Goal: Task Accomplishment & Management: Complete application form

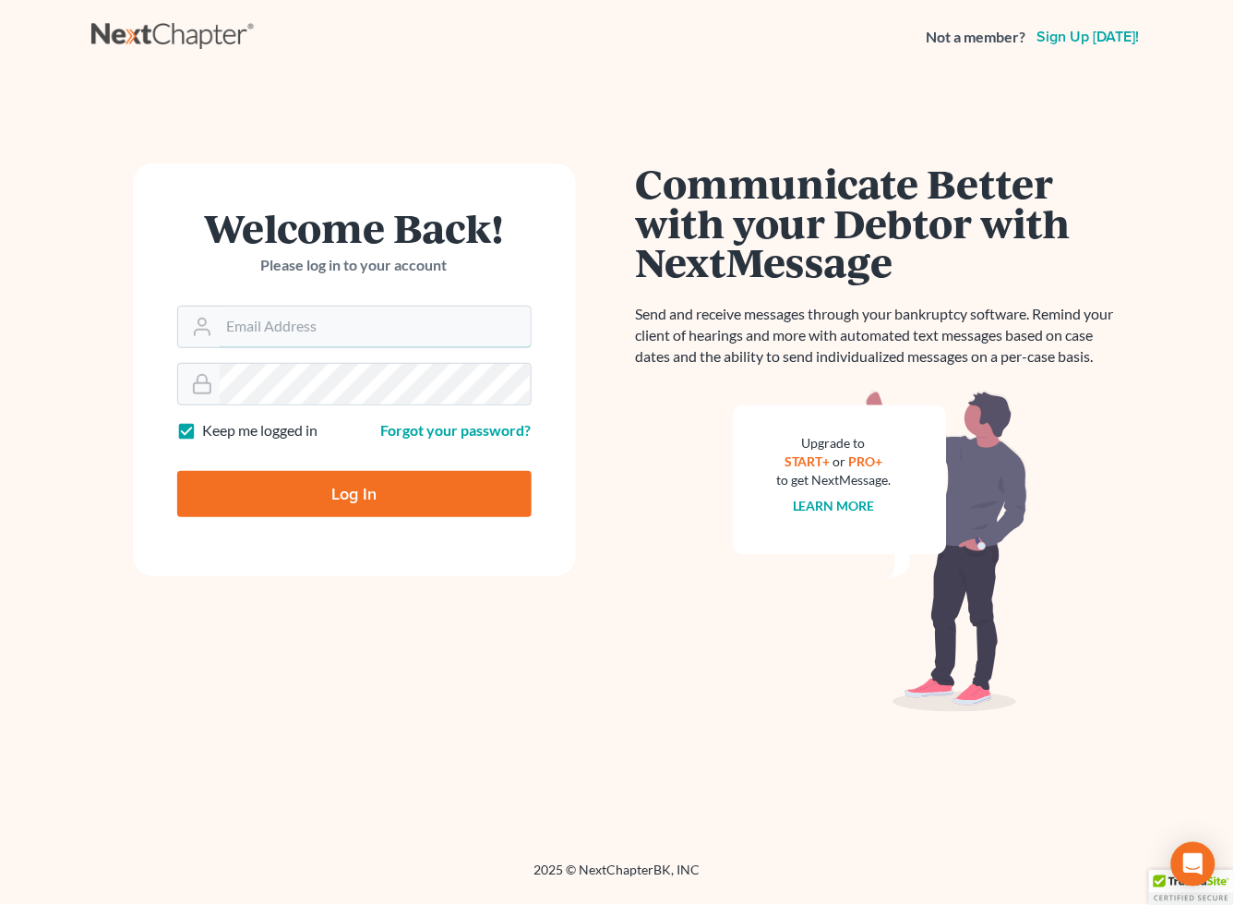
type input "[EMAIL_ADDRESS][DOMAIN_NAME]"
click at [325, 496] on input "Log In" at bounding box center [354, 494] width 355 height 46
type input "Thinking..."
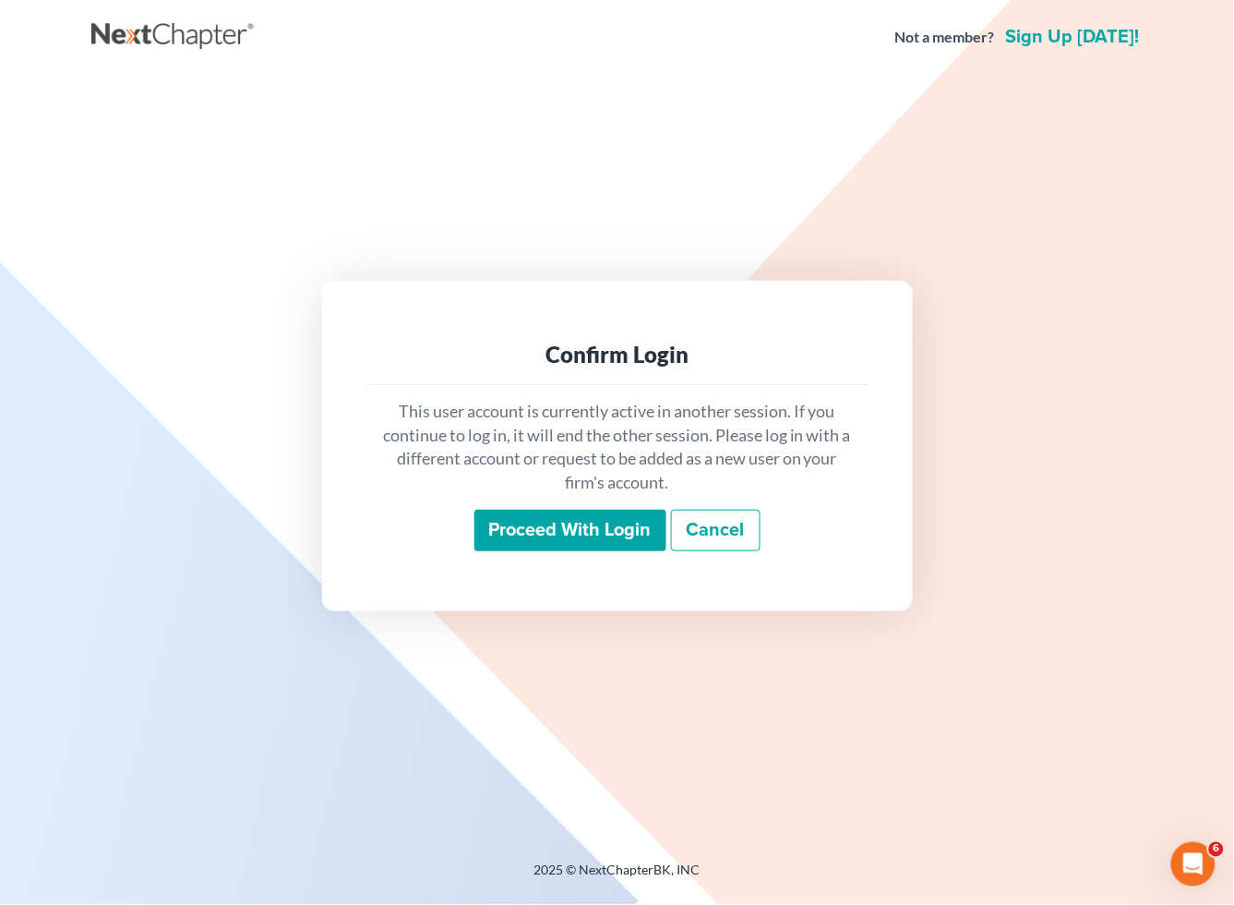
click at [504, 522] on input "Proceed with login" at bounding box center [571, 531] width 192 height 42
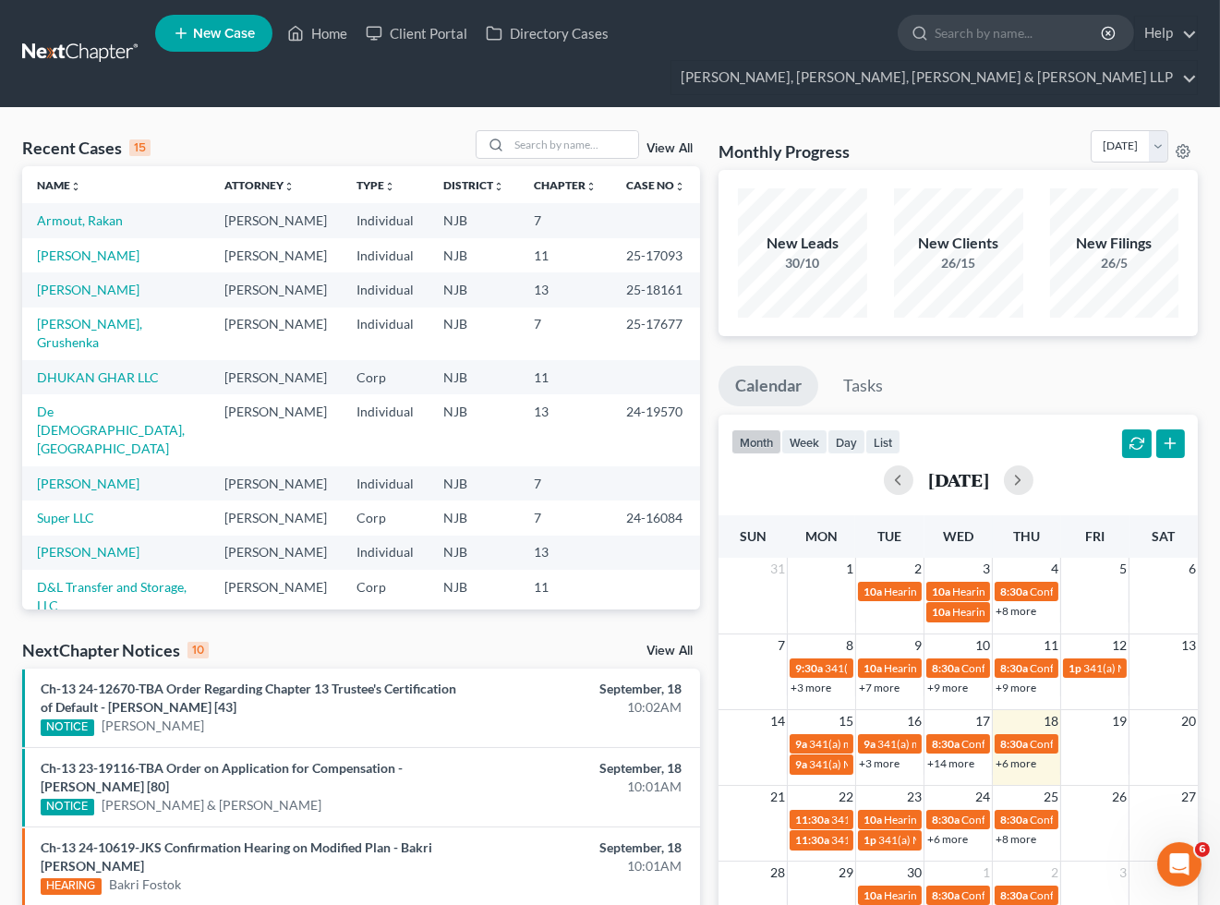
click at [967, 141] on div "Monthly Progress Bankruptcy Bankruptcy [DATE] [DATE] [DATE] [DATE] [DATE] [DATE…" at bounding box center [957, 150] width 479 height 40
click at [936, 132] on div "Monthly Progress Bankruptcy Bankruptcy [DATE] [DATE] [DATE] [DATE] [DATE] [DATE…" at bounding box center [957, 150] width 479 height 40
click at [548, 143] on input "search" at bounding box center [573, 144] width 129 height 27
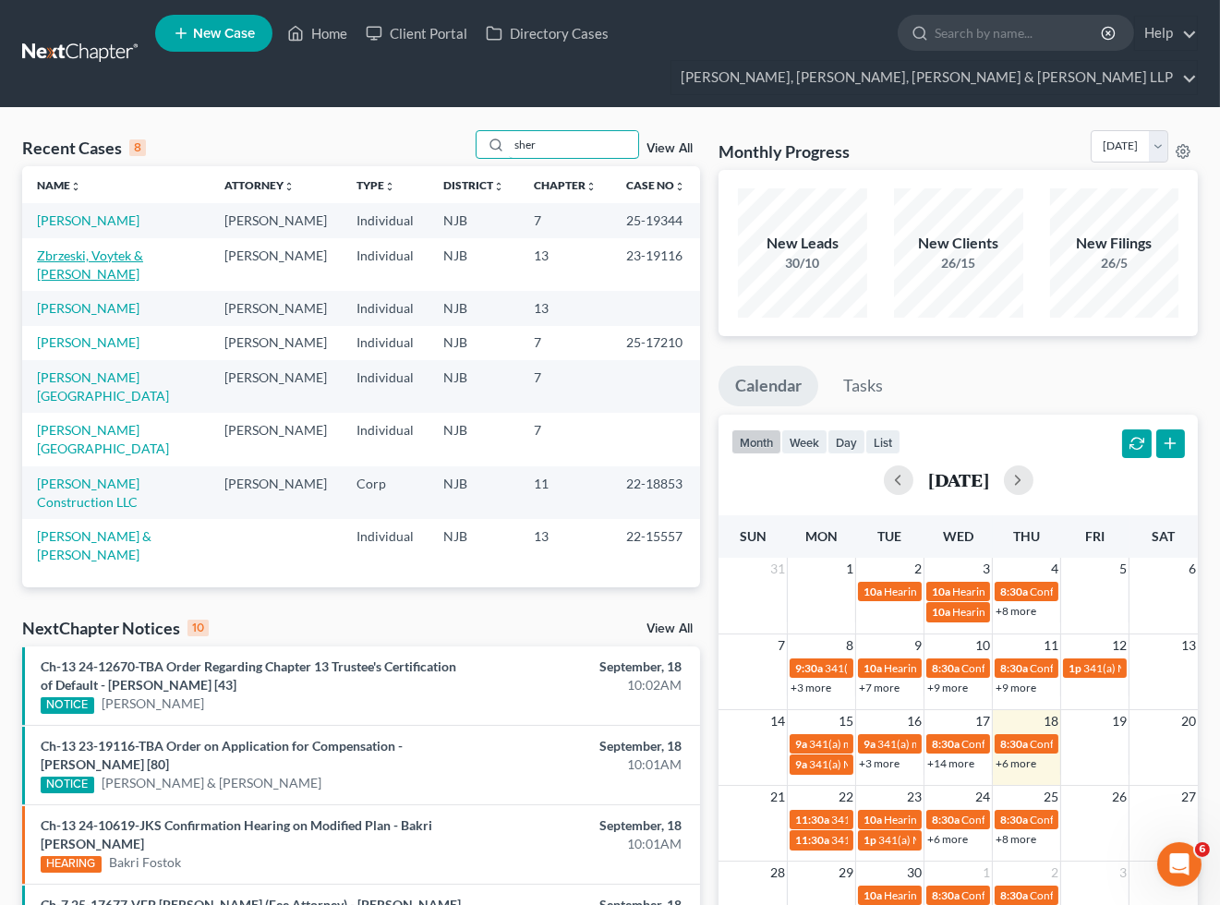
type input "sher"
click at [140, 254] on link "Zbrzeski, Voytek & [PERSON_NAME]" at bounding box center [90, 264] width 106 height 34
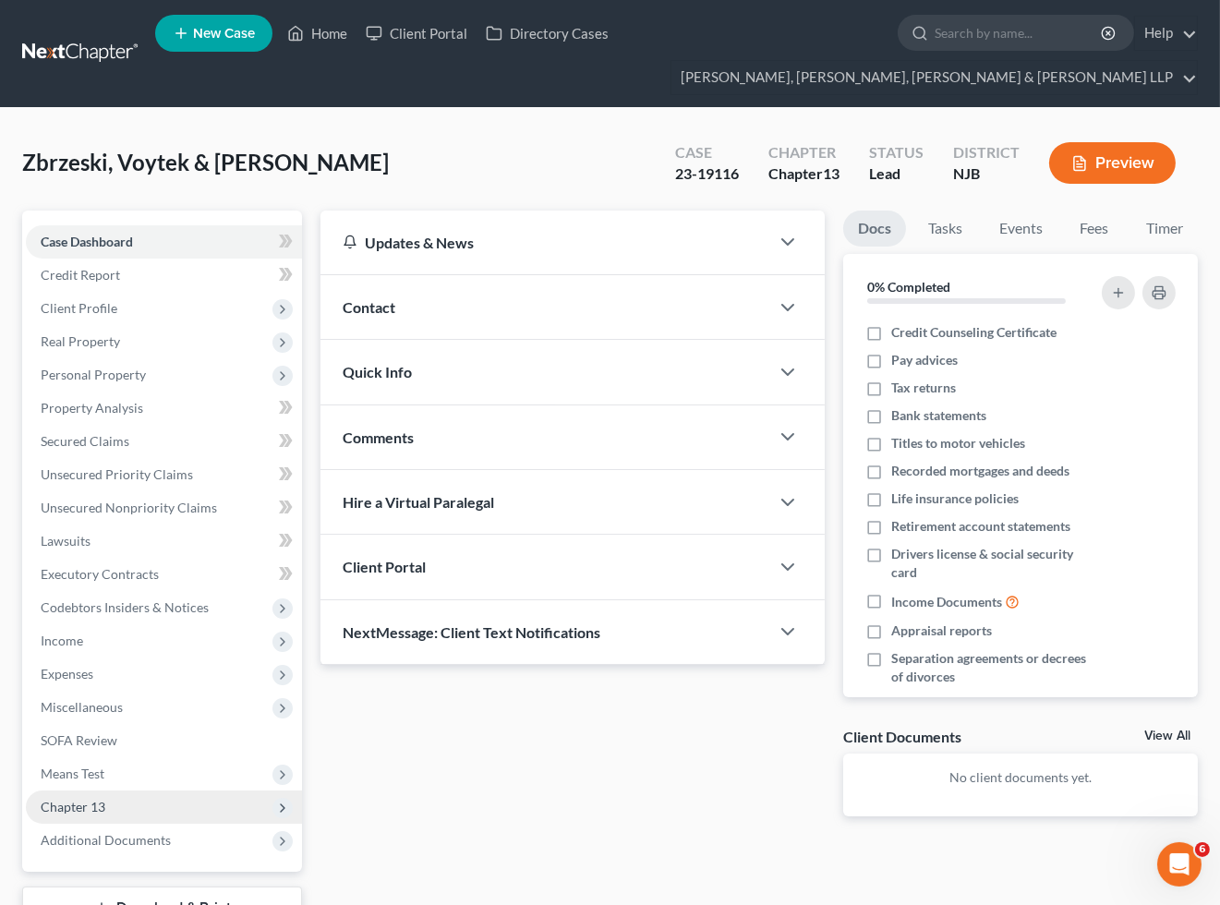
click at [86, 810] on span "Chapter 13" at bounding box center [73, 807] width 65 height 16
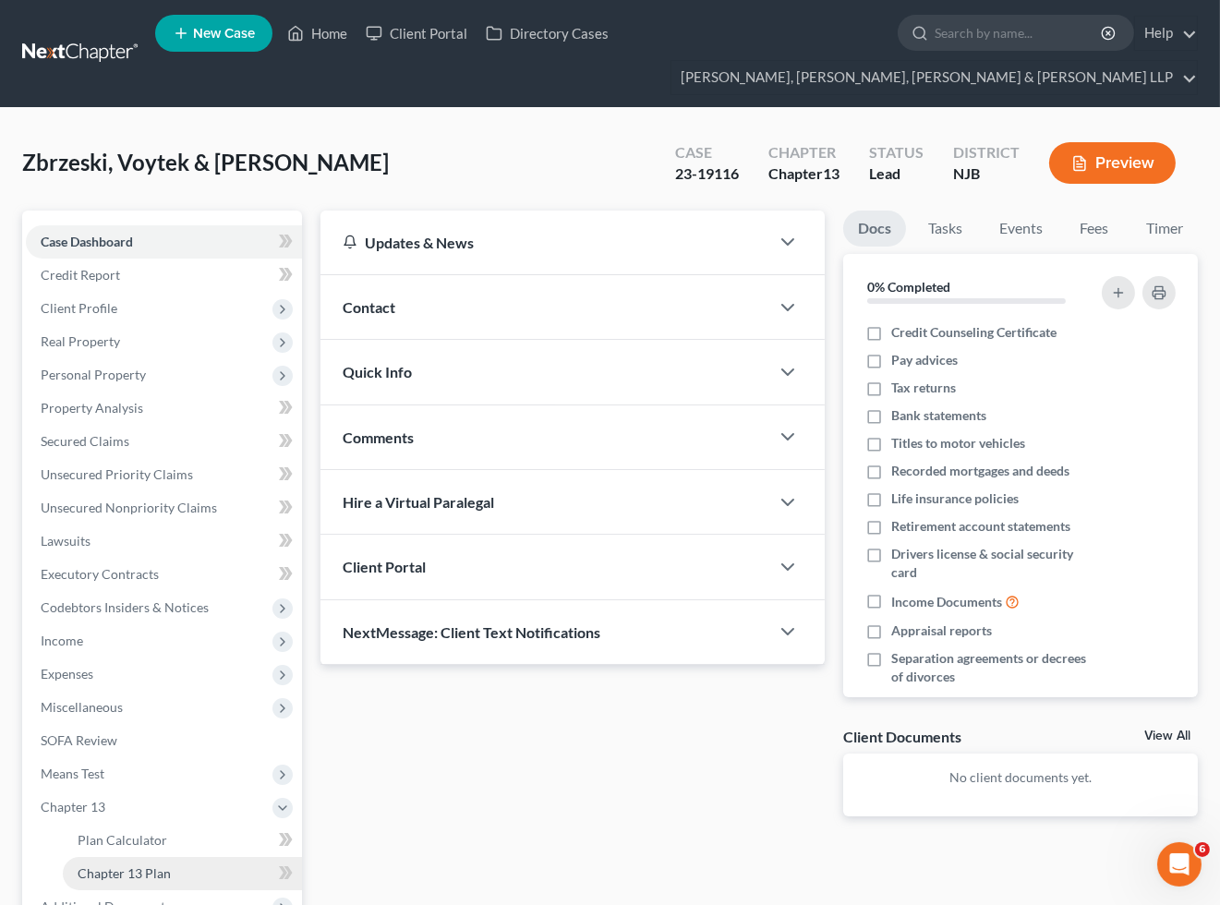
click at [117, 865] on span "Chapter 13 Plan" at bounding box center [124, 873] width 93 height 16
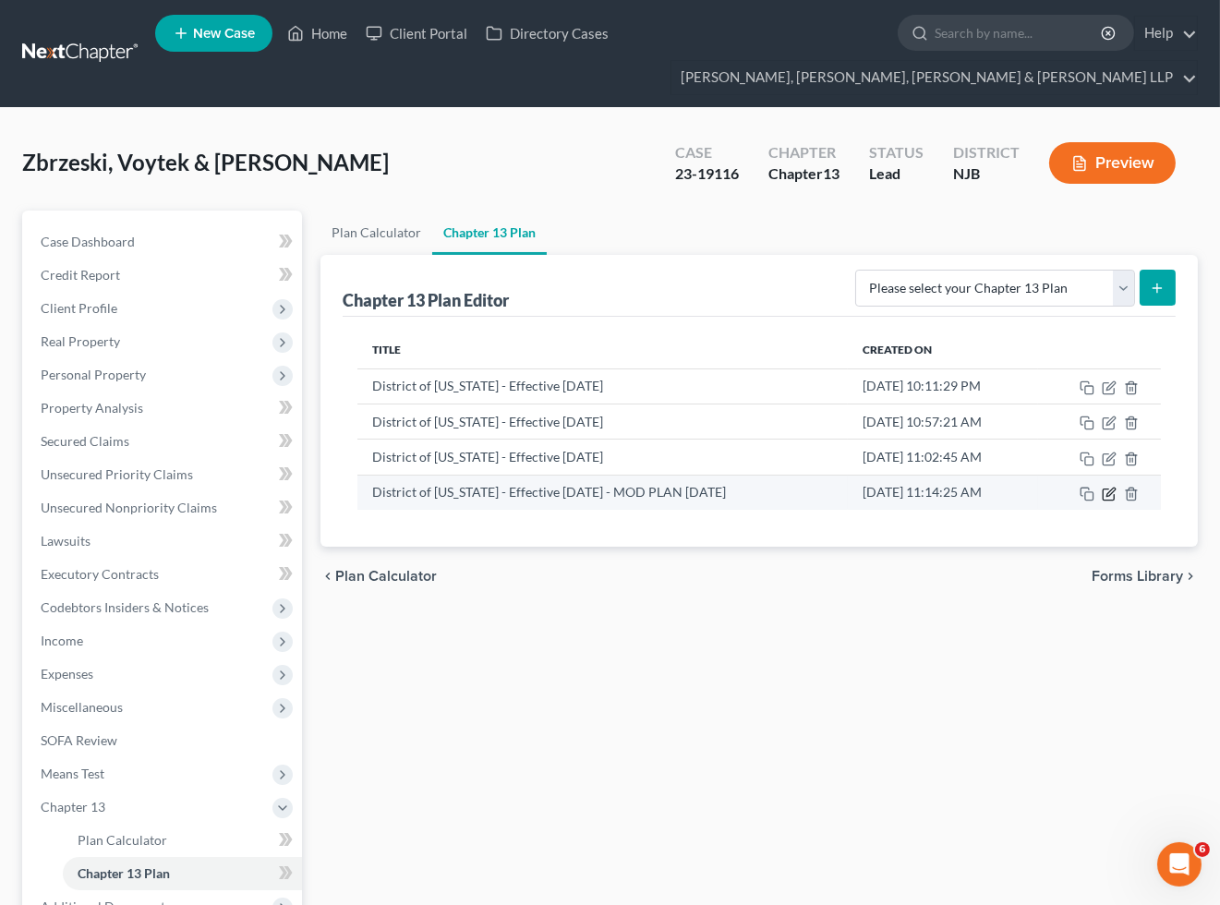
click at [1109, 497] on icon "button" at bounding box center [1108, 494] width 15 height 15
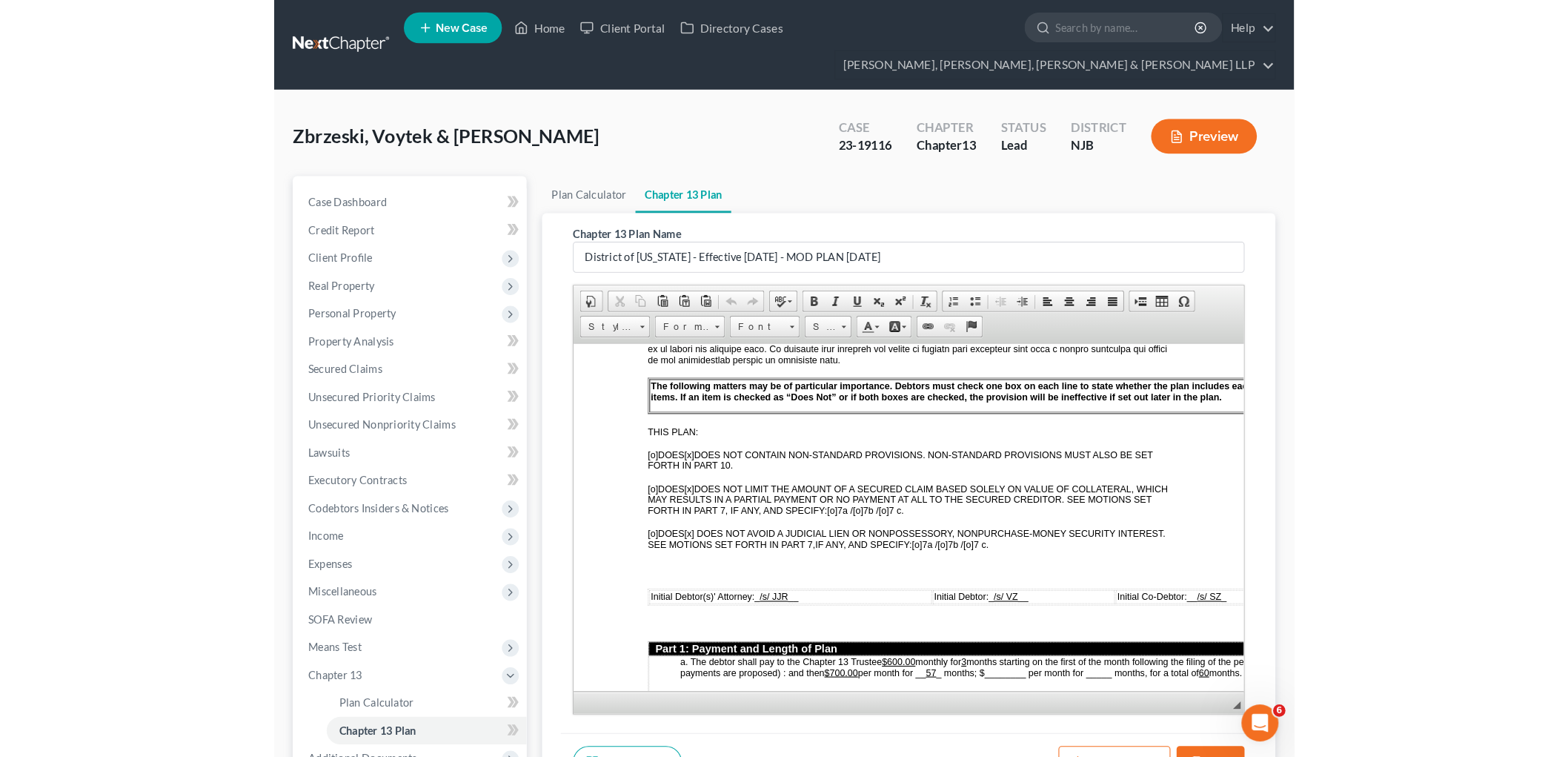
scroll to position [576, 0]
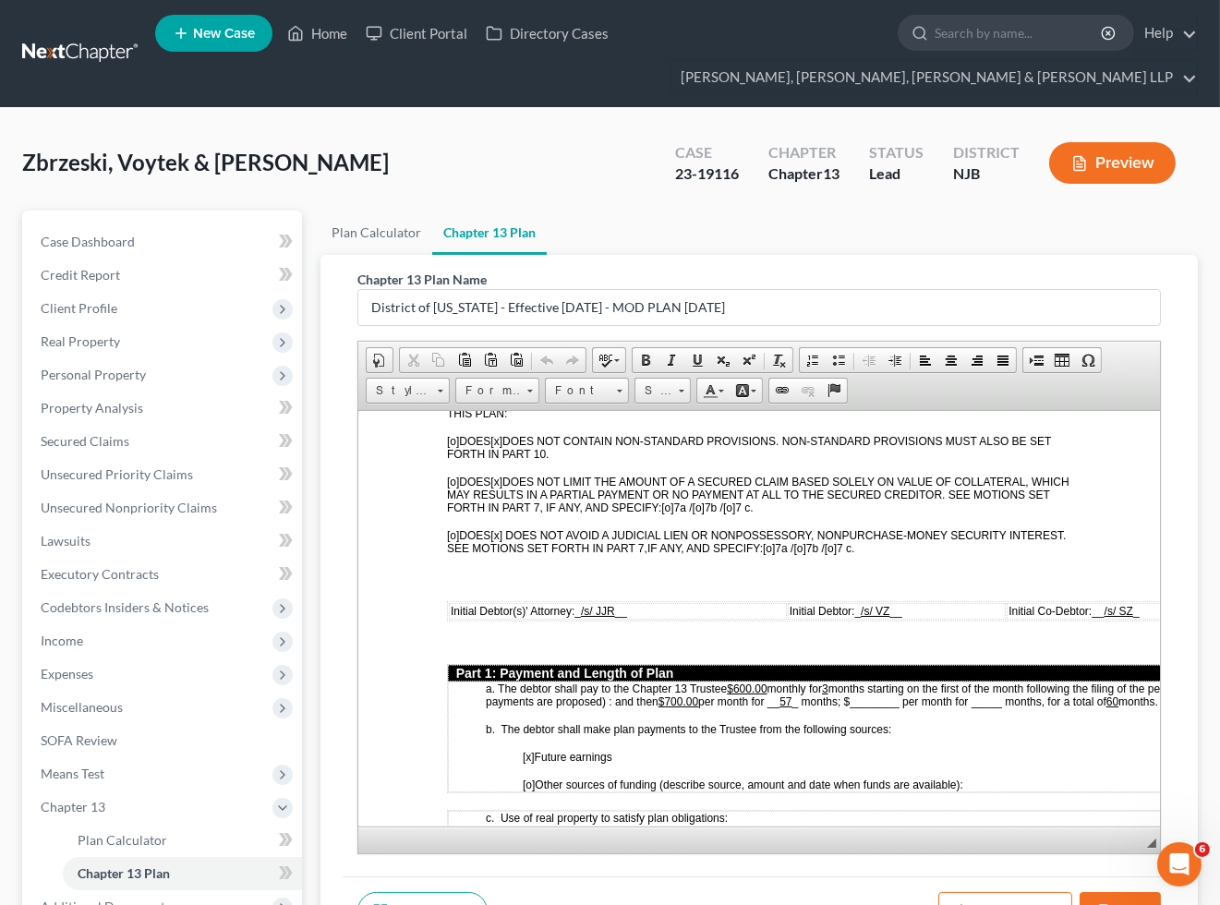
click at [791, 694] on u "57" at bounding box center [785, 700] width 12 height 13
click at [855, 681] on span "months starting on the first of the month following the filing of the petition.…" at bounding box center [852, 694] width 732 height 26
click at [971, 681] on span "months starting on the first of the month following the filing of the petition.…" at bounding box center [852, 694] width 732 height 26
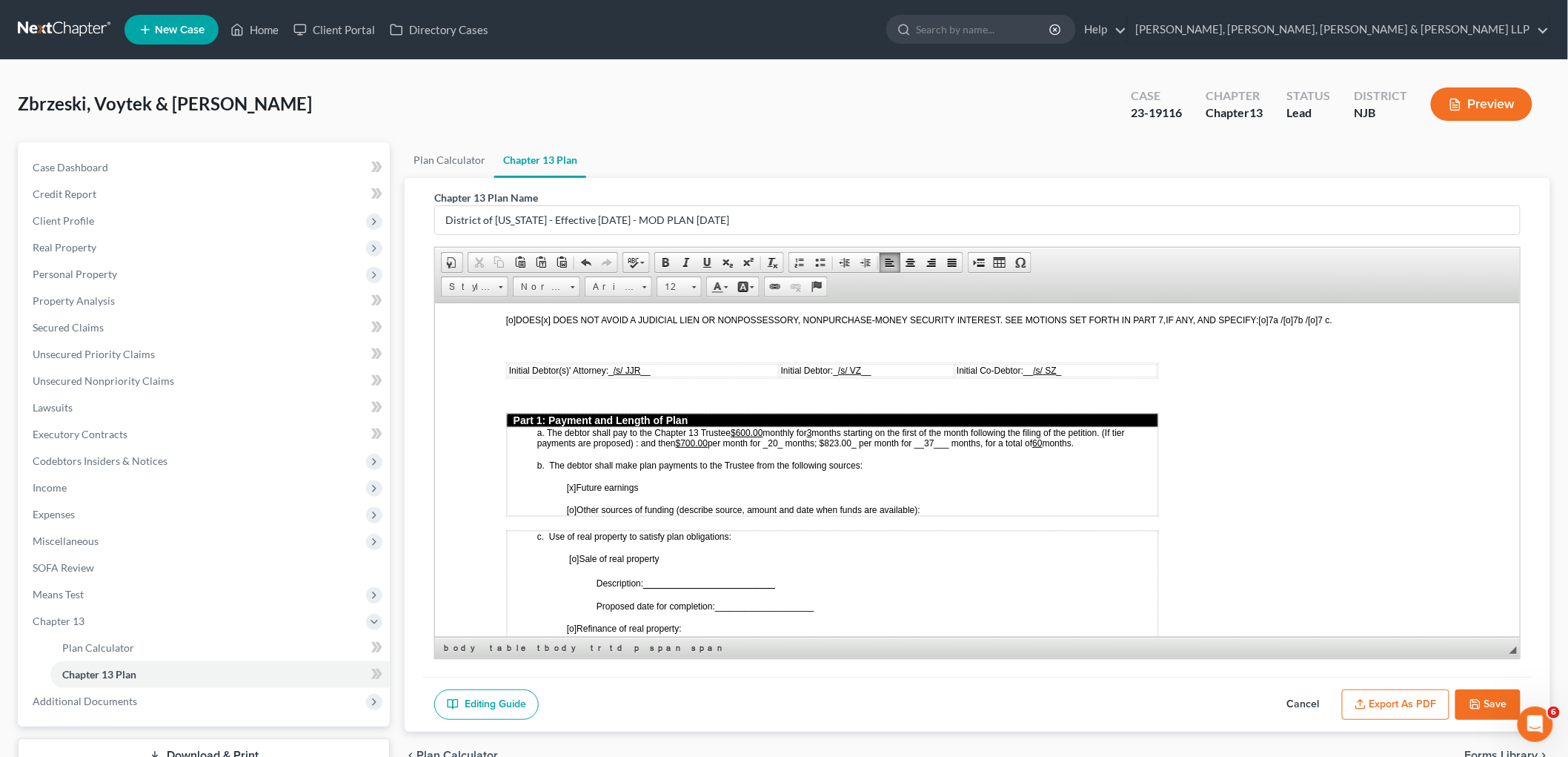
scroll to position [507, 0]
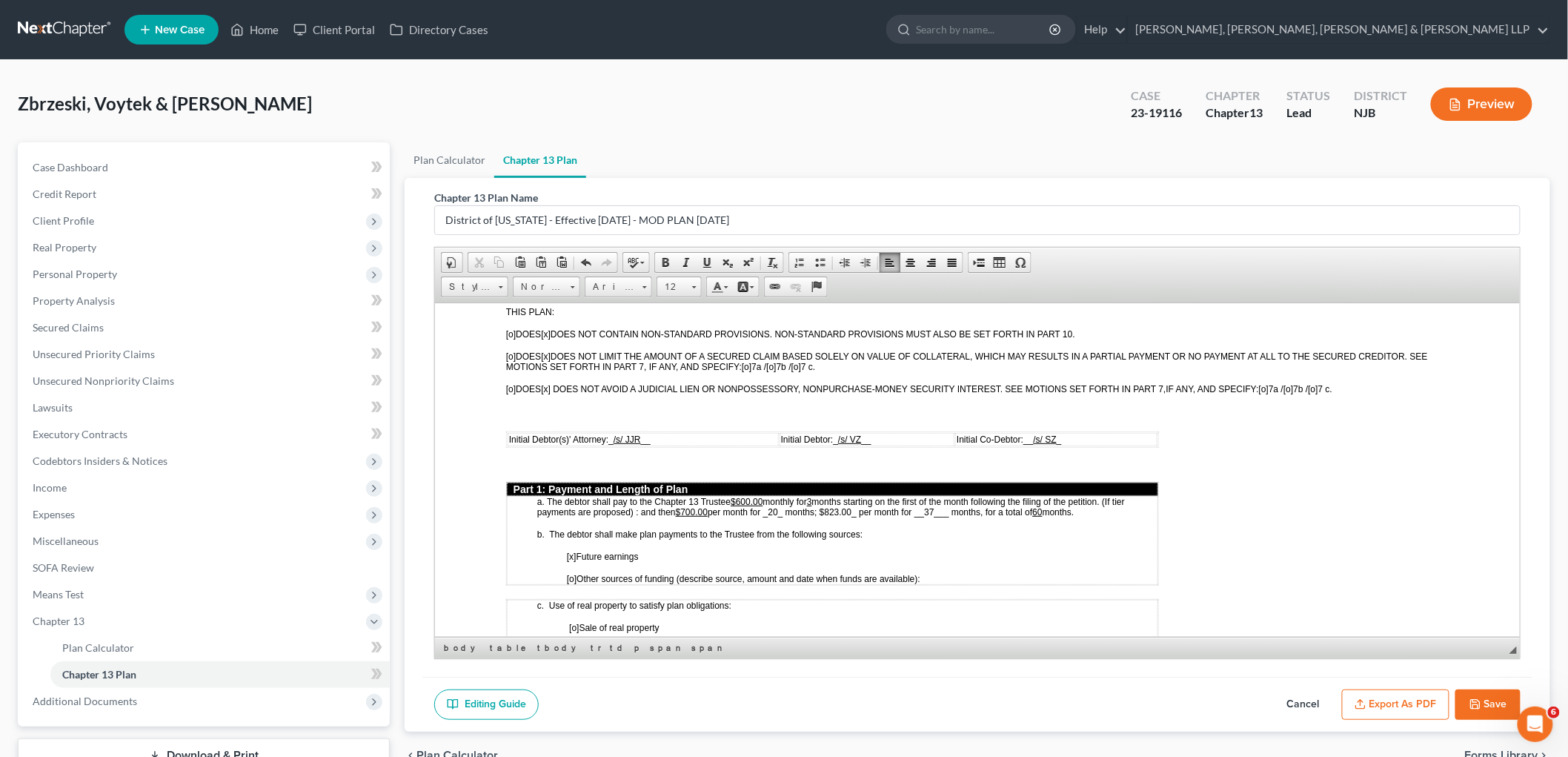
click at [774, 496] on span "months starting on the first of the month following the filing of the petition.…" at bounding box center [830, 507] width 587 height 21
click at [776, 496] on span "months starting on the first of the month following the filing of the petition.…" at bounding box center [830, 507] width 587 height 21
drag, startPoint x: 778, startPoint y: 488, endPoint x: 767, endPoint y: 488, distance: 11.0
click at [767, 496] on span "months starting on the first of the month following the filing of the petition.…" at bounding box center [830, 507] width 587 height 21
click at [844, 496] on span "months starting on the first of the month following the filing of the petition.…" at bounding box center [830, 507] width 587 height 21
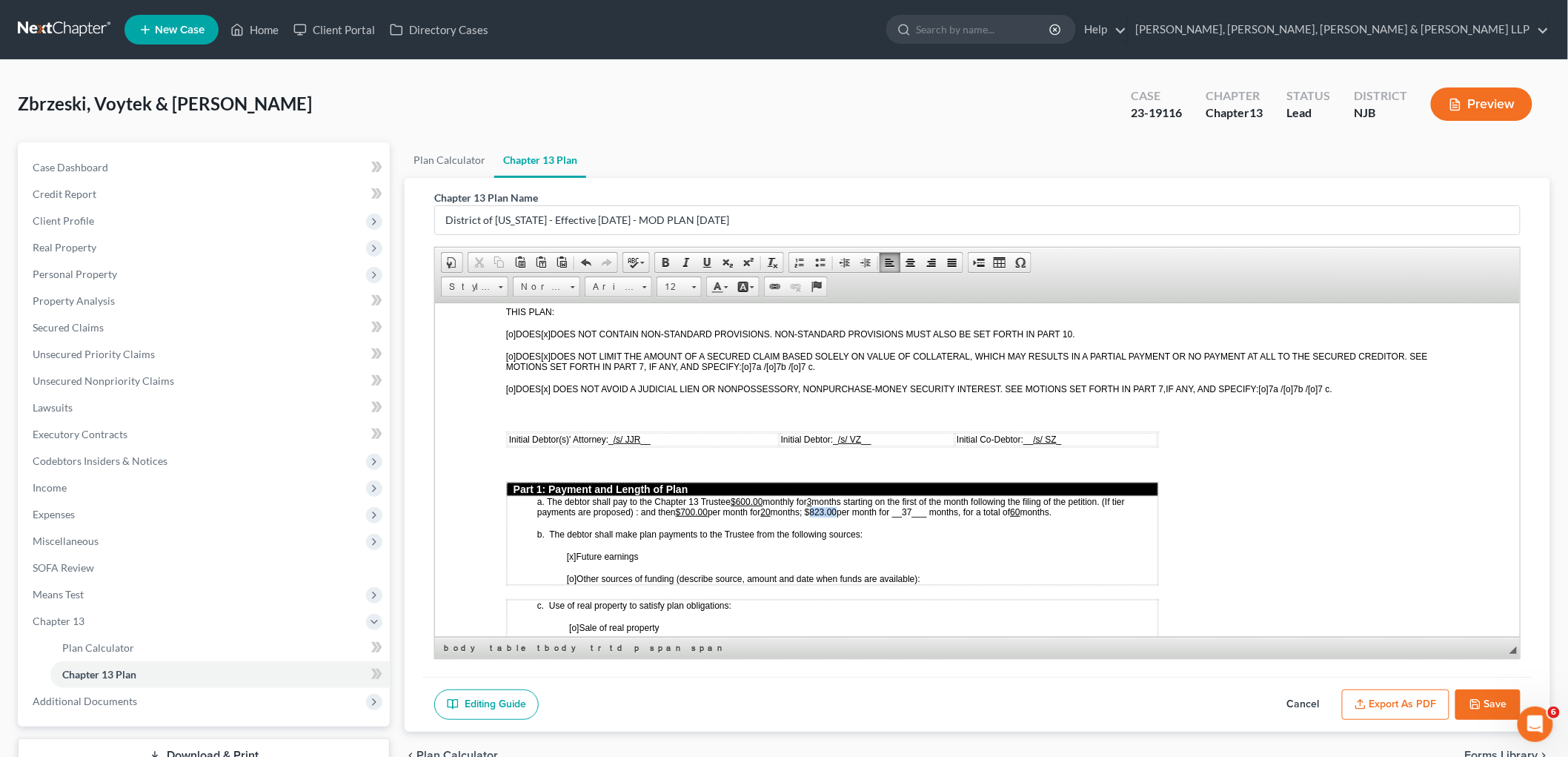
drag, startPoint x: 846, startPoint y: 485, endPoint x: 815, endPoint y: 482, distance: 31.1
click at [815, 496] on span "months starting on the first of the month following the filing of the petition.…" at bounding box center [830, 507] width 587 height 21
click at [913, 496] on span "months starting on the first of the month following the filing of the petition.…" at bounding box center [830, 507] width 587 height 21
drag, startPoint x: 921, startPoint y: 486, endPoint x: 903, endPoint y: 486, distance: 18.0
click at [903, 496] on span "months starting on the first of the month following the filing of the petition.…" at bounding box center [830, 507] width 587 height 21
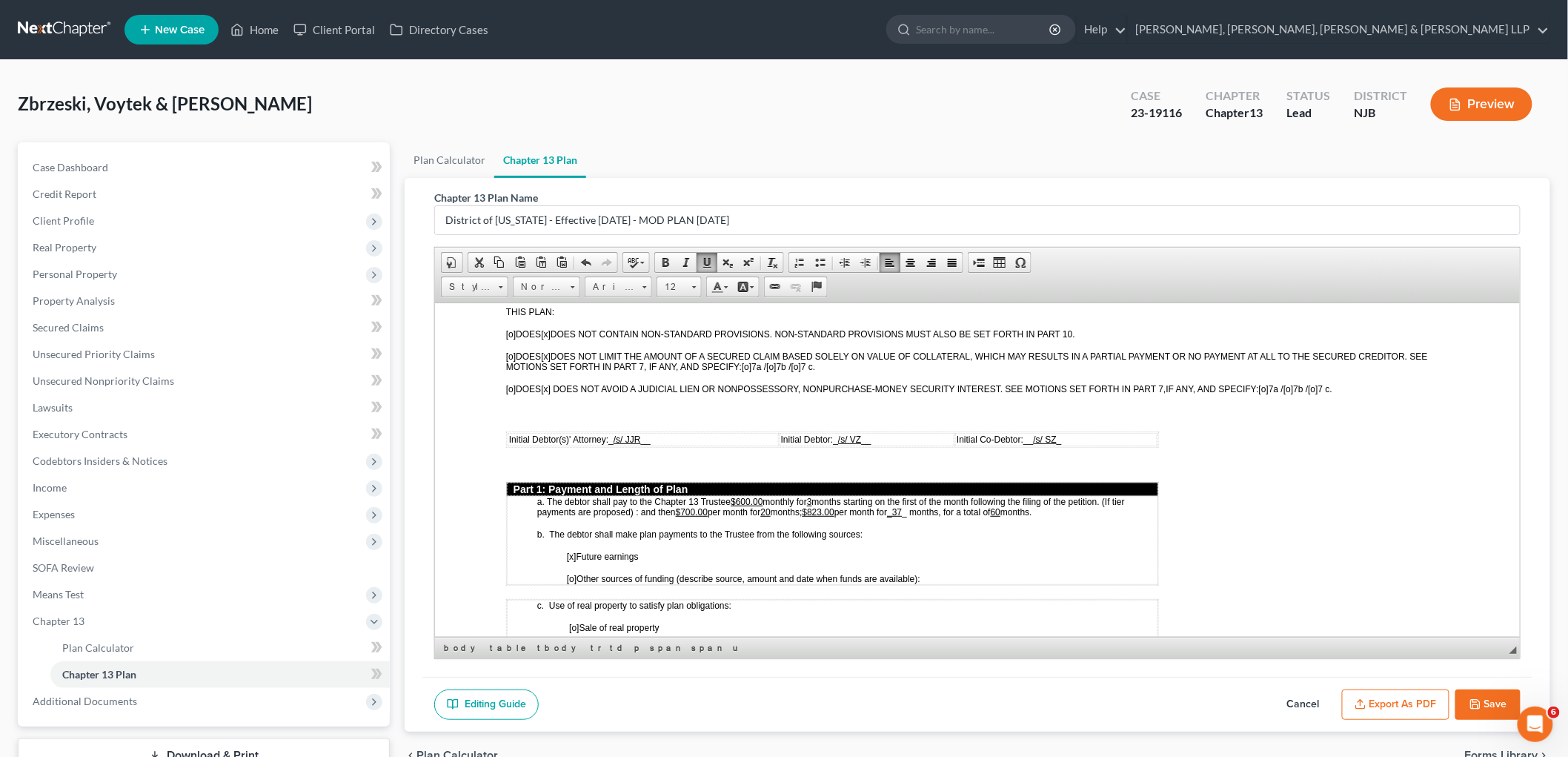
click at [977, 518] on td "a. The debtor shall pay to the Chapter 13 Trustee $600.00 monthly for 3 months …" at bounding box center [832, 539] width 652 height 89
click at [919, 496] on span "months starting on the first of the month following the filing of the petition.…" at bounding box center [830, 507] width 587 height 21
click at [989, 551] on p "[x] Future earnings" at bounding box center [861, 556] width 591 height 10
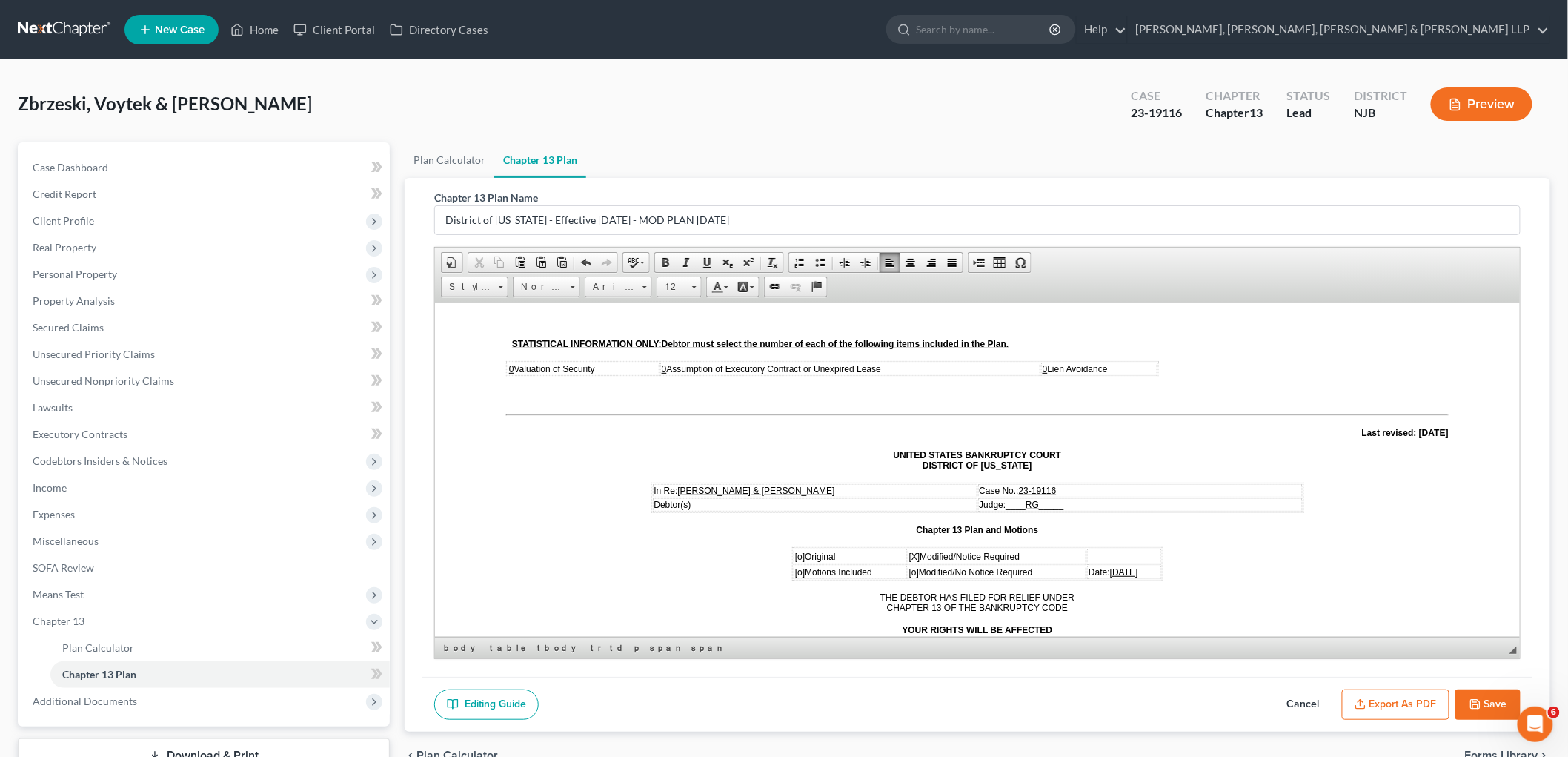
scroll to position [82, 0]
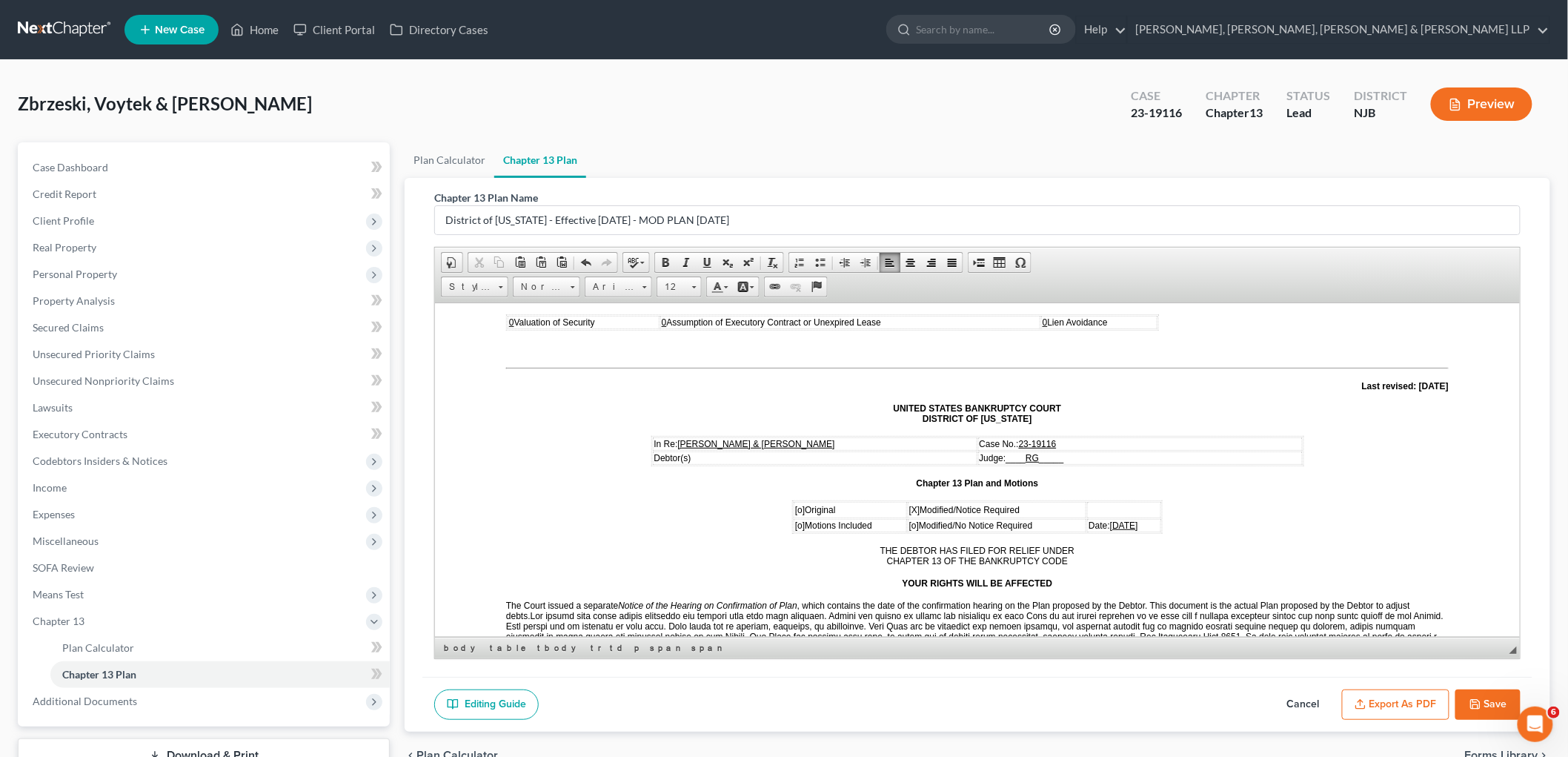
click at [989, 519] on u "[DATE]" at bounding box center [1123, 524] width 28 height 10
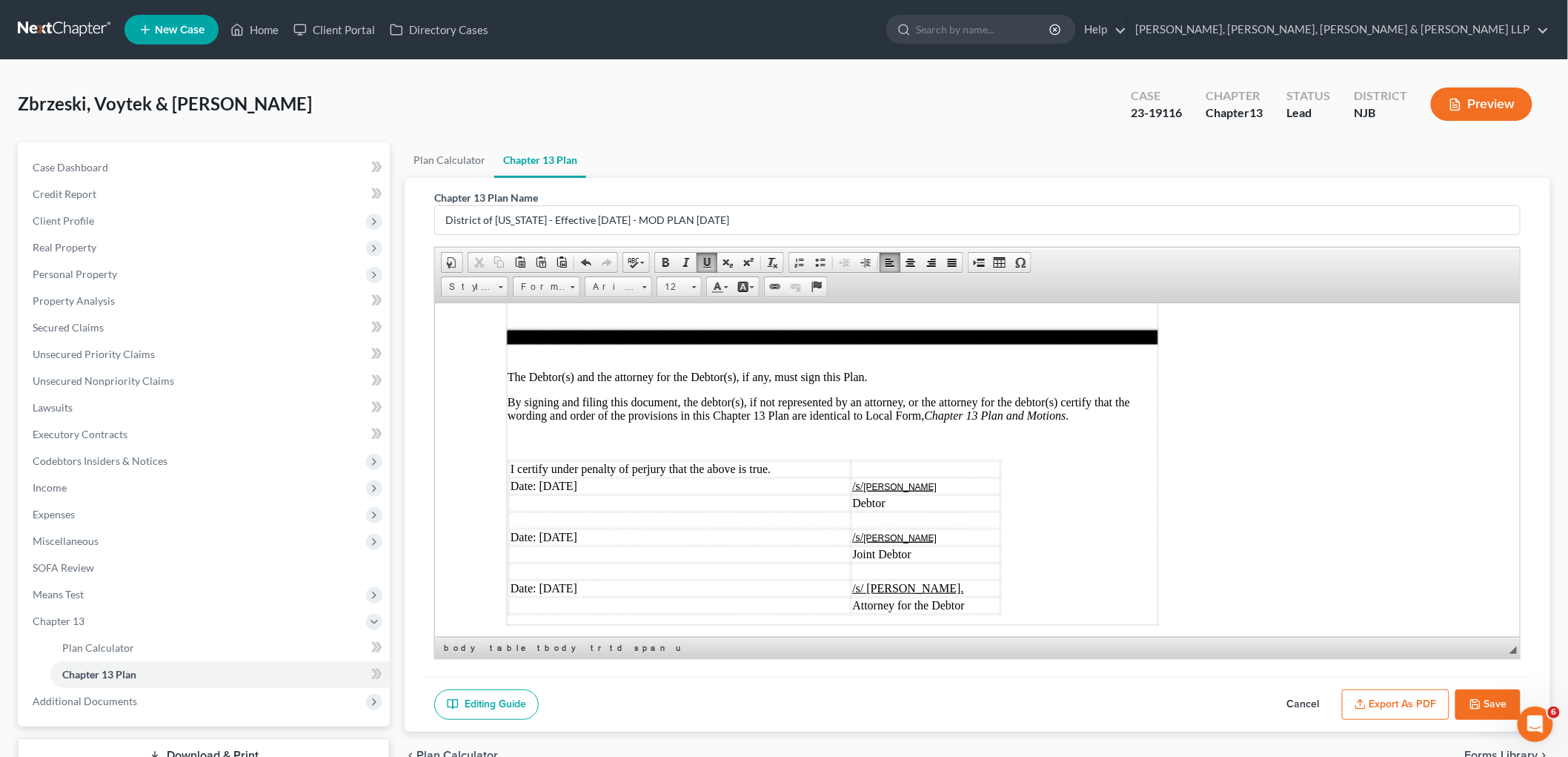
scroll to position [3981, 0]
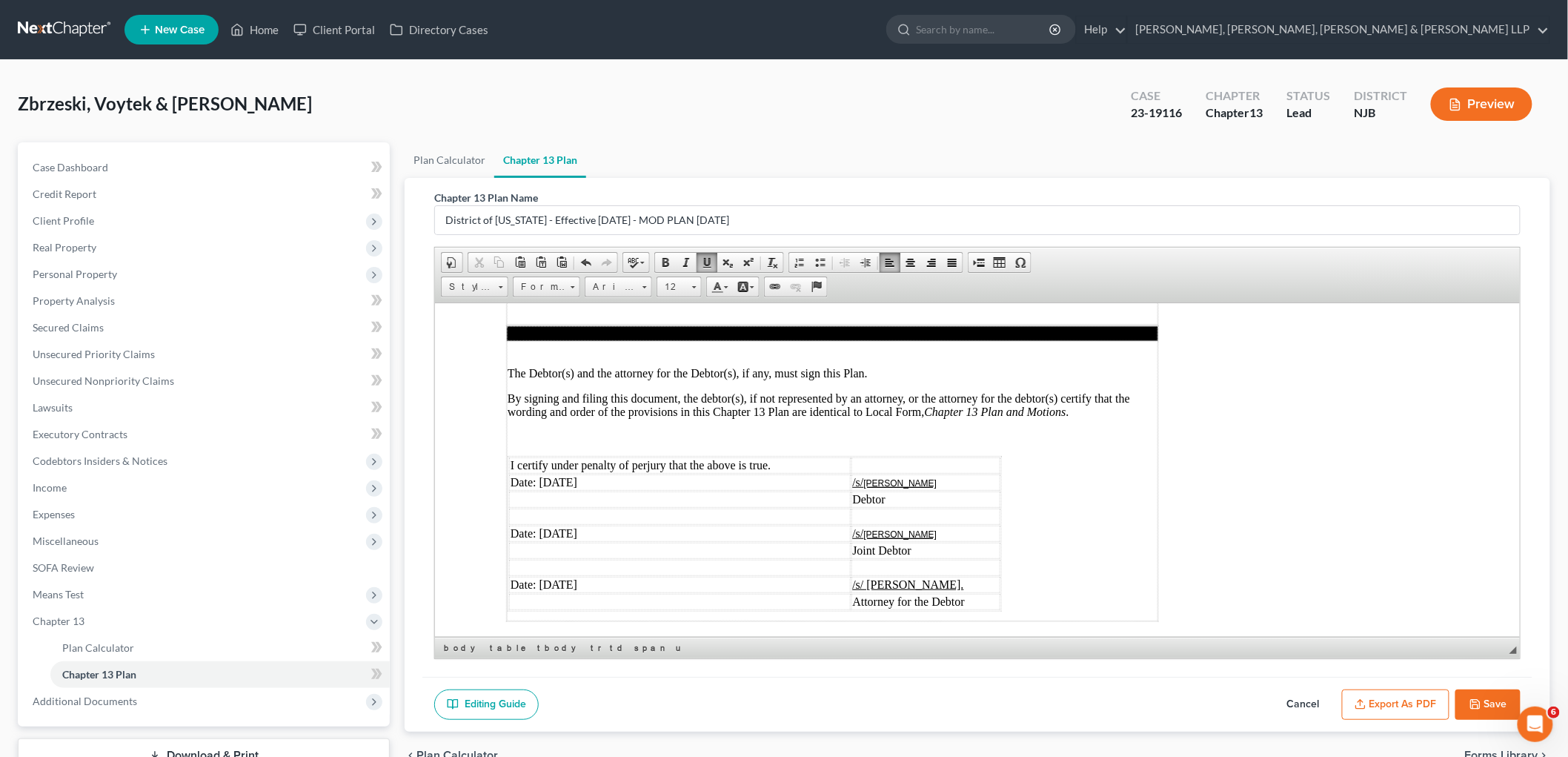
click at [560, 474] on td "Date: [DATE]" at bounding box center [679, 482] width 342 height 16
click at [559, 525] on td "Date: [DATE]" at bounding box center [679, 533] width 342 height 16
click at [560, 576] on td "Date: [DATE]" at bounding box center [679, 584] width 342 height 16
click at [989, 706] on button "Save" at bounding box center [1487, 705] width 65 height 31
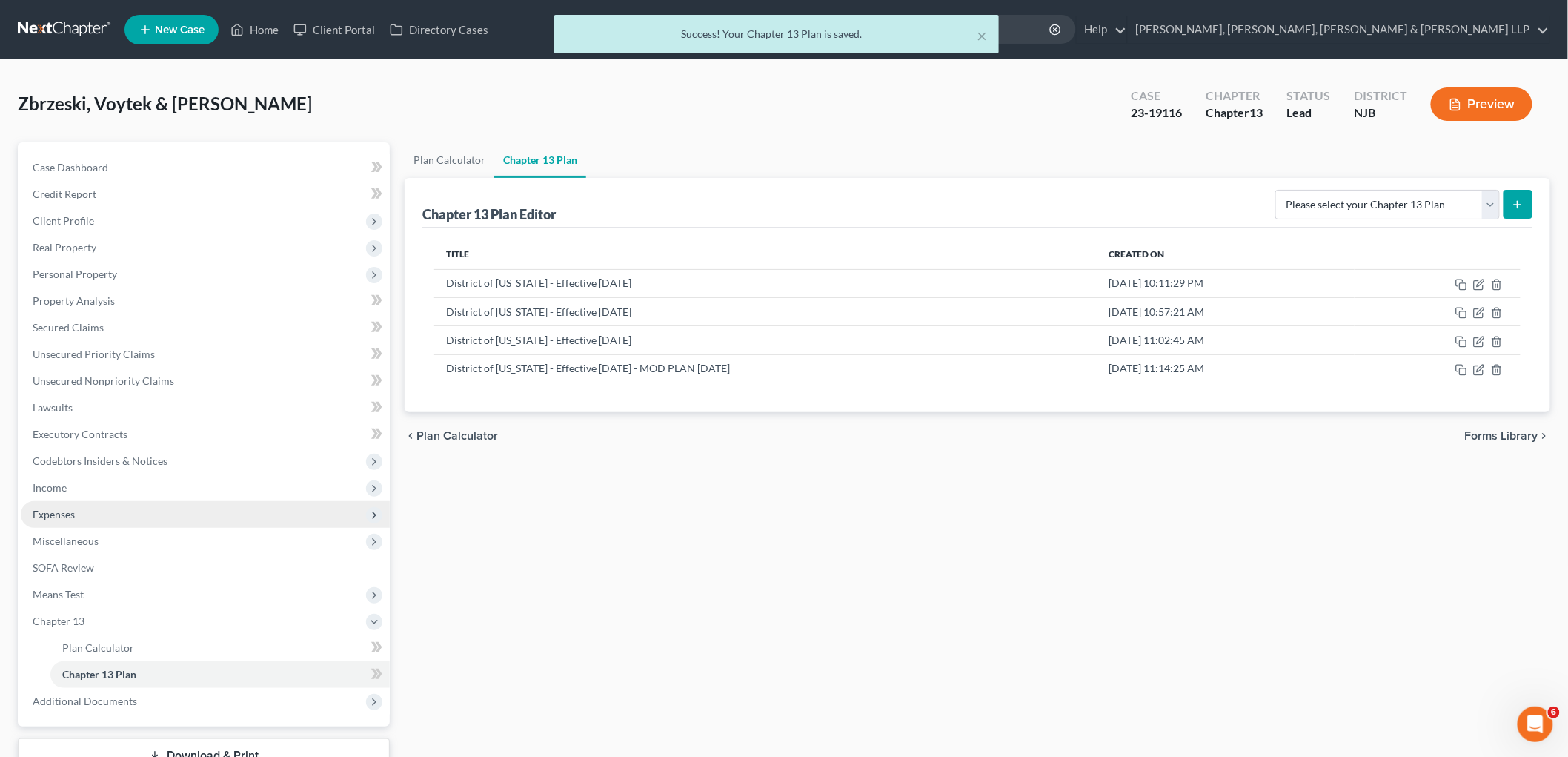
click at [44, 511] on span "Expenses" at bounding box center [54, 514] width 43 height 13
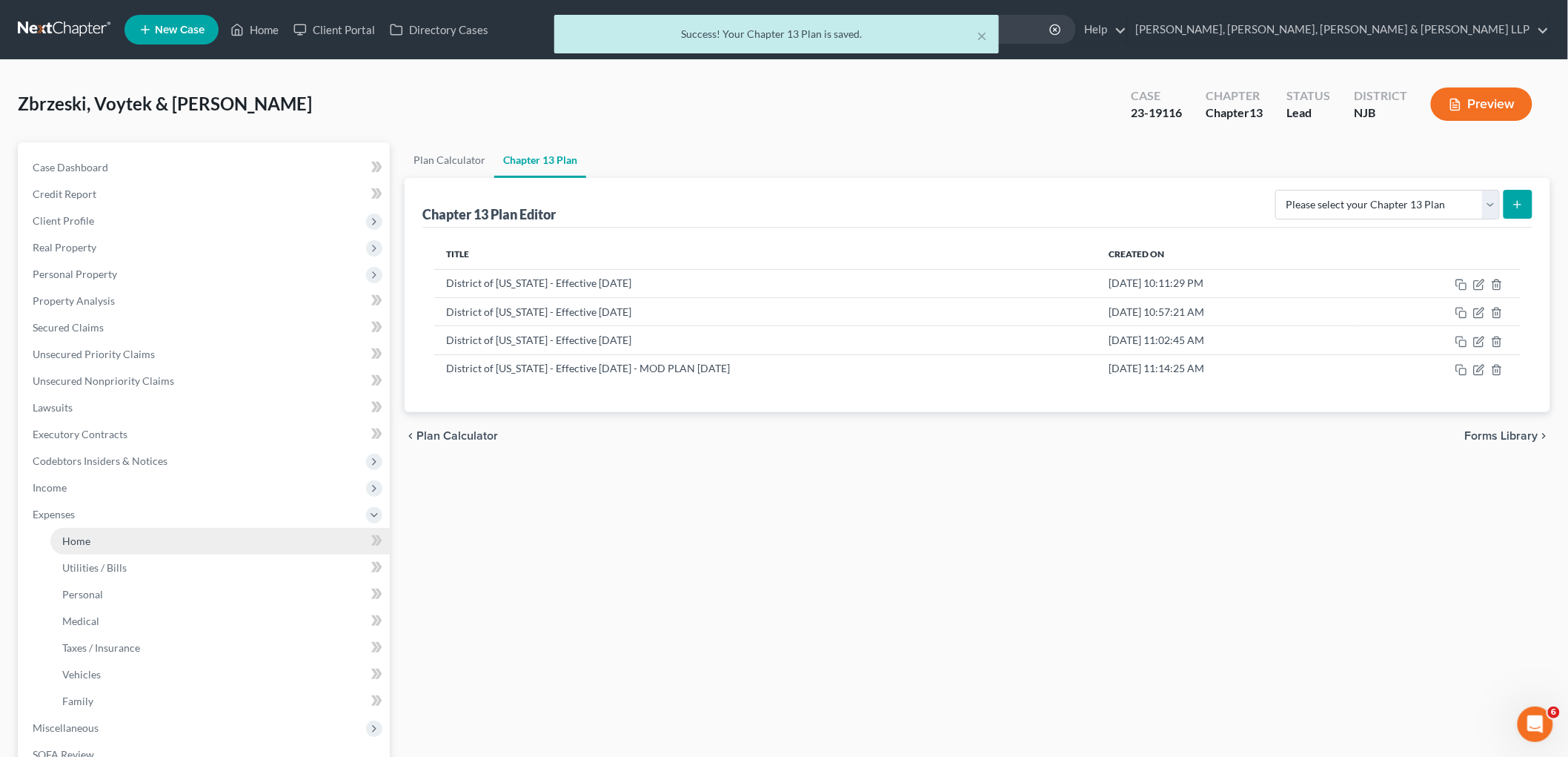
click at [77, 543] on span "Home" at bounding box center [76, 541] width 28 height 13
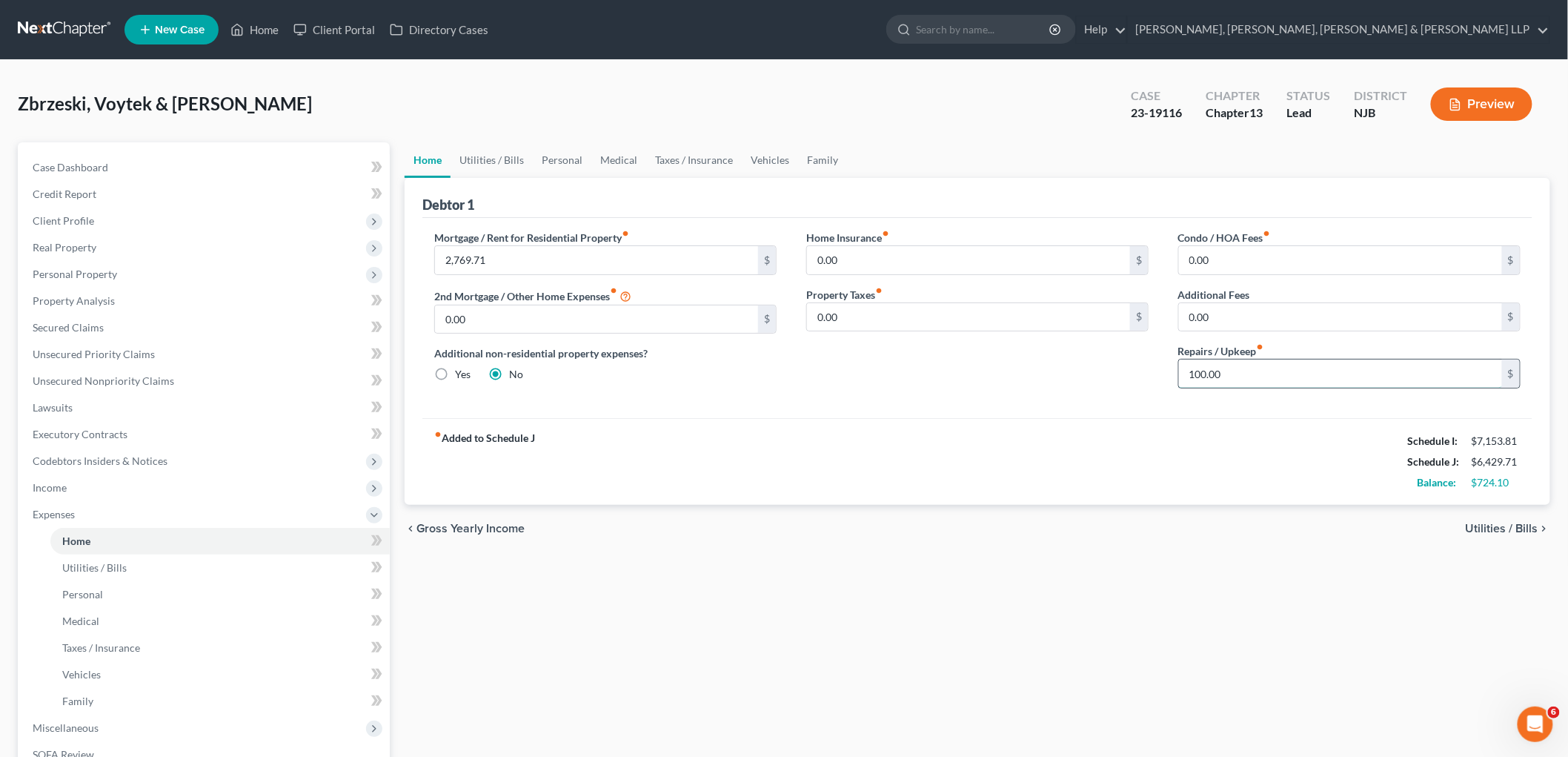
click at [989, 367] on input "100.00" at bounding box center [1340, 373] width 323 height 28
type input "50.00"
click at [478, 150] on link "Utilities / Bills" at bounding box center [491, 160] width 82 height 35
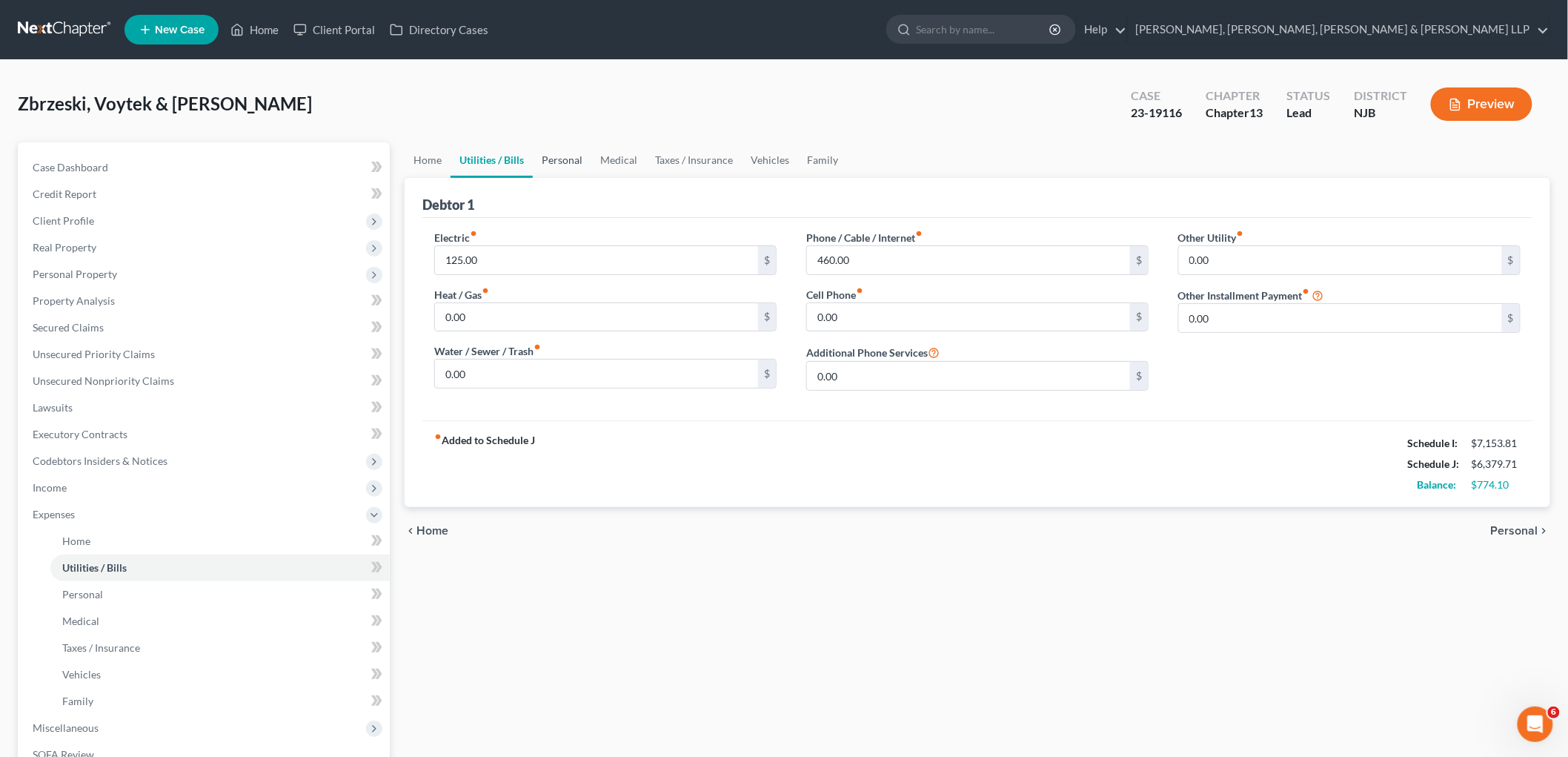
click at [559, 160] on link "Personal" at bounding box center [562, 160] width 59 height 35
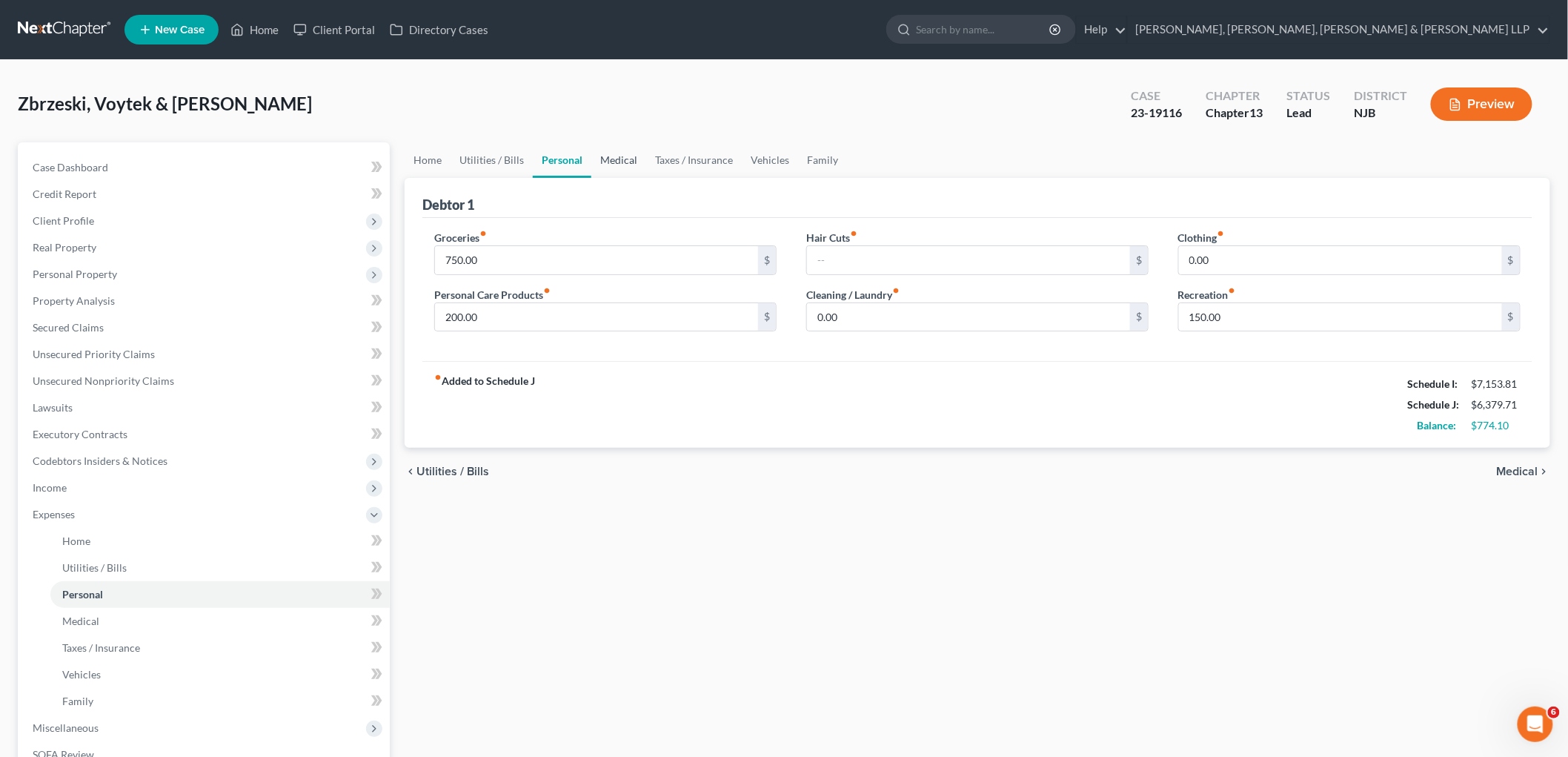
click at [633, 157] on link "Medical" at bounding box center [619, 160] width 55 height 35
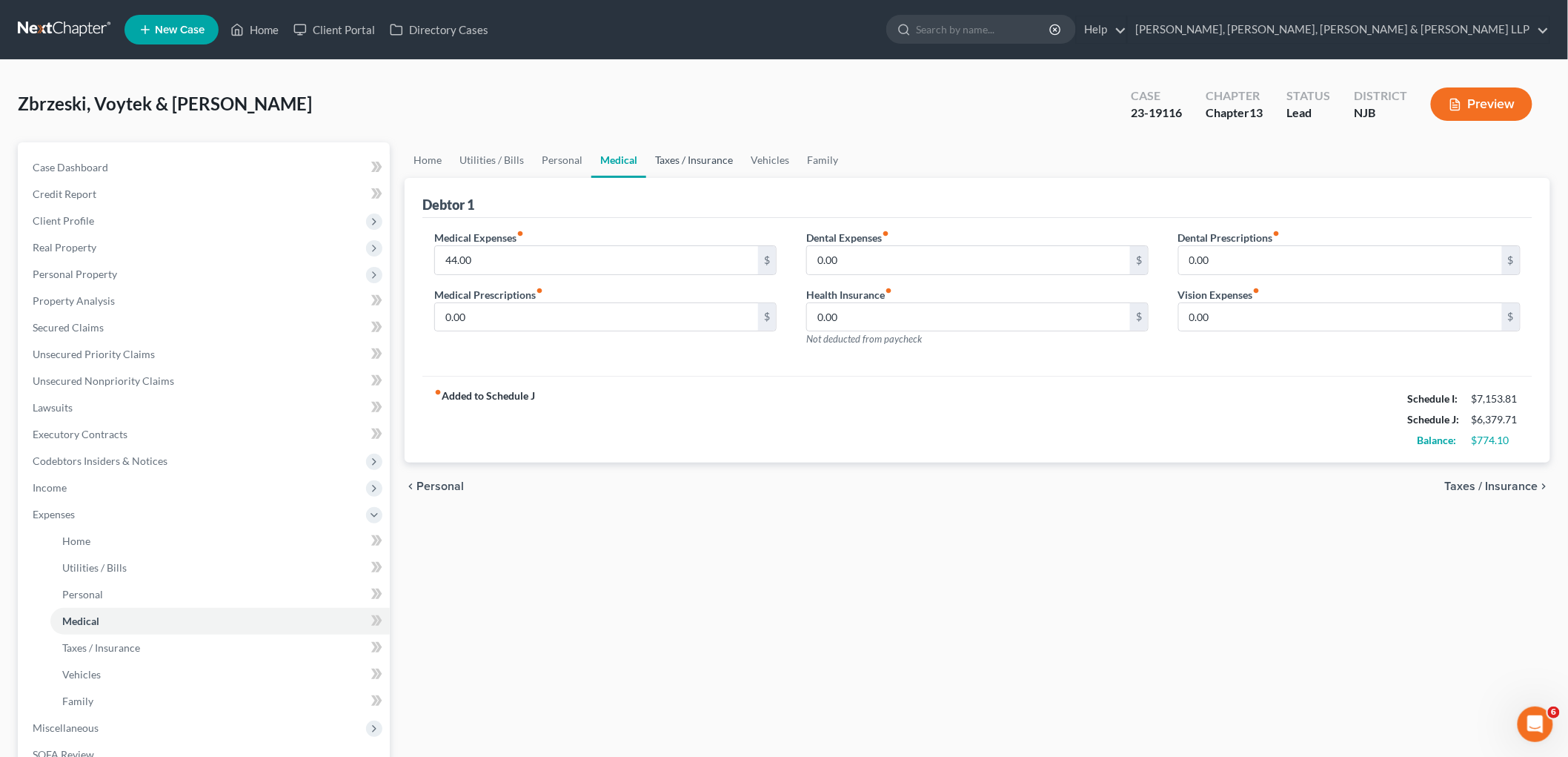
click at [700, 161] on link "Taxes / Insurance" at bounding box center [693, 160] width 95 height 35
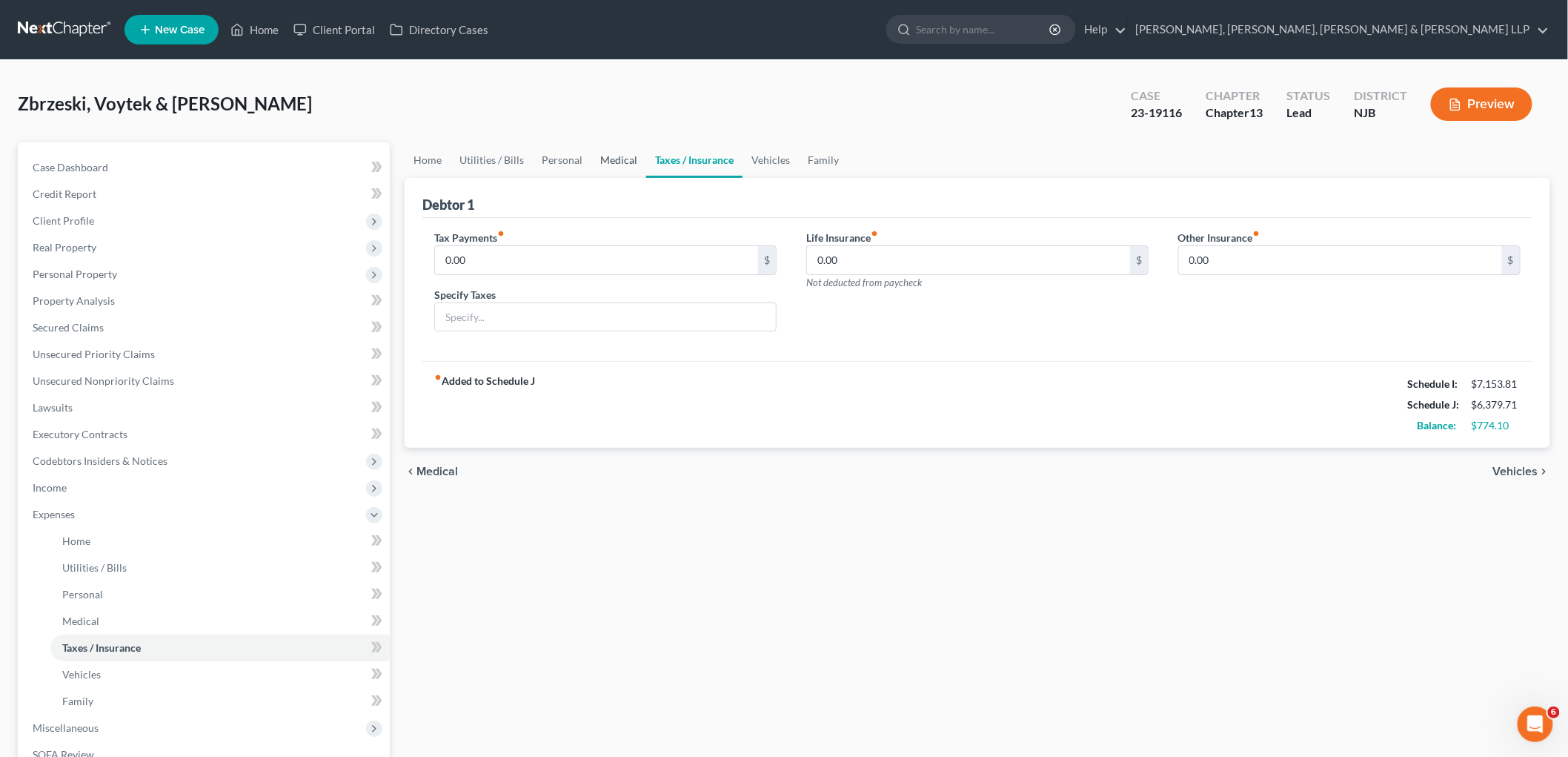
click at [618, 165] on link "Medical" at bounding box center [619, 160] width 55 height 35
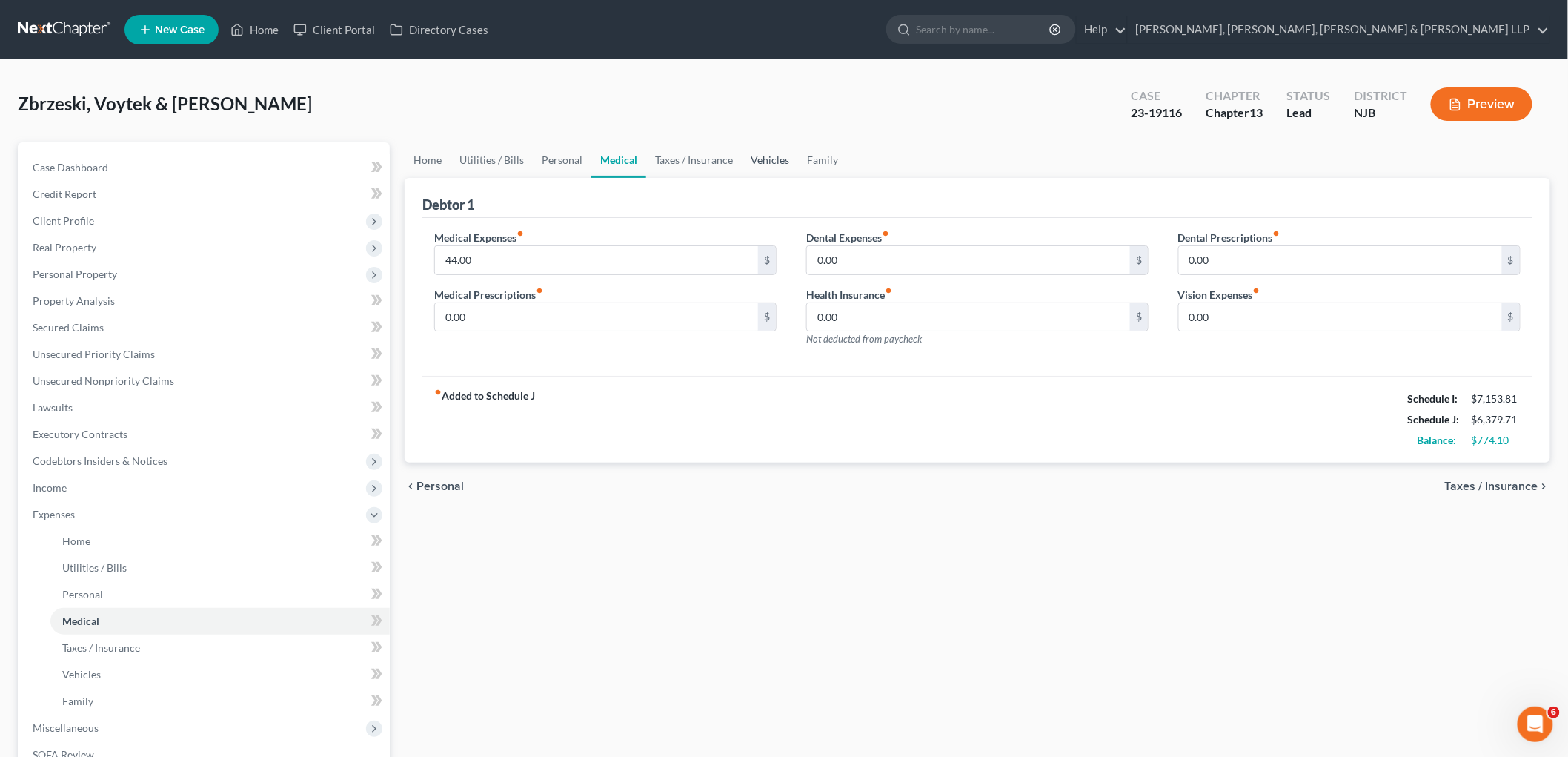
click at [761, 165] on link "Vehicles" at bounding box center [770, 160] width 56 height 35
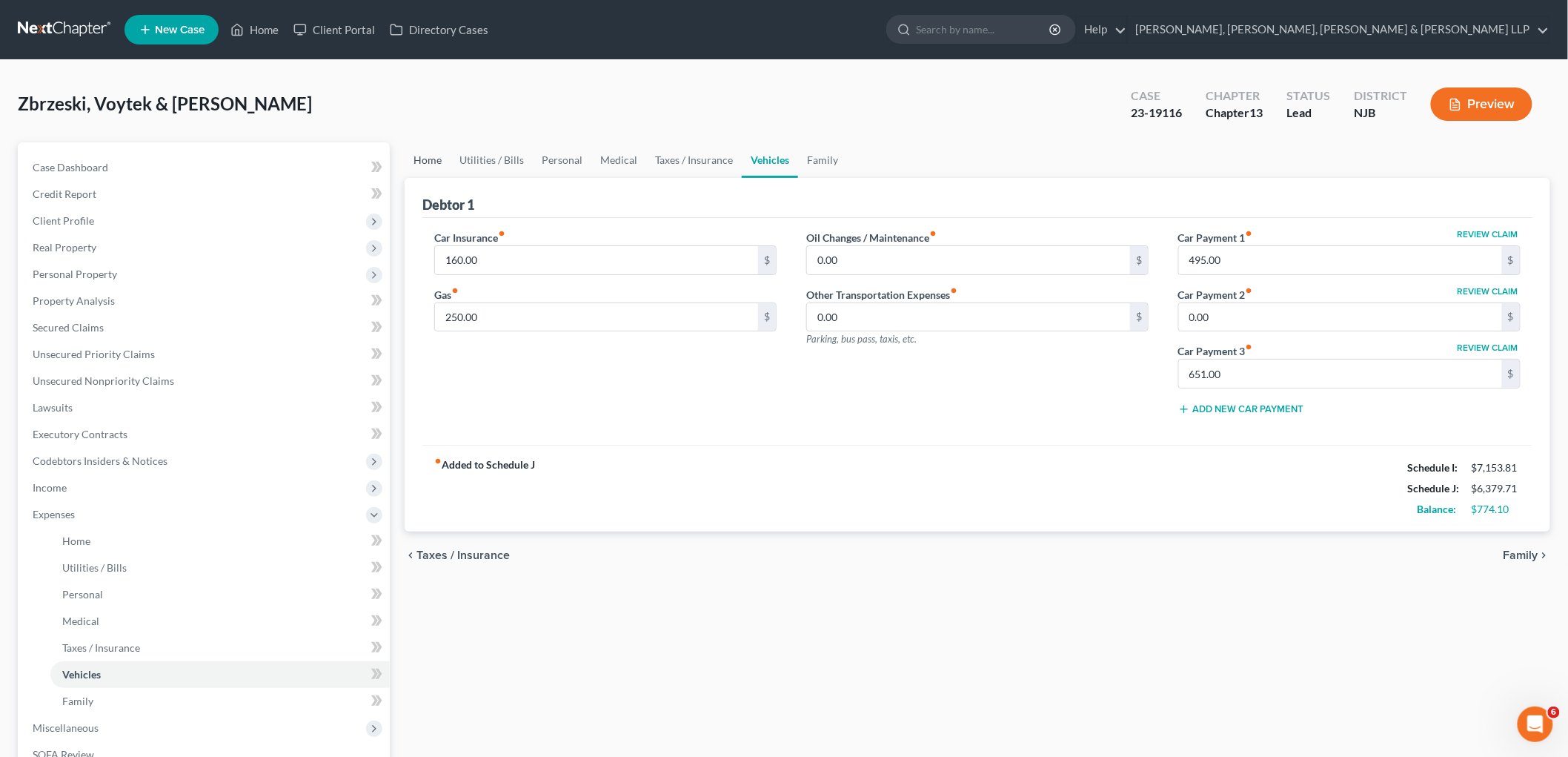
click at [425, 157] on link "Home" at bounding box center [427, 160] width 46 height 35
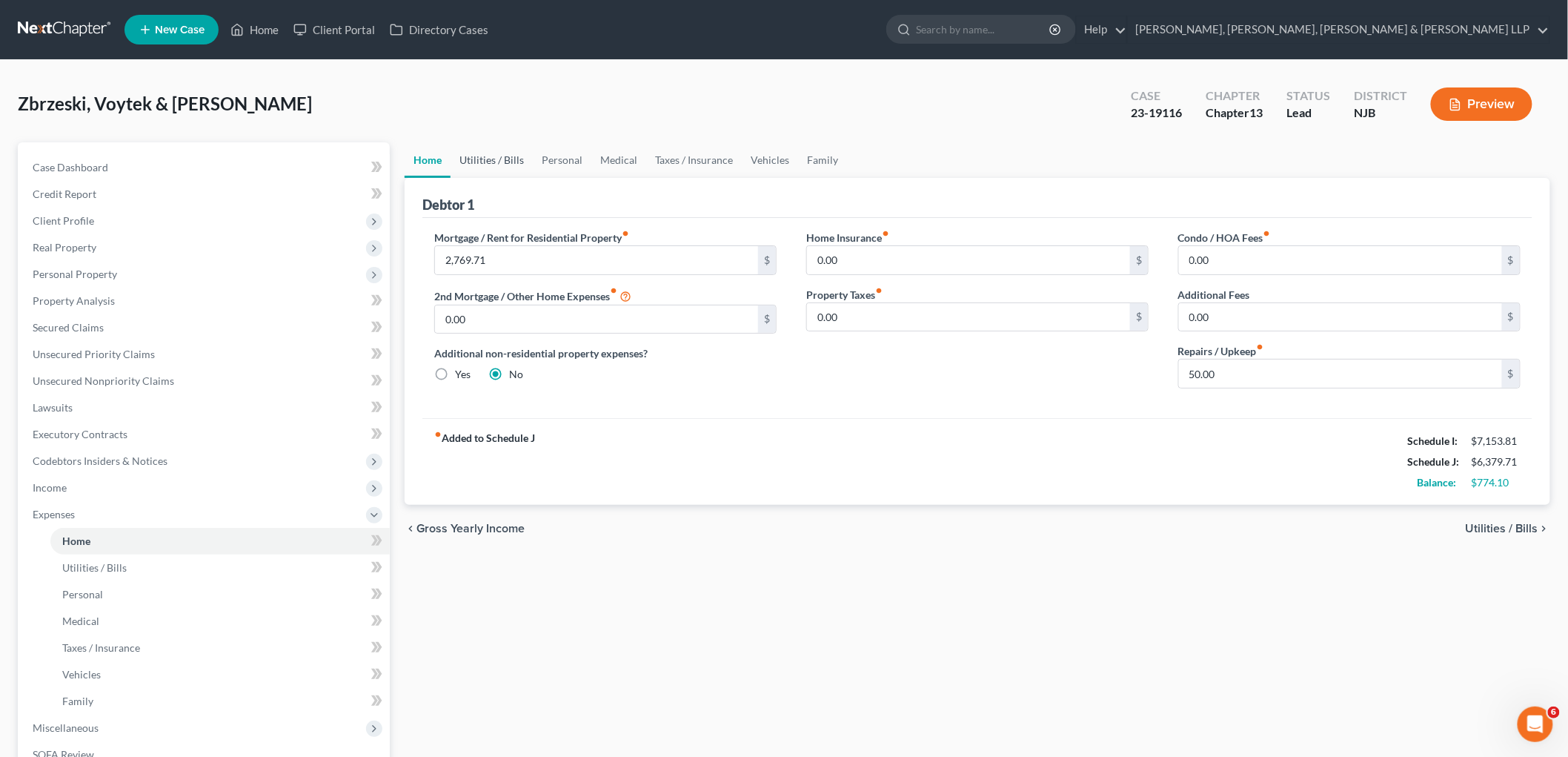
click at [498, 159] on link "Utilities / Bills" at bounding box center [491, 160] width 82 height 35
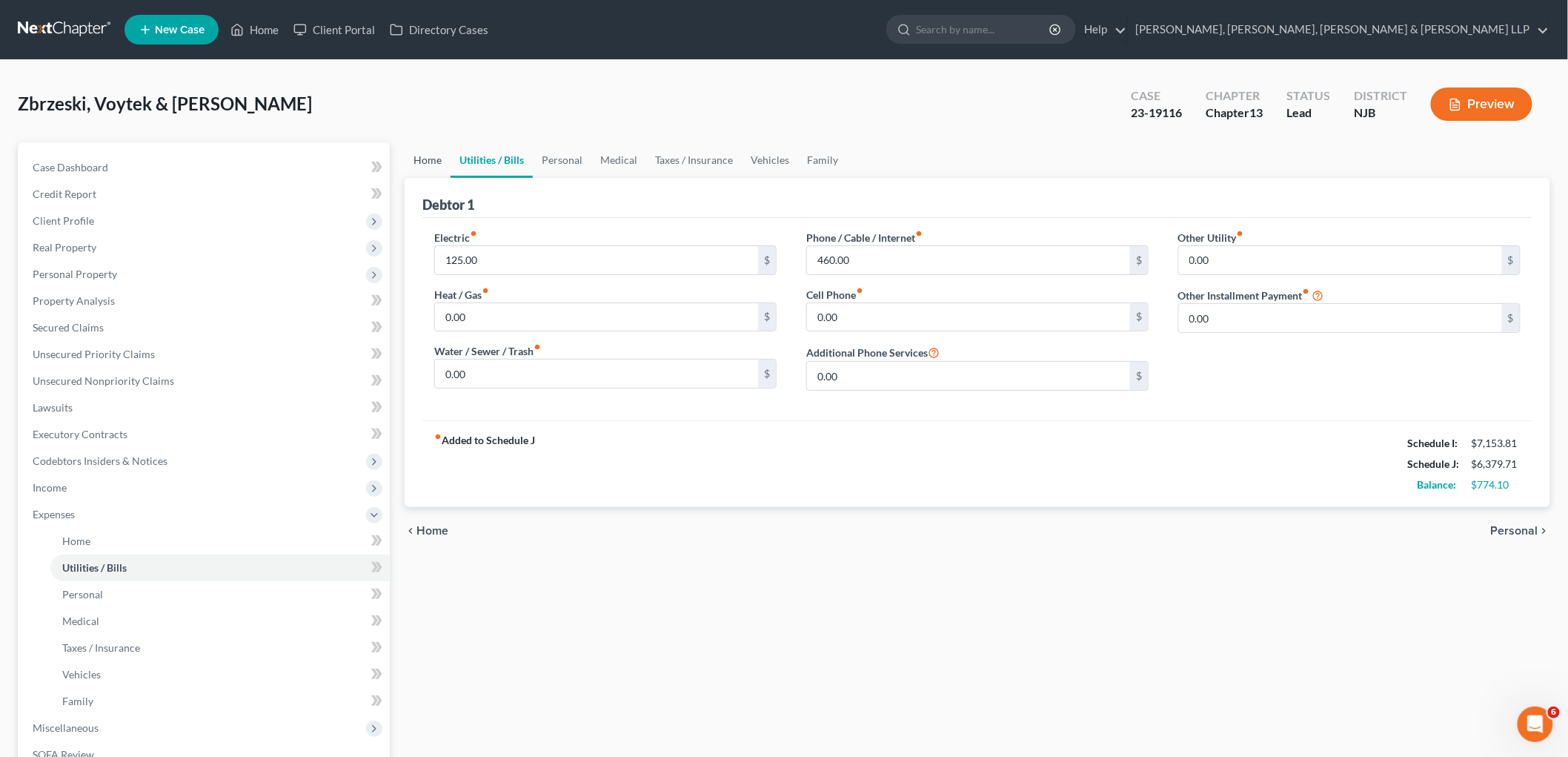
click at [422, 164] on link "Home" at bounding box center [427, 160] width 46 height 35
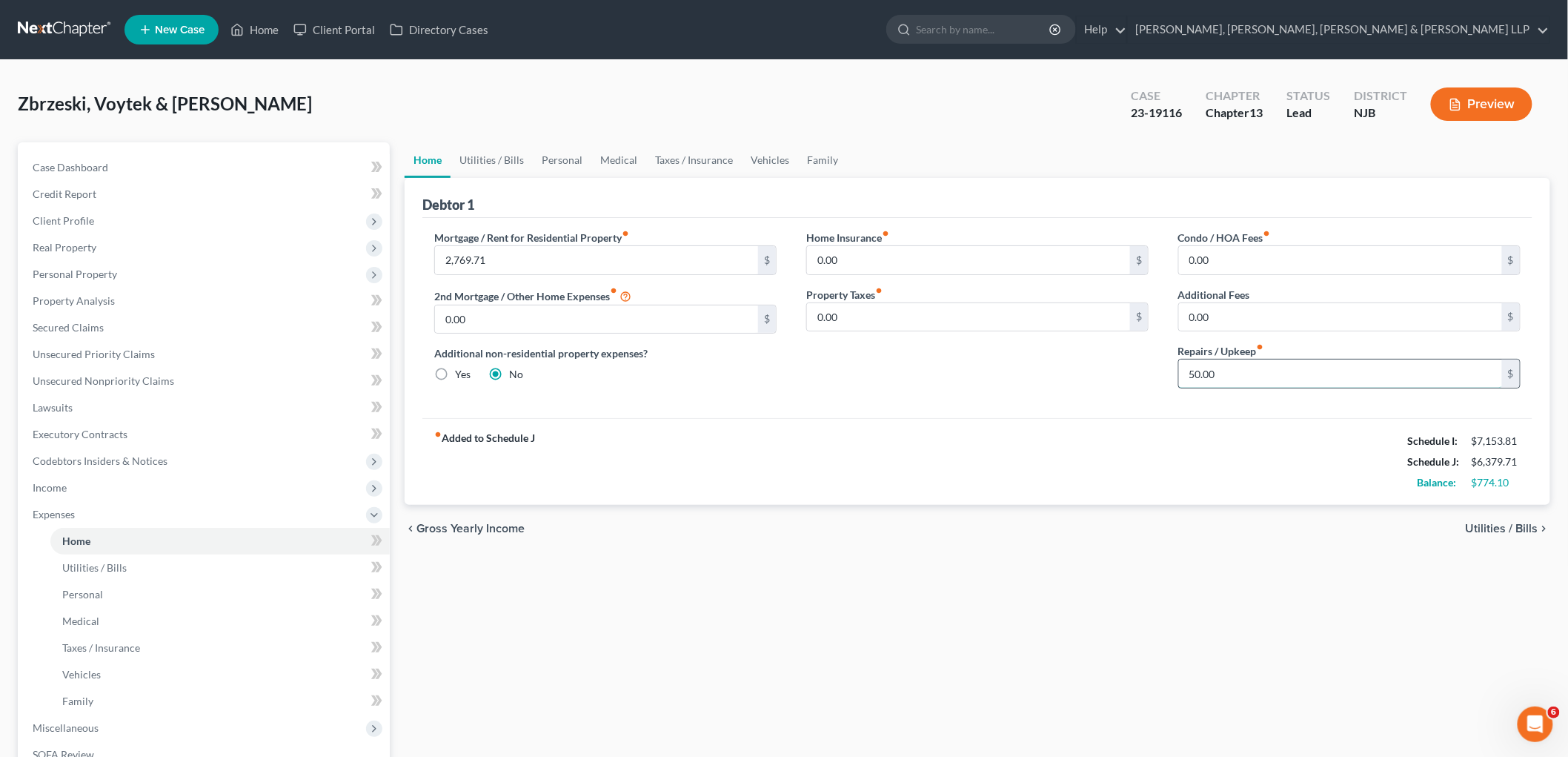
click at [989, 363] on input "50.00" at bounding box center [1340, 373] width 323 height 28
click at [891, 425] on div "fiber_manual_record Added to Schedule J Schedule I: $7,153.81 Schedule J: $6,32…" at bounding box center [977, 462] width 1110 height 87
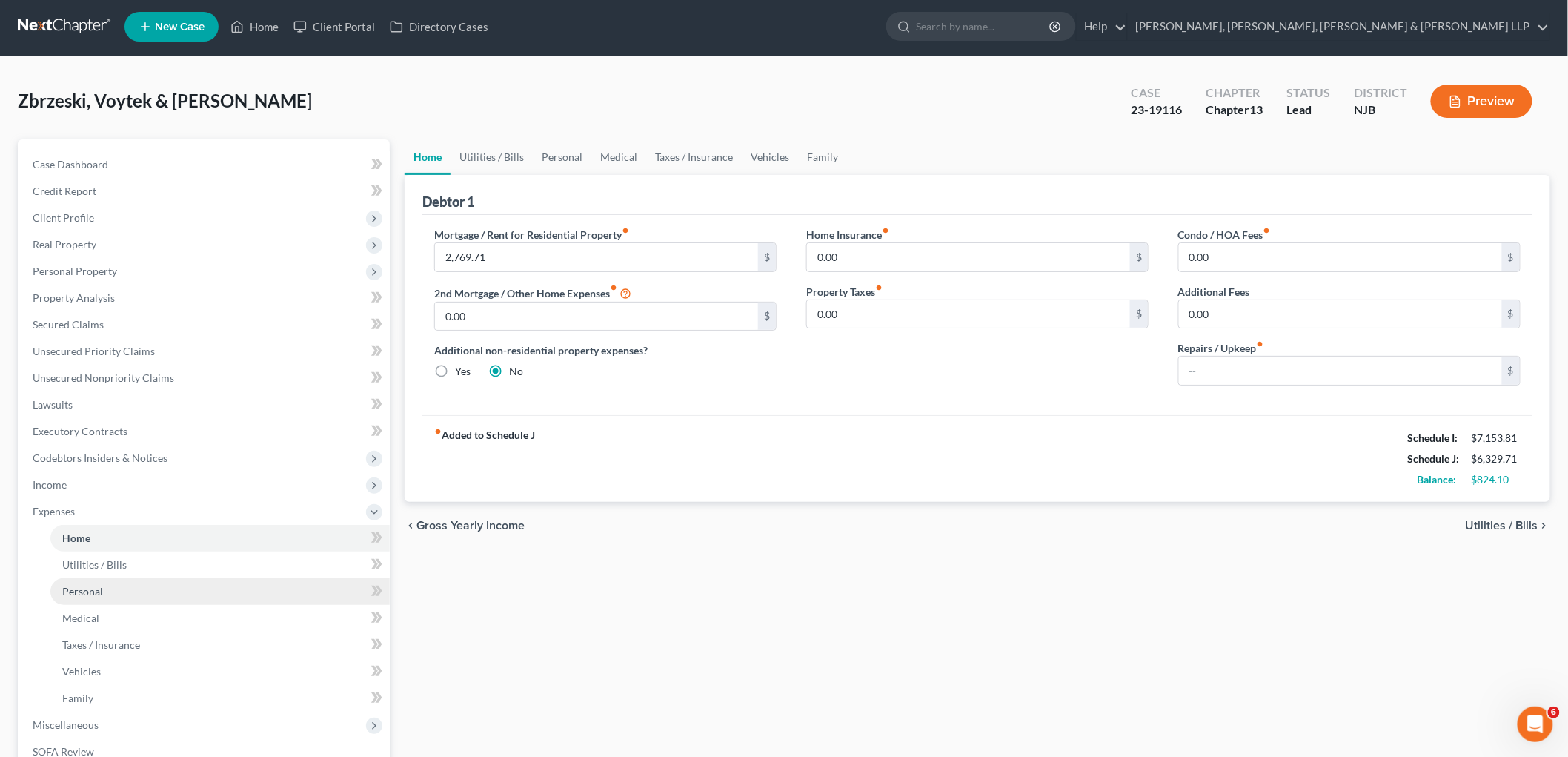
scroll to position [242, 0]
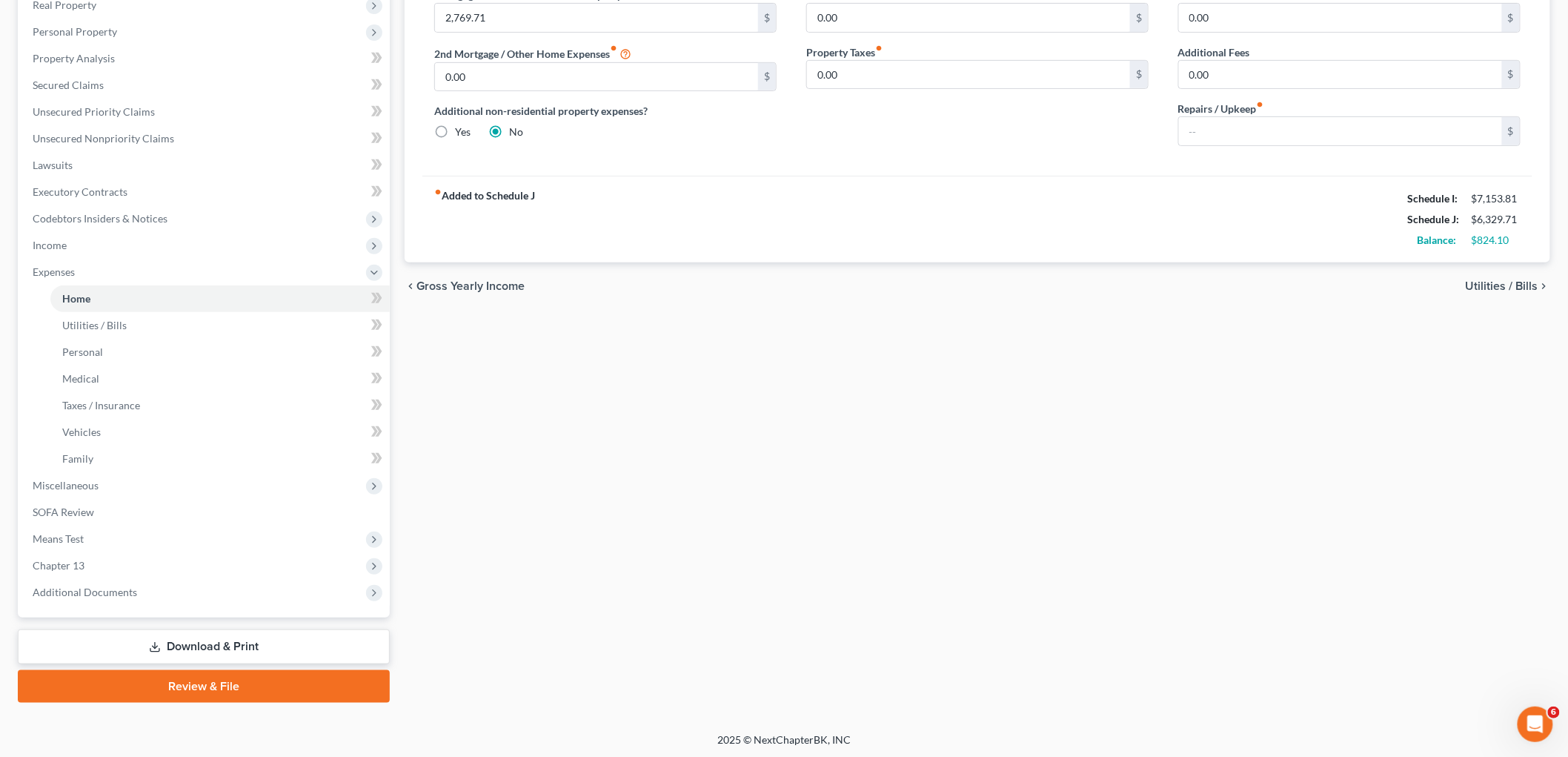
click at [210, 646] on link "Download & Print" at bounding box center [203, 646] width 372 height 35
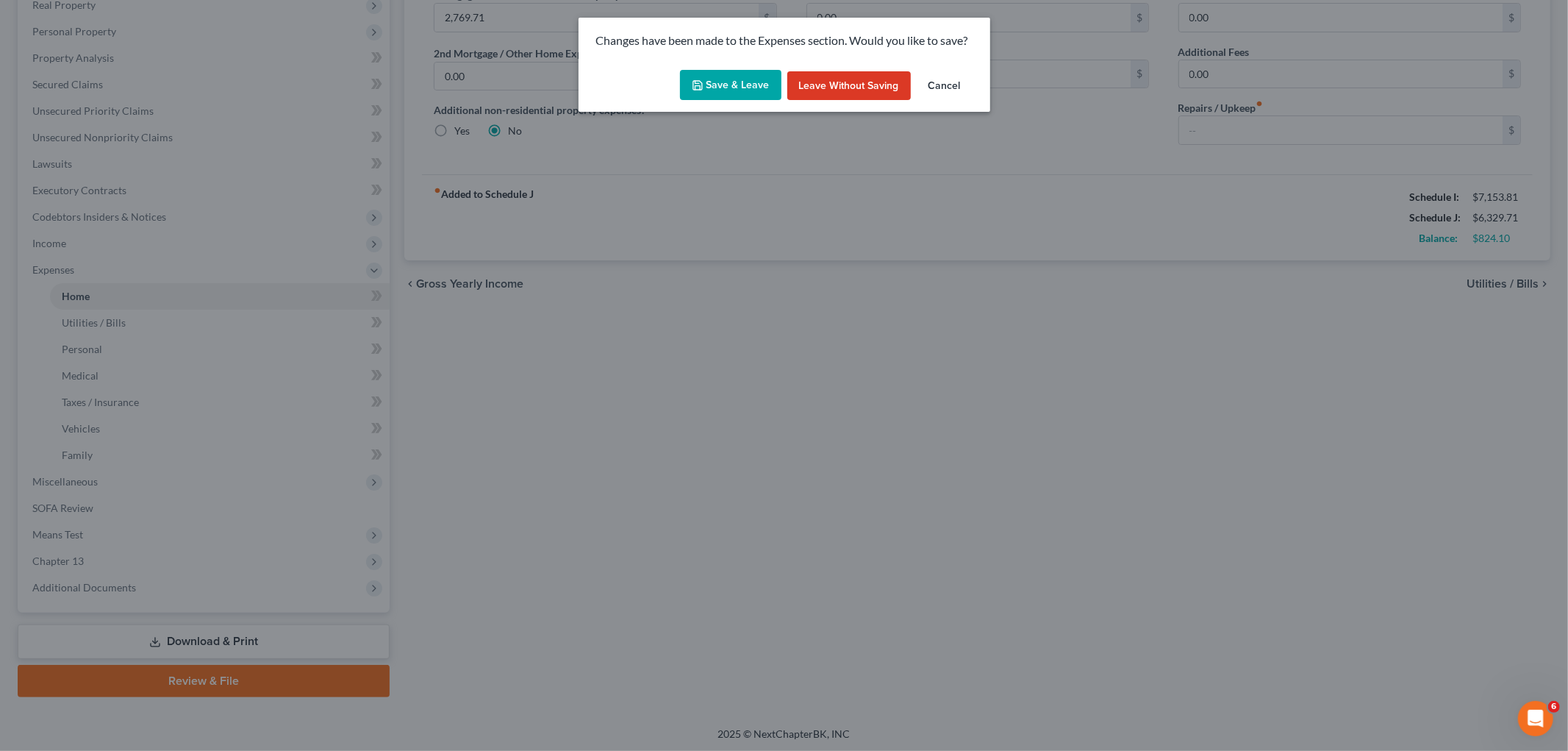
click at [735, 87] on button "Save & Leave" at bounding box center [730, 85] width 101 height 31
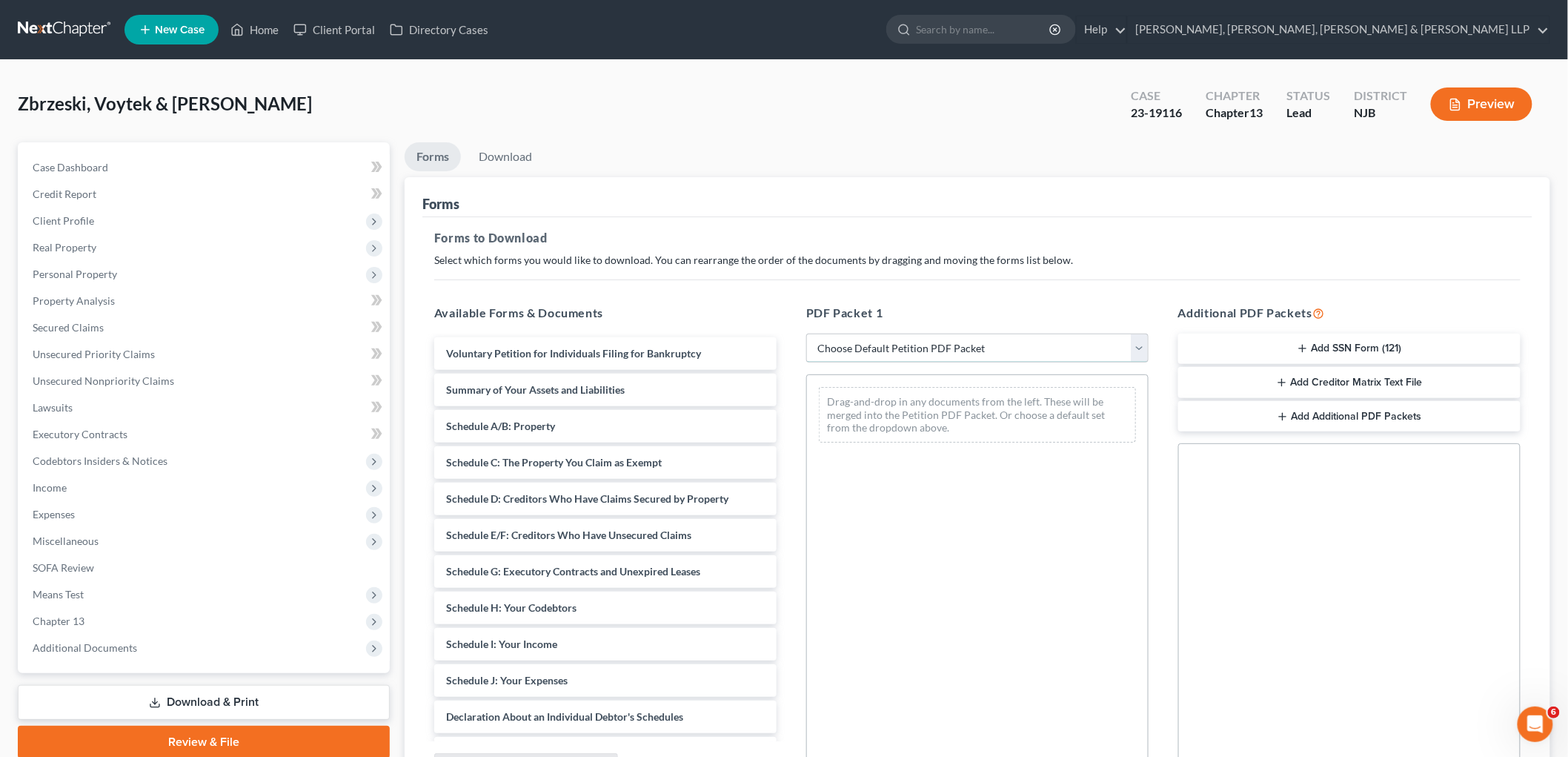
click at [920, 347] on select "Choose Default Petition PDF Packet Complete Bankruptcy Petition (all forms and …" at bounding box center [977, 348] width 343 height 30
select select "2"
click at [806, 333] on select "Choose Default Petition PDF Packet Complete Bankruptcy Petition (all forms and …" at bounding box center [977, 348] width 343 height 30
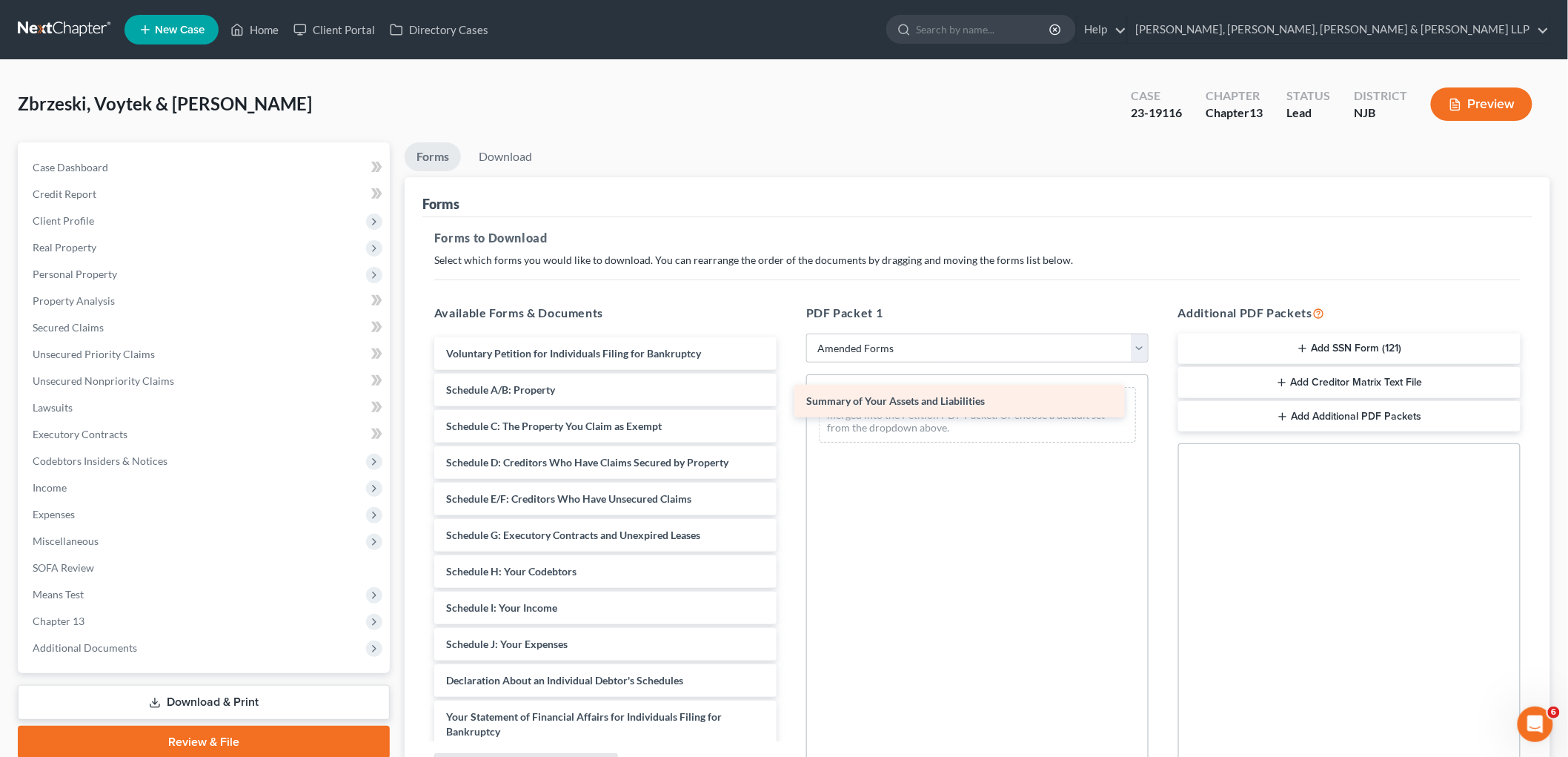
drag, startPoint x: 559, startPoint y: 389, endPoint x: 920, endPoint y: 401, distance: 361.2
click at [788, 401] on div "Summary of Your Assets and Liabilities Voluntary Petition for Individuals Filin…" at bounding box center [605, 658] width 366 height 643
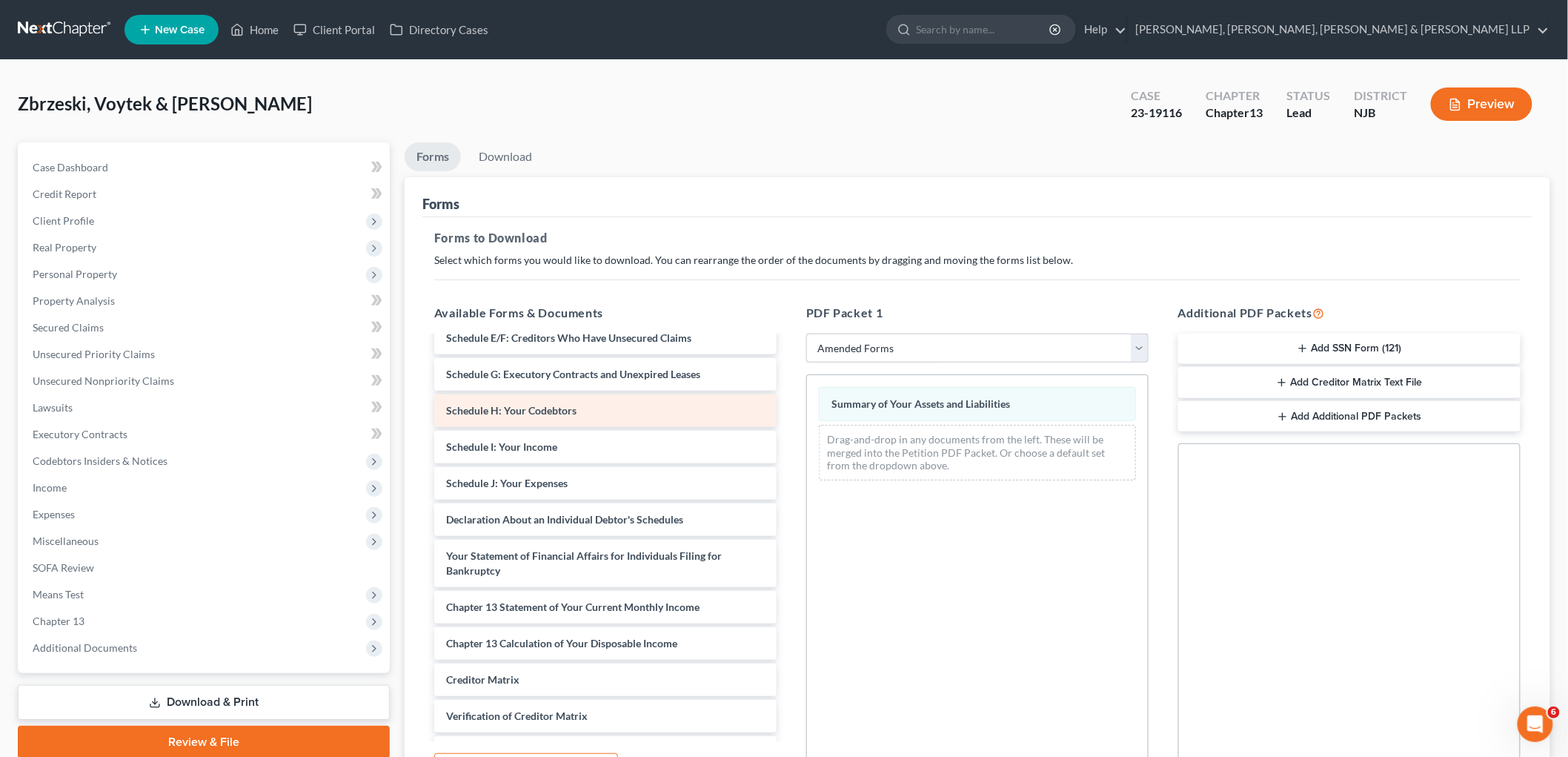
scroll to position [165, 0]
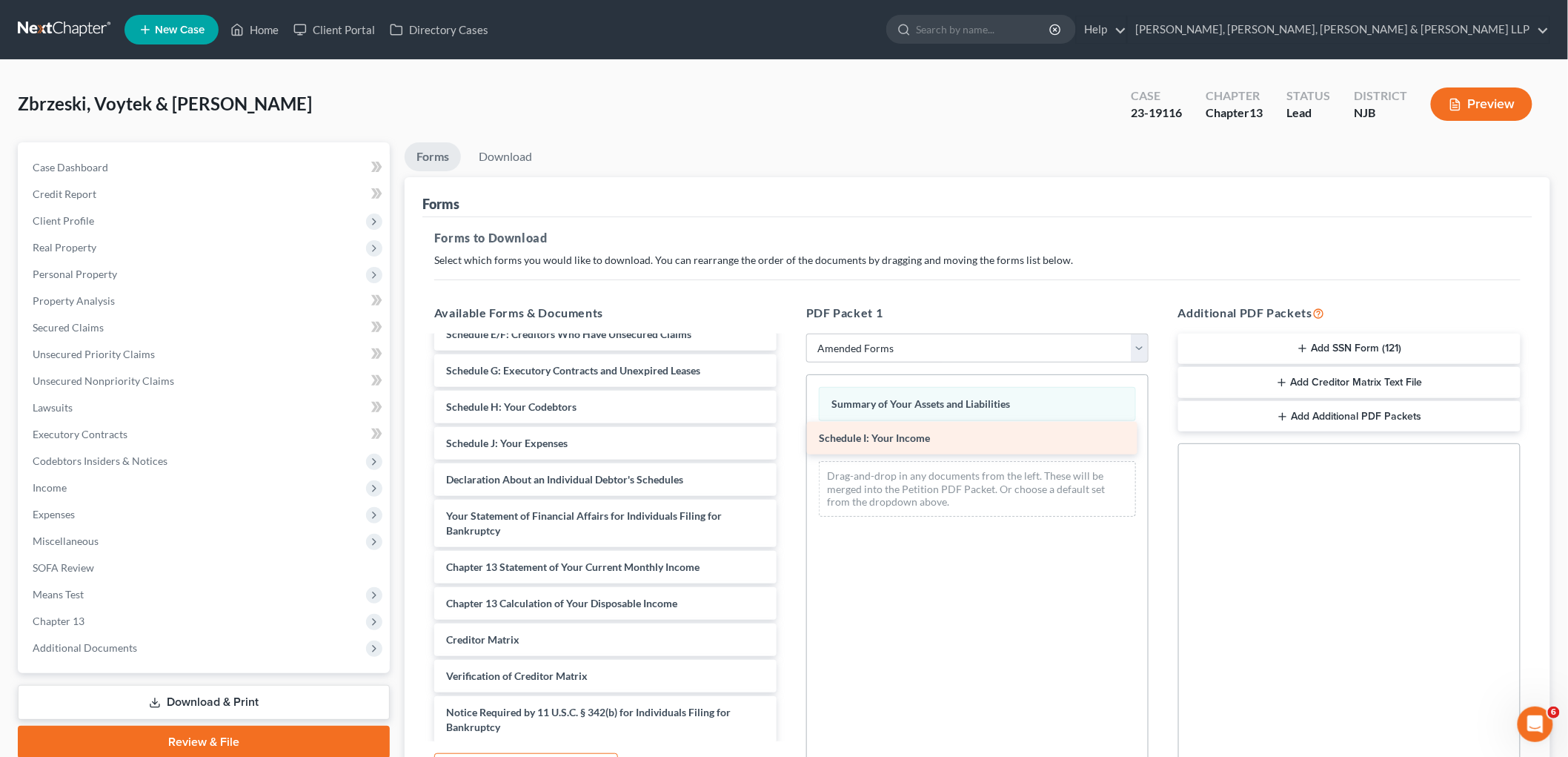
drag, startPoint x: 555, startPoint y: 448, endPoint x: 930, endPoint y: 442, distance: 375.0
click at [788, 442] on div "Schedule I: Your Income Voluntary Petition for Individuals Filing for Bankruptc…" at bounding box center [605, 476] width 366 height 607
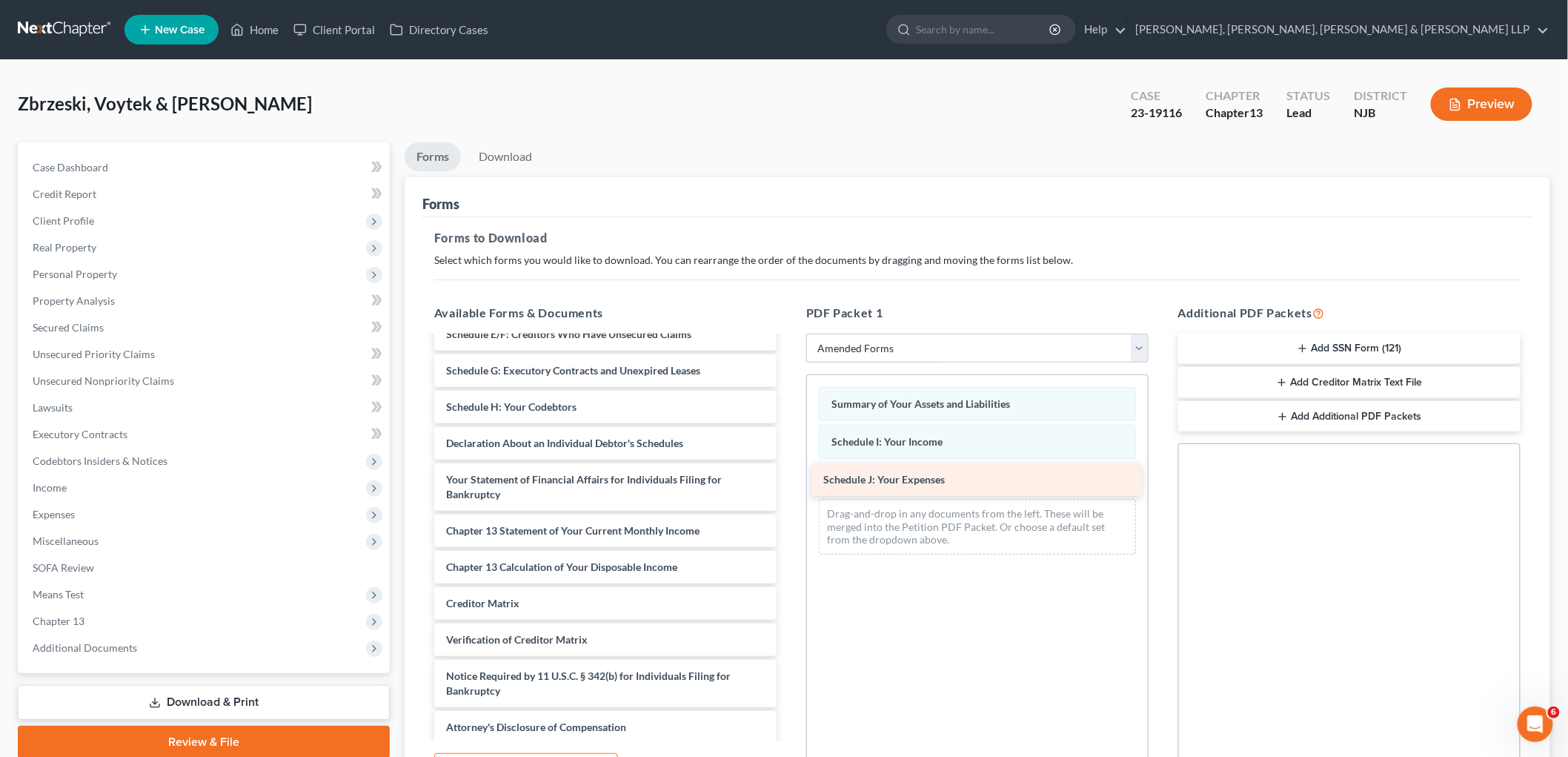
drag, startPoint x: 554, startPoint y: 447, endPoint x: 932, endPoint y: 482, distance: 379.6
click at [788, 482] on div "Schedule J: Your Expenses Voluntary Petition for Individuals Filing for Bankrup…" at bounding box center [605, 458] width 366 height 571
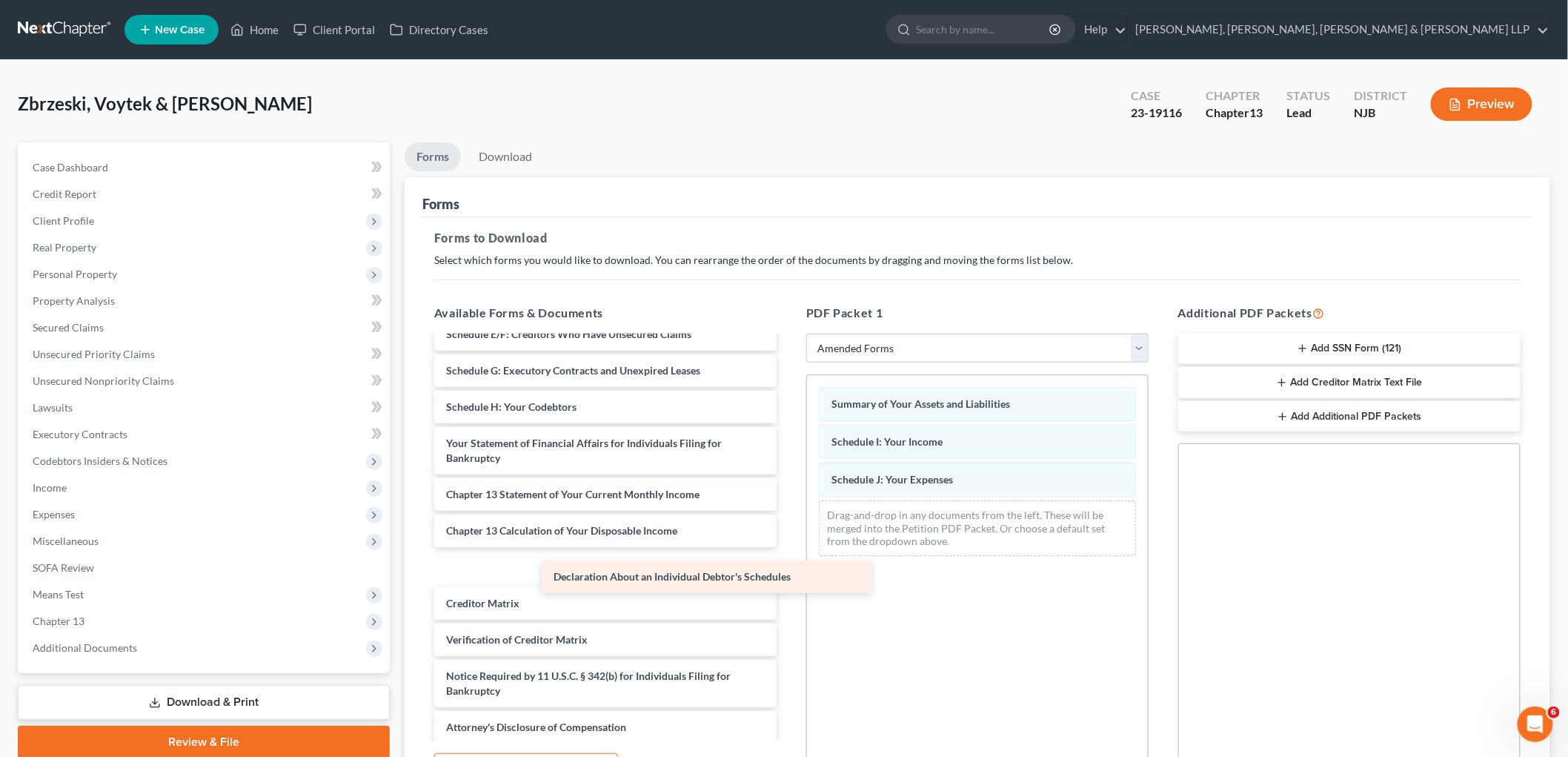
scroll to position [134, 0]
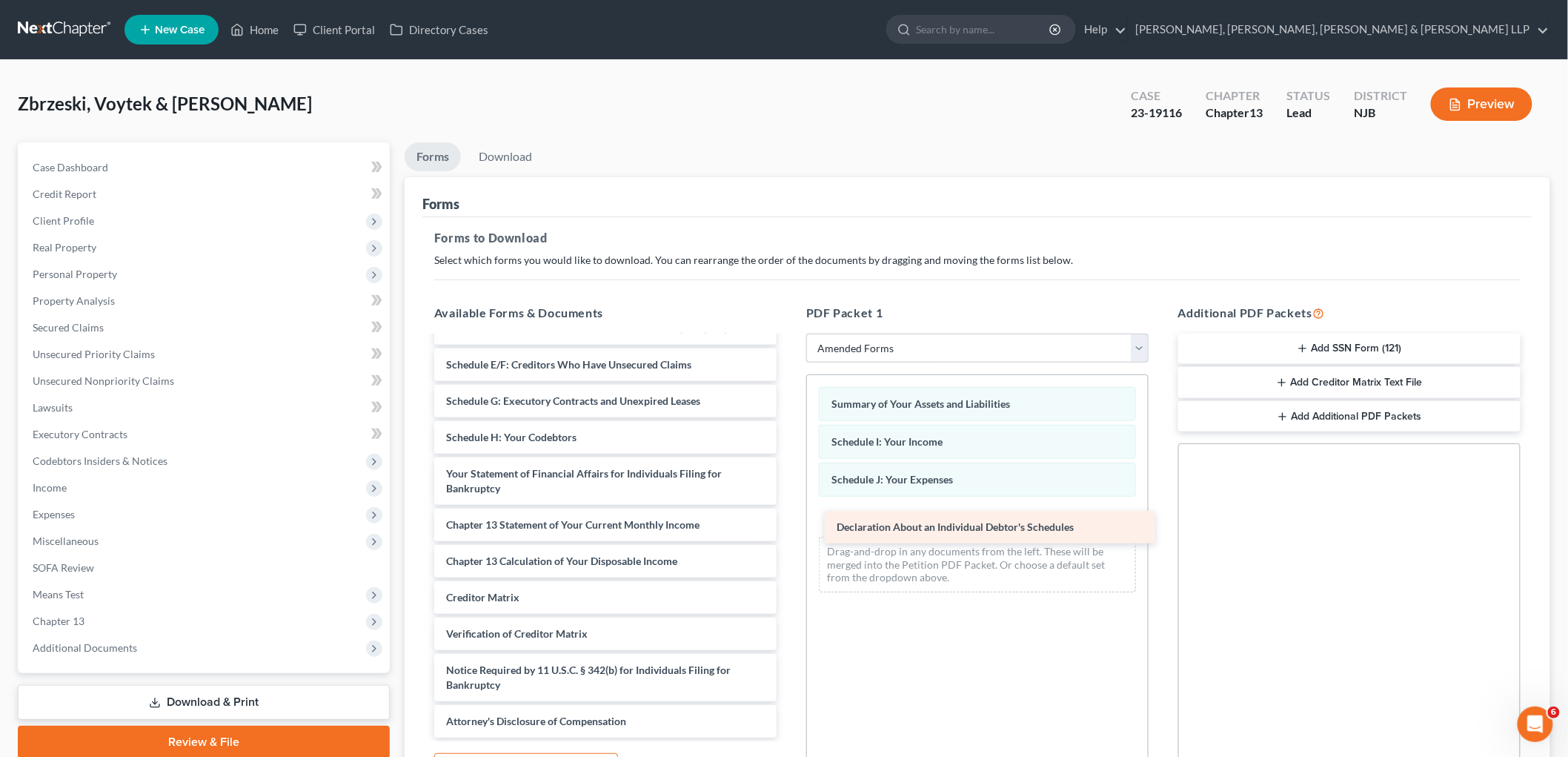
drag, startPoint x: 553, startPoint y: 442, endPoint x: 943, endPoint y: 527, distance: 399.2
click at [788, 527] on div "Declaration About an Individual Debtor's Schedules Voluntary Petition for Indiv…" at bounding box center [605, 470] width 366 height 535
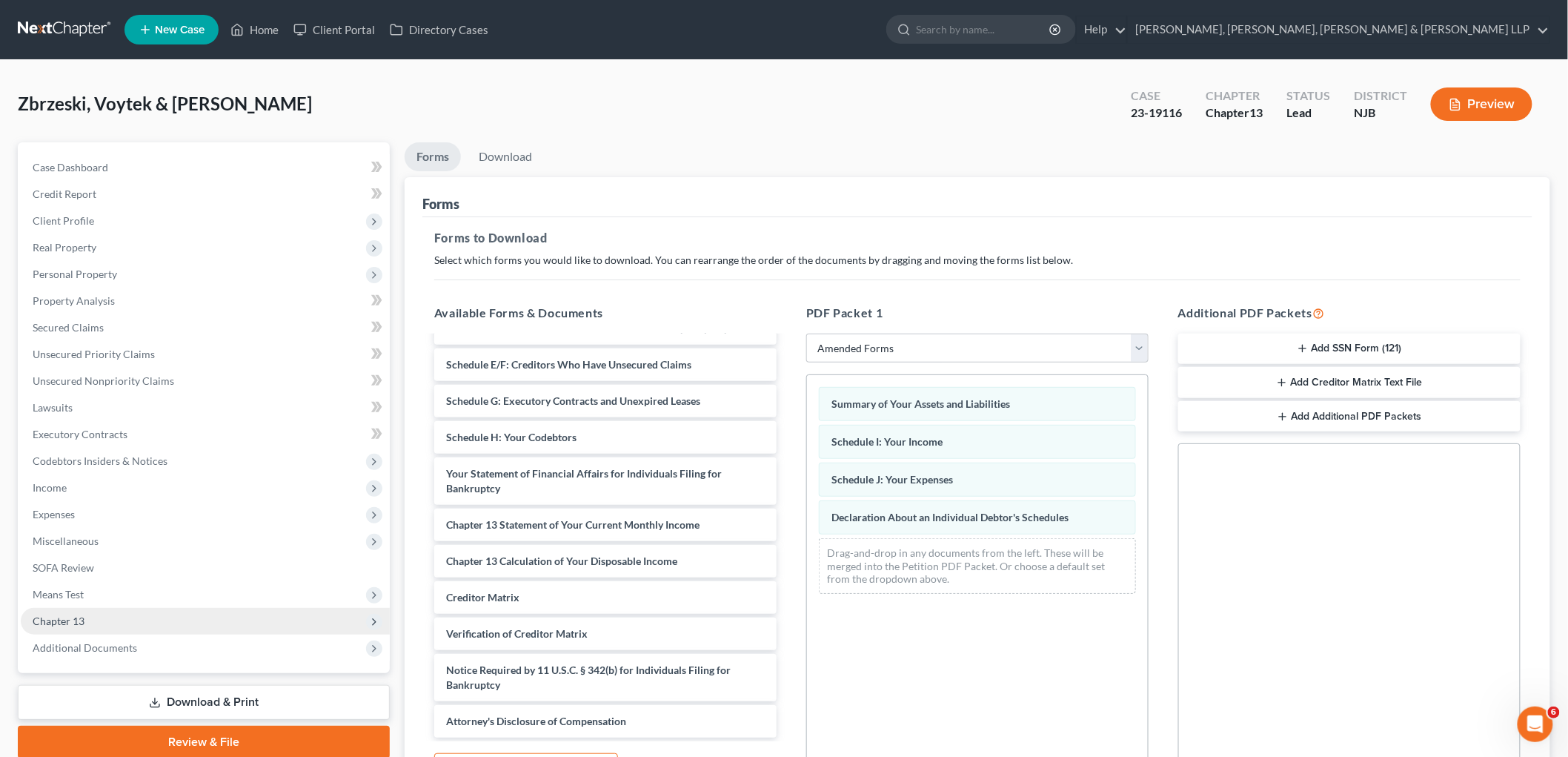
click at [75, 623] on span "Chapter 13" at bounding box center [59, 621] width 52 height 13
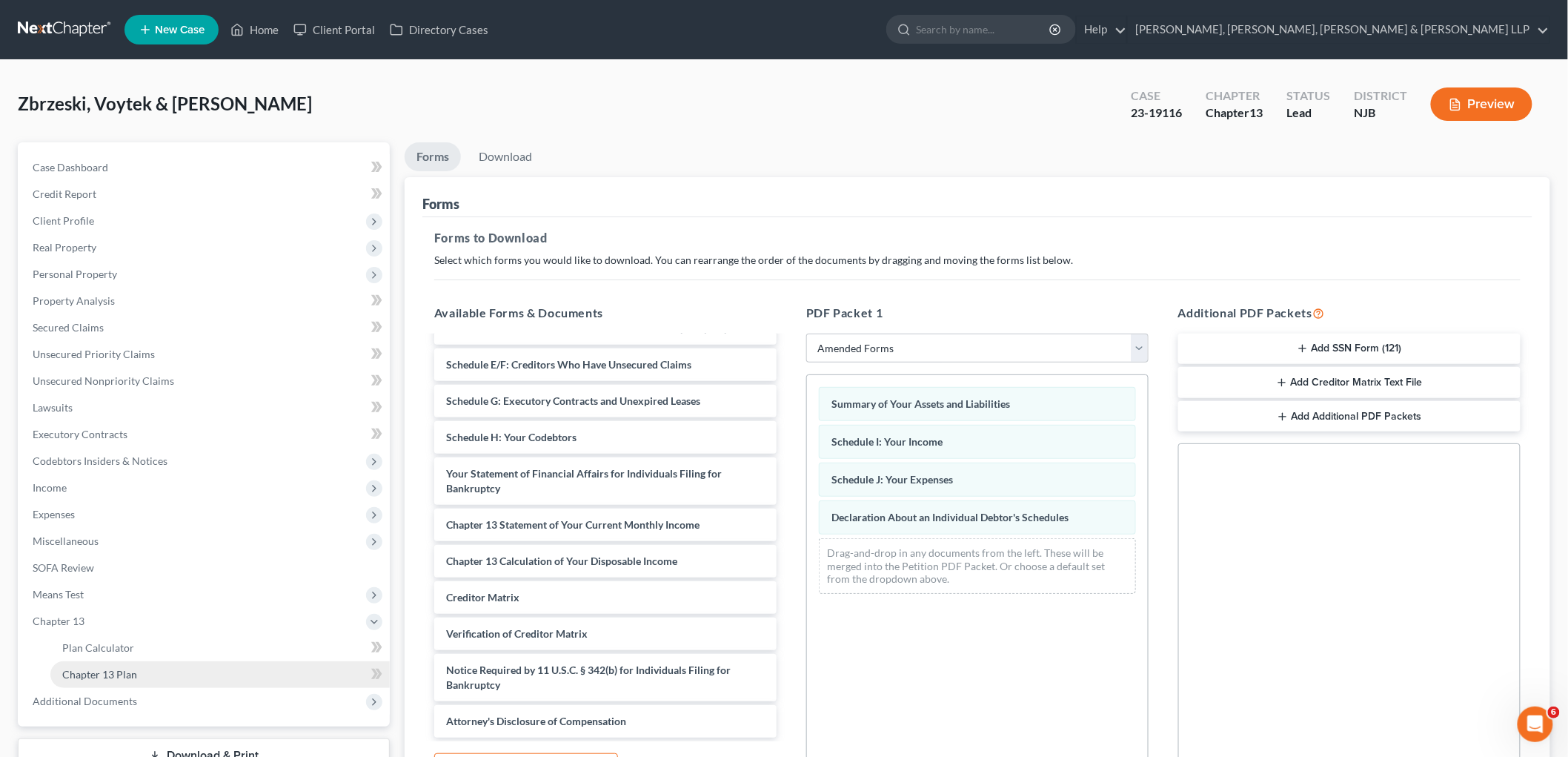
click at [98, 673] on span "Chapter 13 Plan" at bounding box center [100, 674] width 75 height 13
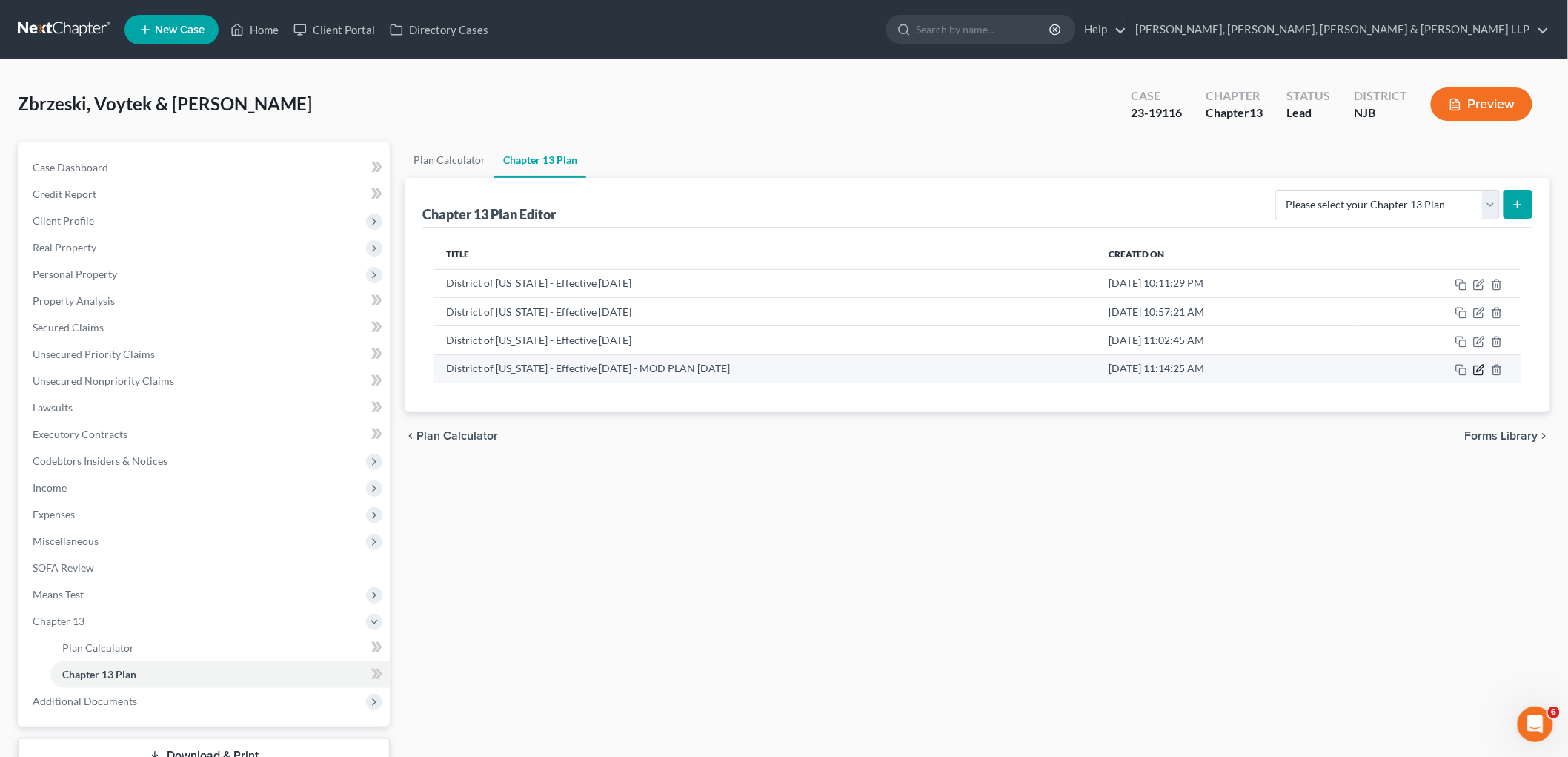
click at [989, 371] on icon "button" at bounding box center [1478, 369] width 12 height 12
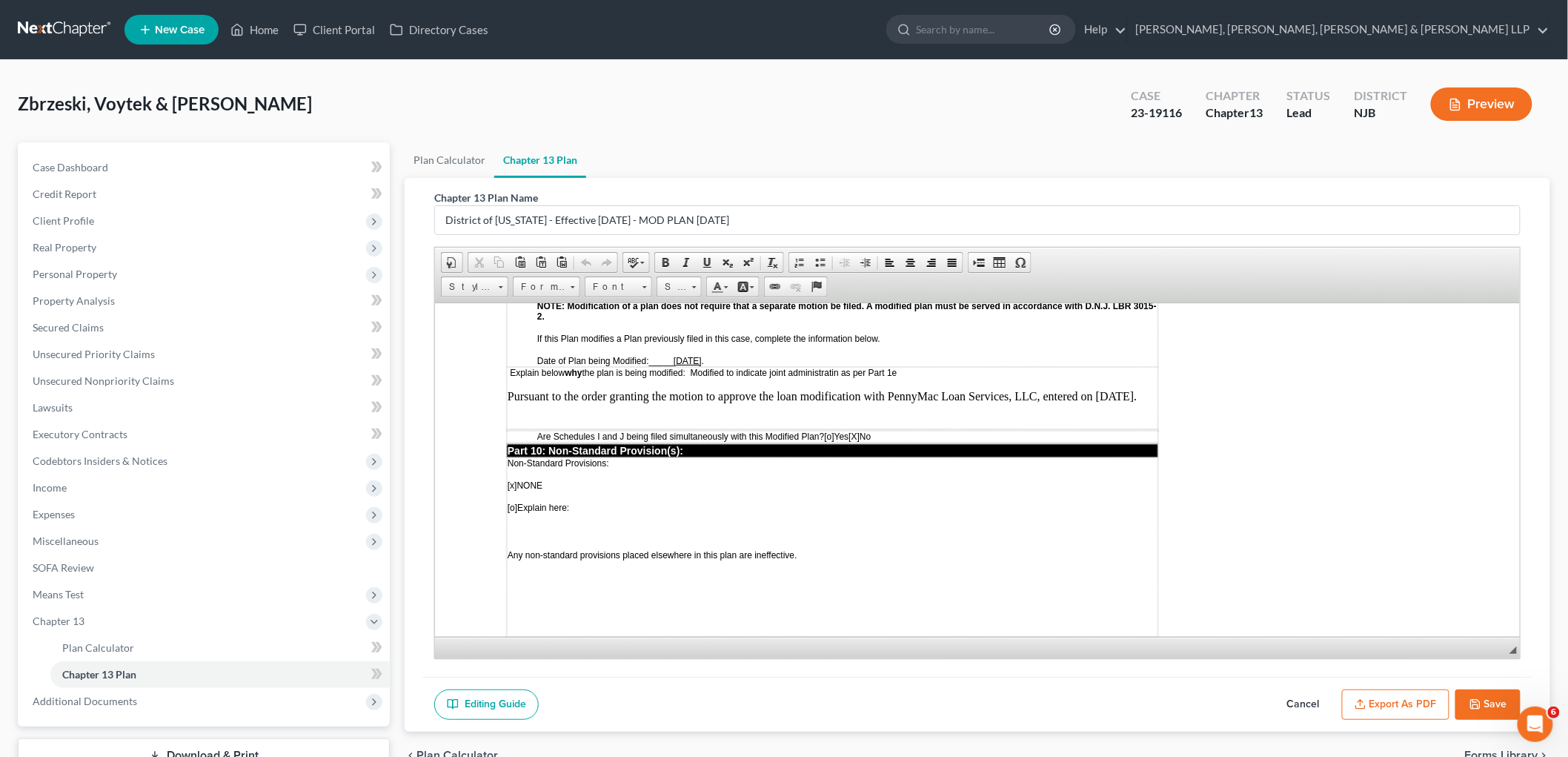
scroll to position [3623, 0]
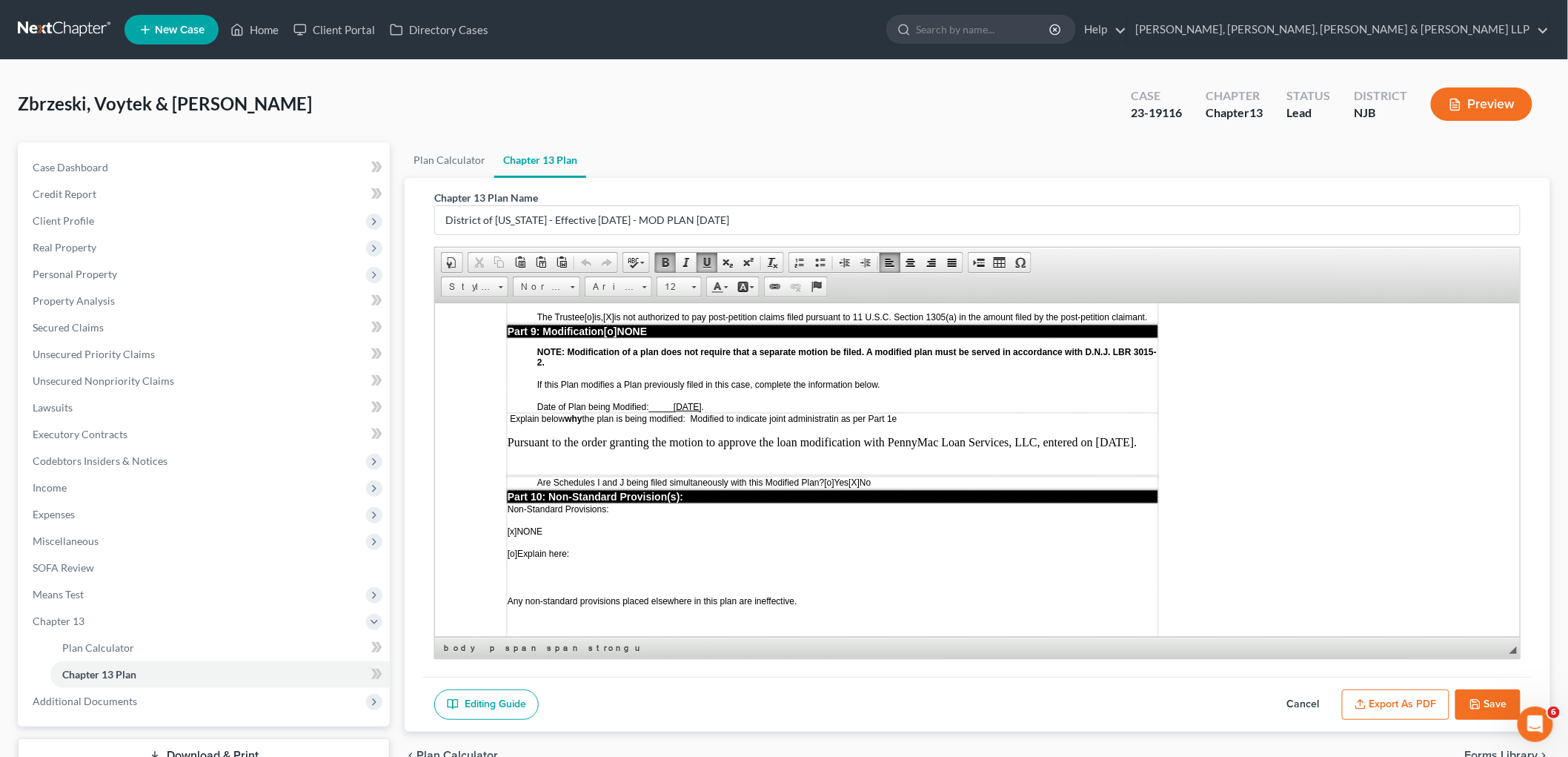
click at [674, 401] on u "[DATE]" at bounding box center [686, 405] width 28 height 10
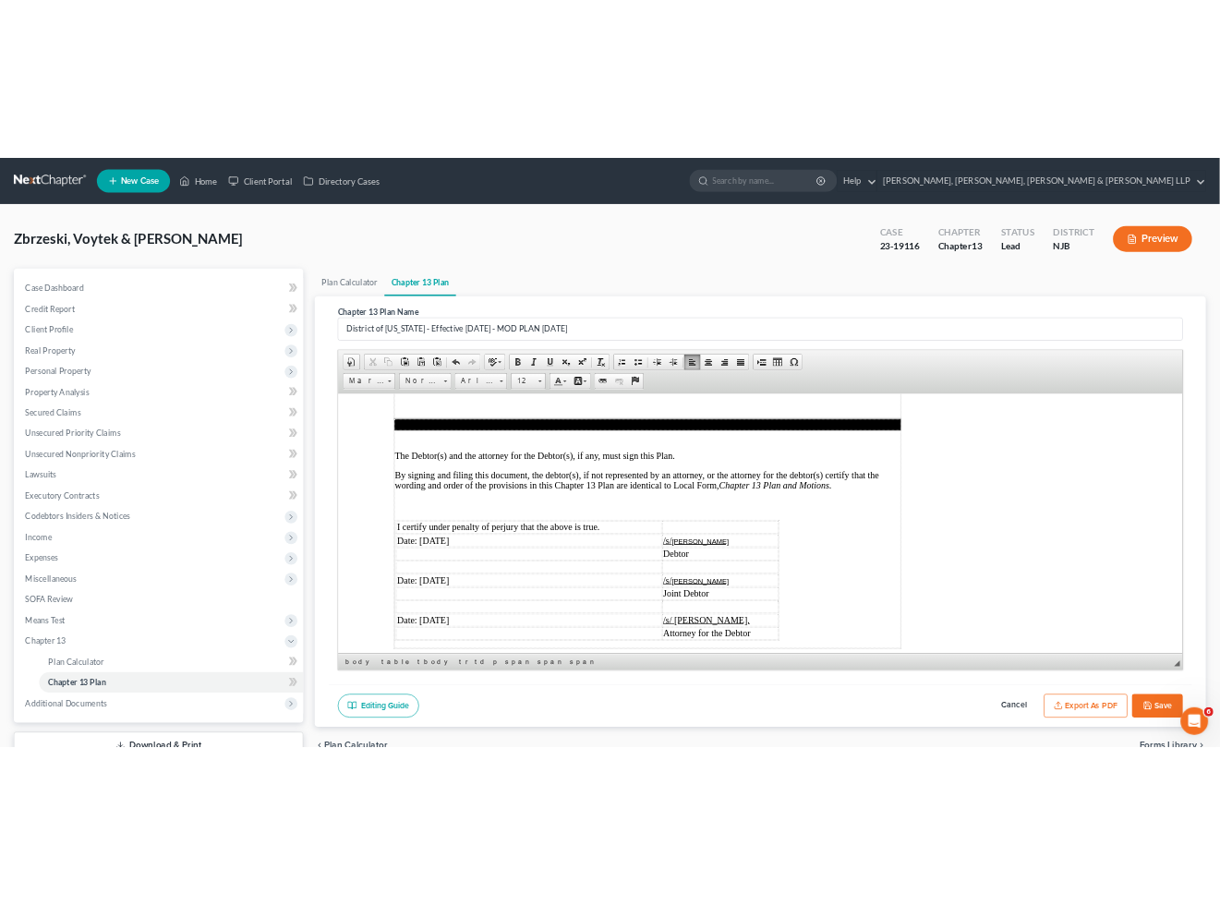
scroll to position [4959, 0]
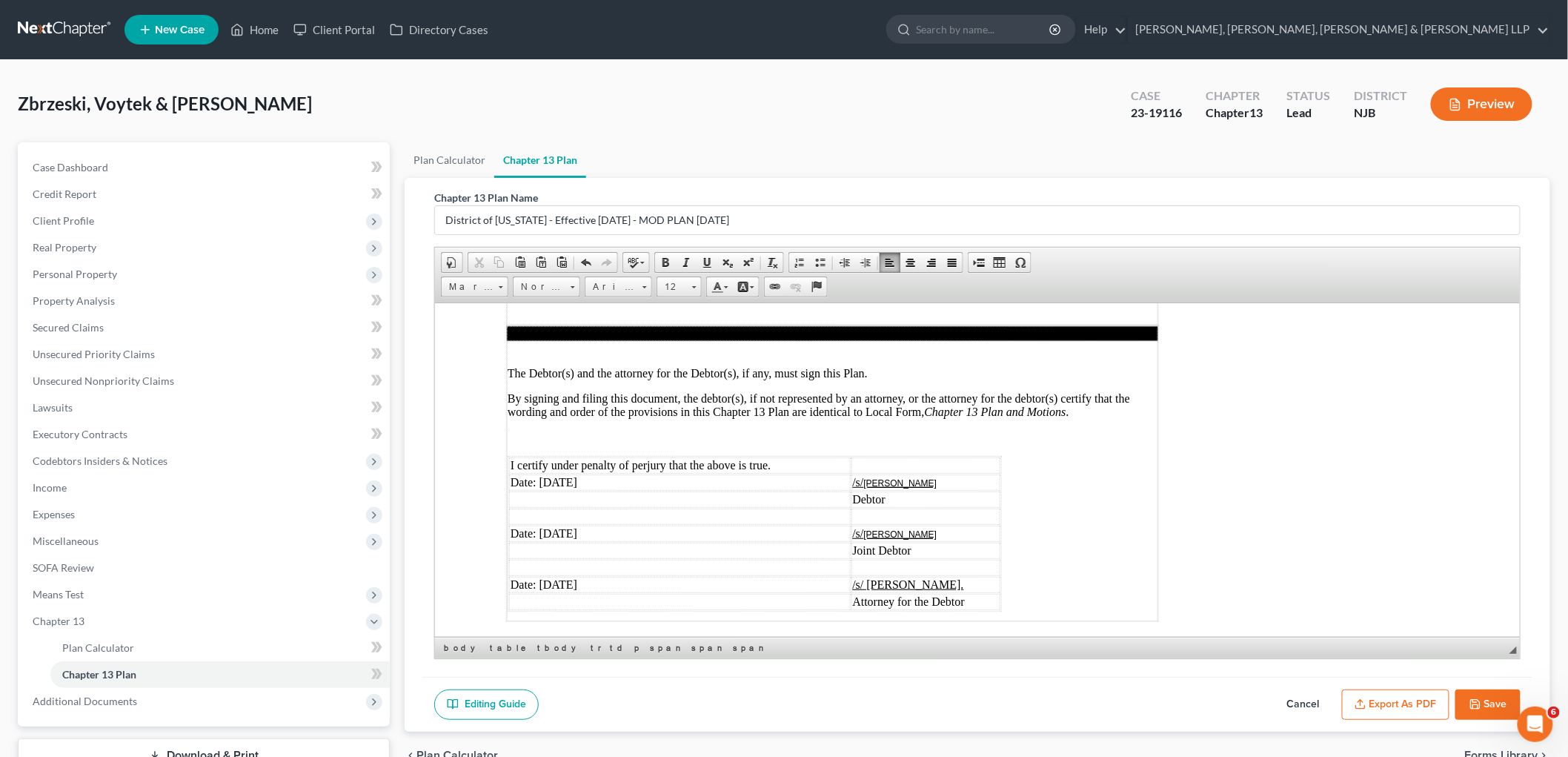
click at [989, 710] on button "Export as PDF" at bounding box center [1395, 705] width 108 height 31
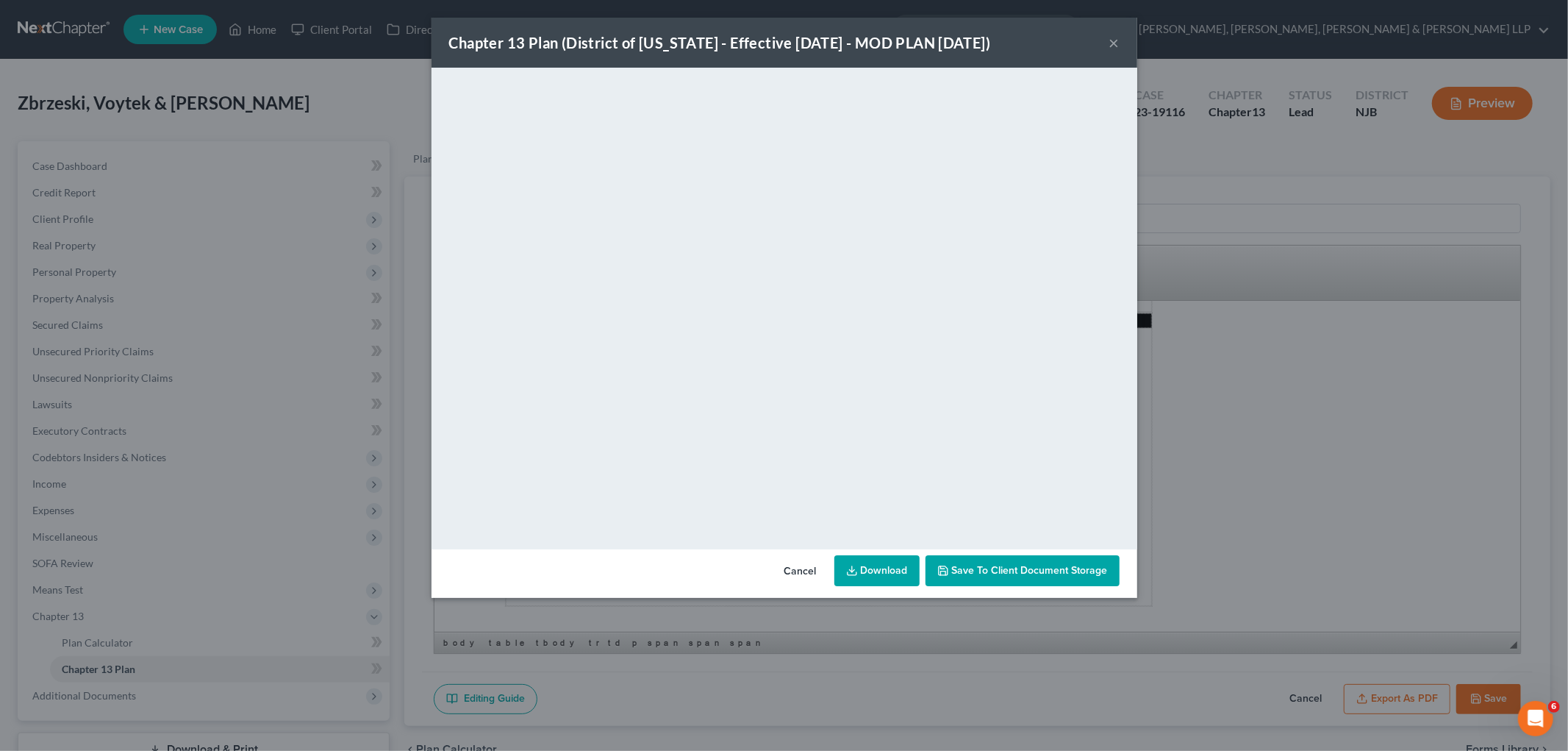
click at [792, 569] on button "Cancel" at bounding box center [800, 571] width 56 height 29
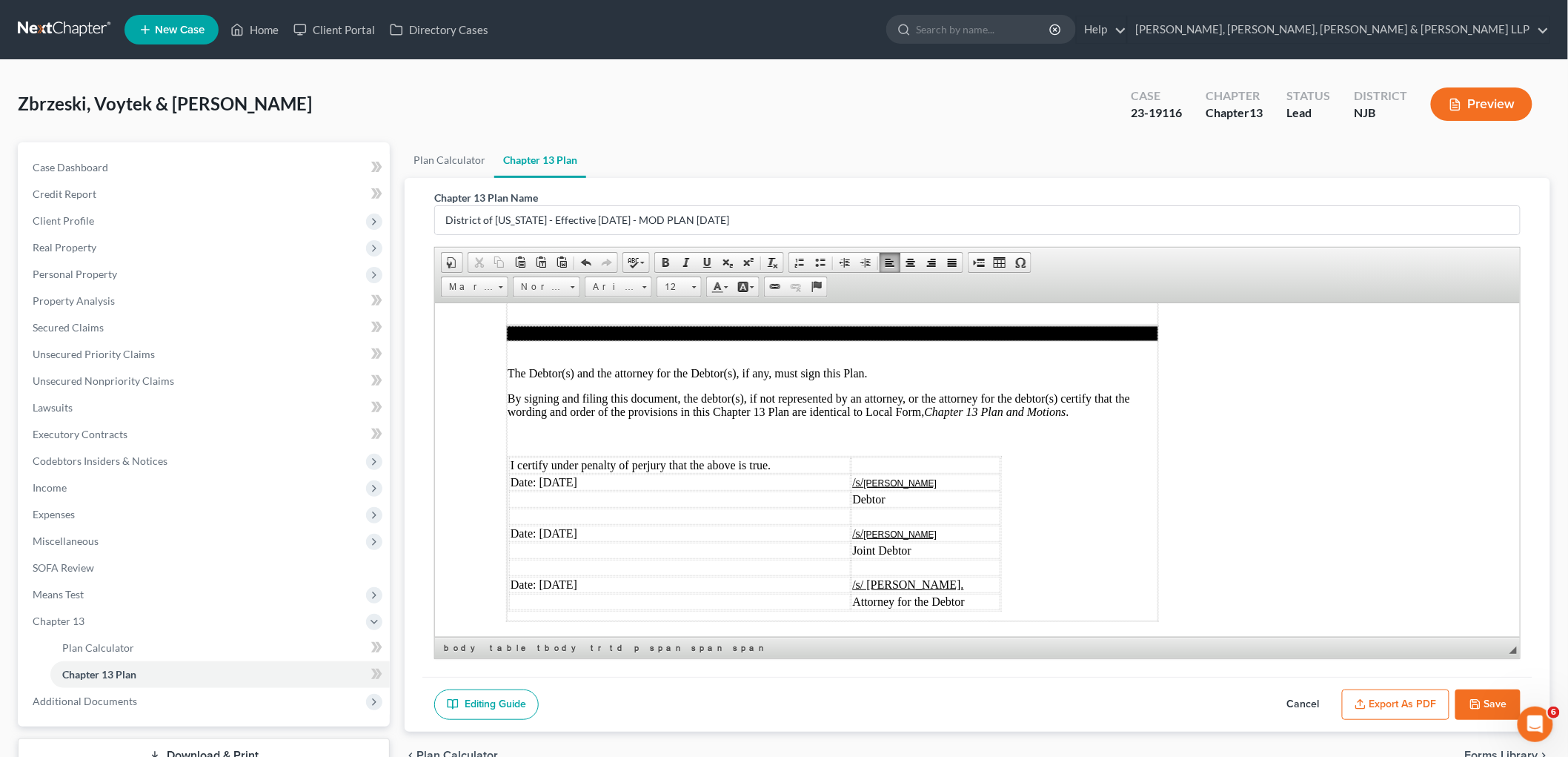
click at [989, 700] on icon "button" at bounding box center [1475, 704] width 12 height 12
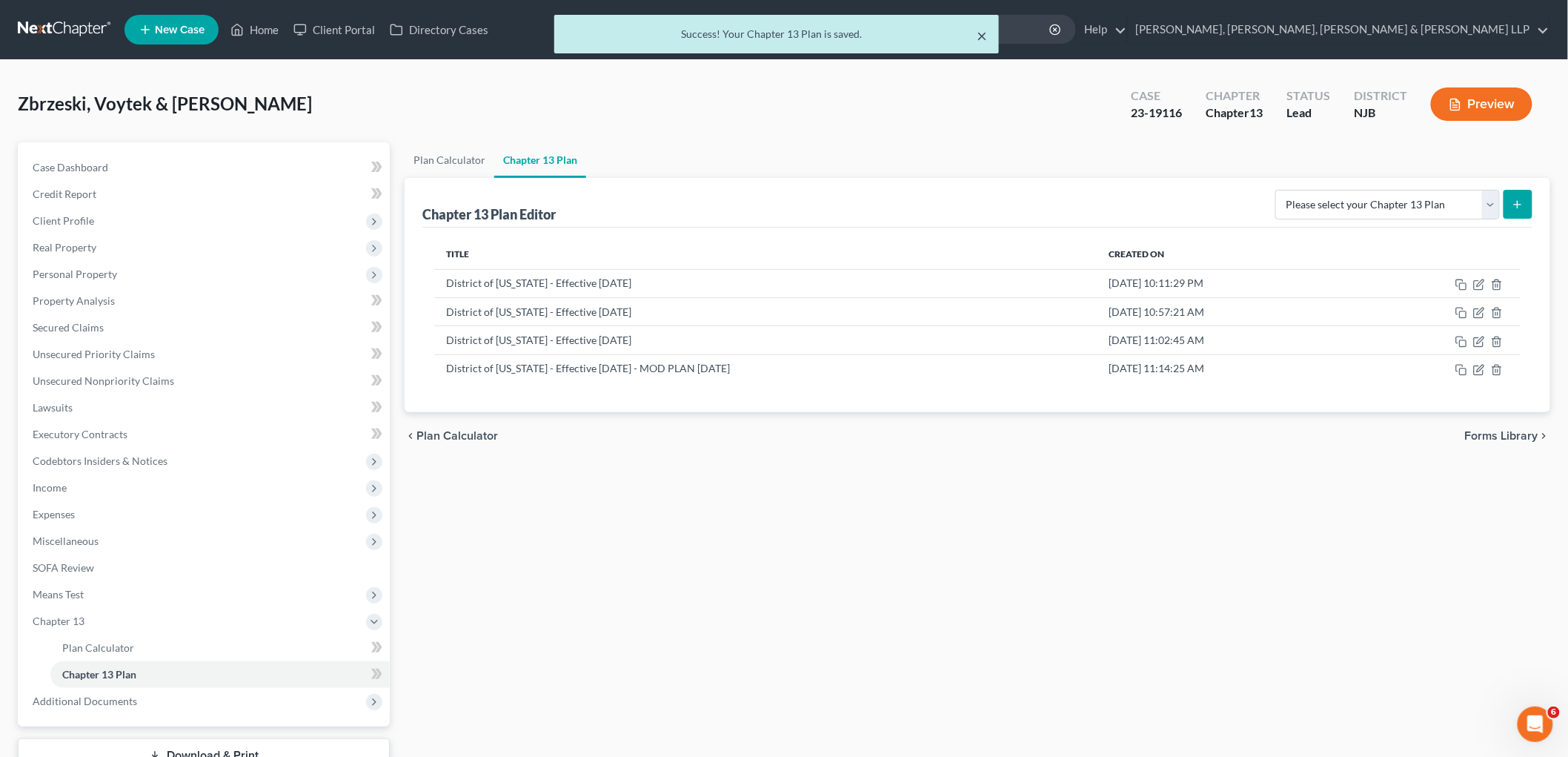
click at [978, 35] on button "×" at bounding box center [981, 35] width 10 height 18
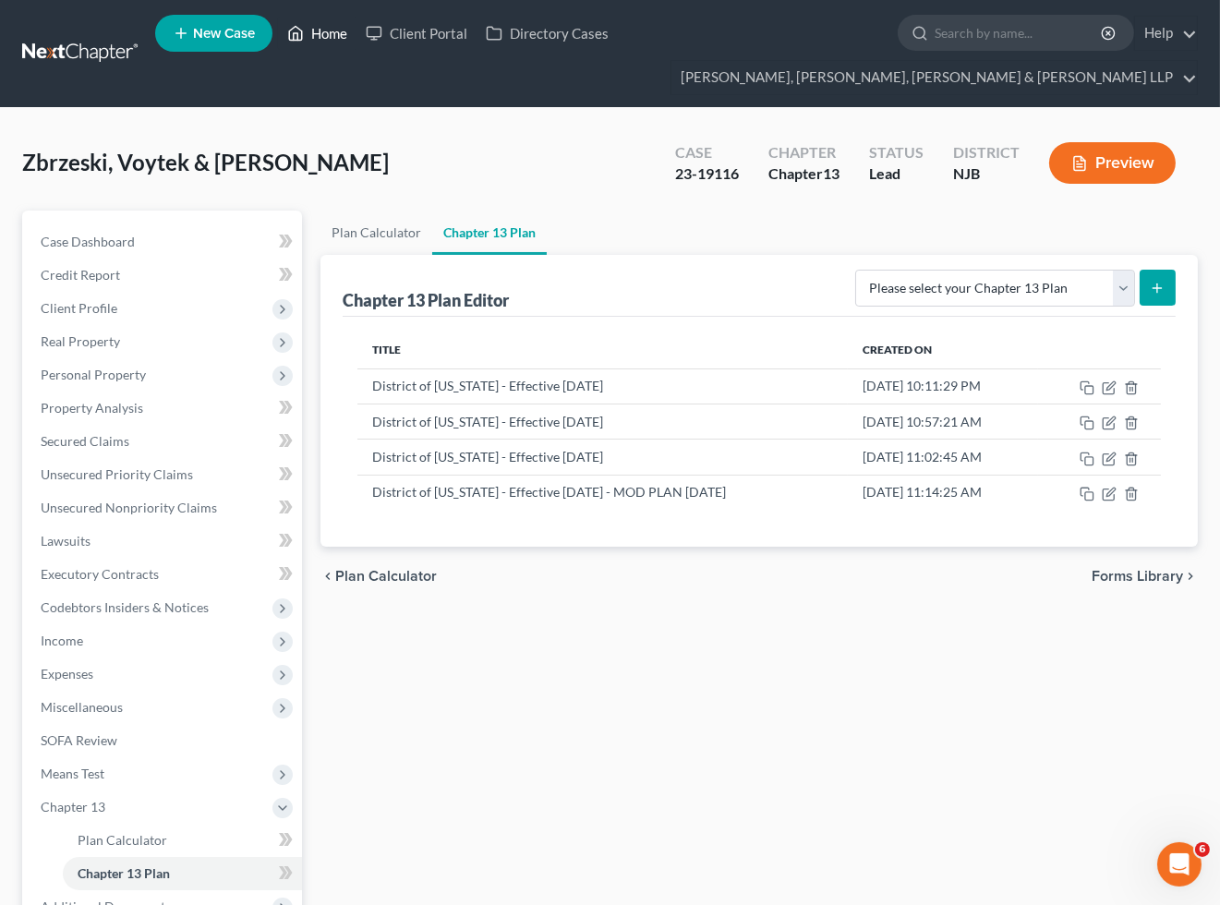
click at [328, 34] on link "Home" at bounding box center [317, 33] width 78 height 33
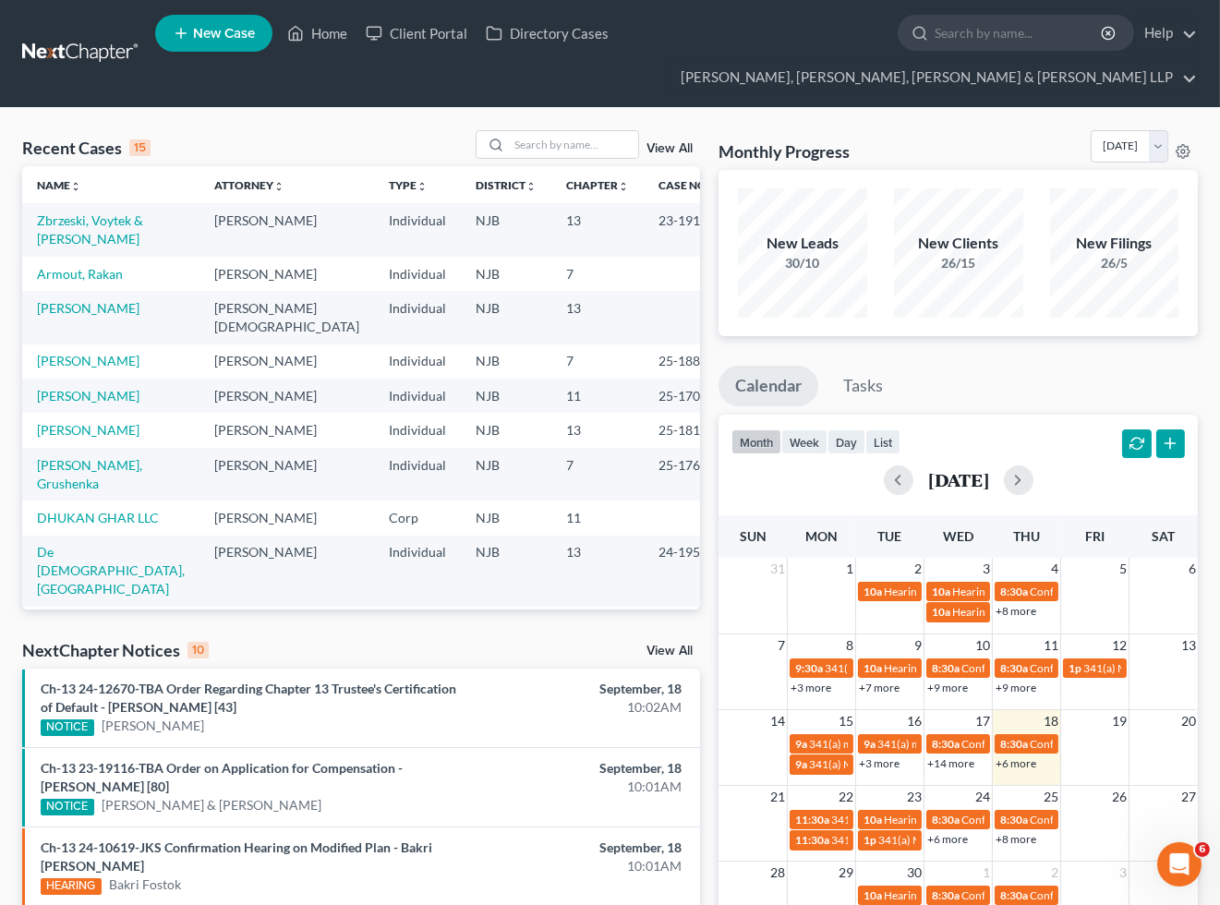
click at [923, 130] on div "Monthly Progress Bankruptcy Bankruptcy [DATE] [DATE] [DATE] [DATE] [DATE] [DATE…" at bounding box center [957, 150] width 479 height 40
click at [207, 35] on span "New Case" at bounding box center [224, 34] width 62 height 14
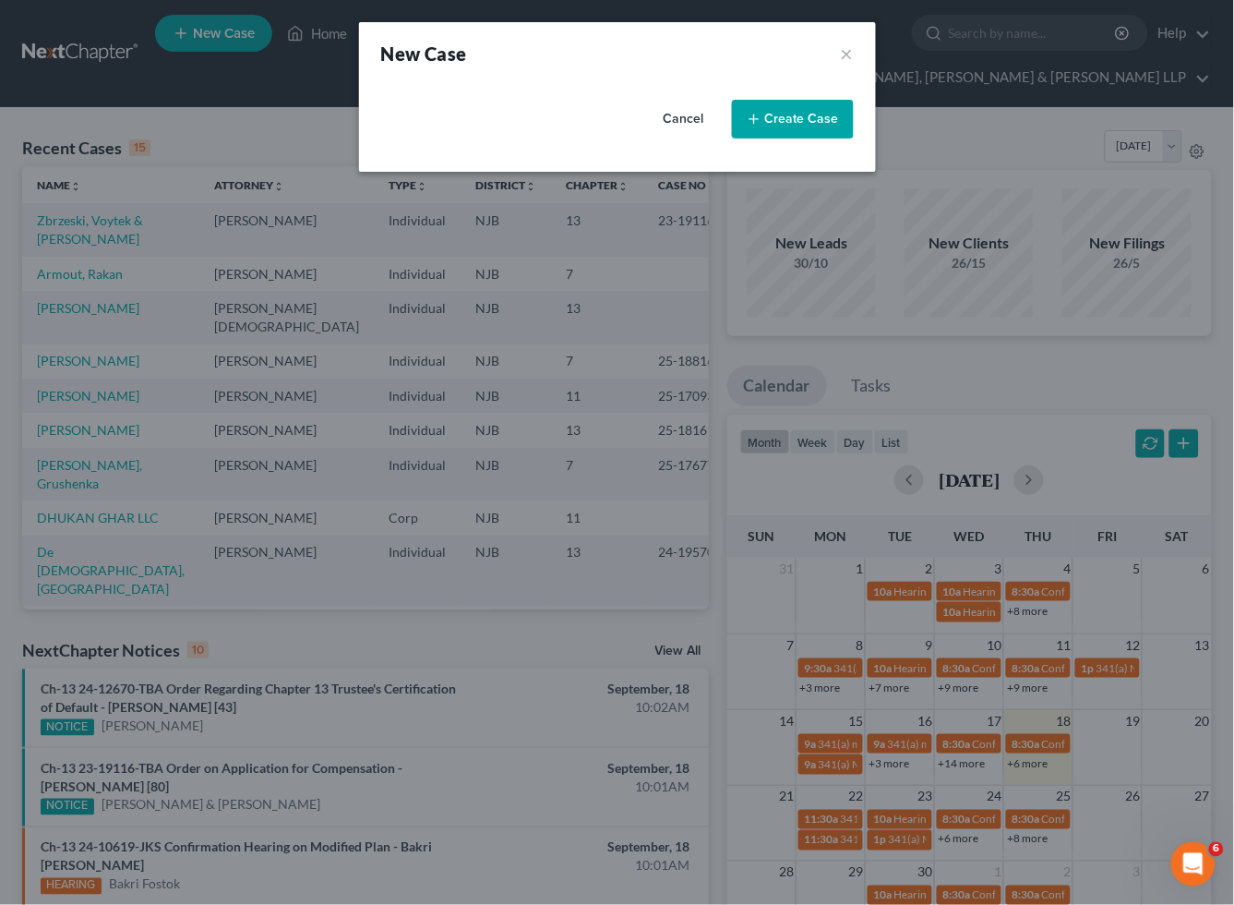
select select "51"
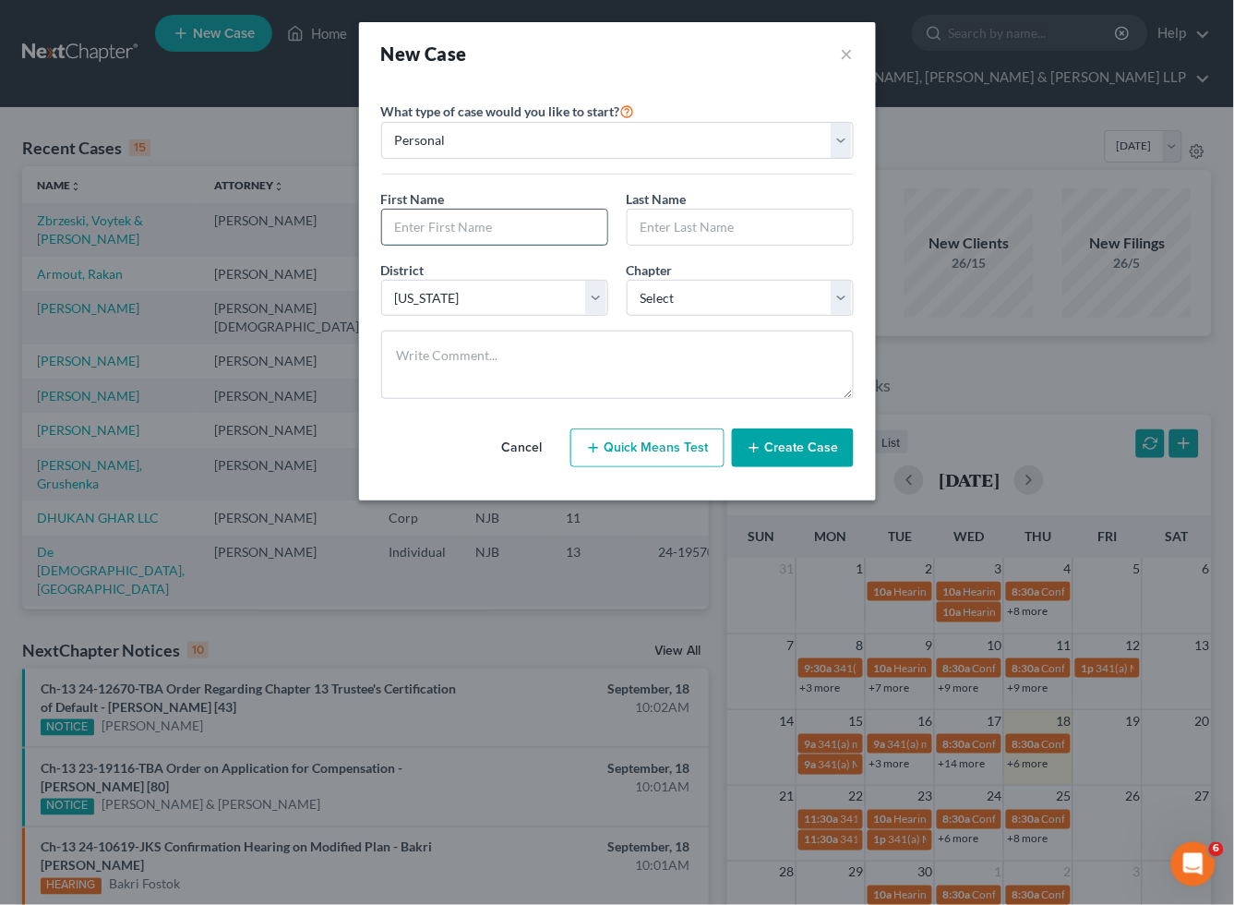
click at [554, 225] on input "text" at bounding box center [494, 227] width 225 height 35
type input "[PERSON_NAME]"
click at [649, 292] on select "Select 7 11 12 13" at bounding box center [740, 298] width 227 height 37
select select "3"
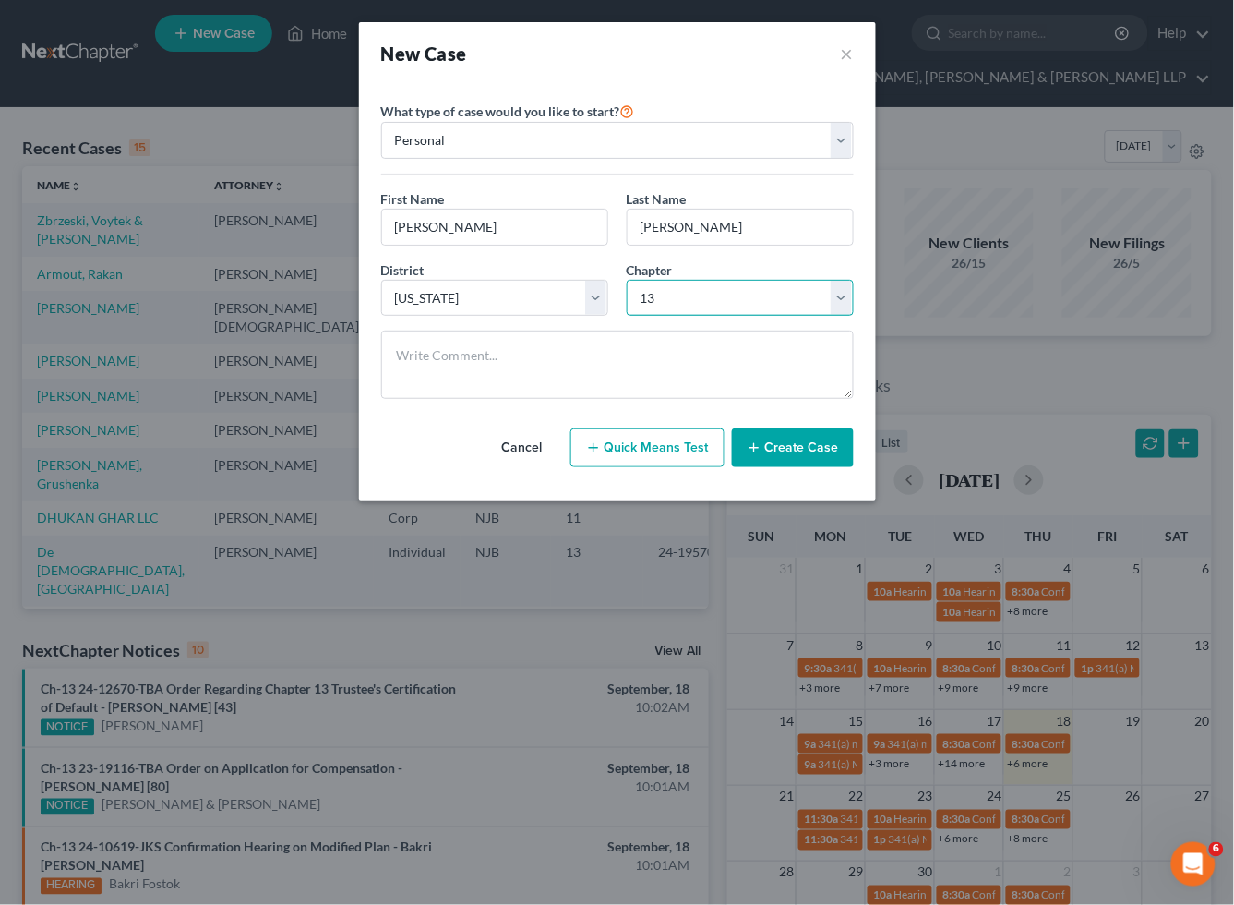
click at [627, 280] on select "Select 7 11 12 13" at bounding box center [740, 298] width 227 height 37
click at [824, 456] on button "Create Case" at bounding box center [793, 447] width 122 height 39
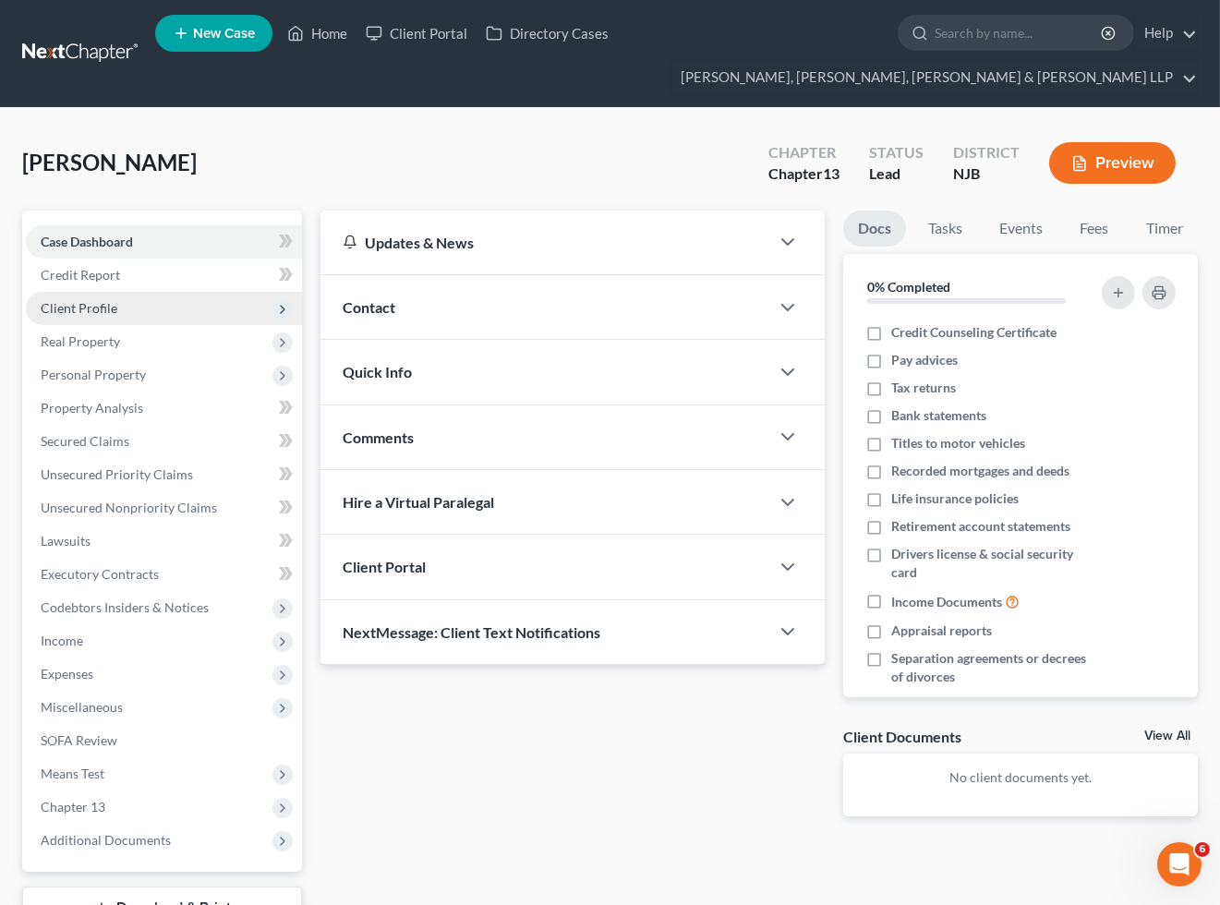
click at [96, 306] on span "Client Profile" at bounding box center [79, 308] width 77 height 16
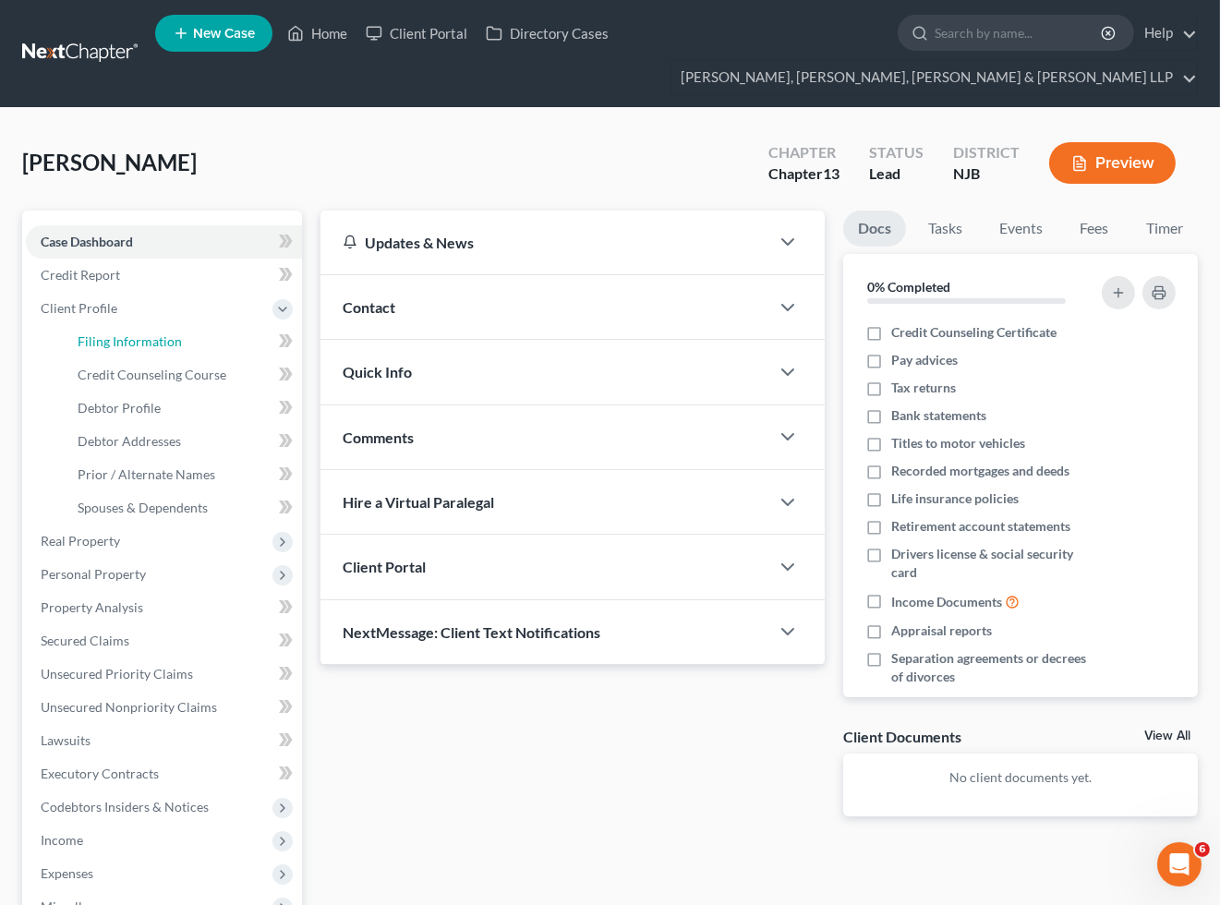
click at [104, 331] on link "Filing Information" at bounding box center [182, 341] width 239 height 33
select select "1"
select select "0"
select select "3"
select select "51"
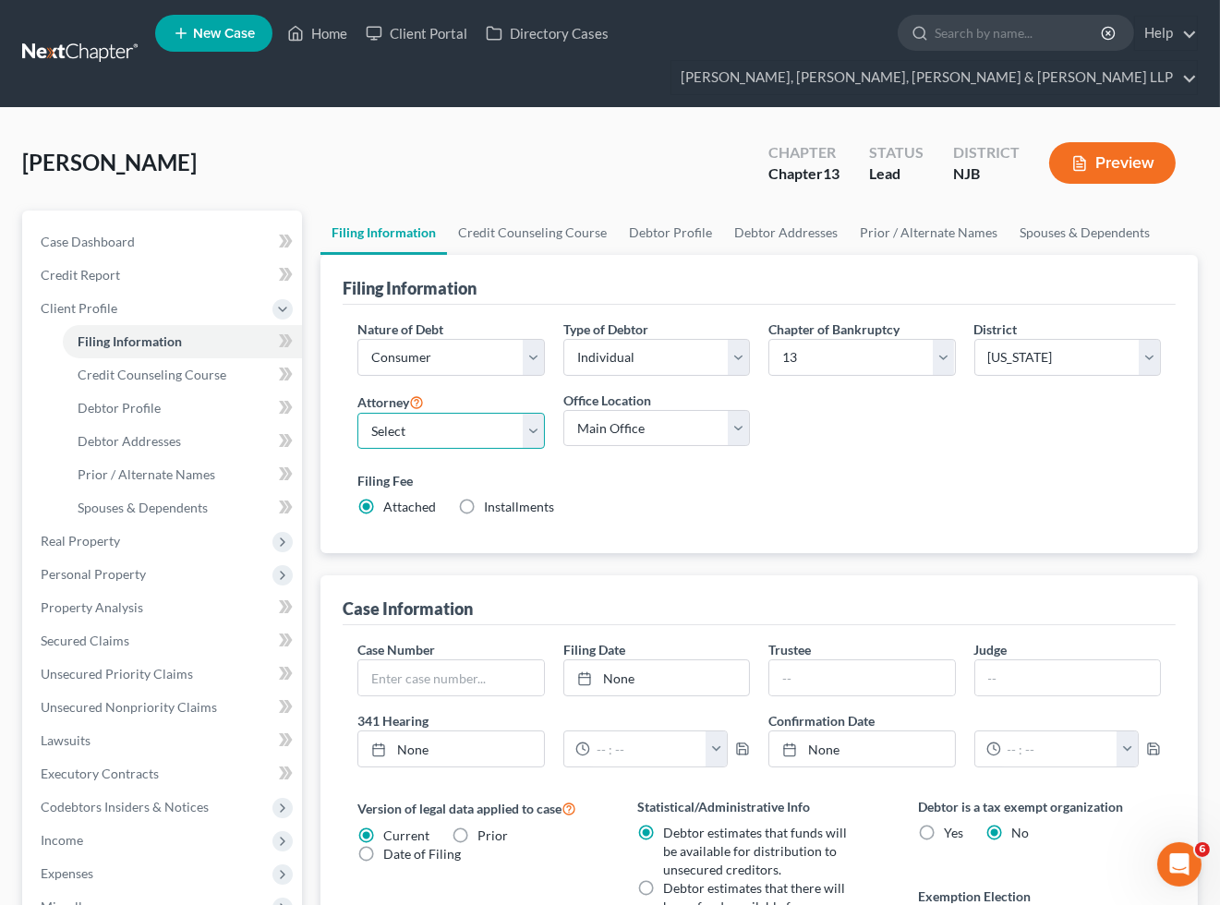
click at [445, 439] on select "Select [PERSON_NAME] - NJB [PERSON_NAME] - NYNB [PERSON_NAME] - NYEB [PERSON_NA…" at bounding box center [450, 431] width 187 height 37
select select "4"
click at [357, 413] on select "Select [PERSON_NAME] - NJB [PERSON_NAME] - NYNB [PERSON_NAME] - NYEB [PERSON_NA…" at bounding box center [450, 431] width 187 height 37
click at [622, 423] on select "Main Office Scura, [GEOGRAPHIC_DATA], [PERSON_NAME], [PERSON_NAME] & [PERSON_NA…" at bounding box center [656, 428] width 187 height 37
select select "0"
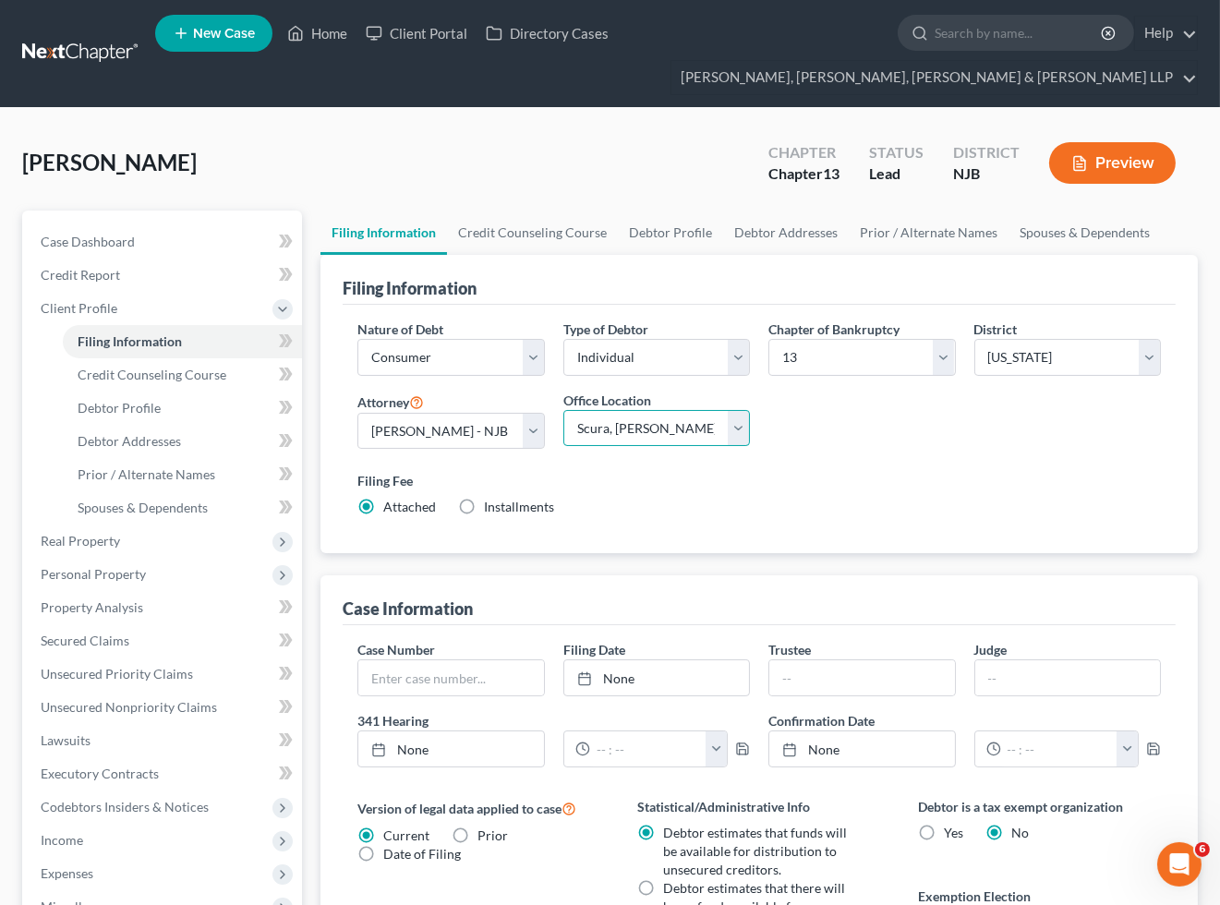
click at [563, 410] on select "Main Office Scura, [GEOGRAPHIC_DATA], [PERSON_NAME], [PERSON_NAME] & [PERSON_NA…" at bounding box center [656, 428] width 187 height 37
click at [623, 523] on div "Filing Fee Attached Installments Installments" at bounding box center [759, 496] width 822 height 67
click at [538, 219] on link "Credit Counseling Course" at bounding box center [532, 233] width 171 height 44
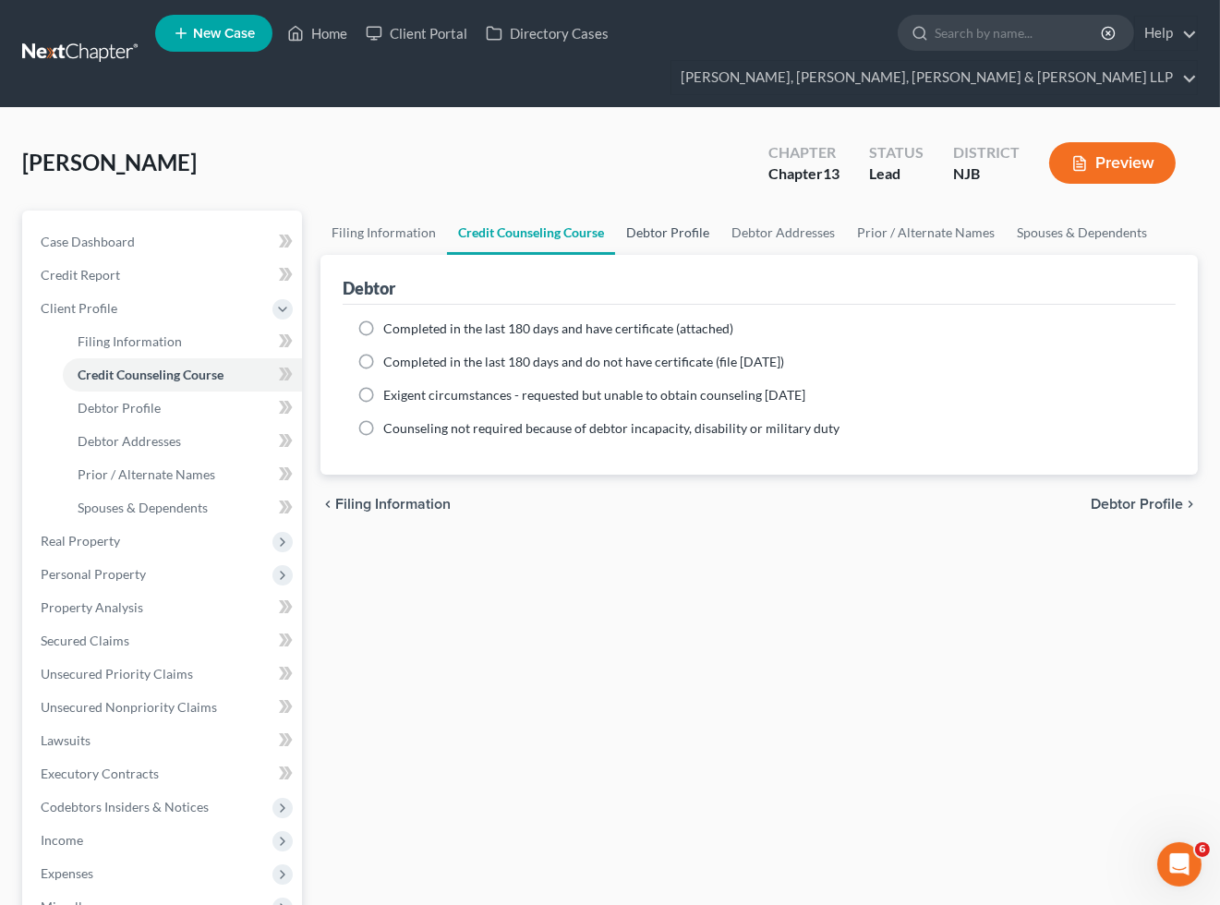
click at [651, 234] on link "Debtor Profile" at bounding box center [667, 233] width 105 height 44
select select "0"
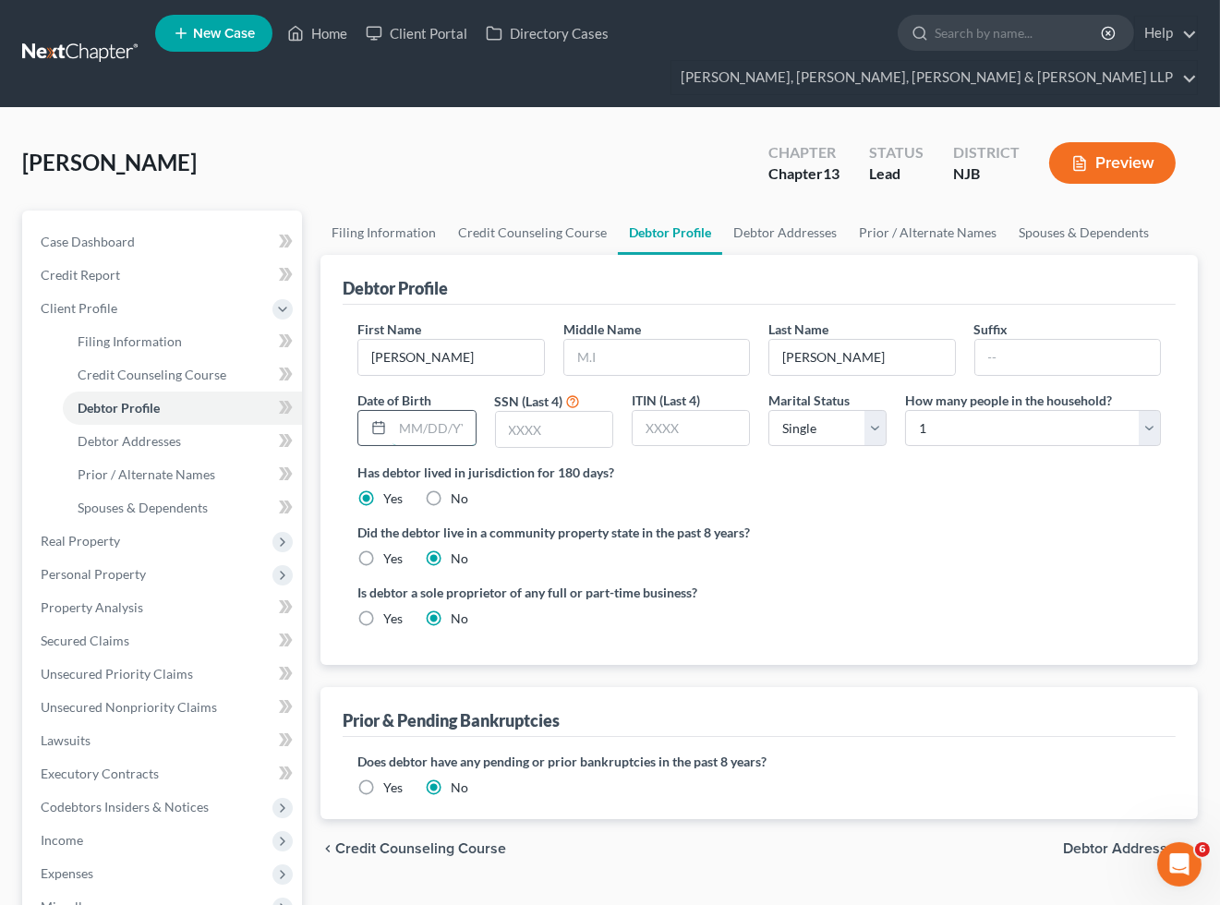
click at [413, 429] on input "text" at bounding box center [433, 428] width 82 height 35
type input "[DATE]"
click at [607, 566] on div "Did the debtor live in a community property state in the past 8 years? Yes No" at bounding box center [758, 545] width 803 height 45
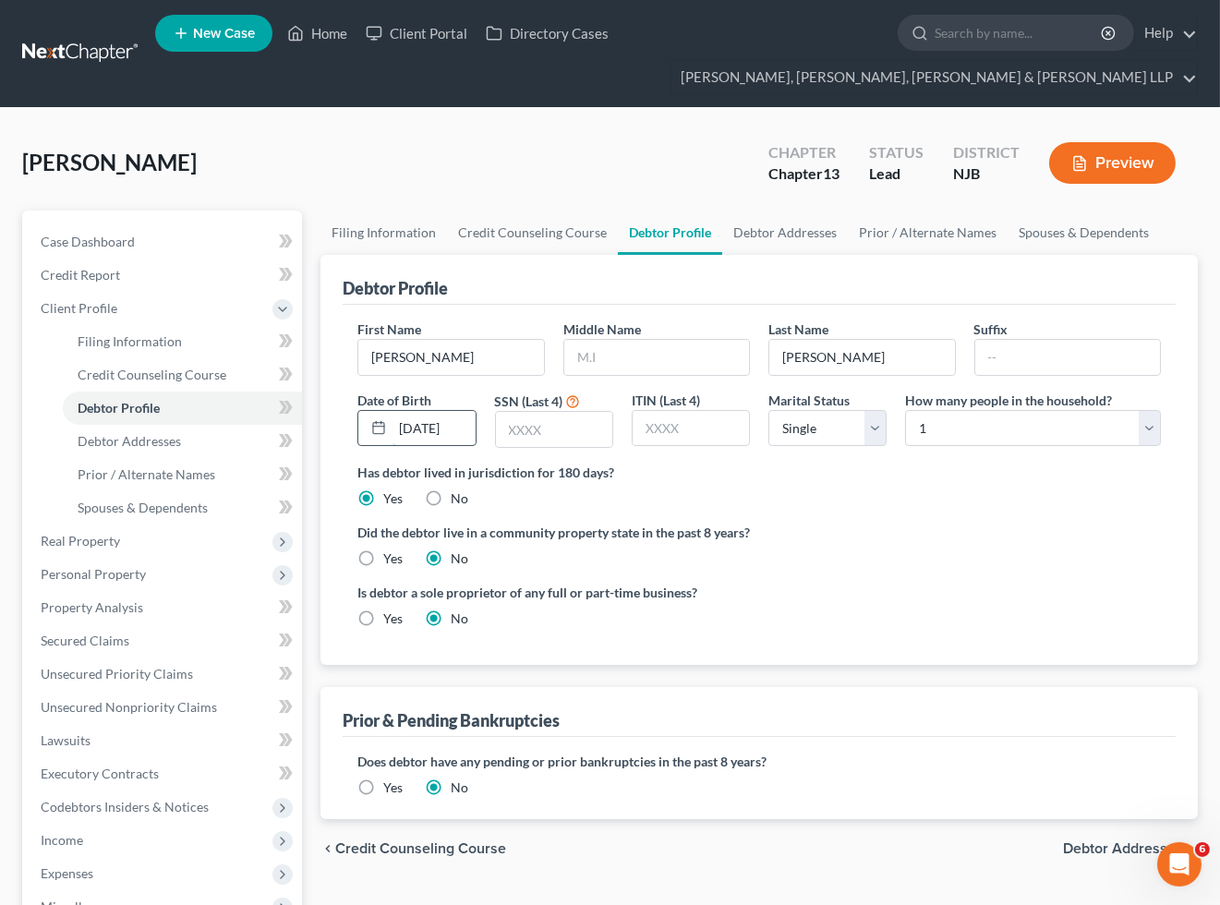
click at [440, 431] on input "[DATE]" at bounding box center [433, 428] width 82 height 35
click at [638, 500] on div "Has debtor lived in jurisdiction for 180 days? Yes No Debtor must reside in jur…" at bounding box center [758, 485] width 803 height 45
click at [654, 145] on div "[PERSON_NAME] Upgraded Chapter Chapter 13 Status [GEOGRAPHIC_DATA] [GEOGRAPHIC_…" at bounding box center [609, 170] width 1175 height 80
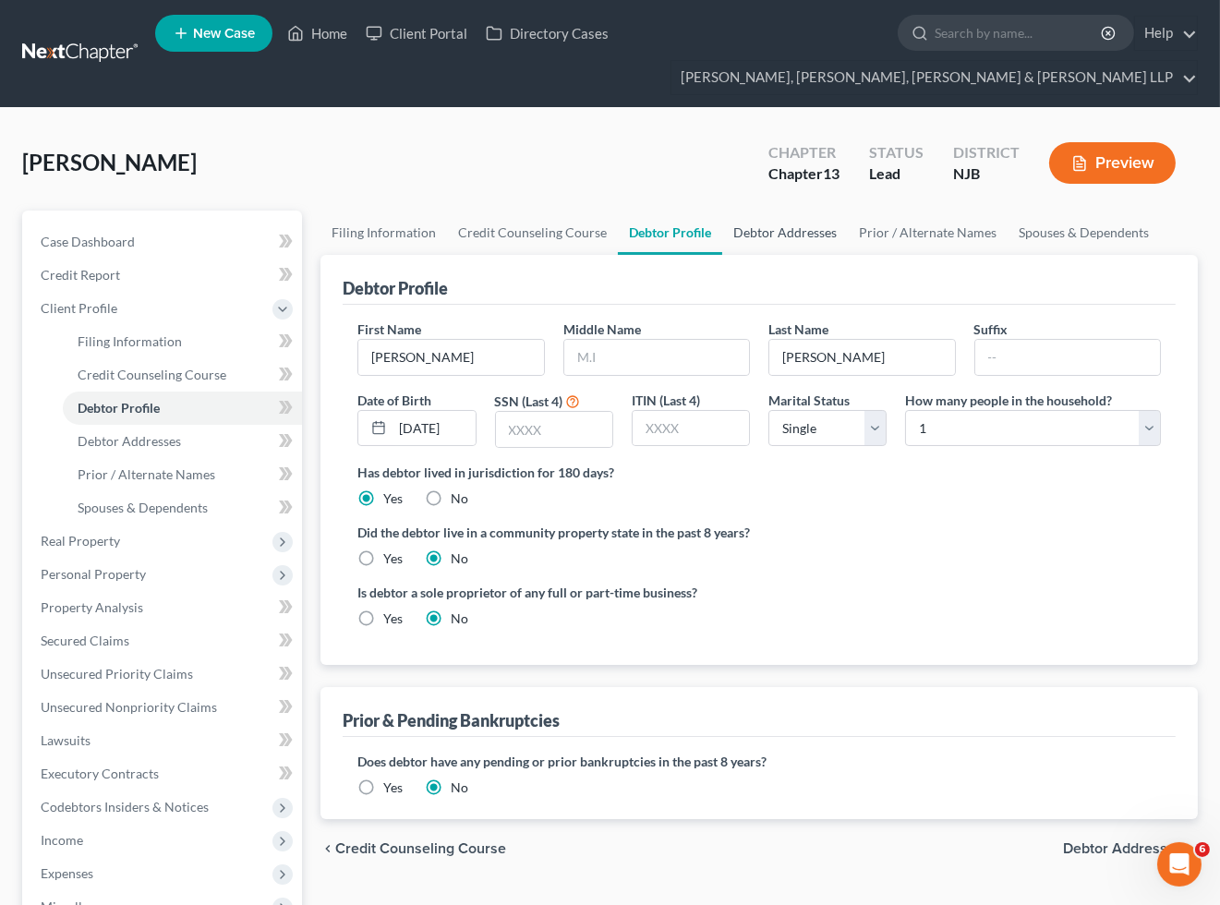
click at [782, 231] on link "Debtor Addresses" at bounding box center [785, 233] width 126 height 44
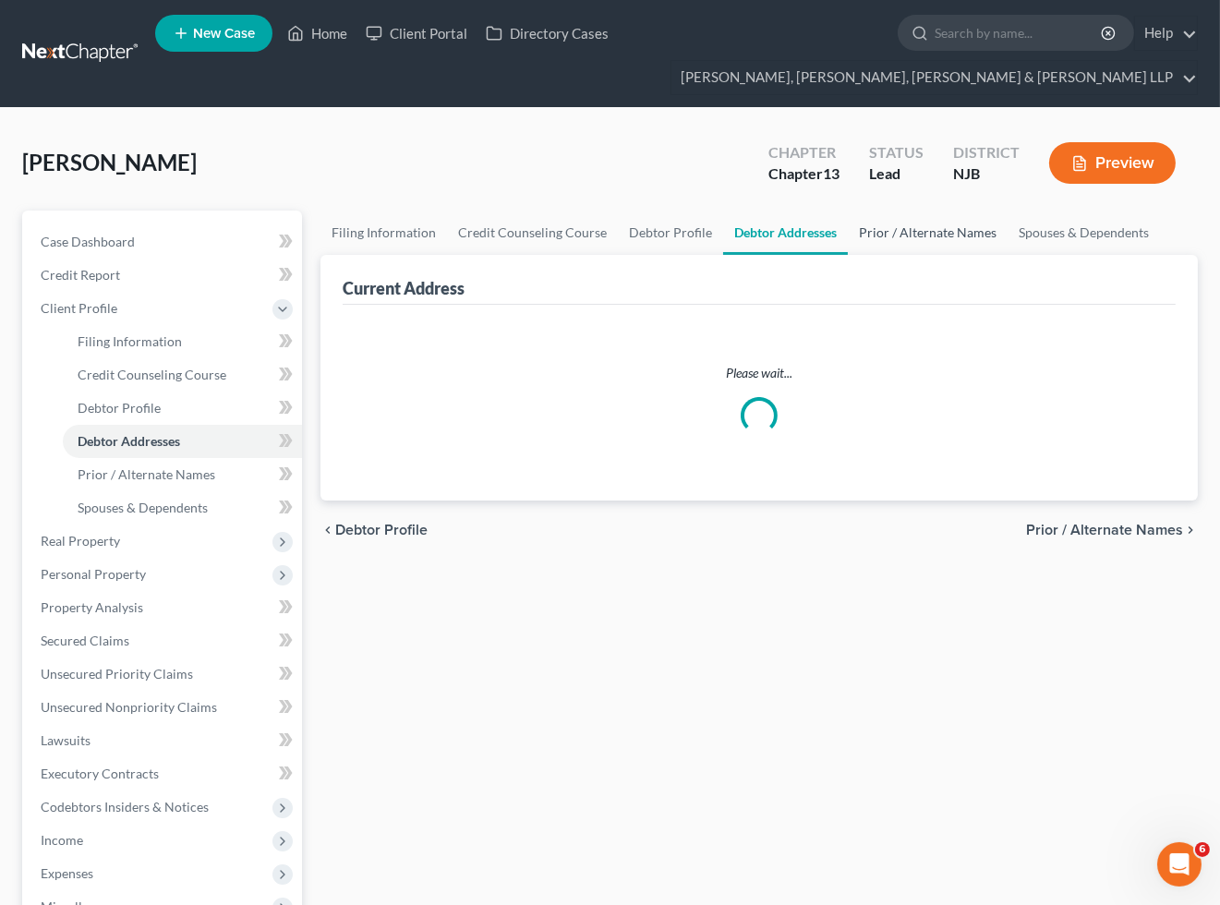
select select "0"
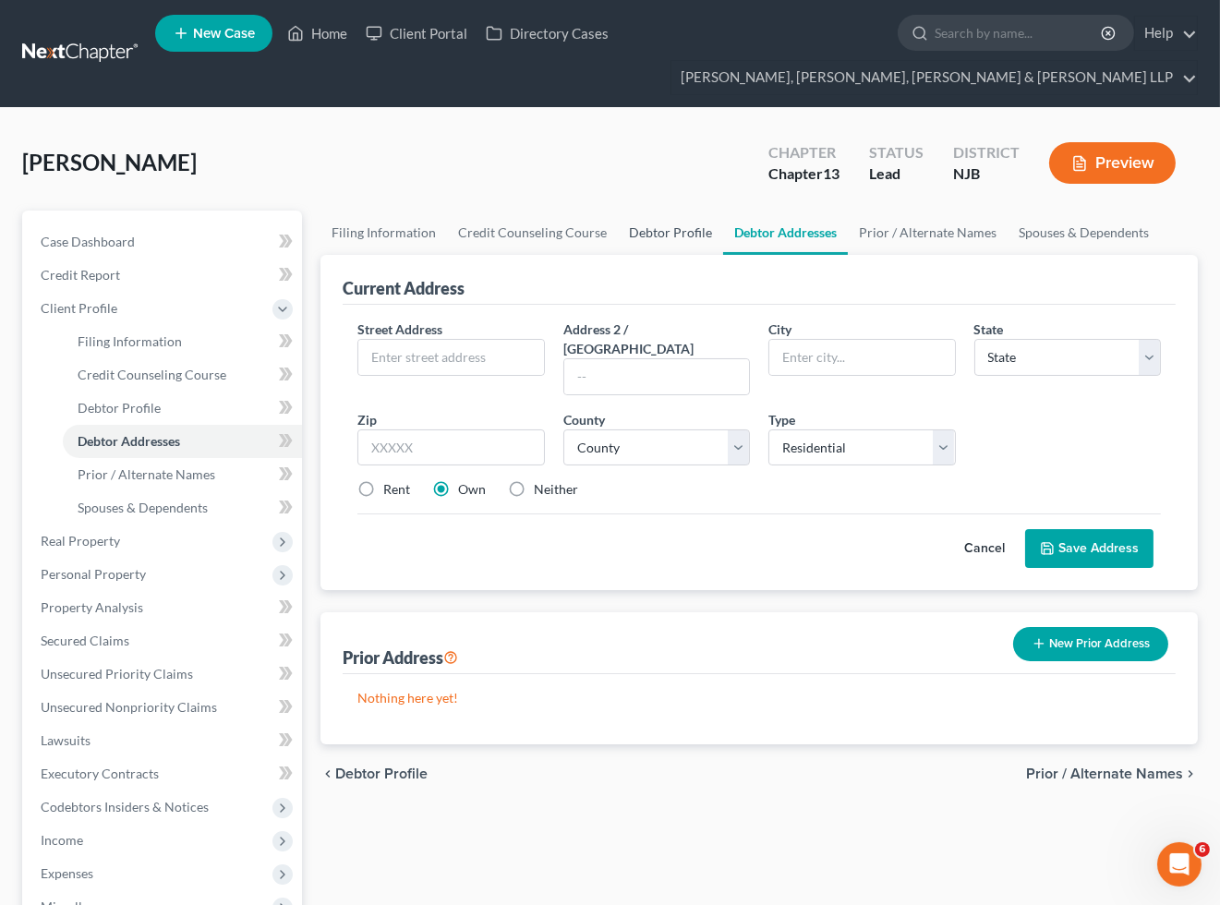
click at [653, 222] on link "Debtor Profile" at bounding box center [670, 233] width 105 height 44
select select "0"
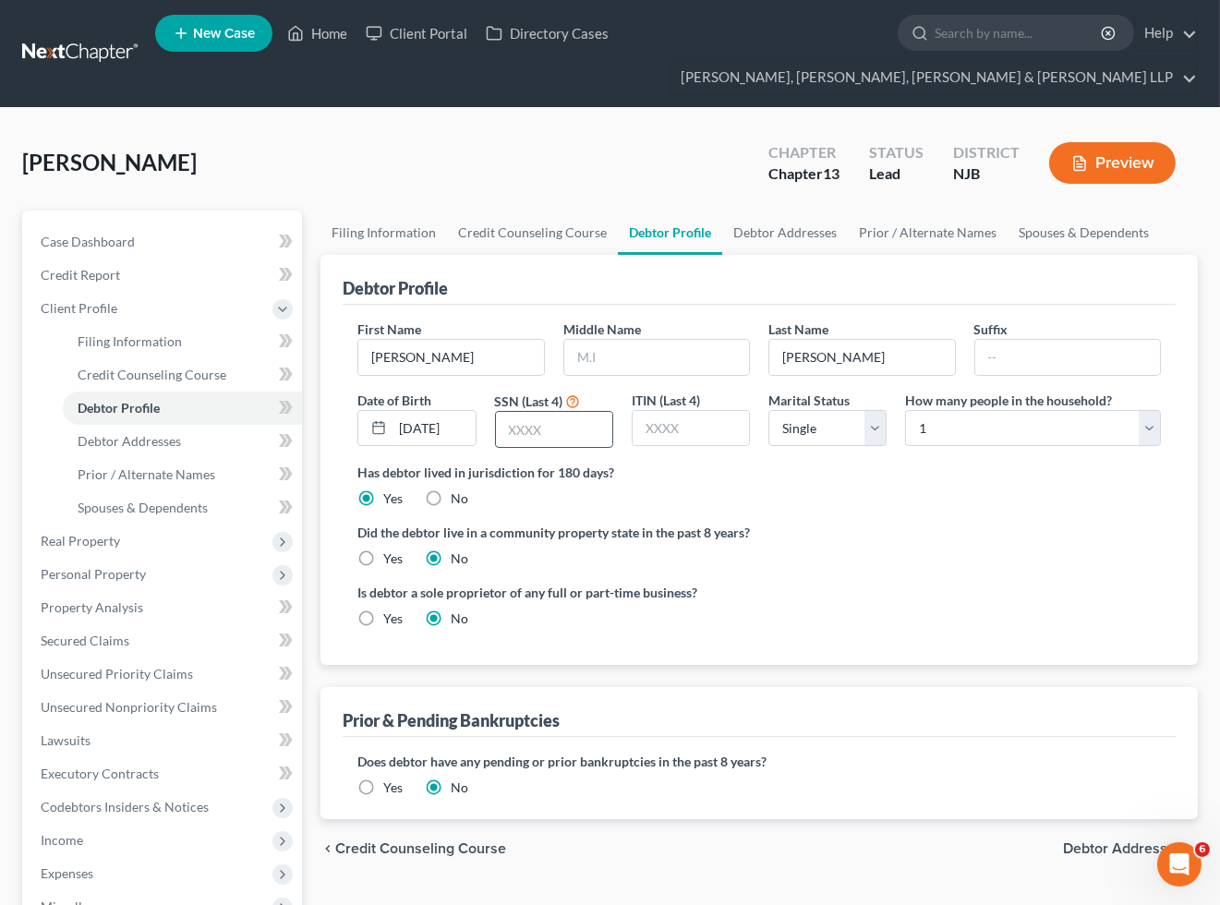
click at [543, 427] on input "text" at bounding box center [554, 429] width 116 height 35
type input "1220"
click at [824, 523] on label "Did the debtor live in a community property state in the past 8 years?" at bounding box center [758, 532] width 803 height 19
click at [766, 229] on link "Debtor Addresses" at bounding box center [785, 233] width 126 height 44
select select "0"
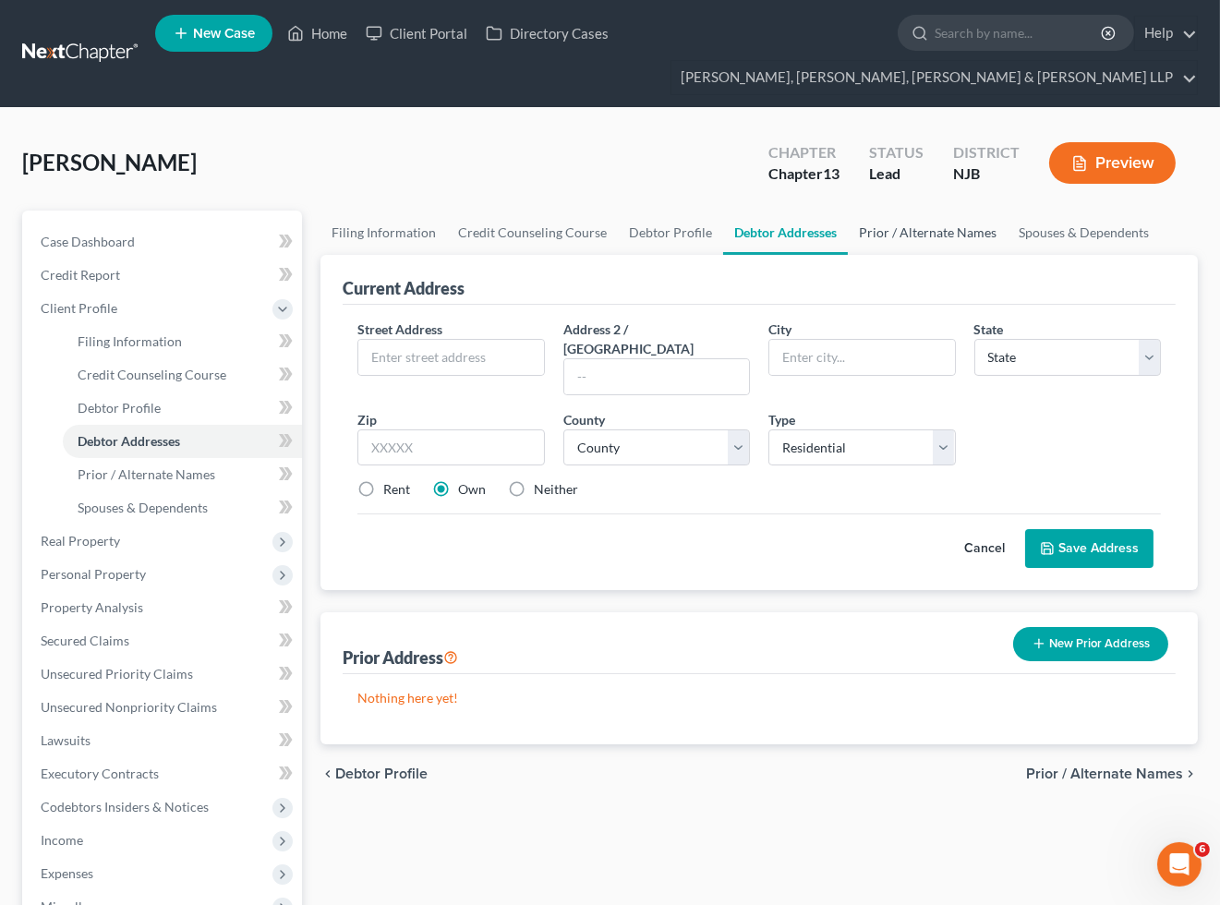
click at [899, 233] on link "Prior / Alternate Names" at bounding box center [928, 233] width 160 height 44
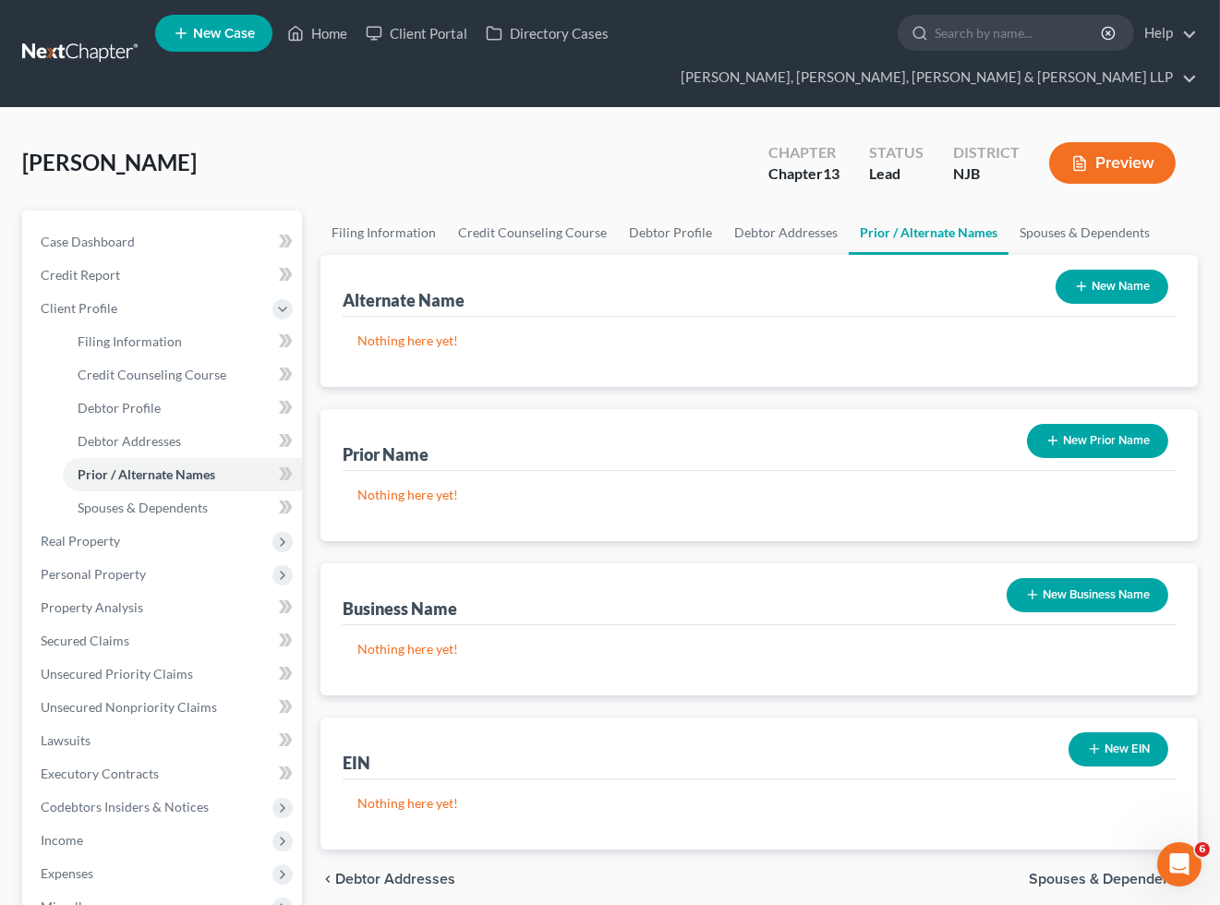
click at [1085, 279] on icon "button" at bounding box center [1081, 286] width 15 height 15
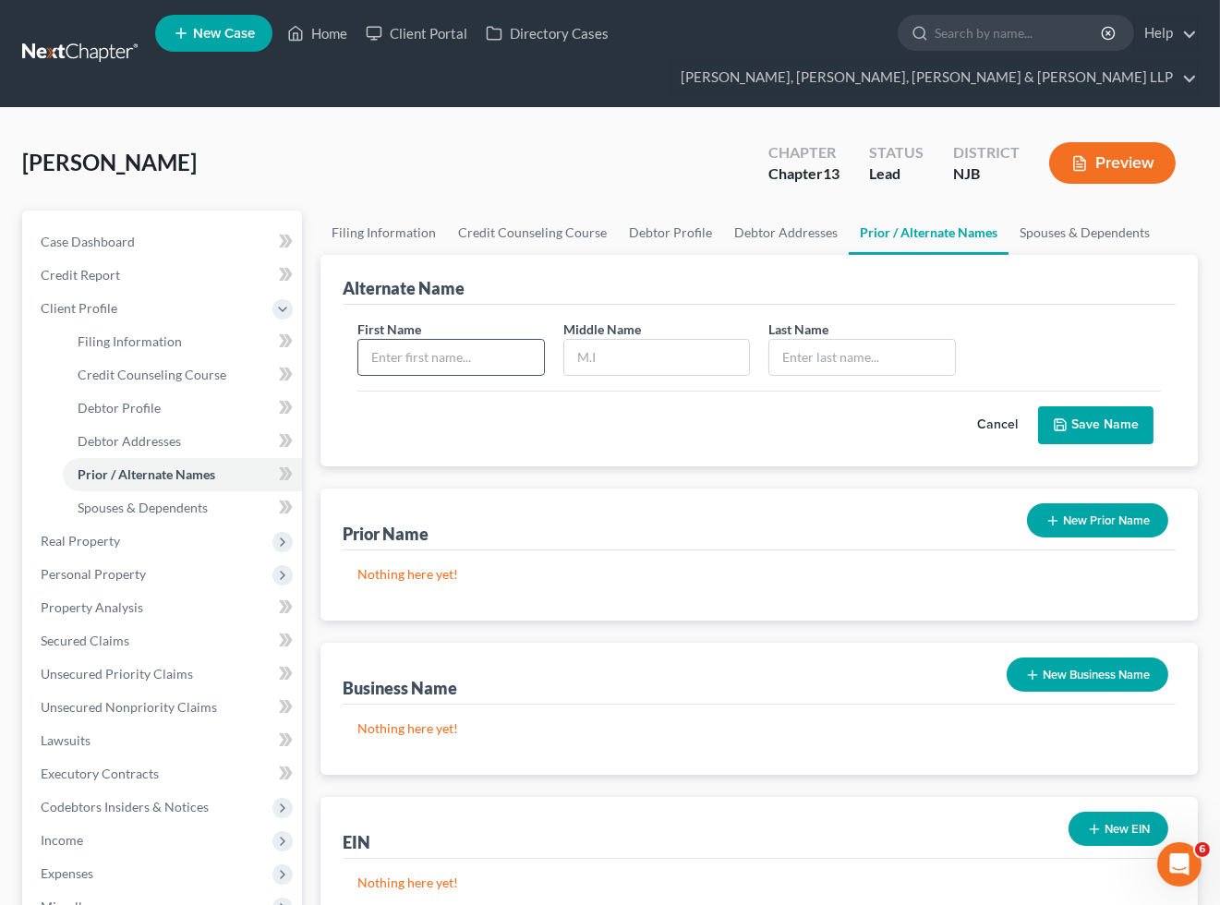
click at [425, 345] on input "text" at bounding box center [450, 357] width 185 height 35
type input "[PERSON_NAME]"
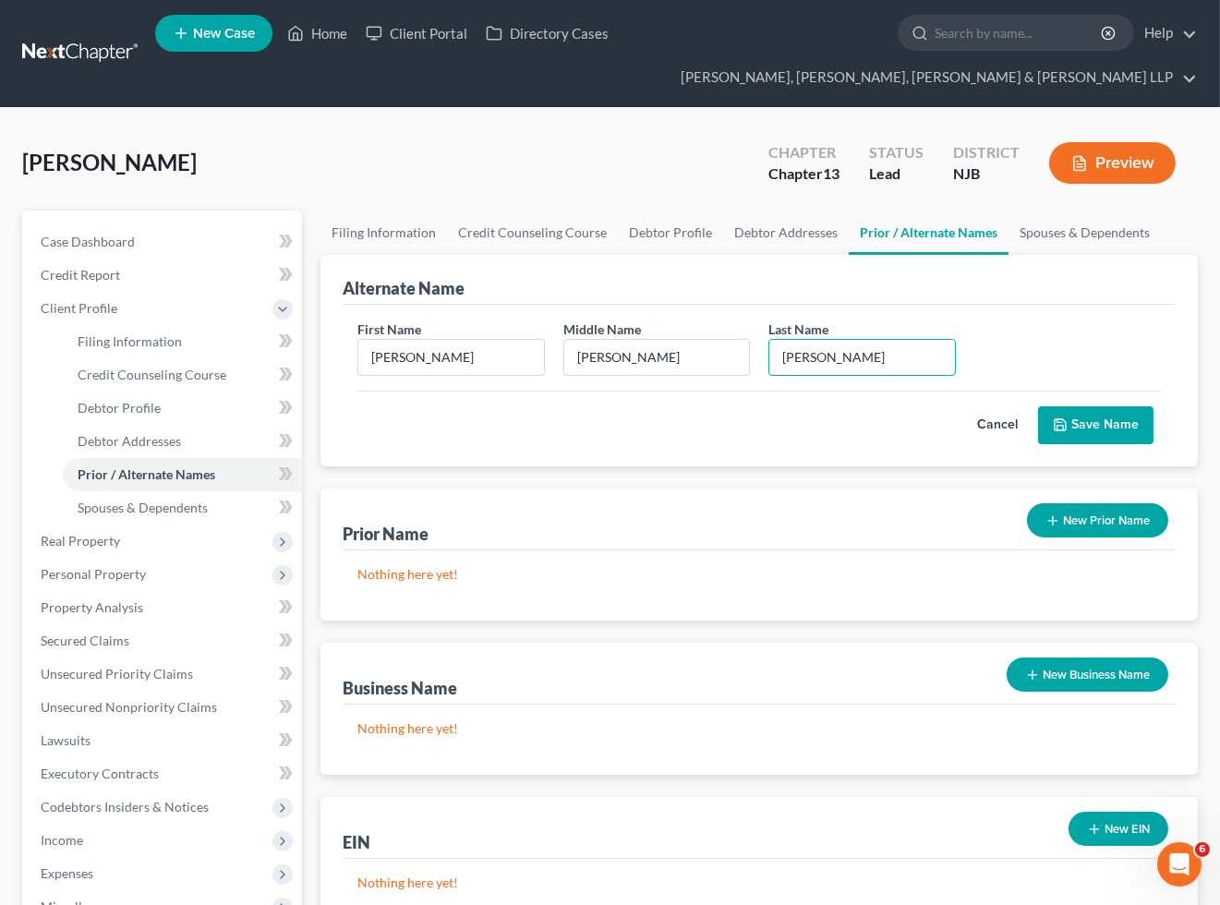
type input "[PERSON_NAME]"
click at [1106, 417] on button "Save Name" at bounding box center [1095, 425] width 115 height 39
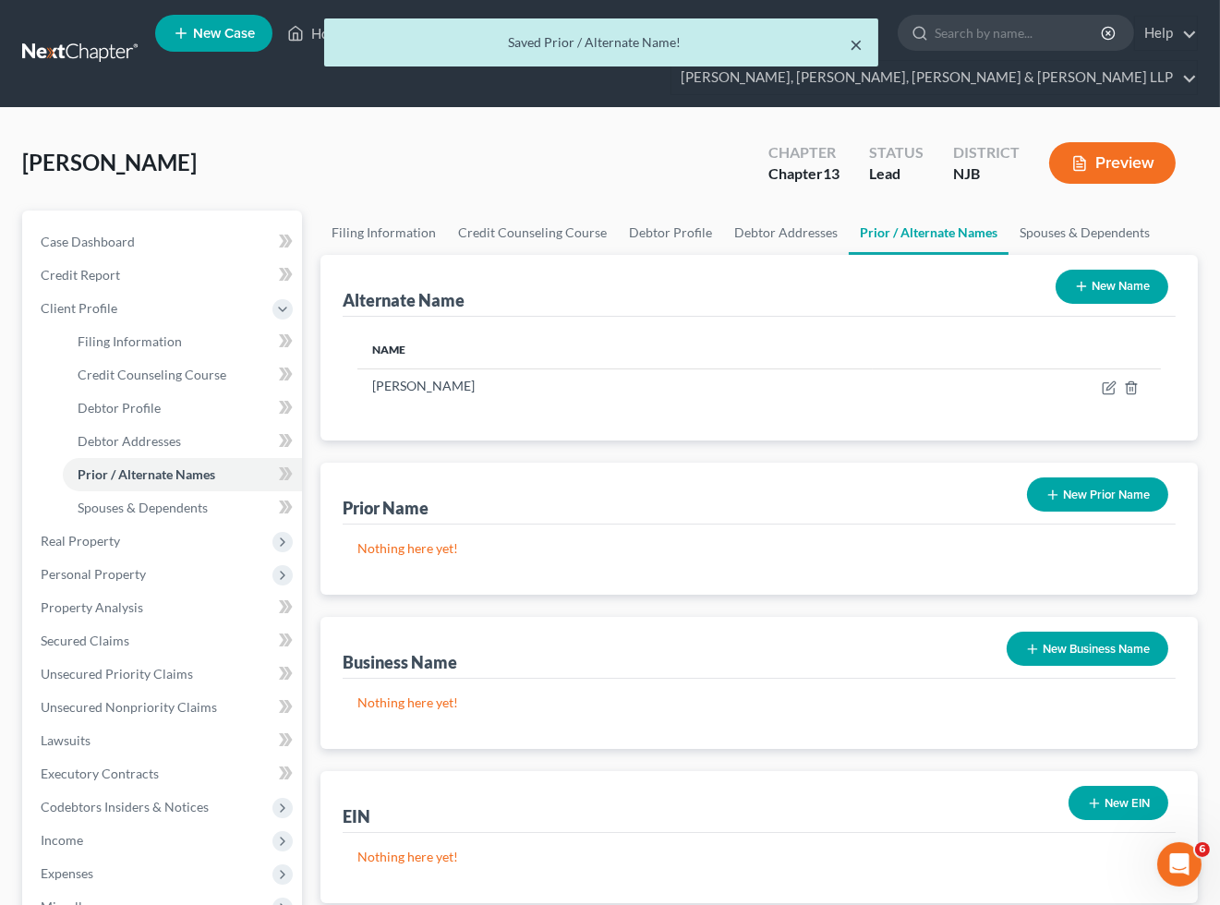
click at [860, 46] on button "×" at bounding box center [856, 44] width 13 height 22
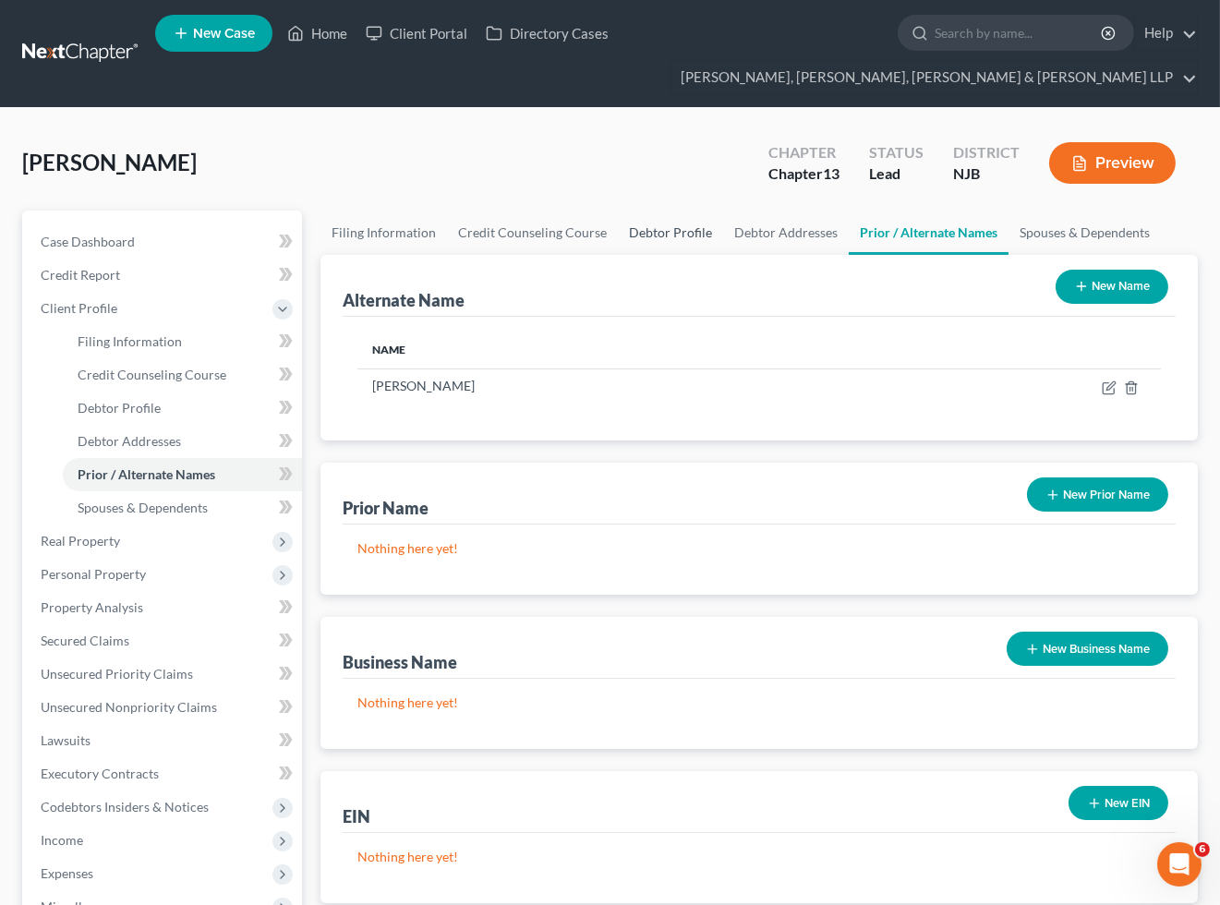
click at [662, 231] on link "Debtor Profile" at bounding box center [670, 233] width 105 height 44
select select "0"
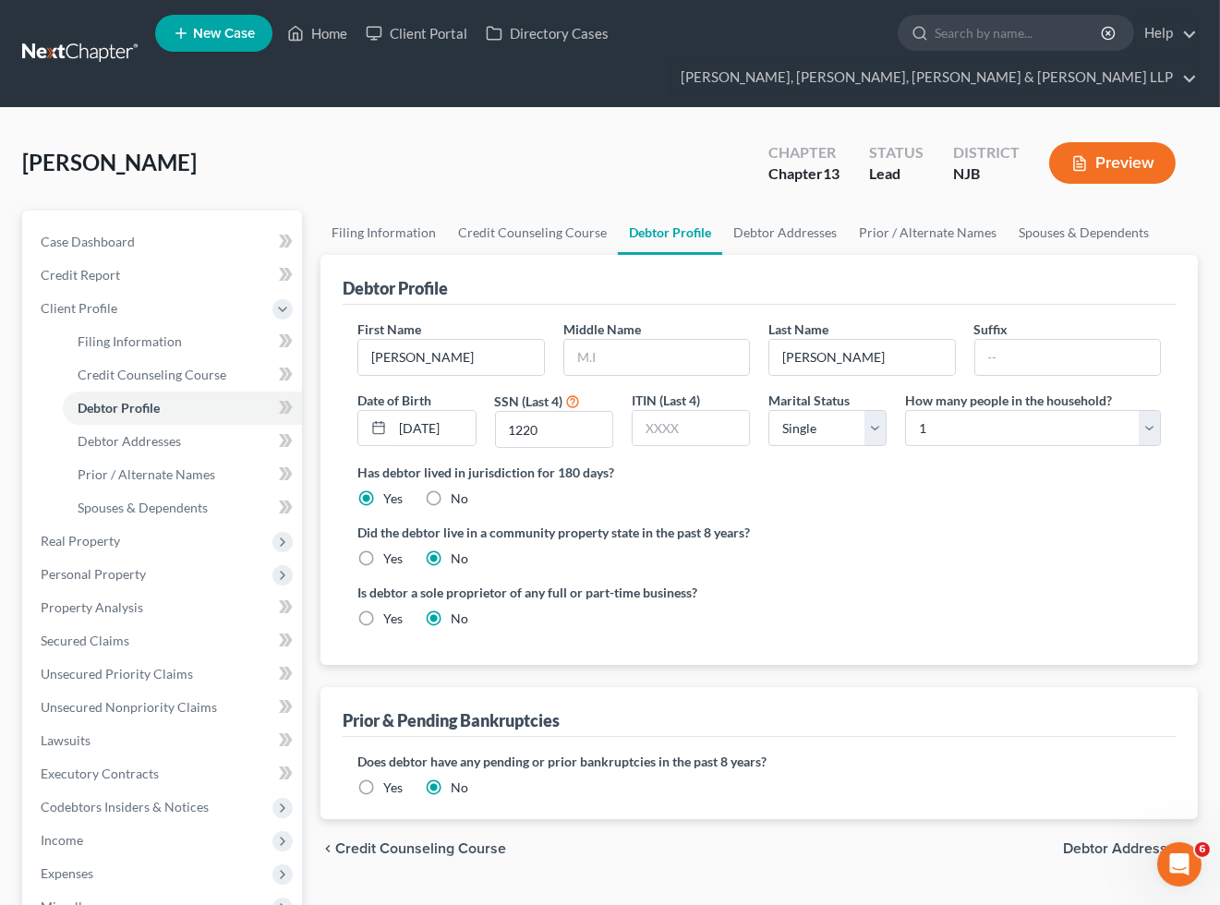
click at [646, 152] on div "[PERSON_NAME] Upgraded Chapter Chapter 13 Status [GEOGRAPHIC_DATA] [GEOGRAPHIC_…" at bounding box center [609, 170] width 1175 height 80
click at [521, 144] on div "[PERSON_NAME] Upgraded Chapter Chapter 13 Status [GEOGRAPHIC_DATA] [GEOGRAPHIC_…" at bounding box center [609, 170] width 1175 height 80
click at [788, 222] on link "Debtor Addresses" at bounding box center [785, 233] width 126 height 44
select select "0"
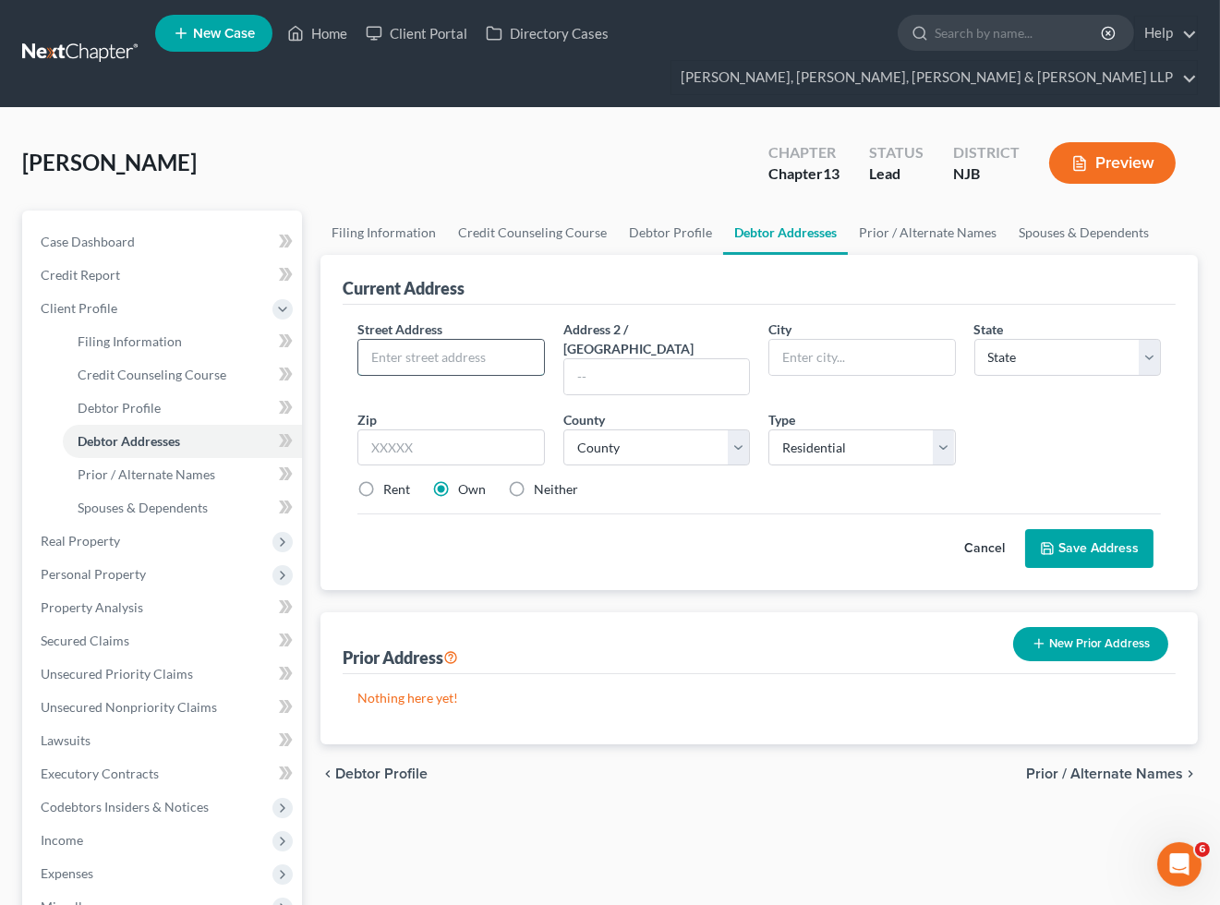
click at [501, 349] on input "text" at bounding box center [450, 357] width 185 height 35
type input "[STREET_ADDRESS]"
type input "Apt. 14R"
type input "07024"
type input "Fort [PERSON_NAME]"
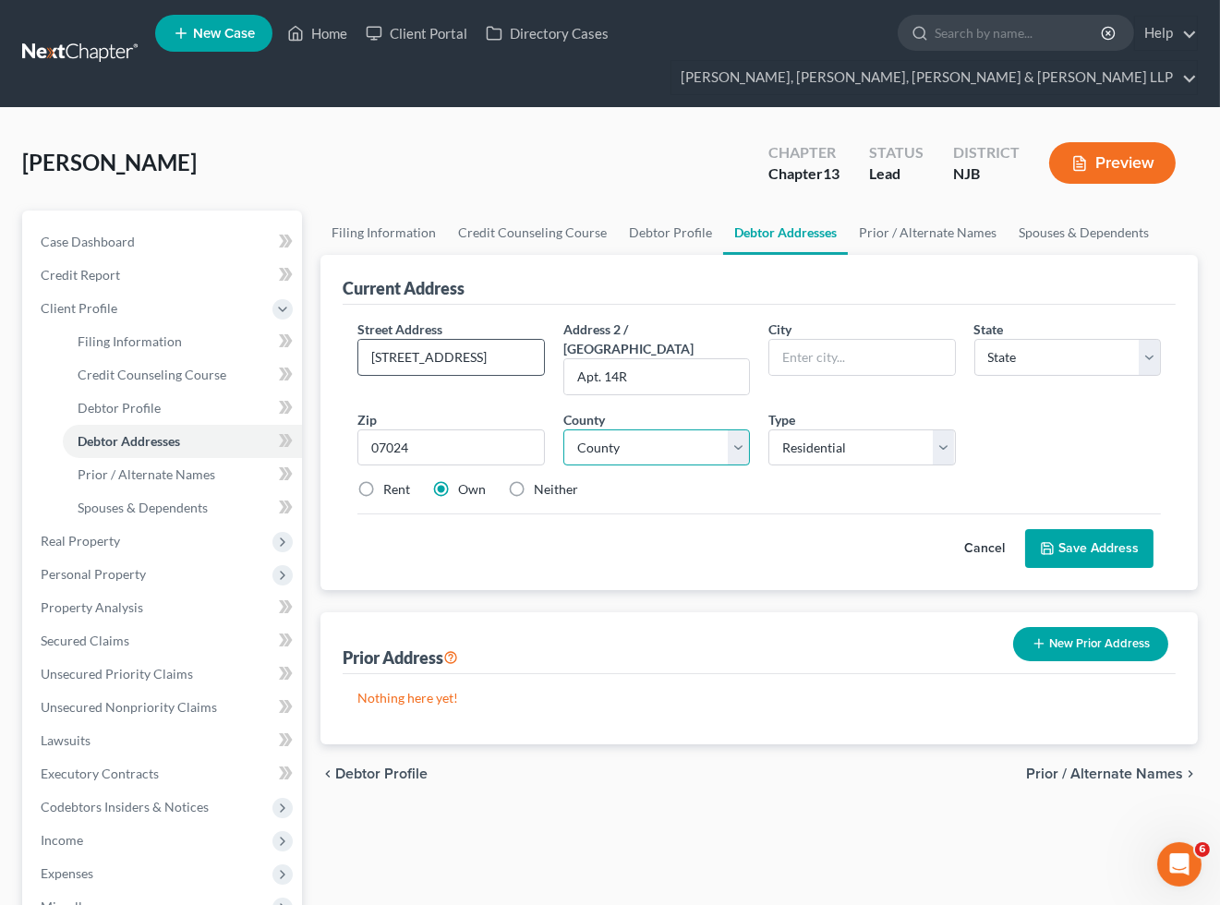
select select "33"
click at [383, 480] on label "Rent" at bounding box center [396, 489] width 27 height 18
click at [391, 480] on input "Rent" at bounding box center [397, 486] width 12 height 12
radio input "true"
click at [458, 480] on label "Own" at bounding box center [472, 489] width 28 height 18
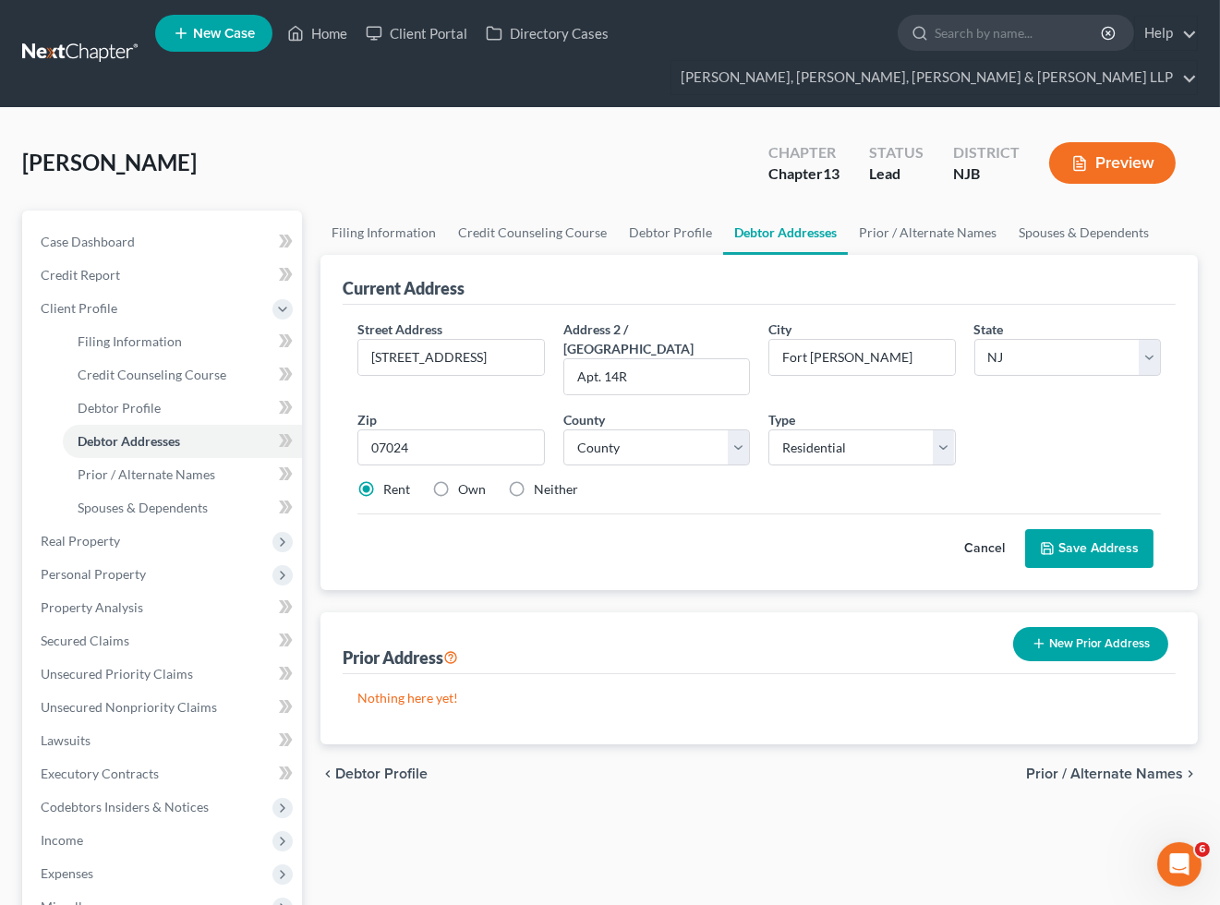
click at [465, 480] on input "Own" at bounding box center [471, 486] width 12 height 12
radio input "true"
click at [620, 435] on select "County [GEOGRAPHIC_DATA] [GEOGRAPHIC_DATA] [GEOGRAPHIC_DATA] [GEOGRAPHIC_DATA] …" at bounding box center [656, 447] width 187 height 37
select select "1"
click at [563, 429] on select "County [GEOGRAPHIC_DATA] [GEOGRAPHIC_DATA] [GEOGRAPHIC_DATA] [GEOGRAPHIC_DATA] …" at bounding box center [656, 447] width 187 height 37
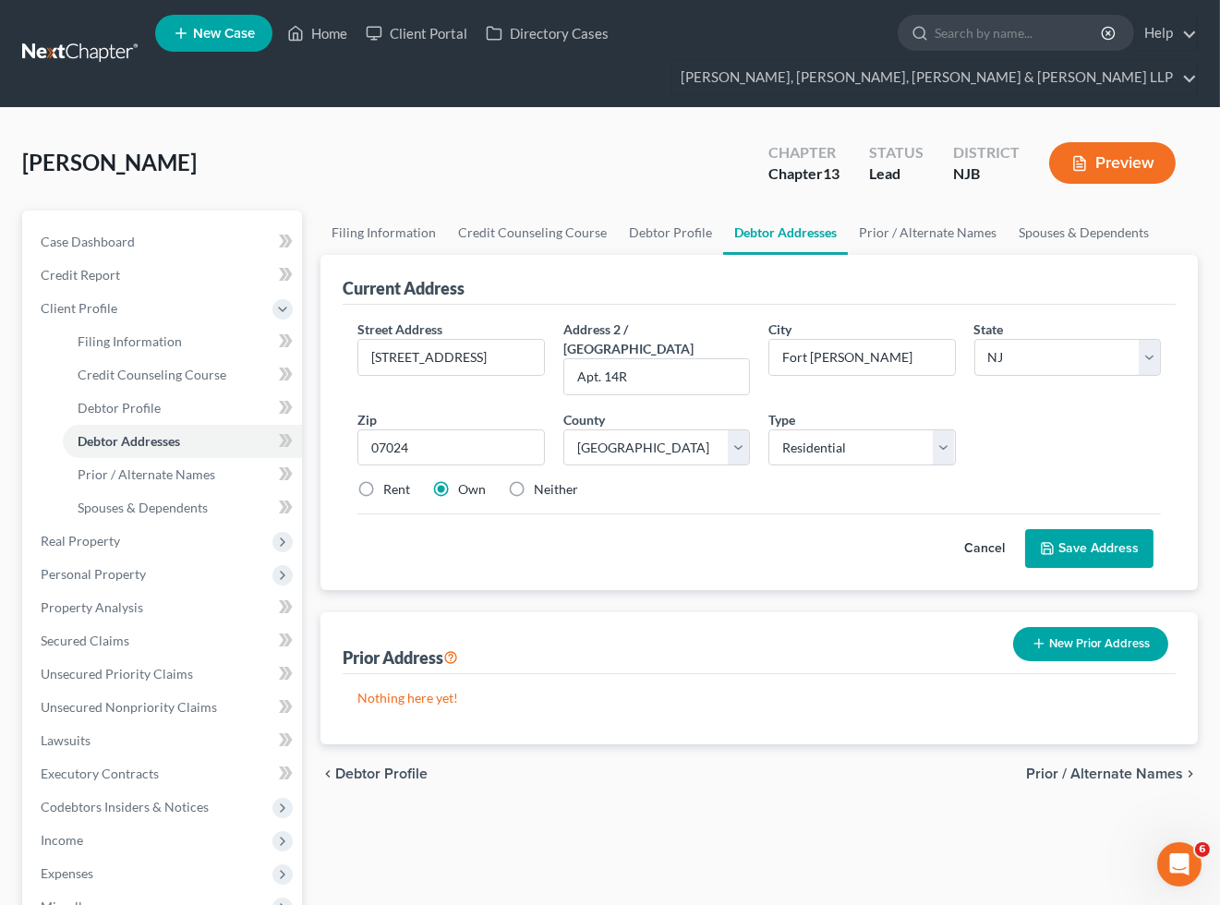
click at [721, 513] on div "Cancel Save Address" at bounding box center [758, 540] width 803 height 54
click at [1072, 529] on button "Save Address" at bounding box center [1089, 548] width 128 height 39
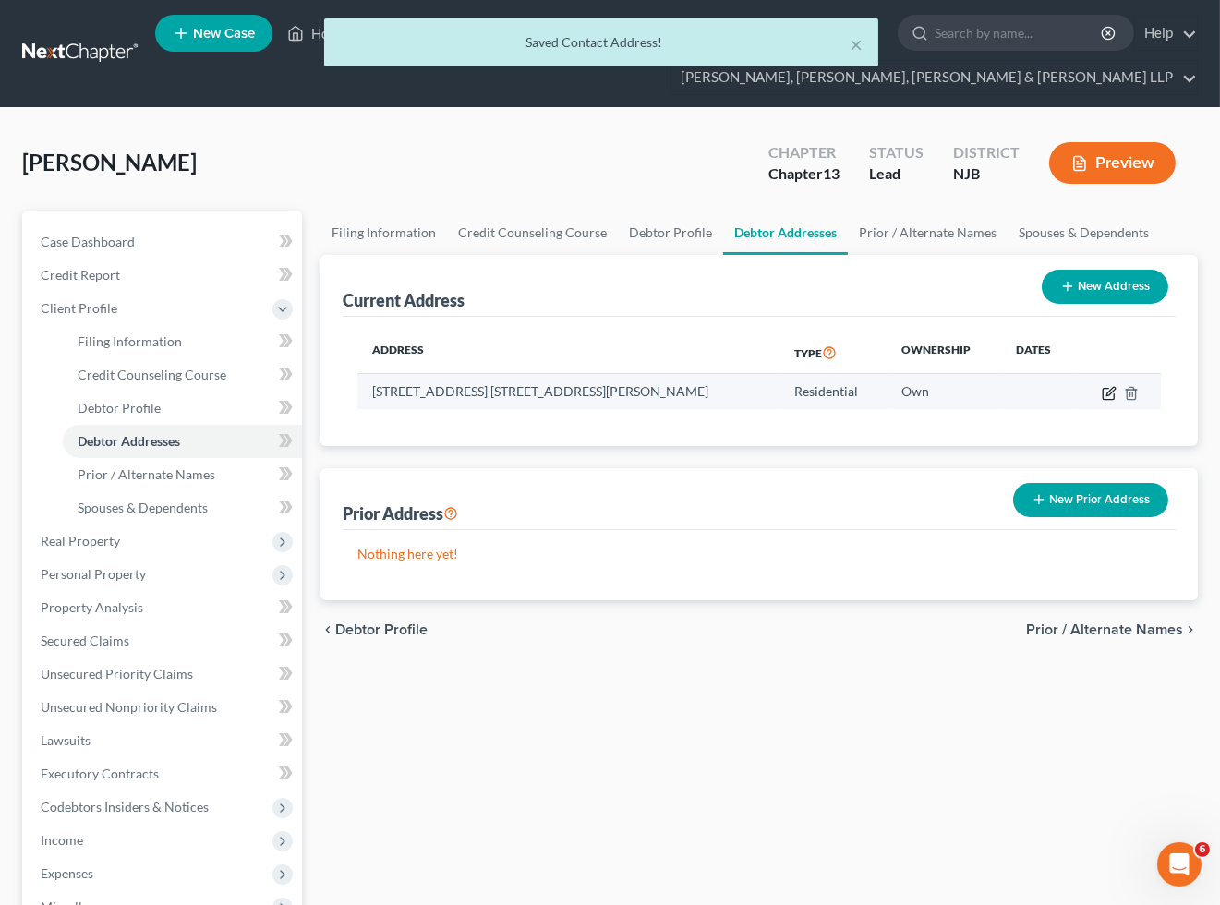
click at [1105, 392] on icon "button" at bounding box center [1108, 393] width 15 height 15
select select "33"
select select "1"
select select "0"
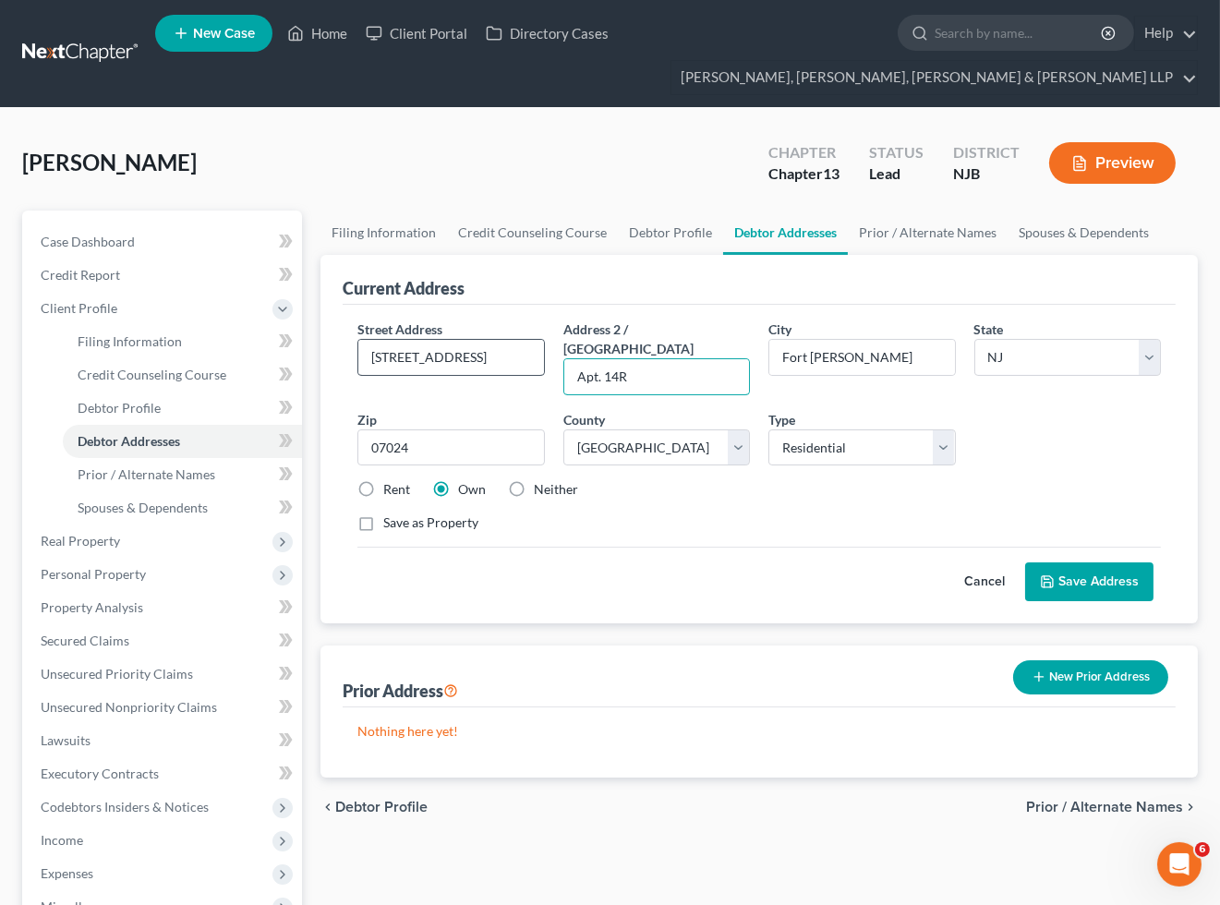
drag, startPoint x: 651, startPoint y: 358, endPoint x: 534, endPoint y: 358, distance: 117.3
click at [534, 358] on div "Street Address * [STREET_ADDRESS] Address 2 / [GEOGRAPHIC_DATA]. [GEOGRAPHIC_DA…" at bounding box center [759, 433] width 822 height 228
type input "U"
type input "Apt. 14R"
click at [1099, 566] on button "Save Address" at bounding box center [1089, 581] width 128 height 39
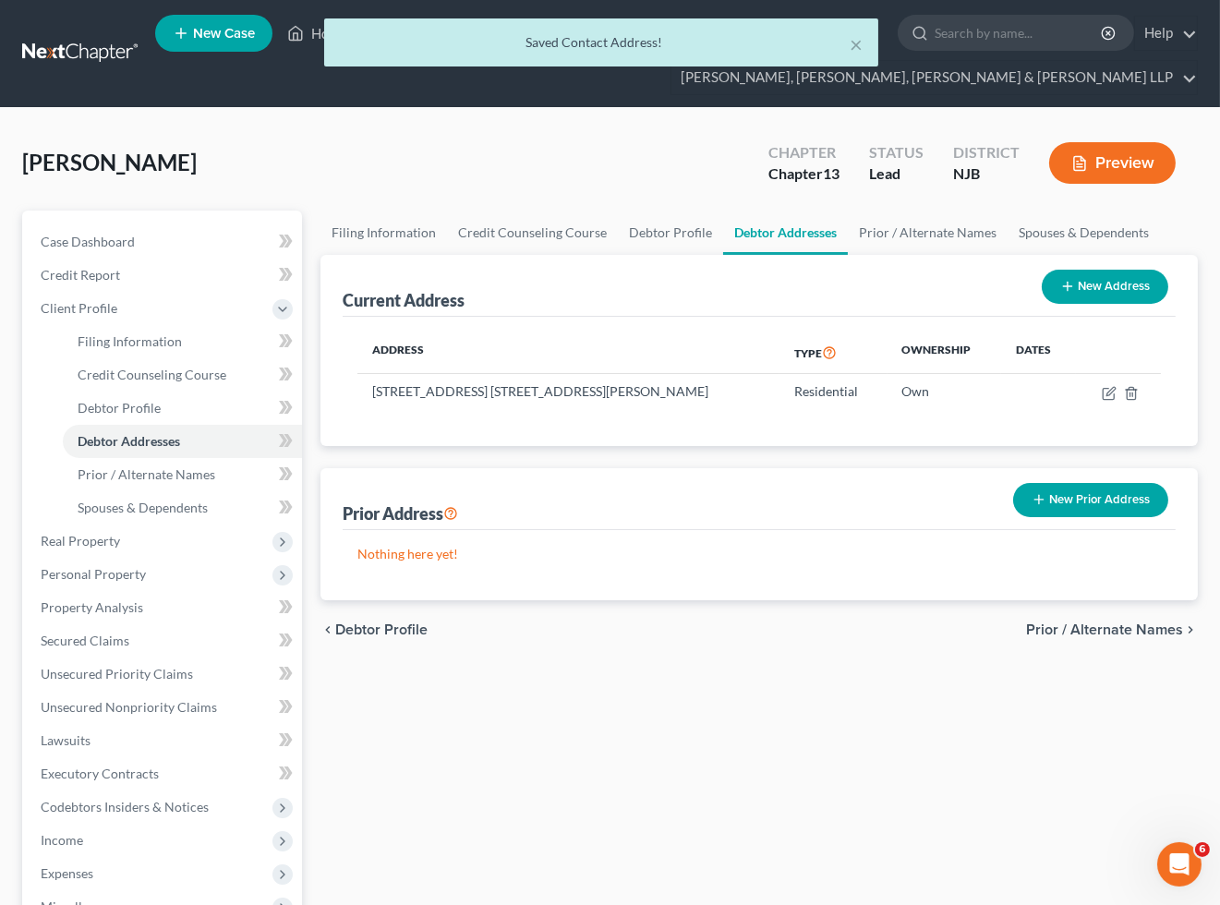
click at [863, 42] on div "× Saved Contact Address!" at bounding box center [601, 42] width 554 height 48
click at [854, 42] on button "×" at bounding box center [856, 44] width 13 height 22
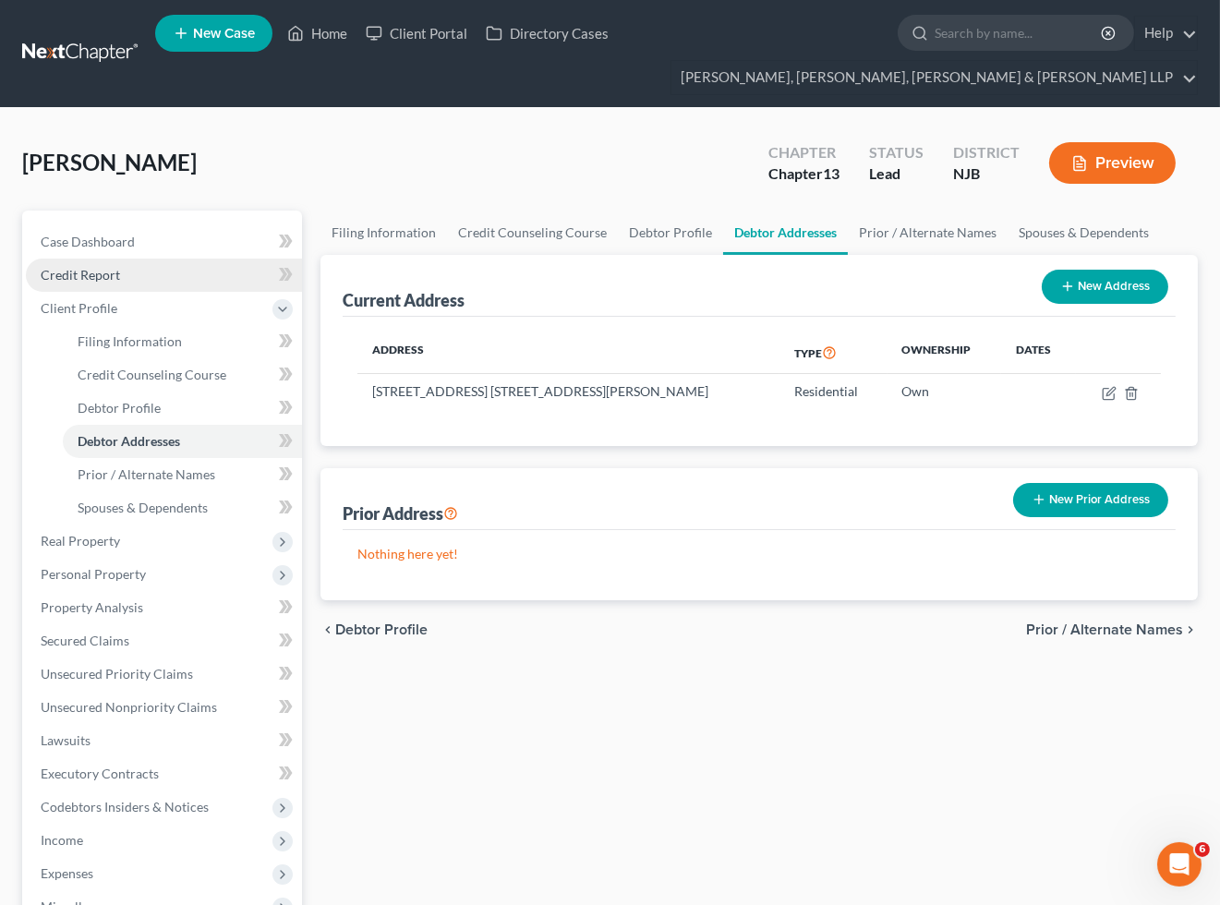
click at [100, 279] on span "Credit Report" at bounding box center [80, 275] width 79 height 16
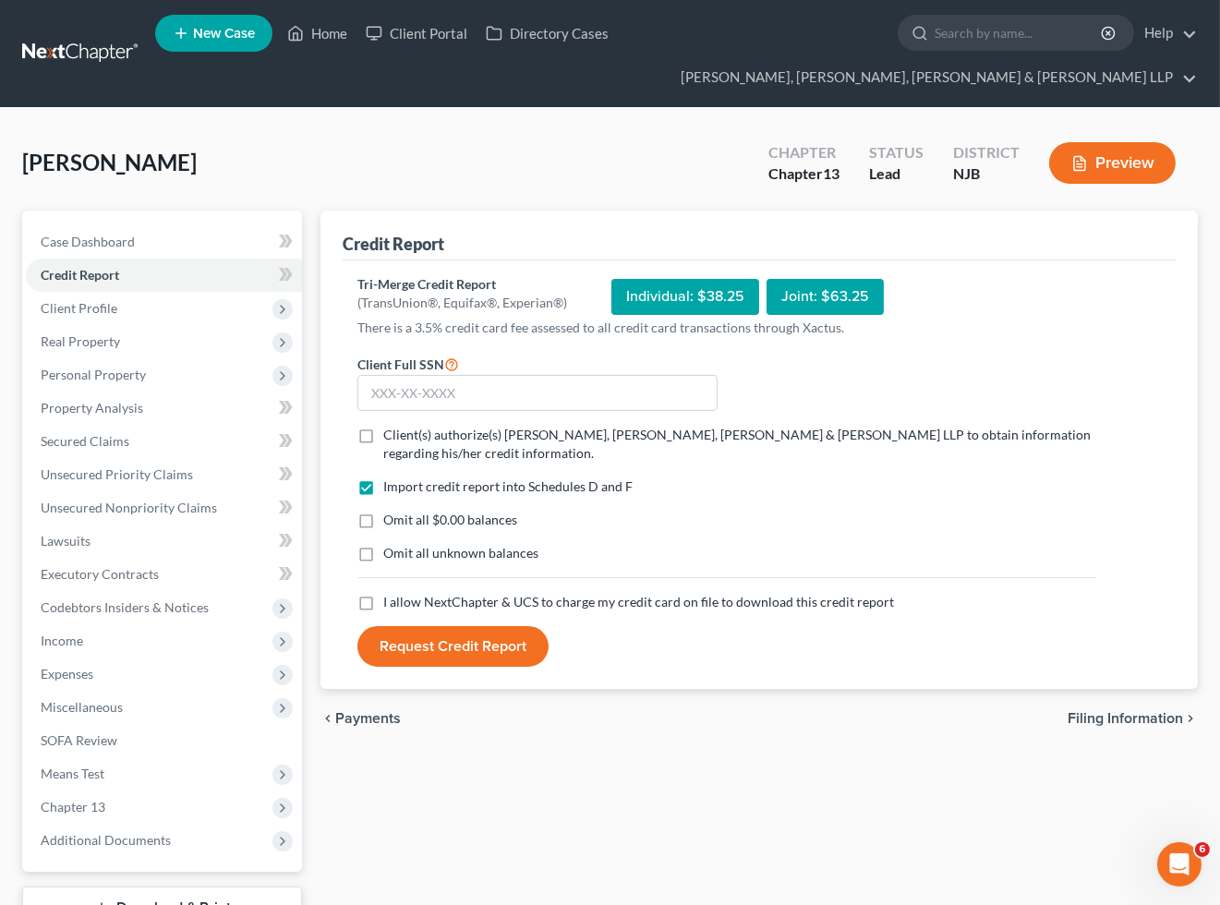
click at [383, 437] on label "Client(s) authorize(s) [PERSON_NAME], [PERSON_NAME], [PERSON_NAME] & [PERSON_NA…" at bounding box center [739, 444] width 713 height 37
click at [391, 437] on input "Client(s) authorize(s) [PERSON_NAME], [PERSON_NAME], [PERSON_NAME] & [PERSON_NA…" at bounding box center [397, 432] width 12 height 12
checkbox input "true"
click at [383, 603] on label "I allow NextChapter & UCS to charge my credit card on file to download this cre…" at bounding box center [638, 602] width 511 height 18
click at [391, 603] on input "I allow NextChapter & UCS to charge my credit card on file to download this cre…" at bounding box center [397, 599] width 12 height 12
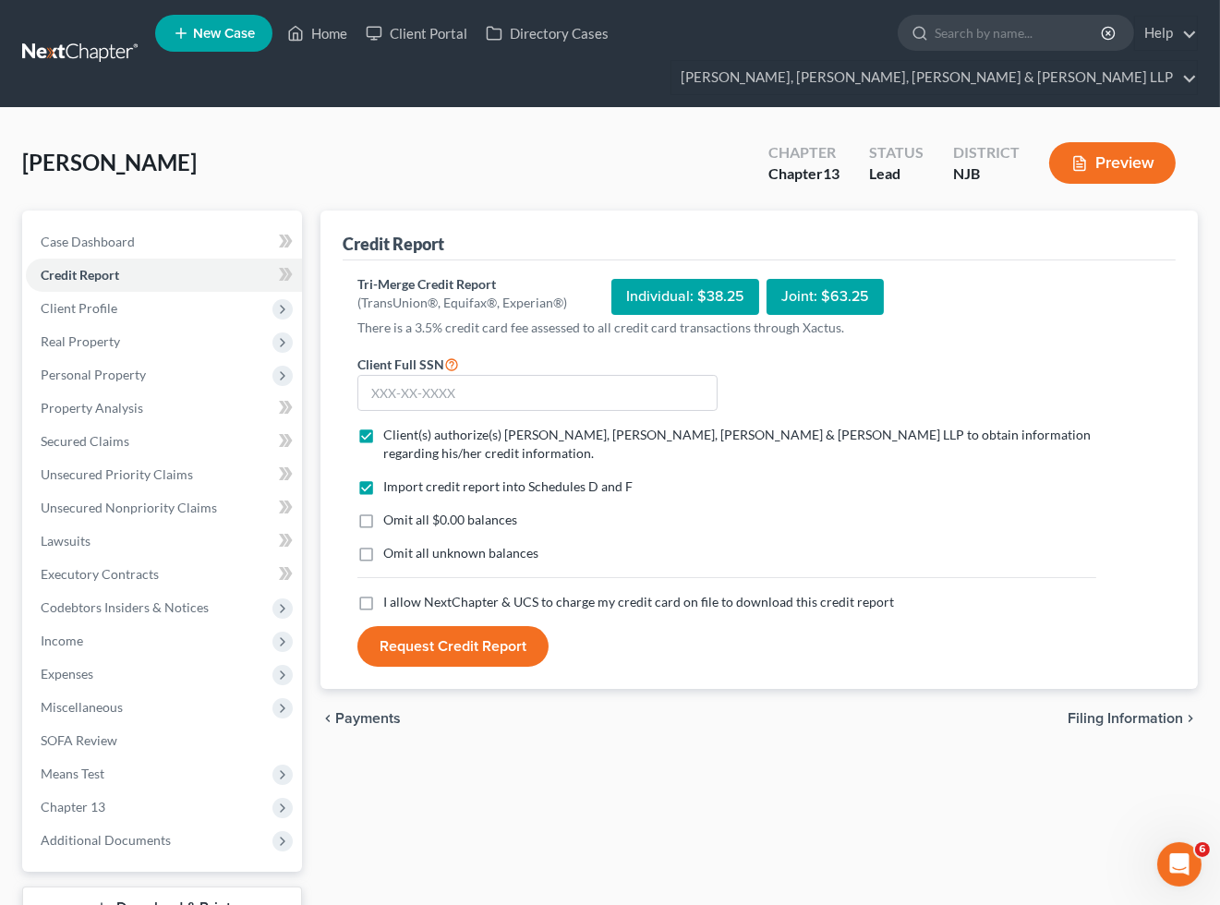
checkbox input "true"
click at [383, 519] on label "Omit all $0.00 balances" at bounding box center [450, 520] width 134 height 18
click at [391, 519] on input "Omit all $0.00 balances" at bounding box center [397, 517] width 12 height 12
checkbox input "true"
click at [757, 515] on div "Omit all $0.00 balances" at bounding box center [726, 520] width 739 height 18
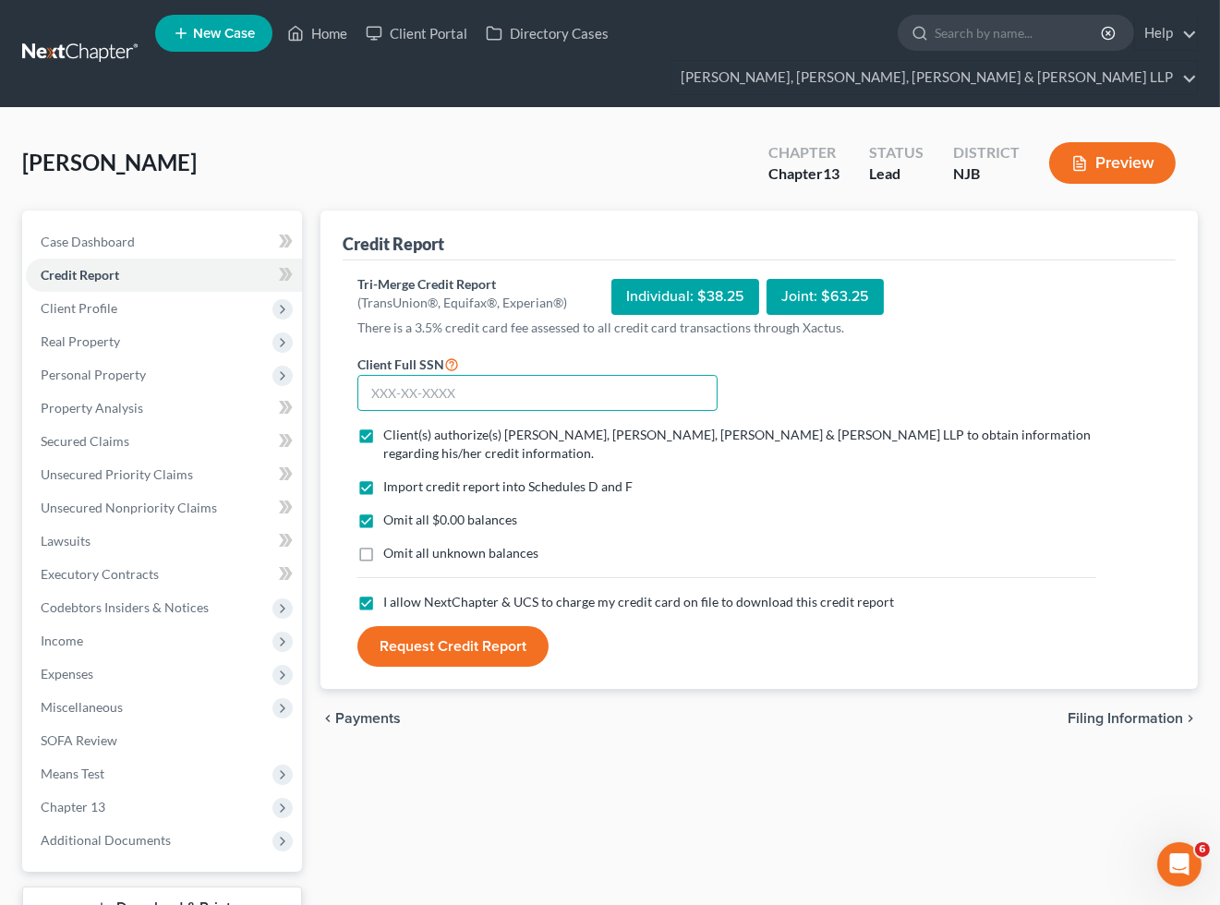
click at [475, 393] on input "text" at bounding box center [537, 393] width 360 height 37
type input "116-34-1220"
click at [707, 487] on div "Import credit report into Schedules D and F" at bounding box center [726, 486] width 739 height 18
click at [484, 635] on button "Request Credit Report" at bounding box center [452, 646] width 191 height 41
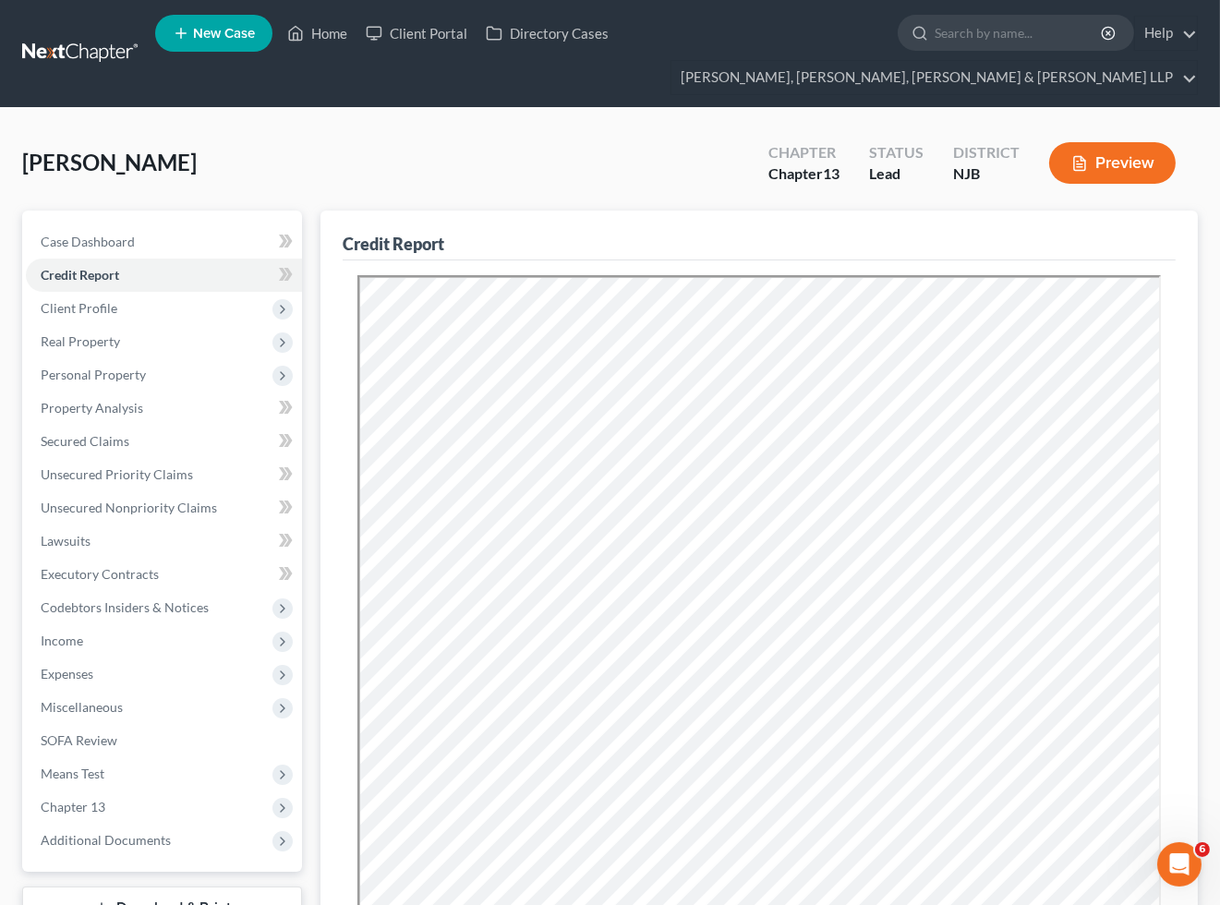
click at [435, 151] on div "[PERSON_NAME] Upgraded Chapter Chapter 13 Status [GEOGRAPHIC_DATA] [GEOGRAPHIC_…" at bounding box center [609, 170] width 1175 height 80
click at [74, 334] on span "Real Property" at bounding box center [80, 341] width 79 height 16
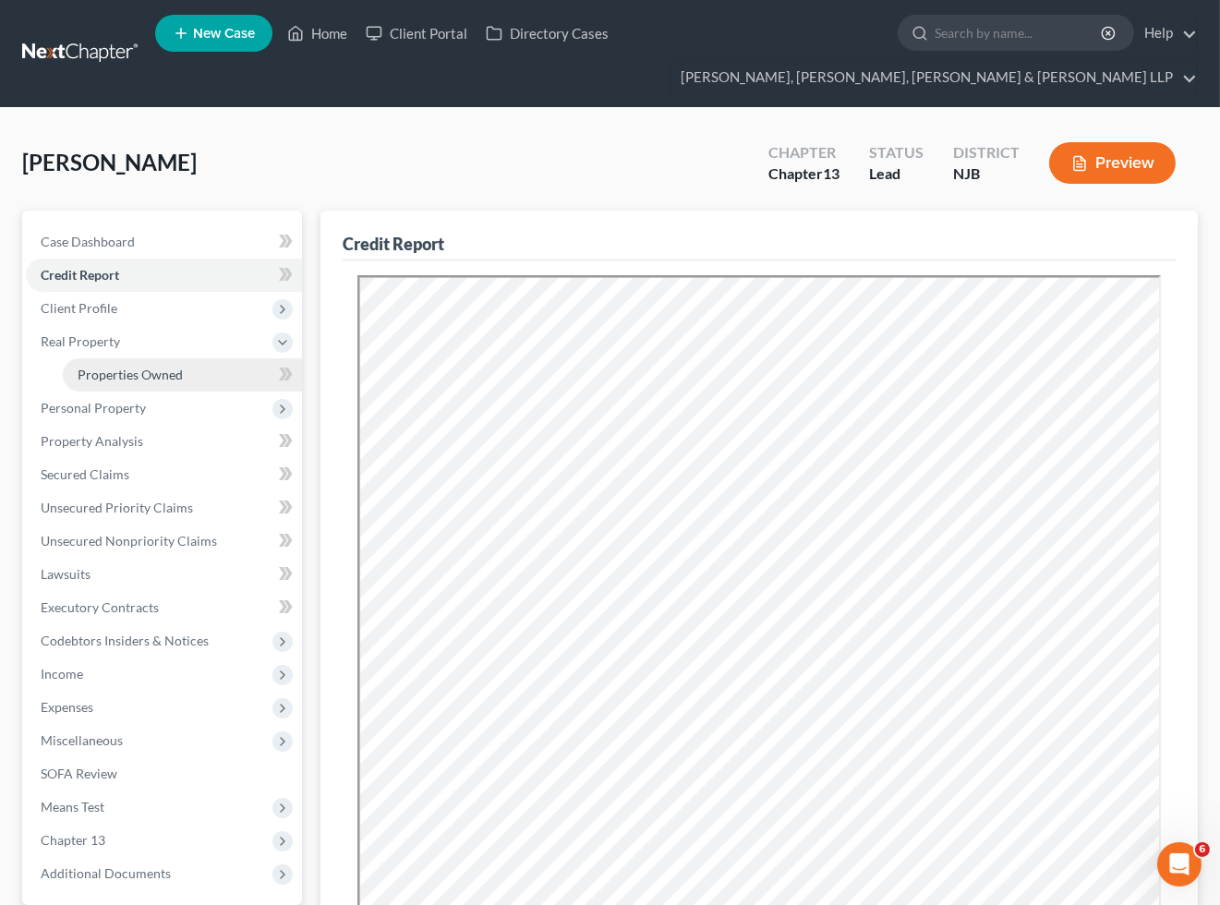
click at [79, 373] on span "Properties Owned" at bounding box center [130, 375] width 105 height 16
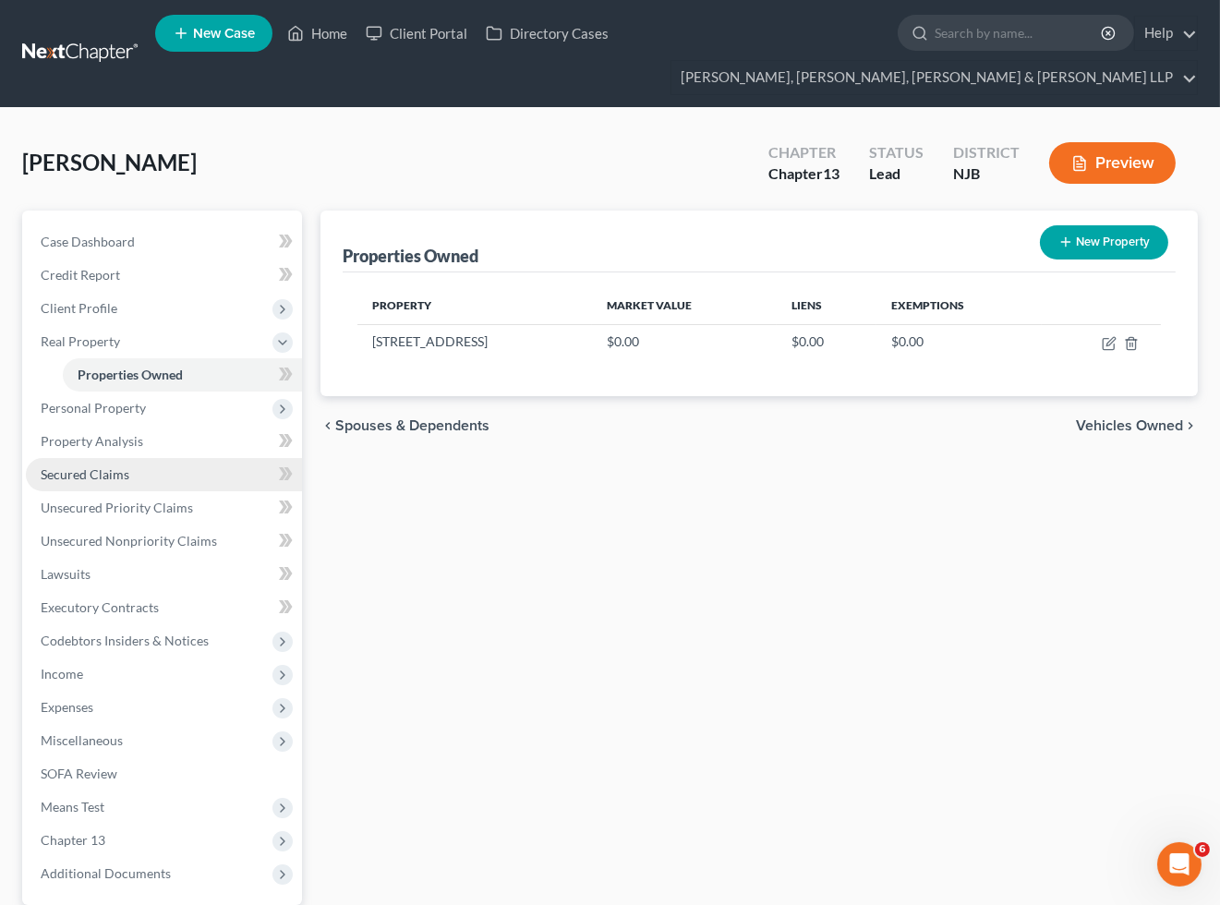
click at [93, 473] on span "Secured Claims" at bounding box center [85, 474] width 89 height 16
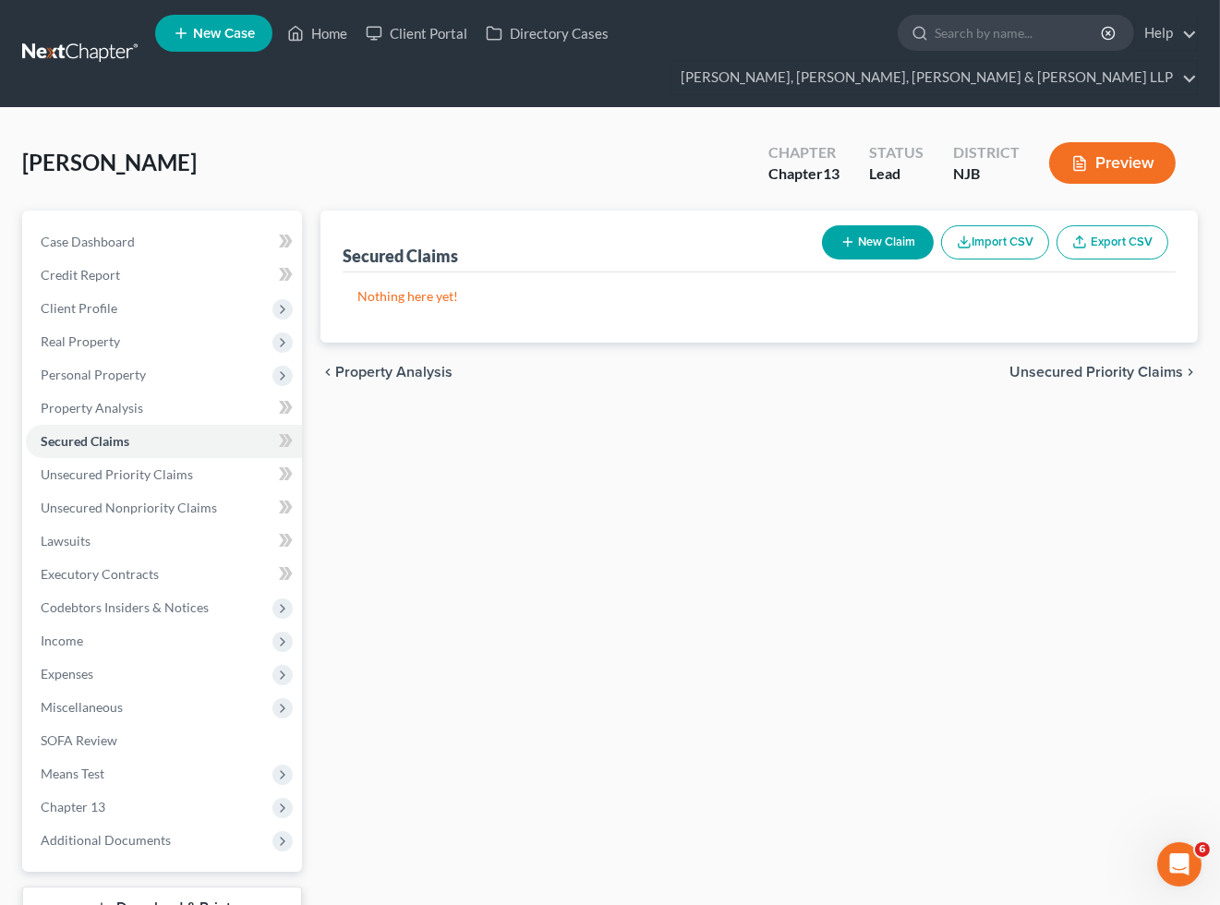
click at [1062, 370] on span "Unsecured Priority Claims" at bounding box center [1096, 372] width 174 height 15
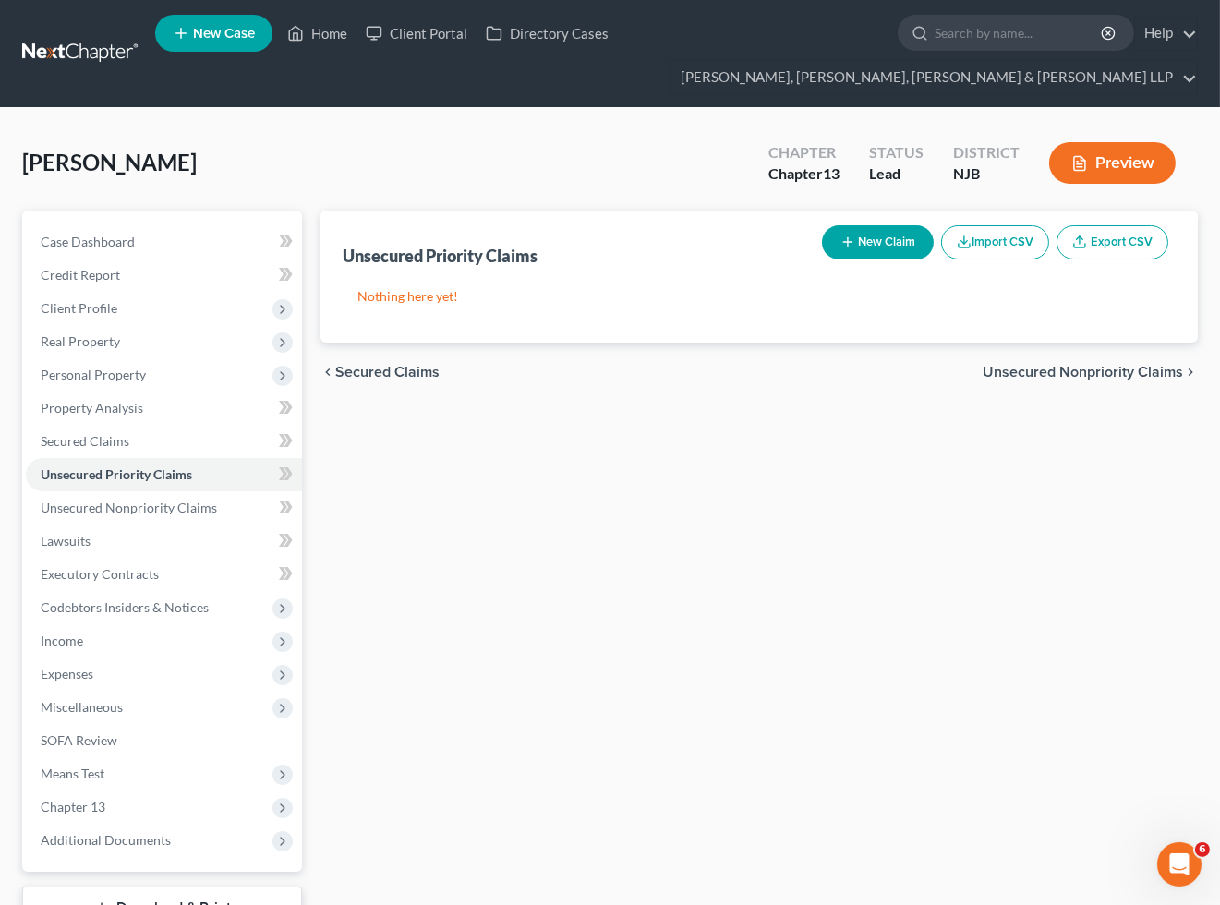
click at [1065, 358] on div "chevron_left Secured Claims Unsecured Nonpriority Claims chevron_right" at bounding box center [758, 372] width 877 height 59
click at [1065, 365] on span "Unsecured Nonpriority Claims" at bounding box center [1082, 372] width 200 height 15
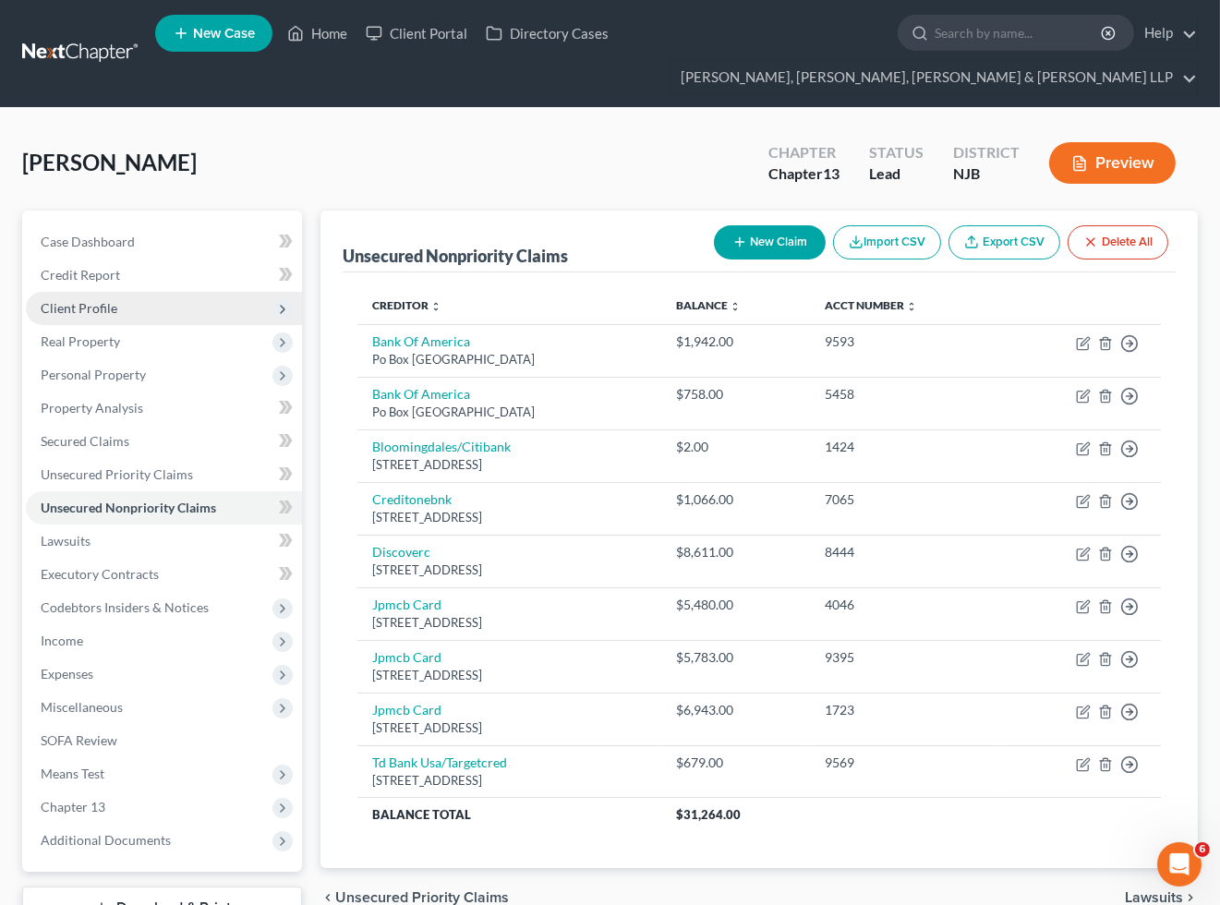
click at [111, 312] on span "Client Profile" at bounding box center [79, 308] width 77 height 16
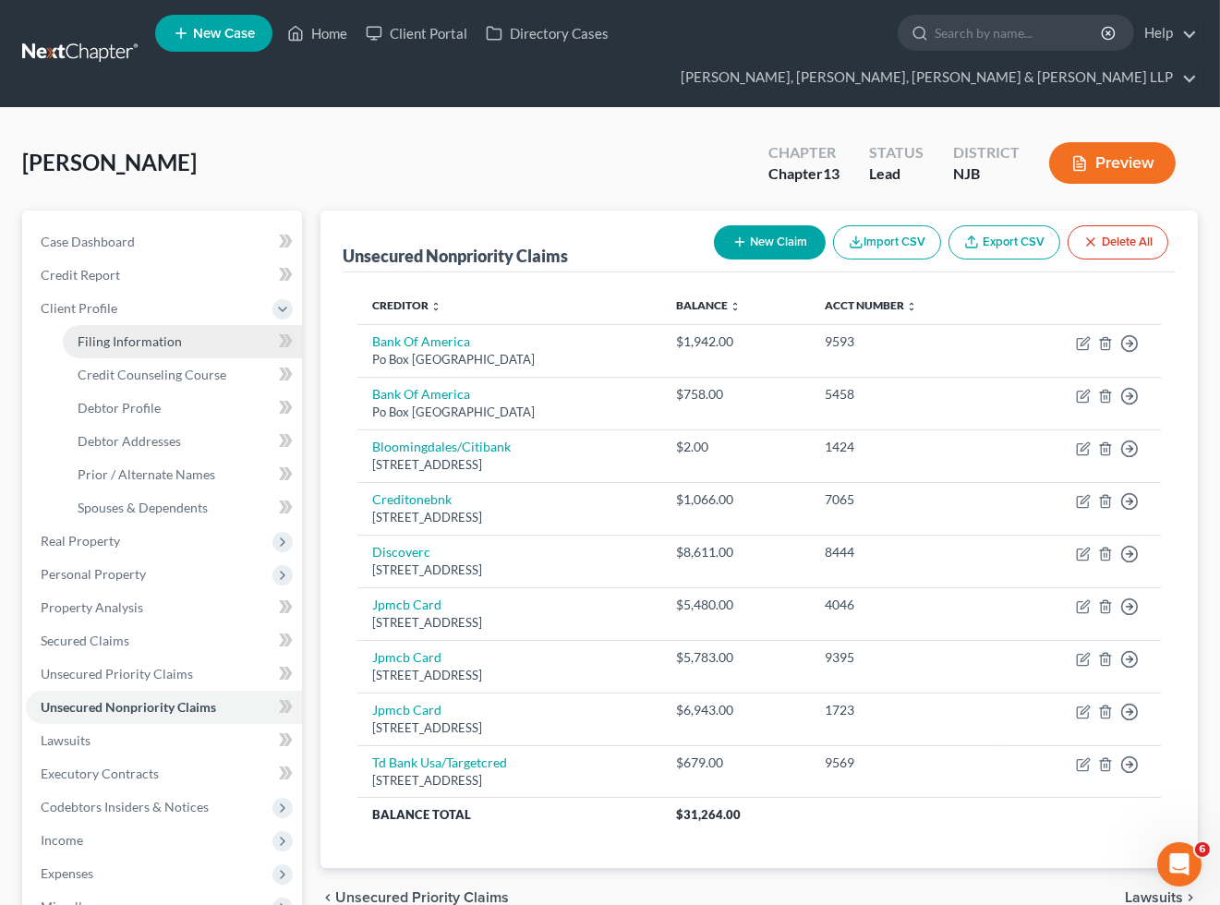
click at [136, 343] on span "Filing Information" at bounding box center [130, 341] width 104 height 16
select select "1"
select select "0"
select select "3"
select select "51"
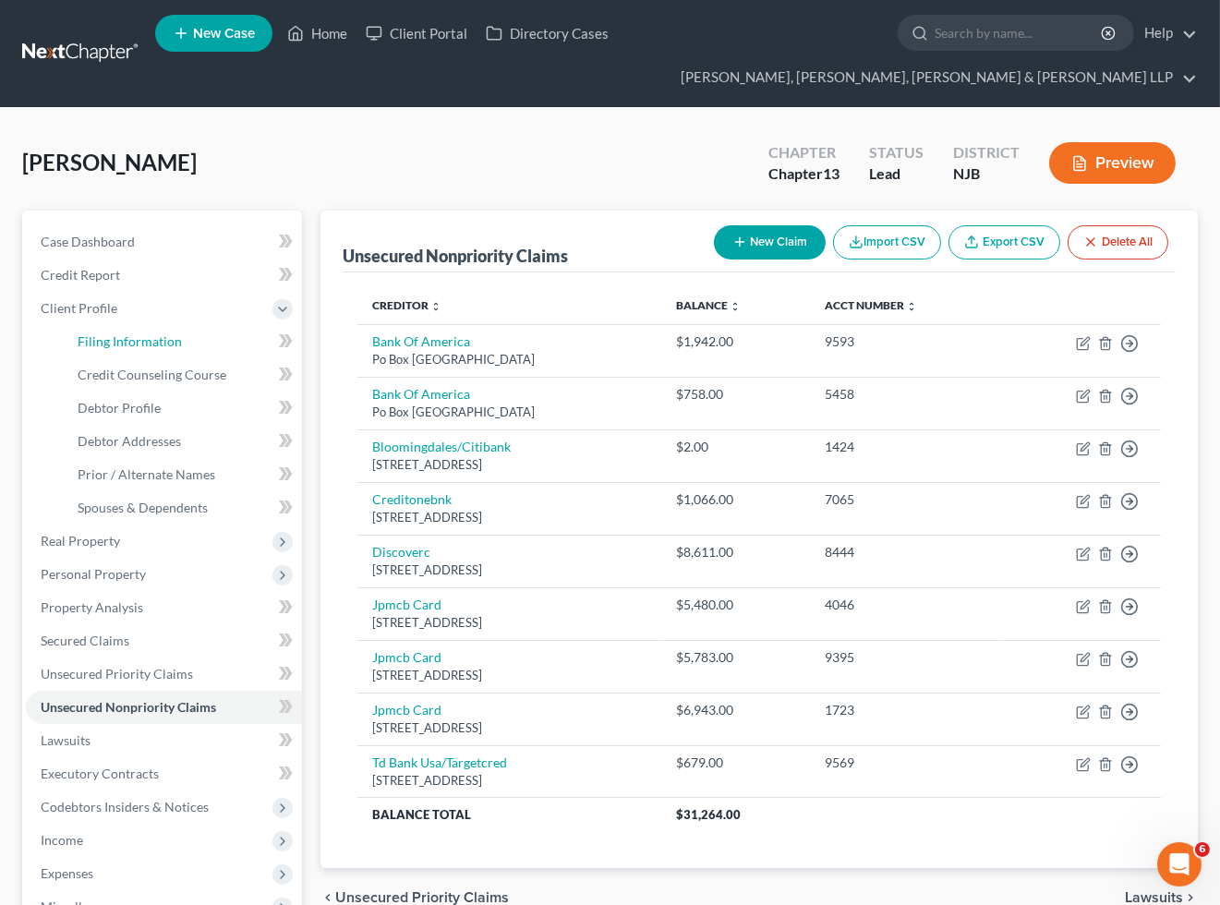
select select "4"
select select "0"
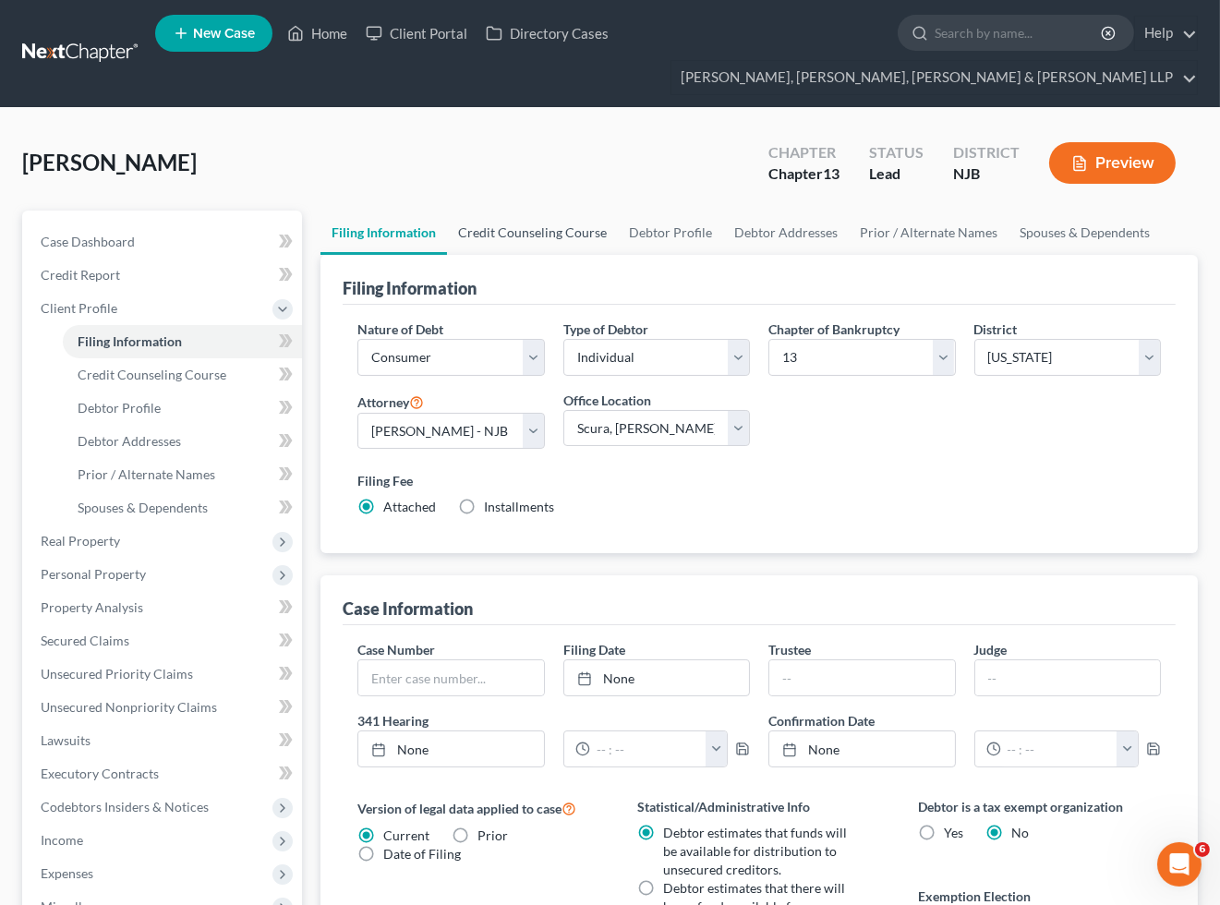
click at [543, 228] on link "Credit Counseling Course" at bounding box center [532, 233] width 171 height 44
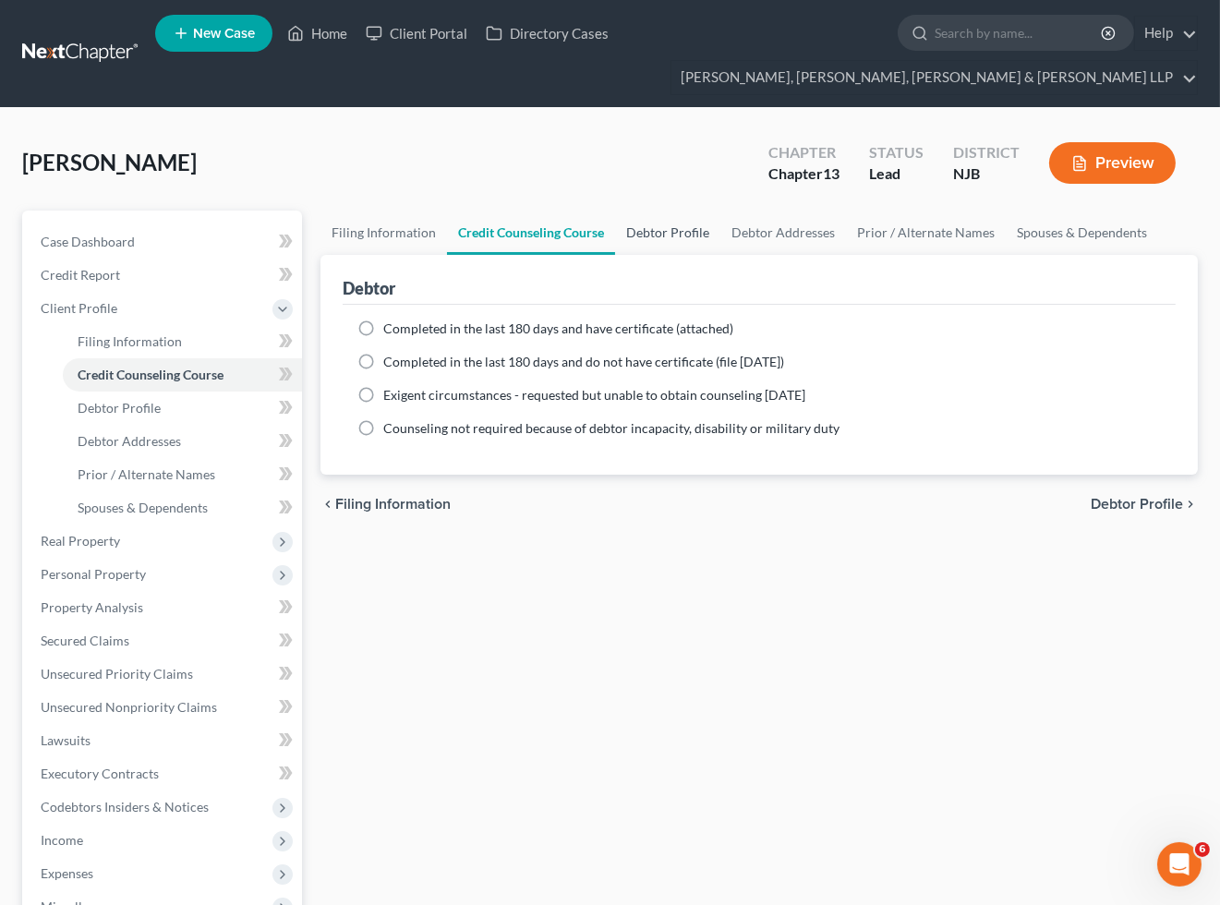
click at [672, 228] on link "Debtor Profile" at bounding box center [667, 233] width 105 height 44
select select "0"
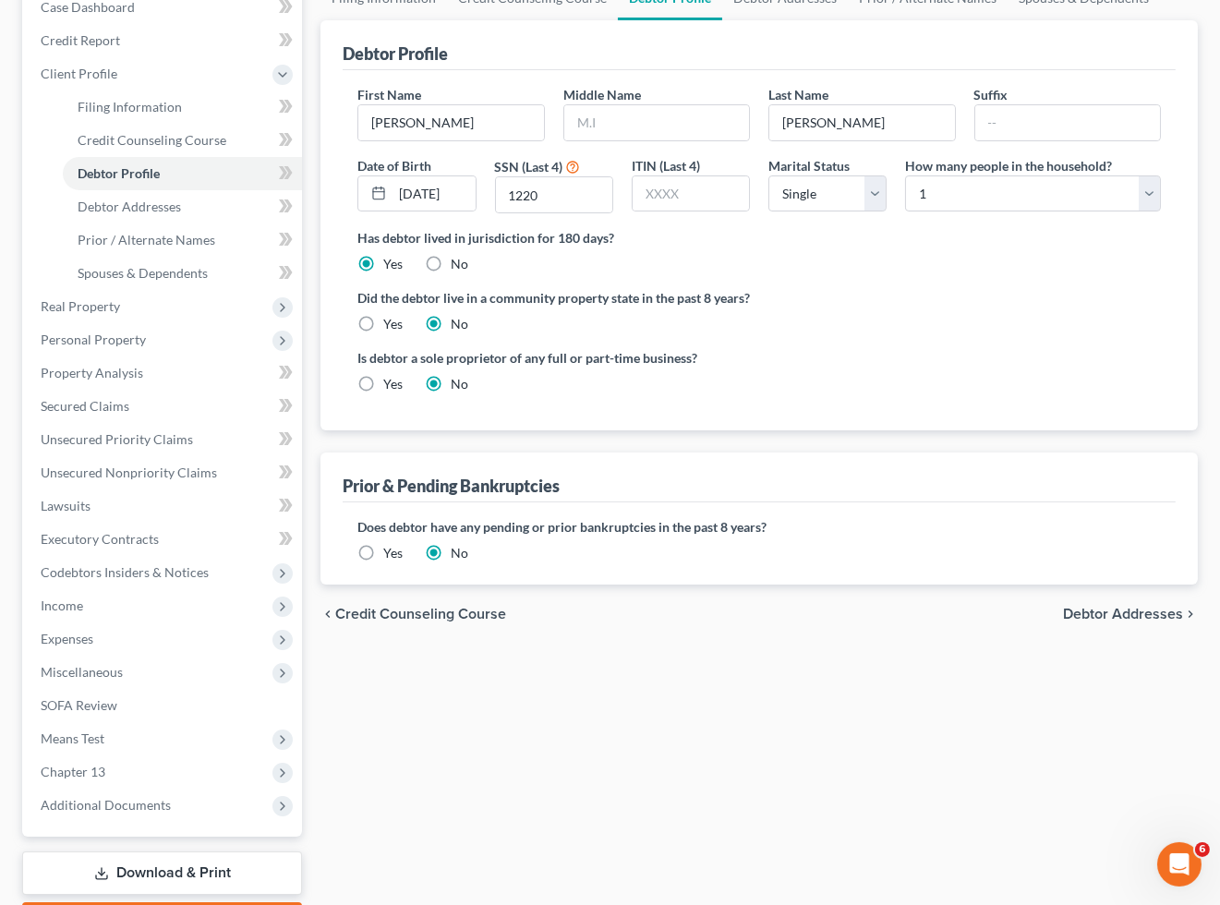
scroll to position [307, 0]
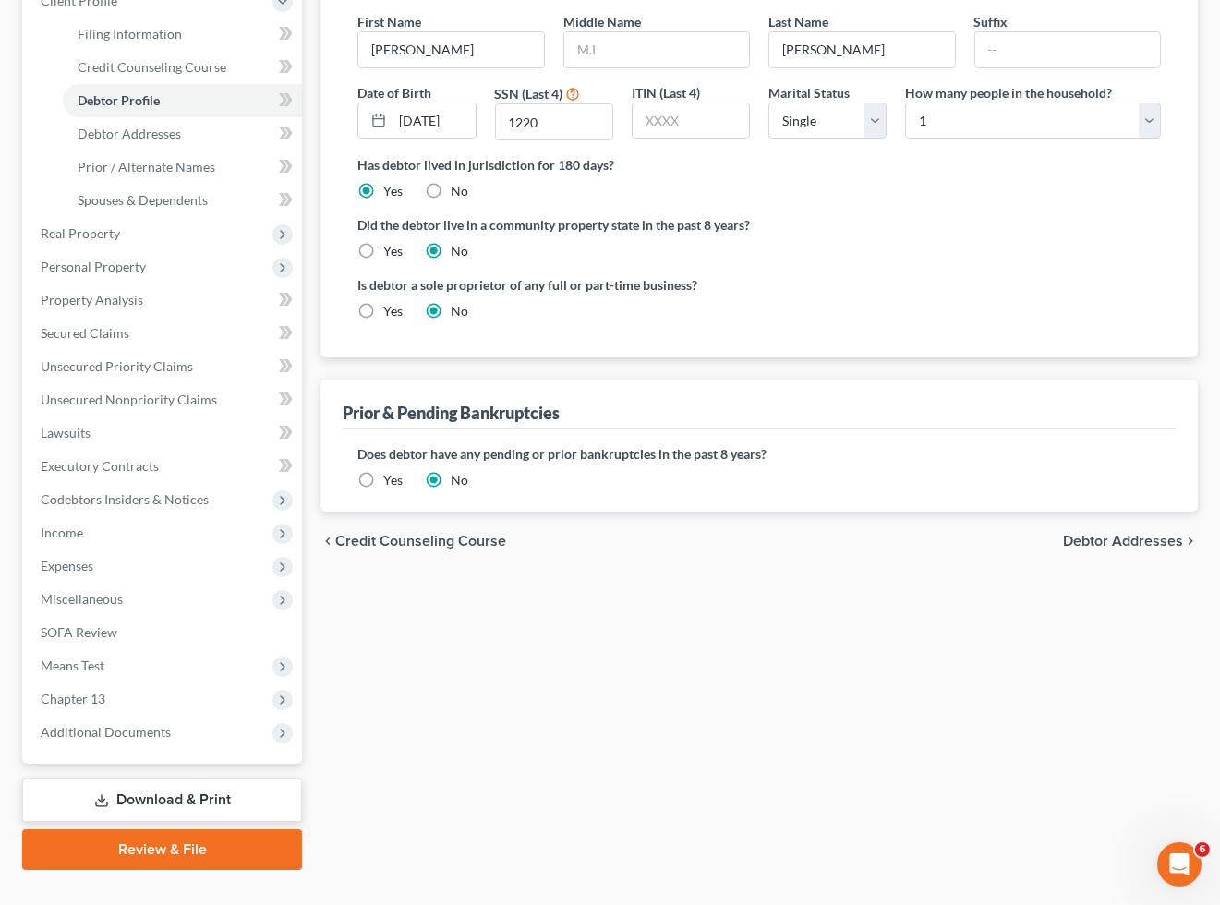
click at [383, 481] on label "Yes" at bounding box center [392, 480] width 19 height 18
click at [391, 481] on input "Yes" at bounding box center [397, 477] width 12 height 12
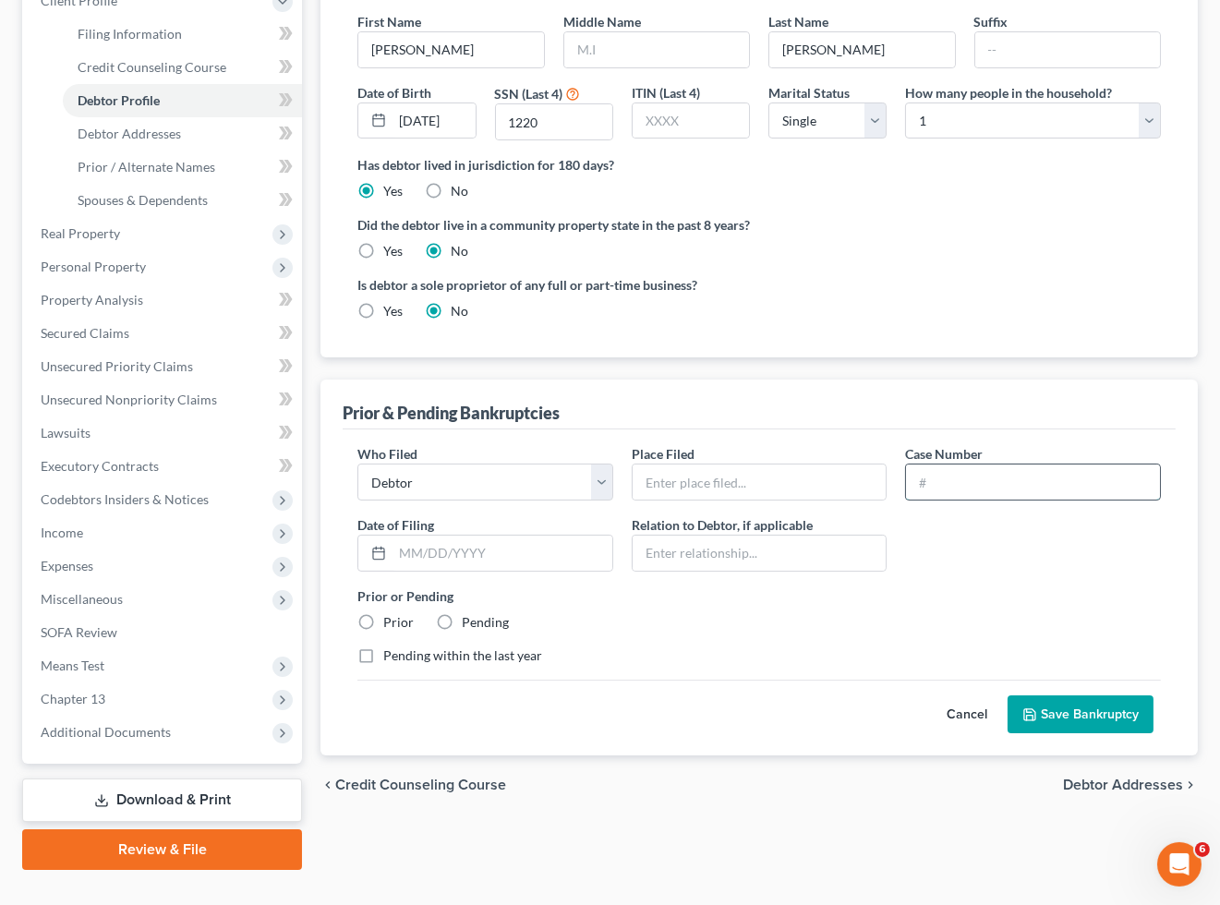
click at [975, 492] on input "text" at bounding box center [1033, 481] width 254 height 35
paste input "23-20693"
type input "23-20693"
click at [746, 480] on input "text" at bounding box center [759, 481] width 254 height 35
click at [527, 554] on input "text" at bounding box center [502, 552] width 220 height 35
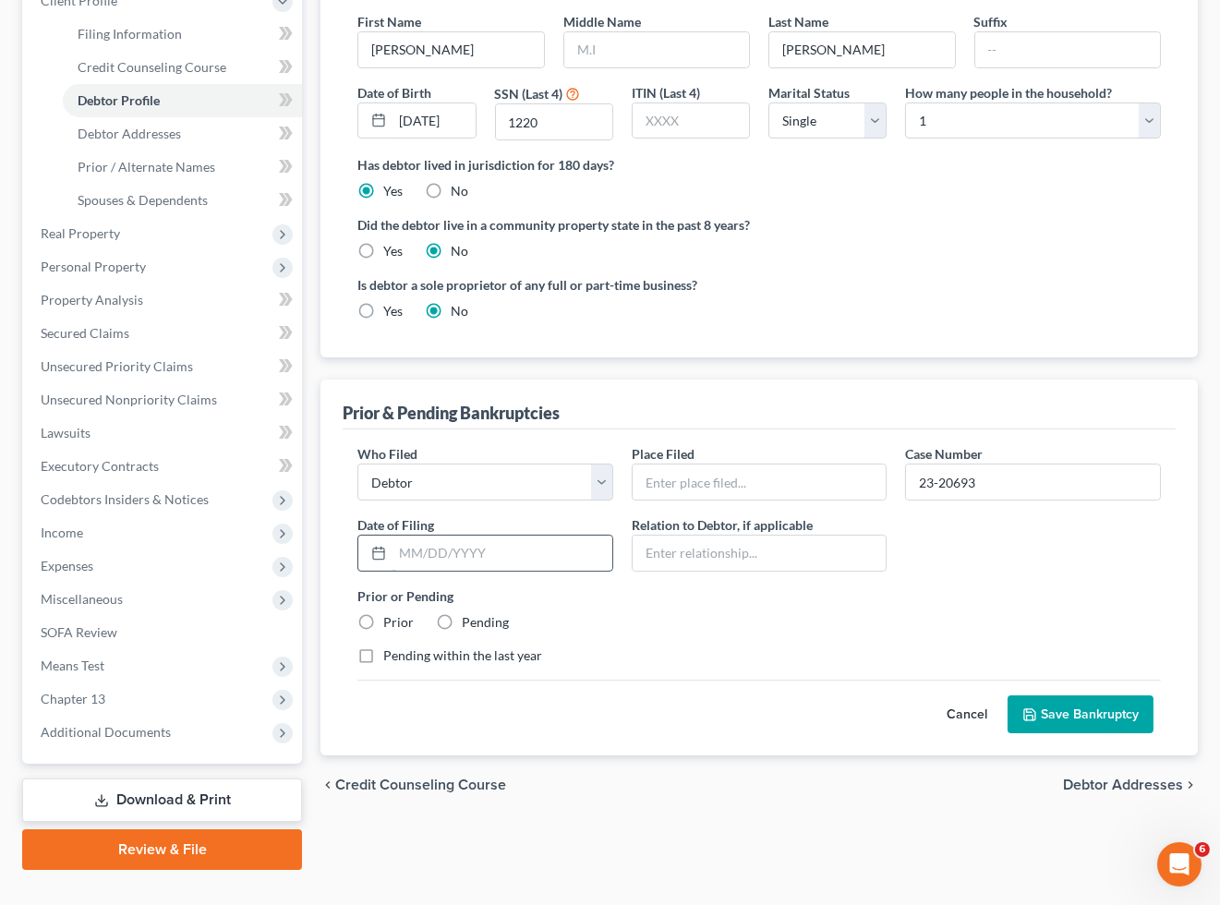
paste input "[DATE]"
type input "[DATE]"
click at [383, 625] on label "Prior" at bounding box center [398, 622] width 30 height 18
click at [391, 625] on input "Prior" at bounding box center [397, 619] width 12 height 12
radio input "true"
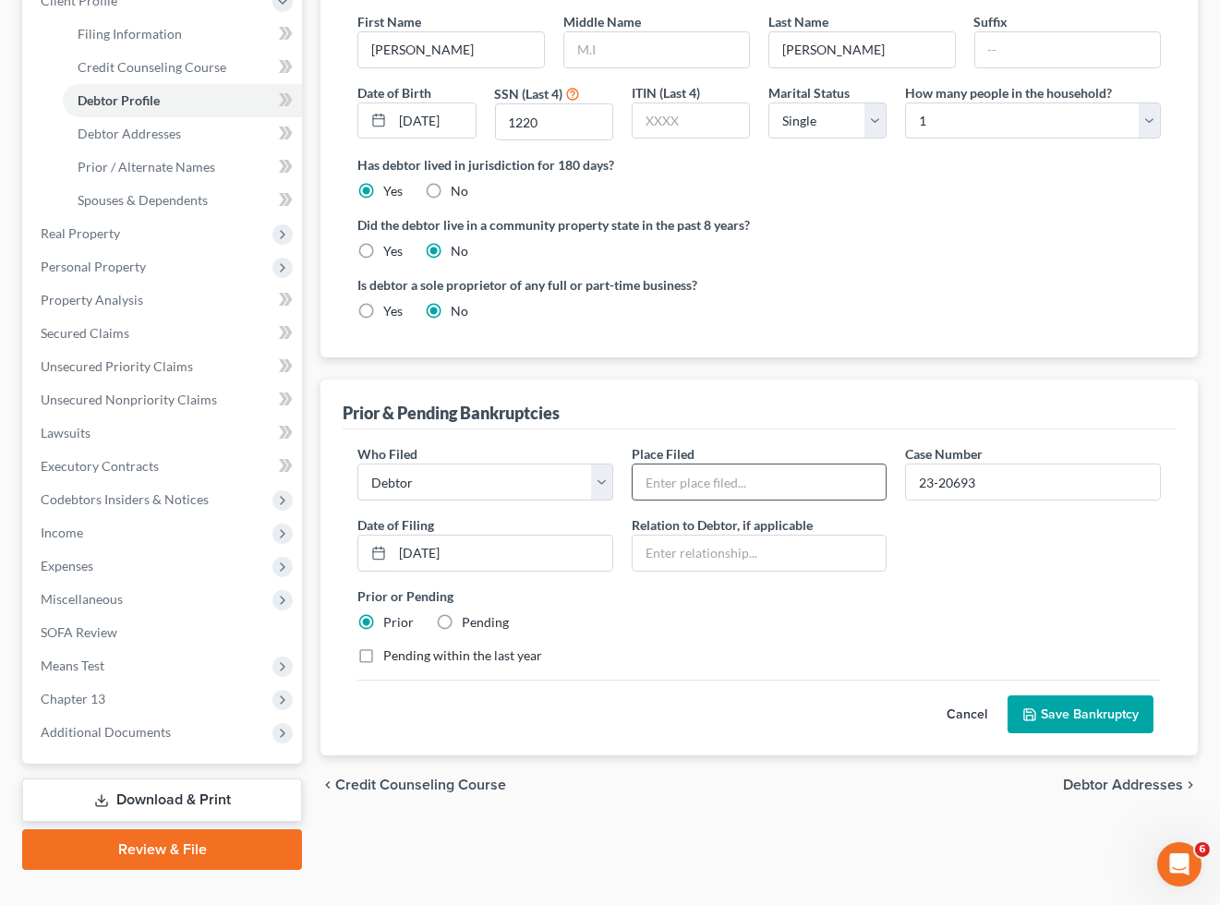
click at [745, 475] on input "text" at bounding box center [759, 481] width 254 height 35
type input "District of [US_STATE] ([GEOGRAPHIC_DATA])"
click at [1074, 705] on button "Save Bankruptcy" at bounding box center [1080, 714] width 146 height 39
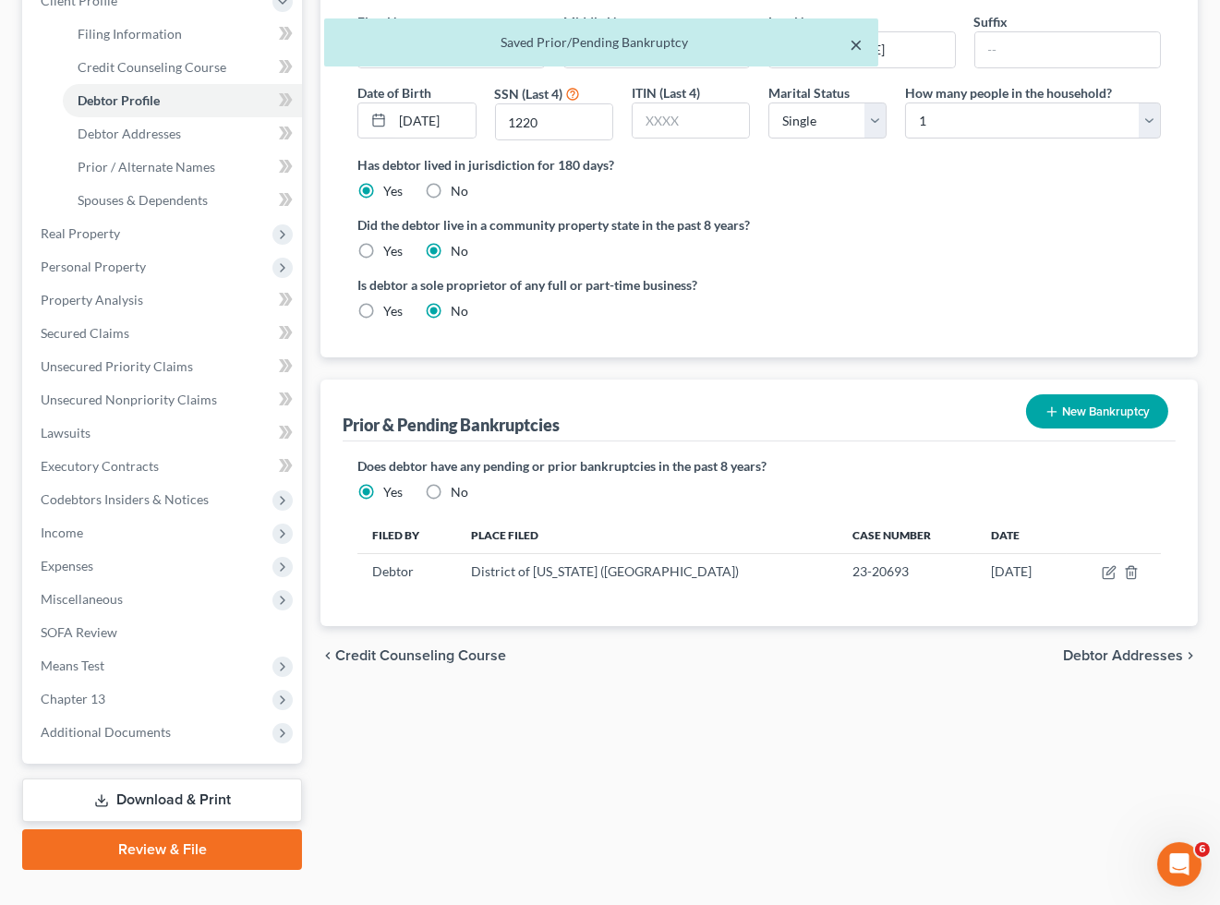
click at [862, 43] on button "×" at bounding box center [856, 44] width 13 height 22
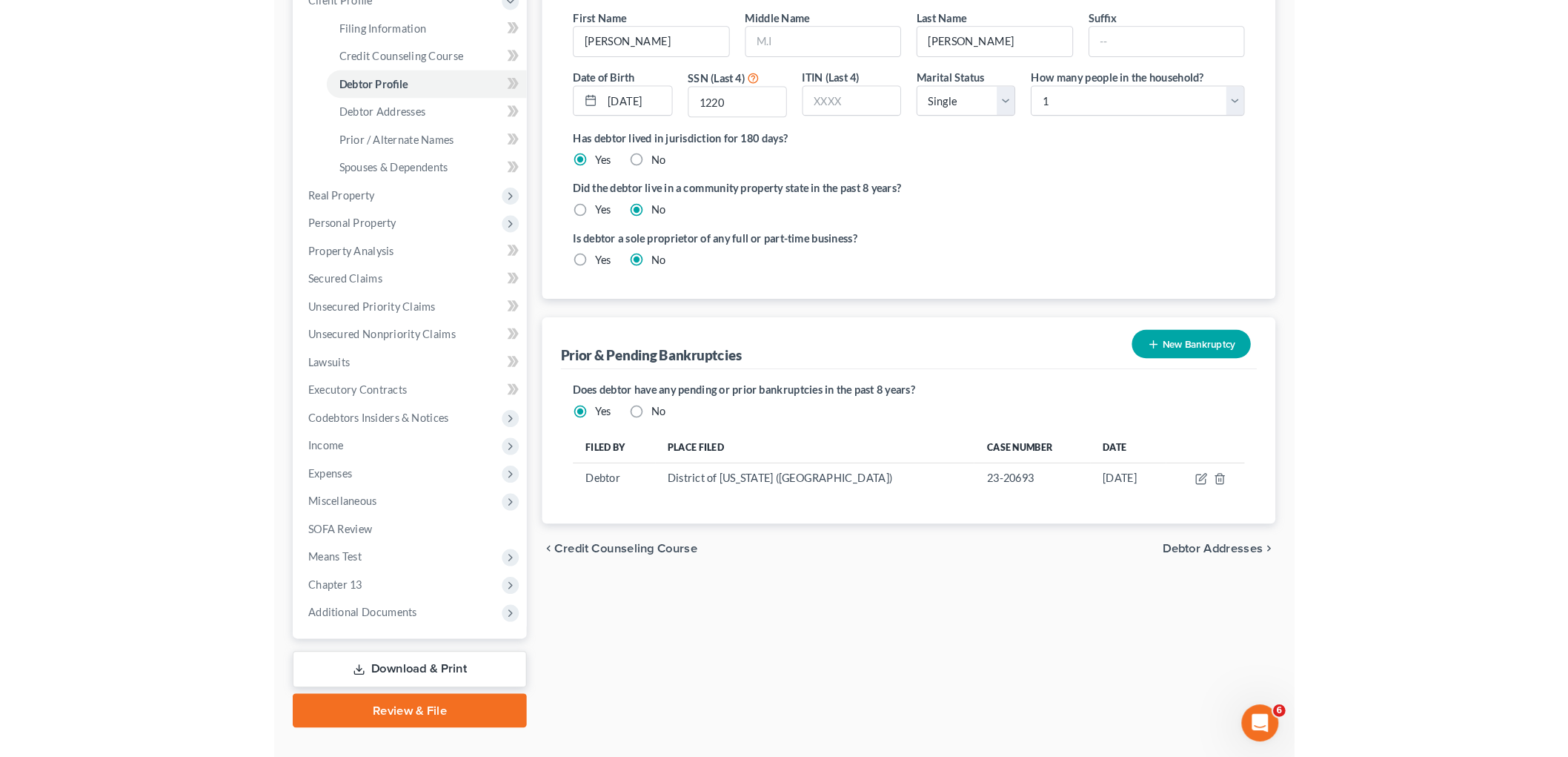
scroll to position [217, 0]
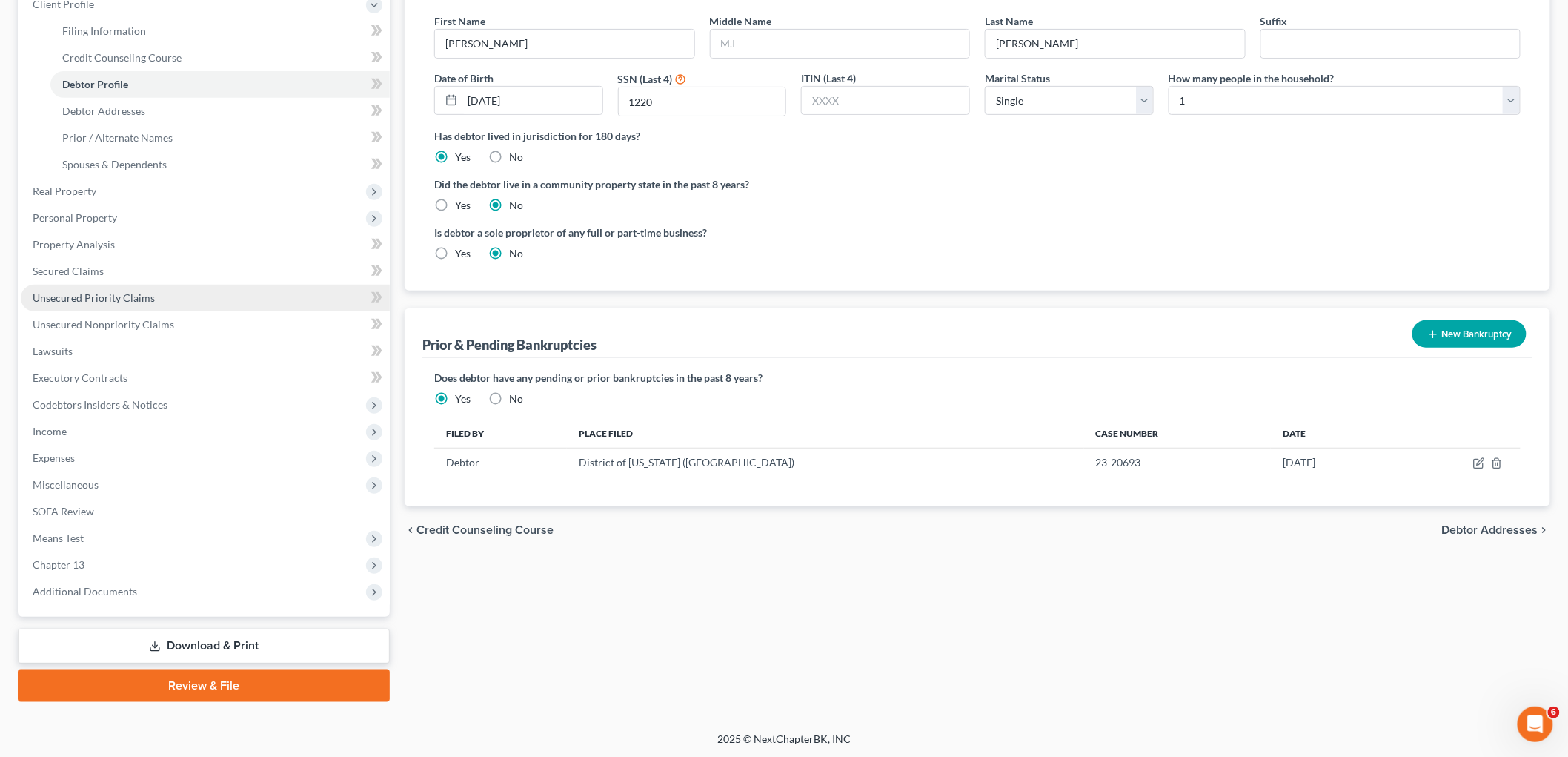
click at [94, 295] on span "Unsecured Priority Claims" at bounding box center [94, 298] width 122 height 13
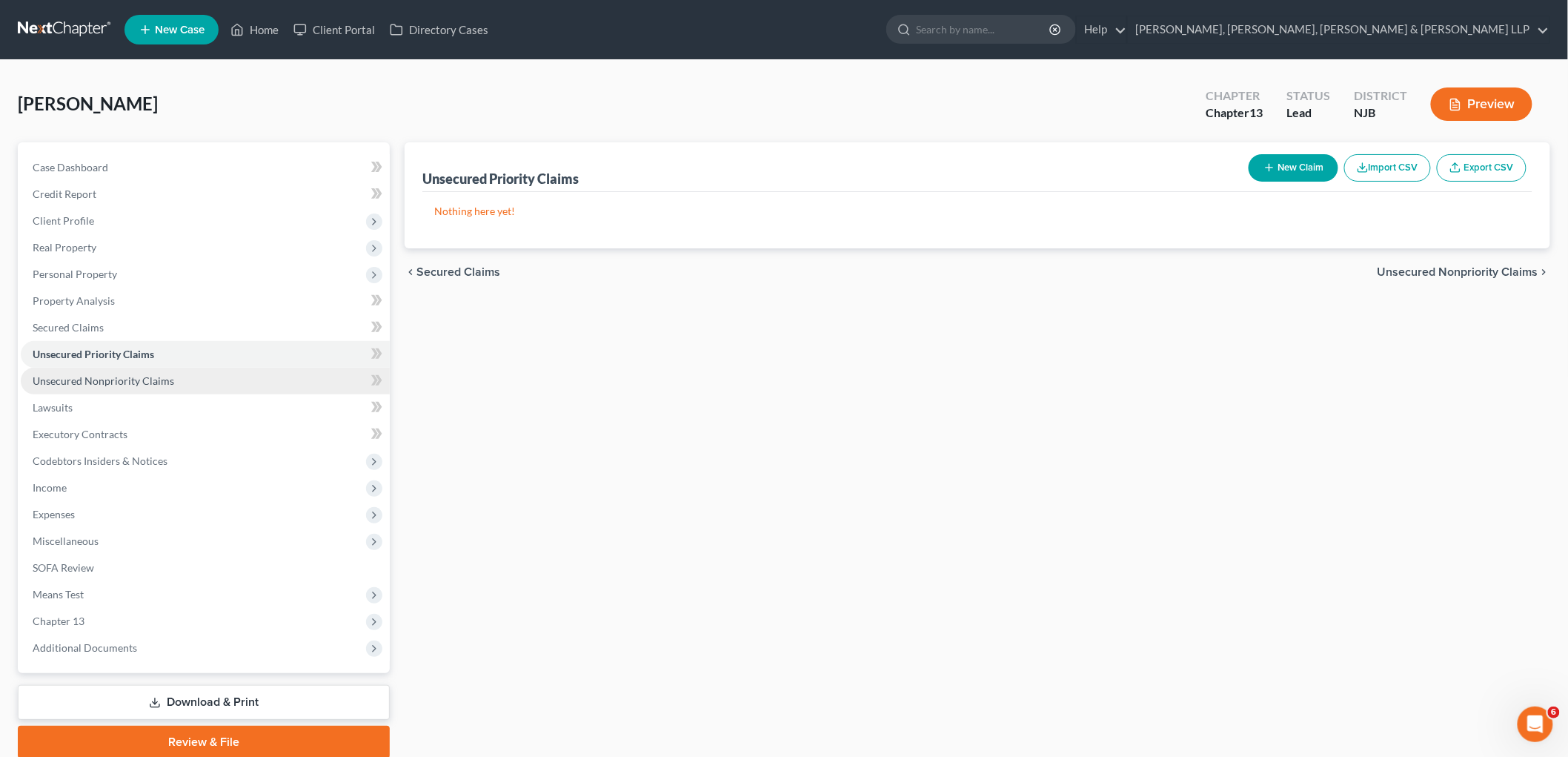
click at [112, 378] on span "Unsecured Nonpriority Claims" at bounding box center [104, 381] width 141 height 13
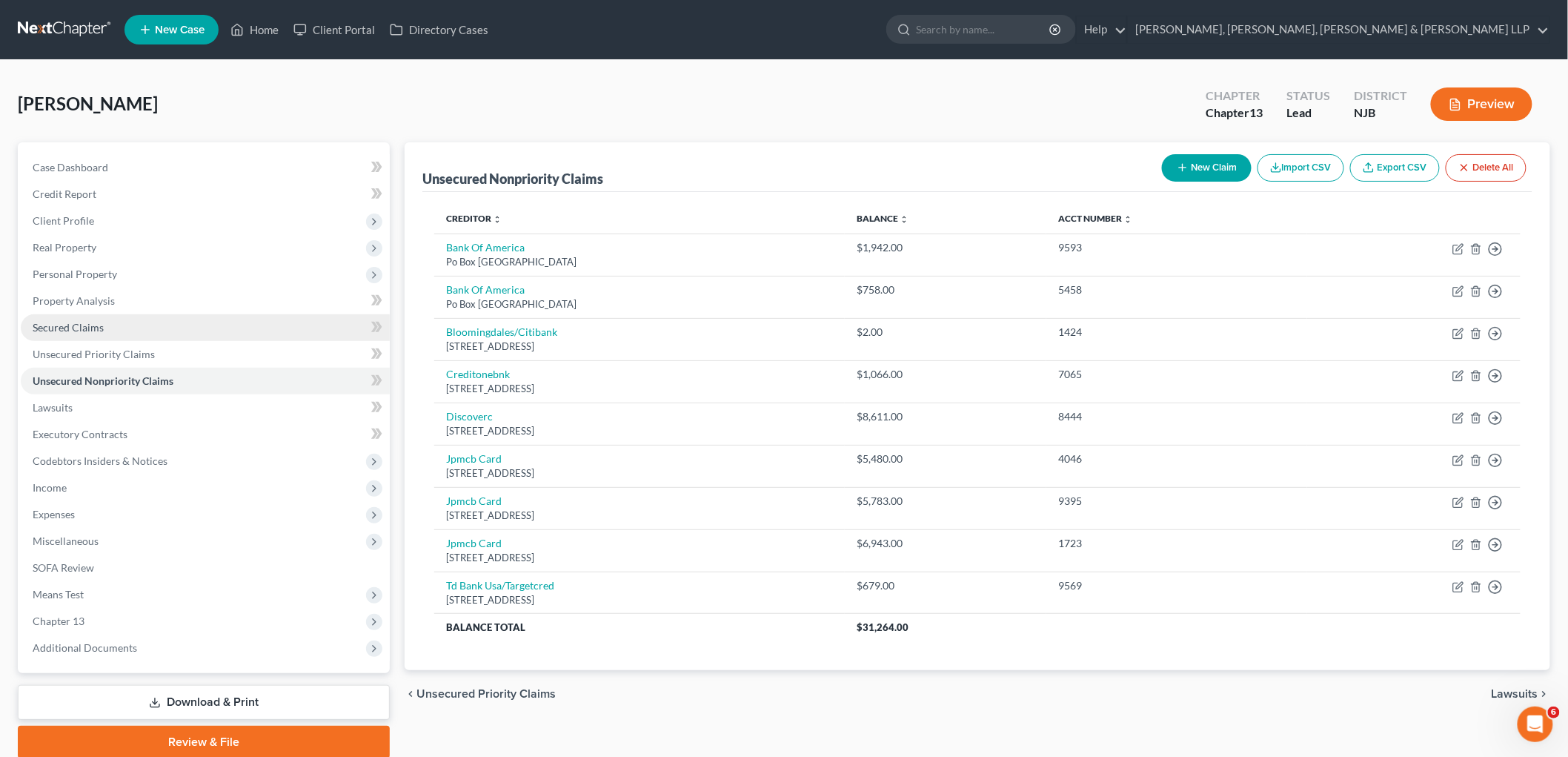
click at [75, 321] on span "Secured Claims" at bounding box center [68, 328] width 71 height 13
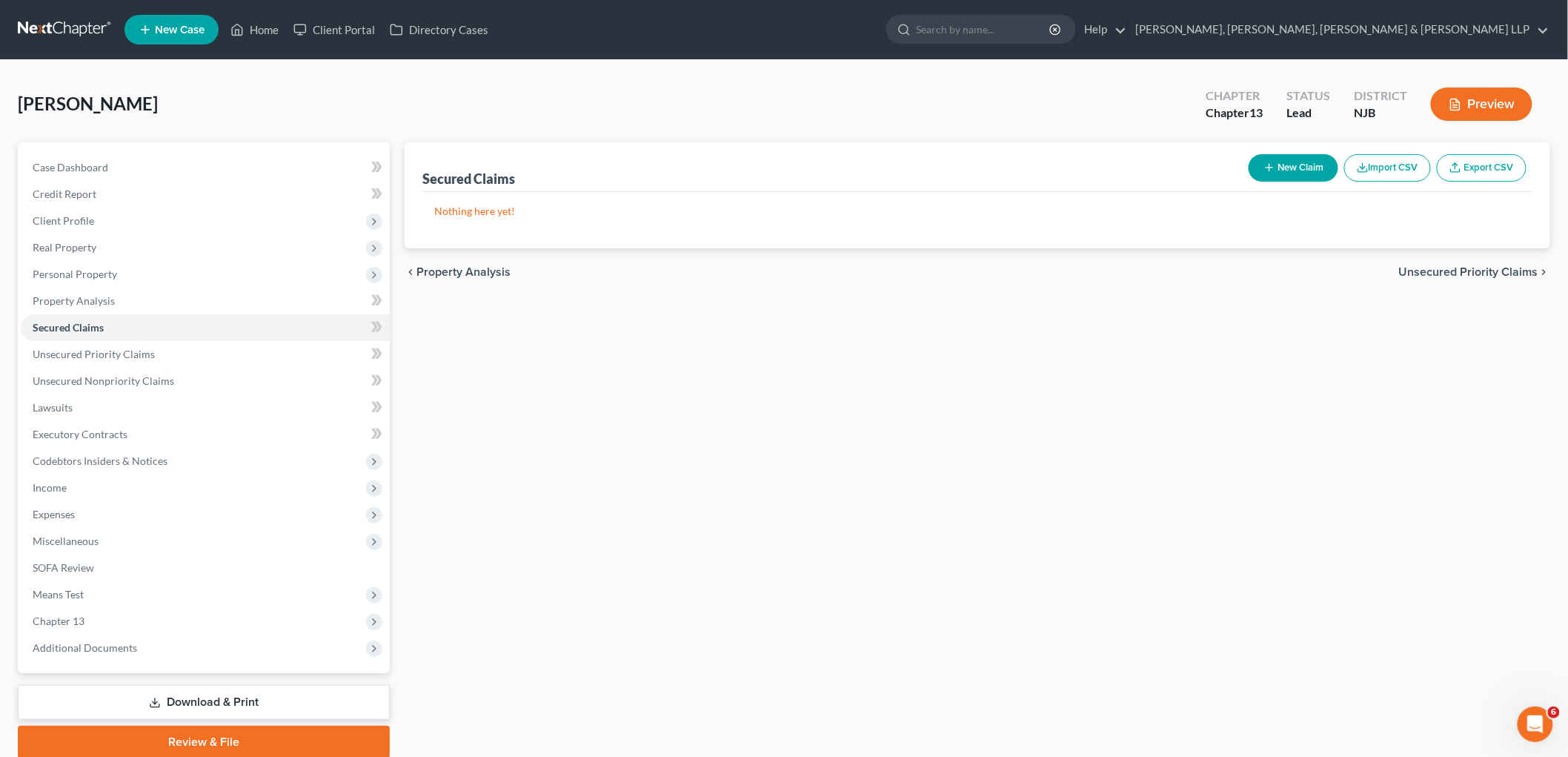
click at [989, 165] on icon "button" at bounding box center [1269, 167] width 12 height 12
select select "0"
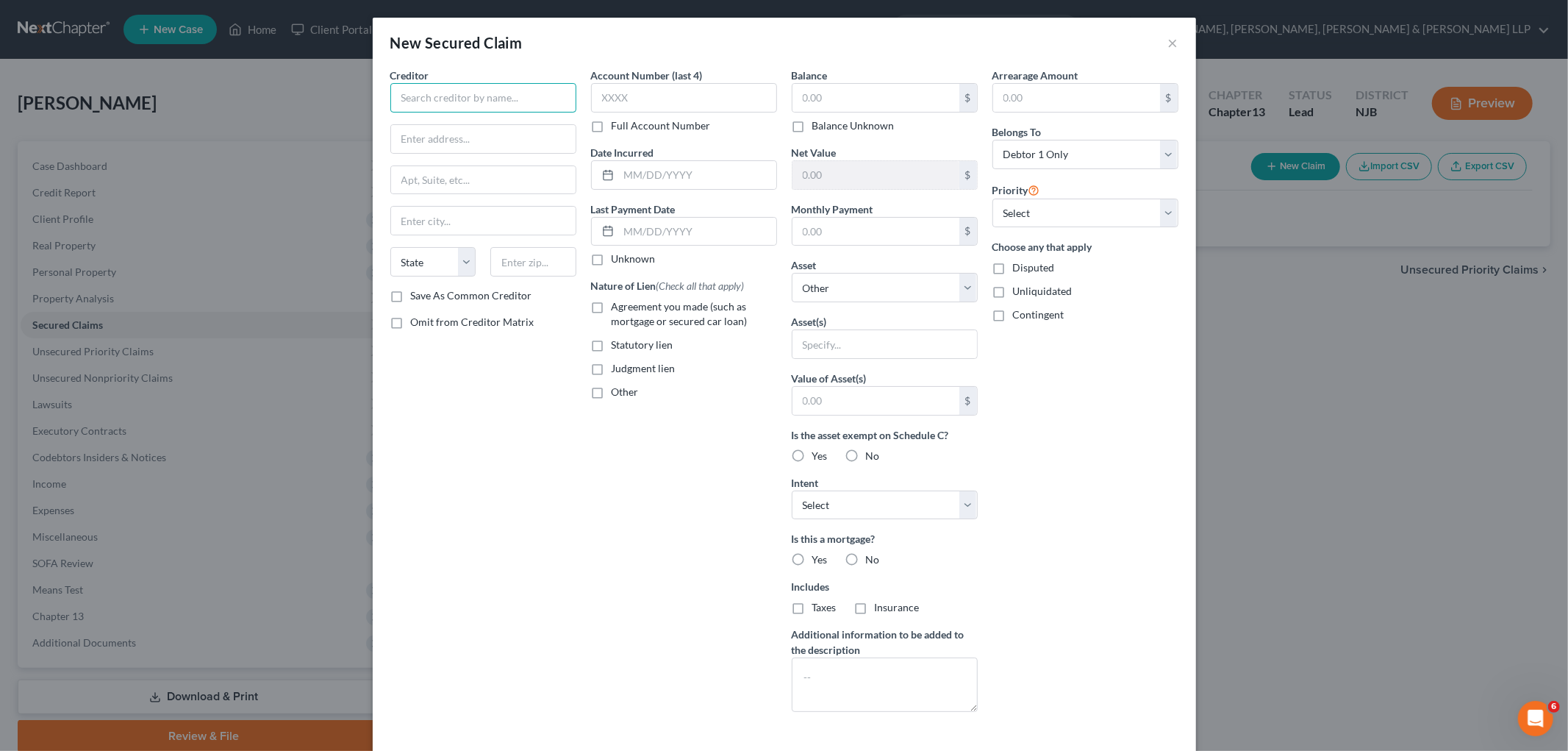
click at [510, 89] on input "text" at bounding box center [483, 97] width 186 height 29
click at [483, 128] on div "Internal Revenue Service" at bounding box center [479, 123] width 153 height 14
type input "Internal Revenue Service"
type input "P.O. Box 7346"
type input "[GEOGRAPHIC_DATA]"
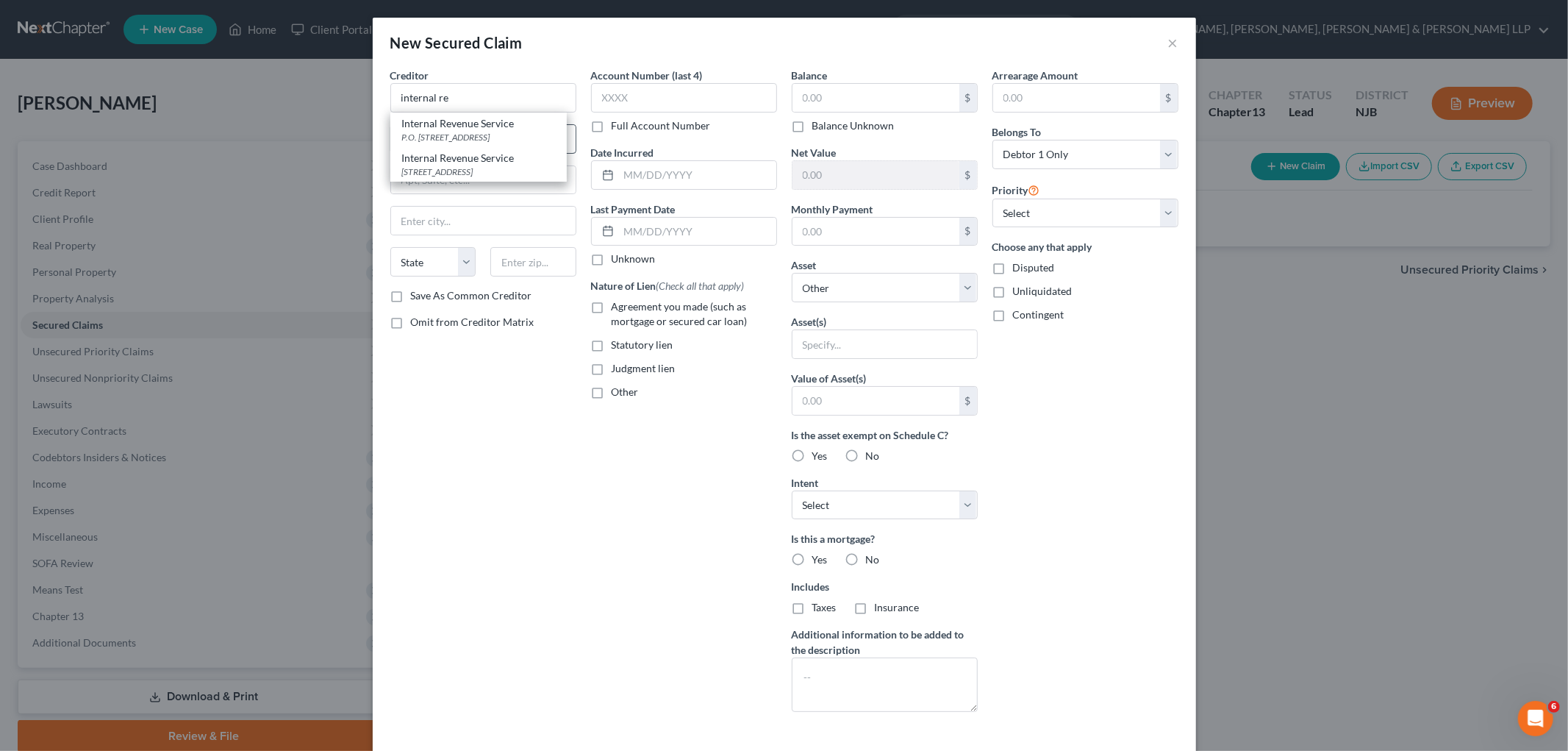
select select "39"
type input "19101"
click at [829, 96] on input "text" at bounding box center [876, 97] width 167 height 28
paste input "$54,662.70"
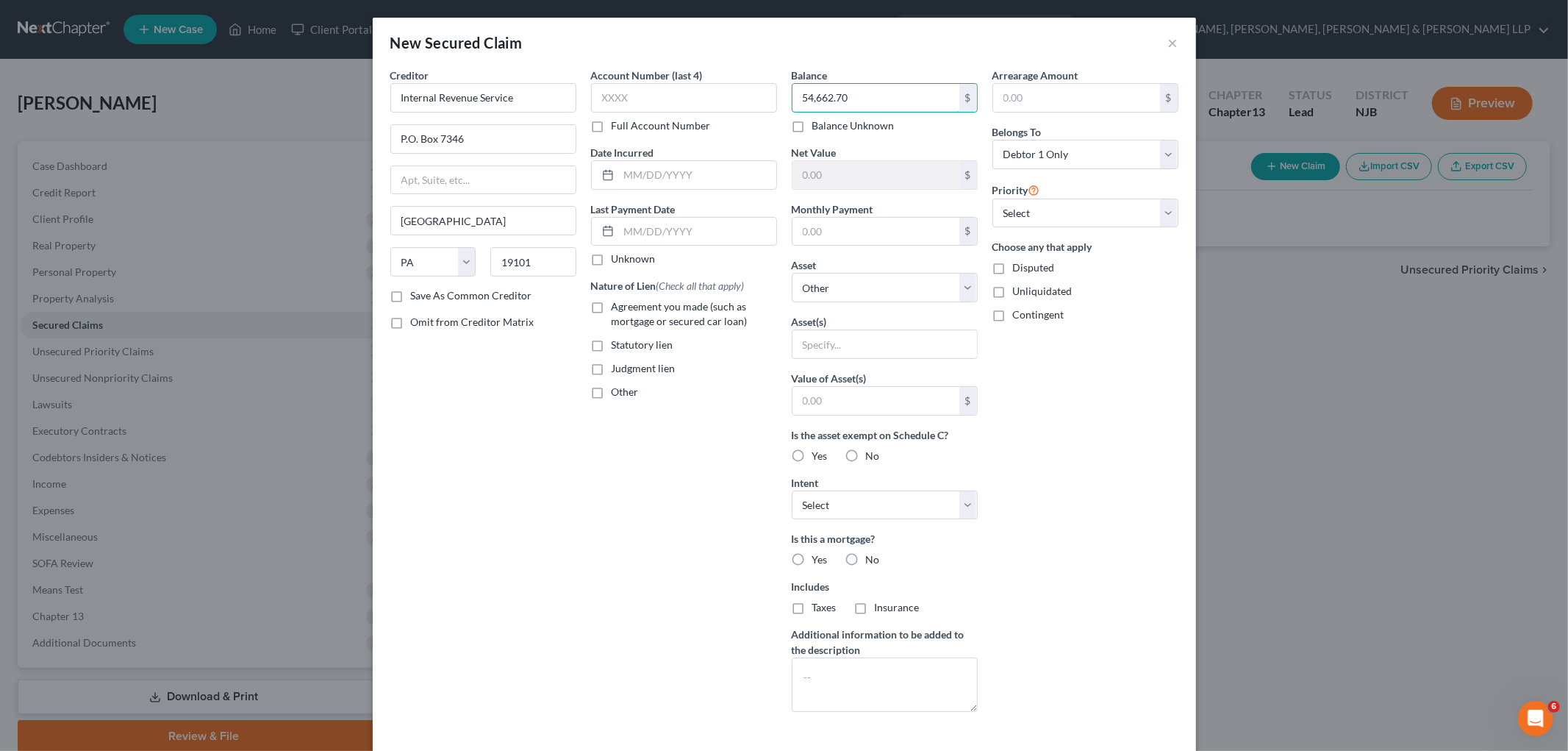
type input "54,662.70"
click at [612, 346] on label "Statutory lien" at bounding box center [643, 345] width 62 height 14
click at [618, 346] on input "Statutory lien" at bounding box center [623, 342] width 10 height 10
checkbox input "true"
click at [634, 165] on input "text" at bounding box center [698, 174] width 158 height 28
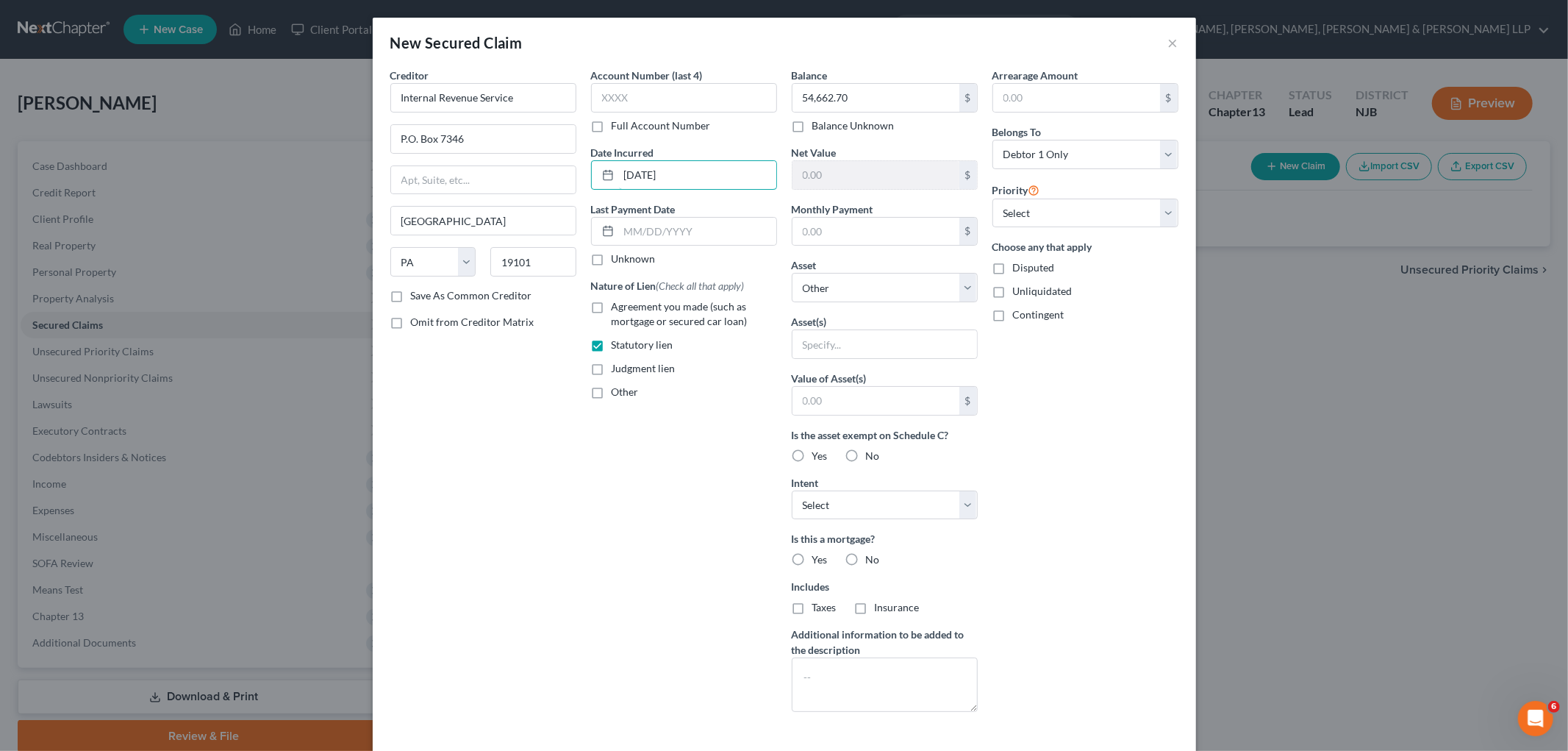
type input "[DATE]"
click at [612, 125] on label "Full Account Number" at bounding box center [661, 126] width 100 height 14
click at [618, 125] on input "Full Account Number" at bounding box center [623, 123] width 10 height 10
click at [616, 100] on input "text" at bounding box center [684, 97] width 186 height 29
paste input "2021095465"
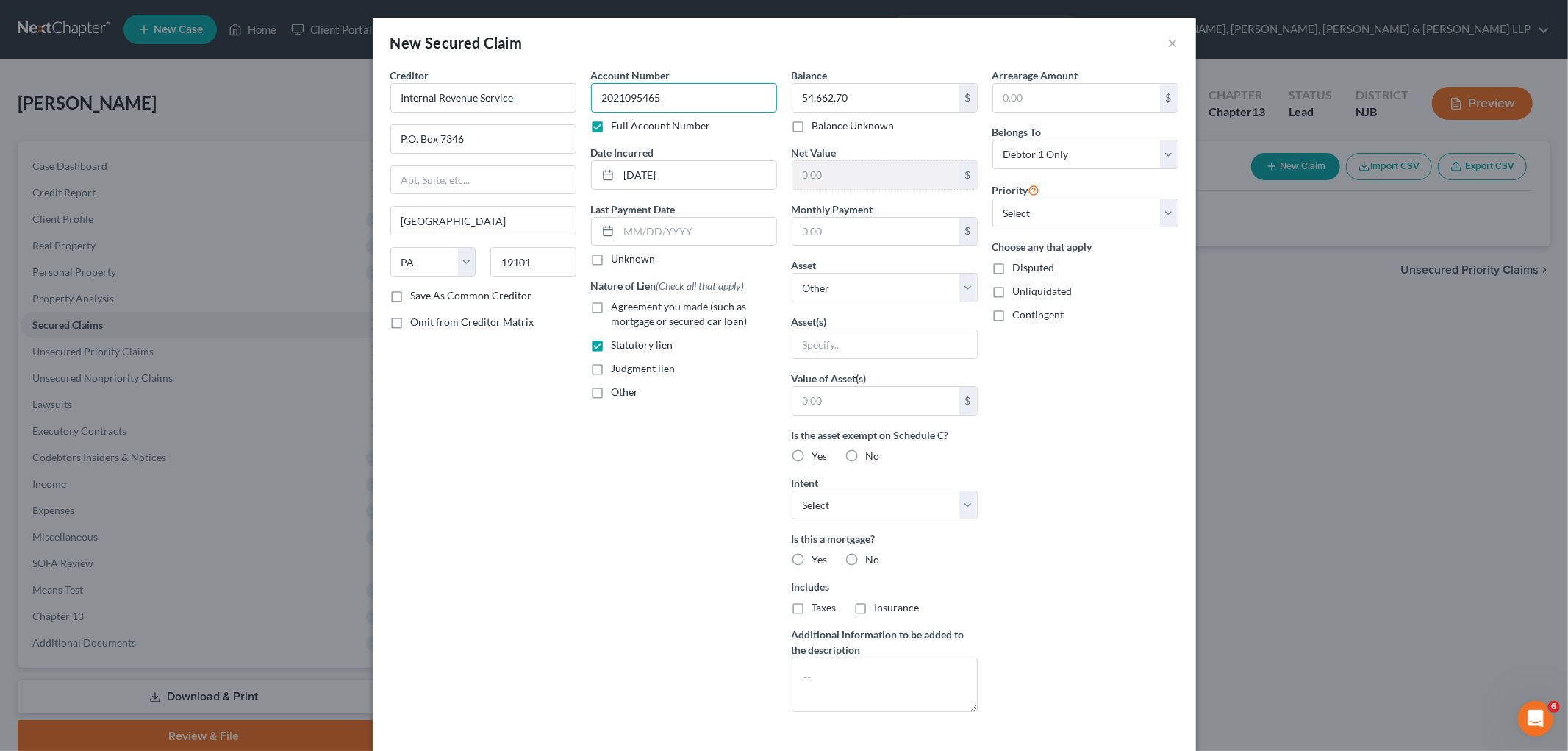
type input "2021095465"
click at [637, 533] on div "Account Number 2021095465 Full Account Number Date Incurred [DATE] Last Payment…" at bounding box center [684, 396] width 201 height 656
click at [848, 295] on select "Select Other Multiple Assets [STREET_ADDRESS] - $0.0" at bounding box center [885, 287] width 186 height 29
select select "2"
click at [792, 273] on select "Select Other Multiple Assets [STREET_ADDRESS] - $0.0" at bounding box center [885, 287] width 186 height 29
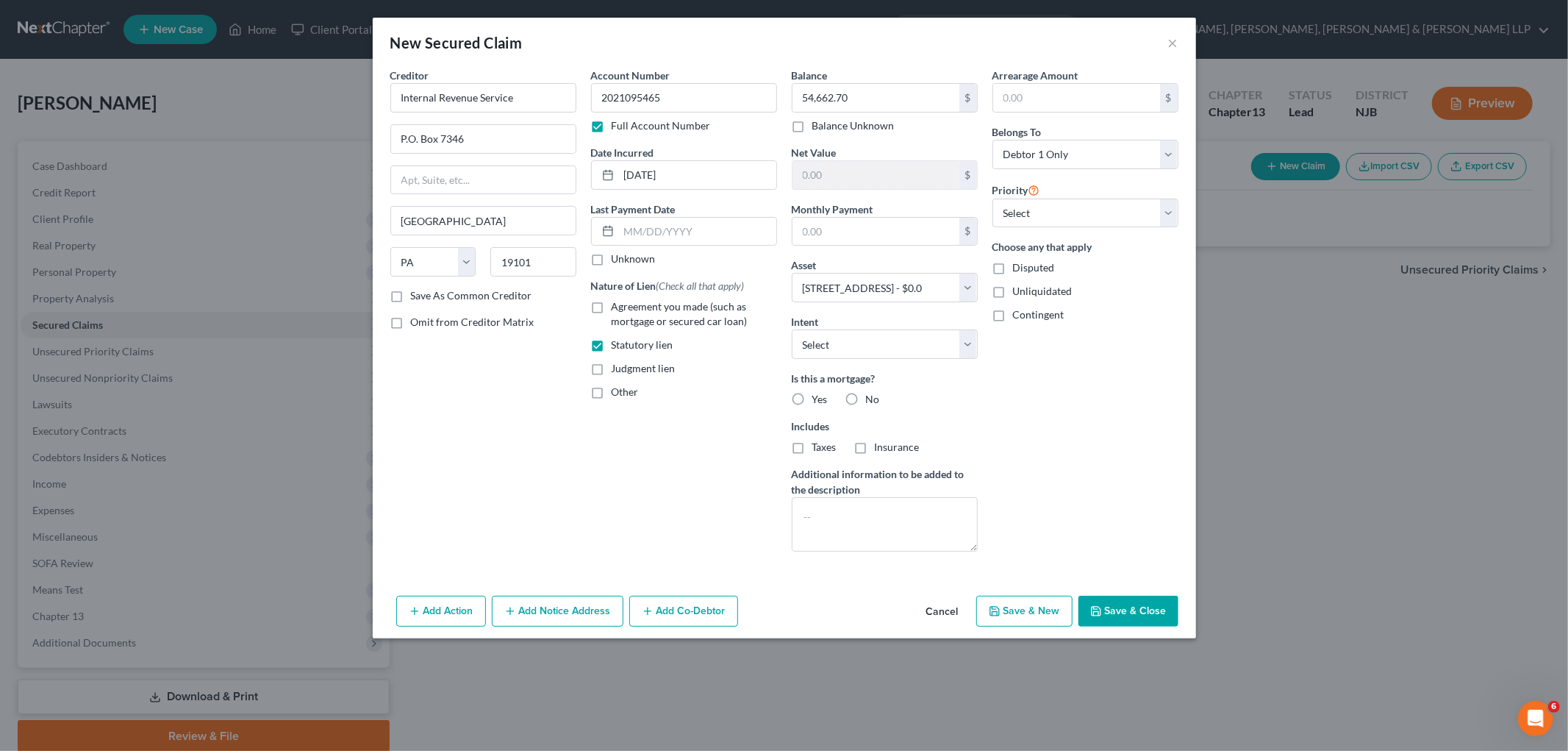
click at [982, 615] on button "Save & Close" at bounding box center [1128, 611] width 100 height 31
select select
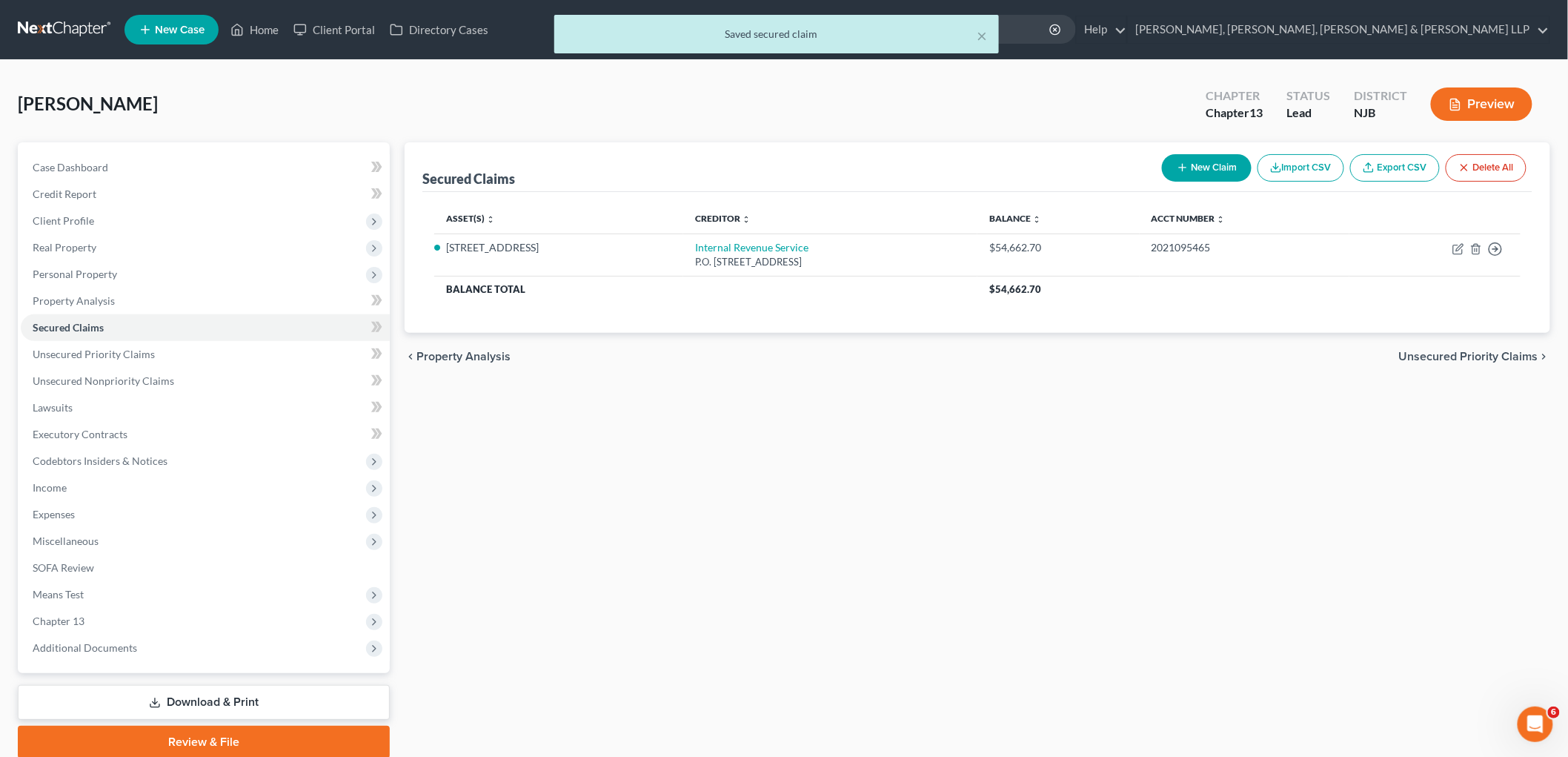
click at [989, 354] on span "Unsecured Priority Claims" at bounding box center [1468, 356] width 140 height 12
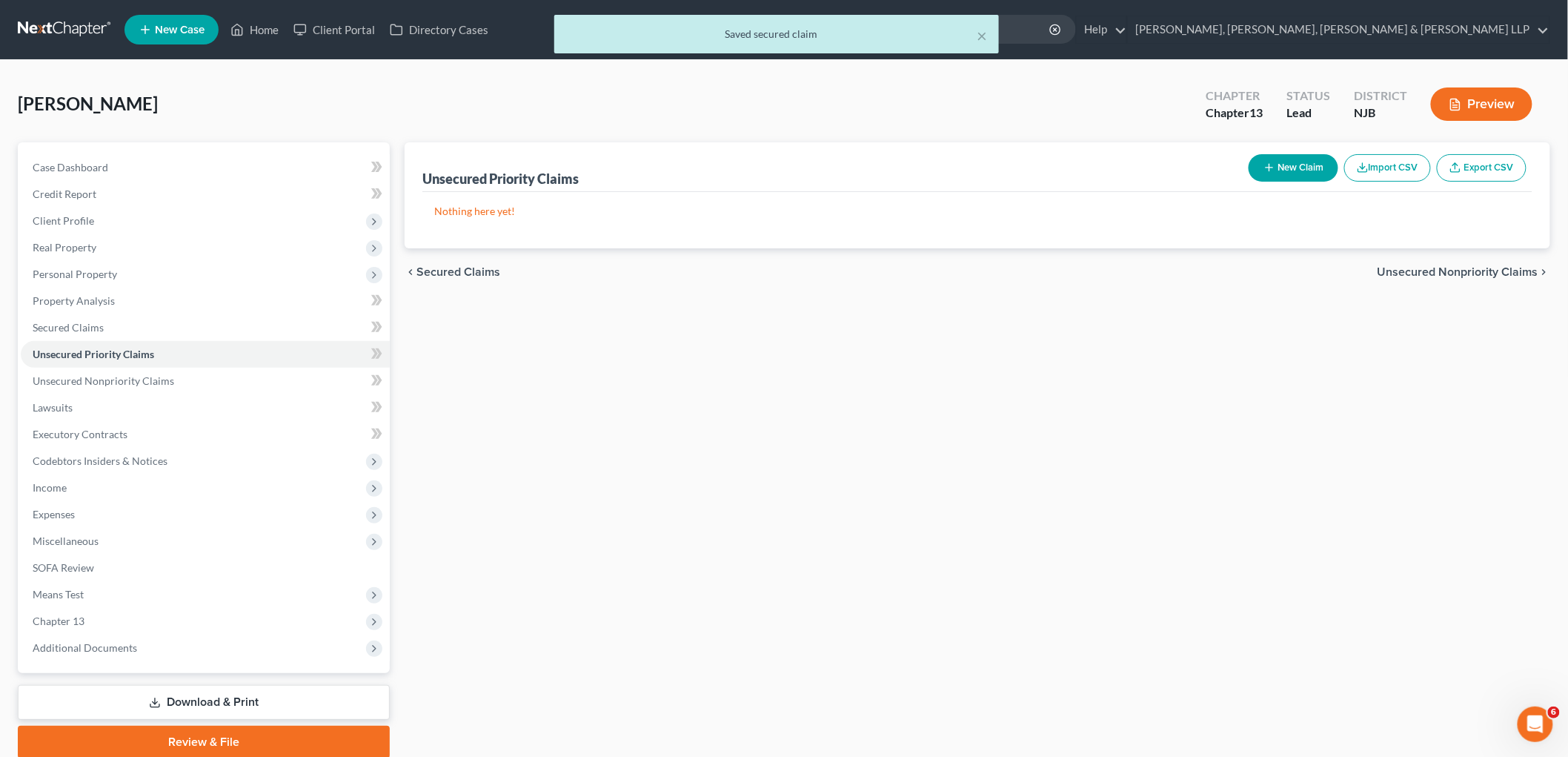
click at [989, 271] on span "Unsecured Nonpriority Claims" at bounding box center [1457, 271] width 160 height 12
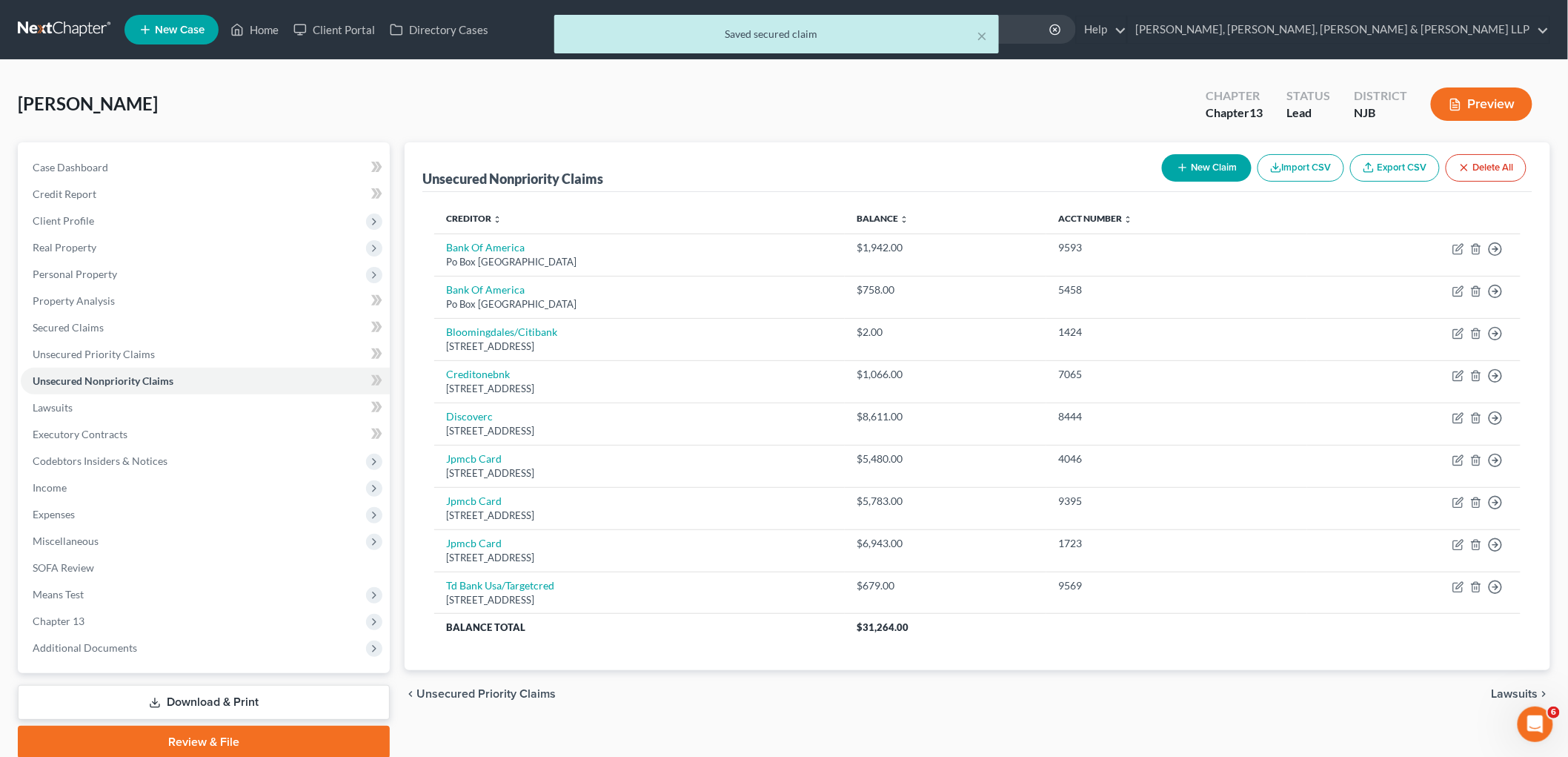
click at [989, 165] on button "New Claim" at bounding box center [1207, 168] width 90 height 27
select select "0"
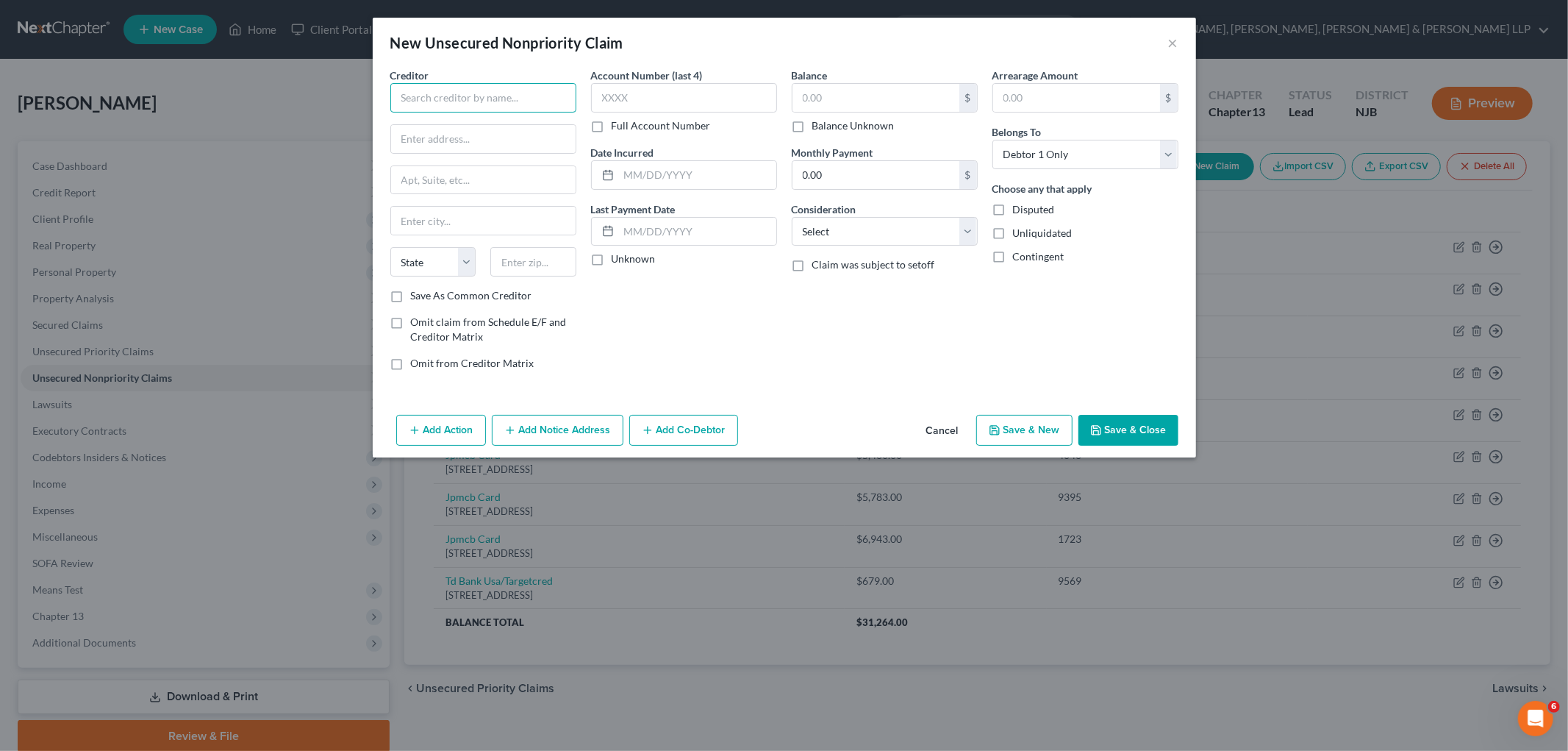
click at [495, 91] on input "text" at bounding box center [483, 97] width 186 height 29
click at [486, 123] on div "Internal Revenue Service" at bounding box center [479, 123] width 153 height 14
type input "Internal Revenue Service"
type input "P.O. Box 7346"
type input "[GEOGRAPHIC_DATA]"
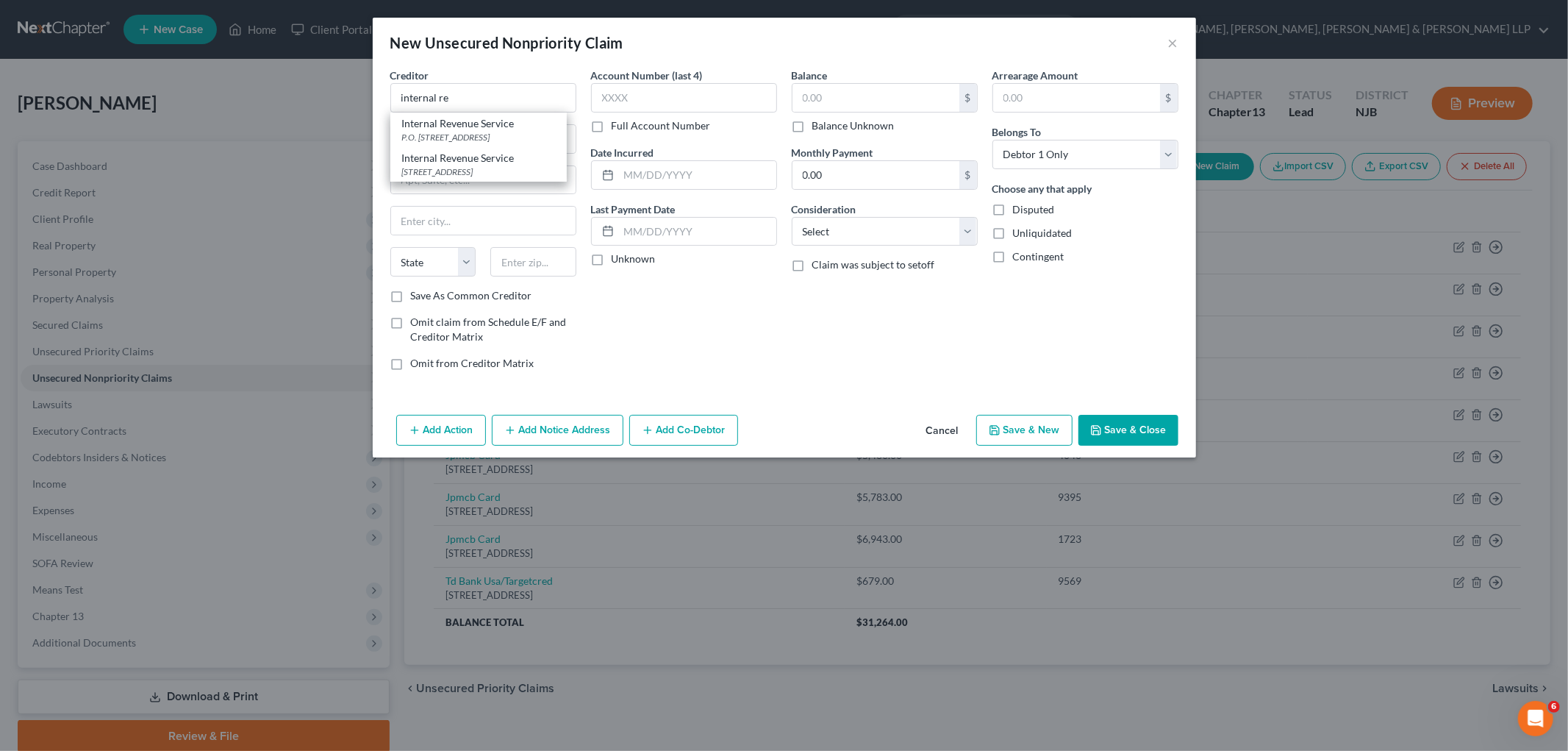
select select "39"
type input "19101"
click at [860, 100] on input "text" at bounding box center [876, 97] width 167 height 28
paste input "$80,252.89"
type input "80,252.89"
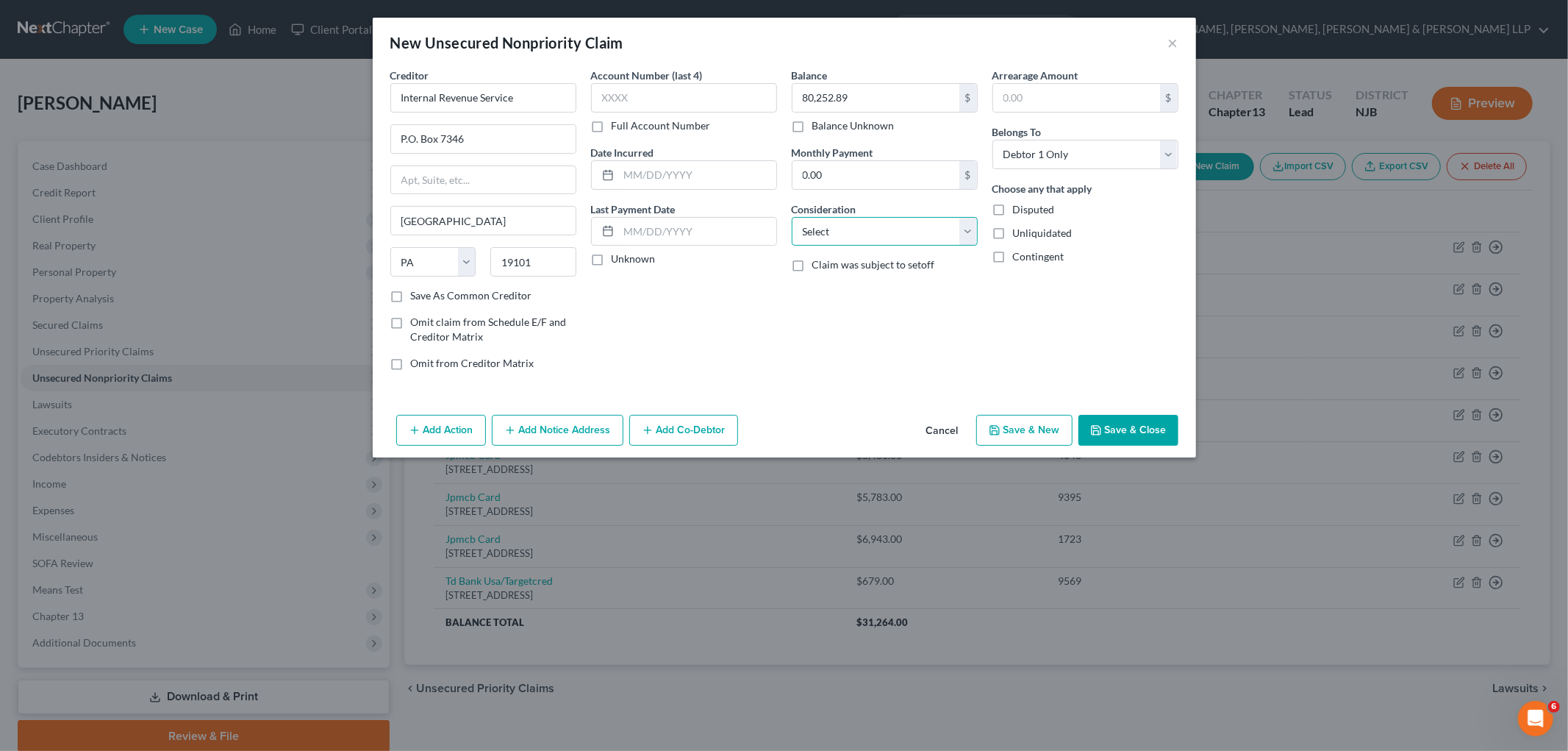
click at [885, 223] on select "Select Cable / Satellite Services Collection Agency Credit Card Debt Debt Couns…" at bounding box center [885, 231] width 186 height 29
select select "14"
click at [792, 217] on select "Select Cable / Satellite Services Collection Agency Credit Card Debt Debt Couns…" at bounding box center [885, 231] width 186 height 29
click at [846, 287] on input "text" at bounding box center [885, 287] width 185 height 28
type input "[DATE] - [DATE] Tax Debt"
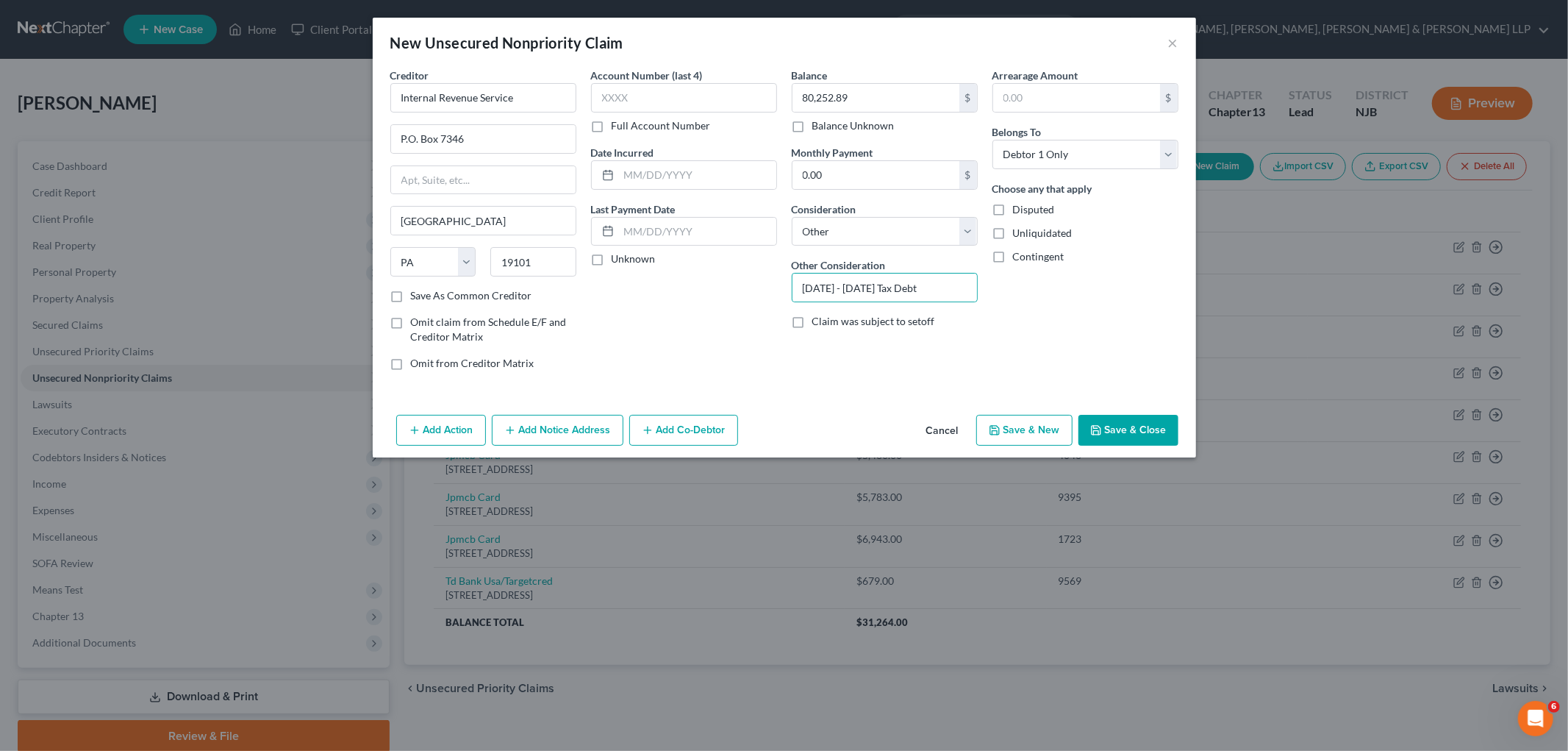
click at [982, 428] on button "Save & Close" at bounding box center [1128, 430] width 100 height 31
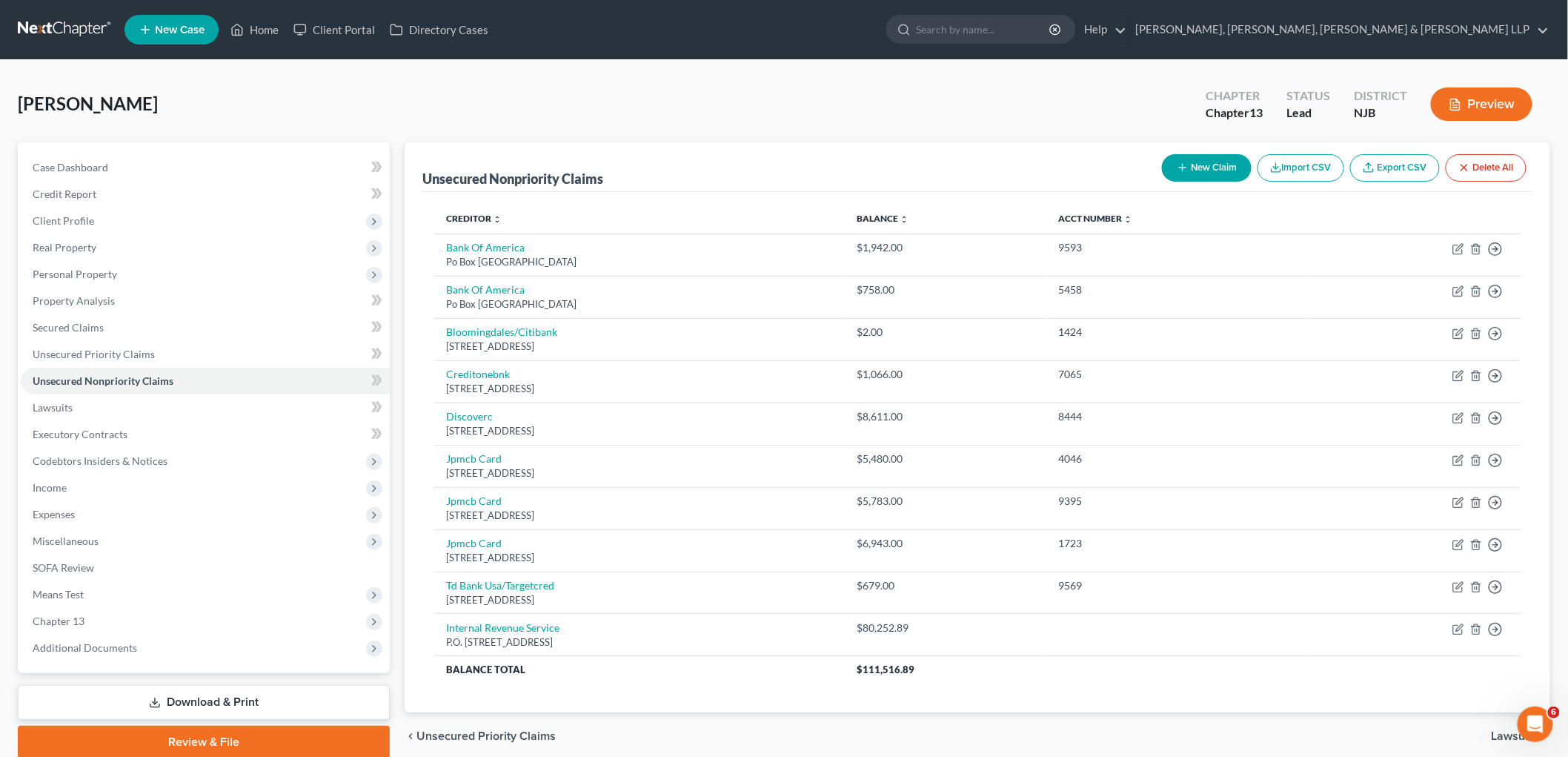
click at [989, 175] on button "New Claim" at bounding box center [1207, 168] width 90 height 27
select select "0"
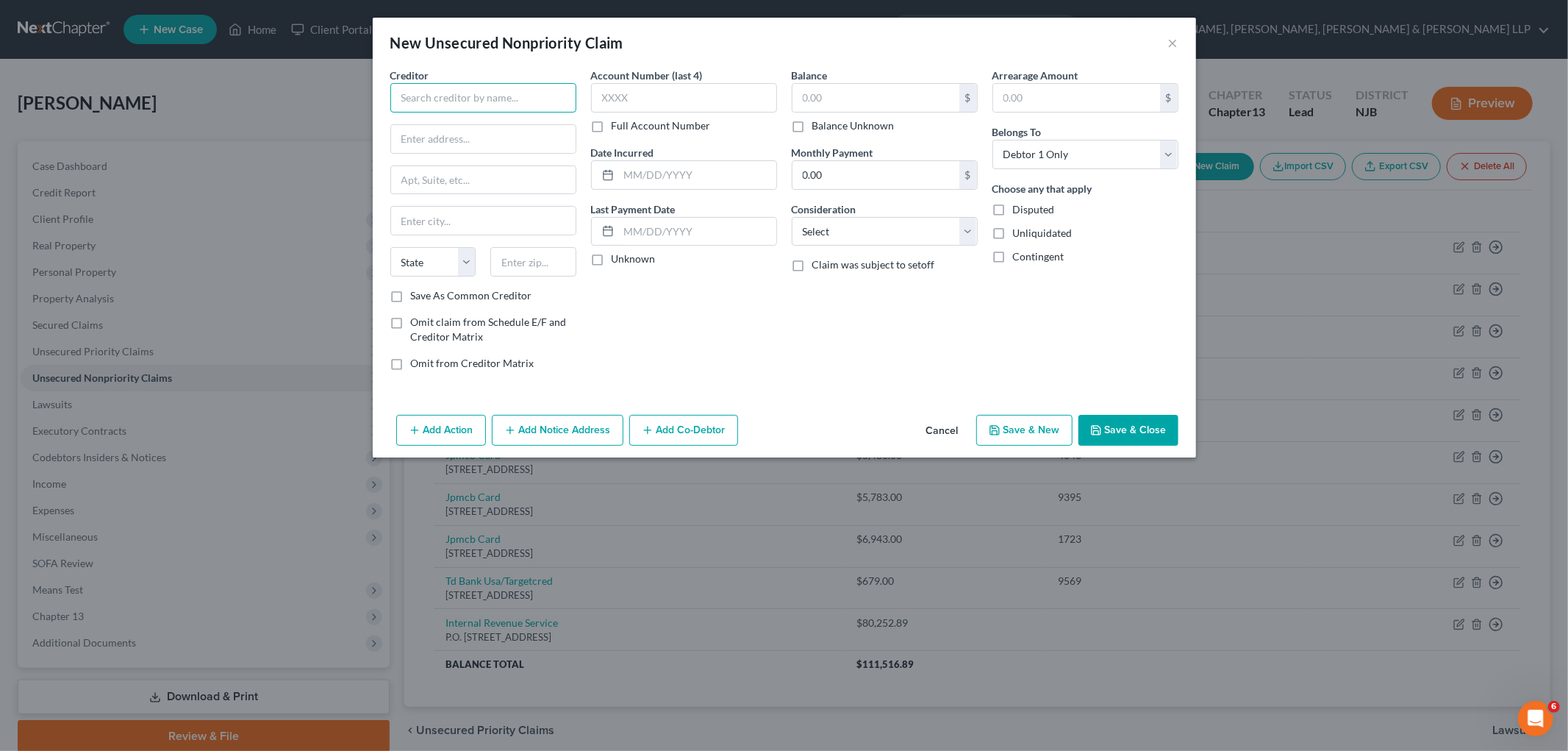
click at [552, 92] on input "text" at bounding box center [483, 97] width 186 height 29
paste input "Pinnacle Credit Services, LLC"
type input "Pinnacle Credit Services, LLC"
click at [422, 132] on input "text" at bounding box center [483, 139] width 185 height 28
paste input "Resurgent Capital Services"
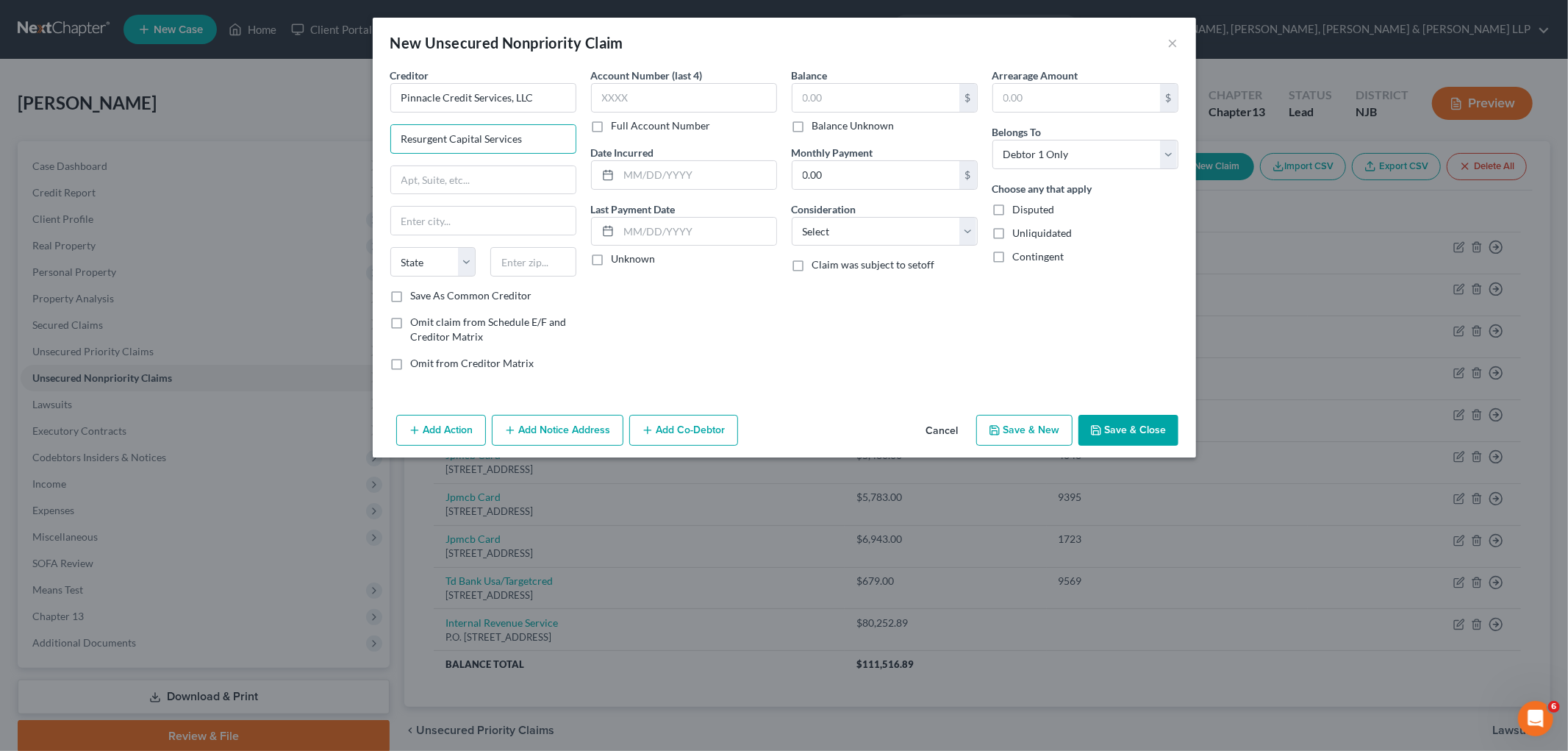
type input "Resurgent Capital Services"
click at [402, 182] on input "text" at bounding box center [483, 180] width 185 height 28
paste input "PO Box 10587"
type input "PO Box 10587"
click at [542, 261] on input "text" at bounding box center [534, 261] width 86 height 29
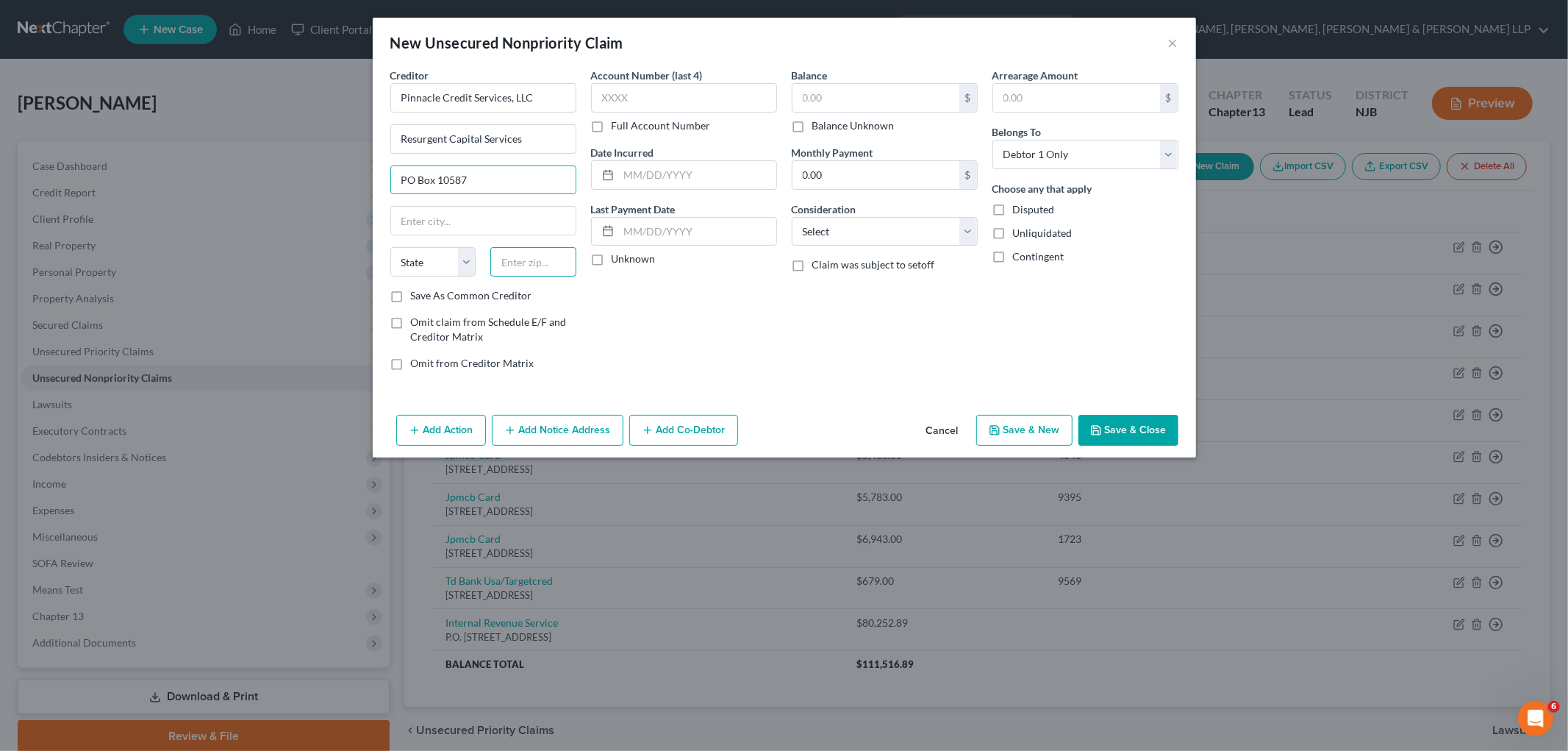
paste input "29603"
type input "29603"
click at [685, 329] on div "Account Number (last 4) Full Account Number Date Incurred Last Payment Date Unk…" at bounding box center [684, 225] width 201 height 315
type input "[GEOGRAPHIC_DATA]"
select select "42"
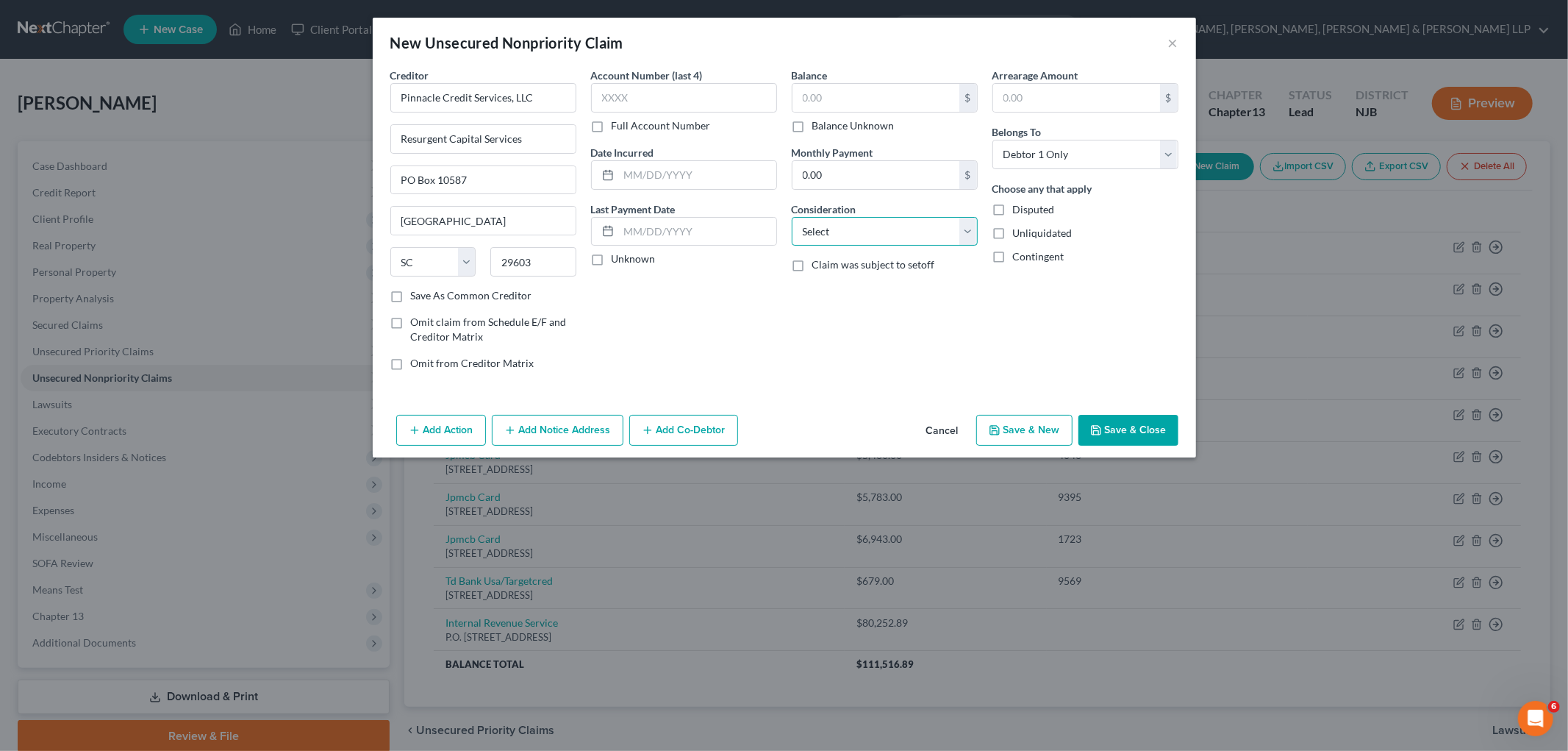
click at [878, 244] on select "Select Cable / Satellite Services Collection Agency Credit Card Debt Debt Couns…" at bounding box center [885, 231] width 186 height 29
select select "2"
click at [792, 217] on select "Select Cable / Satellite Services Collection Agency Credit Card Debt Debt Couns…" at bounding box center [885, 231] width 186 height 29
click at [792, 317] on div "Balance $ Balance Unknown Balance Undetermined $ Balance Unknown Monthly Paymen…" at bounding box center [885, 225] width 201 height 315
click at [840, 84] on input "text" at bounding box center [876, 97] width 167 height 28
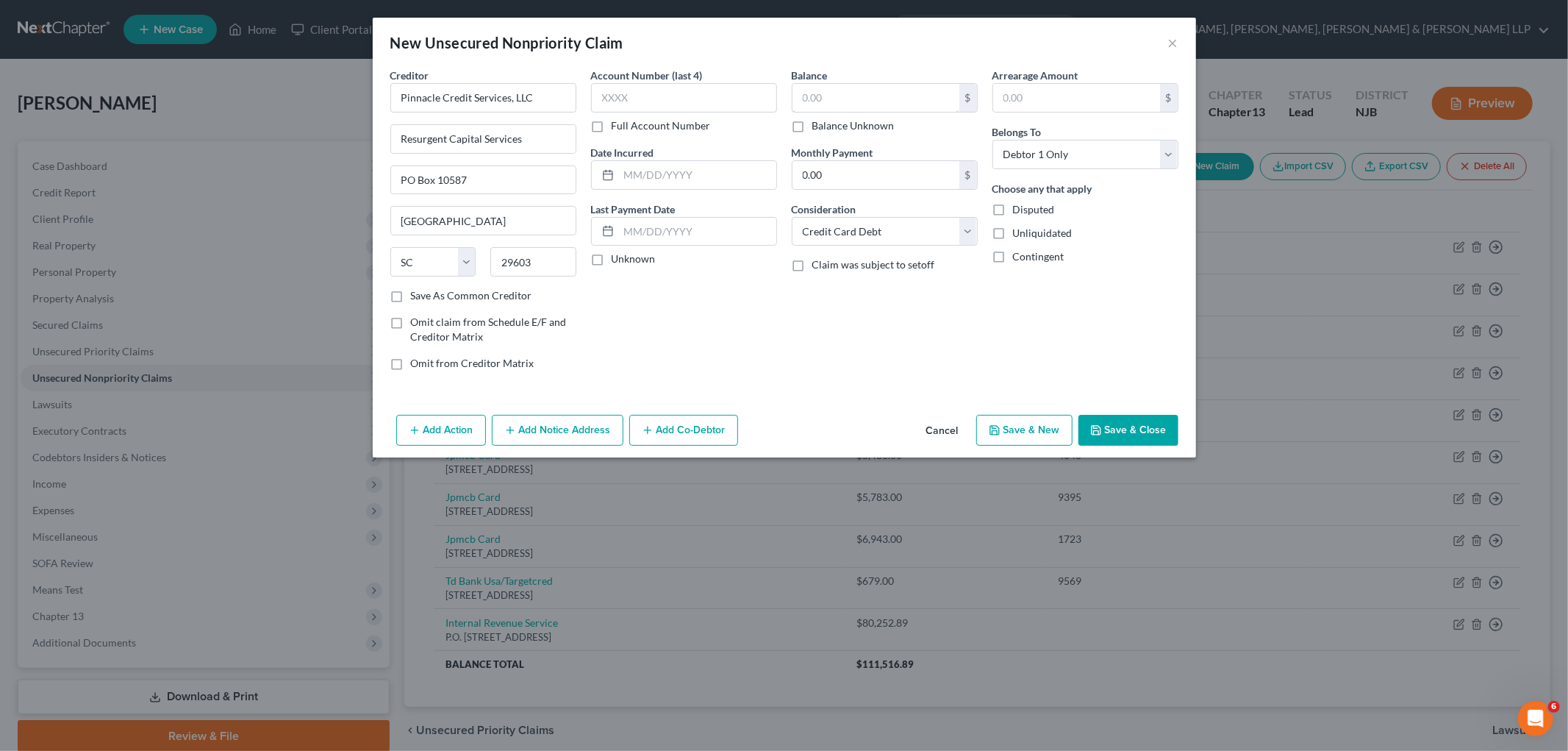
paste input "$838.41"
type input "838.41"
click at [780, 307] on div "Account Number (last 4) Full Account Number Date Incurred Last Payment Date Unk…" at bounding box center [684, 225] width 201 height 315
click at [982, 435] on button "Save & Close" at bounding box center [1128, 430] width 100 height 31
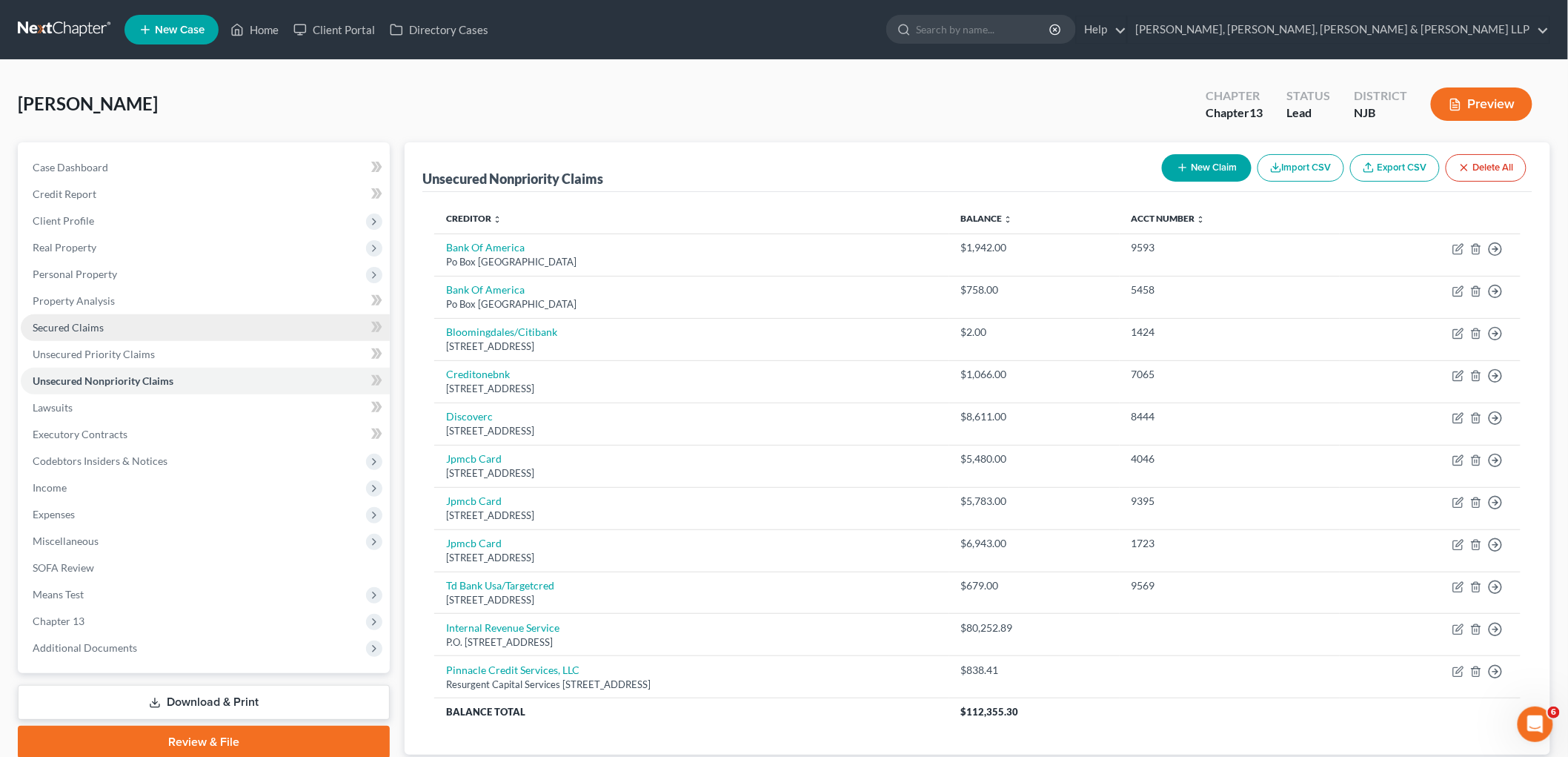
click at [87, 323] on span "Secured Claims" at bounding box center [68, 328] width 71 height 13
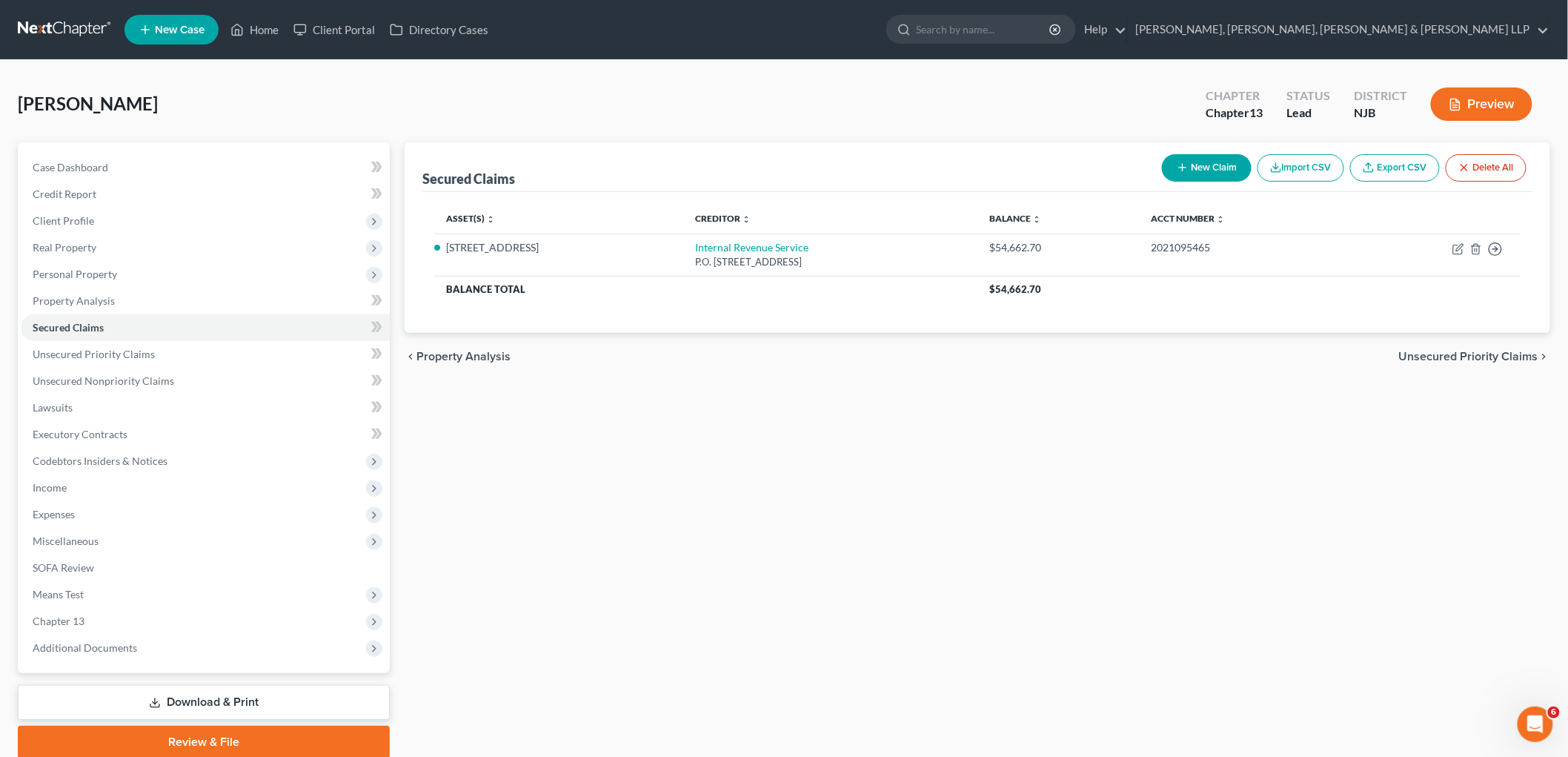
click at [989, 166] on button "New Claim" at bounding box center [1207, 168] width 90 height 27
select select "0"
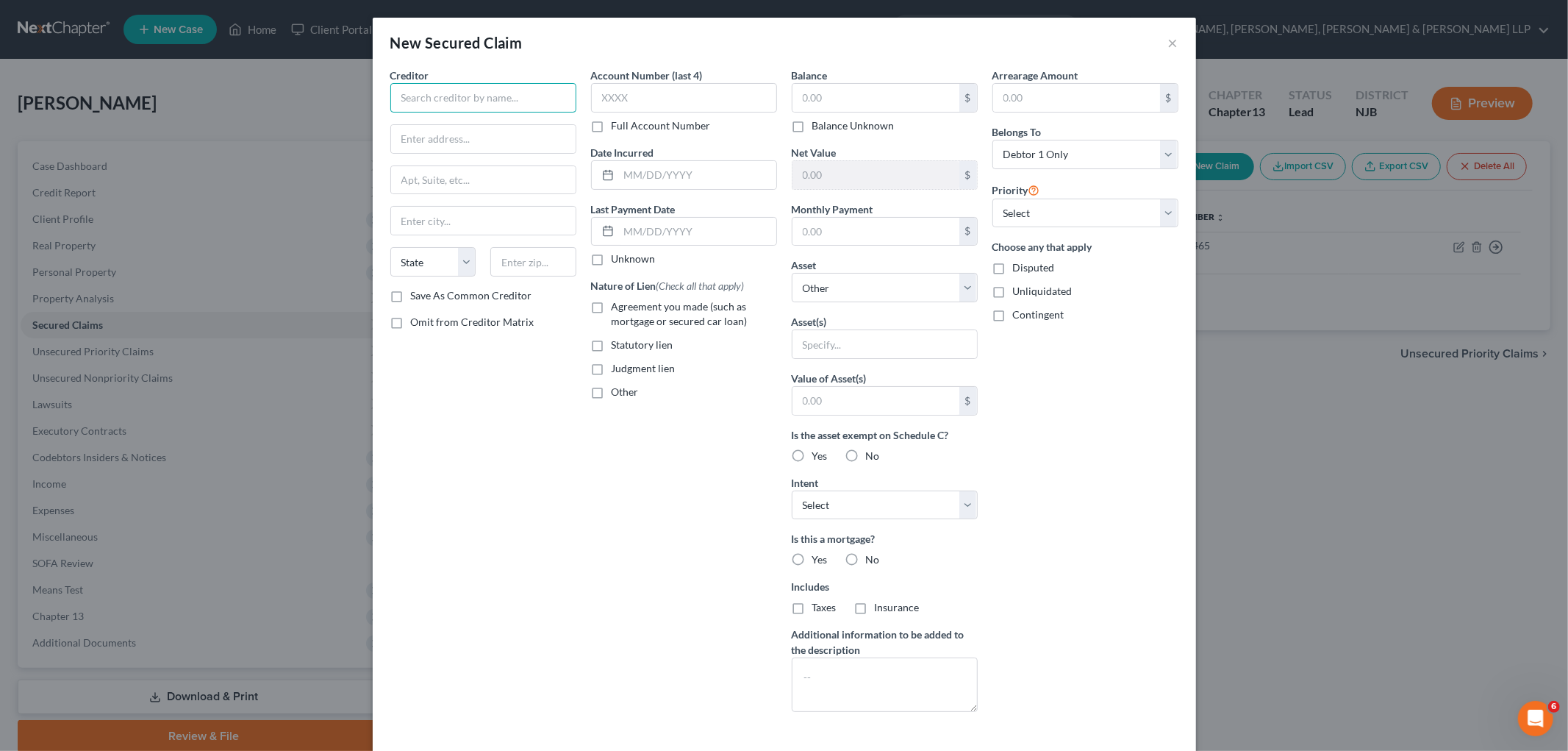
click at [484, 99] on input "text" at bounding box center [483, 97] width 186 height 29
paste input "The Atrium Palace Condominium Association, Inc."
type input "The Atrium Palace Condominium Association, Inc."
click at [584, 436] on div "Account Number (last 4) Full Account Number Date Incurred Last Payment Date Unk…" at bounding box center [684, 396] width 201 height 656
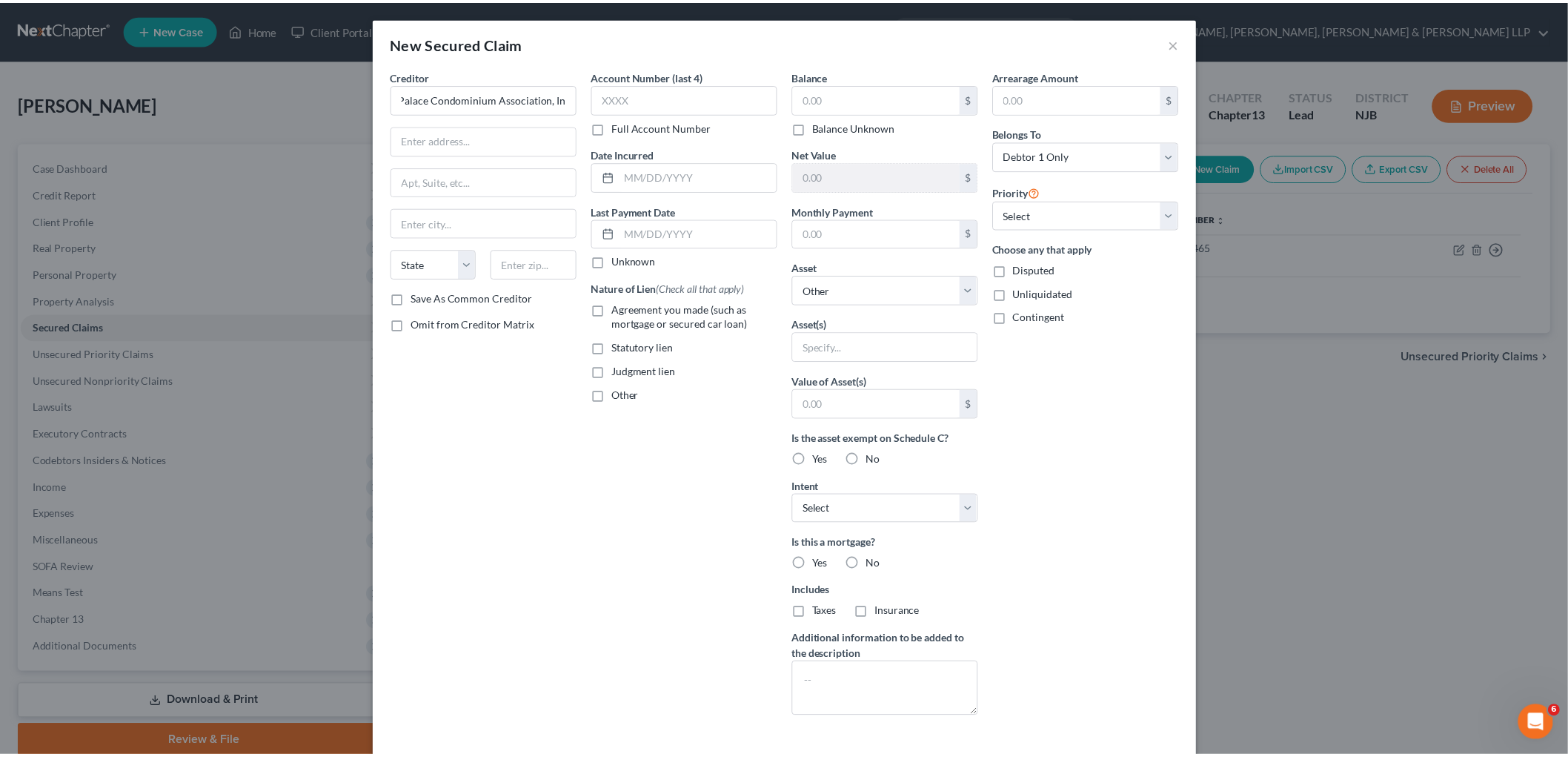
scroll to position [0, 0]
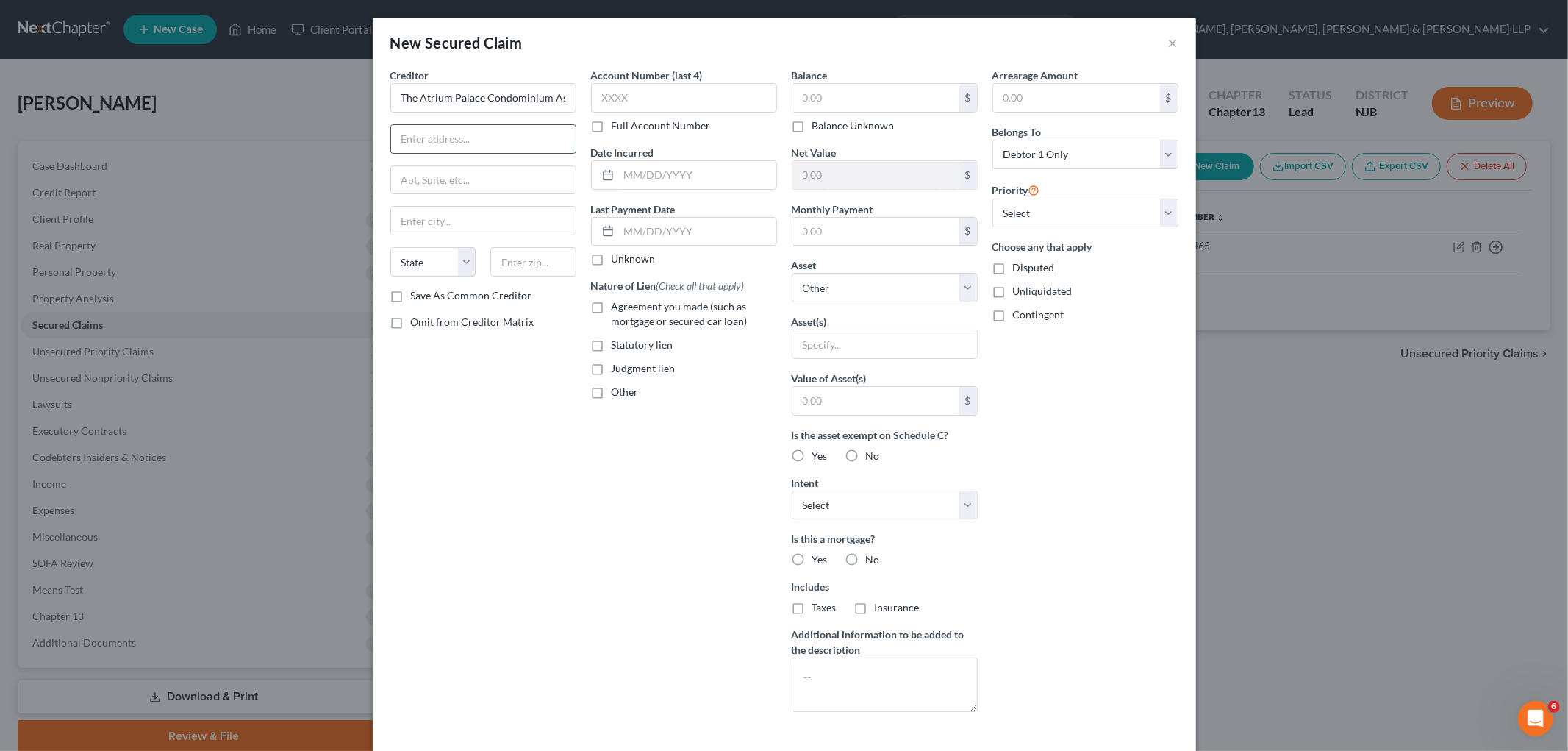
click at [494, 138] on input "text" at bounding box center [483, 139] width 185 height 28
paste input "c/[PERSON_NAME] [PERSON_NAME] & [PERSON_NAME]"
type input "c/[PERSON_NAME] [PERSON_NAME] & [PERSON_NAME]"
click at [426, 169] on input "text" at bounding box center [483, 180] width 185 height 28
paste input "[STREET_ADDRESS]"
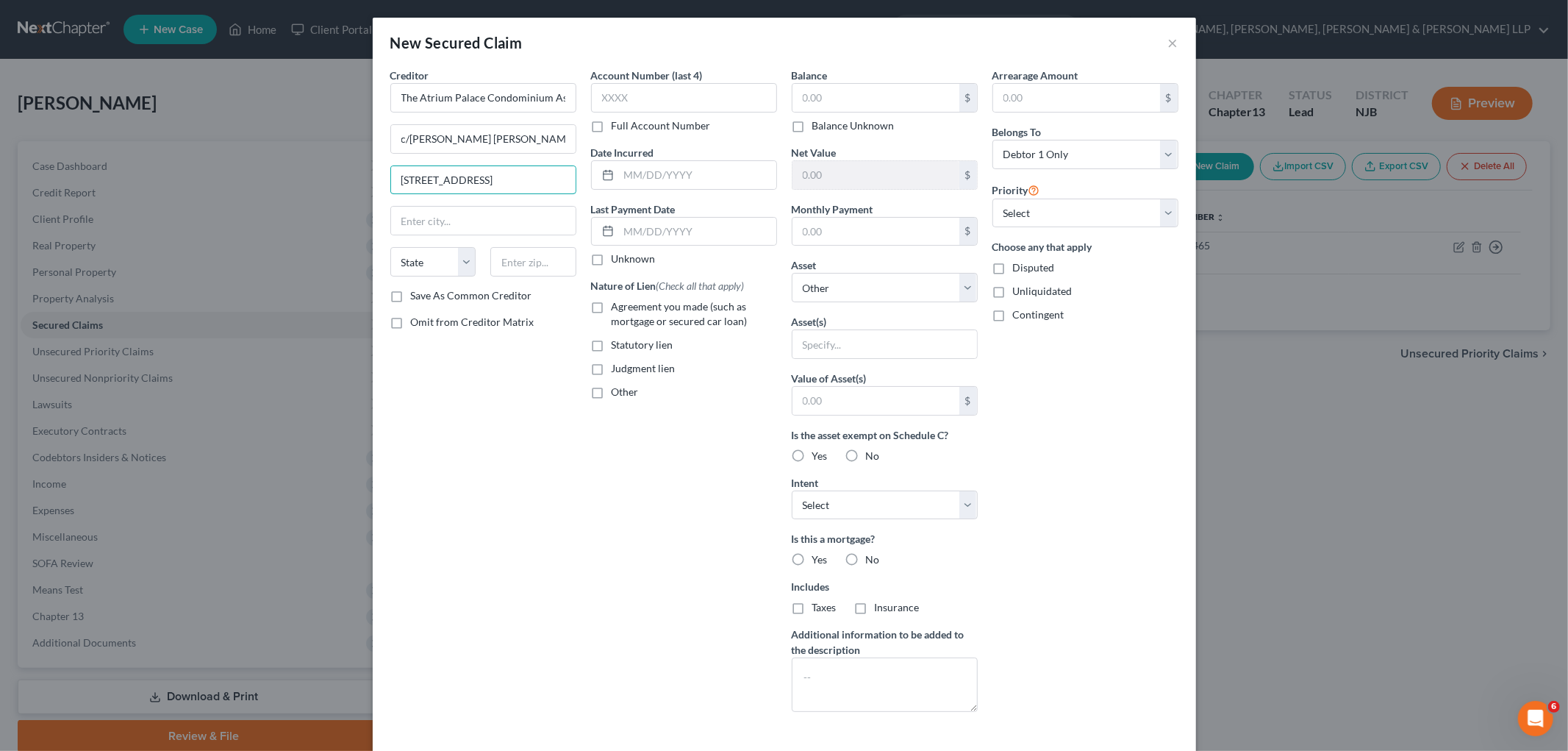
type input "[STREET_ADDRESS]"
click at [534, 268] on input "text" at bounding box center [534, 261] width 86 height 29
paste input "07631"
type input "07631"
type input "[GEOGRAPHIC_DATA]"
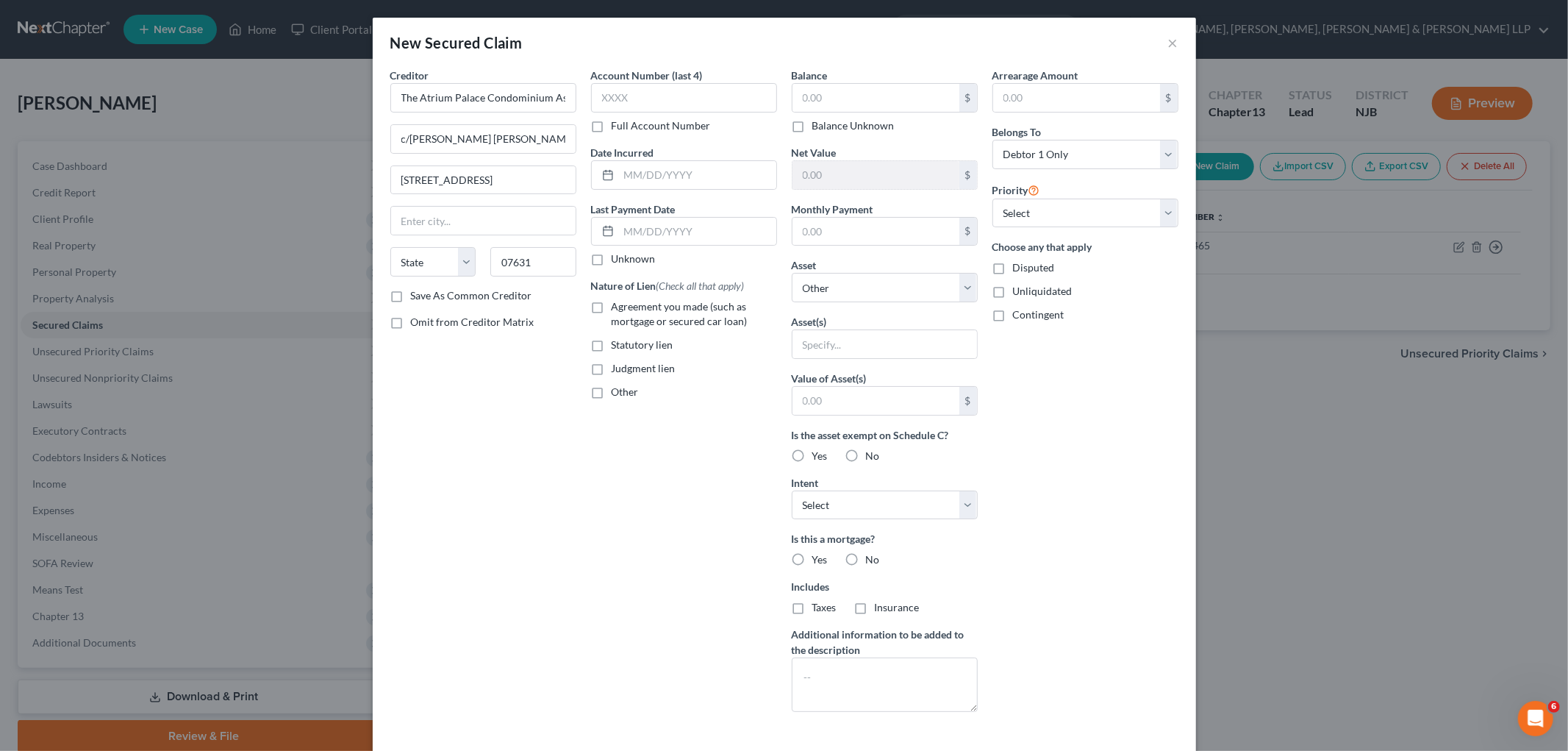
select select "33"
click at [483, 383] on div "Creditor * The Atrium Palace Condominium Association, Inc. c/[PERSON_NAME] [PER…" at bounding box center [483, 396] width 201 height 656
click at [862, 86] on input "text" at bounding box center [876, 97] width 167 height 28
paste input "$71697.21"
type input "71,697.21"
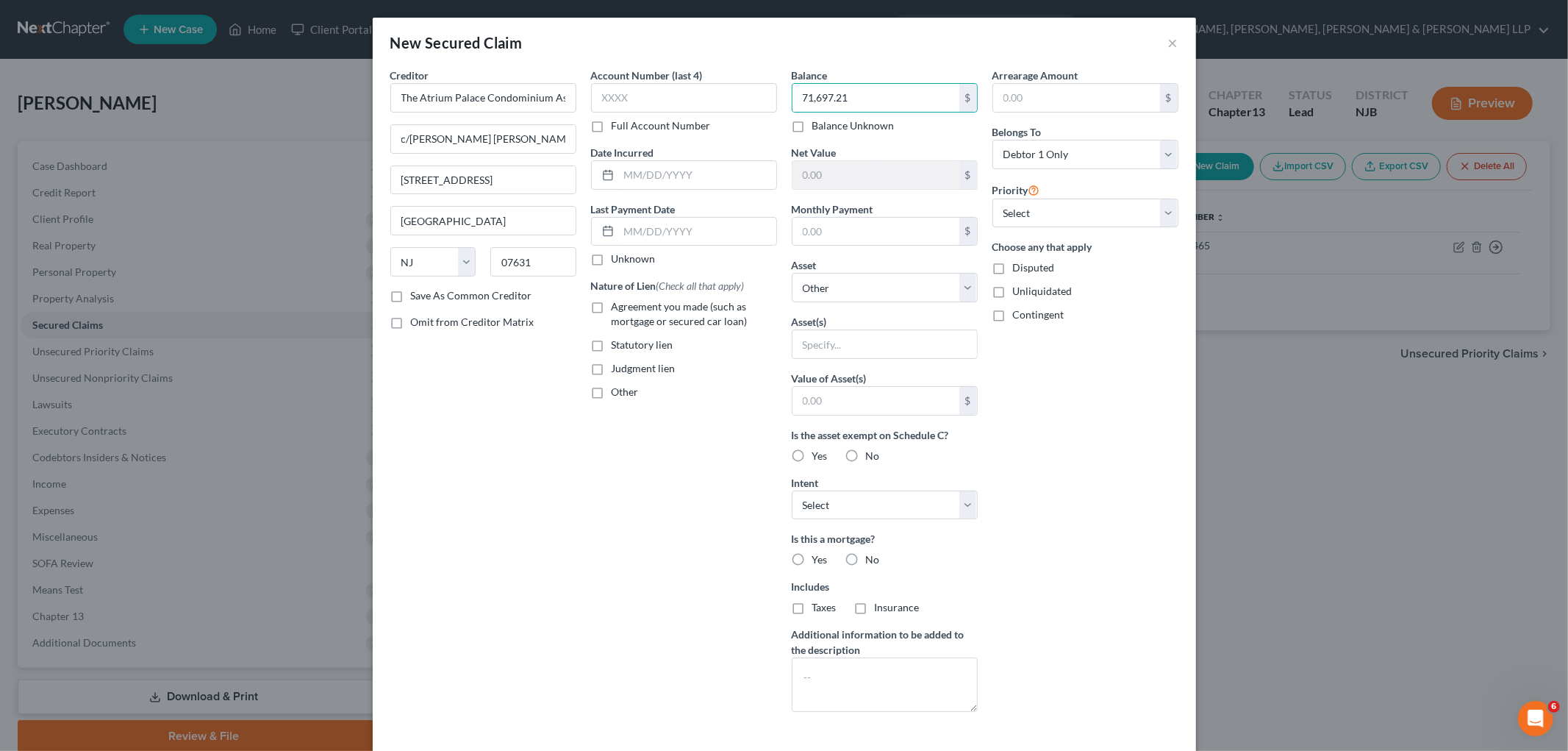
click at [599, 593] on div "Account Number (last 4) Full Account Number Date Incurred Last Payment Date Unk…" at bounding box center [684, 396] width 201 height 656
click at [853, 291] on select "Select Other Multiple Assets [STREET_ADDRESS] - $0.0" at bounding box center [885, 287] width 186 height 29
select select "2"
click at [792, 273] on select "Select Other Multiple Assets [STREET_ADDRESS] - $0.0" at bounding box center [885, 287] width 186 height 29
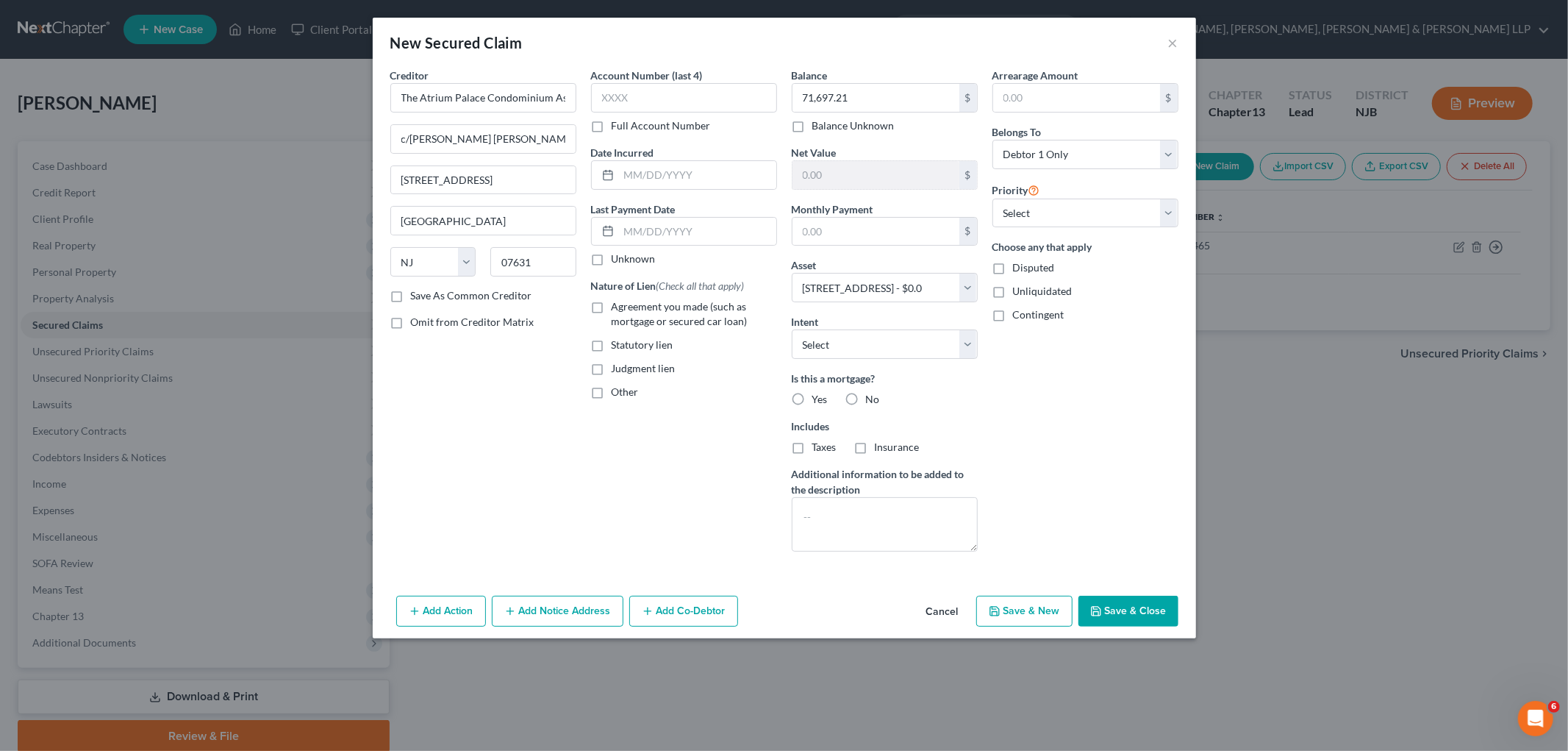
click at [612, 311] on label "Agreement you made (such as mortgage or secured car loan)" at bounding box center [694, 314] width 166 height 29
click at [618, 309] on input "Agreement you made (such as mortgage or secured car loan)" at bounding box center [623, 304] width 10 height 10
checkbox input "true"
click at [612, 393] on label "Other" at bounding box center [625, 392] width 27 height 14
click at [618, 393] on input "Other" at bounding box center [623, 389] width 10 height 10
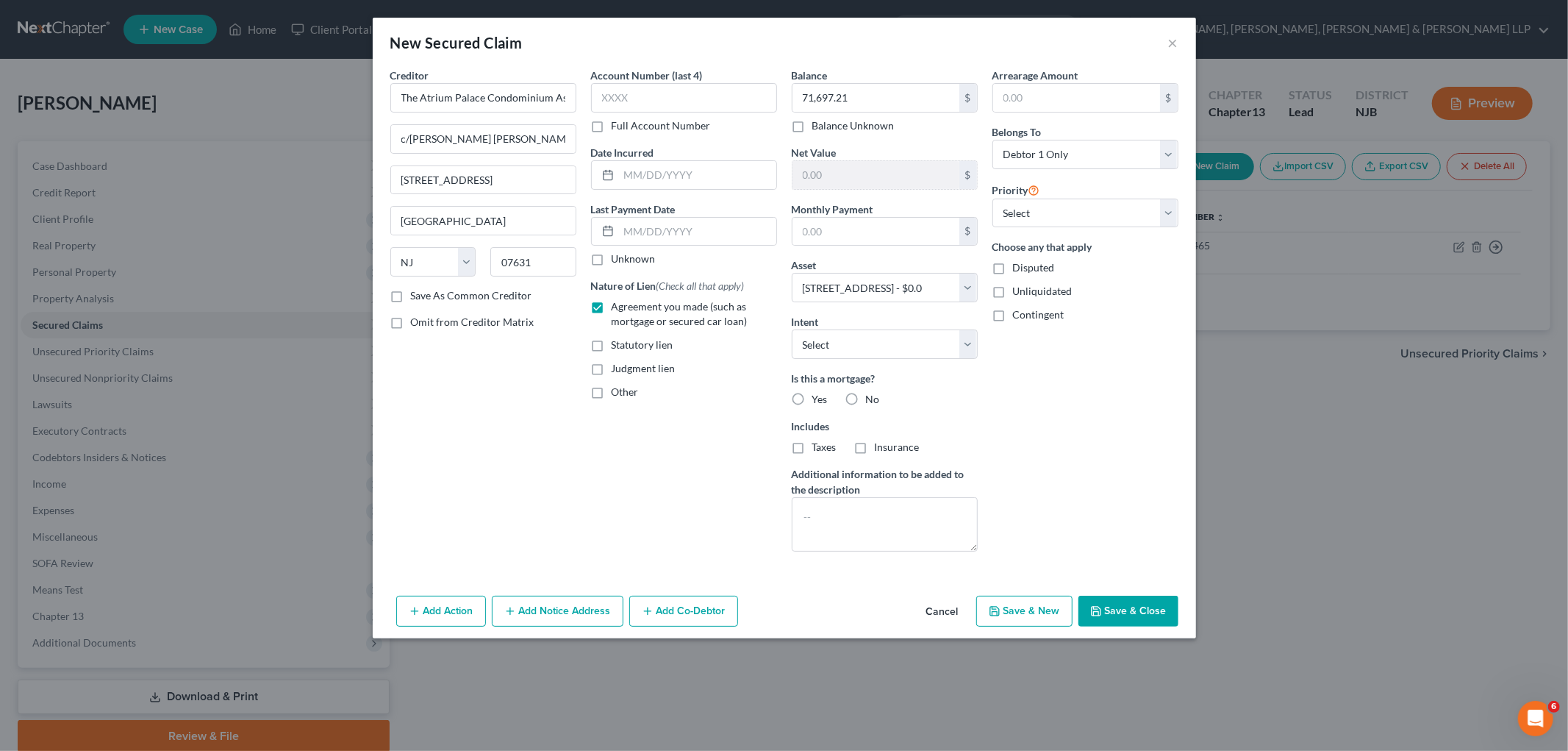
checkbox input "true"
click at [625, 419] on input "text" at bounding box center [684, 425] width 185 height 28
type input "O"
type input "HOA"
click at [982, 487] on div "Arrearage Amount $ Belongs To * Select Debtor 1 Only Debtor 2 Only Debtor 1 And…" at bounding box center [1085, 315] width 201 height 495
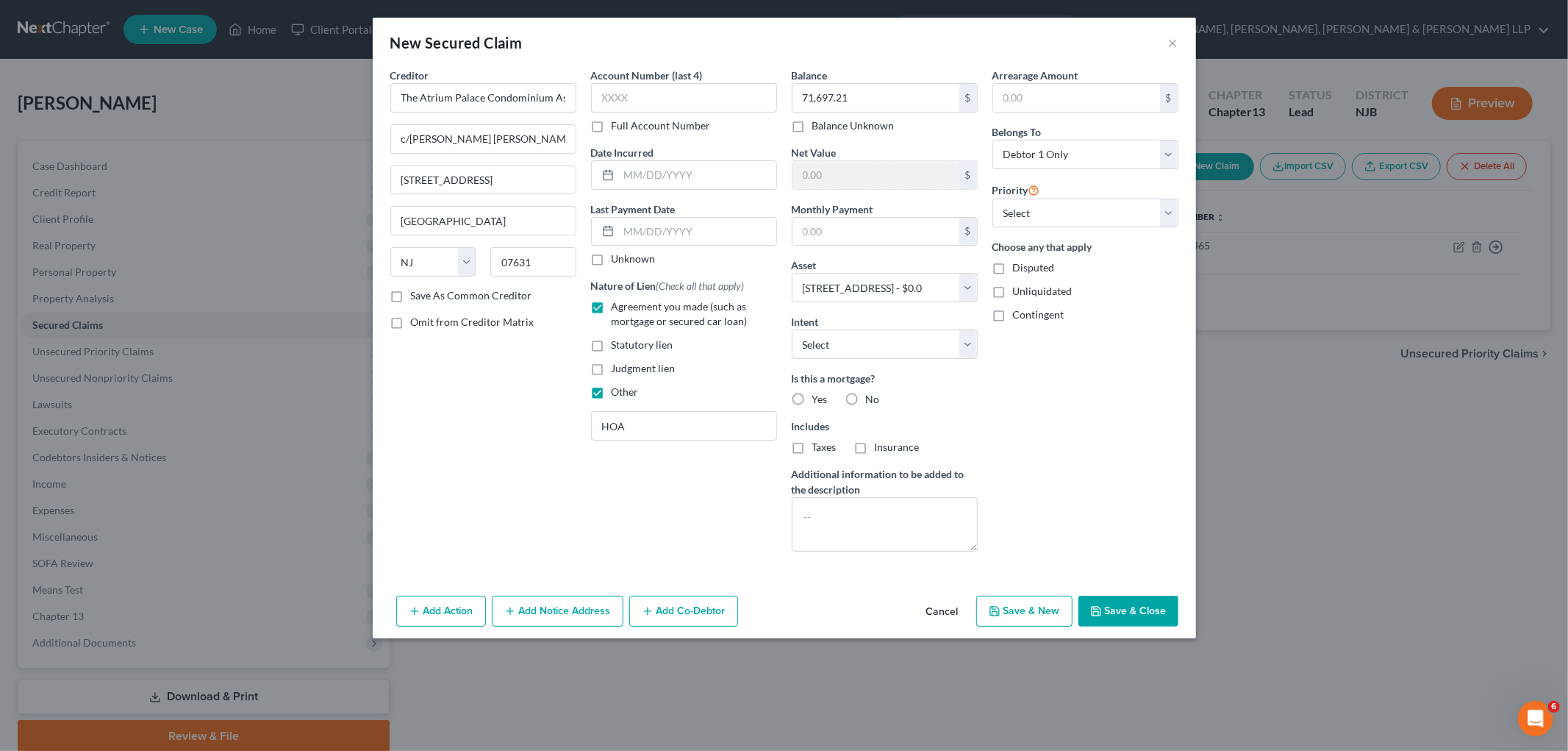
click at [982, 608] on button "Save & Close" at bounding box center [1128, 611] width 100 height 31
select select
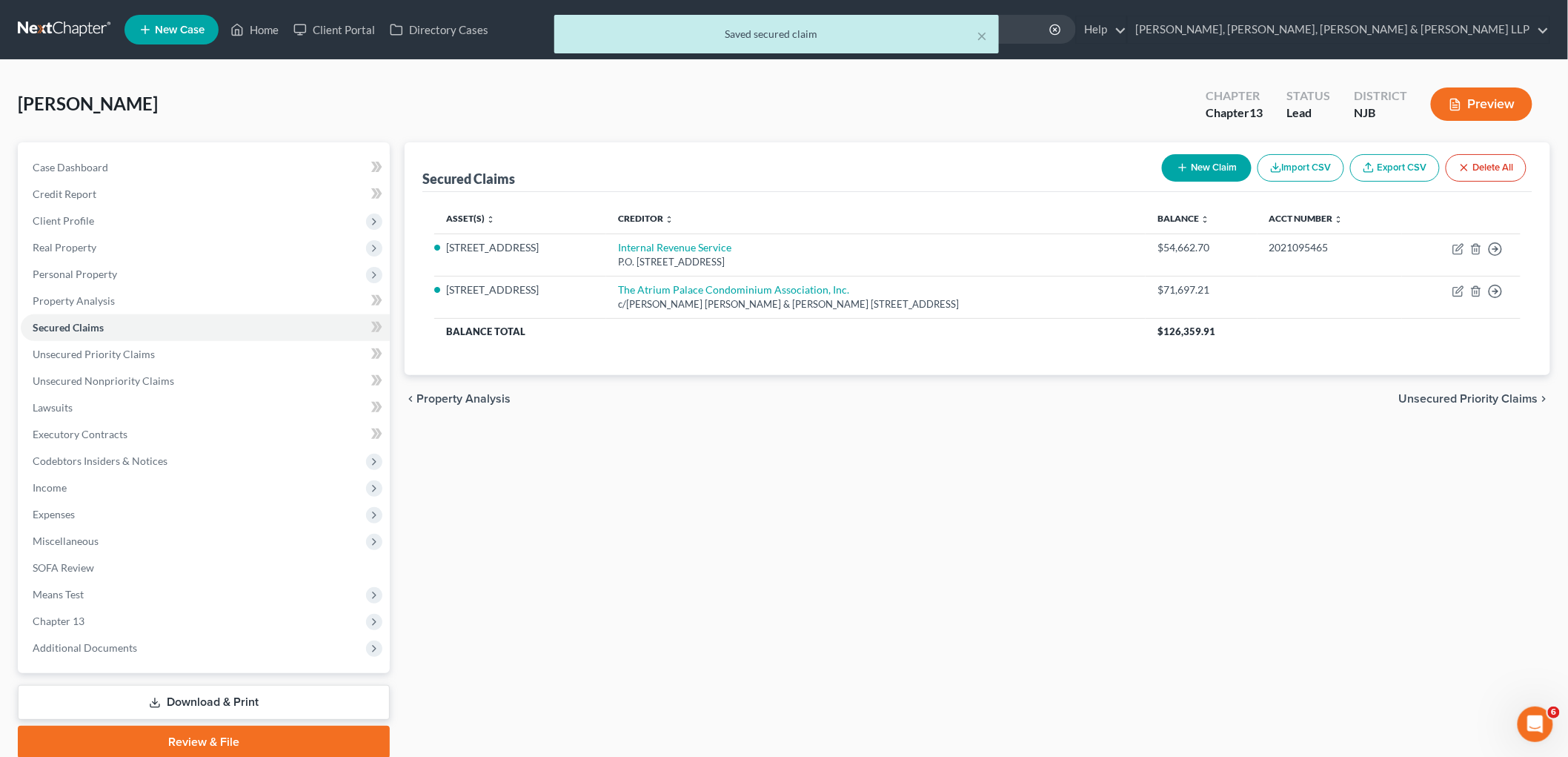
click at [989, 395] on span "Unsecured Priority Claims" at bounding box center [1468, 398] width 140 height 12
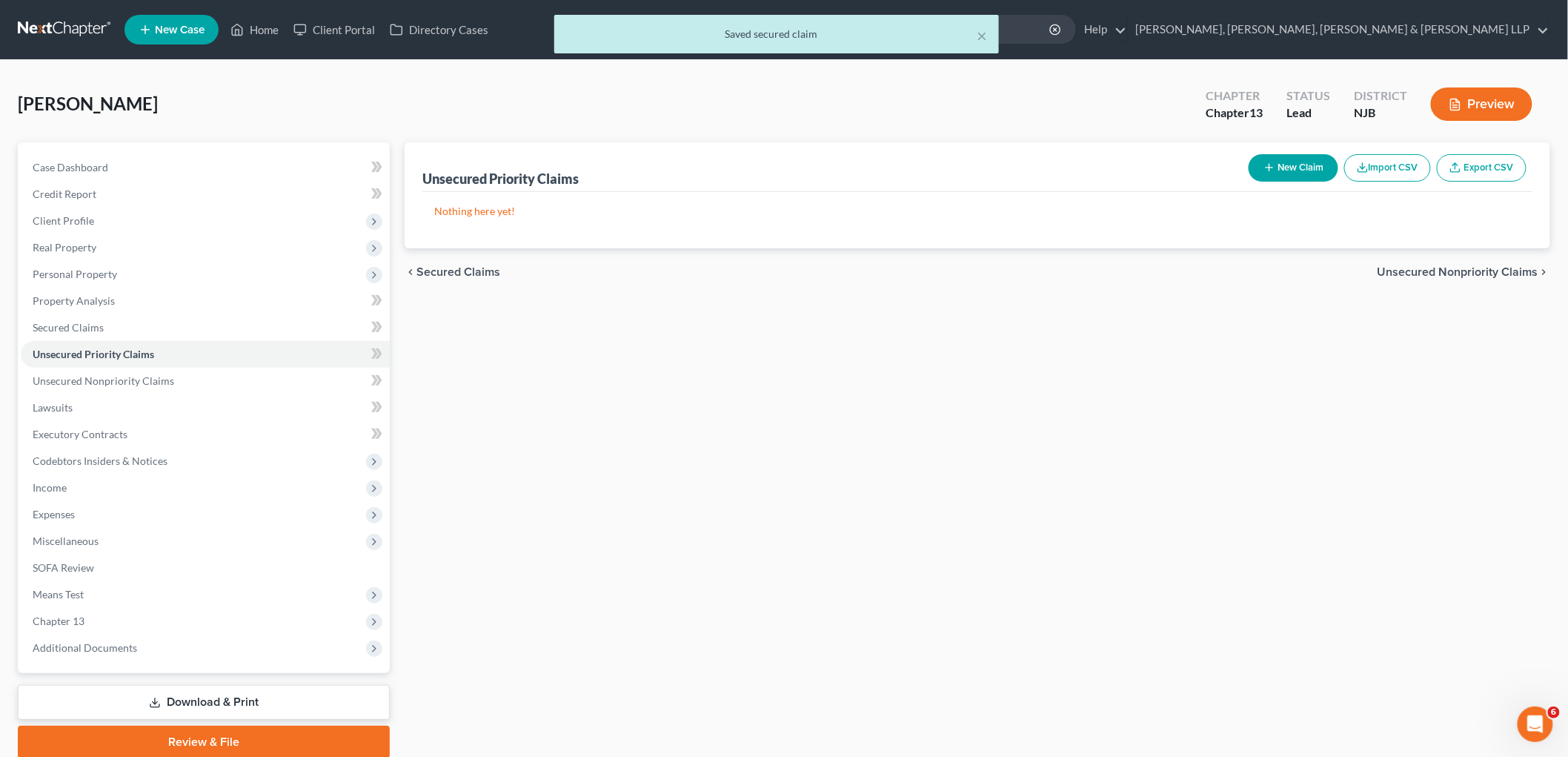
click at [989, 267] on span "Unsecured Nonpriority Claims" at bounding box center [1457, 271] width 160 height 12
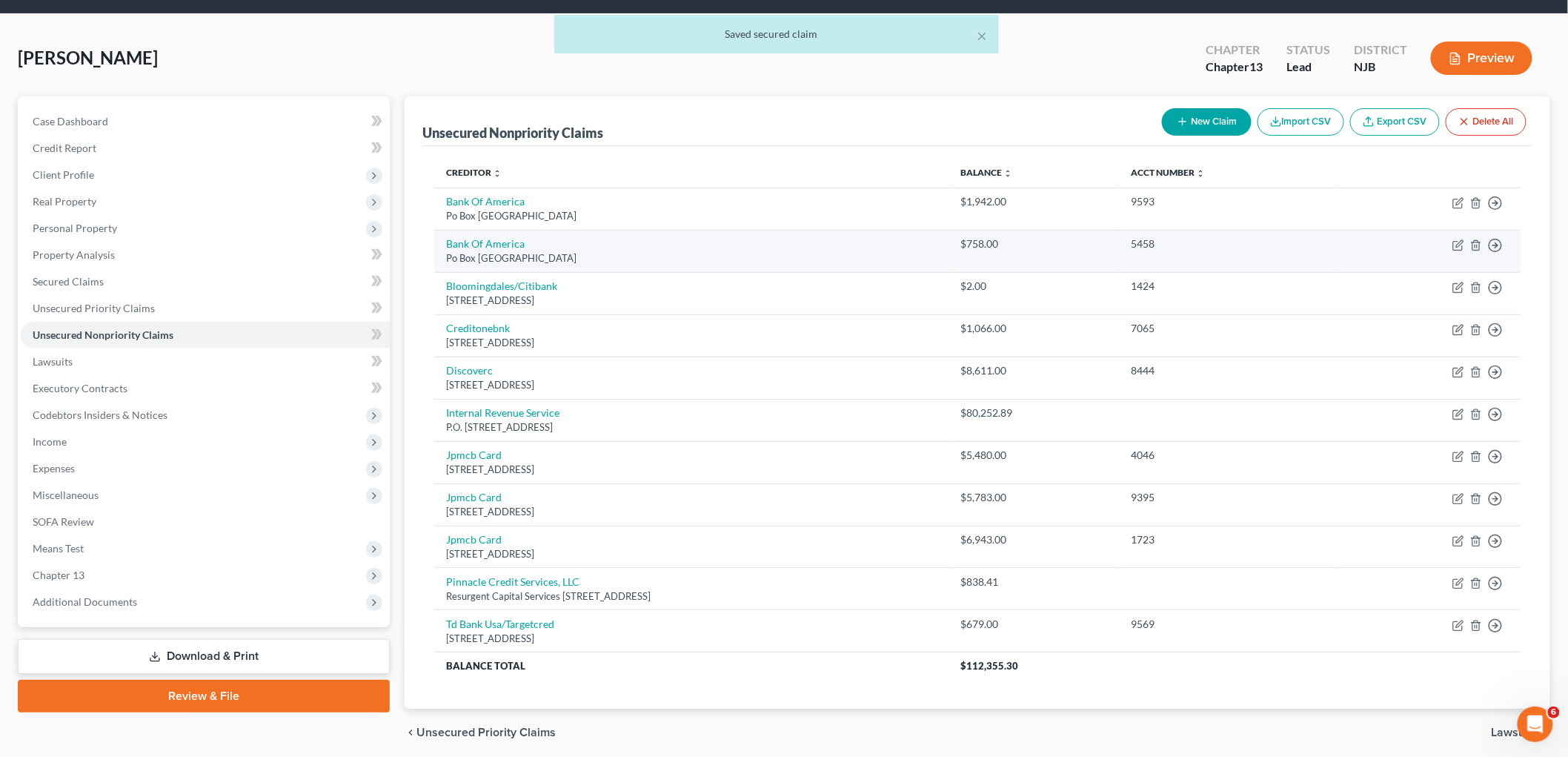
scroll to position [82, 0]
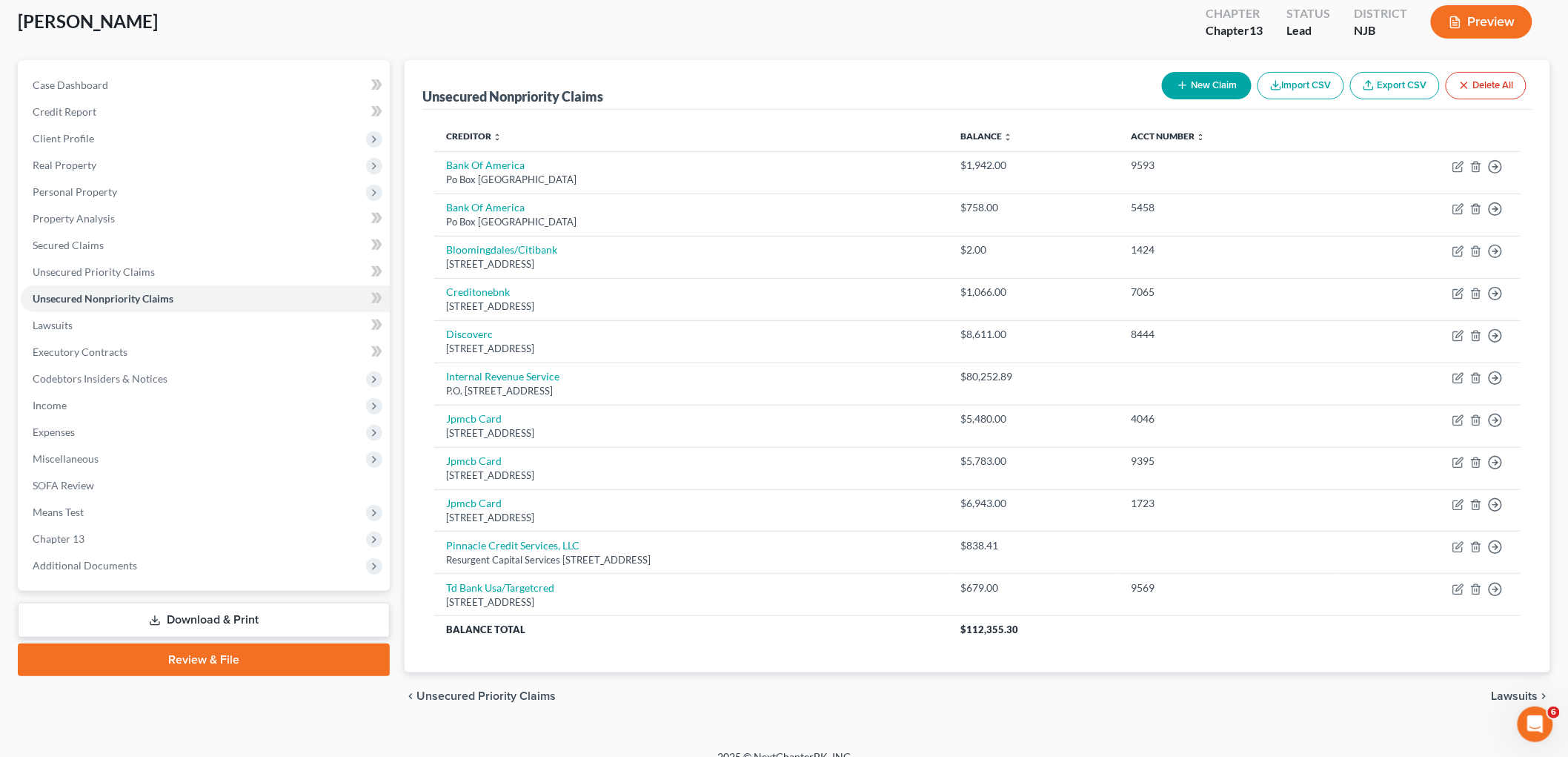
click at [989, 92] on button "New Claim" at bounding box center [1207, 86] width 90 height 27
select select "0"
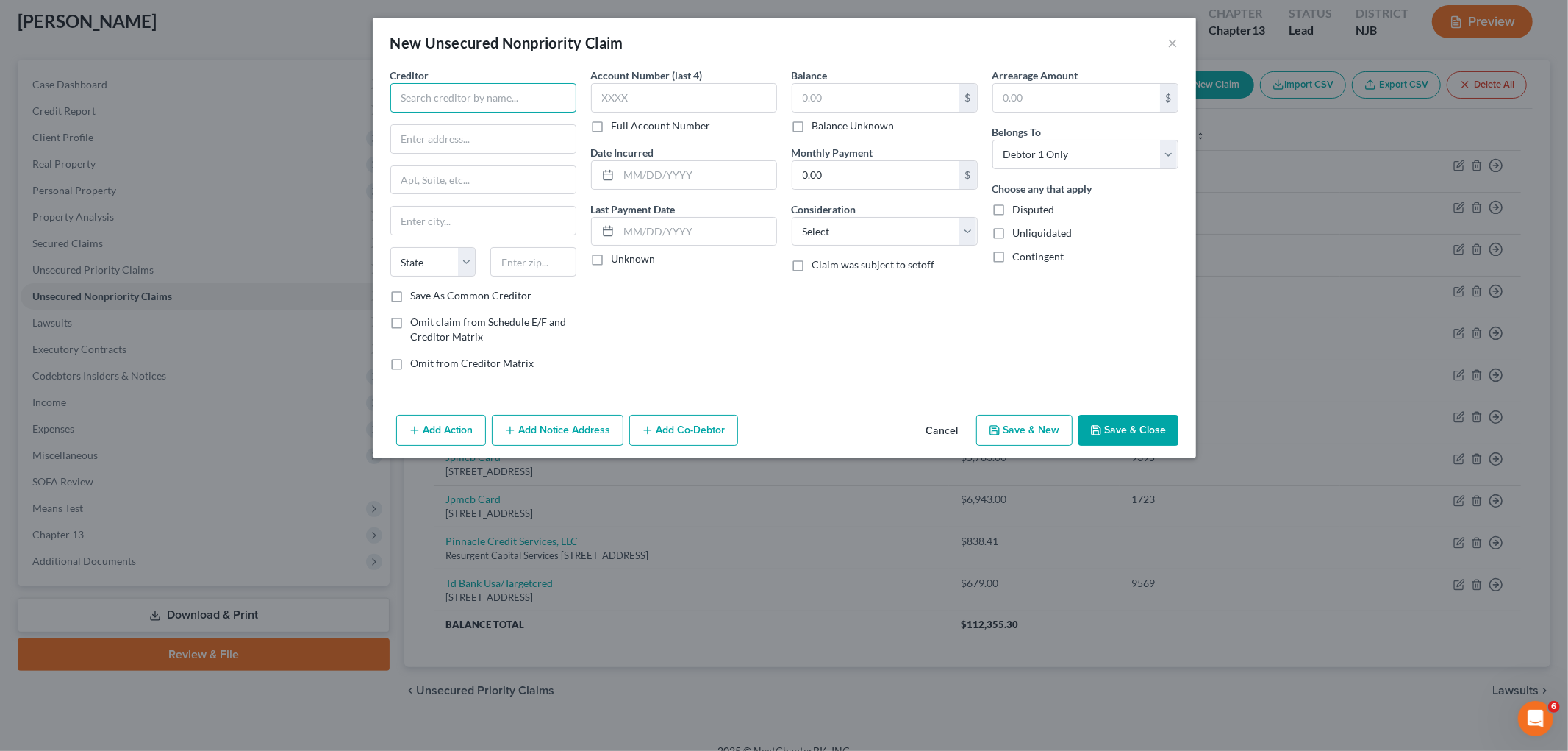
click at [502, 100] on input "text" at bounding box center [483, 97] width 186 height 29
paste input "Cavalry SPV I, LLC"
type input "Cavalry SPV I, LLC"
click at [541, 142] on input "text" at bounding box center [483, 139] width 185 height 28
paste input "as assignee of Citibank, N.A."
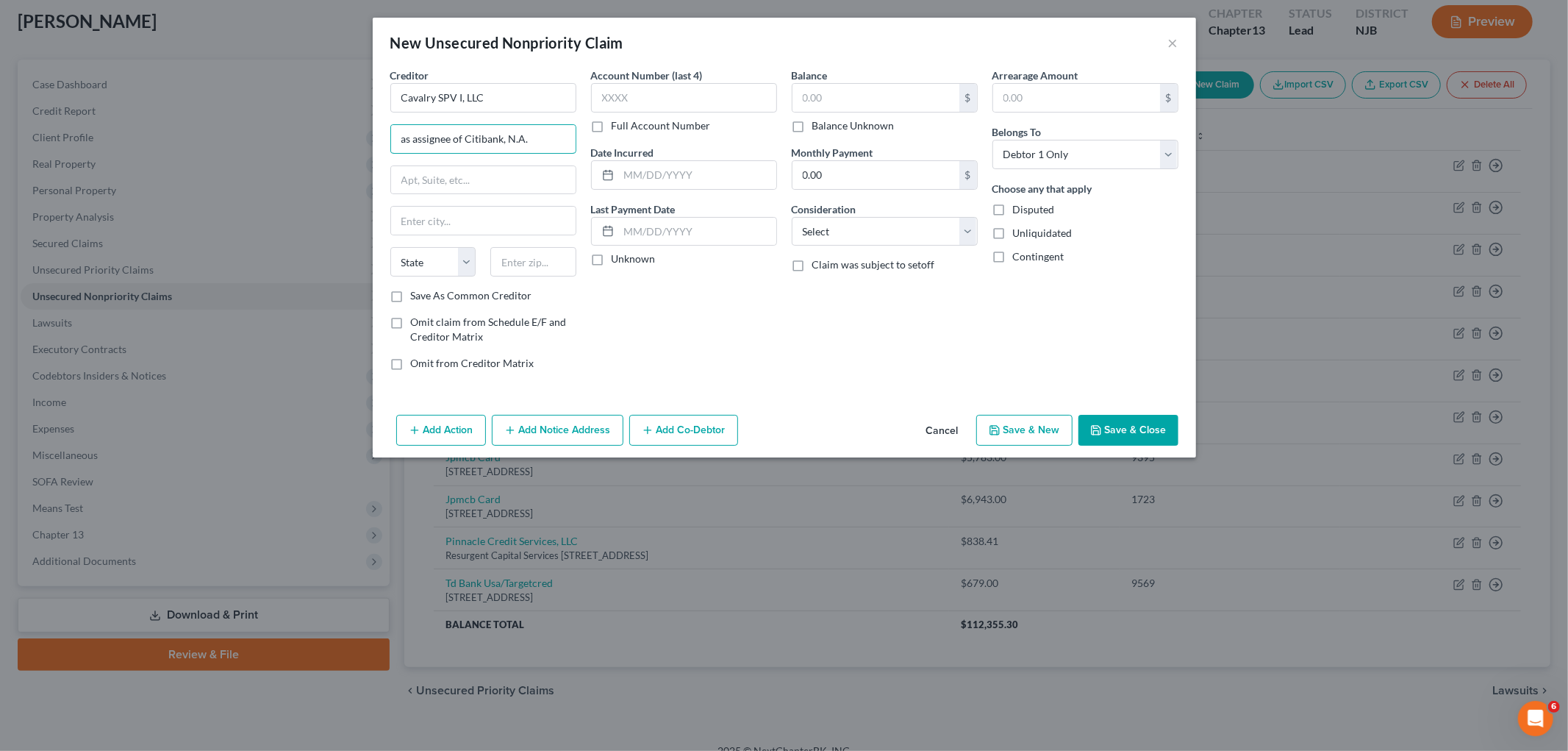
type input "as assignee of Citibank, N.A."
click at [499, 181] on input "text" at bounding box center [483, 180] width 185 height 28
paste input "PO Box 4252"
type input "PO Box 4252"
click at [518, 264] on input "text" at bounding box center [534, 261] width 86 height 29
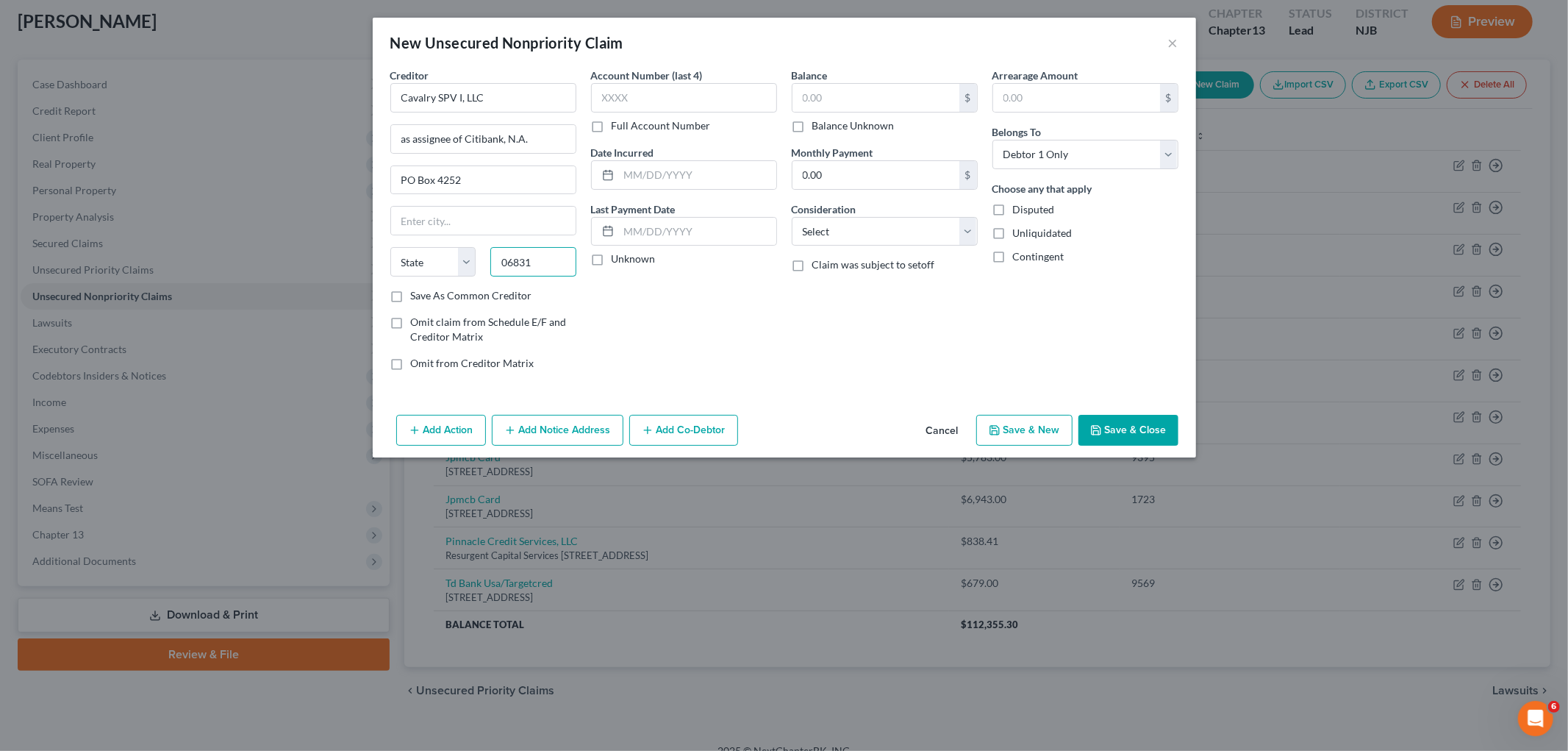
type input "06831"
type input "[GEOGRAPHIC_DATA]"
select select "6"
click at [671, 323] on div "Account Number (last 4) Full Account Number Date Incurred Last Payment Date Unk…" at bounding box center [684, 225] width 201 height 315
click at [868, 231] on select "Select Cable / Satellite Services Collection Agency Credit Card Debt Debt Couns…" at bounding box center [885, 231] width 186 height 29
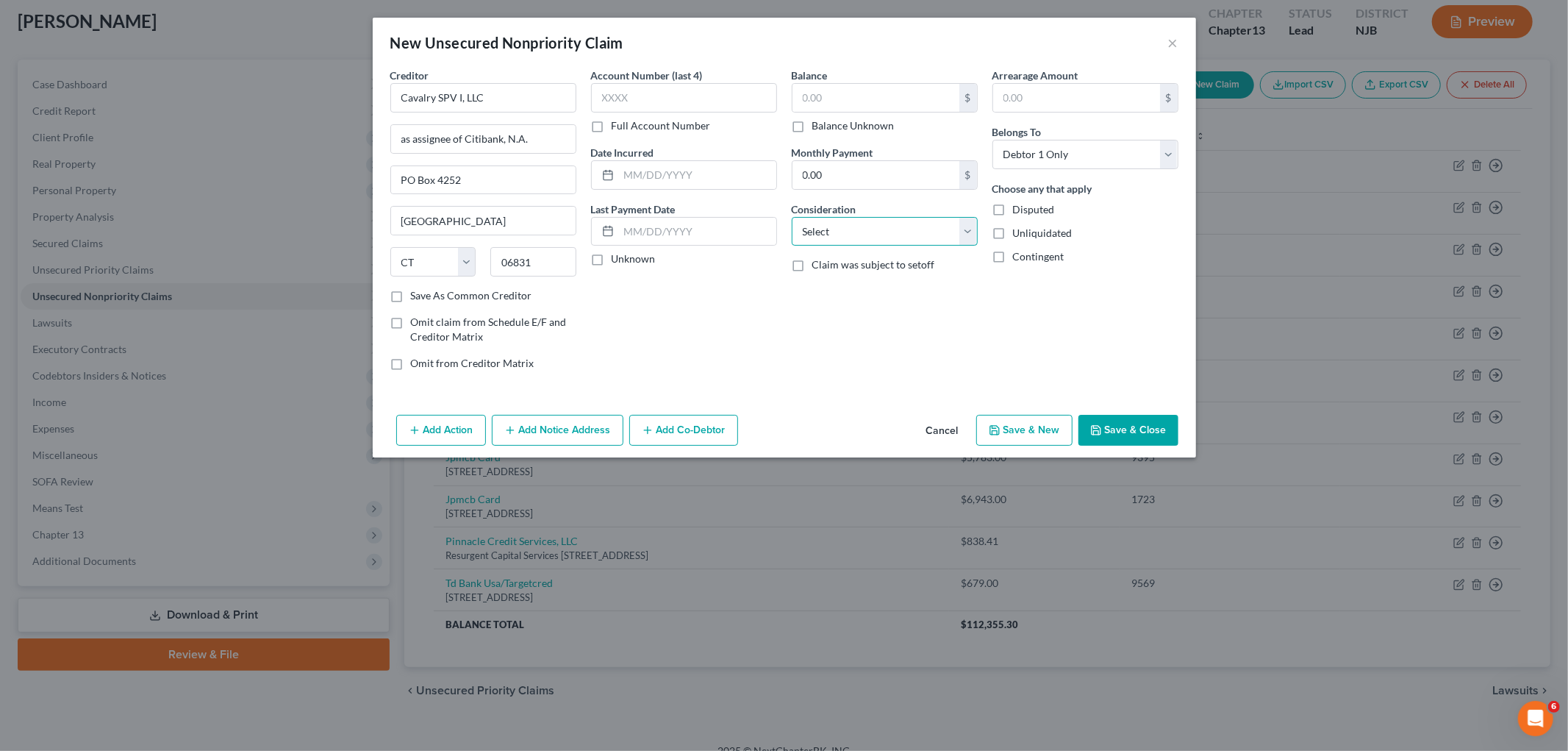
select select "1"
click at [792, 217] on select "Select Cable / Satellite Services Collection Agency Credit Card Debt Debt Couns…" at bounding box center [885, 231] width 186 height 29
click at [893, 99] on input "text" at bounding box center [876, 97] width 167 height 28
paste input "$14014.13"
type input "14,014.13"
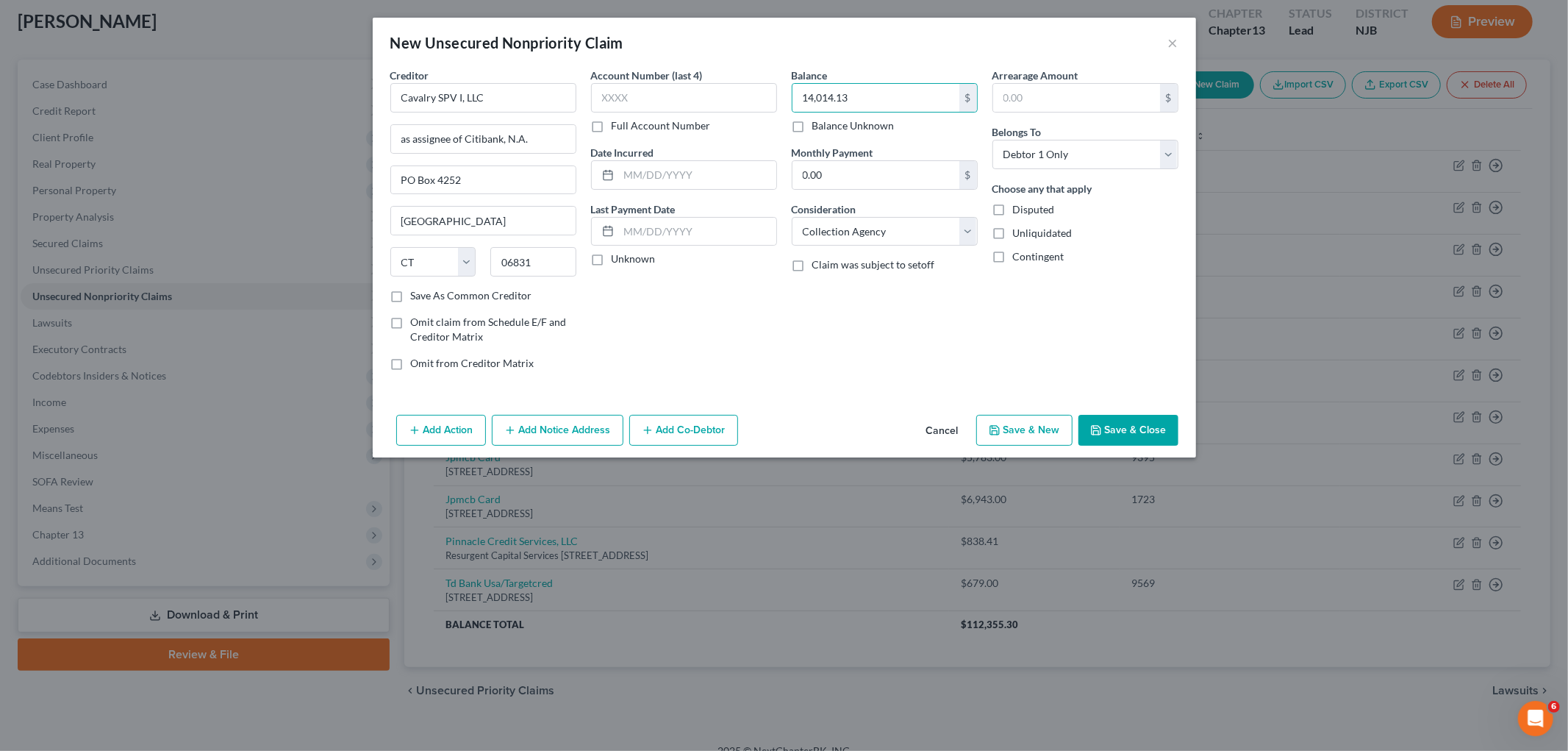
click at [842, 325] on div "Balance 14,014.13 $ Balance Unknown Balance Undetermined 14,014.13 $ Balance Un…" at bounding box center [885, 225] width 201 height 315
click at [982, 435] on button "Save & Close" at bounding box center [1128, 430] width 100 height 31
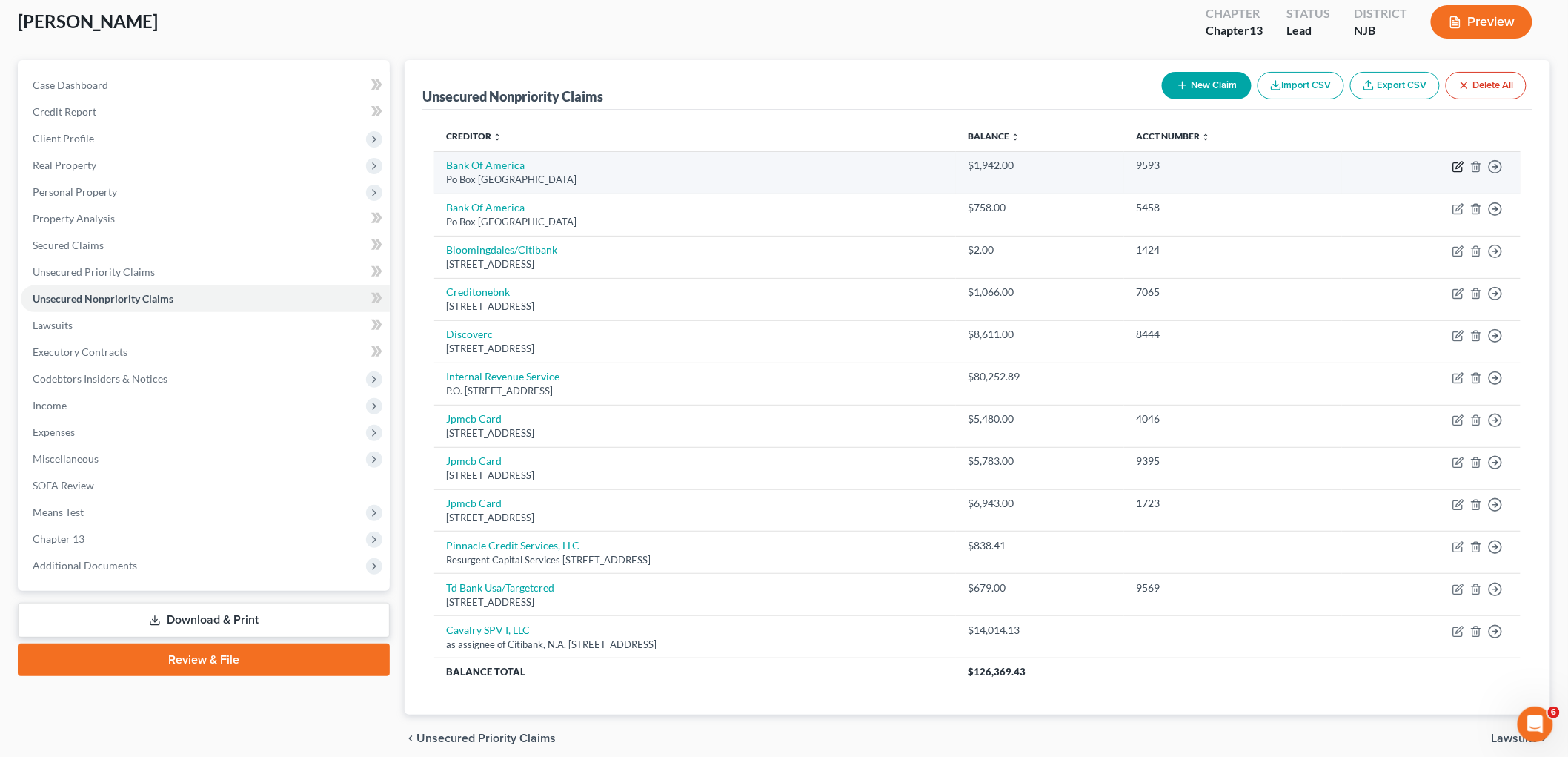
click at [989, 165] on icon "button" at bounding box center [1458, 166] width 12 height 12
select select "45"
select select "2"
select select "0"
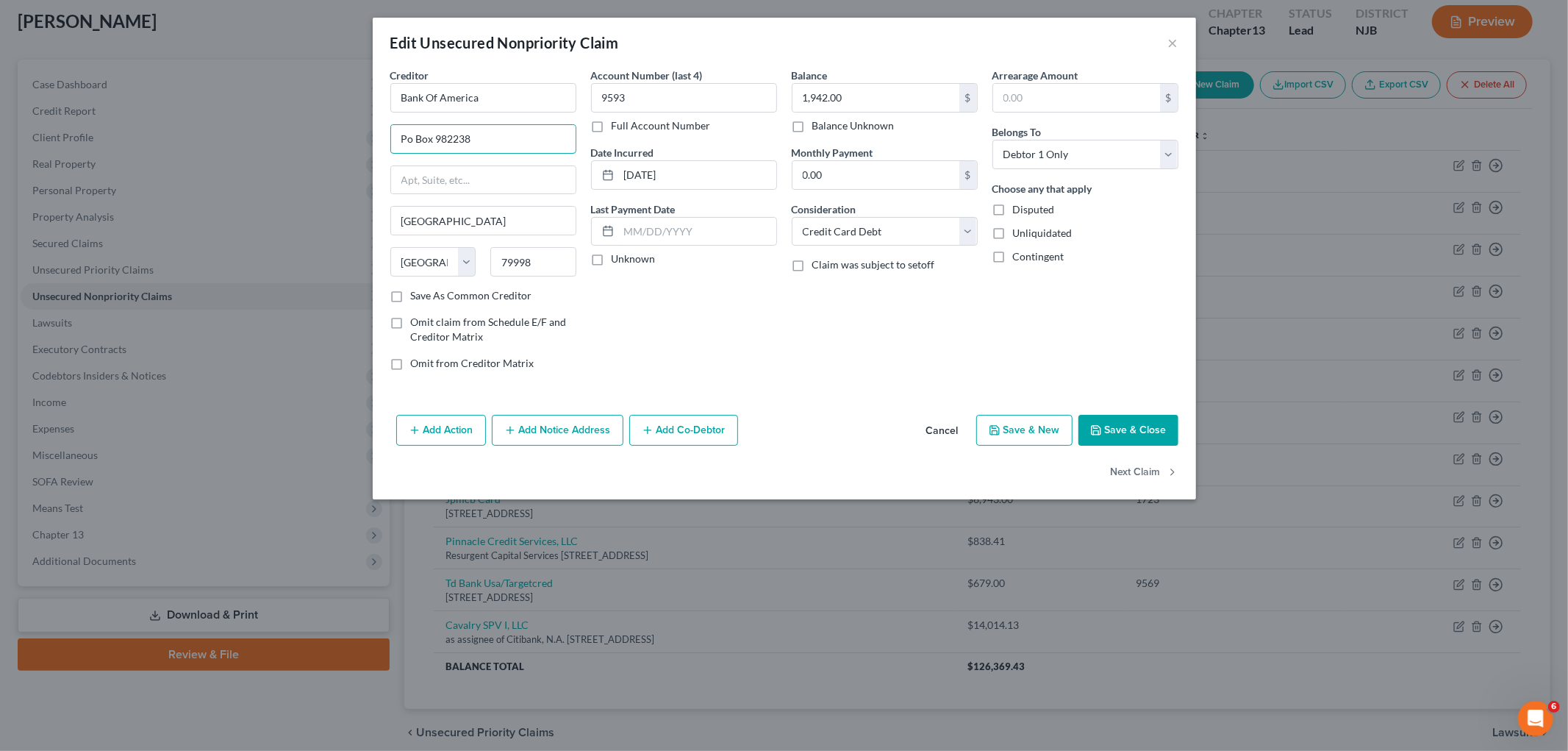
drag, startPoint x: 483, startPoint y: 140, endPoint x: 376, endPoint y: 139, distance: 107.0
click at [376, 139] on div "Creditor * Bank Of America [GEOGRAPHIC_DATA] [GEOGRAPHIC_DATA] [US_STATE][GEOGR…" at bounding box center [784, 238] width 823 height 341
paste input "O Box 673033"
type input "PO Box 673033"
drag, startPoint x: 534, startPoint y: 262, endPoint x: 473, endPoint y: 254, distance: 61.5
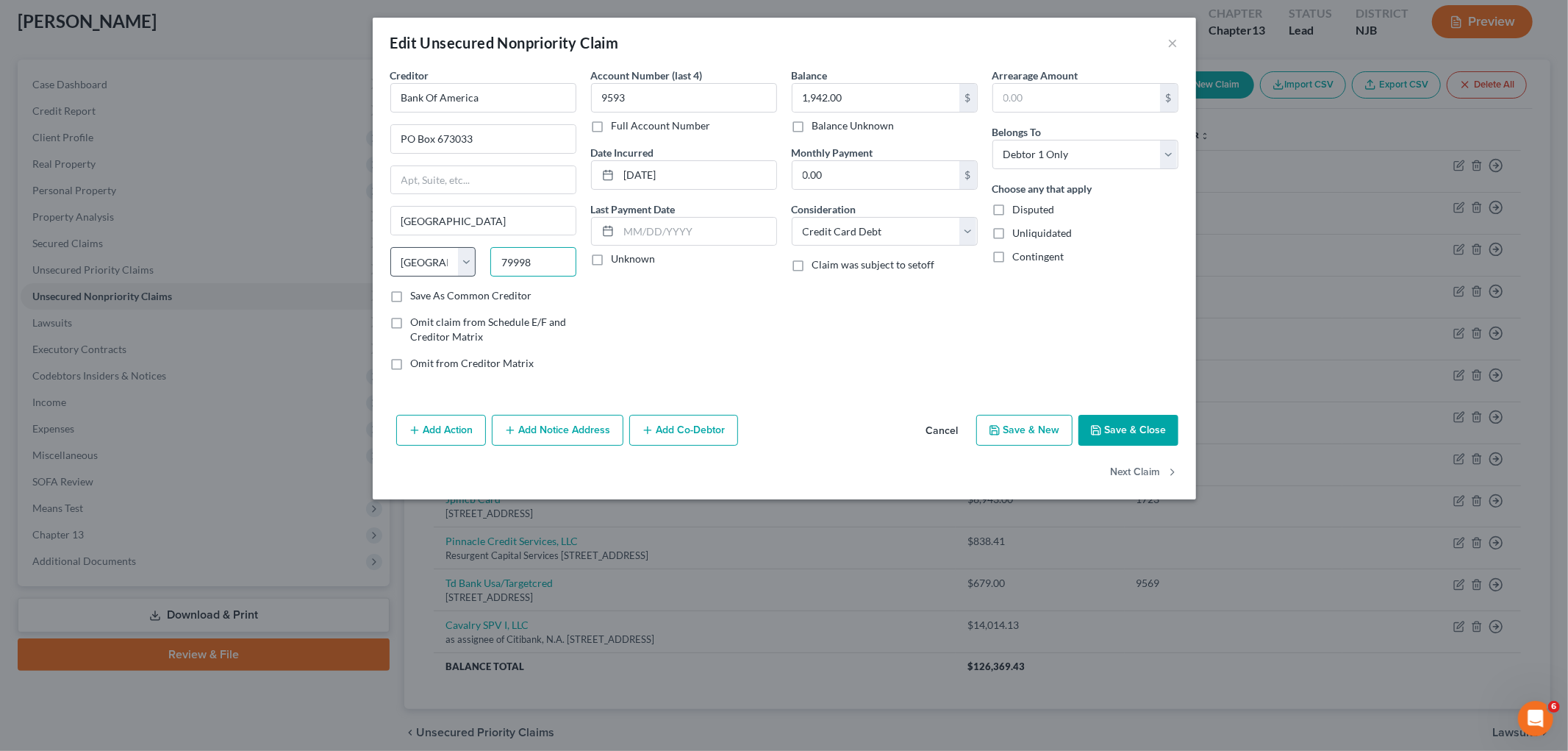
click at [473, 254] on div "State [US_STATE] AK AR AZ CA CO CT DE DC [GEOGRAPHIC_DATA] [GEOGRAPHIC_DATA] GU…" at bounding box center [483, 268] width 201 height 41
type input "75267"
type input "[GEOGRAPHIC_DATA]"
click at [710, 310] on div "Account Number (last 4) 9593 Full Account Number Date Incurred [DATE] Last Paym…" at bounding box center [684, 225] width 201 height 315
click at [982, 428] on button "Save & Close" at bounding box center [1128, 430] width 100 height 31
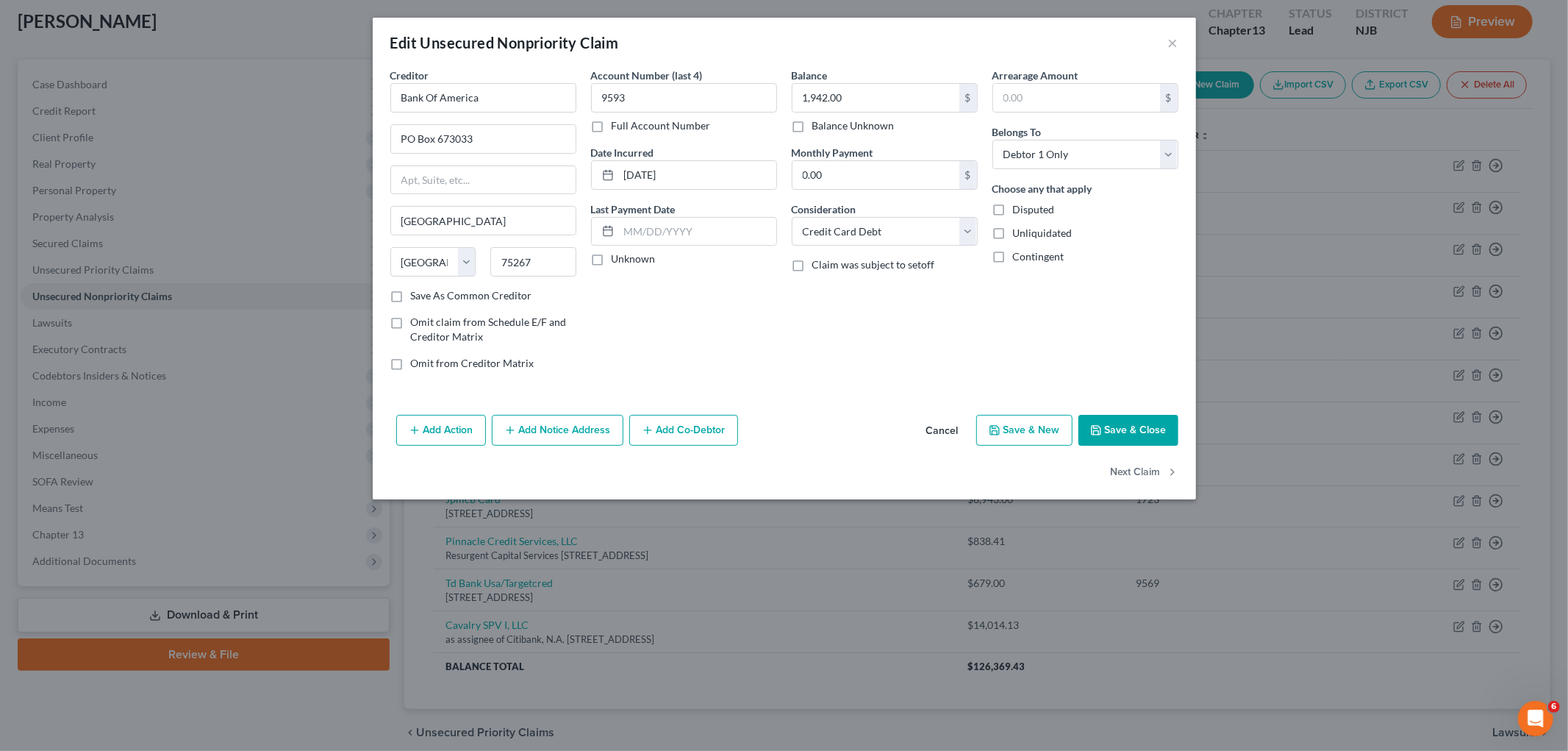
type input "0"
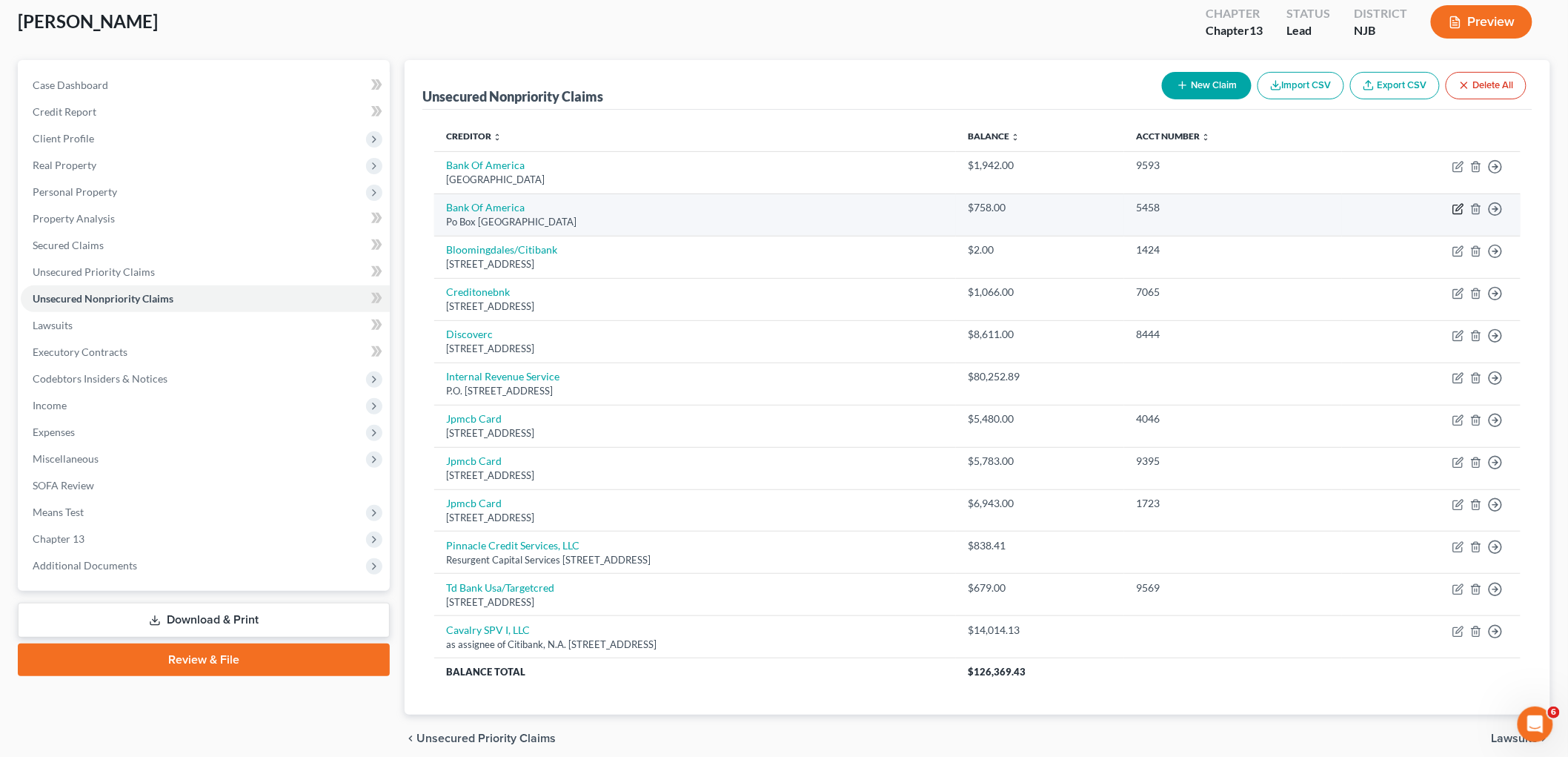
click at [989, 206] on icon "button" at bounding box center [1457, 210] width 9 height 9
select select "45"
select select "2"
select select "0"
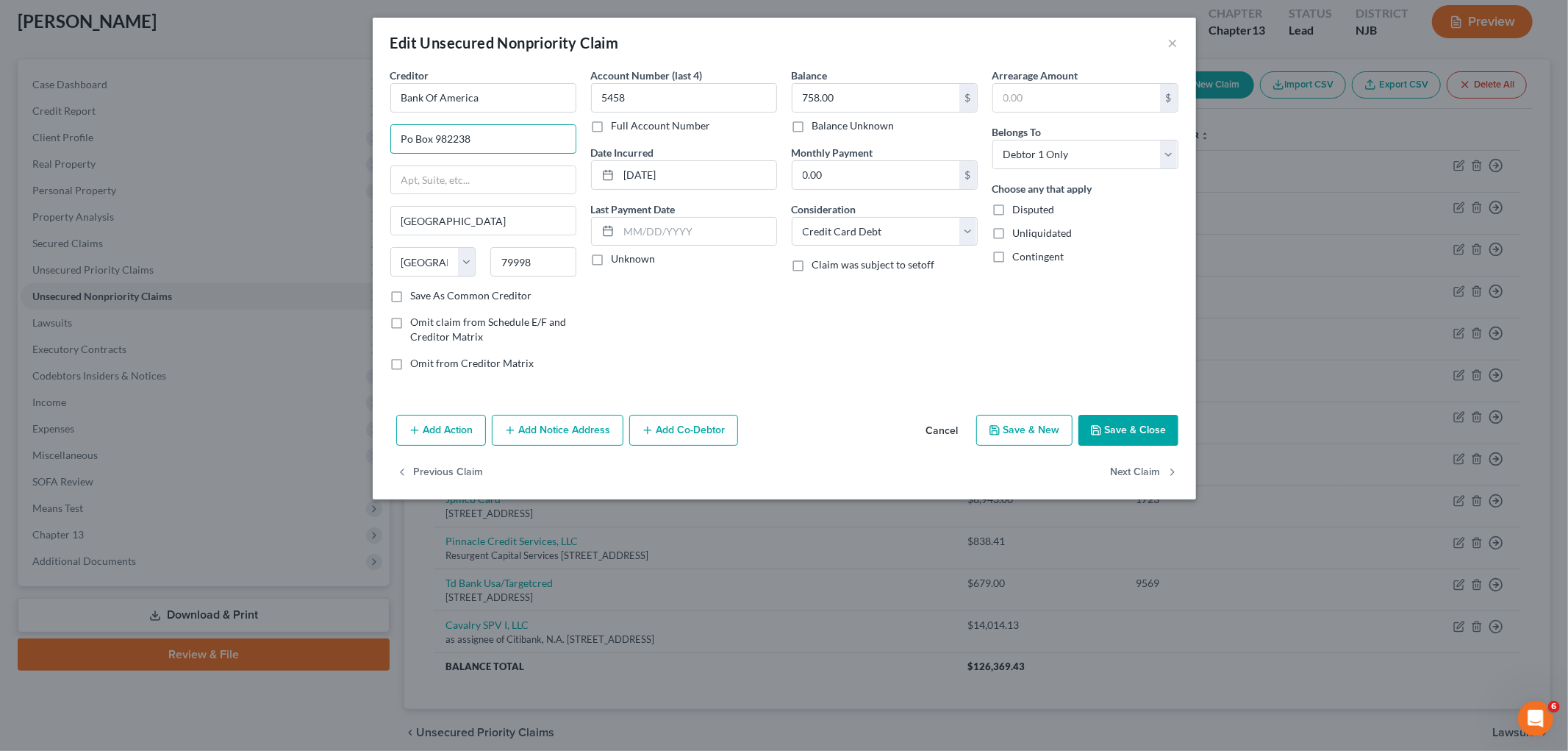
drag, startPoint x: 476, startPoint y: 134, endPoint x: 388, endPoint y: 122, distance: 88.8
click at [388, 122] on div "Creditor * Bank Of America [GEOGRAPHIC_DATA] [GEOGRAPHIC_DATA] [US_STATE][GEOGR…" at bounding box center [483, 225] width 201 height 315
paste input "O Box 673033"
type input "PO Box 673033"
drag, startPoint x: 549, startPoint y: 259, endPoint x: 495, endPoint y: 257, distance: 54.0
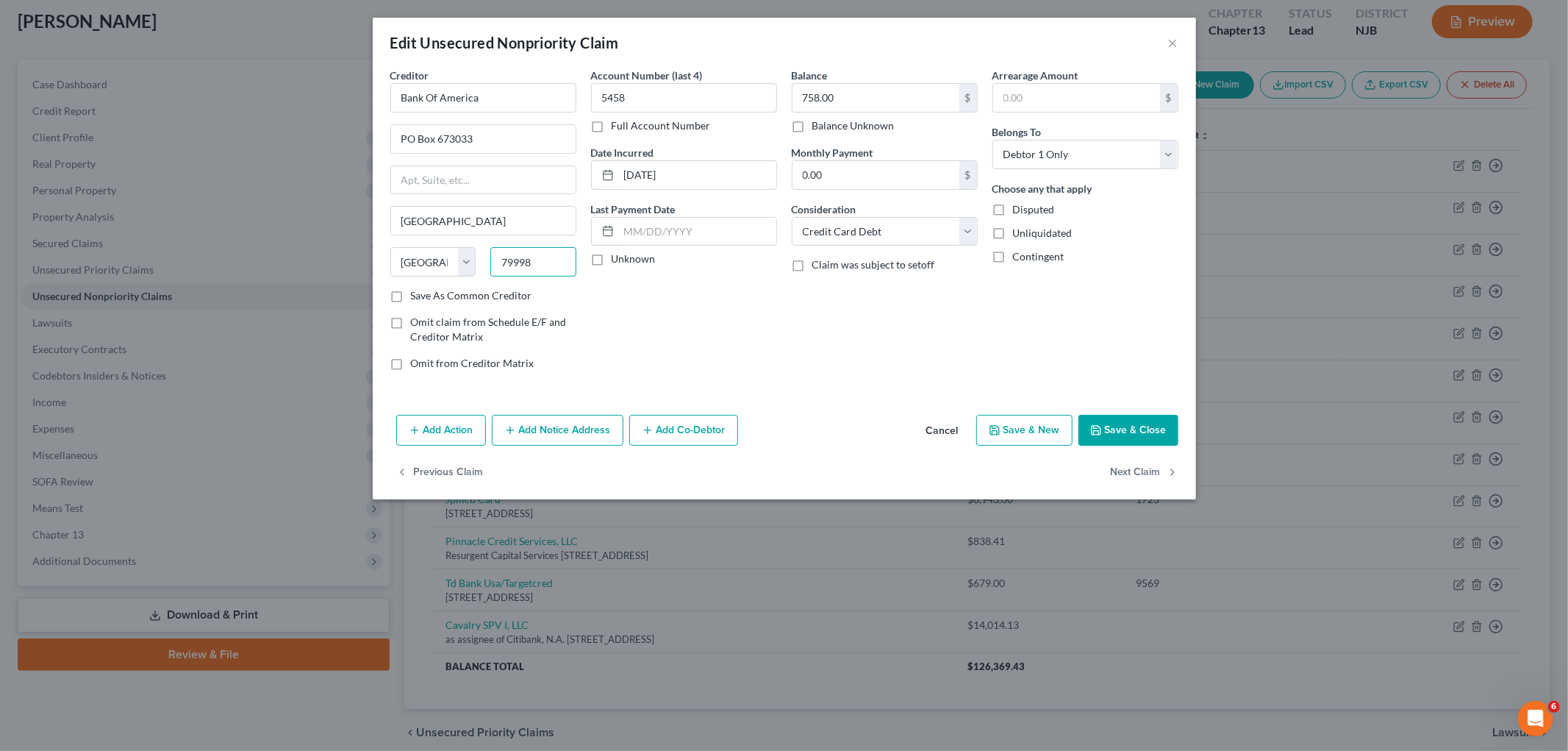
click at [495, 257] on input "79998" at bounding box center [534, 261] width 86 height 29
type input "75267"
type input "[GEOGRAPHIC_DATA]"
click at [754, 338] on div "Account Number (last 4) 5458 Full Account Number Date Incurred [DATE] Last Paym…" at bounding box center [684, 225] width 201 height 315
click at [982, 425] on button "Save & Close" at bounding box center [1128, 430] width 100 height 31
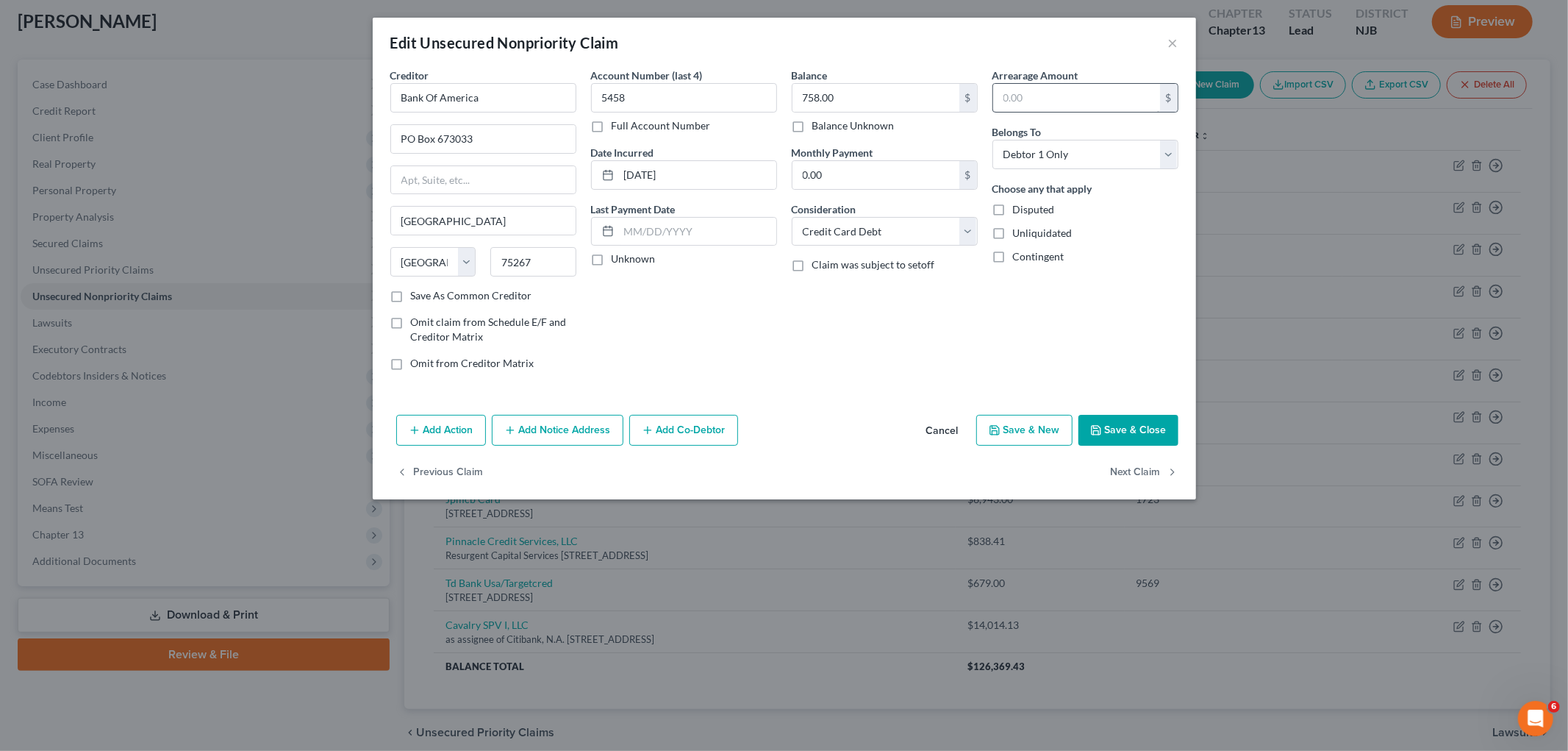
type input "0"
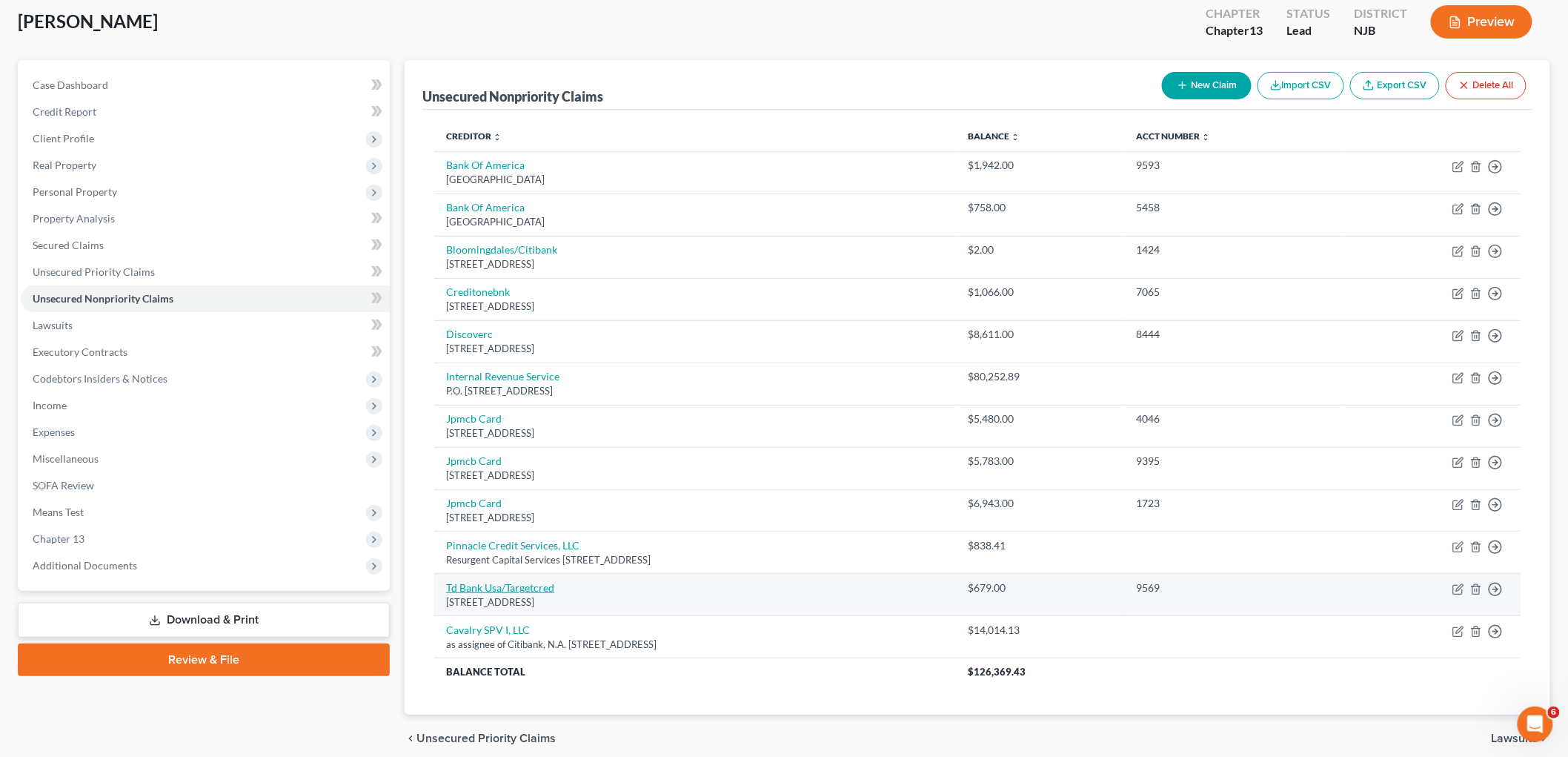
click at [511, 590] on link "Td Bank Usa/Targetcred" at bounding box center [500, 588] width 108 height 13
select select "24"
select select "2"
select select "0"
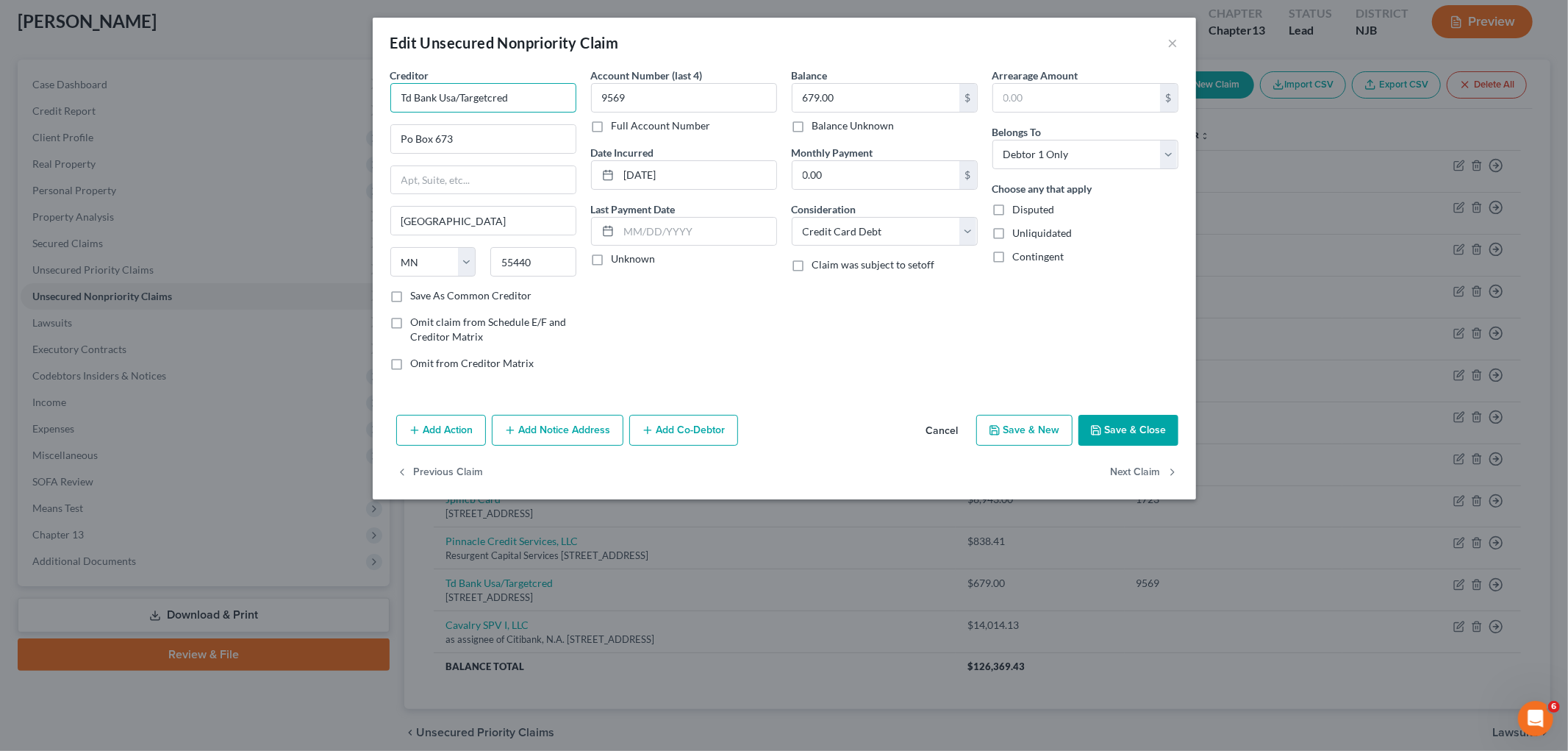
click at [414, 98] on input "Td Bank Usa/Targetcred" at bounding box center [483, 97] width 186 height 29
click at [548, 93] on input "TD Bank USA/Targeted" at bounding box center [483, 97] width 186 height 29
click at [577, 430] on button "Add Notice Address" at bounding box center [557, 430] width 131 height 31
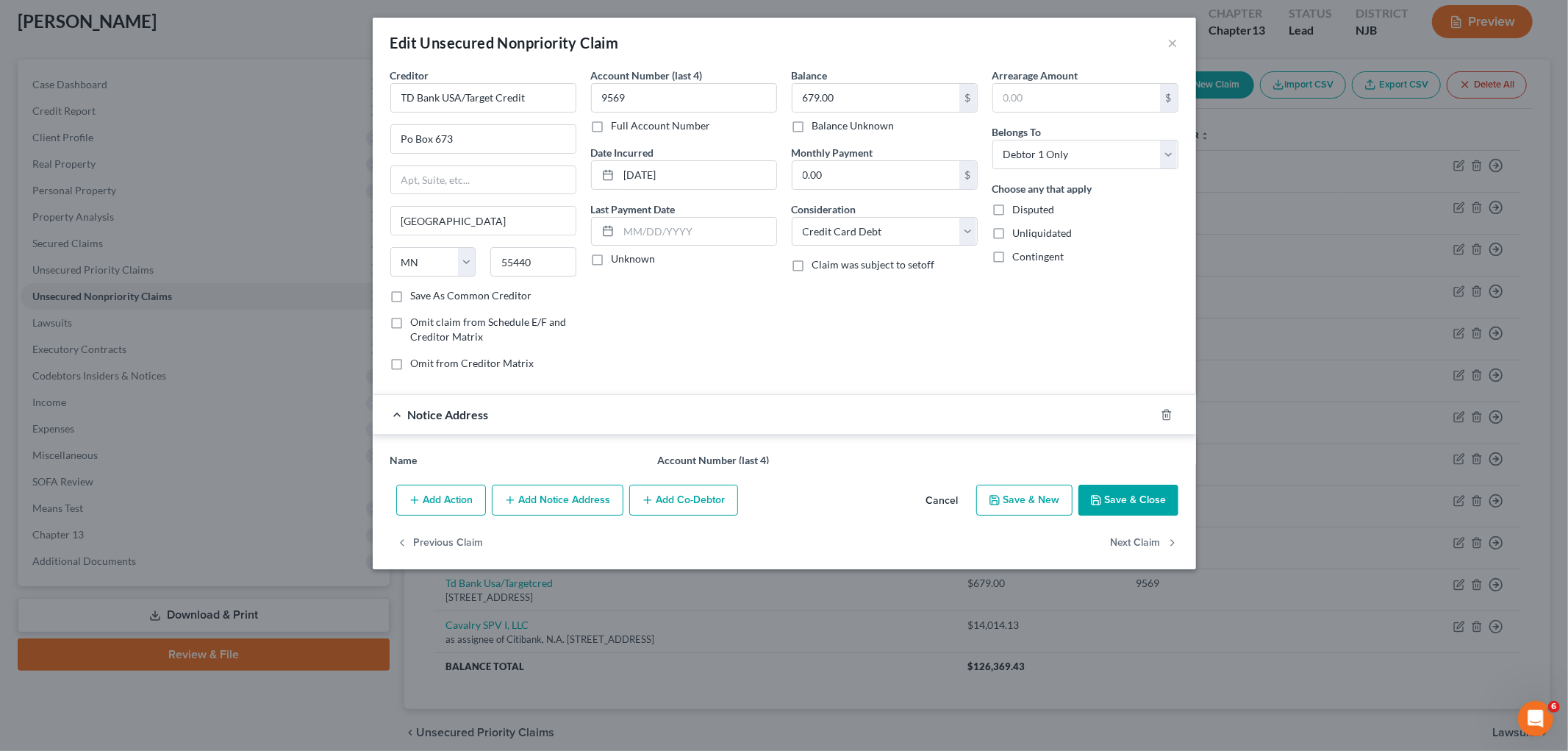
type input "TD Bank USA/Target Credit"
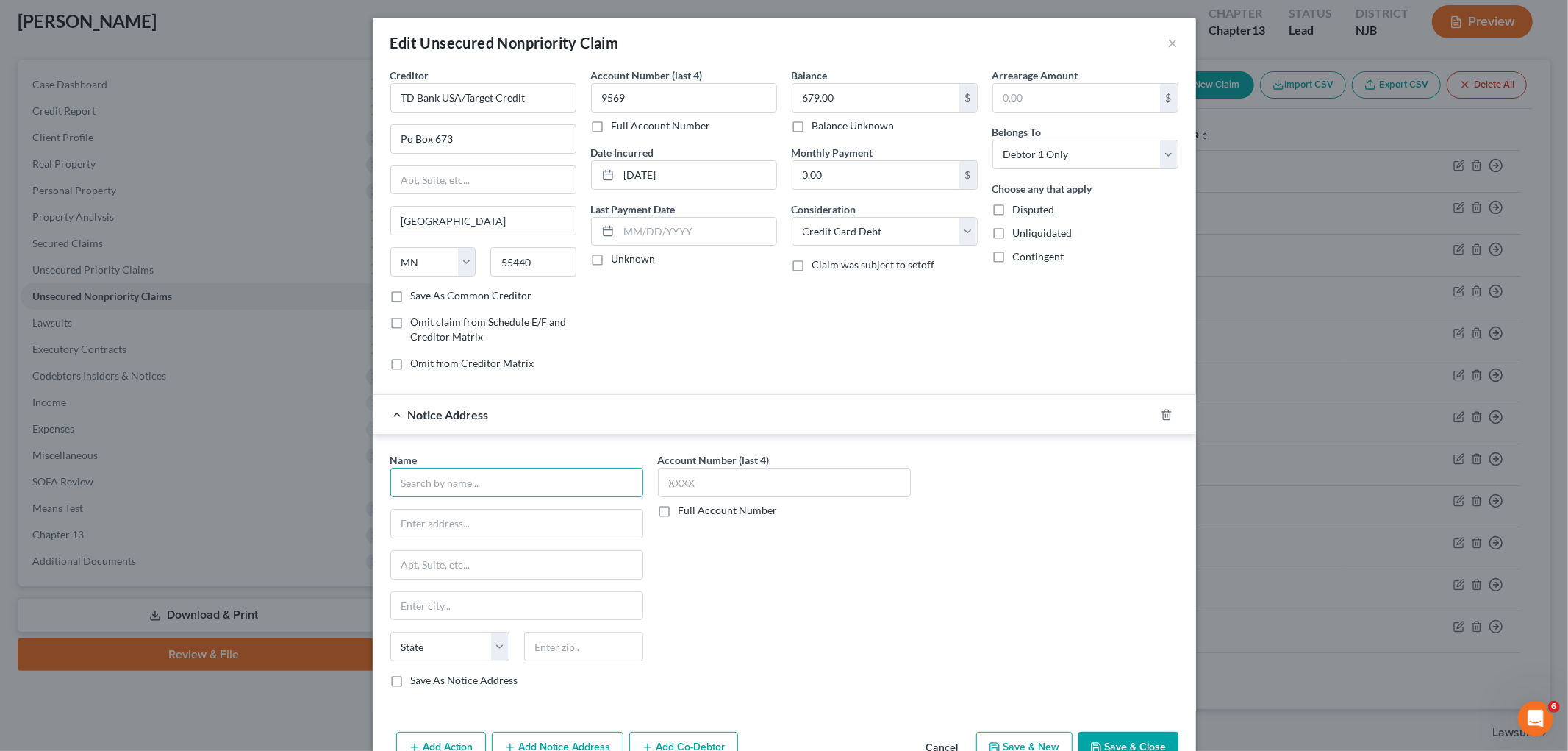
click at [531, 493] on input "text" at bounding box center [517, 482] width 253 height 29
type input "[PERSON_NAME] & [PERSON_NAME]"
type input "[STREET_ADDRESS]"
type input "Suite 700"
type input "98101"
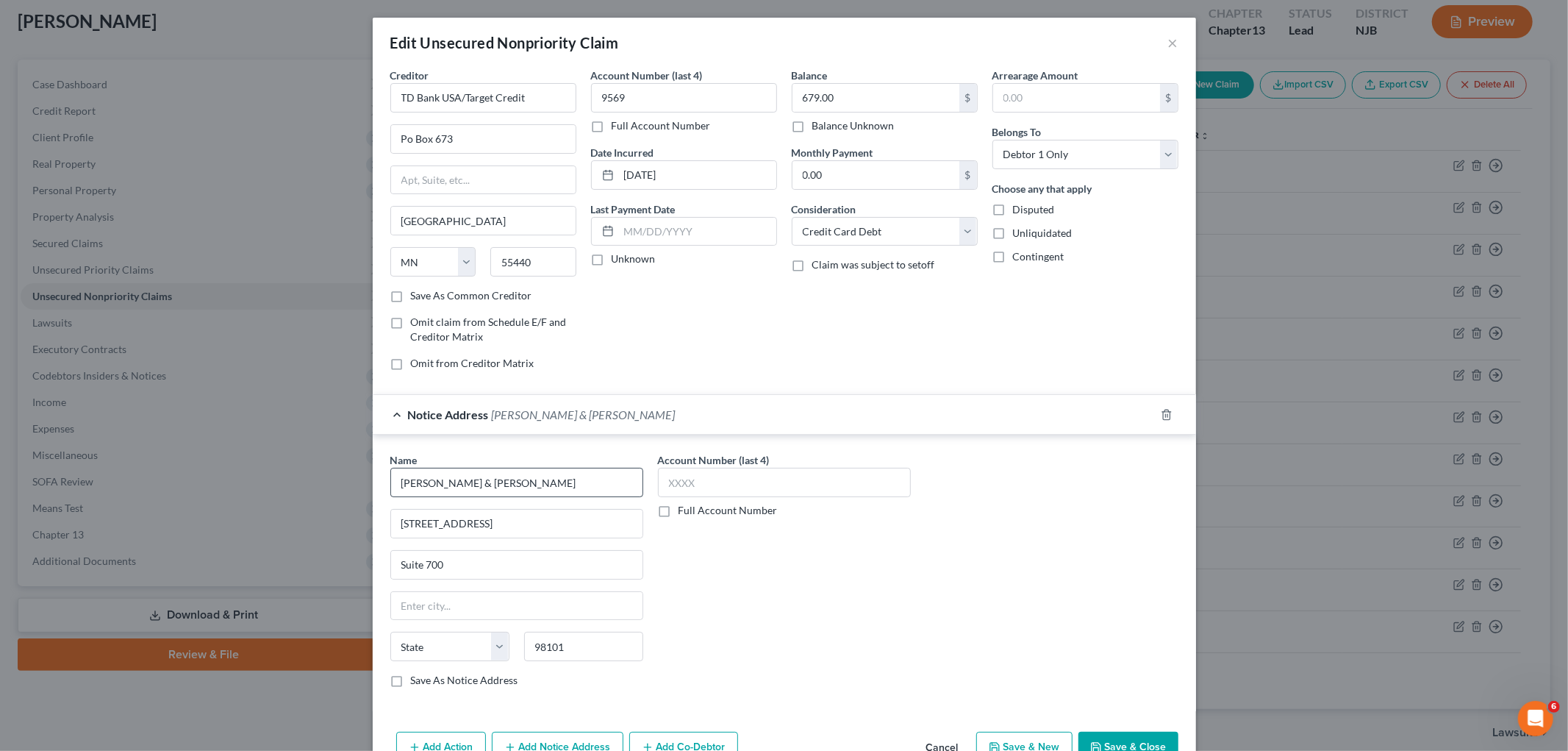
type input "[GEOGRAPHIC_DATA]"
select select "50"
click at [479, 687] on label "Save As Notice Address" at bounding box center [464, 680] width 108 height 14
click at [426, 683] on input "Save As Notice Address" at bounding box center [421, 678] width 10 height 10
click at [982, 720] on button "Save & Close" at bounding box center [1128, 747] width 100 height 31
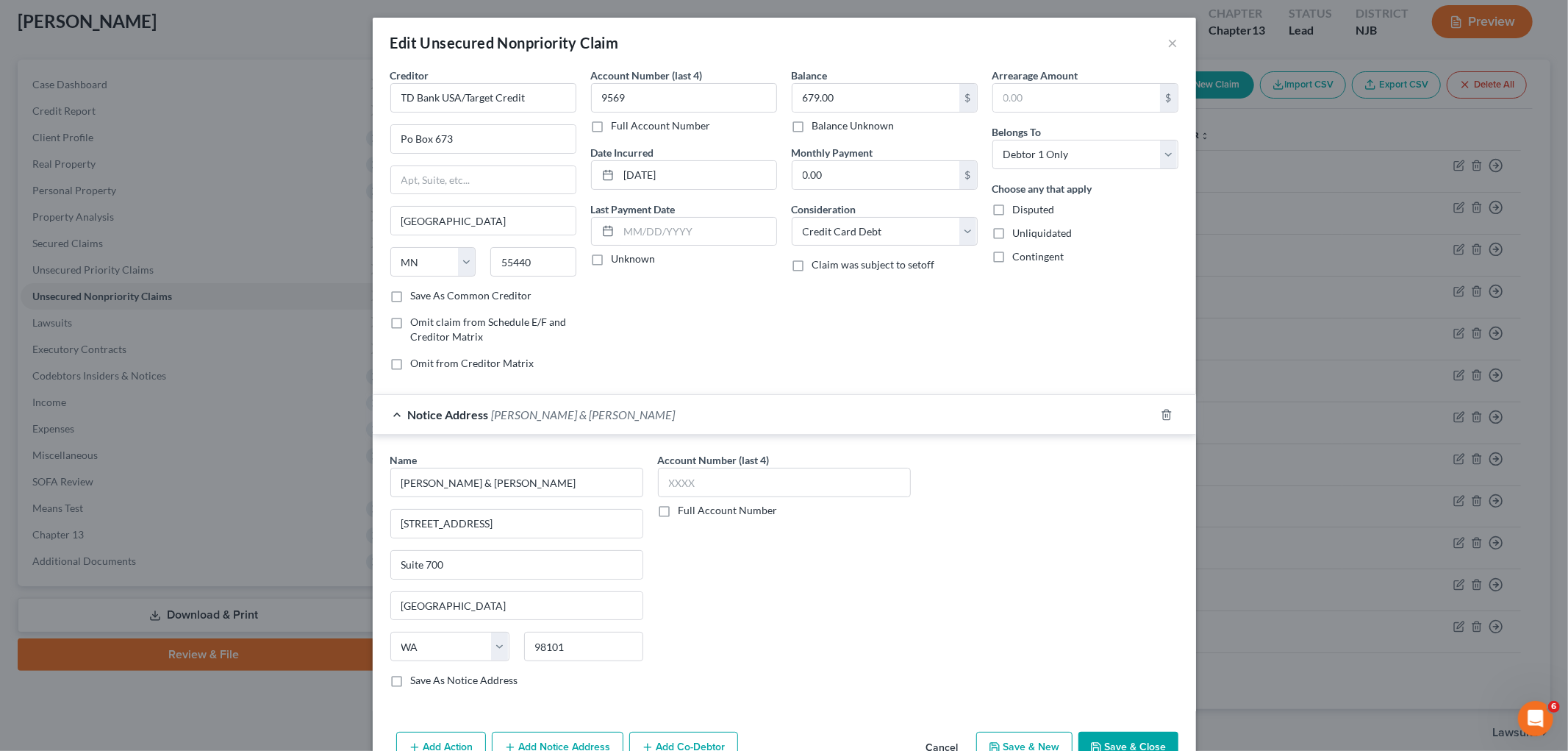
checkbox input "false"
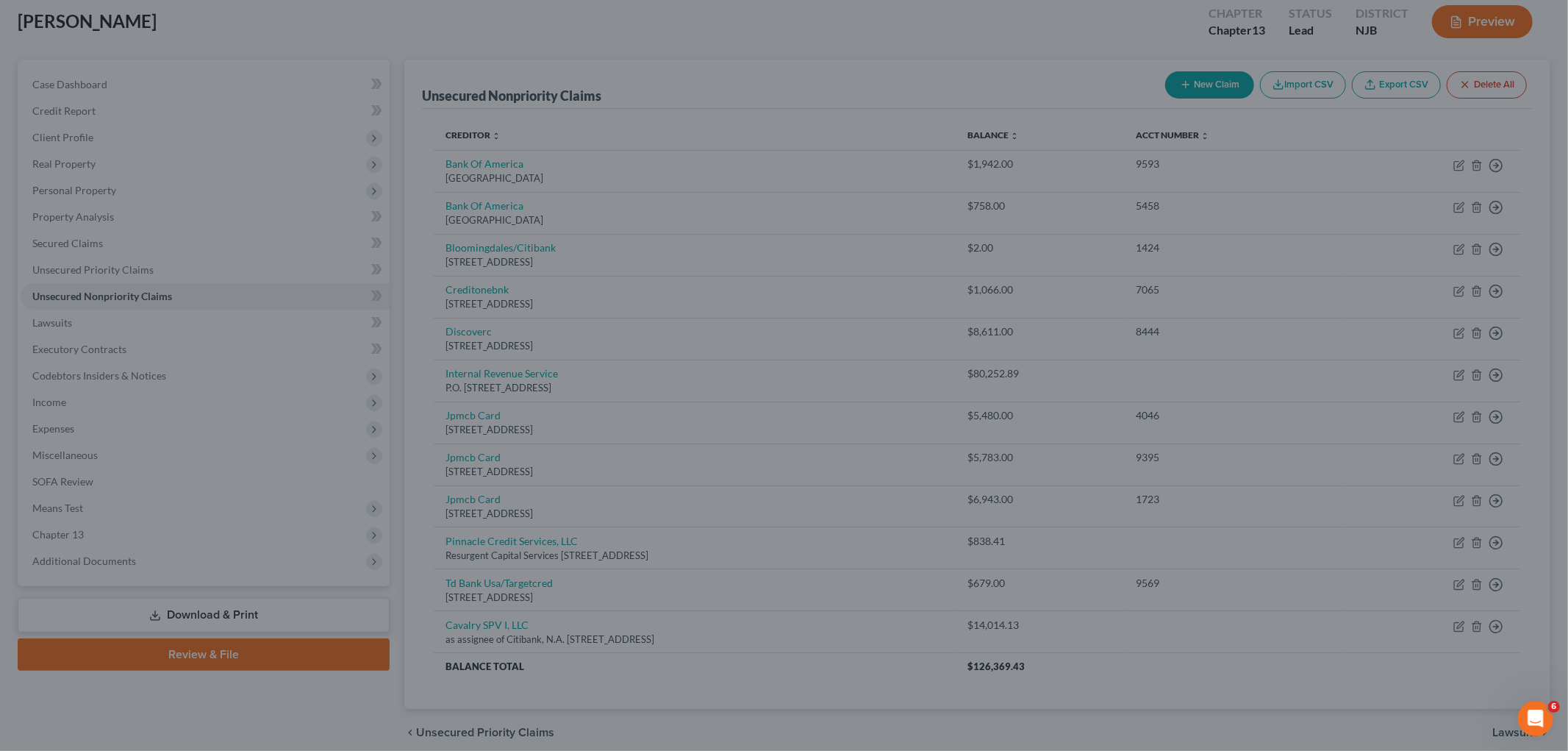
type input "0"
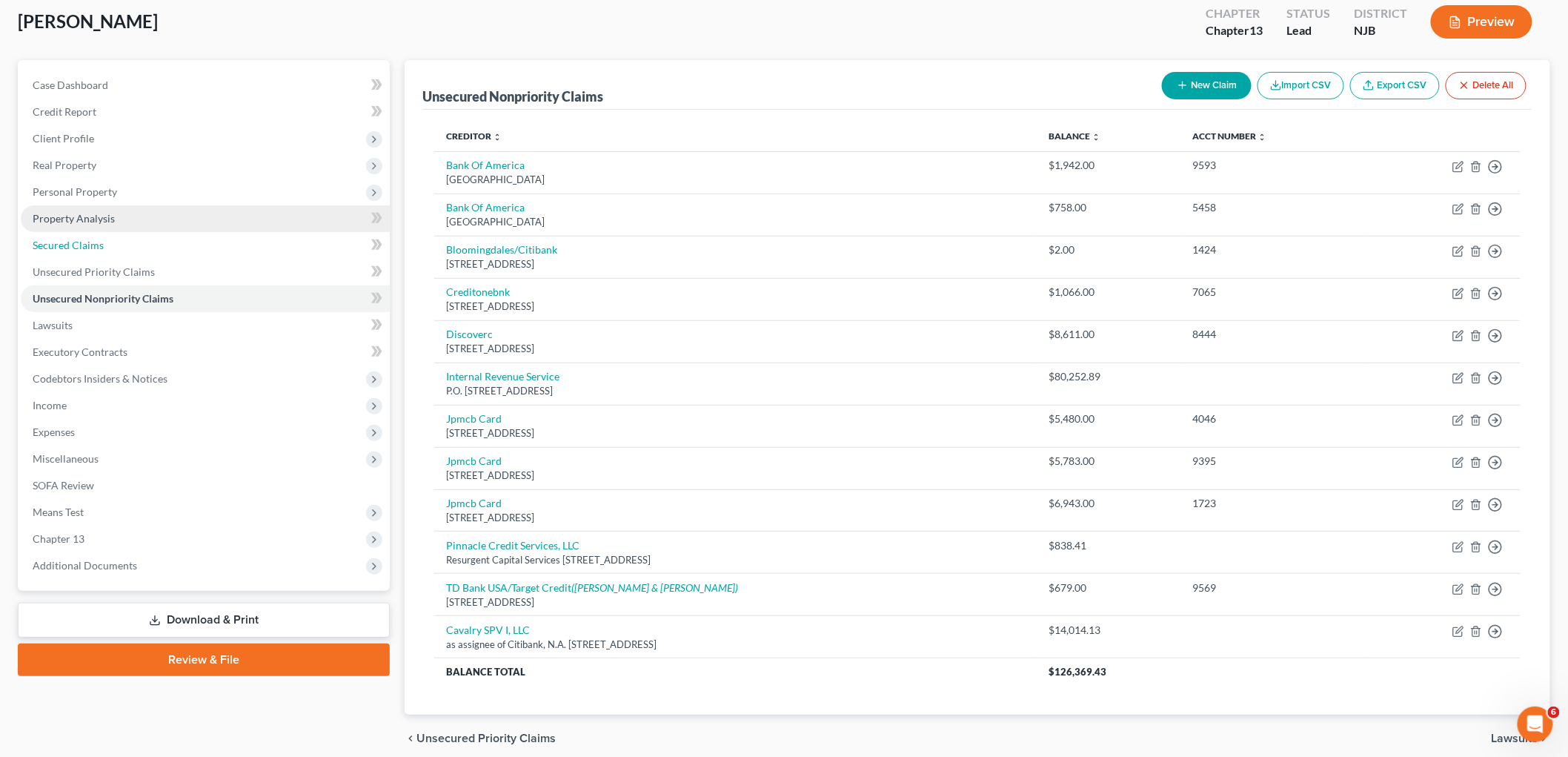
click at [83, 246] on span "Secured Claims" at bounding box center [68, 245] width 71 height 13
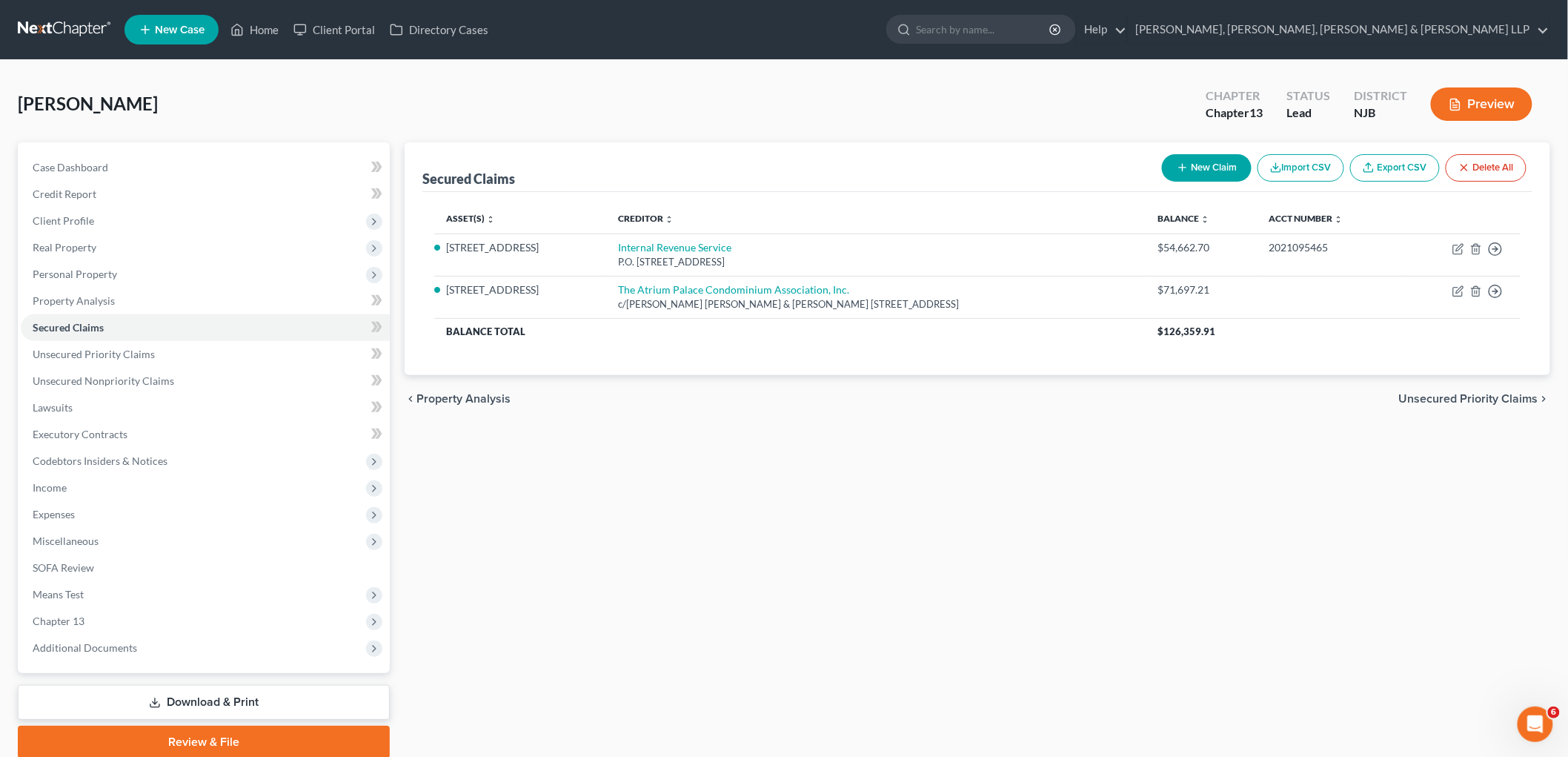
click at [989, 161] on button "New Claim" at bounding box center [1207, 168] width 90 height 27
select select "0"
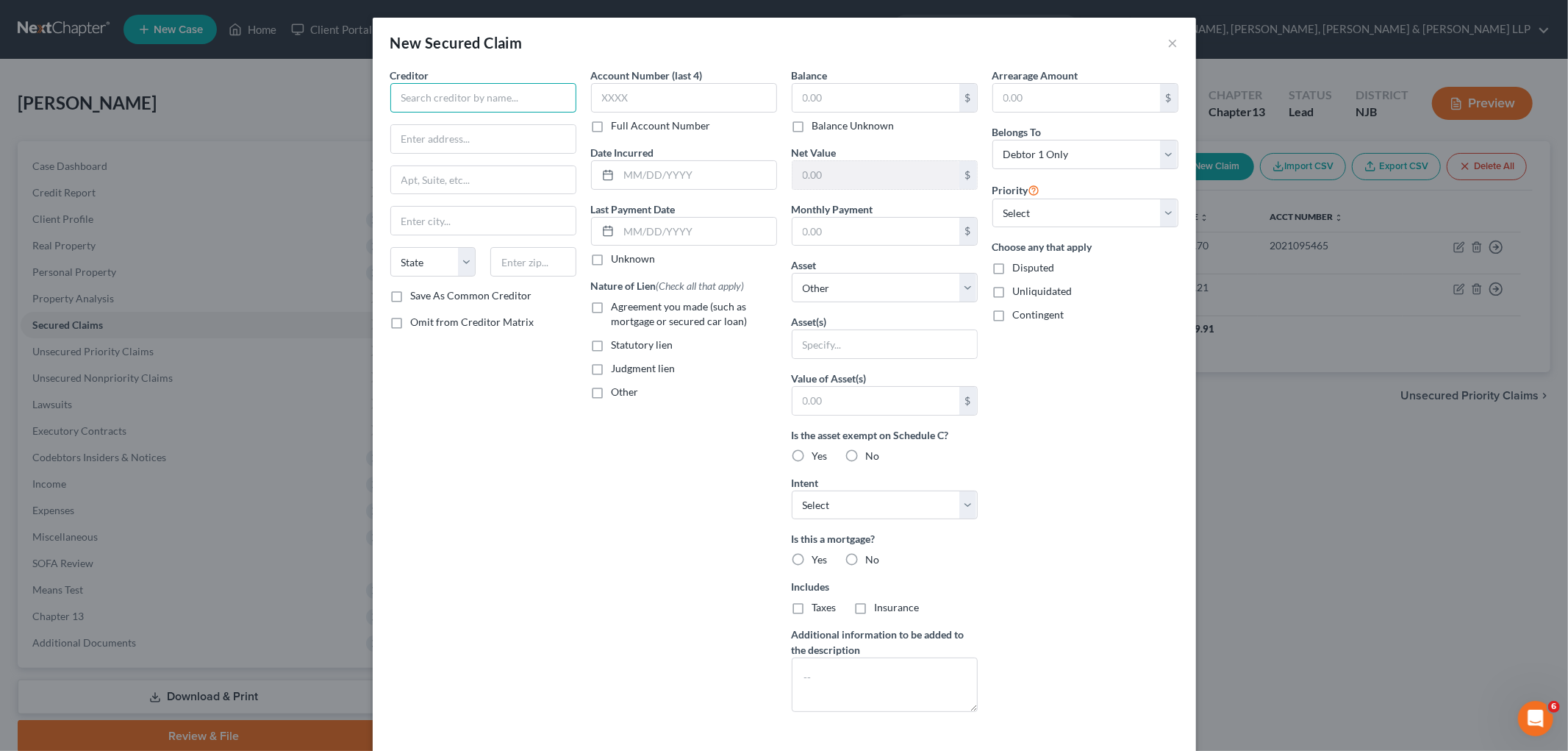
click at [510, 98] on input "text" at bounding box center [483, 97] width 186 height 29
paste input "1st 2nd Mortgage Co. of N.J., Inc."
type input "1st 2nd Mortgage Co. of N.J., Inc."
click at [522, 144] on input "text" at bounding box center [483, 139] width 185 height 28
paste input "[STREET_ADDRESS]"
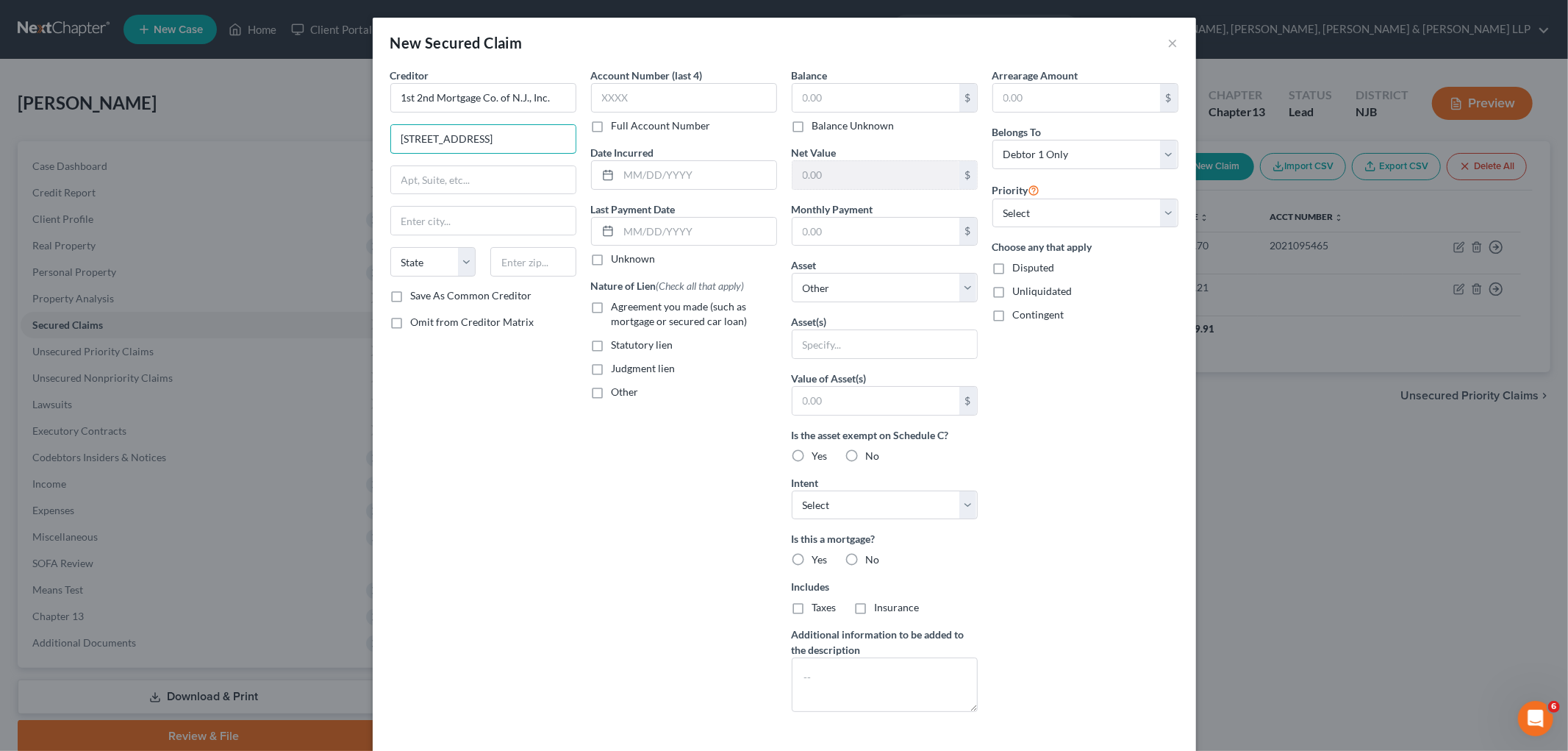
type input "[STREET_ADDRESS]"
click at [416, 361] on div "Creditor * 1st 2nd Mortgage Co. of N.J., Inc. [STREET_ADDRESS][GEOGRAPHIC_DATA]…" at bounding box center [483, 396] width 201 height 656
click at [533, 255] on input "text" at bounding box center [534, 261] width 86 height 29
type input "07626"
type input "Cresskill"
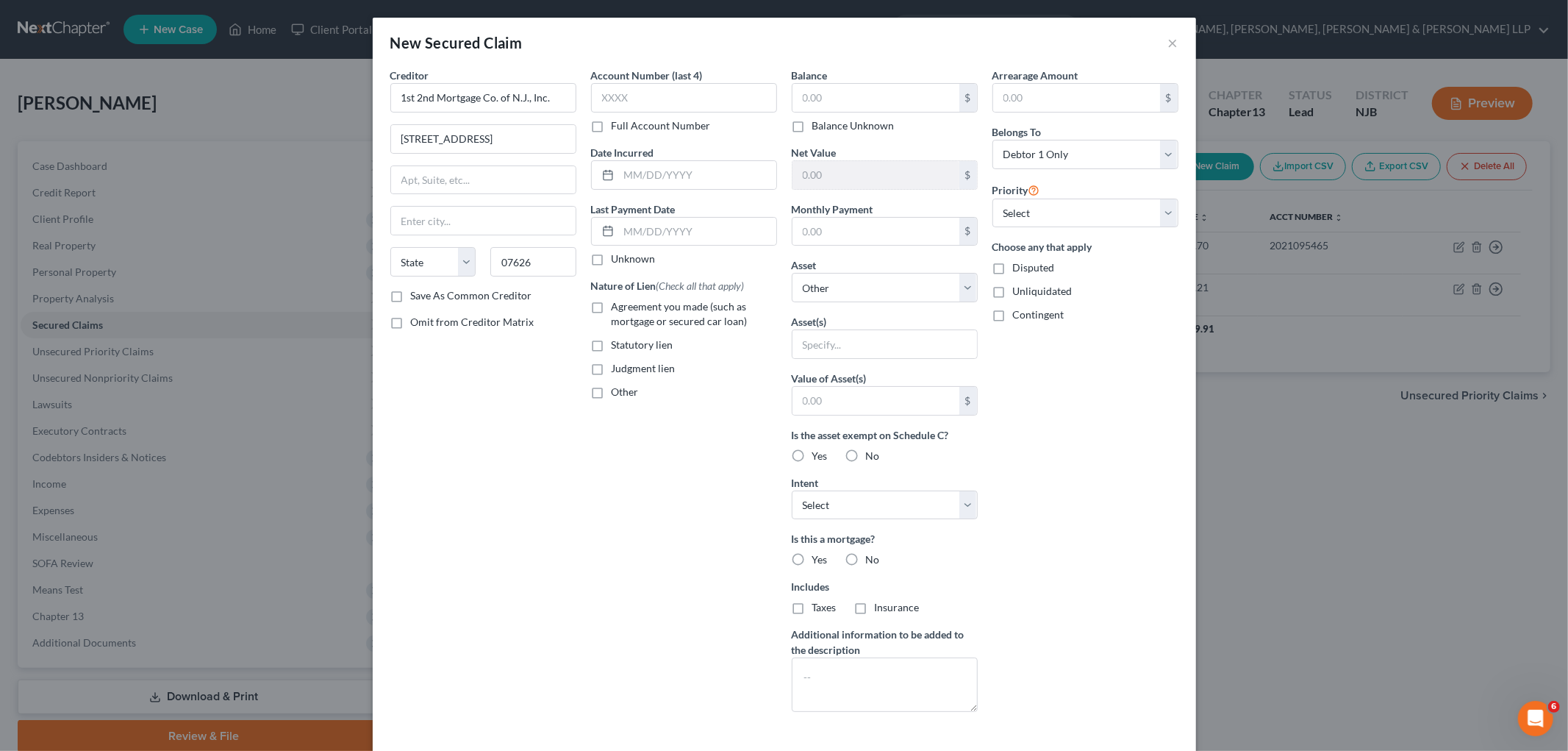
select select "33"
drag, startPoint x: 572, startPoint y: 524, endPoint x: 573, endPoint y: 501, distance: 23.0
click at [572, 524] on div "Creditor * 1st 2nd Mortgage Co. of N.J., Inc. [STREET_ADDRESS][GEOGRAPHIC_DATA]…" at bounding box center [483, 396] width 201 height 656
click at [612, 306] on label "Agreement you made (such as mortgage or secured car loan)" at bounding box center [694, 314] width 166 height 29
click at [618, 306] on input "Agreement you made (such as mortgage or secured car loan)" at bounding box center [623, 304] width 10 height 10
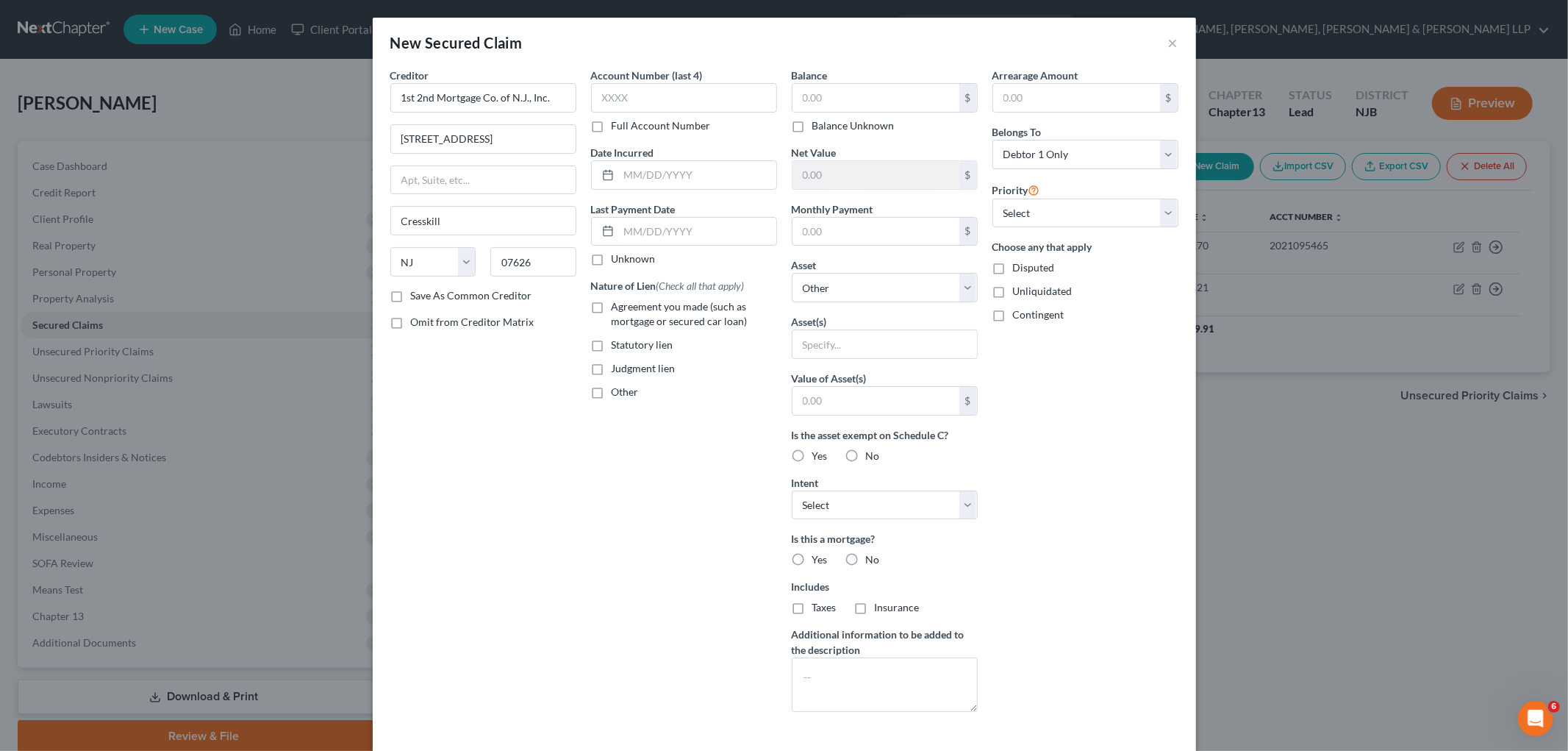
checkbox input "true"
click at [843, 305] on div "Balance $ Balance Unknown Balance Undetermined $ Balance Unknown Net Value $ Mo…" at bounding box center [885, 396] width 201 height 656
click at [848, 292] on select "Select Other Multiple Assets [STREET_ADDRESS] - $0.0" at bounding box center [885, 287] width 186 height 29
select select "2"
click at [792, 273] on select "Select Other Multiple Assets [STREET_ADDRESS] - $0.0" at bounding box center [885, 287] width 186 height 29
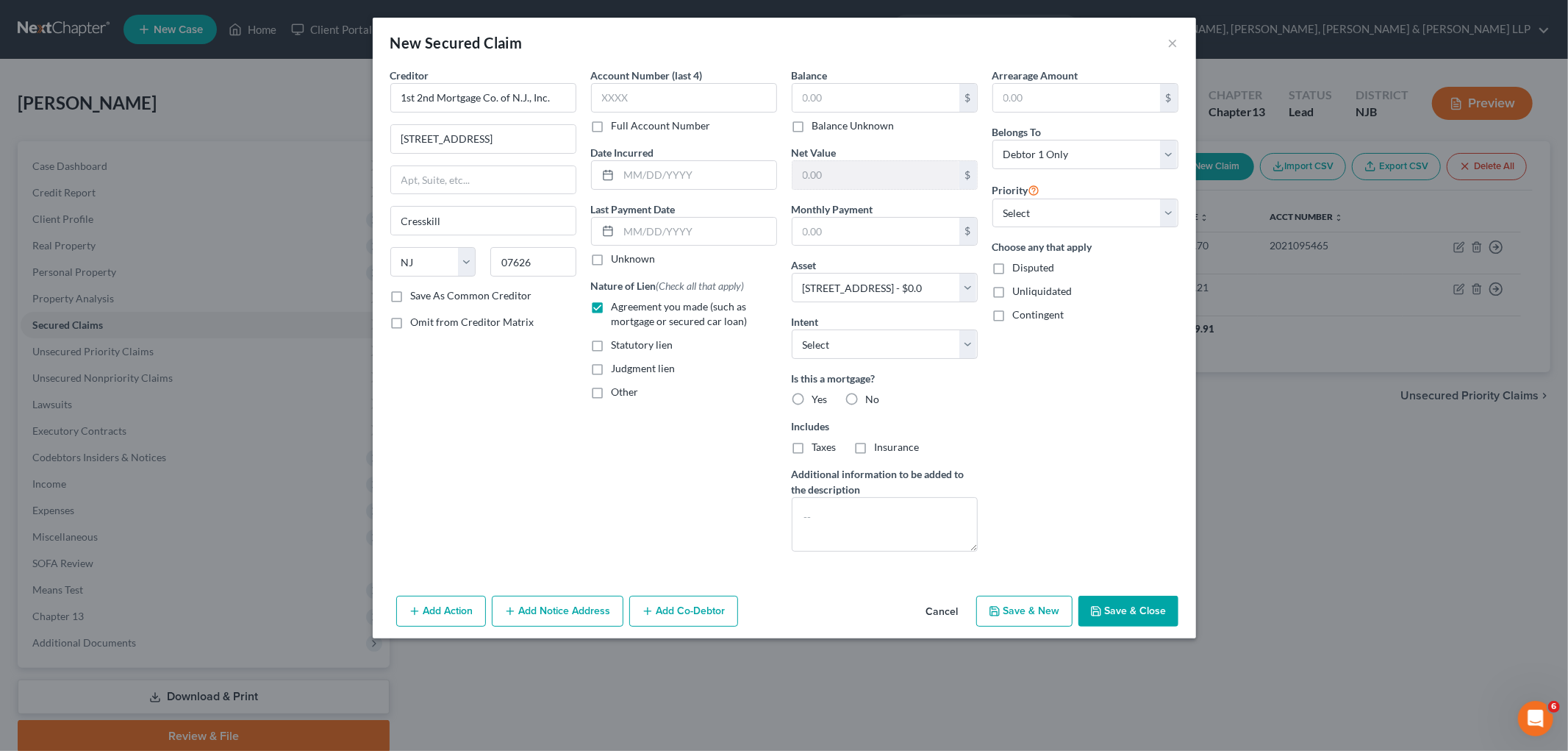
click at [662, 500] on div "Account Number (last 4) Full Account Number Date Incurred Last Payment Date Unk…" at bounding box center [684, 315] width 201 height 495
click at [905, 354] on select "Select Surrender Redeem Reaffirm Avoid Other" at bounding box center [885, 344] width 186 height 29
select select "2"
click at [792, 330] on select "Select Surrender Redeem Reaffirm Avoid Other" at bounding box center [885, 344] width 186 height 29
drag, startPoint x: 1046, startPoint y: 452, endPoint x: 1042, endPoint y: 280, distance: 172.0
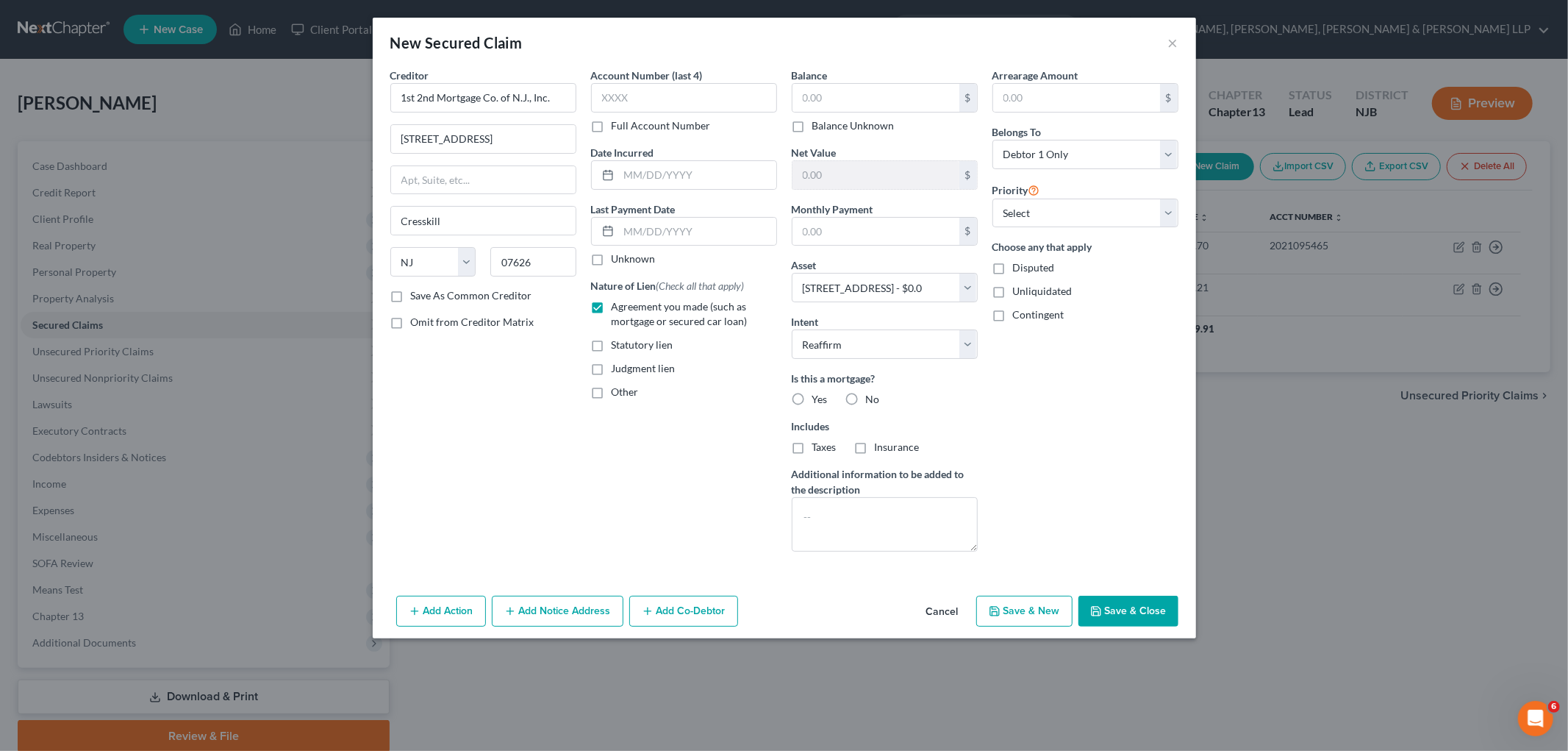
click at [982, 449] on div "Arrearage Amount $ Belongs To * Select Debtor 1 Only Debtor 2 Only Debtor 1 And…" at bounding box center [1085, 315] width 201 height 495
click at [982, 103] on input "text" at bounding box center [1077, 97] width 167 height 28
paste input "$379,026.94"
type input "379,026.94"
click at [982, 499] on div "Arrearage Amount 379,026.94 $ Belongs To * Select Debtor 1 Only Debtor 2 Only D…" at bounding box center [1085, 315] width 201 height 495
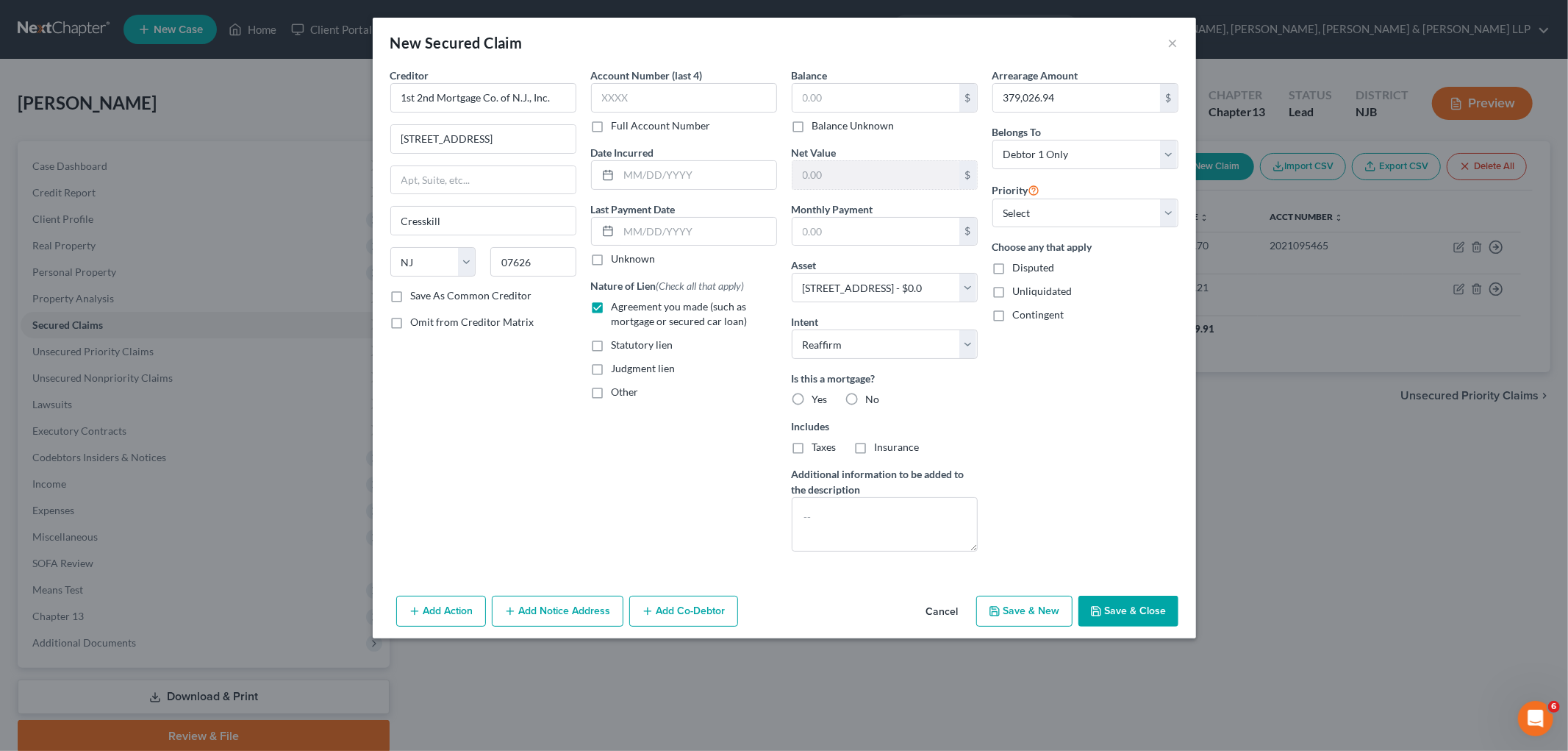
click at [812, 398] on label "Yes" at bounding box center [819, 399] width 15 height 14
click at [819, 398] on input "Yes" at bounding box center [823, 397] width 10 height 10
radio input "true"
click at [812, 444] on label "Taxes" at bounding box center [824, 447] width 24 height 14
click at [819, 444] on input "Taxes" at bounding box center [823, 444] width 10 height 10
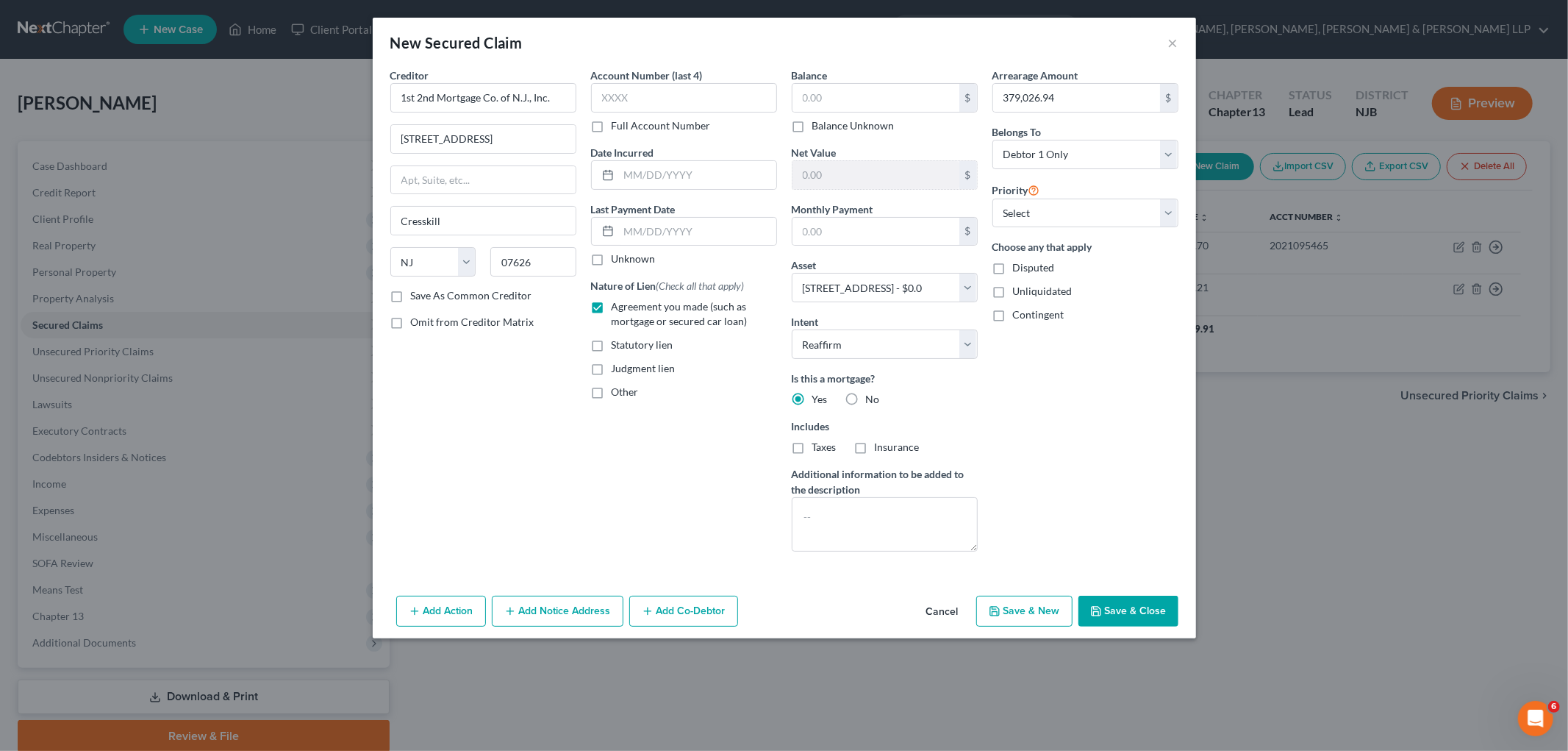
checkbox input "true"
click at [875, 452] on label "Insurance" at bounding box center [897, 447] width 45 height 14
click at [881, 449] on input "Insurance" at bounding box center [886, 444] width 10 height 10
checkbox input "true"
paste input "50,194.72"
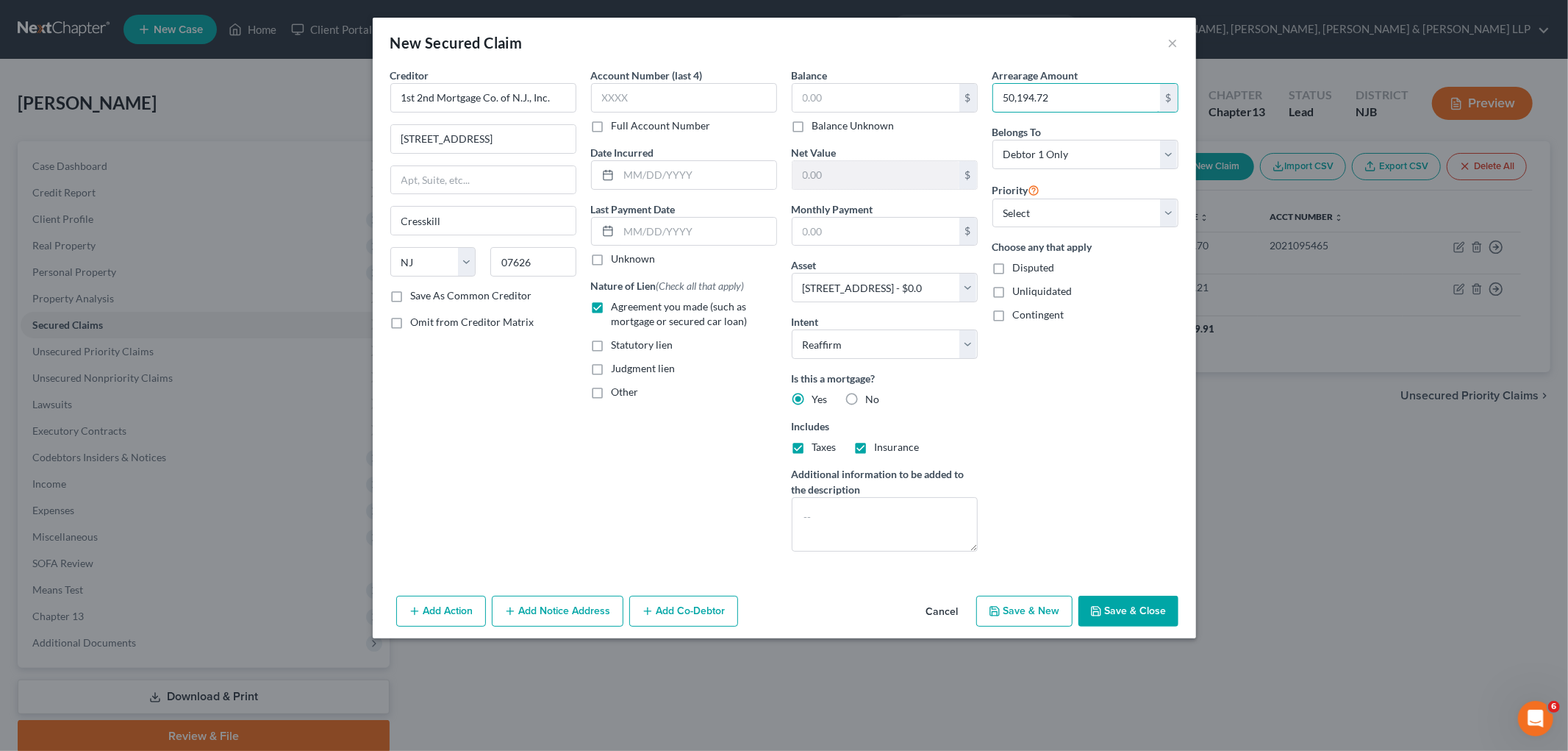
type input "50,194.72"
click at [829, 93] on input "text" at bounding box center [876, 97] width 167 height 28
paste input "374,496.85"
type input "374,496.85"
click at [982, 457] on div "Arrearage Amount 50,194.72 $ Belongs To * Select Debtor 1 Only Debtor 2 Only De…" at bounding box center [1085, 315] width 201 height 495
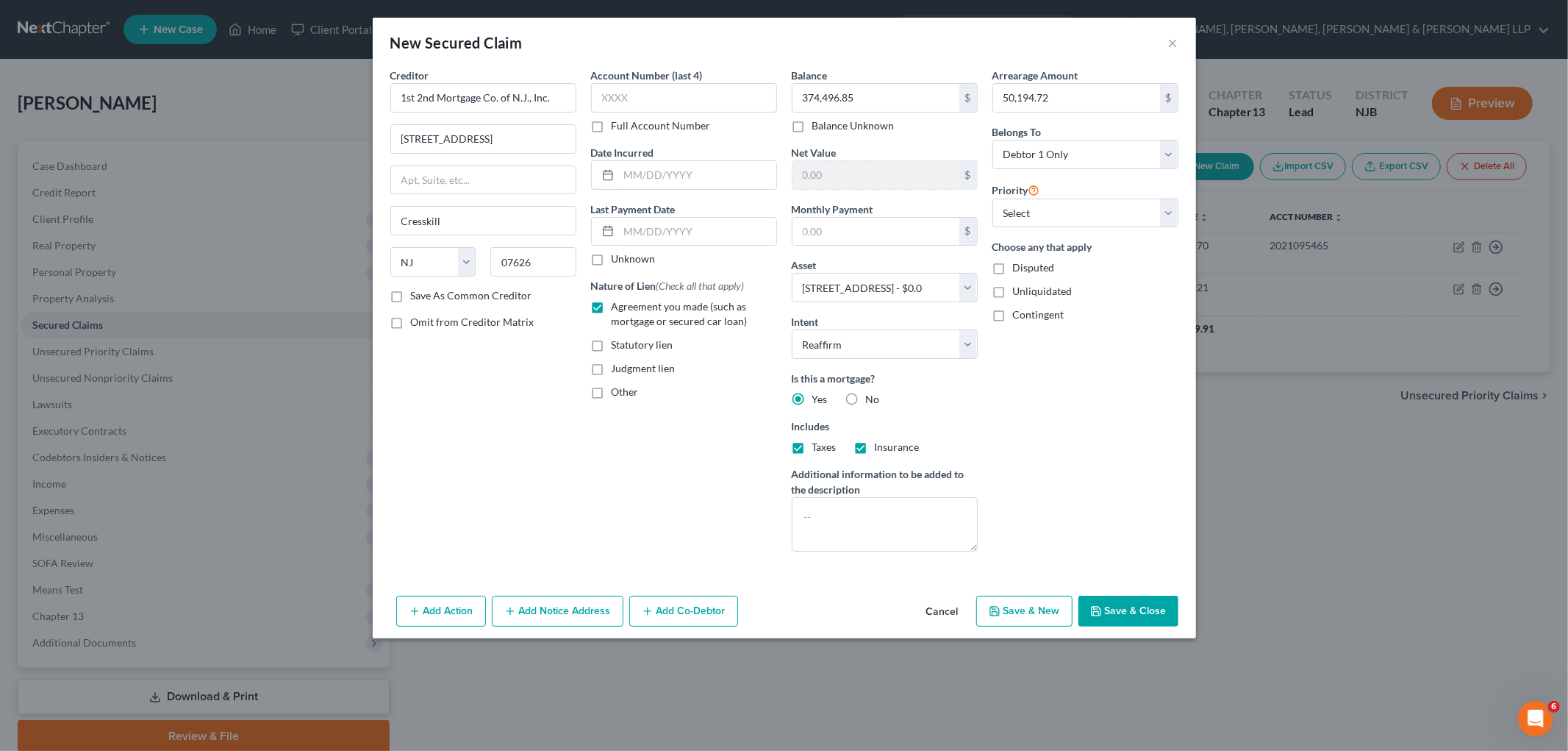
click at [553, 601] on button "Add Notice Address" at bounding box center [557, 611] width 131 height 31
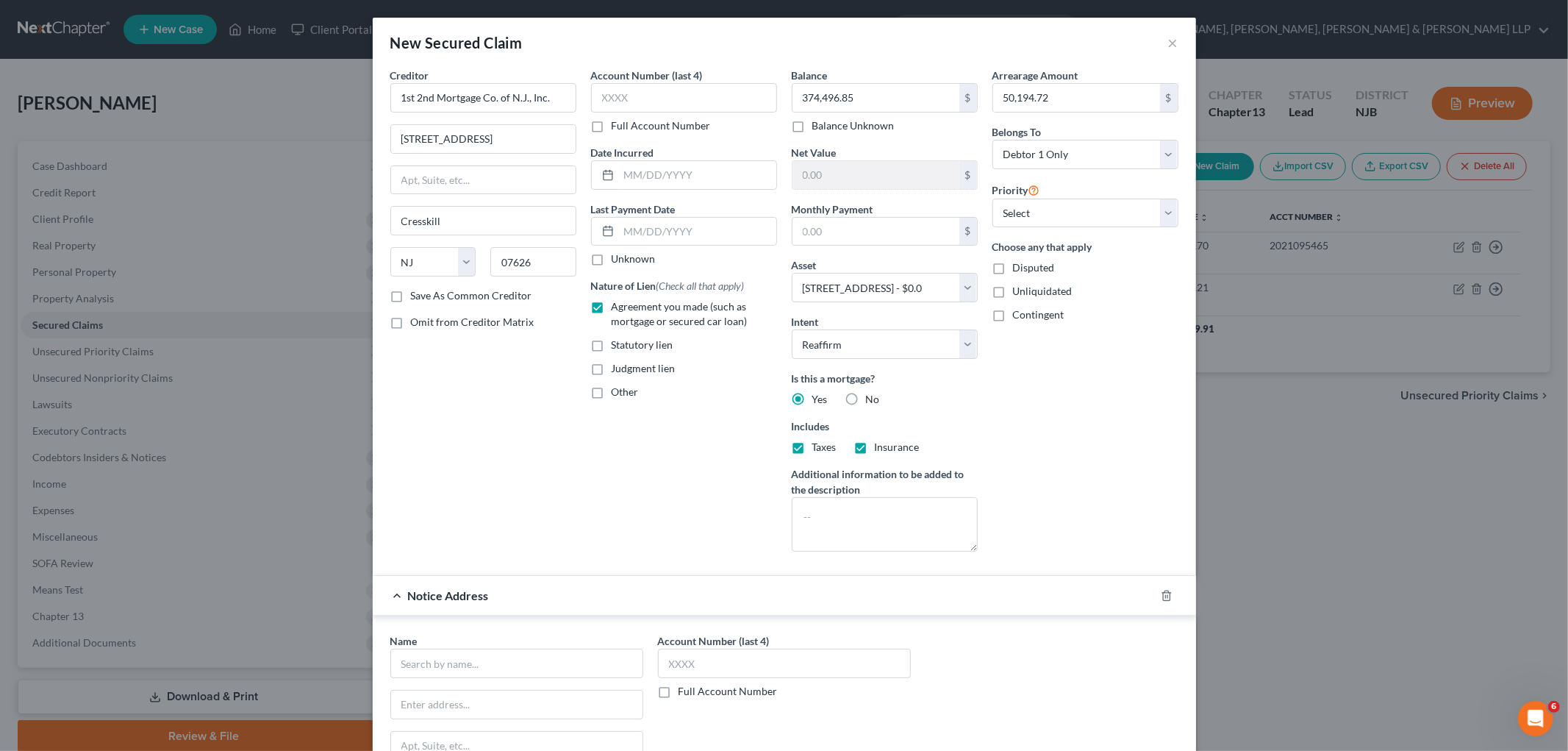
click at [743, 706] on div "Account Number (last 4) Full Account Number" at bounding box center [784, 757] width 268 height 247
click at [982, 480] on div "Arrearage Amount 50,194.72 $ Belongs To * Select Debtor 1 Only Debtor 2 Only De…" at bounding box center [1085, 315] width 201 height 495
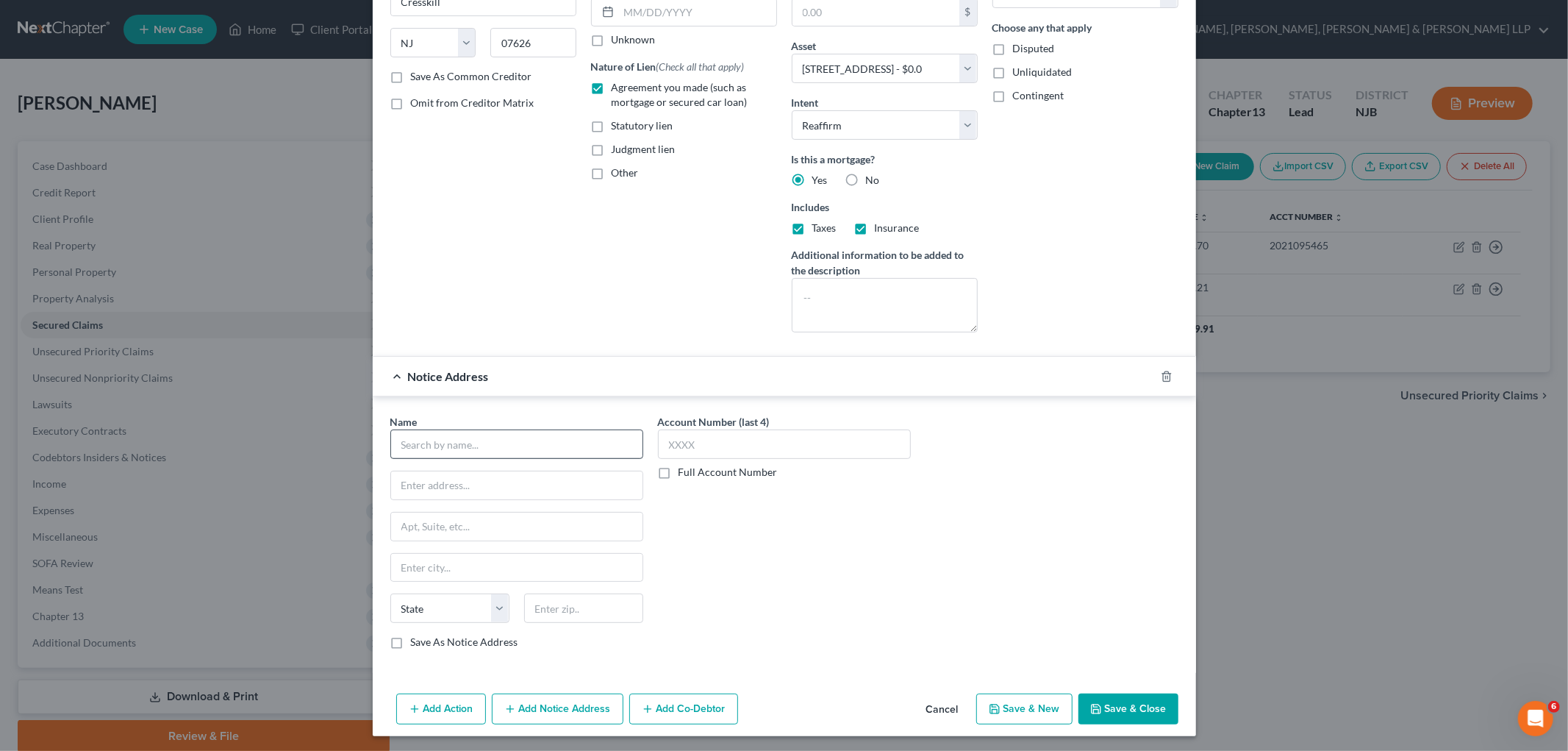
scroll to position [223, 0]
click at [503, 446] on input "text" at bounding box center [517, 440] width 253 height 29
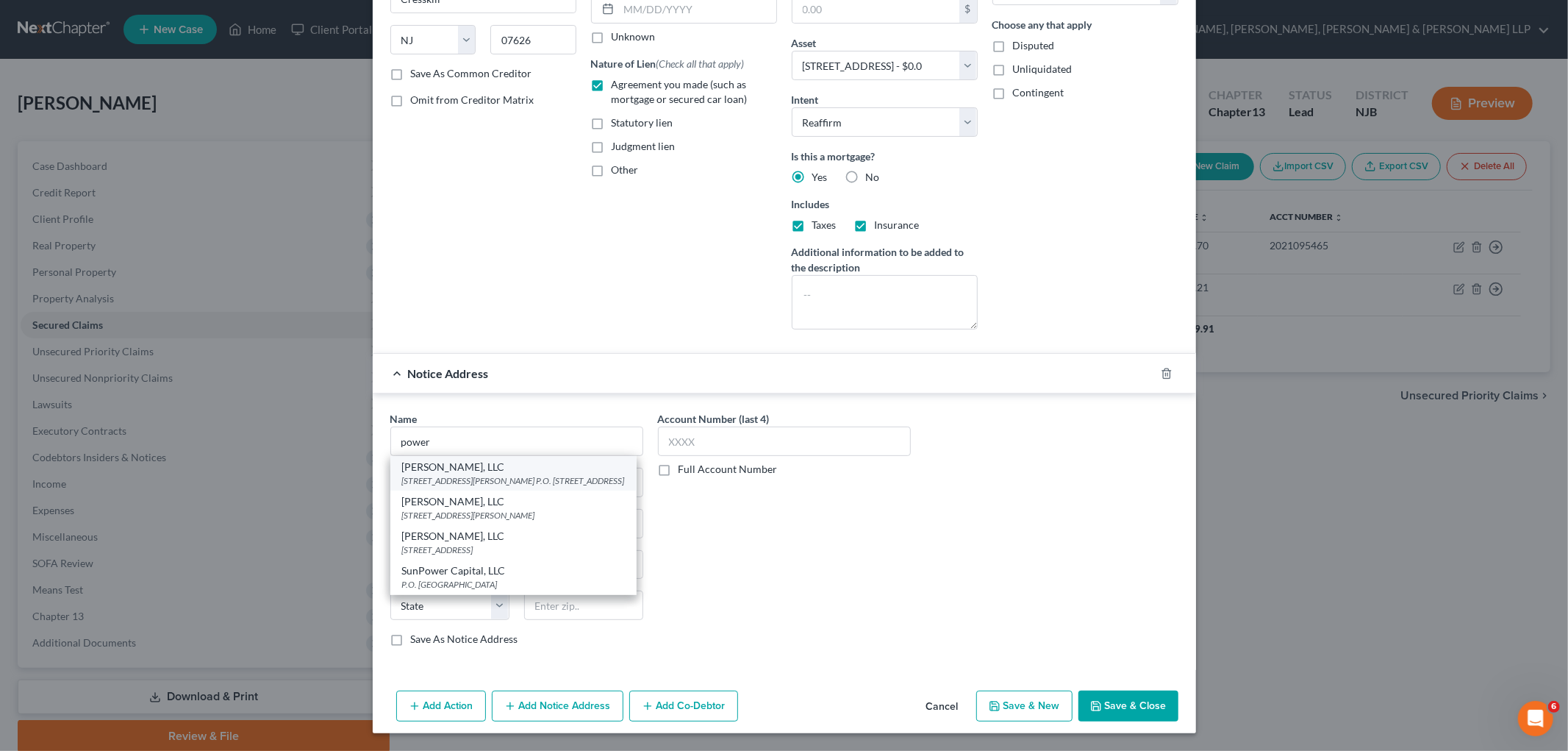
click at [507, 487] on div "[STREET_ADDRESS][PERSON_NAME] P.O. [STREET_ADDRESS]" at bounding box center [514, 481] width 223 height 13
type input "[PERSON_NAME], LLC"
type input "[STREET_ADDRESS][PERSON_NAME]"
type input "P.O. Box 848"
type input "[GEOGRAPHIC_DATA]"
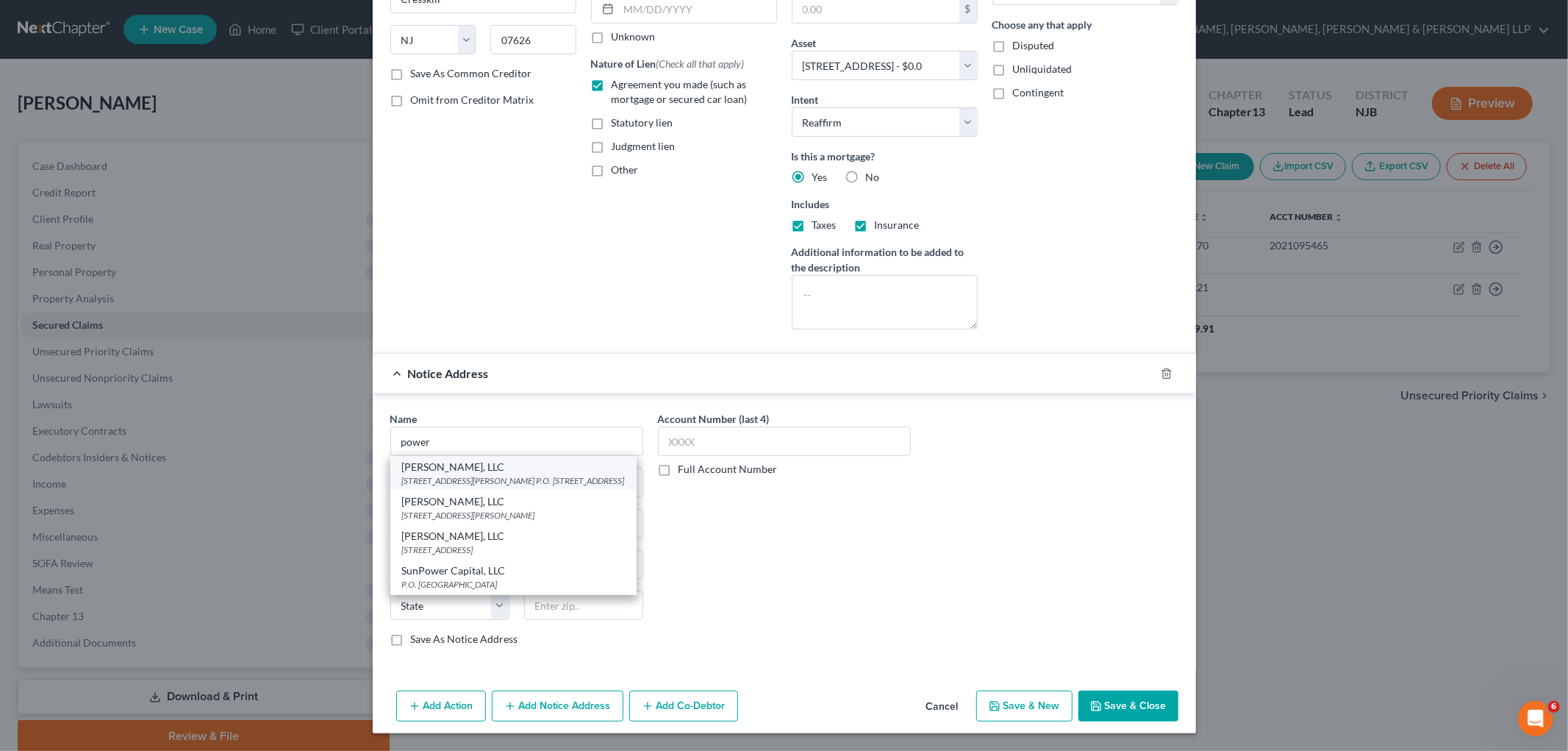
select select "33"
type input "08057"
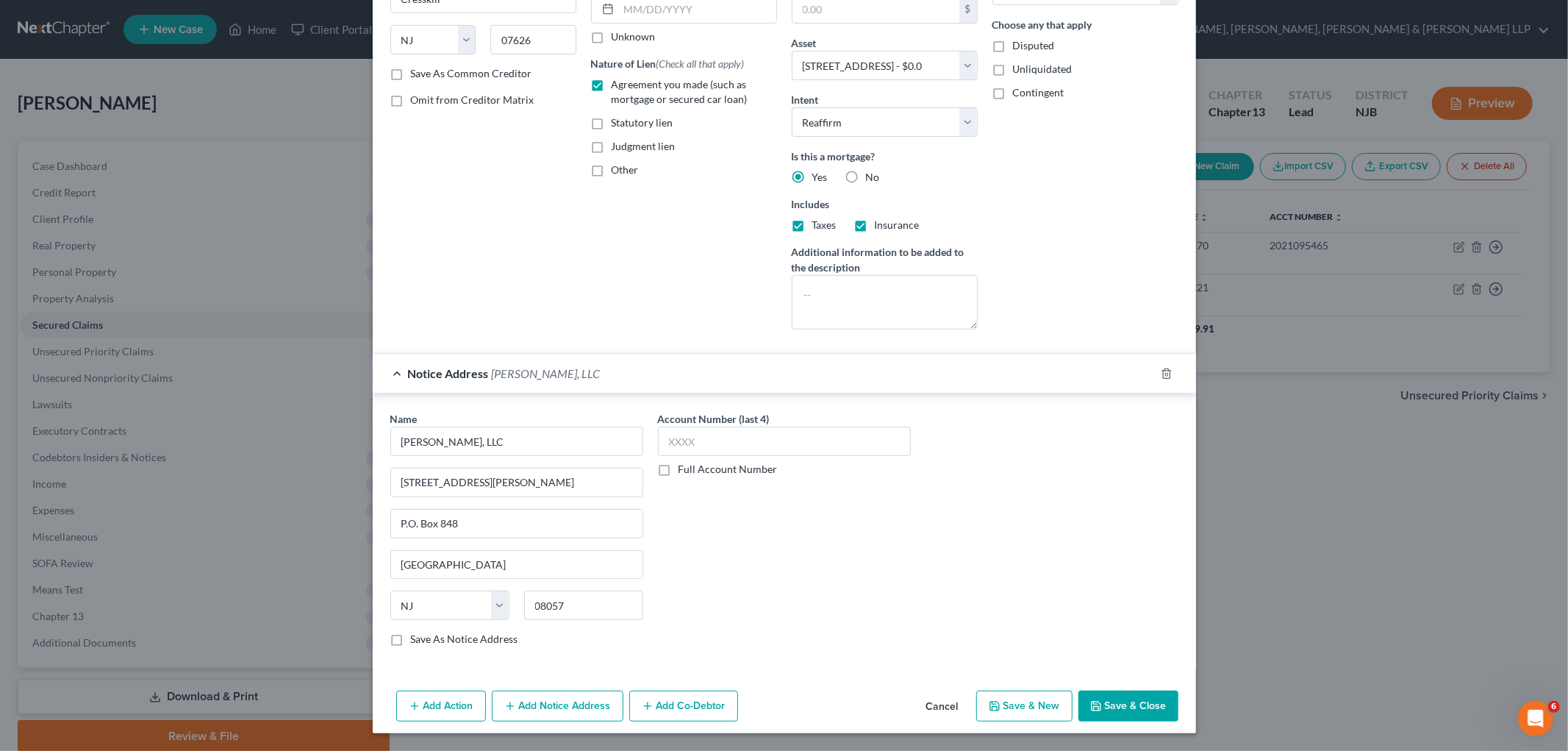
click at [943, 542] on div "Name * [PERSON_NAME], LLC [STREET_ADDRESS][PERSON_NAME] P.O. Box 848 [GEOGRAPHI…" at bounding box center [784, 534] width 803 height 247
click at [678, 468] on label "Full Account Number" at bounding box center [728, 469] width 100 height 14
click at [685, 468] on input "Full Account Number" at bounding box center [690, 467] width 10 height 10
click at [667, 446] on input "text" at bounding box center [784, 440] width 253 height 29
paste input "F00185623"
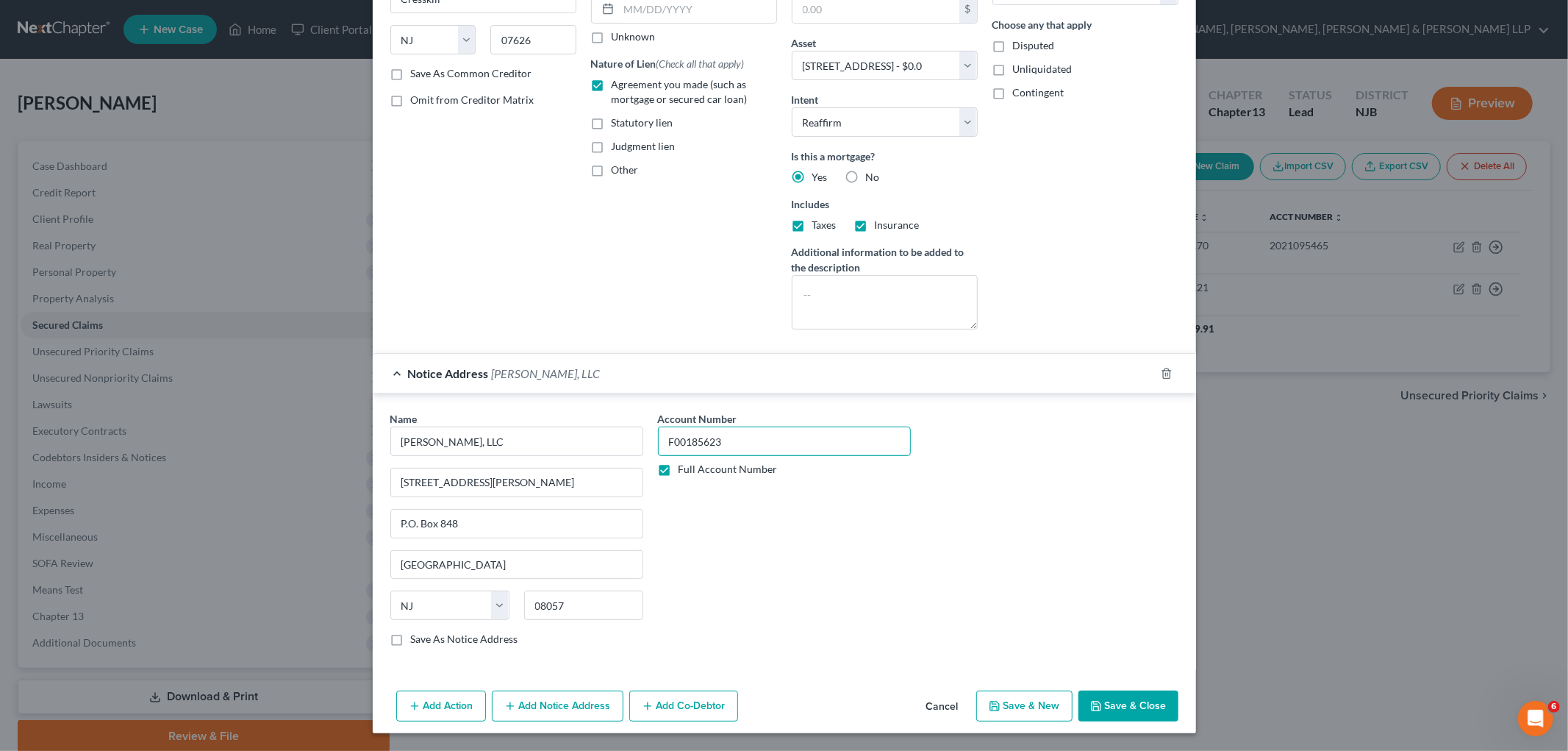
click at [667, 436] on input "F00185623" at bounding box center [784, 440] width 253 height 29
click at [706, 442] on input "F-00185623" at bounding box center [784, 440] width 253 height 29
type input "F-001856-23"
click at [776, 571] on div "Account Number F-001856-23 Full Account Number" at bounding box center [784, 534] width 268 height 247
click at [887, 374] on div "Notice Address [PERSON_NAME], LLC" at bounding box center [764, 373] width 782 height 39
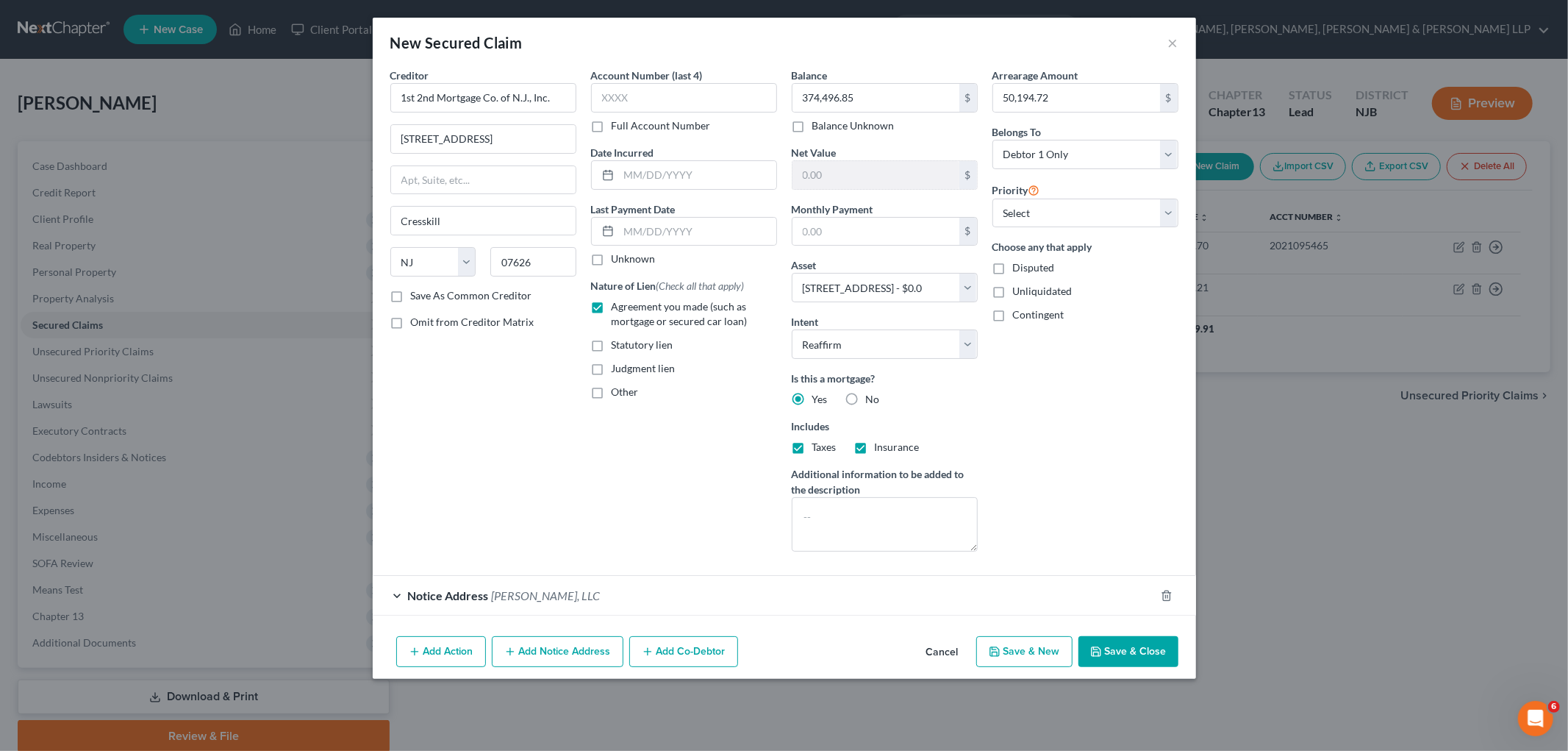
scroll to position [0, 0]
click at [835, 578] on div "Notice Address [PERSON_NAME], LLC" at bounding box center [764, 595] width 782 height 39
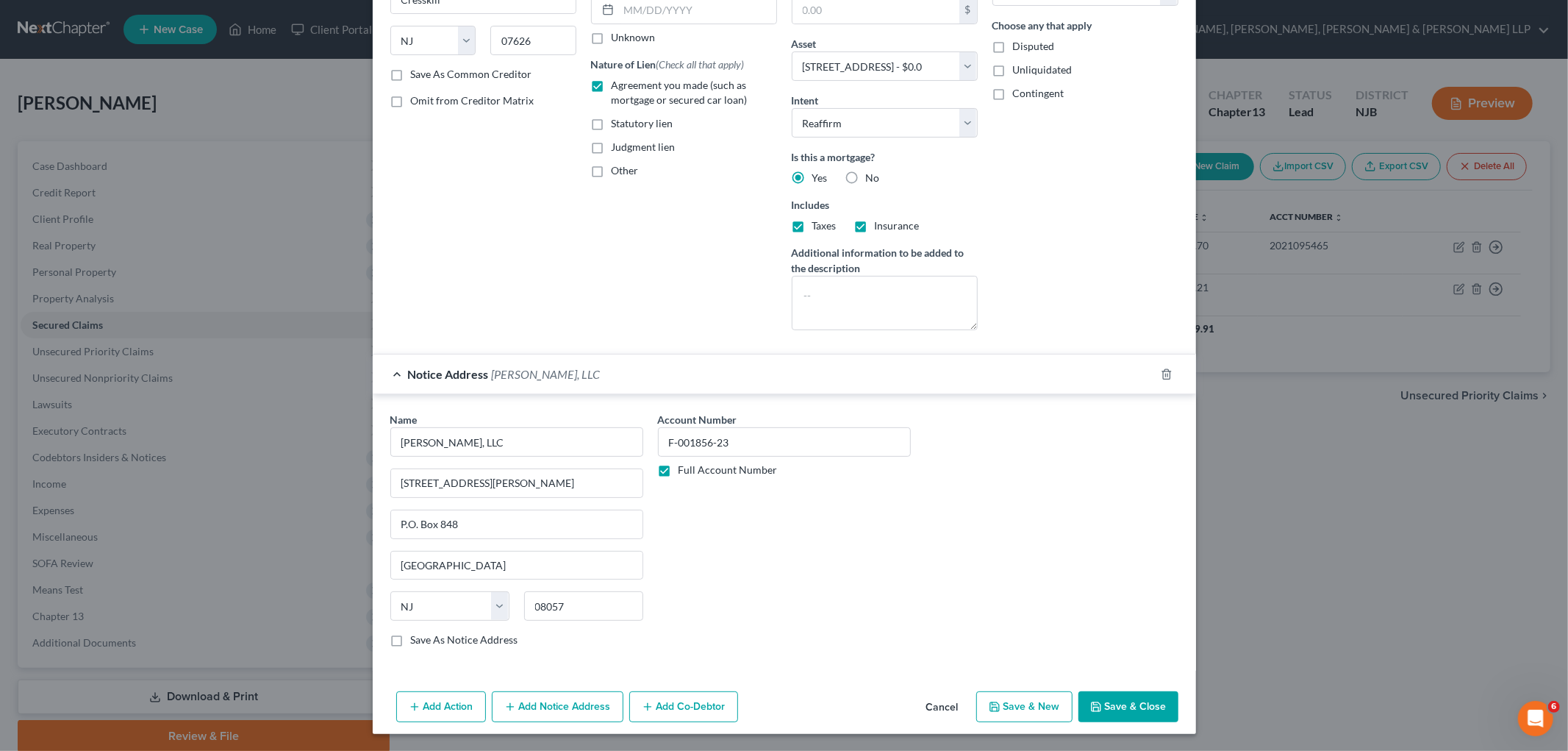
scroll to position [223, 0]
click at [445, 641] on label "Save As Notice Address" at bounding box center [464, 639] width 108 height 14
click at [426, 641] on input "Save As Notice Address" at bounding box center [421, 636] width 10 height 10
checkbox input "true"
click at [899, 372] on div "Notice Address [PERSON_NAME], LLC" at bounding box center [764, 373] width 782 height 39
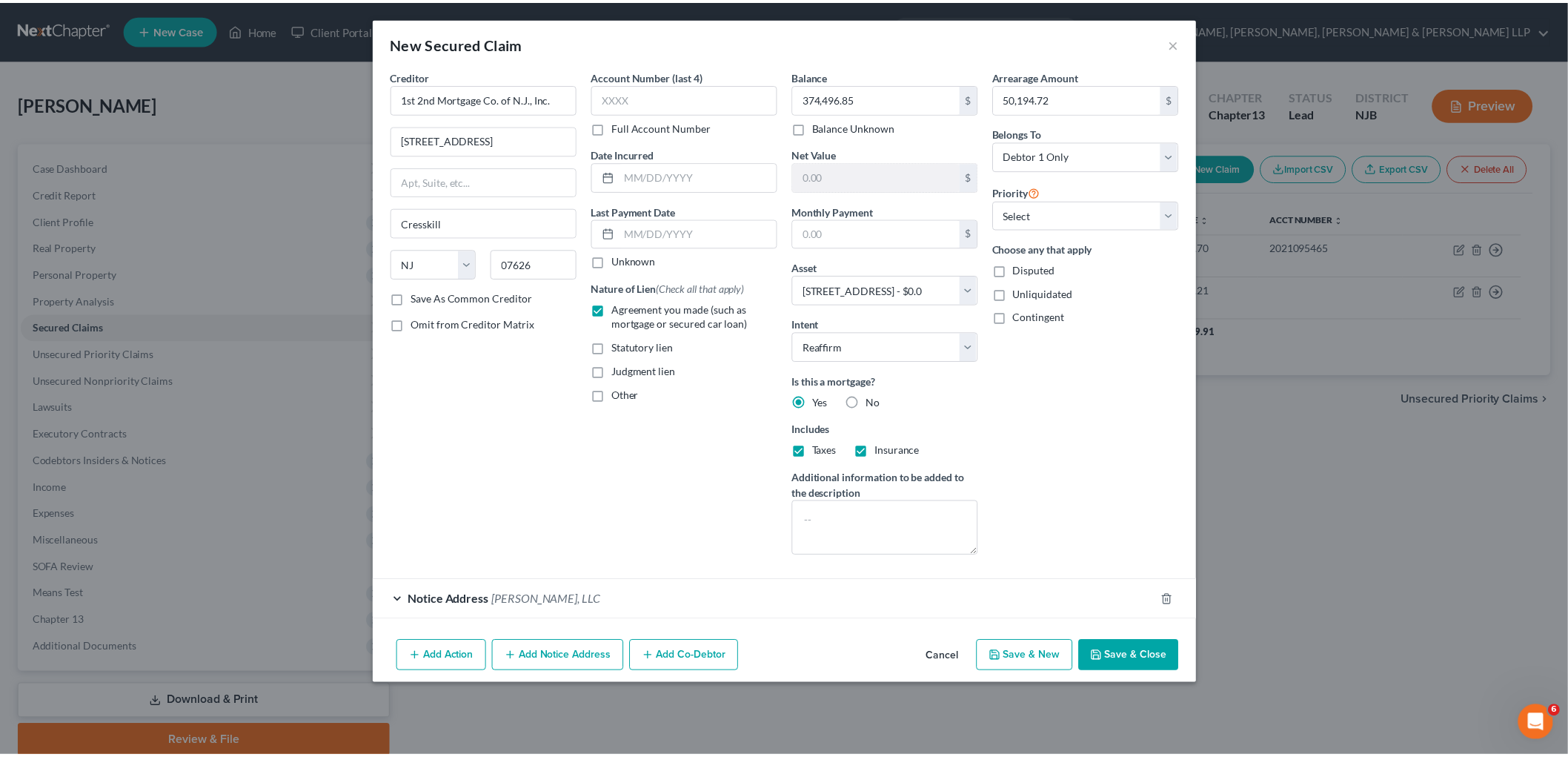
scroll to position [0, 0]
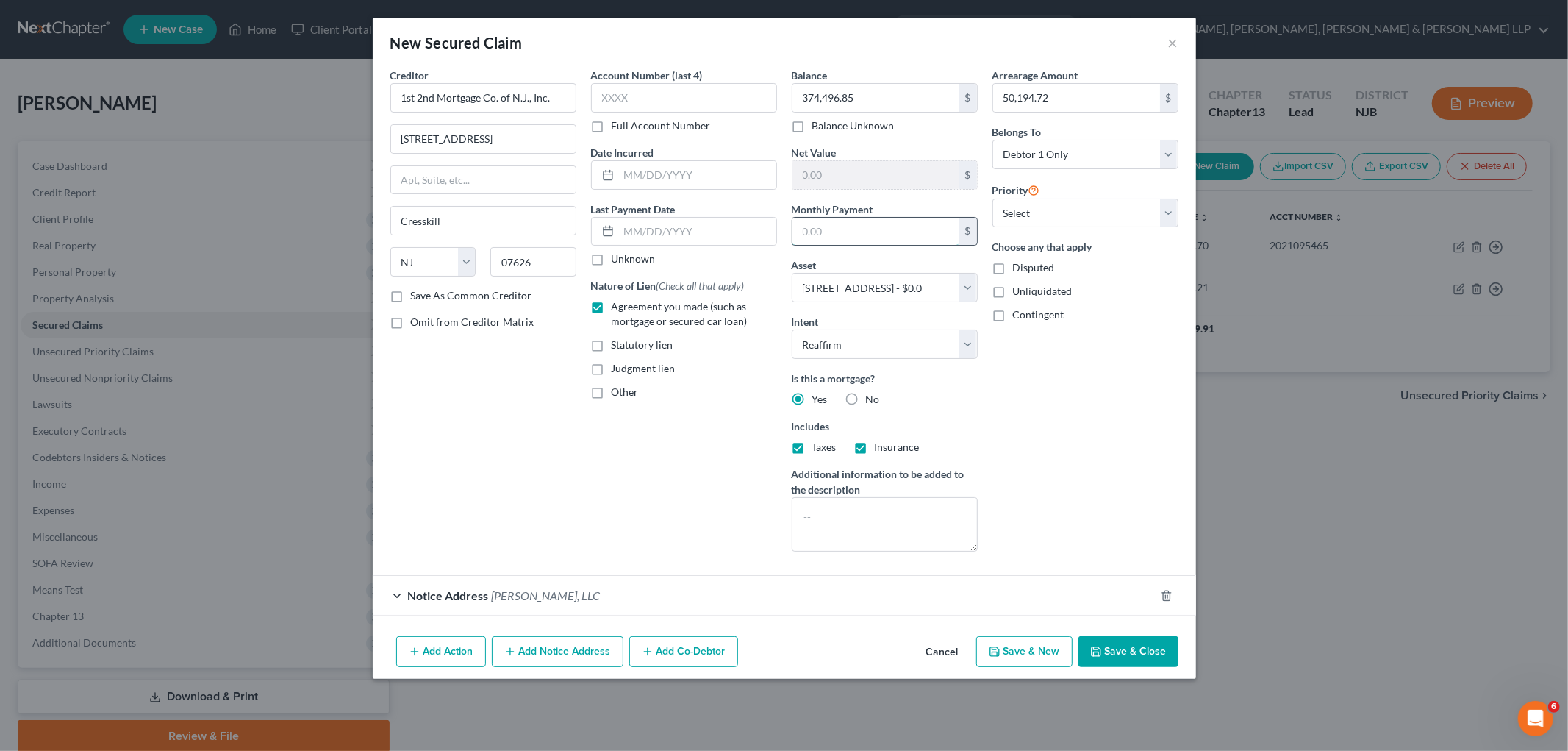
click at [871, 217] on input "text" at bounding box center [876, 231] width 167 height 28
type input "2,446.41"
click at [982, 484] on div "Arrearage Amount 50,194.72 $ Belongs To * Select Debtor 1 Only Debtor 2 Only De…" at bounding box center [1085, 315] width 201 height 495
click at [670, 179] on input "text" at bounding box center [698, 174] width 158 height 28
type input "[DATE]"
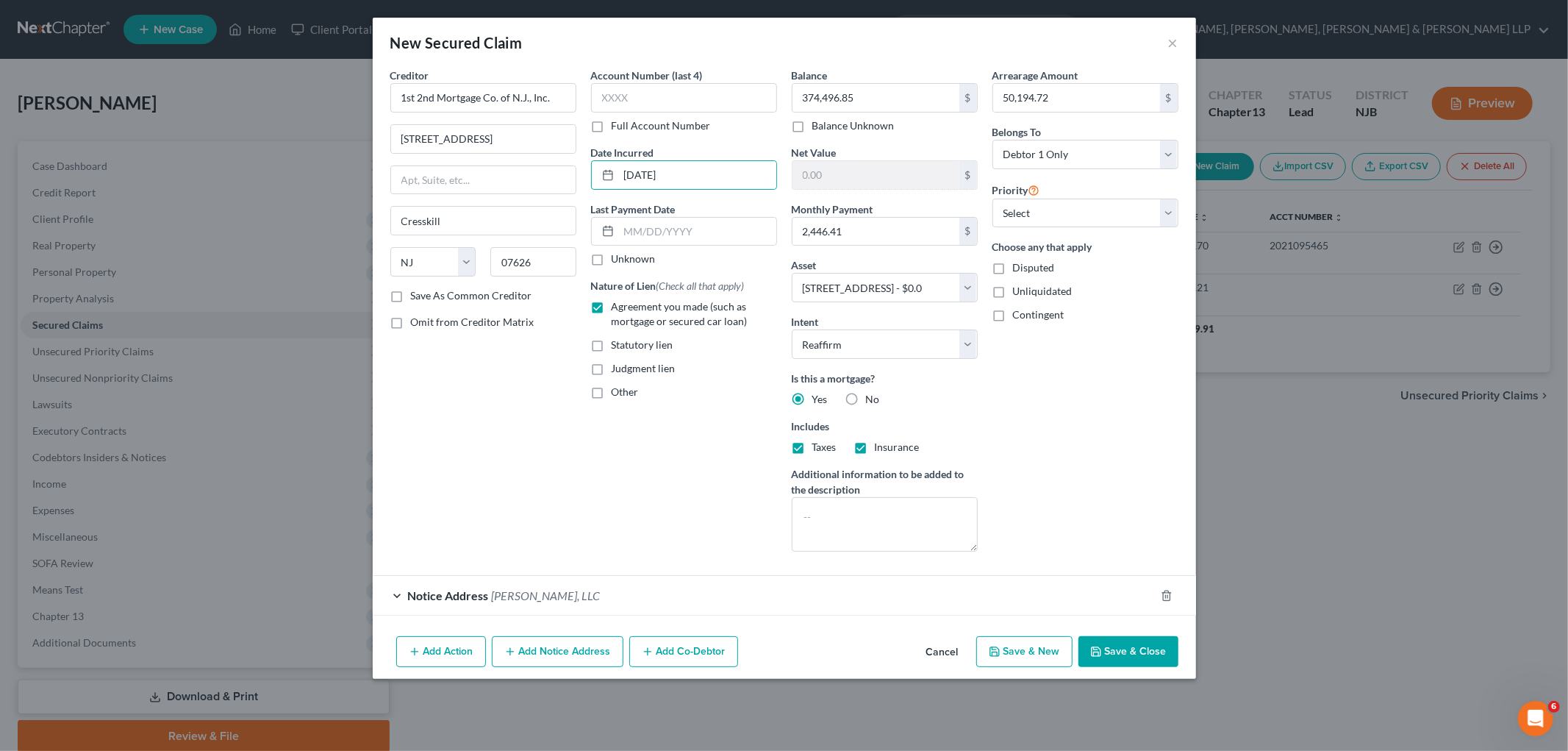
click at [982, 420] on div "Arrearage Amount 50,194.72 $ Belongs To * Select Debtor 1 Only Debtor 2 Only De…" at bounding box center [1085, 315] width 201 height 495
click at [982, 652] on button "Save & Close" at bounding box center [1128, 651] width 100 height 31
select select
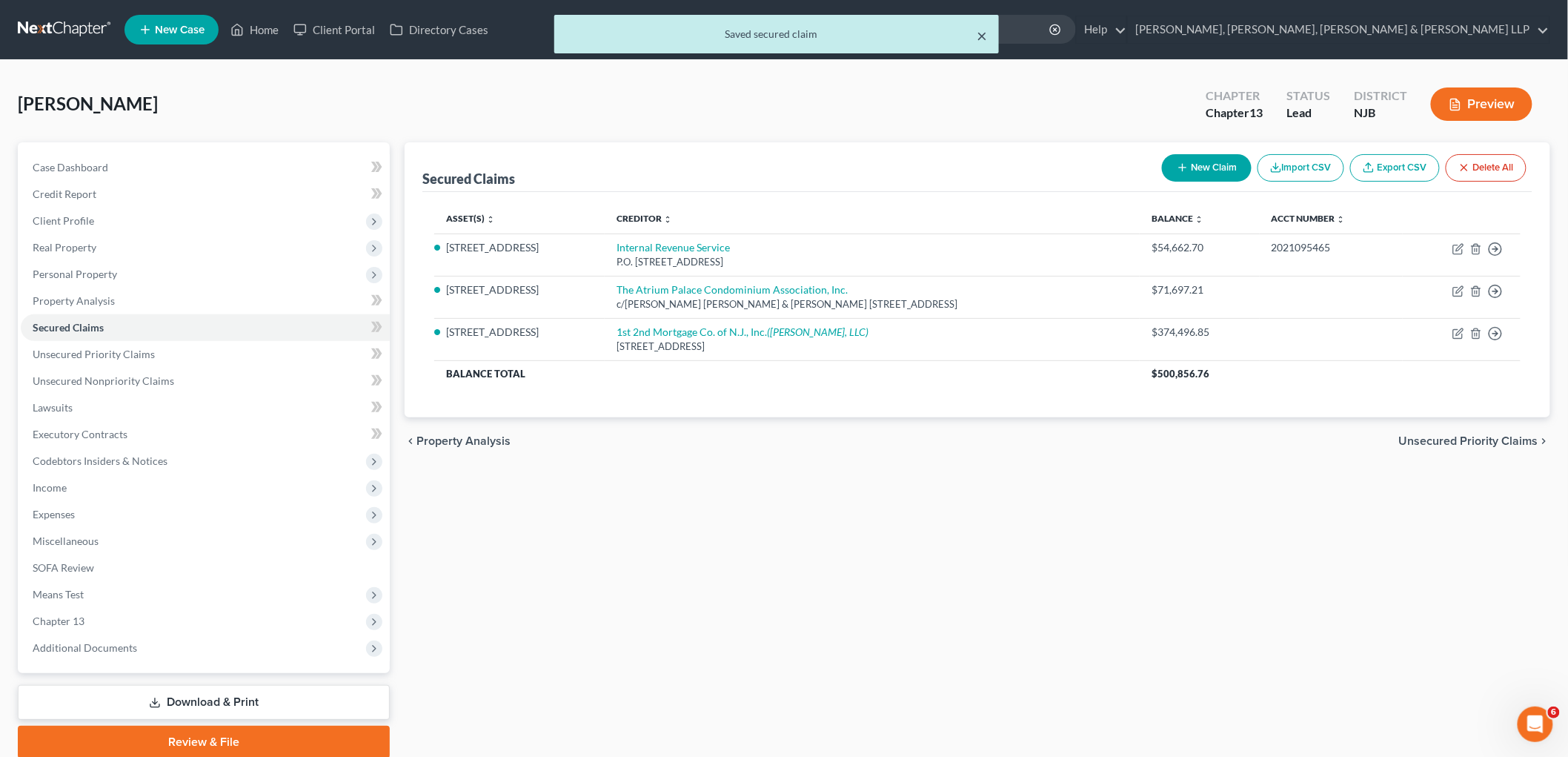
click at [981, 34] on button "×" at bounding box center [981, 35] width 10 height 18
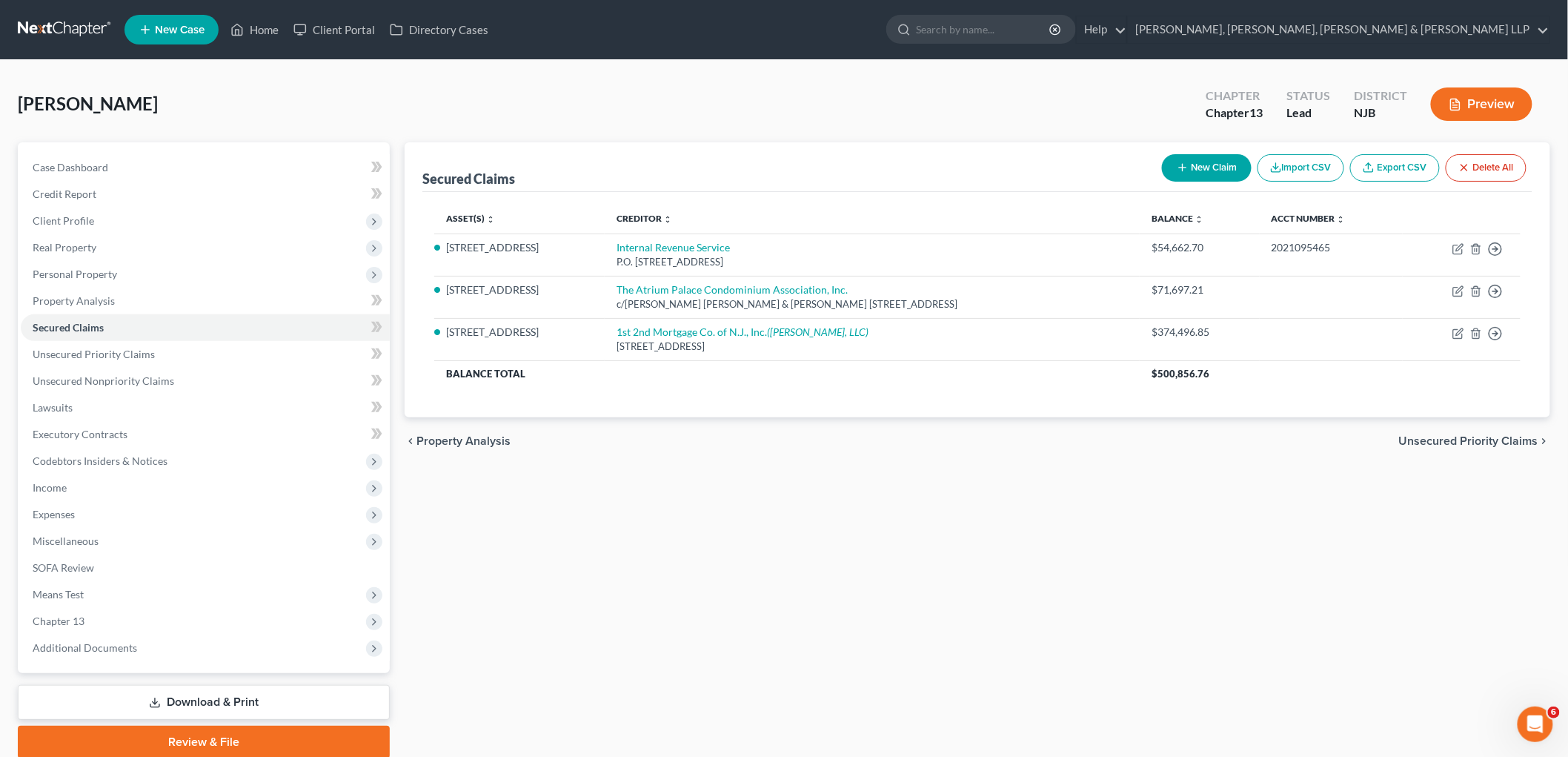
click at [989, 439] on span "Unsecured Priority Claims" at bounding box center [1468, 441] width 140 height 12
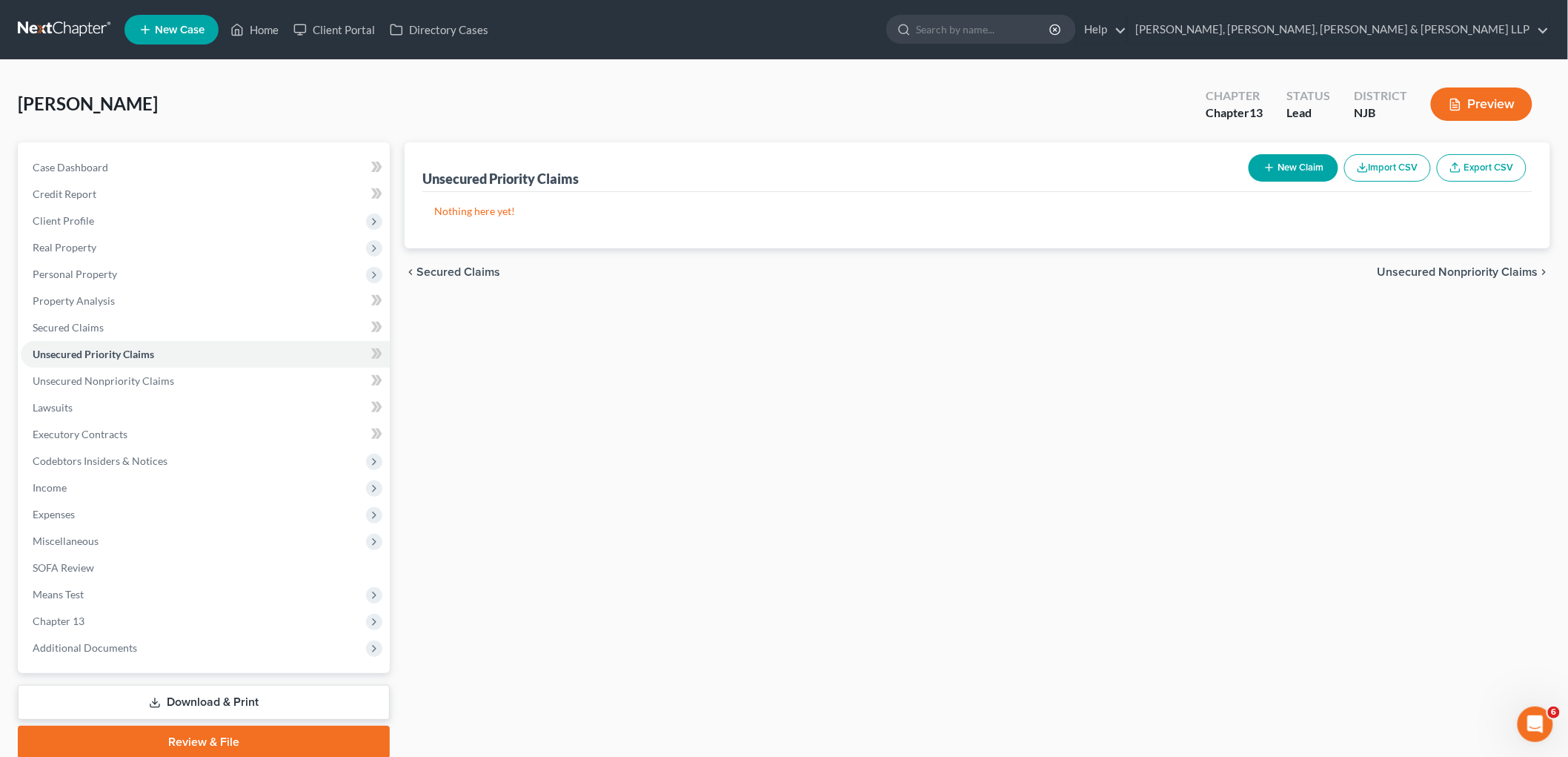
click at [989, 172] on icon "button" at bounding box center [1269, 167] width 12 height 12
select select "0"
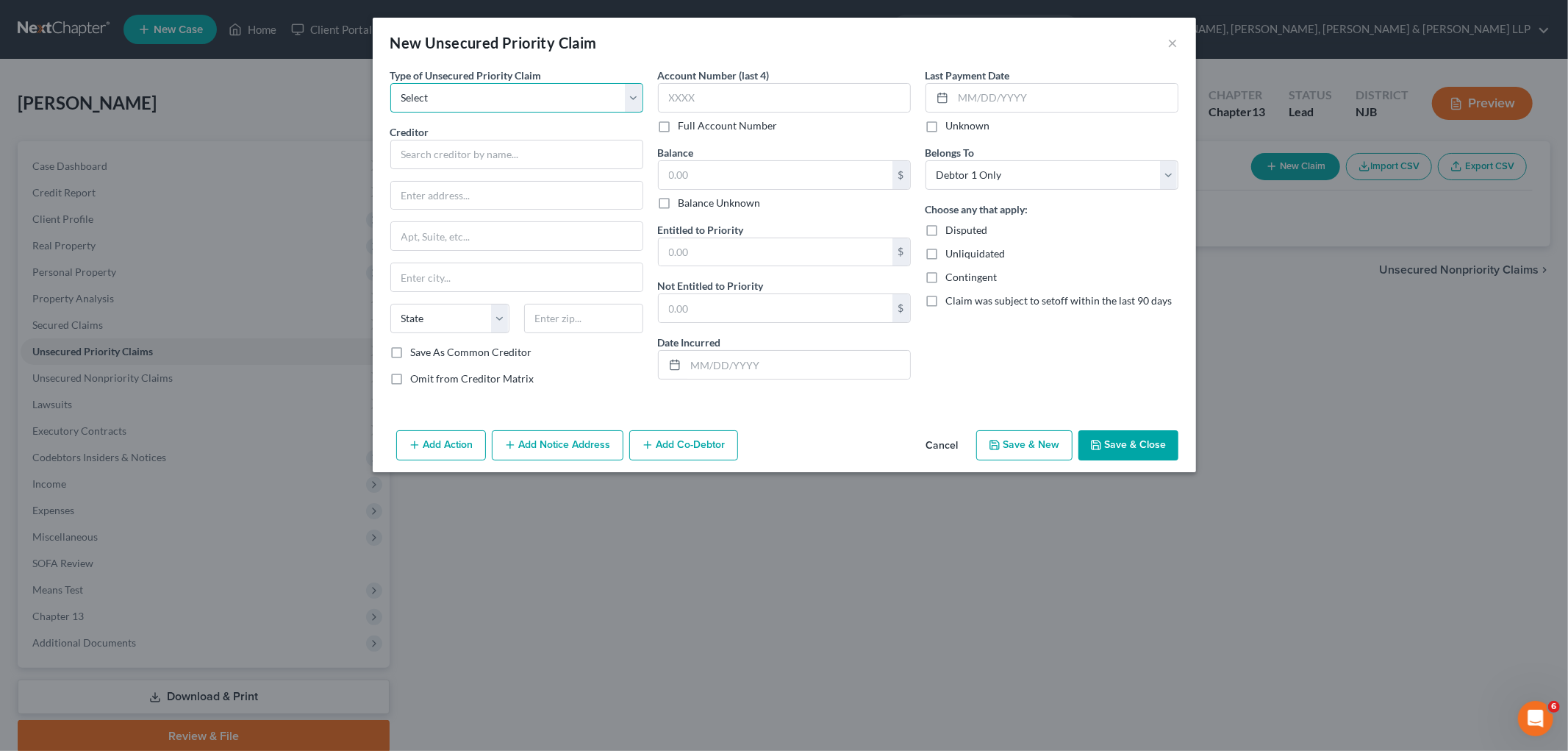
click at [535, 100] on select "Select Taxes & Other Government Units Domestic Support Obligations Extensions o…" at bounding box center [517, 97] width 253 height 29
select select "0"
click at [390, 83] on select "Select Taxes & Other Government Units Domestic Support Obligations Extensions o…" at bounding box center [517, 97] width 253 height 29
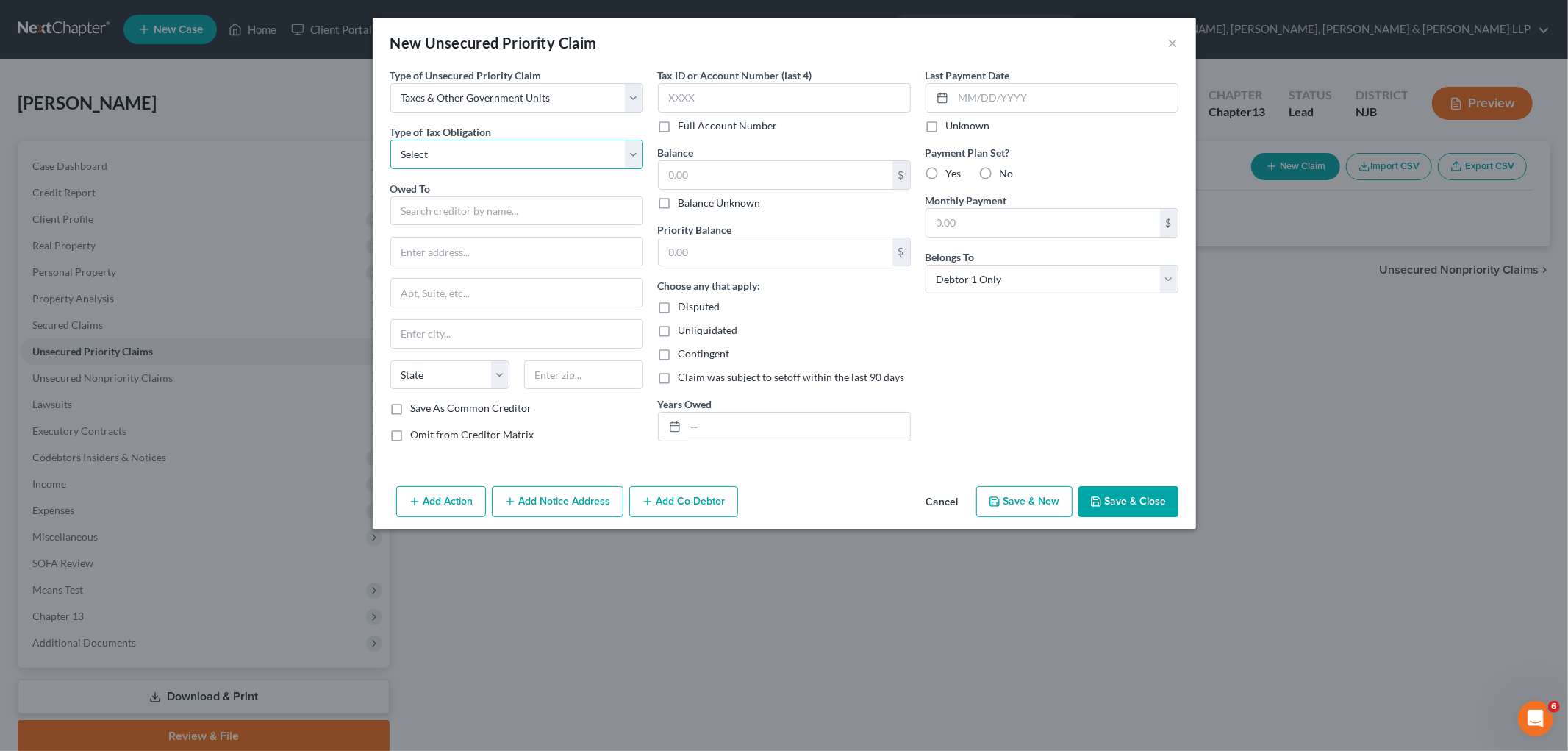
click at [506, 150] on select "Select Federal City State Franchise Tax Board Other" at bounding box center [517, 154] width 253 height 29
select select "2"
click at [390, 139] on select "Select Federal City State Franchise Tax Board Other" at bounding box center [517, 154] width 253 height 29
click at [471, 204] on input "text" at bounding box center [517, 211] width 253 height 29
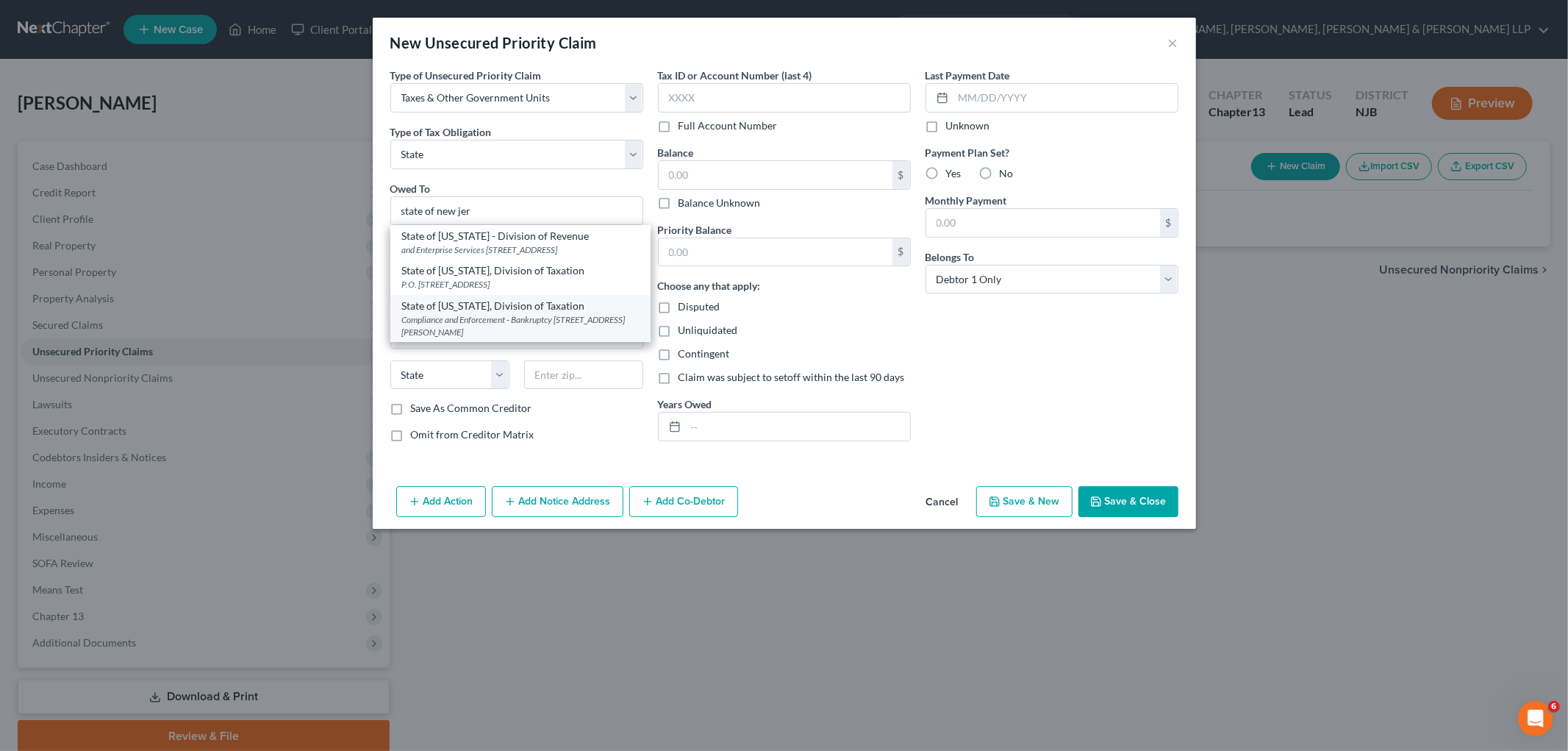
click at [522, 336] on div "Compliance and Enforcement - Bankruptcy [STREET_ADDRESS][PERSON_NAME]" at bounding box center [520, 325] width 237 height 25
type input "State of [US_STATE], Division of Taxation"
type input "Compliance and Enforcement - Bankruptcy Unit"
type input "[STREET_ADDRESS][PERSON_NAME]"
type input "[GEOGRAPHIC_DATA]"
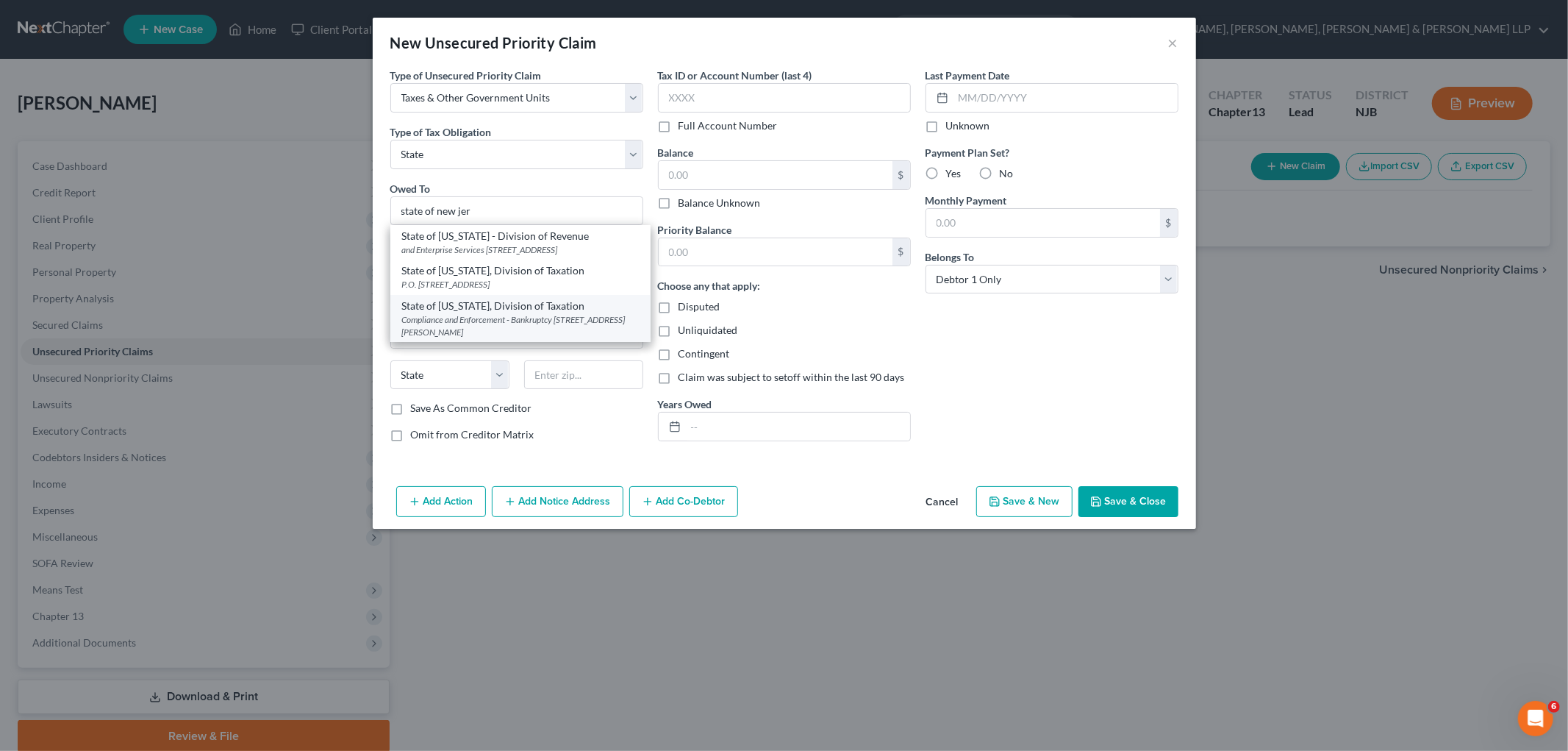
select select "33"
type input "08695"
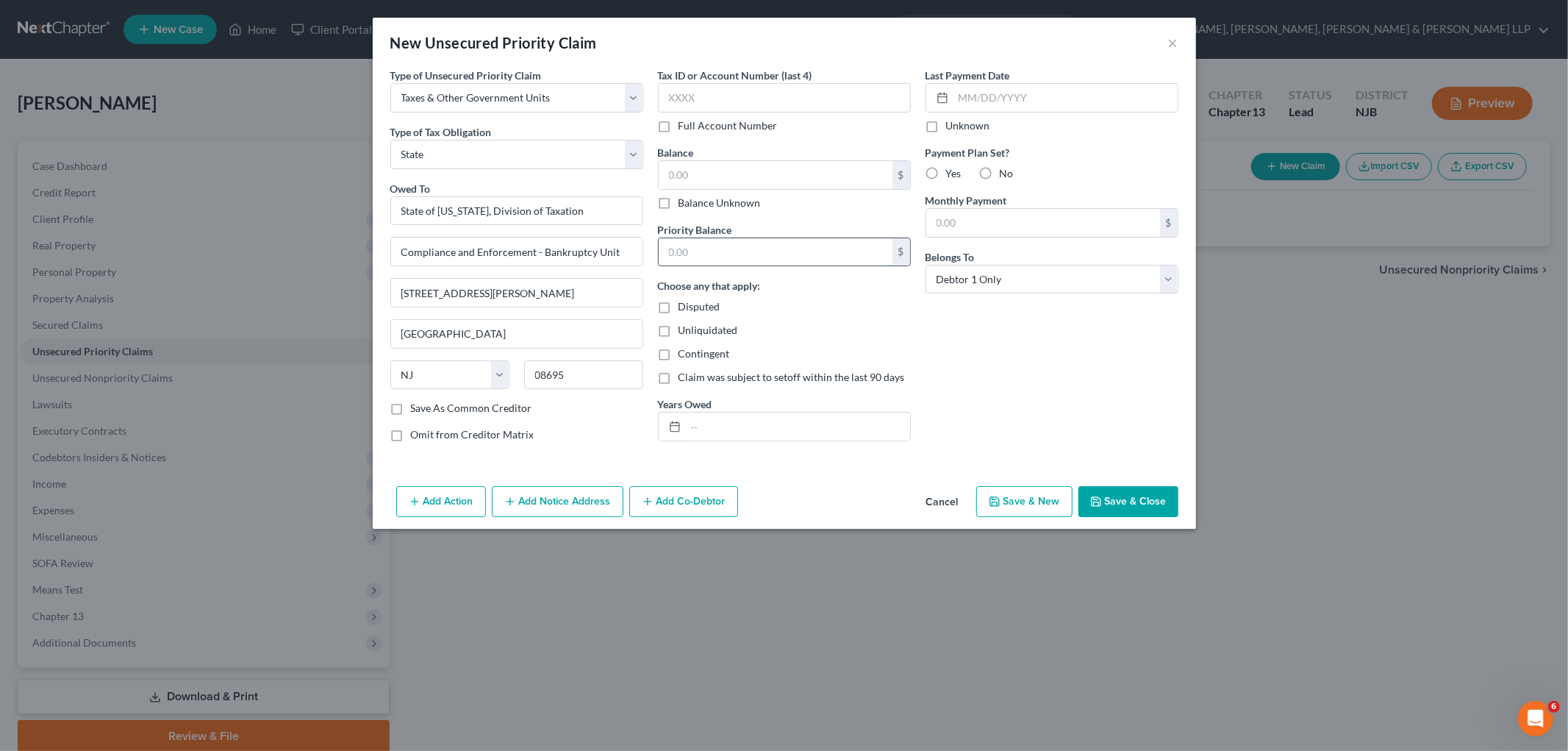
click at [767, 252] on input "text" at bounding box center [776, 252] width 234 height 28
paste input "$3532.79"
type input "3,532.79"
click at [760, 172] on input "text" at bounding box center [776, 174] width 234 height 28
paste input "$3532.79"
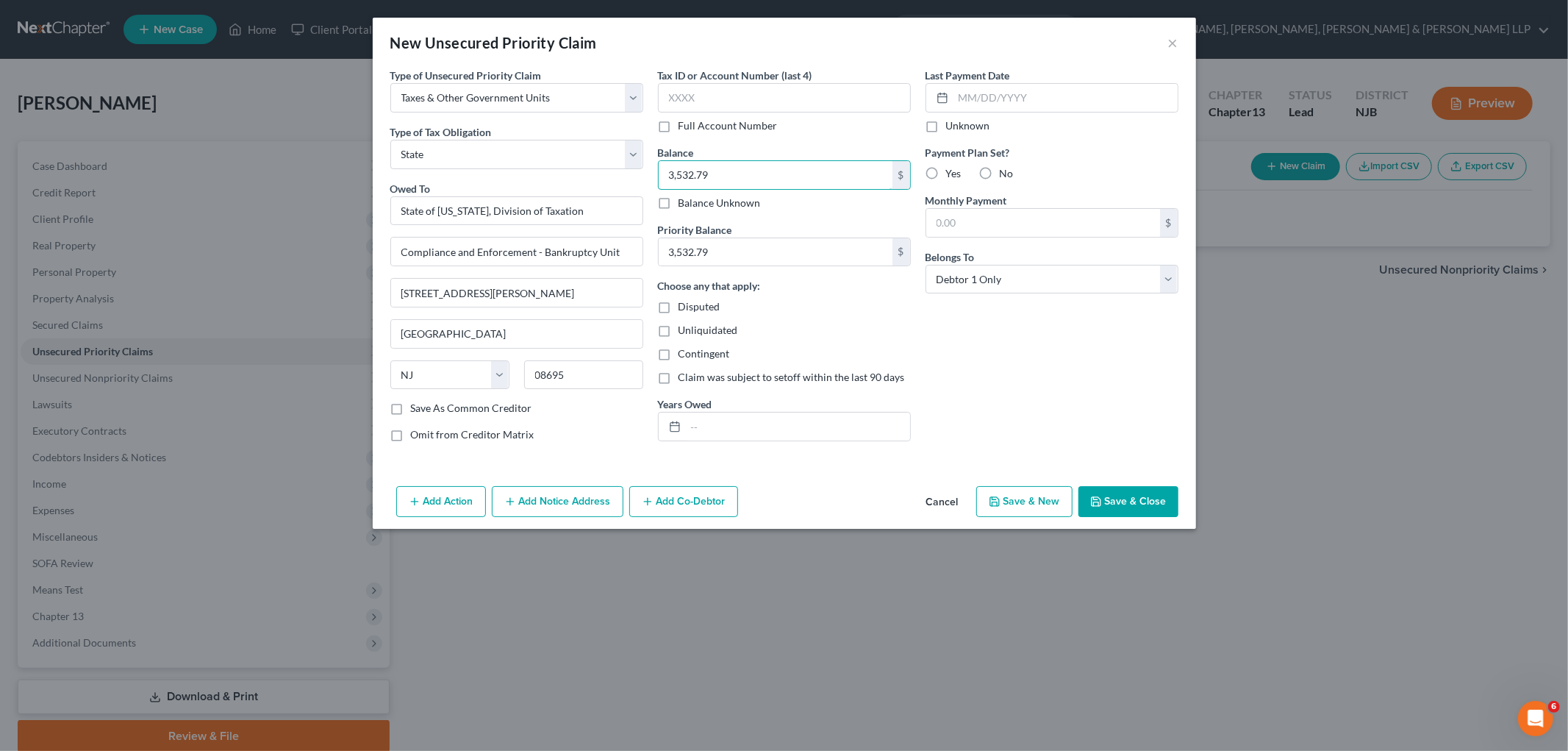
type input "3,532.79"
click at [884, 347] on div "Contingent" at bounding box center [784, 354] width 253 height 14
click at [762, 255] on input "3,532.79" at bounding box center [776, 252] width 234 height 28
click at [792, 427] on input "text" at bounding box center [798, 426] width 225 height 28
type input "[DATE]-[DATE]"
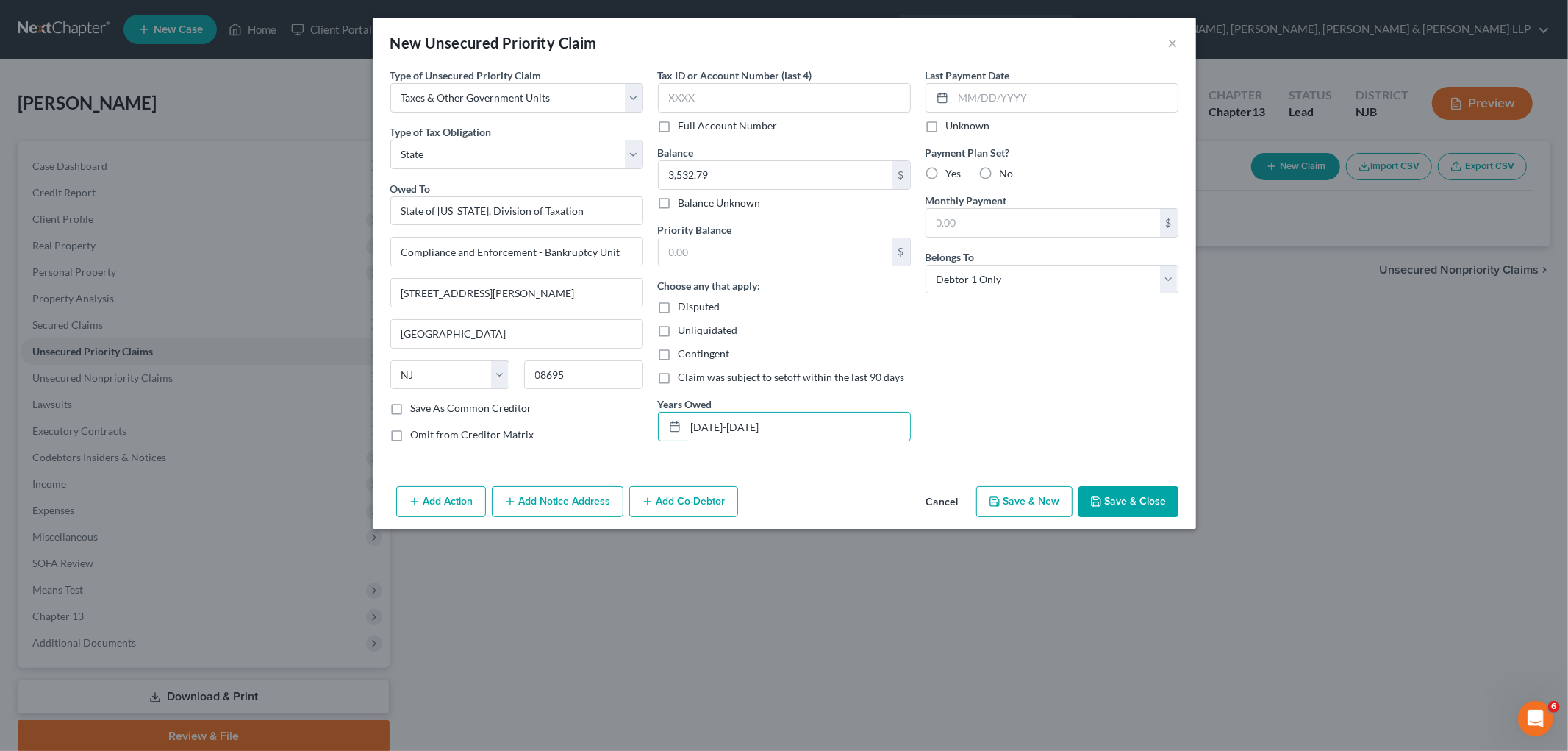
click at [982, 495] on button "Save & Close" at bounding box center [1128, 501] width 100 height 31
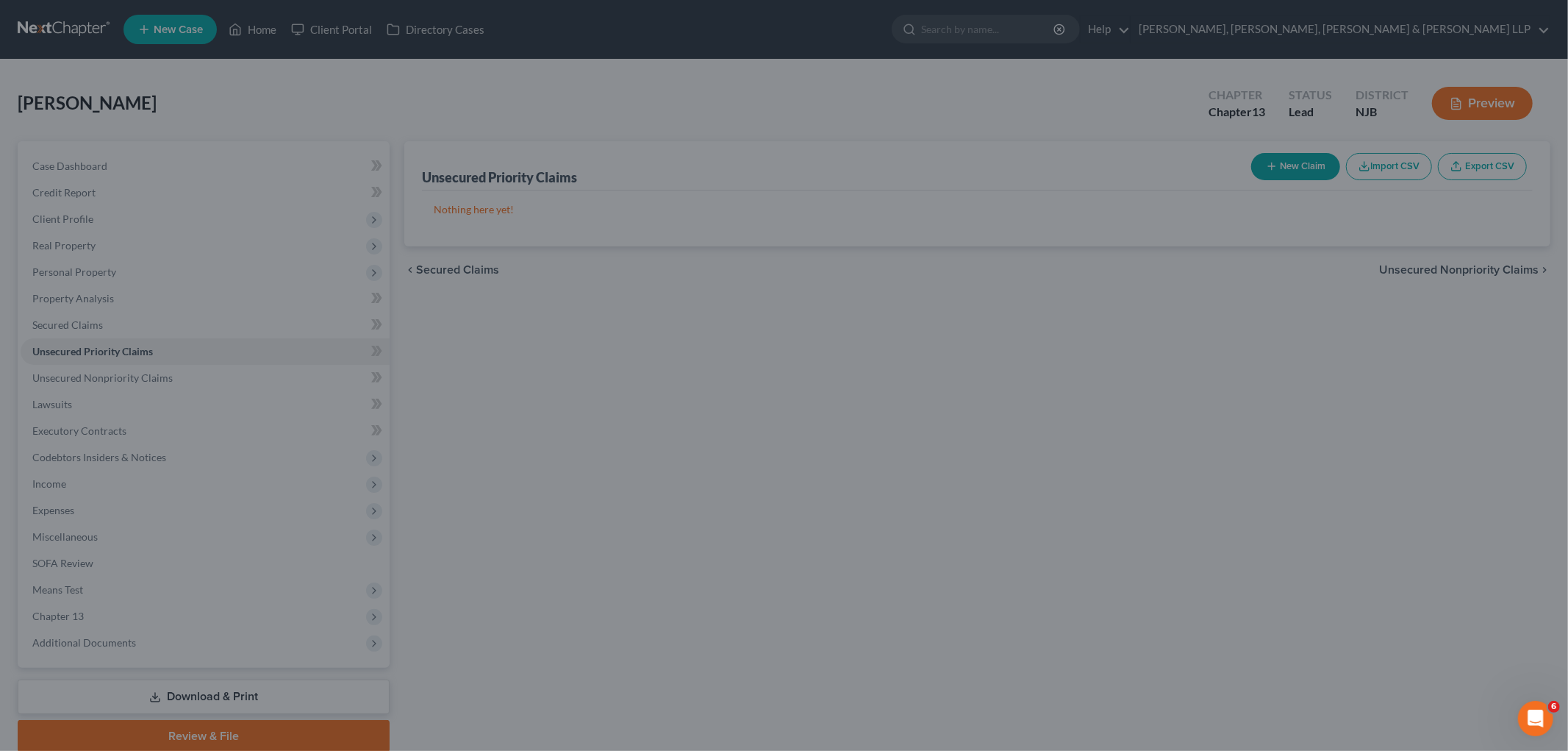
type input "0.00"
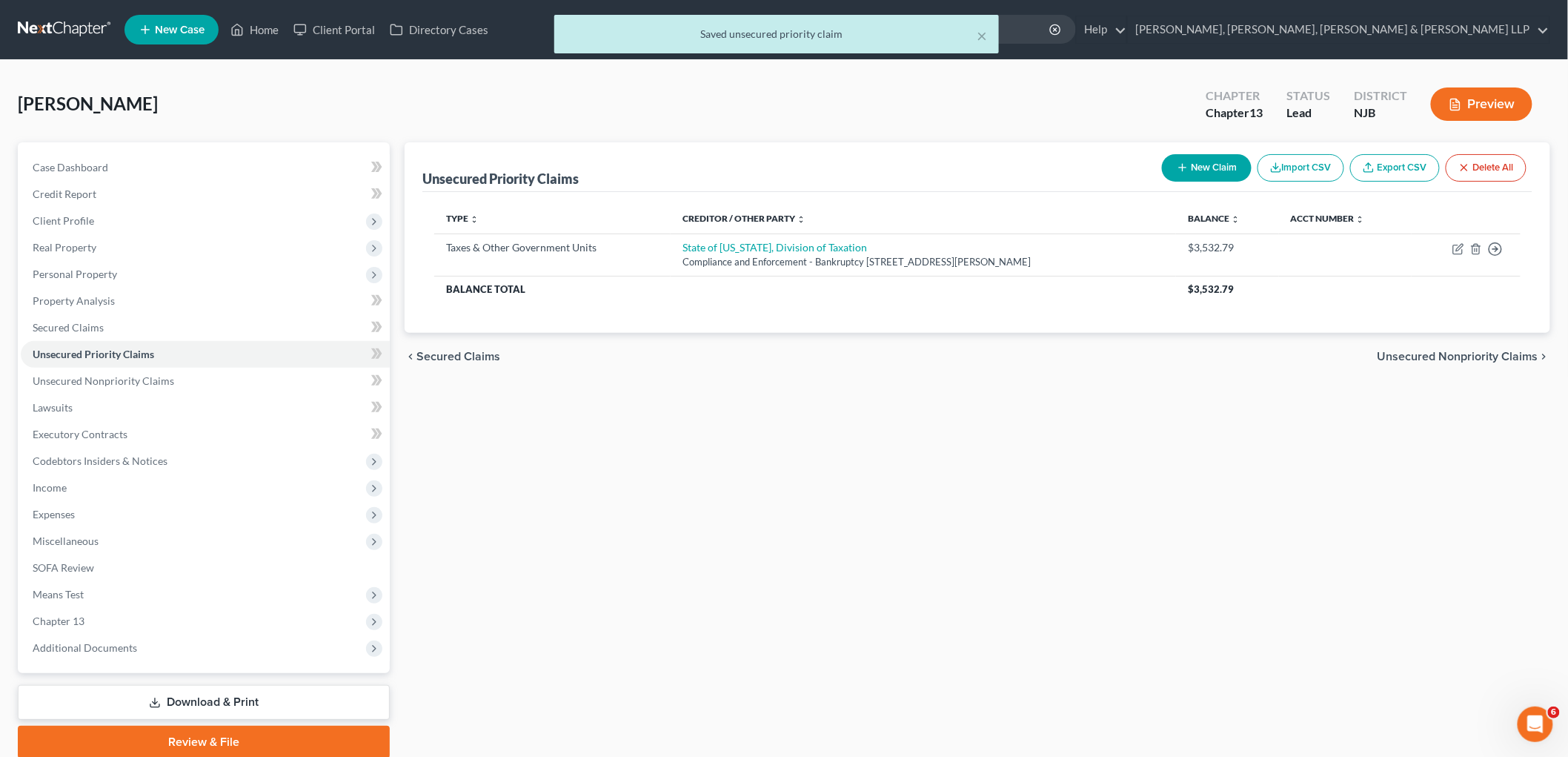
click at [989, 357] on span "Unsecured Nonpriority Claims" at bounding box center [1457, 356] width 160 height 12
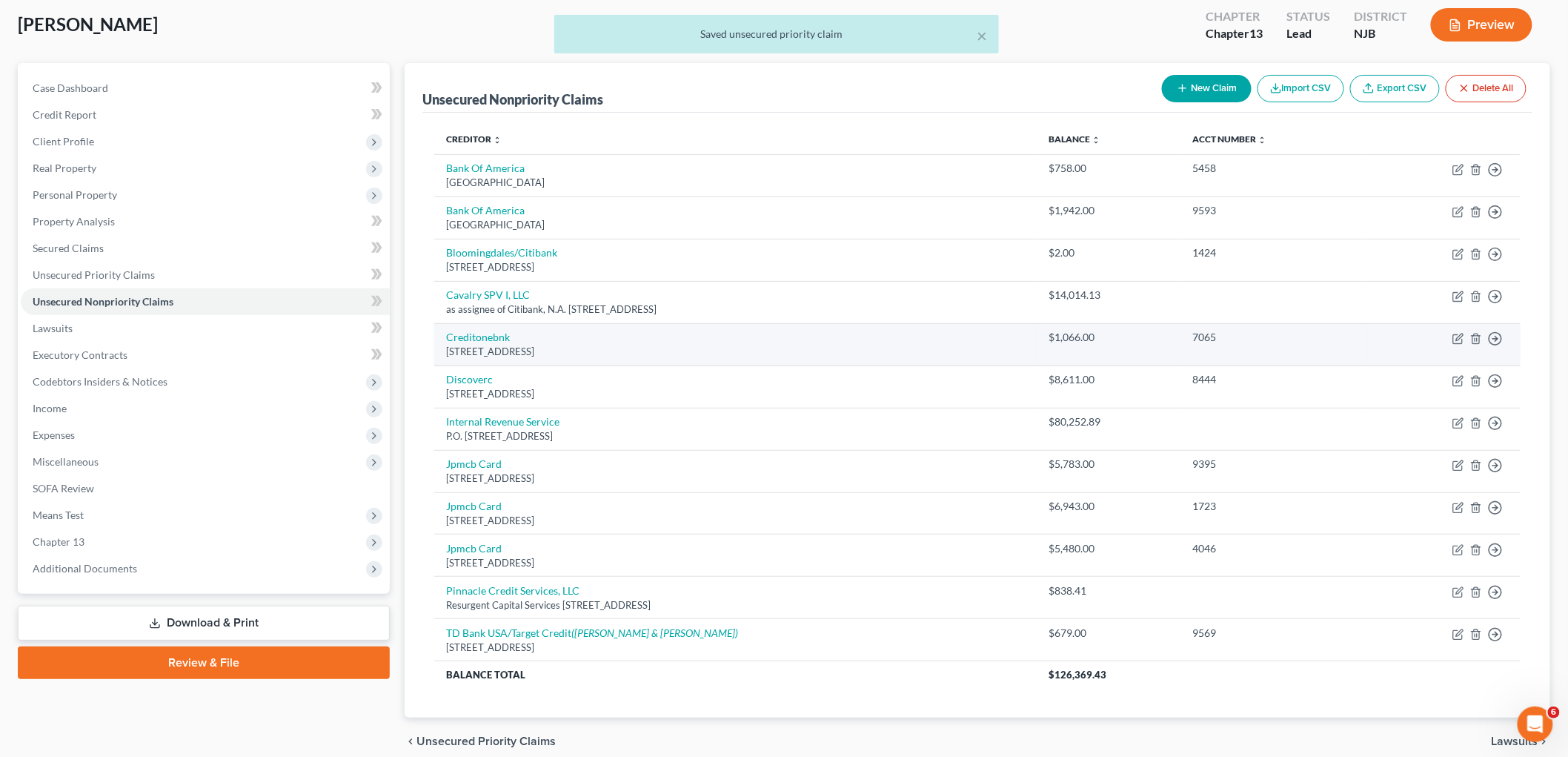
scroll to position [82, 0]
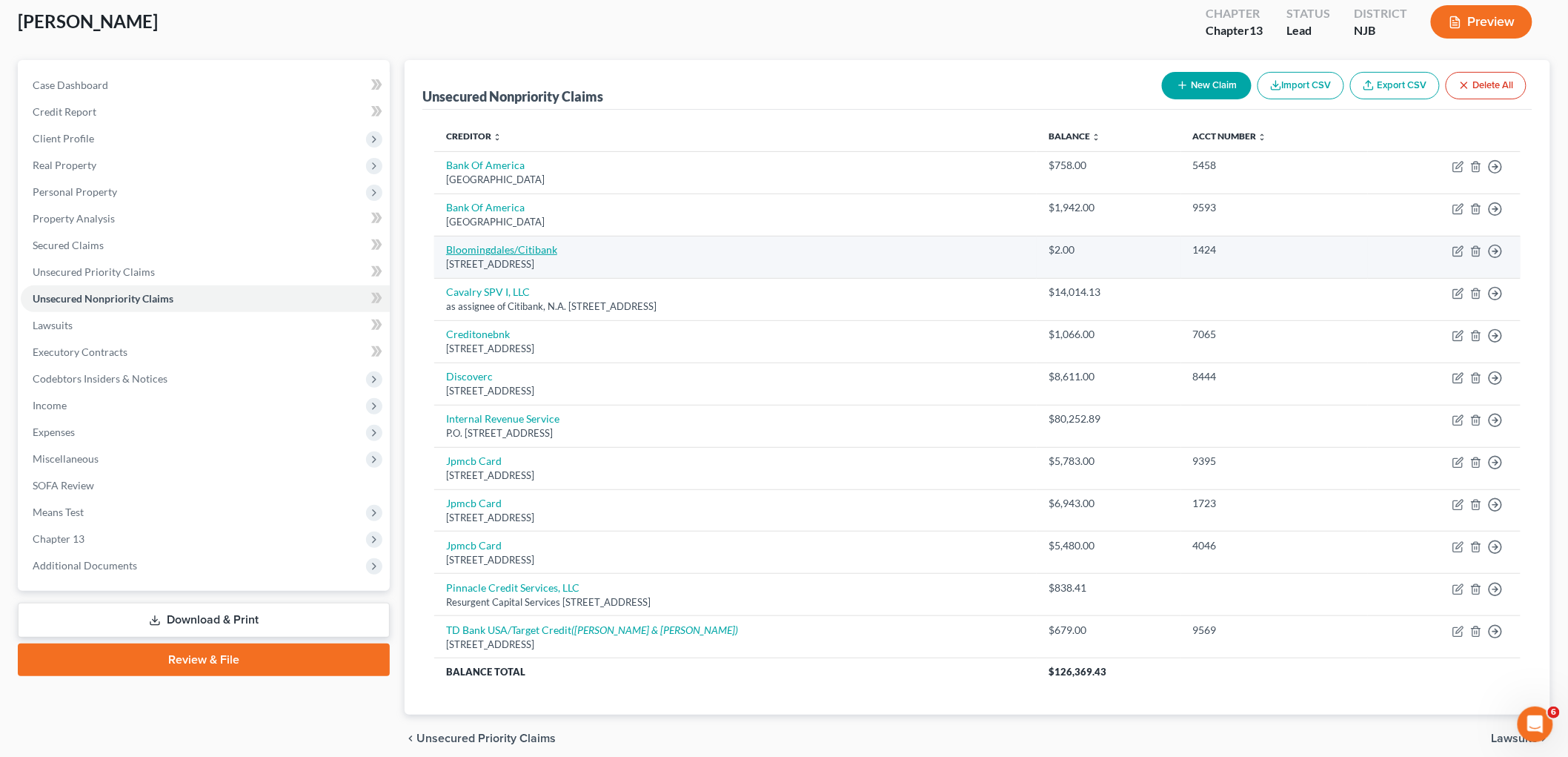
drag, startPoint x: 613, startPoint y: 267, endPoint x: 448, endPoint y: 247, distance: 166.2
click at [448, 247] on td "Bloomingdales/Citibank [STREET_ADDRESS]" at bounding box center [735, 257] width 603 height 43
click at [989, 248] on icon "button" at bounding box center [1459, 250] width 6 height 6
select select "36"
select select "2"
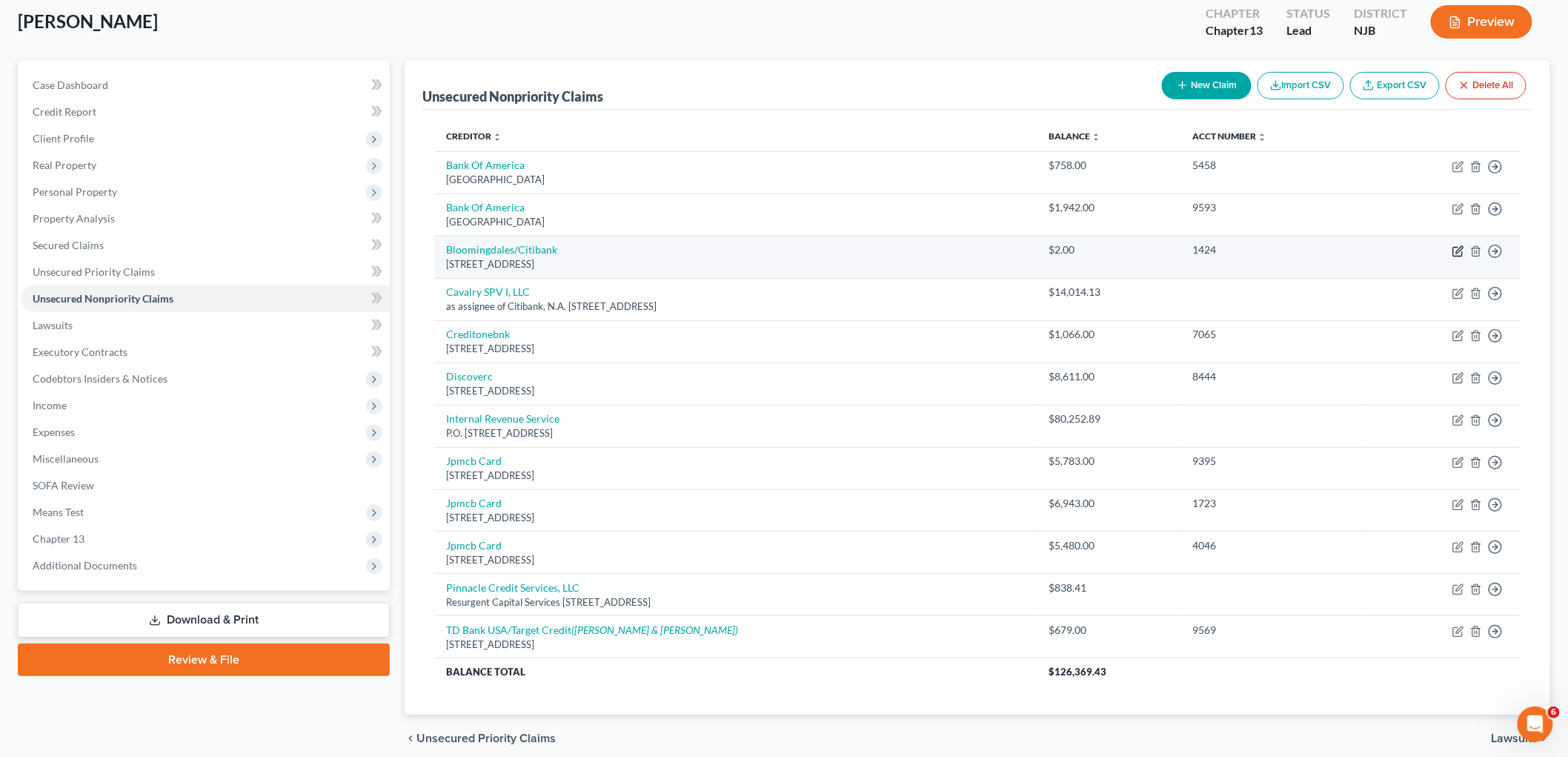
select select "0"
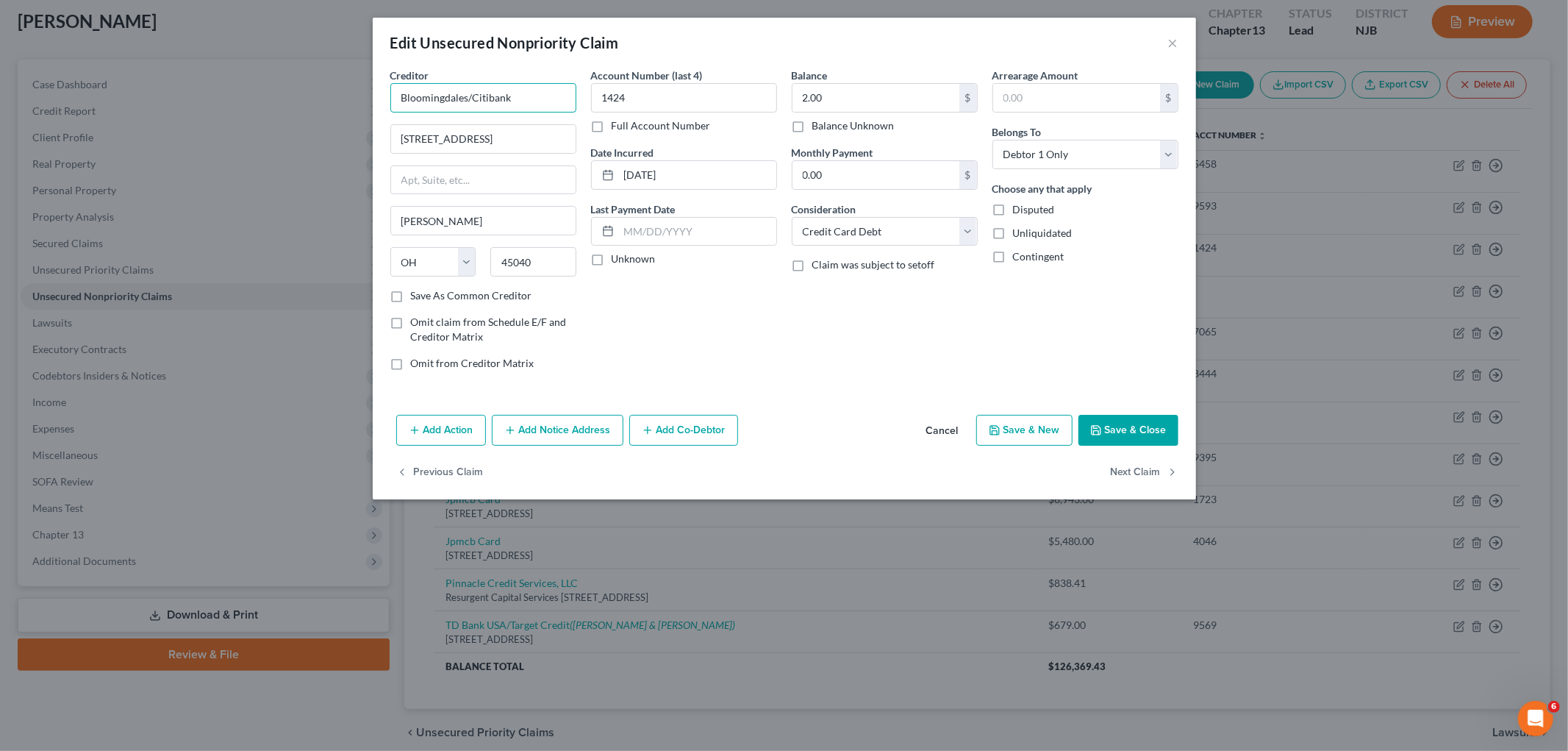
click at [547, 100] on input "Bloomingdales/Citibank" at bounding box center [483, 97] width 186 height 29
click at [909, 376] on div "Balance 2.00 $ Balance Unknown Balance Undetermined 2.00 $ Balance Unknown Mont…" at bounding box center [885, 225] width 201 height 315
type input "Bloomingdales/Citibank N.A."
click at [982, 432] on button "Save & Close" at bounding box center [1128, 430] width 100 height 31
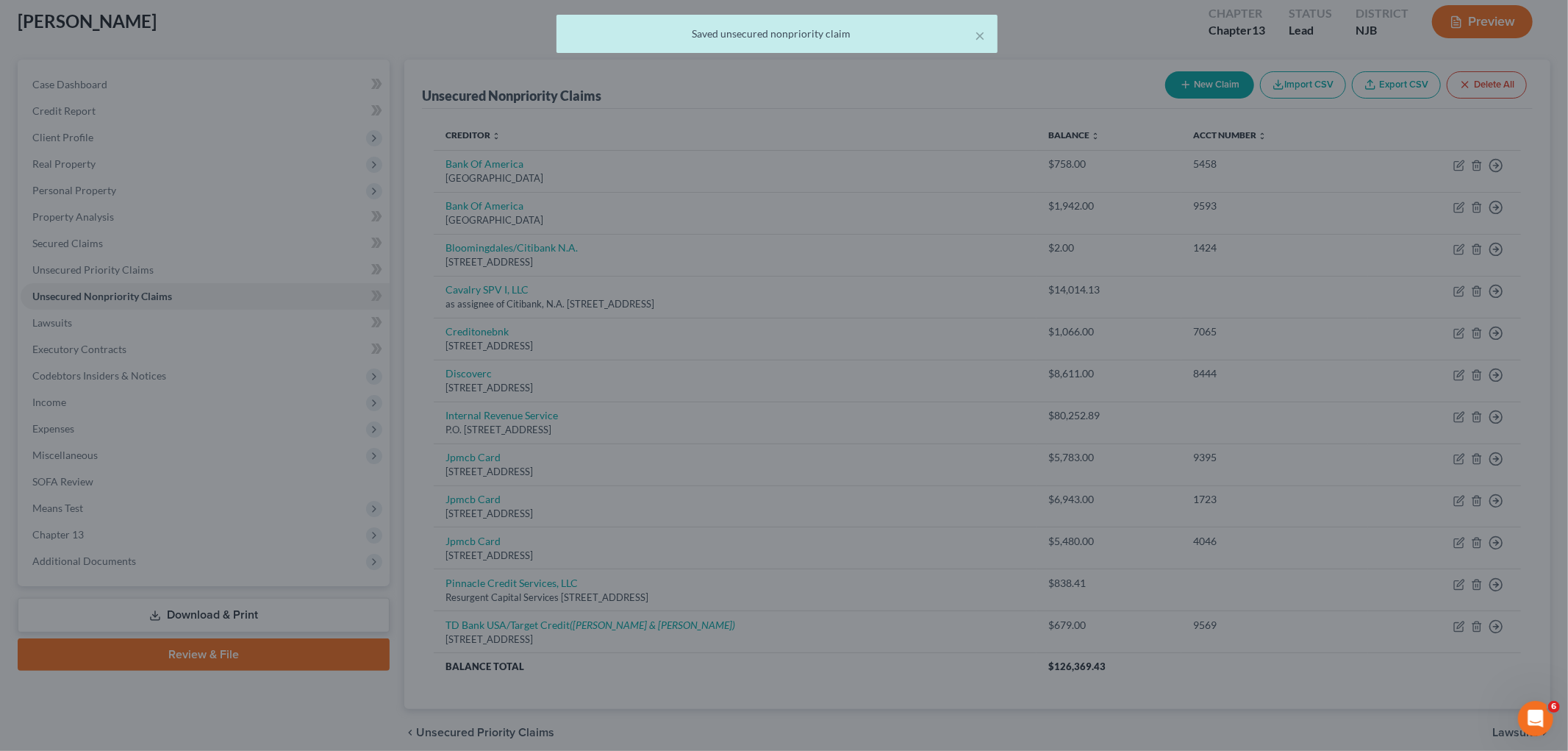
type input "0"
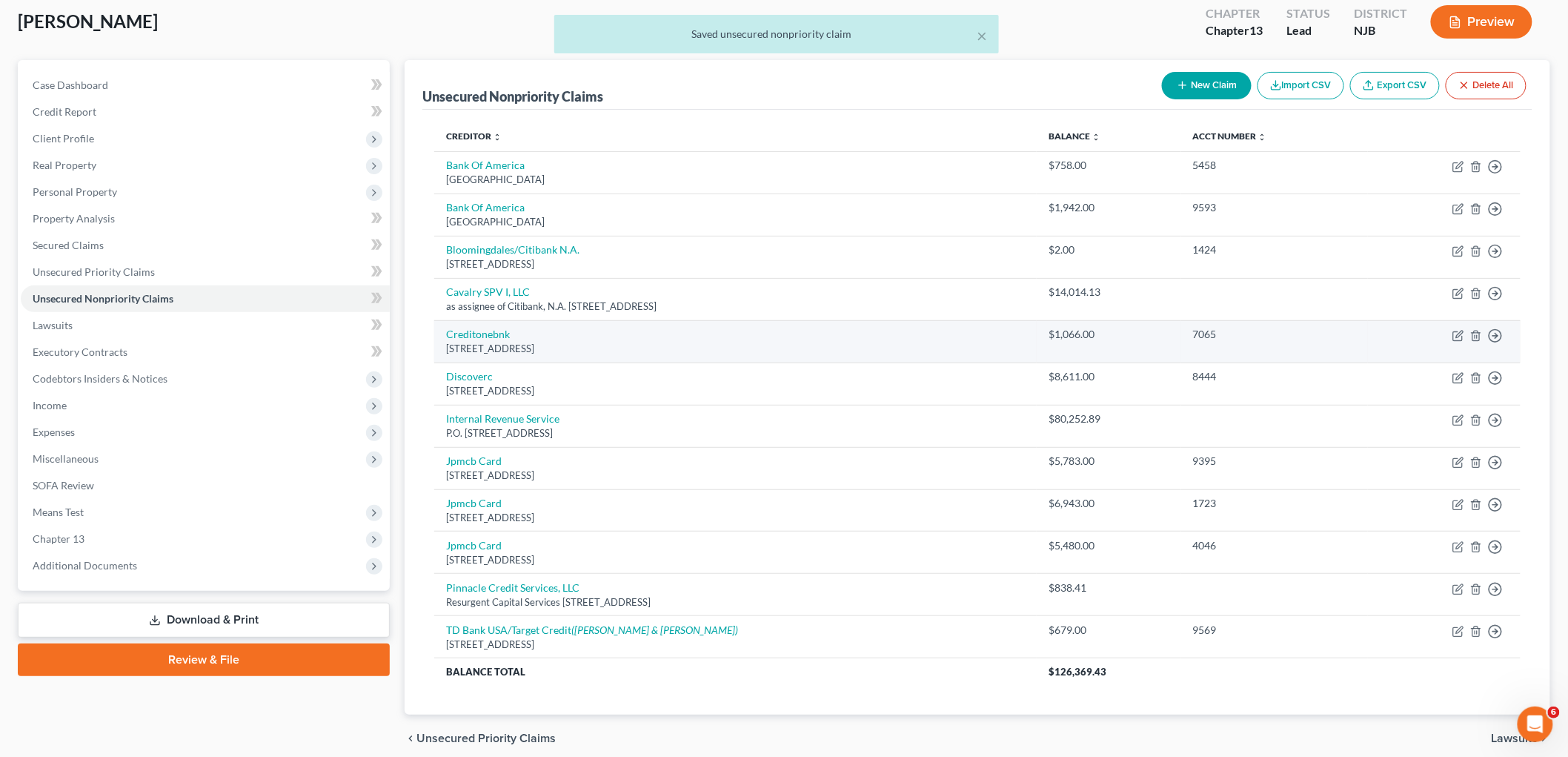
drag, startPoint x: 613, startPoint y: 349, endPoint x: 445, endPoint y: 335, distance: 168.6
click at [445, 335] on td "Creditonebnk [GEOGRAPHIC_DATA]" at bounding box center [735, 341] width 603 height 43
copy td "Creditonebnk [GEOGRAPHIC_DATA]"
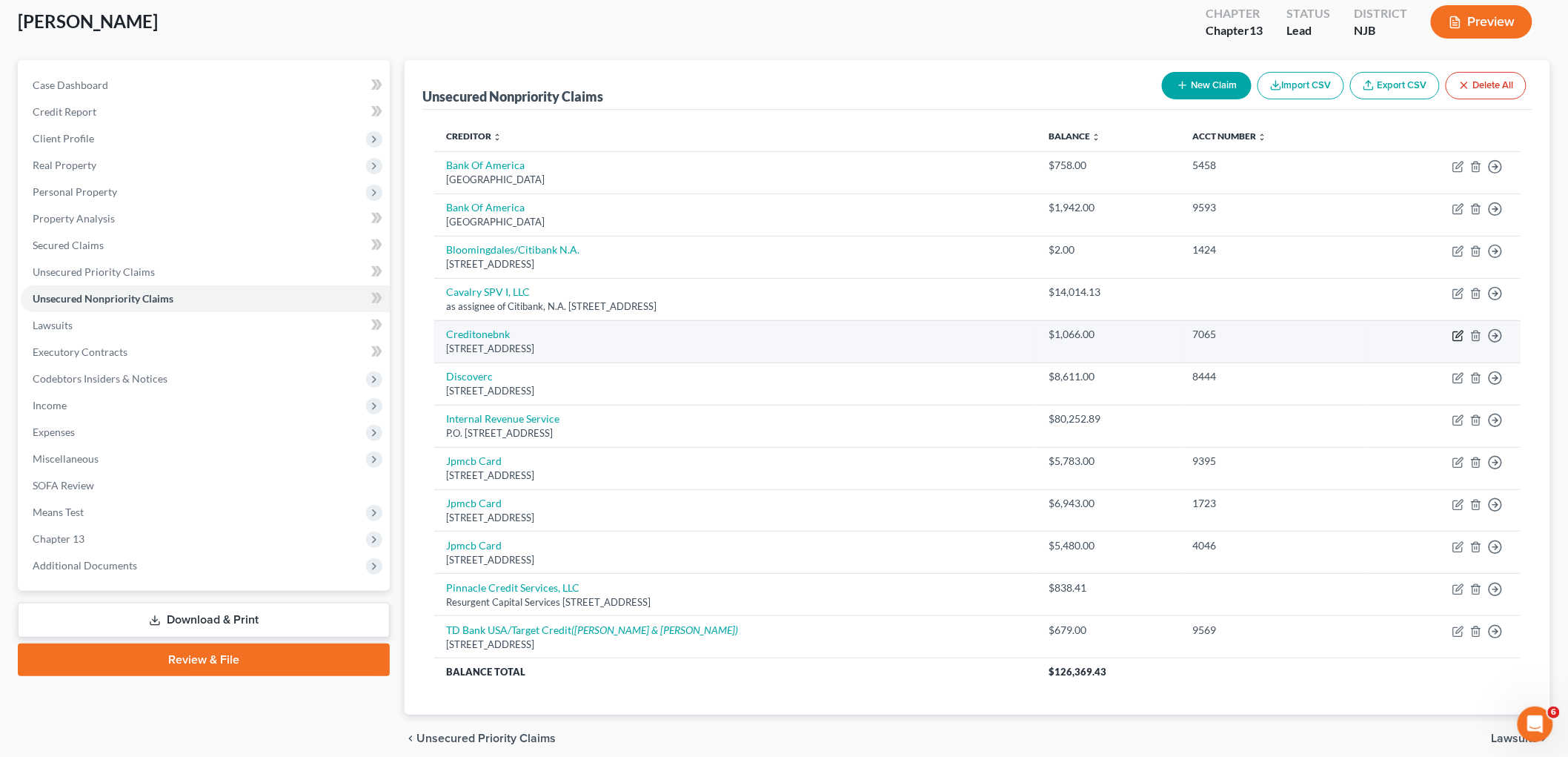
click at [989, 332] on icon "button" at bounding box center [1458, 336] width 12 height 12
select select "31"
select select "2"
select select "0"
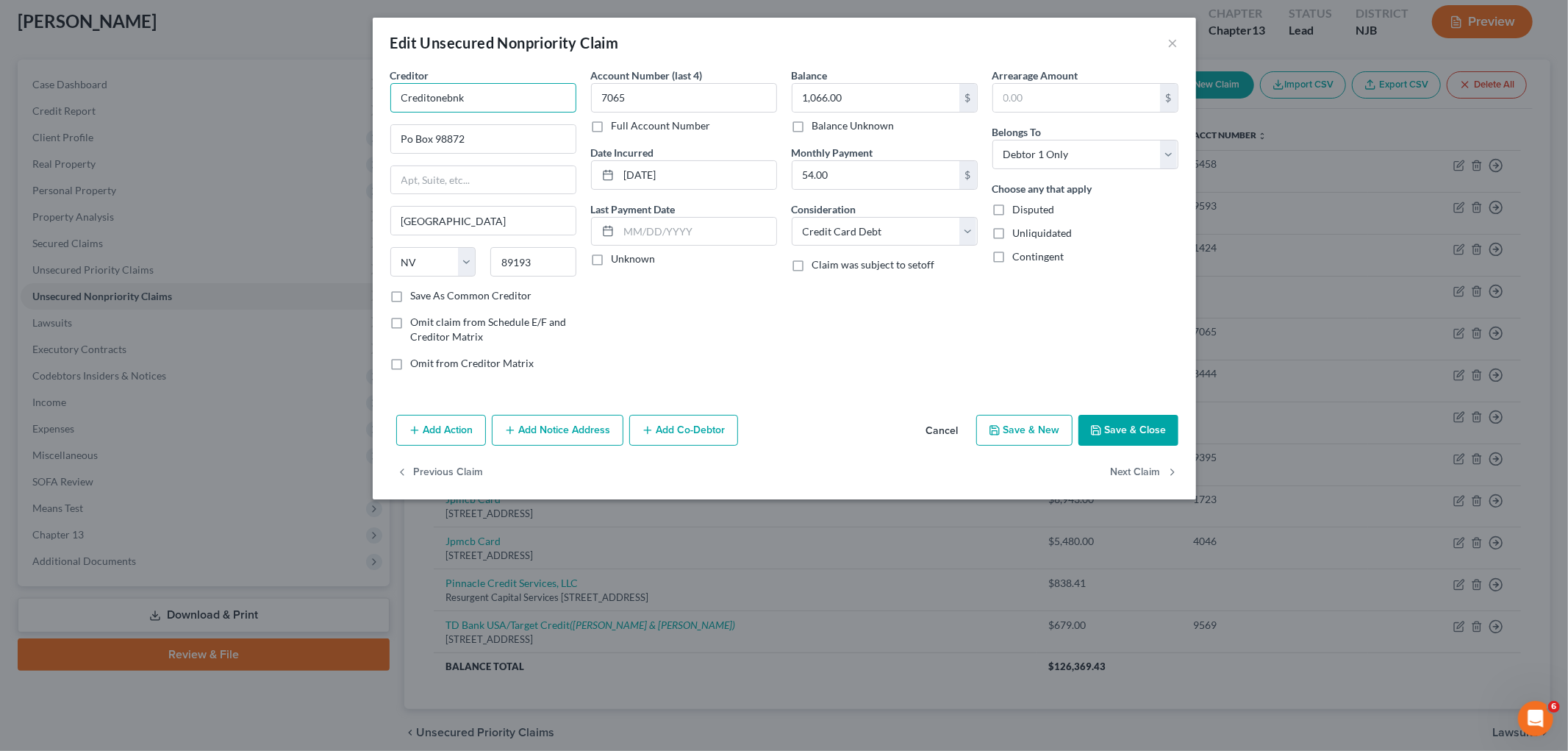
drag, startPoint x: 498, startPoint y: 101, endPoint x: 382, endPoint y: 92, distance: 116.3
click at [383, 92] on div "Creditor * Creditonebnk Po Box 98872 [GEOGRAPHIC_DATA] [US_STATE][GEOGRAPHIC_DA…" at bounding box center [483, 225] width 201 height 315
paste input "One Ba"
type input "Credit One Bank"
click at [768, 358] on div "Account Number (last 4) 7065 Full Account Number Date Incurred [DATE] Last Paym…" at bounding box center [684, 225] width 201 height 315
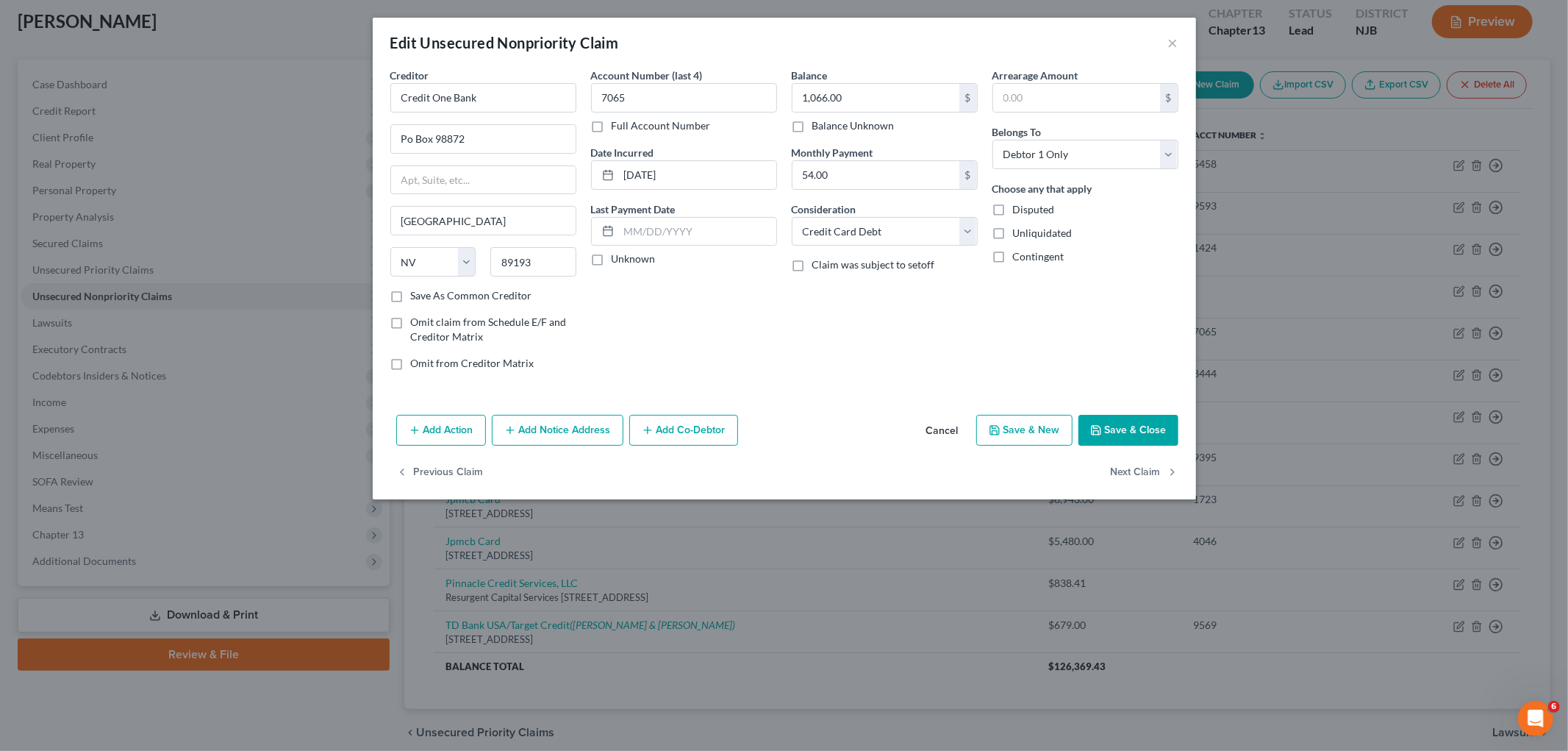
click at [982, 427] on button "Save & Close" at bounding box center [1128, 430] width 100 height 31
type input "0"
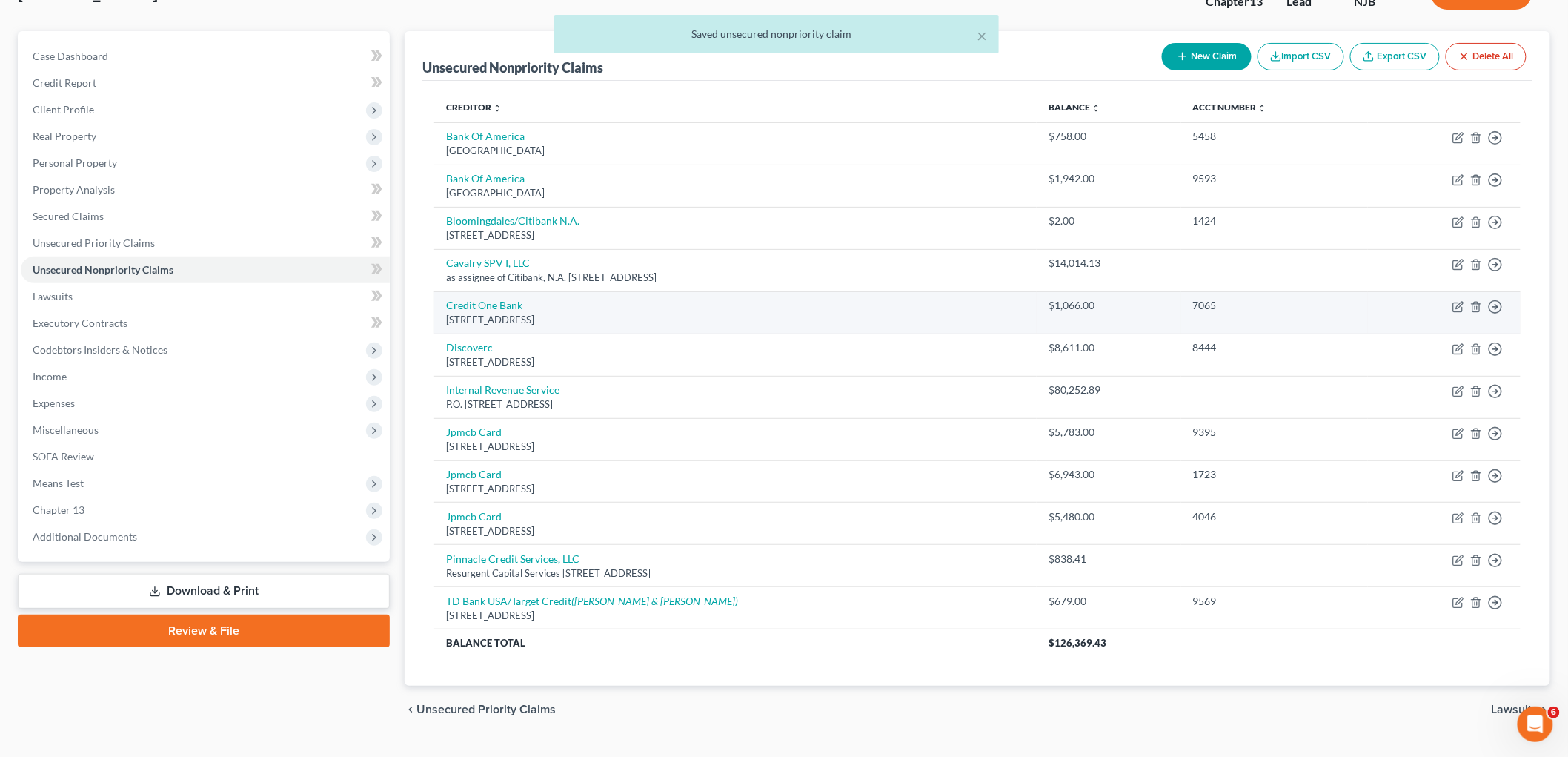
scroll to position [144, 0]
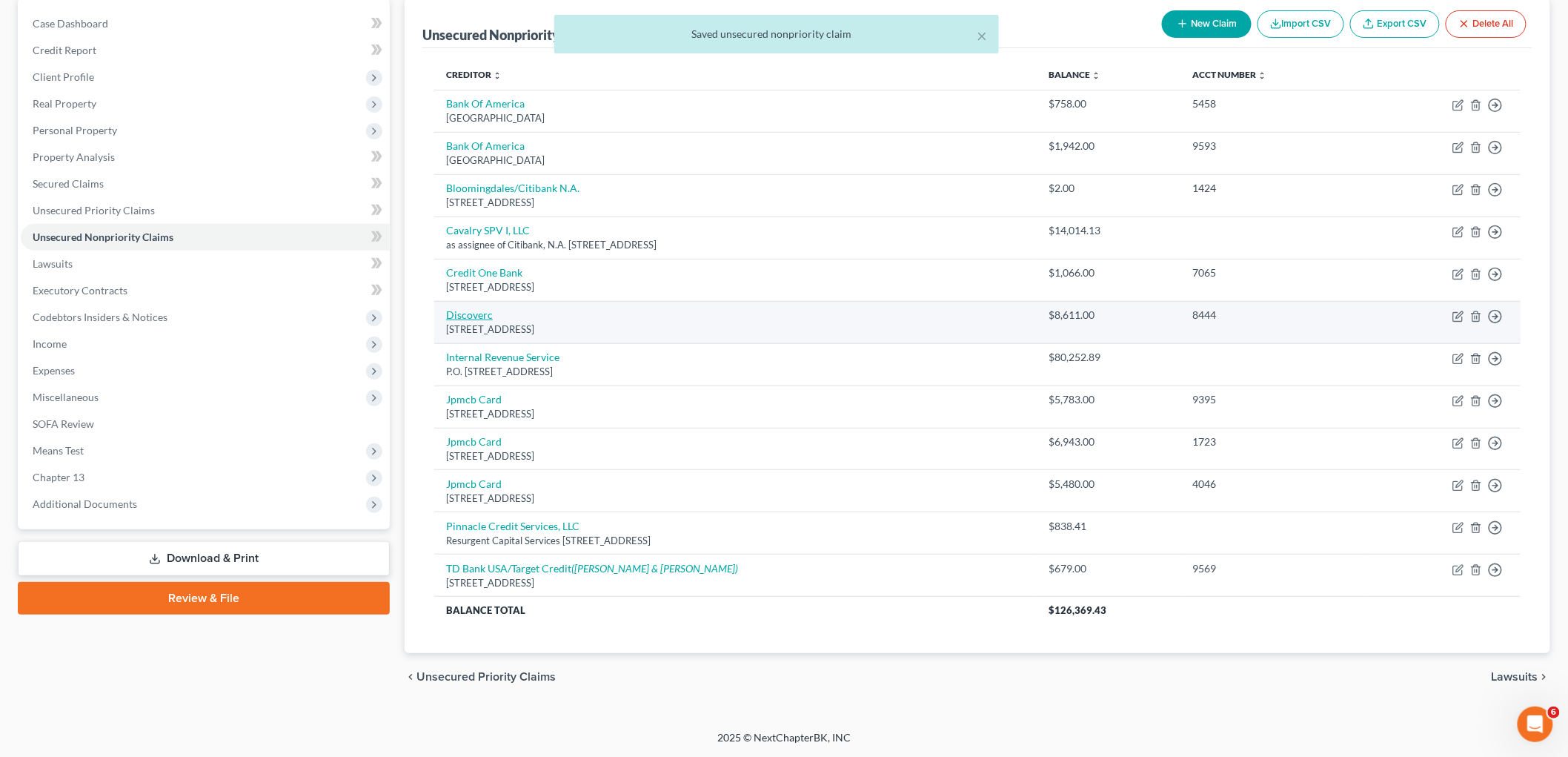
drag, startPoint x: 618, startPoint y: 332, endPoint x: 449, endPoint y: 308, distance: 170.7
click at [449, 308] on td "Discoverc Po Box 30939, [GEOGRAPHIC_DATA]" at bounding box center [735, 322] width 603 height 43
copy td "Discoverc Po Box 30939, [GEOGRAPHIC_DATA]"
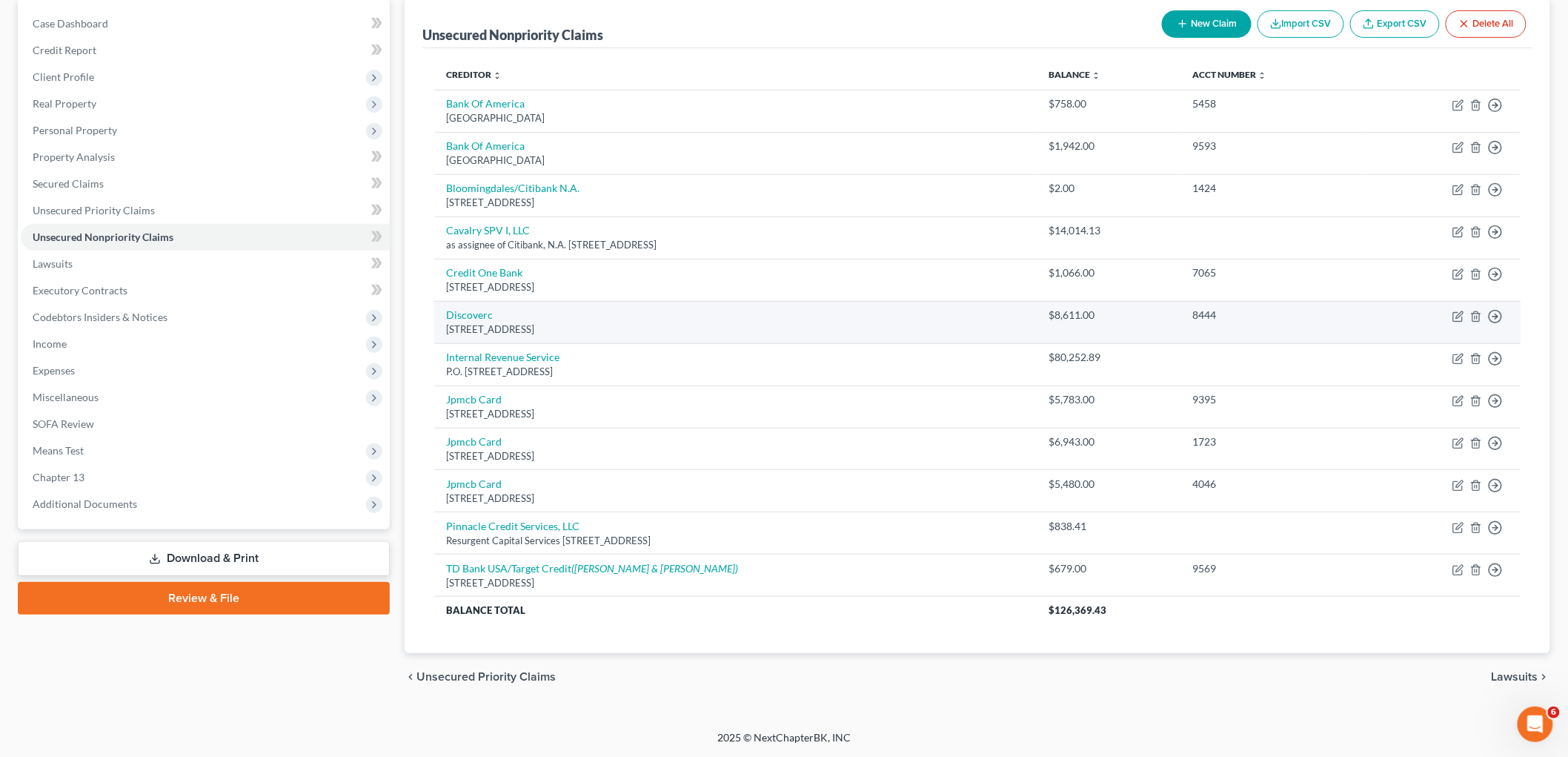
click at [989, 314] on td "Move to D Move to E Move to G Move to Notice Only" at bounding box center [1444, 322] width 152 height 43
click at [989, 314] on icon "button" at bounding box center [1458, 316] width 12 height 12
select select "46"
select select "2"
select select "0"
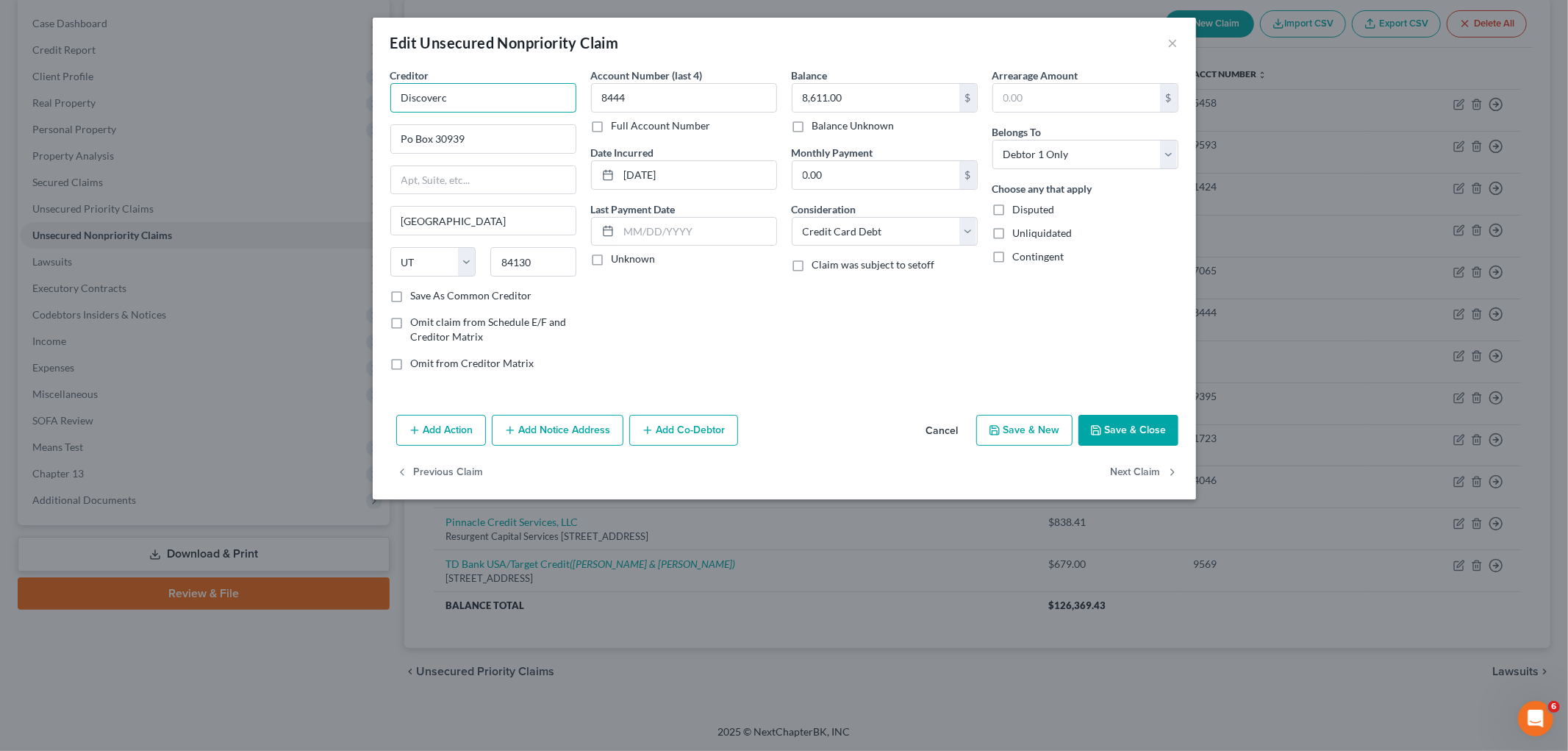
drag, startPoint x: 452, startPoint y: 97, endPoint x: 381, endPoint y: 91, distance: 71.3
click at [381, 91] on div "Creditor * Discoverc Po Box 30939 [GEOGRAPHIC_DATA] [US_STATE][GEOGRAPHIC_DATA]…" at bounding box center [784, 238] width 823 height 341
paste input "Financial Services"
type input "Discover Financial Services"
click at [796, 324] on div "Balance 8,611.00 $ Balance Unknown Balance Undetermined 8,611.00 $ Balance Unkn…" at bounding box center [885, 225] width 201 height 315
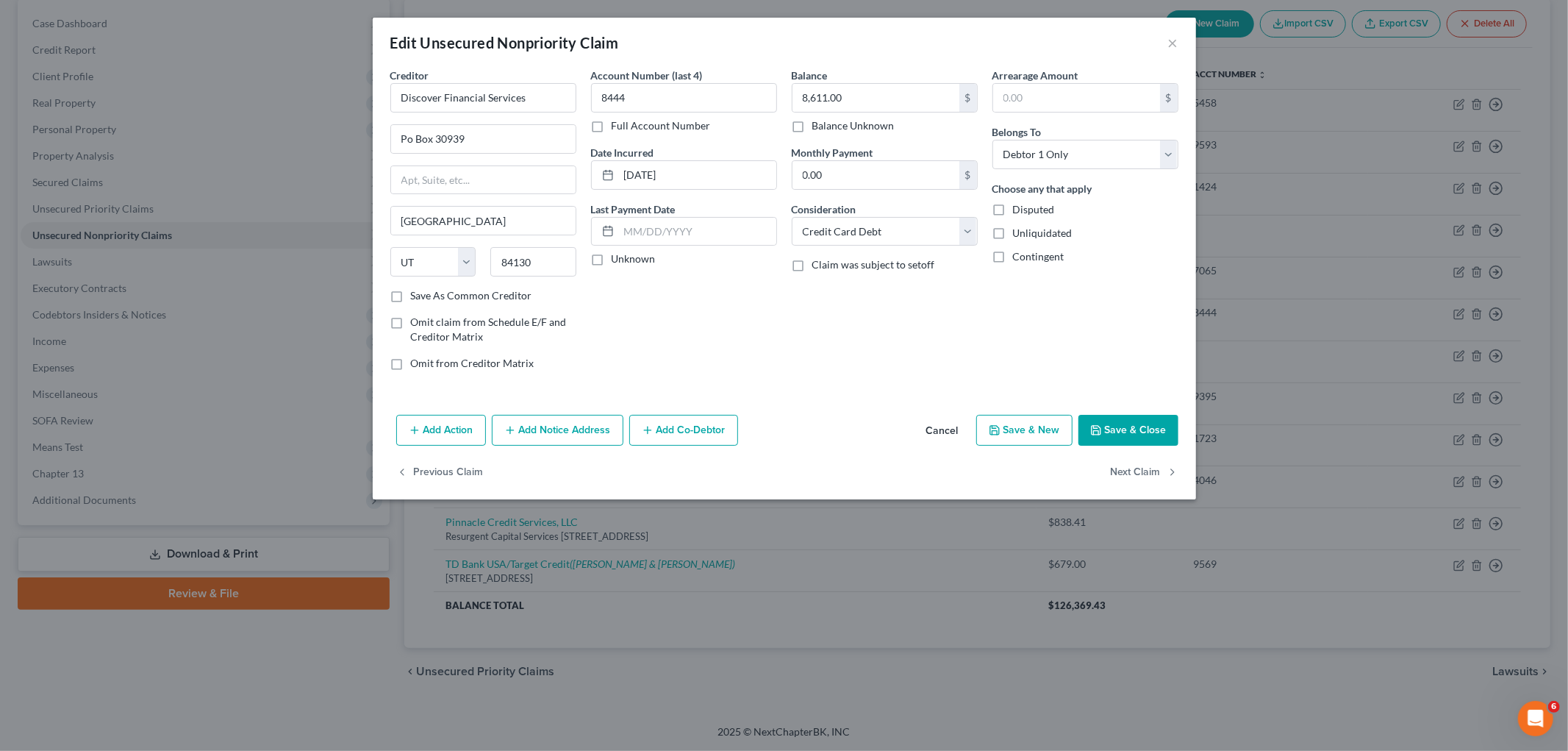
click at [982, 428] on button "Save & Close" at bounding box center [1128, 430] width 100 height 31
type input "0"
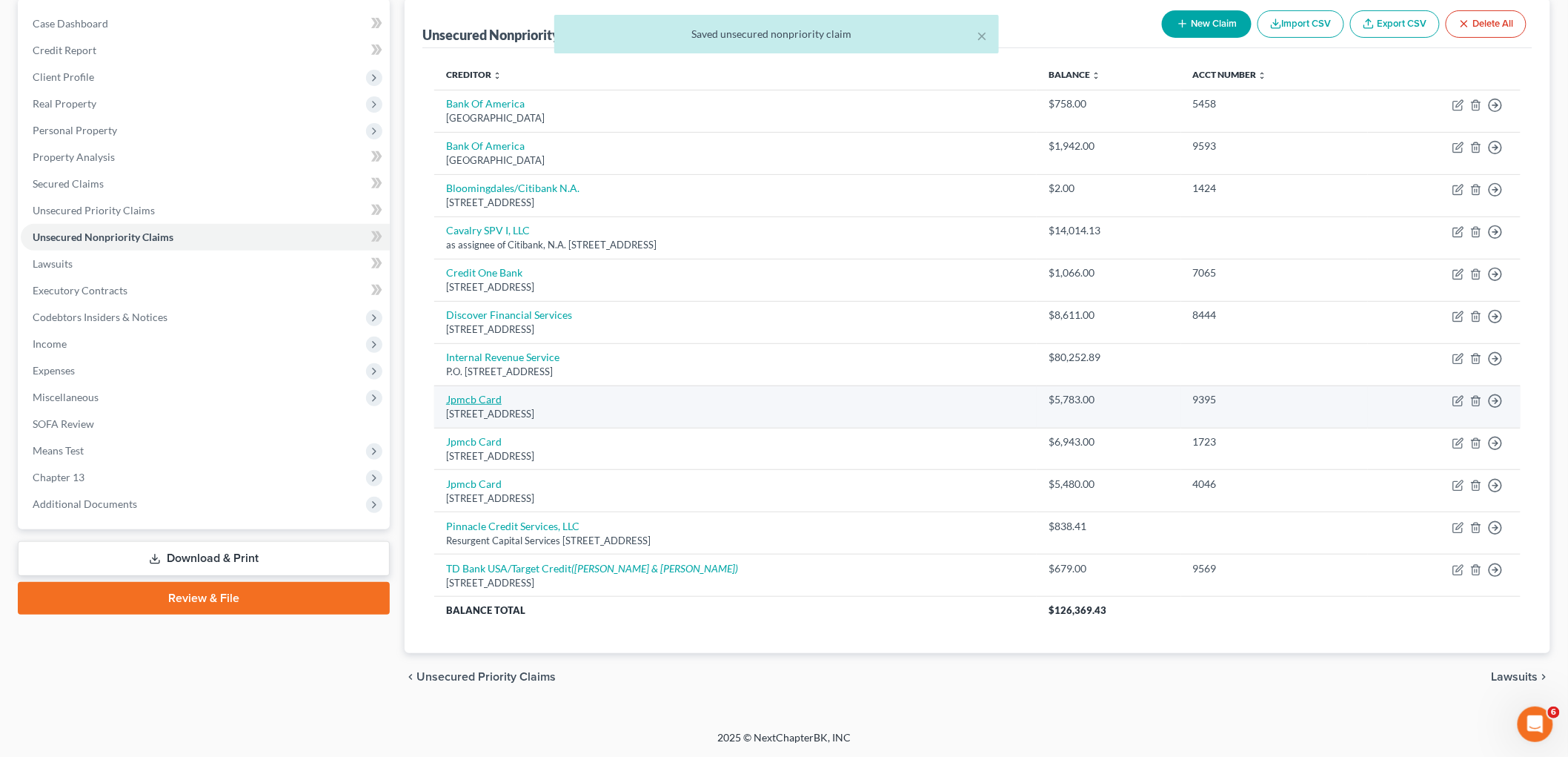
drag, startPoint x: 612, startPoint y: 417, endPoint x: 445, endPoint y: 398, distance: 168.1
click at [445, 398] on td "Jpmcb Card [STREET_ADDRESS]" at bounding box center [735, 406] width 603 height 43
copy td "Jpmcb Card [STREET_ADDRESS]"
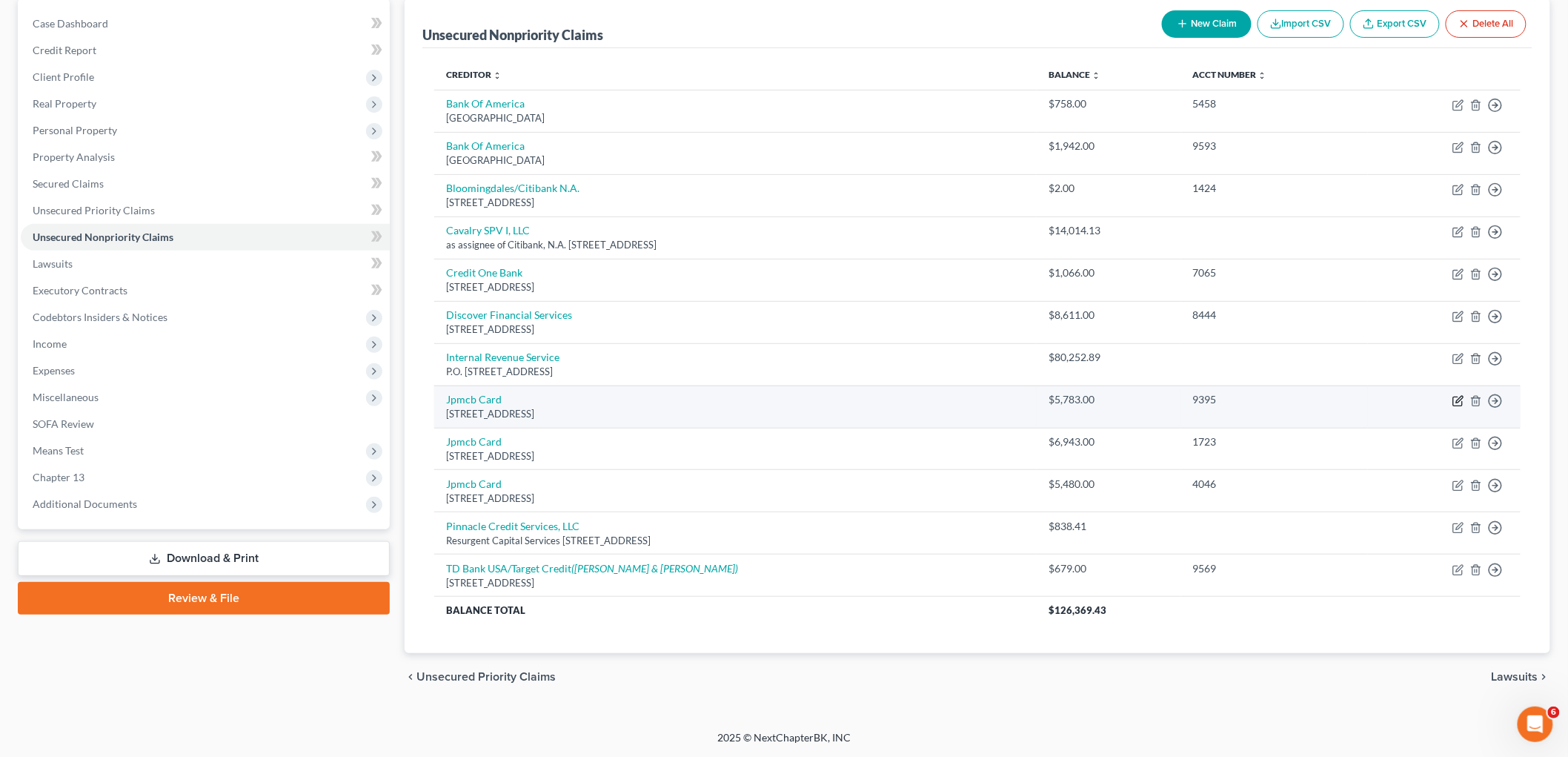
click at [989, 398] on icon "button" at bounding box center [1459, 399] width 6 height 6
select select "7"
select select "2"
select select "0"
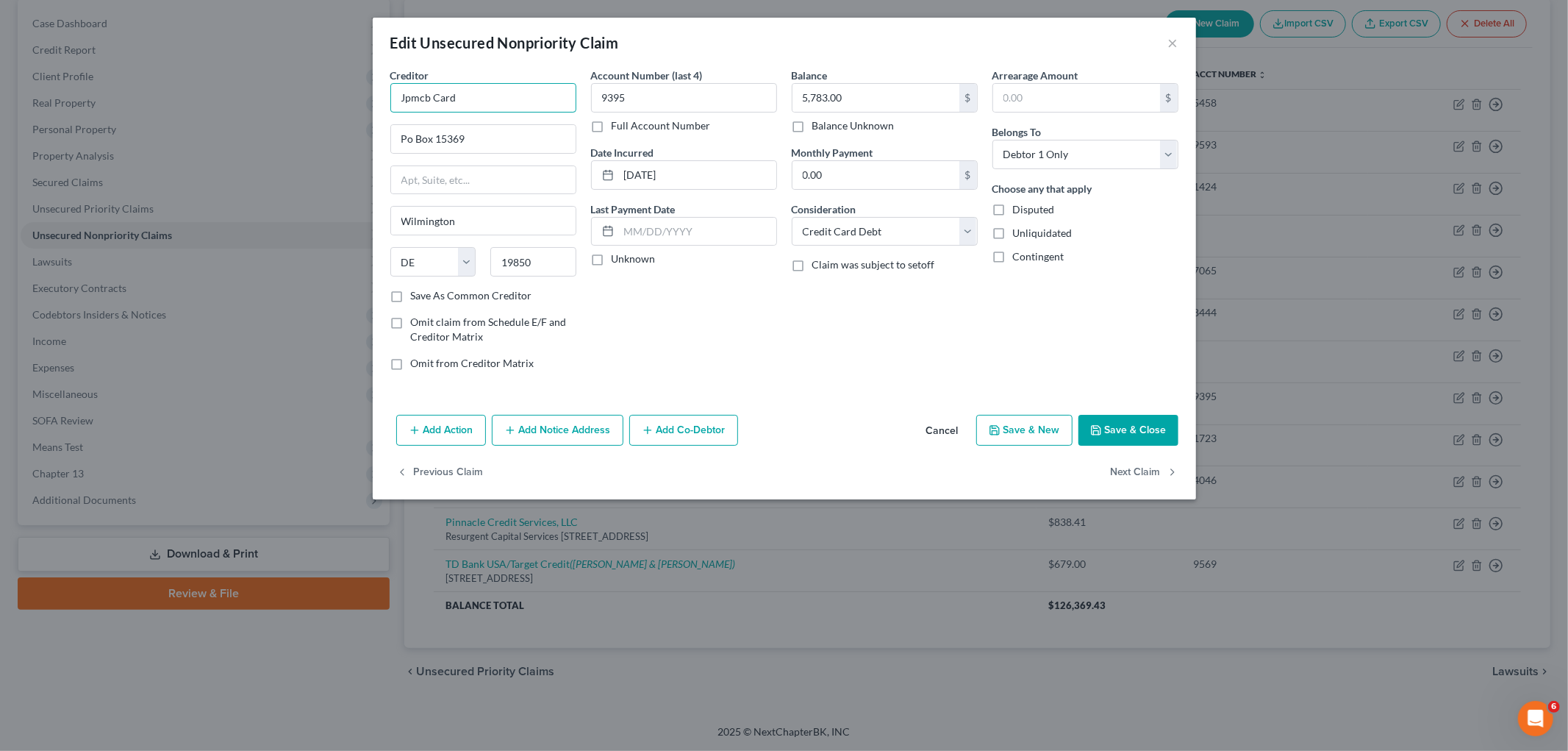
drag, startPoint x: 428, startPoint y: 92, endPoint x: 402, endPoint y: 92, distance: 26.0
click at [402, 92] on input "Jpmcb Card" at bounding box center [483, 97] width 186 height 29
paste input "PMorgan Chase Bank"
type input "JPMorgan Chase Bank Card"
click at [777, 350] on div "Account Number (last 4) 9395 Full Account Number Date Incurred [DATE] Last Paym…" at bounding box center [684, 225] width 201 height 315
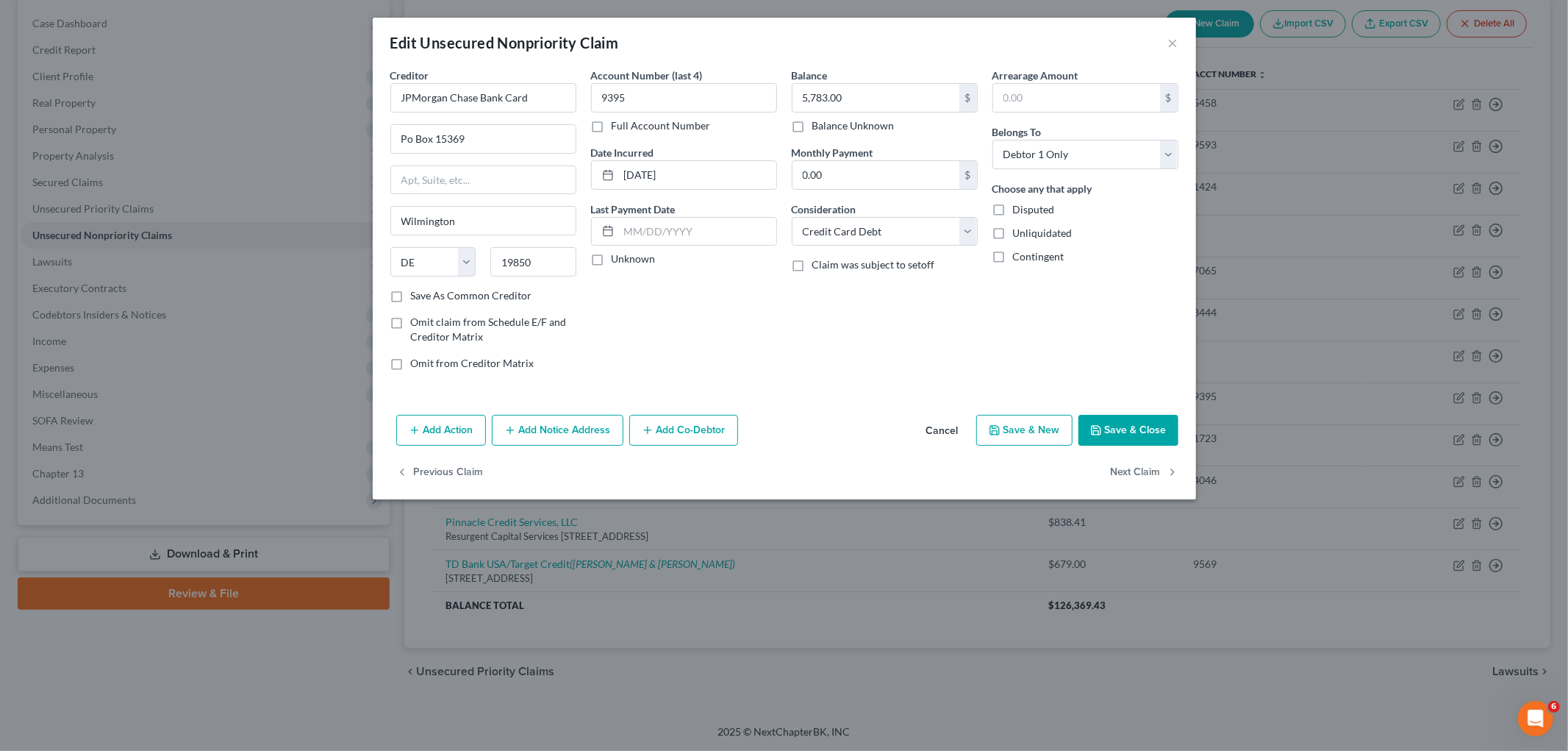
click at [982, 429] on icon "button" at bounding box center [1096, 430] width 12 height 12
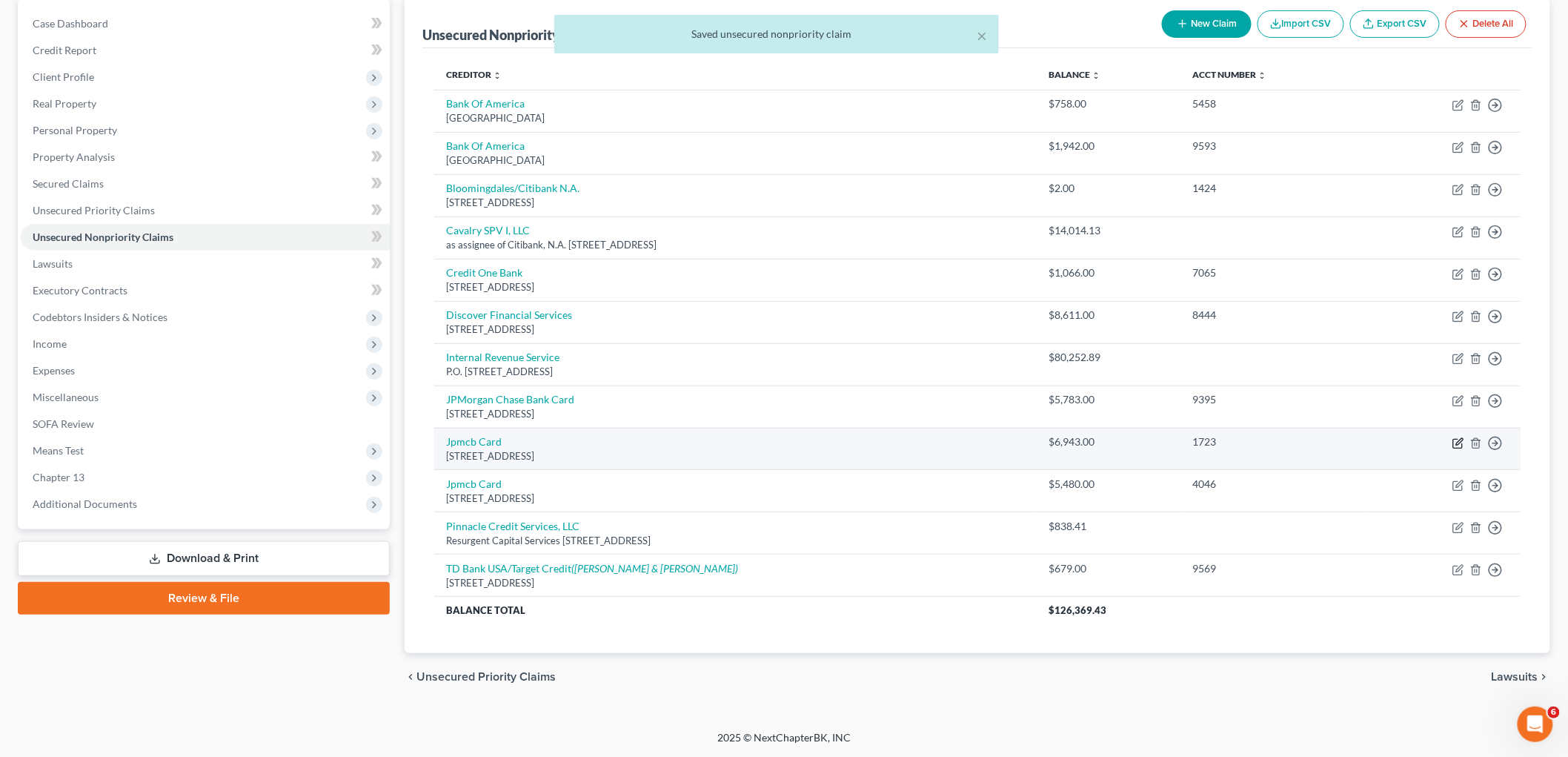
click at [989, 439] on icon "button" at bounding box center [1458, 443] width 12 height 12
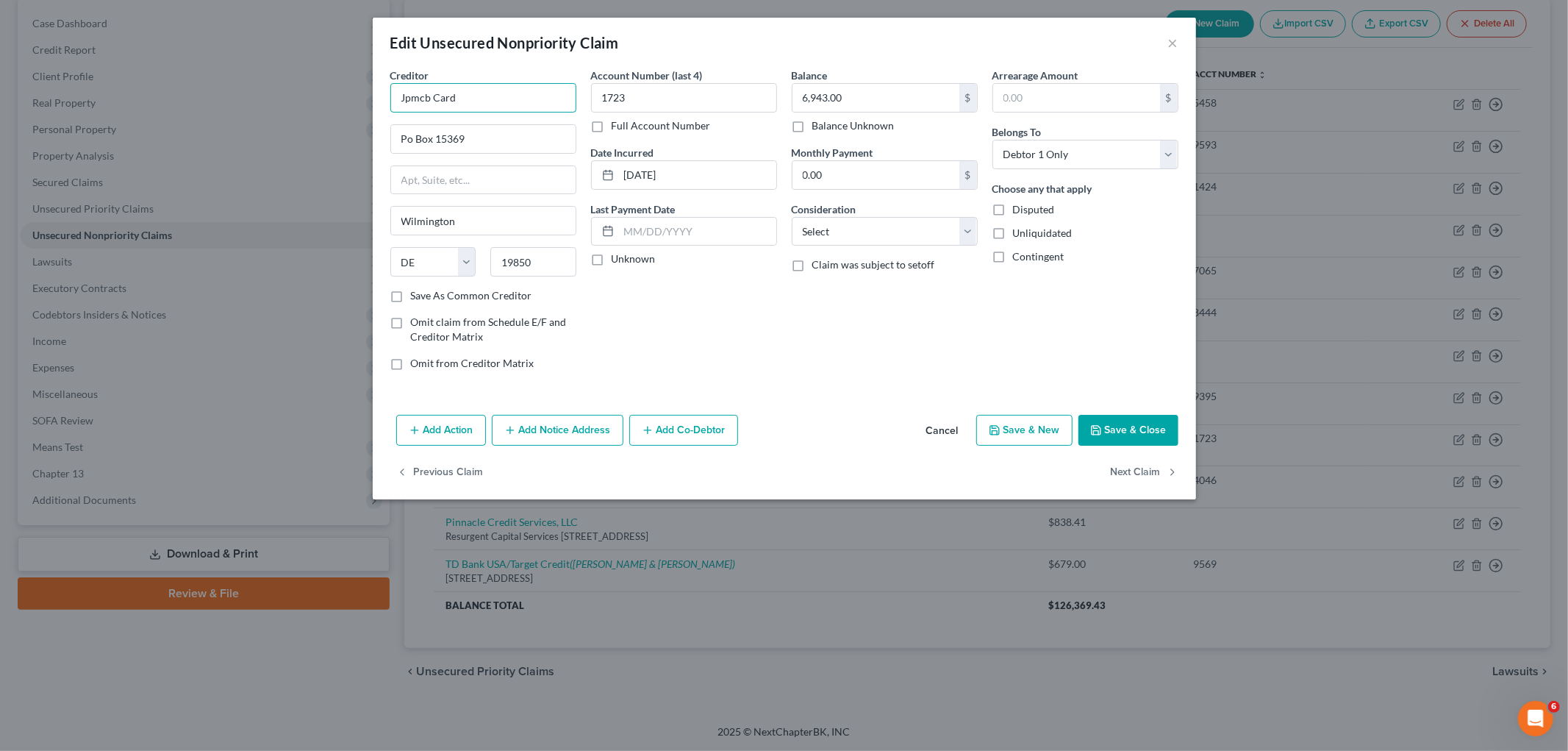
drag, startPoint x: 432, startPoint y: 98, endPoint x: 385, endPoint y: 96, distance: 47.0
click at [385, 96] on div "Creditor * Jpmcb Card Po Box [GEOGRAPHIC_DATA] [US_STATE] AK AR AZ CA CO CT DE …" at bounding box center [483, 225] width 201 height 315
paste input "PMorgan Chase Bank"
click at [877, 377] on div "Balance 6,943.00 $ Balance Unknown Balance Undetermined 6,943.00 $ Balance Unkn…" at bounding box center [885, 225] width 201 height 315
click at [882, 238] on select "Select Cable / Satellite Services Collection Agency Credit Card Debt Debt Couns…" at bounding box center [885, 231] width 186 height 29
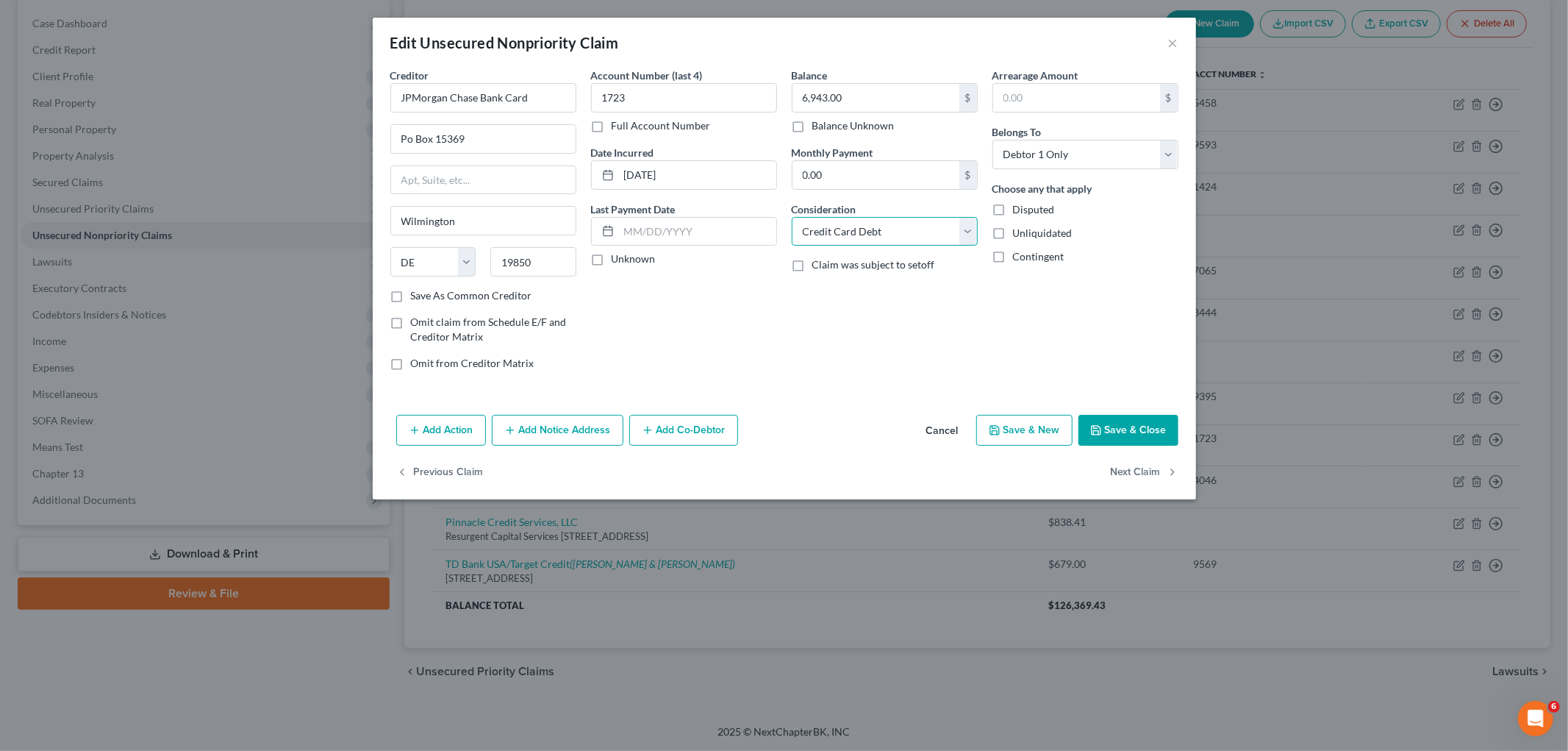
click at [792, 217] on select "Select Cable / Satellite Services Collection Agency Credit Card Debt Debt Couns…" at bounding box center [885, 231] width 186 height 29
click at [982, 425] on button "Save & Close" at bounding box center [1128, 430] width 100 height 31
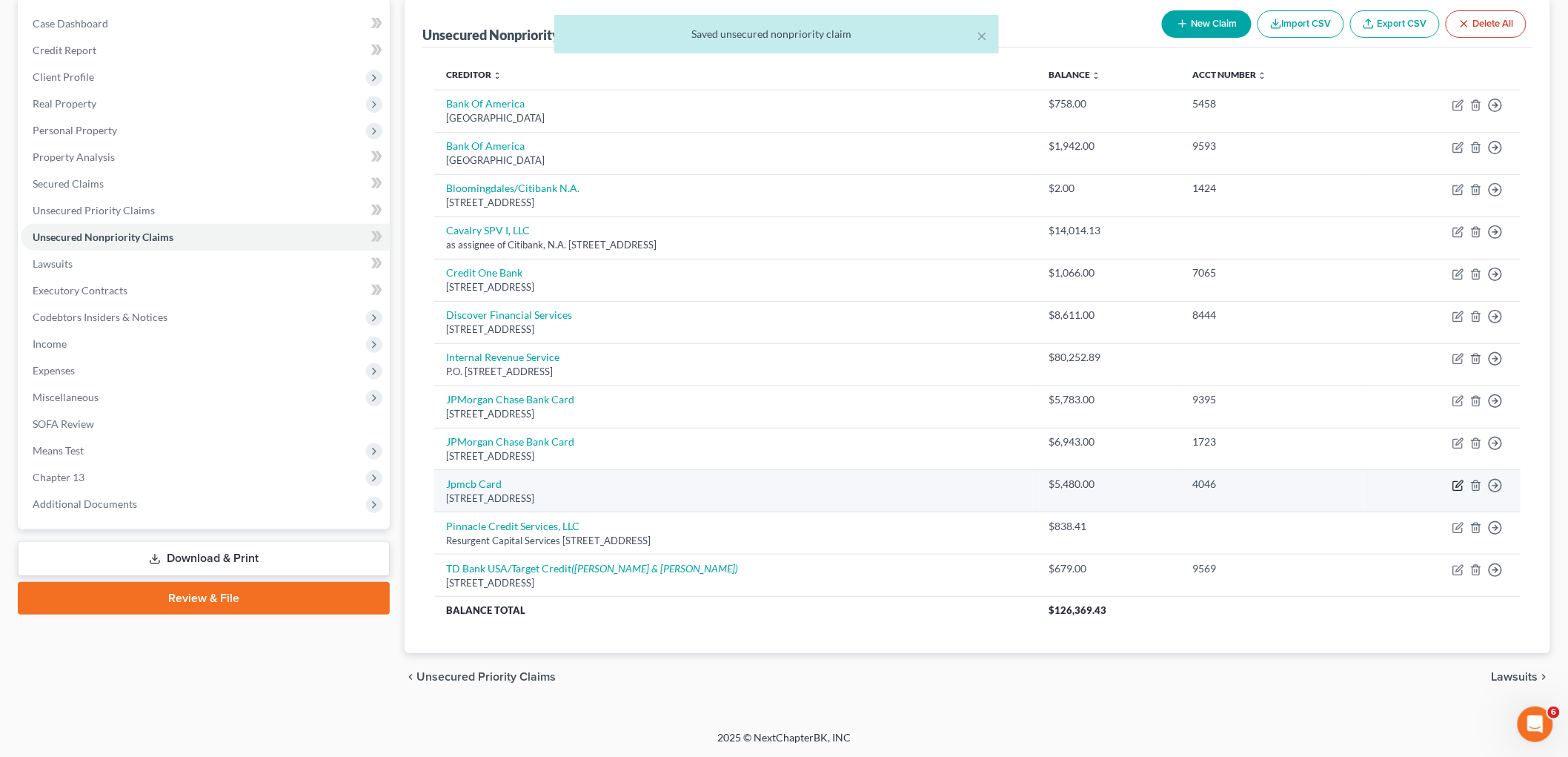
click at [989, 484] on icon "button" at bounding box center [1458, 485] width 12 height 12
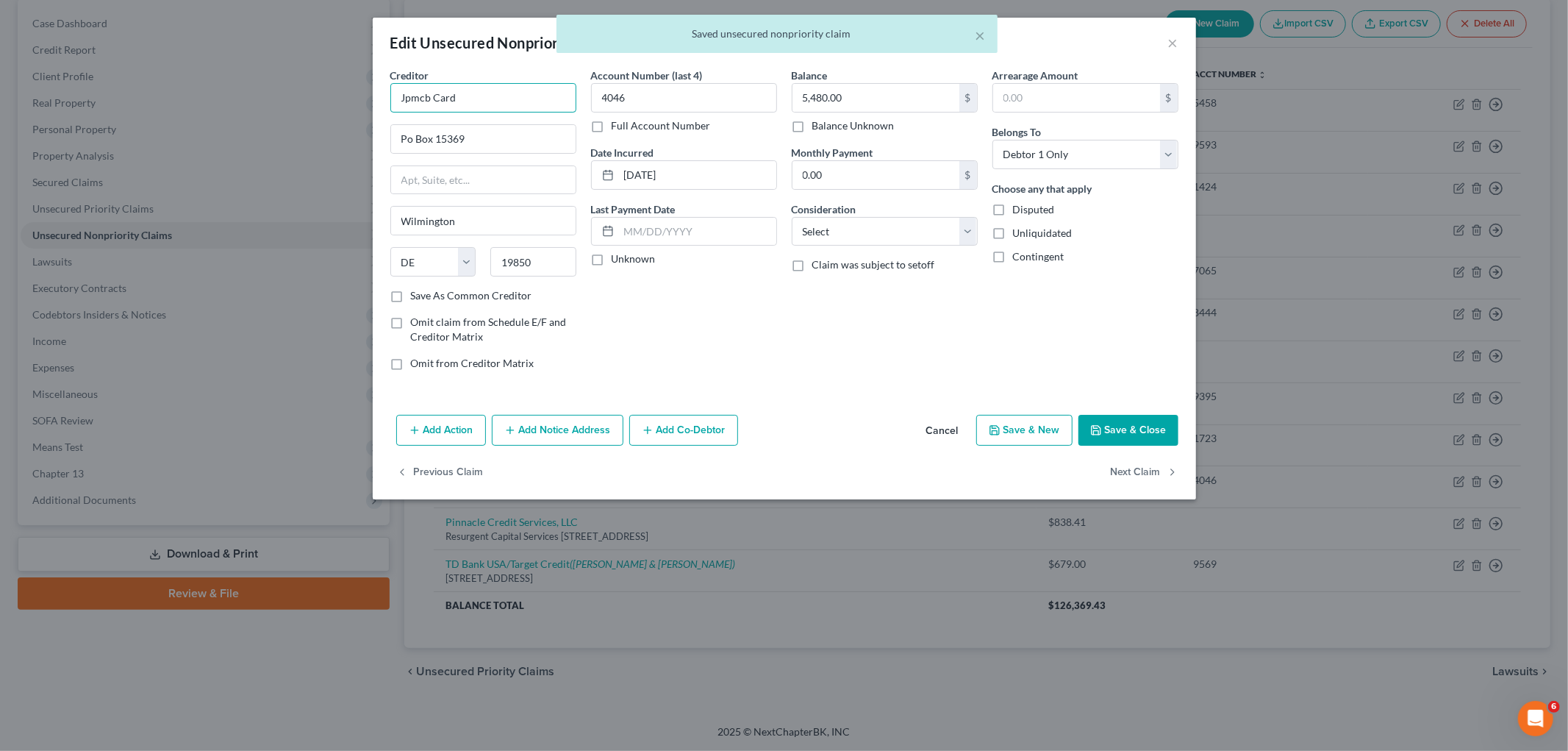
drag, startPoint x: 430, startPoint y: 93, endPoint x: 388, endPoint y: 93, distance: 42.0
click at [388, 93] on div "Creditor * Jpmcb Card Po Box [GEOGRAPHIC_DATA] [US_STATE] AK AR AZ CA CO CT DE …" at bounding box center [483, 225] width 201 height 315
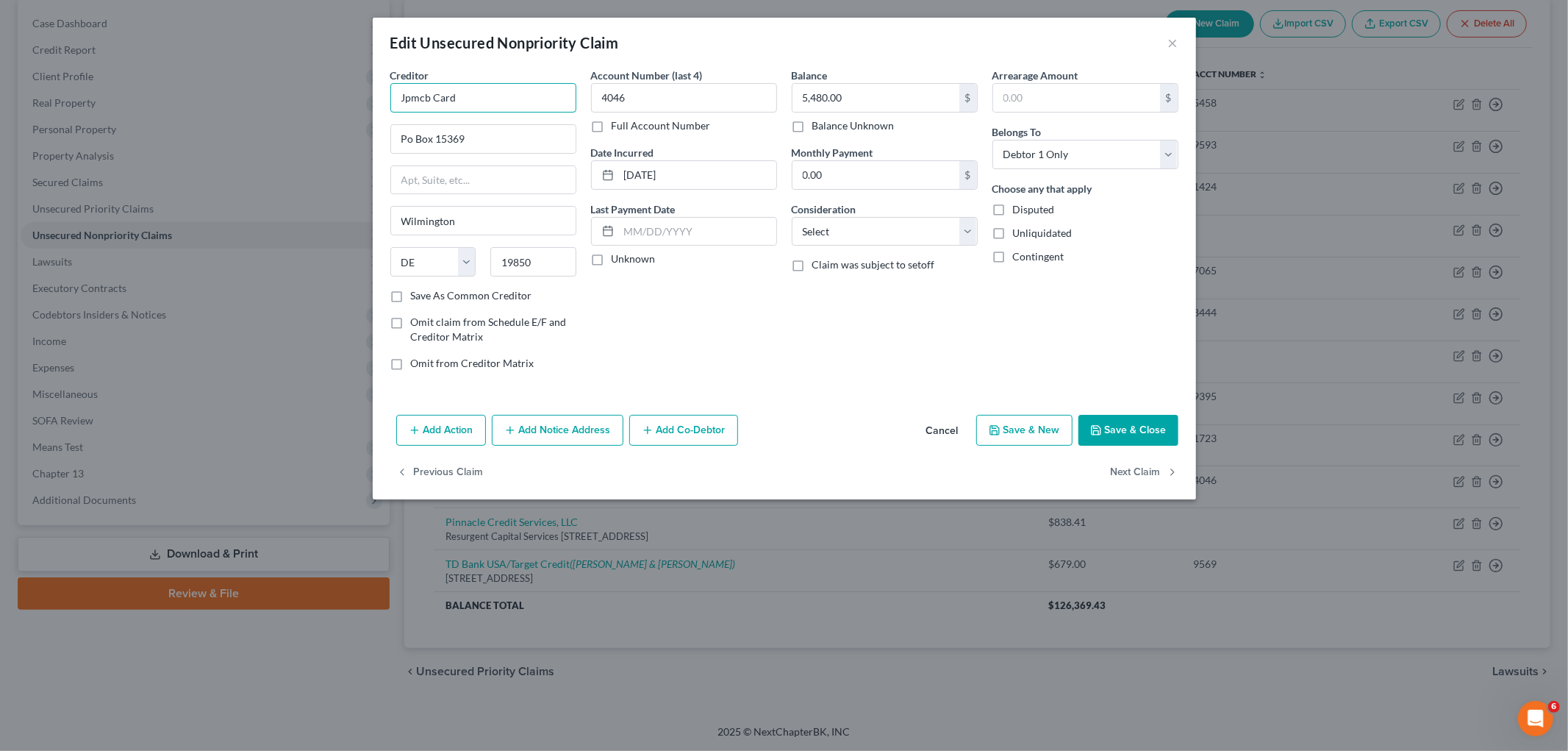
paste input "PMorgan Chase Bank"
click at [848, 237] on select "Select Cable / Satellite Services Collection Agency Credit Card Debt Debt Couns…" at bounding box center [885, 231] width 186 height 29
click at [792, 217] on select "Select Cable / Satellite Services Collection Agency Credit Card Debt Debt Couns…" at bounding box center [885, 231] width 186 height 29
click at [982, 424] on button "Save & Close" at bounding box center [1128, 430] width 100 height 31
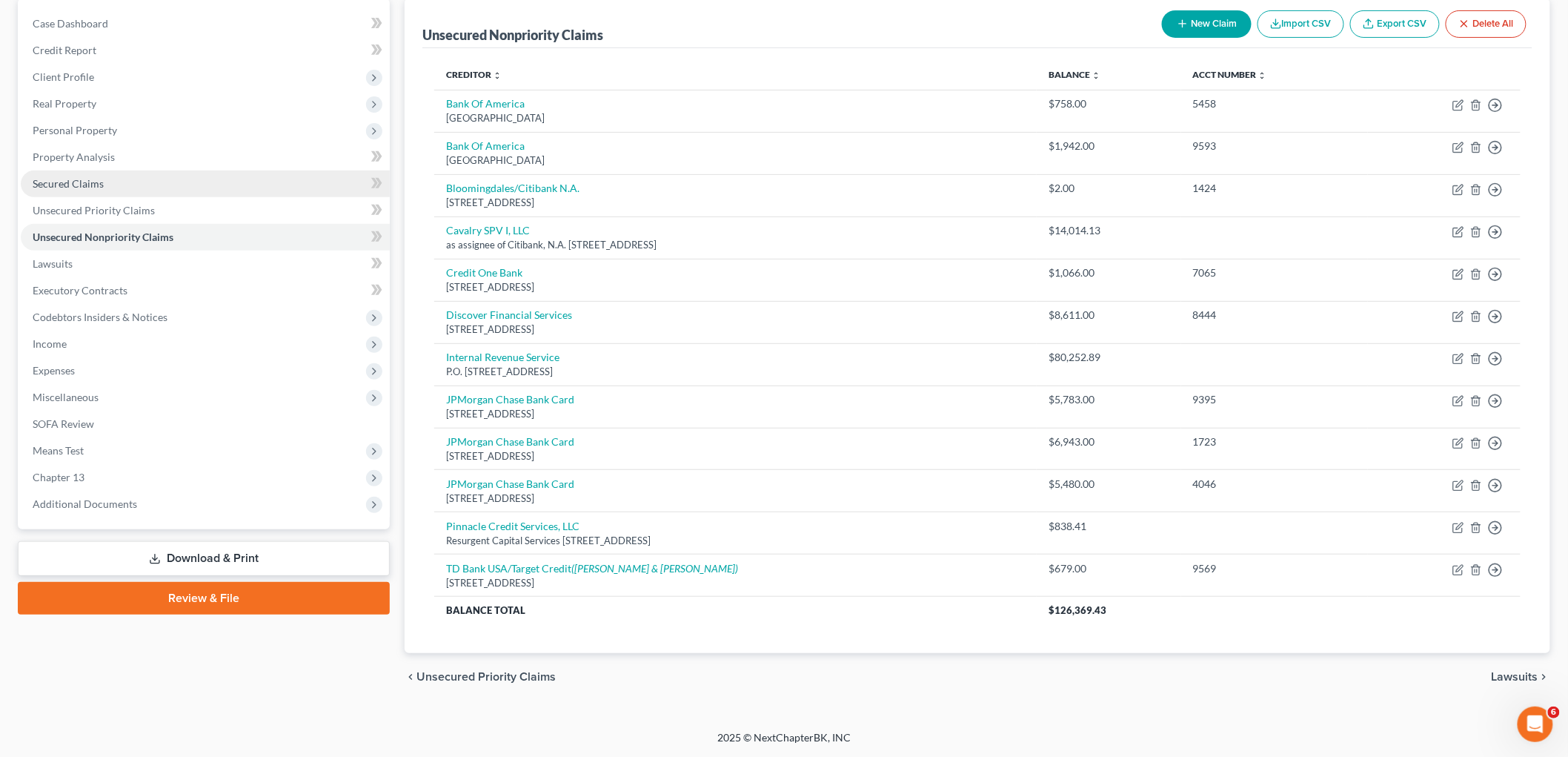
click at [53, 172] on link "Secured Claims" at bounding box center [205, 183] width 369 height 26
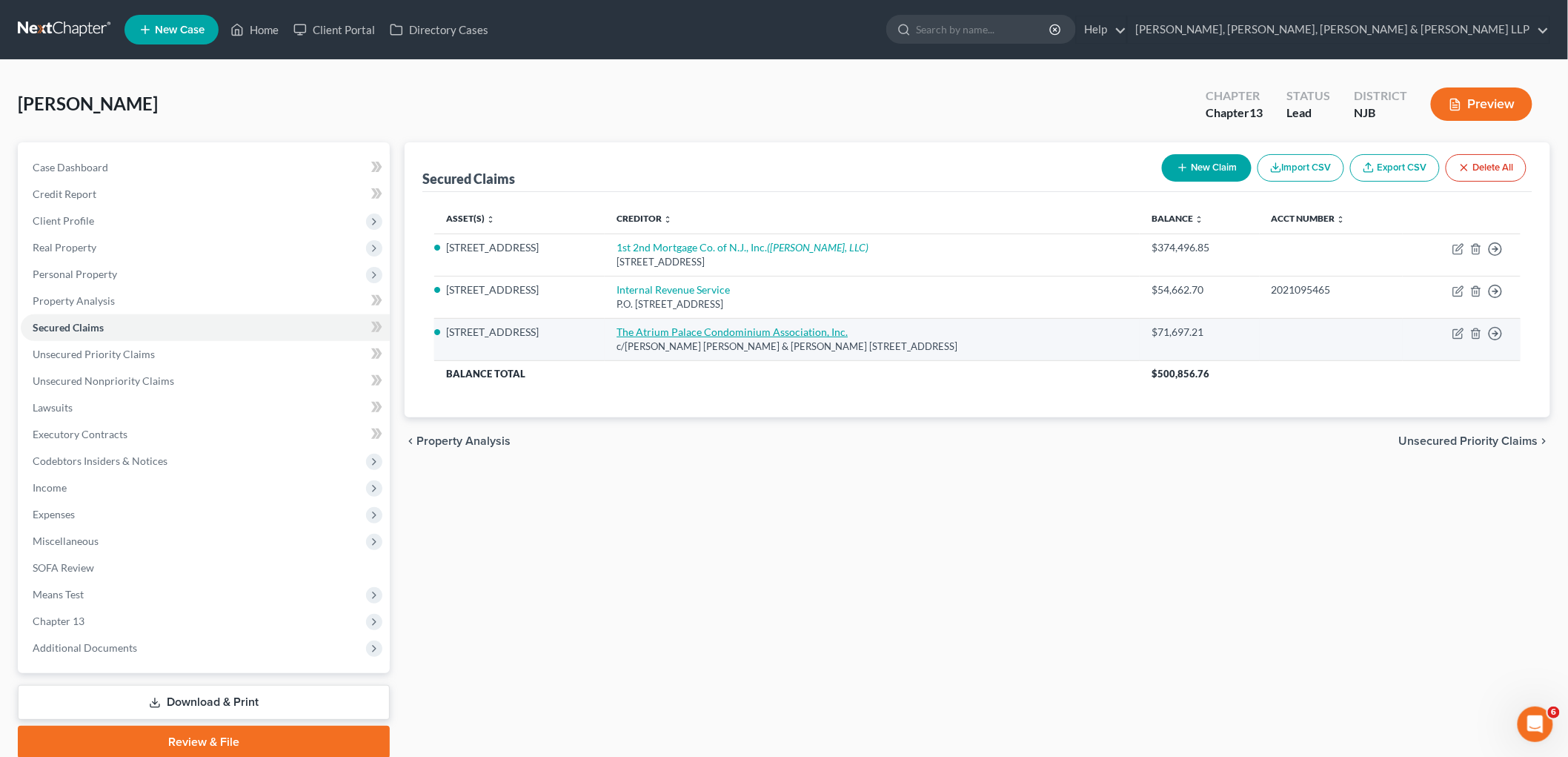
click at [774, 328] on link "The Atrium Palace Condominium Association, Inc." at bounding box center [732, 332] width 231 height 13
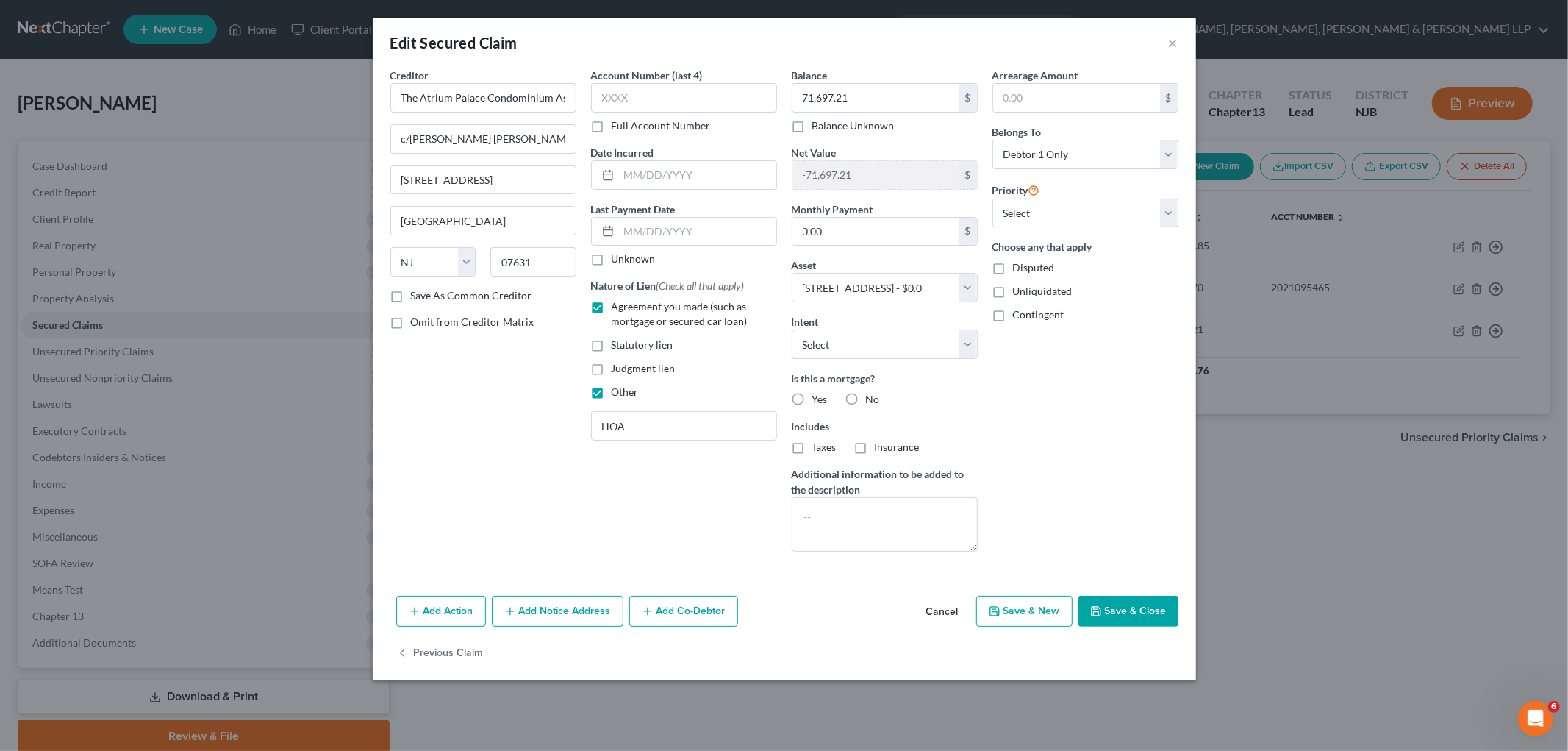
click at [548, 613] on button "Add Notice Address" at bounding box center [557, 611] width 131 height 31
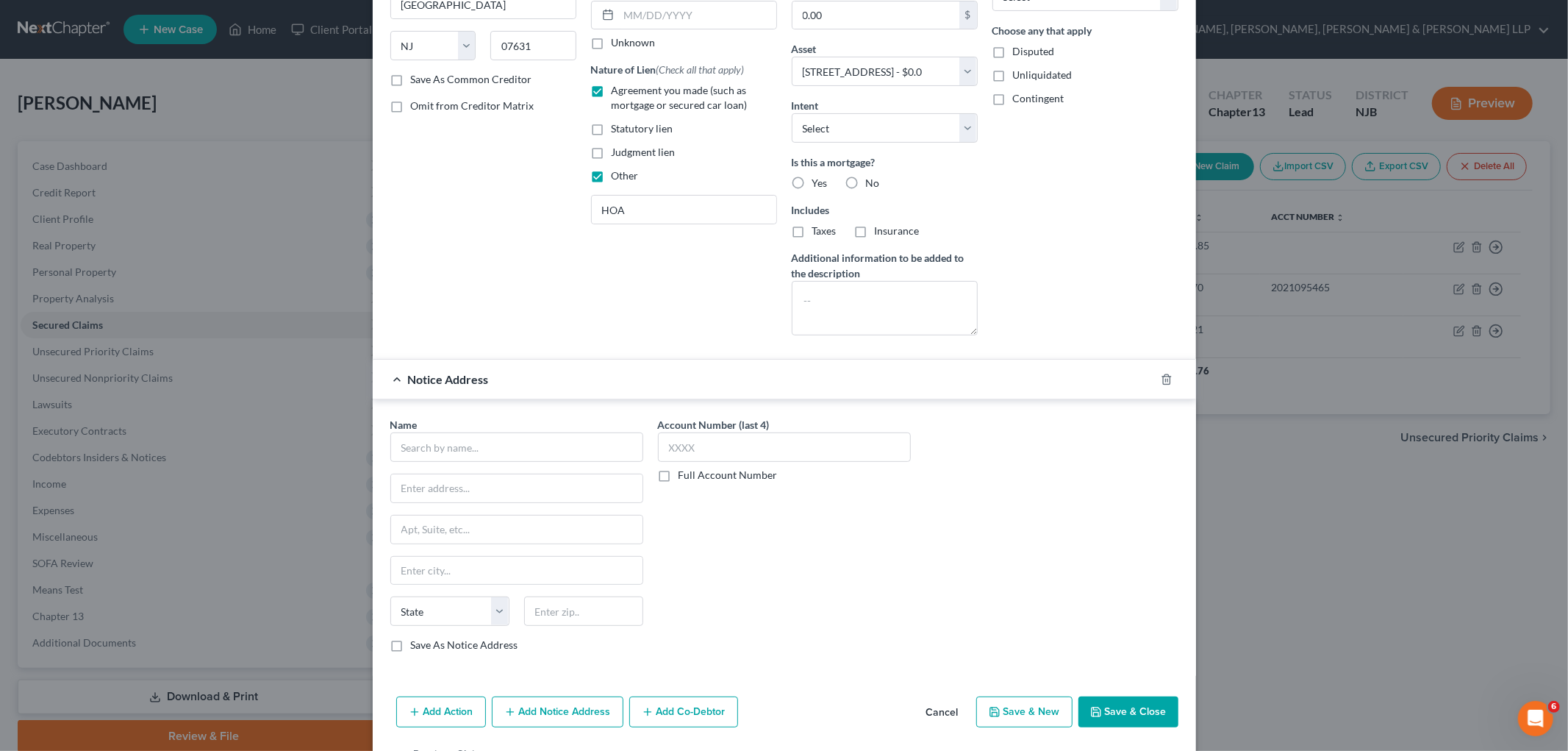
scroll to position [20, 0]
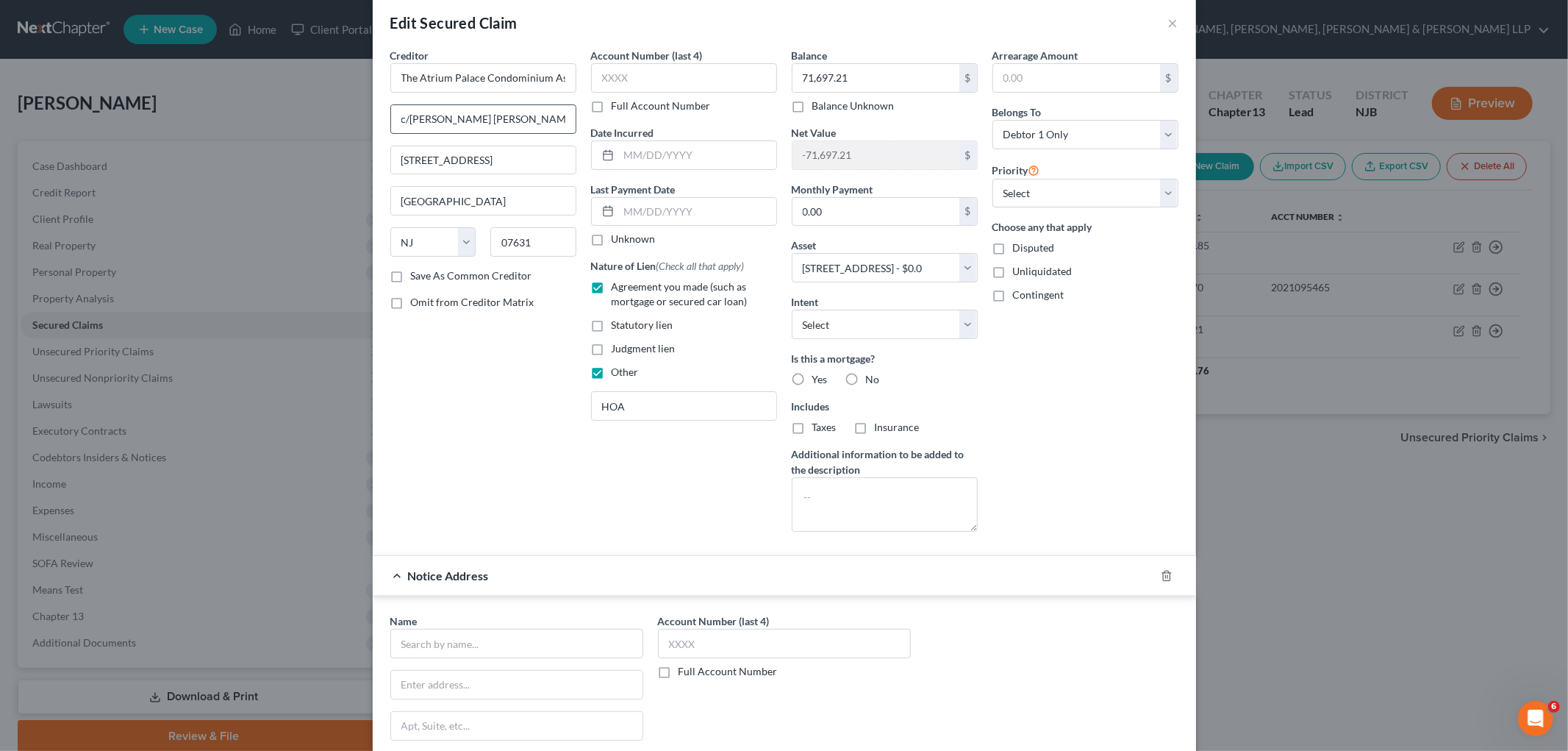
drag, startPoint x: 540, startPoint y: 118, endPoint x: 412, endPoint y: 115, distance: 128.0
click at [412, 115] on input "c/[PERSON_NAME] [PERSON_NAME] & [PERSON_NAME]" at bounding box center [483, 119] width 185 height 28
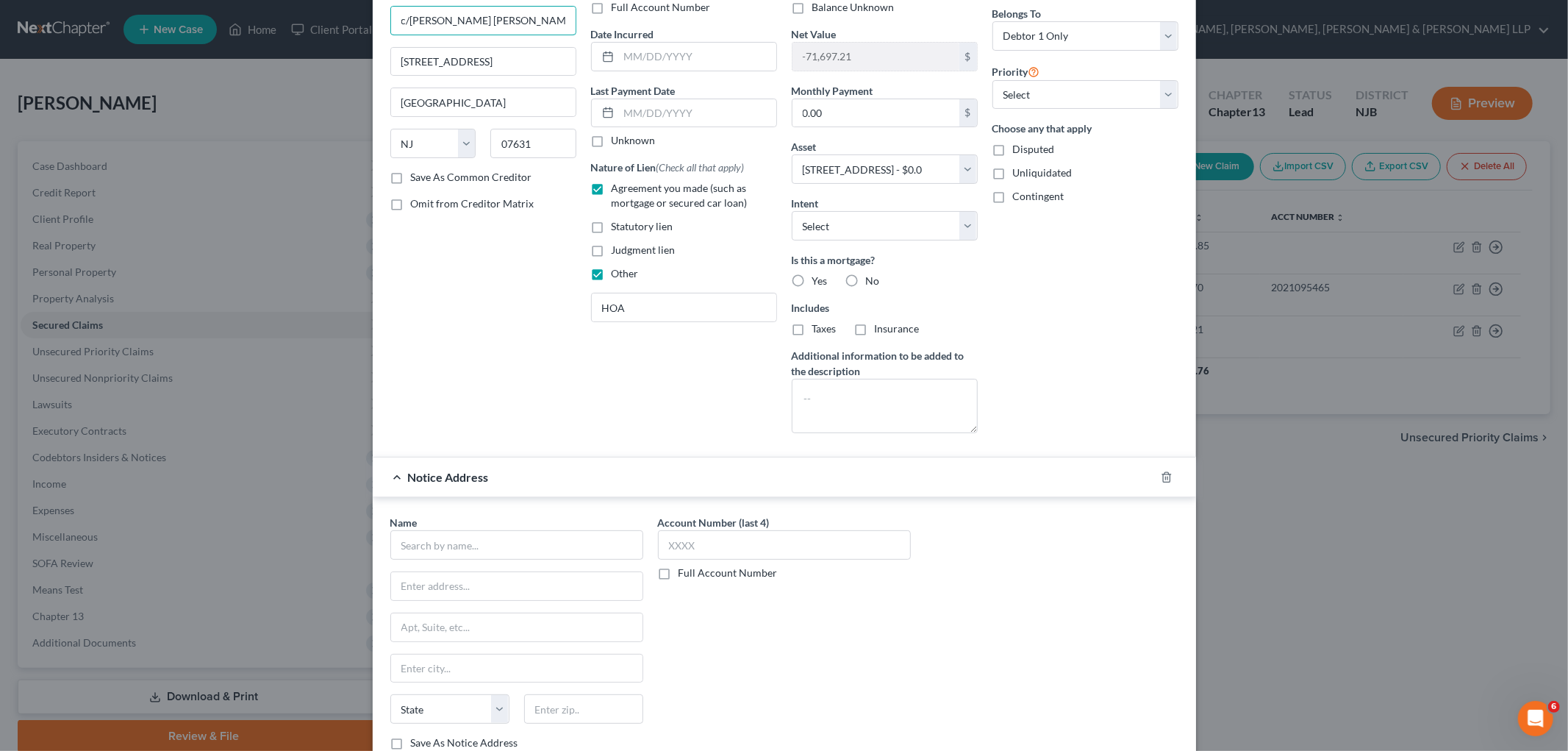
scroll to position [265, 0]
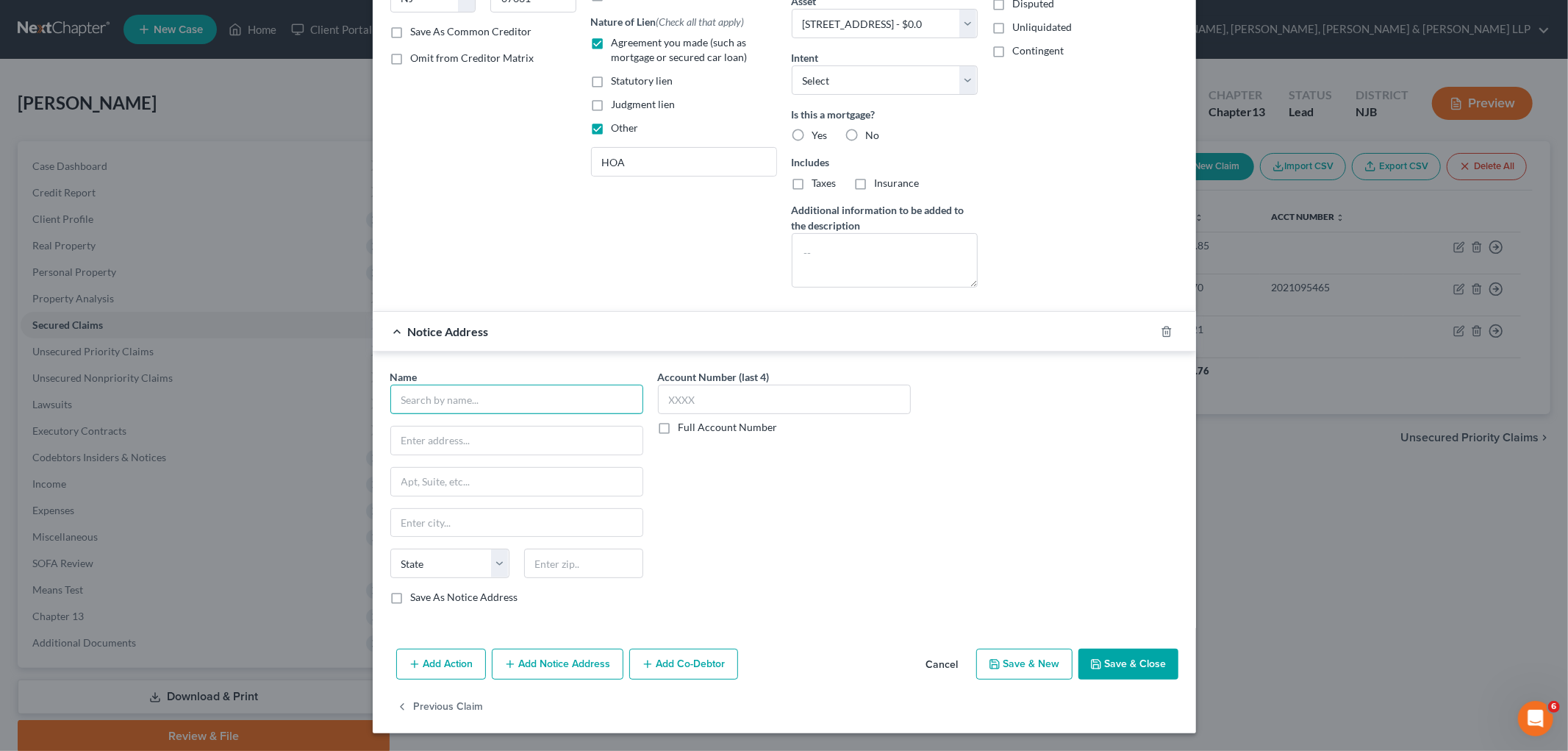
click at [486, 396] on input "text" at bounding box center [517, 399] width 253 height 29
paste input "[PERSON_NAME] [PERSON_NAME] & [PERSON_NAME]"
click at [557, 439] on input "text" at bounding box center [517, 440] width 252 height 28
paste input "[STREET_ADDRESS]"
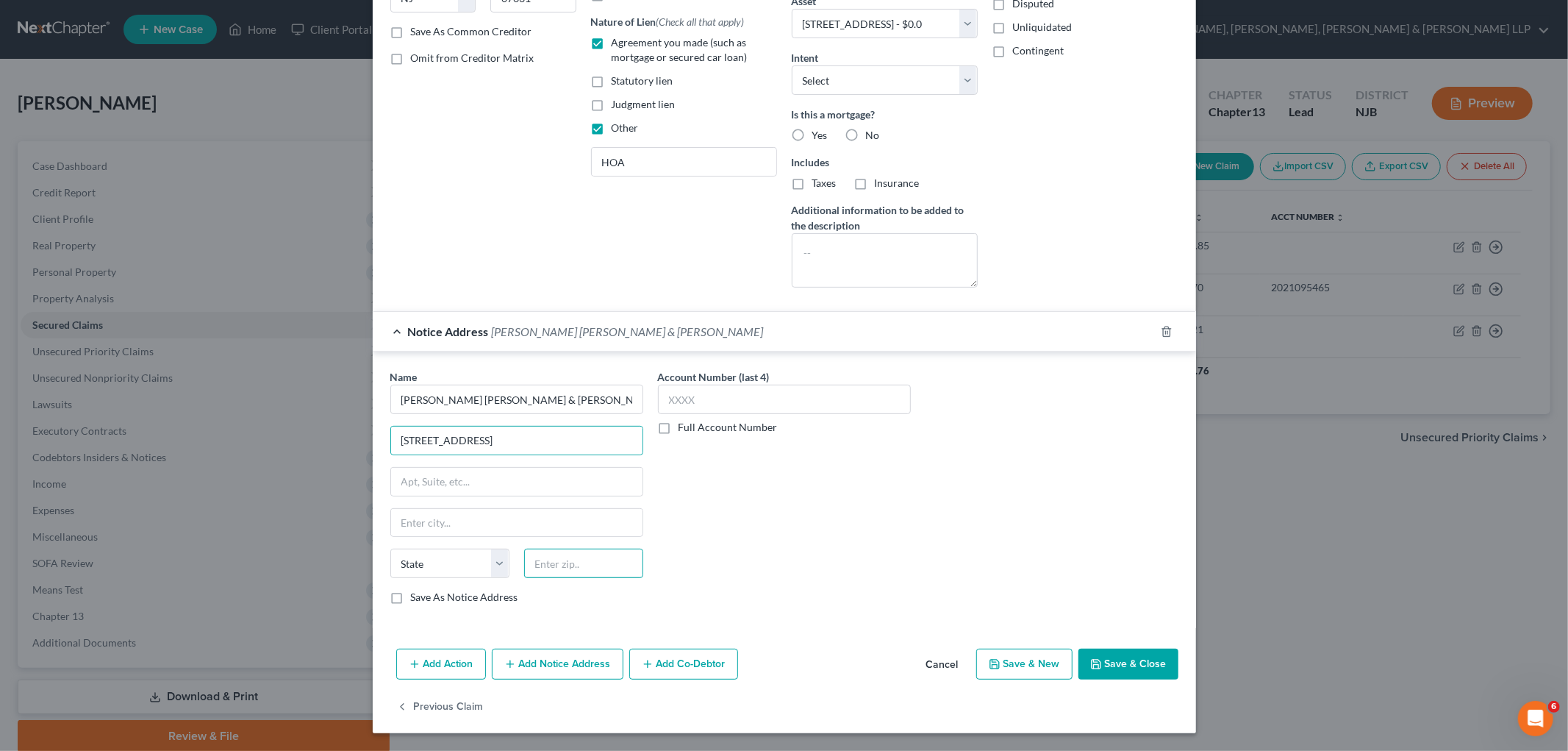
click at [585, 564] on input "text" at bounding box center [584, 563] width 119 height 29
click at [784, 563] on div "Account Number (last 4) Full Account Number" at bounding box center [784, 492] width 268 height 247
click at [440, 593] on label "Save As Notice Address" at bounding box center [464, 596] width 108 height 14
click at [426, 593] on input "Save As Notice Address" at bounding box center [421, 594] width 10 height 10
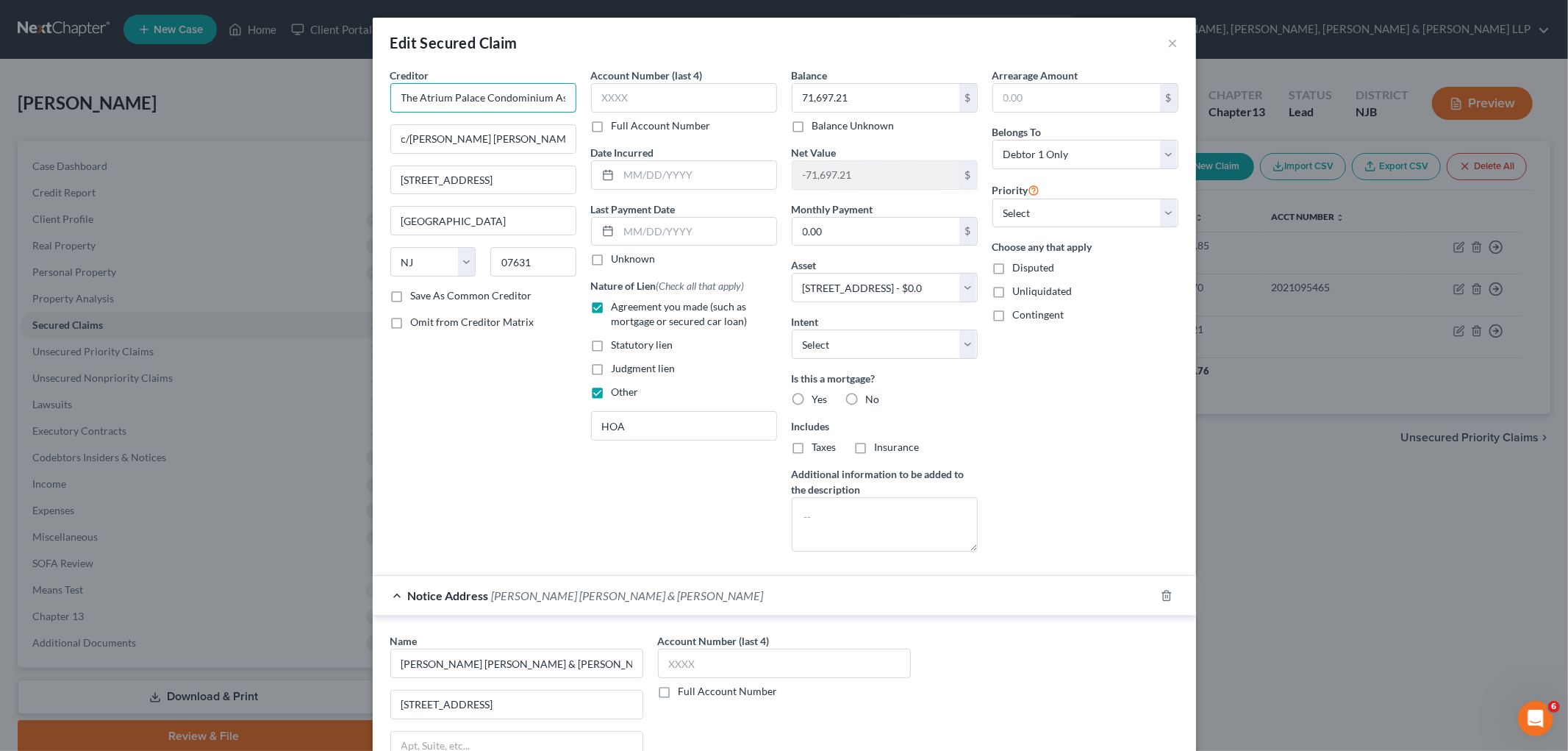
scroll to position [0, 57]
drag, startPoint x: 391, startPoint y: 91, endPoint x: 579, endPoint y: 100, distance: 188.2
click at [579, 100] on div "Creditor * The Atrium Palace Condominium Association, Inc. c/[PERSON_NAME] [PER…" at bounding box center [784, 315] width 803 height 495
drag, startPoint x: 542, startPoint y: 137, endPoint x: 388, endPoint y: 139, distance: 154.0
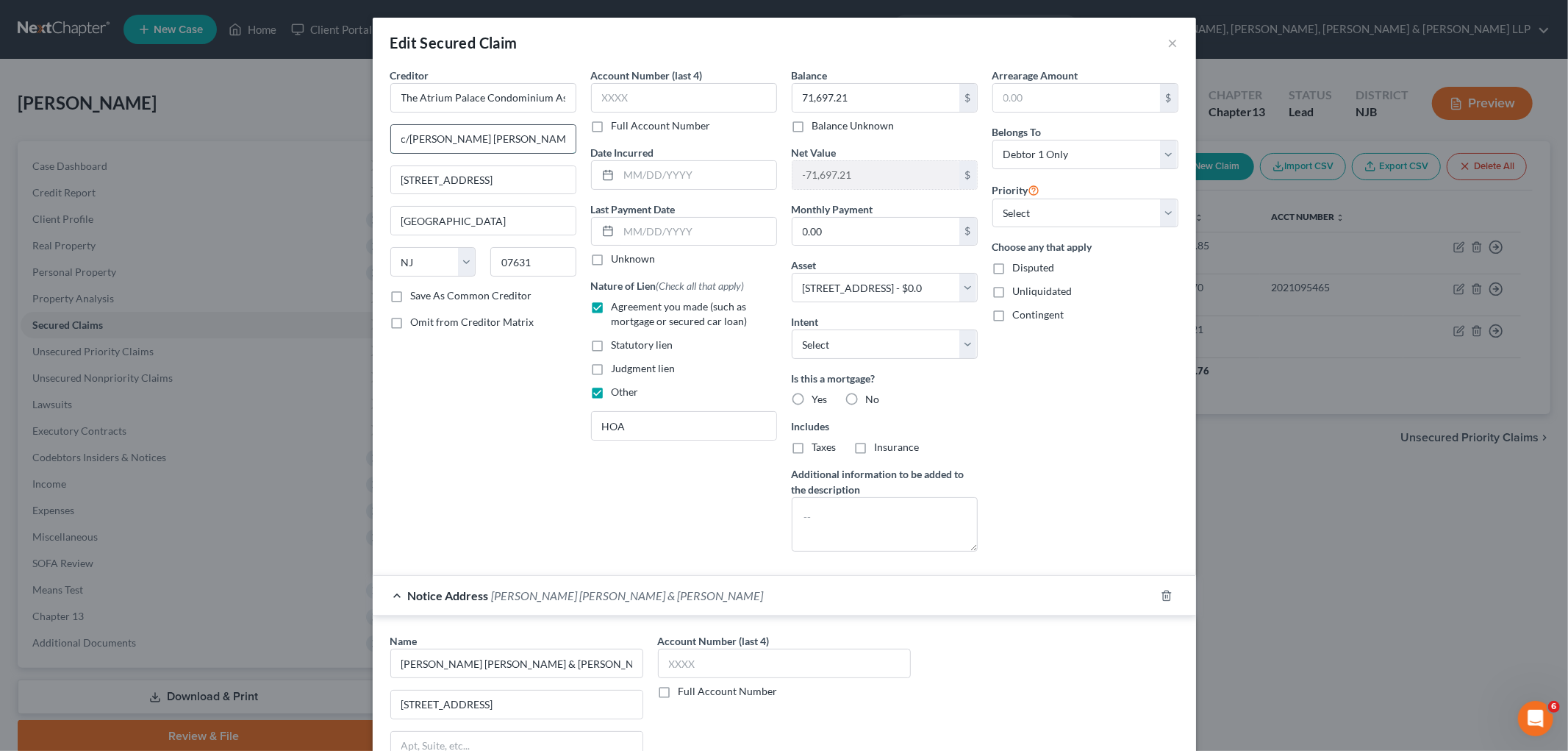
click at [391, 139] on input "c/[PERSON_NAME] [PERSON_NAME] & [PERSON_NAME]" at bounding box center [483, 139] width 185 height 28
paste input "[STREET_ADDRESS]"
drag, startPoint x: 476, startPoint y: 137, endPoint x: 534, endPoint y: 162, distance: 63.2
click at [476, 136] on input "[STREET_ADDRESS]" at bounding box center [483, 139] width 185 height 28
drag, startPoint x: 530, startPoint y: 264, endPoint x: 478, endPoint y: 264, distance: 52.0
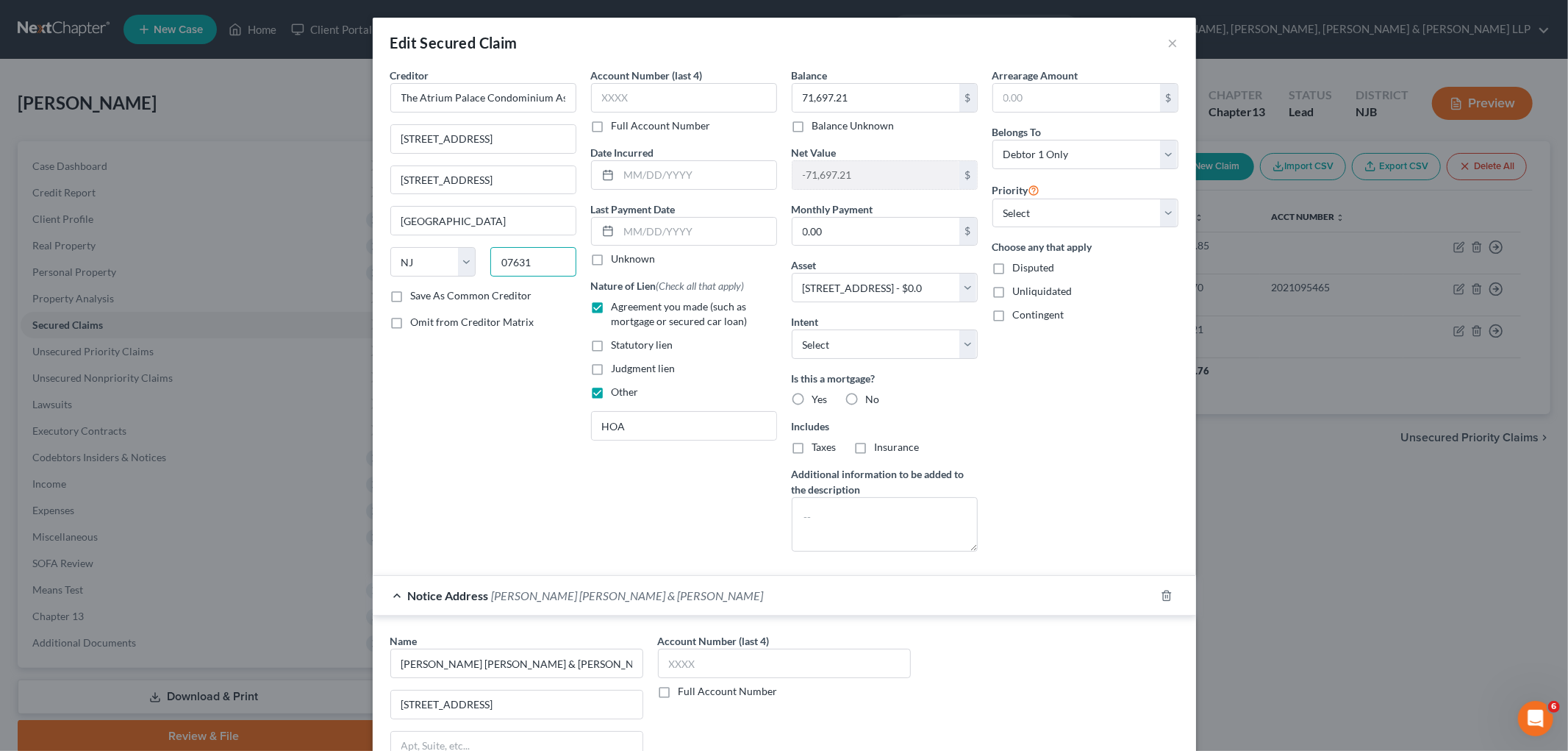
click at [483, 264] on div "07631" at bounding box center [534, 261] width 100 height 29
paste input "024"
click at [462, 390] on div "Creditor * The Atrium Palace Condominium Association, Inc. [STREET_ADDRESS][PER…" at bounding box center [483, 315] width 201 height 495
drag, startPoint x: 495, startPoint y: 186, endPoint x: 373, endPoint y: 182, distance: 122.1
click at [373, 182] on div "Creditor * The Atrium Palace Condominium Association, Inc. [STREET_ADDRESS][PER…" at bounding box center [784, 487] width 823 height 839
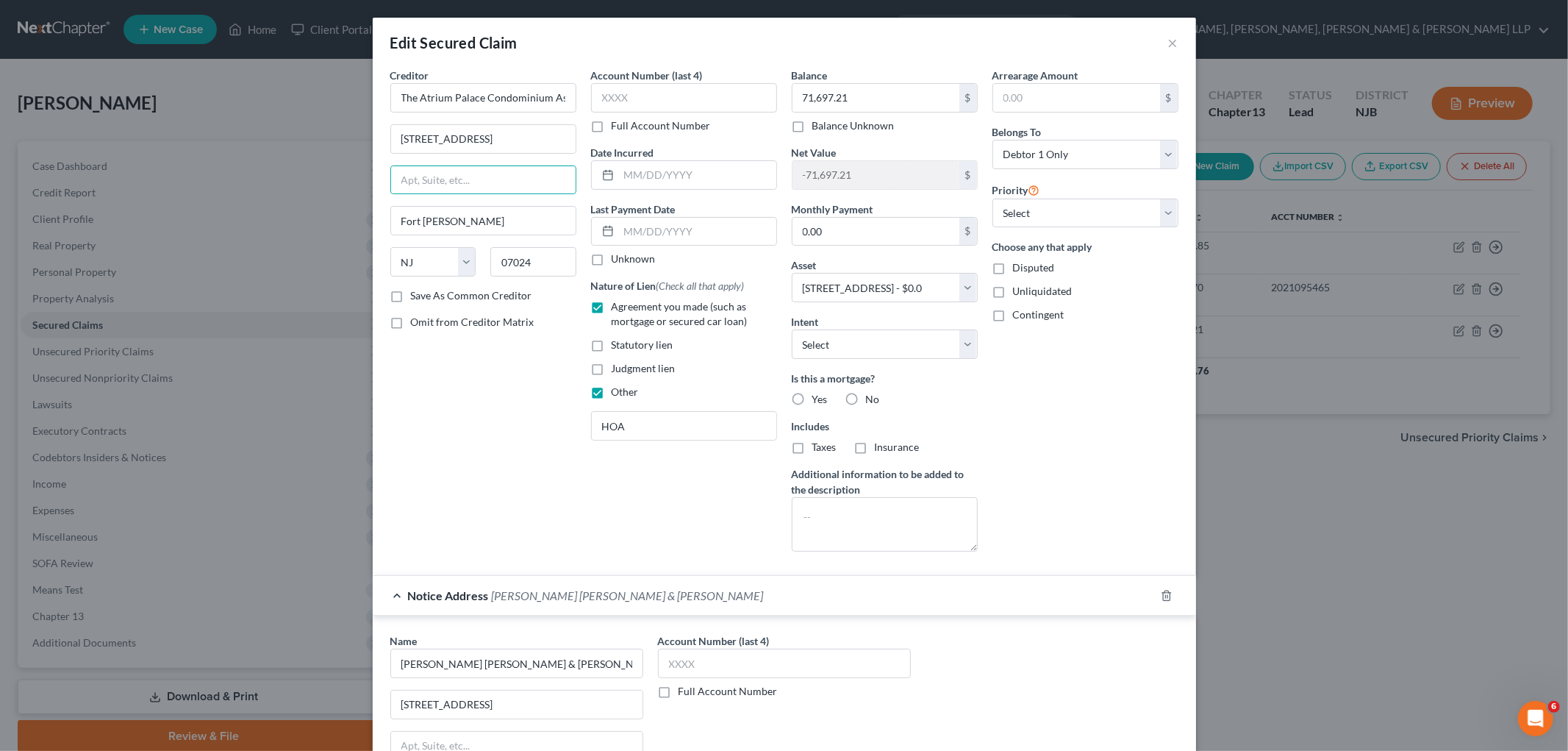
click at [494, 450] on div "Creditor * The Atrium Palace Condominium Association, Inc. [STREET_ADDRESS][GEO…" at bounding box center [483, 315] width 201 height 495
click at [866, 398] on label "No" at bounding box center [874, 399] width 14 height 14
click at [872, 398] on input "No" at bounding box center [877, 397] width 10 height 10
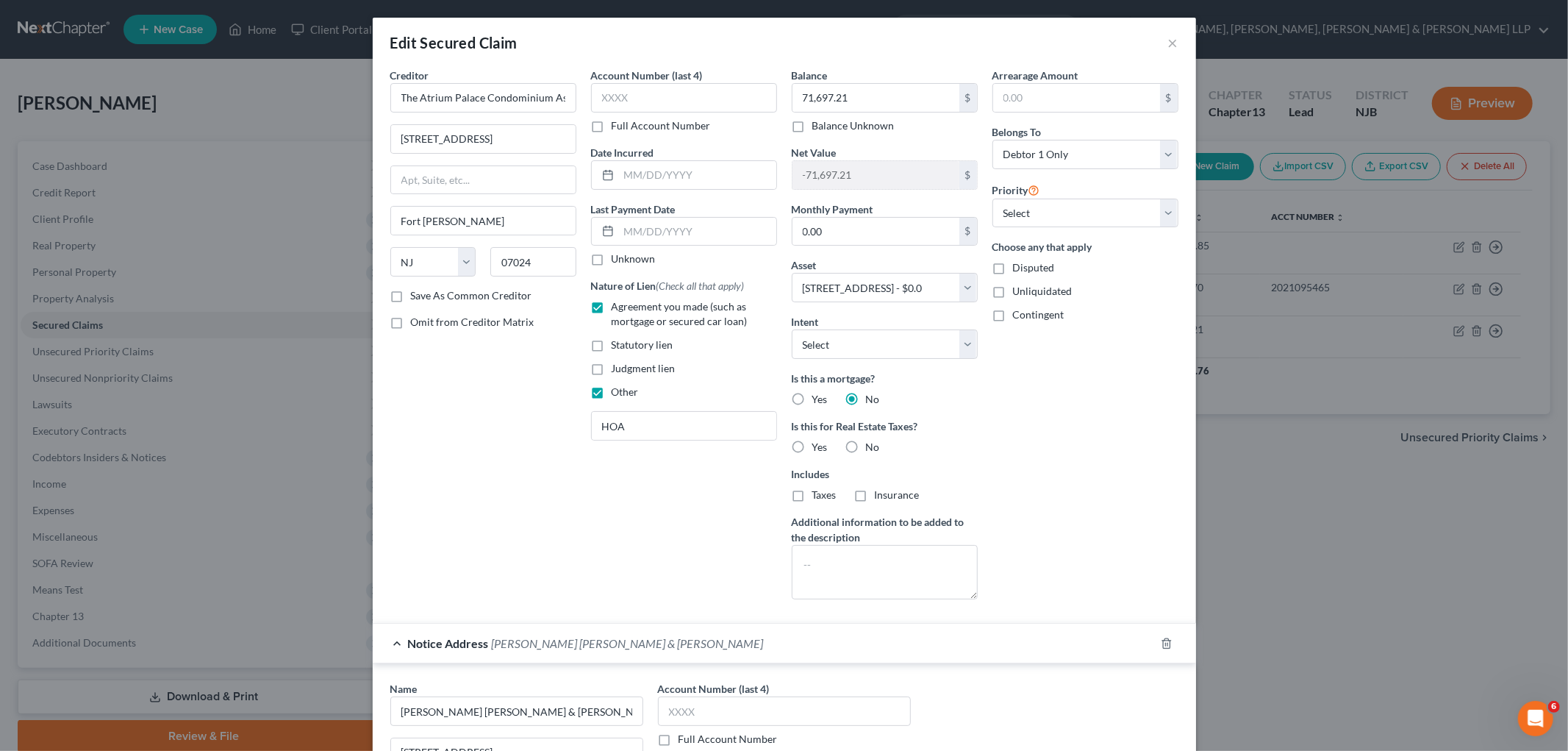
click at [866, 444] on label "No" at bounding box center [874, 447] width 14 height 14
click at [872, 444] on input "No" at bounding box center [877, 444] width 10 height 10
click at [866, 355] on select "Select Surrender Redeem Reaffirm Avoid Other" at bounding box center [885, 344] width 186 height 29
click at [982, 395] on div "Arrearage Amount $ Belongs To * Select Debtor 1 Only Debtor 2 Only Debtor 1 And…" at bounding box center [1085, 339] width 201 height 543
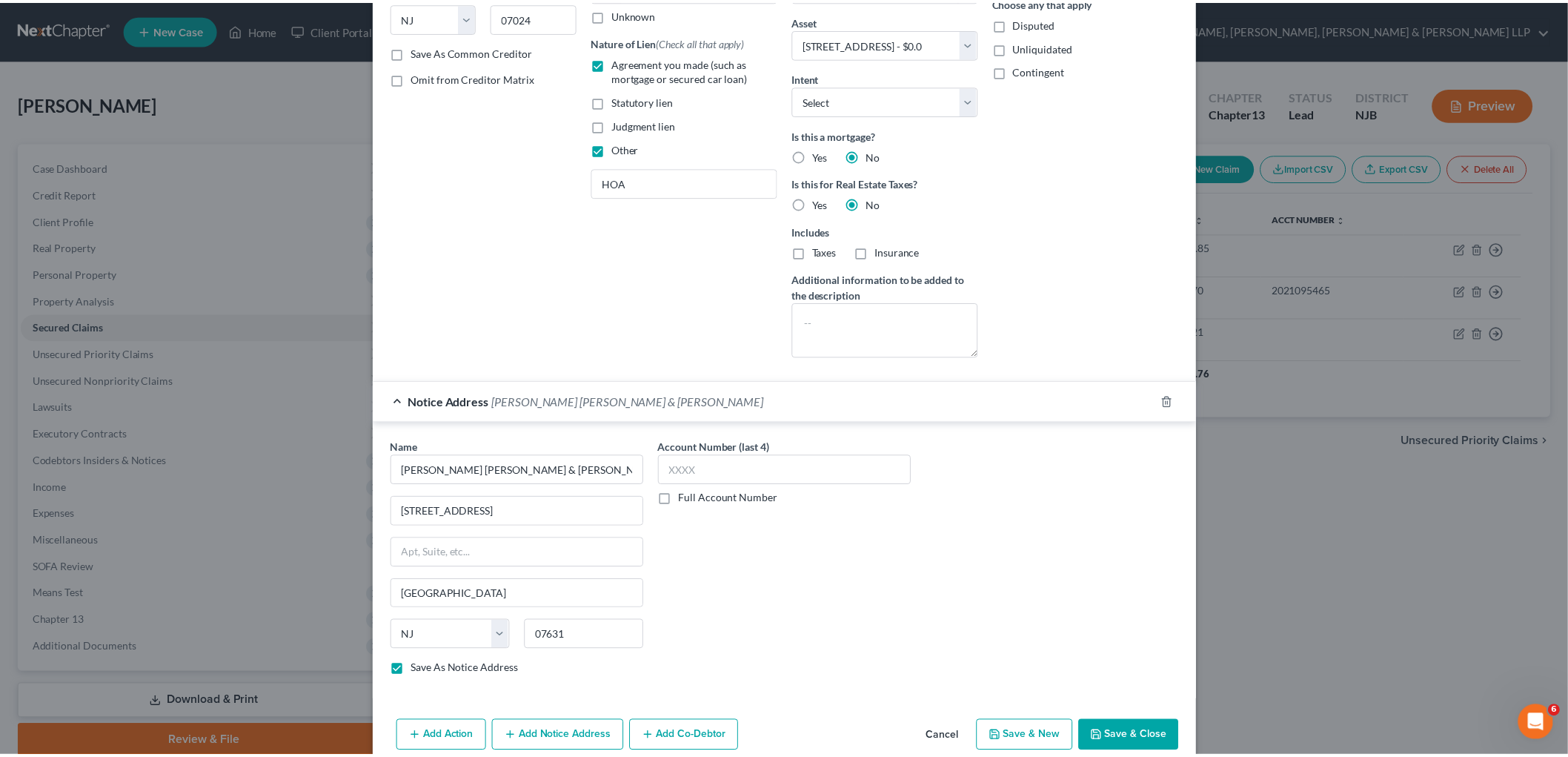
scroll to position [315, 0]
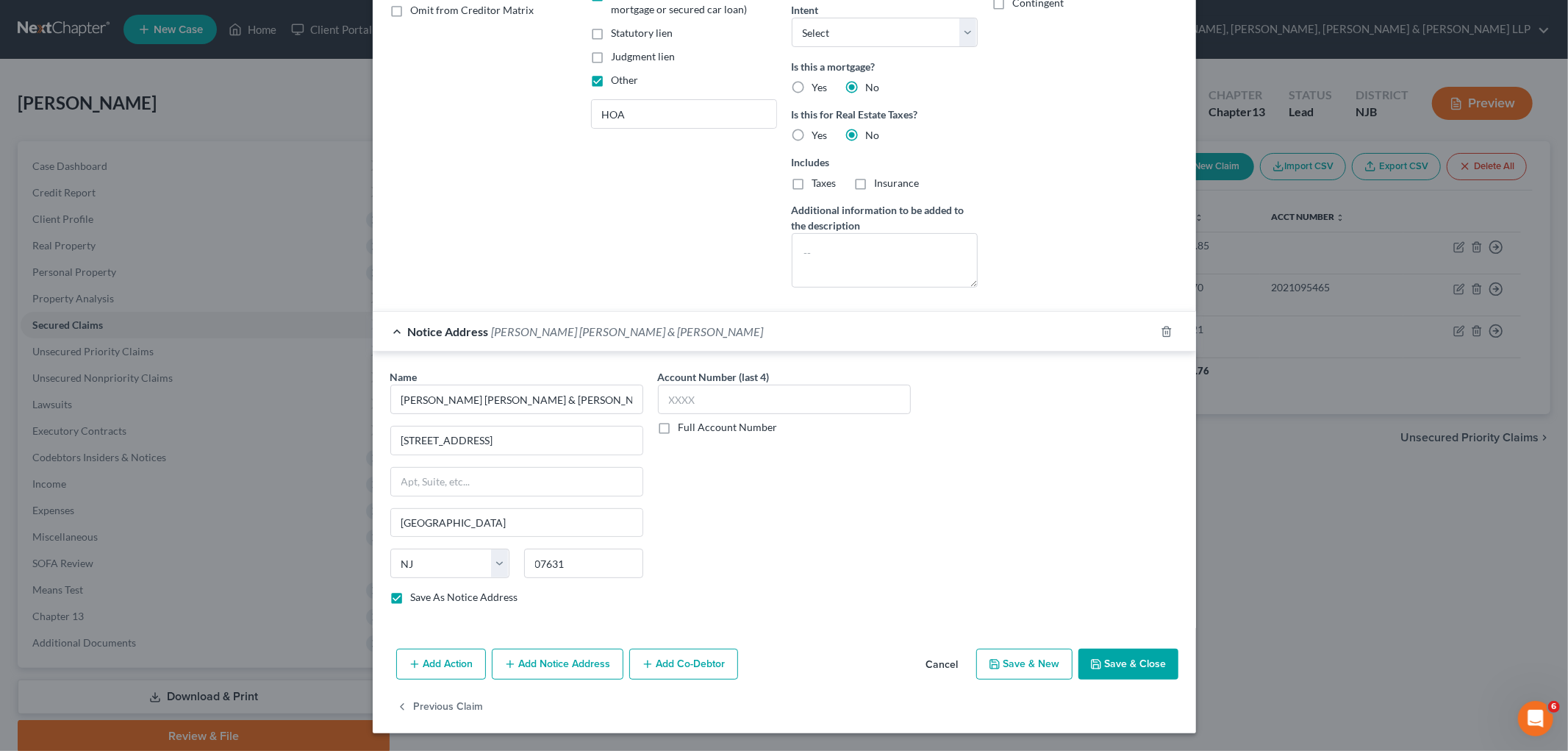
click at [982, 658] on button "Save & Close" at bounding box center [1128, 663] width 100 height 31
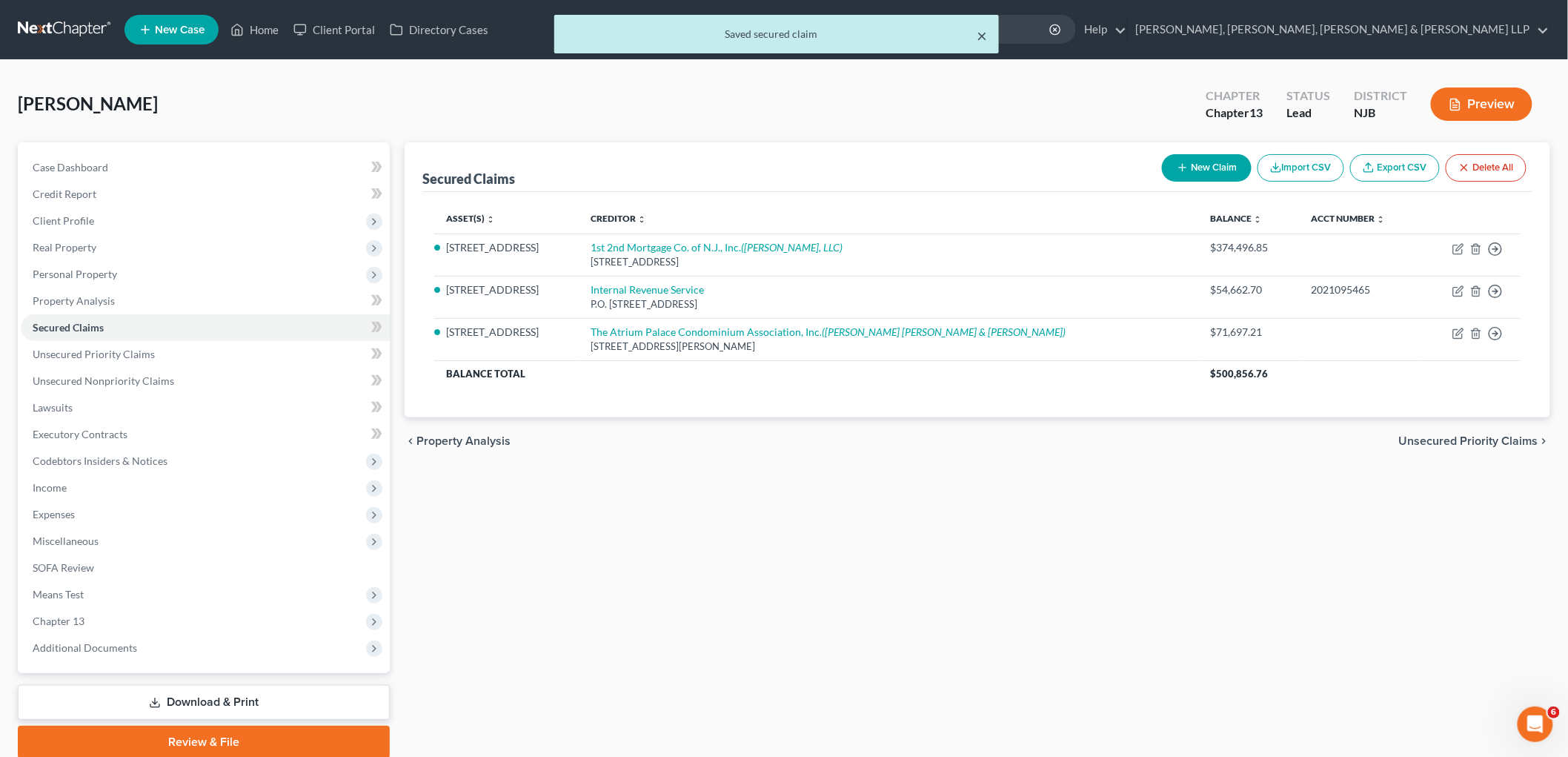
click at [980, 34] on button "×" at bounding box center [981, 35] width 10 height 18
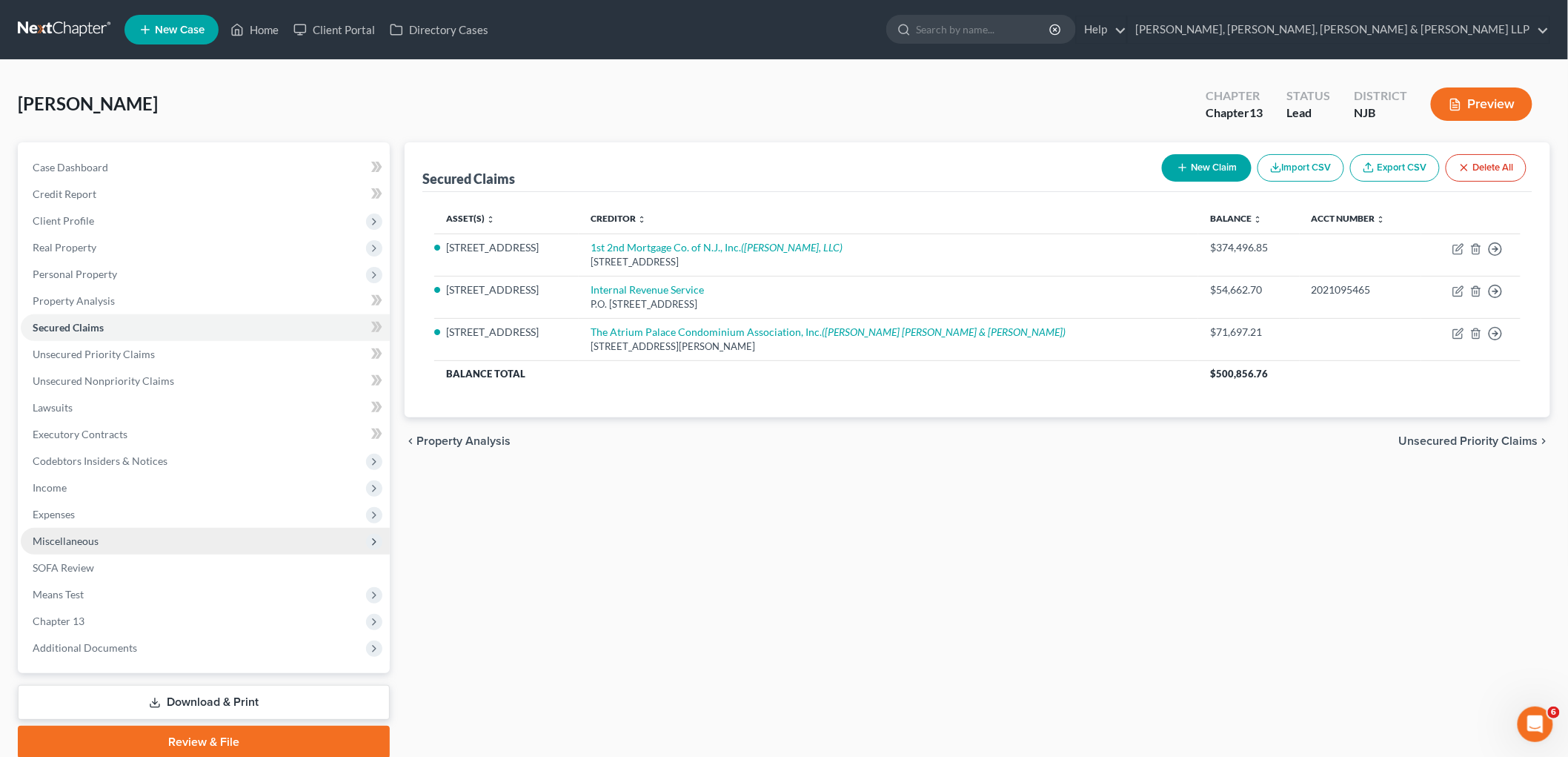
click at [56, 535] on span "Miscellaneous" at bounding box center [66, 541] width 66 height 13
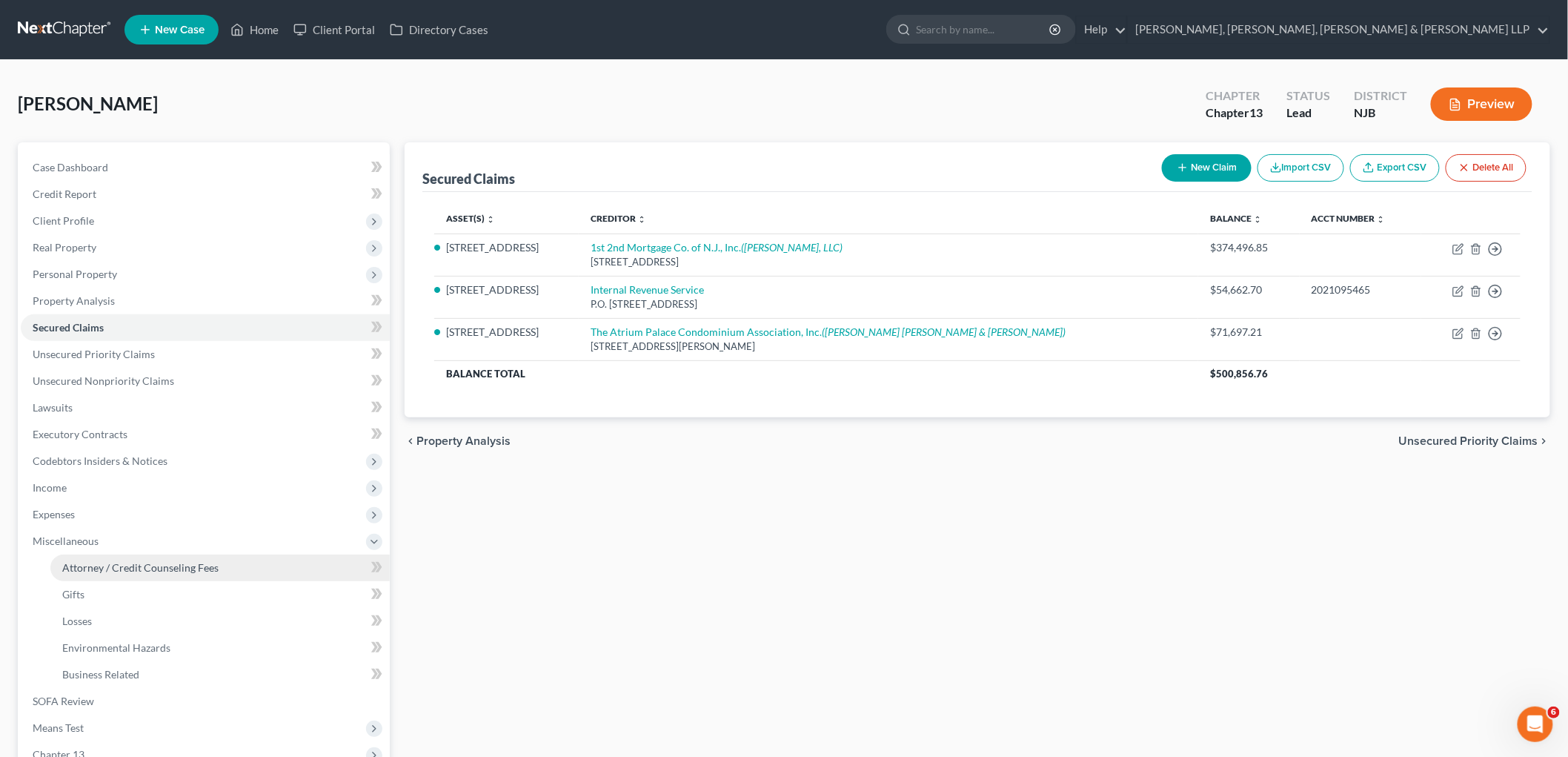
click at [95, 558] on link "Attorney / Credit Counseling Fees" at bounding box center [220, 568] width 339 height 26
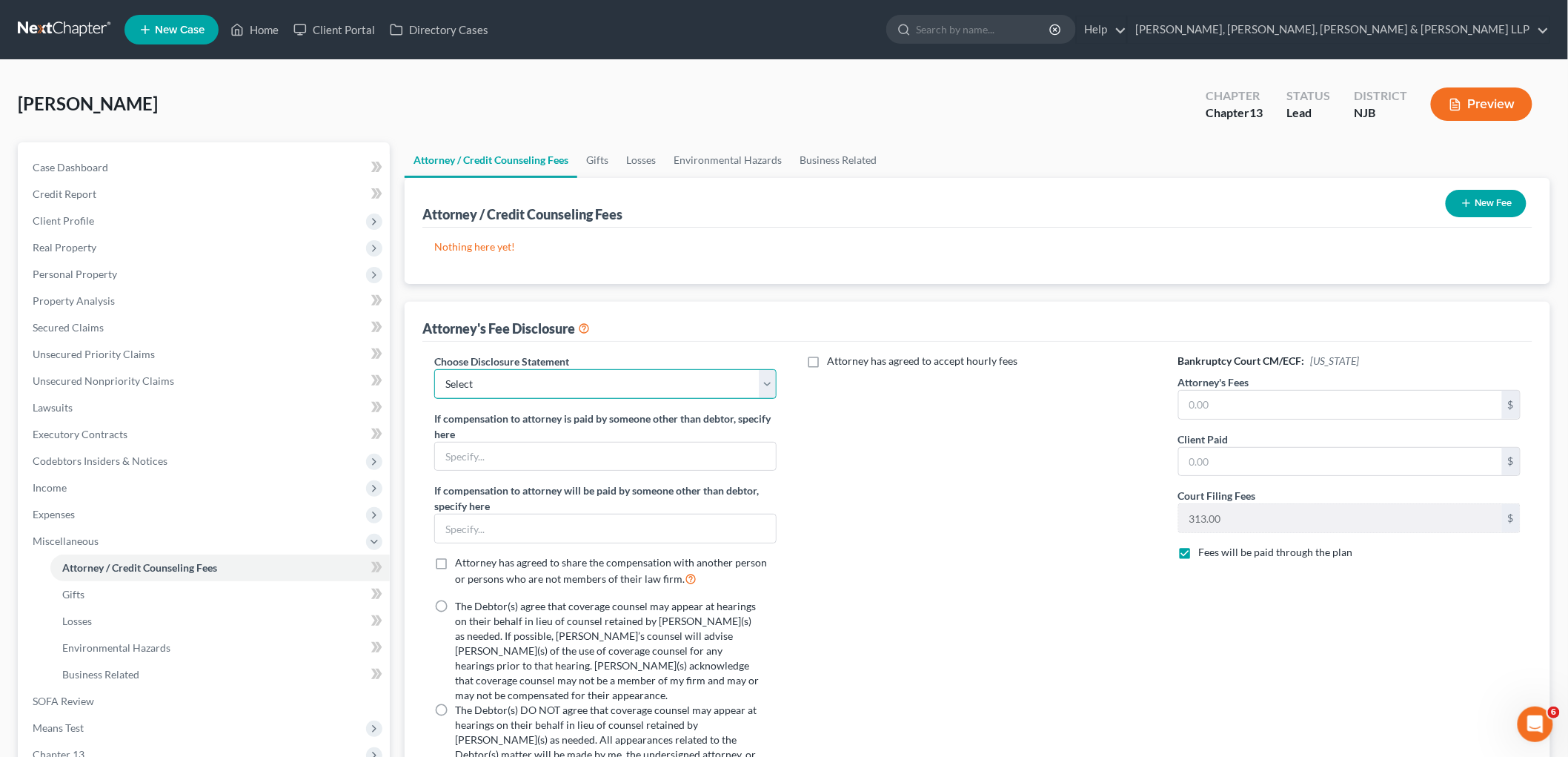
click at [590, 394] on select "Select Chapter 13 Disclosure Statement Chapter 7 Disclosure Statement" at bounding box center [605, 384] width 343 height 30
click at [434, 369] on select "Select Chapter 13 Disclosure Statement Chapter 7 Disclosure Statement" at bounding box center [605, 384] width 343 height 30
click at [827, 360] on label "Attorney has agreed to accept hourly fees" at bounding box center [921, 360] width 190 height 14
click at [833, 360] on input "Attorney has agreed to accept hourly fees" at bounding box center [838, 358] width 10 height 10
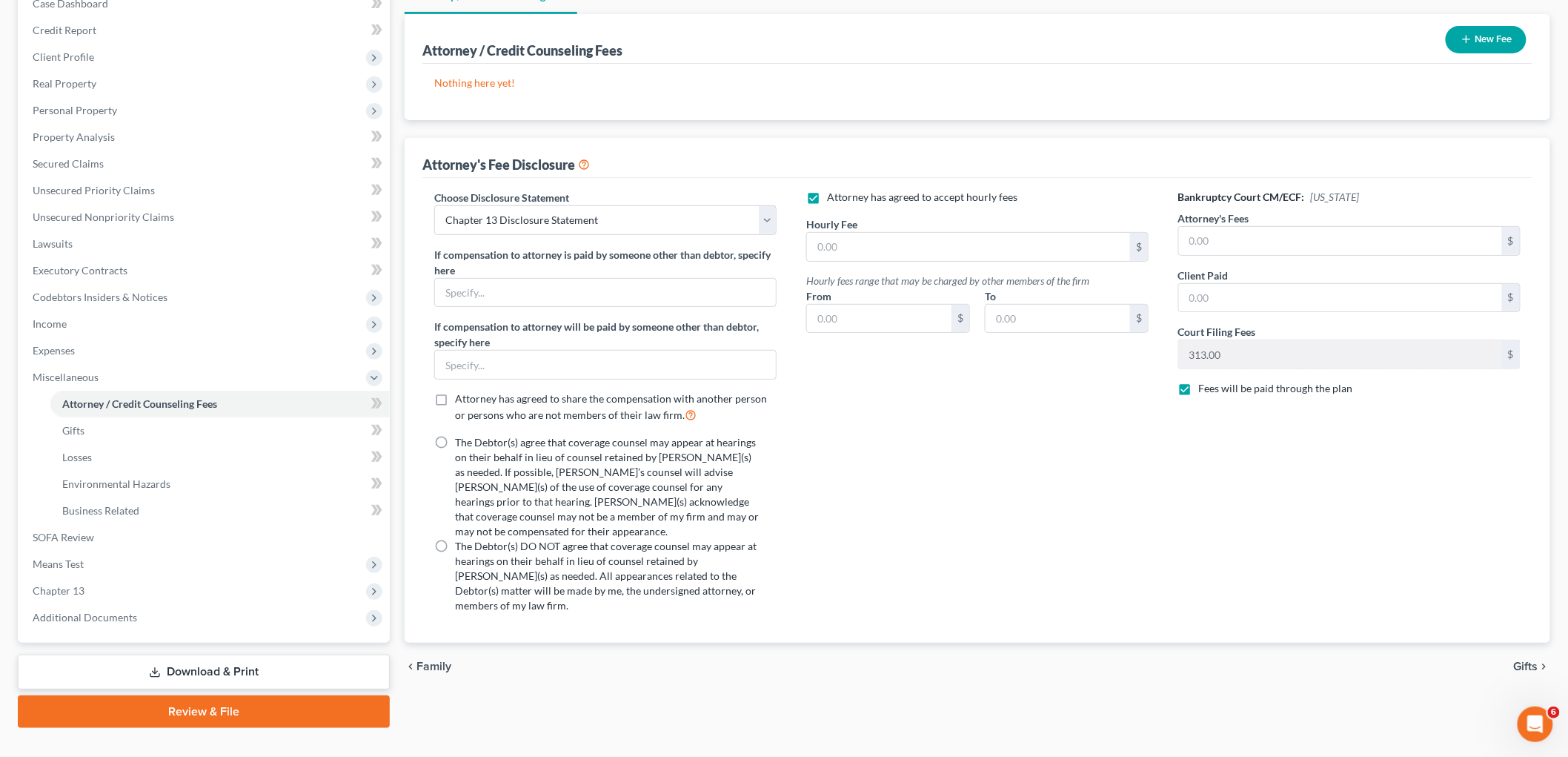
scroll to position [189, 0]
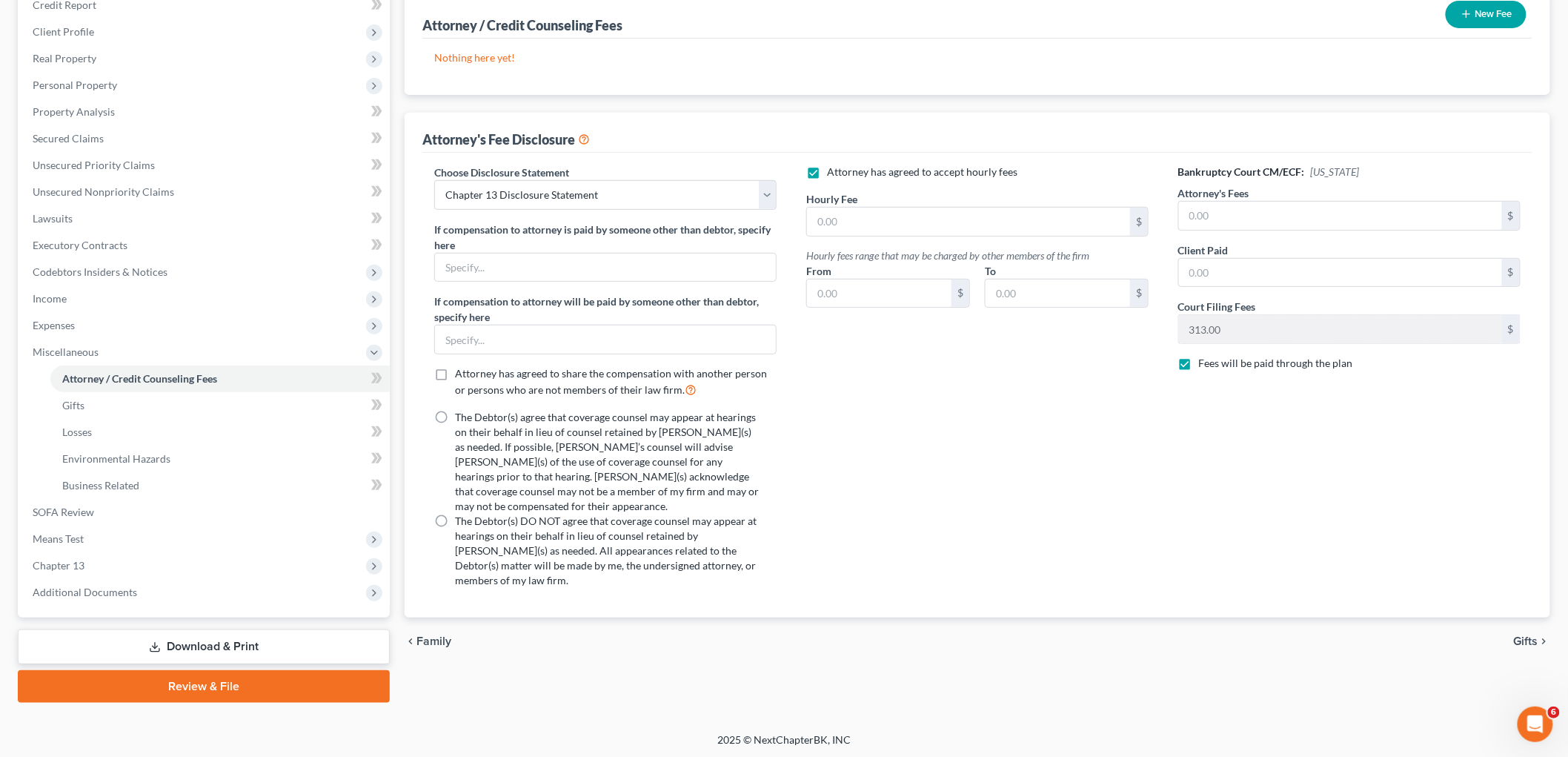
click at [455, 417] on label "The Debtor(s) agree that coverage counsel may appear at hearings on their behal…" at bounding box center [607, 462] width 304 height 104
click at [461, 417] on input "The Debtor(s) agree that coverage counsel may appear at hearings on their behal…" at bounding box center [465, 415] width 10 height 10
click at [989, 279] on input "text" at bounding box center [1340, 272] width 323 height 28
click at [989, 220] on input "text" at bounding box center [1340, 215] width 323 height 28
click at [989, 227] on input "text" at bounding box center [968, 222] width 323 height 28
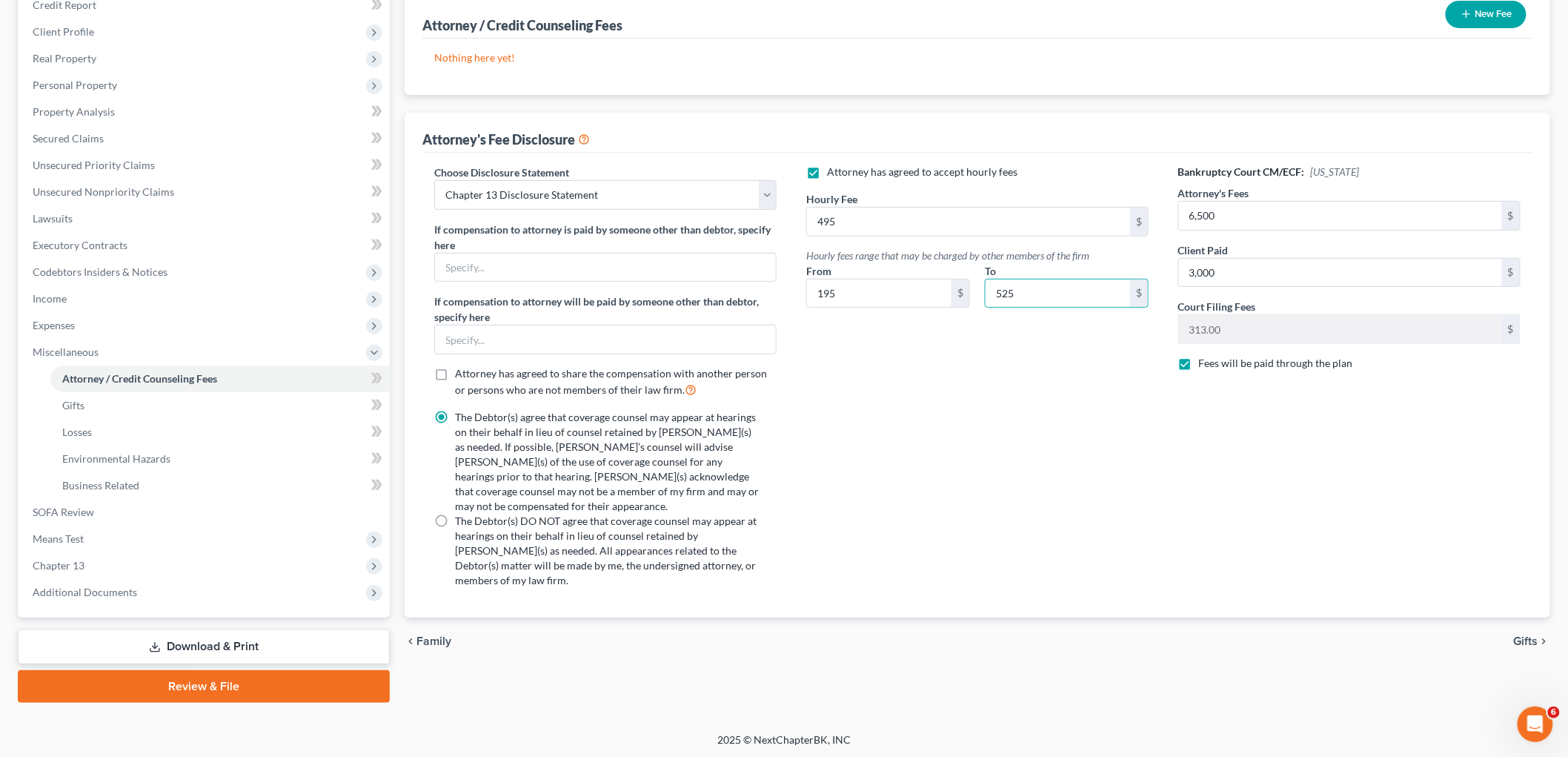
click at [989, 420] on div "Attorney has agreed to accept hourly fees Hourly Fee 495 $ Hourly fees range th…" at bounding box center [977, 382] width 372 height 435
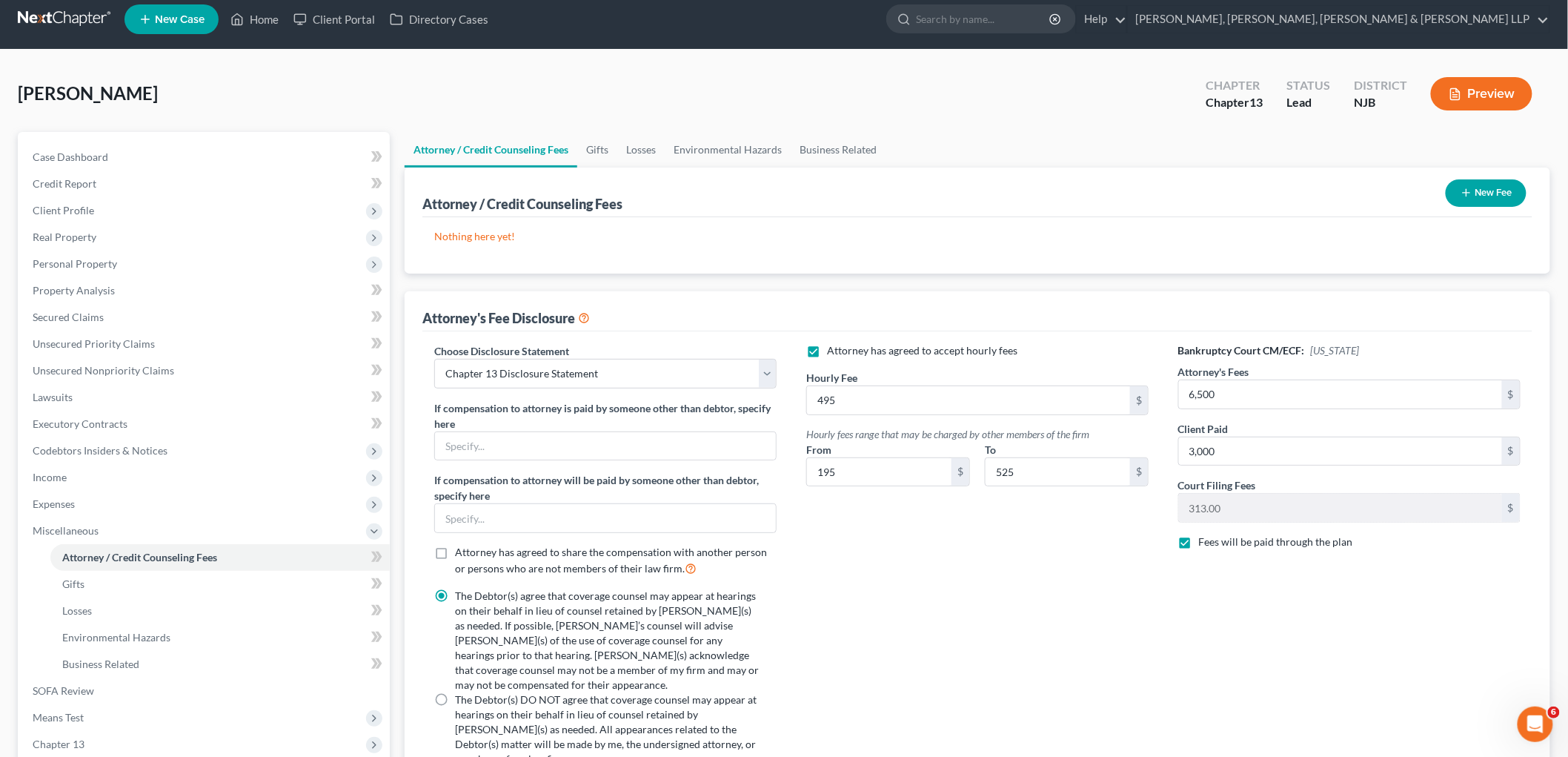
scroll to position [0, 0]
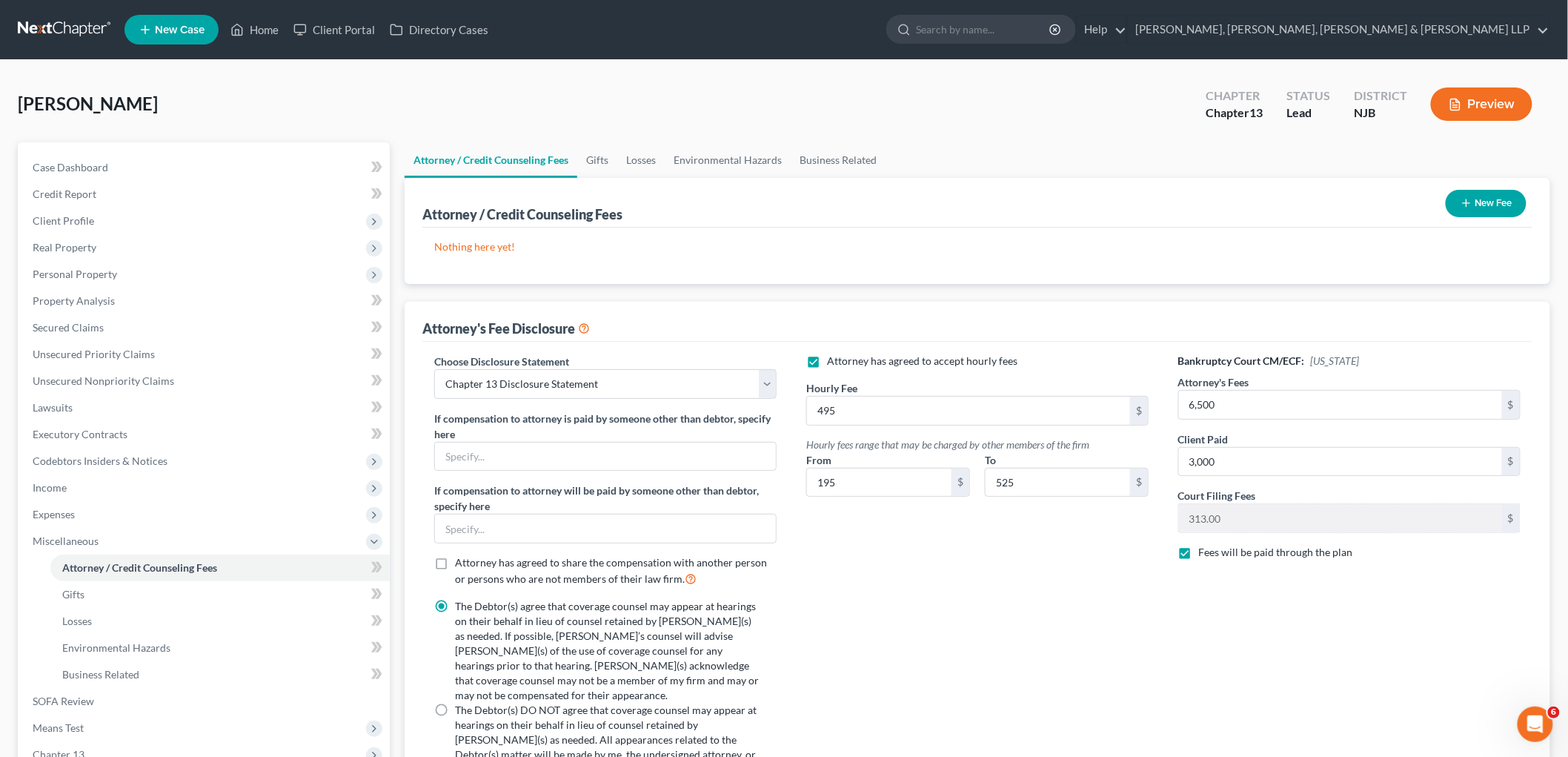
click at [989, 203] on button "New Fee" at bounding box center [1485, 203] width 81 height 27
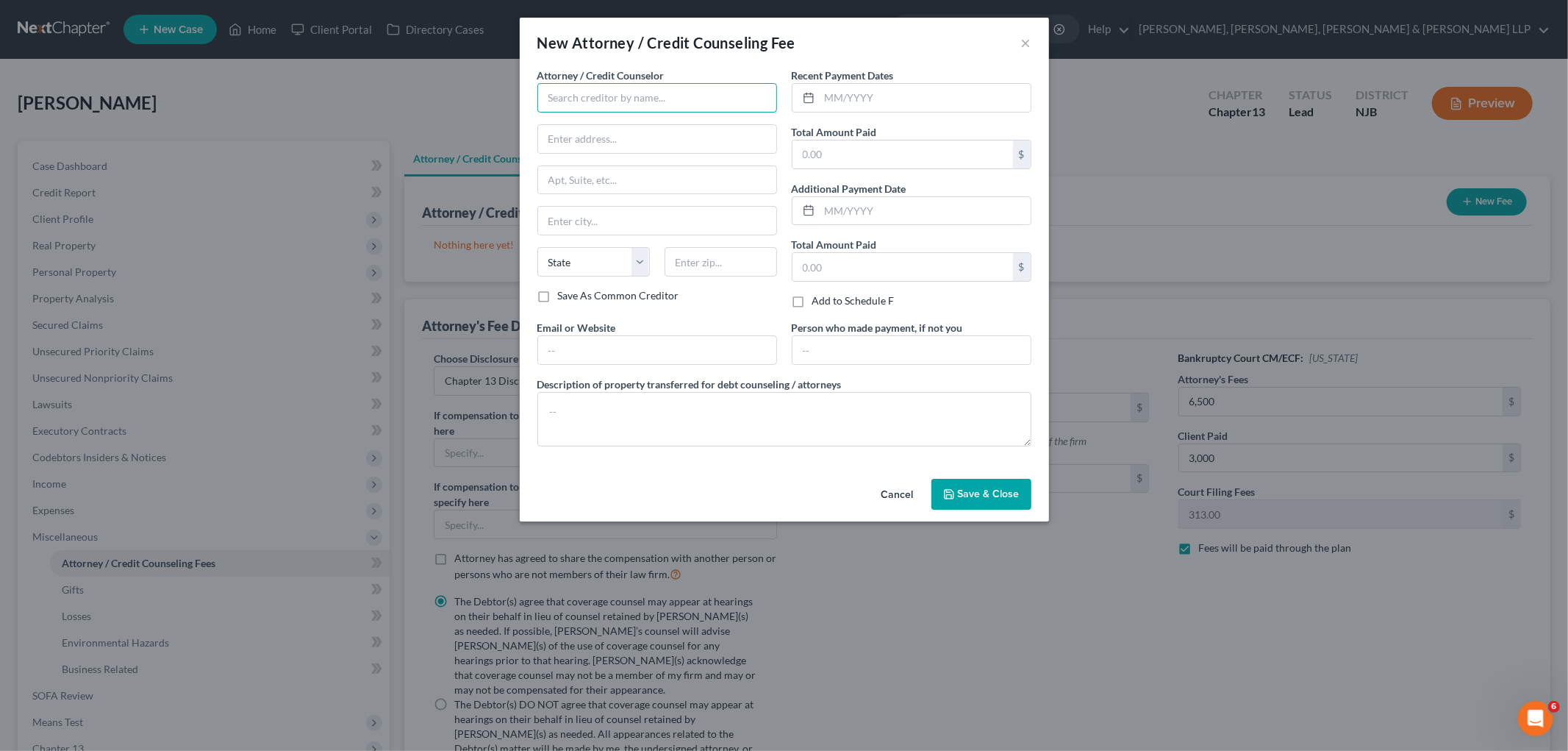
click at [635, 104] on input "text" at bounding box center [657, 97] width 240 height 29
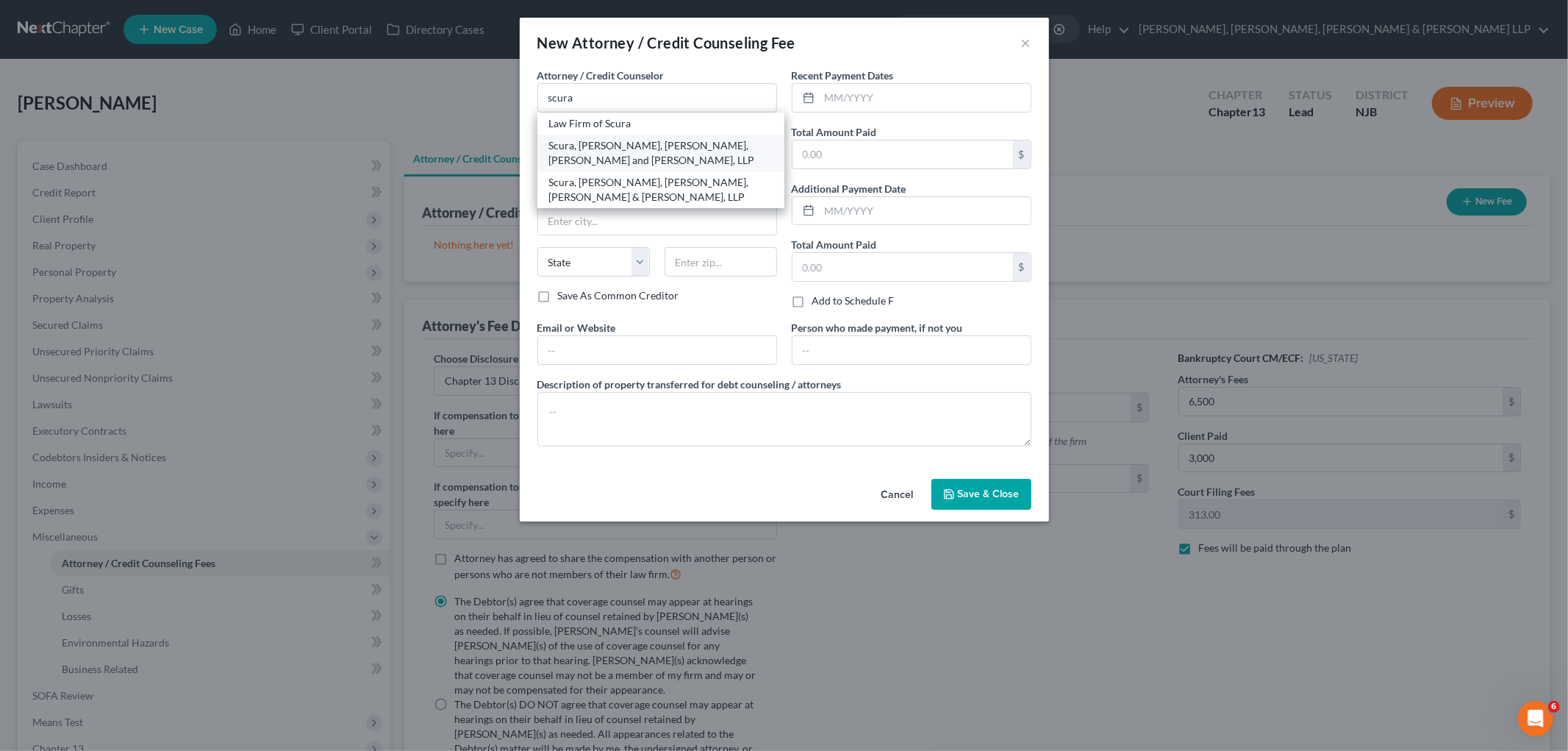
click at [615, 144] on div "Scura, [PERSON_NAME], [PERSON_NAME], [PERSON_NAME] and [PERSON_NAME], LLP" at bounding box center [661, 153] width 224 height 29
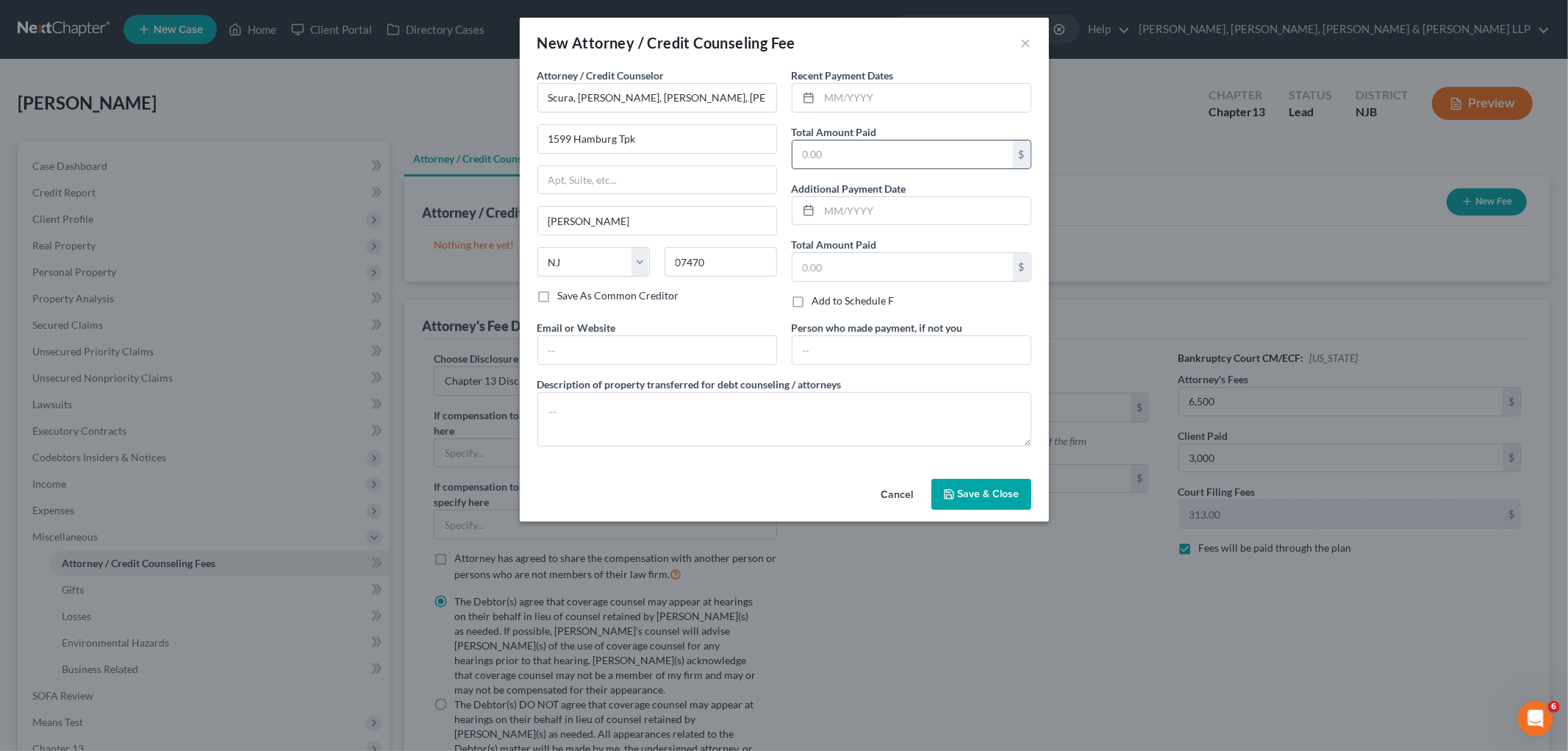
click at [892, 150] on input "text" at bounding box center [902, 154] width 221 height 28
click at [892, 94] on input "text" at bounding box center [925, 97] width 211 height 28
click at [647, 349] on input "text" at bounding box center [657, 350] width 238 height 28
click at [821, 355] on input "text" at bounding box center [911, 350] width 238 height 28
click at [757, 422] on textarea at bounding box center [784, 419] width 494 height 54
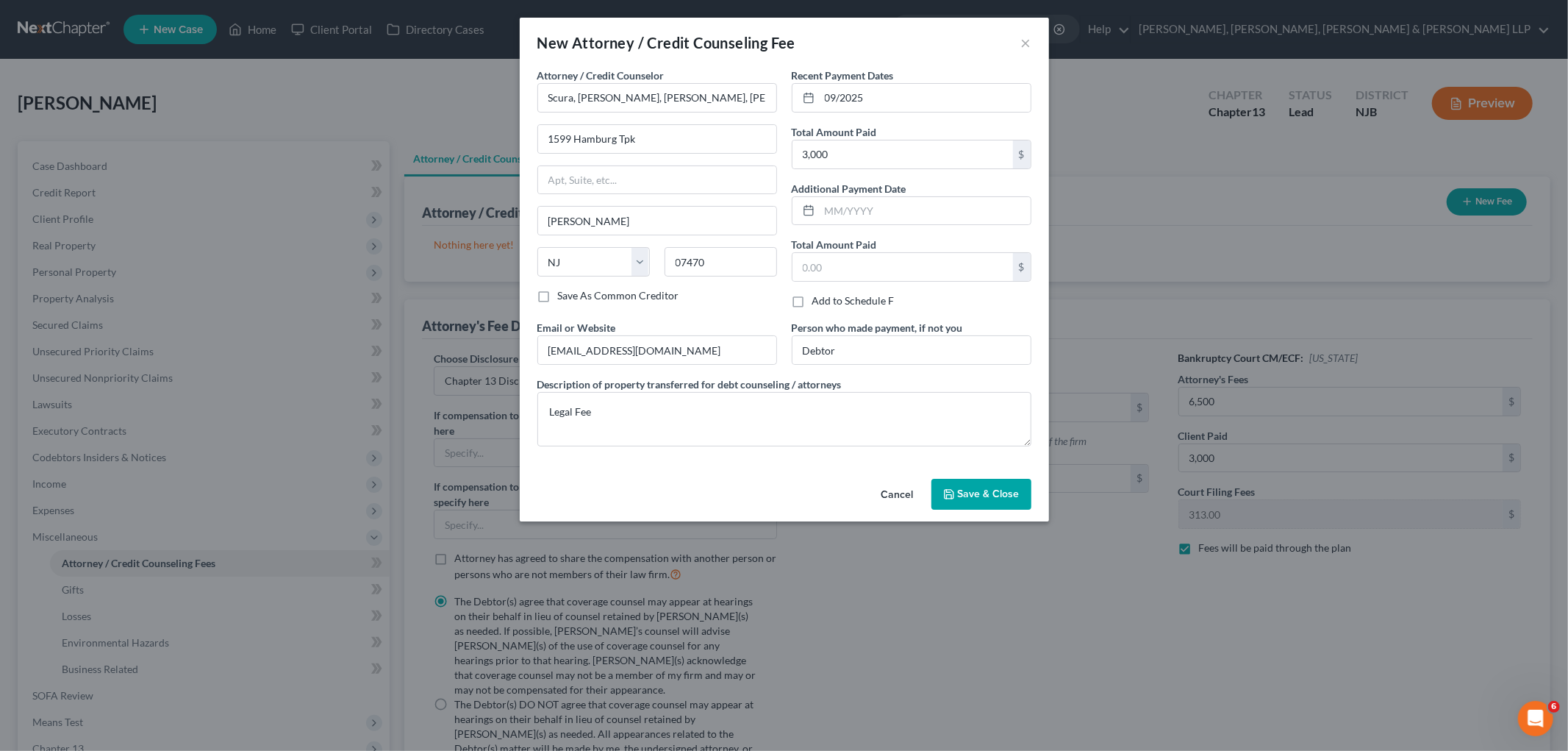
click at [755, 487] on div "Cancel Save & Close" at bounding box center [784, 497] width 530 height 49
click at [982, 486] on button "Save & Close" at bounding box center [982, 494] width 100 height 31
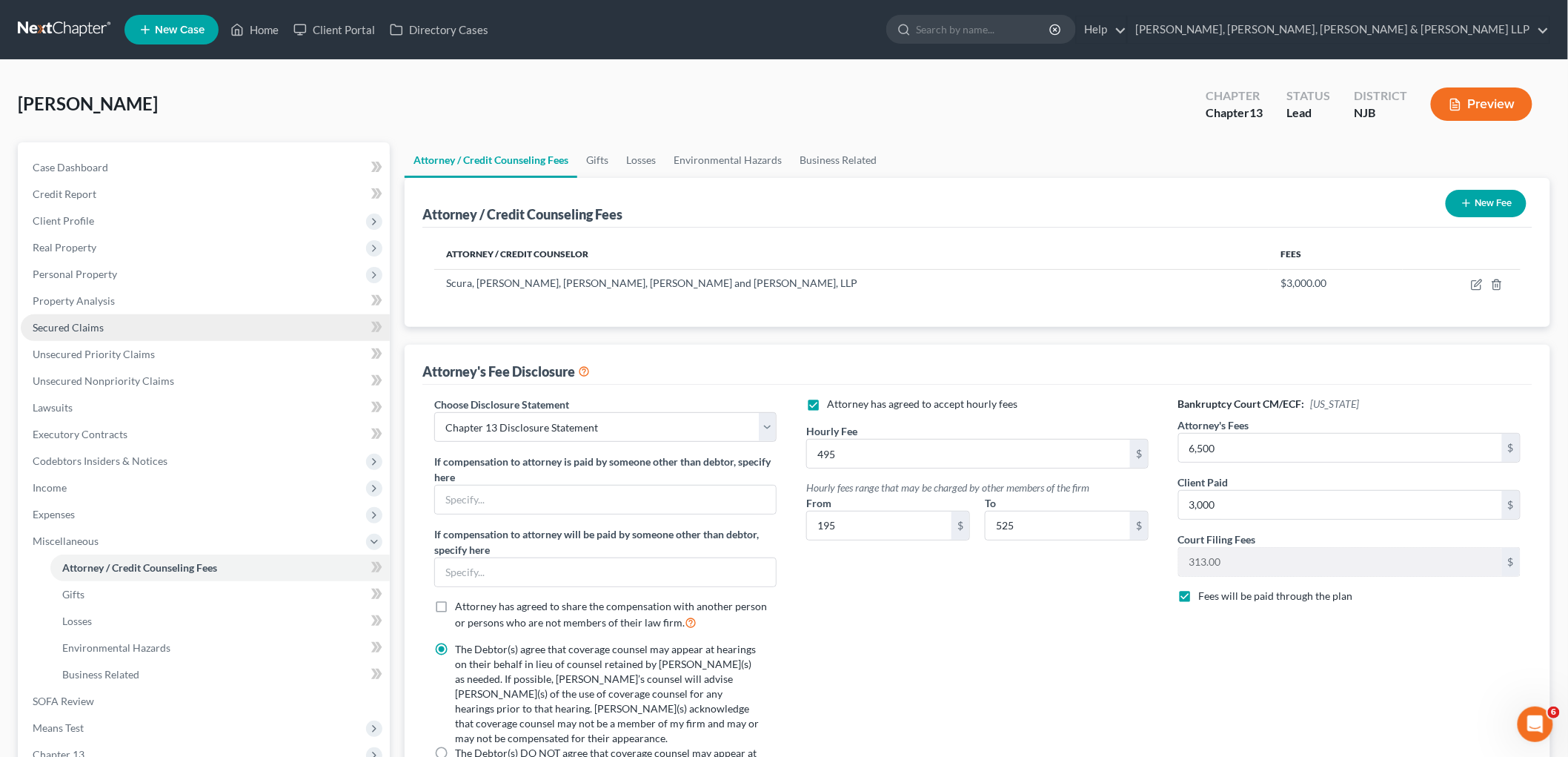
click at [67, 324] on span "Secured Claims" at bounding box center [68, 328] width 71 height 13
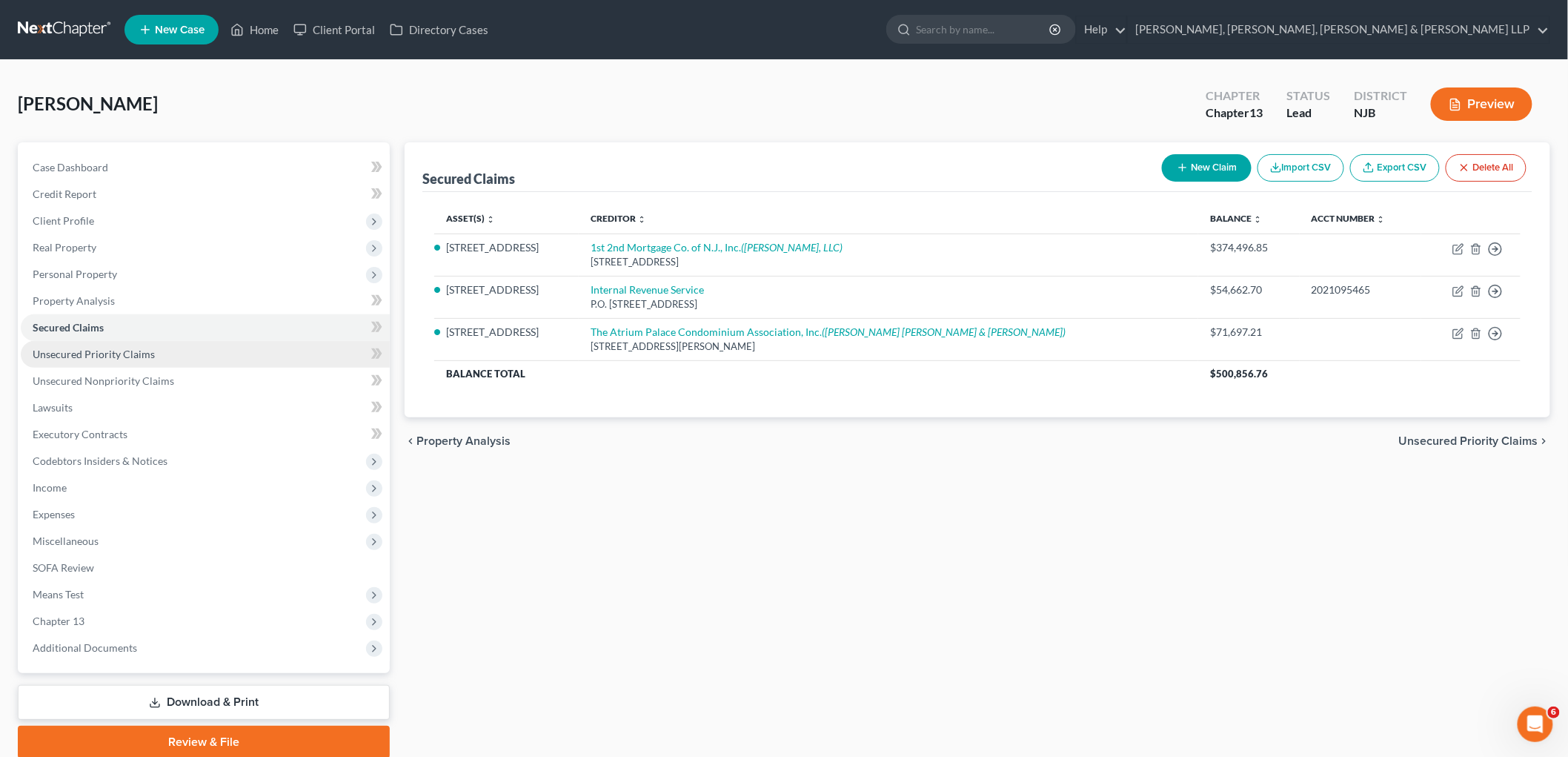
click at [67, 348] on span "Unsecured Priority Claims" at bounding box center [94, 354] width 122 height 13
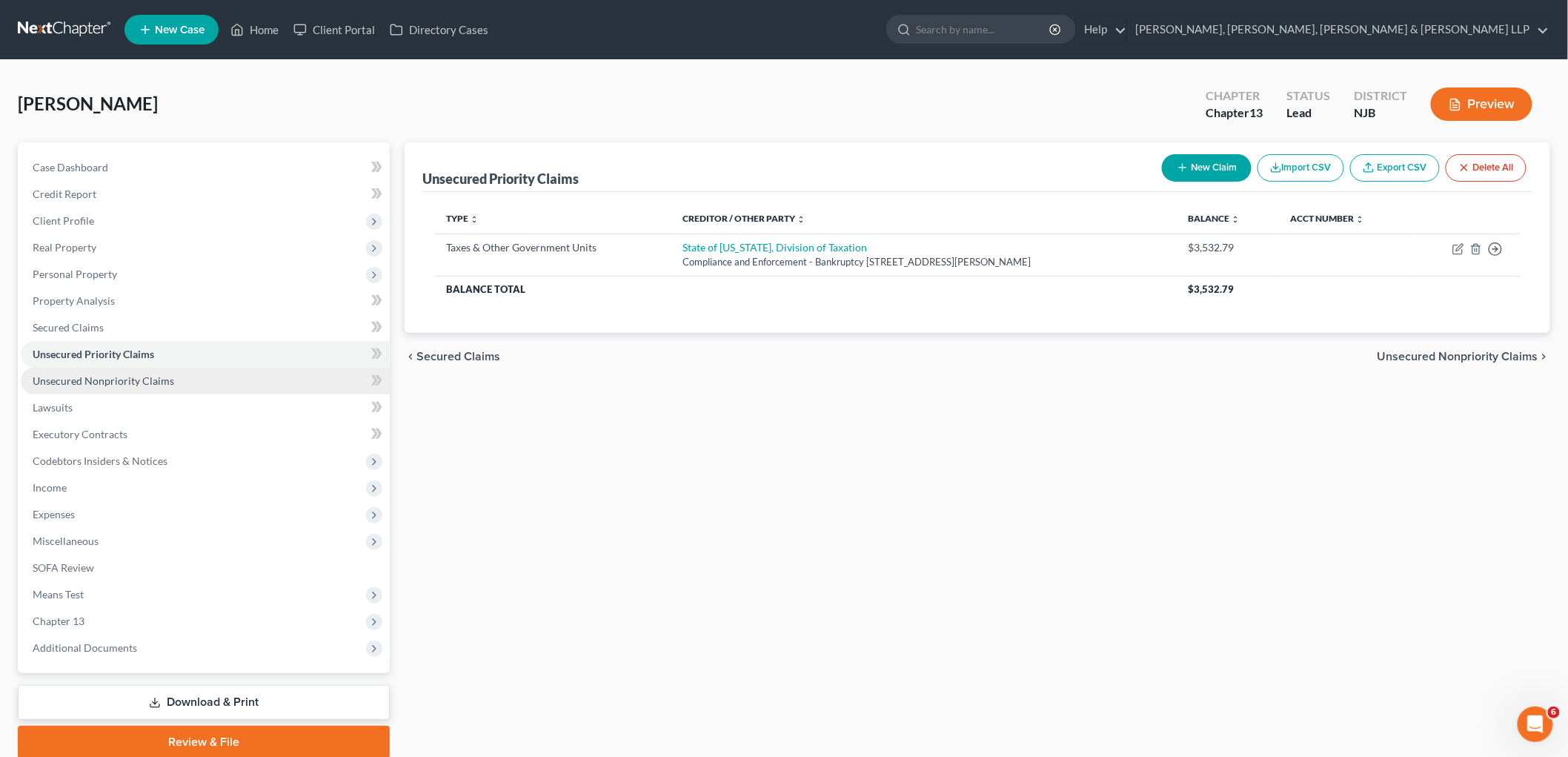
click at [65, 374] on span "Unsecured Nonpriority Claims" at bounding box center [104, 381] width 141 height 13
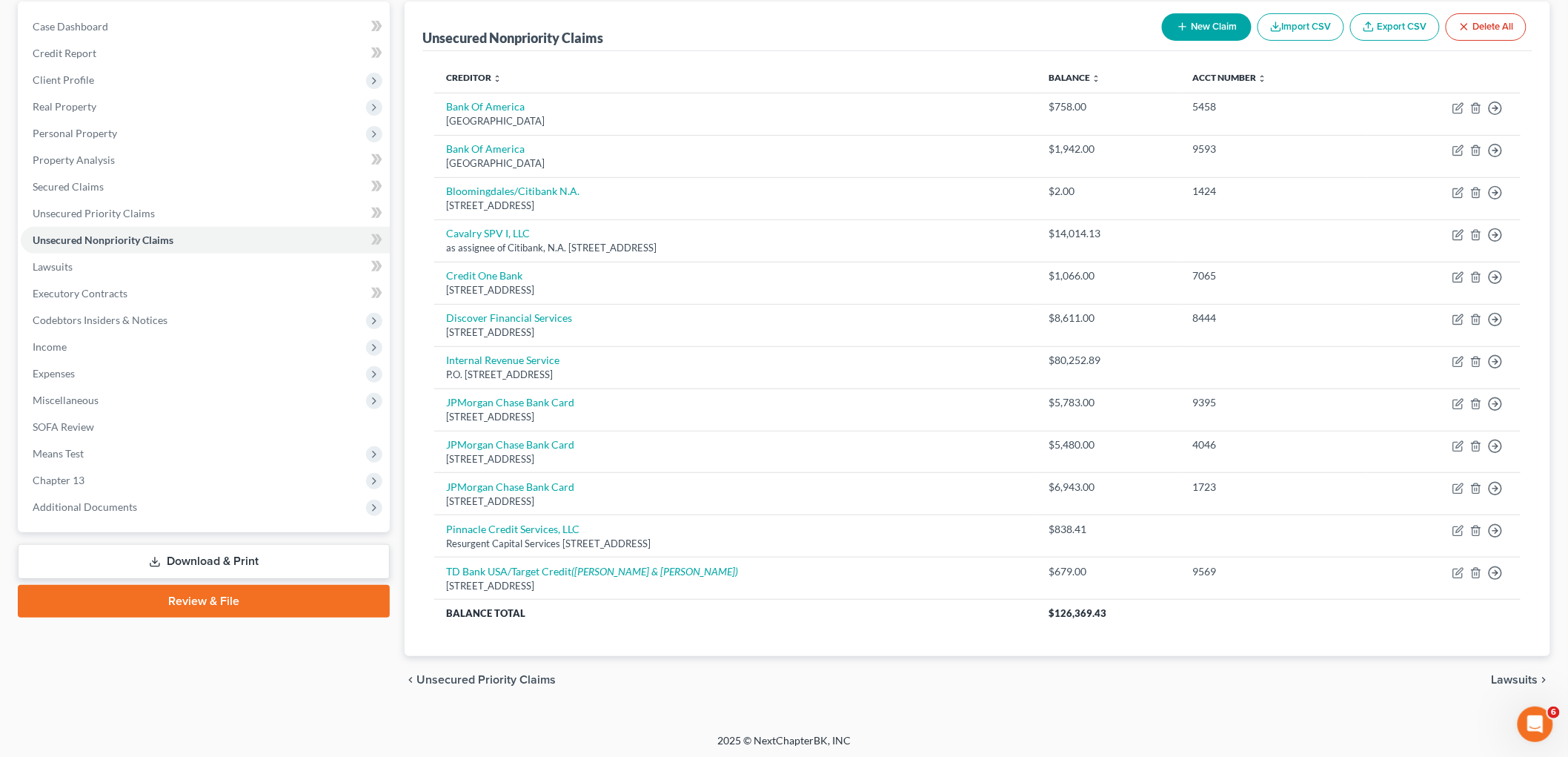
scroll to position [144, 0]
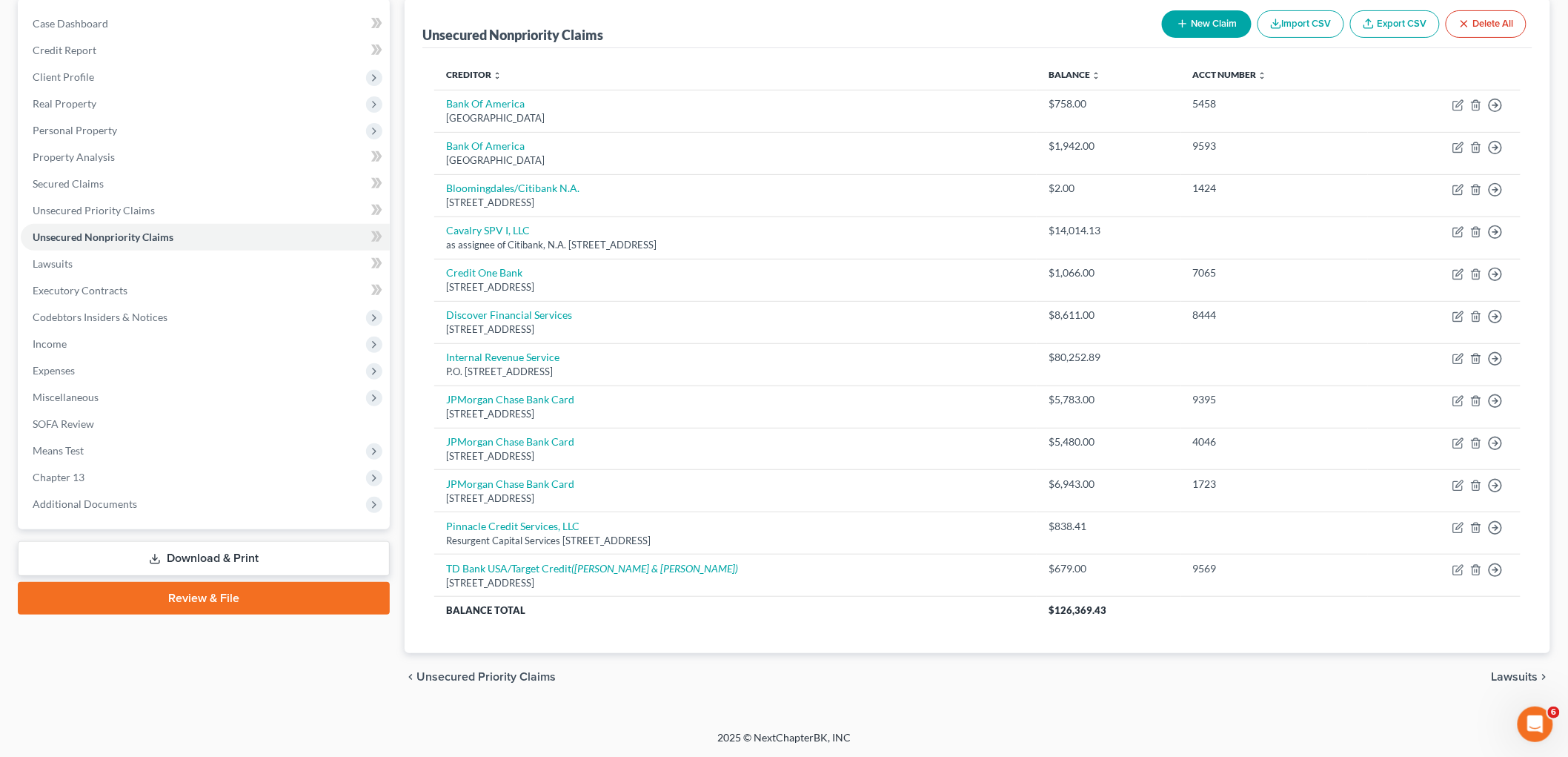
click at [989, 677] on span "Lawsuits" at bounding box center [1515, 677] width 47 height 12
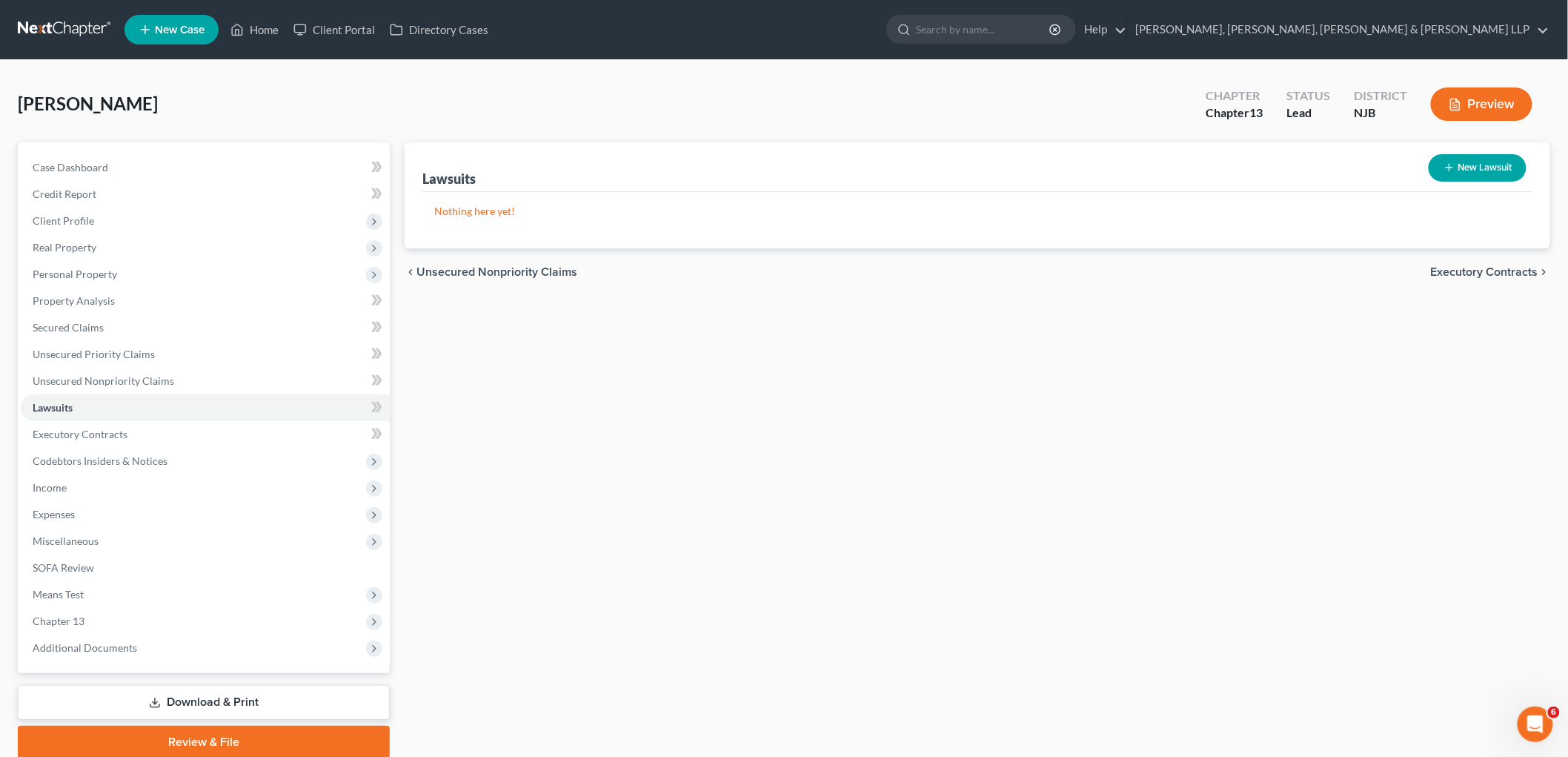
click at [989, 161] on button "New Lawsuit" at bounding box center [1477, 168] width 98 height 27
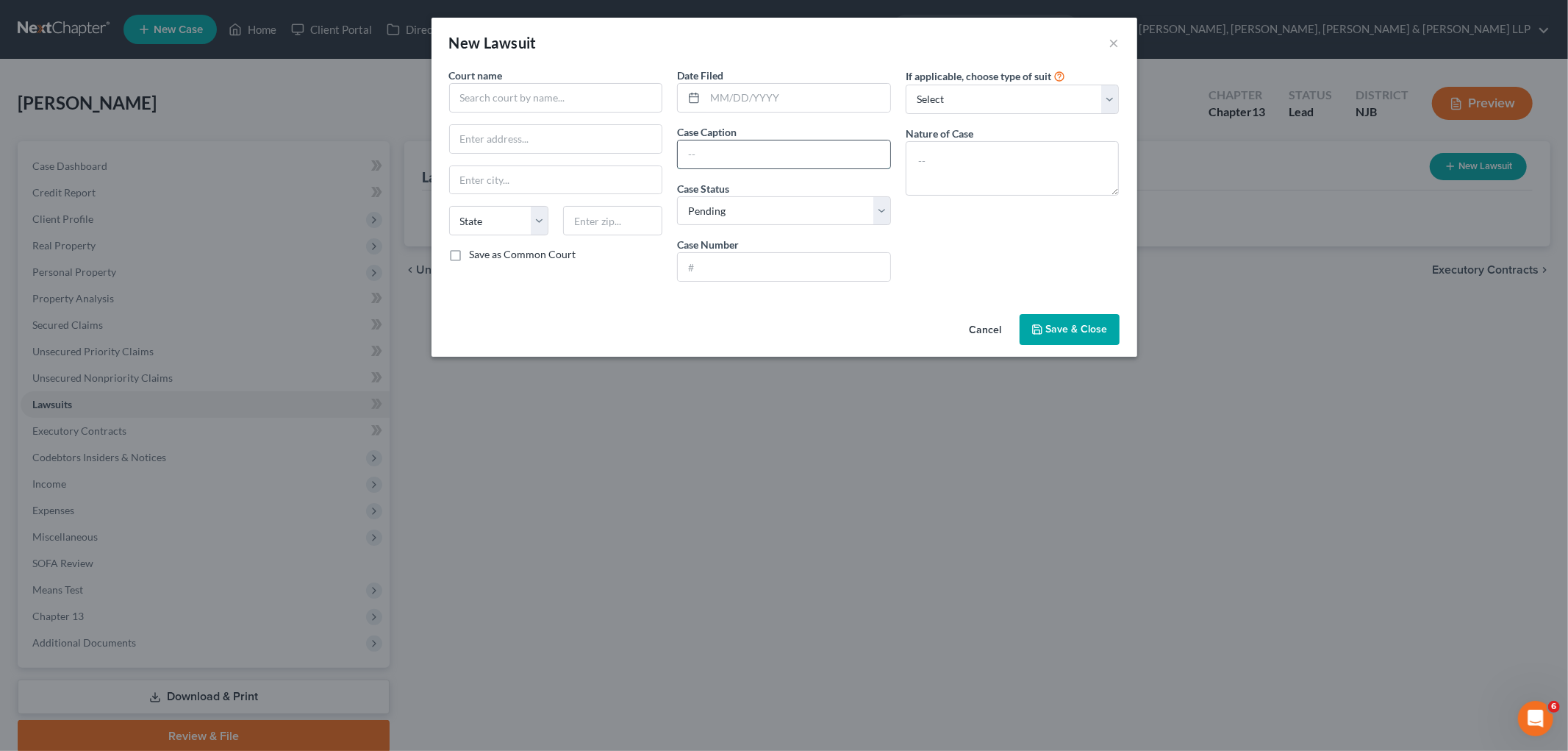
click at [792, 160] on input "text" at bounding box center [784, 154] width 213 height 28
paste input "1St 2Nd Mortgage Co. Vs [PERSON_NAME]"
click at [686, 272] on input "text" at bounding box center [784, 267] width 213 height 28
paste input "SWCF001856-23"
click at [755, 201] on select "Select Pending On Appeal Concluded" at bounding box center [784, 211] width 214 height 29
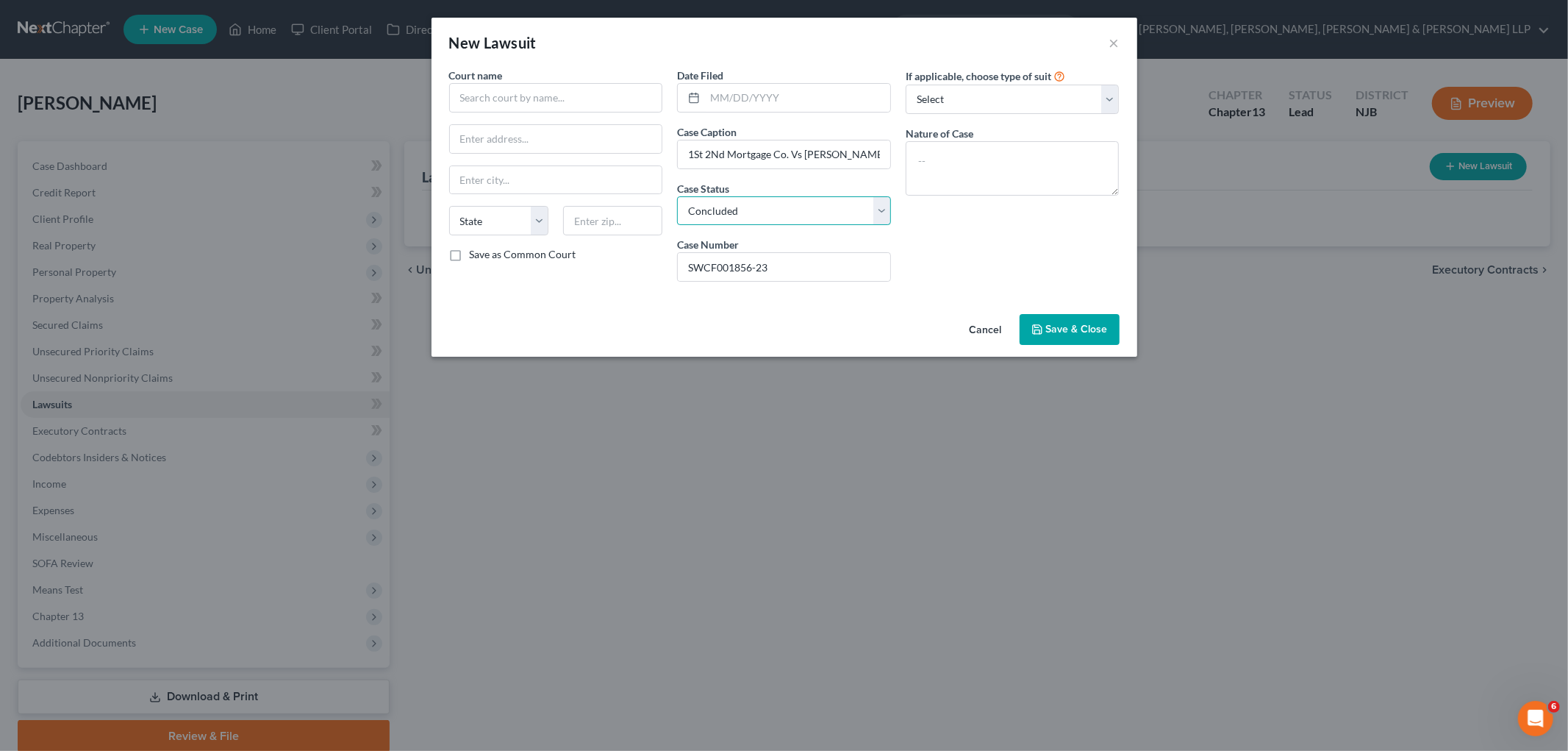
click at [677, 197] on select "Select Pending On Appeal Concluded" at bounding box center [784, 211] width 214 height 29
click at [751, 100] on input "text" at bounding box center [797, 97] width 186 height 28
paste input "[DATE]"
click at [943, 169] on textarea at bounding box center [1012, 168] width 214 height 54
paste textarea "Residential Mortgage Foreclosure"
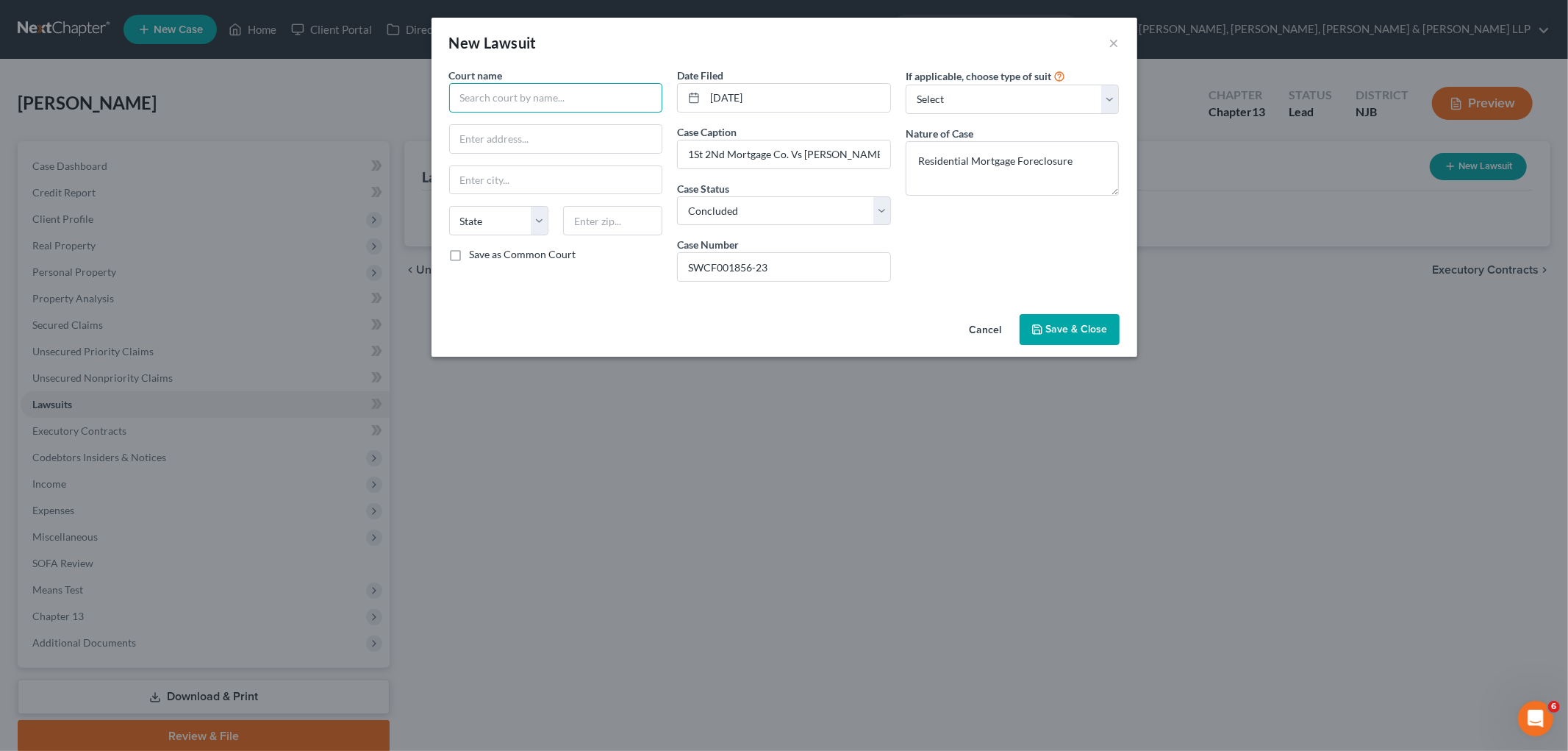
click at [495, 98] on input "text" at bounding box center [556, 97] width 214 height 29
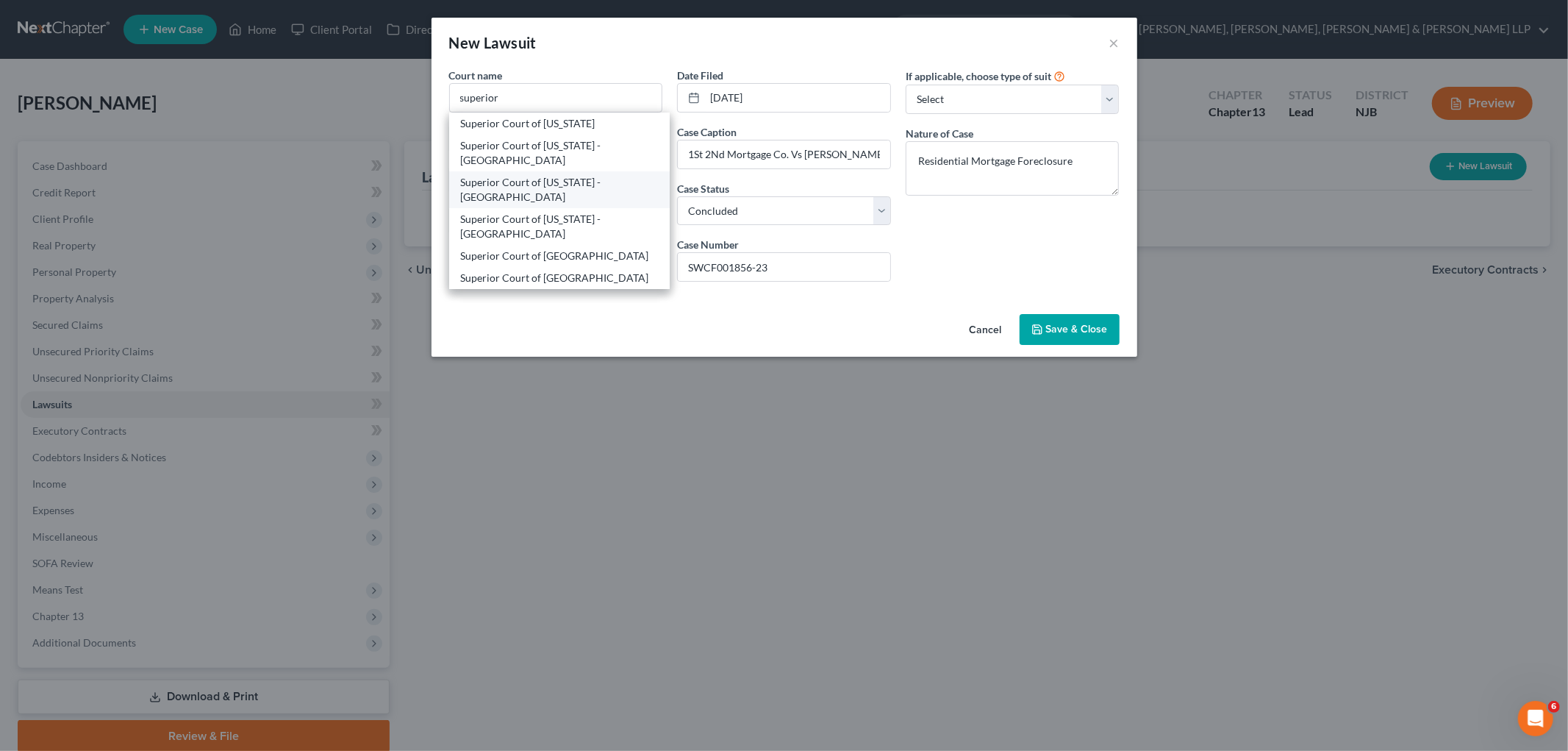
click at [583, 175] on div "Superior Court of [US_STATE] - [GEOGRAPHIC_DATA]" at bounding box center [560, 190] width 197 height 29
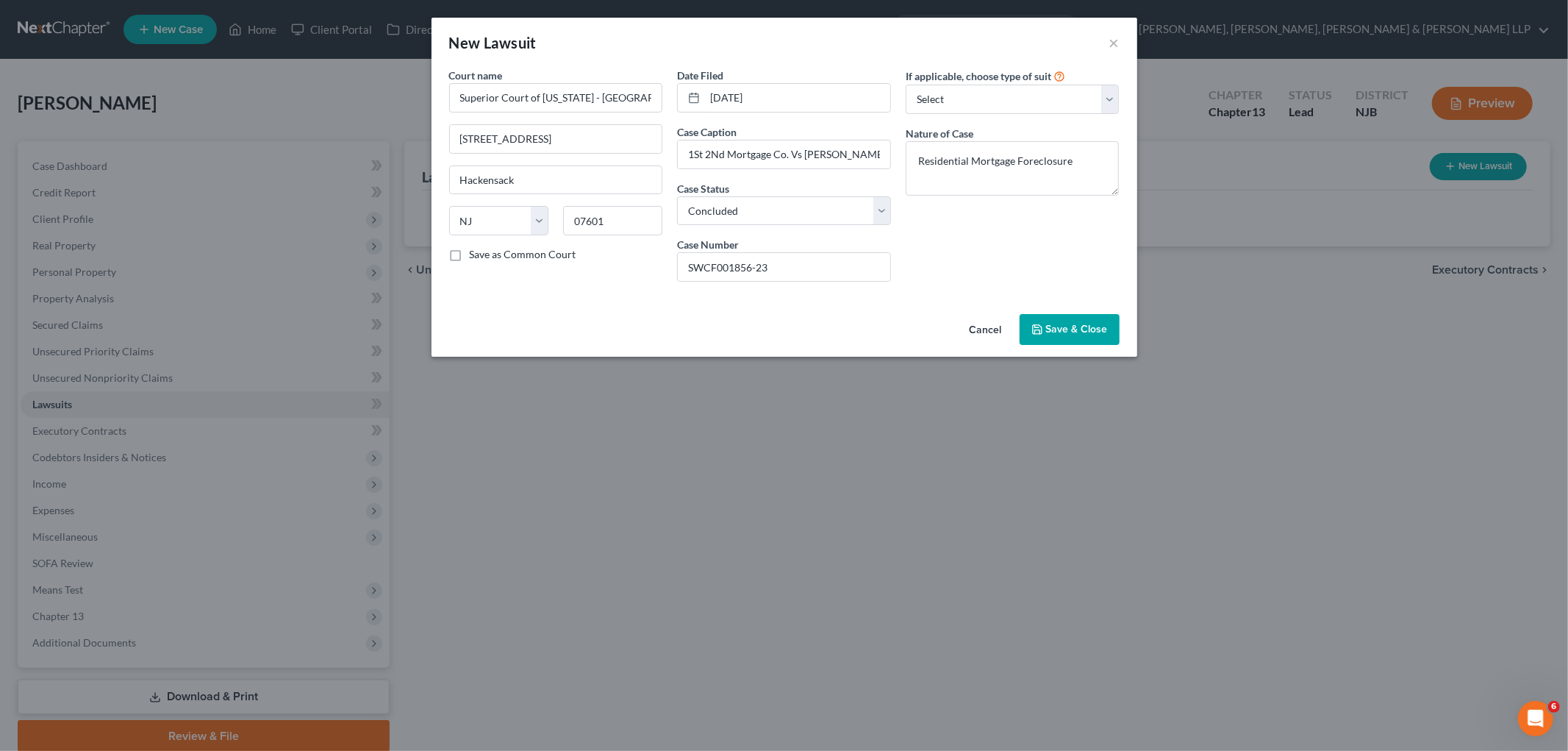
click at [982, 324] on span "Save & Close" at bounding box center [1077, 329] width 62 height 13
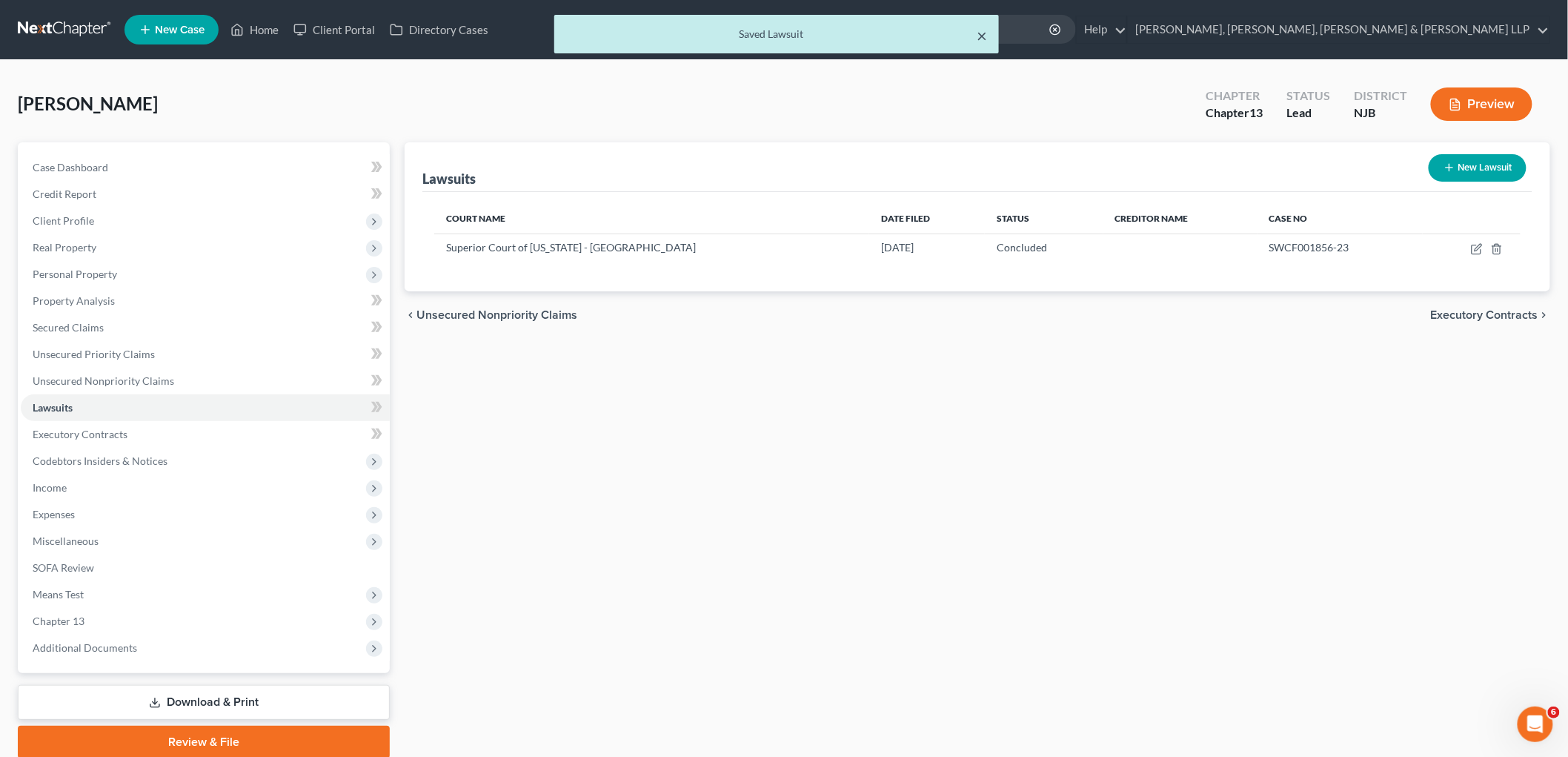
click at [984, 35] on button "×" at bounding box center [981, 35] width 10 height 18
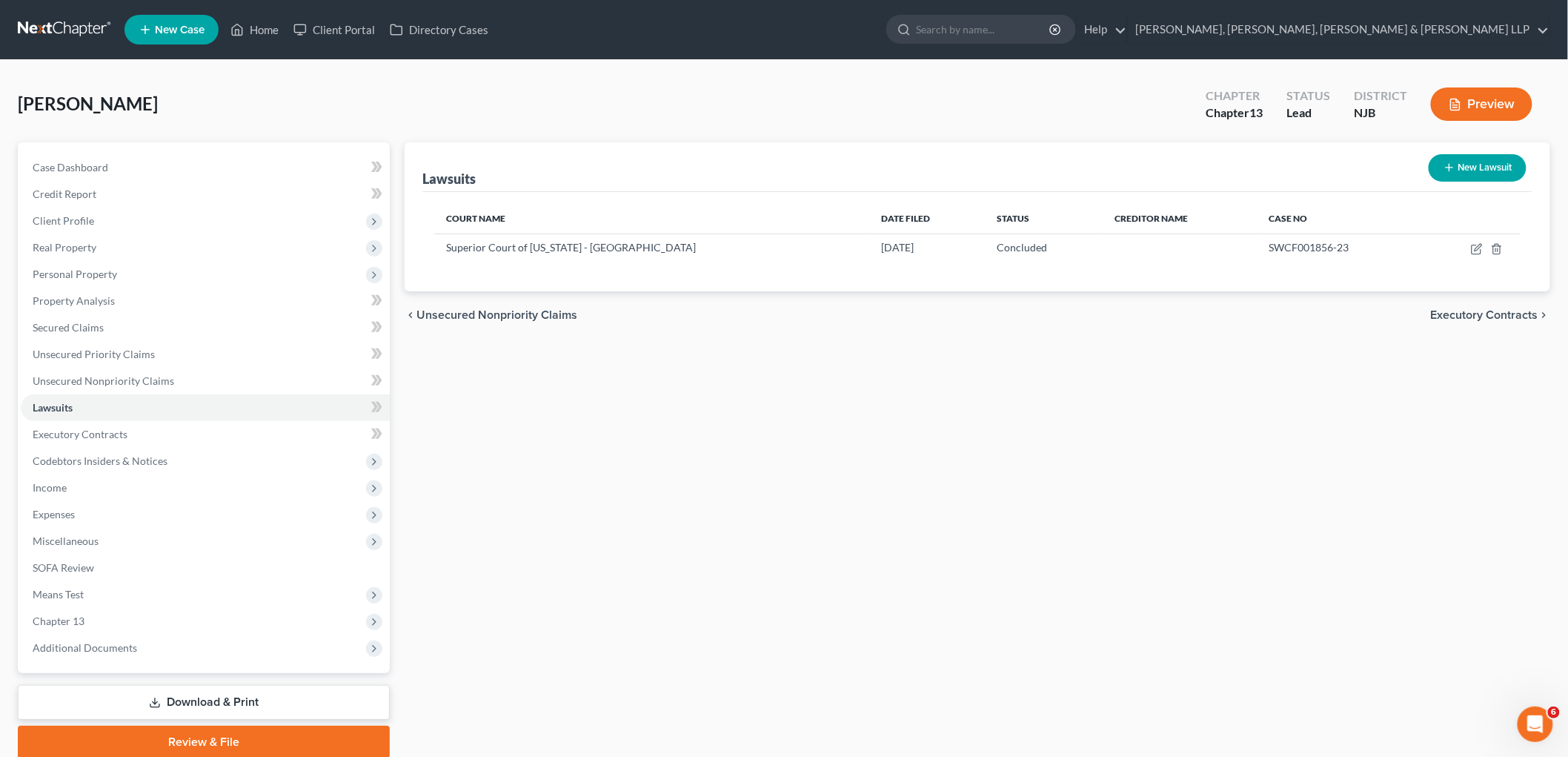
click at [989, 178] on button "New Lawsuit" at bounding box center [1477, 168] width 98 height 27
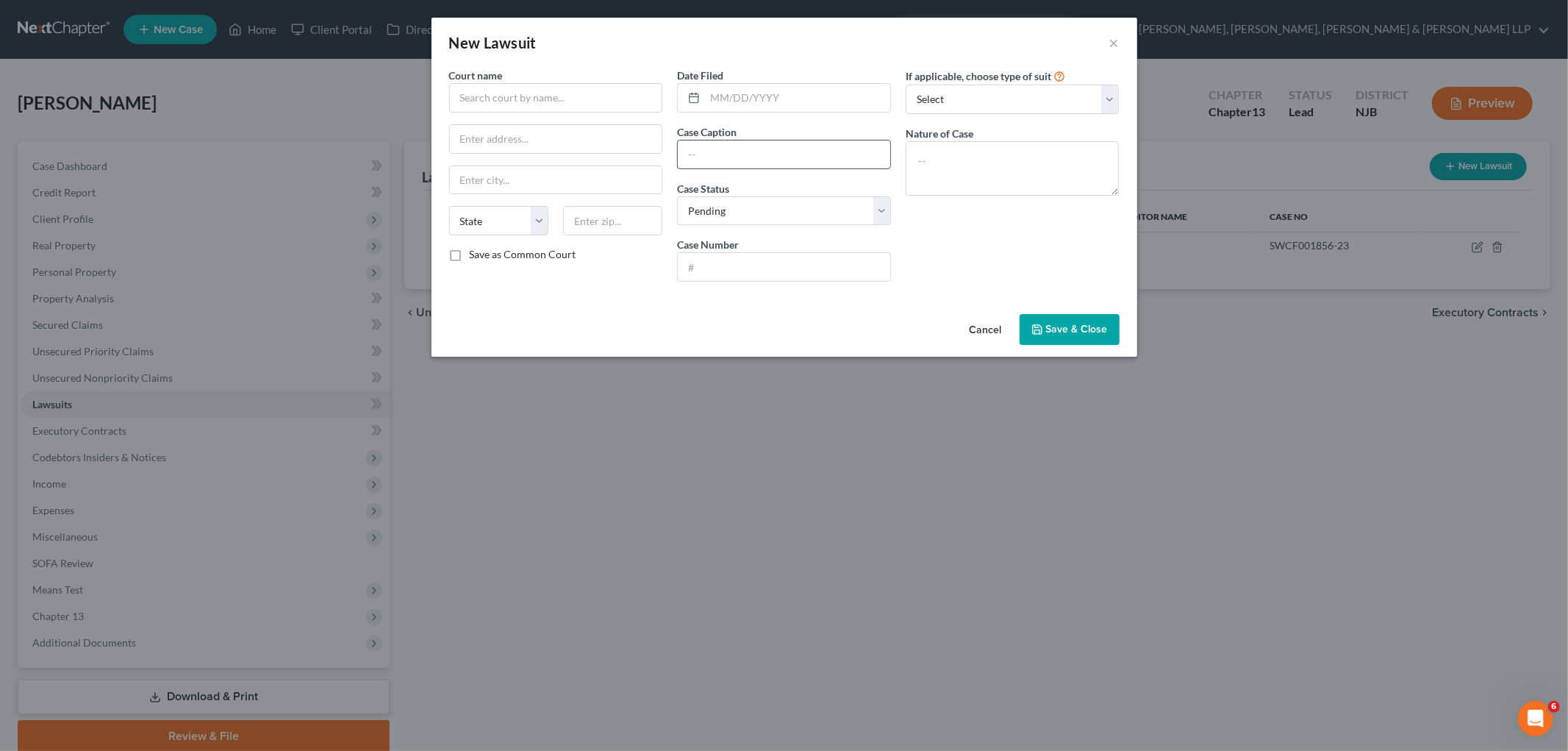
click at [753, 147] on input "text" at bounding box center [784, 154] width 213 height 28
paste input "The Atrium Palace Co Vs [PERSON_NAME]"
click at [710, 256] on input "text" at bounding box center [784, 267] width 213 height 28
paste input "SWCF002812-22"
click at [710, 263] on input "SWCF002812-22" at bounding box center [784, 267] width 213 height 28
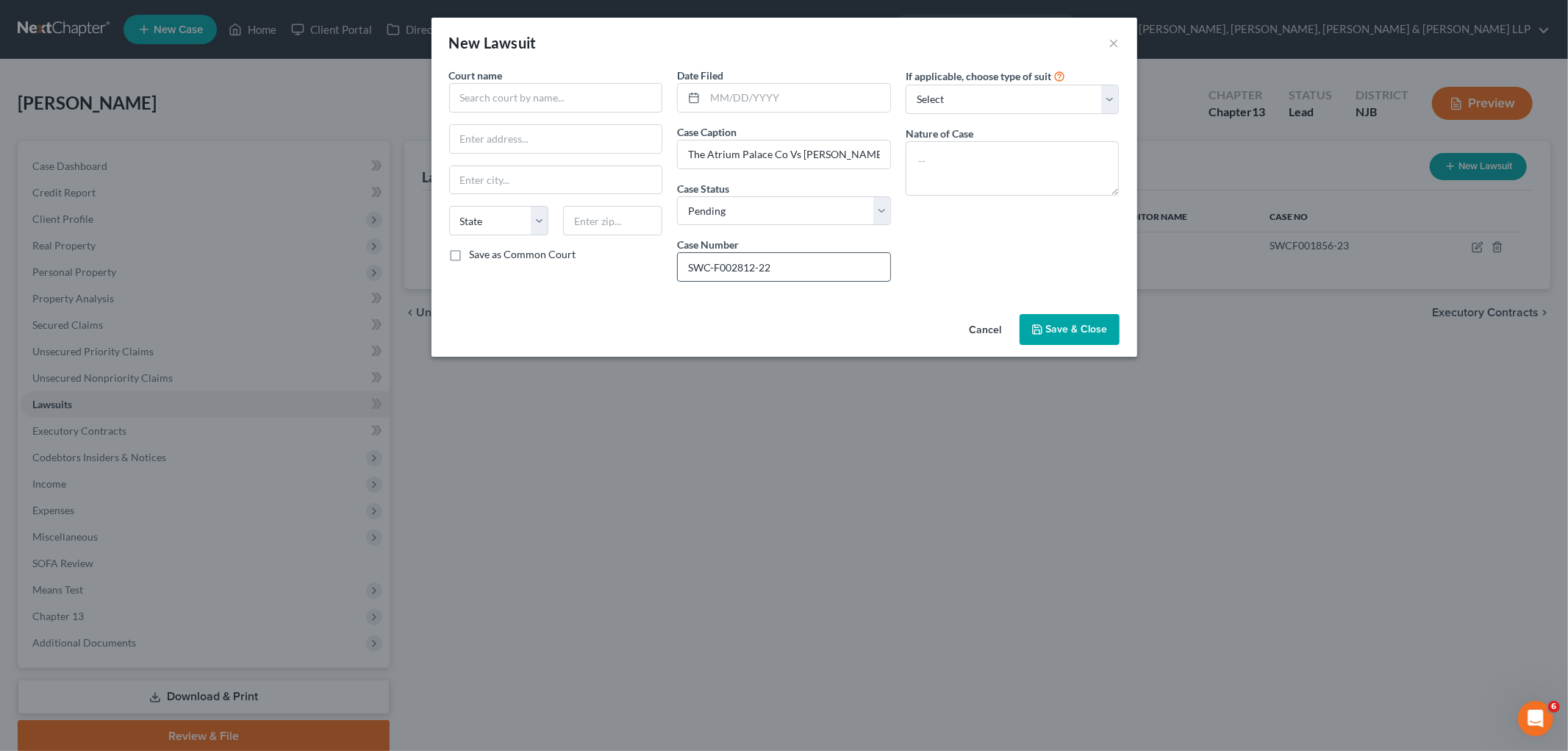
click at [721, 269] on input "SWC-F002812-22" at bounding box center [784, 267] width 213 height 28
click at [764, 209] on select "Select Pending On Appeal Concluded" at bounding box center [784, 211] width 214 height 29
click at [677, 197] on select "Select Pending On Appeal Concluded" at bounding box center [784, 211] width 214 height 29
click at [776, 88] on input "text" at bounding box center [797, 97] width 186 height 28
paste input "[DATE]"
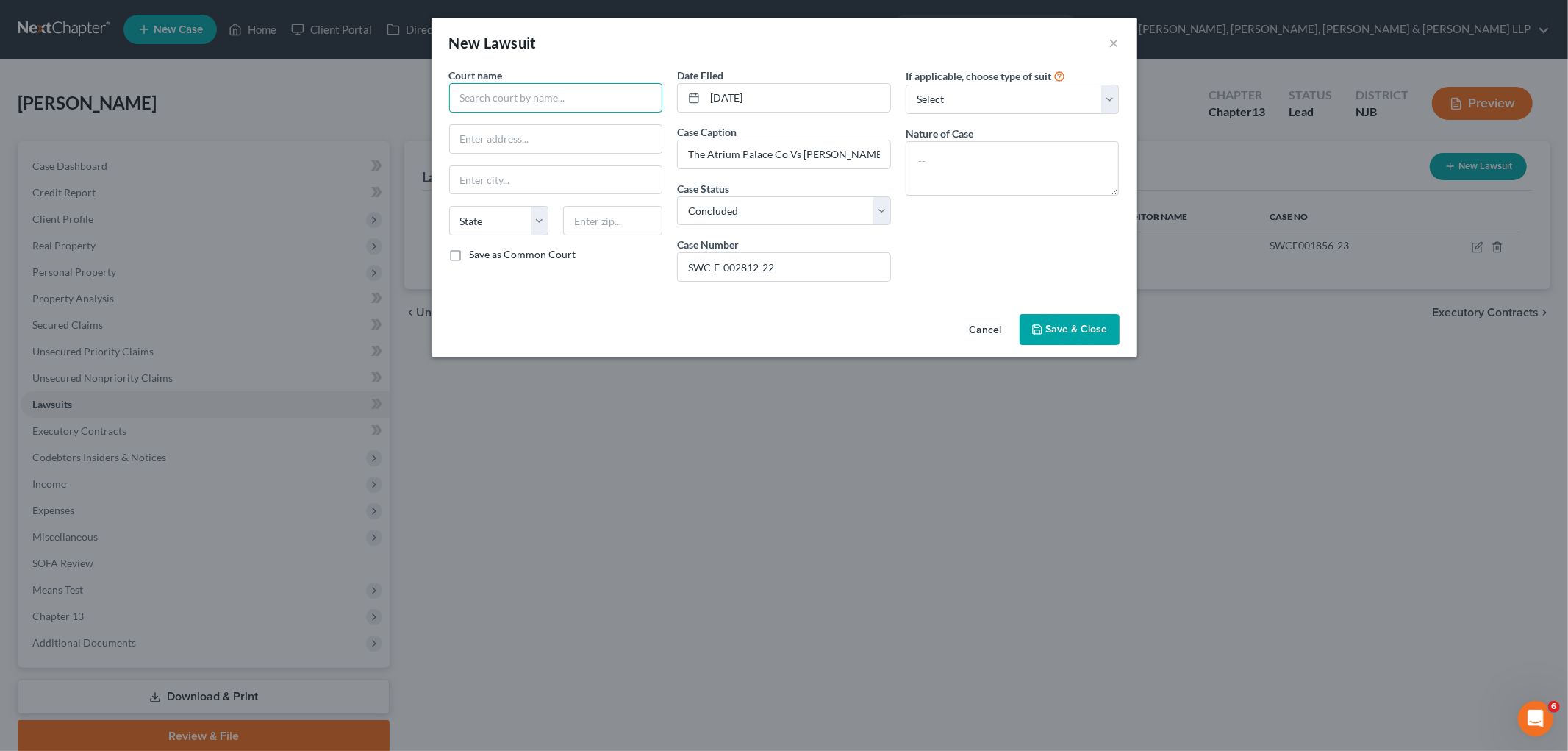
click at [587, 105] on input "text" at bounding box center [556, 97] width 214 height 29
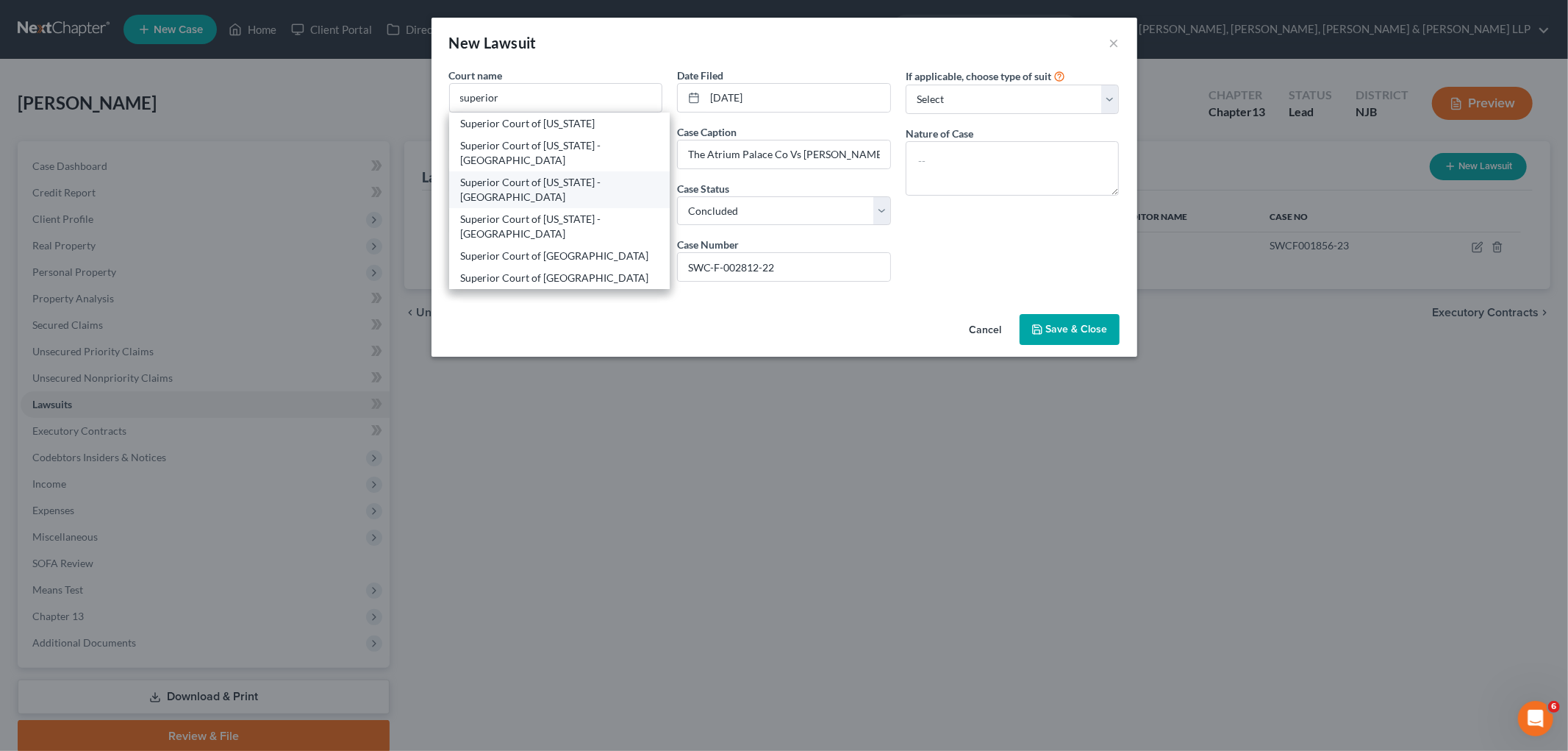
click at [594, 186] on div "Superior Court of [US_STATE] - [GEOGRAPHIC_DATA]" at bounding box center [560, 190] width 197 height 29
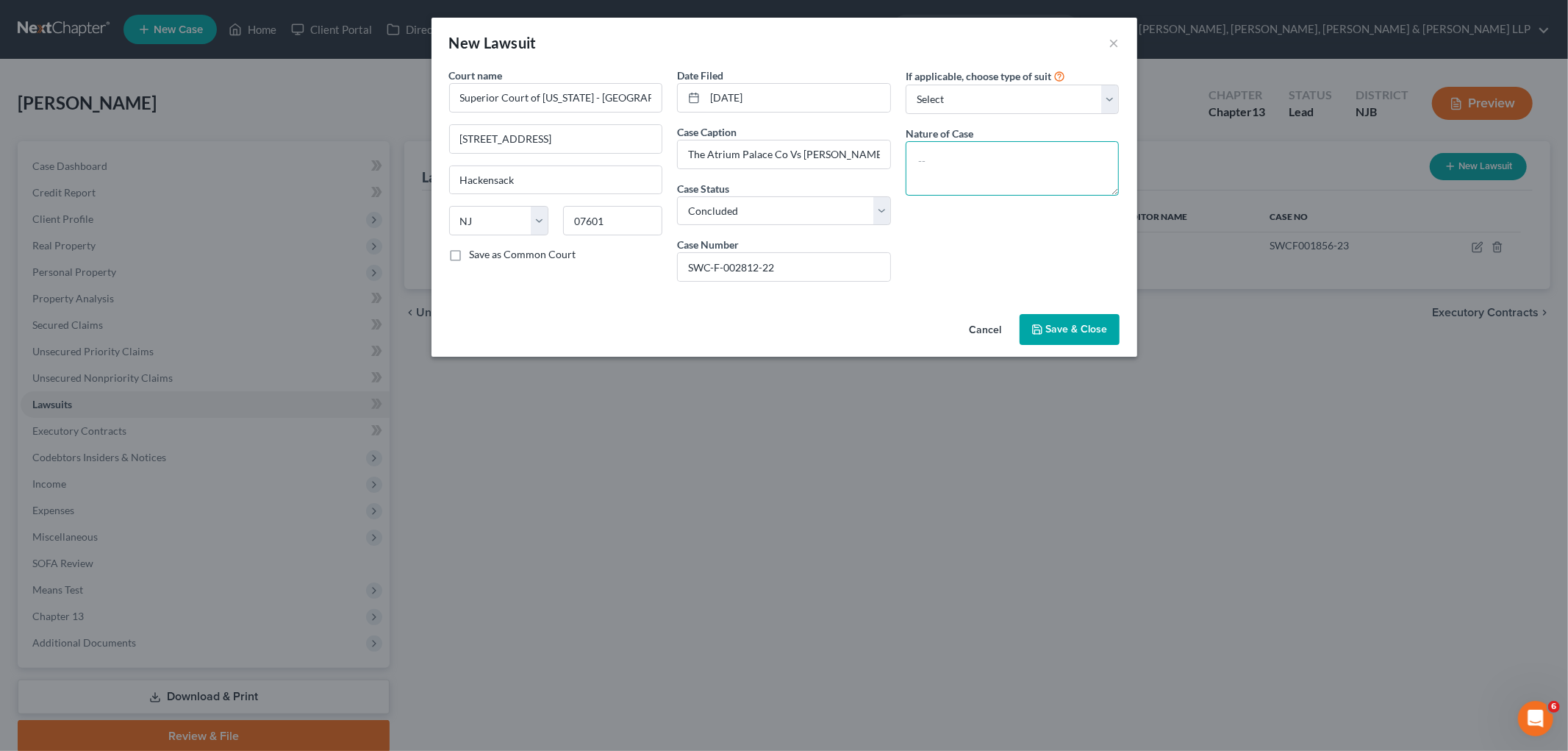
click at [969, 180] on textarea at bounding box center [1012, 168] width 214 height 54
paste textarea "Condominium Or Homeowners Association Lien Foreclosure"
click at [964, 262] on div "If applicable, choose type of suit Select Repossession Garnishment Foreclosure …" at bounding box center [1012, 180] width 229 height 225
click at [982, 329] on span "Save & Close" at bounding box center [1077, 329] width 62 height 13
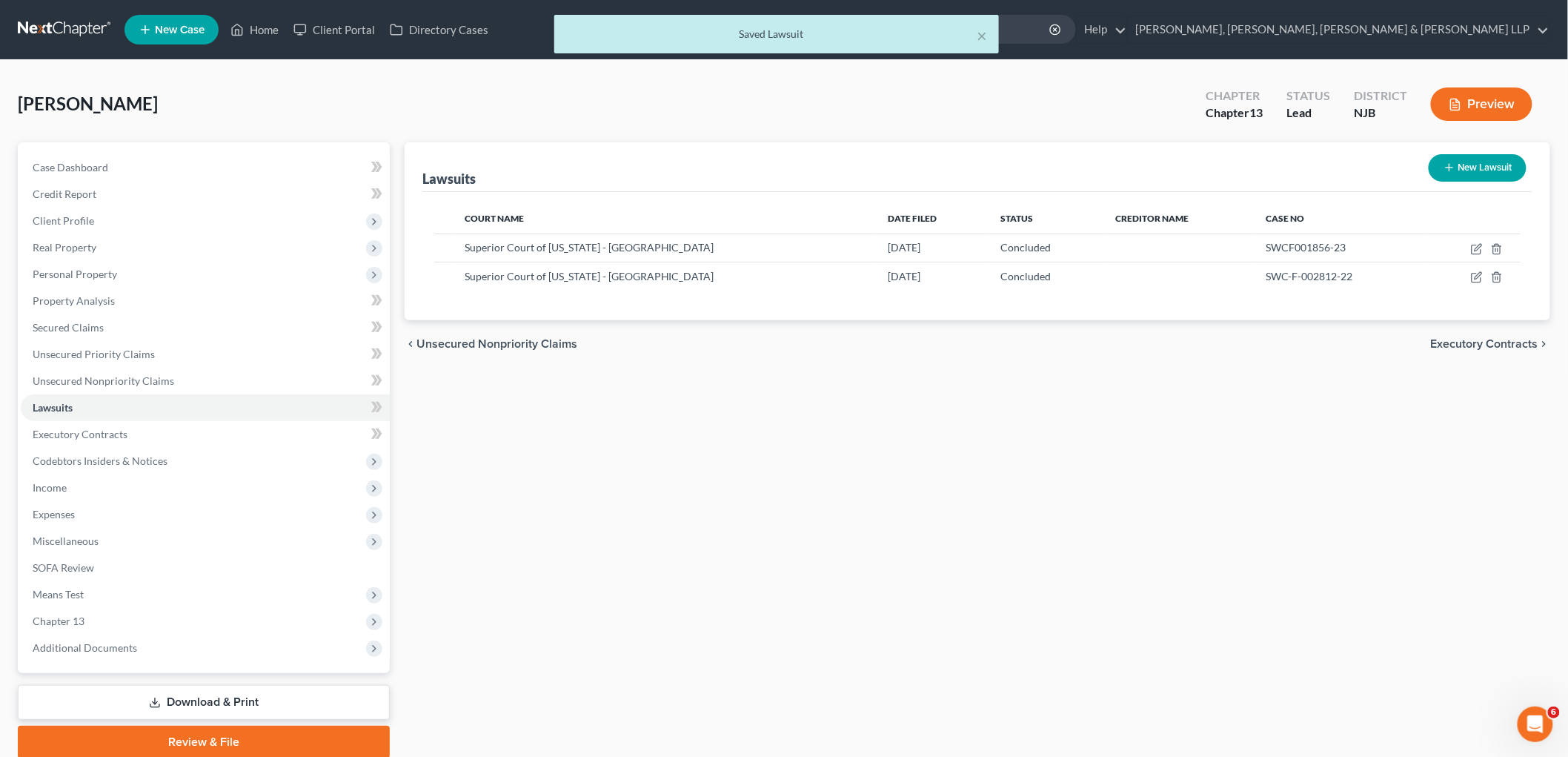
click at [974, 39] on div "Saved Lawsuit" at bounding box center [776, 34] width 420 height 14
click at [981, 33] on button "×" at bounding box center [981, 35] width 10 height 18
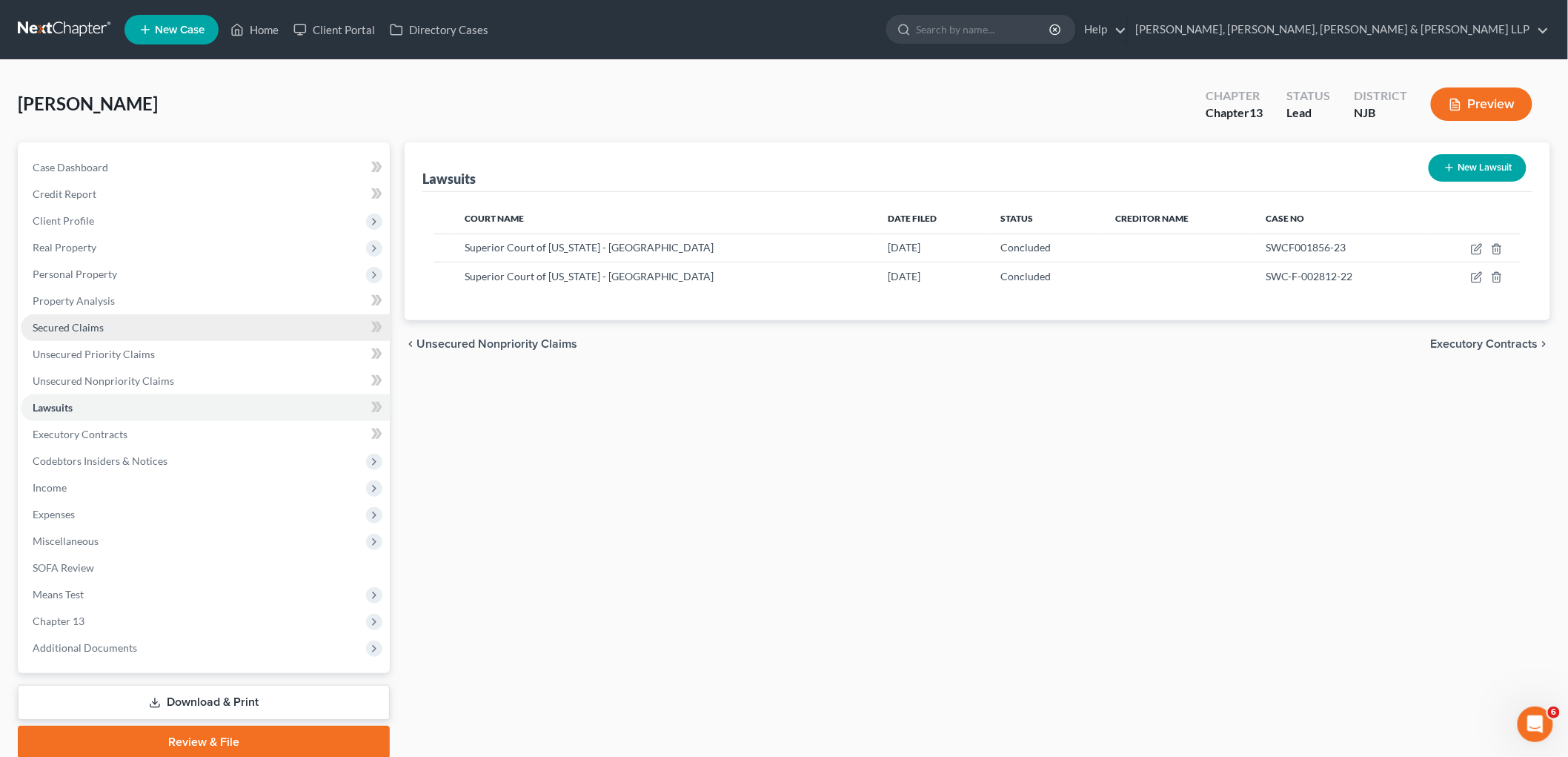
click at [62, 328] on span "Secured Claims" at bounding box center [68, 328] width 71 height 13
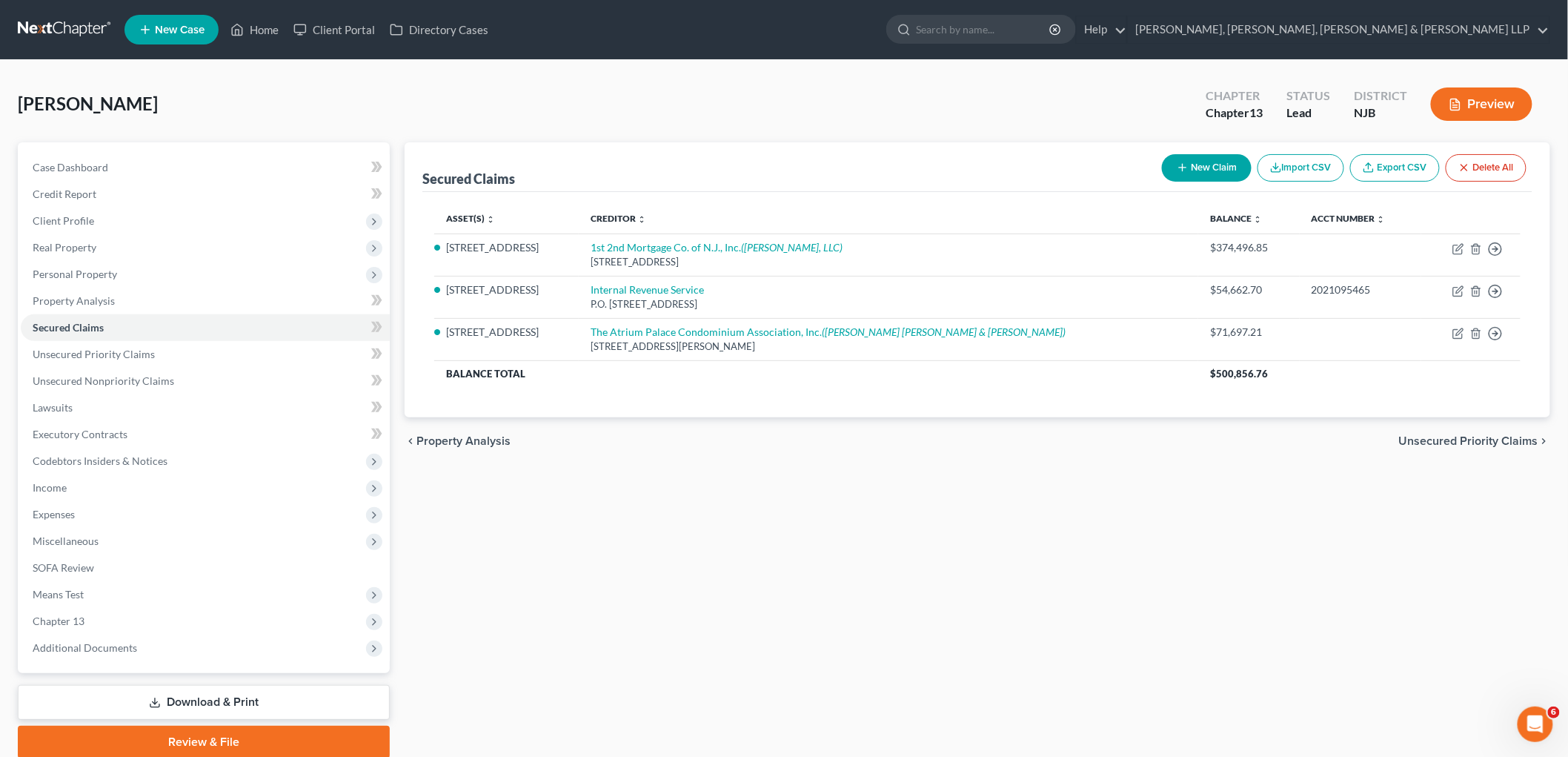
click at [989, 599] on div "Secured Claims New Claim Import CSV Export CSV Delete All Asset(s) expand_more …" at bounding box center [977, 450] width 1160 height 616
click at [268, 27] on link "Home" at bounding box center [254, 29] width 63 height 26
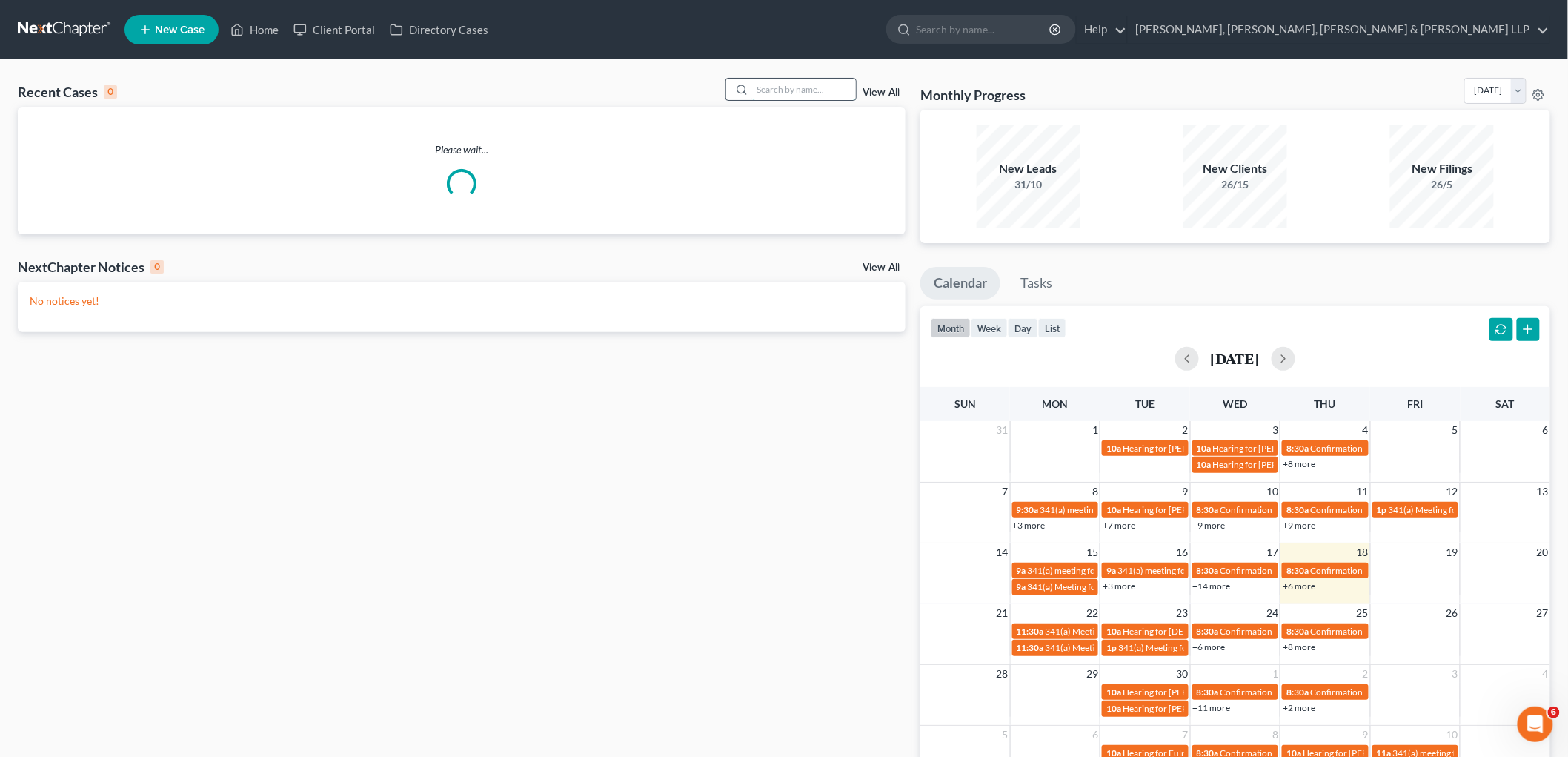
click at [790, 92] on input "search" at bounding box center [803, 89] width 104 height 22
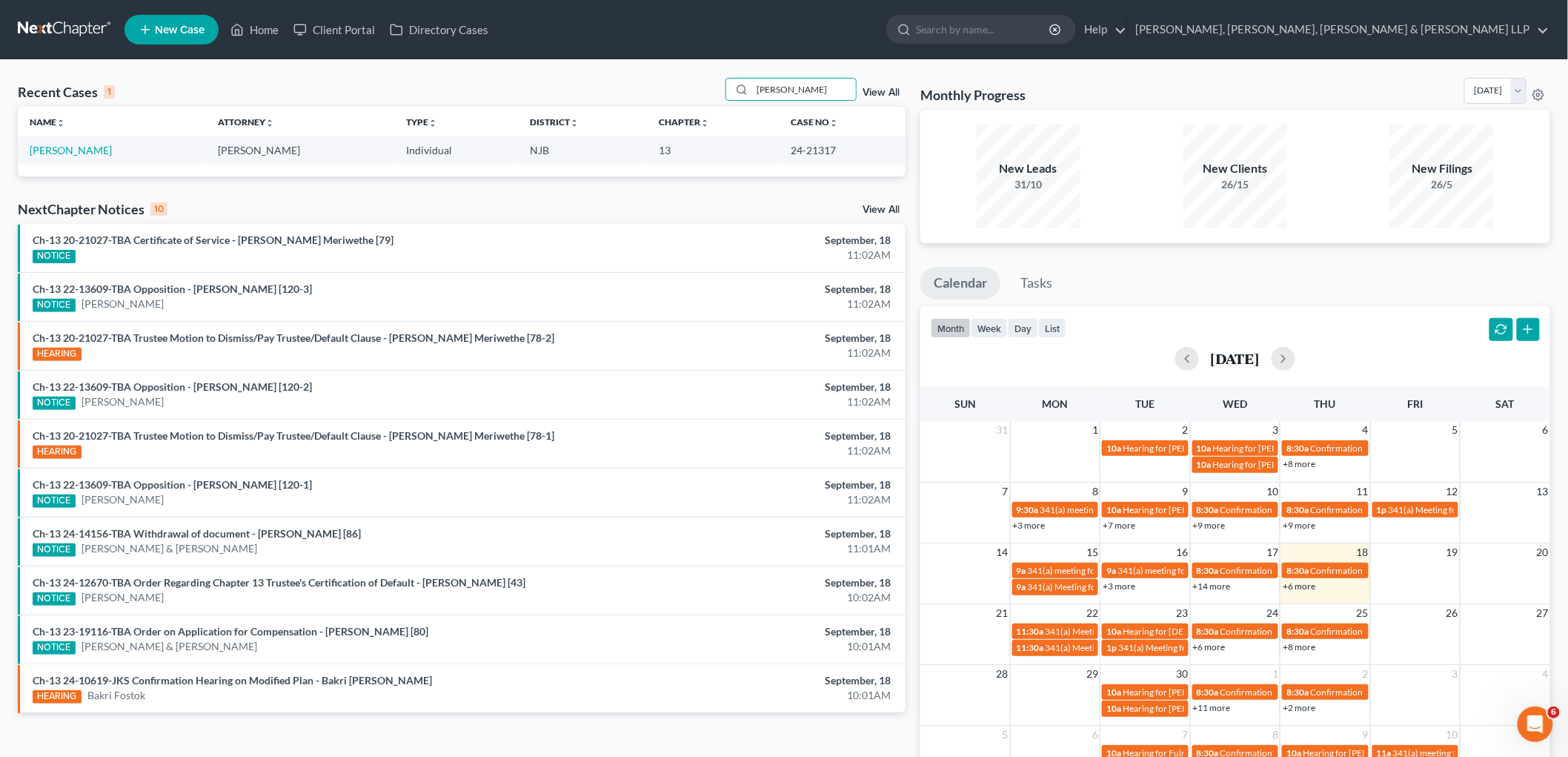
click at [58, 143] on td "[PERSON_NAME]" at bounding box center [112, 150] width 189 height 27
click at [59, 146] on link "[PERSON_NAME]" at bounding box center [71, 150] width 82 height 13
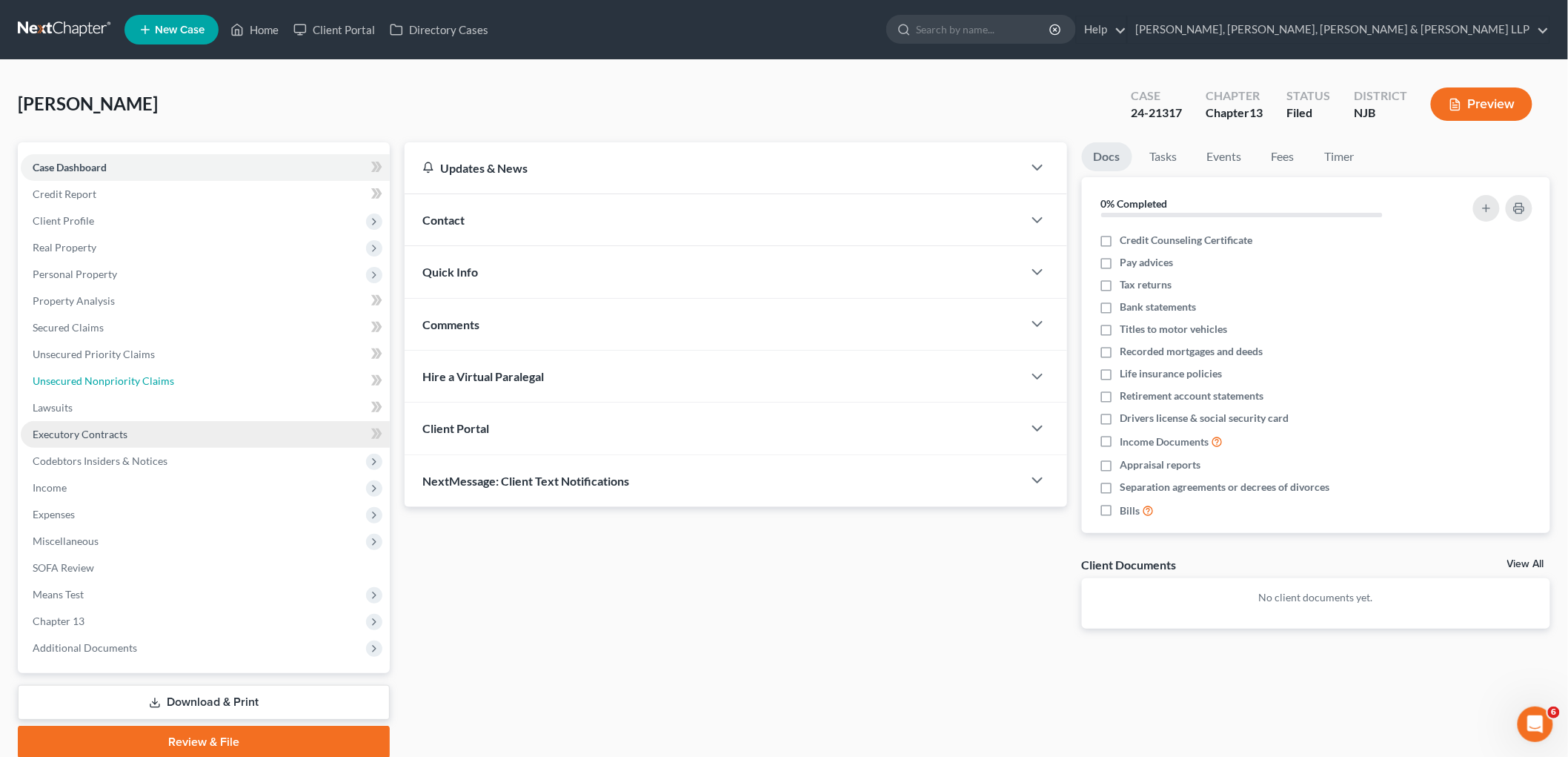
click at [92, 374] on span "Unsecured Nonpriority Claims" at bounding box center [104, 381] width 141 height 13
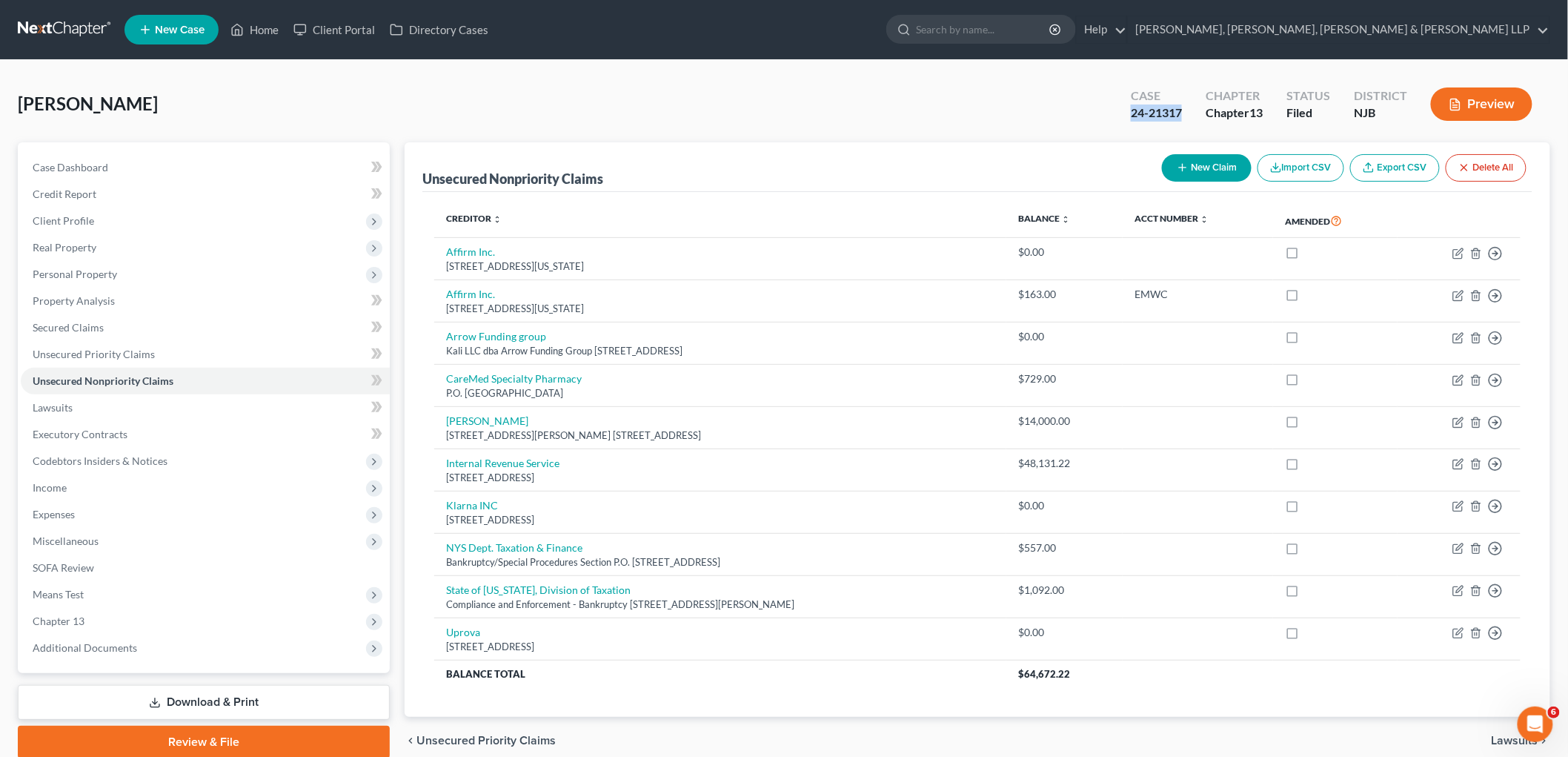
drag, startPoint x: 1180, startPoint y: 113, endPoint x: 1127, endPoint y: 113, distance: 53.0
click at [989, 113] on div "Case 24-21317" at bounding box center [1156, 105] width 75 height 43
copy div "24-21317"
click at [267, 26] on link "Home" at bounding box center [254, 29] width 63 height 26
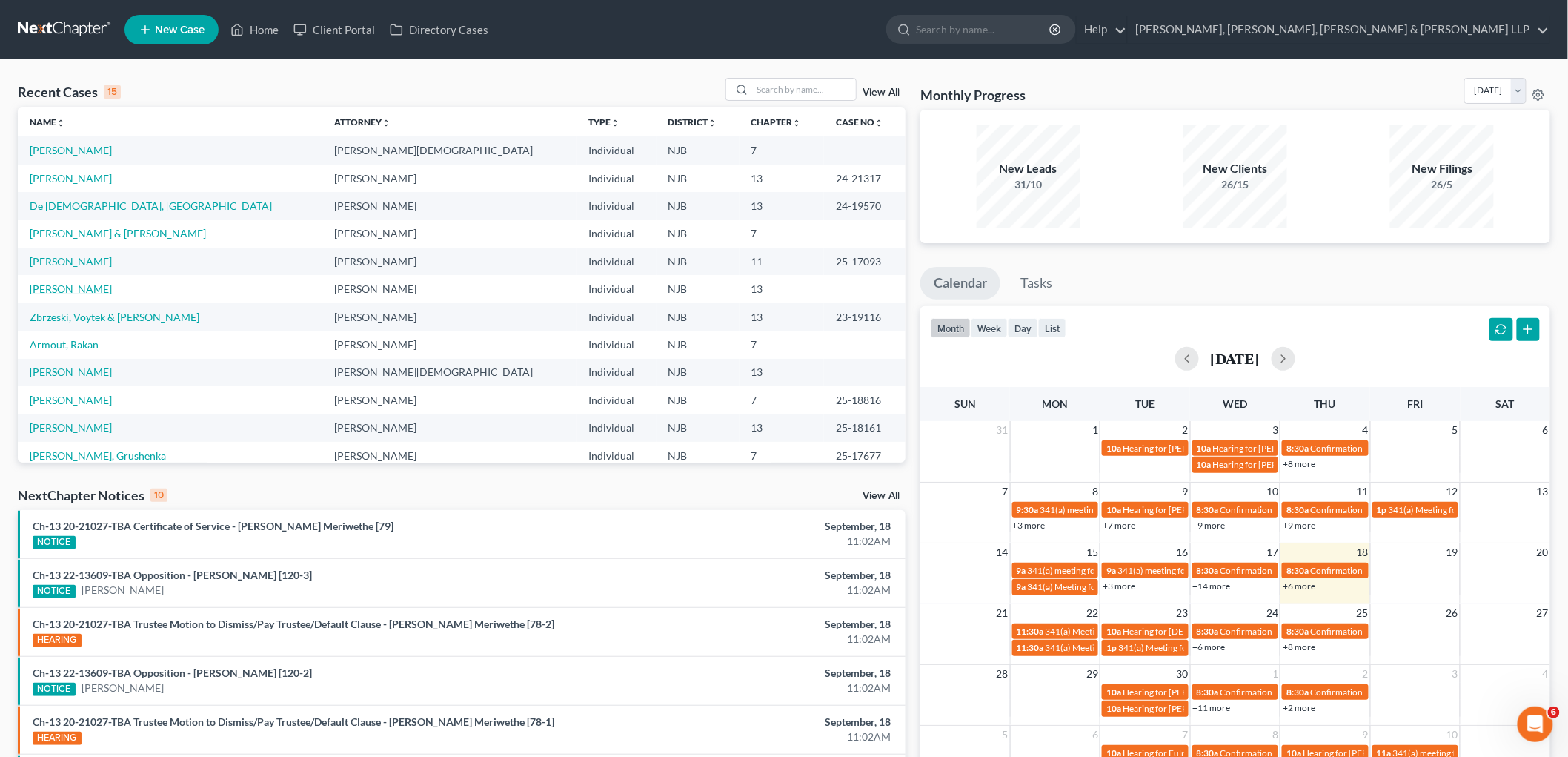
click at [64, 289] on link "[PERSON_NAME]" at bounding box center [71, 289] width 82 height 13
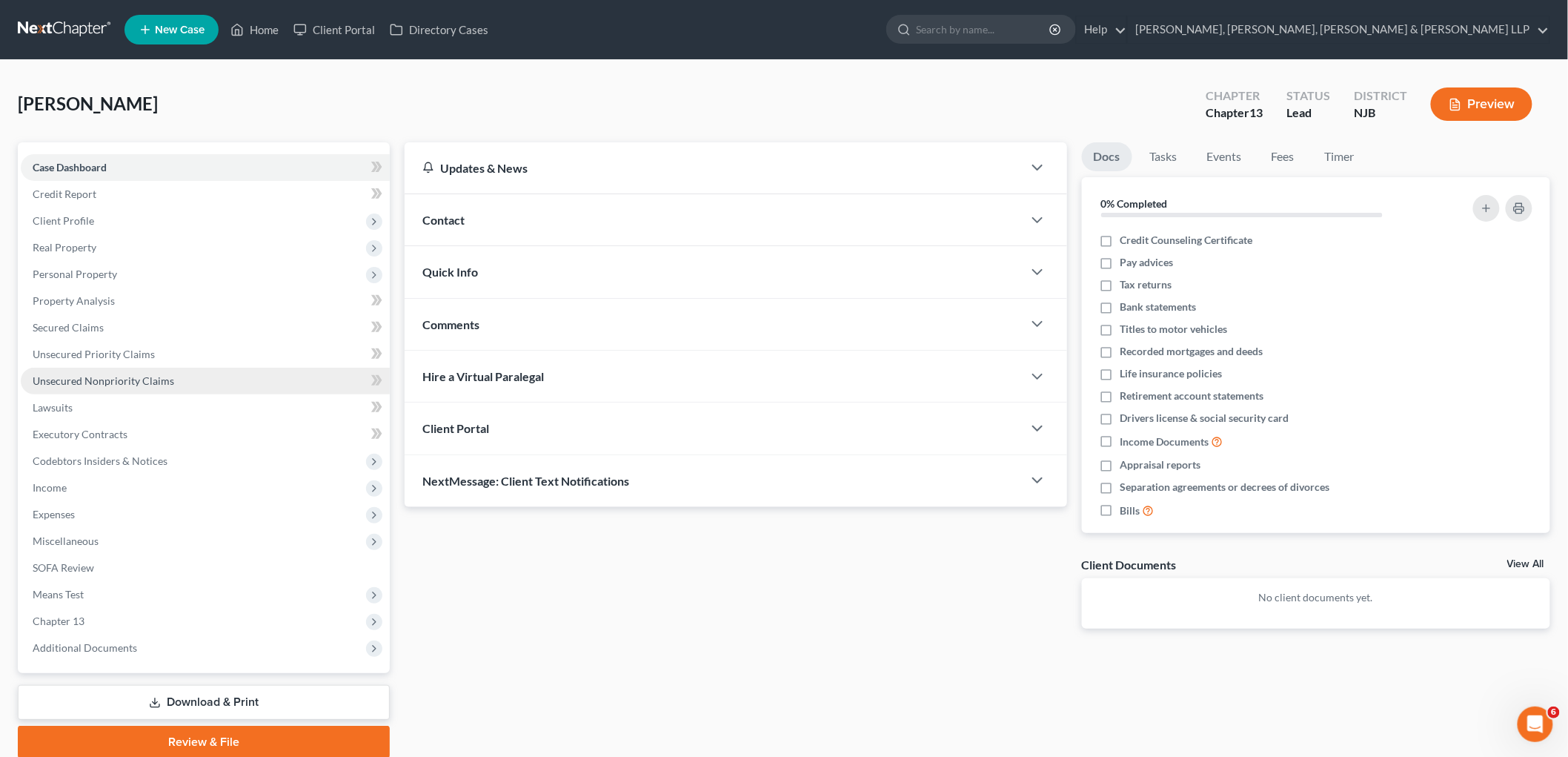
click at [76, 385] on span "Unsecured Nonpriority Claims" at bounding box center [104, 381] width 141 height 13
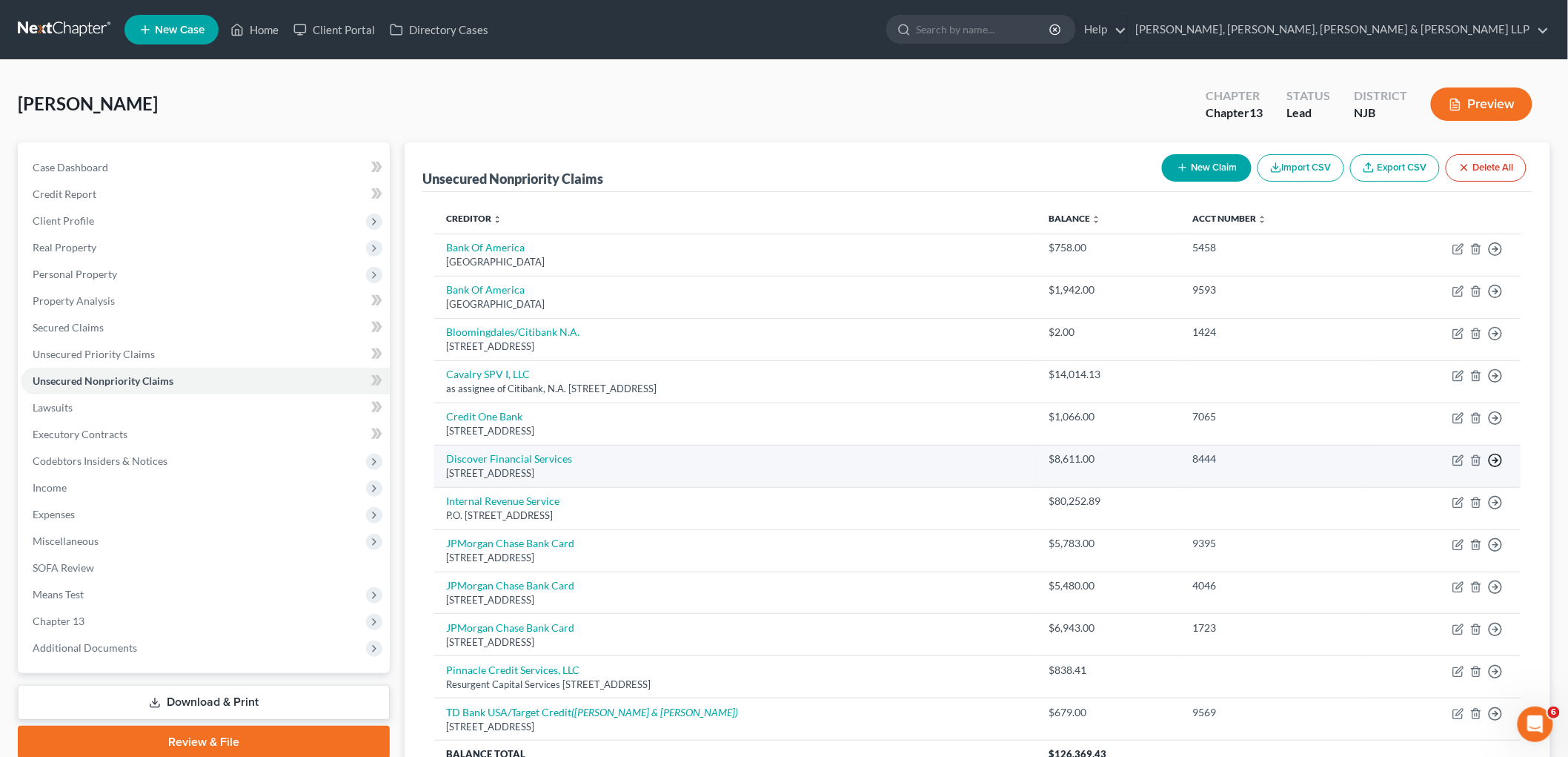
click at [989, 460] on icon "button" at bounding box center [1495, 460] width 14 height 14
click at [989, 477] on link "Move to D" at bounding box center [1428, 470] width 124 height 25
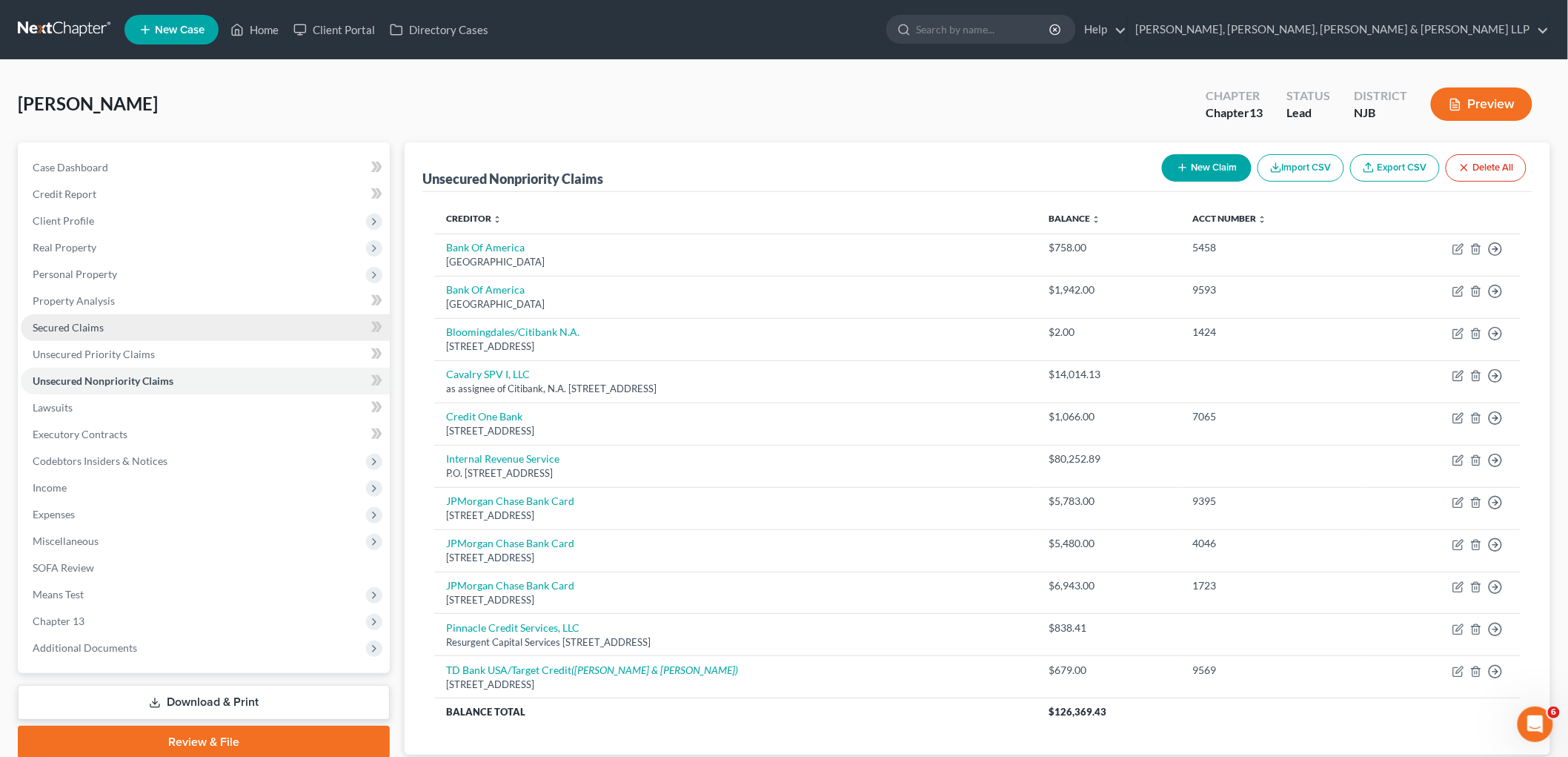
click at [99, 328] on span "Secured Claims" at bounding box center [68, 328] width 71 height 13
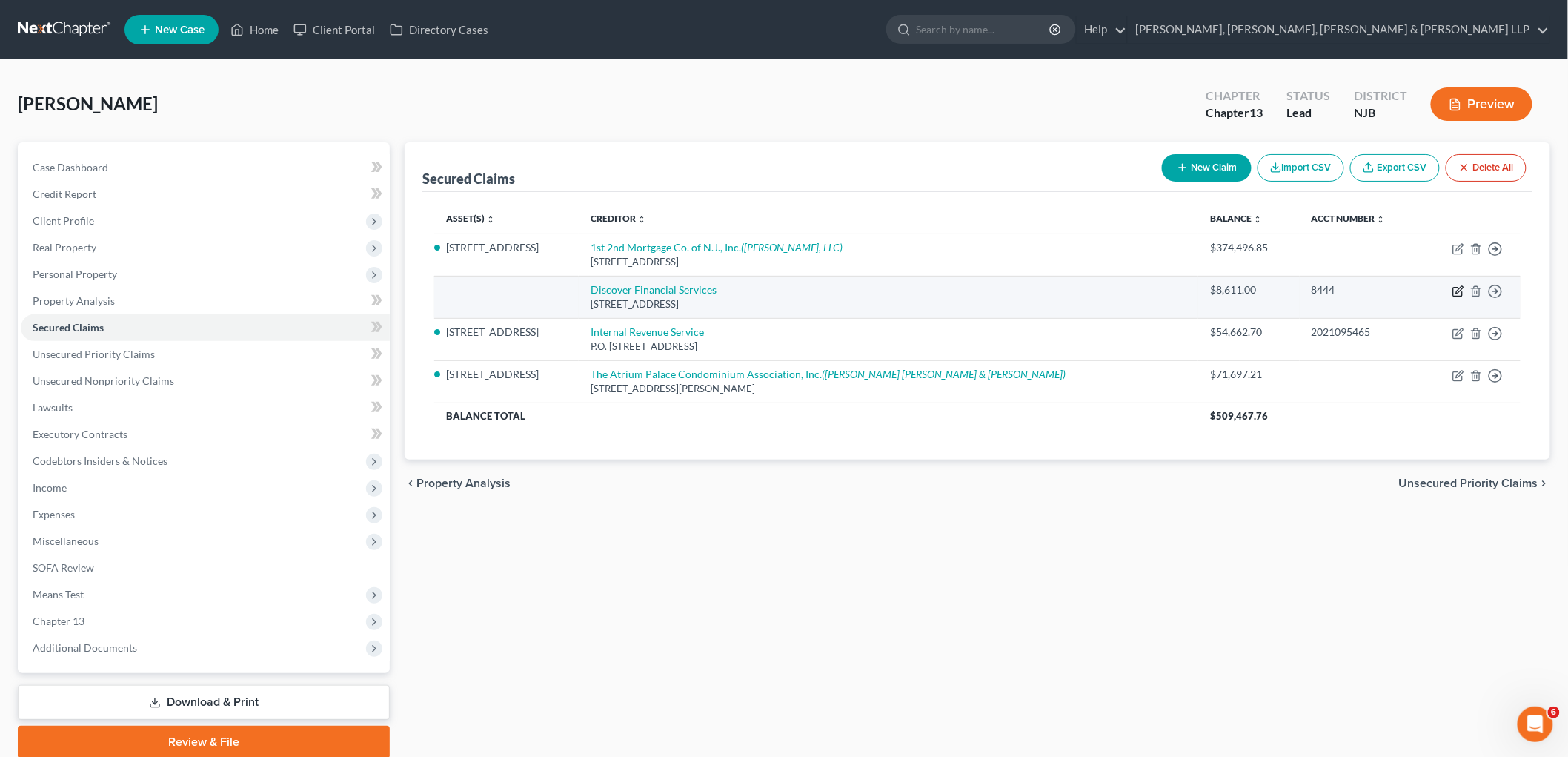
click at [989, 292] on icon "button" at bounding box center [1459, 289] width 6 height 6
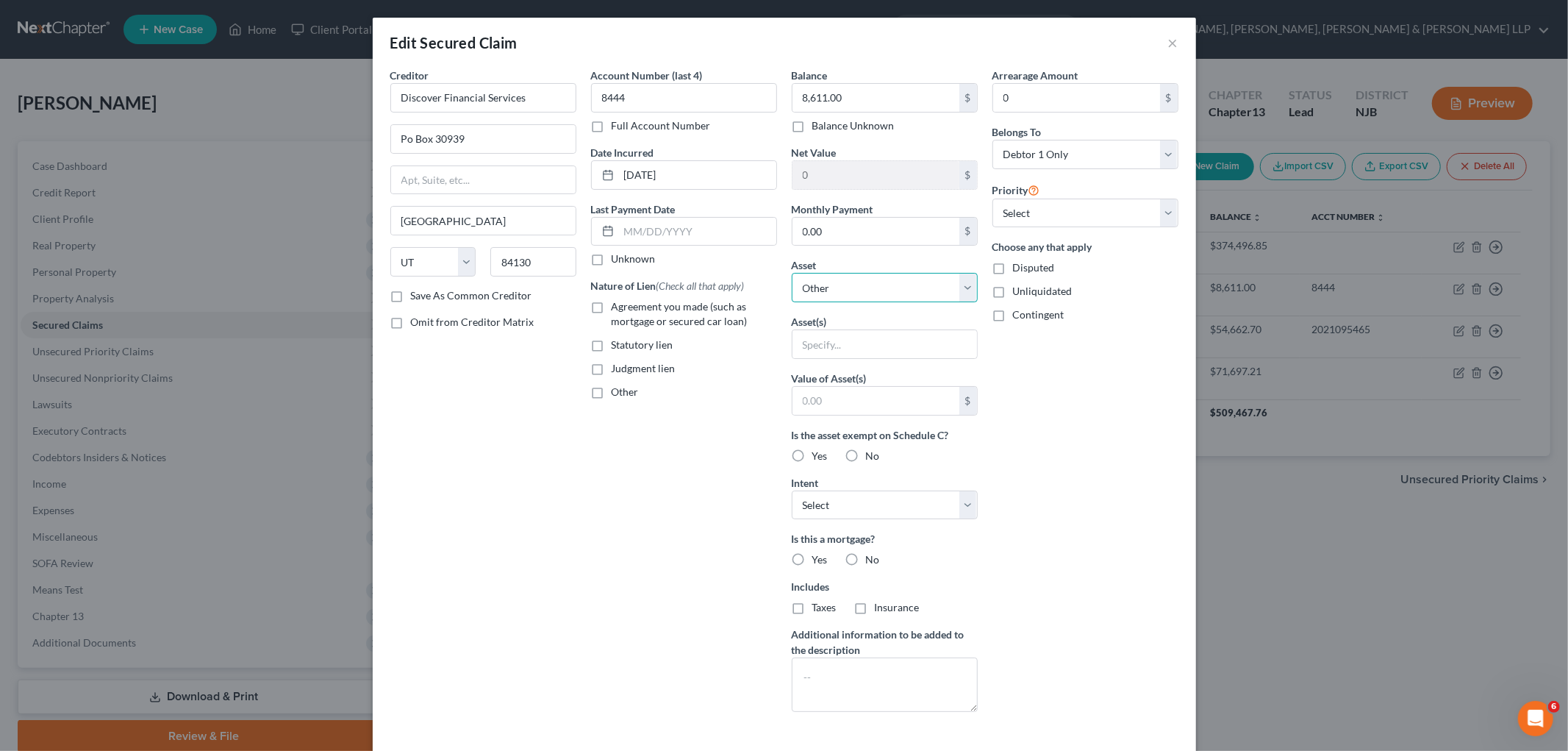
click at [865, 280] on select "Select Other Multiple Assets [STREET_ADDRESS] - $0.0" at bounding box center [885, 287] width 186 height 29
click at [792, 273] on select "Select Other Multiple Assets [STREET_ADDRESS] - $0.0" at bounding box center [885, 287] width 186 height 29
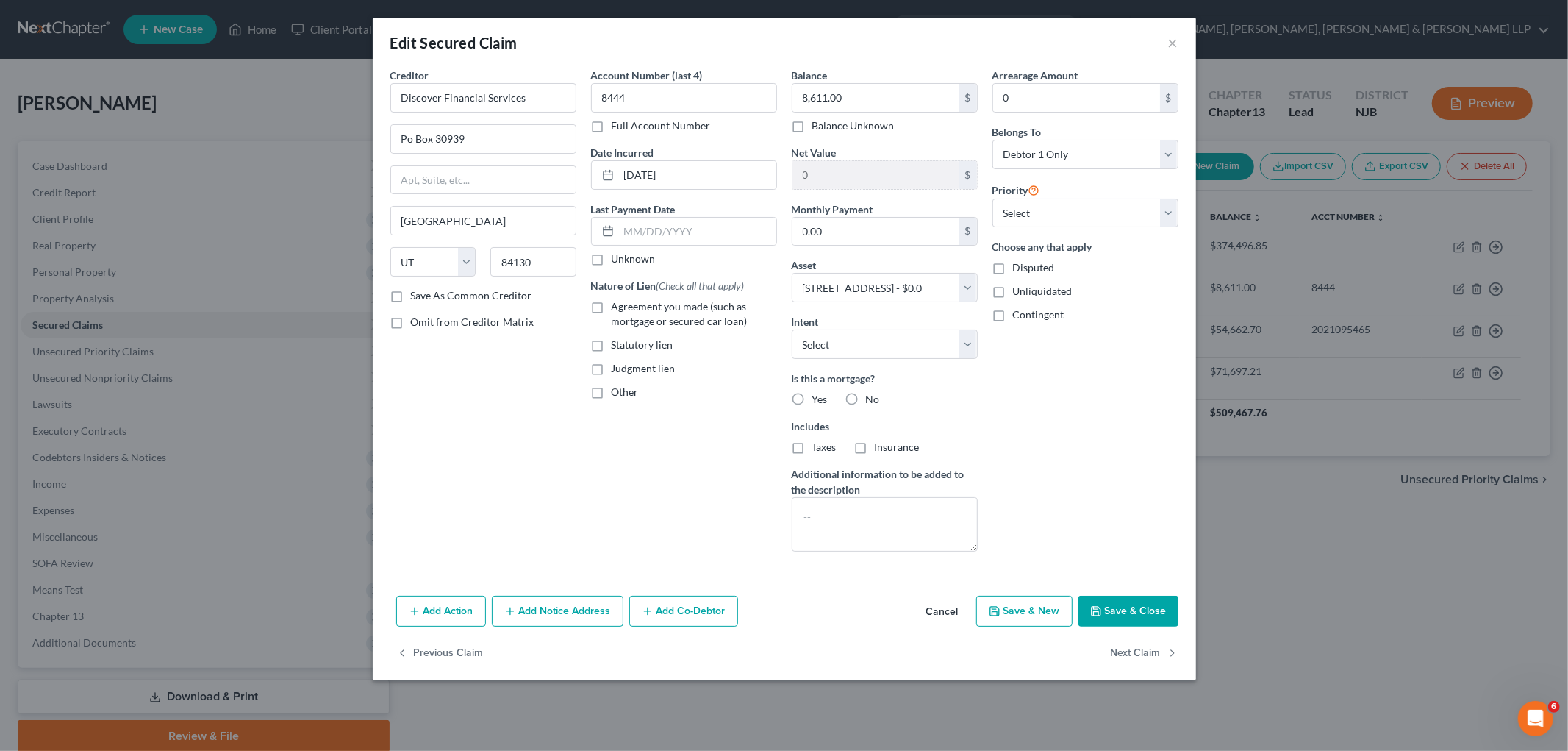
click at [612, 364] on label "Judgment lien" at bounding box center [643, 368] width 64 height 14
click at [618, 364] on input "Judgment lien" at bounding box center [623, 366] width 10 height 10
click at [478, 133] on input "Po Box 30939" at bounding box center [483, 139] width 185 height 28
drag, startPoint x: 511, startPoint y: 143, endPoint x: 372, endPoint y: 142, distance: 139.0
click at [373, 142] on div "Creditor * Discover Financial Services Po Box 30939 [GEOGRAPHIC_DATA] [US_STATE…" at bounding box center [784, 329] width 823 height 522
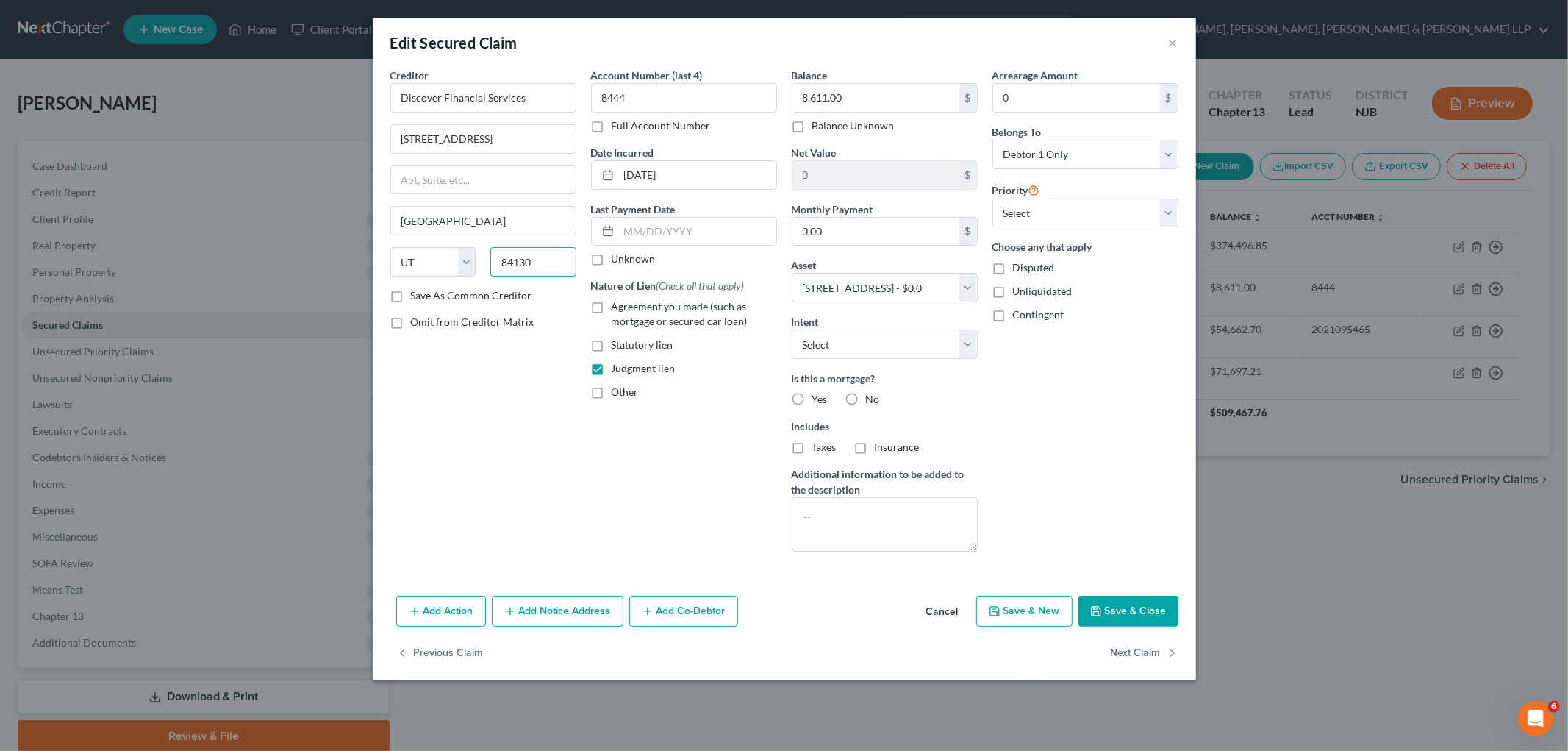
drag, startPoint x: 549, startPoint y: 267, endPoint x: 502, endPoint y: 265, distance: 47.0
click at [502, 265] on input "84130" at bounding box center [534, 261] width 86 height 29
click at [518, 436] on div "Creditor * Discover Financial Services [STREET_ADDRESS][GEOGRAPHIC_DATA] [US_ST…" at bounding box center [483, 315] width 201 height 495
click at [612, 127] on label "Full Account Number" at bounding box center [661, 126] width 100 height 14
click at [618, 127] on input "Full Account Number" at bounding box center [623, 123] width 10 height 10
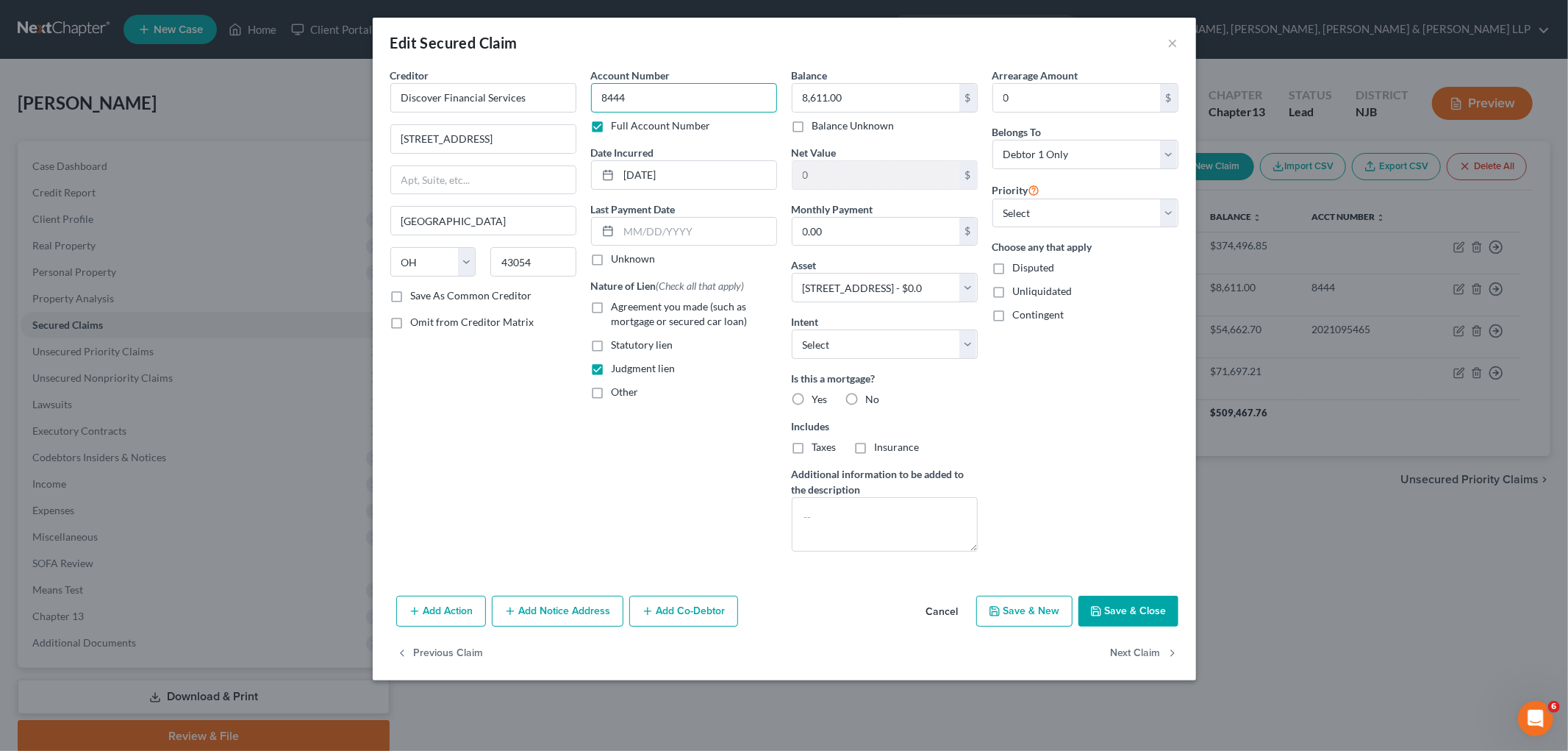
click at [655, 96] on input "8444" at bounding box center [684, 97] width 186 height 29
drag, startPoint x: 649, startPoint y: 94, endPoint x: 572, endPoint y: 94, distance: 77.0
click at [572, 94] on div "Creditor * Discover Financial Services [STREET_ADDRESS][GEOGRAPHIC_DATA] [US_ST…" at bounding box center [784, 315] width 803 height 495
paste input "DJ-188482-2021"
click at [694, 424] on div "Account Number DJ-188482-2021 Full Account Number Date Incurred [DATE] Last Pay…" at bounding box center [684, 315] width 201 height 495
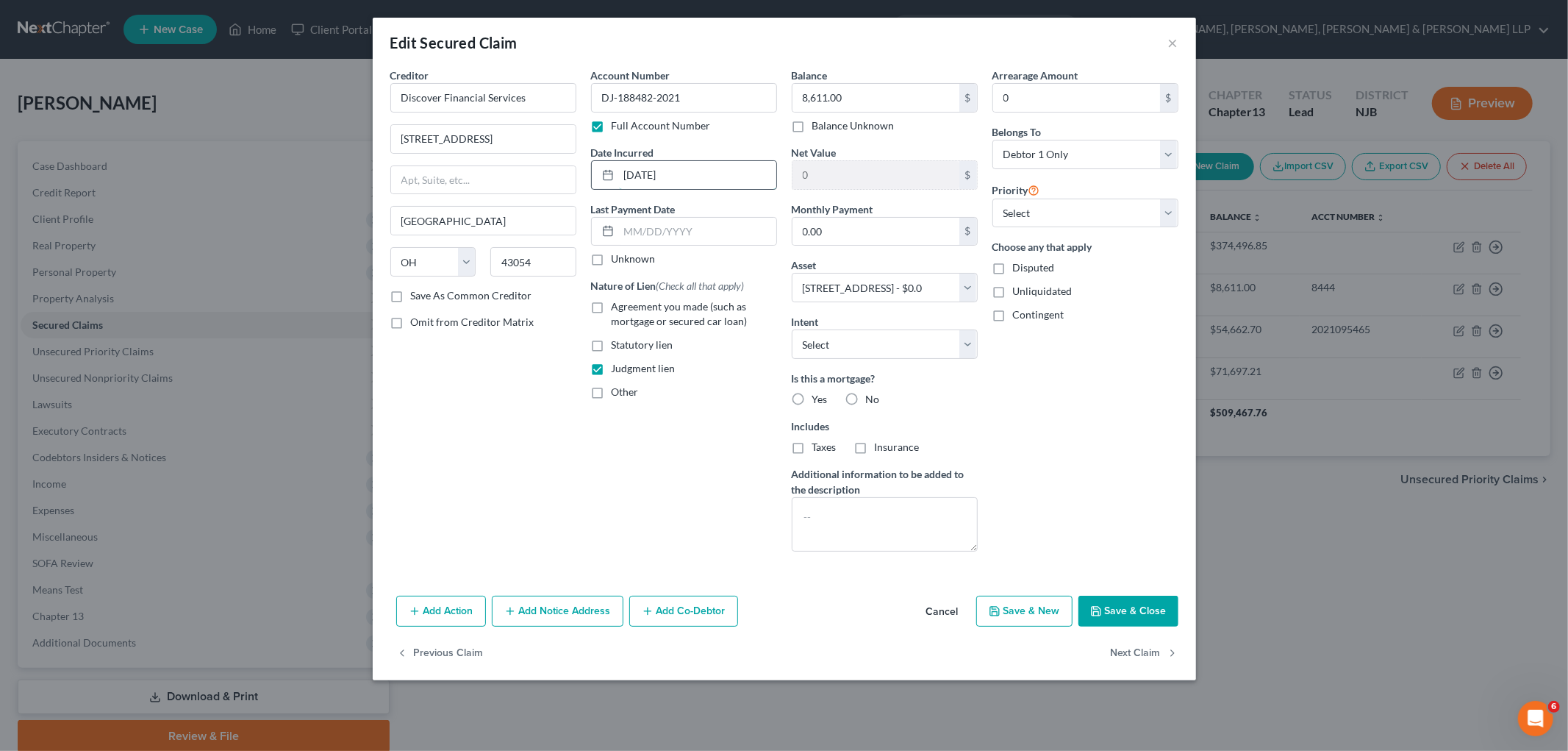
drag, startPoint x: 695, startPoint y: 164, endPoint x: 599, endPoint y: 169, distance: 96.1
click at [599, 169] on div "[DATE]" at bounding box center [684, 174] width 186 height 29
paste input "/20/21"
click at [721, 514] on div "Account Number DJ-188482-2021 Full Account Number Date Incurred [DATE] Last Pay…" at bounding box center [684, 315] width 201 height 495
click at [578, 612] on button "Add Notice Address" at bounding box center [557, 611] width 131 height 31
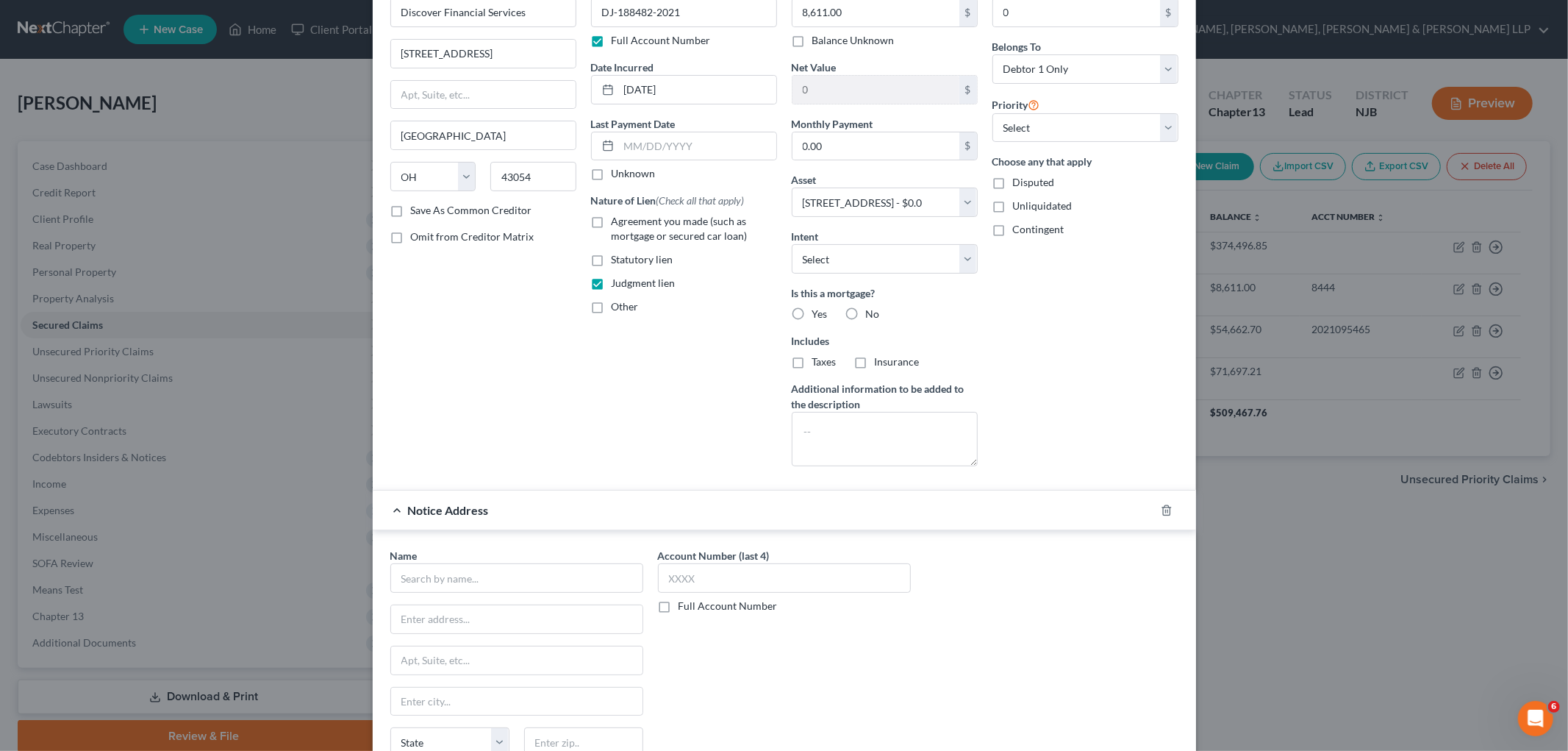
scroll to position [265, 0]
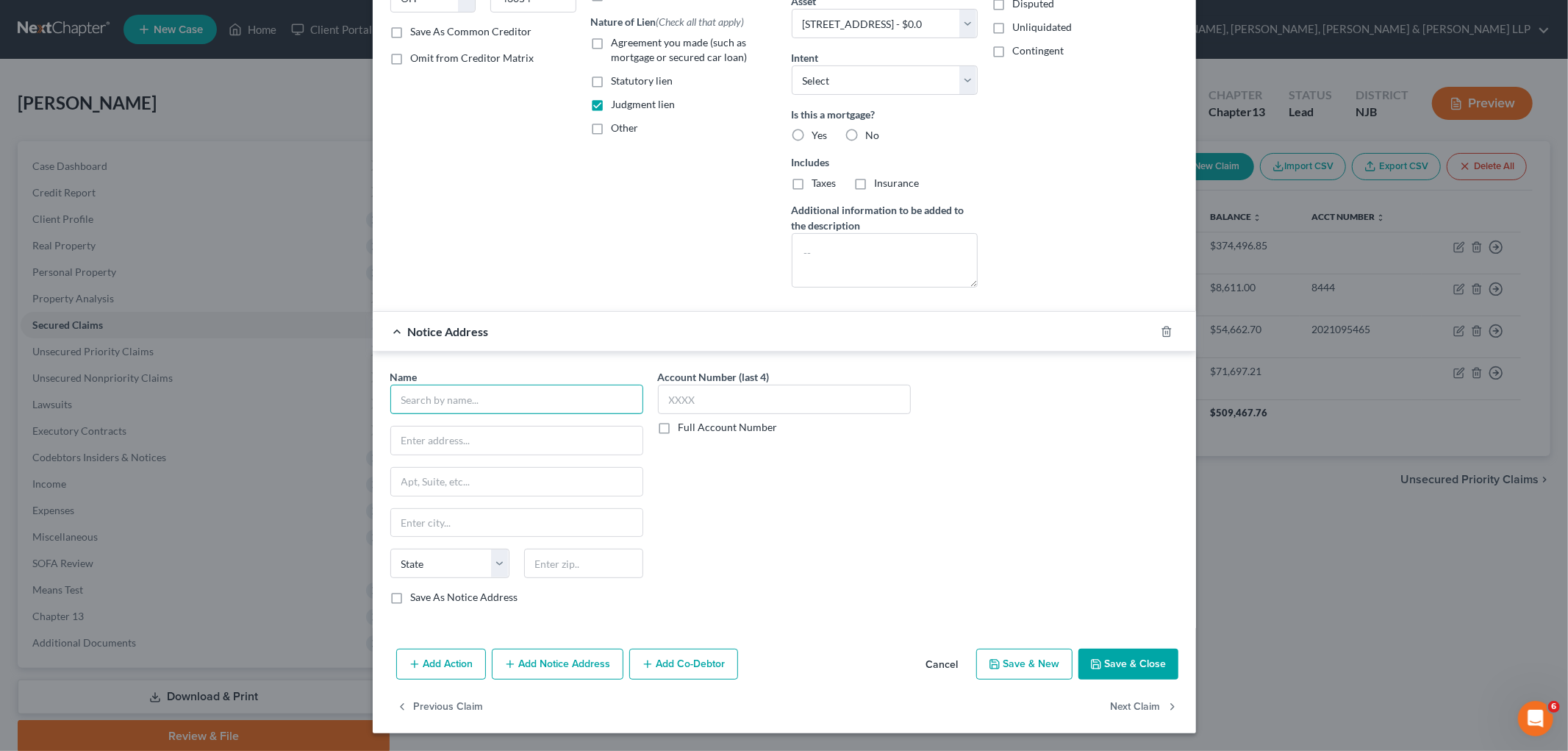
click at [585, 402] on input "text" at bounding box center [517, 399] width 253 height 29
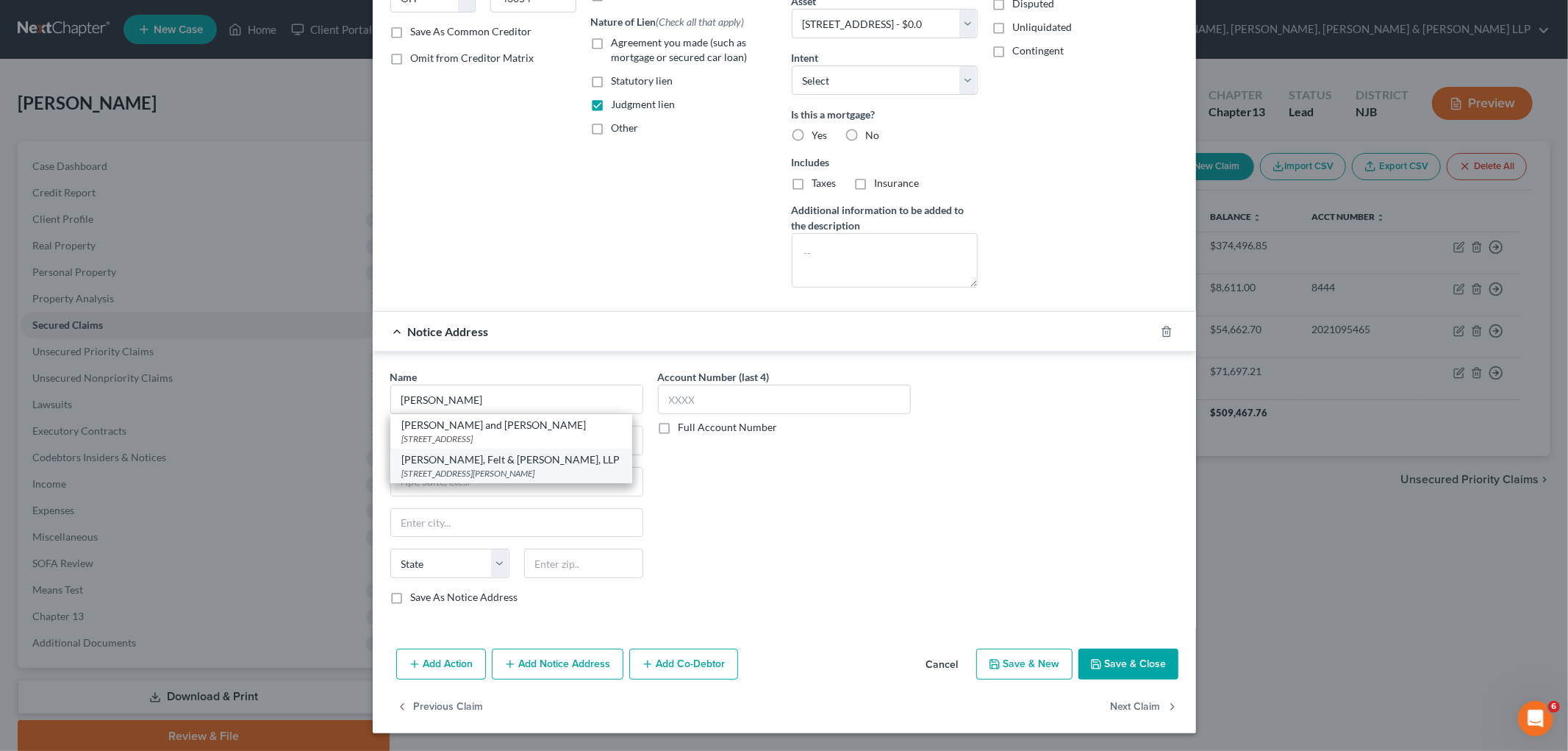
click at [506, 456] on div "[PERSON_NAME], Felt & [PERSON_NAME], LLP" at bounding box center [511, 460] width 218 height 14
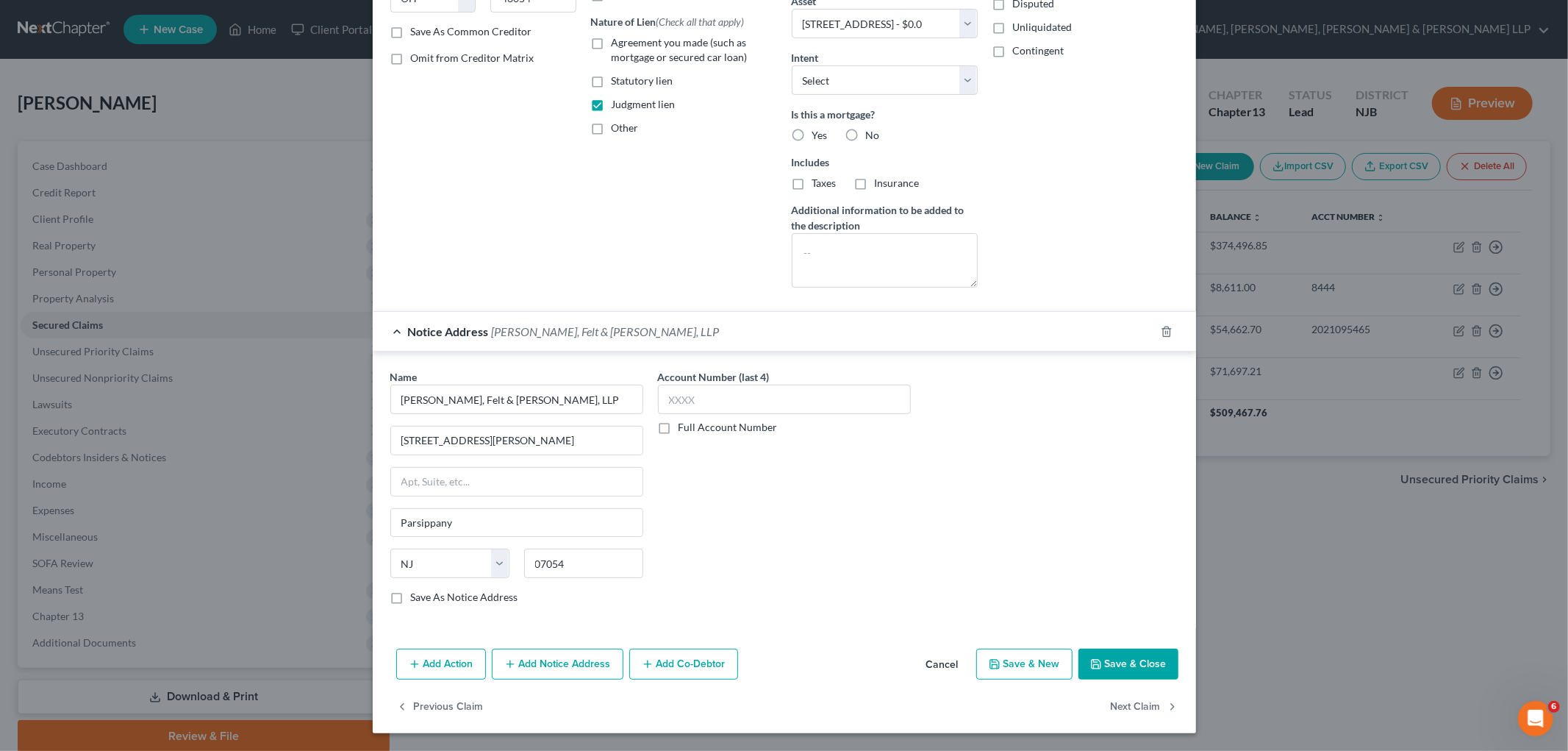
click at [491, 596] on label "Save As Notice Address" at bounding box center [464, 596] width 108 height 14
click at [426, 596] on input "Save As Notice Address" at bounding box center [421, 594] width 10 height 10
click at [678, 424] on label "Full Account Number" at bounding box center [728, 427] width 100 height 14
click at [685, 424] on input "Full Account Number" at bounding box center [690, 424] width 10 height 10
click at [708, 397] on input "text" at bounding box center [784, 399] width 253 height 29
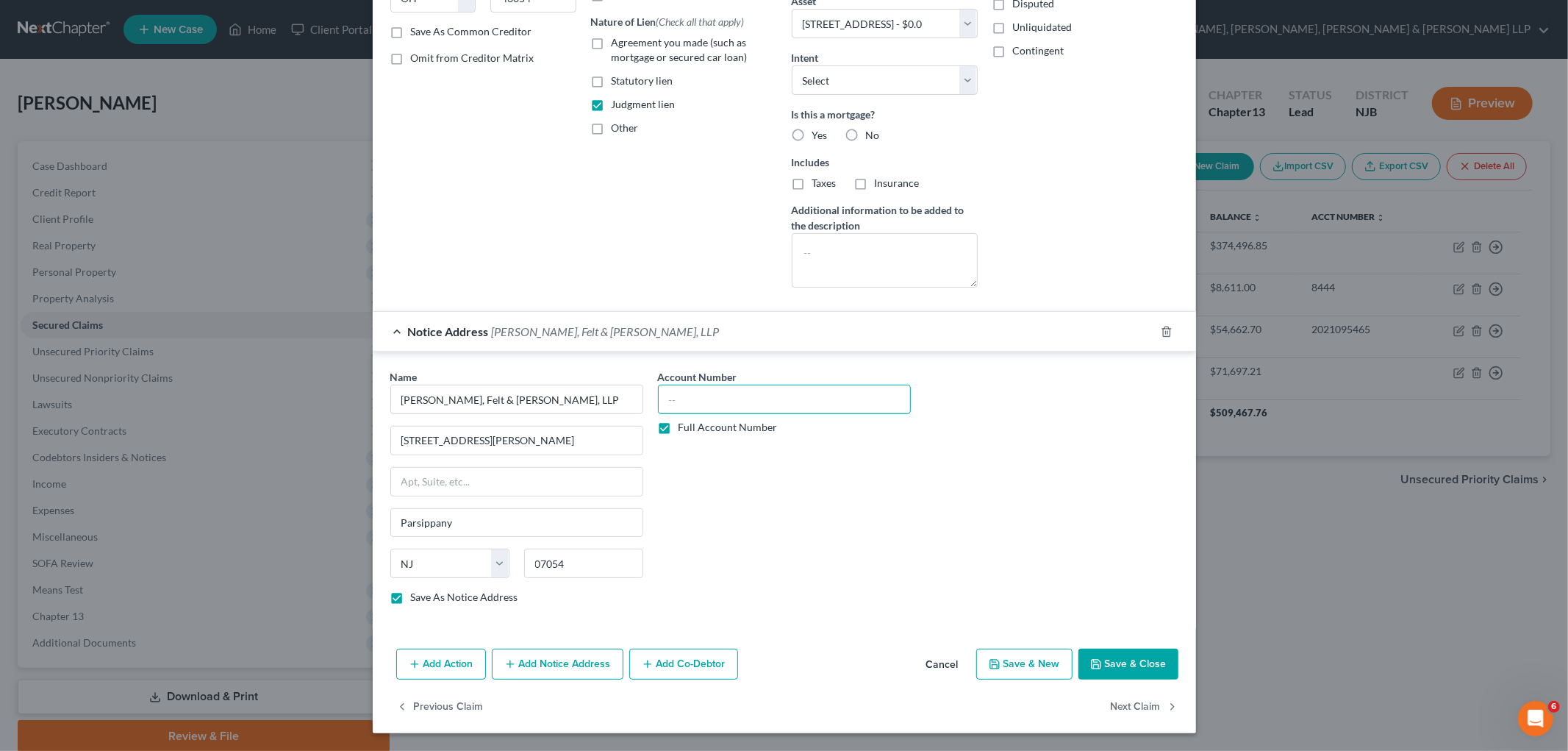
paste input "DC 009540 21"
click at [922, 340] on div "Notice Address [PERSON_NAME], Felt & [PERSON_NAME], LLP" at bounding box center [764, 331] width 782 height 39
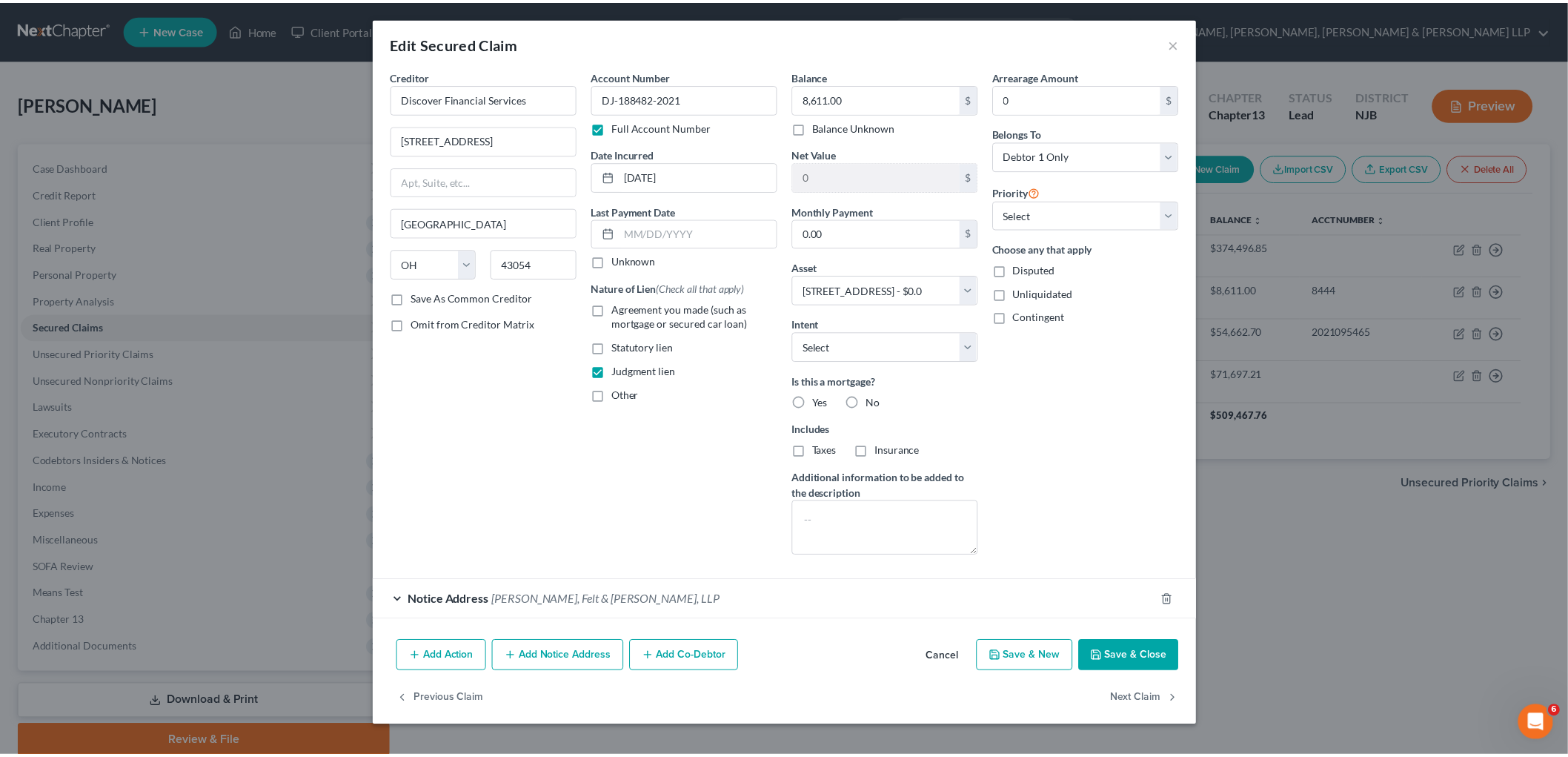
scroll to position [0, 0]
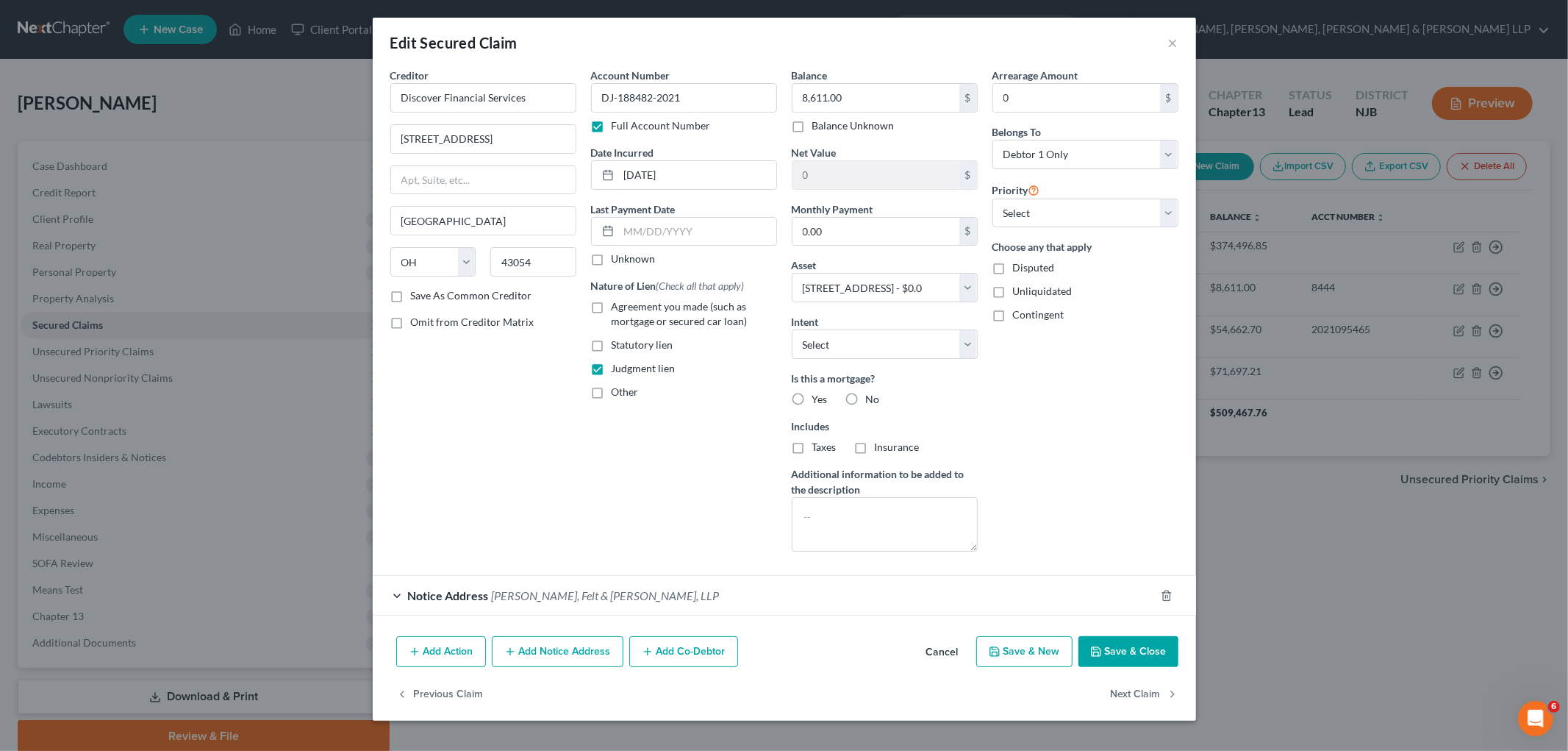
click at [982, 652] on button "Save & Close" at bounding box center [1128, 651] width 100 height 31
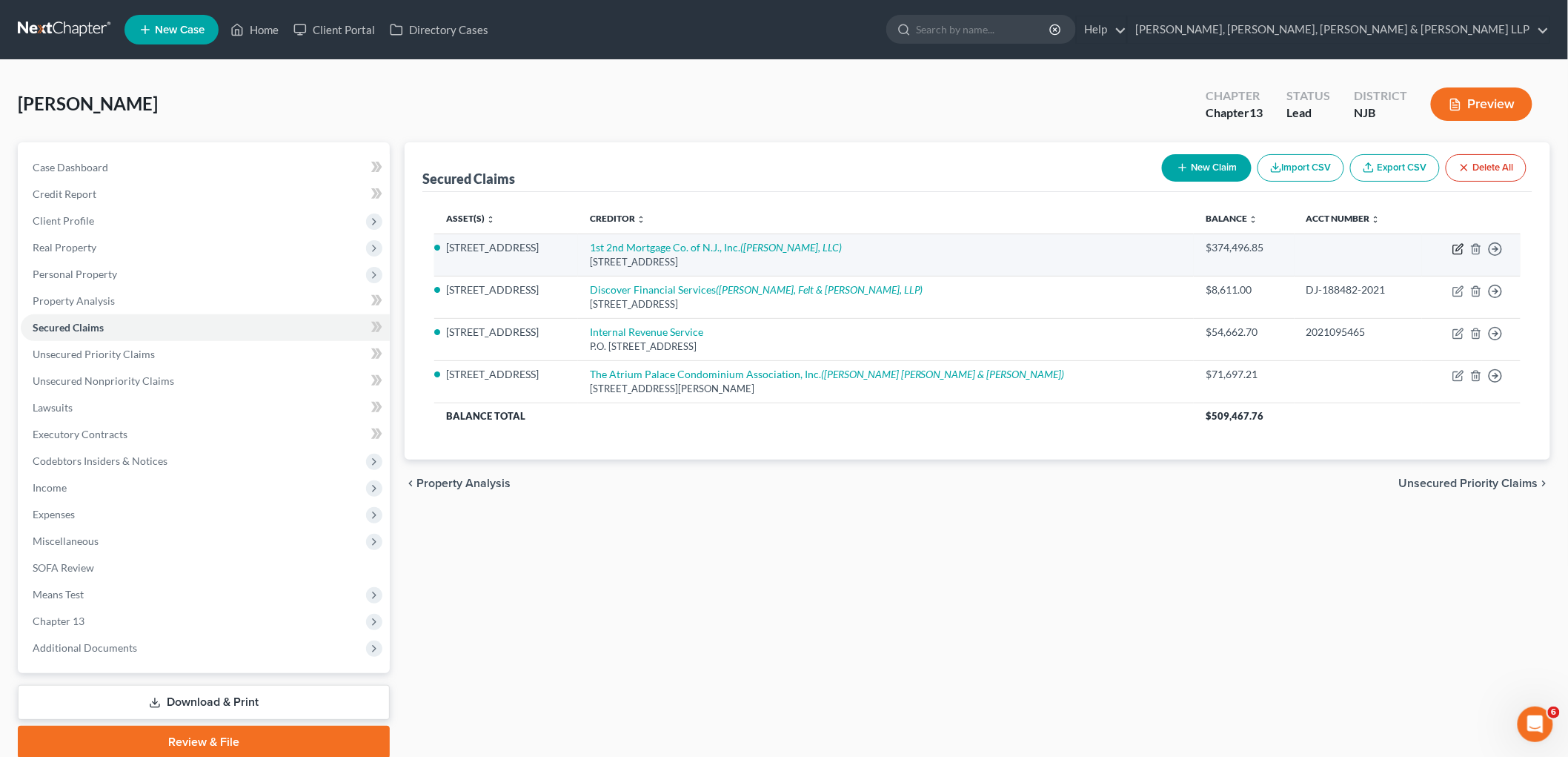
click at [989, 249] on icon "button" at bounding box center [1458, 249] width 12 height 12
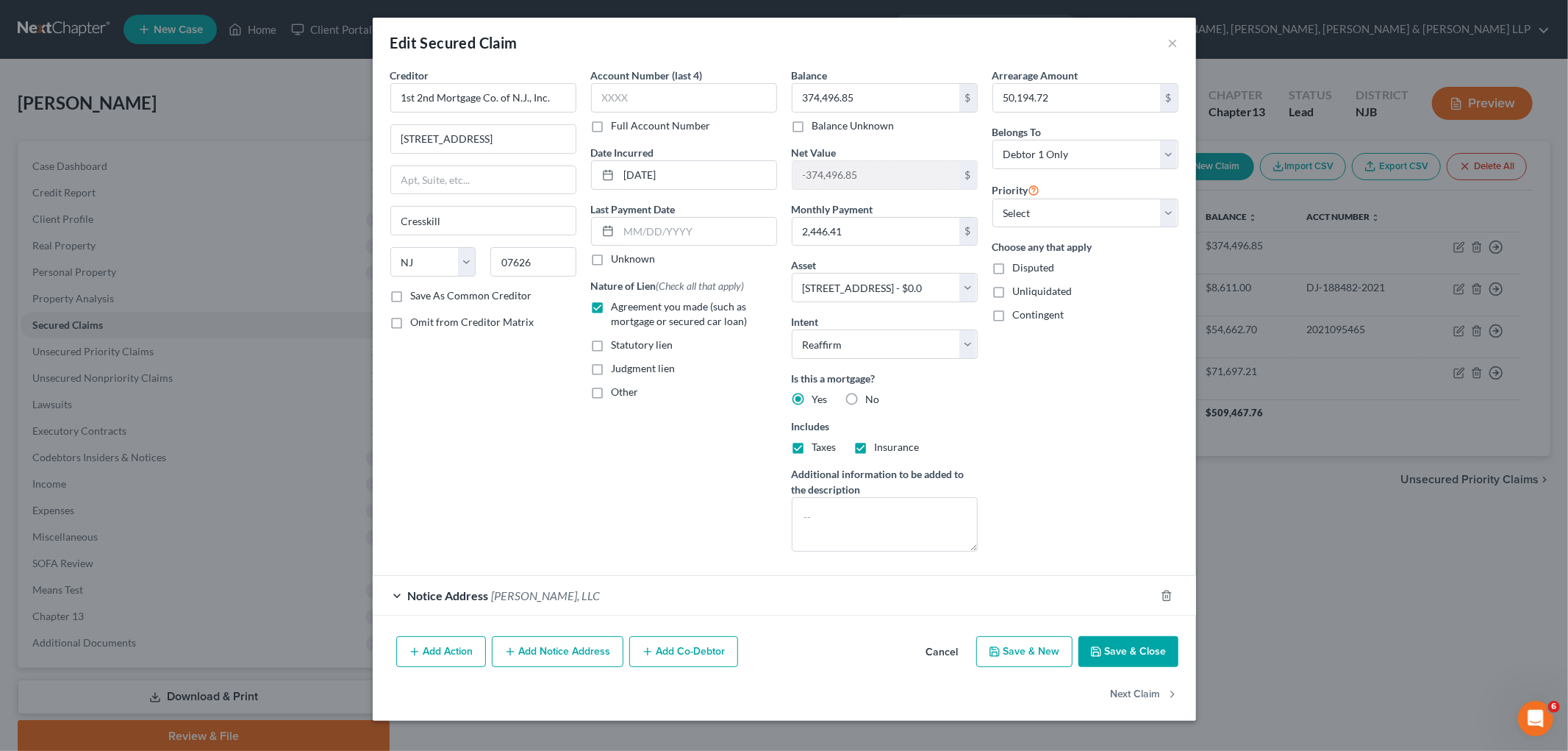
click at [982, 653] on button "Save & Close" at bounding box center [1128, 651] width 100 height 31
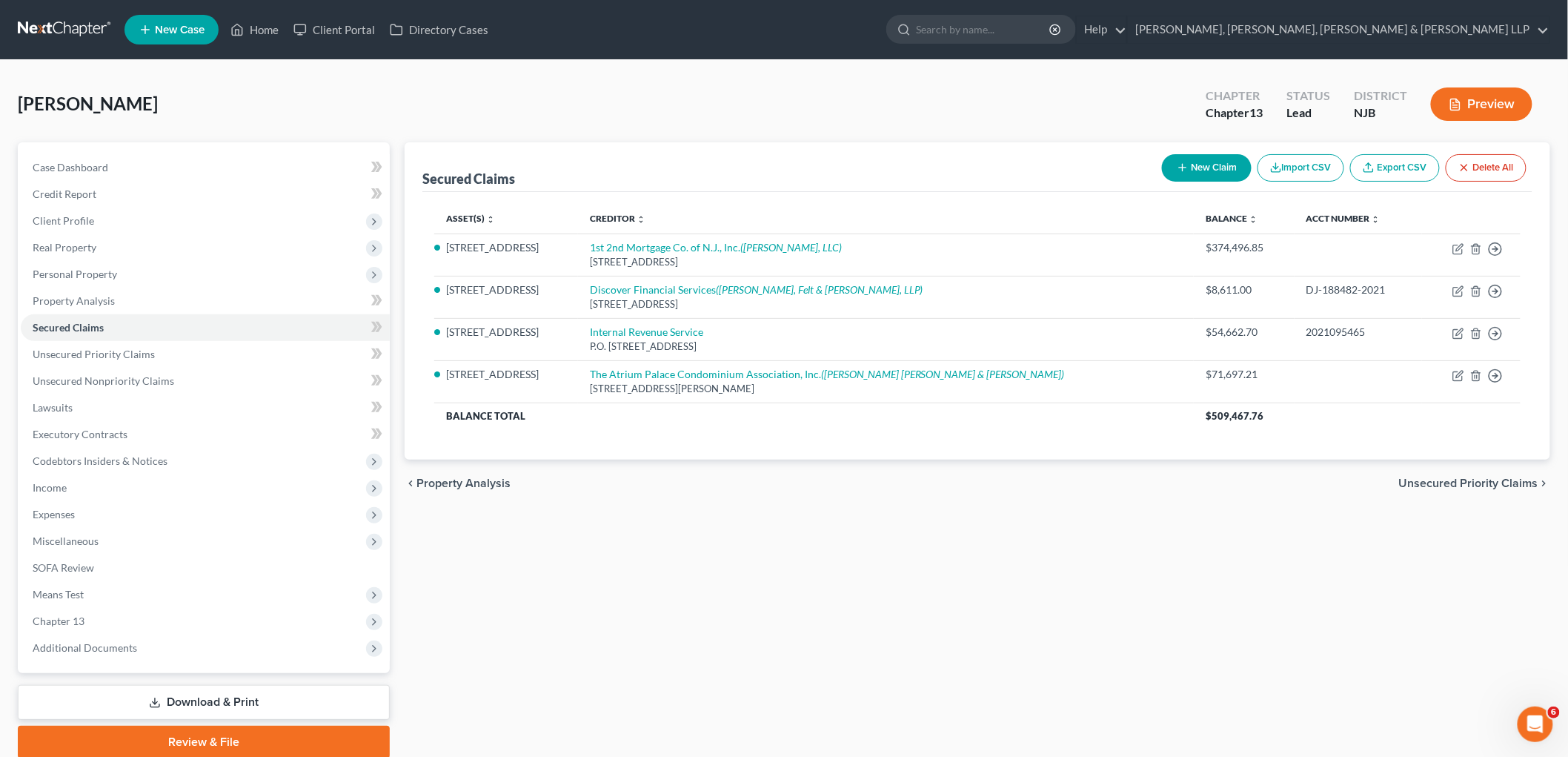
click at [989, 480] on span "Unsecured Priority Claims" at bounding box center [1468, 483] width 140 height 12
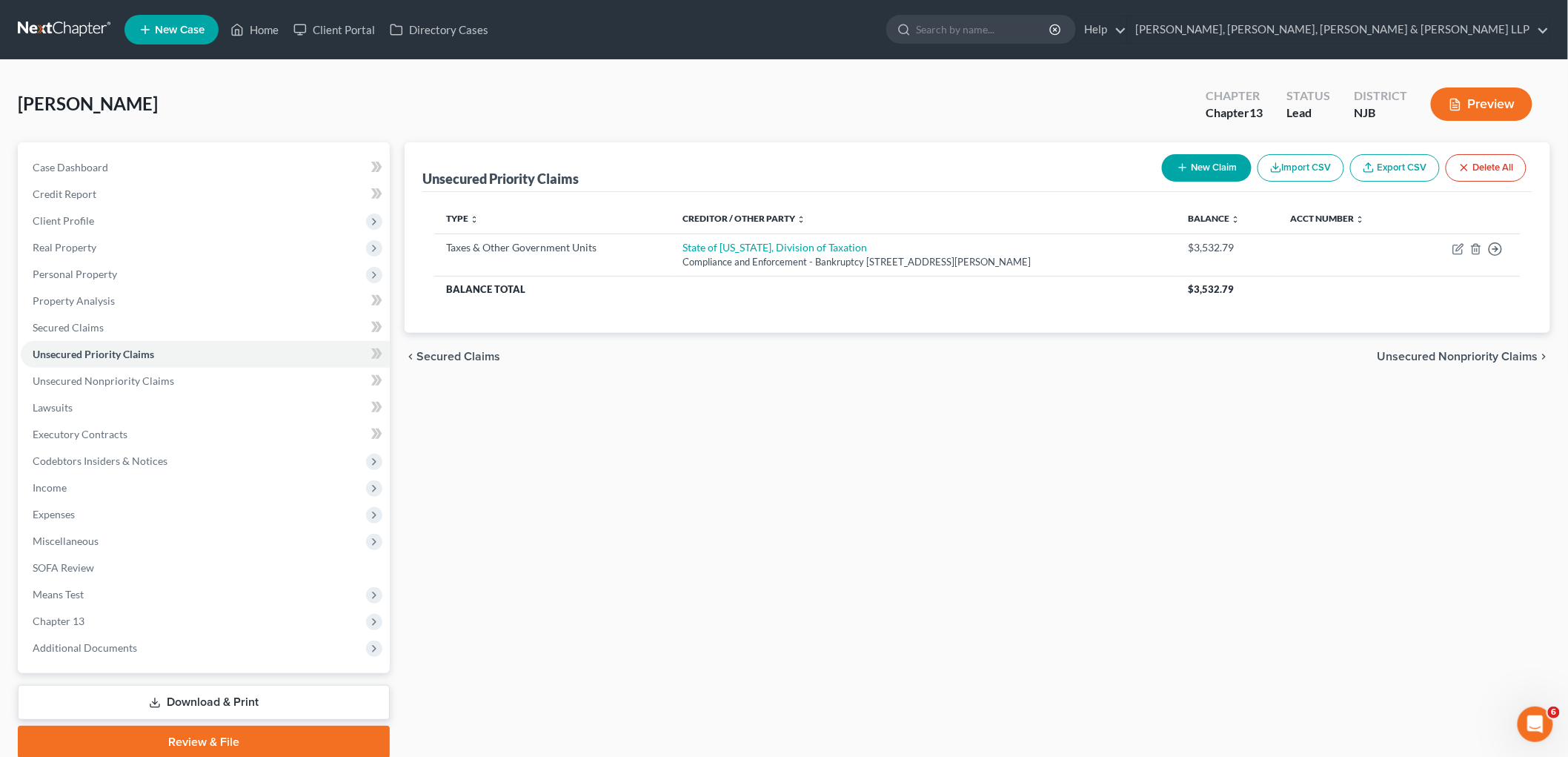
click at [471, 353] on span "Secured Claims" at bounding box center [458, 356] width 83 height 12
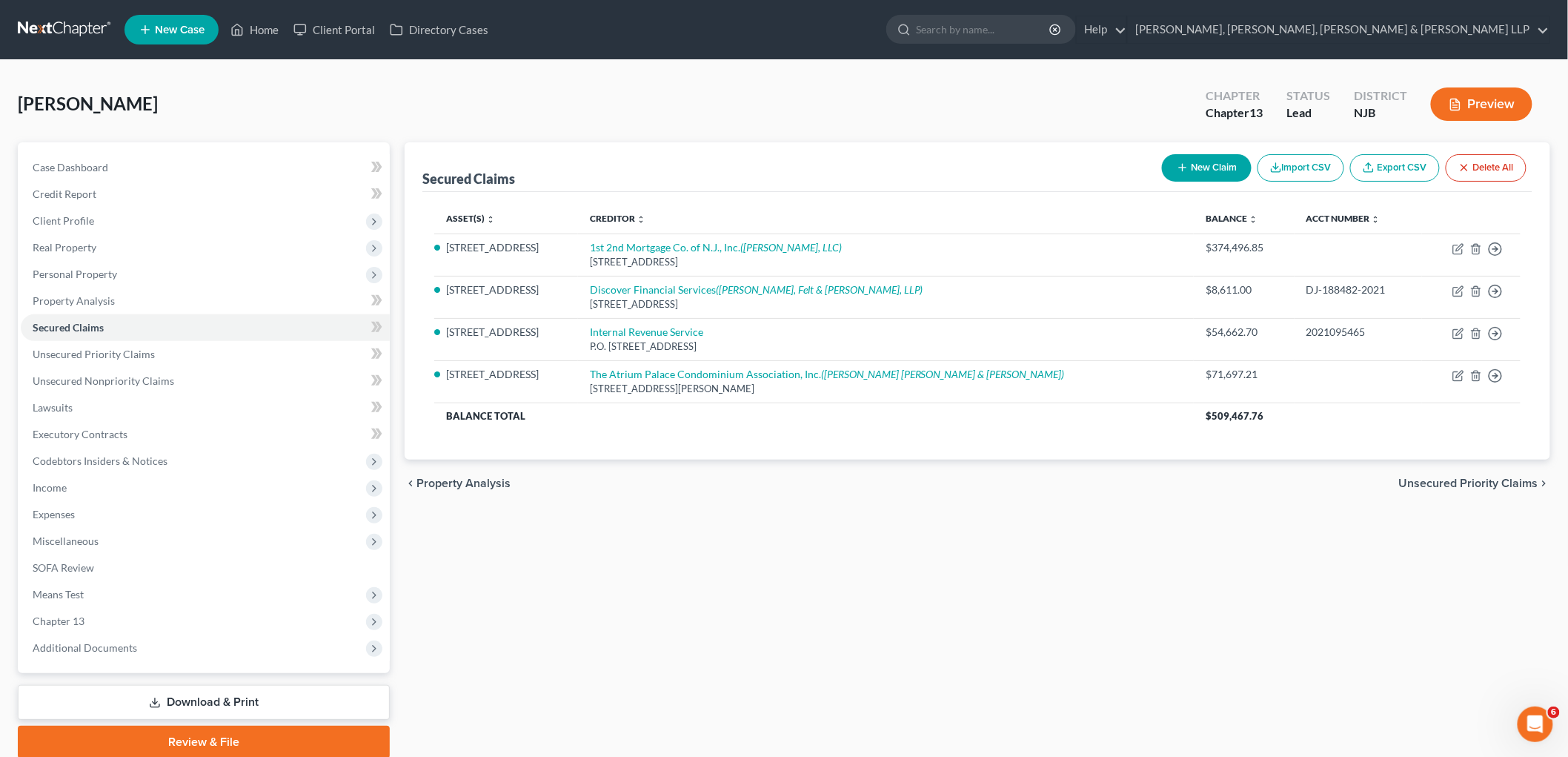
click at [989, 168] on button "New Claim" at bounding box center [1207, 168] width 90 height 27
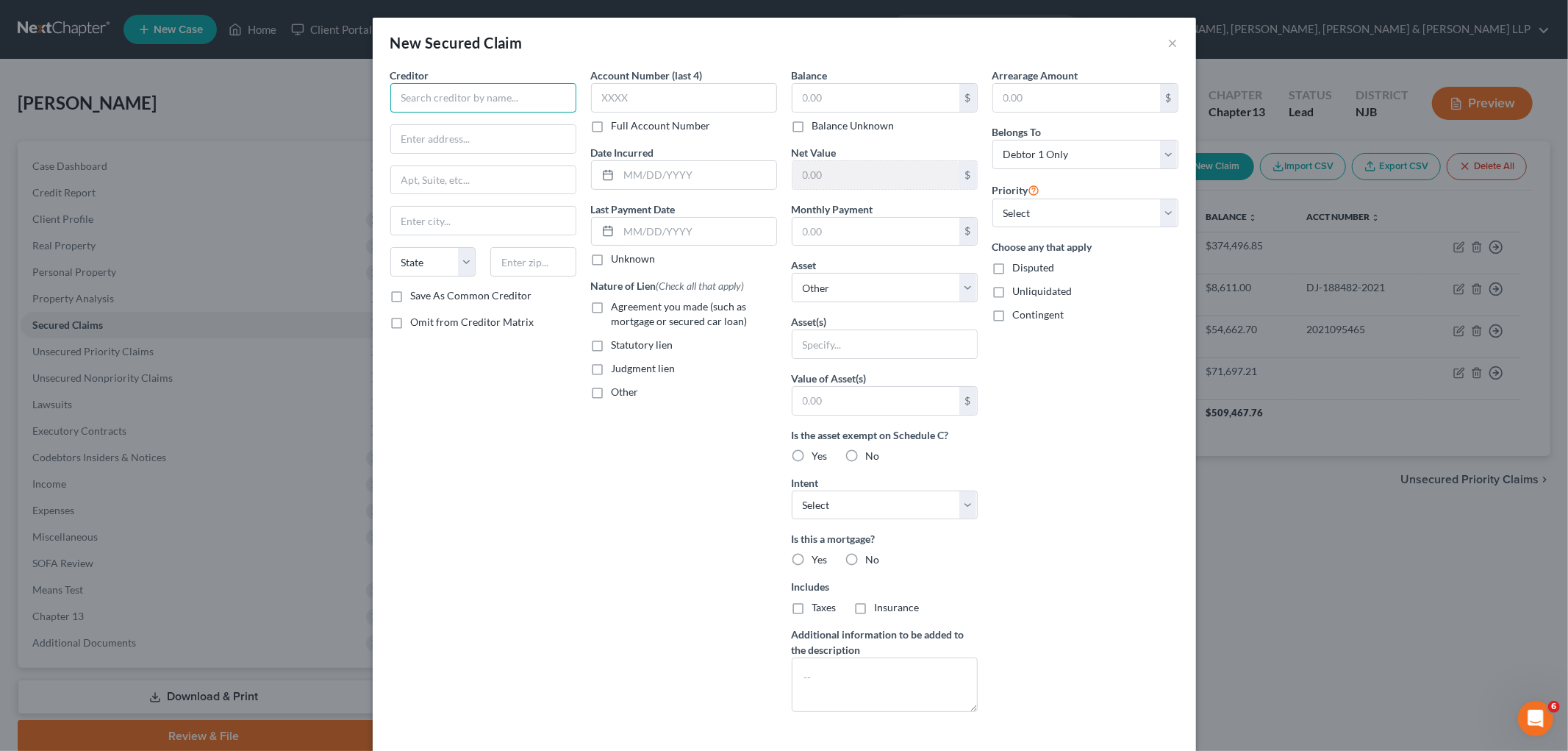
click at [520, 96] on input "text" at bounding box center [483, 97] width 186 height 29
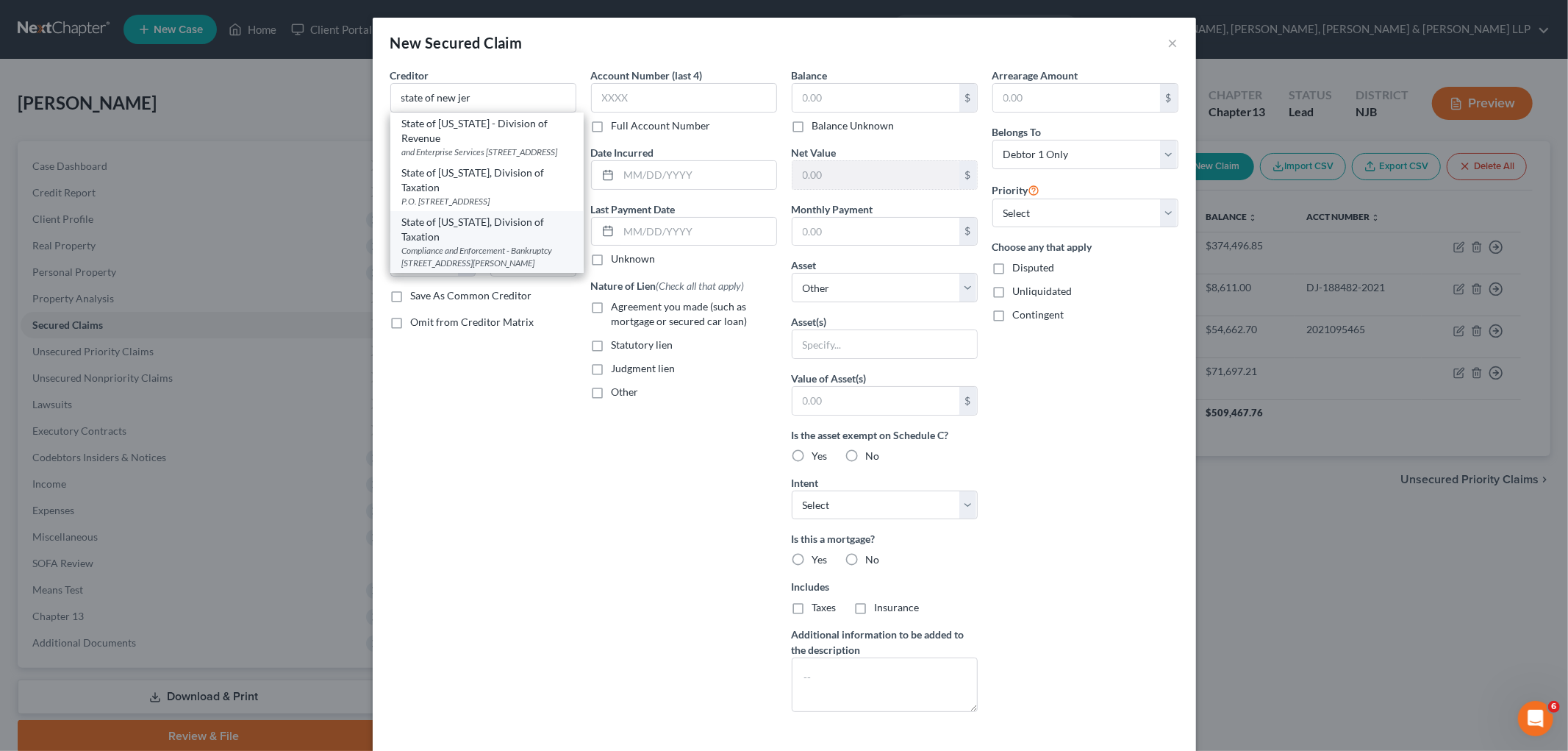
click at [469, 266] on div "Compliance and Enforcement - Bankruptcy [STREET_ADDRESS][PERSON_NAME]" at bounding box center [487, 256] width 170 height 25
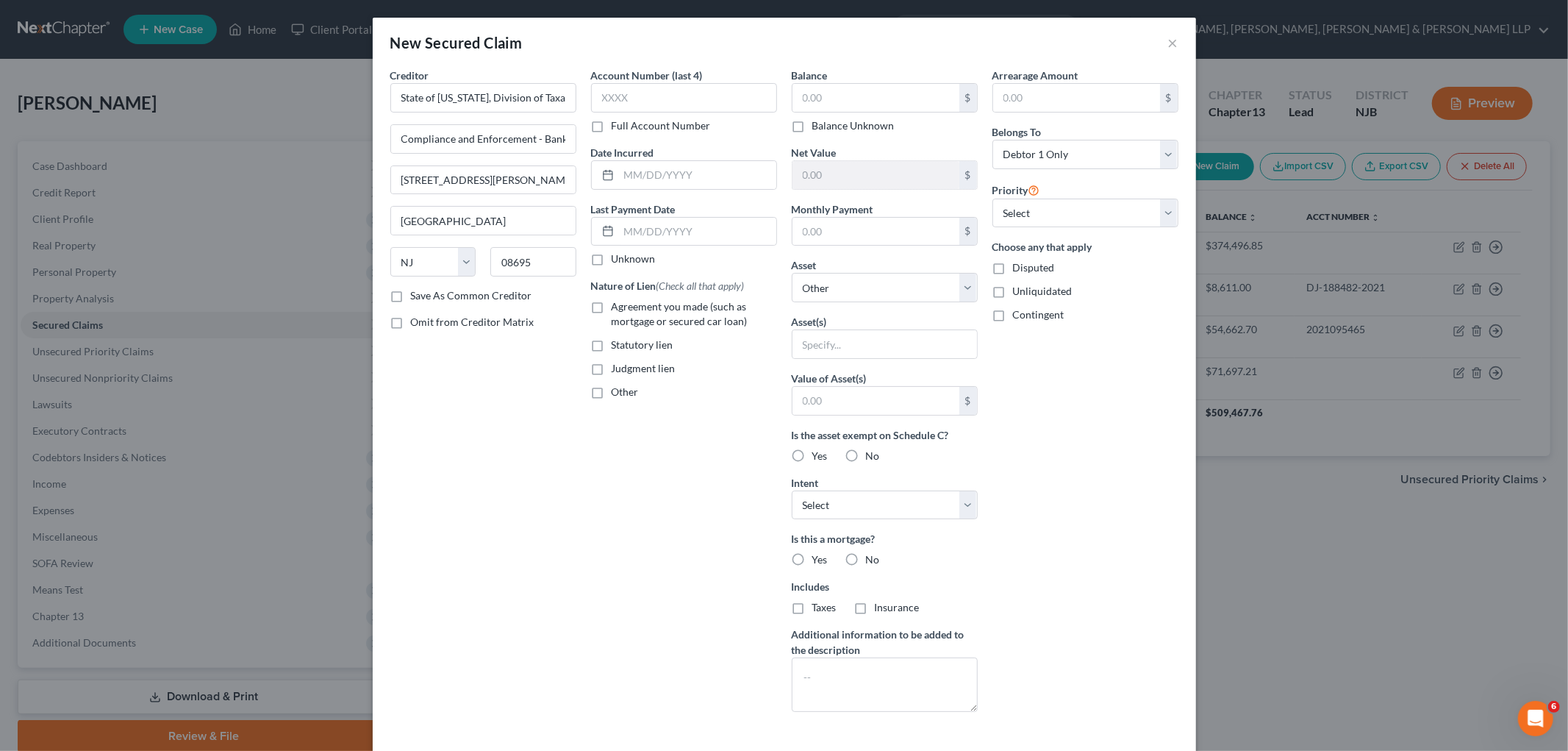
click at [612, 342] on label "Statutory lien" at bounding box center [643, 345] width 62 height 14
click at [618, 342] on input "Statutory lien" at bounding box center [623, 342] width 10 height 10
click at [839, 99] on input "text" at bounding box center [876, 97] width 167 height 28
paste input "5,831.27"
click at [612, 128] on label "Full Account Number" at bounding box center [661, 126] width 100 height 14
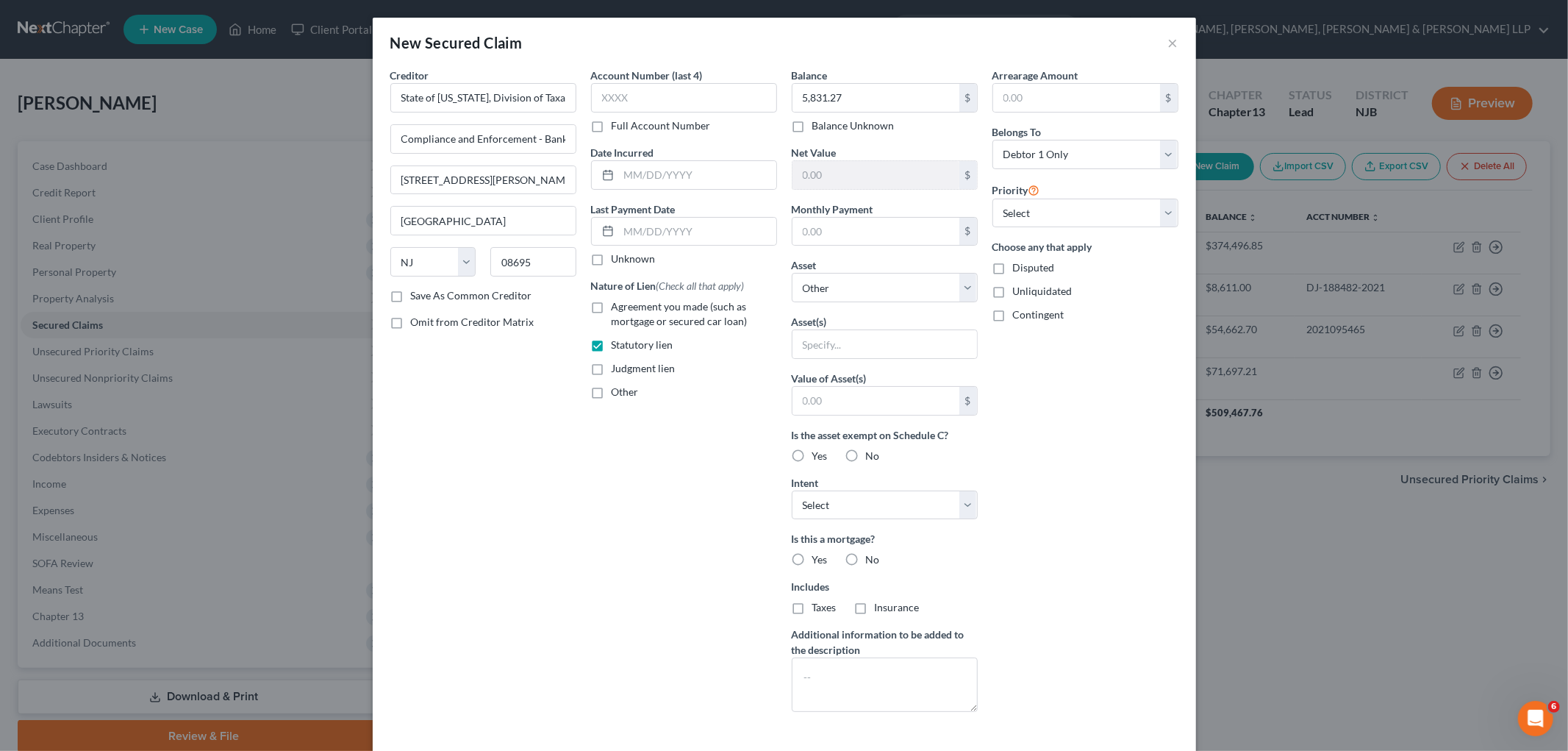
click at [618, 128] on input "Full Account Number" at bounding box center [623, 123] width 10 height 10
click at [628, 96] on input "text" at bounding box center [684, 97] width 186 height 29
paste input "DJ-156416-2017"
drag, startPoint x: 675, startPoint y: 171, endPoint x: 589, endPoint y: 268, distance: 129.6
click at [675, 171] on input "text" at bounding box center [698, 174] width 158 height 28
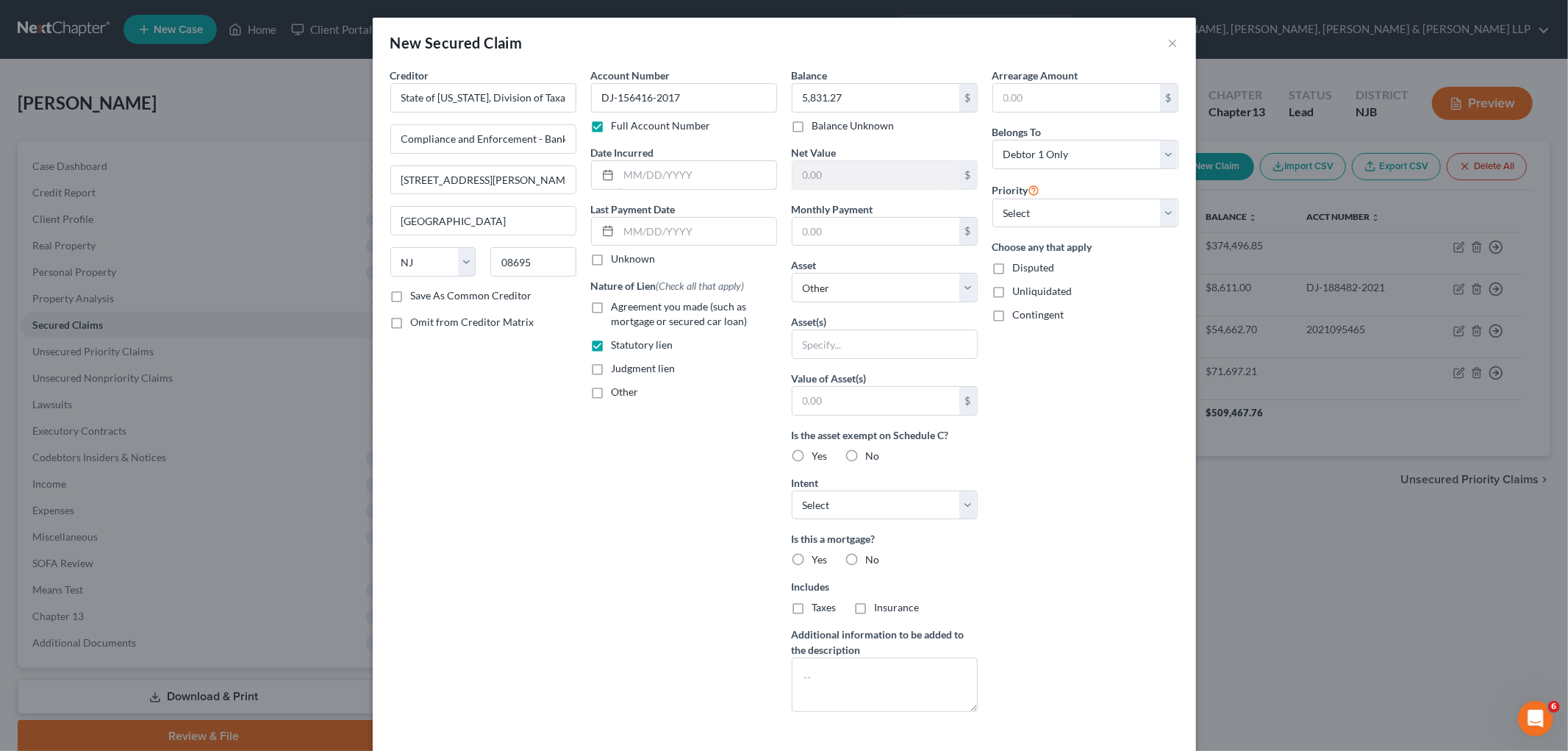
paste input "[DATE]"
click at [462, 471] on div "Creditor * State of [US_STATE], Division of Taxation Compliance and Enforcement…" at bounding box center [483, 396] width 201 height 656
click at [858, 284] on select "Select Other Multiple Assets [STREET_ADDRESS] - $0.0" at bounding box center [885, 287] width 186 height 29
click at [792, 273] on select "Select Other Multiple Assets [STREET_ADDRESS] - $0.0" at bounding box center [885, 287] width 186 height 29
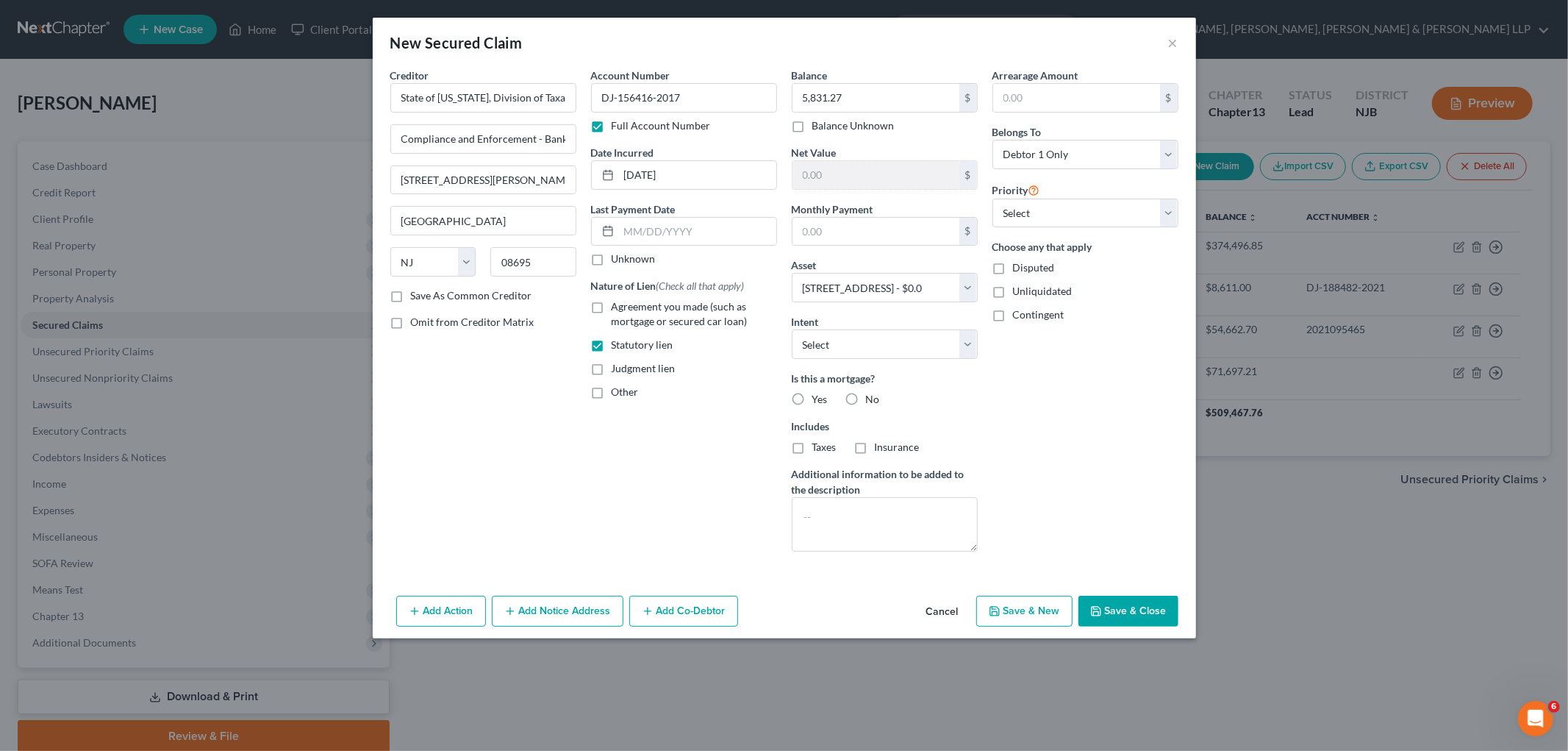
click at [982, 461] on div "Arrearage Amount $ Belongs To * Select Debtor 1 Only Debtor 2 Only Debtor 1 And…" at bounding box center [1085, 315] width 201 height 495
click at [982, 614] on button "Save & Close" at bounding box center [1128, 611] width 100 height 31
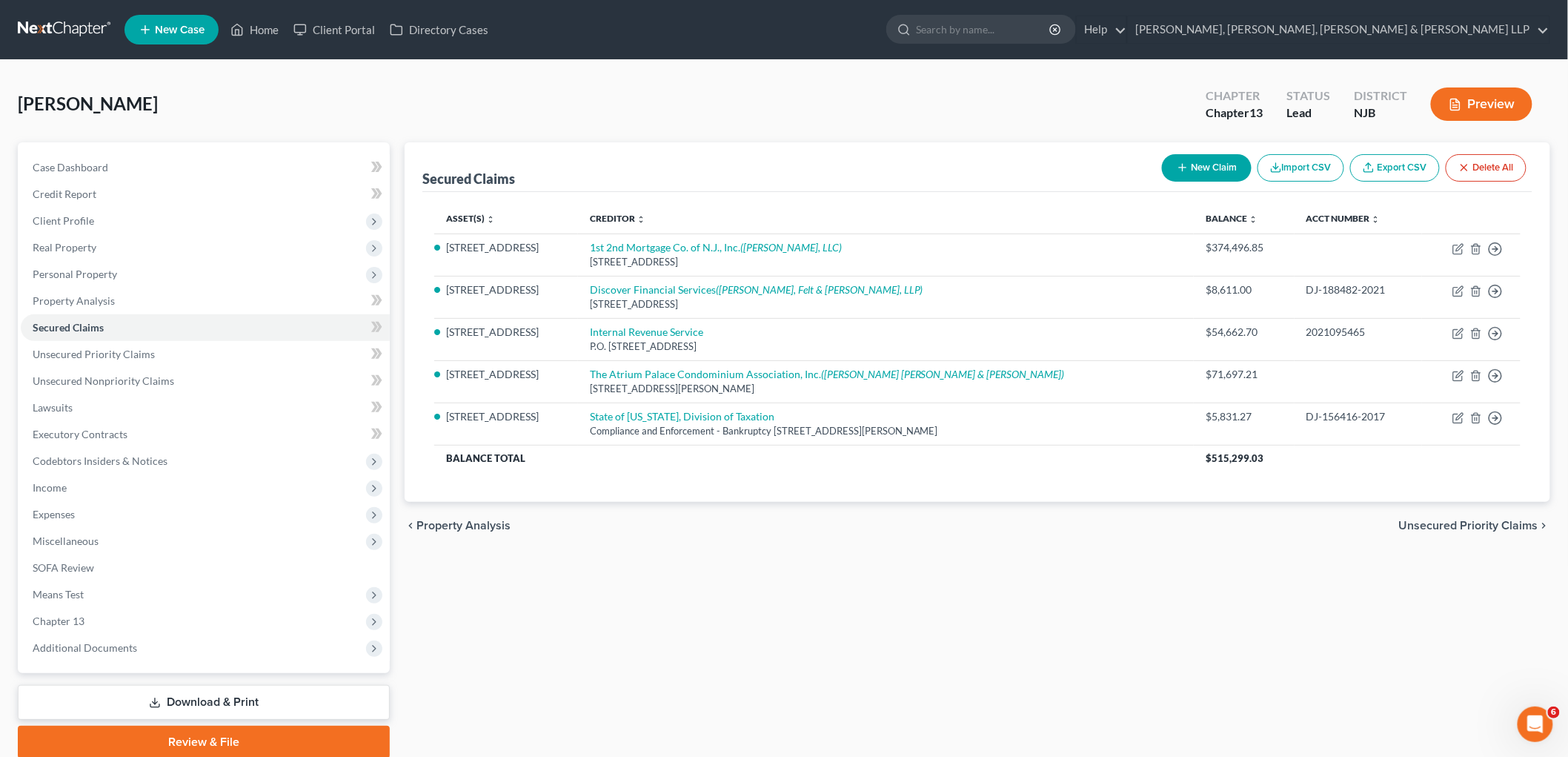
click at [168, 89] on div "[PERSON_NAME] Upgraded Chapter Chapter 13 Status [GEOGRAPHIC_DATA] [GEOGRAPHIC_…" at bounding box center [783, 110] width 1532 height 64
click at [112, 457] on span "Codebtors Insiders & Notices" at bounding box center [100, 461] width 135 height 13
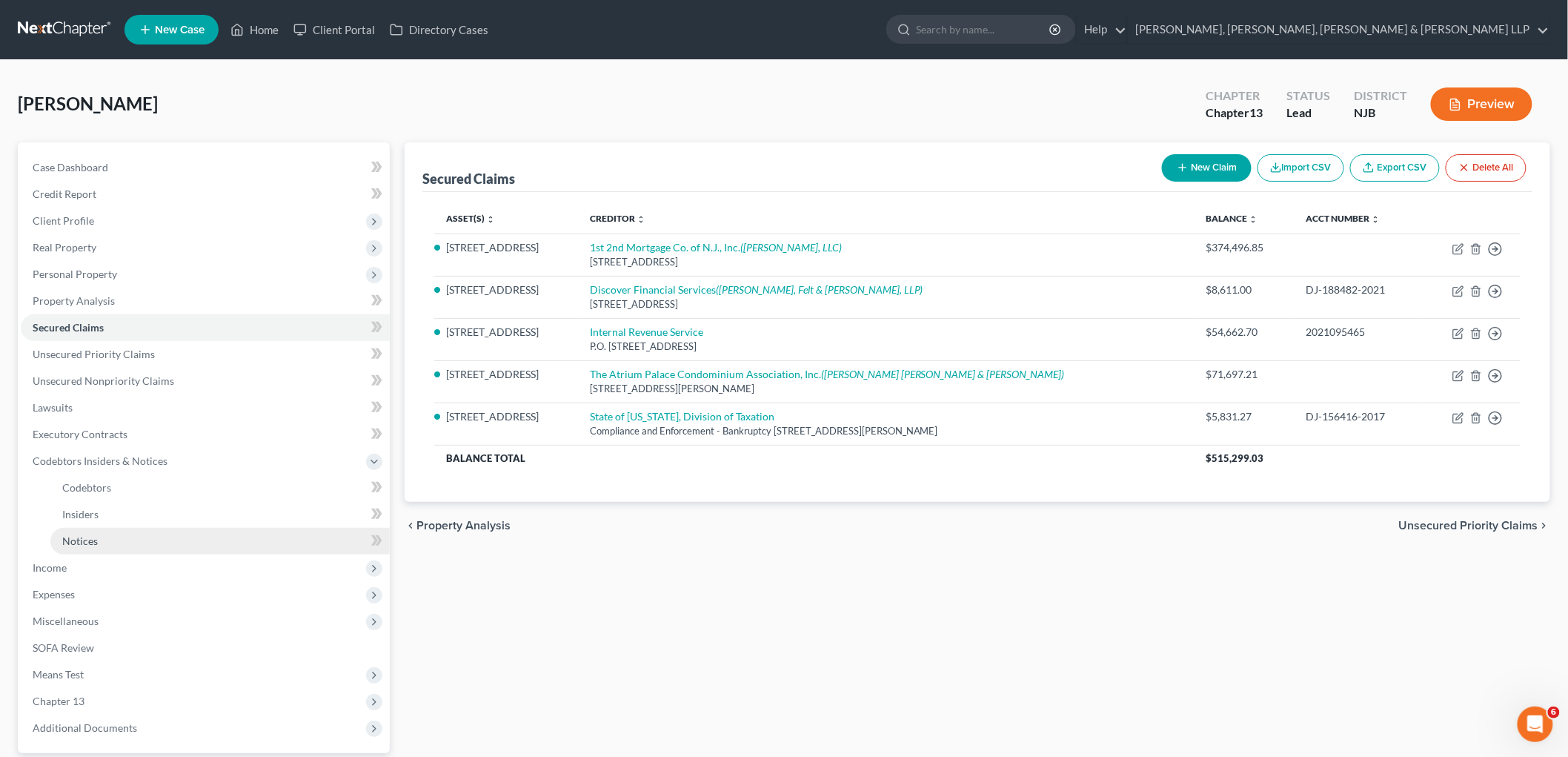
click at [84, 539] on span "Notices" at bounding box center [80, 541] width 35 height 13
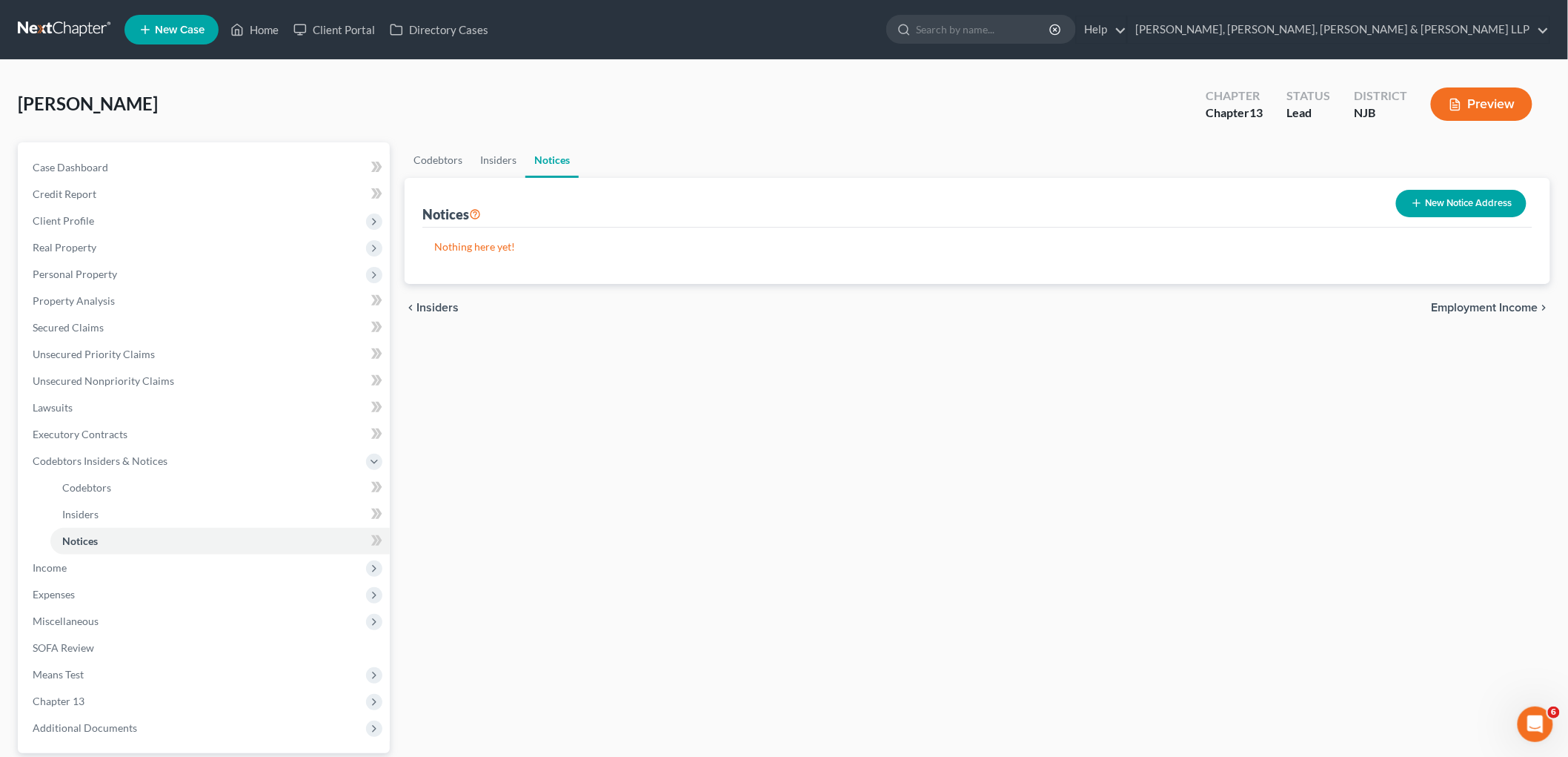
click at [989, 202] on button "New Notice Address" at bounding box center [1460, 203] width 130 height 27
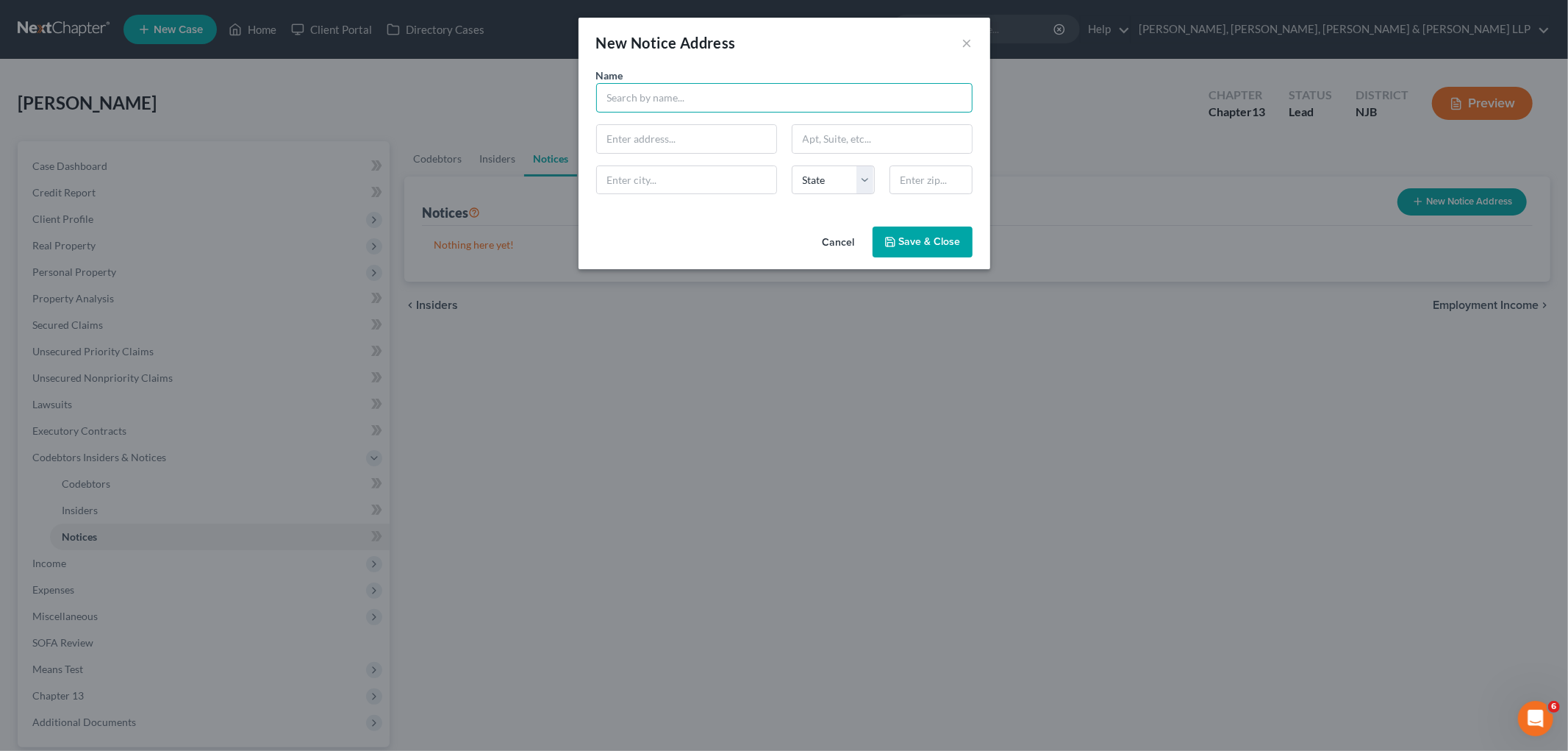
click at [698, 104] on input "text" at bounding box center [784, 97] width 377 height 29
paste input "Fort [PERSON_NAME] Tax Collector"
click at [686, 139] on input "text" at bounding box center [686, 139] width 179 height 28
paste input "[STREET_ADDRESS]"
click at [935, 171] on input "text" at bounding box center [931, 180] width 83 height 29
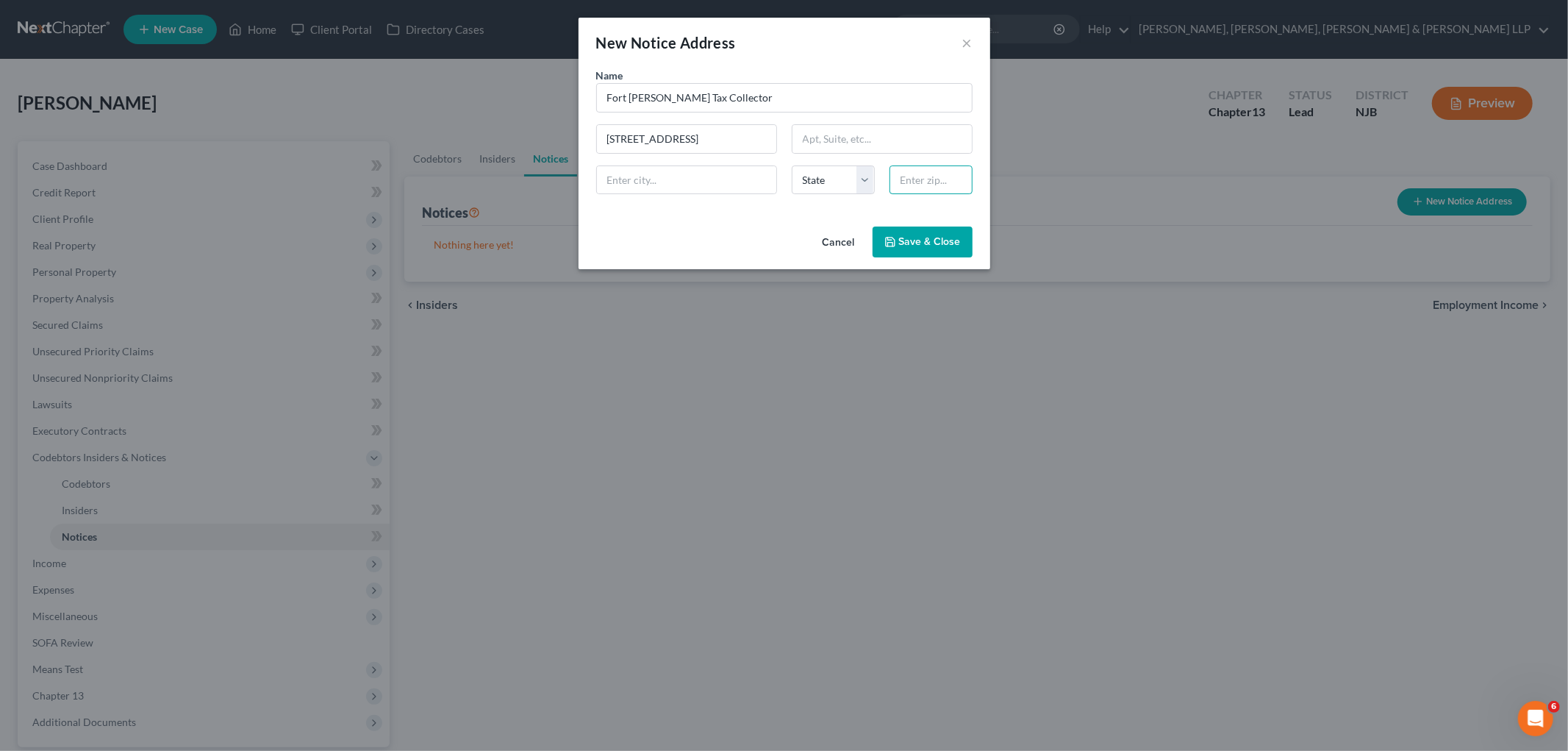
paste input "07024"
click at [704, 232] on div "Cancel Save & Close" at bounding box center [784, 244] width 412 height 49
click at [913, 239] on span "Save & Close" at bounding box center [930, 241] width 62 height 13
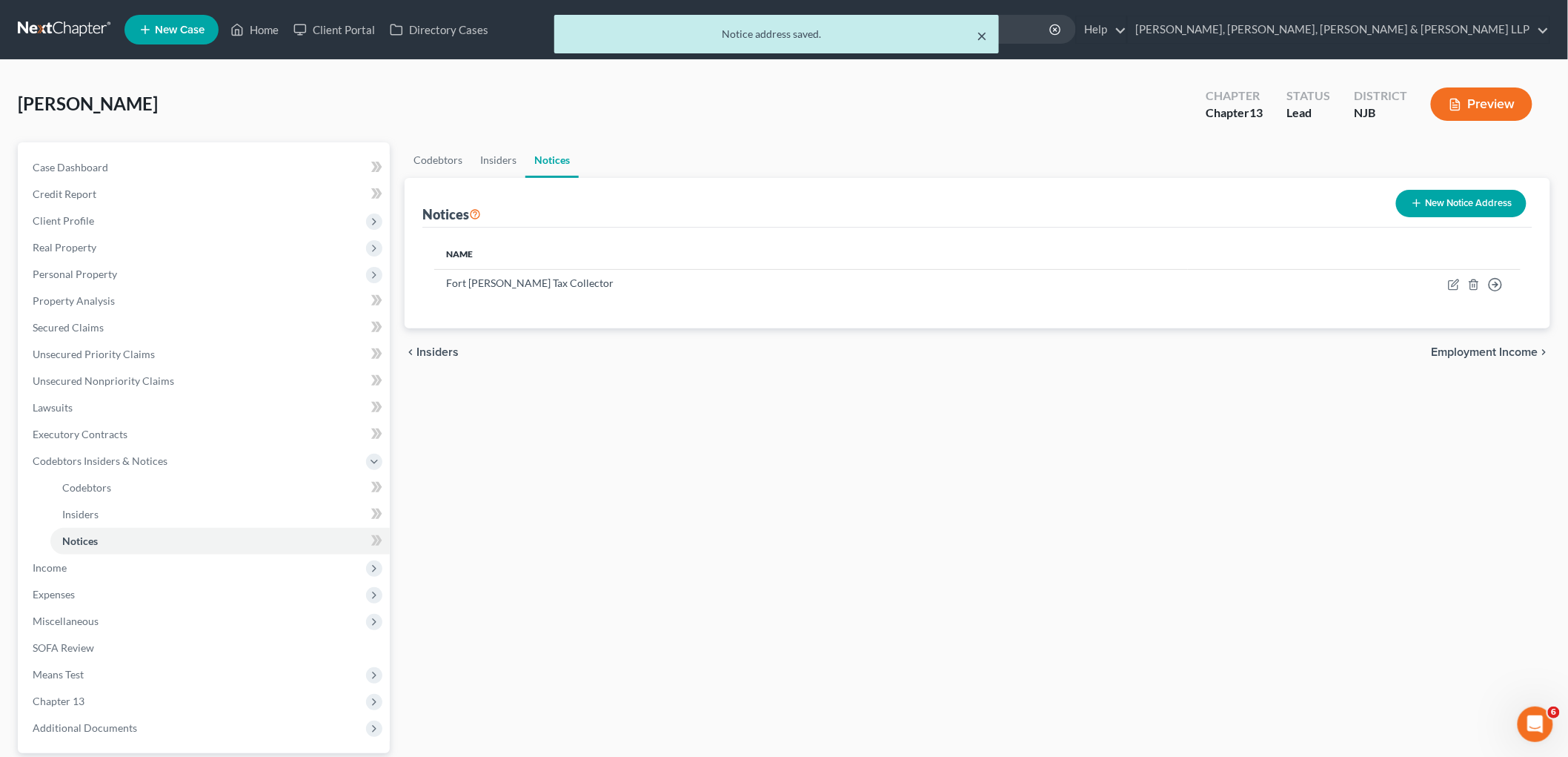
drag, startPoint x: 980, startPoint y: 31, endPoint x: 974, endPoint y: 82, distance: 51.4
click at [980, 31] on button "×" at bounding box center [981, 35] width 10 height 18
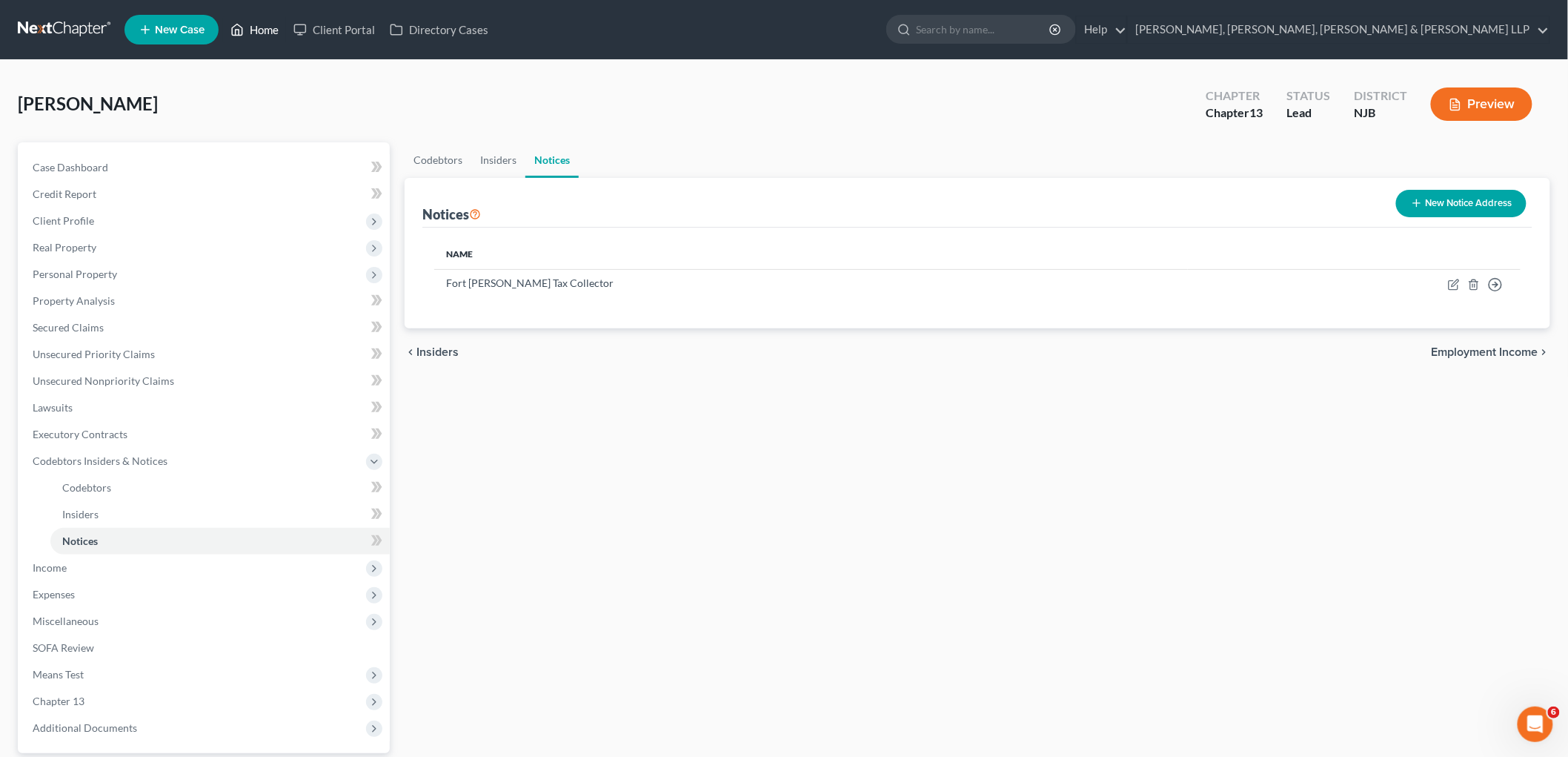
click at [262, 32] on link "Home" at bounding box center [254, 29] width 63 height 26
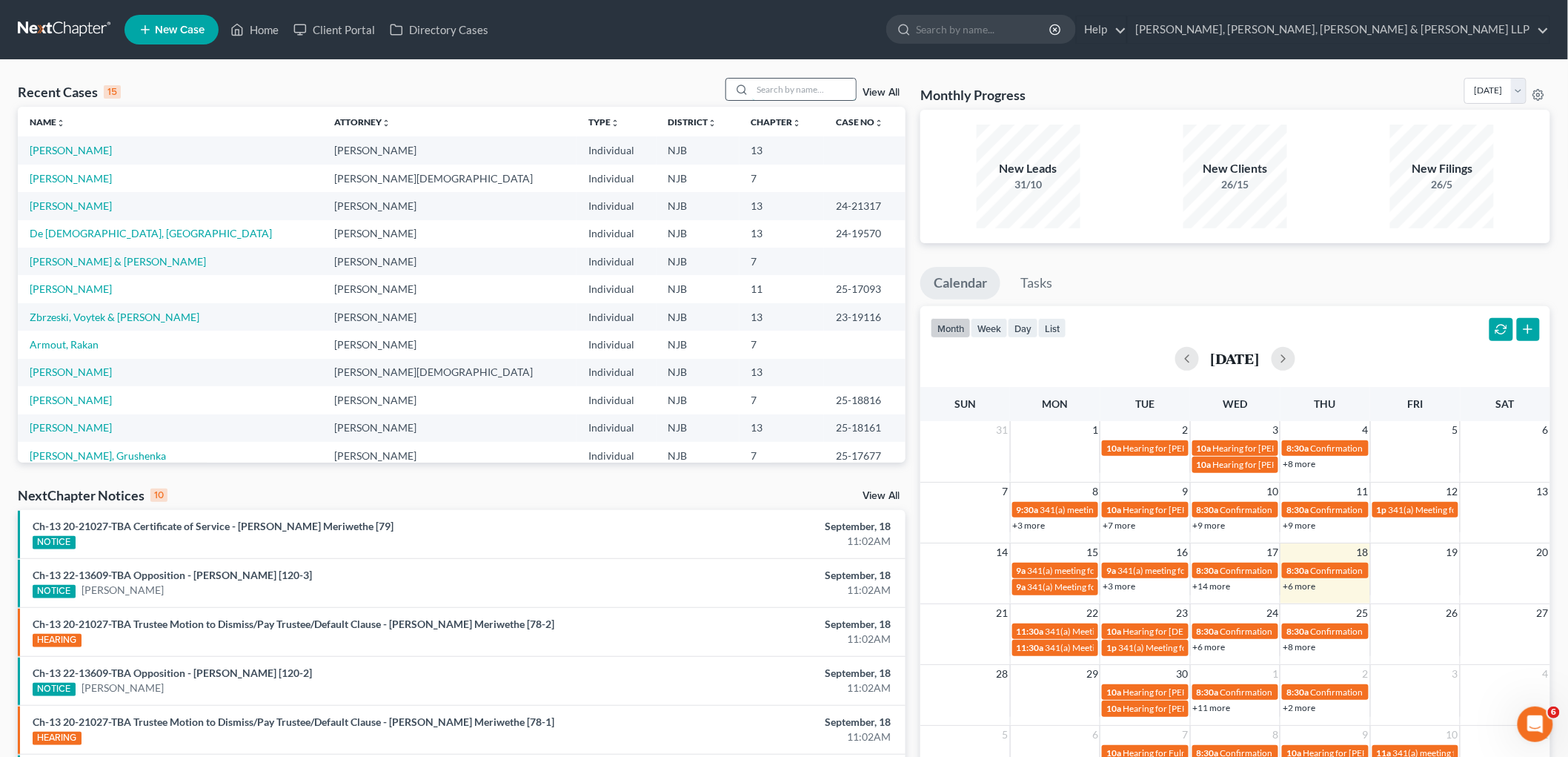
click at [806, 96] on input "search" at bounding box center [803, 89] width 104 height 22
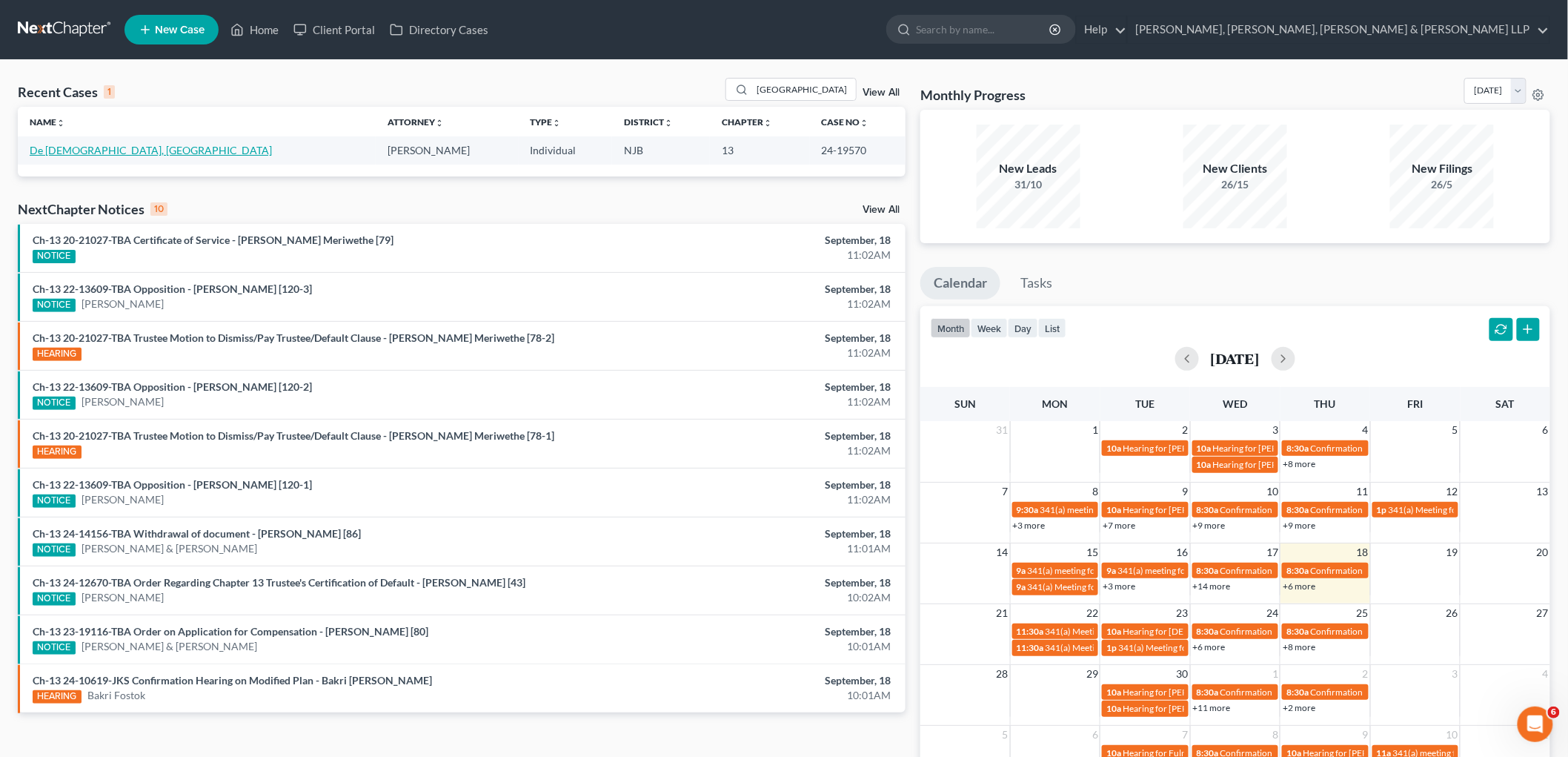
click at [85, 146] on link "De [DEMOGRAPHIC_DATA], [GEOGRAPHIC_DATA]" at bounding box center [151, 150] width 242 height 13
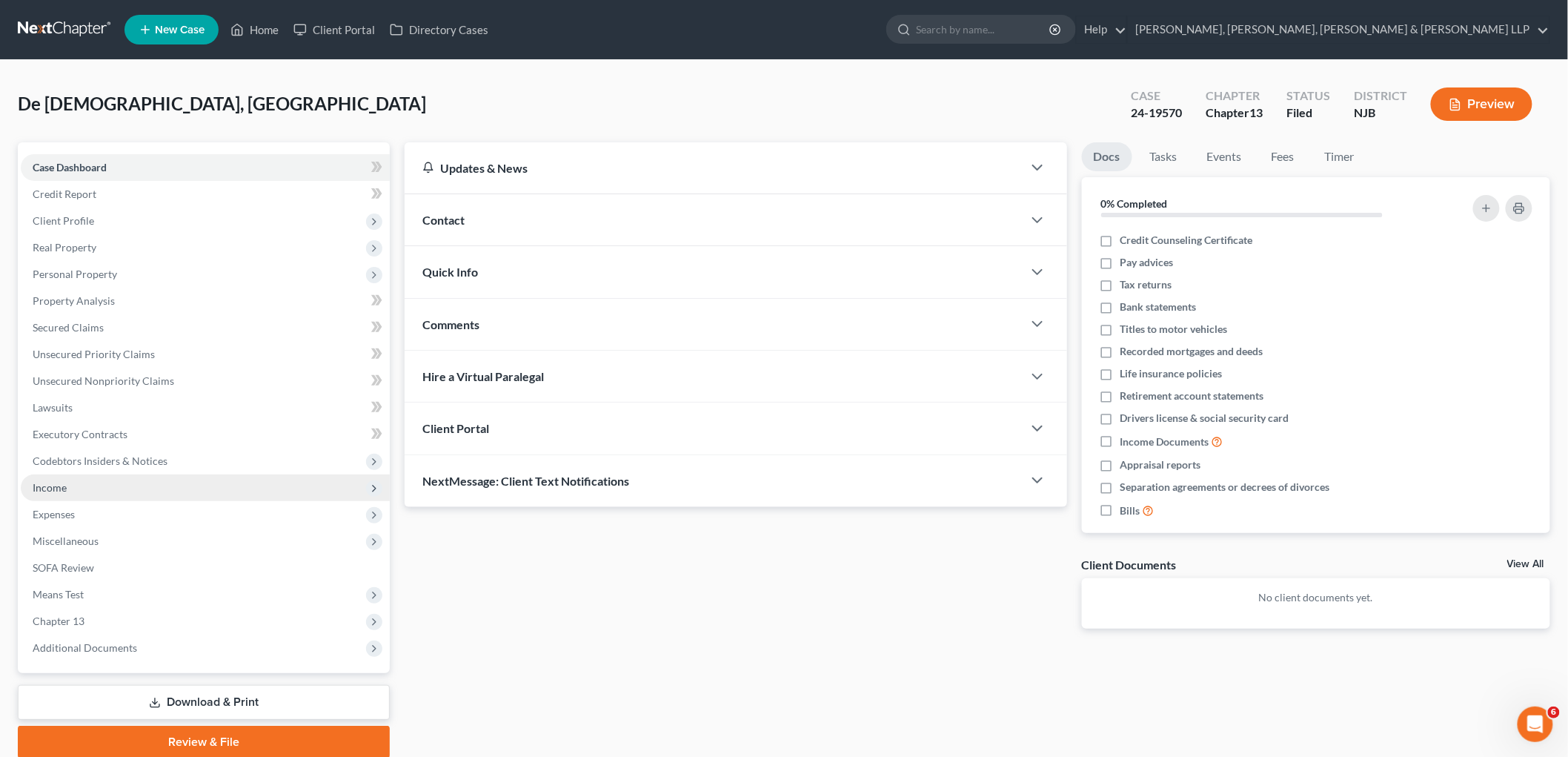
click at [63, 497] on span "Income" at bounding box center [205, 487] width 369 height 26
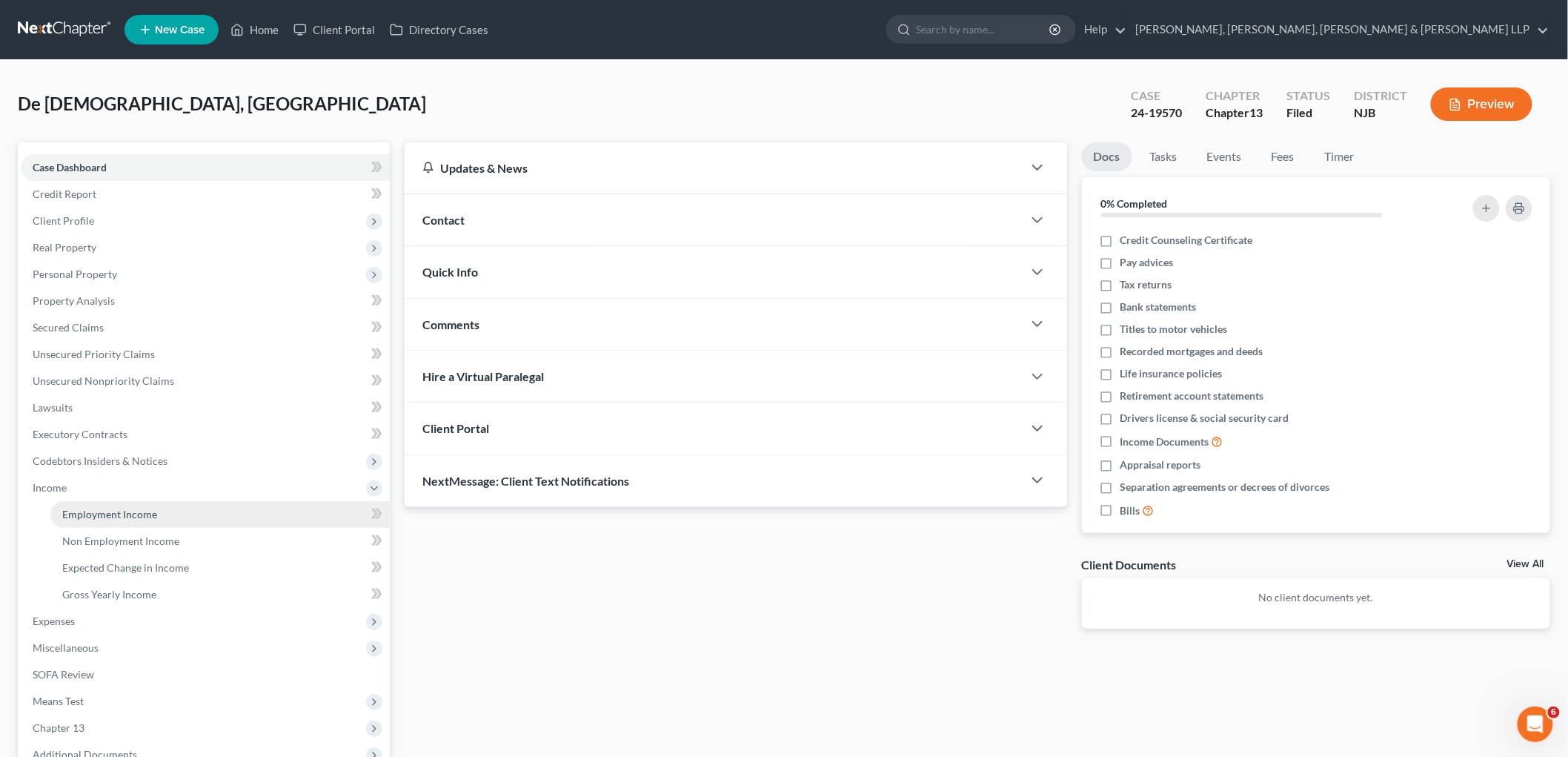
click at [71, 513] on span "Employment Income" at bounding box center [110, 514] width 95 height 13
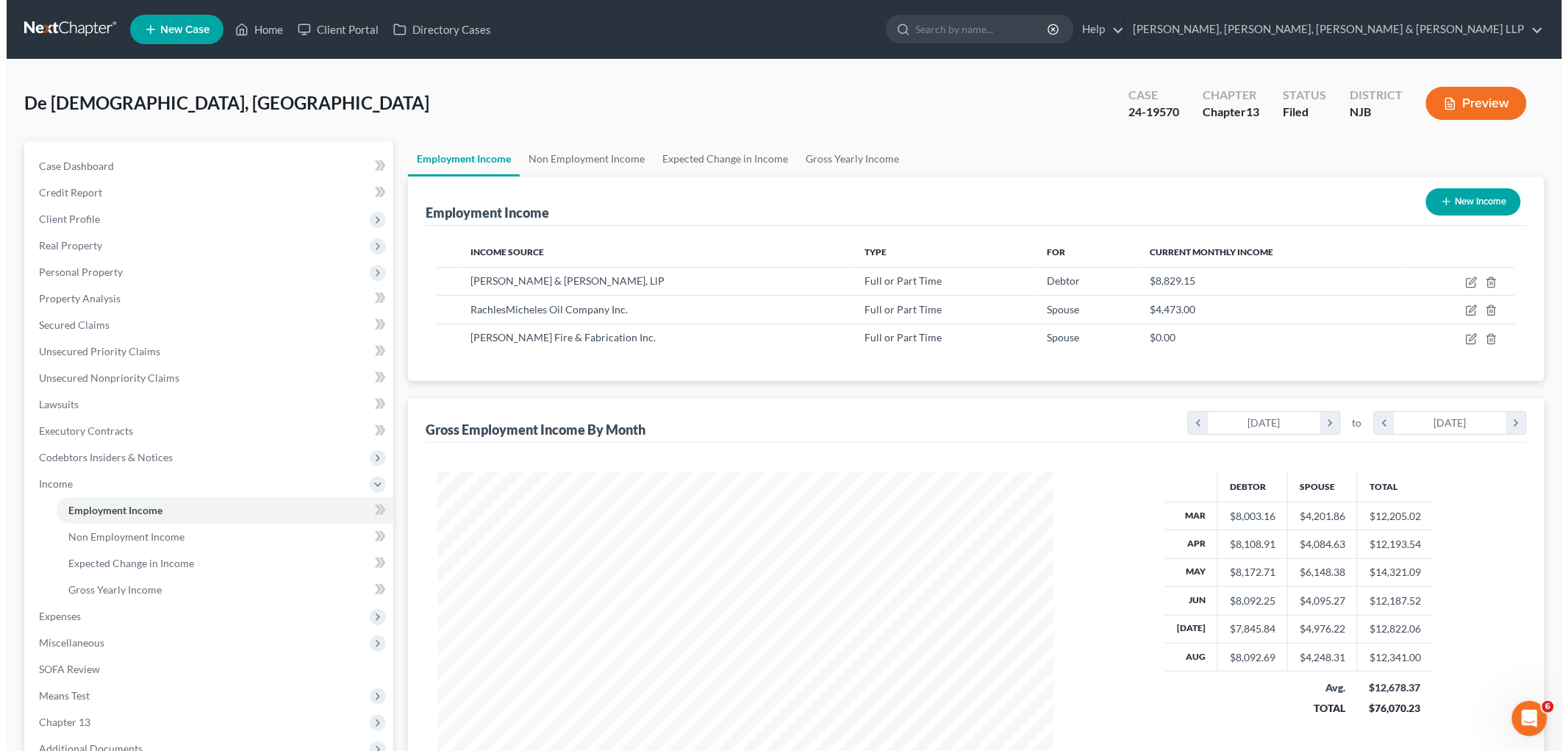
scroll to position [307, 646]
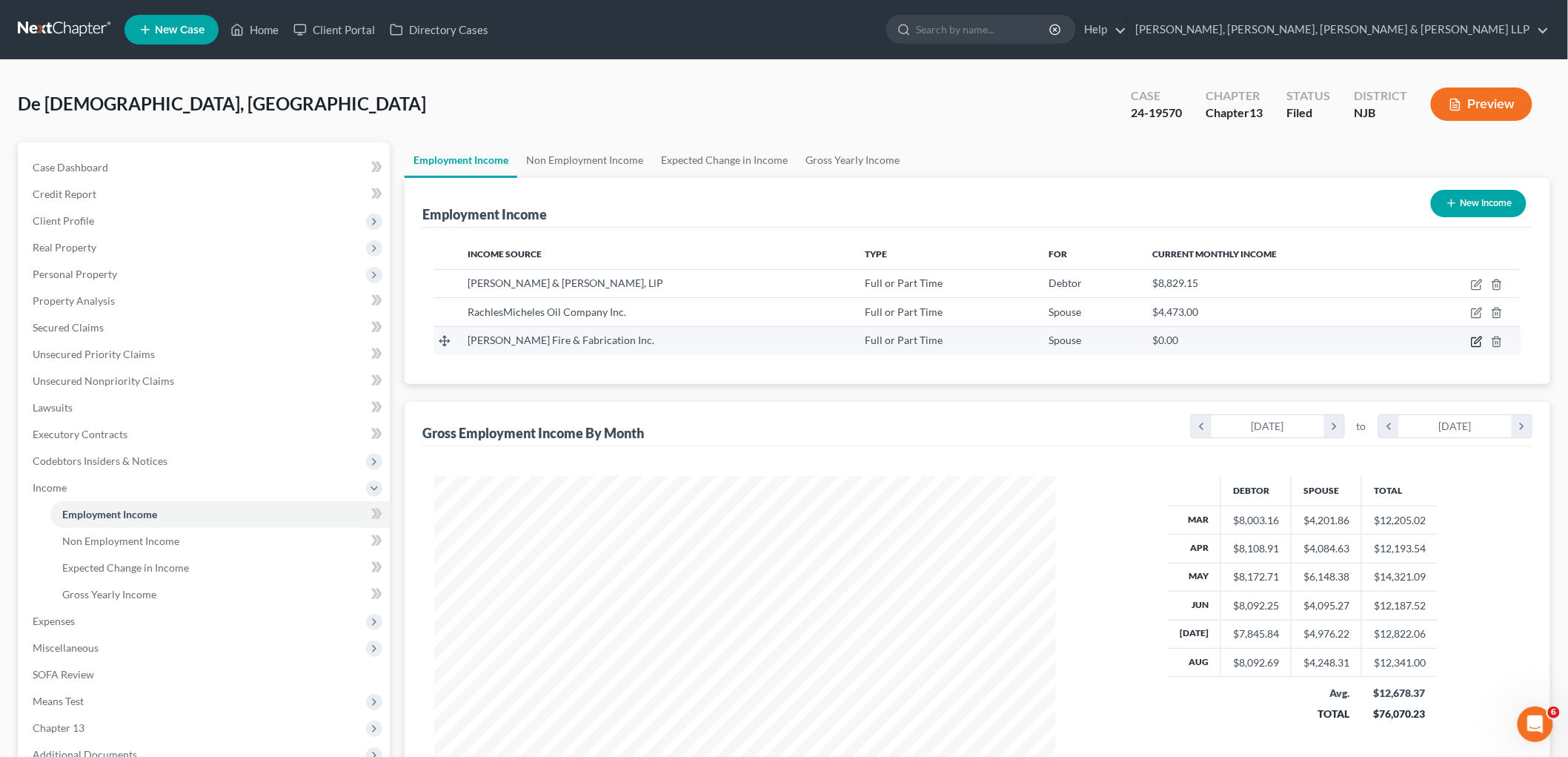
click at [989, 338] on icon "button" at bounding box center [1476, 341] width 9 height 9
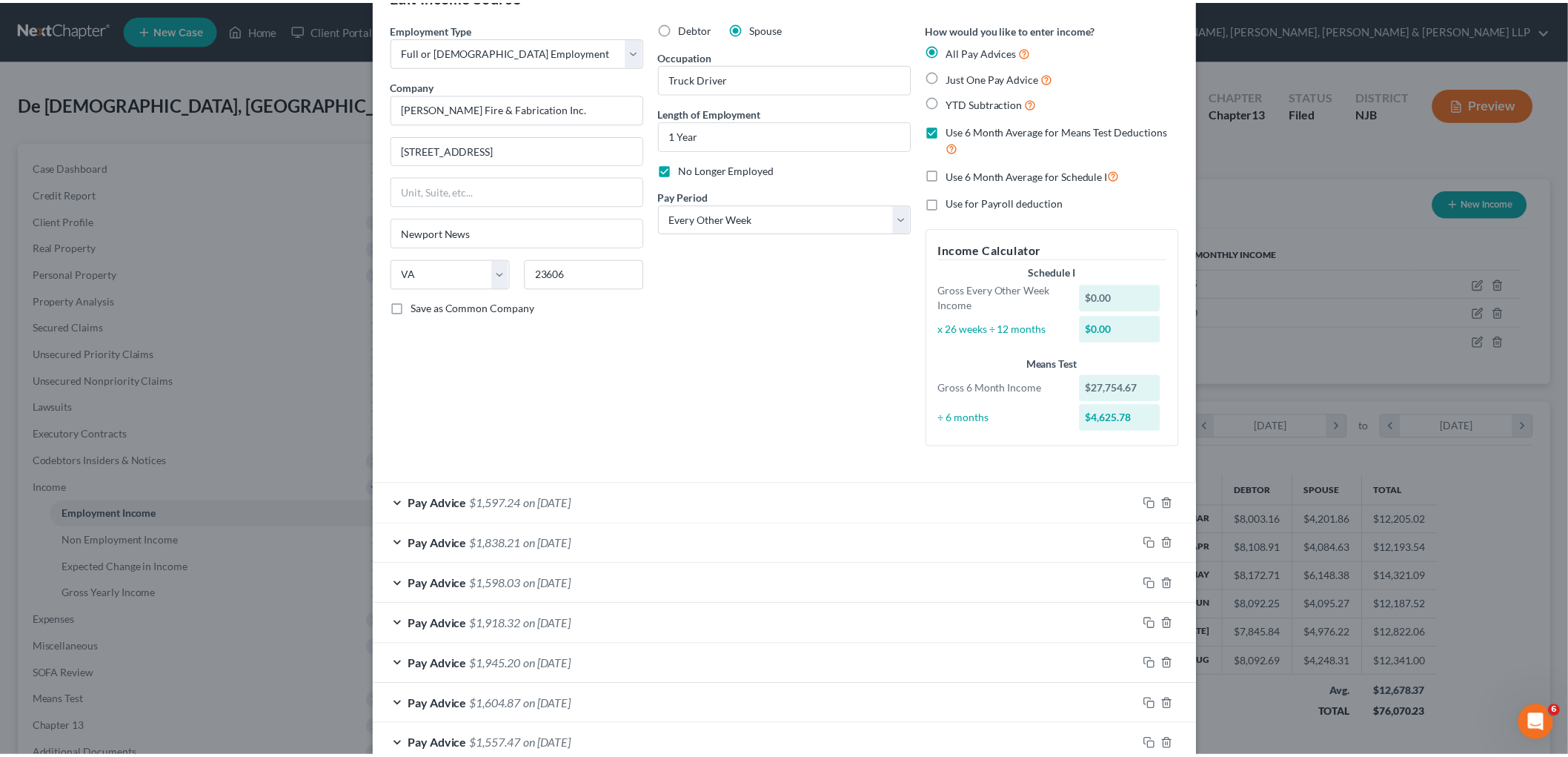
scroll to position [0, 0]
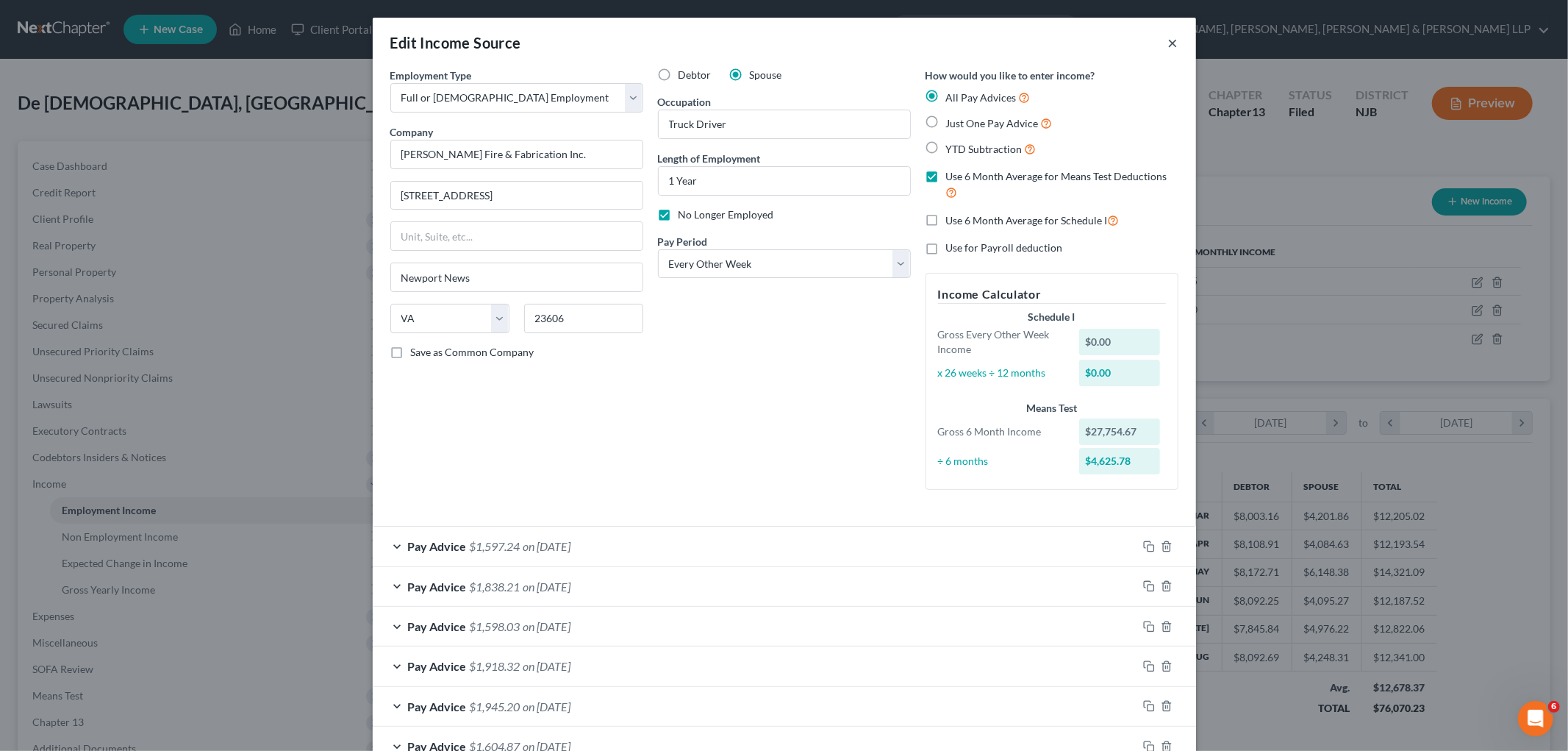
click at [982, 38] on button "×" at bounding box center [1173, 42] width 10 height 18
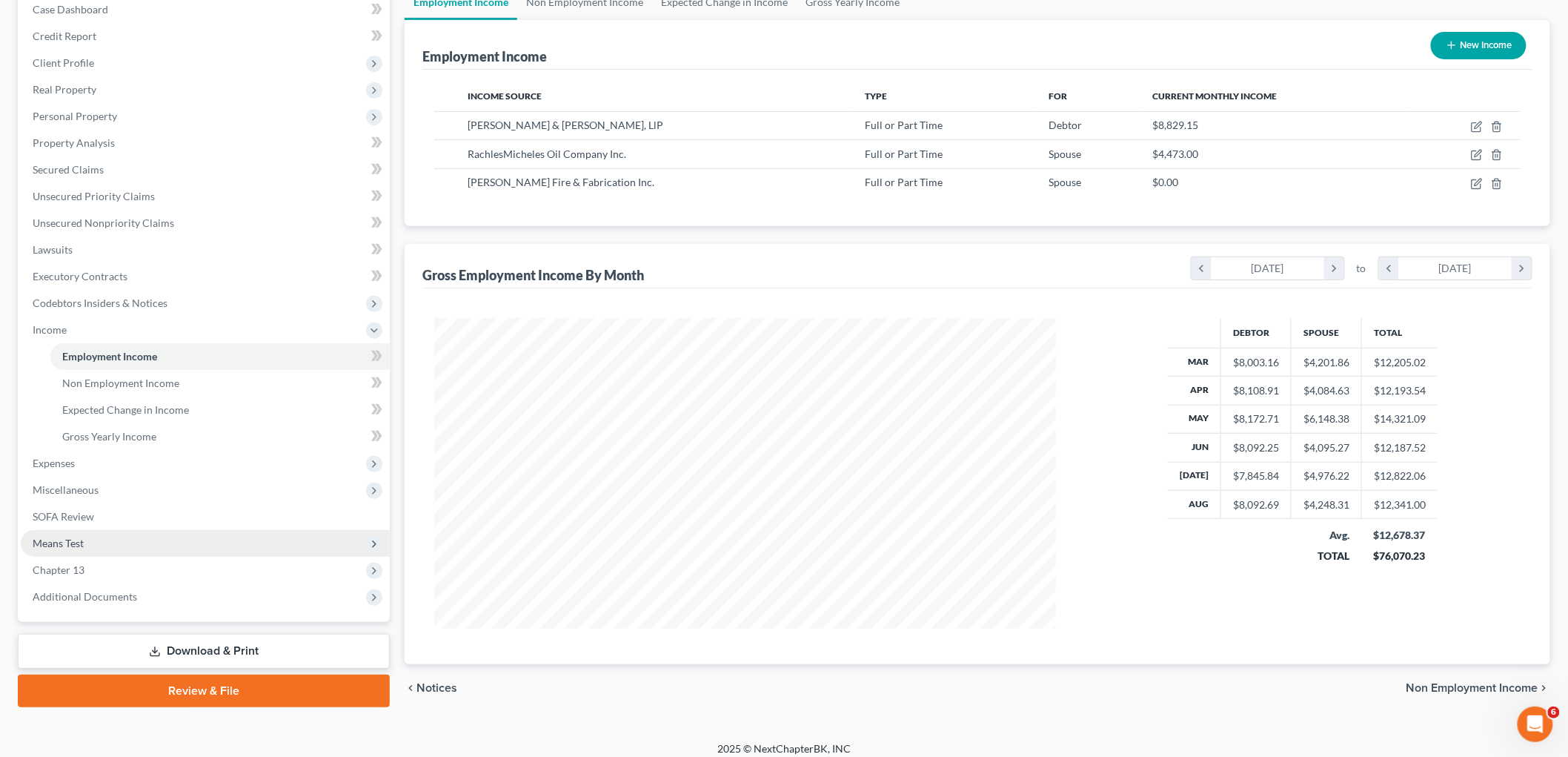
scroll to position [165, 0]
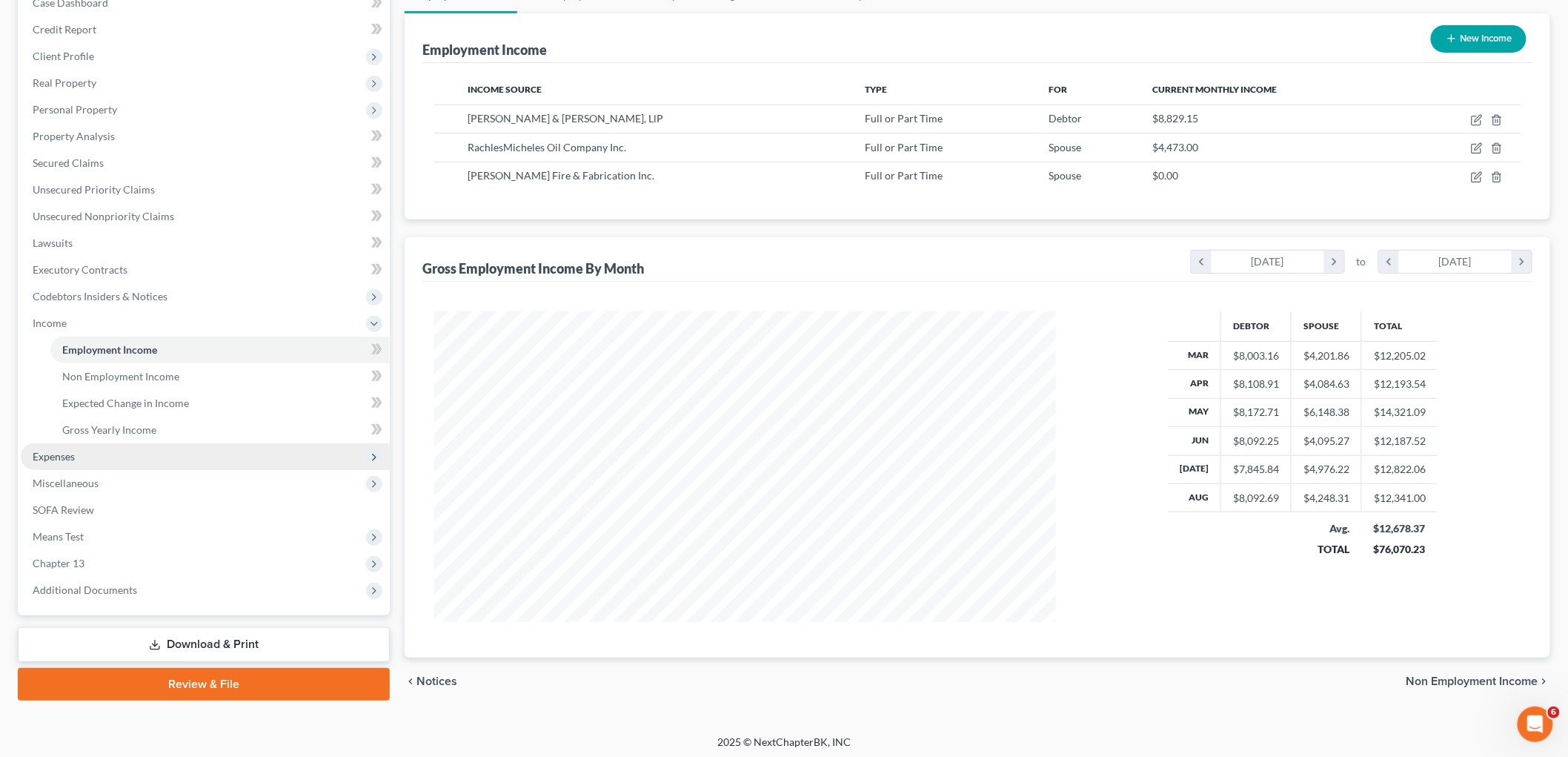
click at [56, 450] on span "Expenses" at bounding box center [54, 456] width 43 height 13
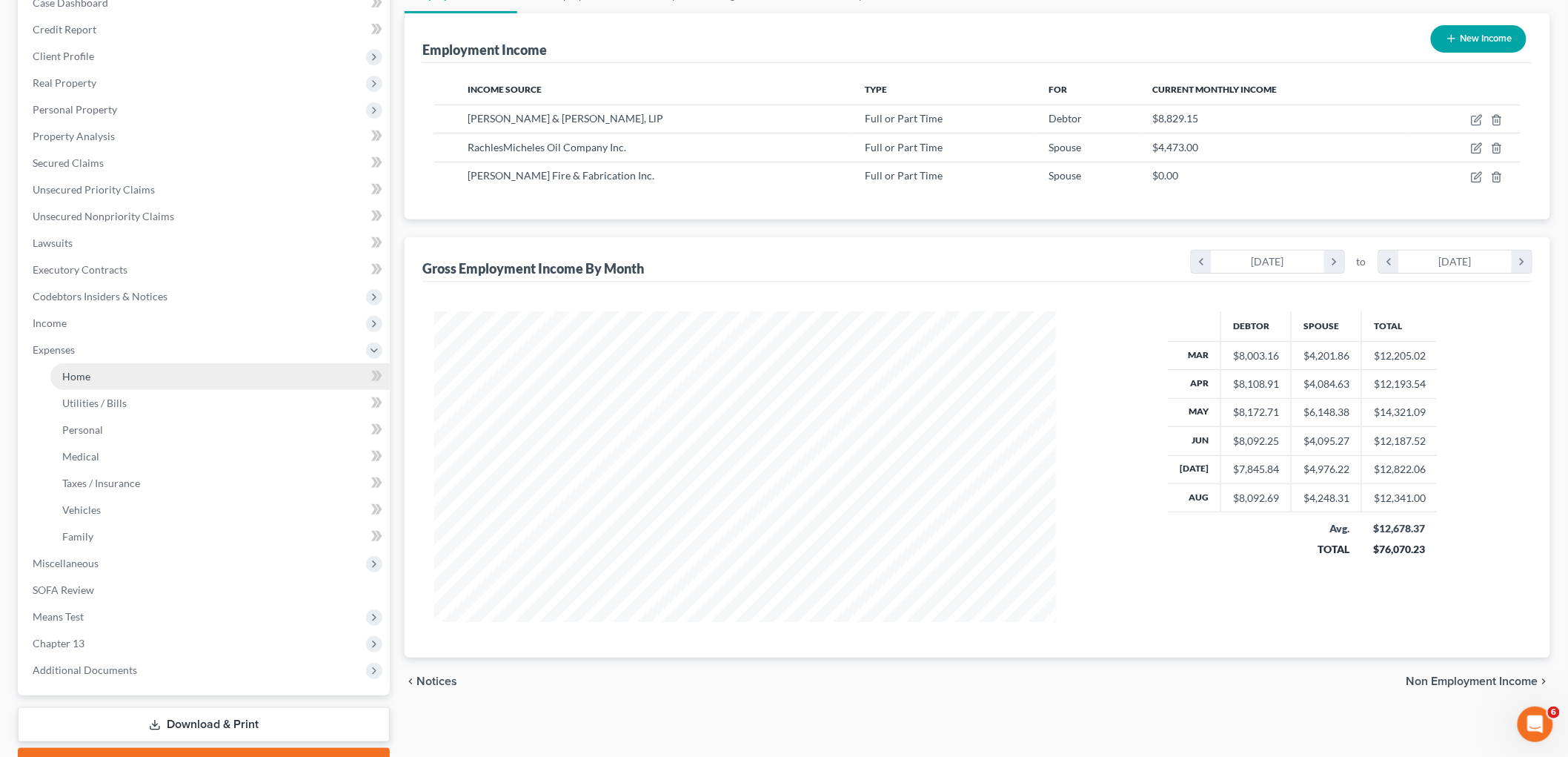
click at [76, 376] on span "Home" at bounding box center [76, 376] width 28 height 13
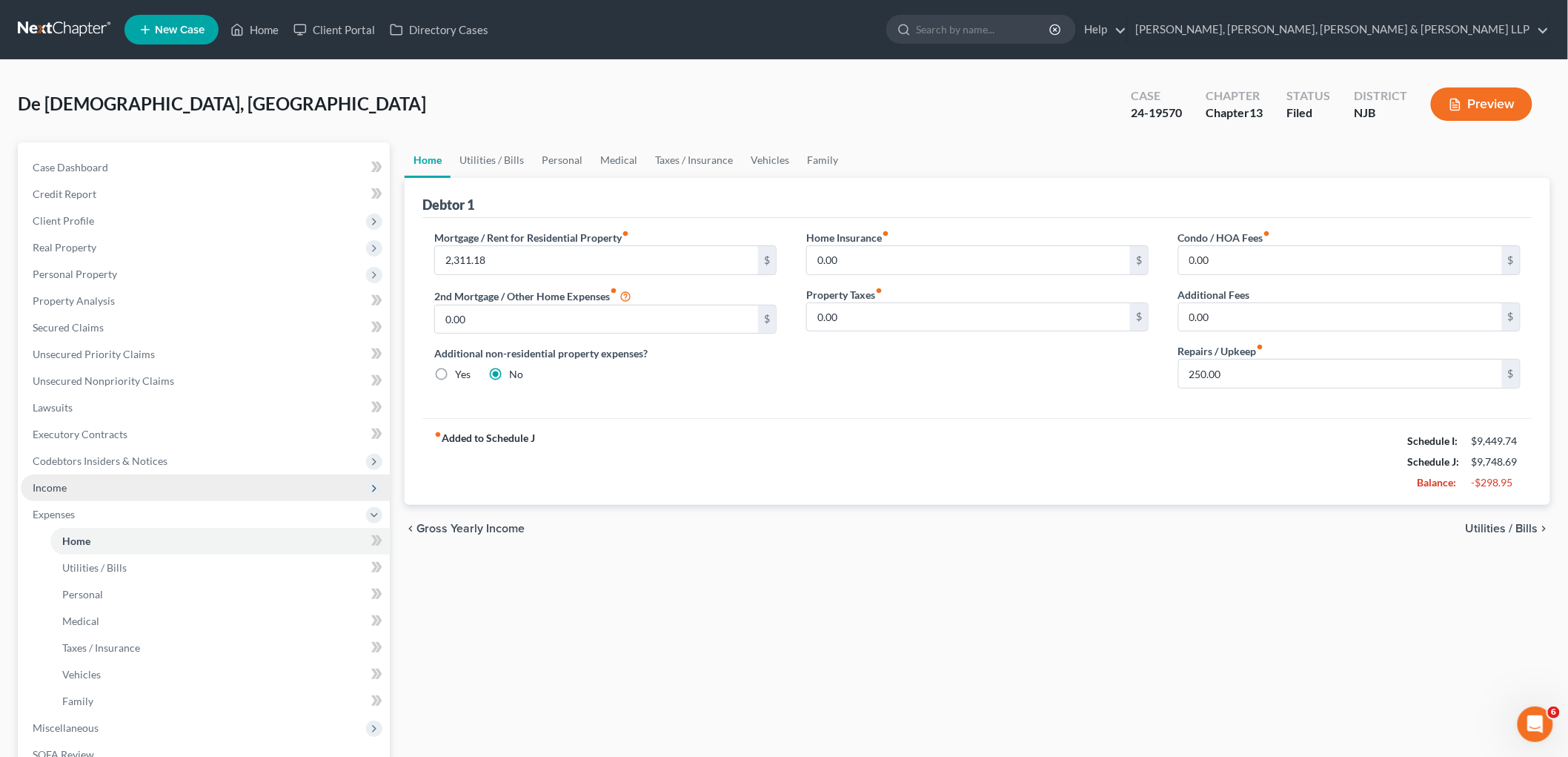
click at [68, 489] on span "Income" at bounding box center [205, 487] width 369 height 26
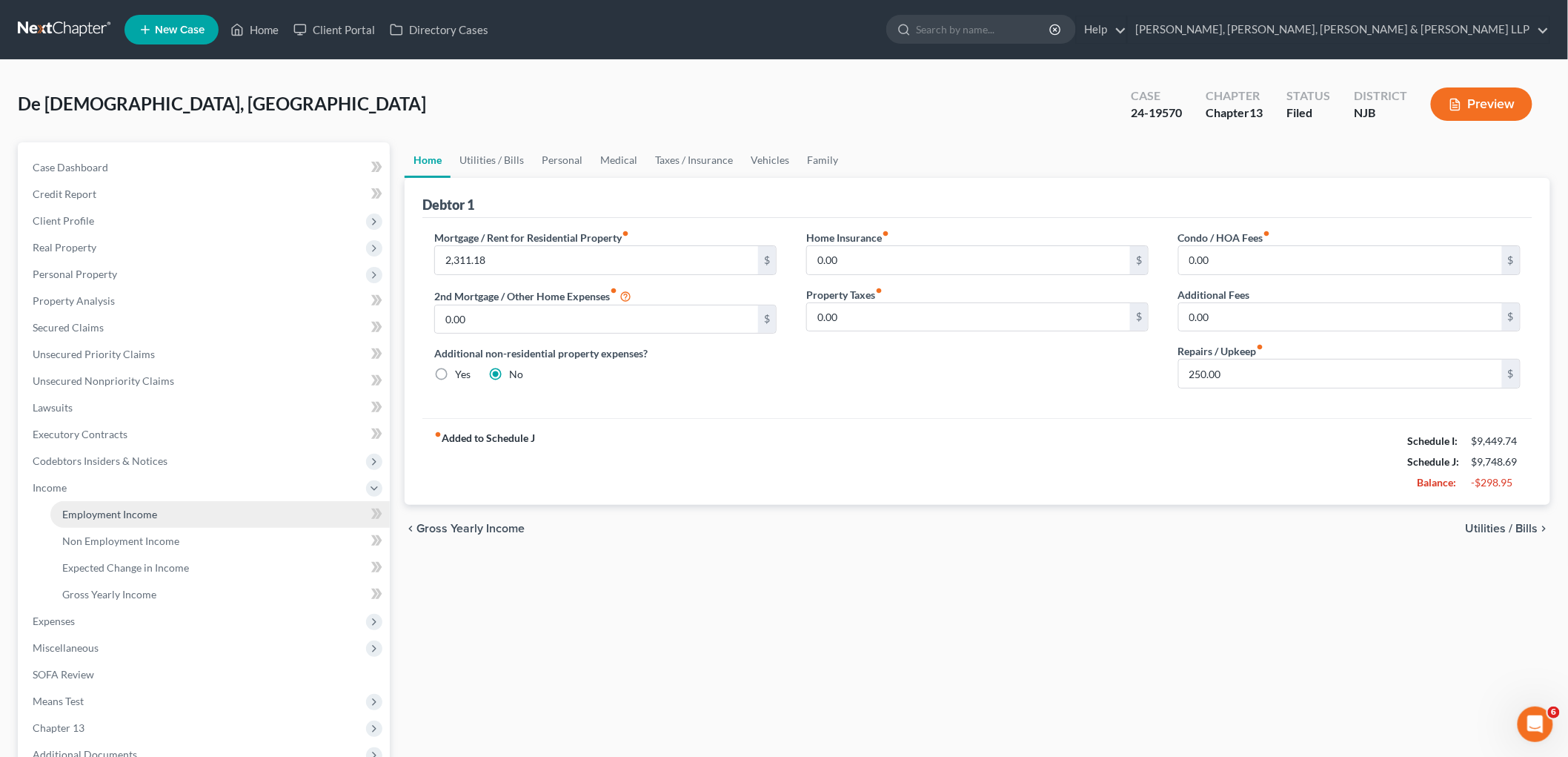
click at [68, 512] on span "Employment Income" at bounding box center [110, 514] width 95 height 13
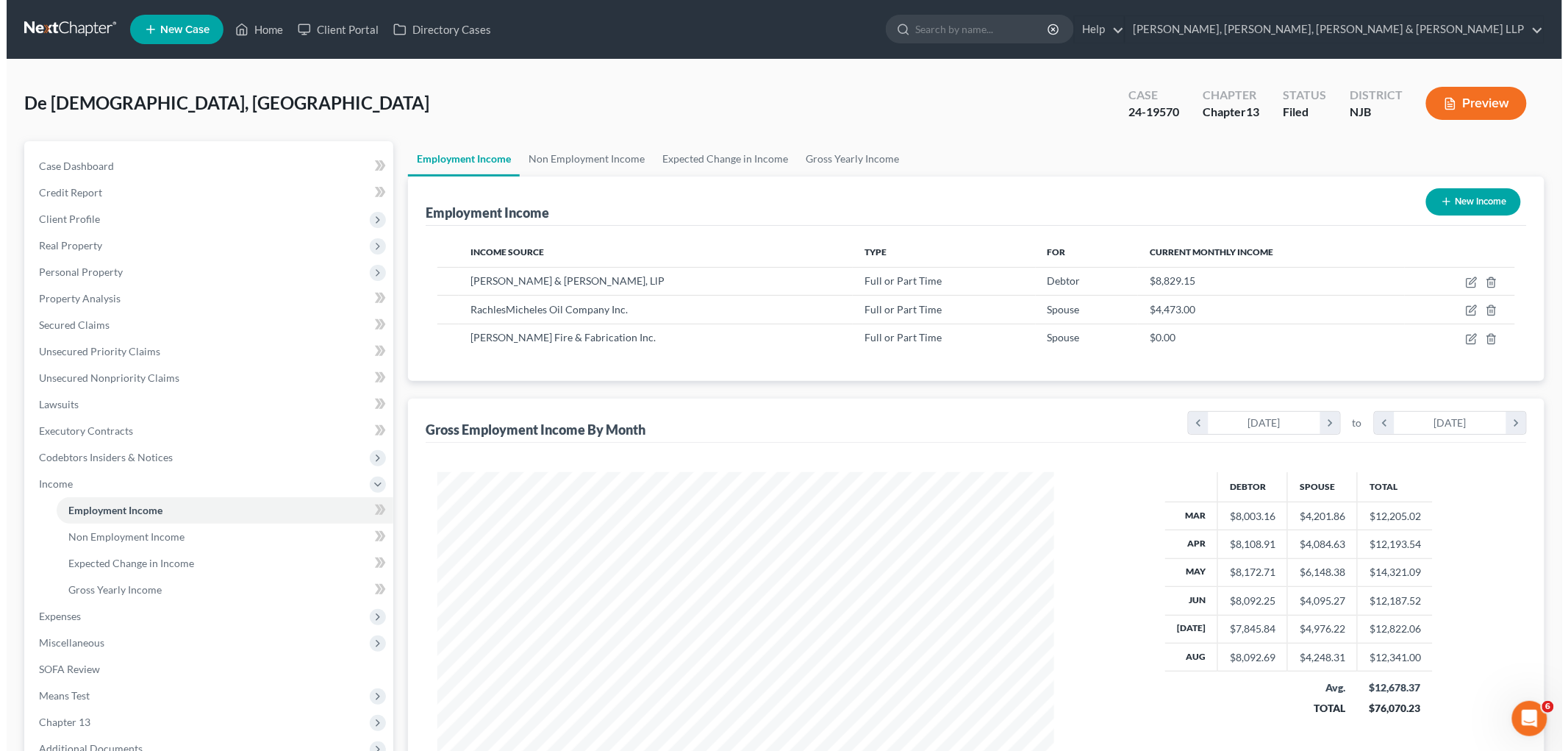
scroll to position [307, 646]
click at [982, 307] on icon "button" at bounding box center [1465, 310] width 12 height 12
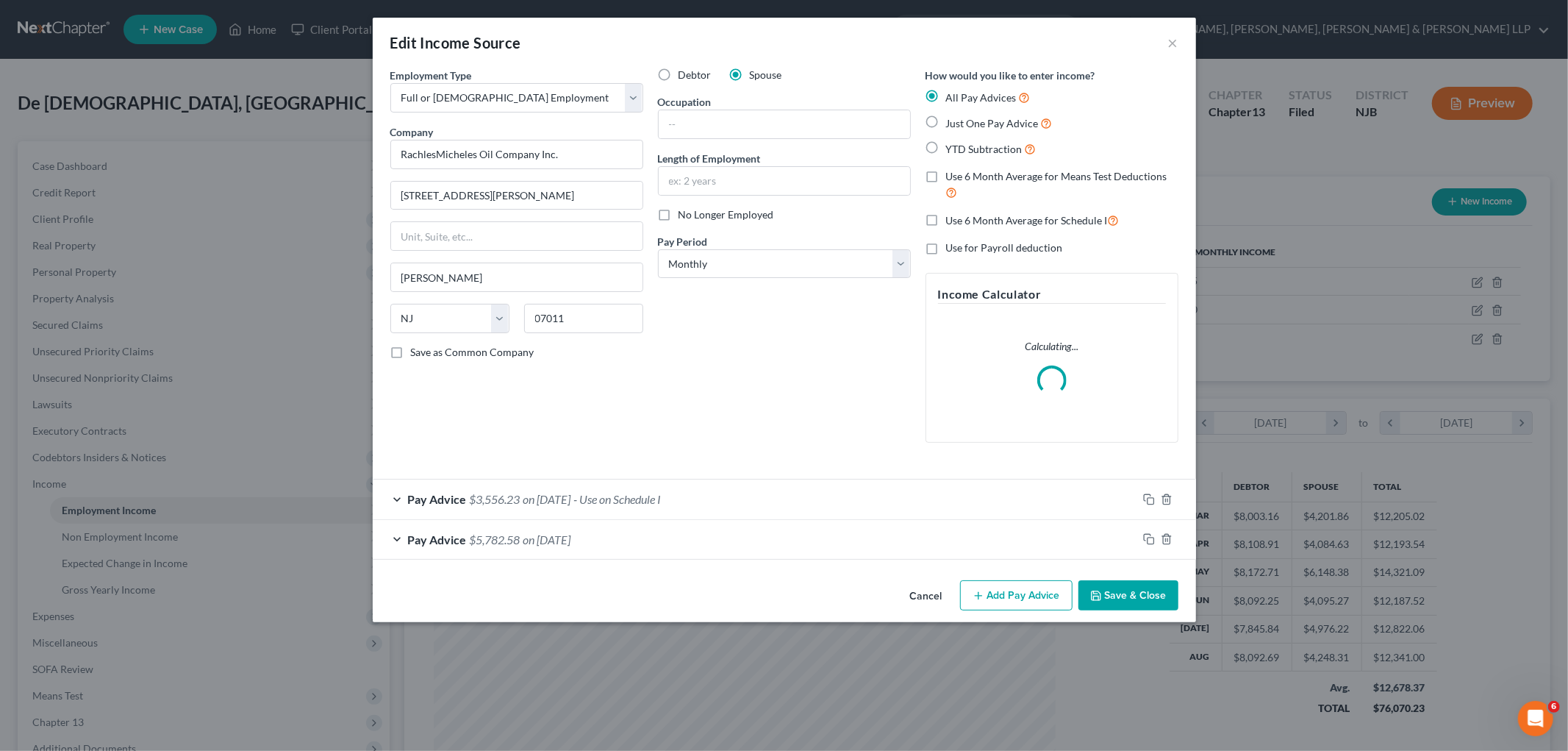
scroll to position [311, 651]
click at [662, 499] on span "- Use on Schedule I" at bounding box center [618, 499] width 88 height 14
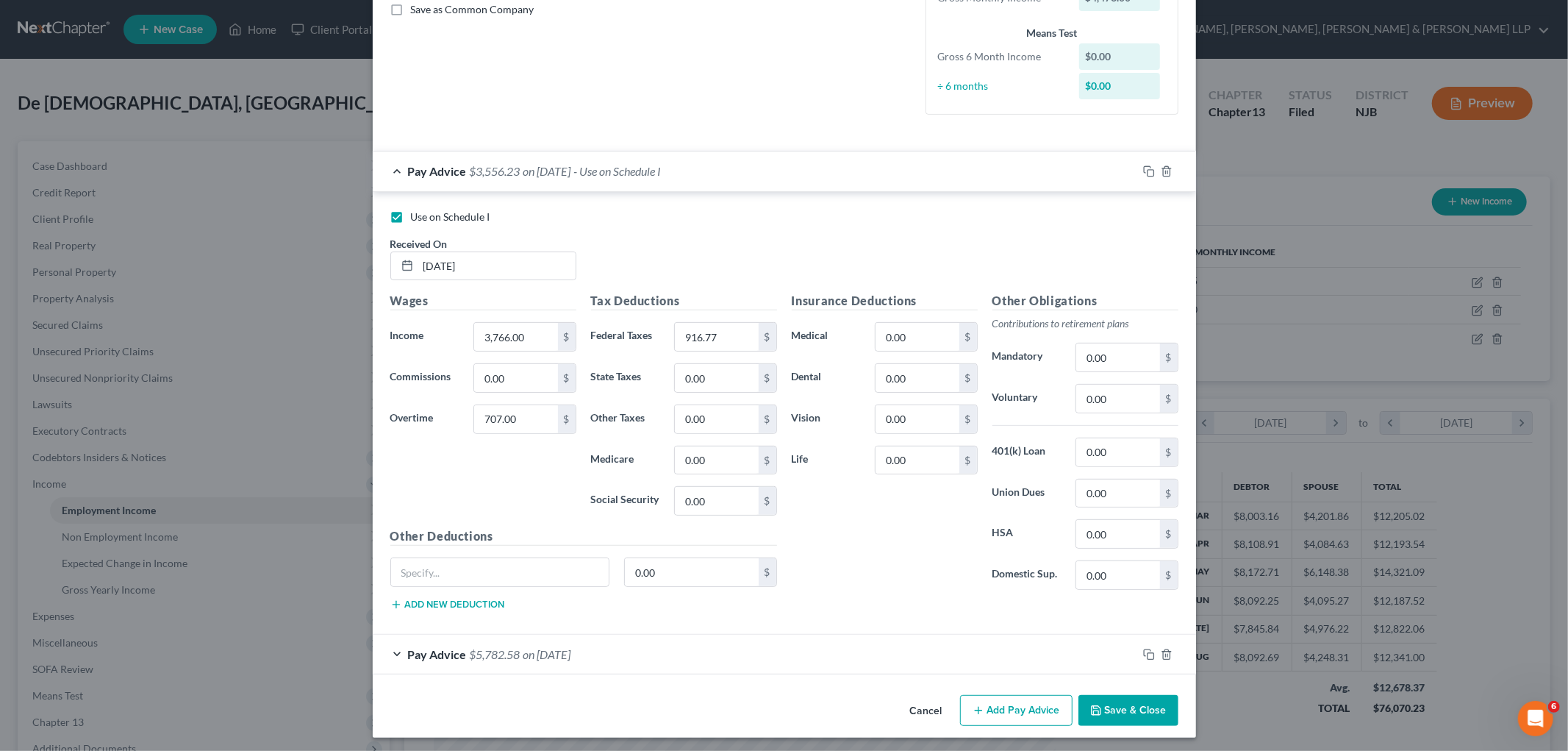
scroll to position [349, 0]
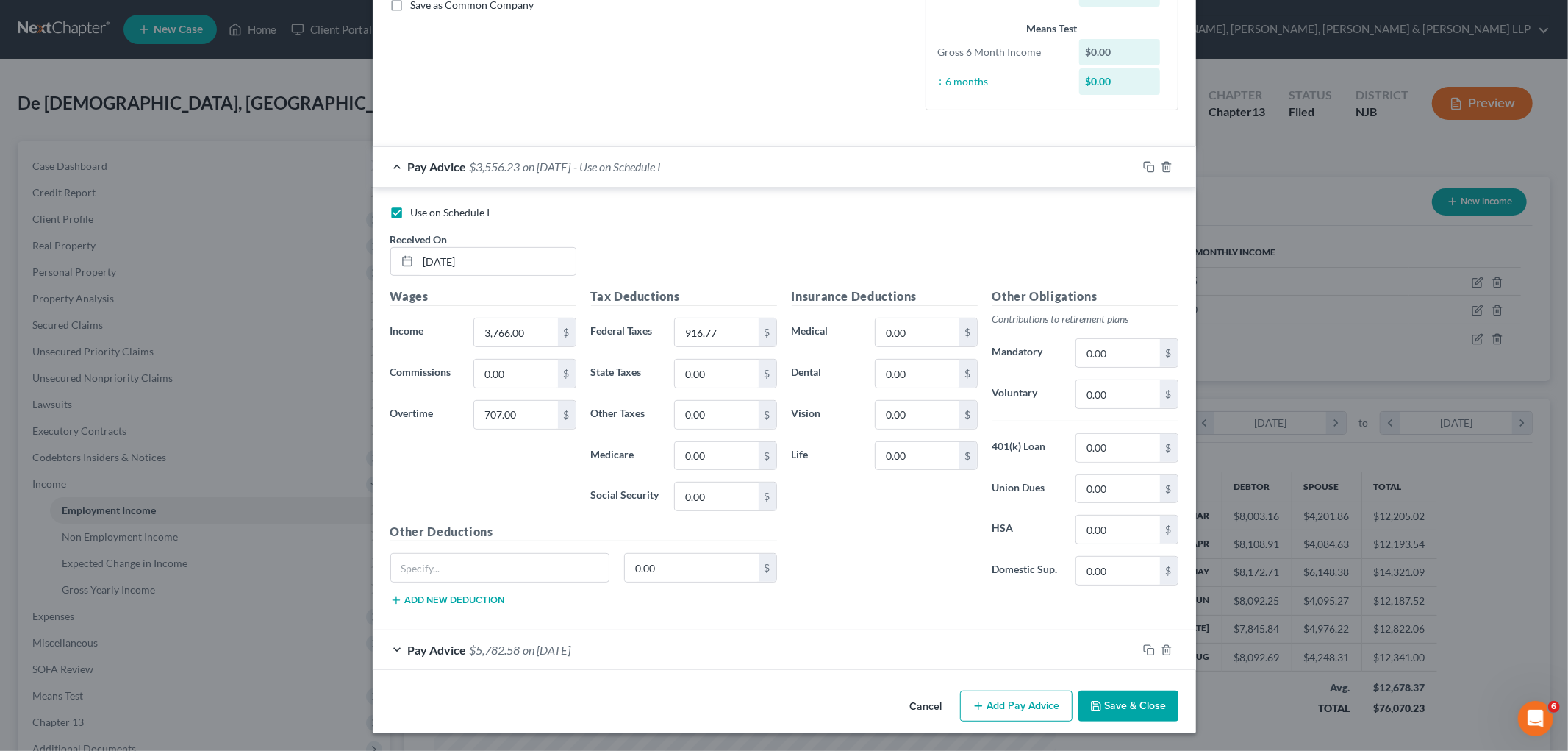
click at [678, 666] on div "Pay Advice $5,782.58 on [DATE]" at bounding box center [755, 649] width 764 height 39
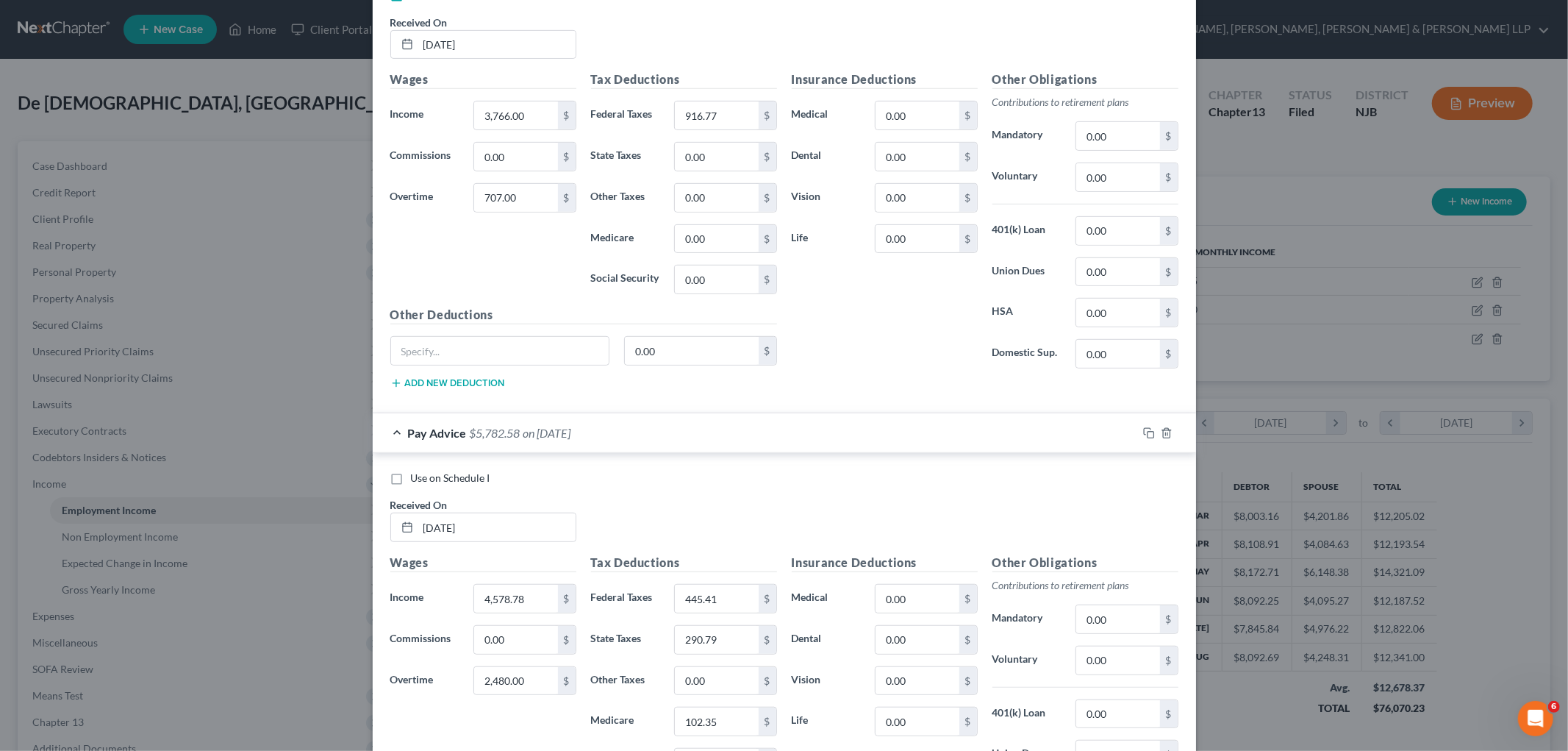
scroll to position [593, 0]
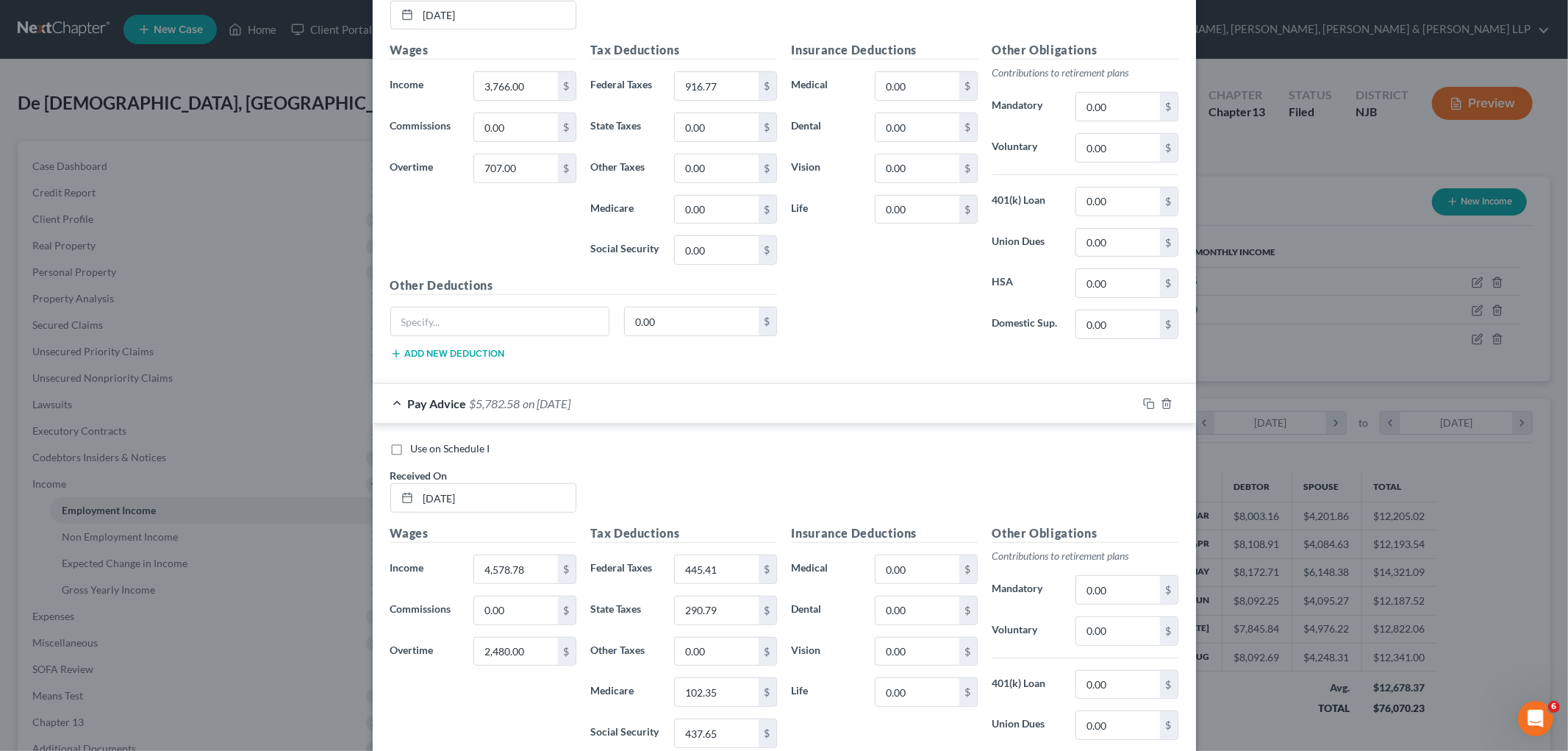
click at [785, 416] on div "Pay Advice $5,782.58 on [DATE]" at bounding box center [755, 403] width 764 height 39
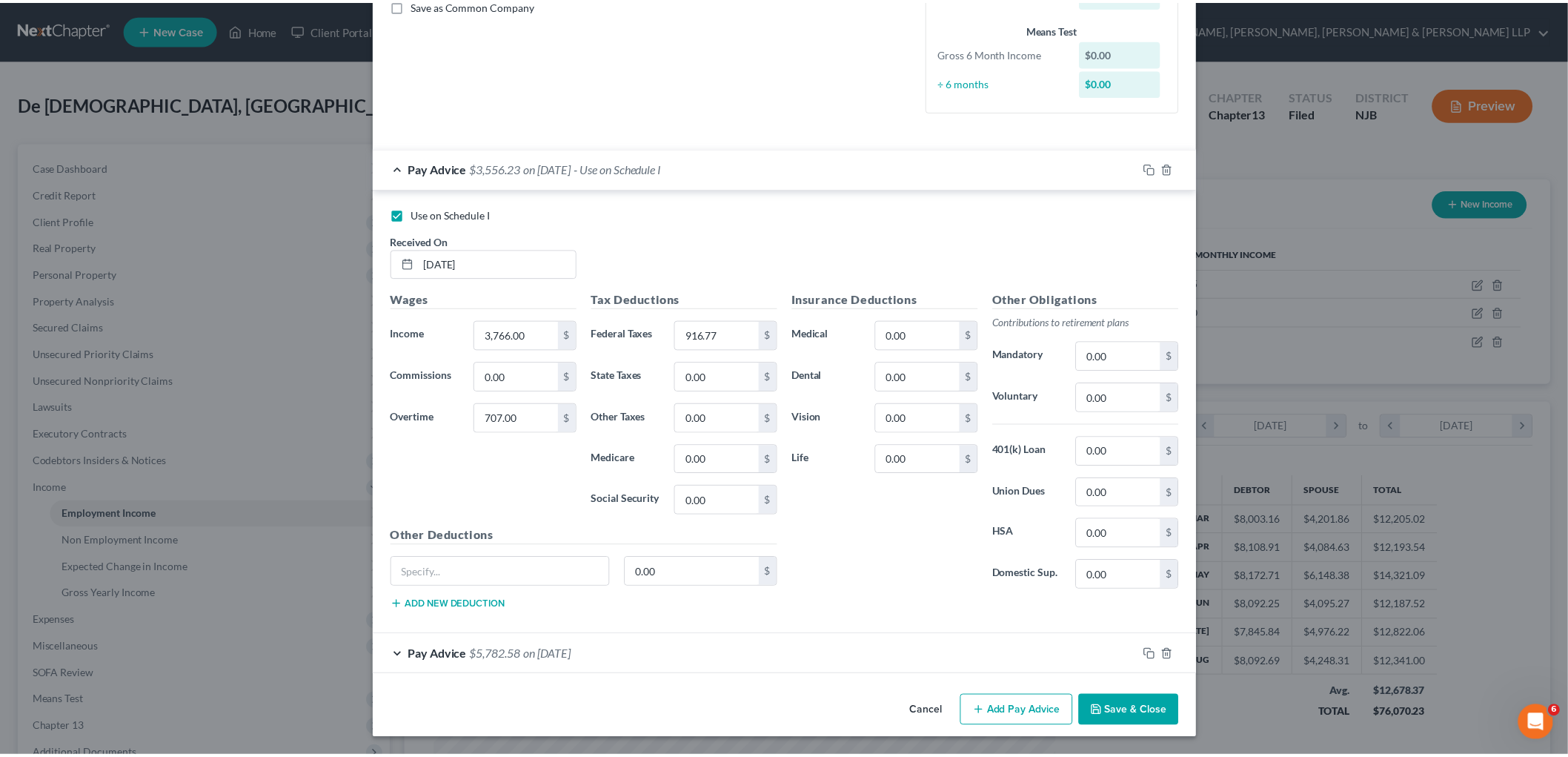
scroll to position [352, 0]
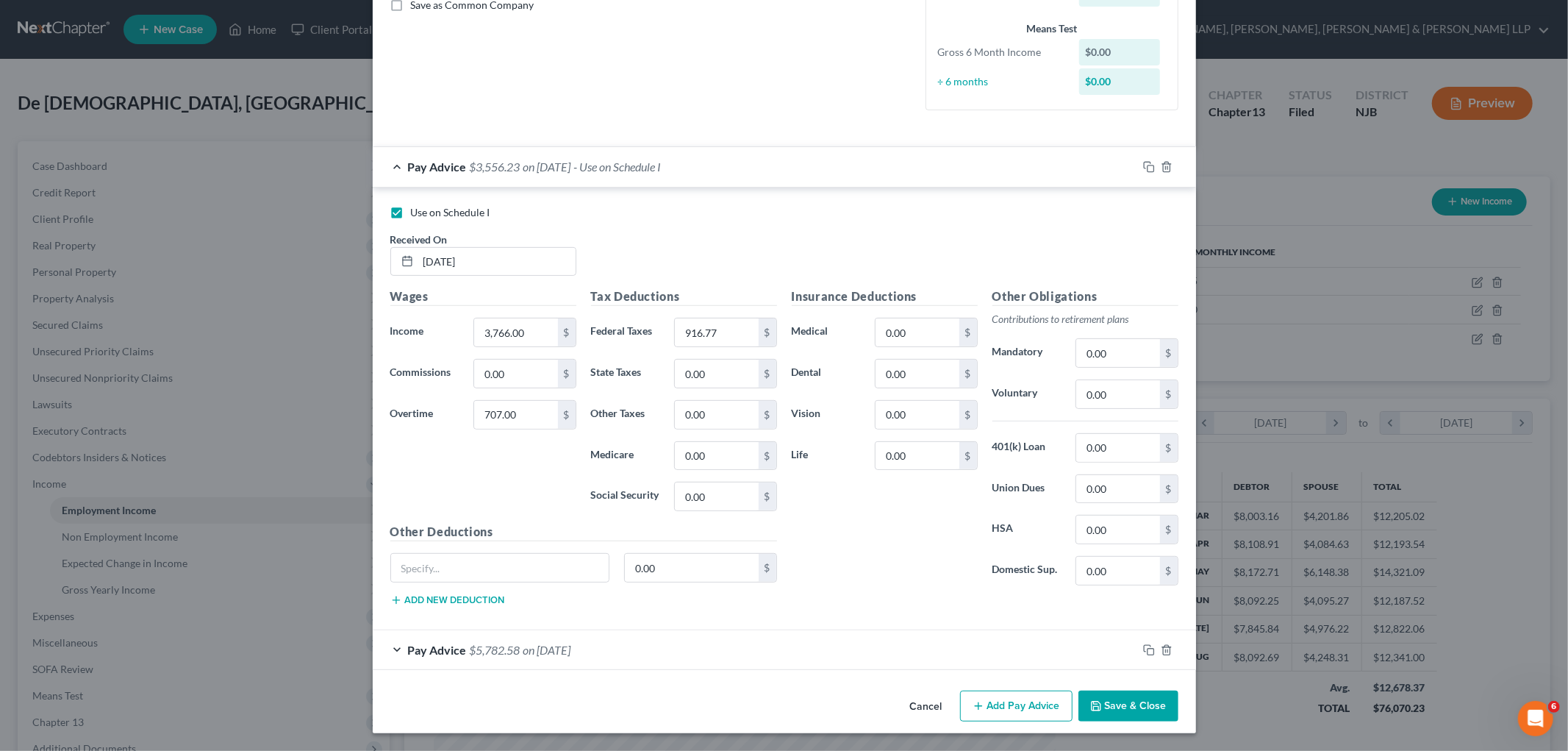
click at [912, 704] on button "Cancel" at bounding box center [926, 706] width 56 height 29
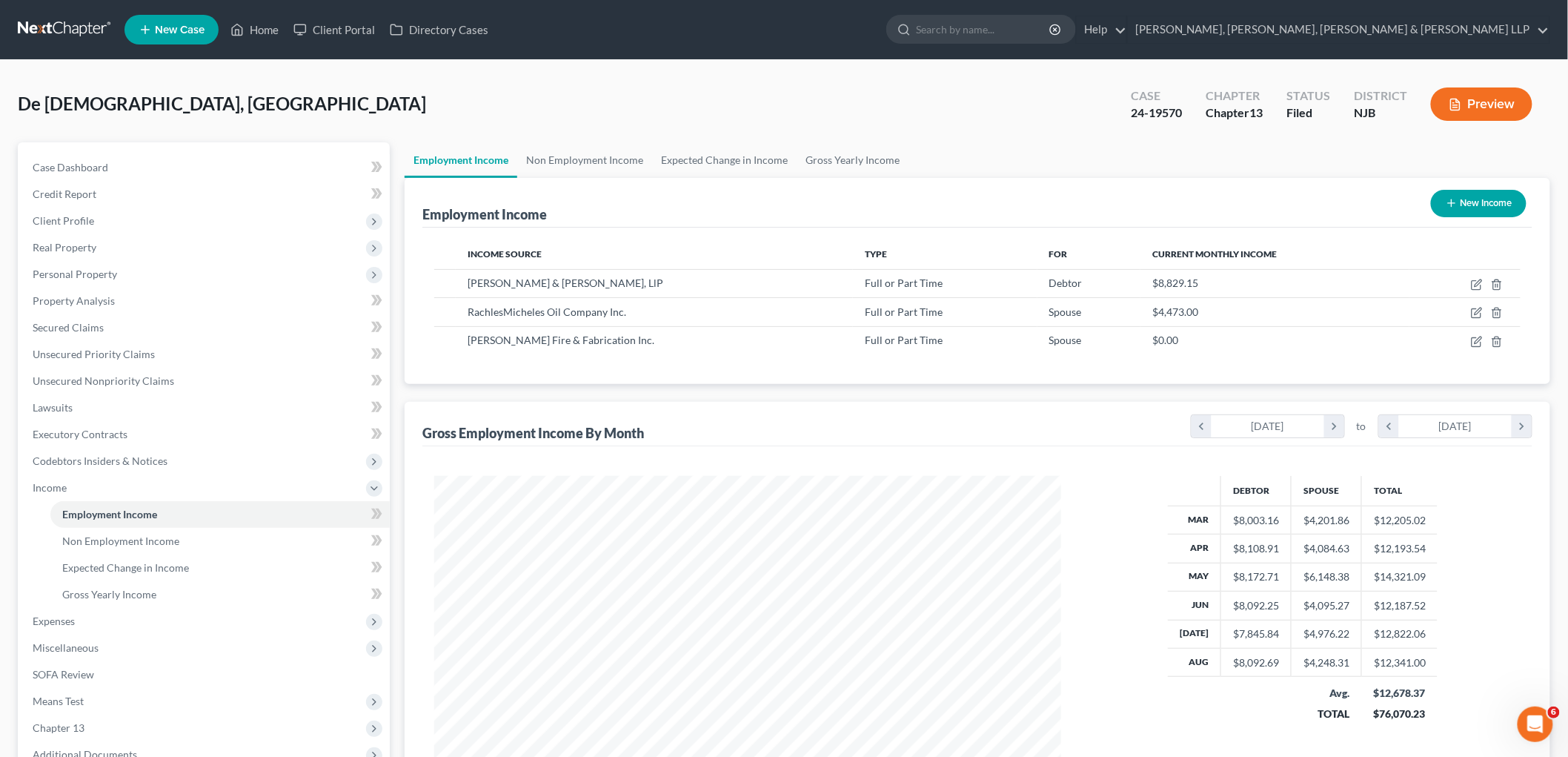
scroll to position [740852, 740233]
click at [260, 35] on link "Home" at bounding box center [254, 29] width 63 height 26
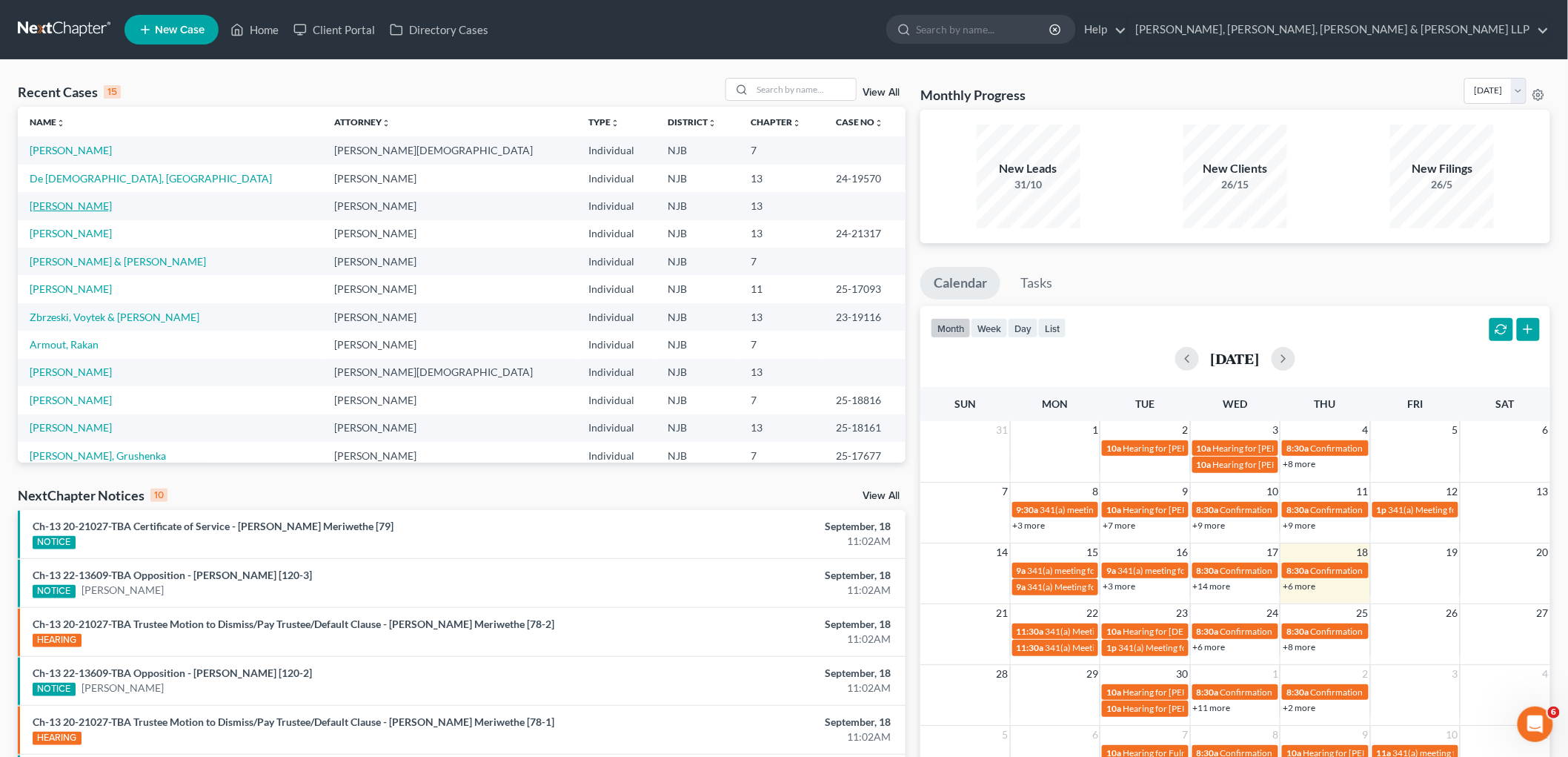
click at [78, 208] on link "[PERSON_NAME]" at bounding box center [71, 206] width 82 height 13
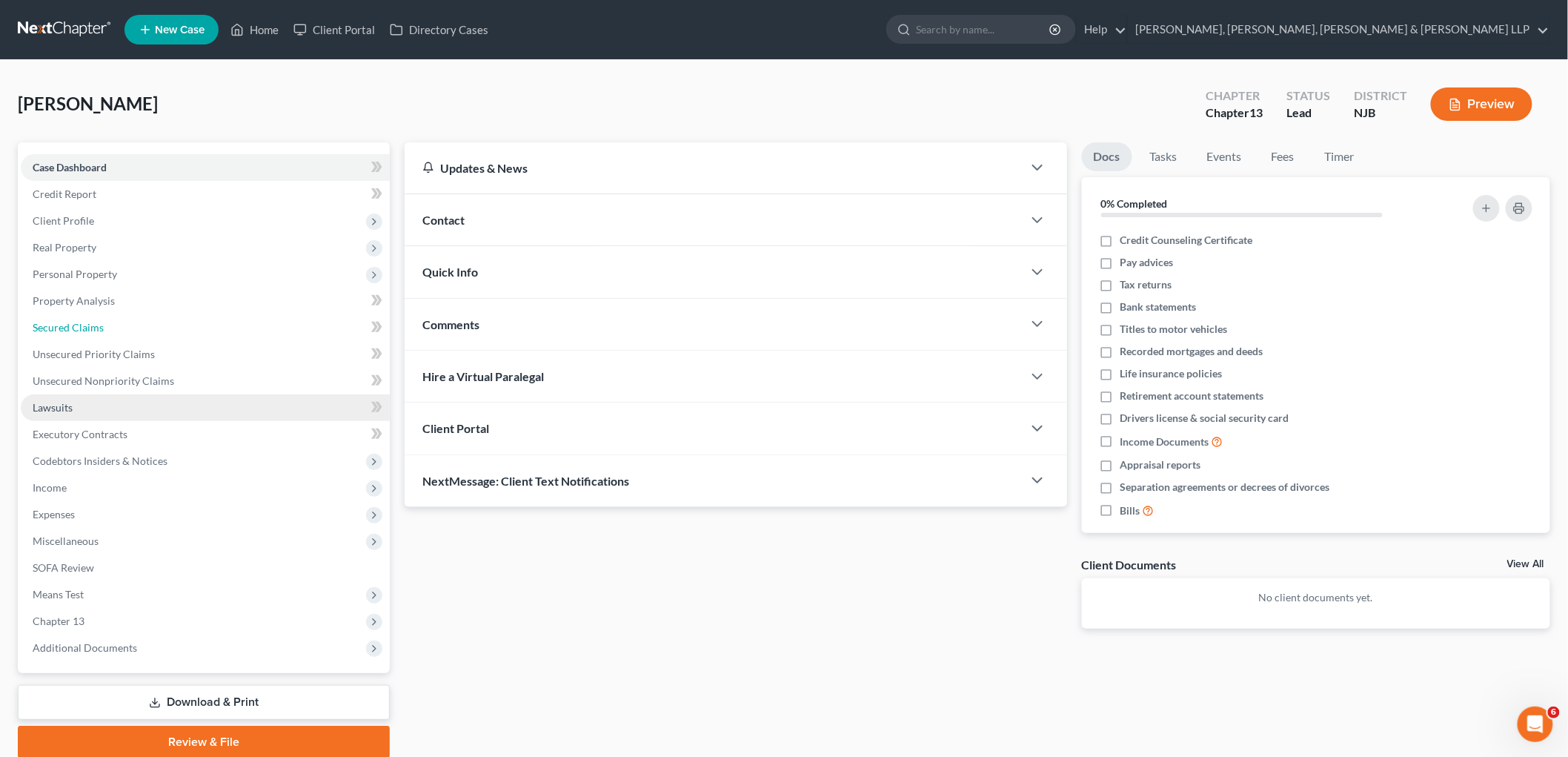
click at [71, 331] on span "Secured Claims" at bounding box center [68, 328] width 71 height 13
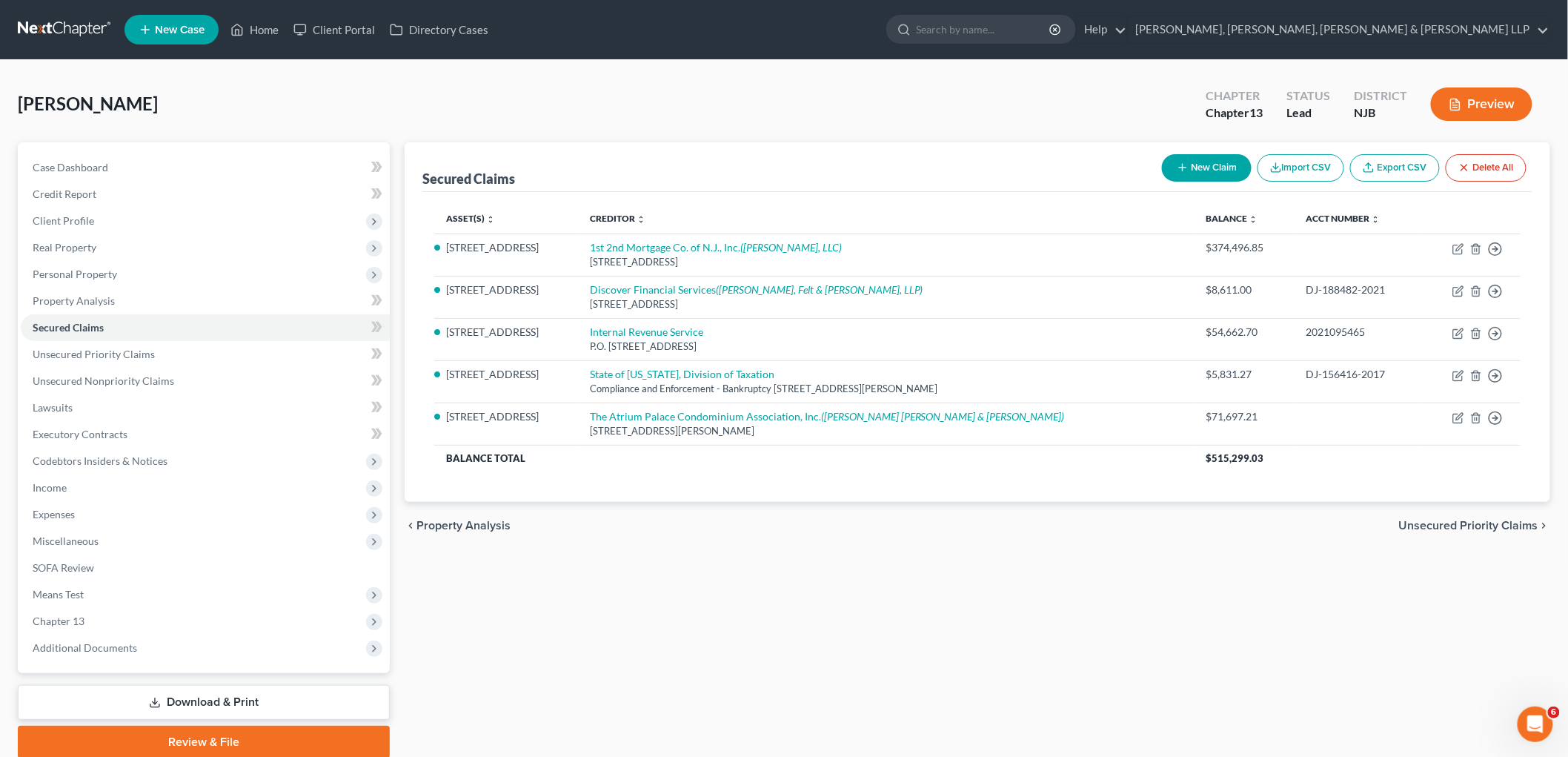
drag, startPoint x: 1432, startPoint y: 527, endPoint x: 1339, endPoint y: 521, distance: 93.2
click at [989, 525] on span "Unsecured Priority Claims" at bounding box center [1468, 525] width 140 height 12
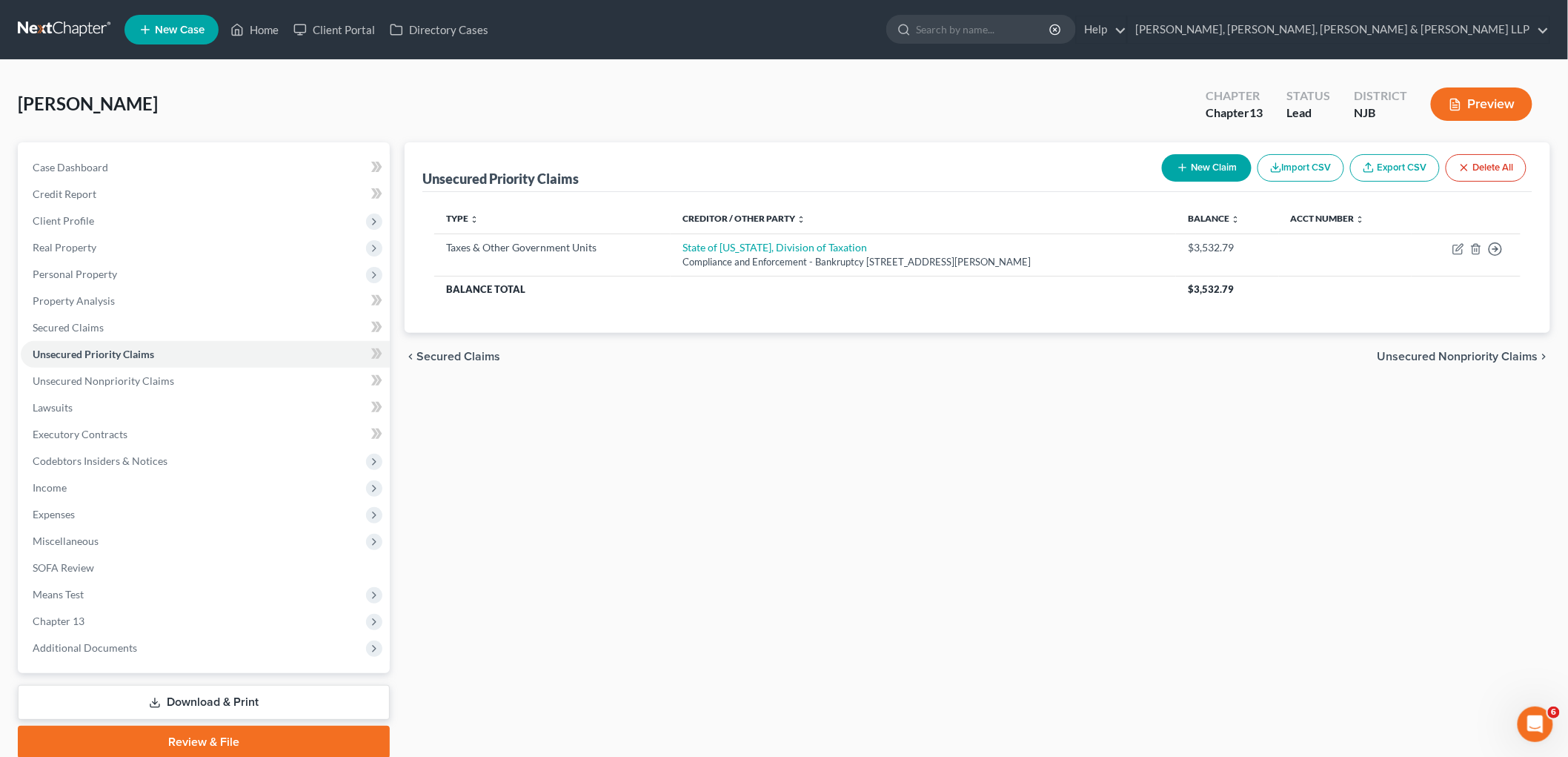
click at [989, 364] on div "chevron_left Secured Claims Unsecured Nonpriority Claims chevron_right" at bounding box center [977, 356] width 1145 height 47
click at [989, 360] on span "Unsecured Nonpriority Claims" at bounding box center [1457, 356] width 160 height 12
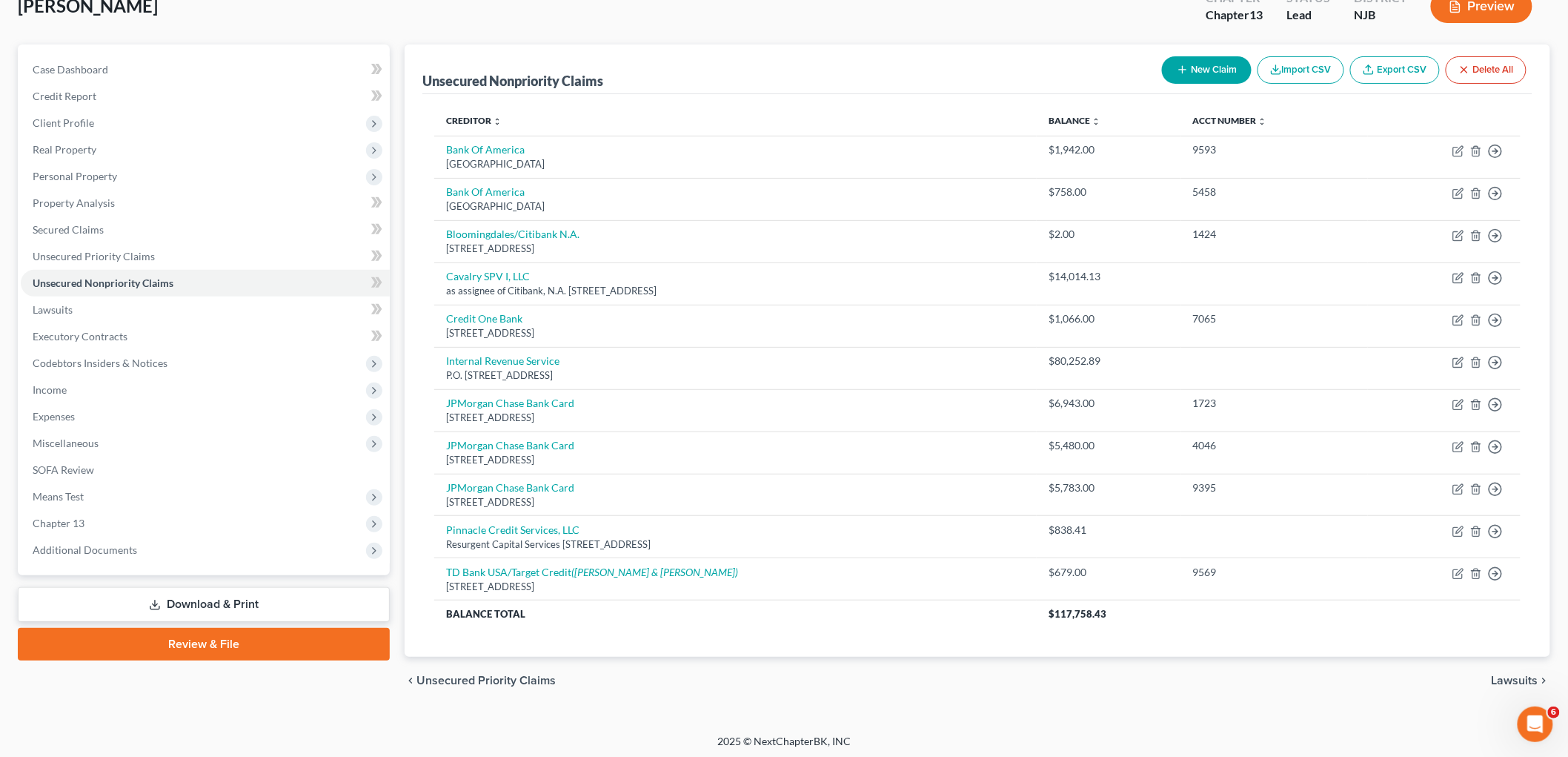
scroll to position [101, 0]
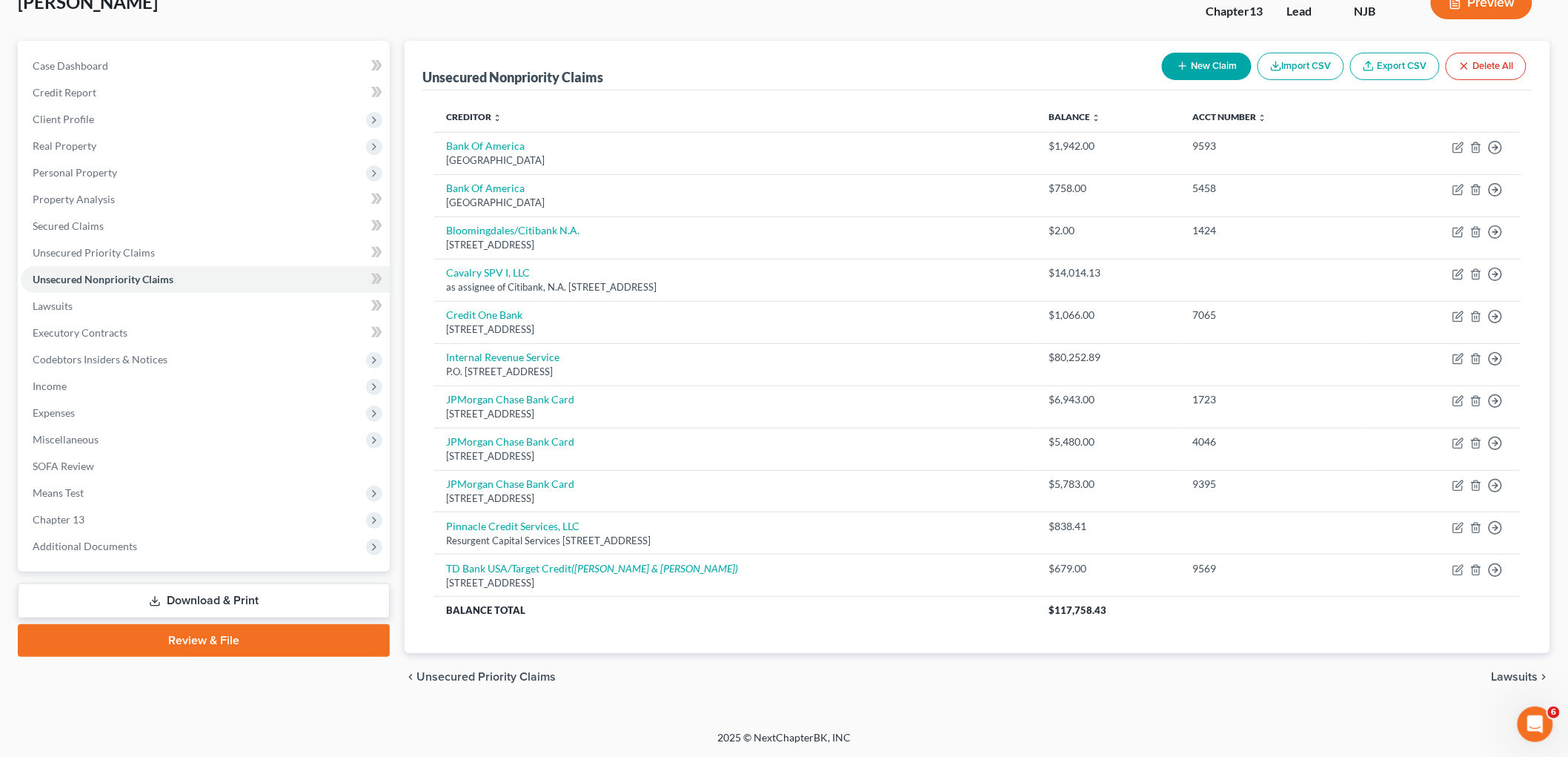
click at [989, 675] on span "Lawsuits" at bounding box center [1515, 677] width 47 height 12
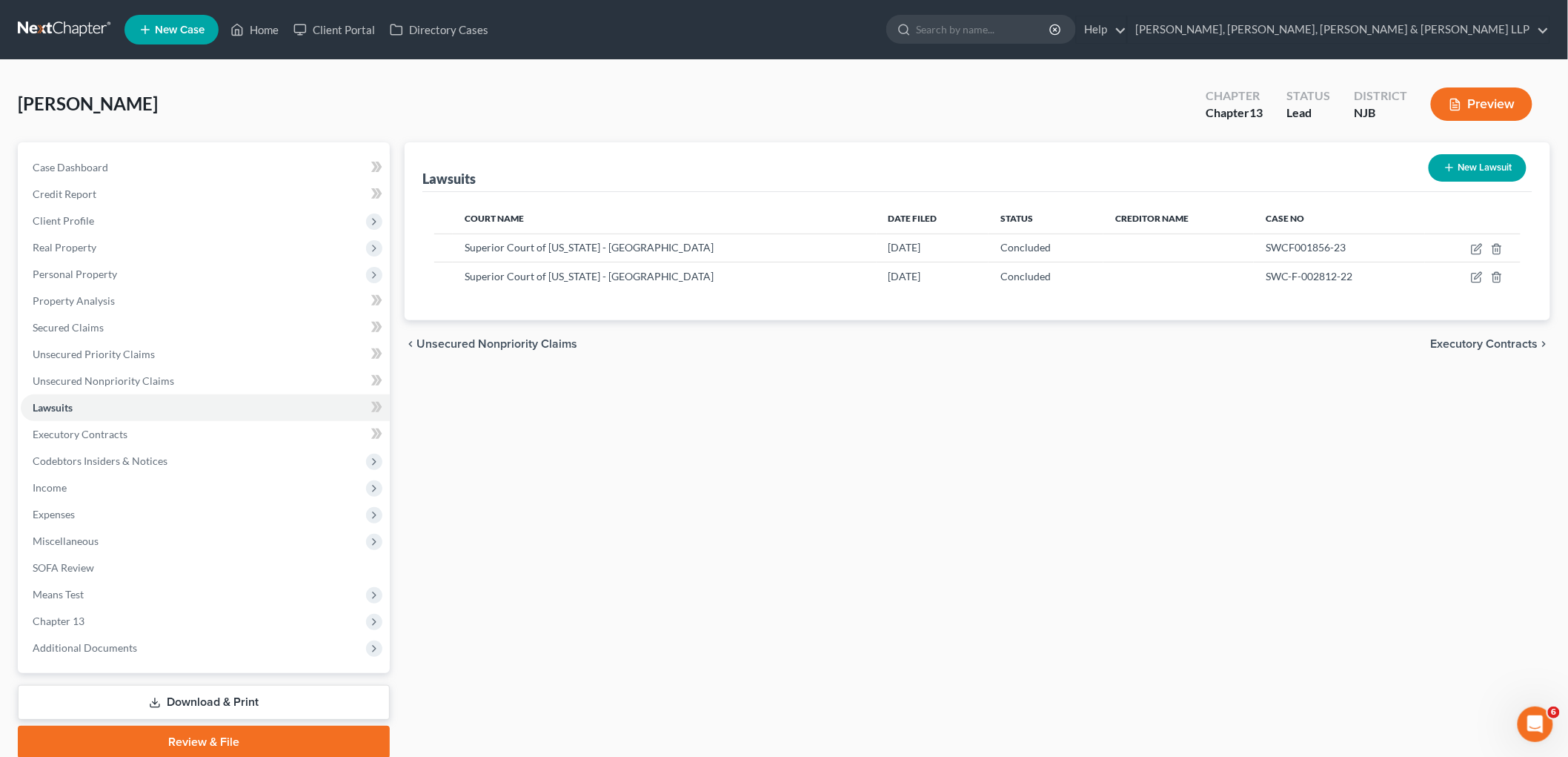
click at [989, 344] on span "Executory Contracts" at bounding box center [1485, 344] width 108 height 12
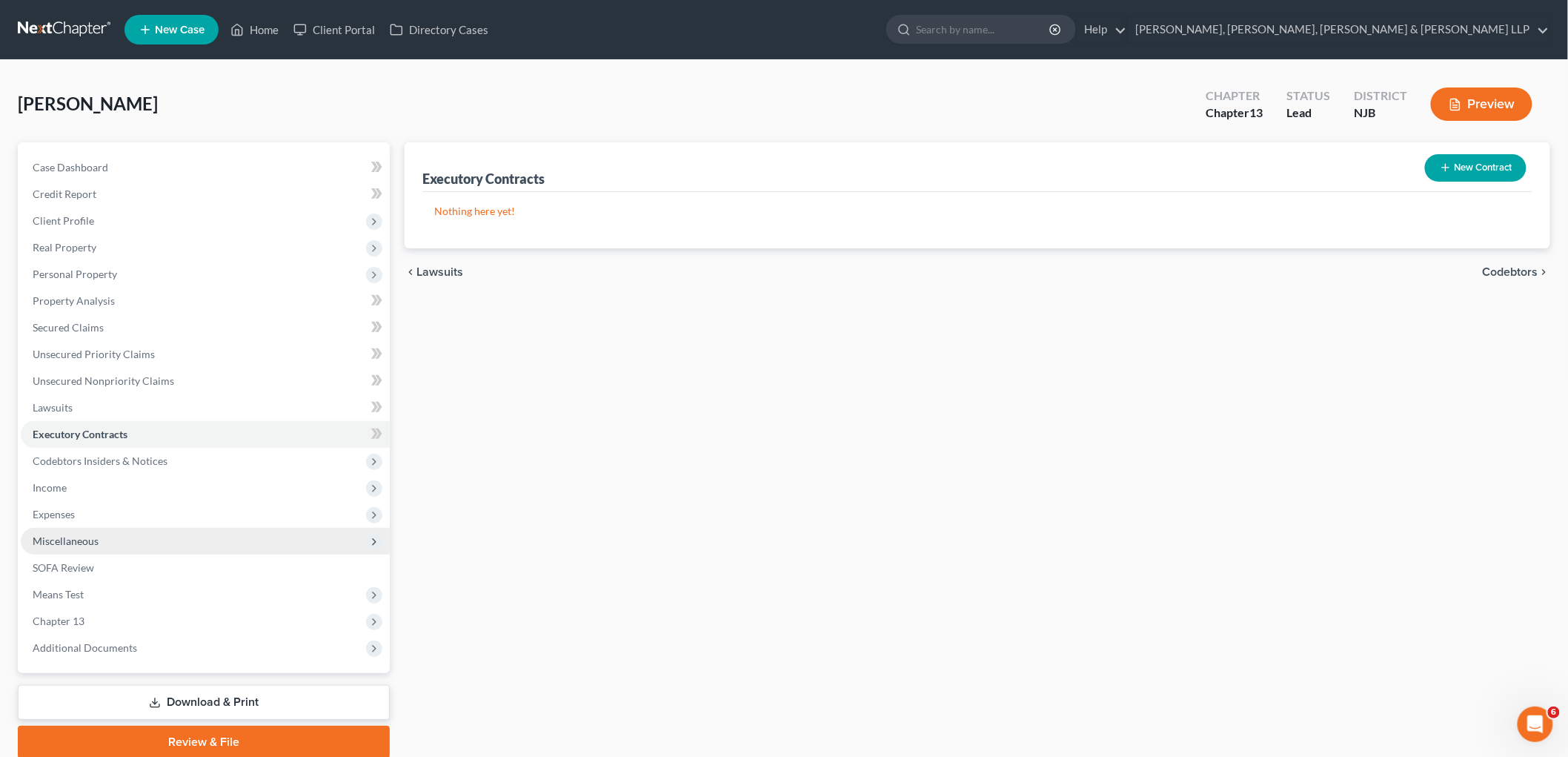
click at [83, 546] on span "Miscellaneous" at bounding box center [205, 540] width 369 height 26
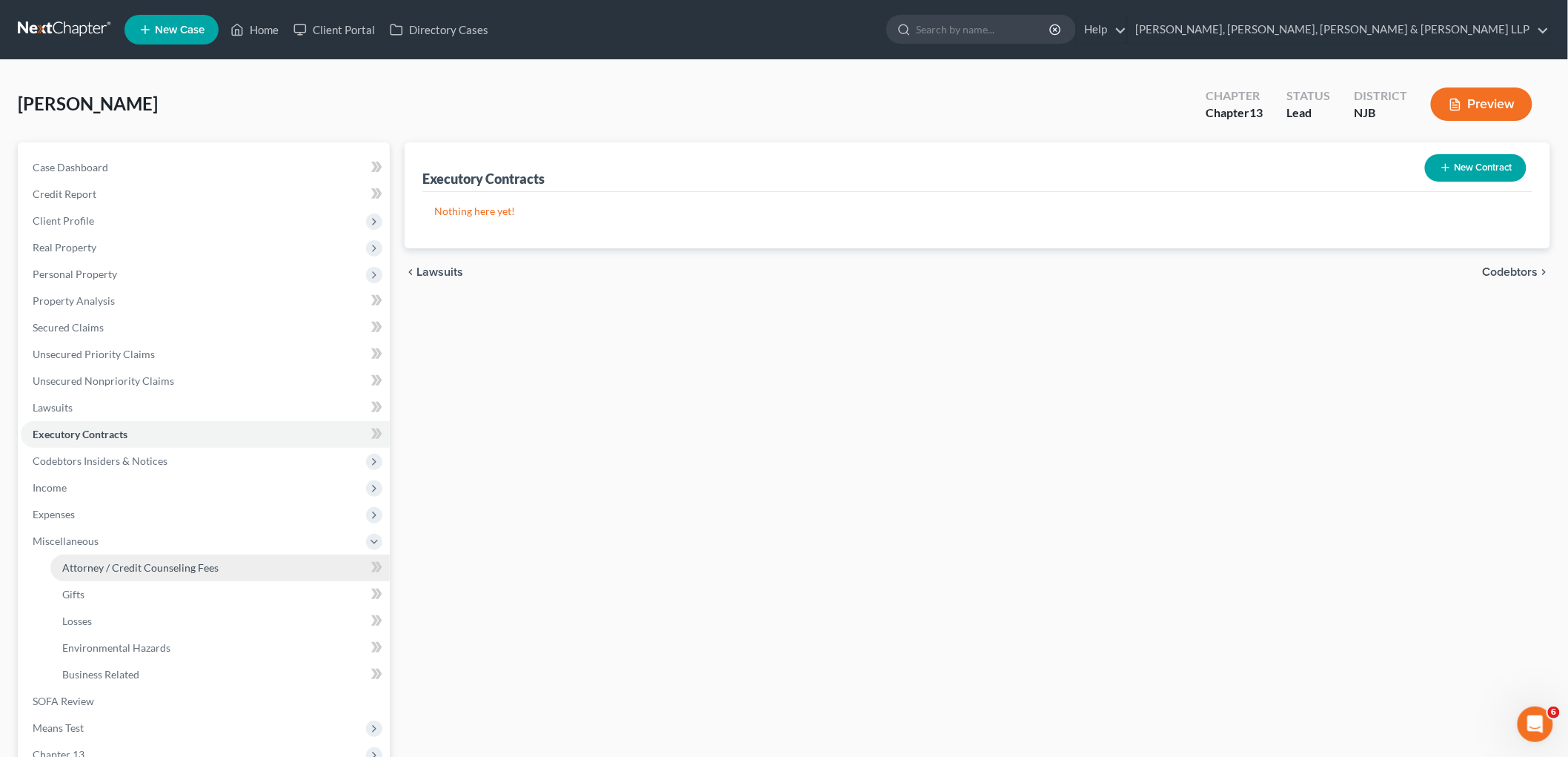
click at [83, 565] on span "Attorney / Credit Counseling Fees" at bounding box center [140, 568] width 156 height 13
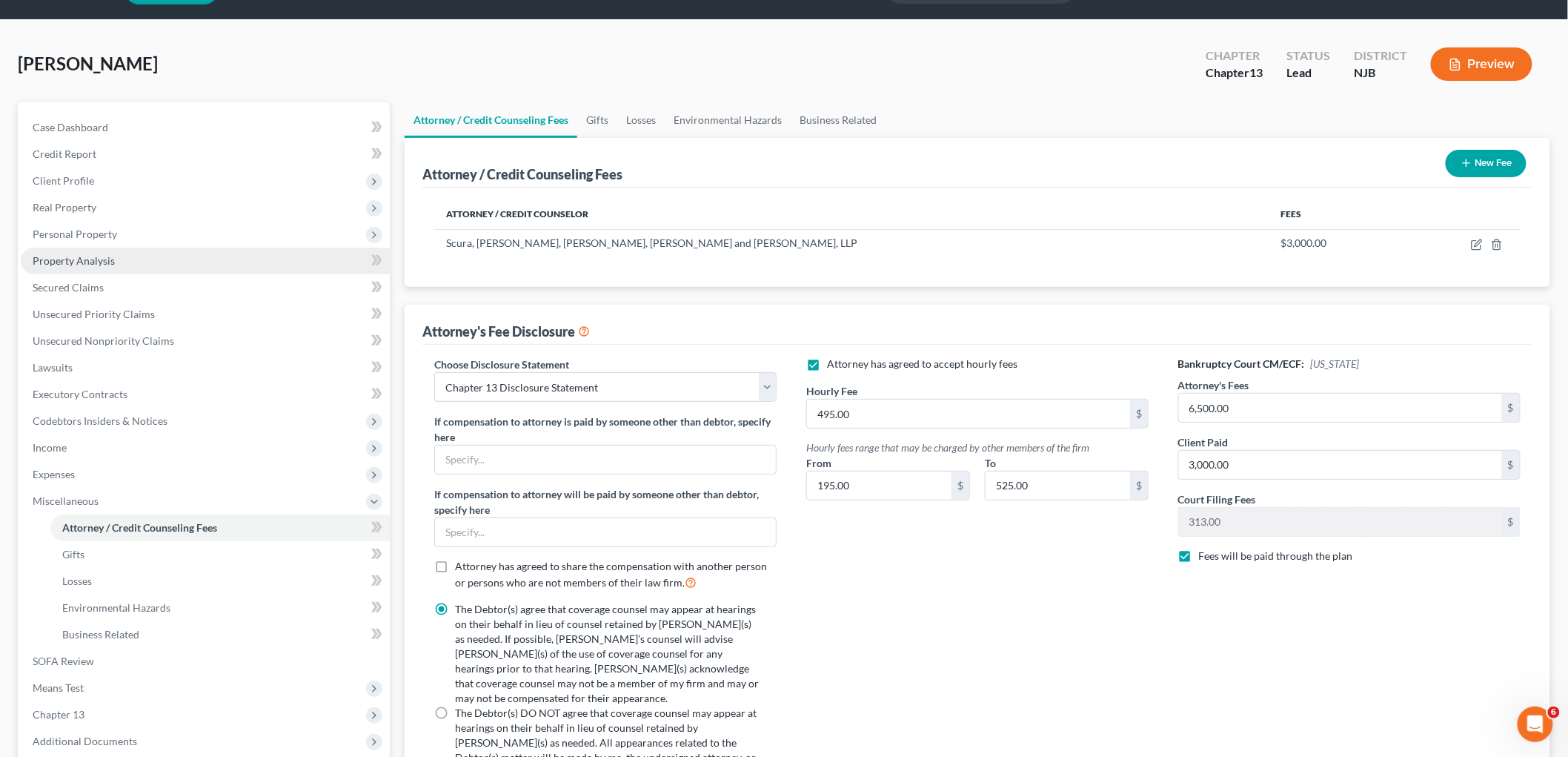
scroll to position [24, 0]
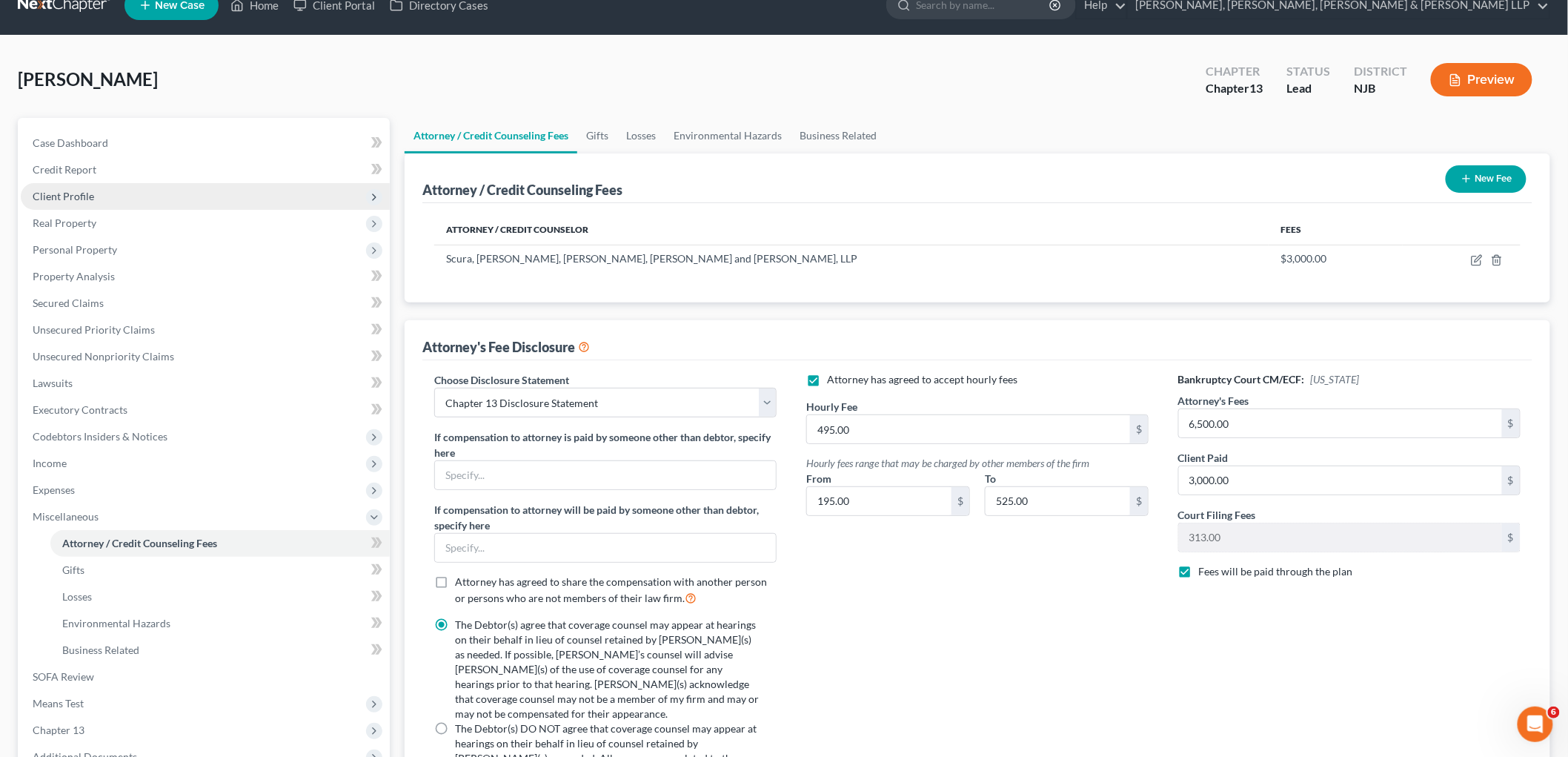
click at [71, 188] on span "Client Profile" at bounding box center [205, 196] width 369 height 26
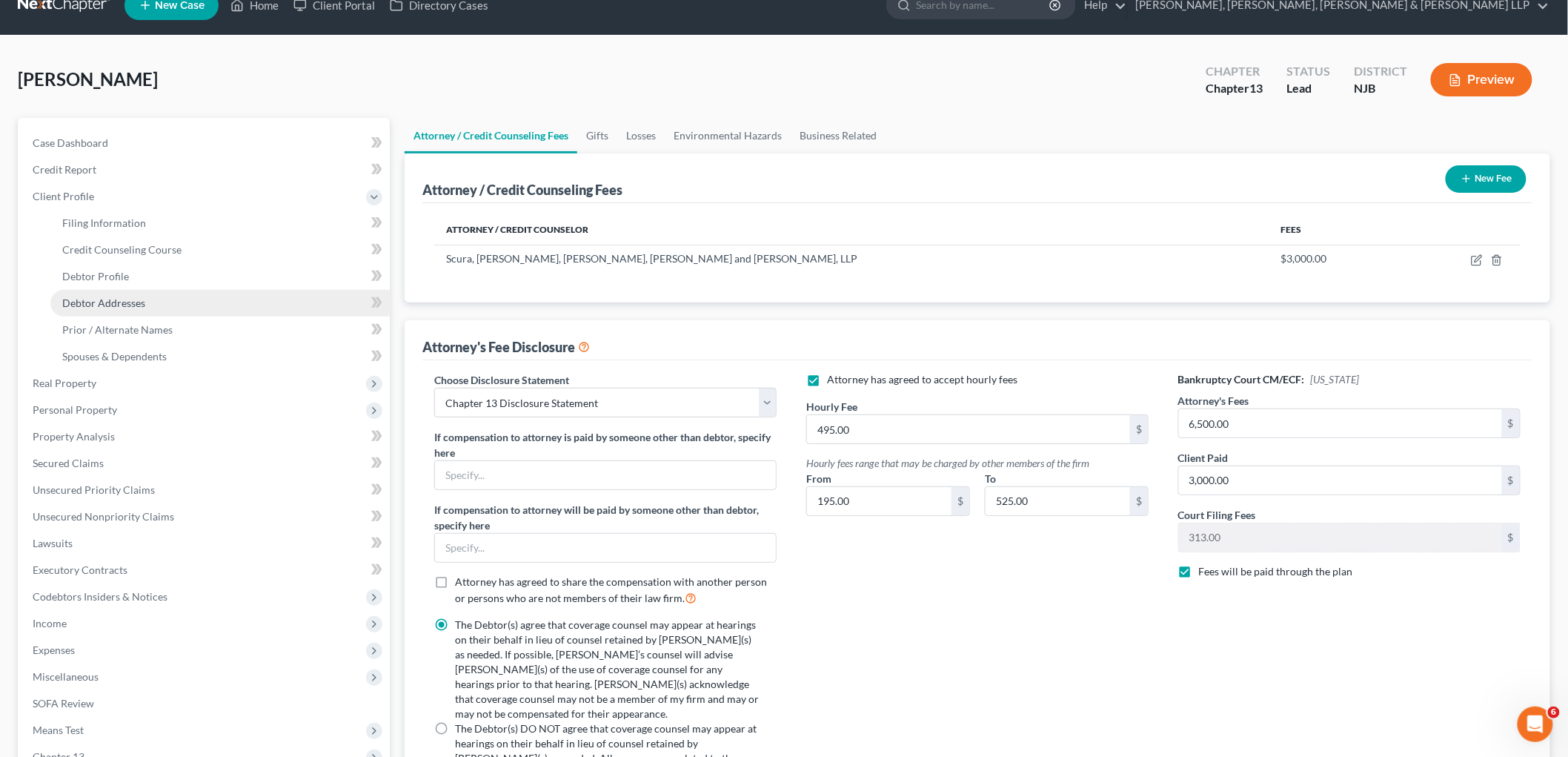
click at [110, 303] on span "Debtor Addresses" at bounding box center [104, 303] width 83 height 13
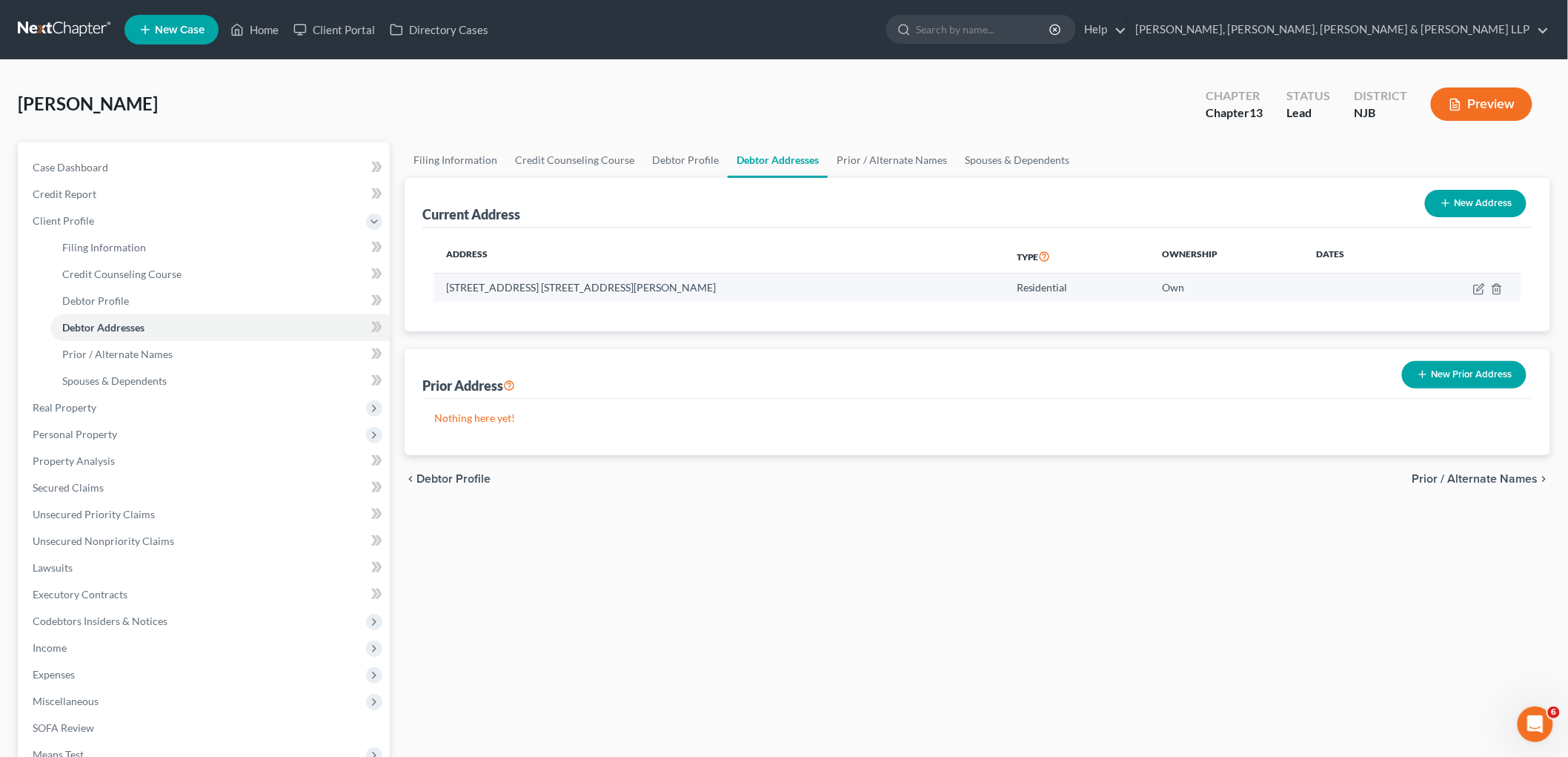
drag, startPoint x: 697, startPoint y: 283, endPoint x: 443, endPoint y: 285, distance: 254.0
click at [443, 285] on td "[STREET_ADDRESS] [STREET_ADDRESS][PERSON_NAME]" at bounding box center [719, 287] width 571 height 28
copy td "[STREET_ADDRESS] [STREET_ADDRESS][PERSON_NAME]"
click at [257, 31] on link "Home" at bounding box center [254, 29] width 63 height 26
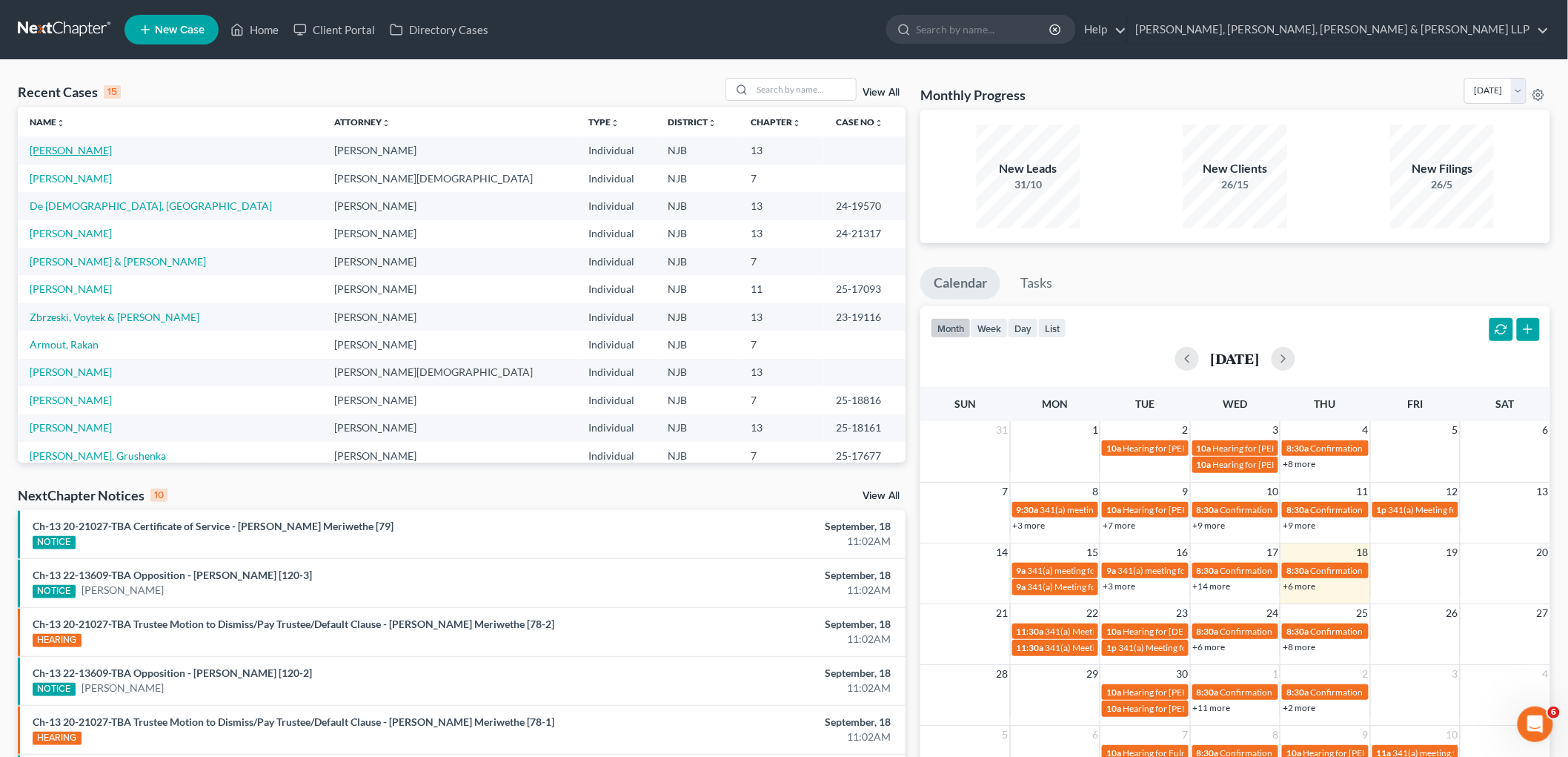
click at [58, 146] on link "[PERSON_NAME]" at bounding box center [71, 150] width 82 height 13
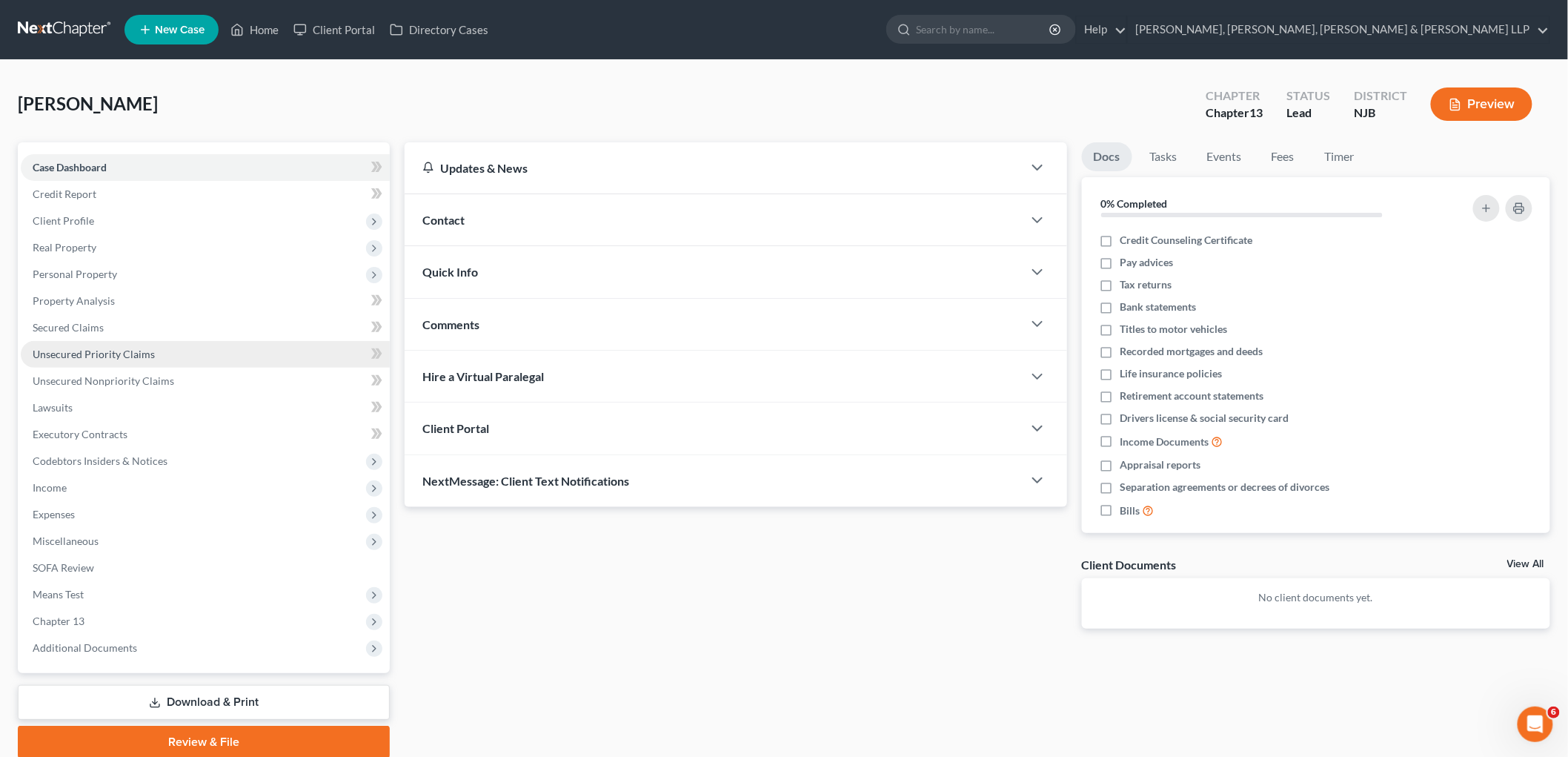
click at [83, 219] on span "Client Profile" at bounding box center [63, 221] width 62 height 13
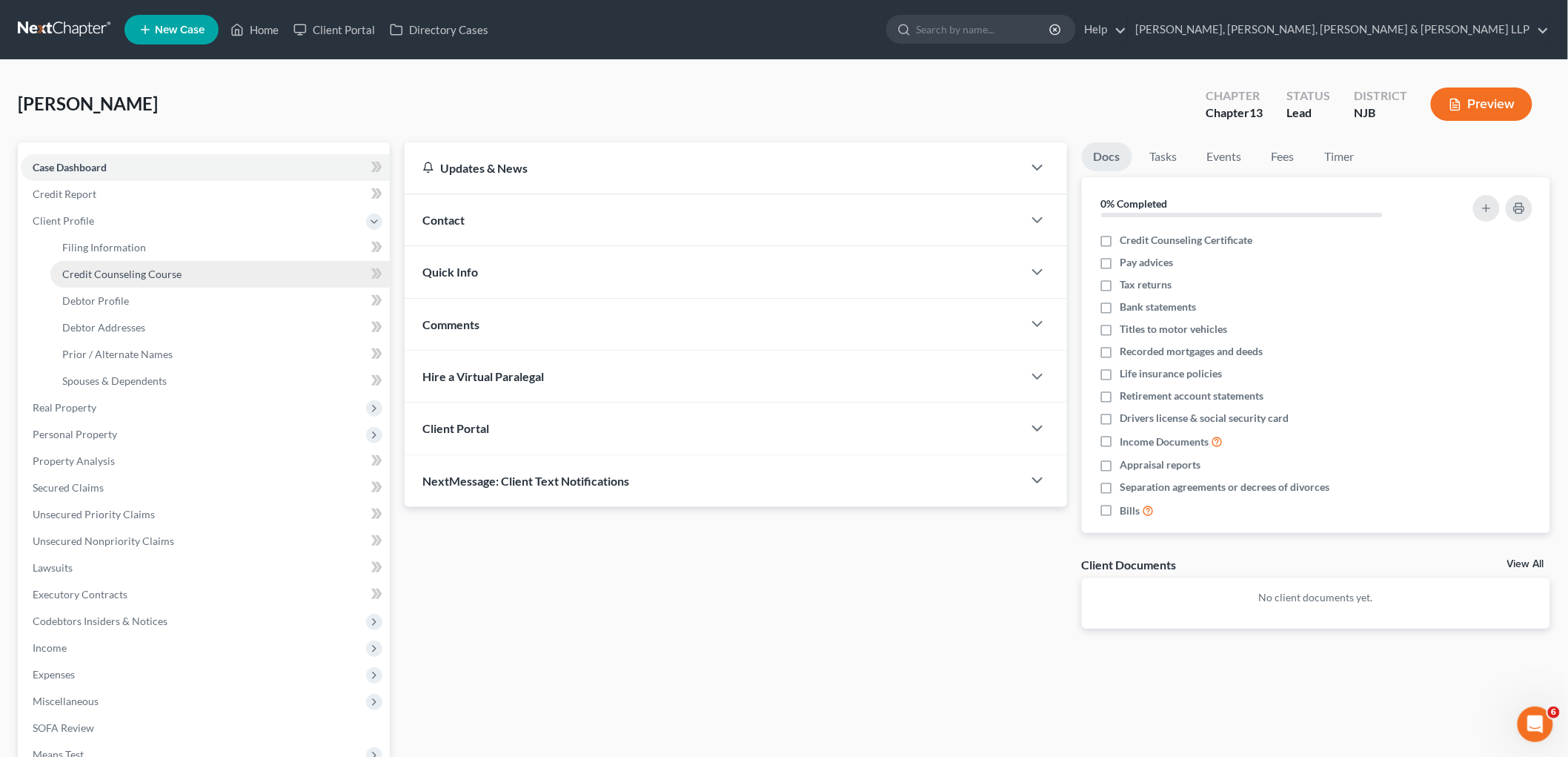
click at [120, 272] on span "Credit Counseling Course" at bounding box center [122, 274] width 120 height 13
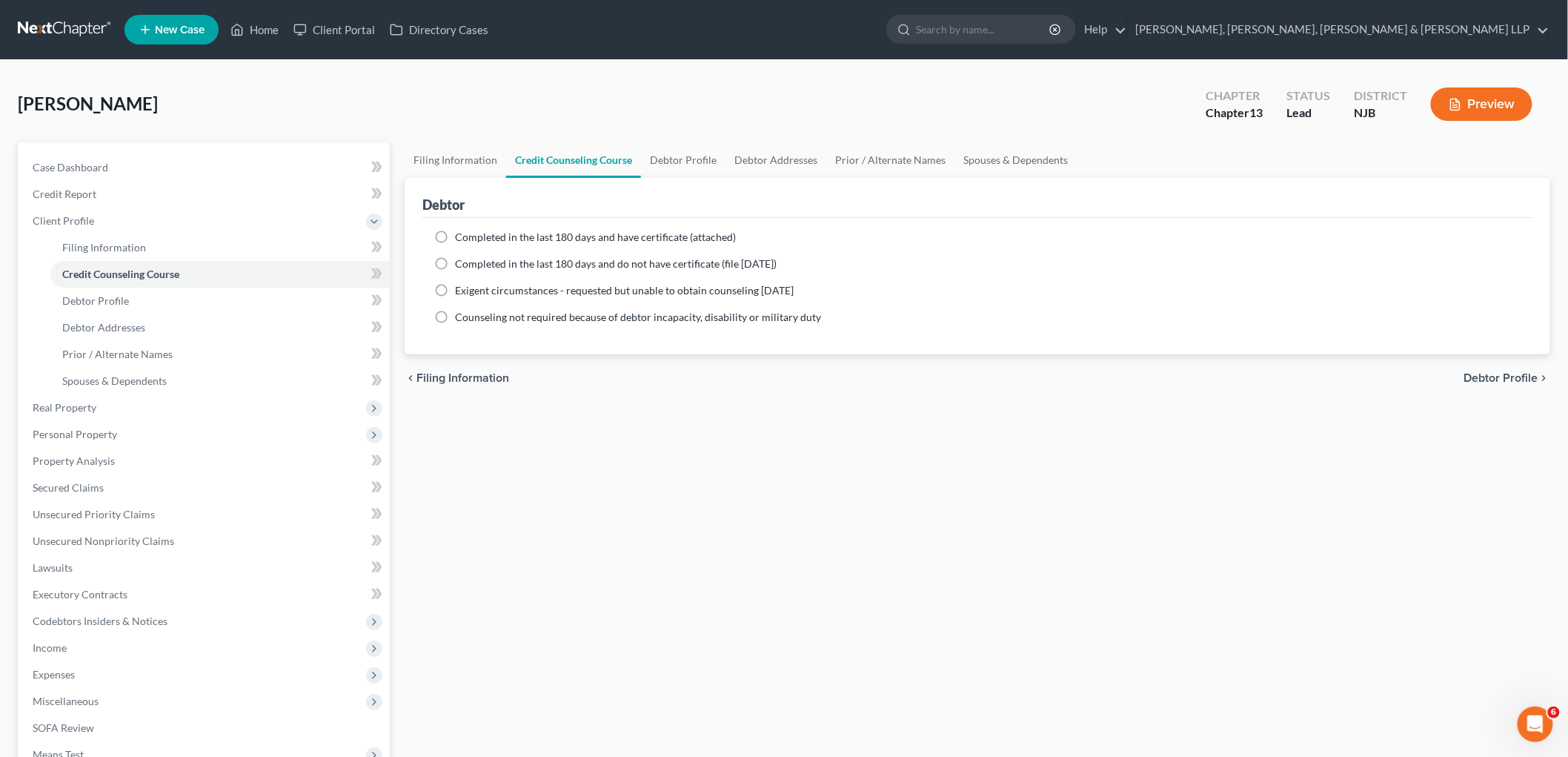
click at [455, 238] on label "Completed in the last 180 days and have certificate (attached)" at bounding box center [595, 237] width 281 height 14
click at [461, 238] on input "Completed in the last 180 days and have certificate (attached)" at bounding box center [465, 234] width 10 height 10
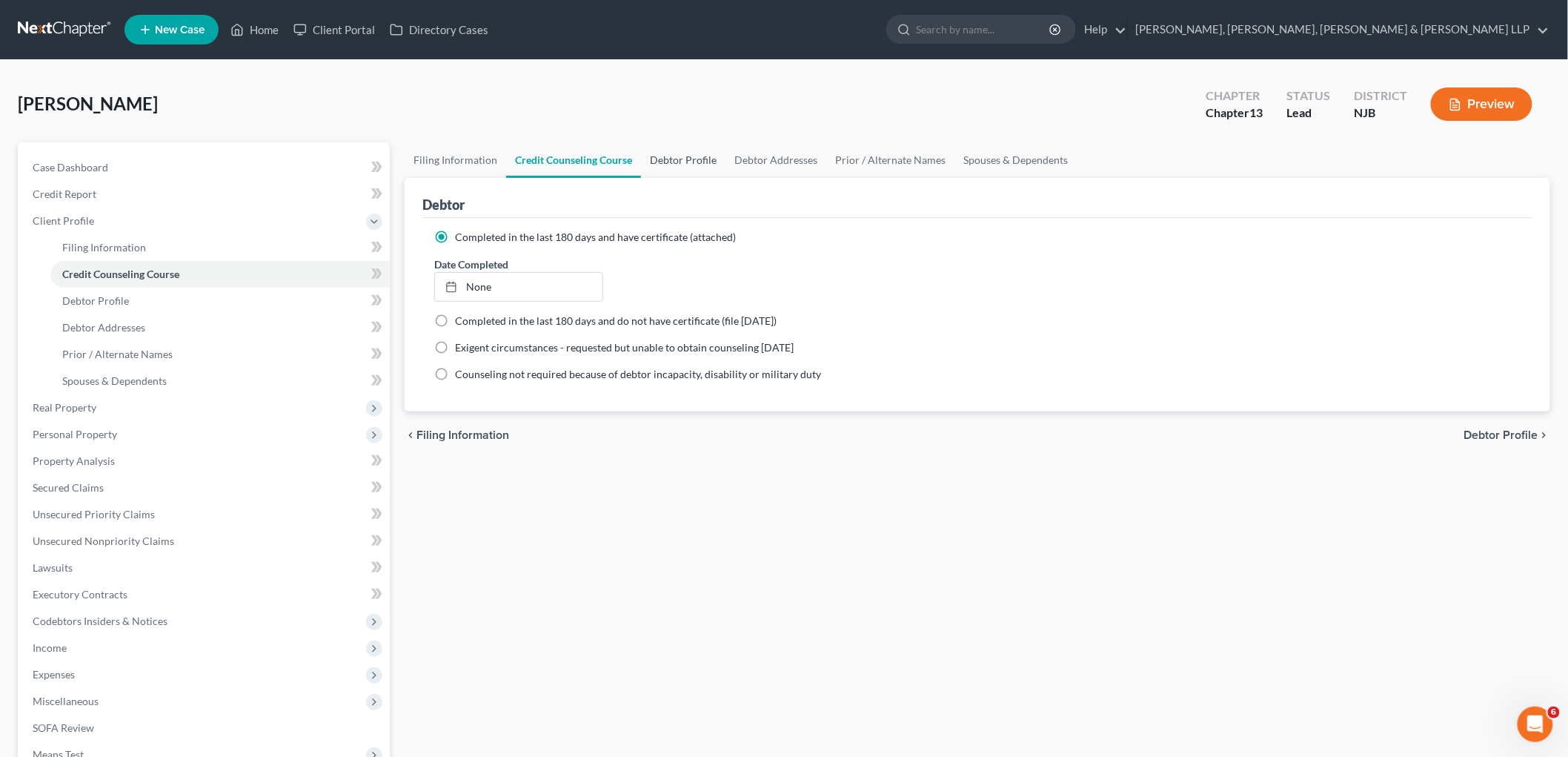
click at [684, 164] on link "Debtor Profile" at bounding box center [683, 160] width 84 height 35
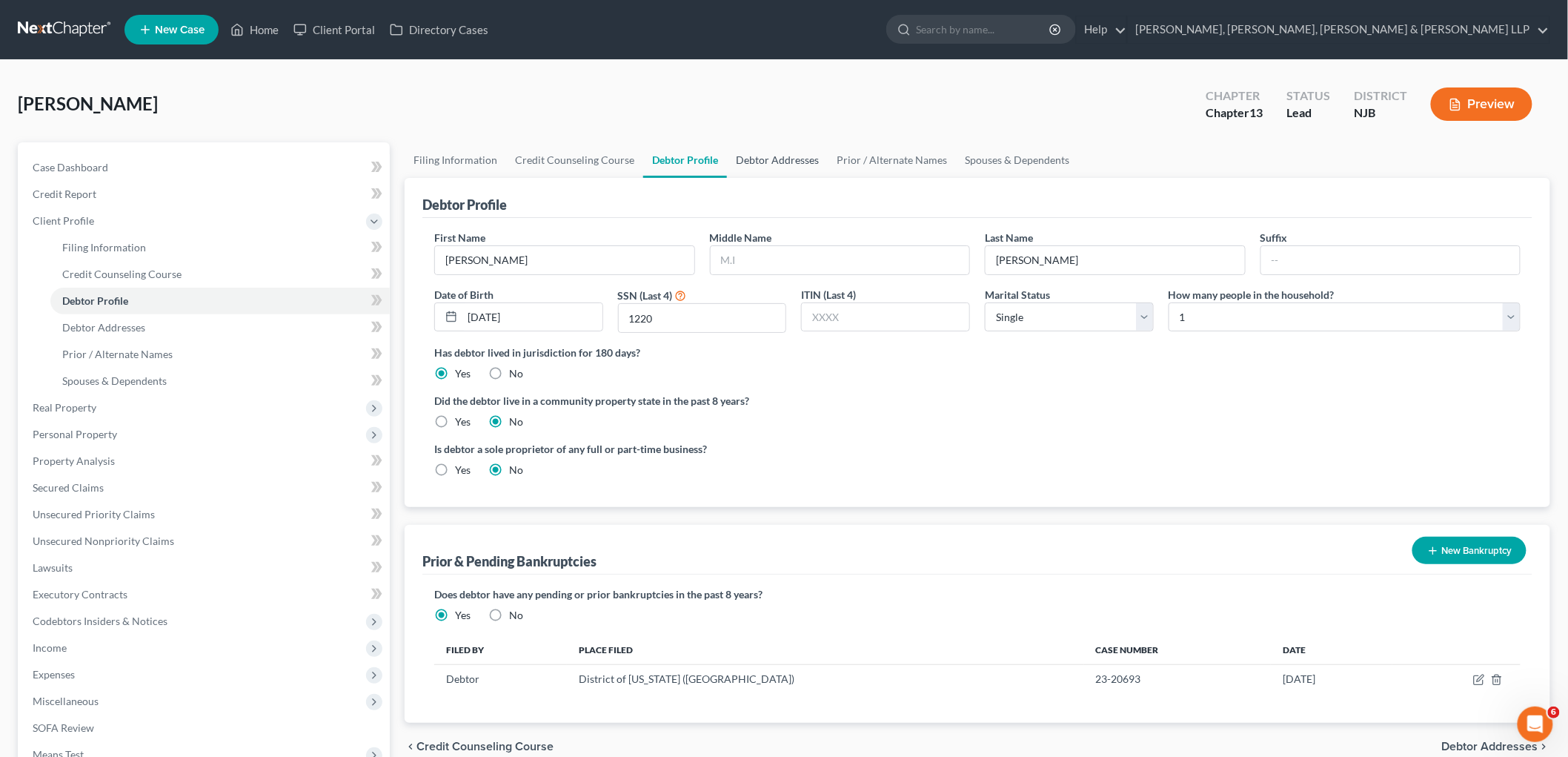
click at [780, 151] on link "Debtor Addresses" at bounding box center [778, 160] width 101 height 35
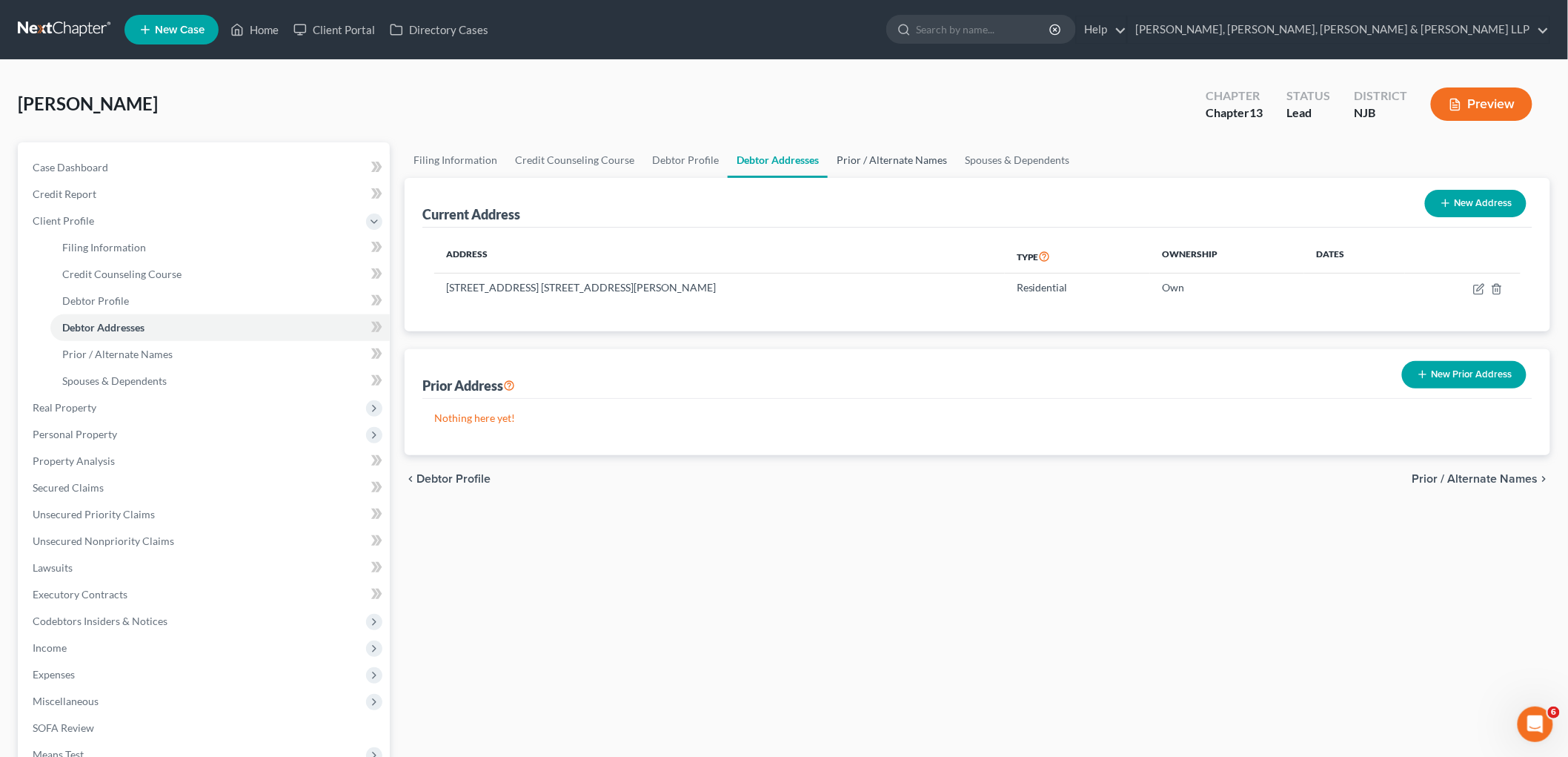
click at [896, 156] on link "Prior / Alternate Names" at bounding box center [892, 160] width 128 height 35
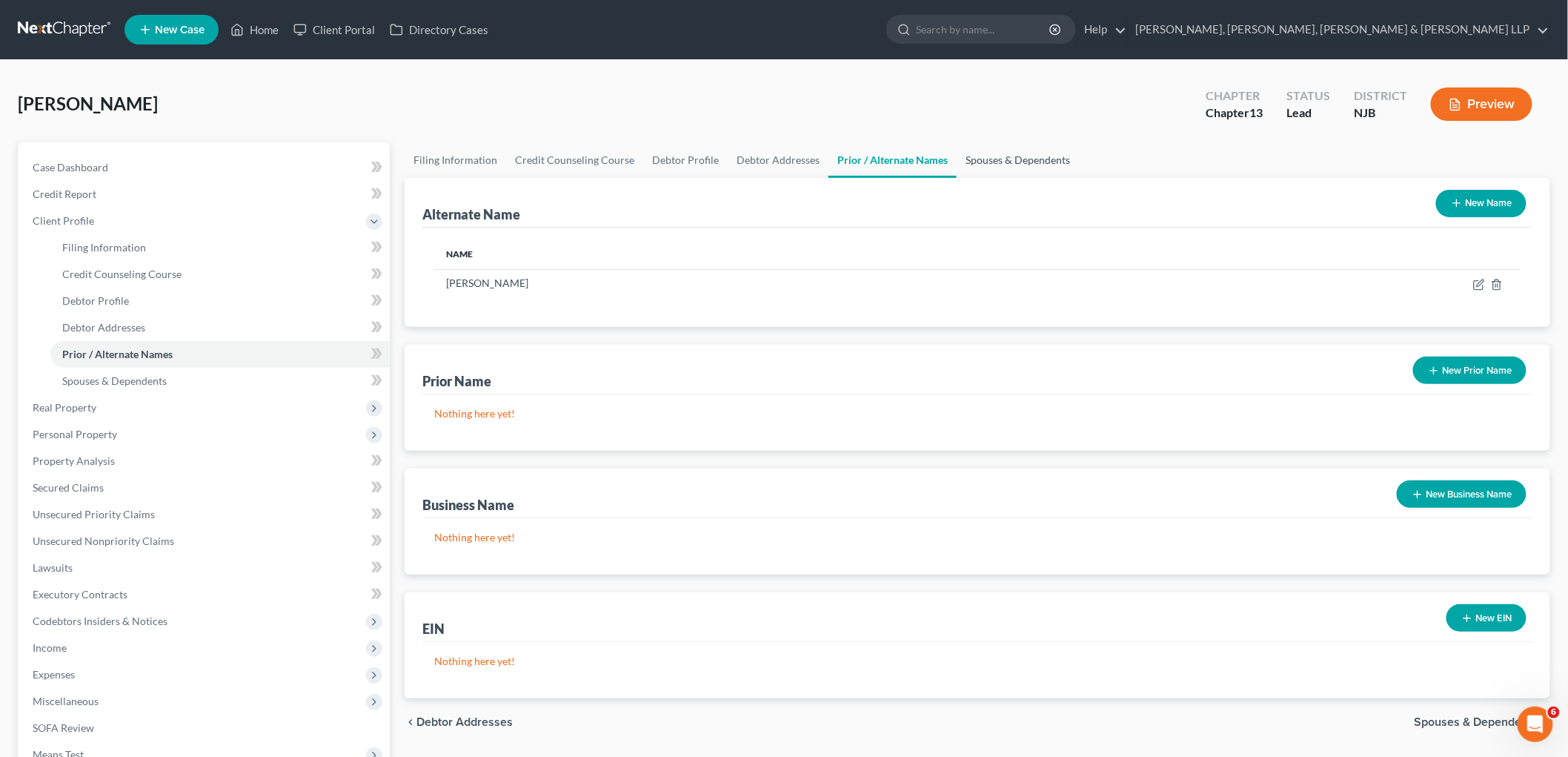
click at [989, 157] on link "Spouses & Dependents" at bounding box center [1018, 160] width 122 height 35
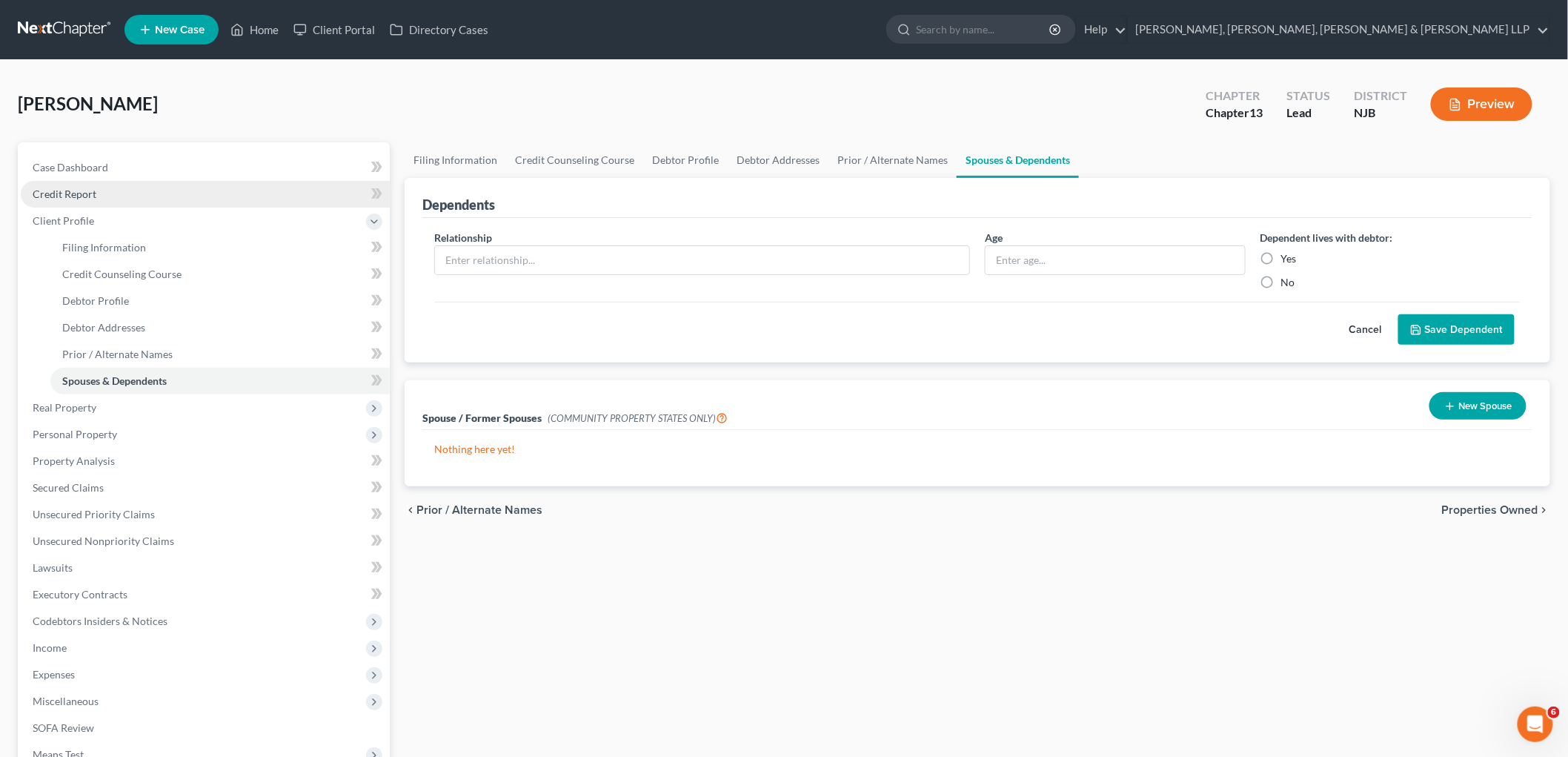
click at [80, 191] on span "Credit Report" at bounding box center [64, 194] width 63 height 13
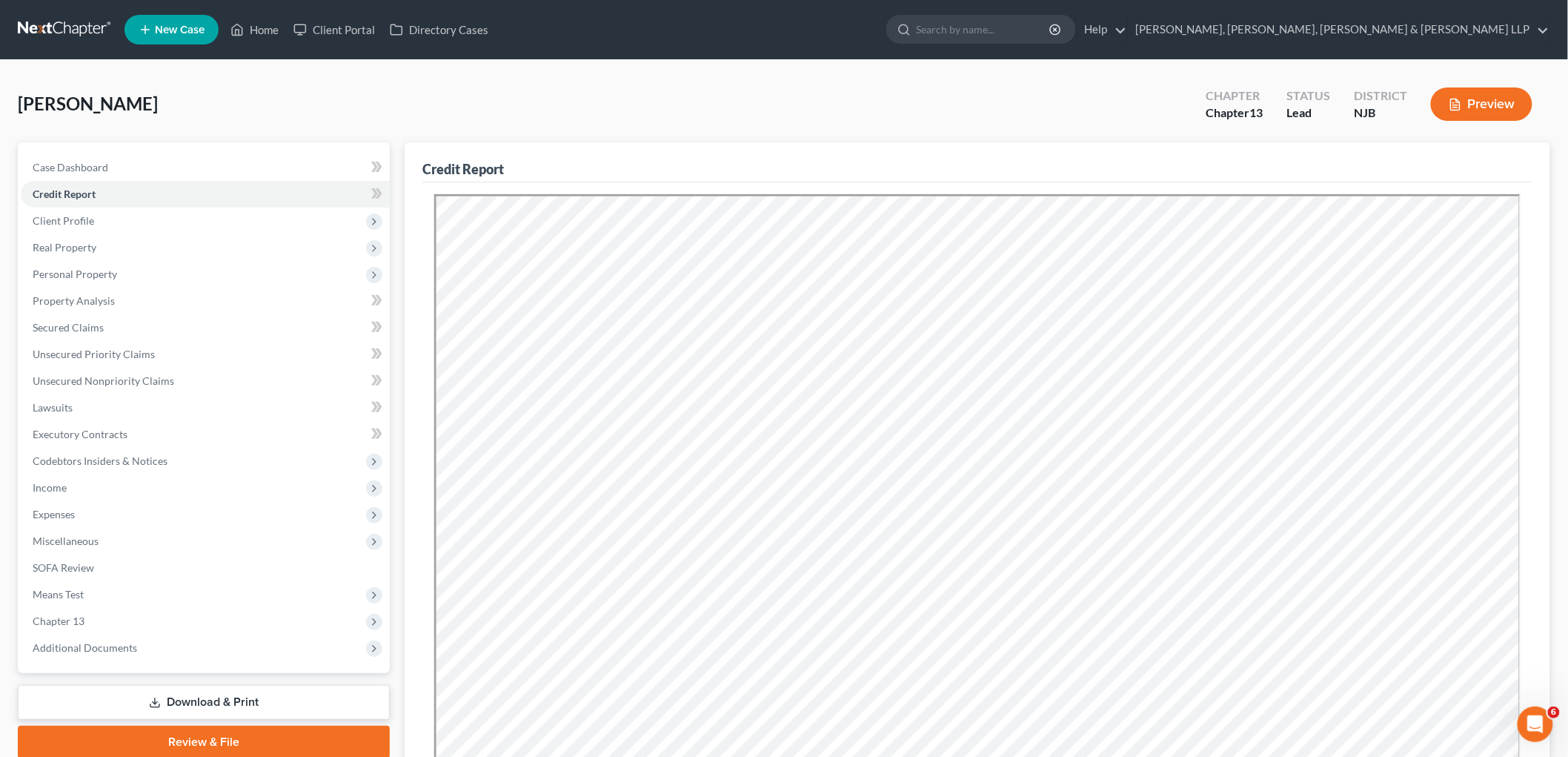
click at [361, 108] on div "[PERSON_NAME] Upgraded Chapter Chapter 13 Status [GEOGRAPHIC_DATA] [GEOGRAPHIC_…" at bounding box center [783, 110] width 1532 height 64
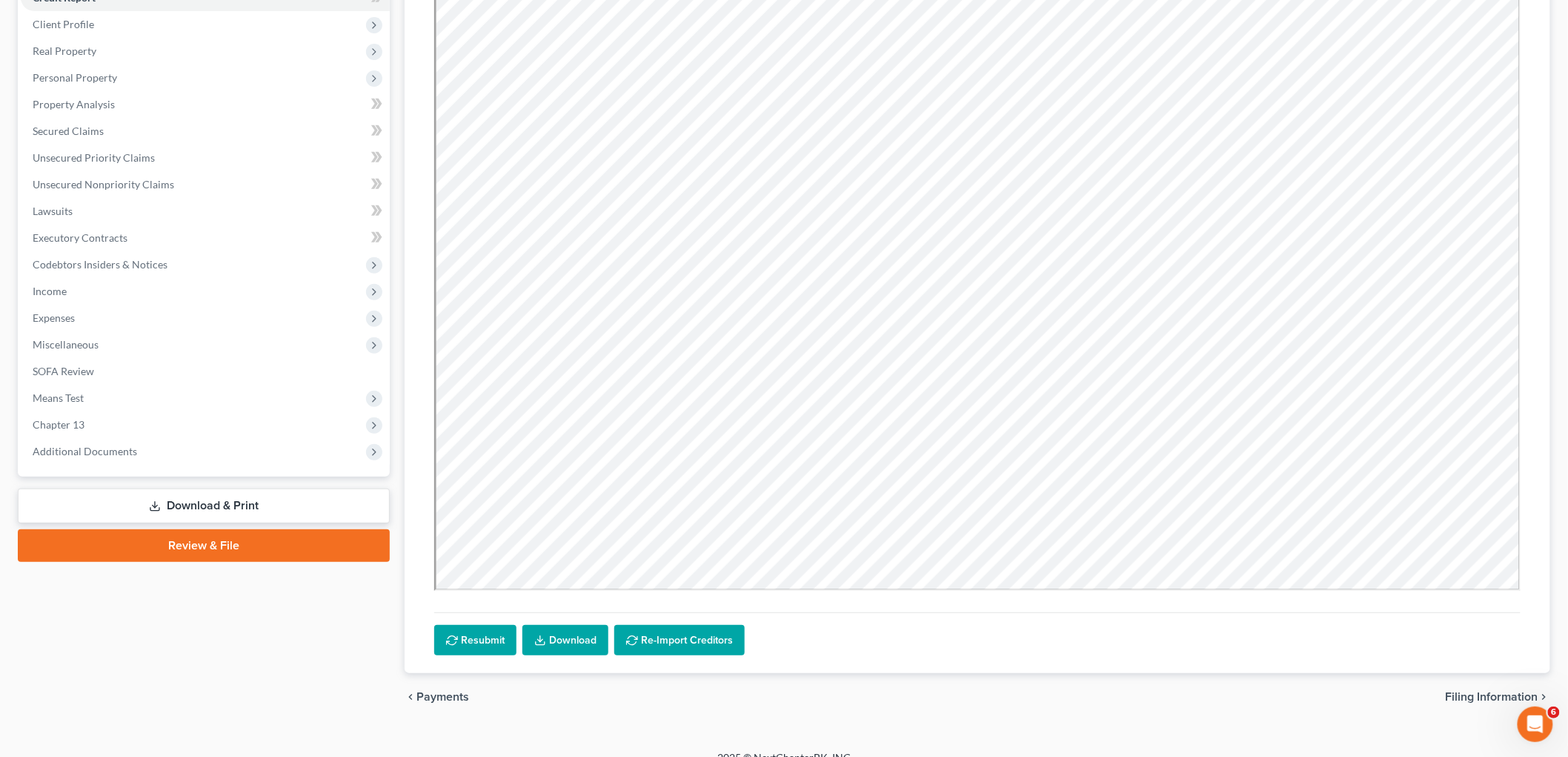
scroll to position [217, 0]
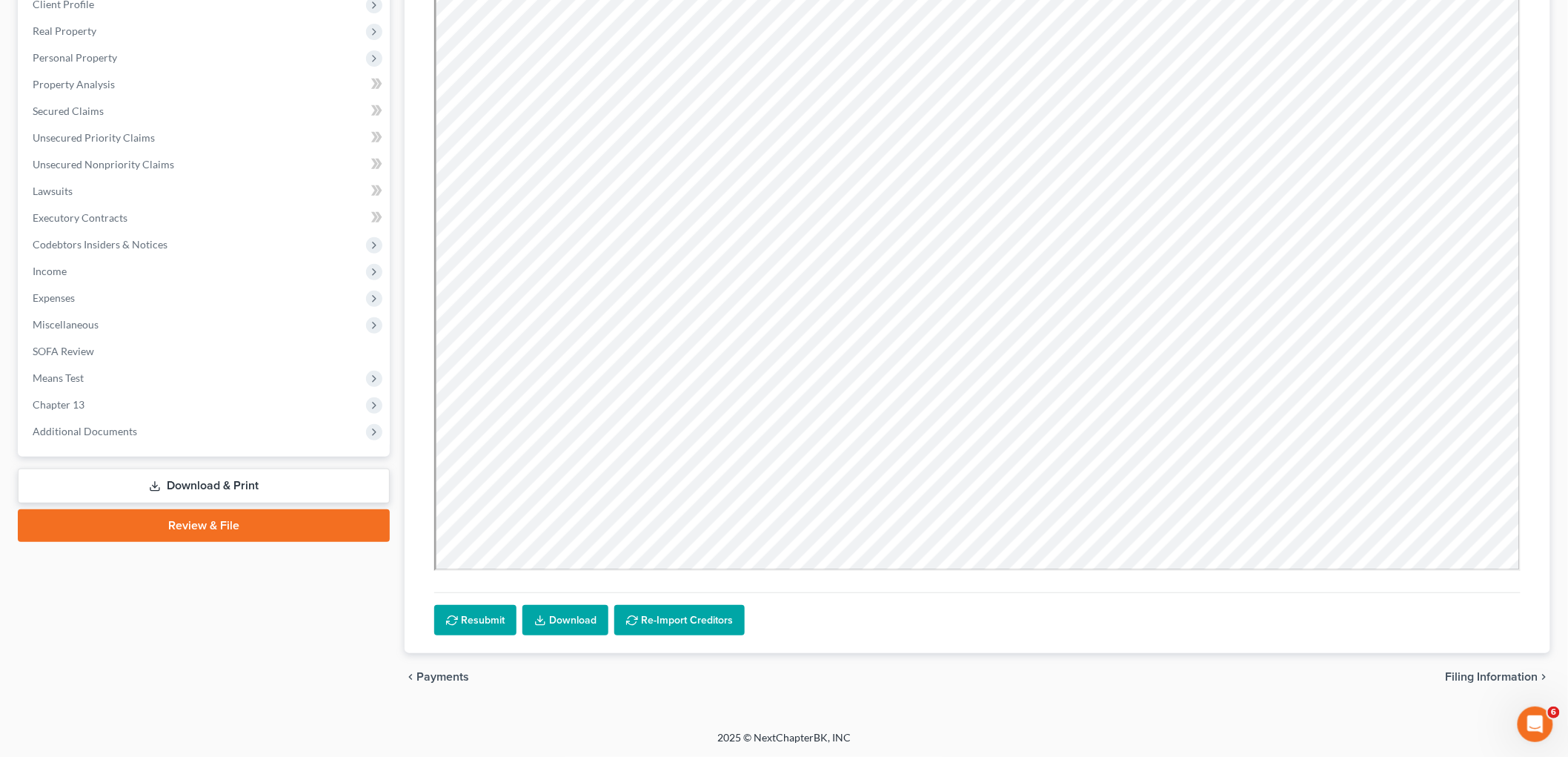
click at [205, 478] on link "Download & Print" at bounding box center [203, 486] width 372 height 35
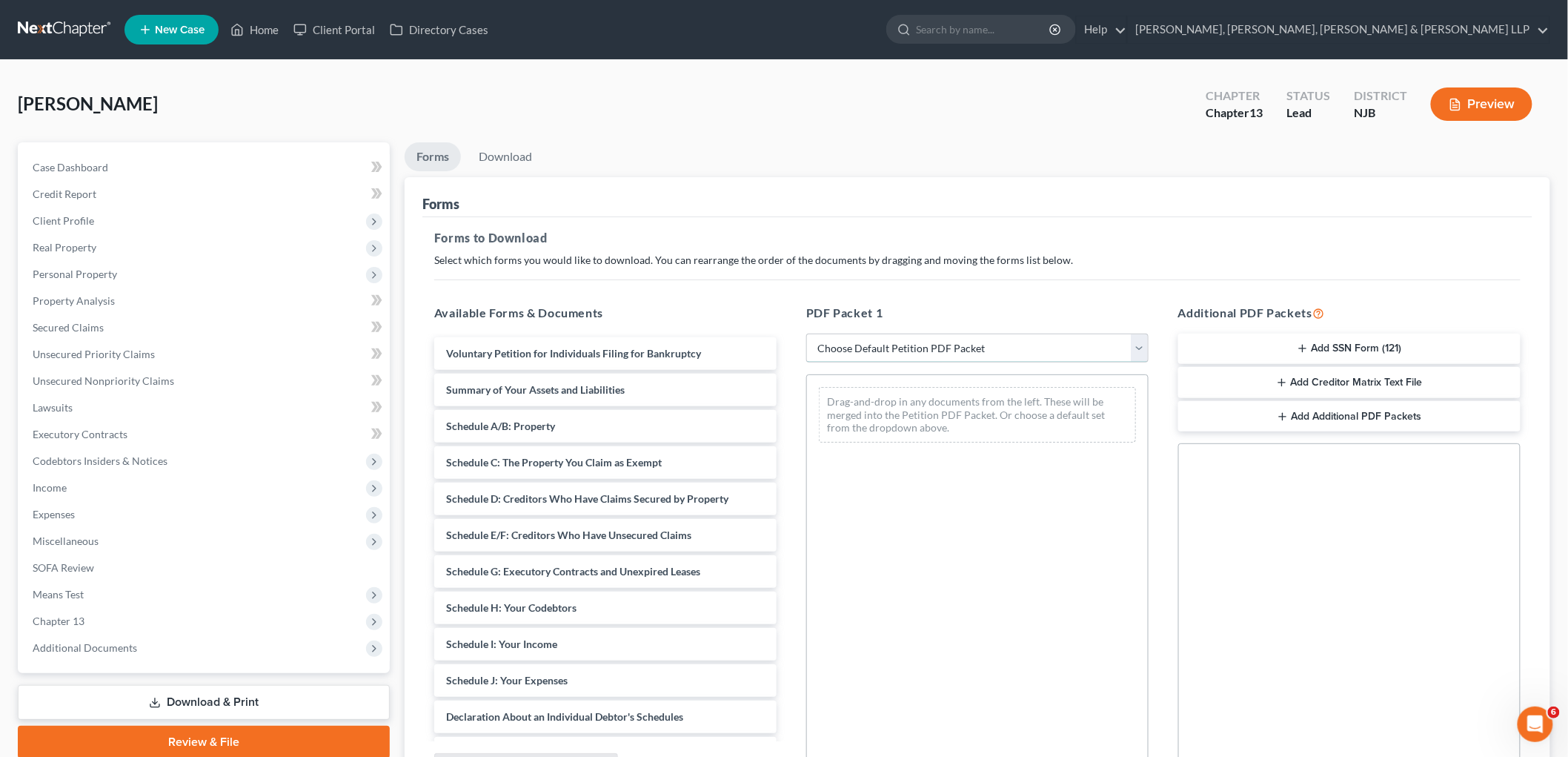
click at [875, 344] on select "Choose Default Petition PDF Packet Complete Bankruptcy Petition (all forms and …" at bounding box center [977, 348] width 343 height 30
click at [806, 333] on select "Choose Default Petition PDF Packet Complete Bankruptcy Petition (all forms and …" at bounding box center [977, 348] width 343 height 30
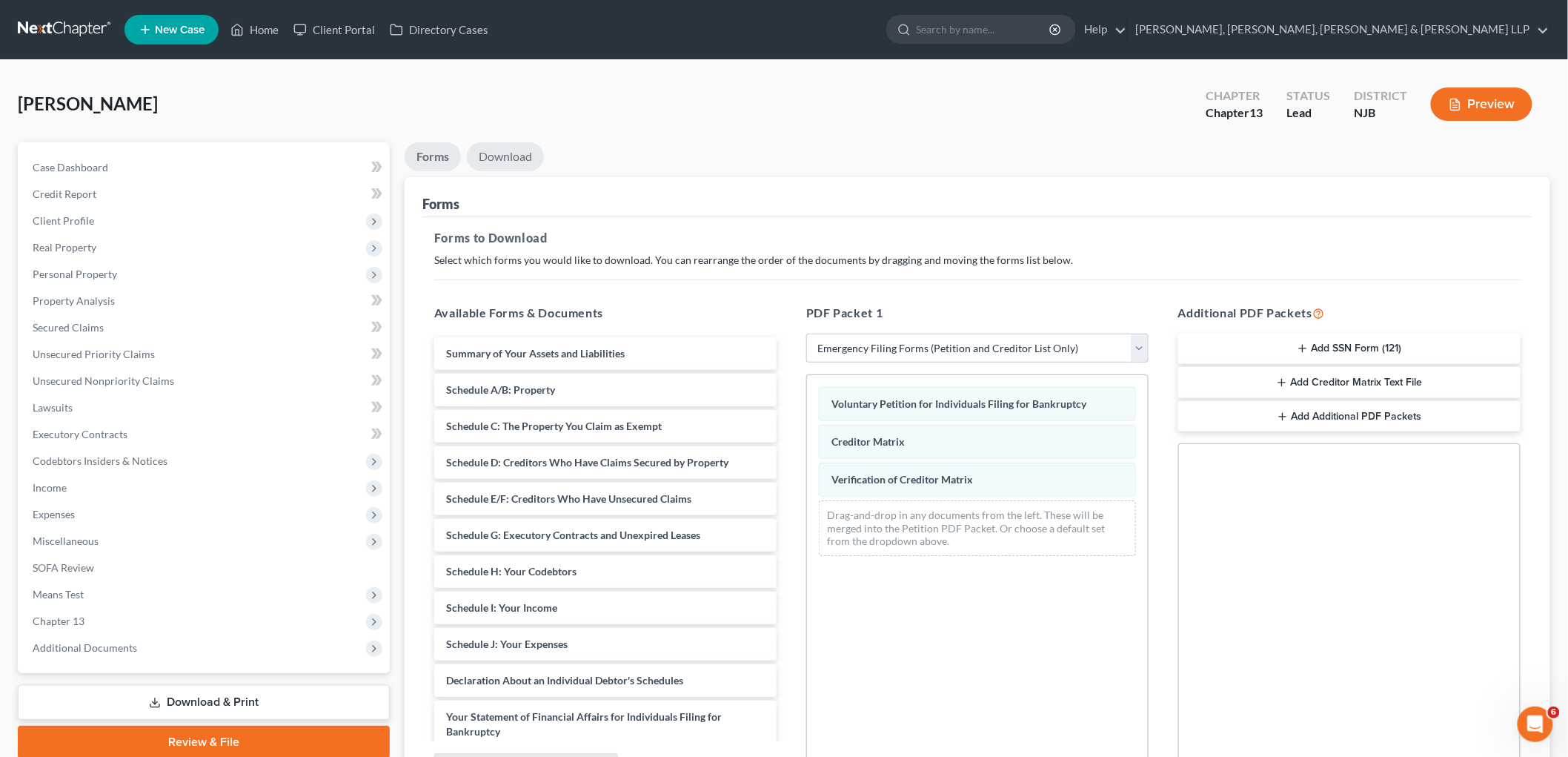
click at [502, 160] on link "Download" at bounding box center [506, 157] width 77 height 29
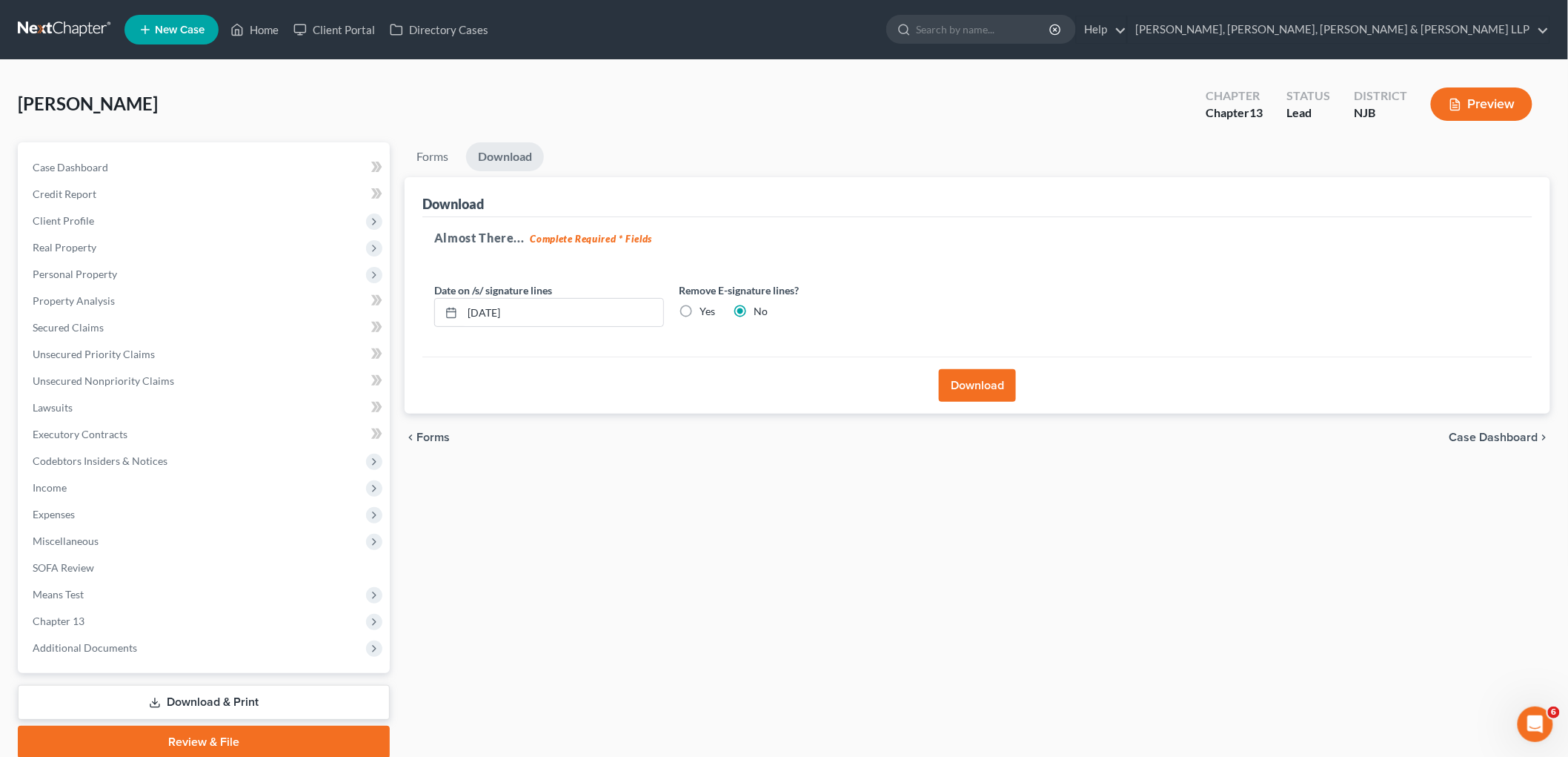
click at [700, 310] on label "Yes" at bounding box center [707, 311] width 15 height 14
click at [705, 310] on input "Yes" at bounding box center [710, 309] width 10 height 10
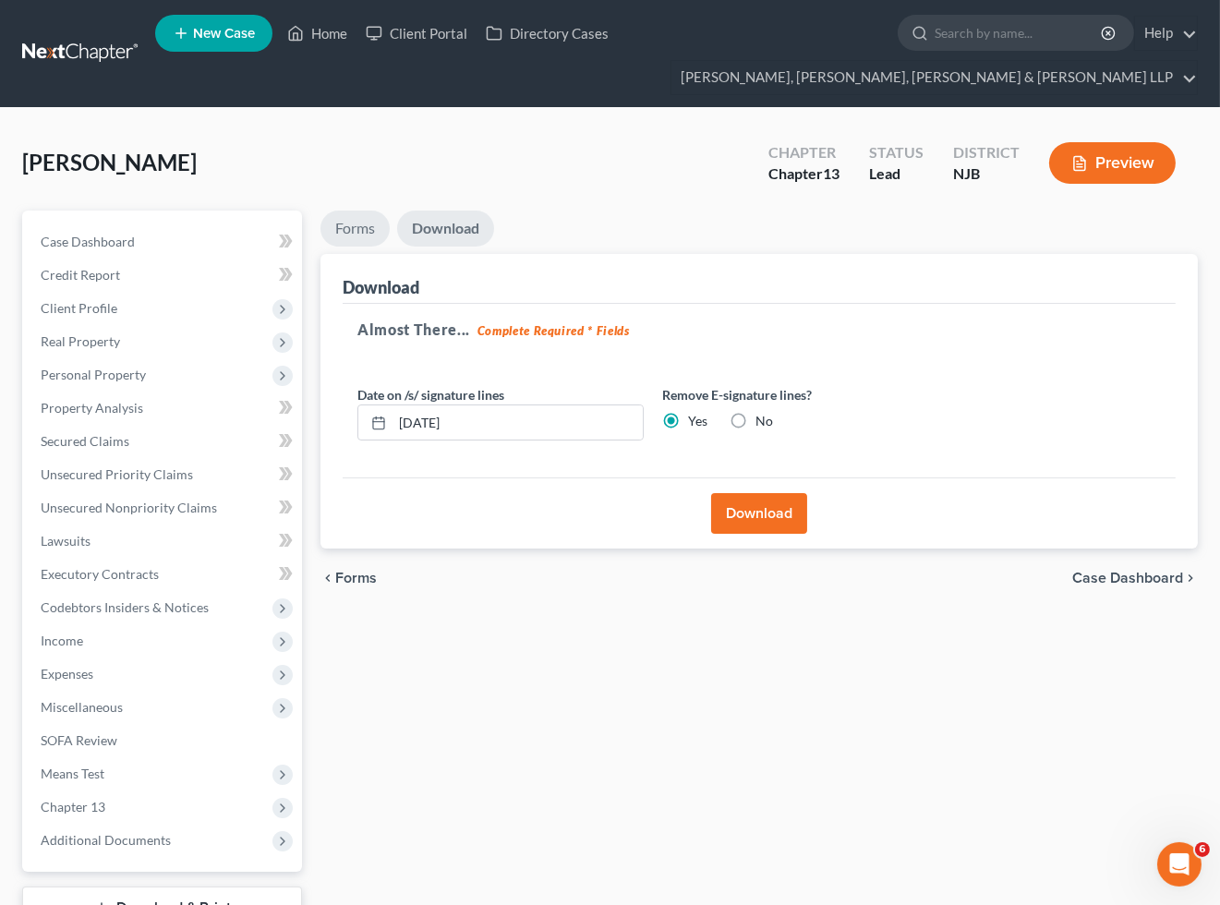
drag, startPoint x: 346, startPoint y: 231, endPoint x: 579, endPoint y: 384, distance: 278.6
click at [346, 231] on link "Forms" at bounding box center [354, 229] width 69 height 36
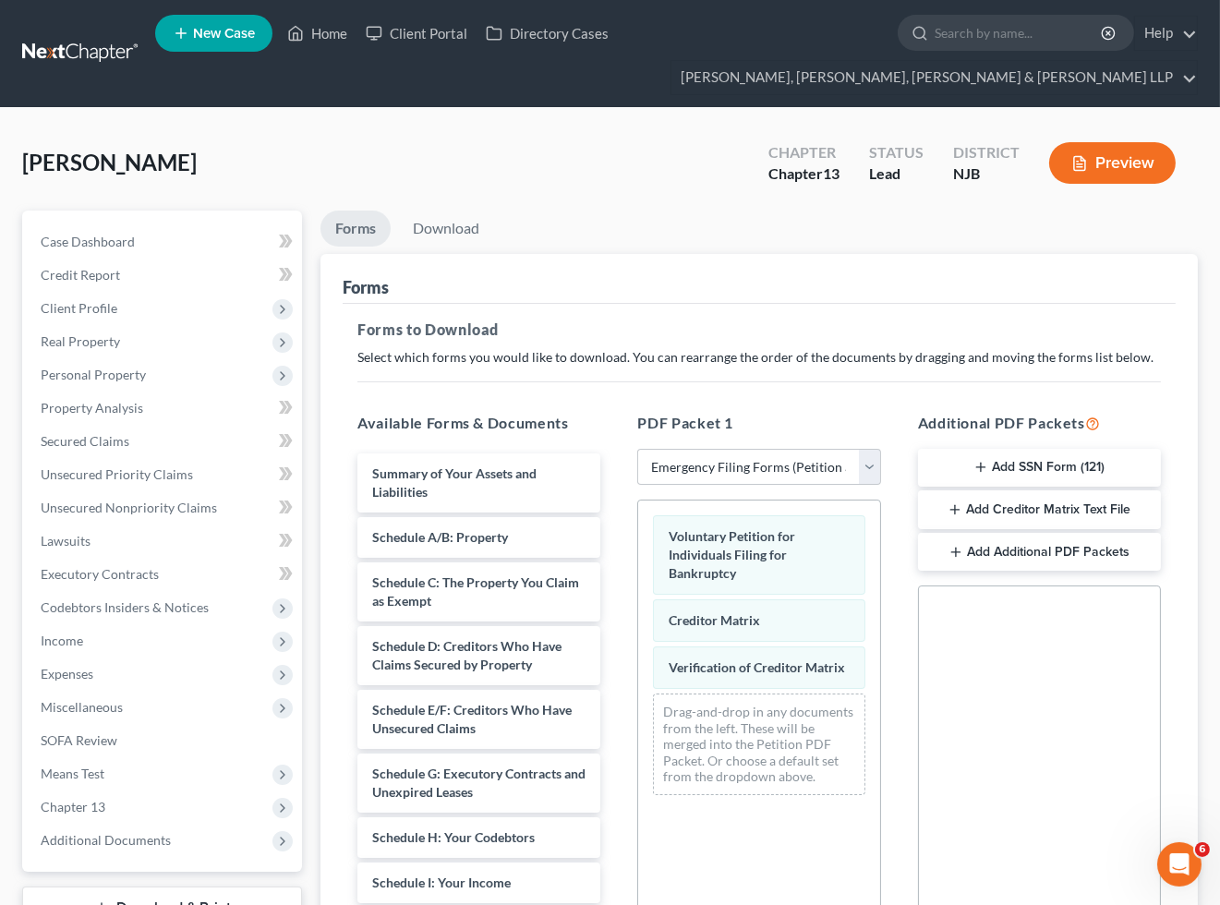
click at [1009, 462] on button "Add SSN Form (121)" at bounding box center [1039, 468] width 243 height 39
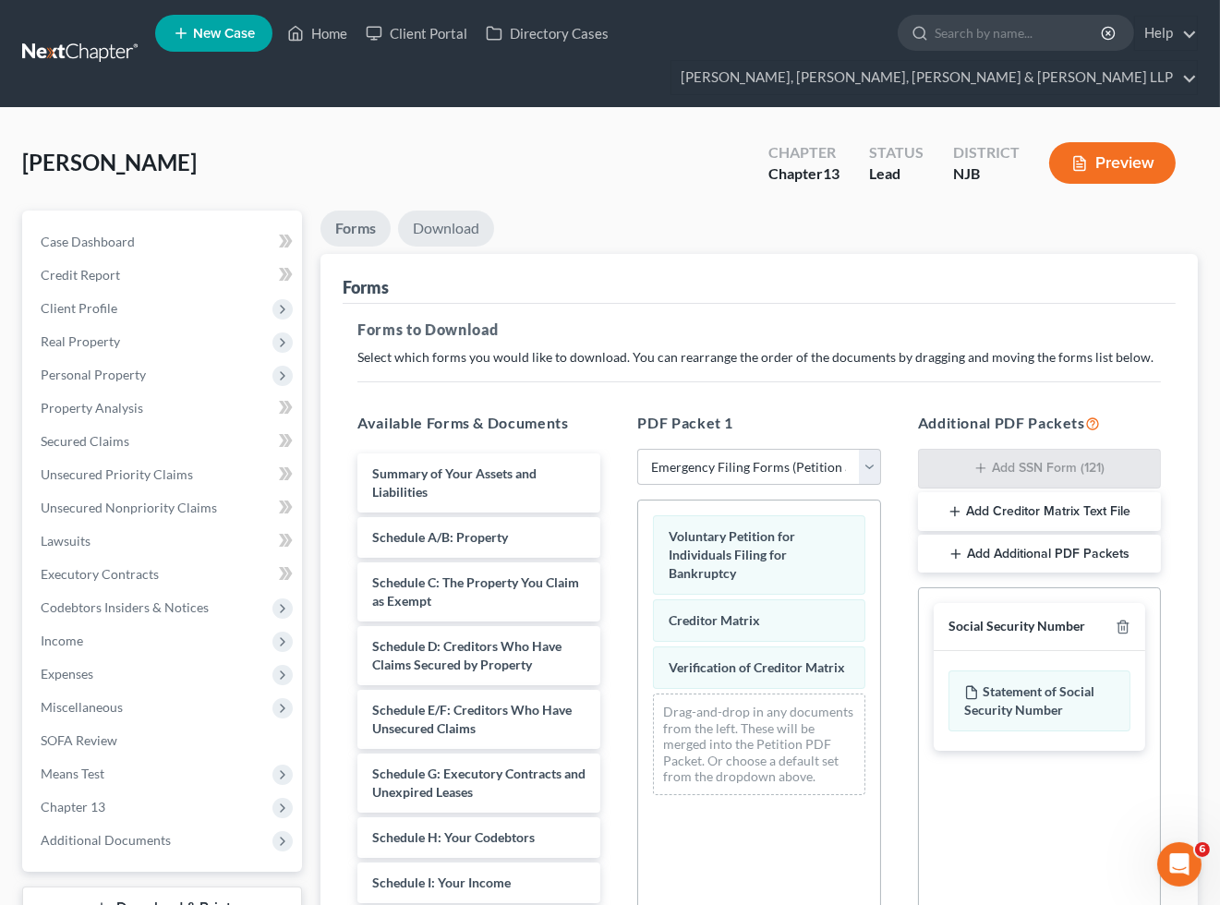
click at [463, 228] on link "Download" at bounding box center [446, 229] width 96 height 36
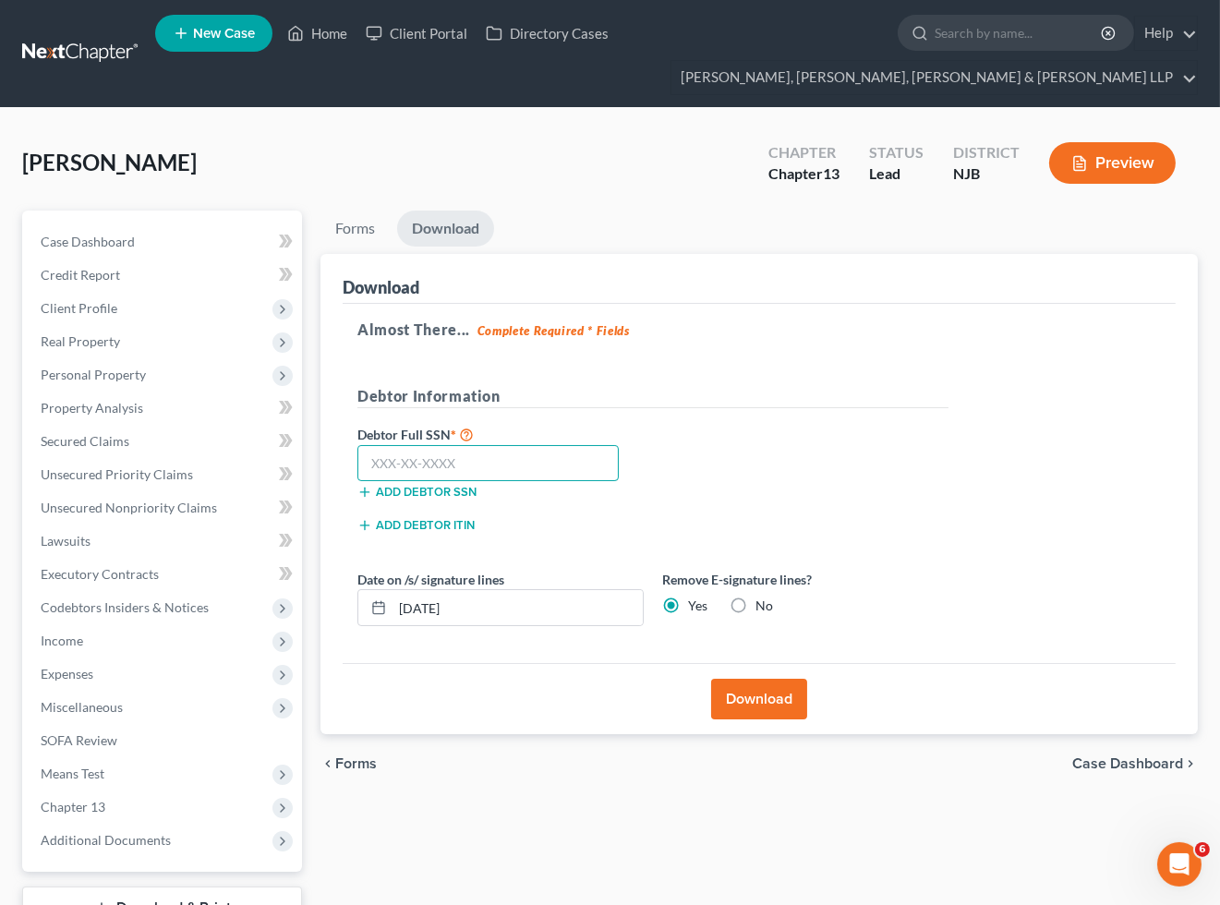
click at [543, 456] on input "text" at bounding box center [487, 463] width 261 height 37
click at [759, 485] on div "Debtor Full SSN * 116-34-1220 Add debtor SSN" at bounding box center [652, 469] width 609 height 92
click at [764, 704] on button "Download" at bounding box center [759, 699] width 96 height 41
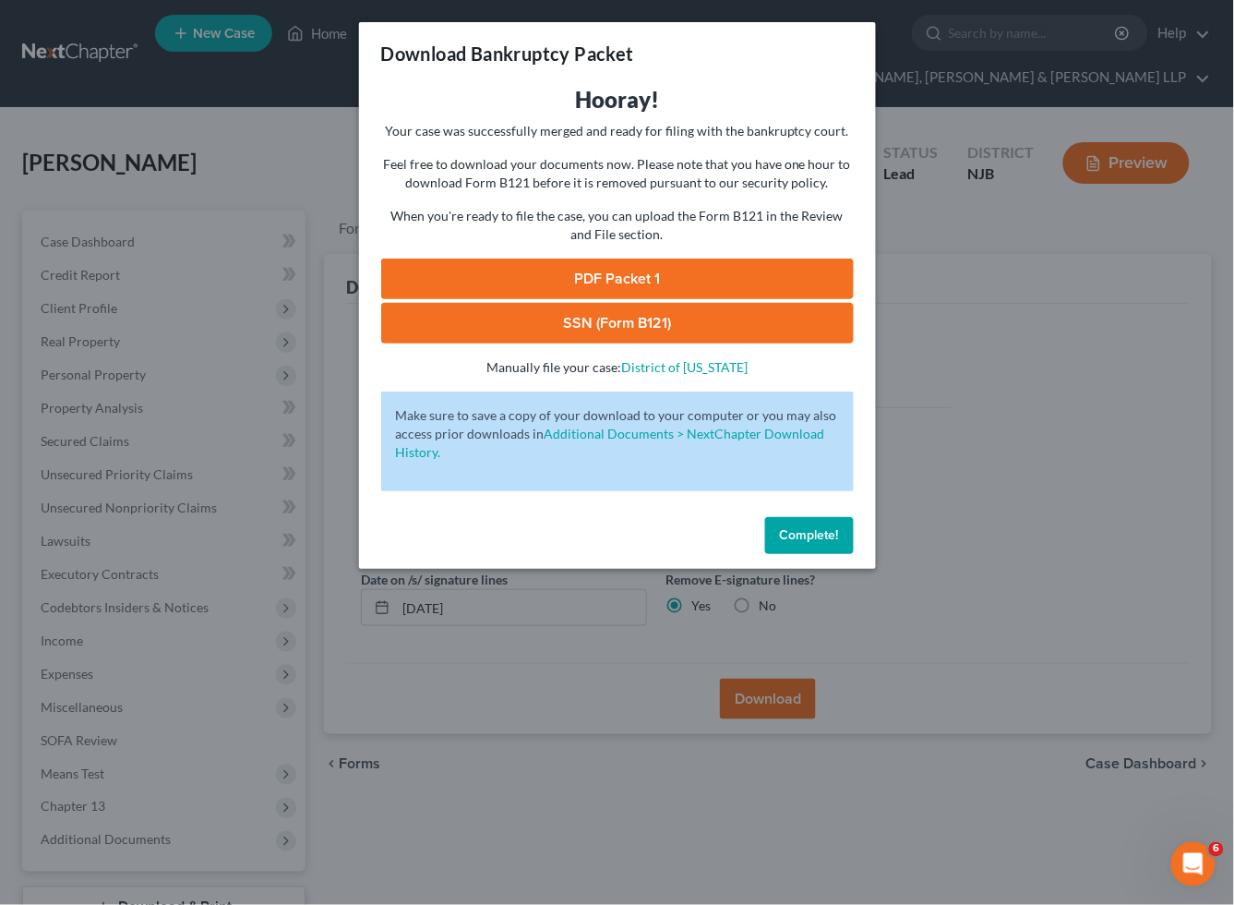
click at [678, 274] on link "PDF Packet 1" at bounding box center [617, 279] width 473 height 41
click at [675, 326] on link "SSN (Form B121)" at bounding box center [617, 323] width 473 height 41
click at [838, 527] on span "Complete!" at bounding box center [809, 535] width 59 height 16
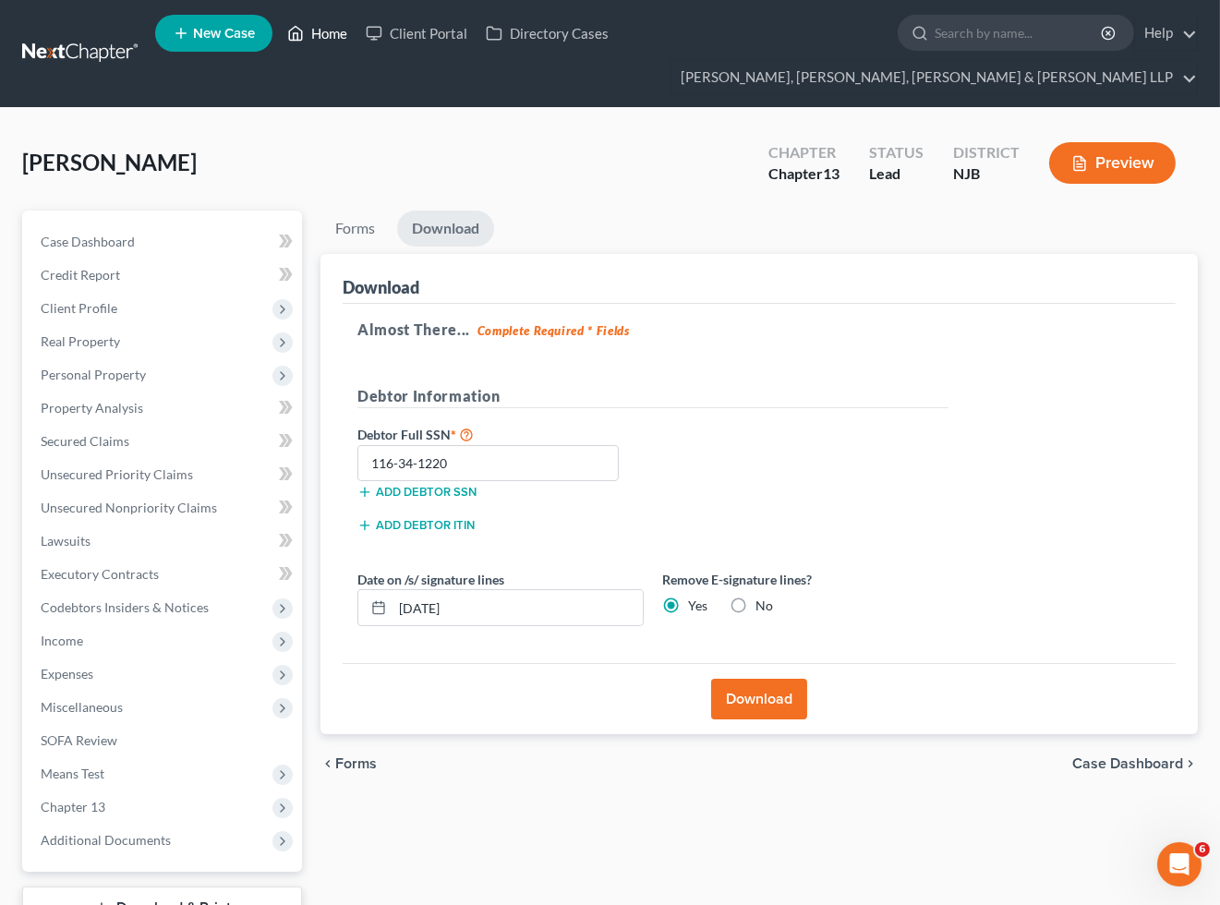
click at [316, 30] on link "Home" at bounding box center [317, 33] width 78 height 33
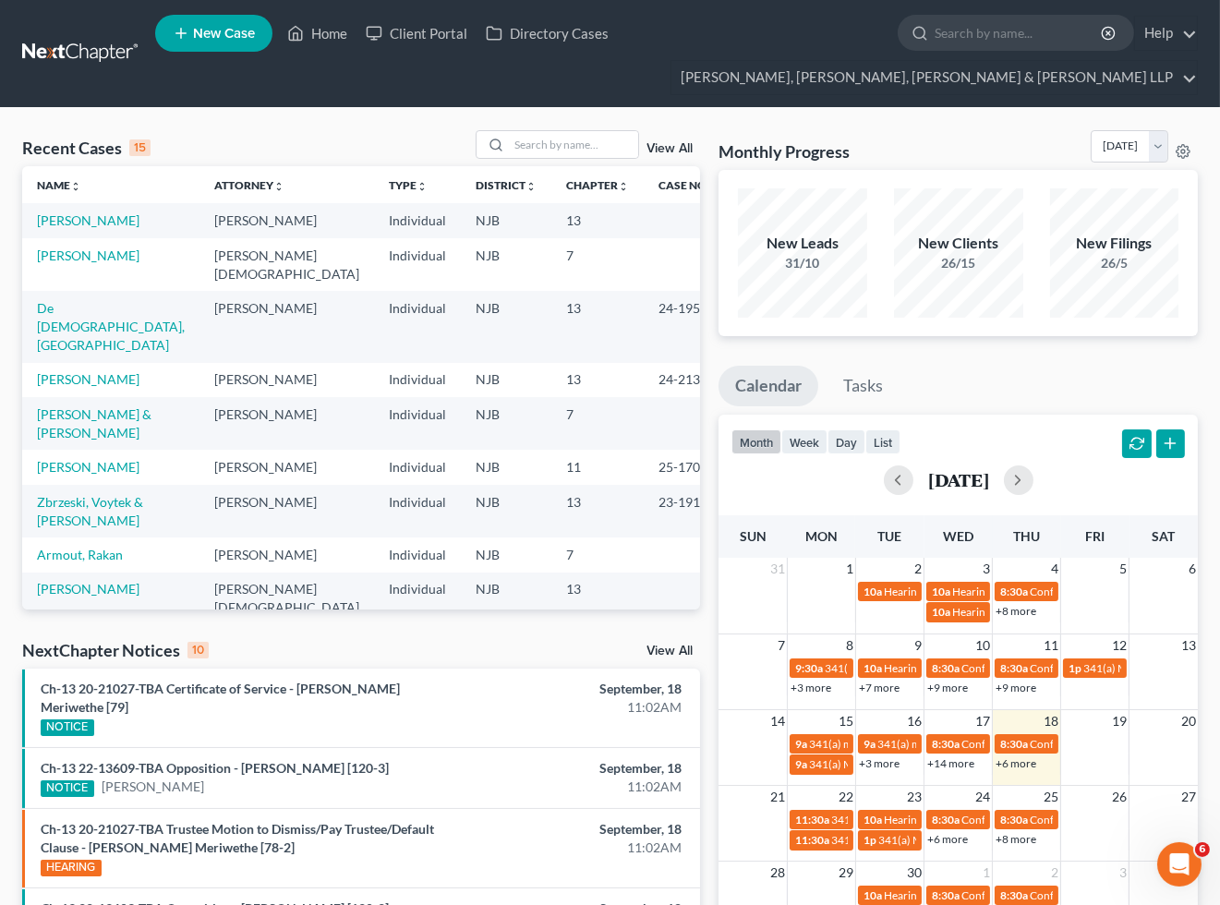
click at [410, 122] on div "Recent Cases 15 View All Name unfold_more expand_more expand_less Attorney unfo…" at bounding box center [610, 773] width 1220 height 1331
click at [923, 124] on div "Recent Cases 15 View All Name unfold_more expand_more expand_less Attorney unfo…" at bounding box center [610, 773] width 1220 height 1331
click at [552, 144] on input "search" at bounding box center [573, 144] width 129 height 27
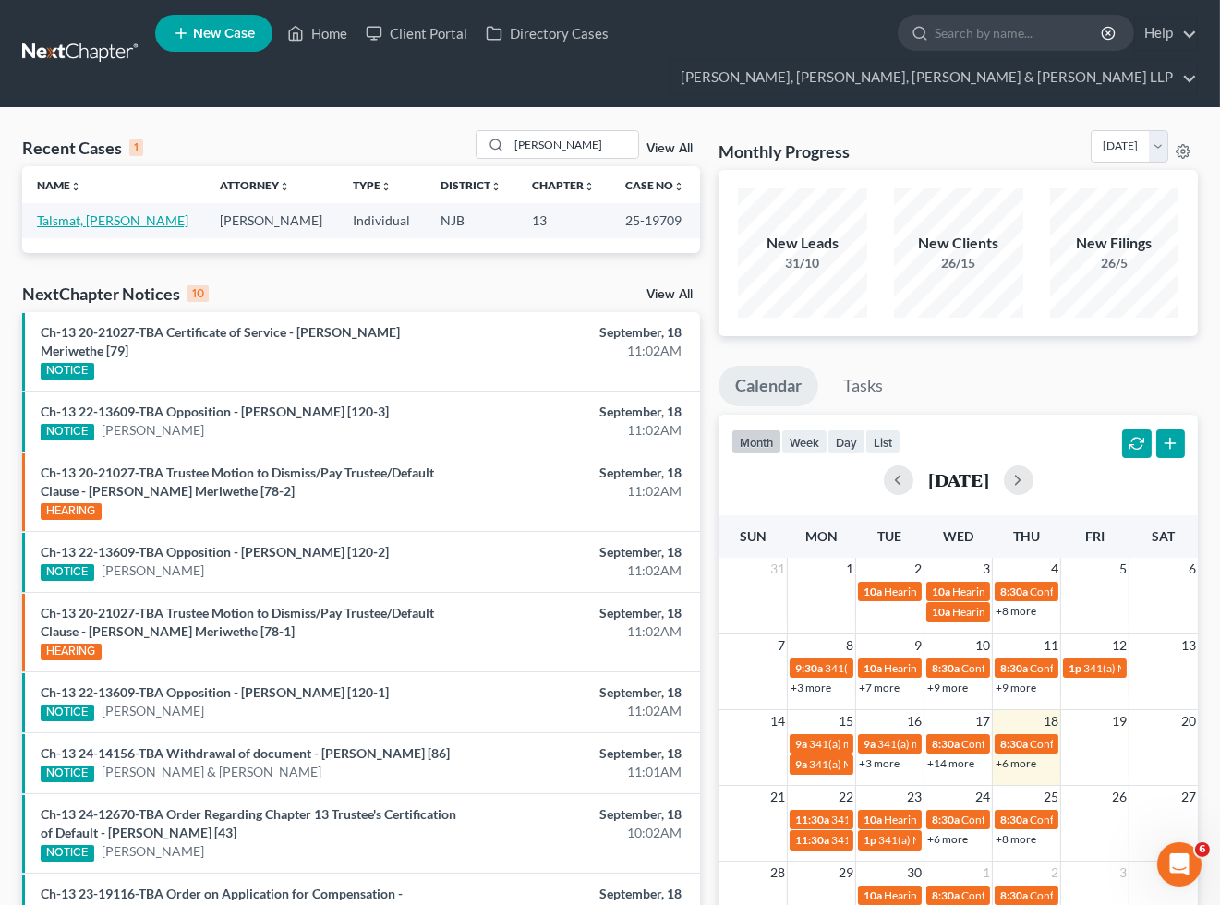
click at [98, 214] on link "Talsmat, [PERSON_NAME]" at bounding box center [112, 220] width 151 height 16
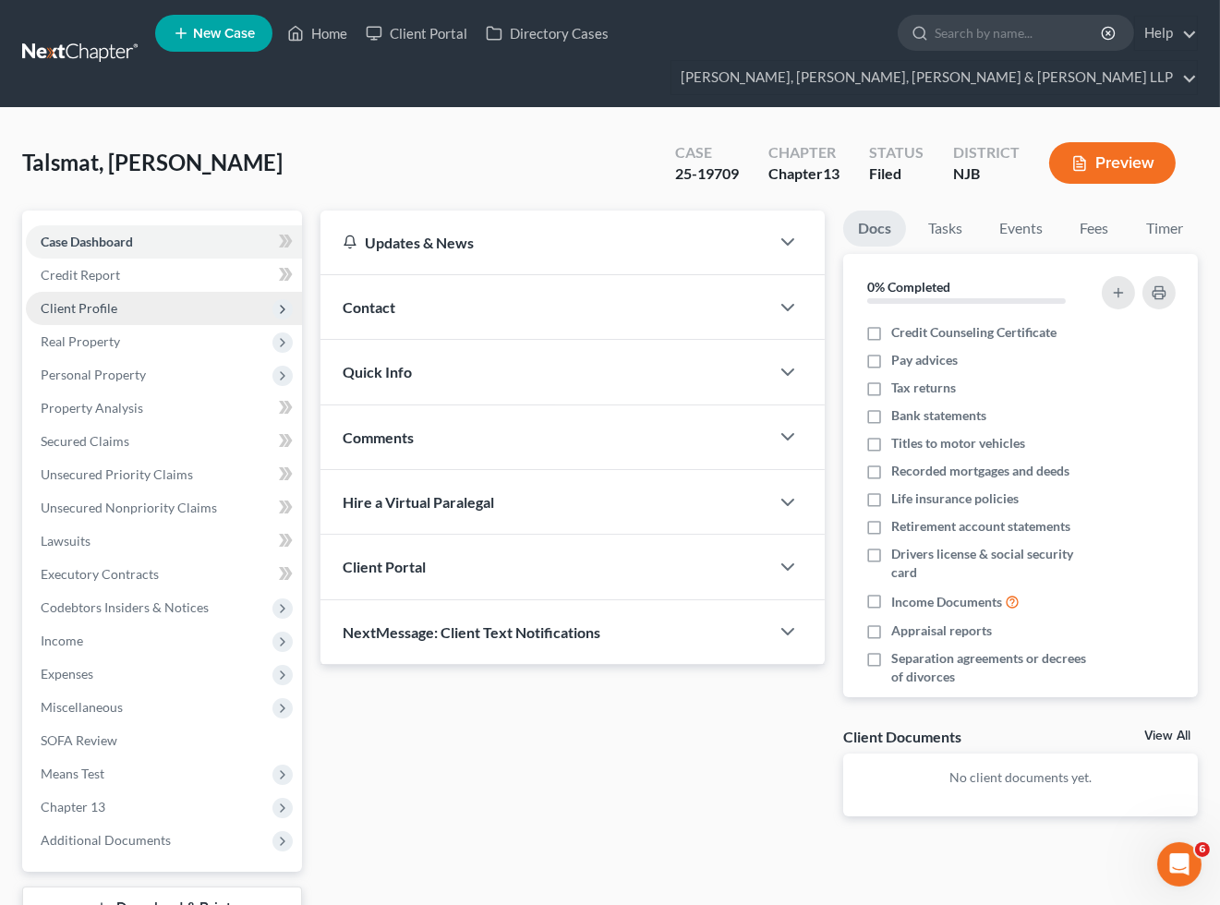
click at [78, 306] on span "Client Profile" at bounding box center [79, 308] width 77 height 16
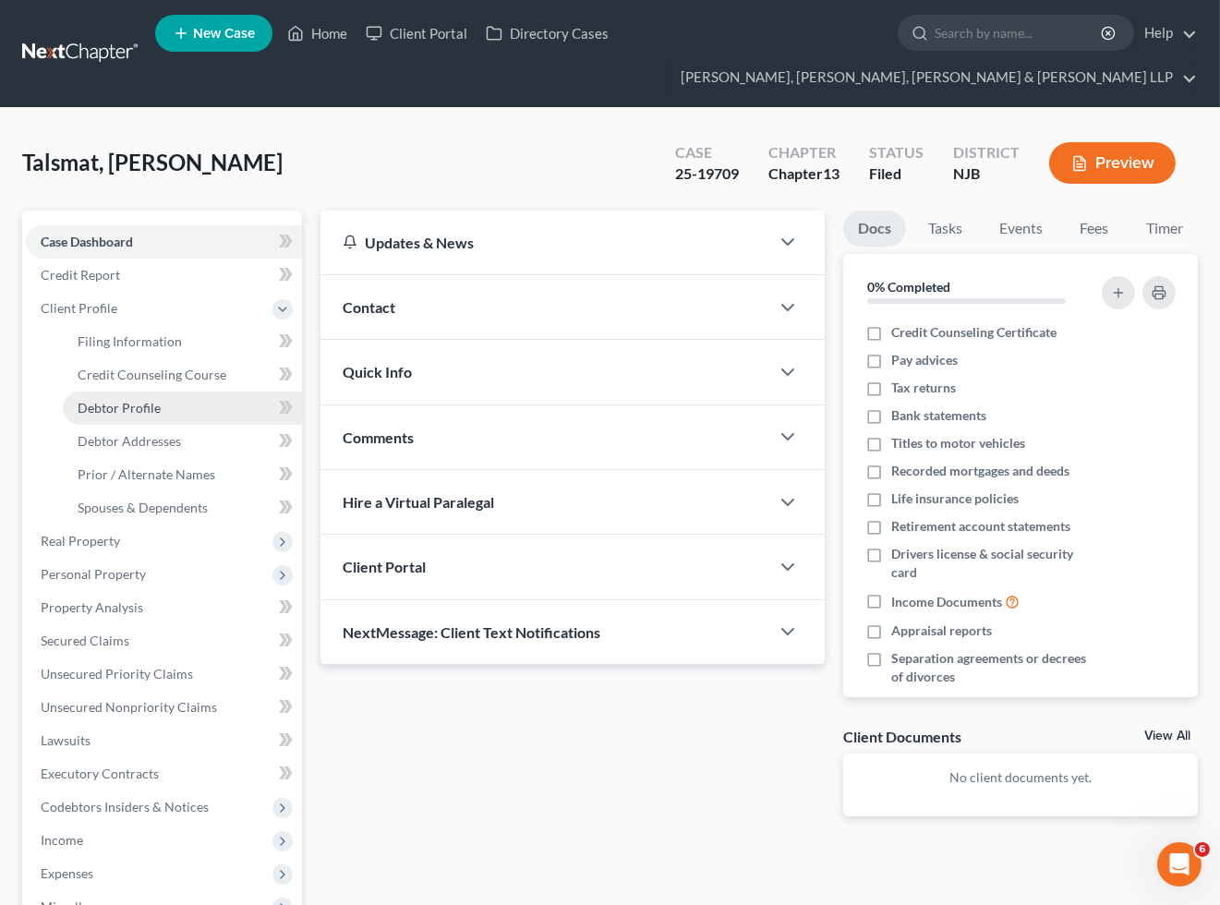
click at [117, 403] on span "Debtor Profile" at bounding box center [119, 408] width 83 height 16
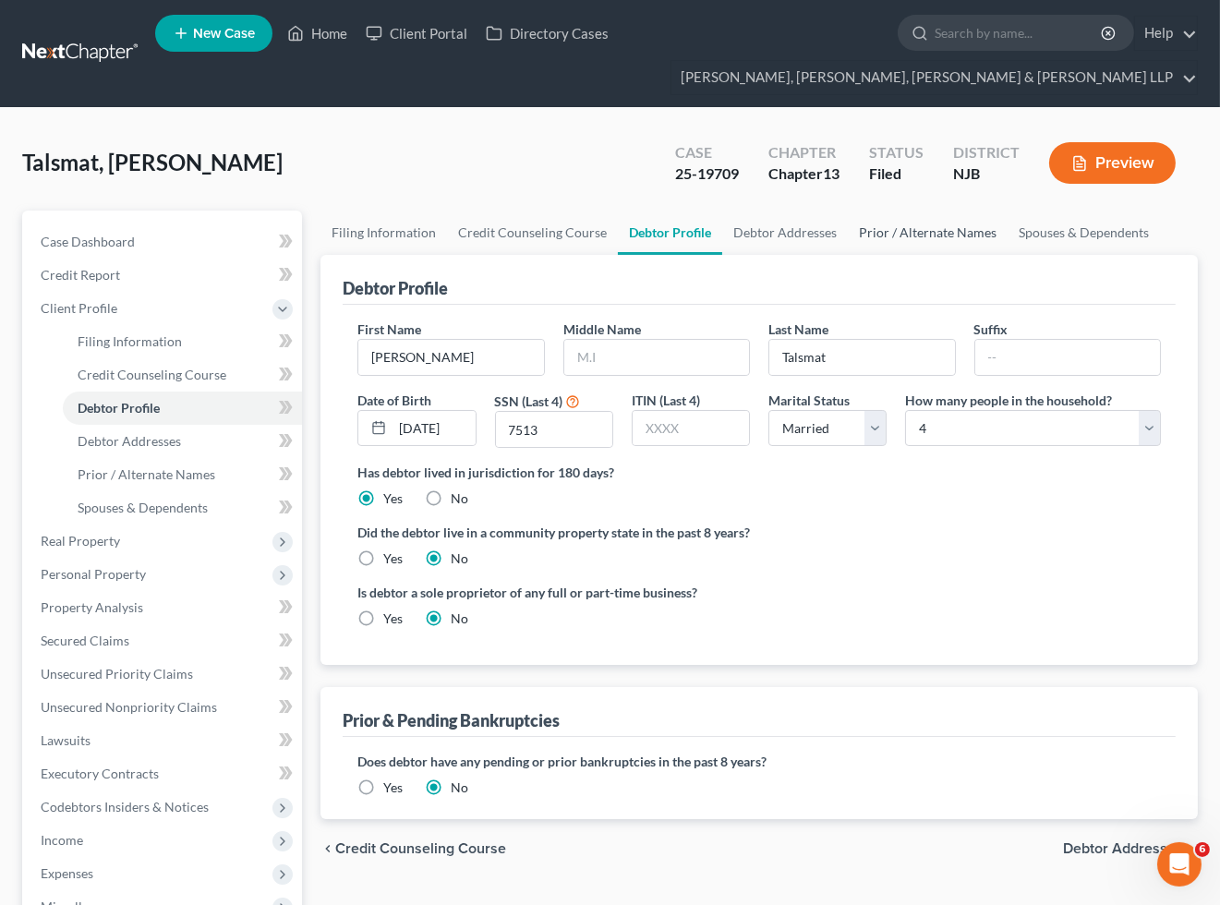
click at [945, 229] on link "Prior / Alternate Names" at bounding box center [928, 233] width 160 height 44
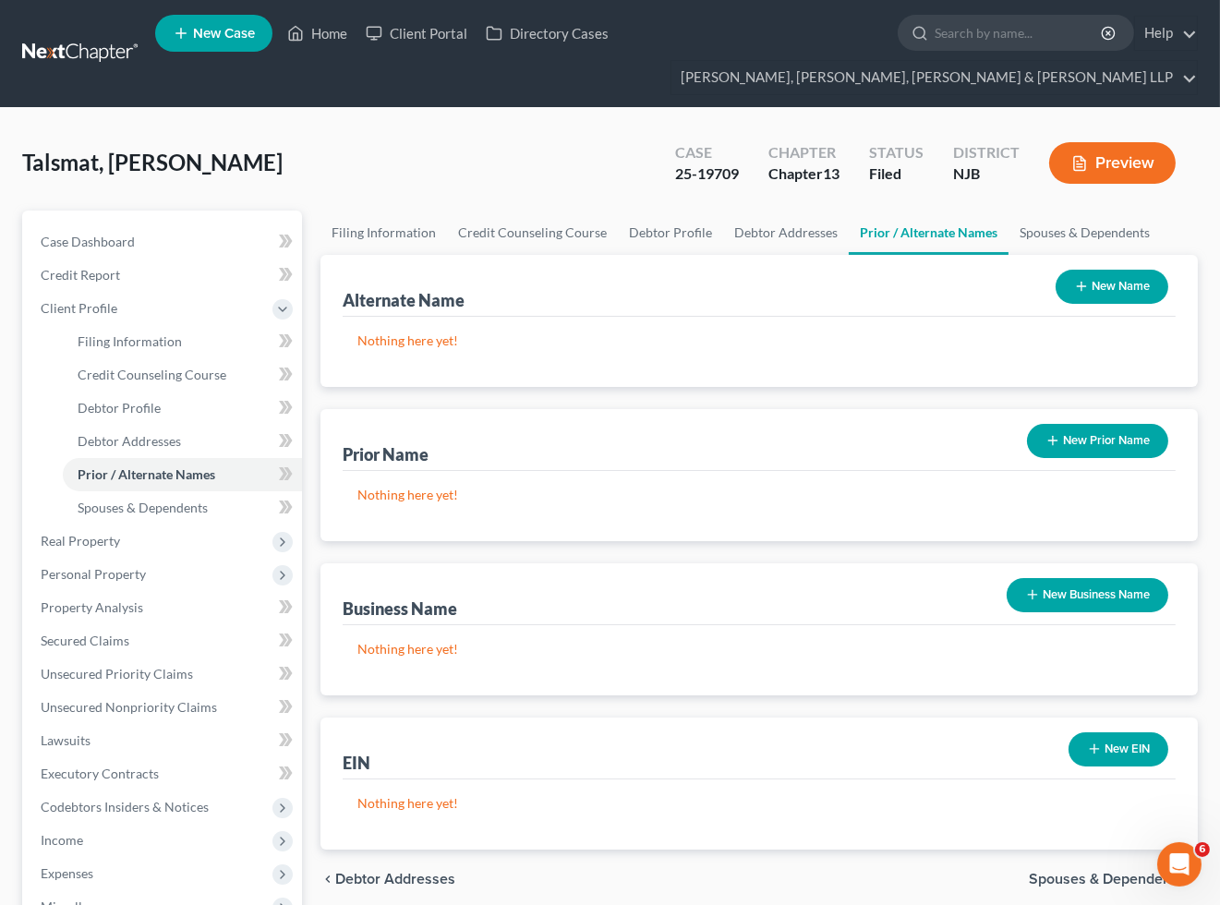
click at [406, 153] on div "Talsmat, [PERSON_NAME] Upgraded Case 25-19709 Chapter Chapter 13 Status [GEOGRA…" at bounding box center [609, 170] width 1175 height 80
click at [317, 29] on link "Home" at bounding box center [317, 33] width 78 height 33
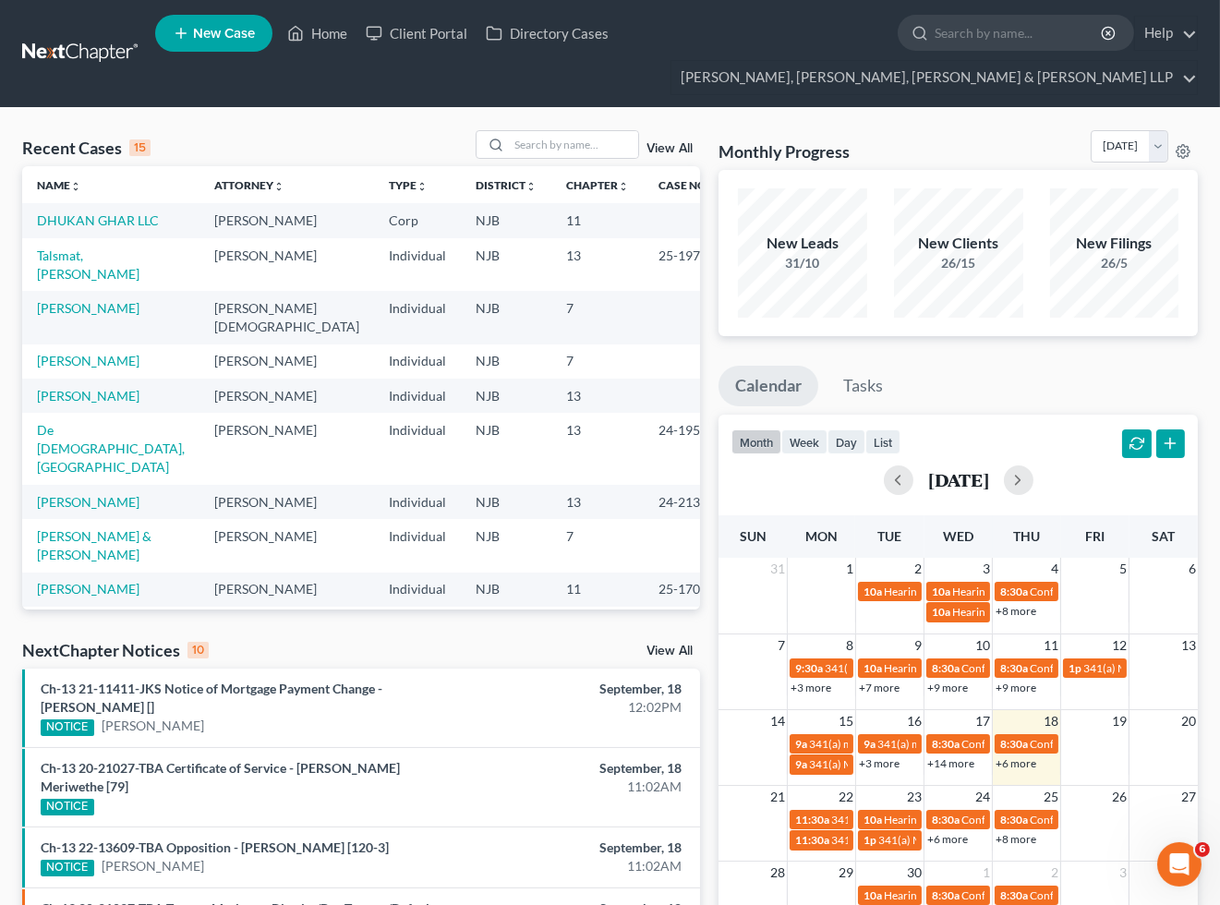
click at [280, 137] on div "Recent Cases 15 View All" at bounding box center [361, 148] width 678 height 36
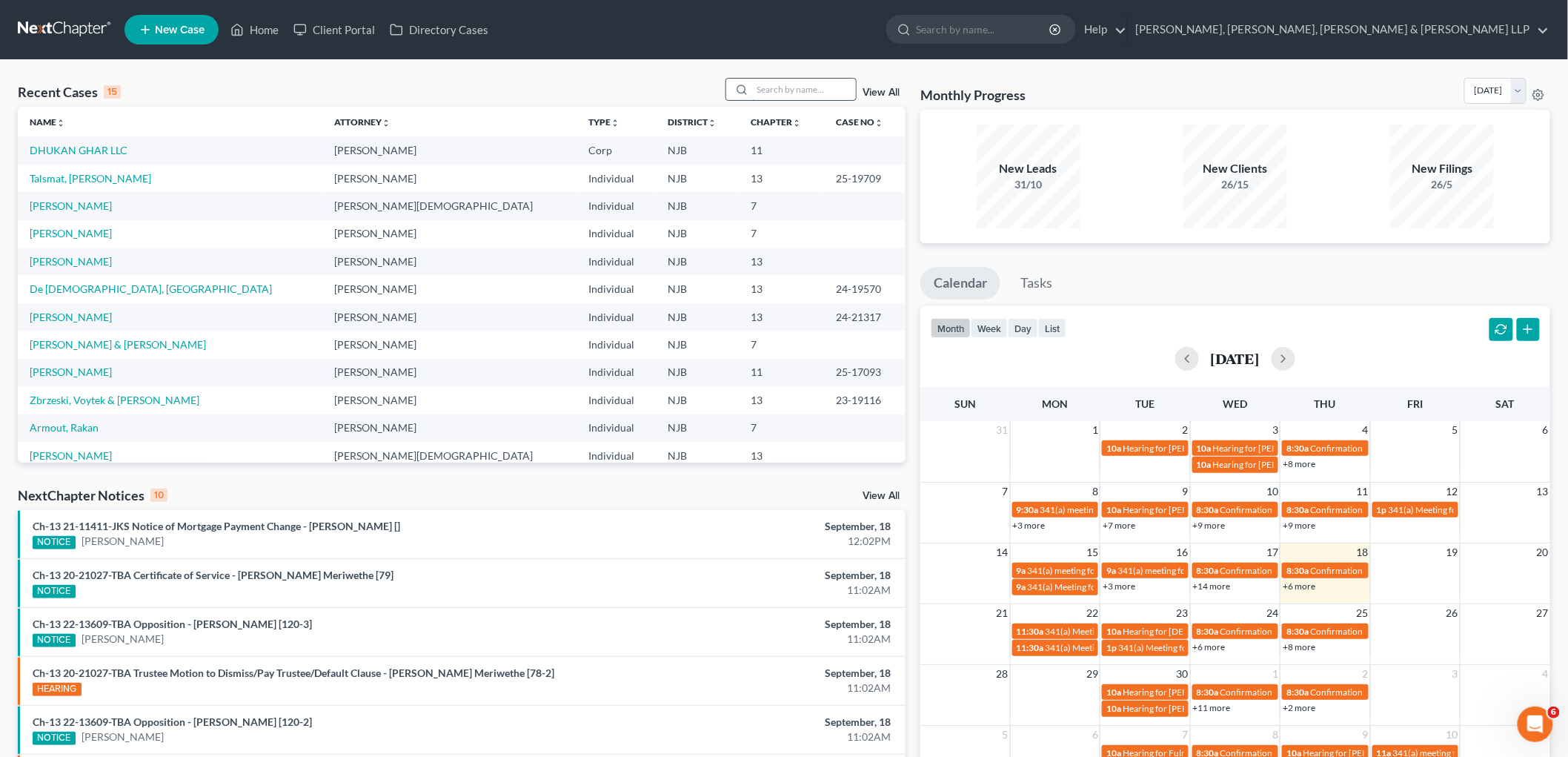
click at [819, 90] on input "search" at bounding box center [803, 89] width 104 height 22
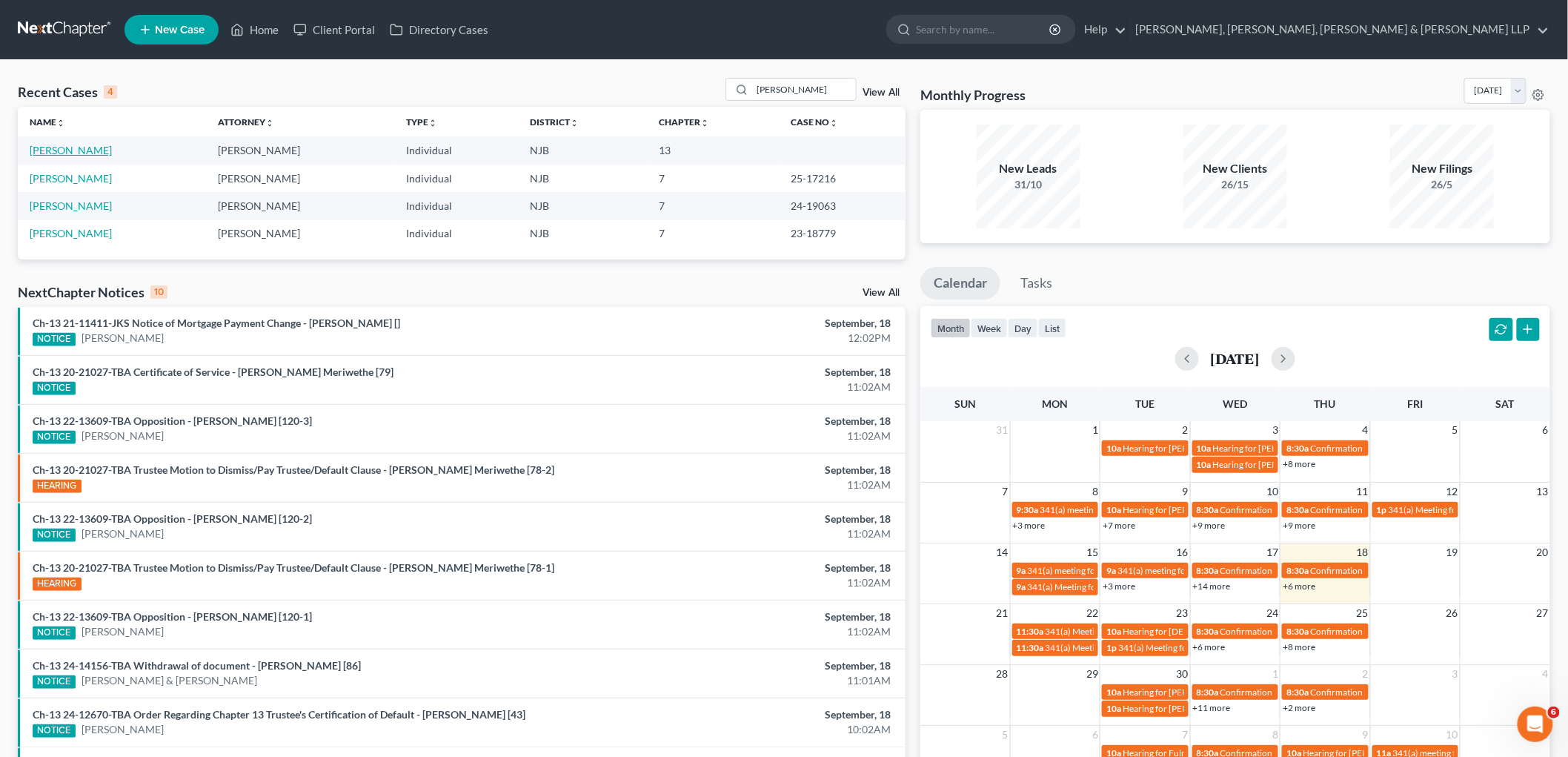
click at [77, 150] on link "[PERSON_NAME]" at bounding box center [71, 150] width 82 height 13
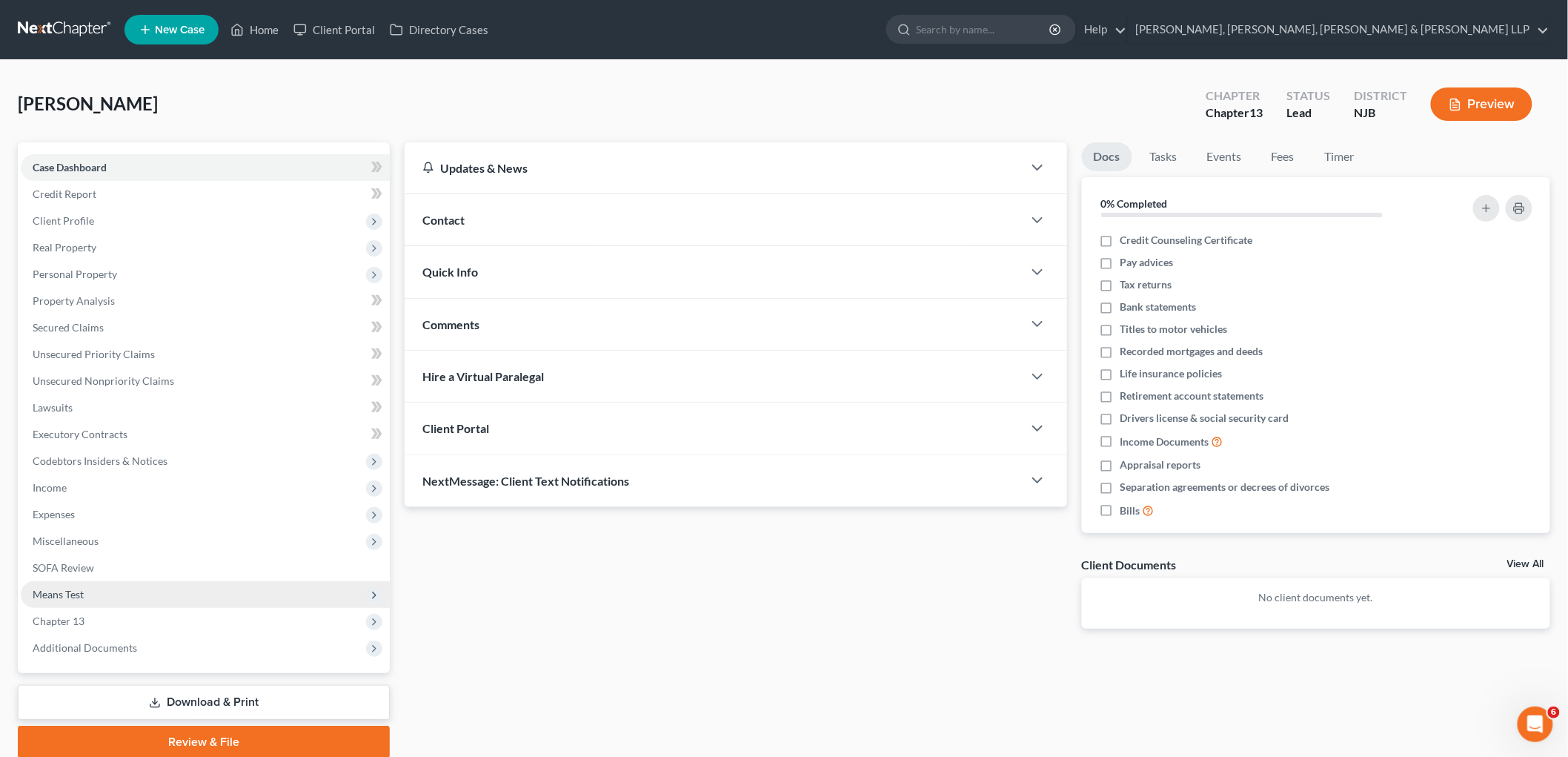
click at [71, 588] on span "Means Test" at bounding box center [59, 594] width 51 height 13
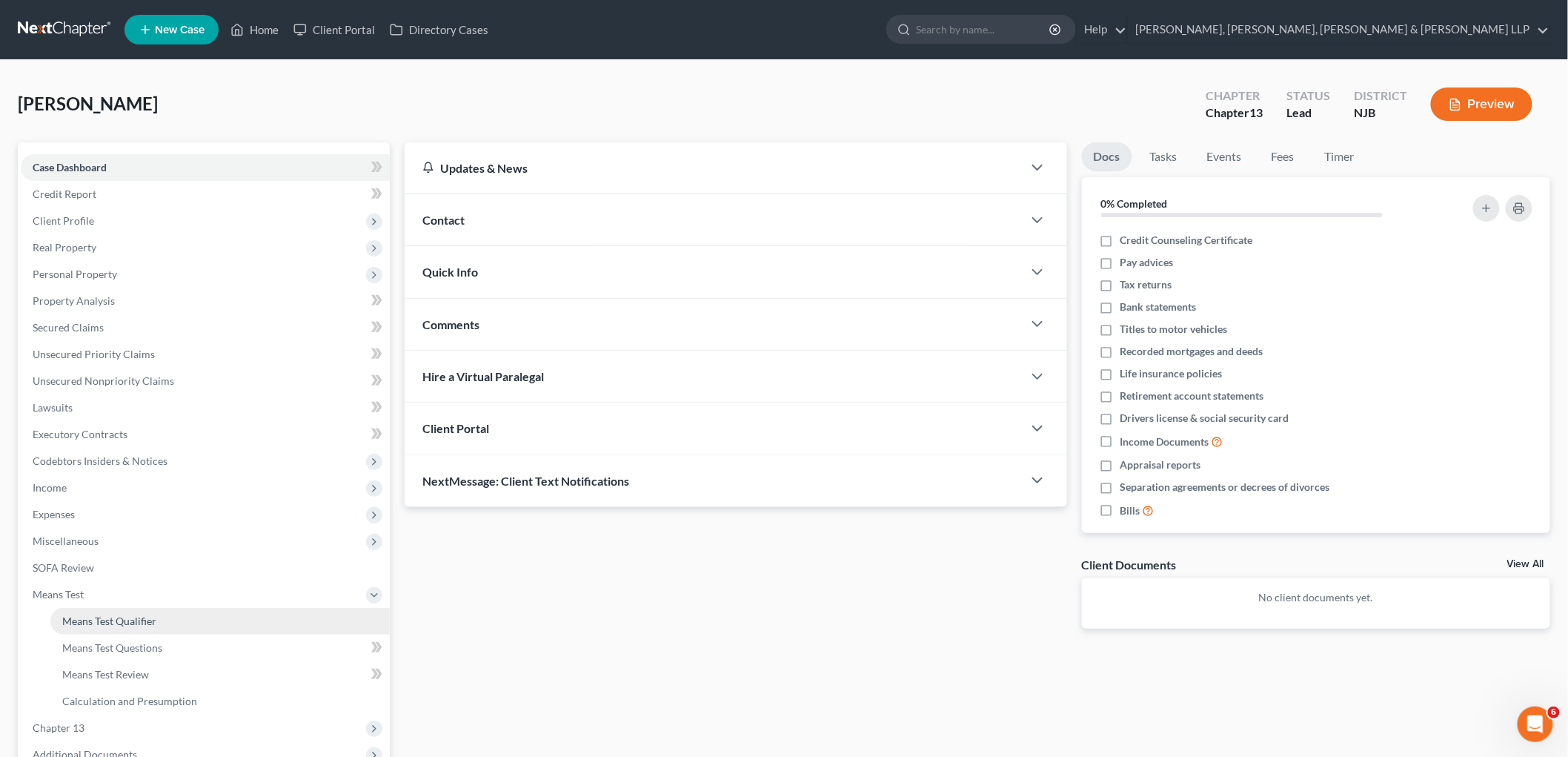
click at [82, 612] on link "Means Test Qualifier" at bounding box center [220, 621] width 339 height 26
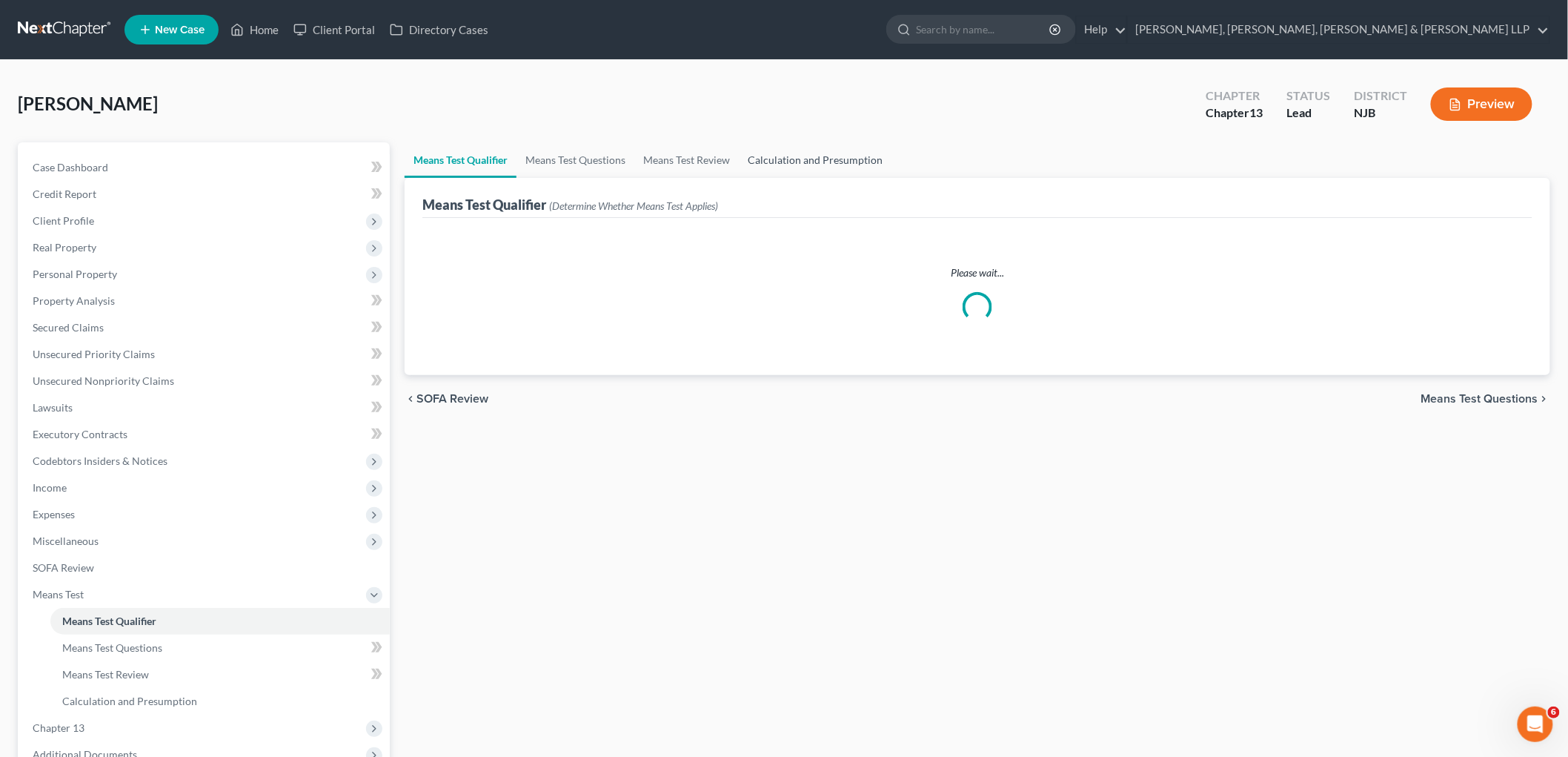
click at [818, 160] on link "Calculation and Presumption" at bounding box center [815, 160] width 152 height 35
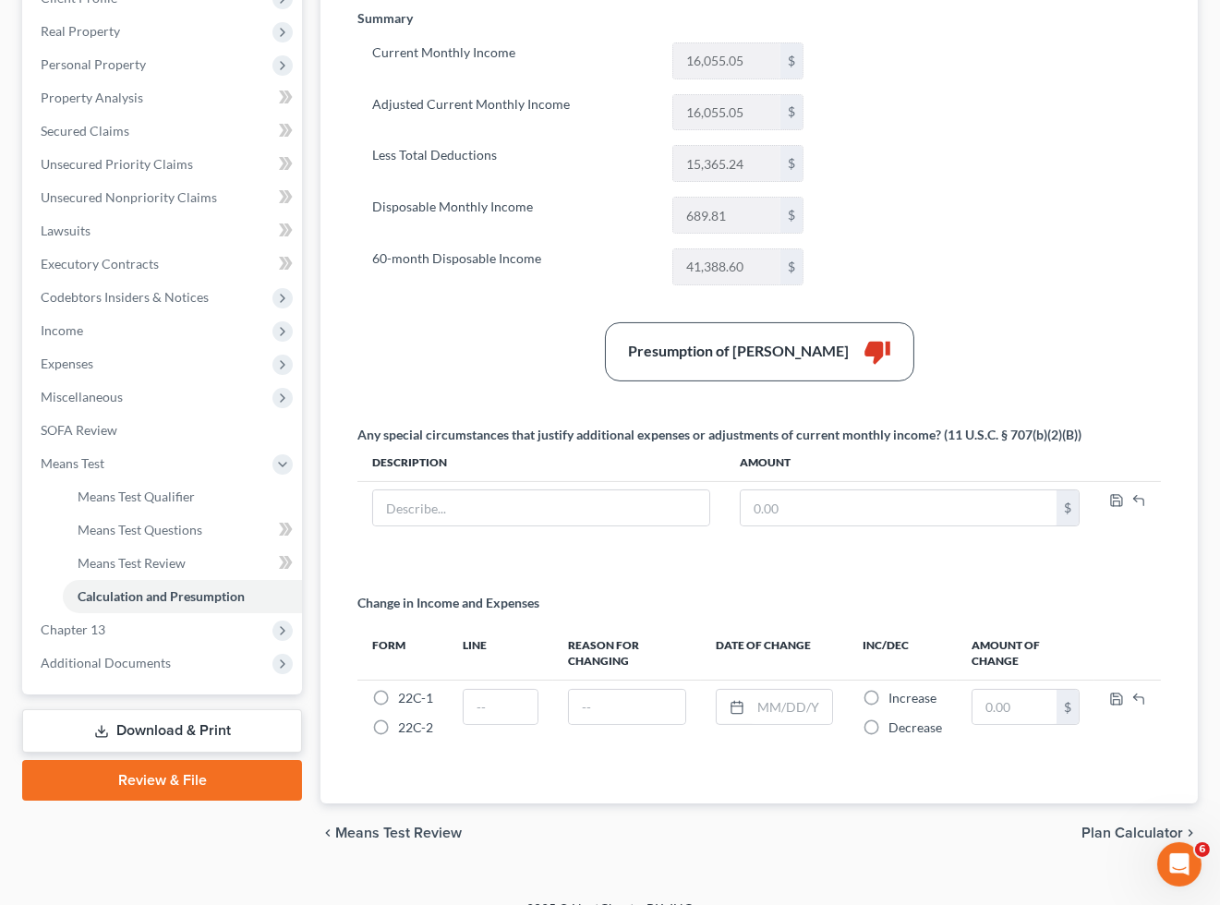
scroll to position [339, 0]
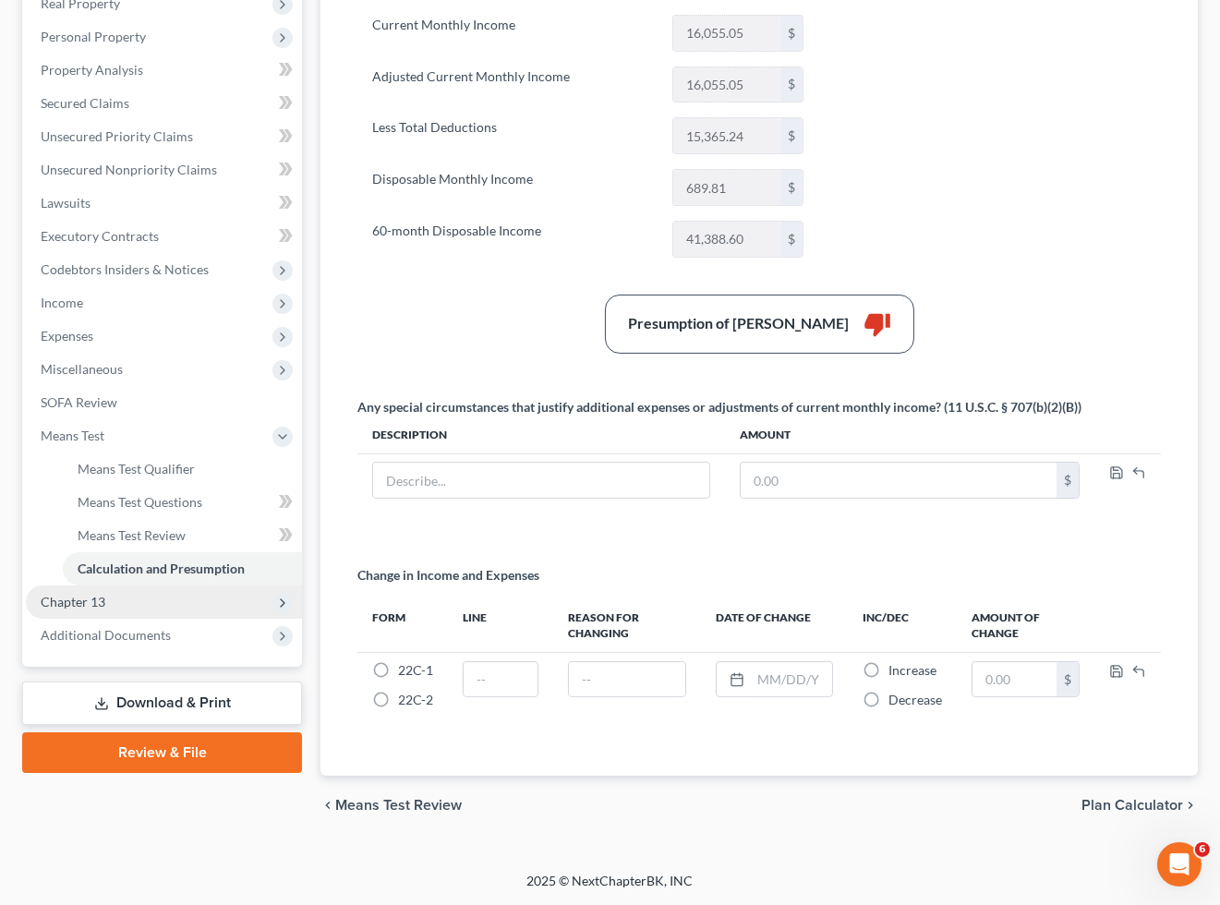
click at [94, 596] on span "Chapter 13" at bounding box center [73, 602] width 65 height 16
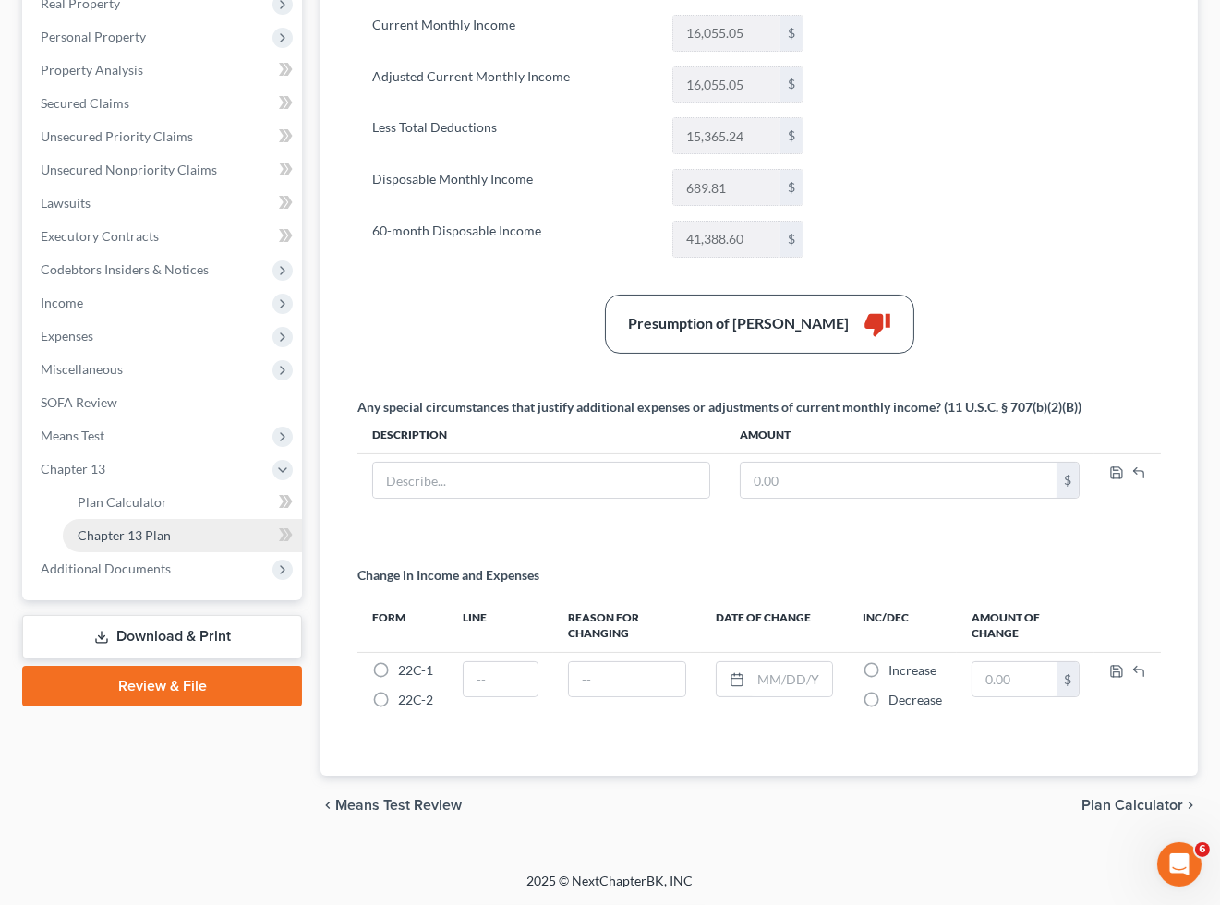
click at [108, 527] on span "Chapter 13 Plan" at bounding box center [124, 535] width 93 height 16
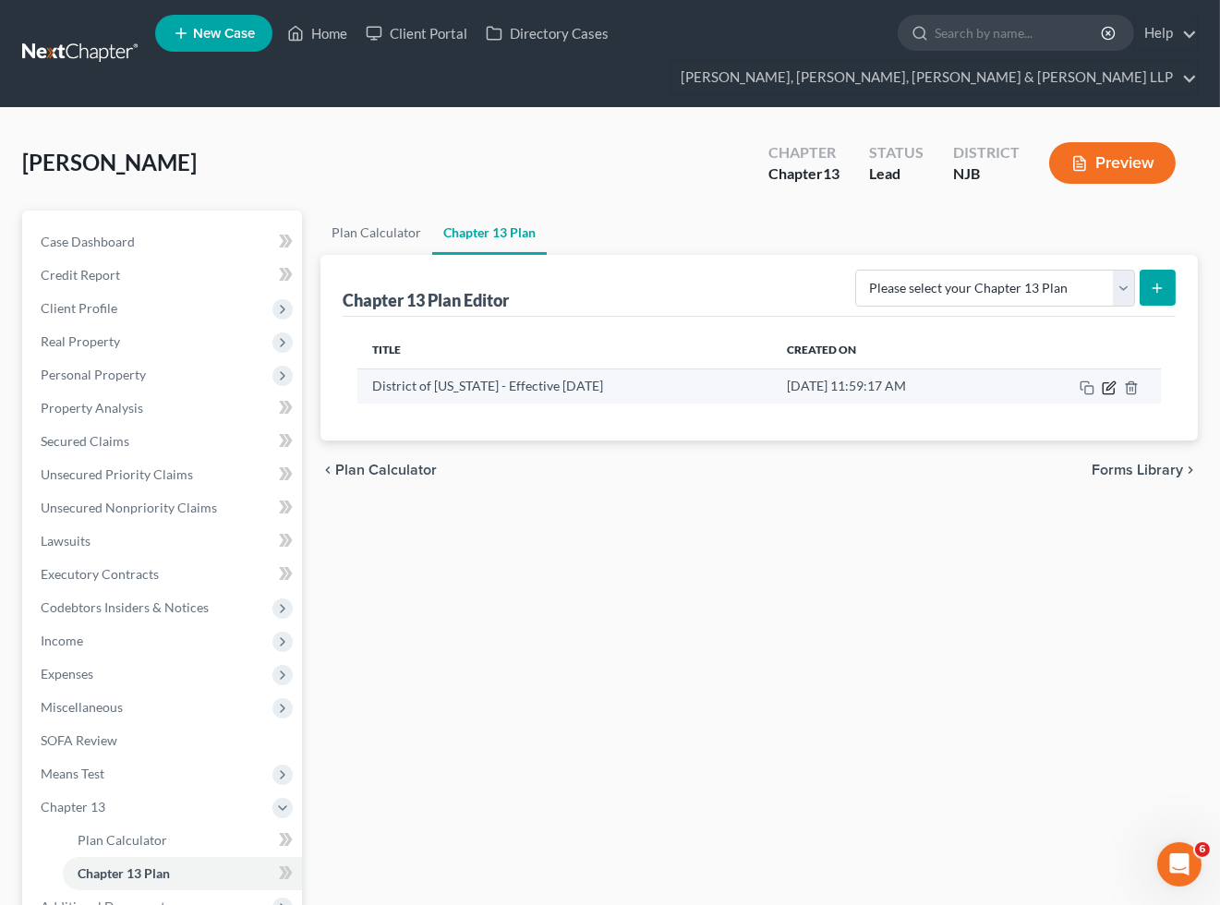
click at [1105, 385] on icon "button" at bounding box center [1108, 387] width 15 height 15
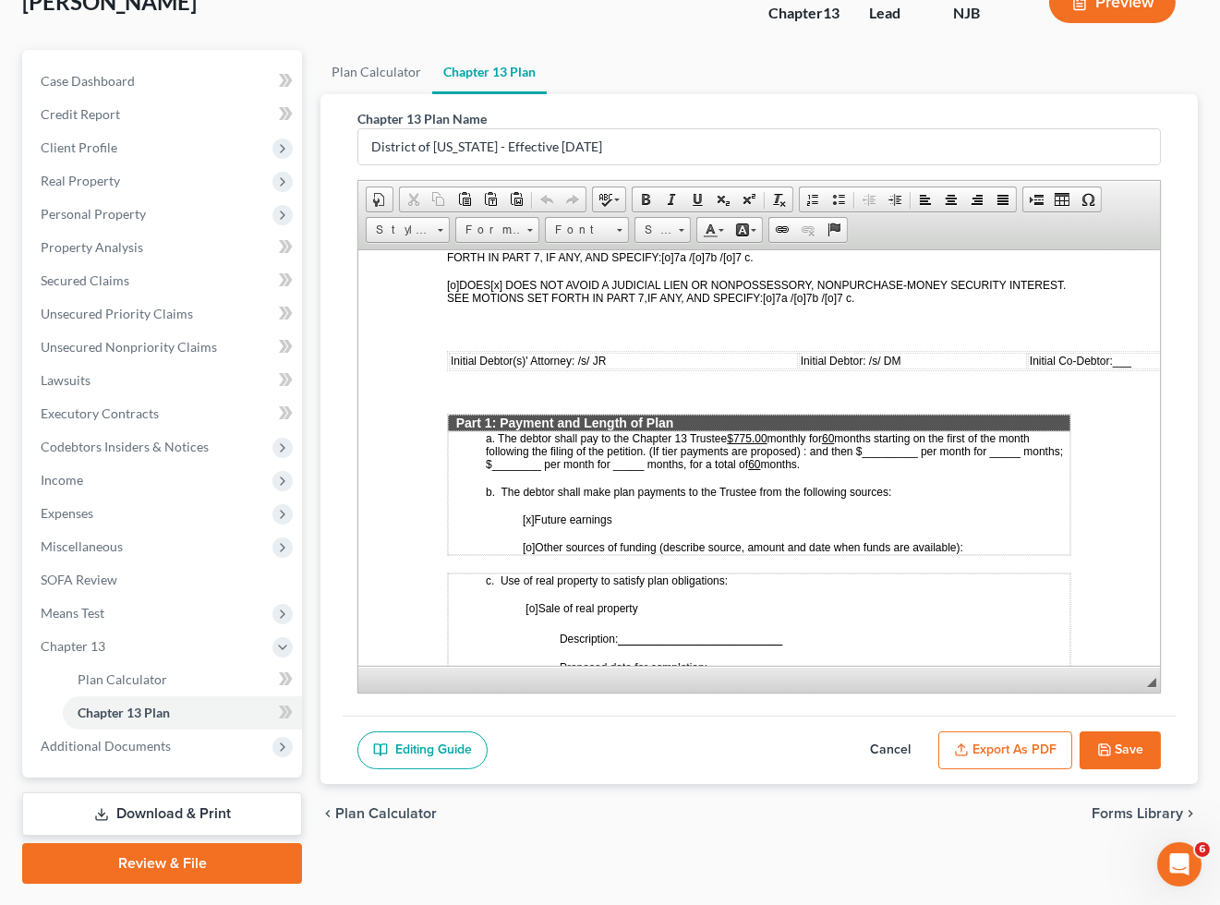
scroll to position [208, 0]
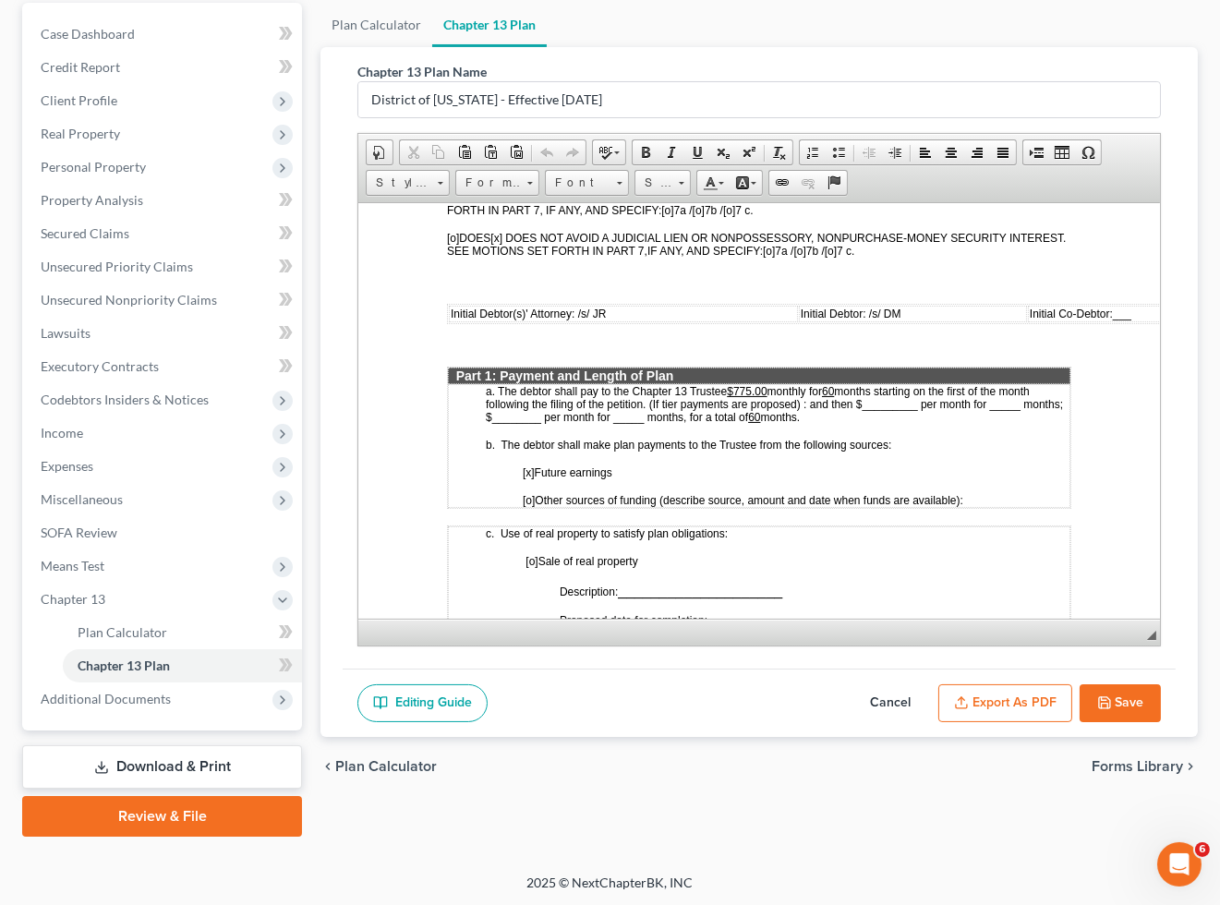
click at [879, 698] on button "Cancel" at bounding box center [889, 703] width 81 height 39
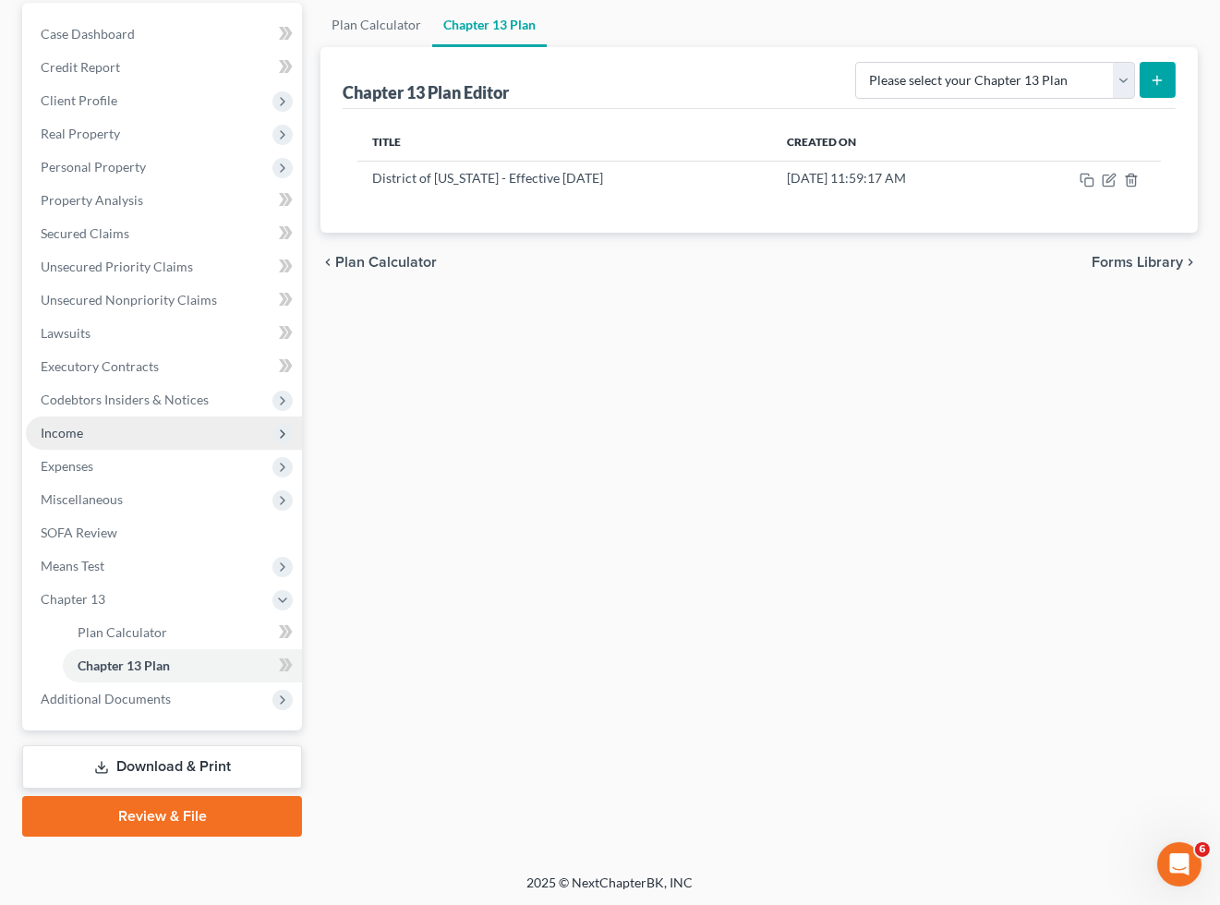
click at [62, 427] on span "Income" at bounding box center [62, 433] width 42 height 16
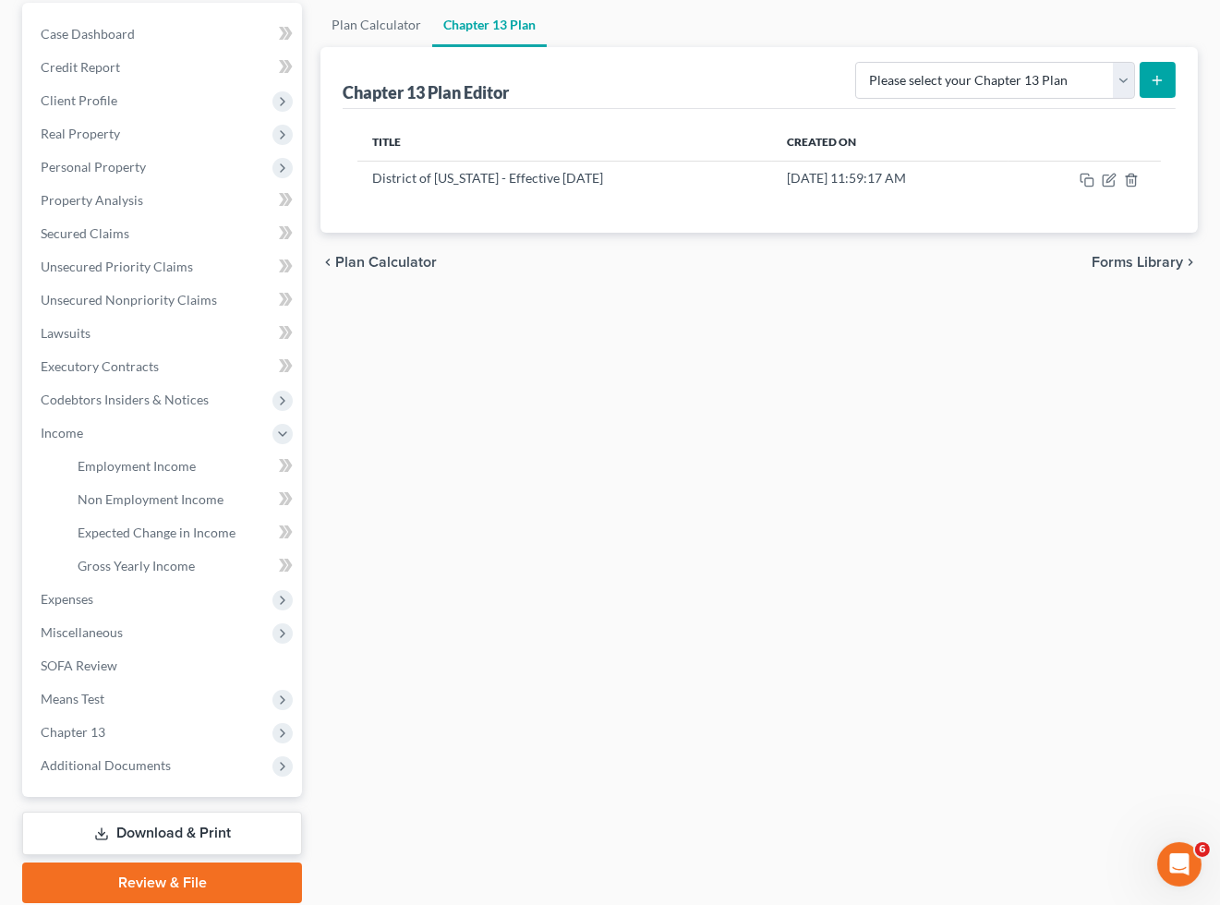
click at [841, 604] on div "Plan Calculator Chapter 13 Plan Chapter 13 Plan Editor Please select your Chapt…" at bounding box center [759, 453] width 896 height 900
click at [838, 564] on div "Plan Calculator Chapter 13 Plan Chapter 13 Plan Editor Please select your Chapt…" at bounding box center [759, 453] width 896 height 900
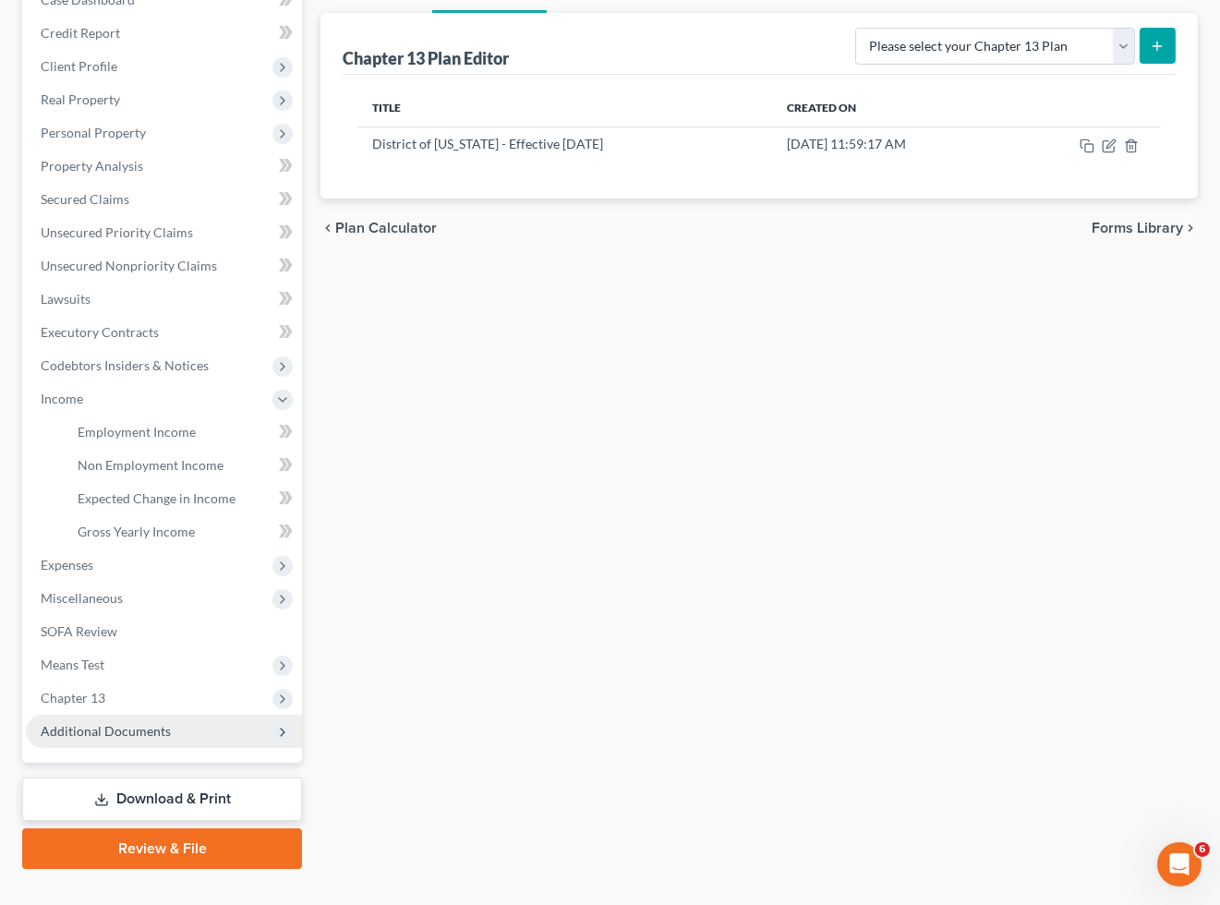
scroll to position [273, 0]
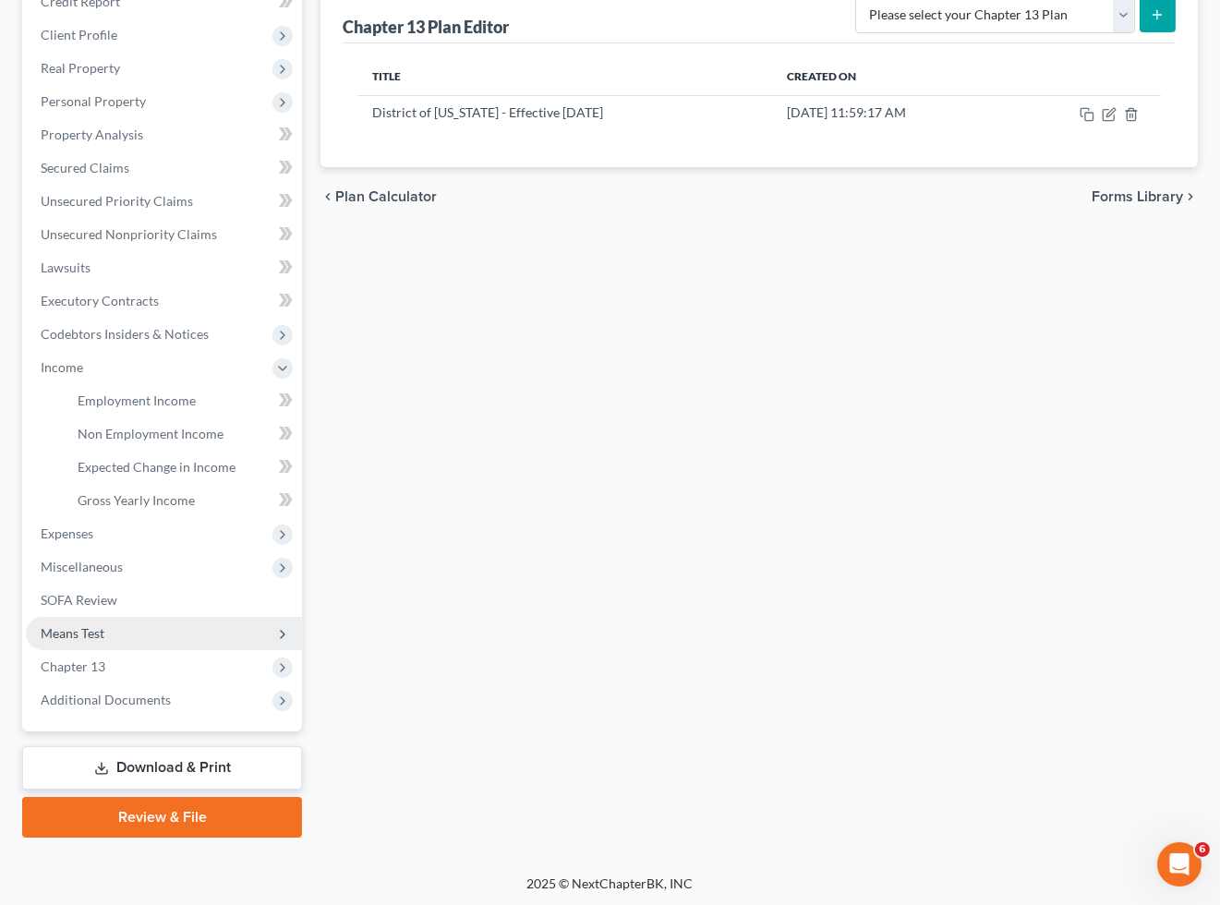
click at [111, 625] on span "Means Test" at bounding box center [164, 633] width 276 height 33
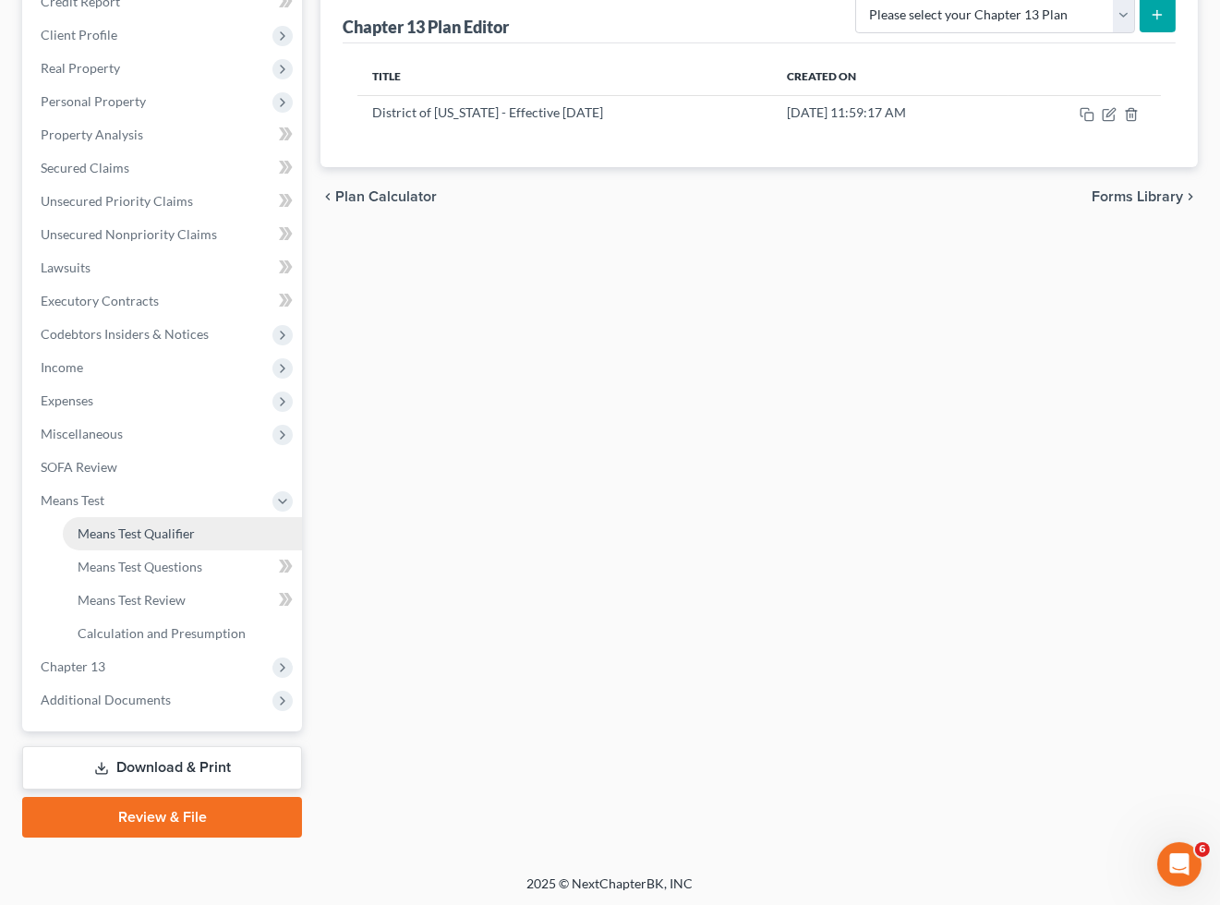
click at [112, 528] on span "Means Test Qualifier" at bounding box center [136, 533] width 117 height 16
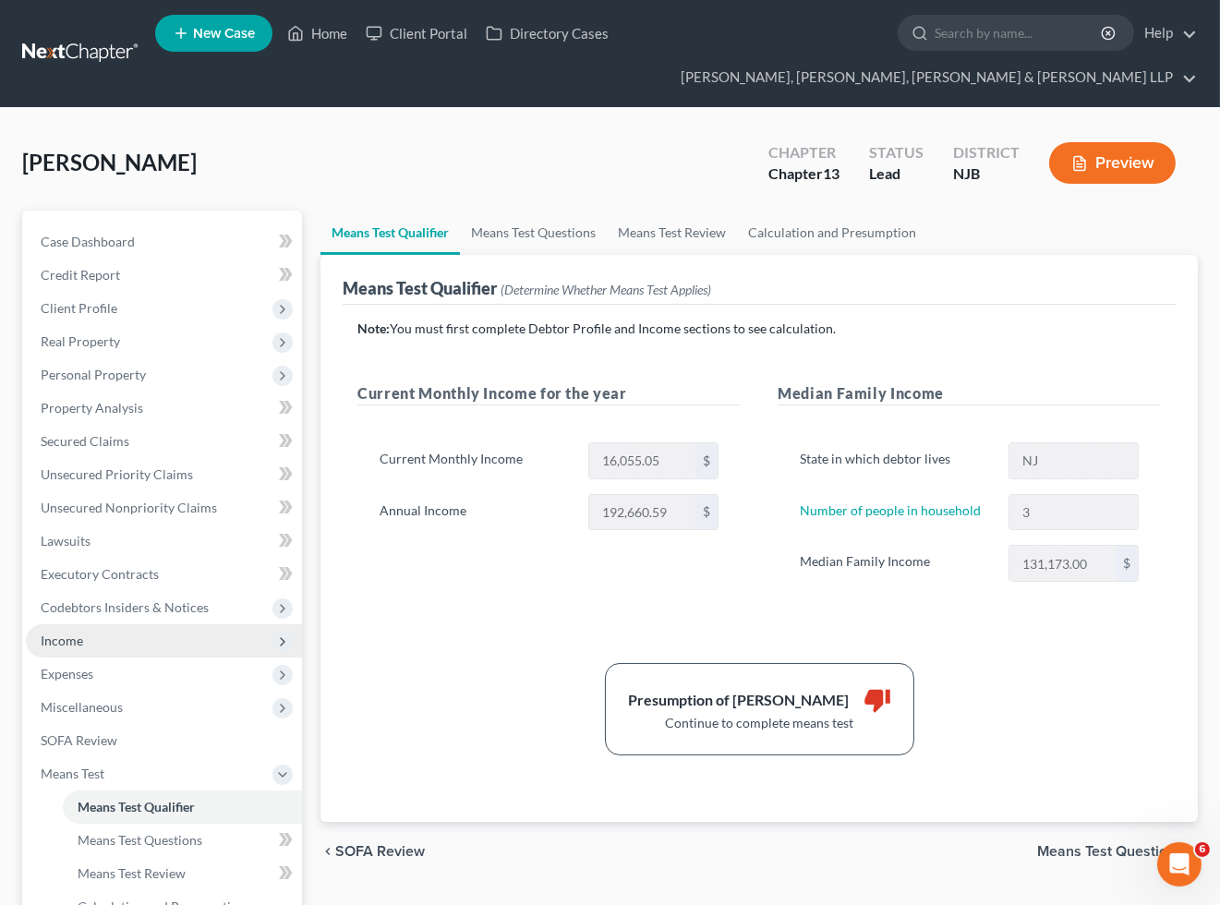
click at [83, 635] on span "Income" at bounding box center [164, 640] width 276 height 33
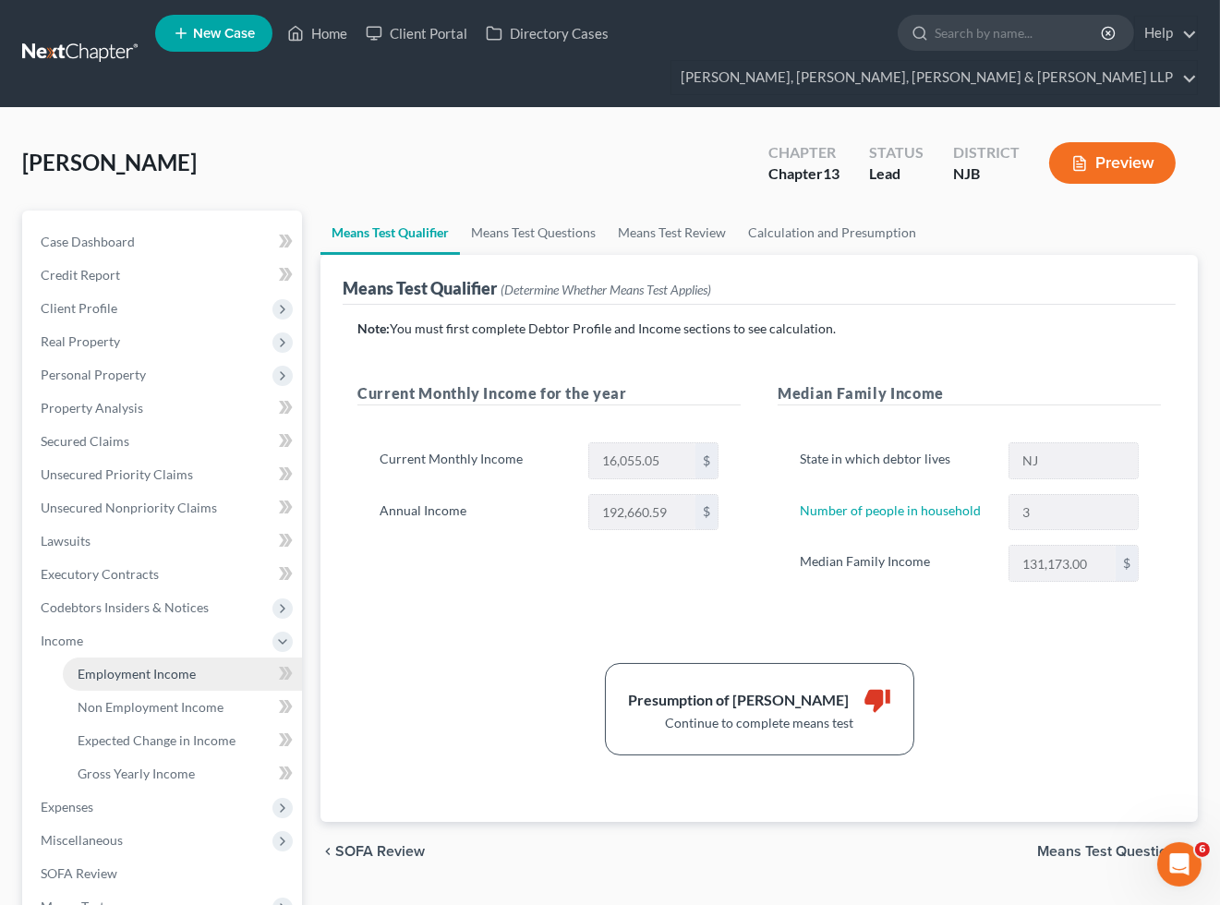
click at [88, 669] on span "Employment Income" at bounding box center [137, 674] width 118 height 16
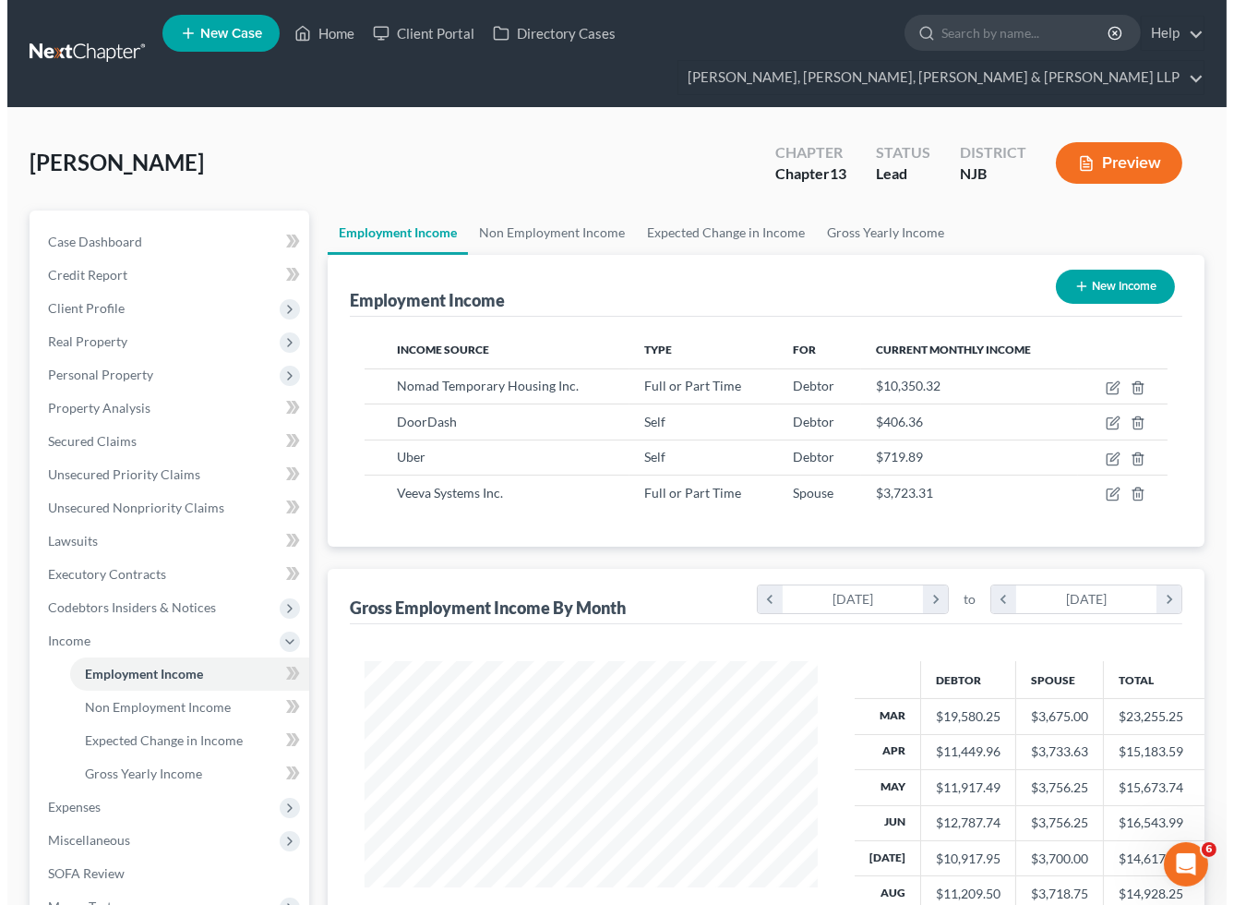
scroll to position [331, 489]
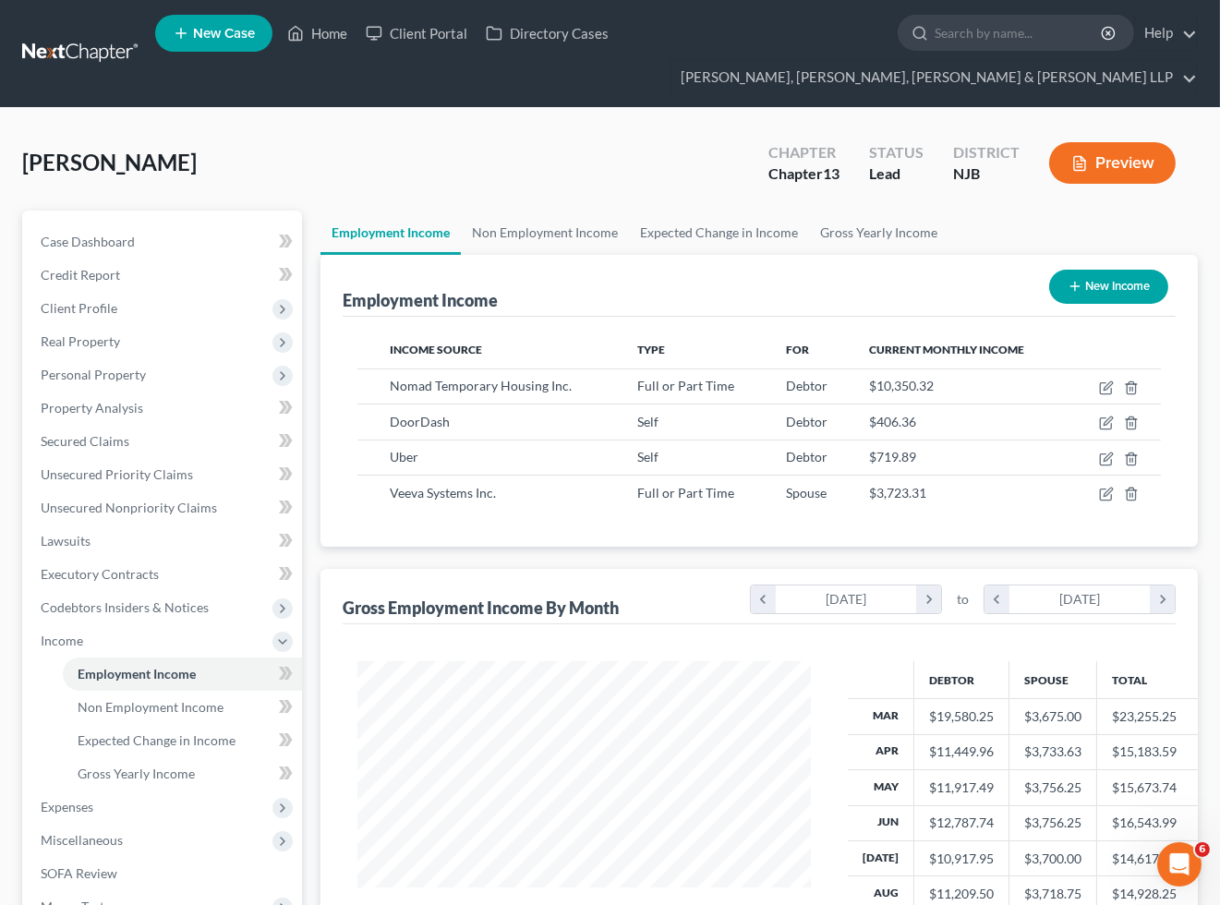
click at [685, 140] on div "[PERSON_NAME] Upgraded Chapter Chapter 13 Status Lead District [GEOGRAPHIC_DATA…" at bounding box center [609, 170] width 1175 height 80
click at [1109, 161] on button "Preview" at bounding box center [1112, 163] width 126 height 42
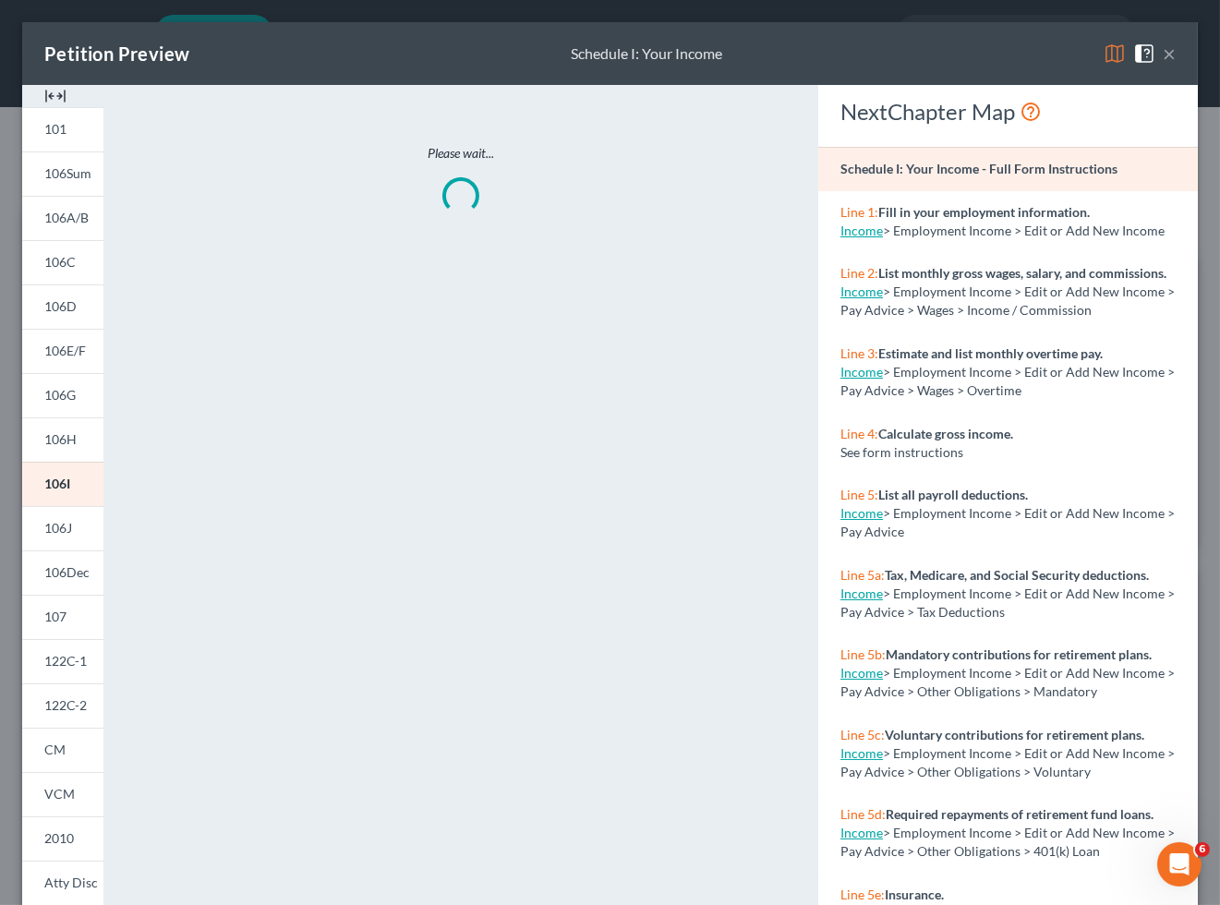
scroll to position [331, 496]
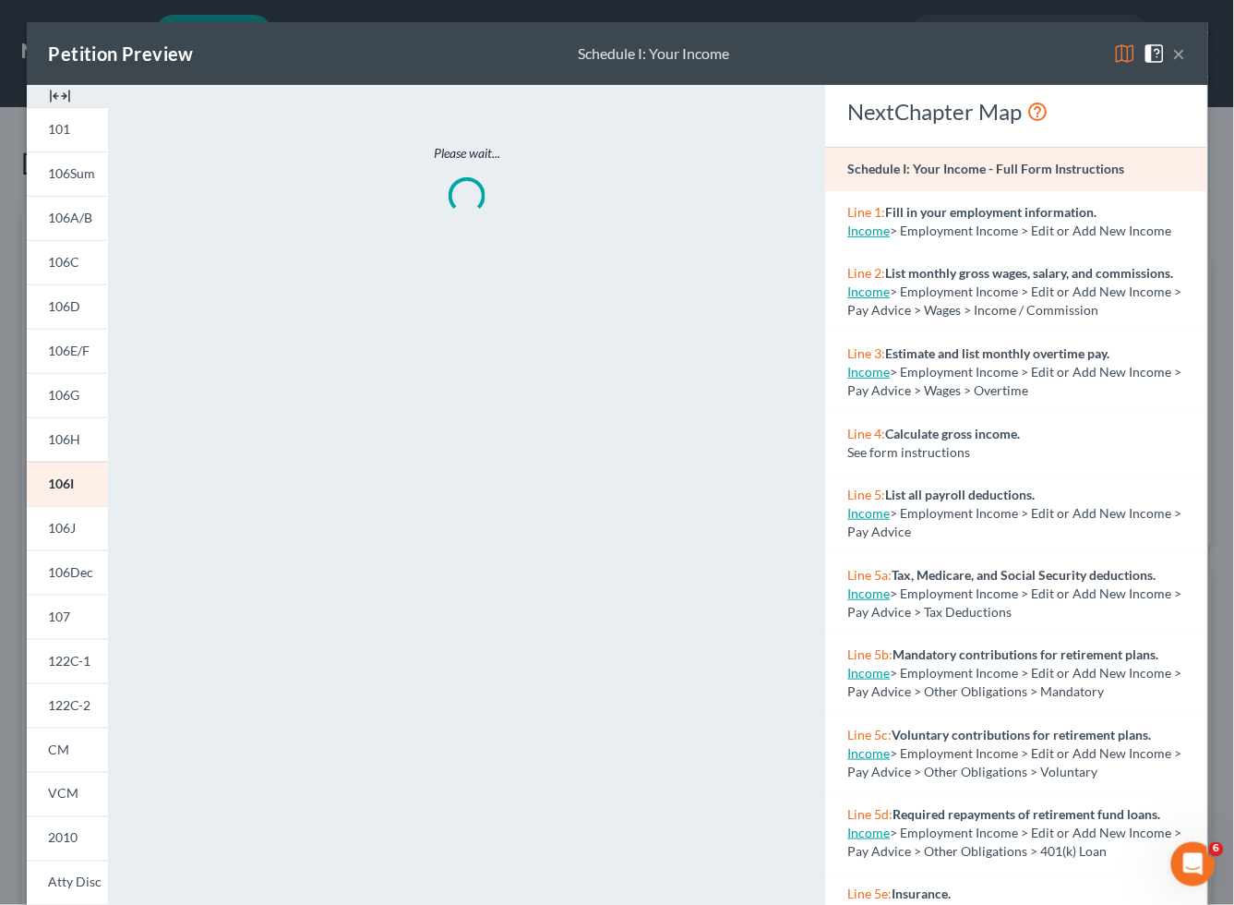
click at [1114, 53] on img at bounding box center [1125, 53] width 22 height 22
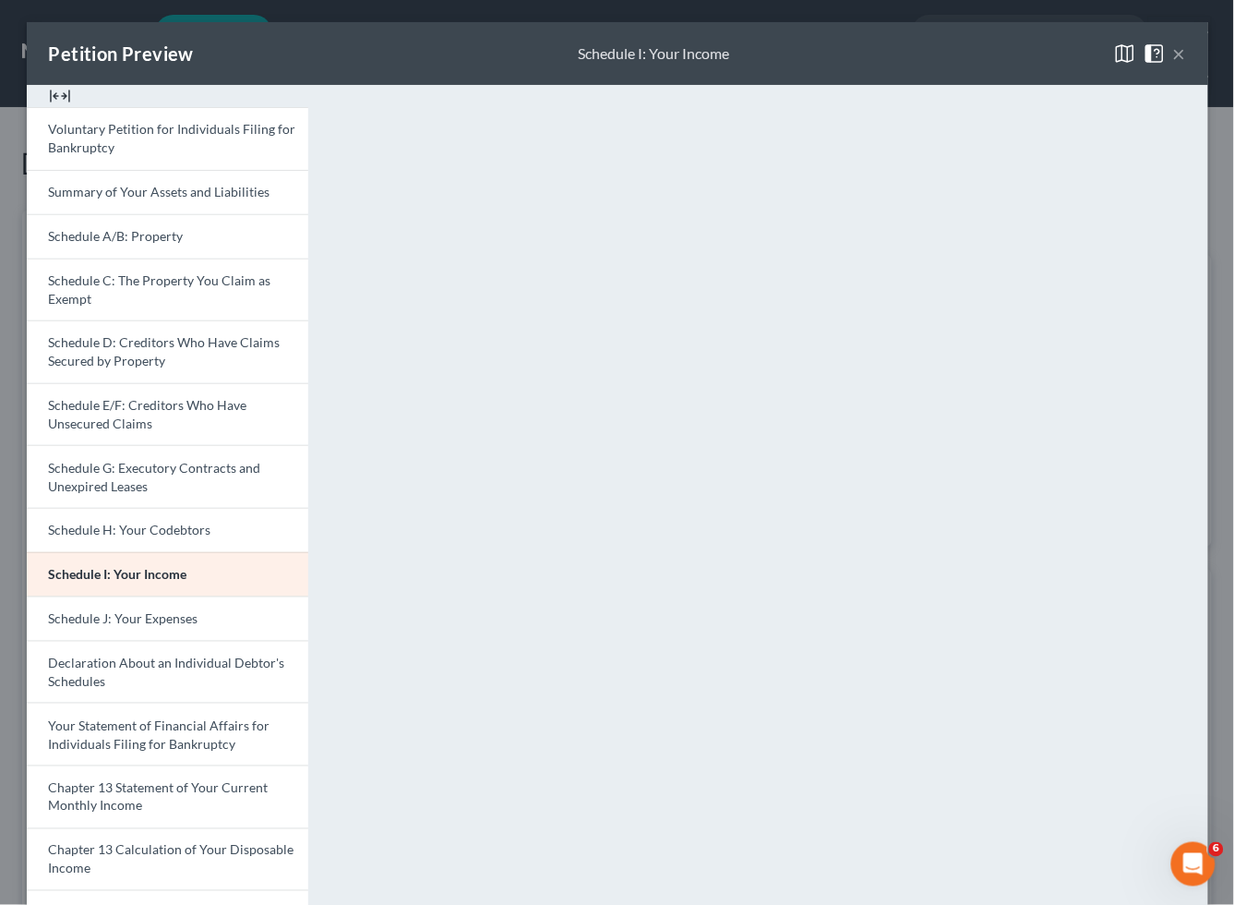
click at [846, 53] on div "Petition Preview Schedule I: Your Income ×" at bounding box center [618, 53] width 1182 height 63
click at [805, 48] on div "Petition Preview Schedule I: Your Income ×" at bounding box center [618, 53] width 1182 height 63
click at [154, 623] on span "Schedule J: Your Expenses" at bounding box center [124, 618] width 150 height 16
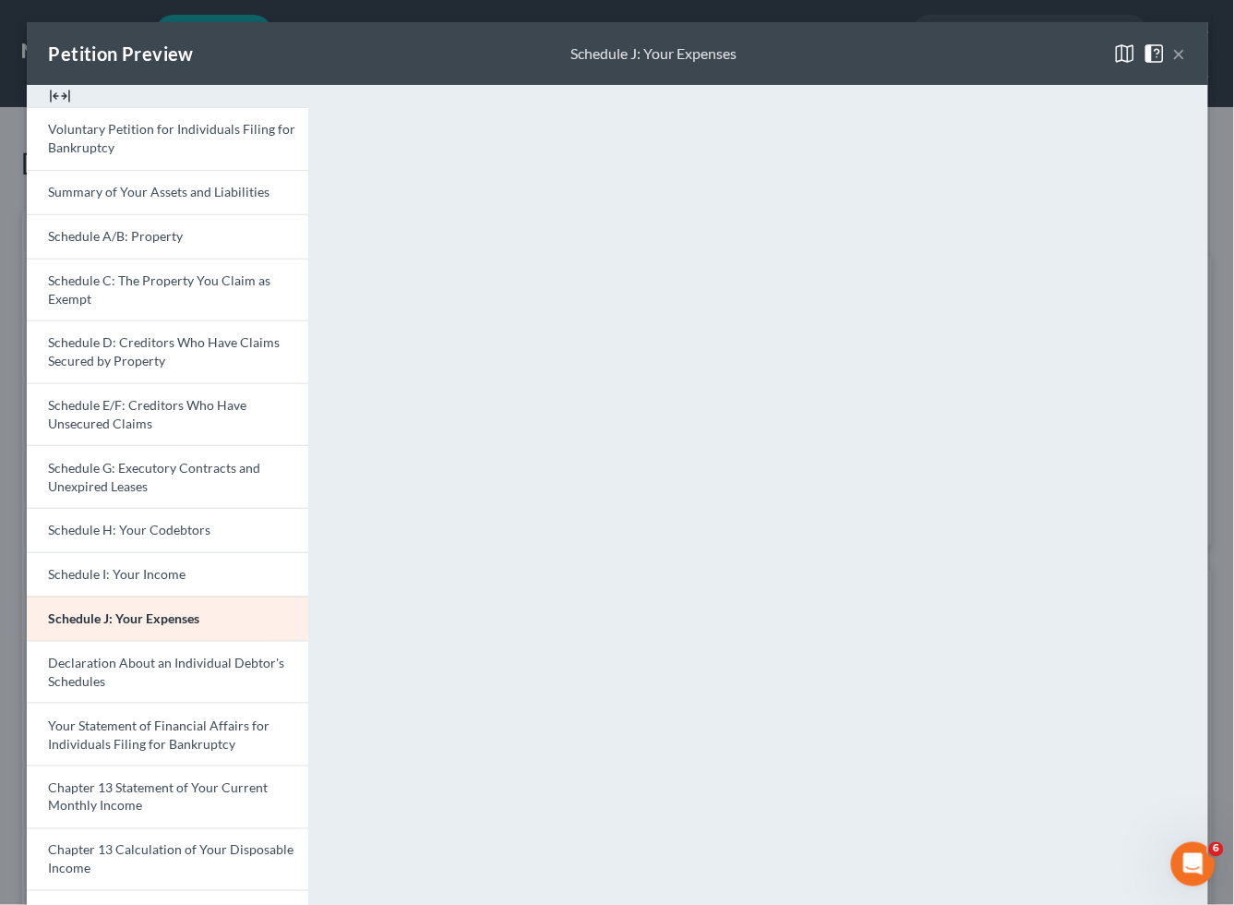
drag, startPoint x: 803, startPoint y: 47, endPoint x: 806, endPoint y: 88, distance: 40.7
click at [803, 47] on div "Petition Preview Schedule J: Your Expenses ×" at bounding box center [618, 53] width 1182 height 63
click at [1173, 52] on button "×" at bounding box center [1179, 53] width 13 height 22
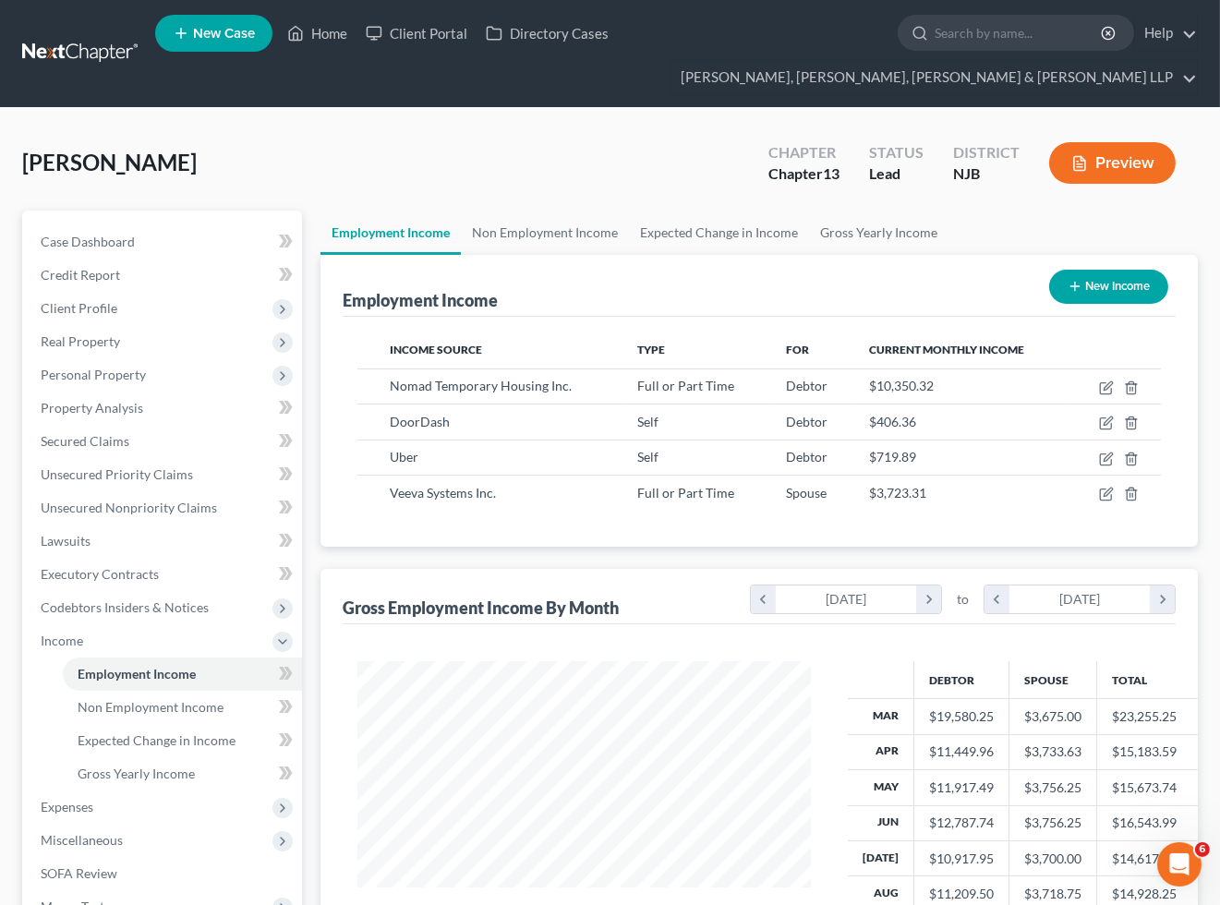
scroll to position [922939, 922779]
click at [107, 333] on span "Real Property" at bounding box center [80, 341] width 79 height 16
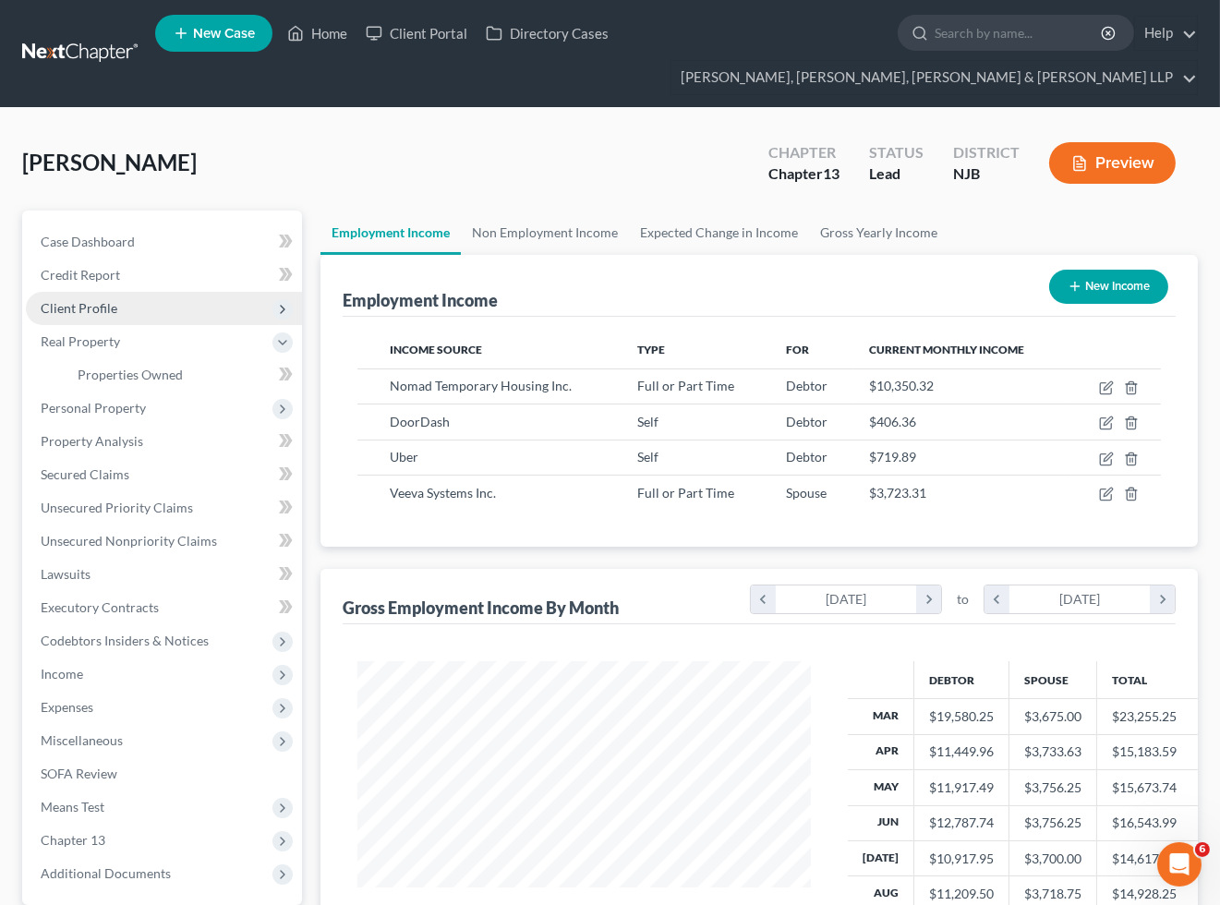
click at [83, 301] on span "Client Profile" at bounding box center [79, 308] width 77 height 16
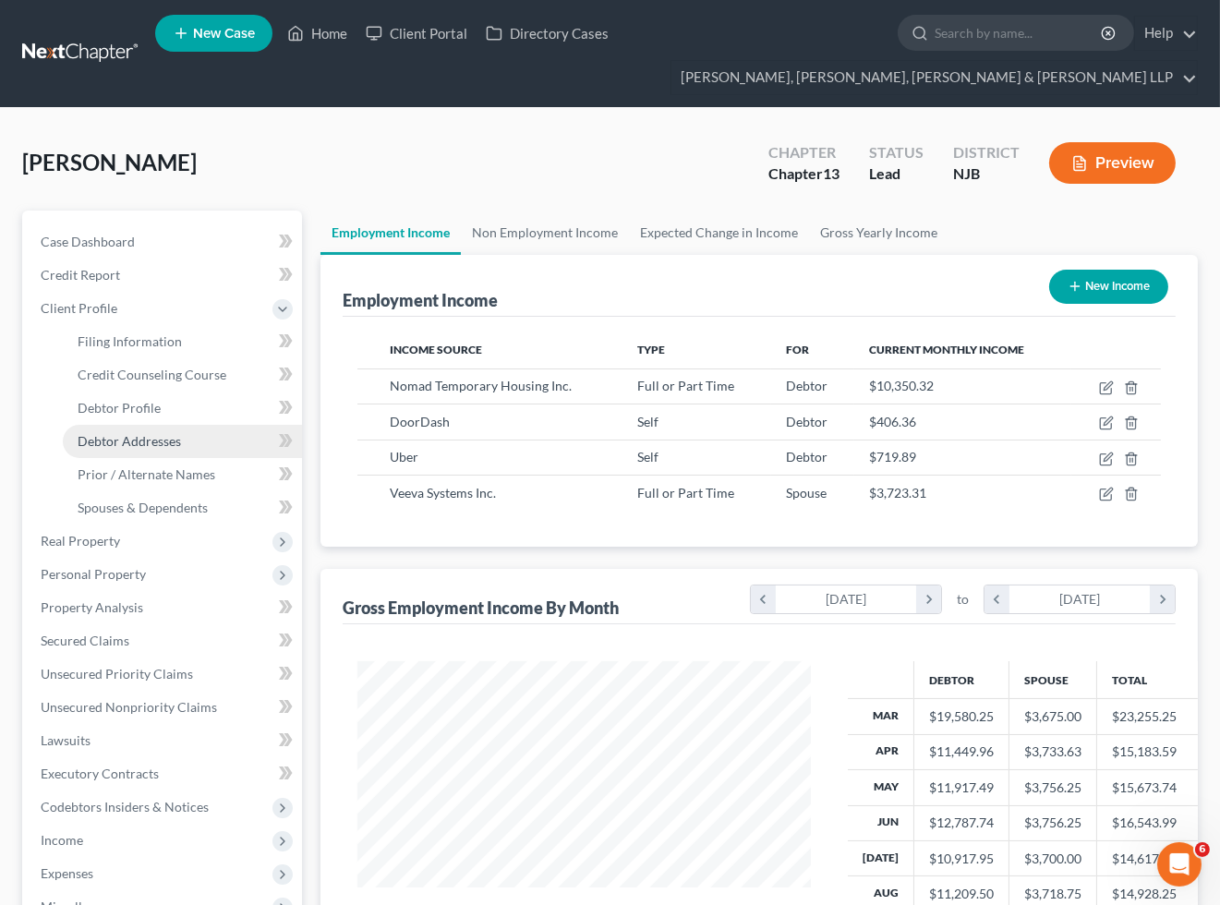
click at [140, 448] on link "Debtor Addresses" at bounding box center [182, 441] width 239 height 33
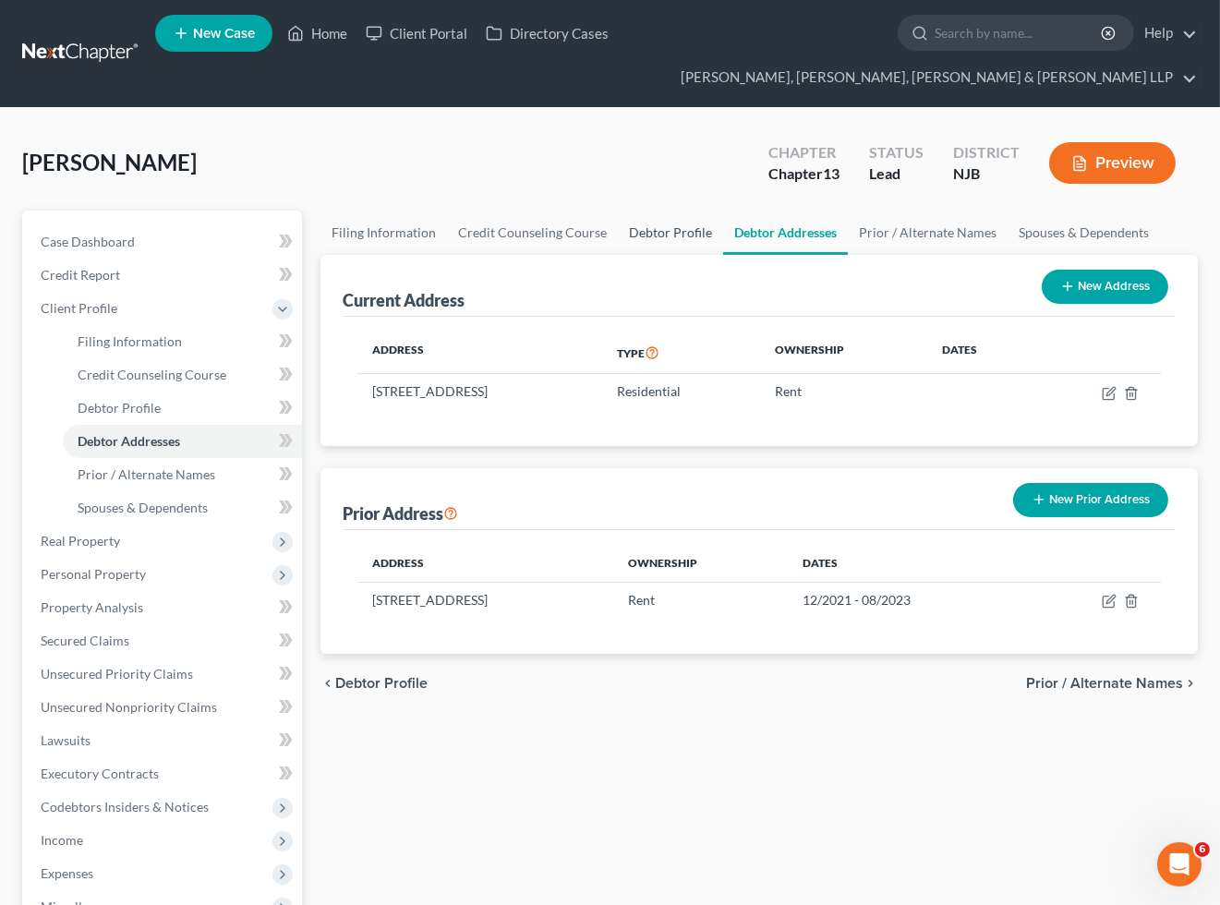
click at [668, 229] on link "Debtor Profile" at bounding box center [670, 233] width 105 height 44
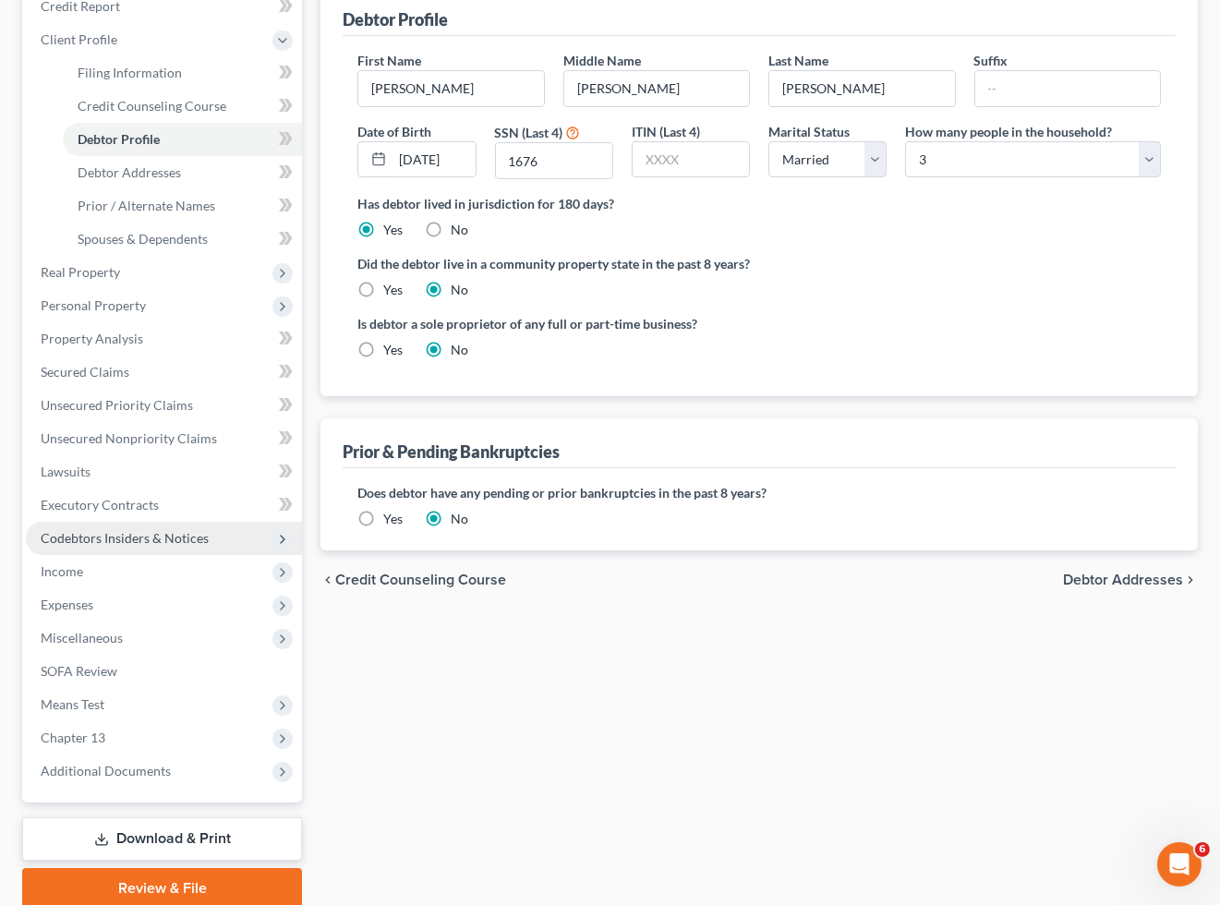
scroll to position [307, 0]
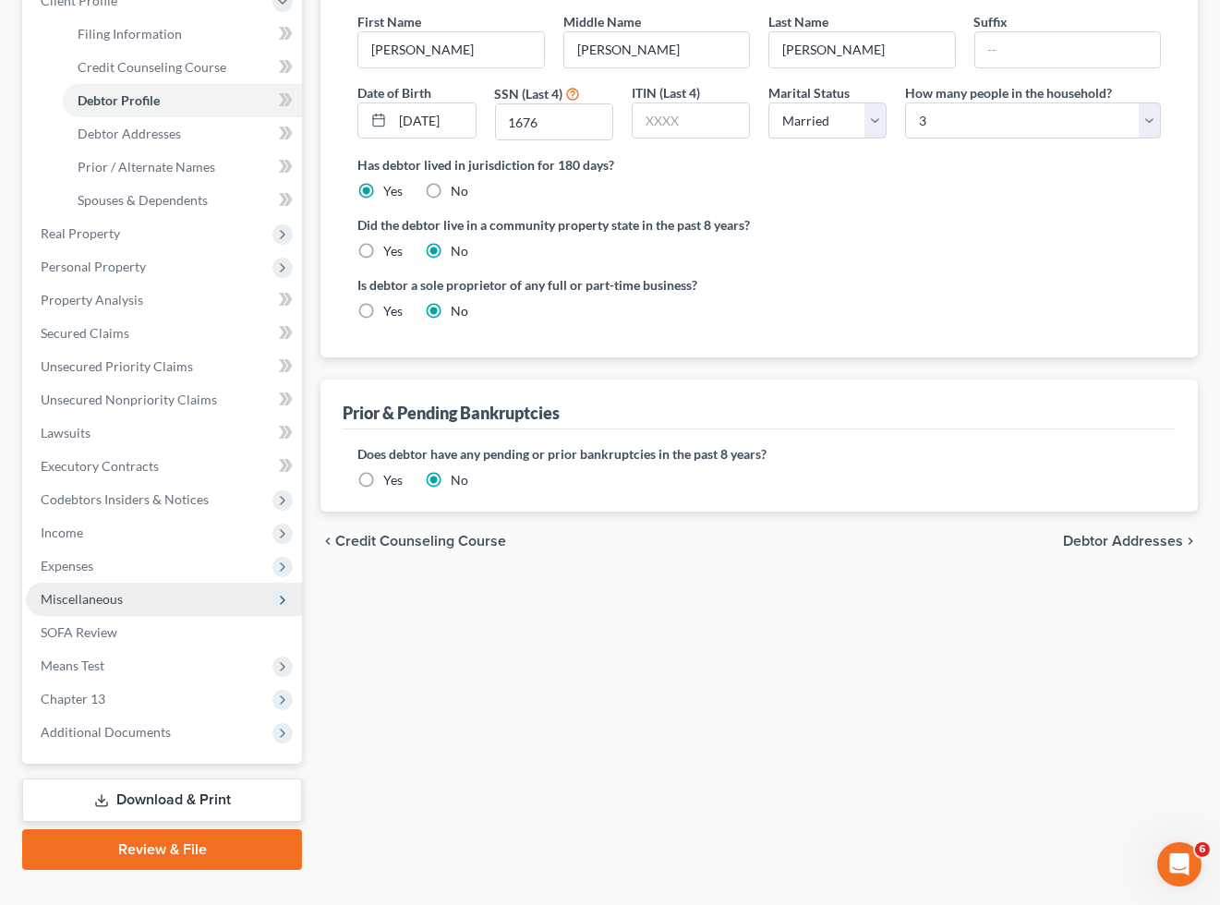
drag, startPoint x: 65, startPoint y: 564, endPoint x: 78, endPoint y: 608, distance: 45.6
click at [65, 564] on span "Expenses" at bounding box center [67, 566] width 53 height 16
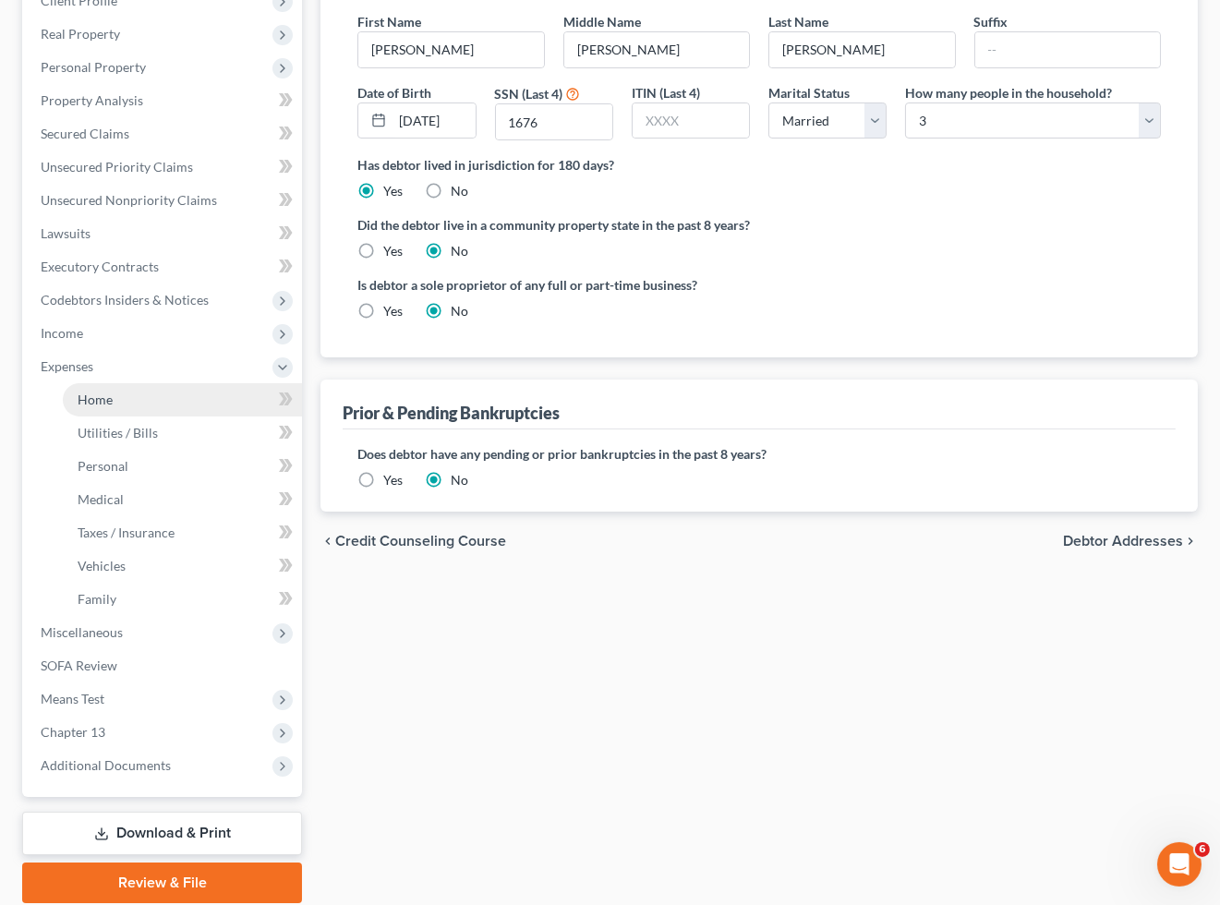
click at [95, 392] on span "Home" at bounding box center [95, 399] width 35 height 16
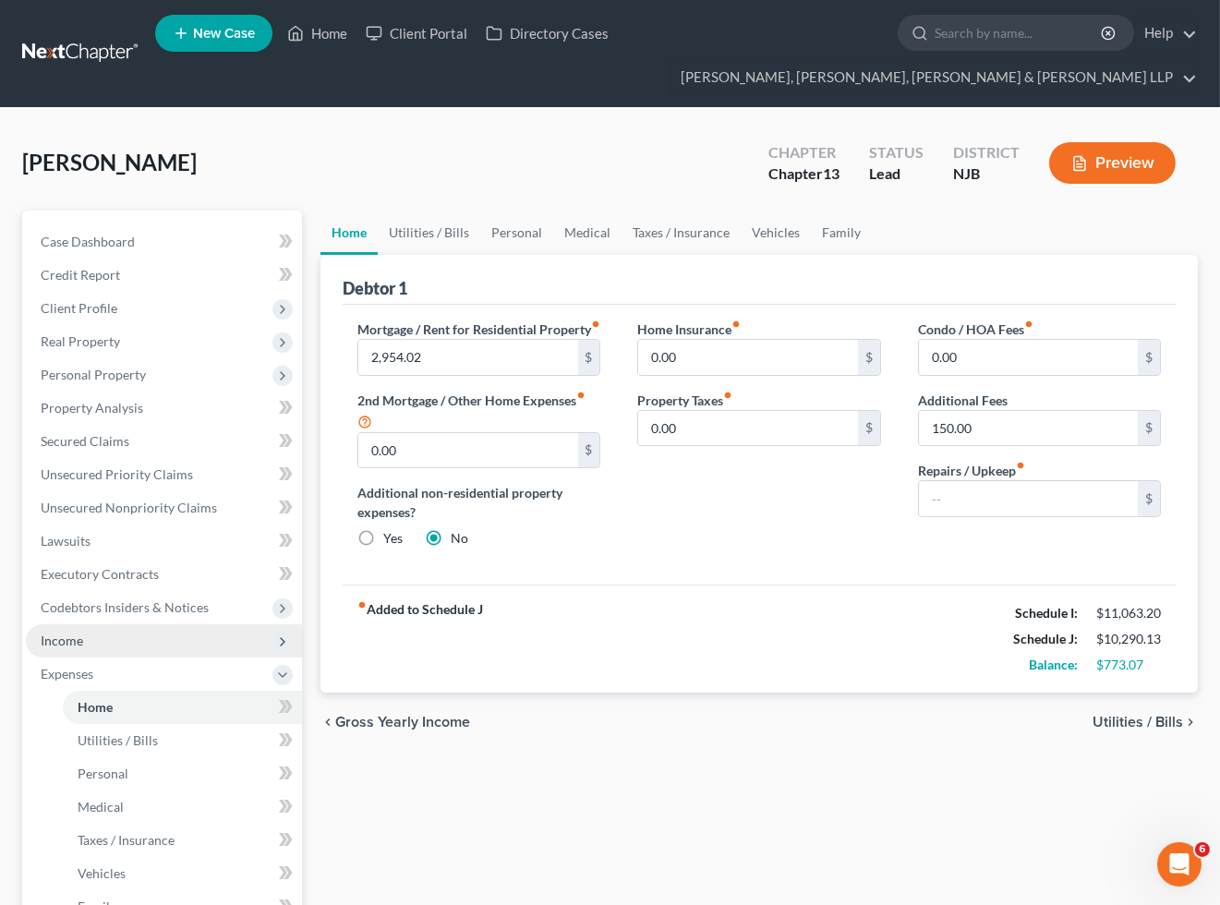
click at [92, 630] on span "Income" at bounding box center [164, 640] width 276 height 33
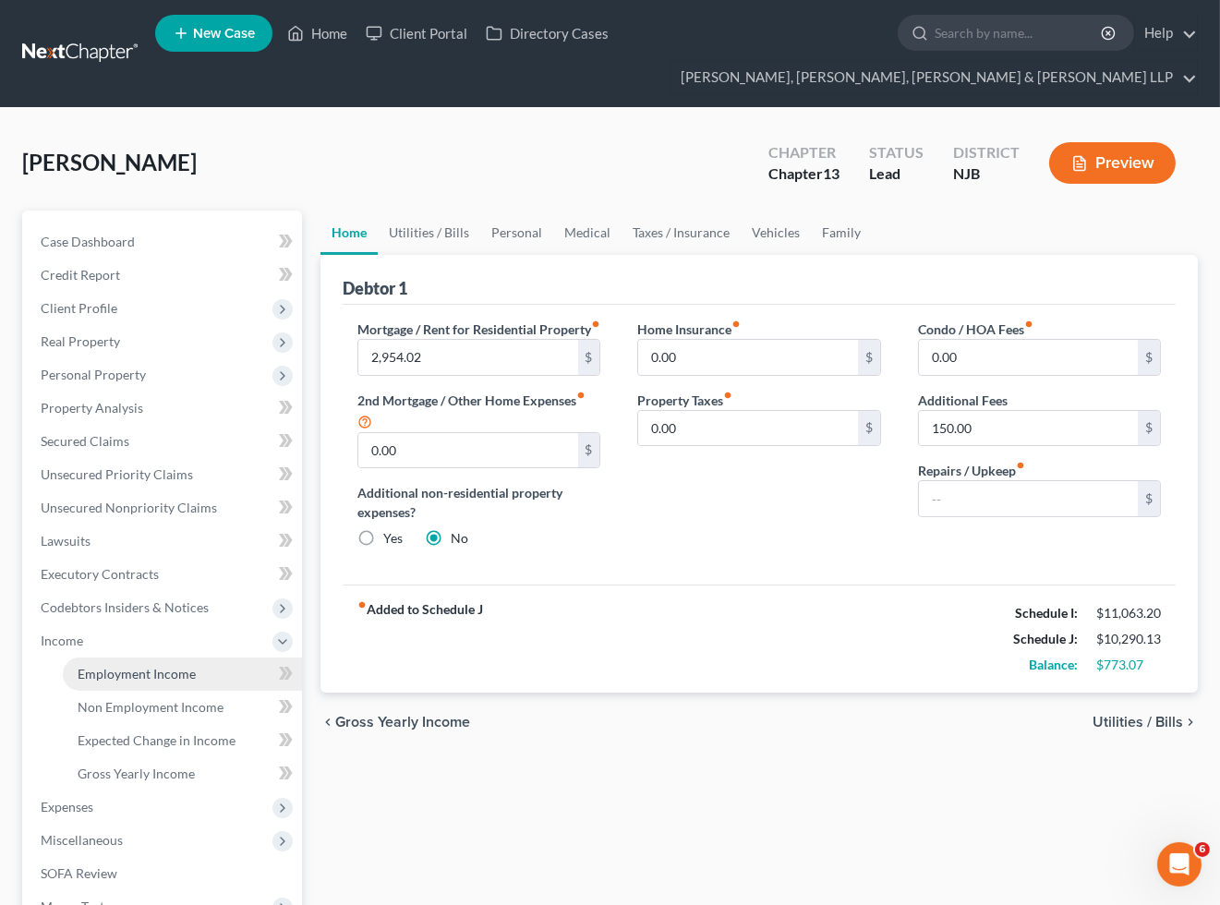
click at [106, 668] on span "Employment Income" at bounding box center [137, 674] width 118 height 16
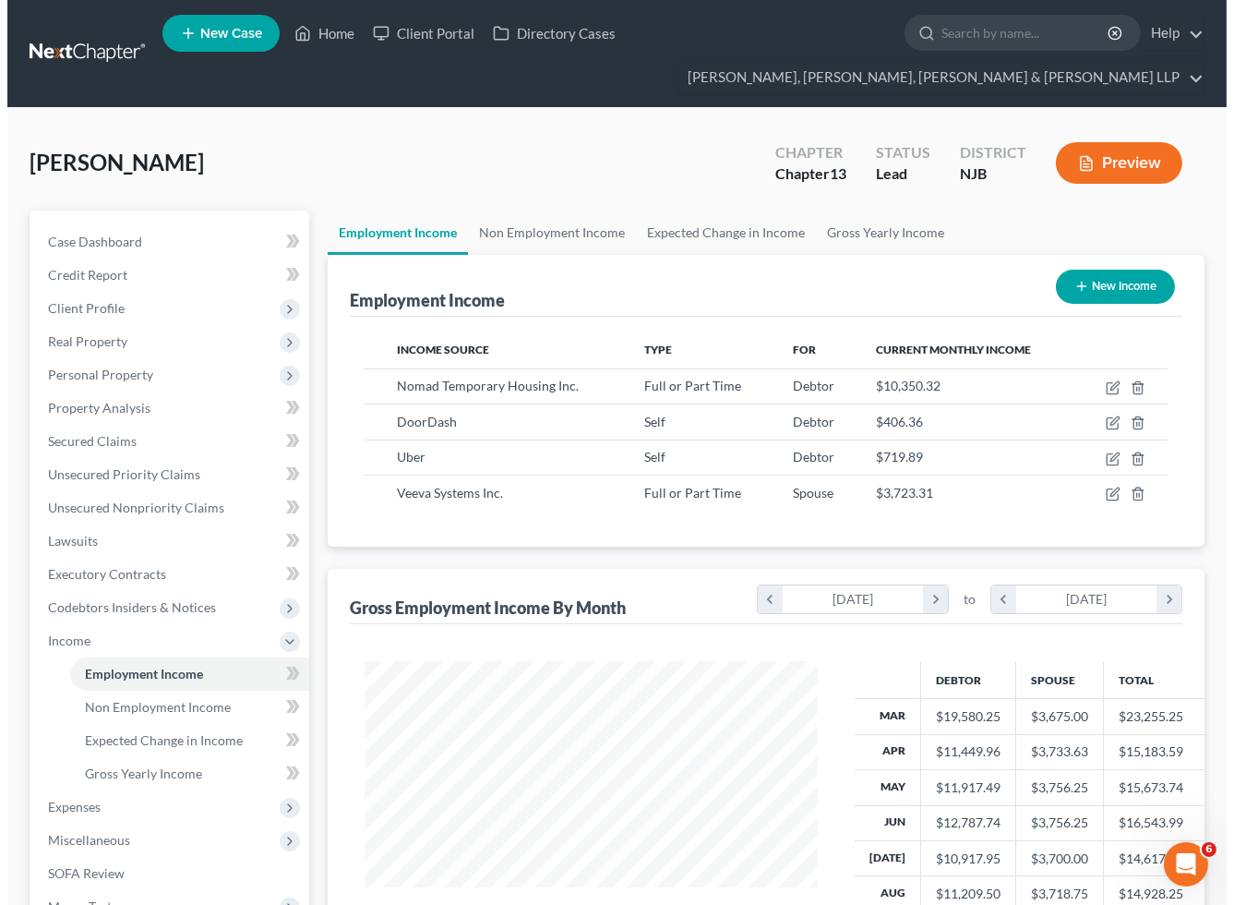
scroll to position [331, 489]
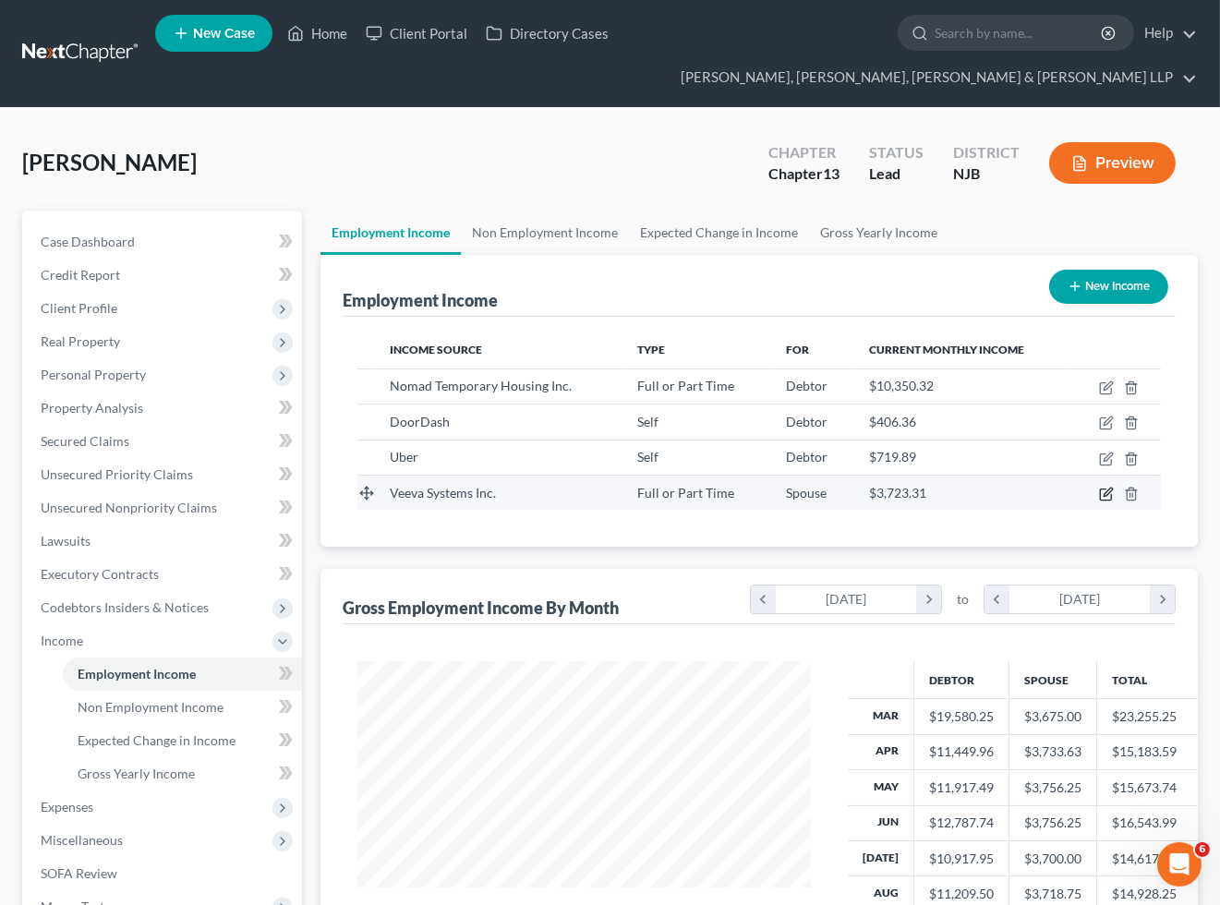
click at [1106, 492] on icon "button" at bounding box center [1106, 494] width 15 height 15
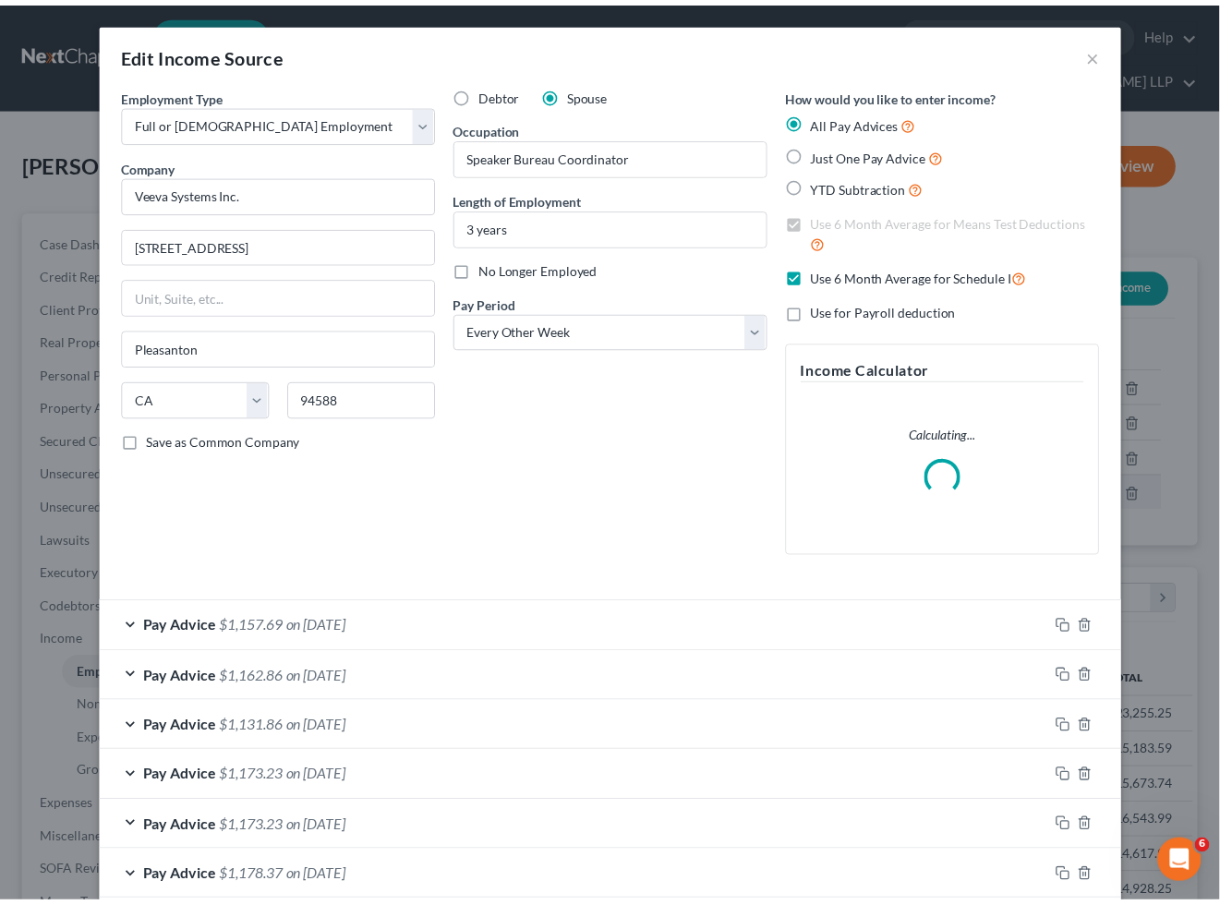
scroll to position [331, 496]
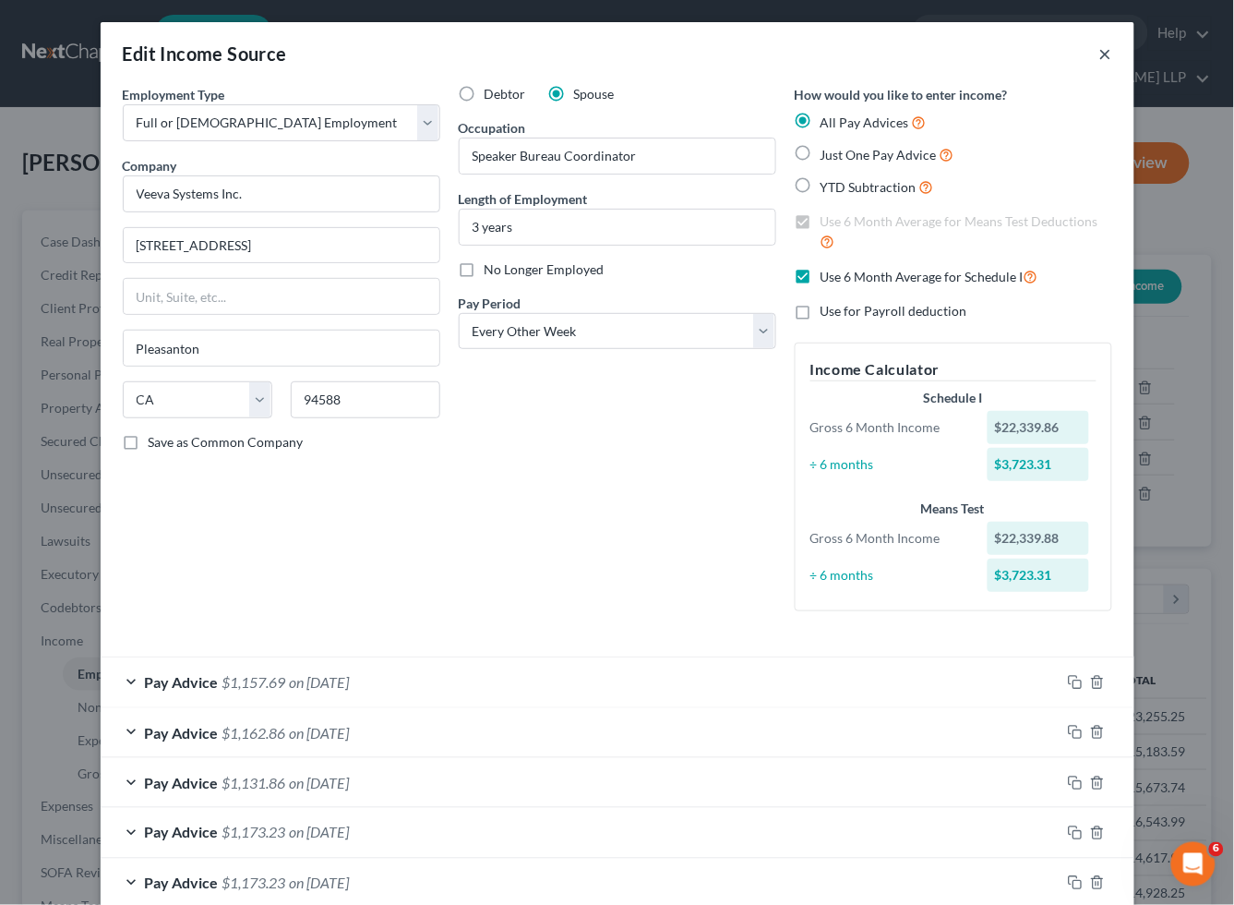
click at [1100, 53] on button "×" at bounding box center [1106, 53] width 13 height 22
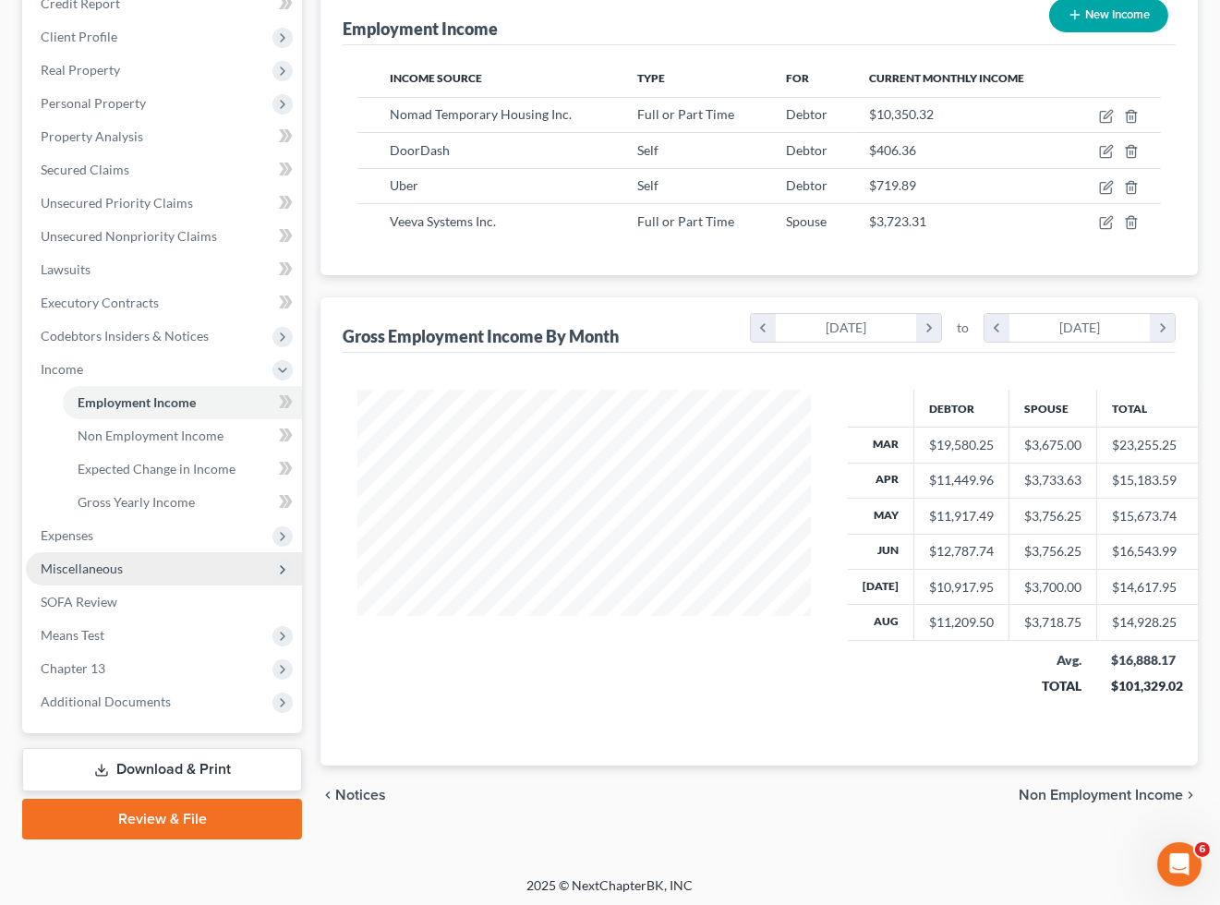
scroll to position [273, 0]
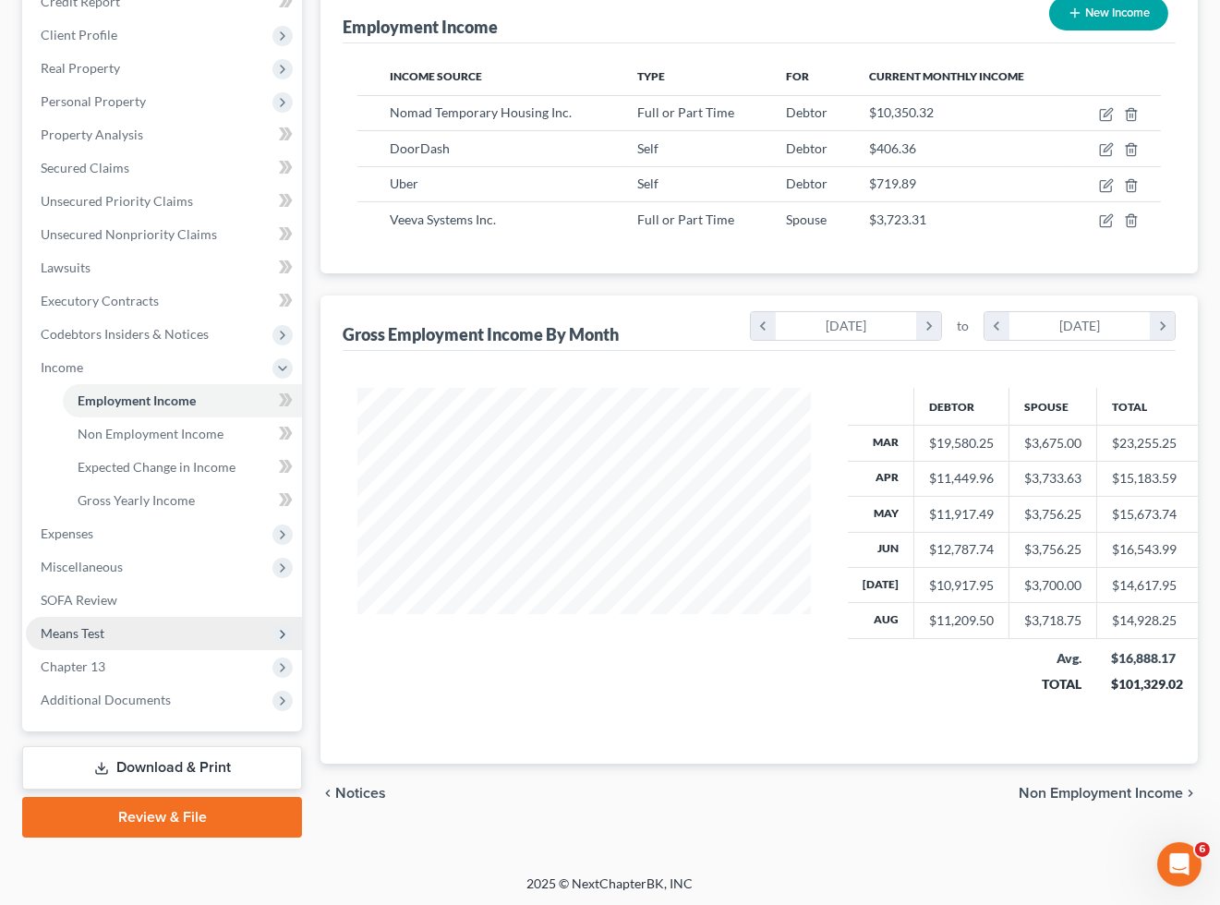
click at [111, 635] on span "Means Test" at bounding box center [164, 633] width 276 height 33
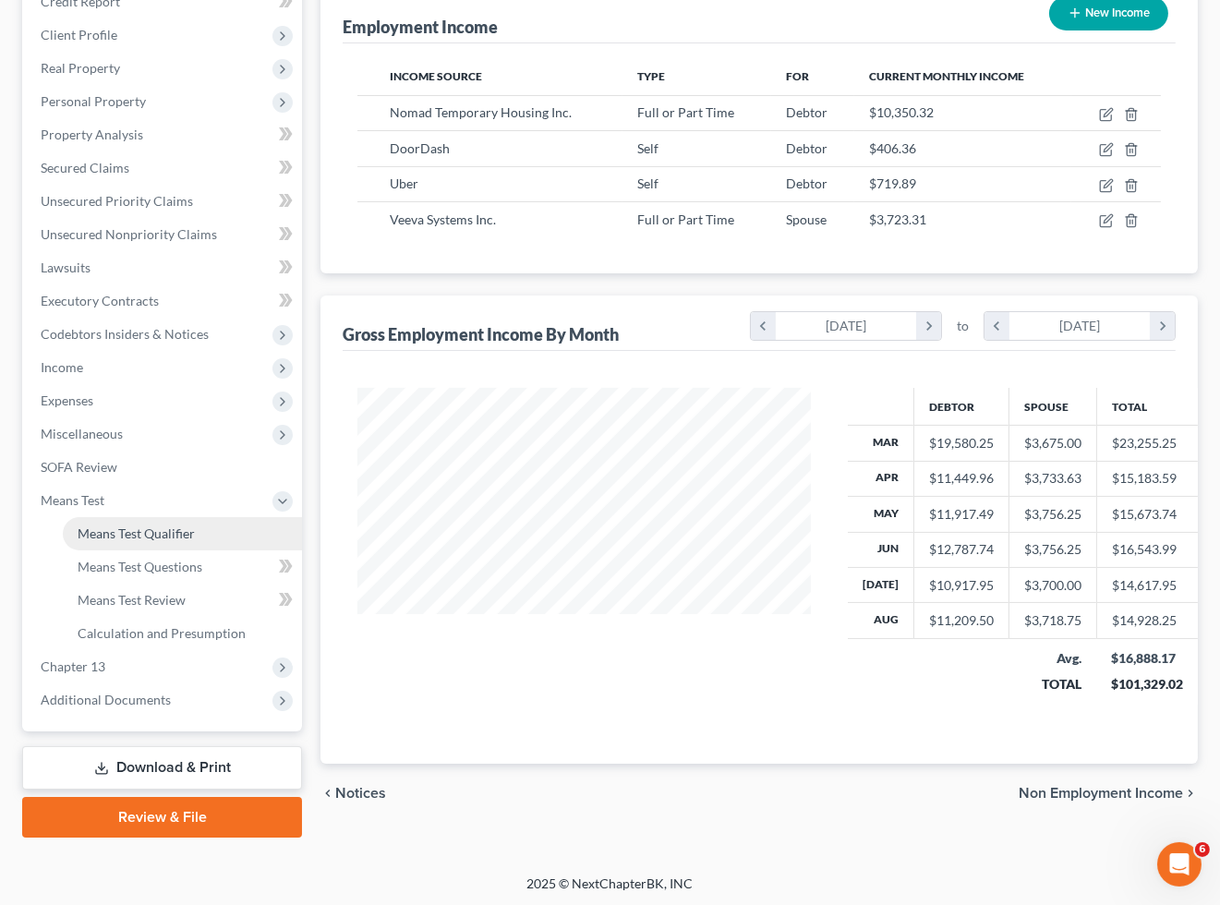
click at [117, 519] on link "Means Test Qualifier" at bounding box center [182, 533] width 239 height 33
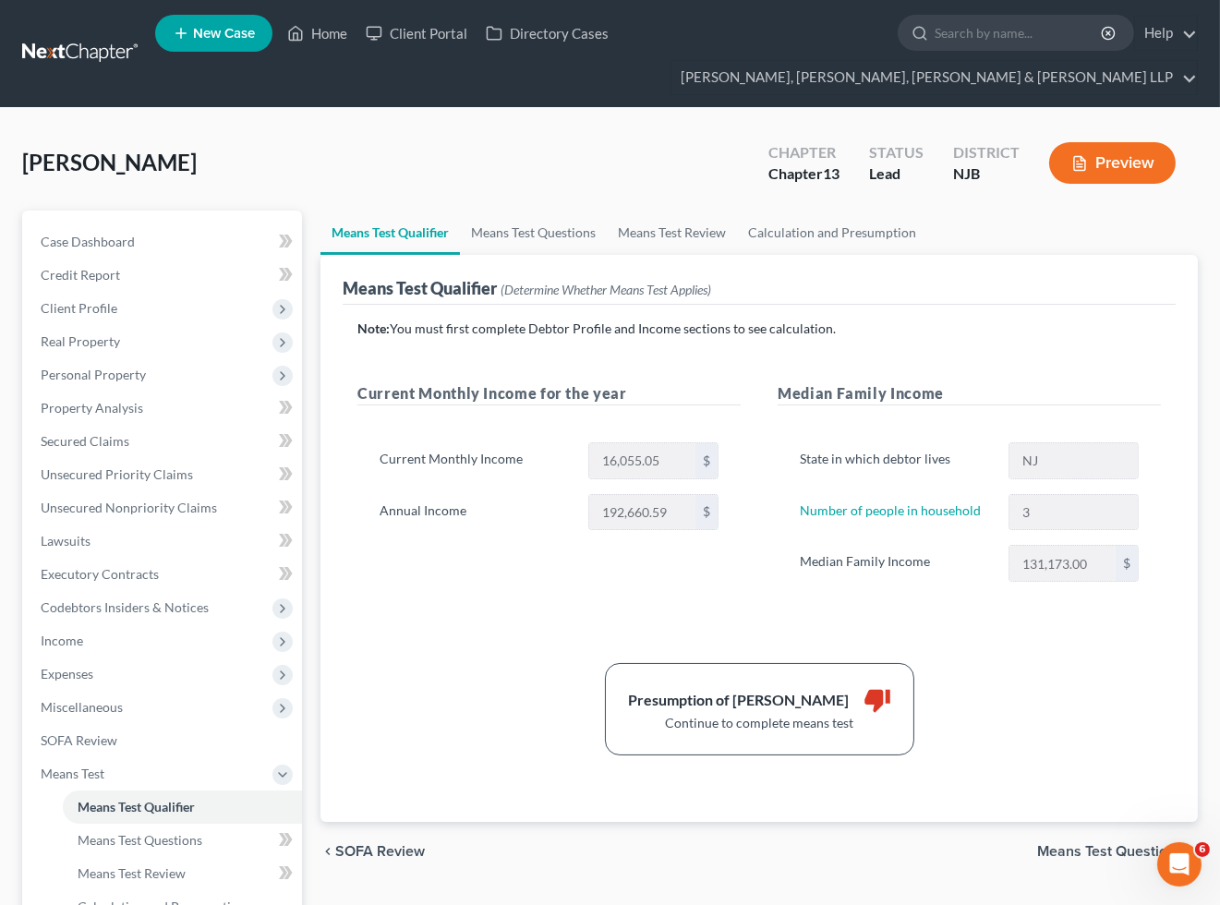
click at [1141, 166] on button "Preview" at bounding box center [1112, 163] width 126 height 42
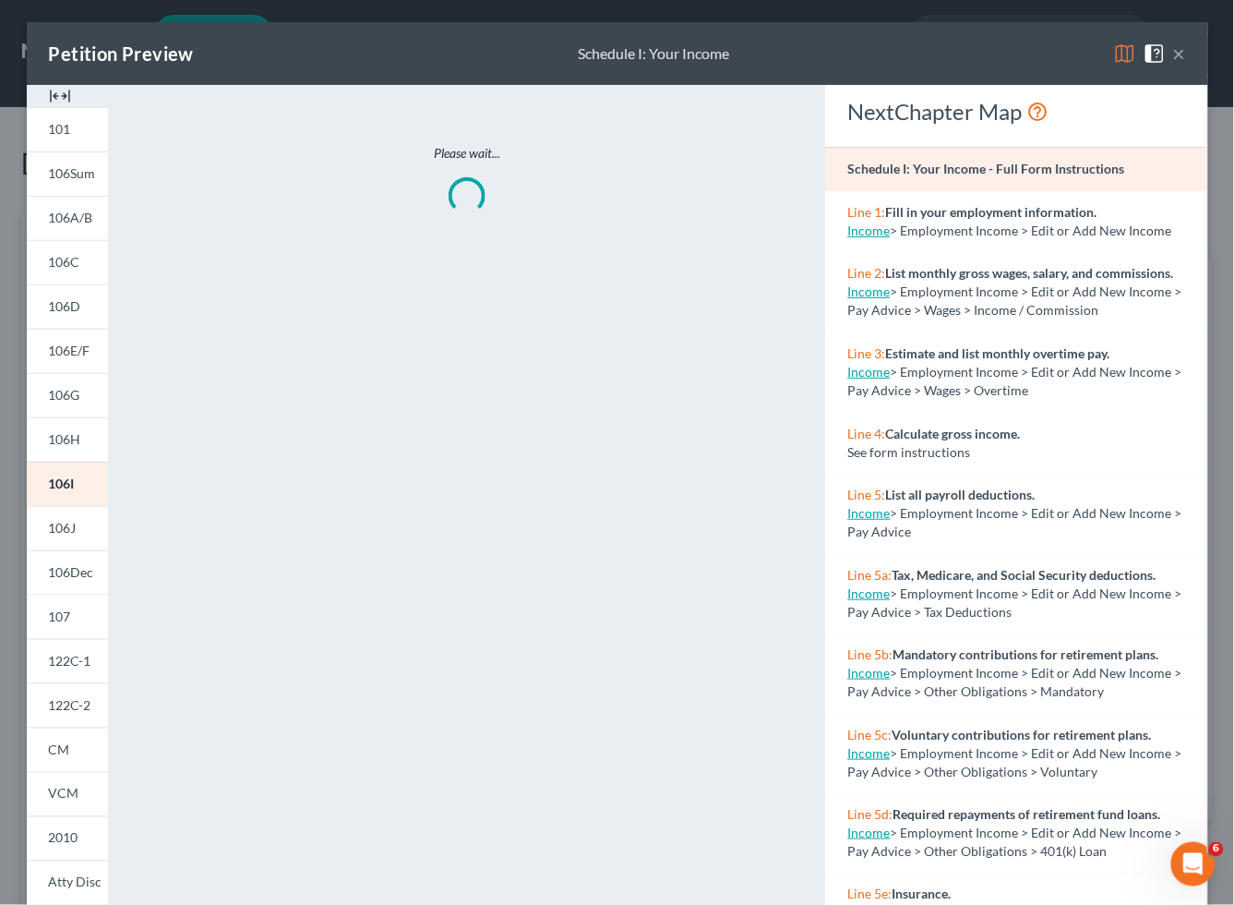
click at [1114, 51] on img at bounding box center [1125, 53] width 22 height 22
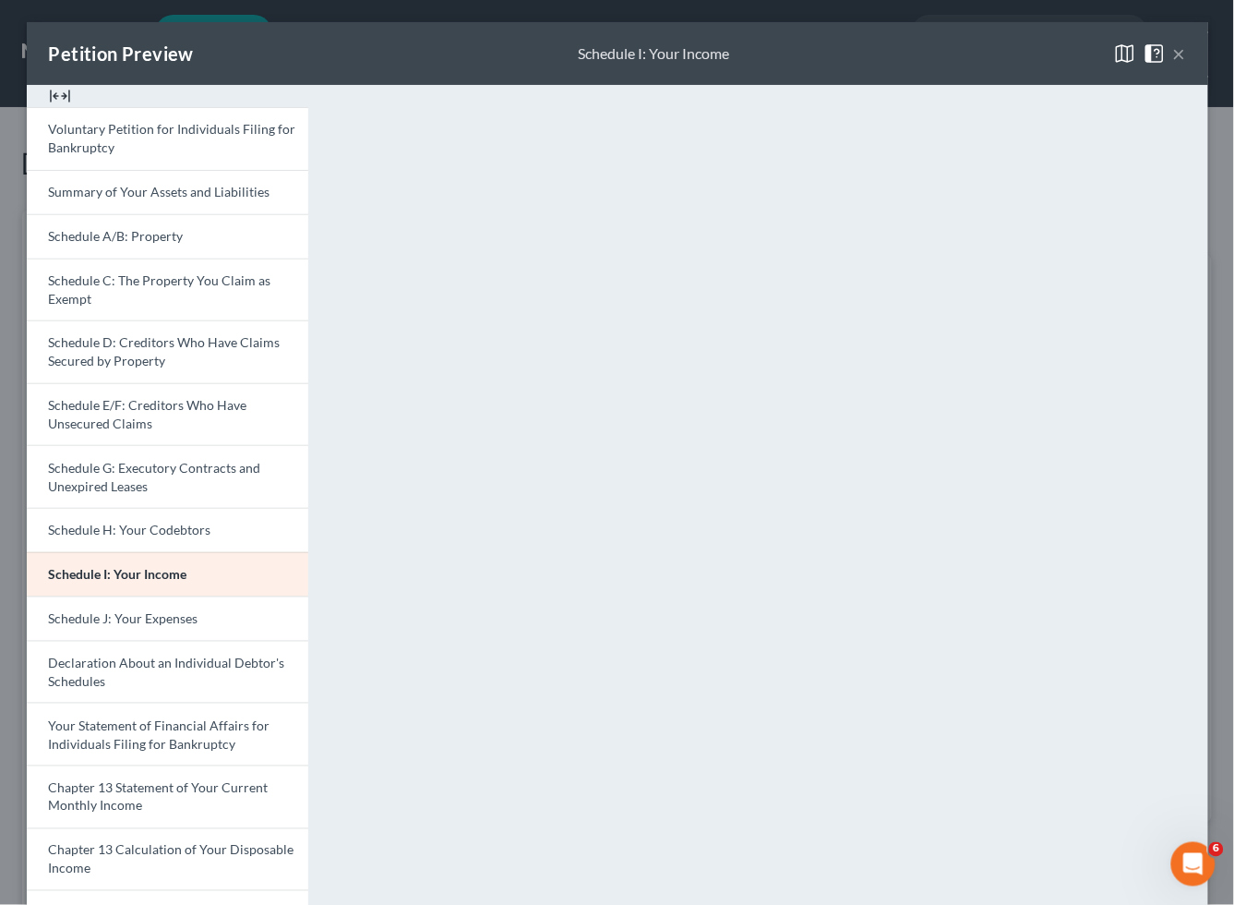
click at [1173, 52] on button "×" at bounding box center [1179, 53] width 13 height 22
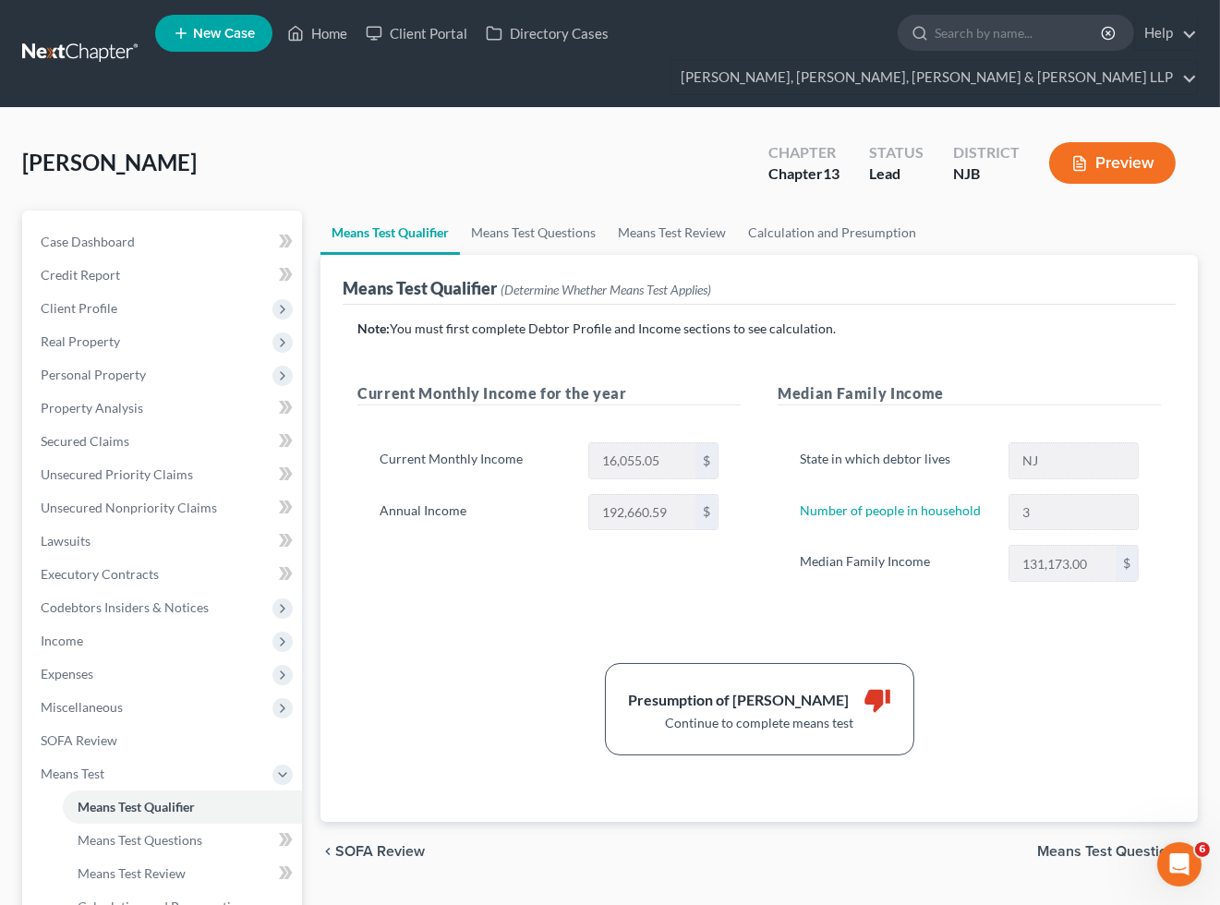
click at [604, 133] on div "[PERSON_NAME] Upgraded Chapter Chapter 13 Status Lead District [GEOGRAPHIC_DATA…" at bounding box center [609, 170] width 1175 height 80
click at [102, 509] on span "Unsecured Nonpriority Claims" at bounding box center [129, 507] width 176 height 16
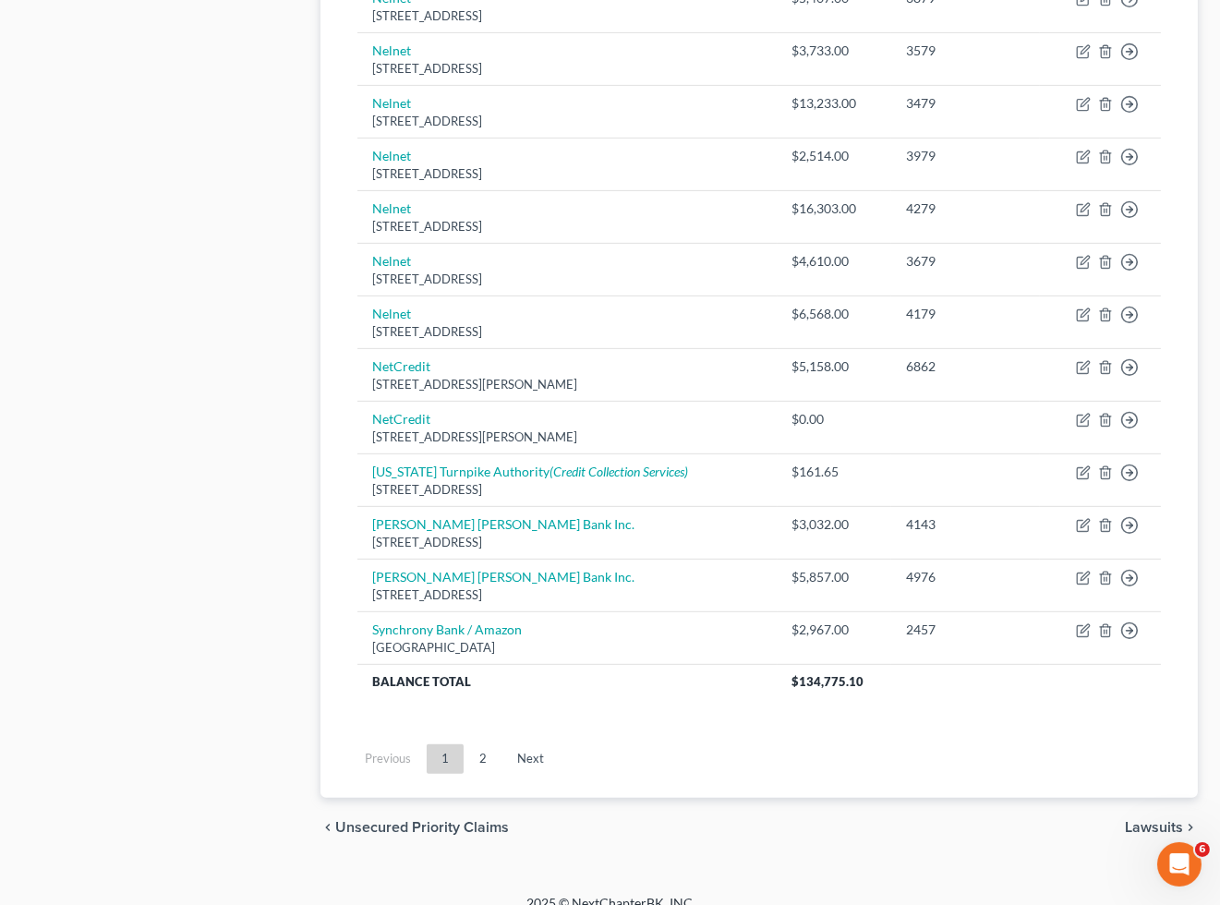
scroll to position [1262, 0]
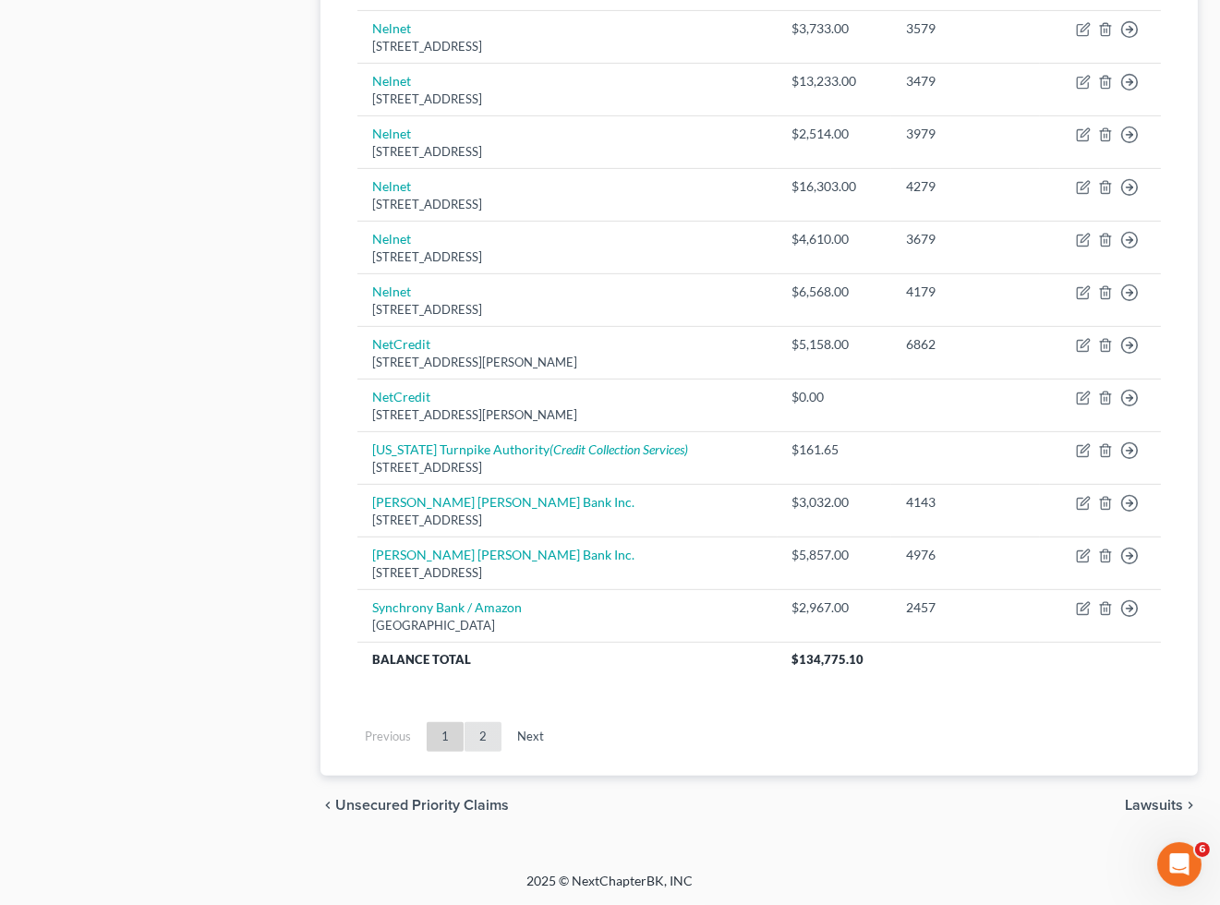
click at [478, 731] on link "2" at bounding box center [482, 737] width 37 height 30
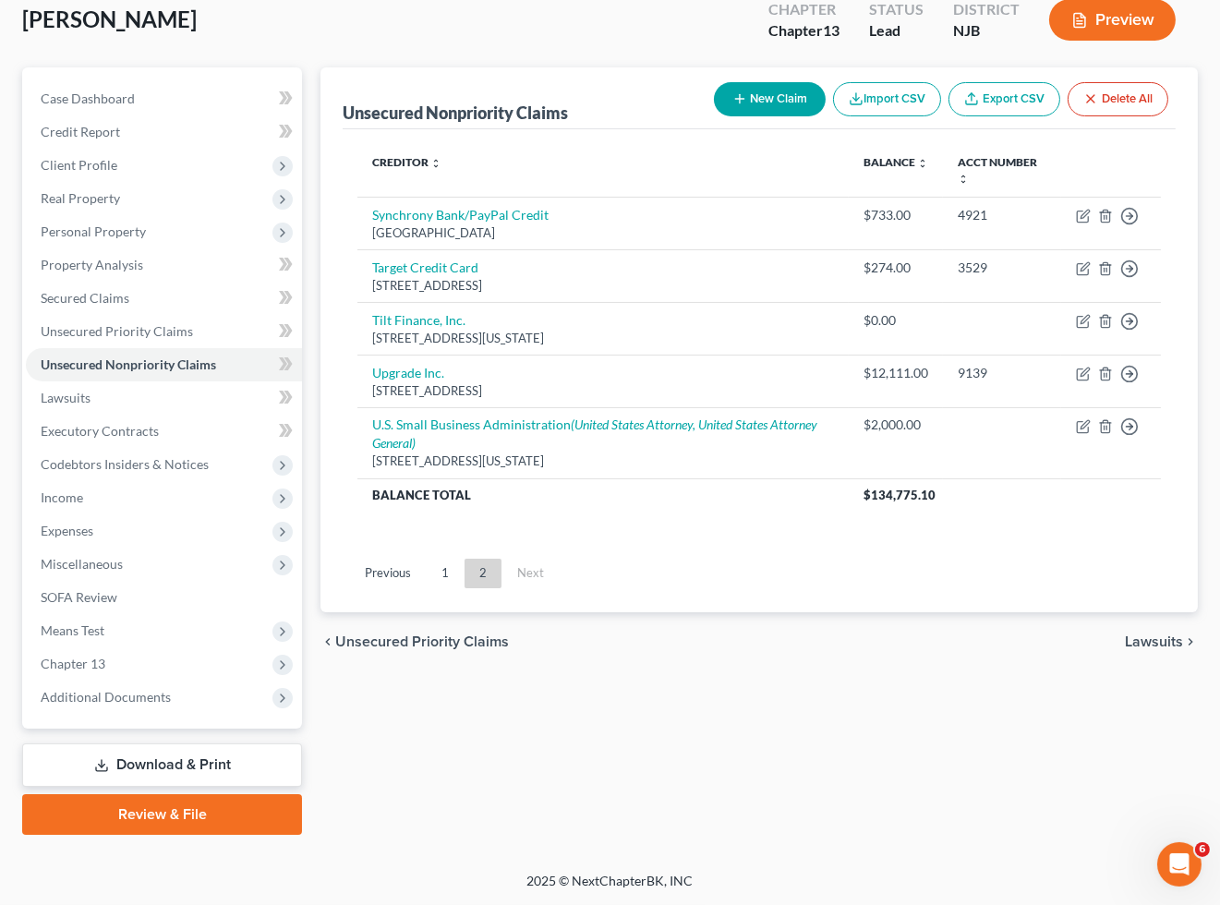
scroll to position [141, 0]
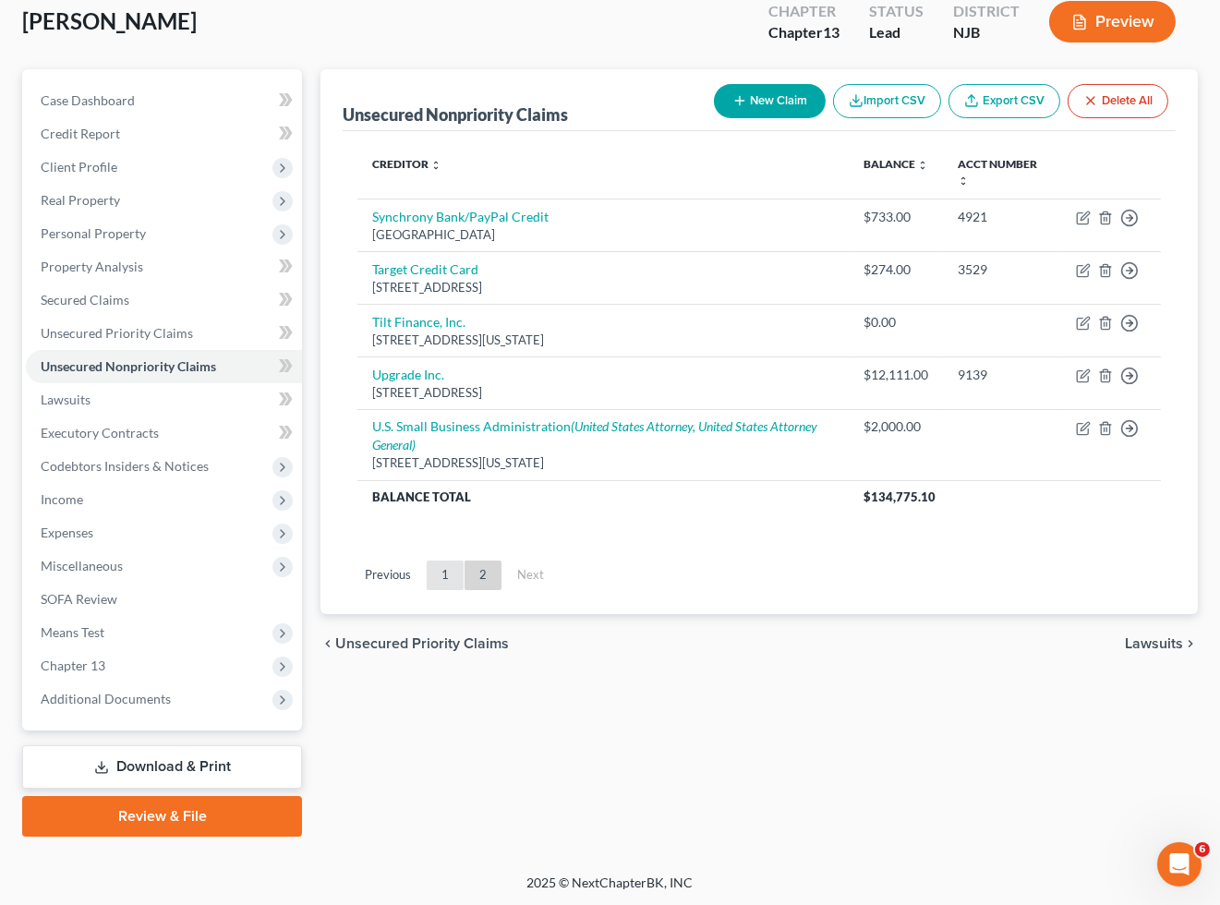
click at [437, 573] on link "1" at bounding box center [445, 575] width 37 height 30
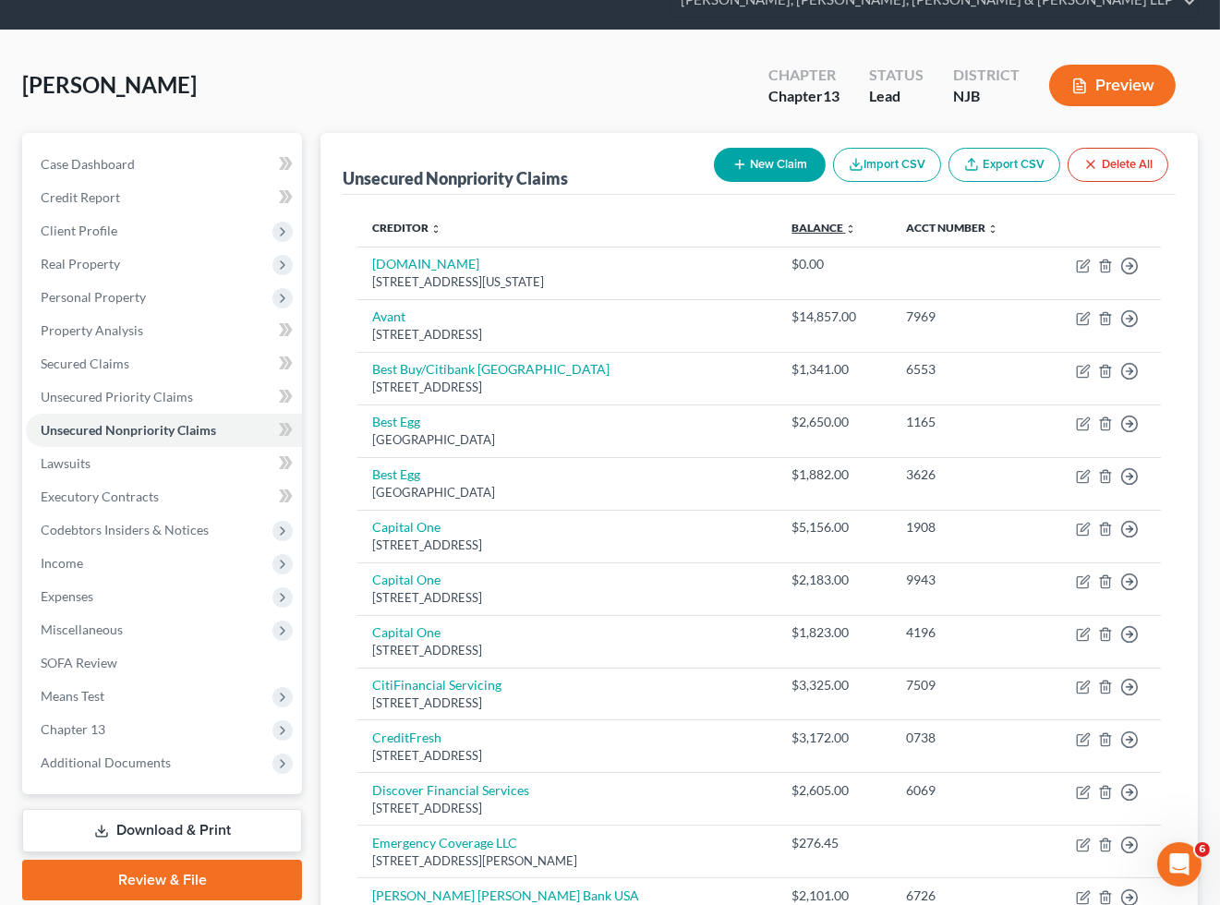
scroll to position [39, 0]
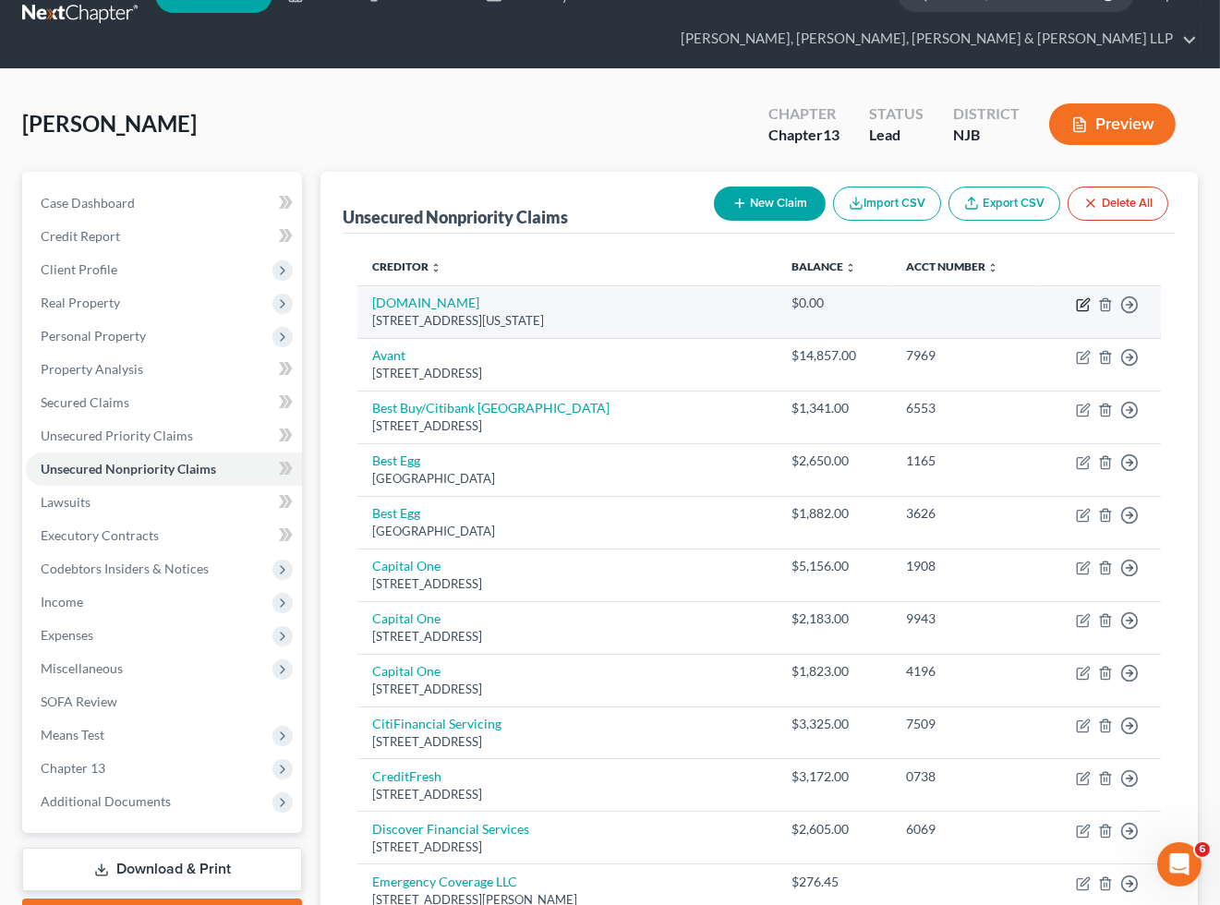
click at [1081, 303] on icon "button" at bounding box center [1084, 302] width 8 height 8
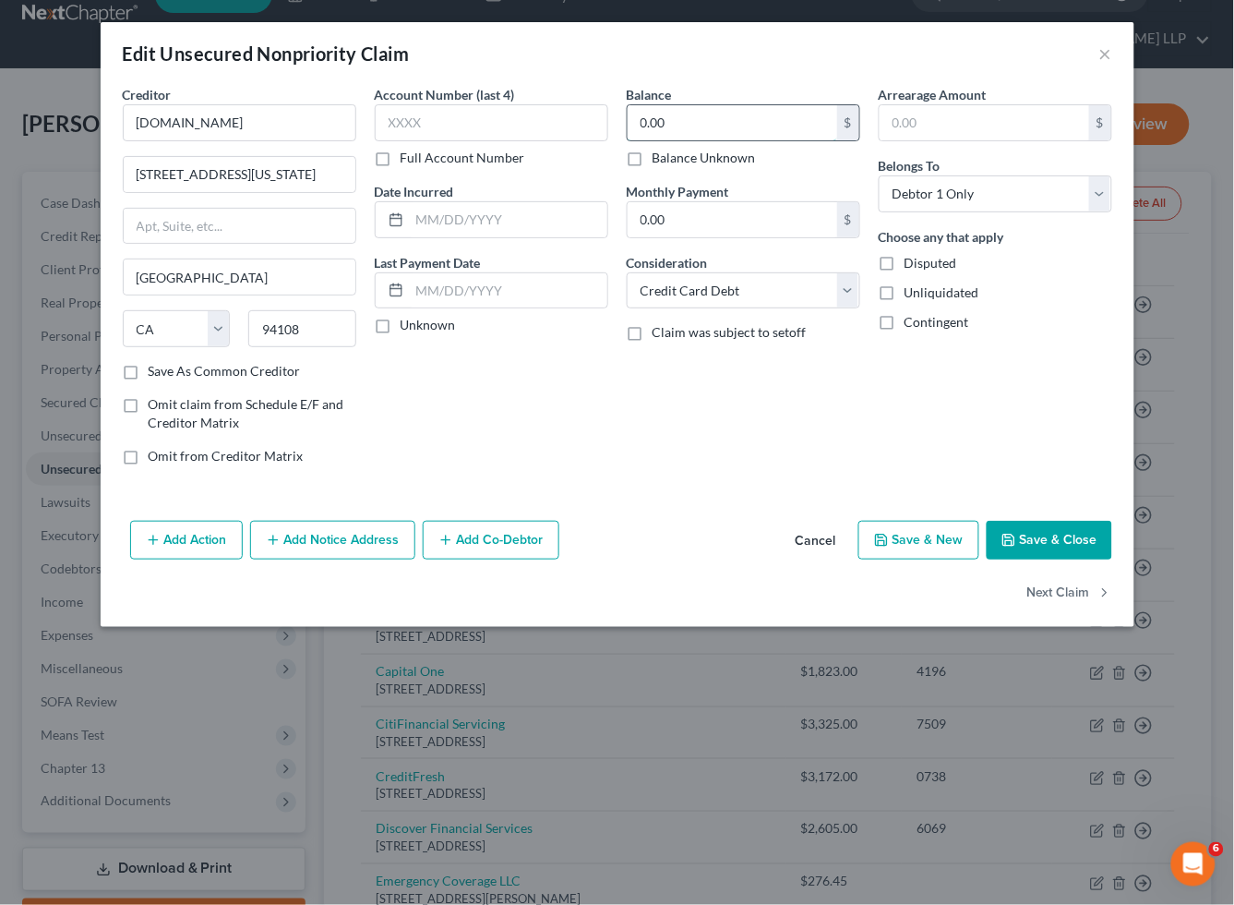
click at [705, 126] on input "0.00" at bounding box center [733, 122] width 210 height 35
paste input "$5193.18."
click at [1054, 536] on button "Save & Close" at bounding box center [1050, 540] width 126 height 39
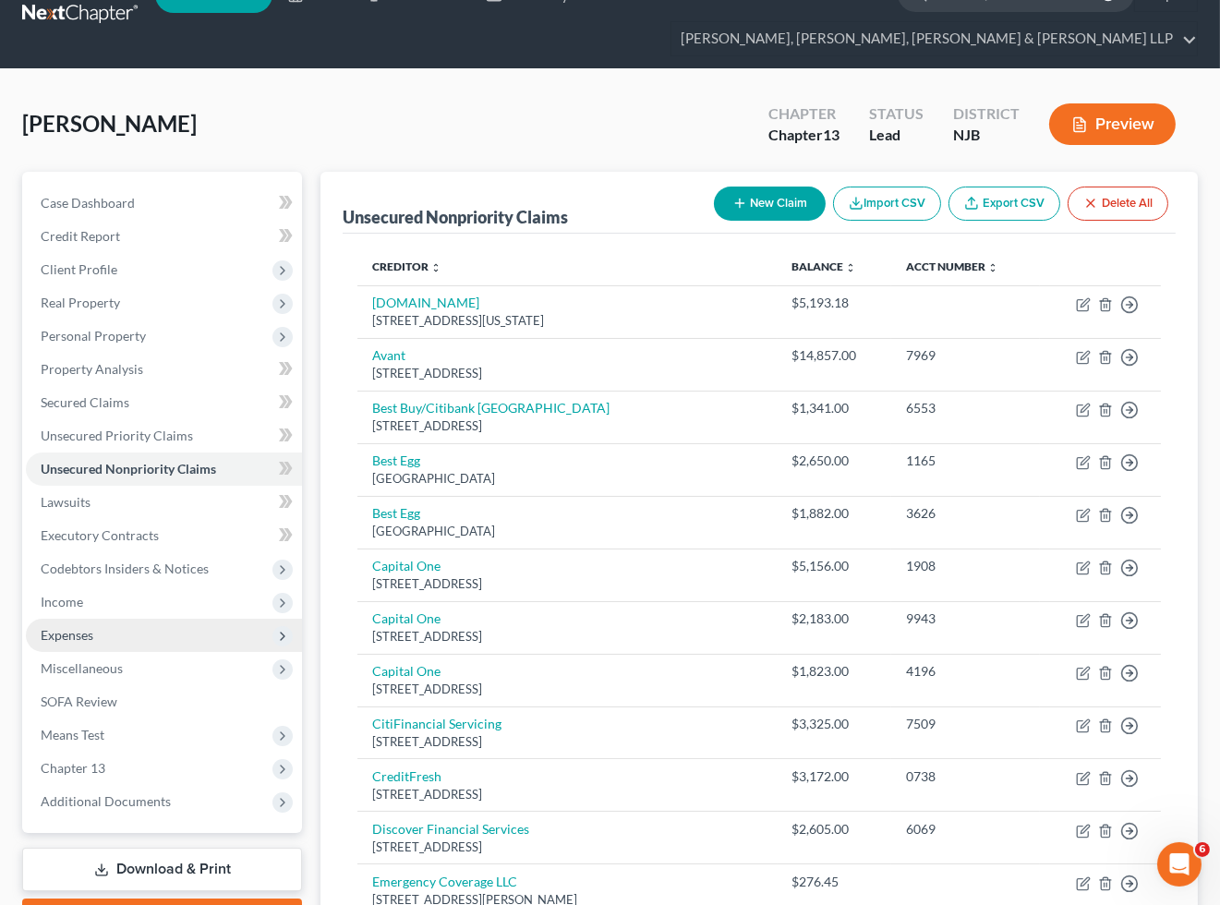
click at [71, 627] on span "Expenses" at bounding box center [67, 635] width 53 height 16
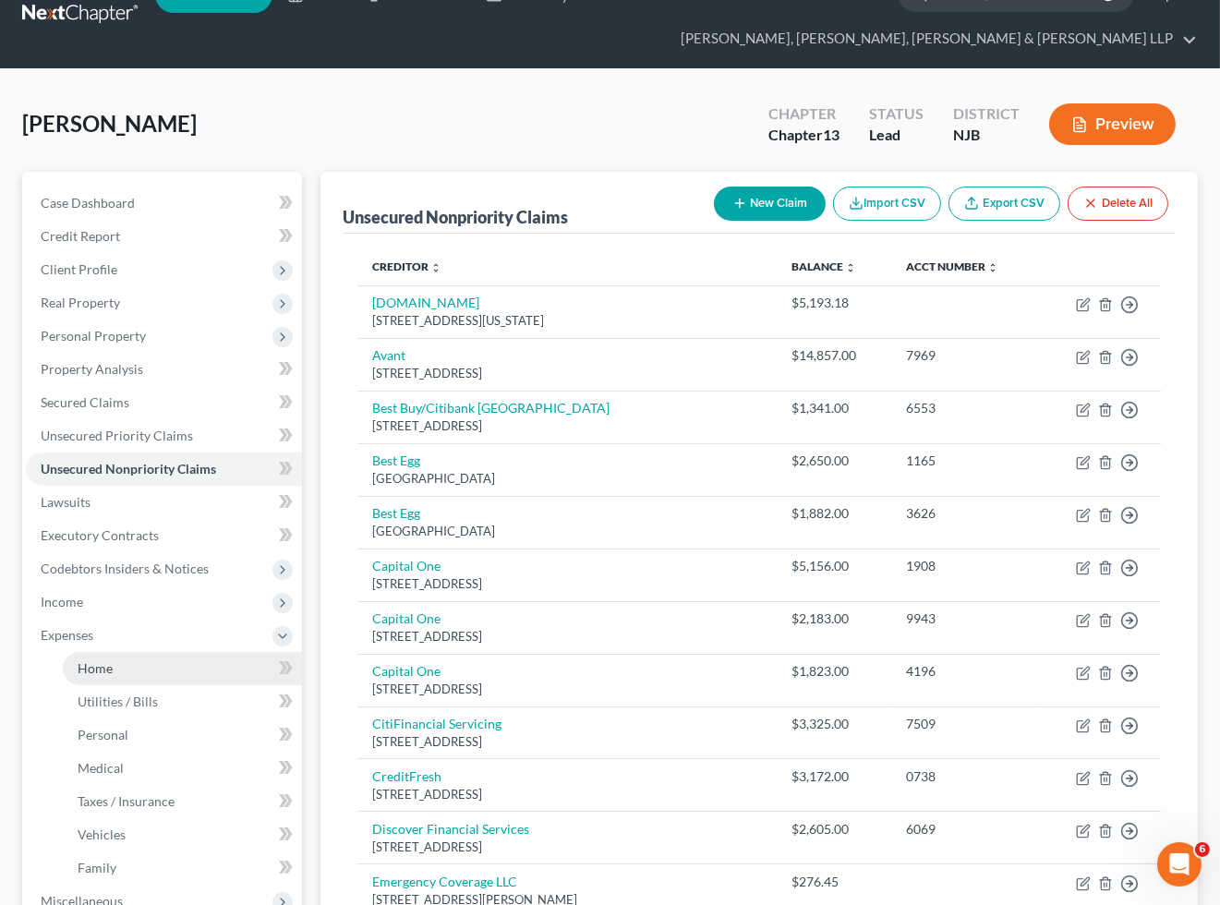
click at [92, 657] on link "Home" at bounding box center [182, 668] width 239 height 33
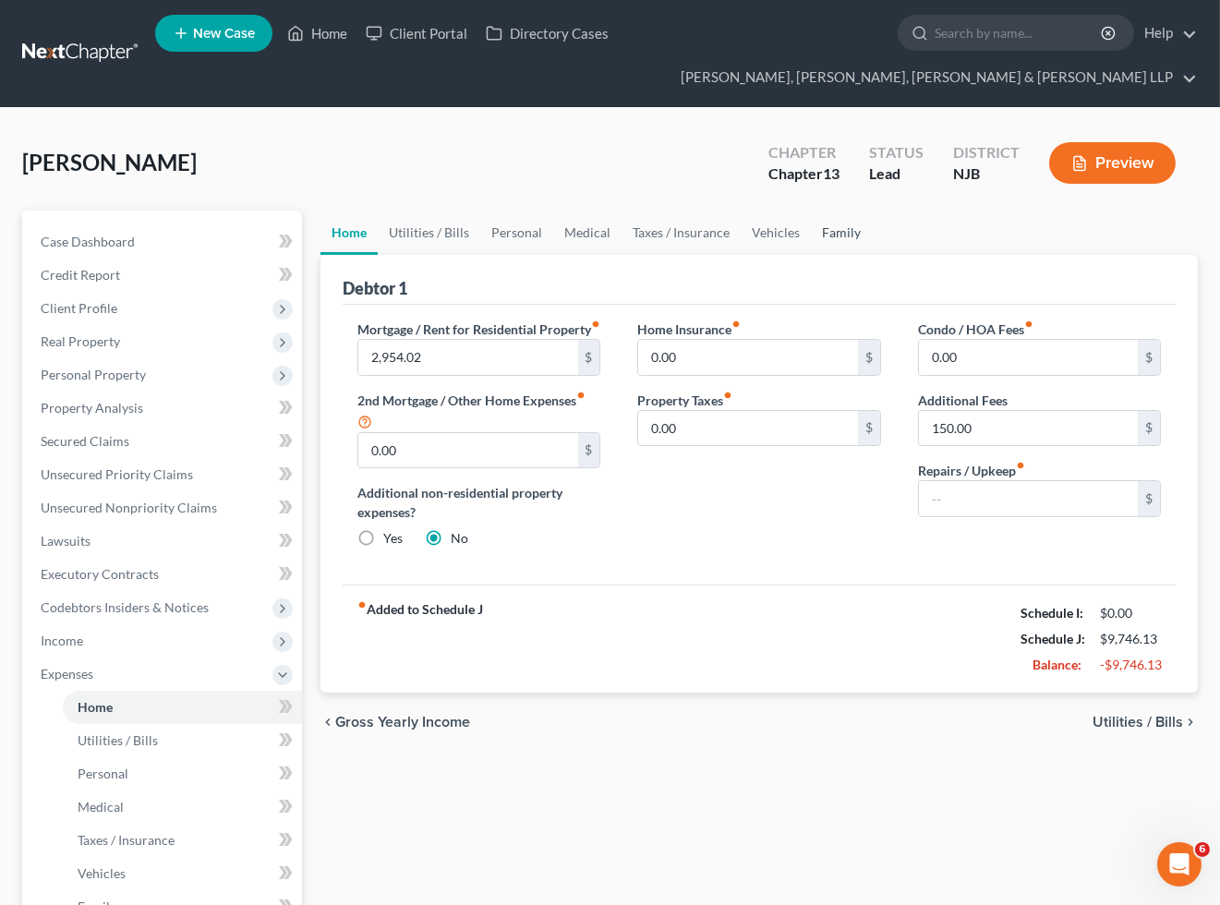
click at [851, 223] on link "Family" at bounding box center [841, 233] width 61 height 44
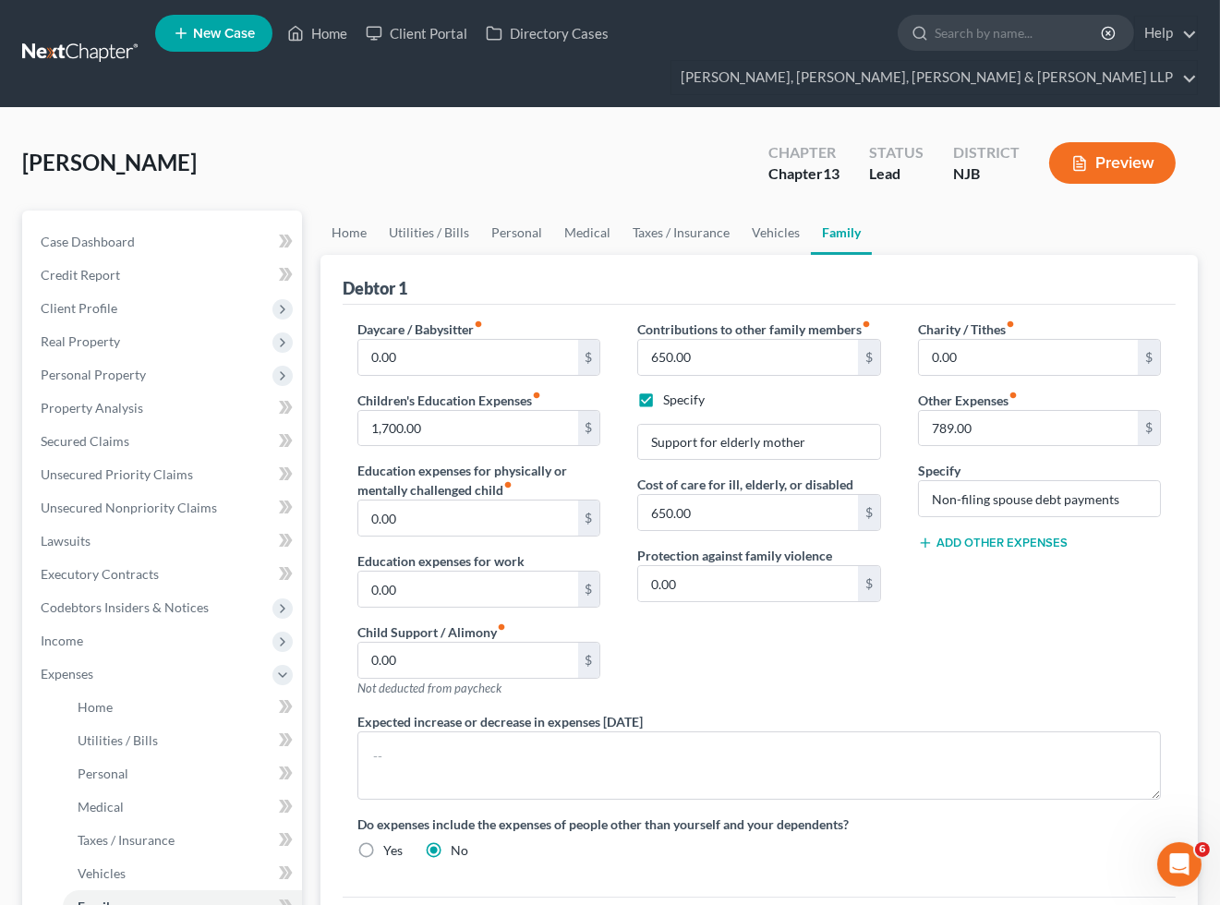
drag, startPoint x: 760, startPoint y: 653, endPoint x: 37, endPoint y: 773, distance: 732.8
click at [760, 653] on div "Contributions to other family members fiber_manual_record 650.00 $ Specify Supp…" at bounding box center [759, 515] width 280 height 392
drag, startPoint x: 957, startPoint y: 628, endPoint x: 106, endPoint y: 680, distance: 851.9
click at [957, 628] on div "Charity / Tithes fiber_manual_record 0.00 $ Other Expenses fiber_manual_record …" at bounding box center [1039, 515] width 280 height 392
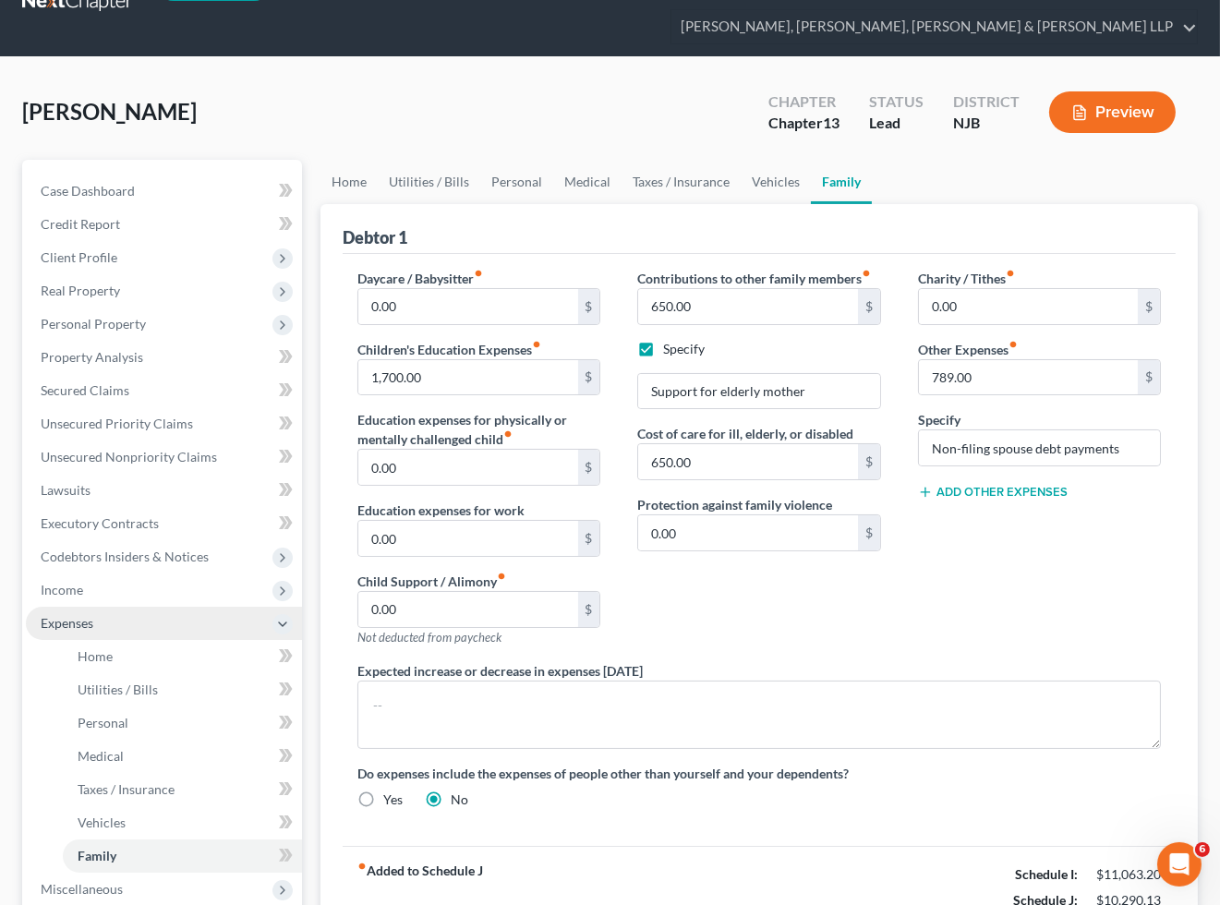
scroll to position [205, 0]
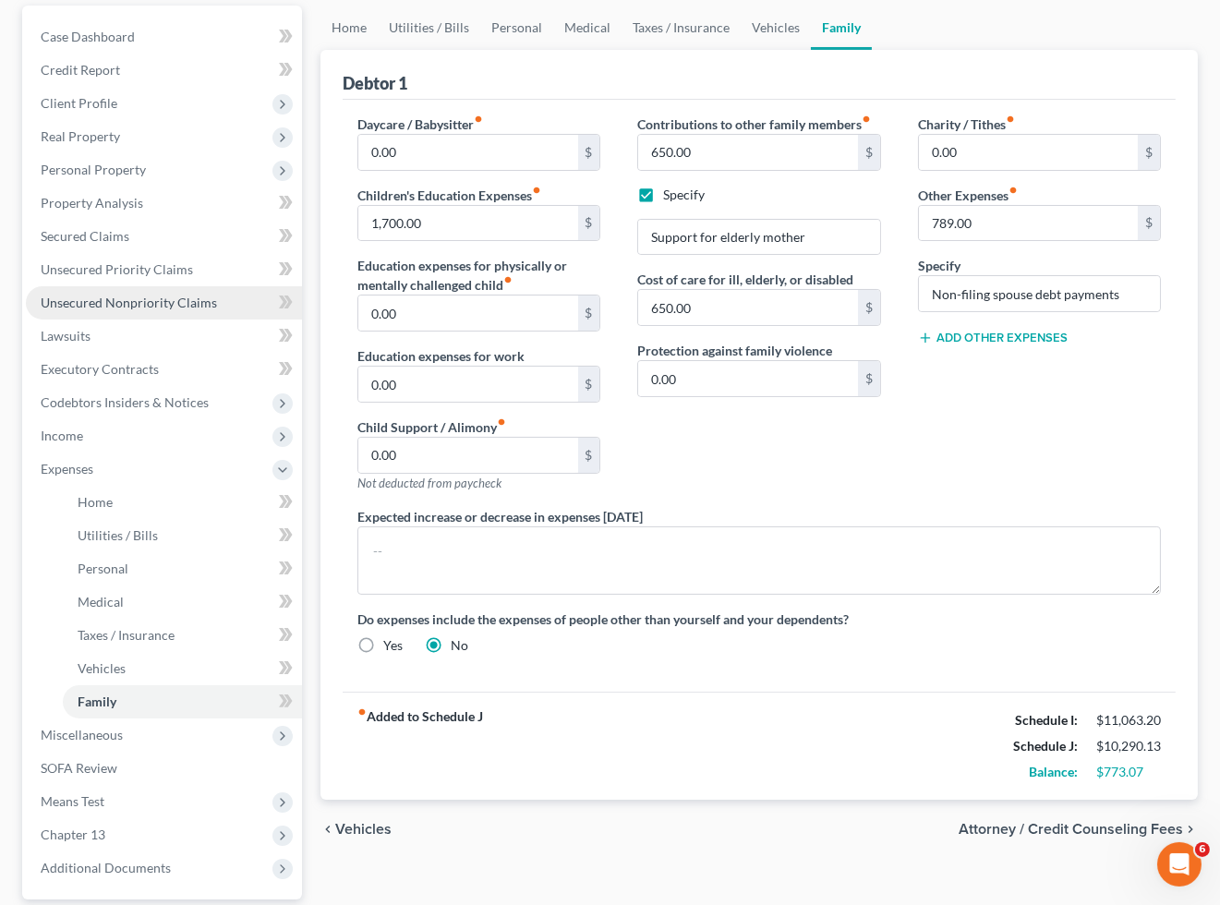
click at [104, 296] on span "Unsecured Nonpriority Claims" at bounding box center [129, 303] width 176 height 16
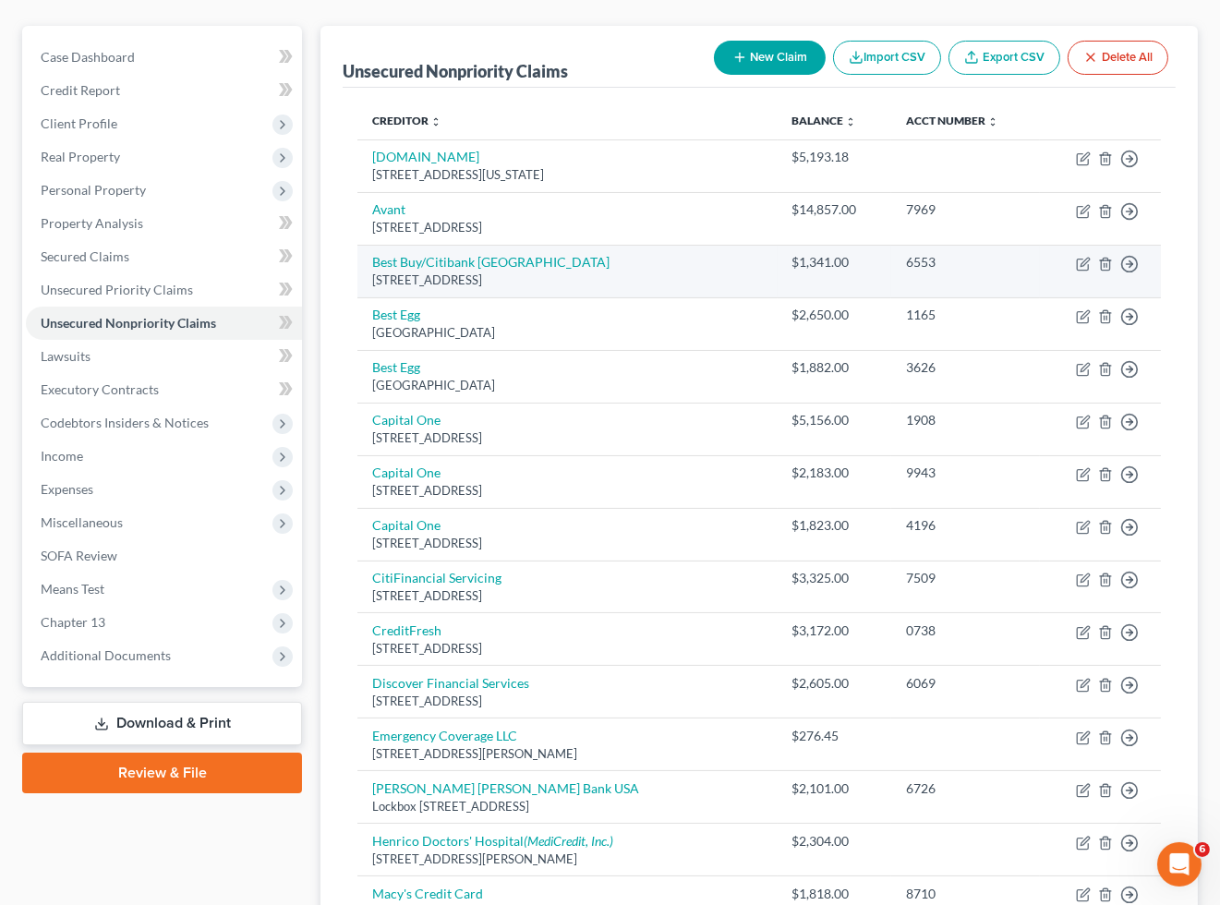
scroll to position [205, 0]
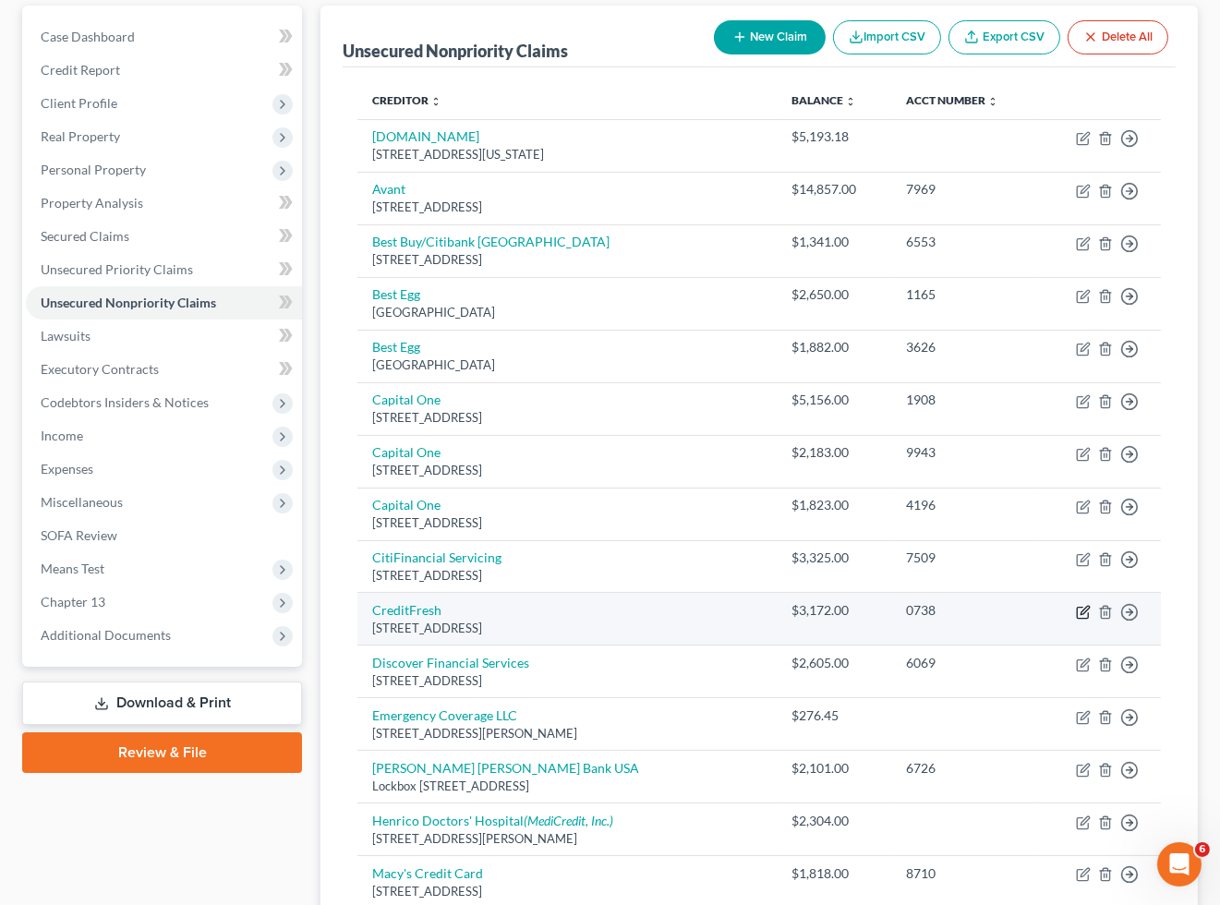
click at [1078, 612] on icon "button" at bounding box center [1083, 612] width 15 height 15
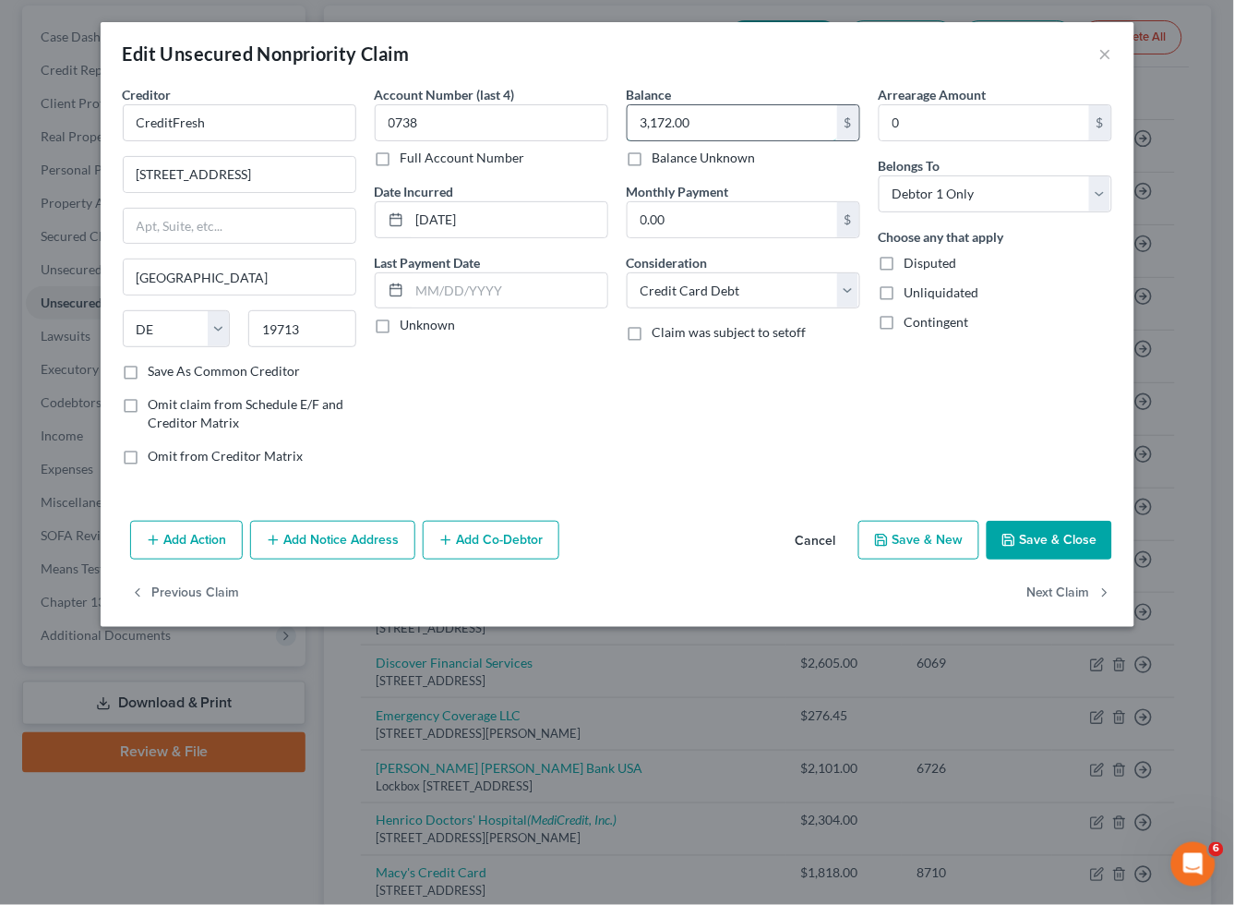
click at [708, 127] on input "3,172.00" at bounding box center [733, 122] width 210 height 35
paste input "$4501.70."
click at [672, 381] on div "Balance 4,501.70 $ Balance Unknown Balance Undetermined 4,501.70 $ Balance Unkn…" at bounding box center [744, 282] width 252 height 395
click at [1022, 539] on button "Save & Close" at bounding box center [1050, 540] width 126 height 39
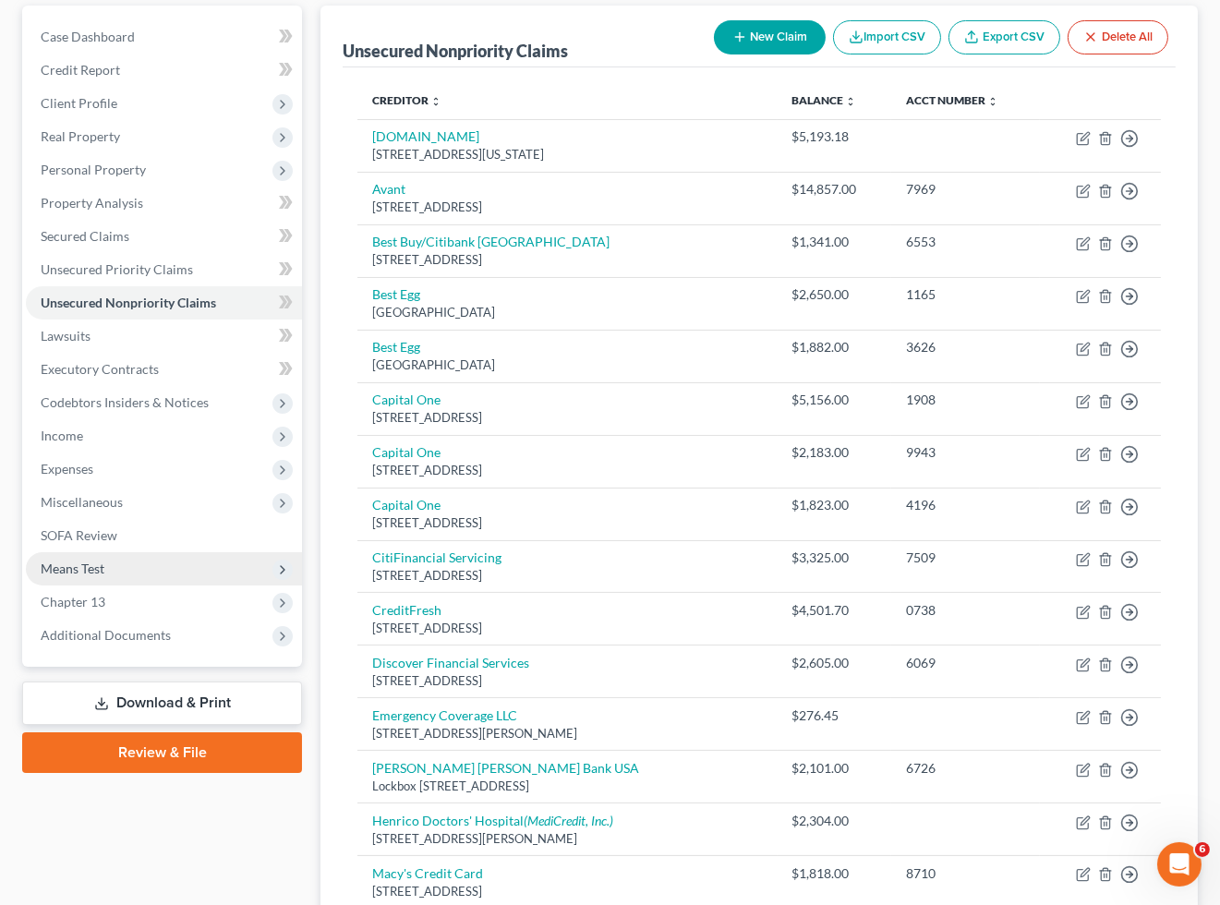
drag, startPoint x: 167, startPoint y: 883, endPoint x: 151, endPoint y: 561, distance: 321.7
click at [100, 571] on span "Means Test" at bounding box center [73, 568] width 64 height 16
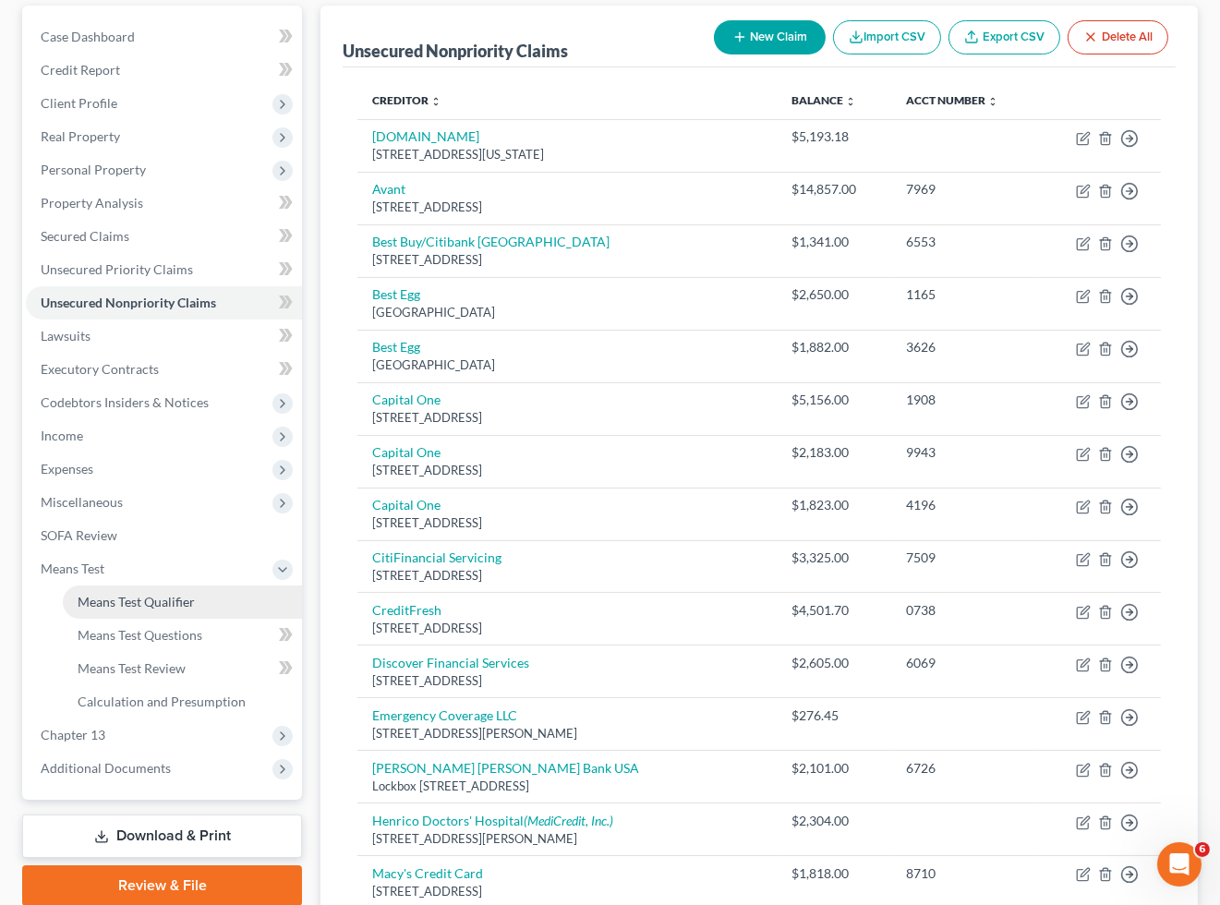
click at [116, 603] on span "Means Test Qualifier" at bounding box center [136, 602] width 117 height 16
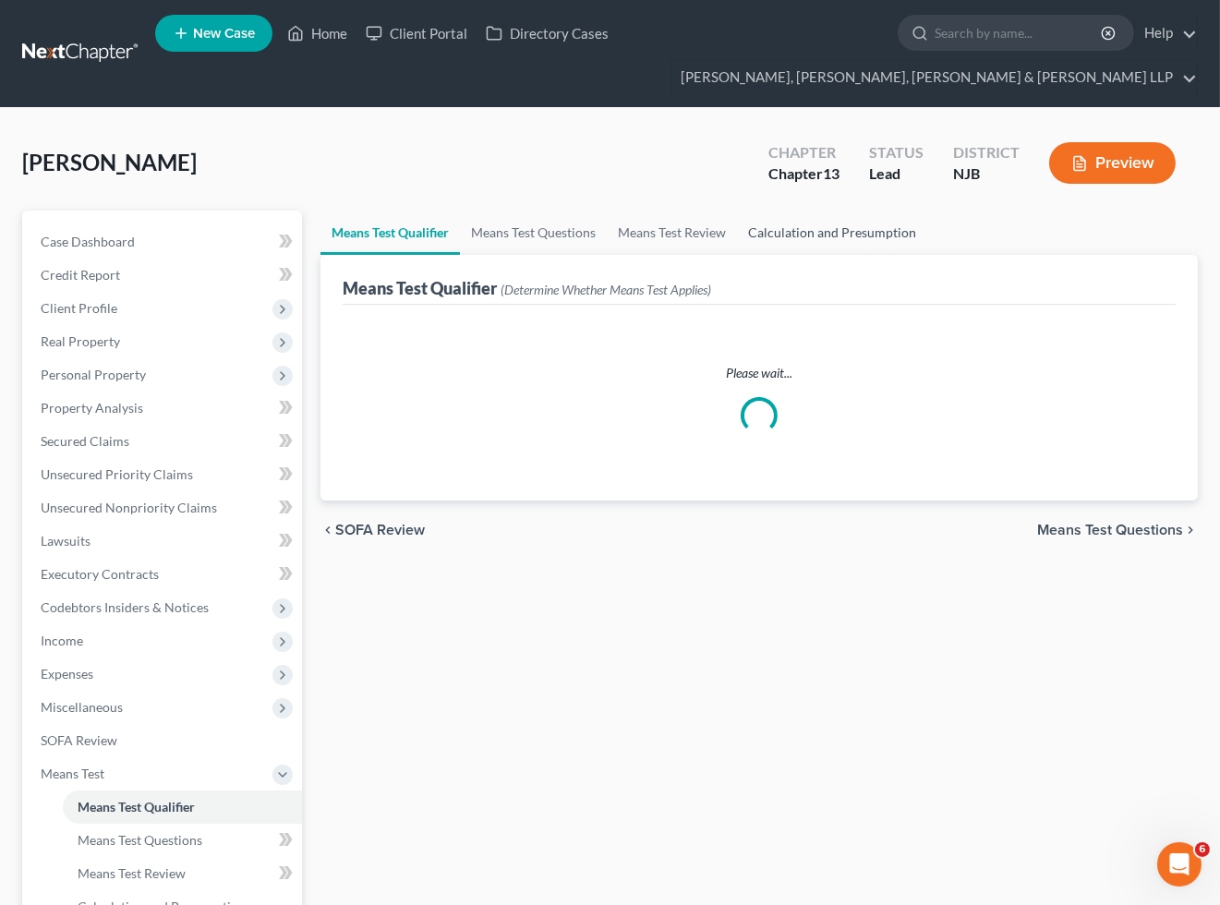
click at [826, 238] on link "Calculation and Presumption" at bounding box center [832, 233] width 190 height 44
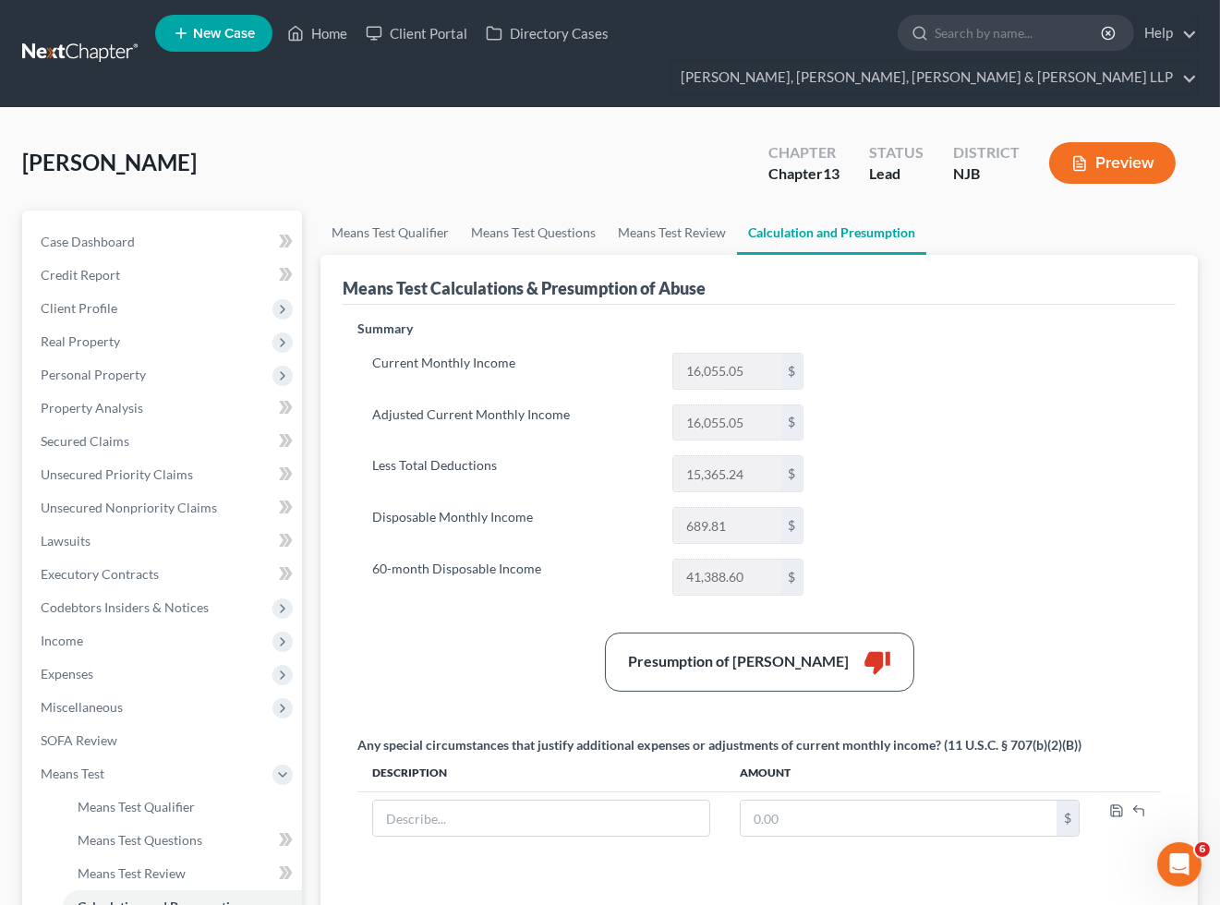
click at [575, 167] on div "[PERSON_NAME] Upgraded Chapter Chapter 13 Status Lead District [GEOGRAPHIC_DATA…" at bounding box center [609, 170] width 1175 height 80
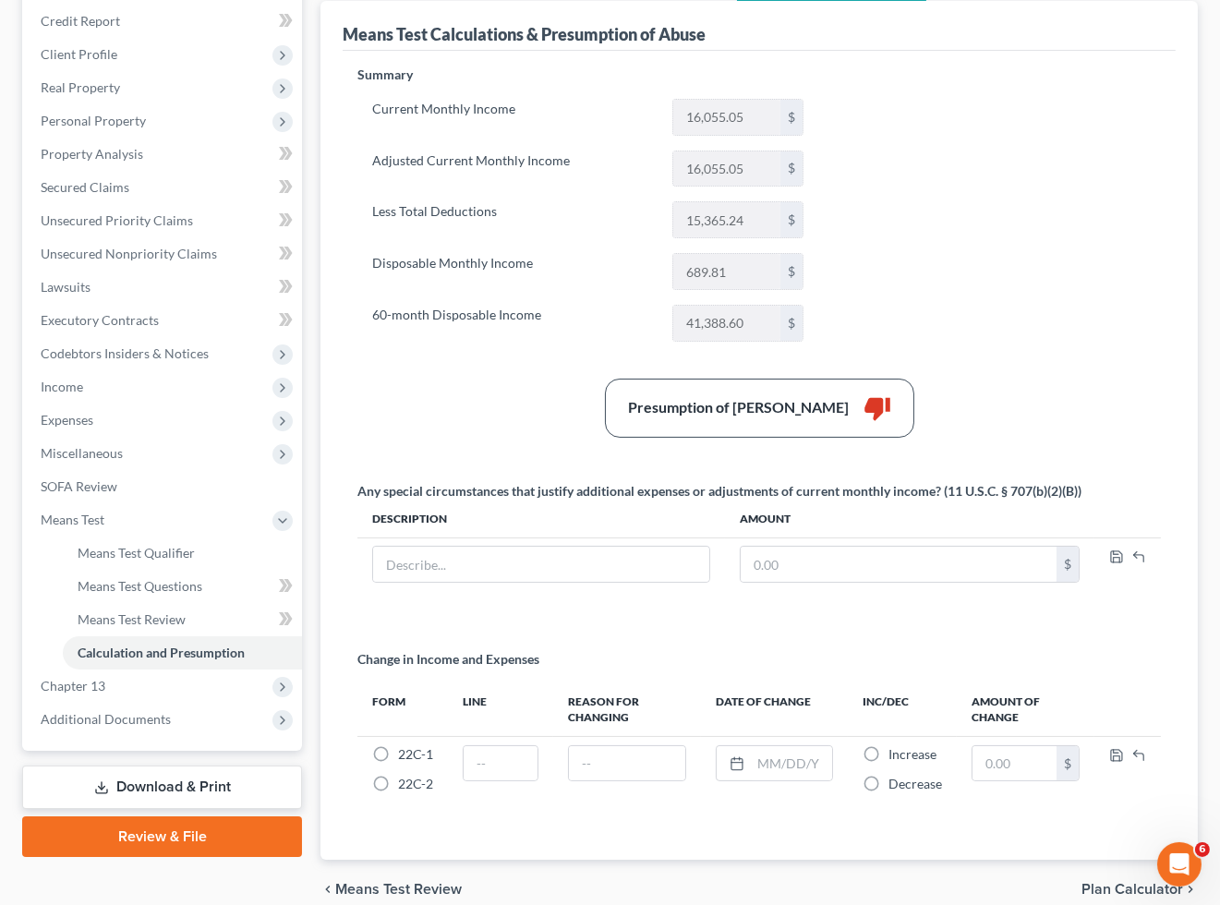
scroll to position [307, 0]
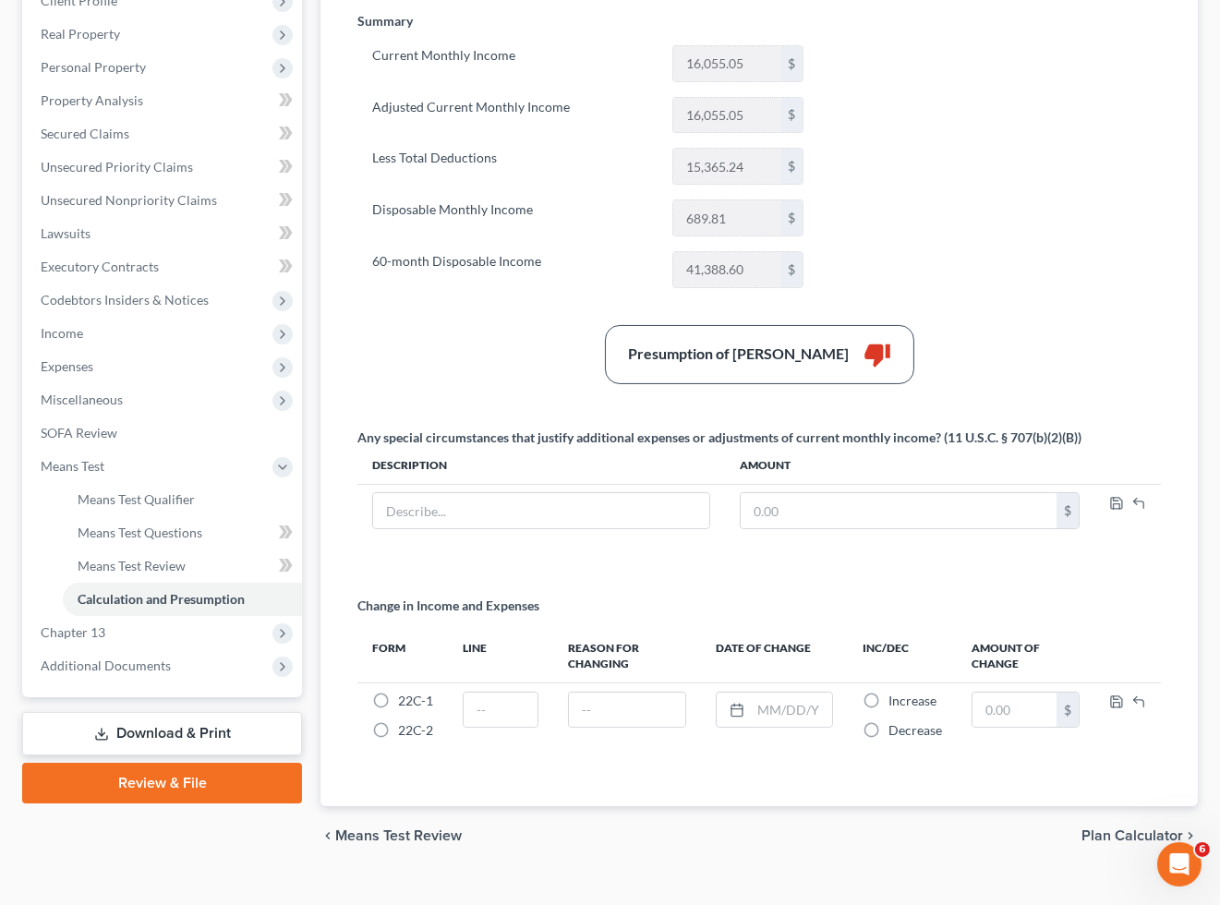
drag, startPoint x: 97, startPoint y: 629, endPoint x: 143, endPoint y: 697, distance: 82.5
click at [97, 629] on span "Chapter 13" at bounding box center [73, 632] width 65 height 16
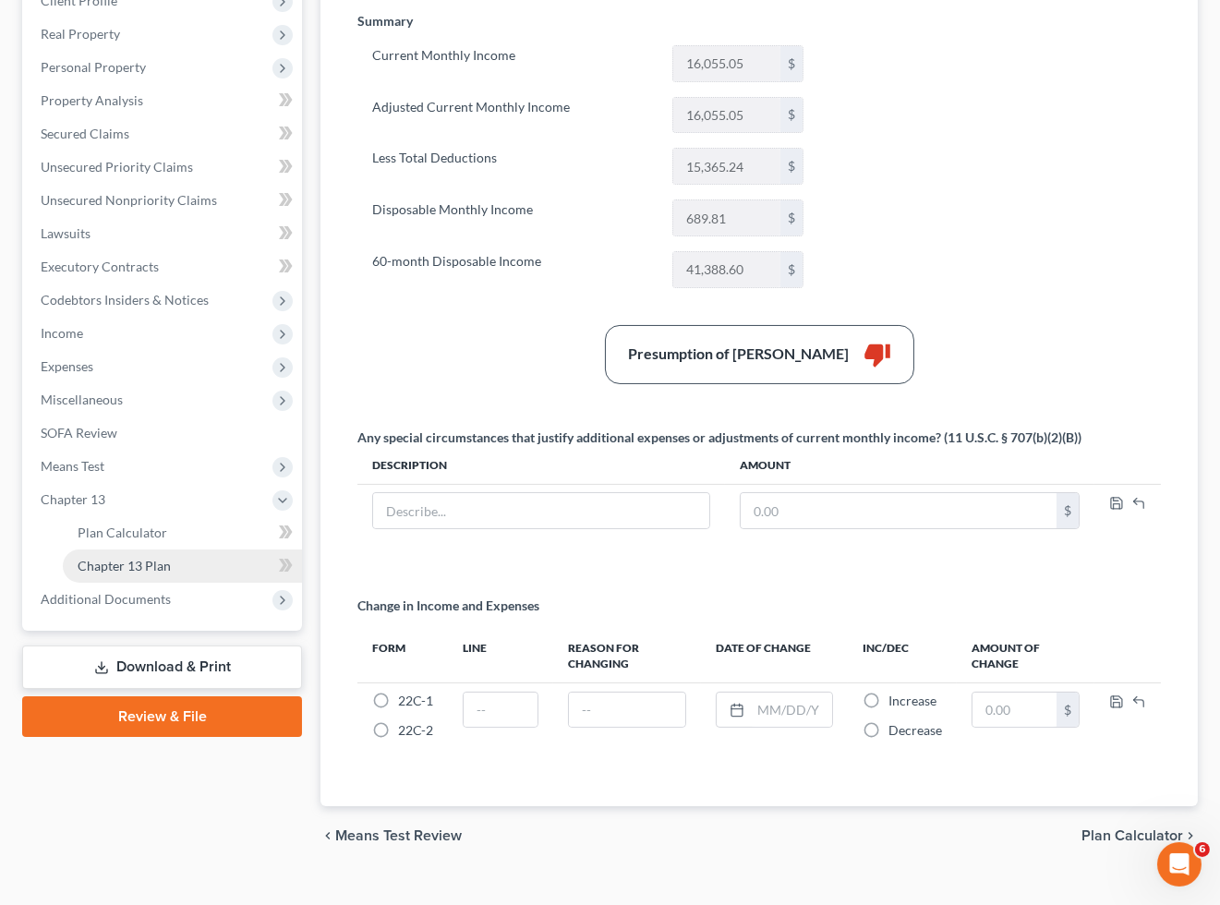
click at [145, 565] on span "Chapter 13 Plan" at bounding box center [124, 566] width 93 height 16
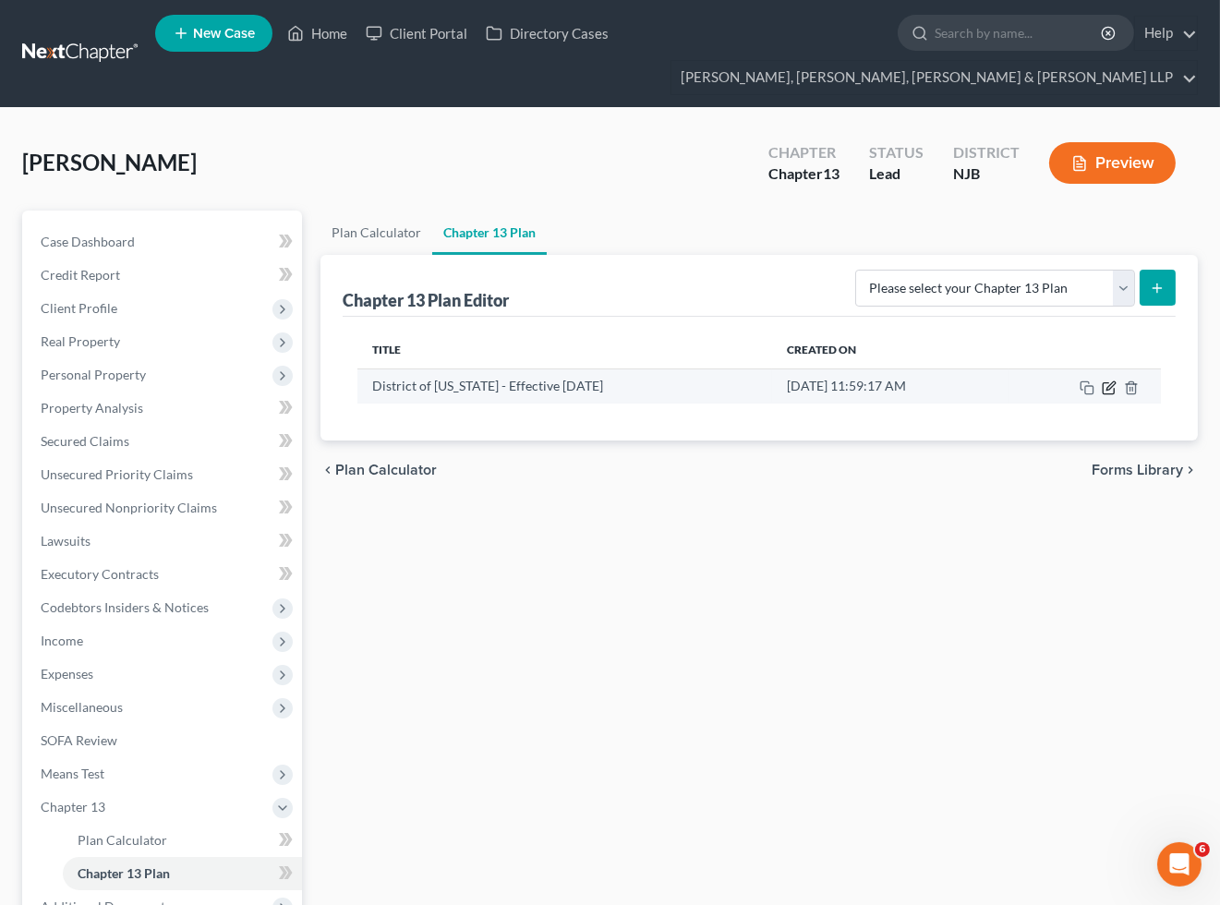
click at [1111, 385] on icon "button" at bounding box center [1108, 387] width 15 height 15
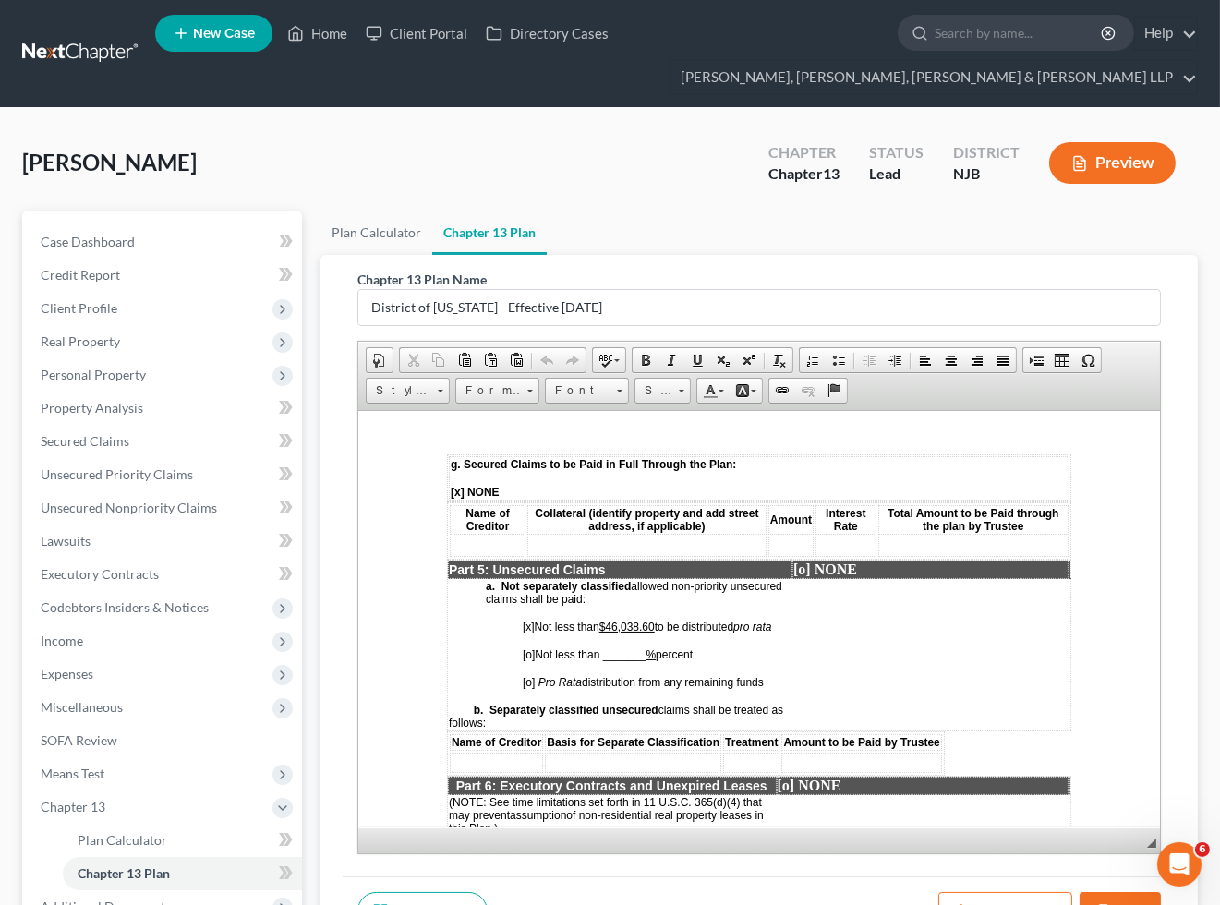
scroll to position [3282, 0]
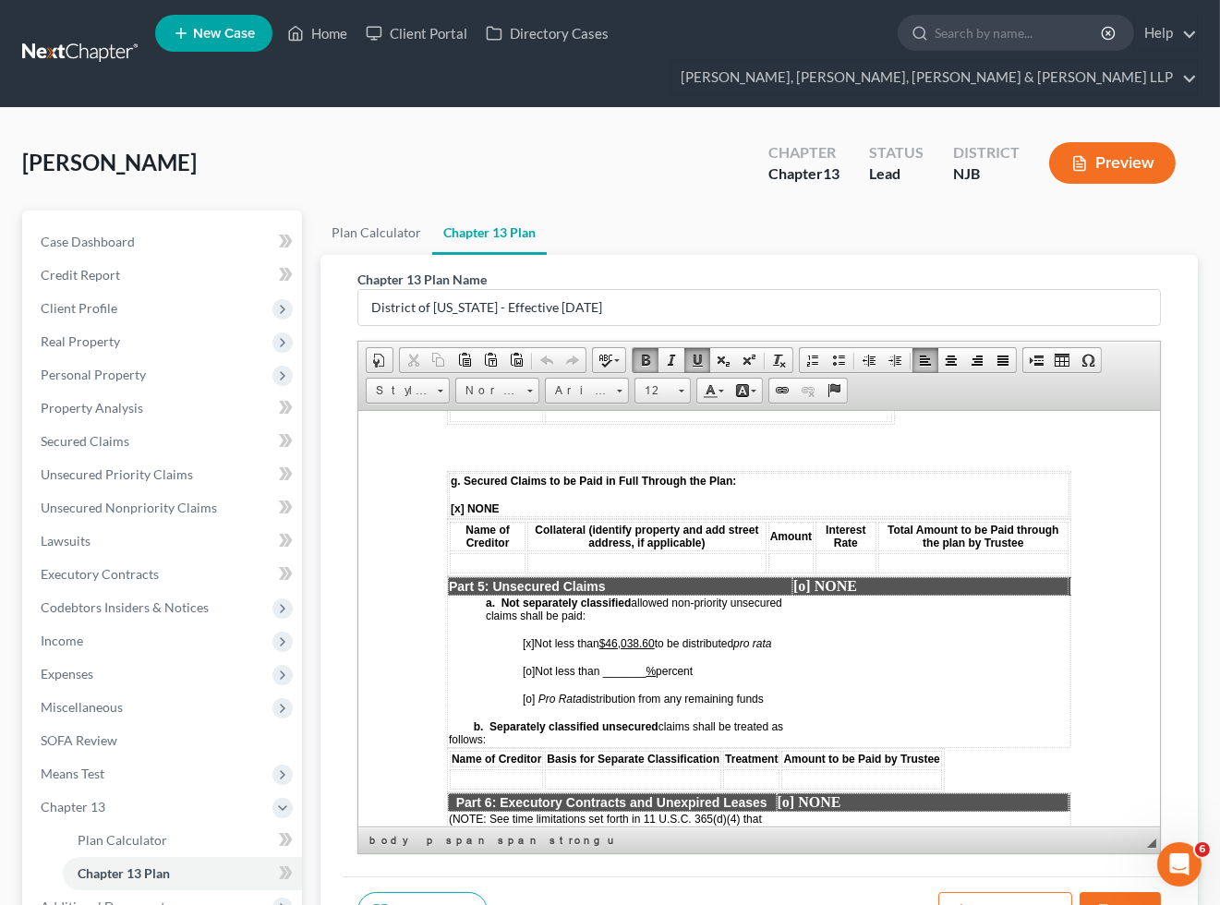
click at [532, 692] on span "[o]" at bounding box center [529, 698] width 12 height 13
click at [531, 636] on span "[x]" at bounding box center [529, 642] width 12 height 13
drag, startPoint x: 660, startPoint y: 573, endPoint x: 617, endPoint y: 573, distance: 43.4
click at [617, 636] on span "[o ] Not less than $46,038.60 to be distributed pro rata" at bounding box center [647, 642] width 249 height 13
click at [618, 768] on td at bounding box center [633, 778] width 176 height 20
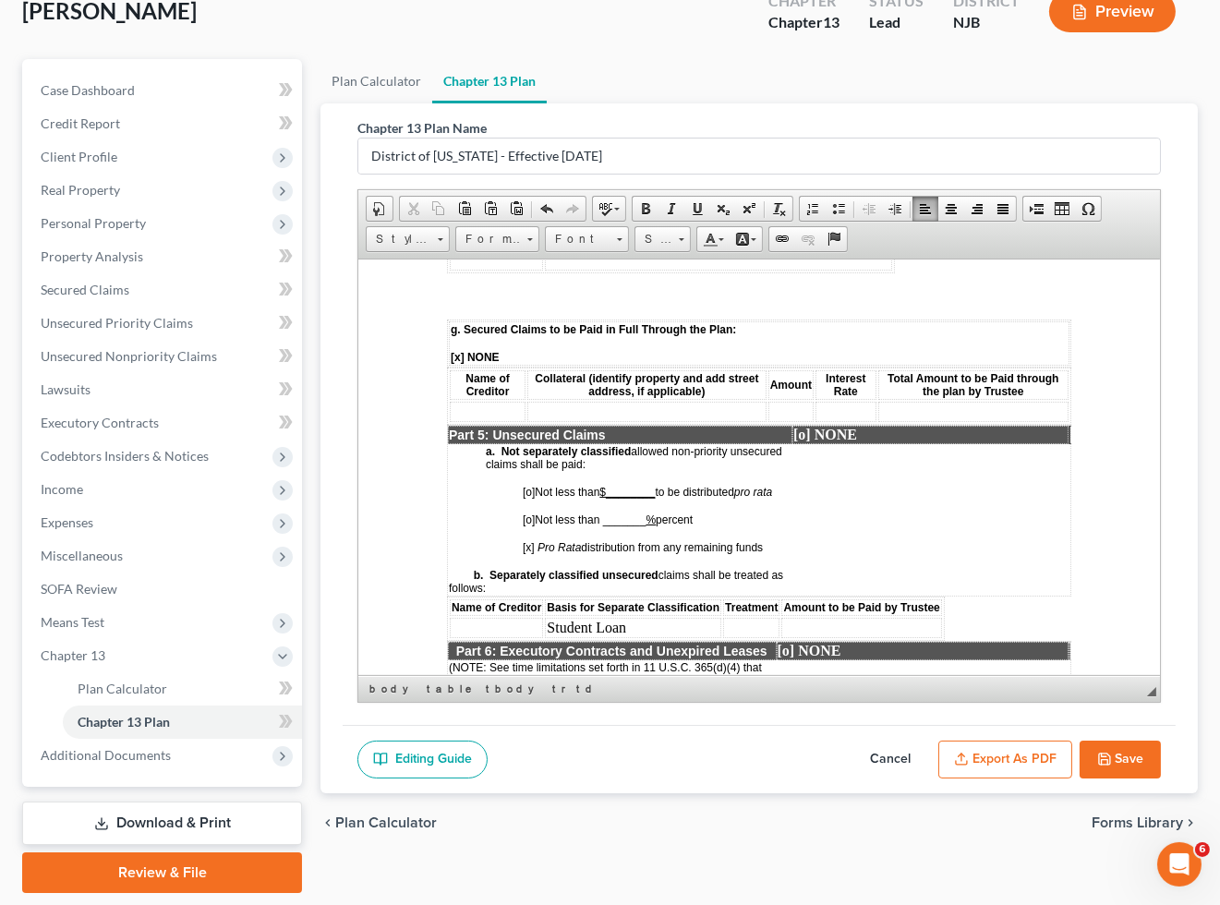
scroll to position [205, 0]
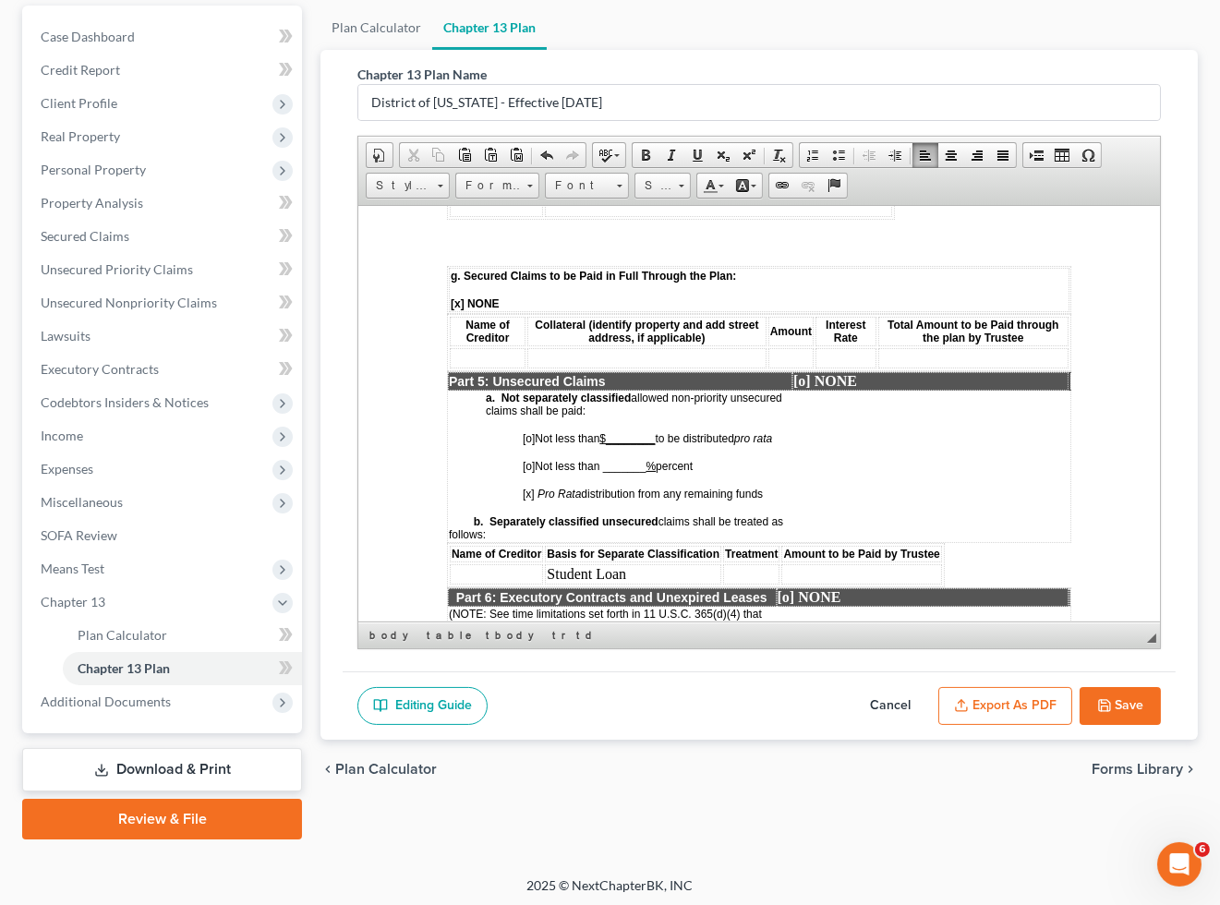
click at [1123, 706] on button "Save" at bounding box center [1119, 706] width 81 height 39
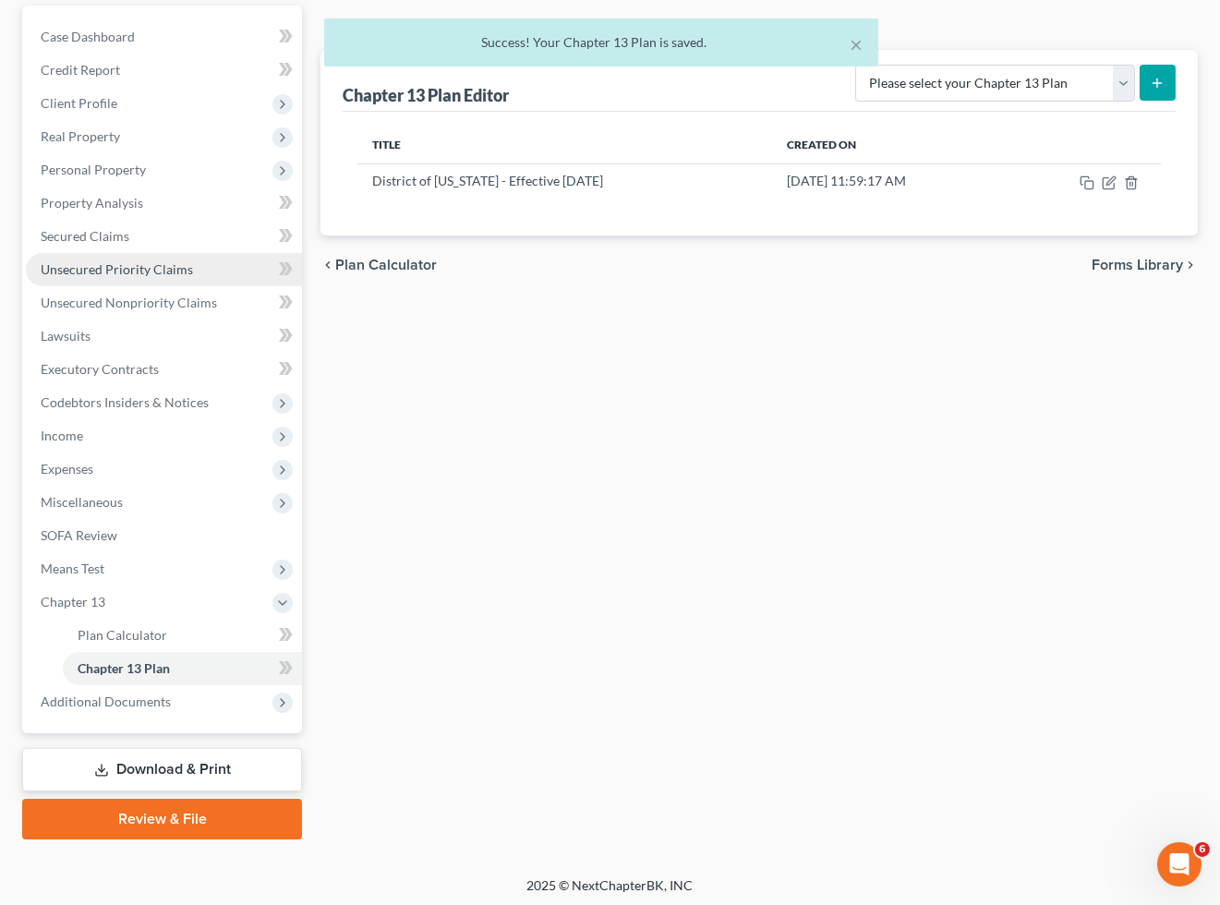
click at [117, 269] on span "Unsecured Priority Claims" at bounding box center [117, 269] width 152 height 16
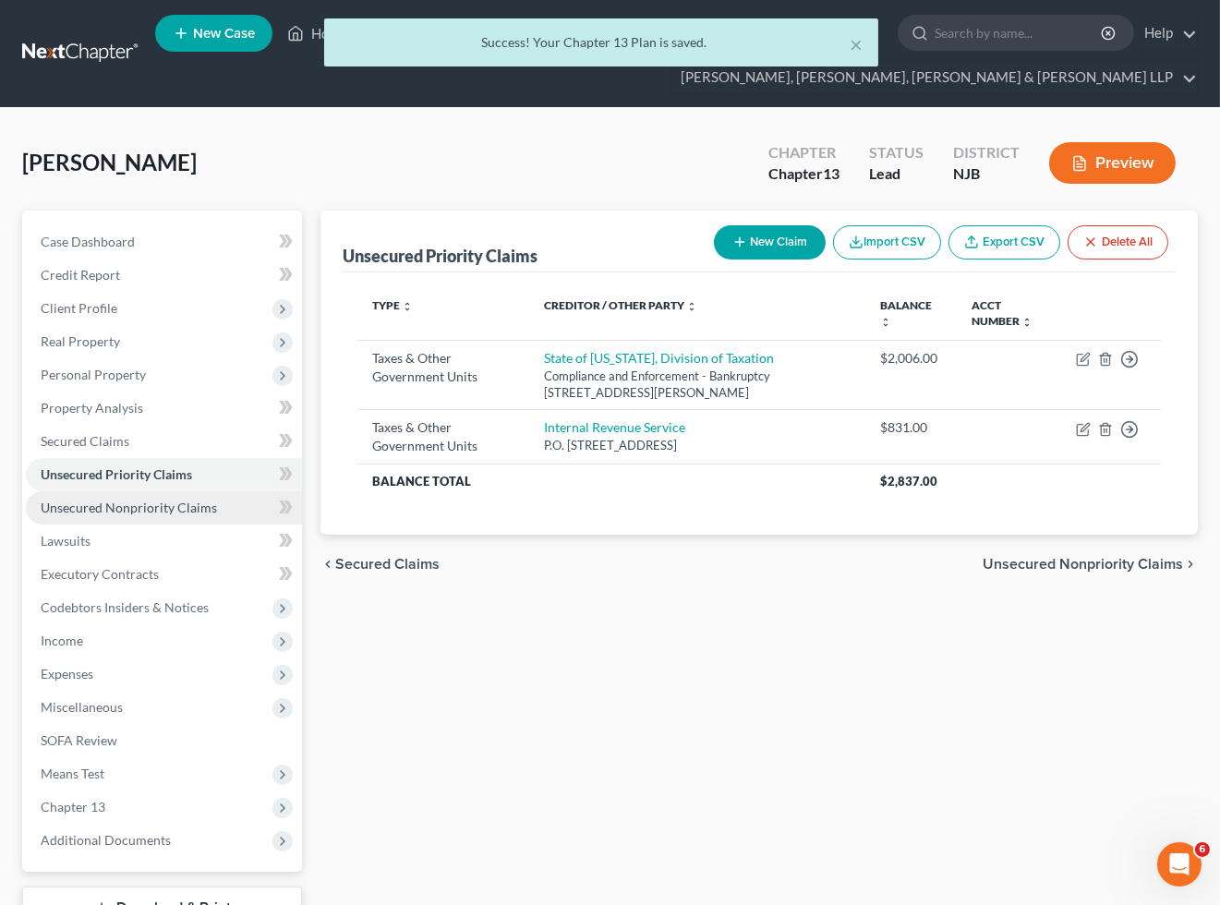
click at [144, 501] on span "Unsecured Nonpriority Claims" at bounding box center [129, 507] width 176 height 16
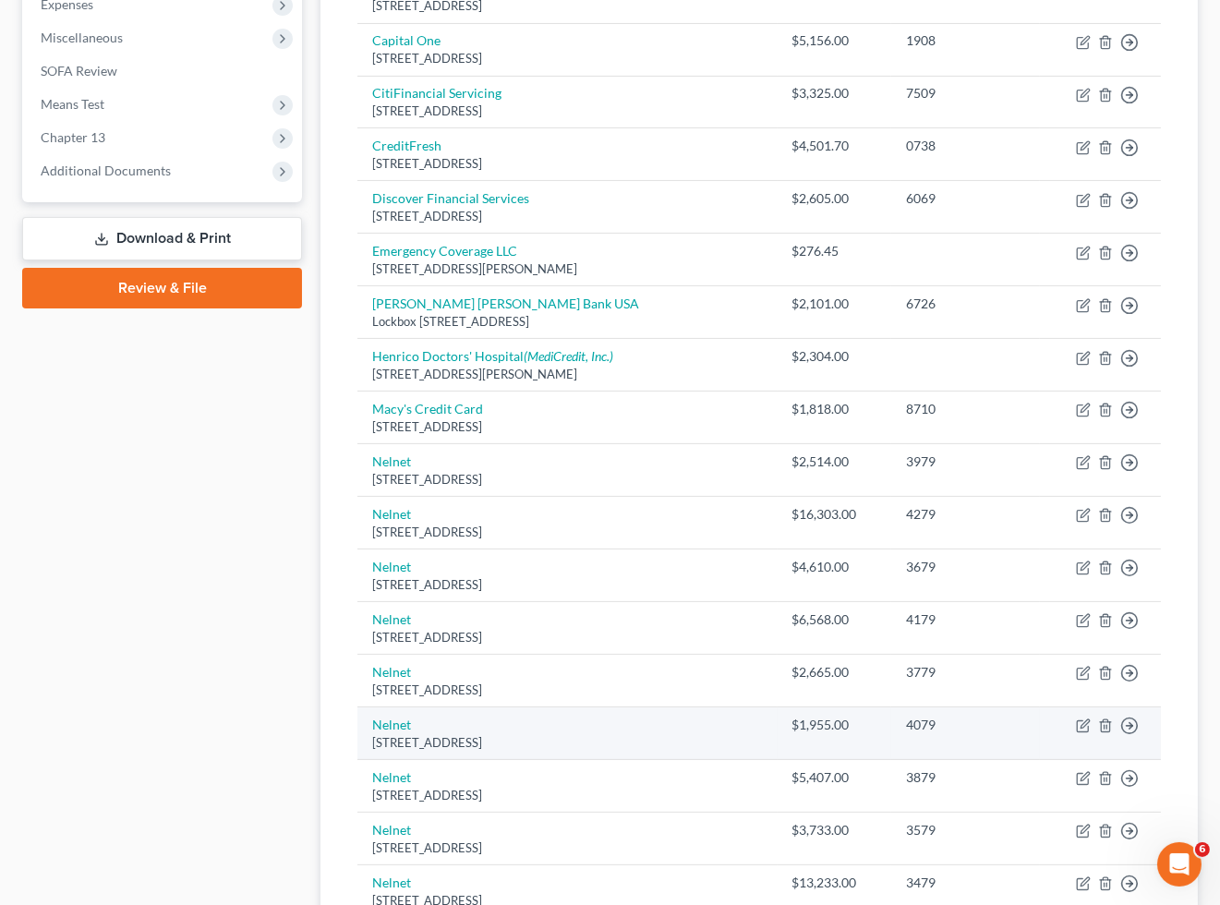
scroll to position [102, 0]
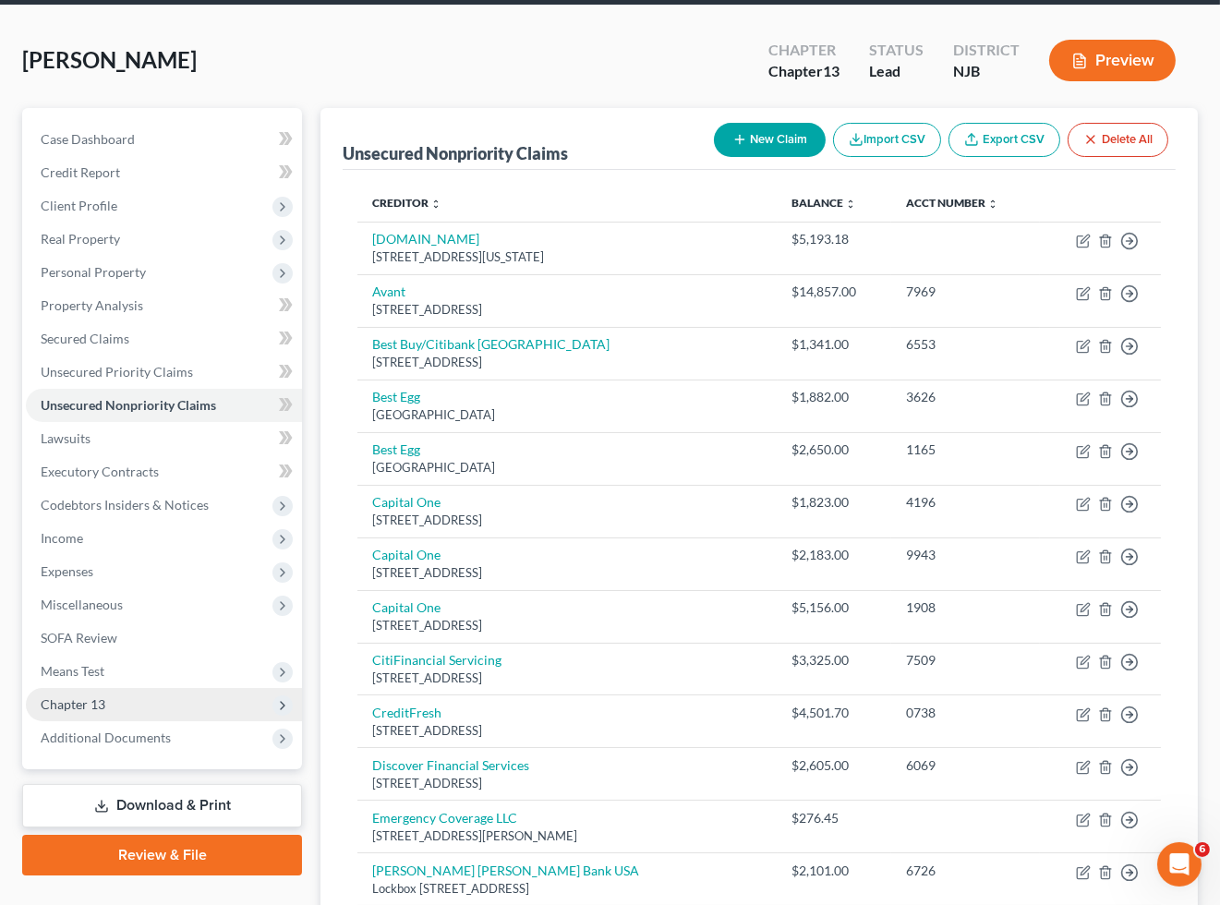
click at [102, 696] on span "Chapter 13" at bounding box center [73, 704] width 65 height 16
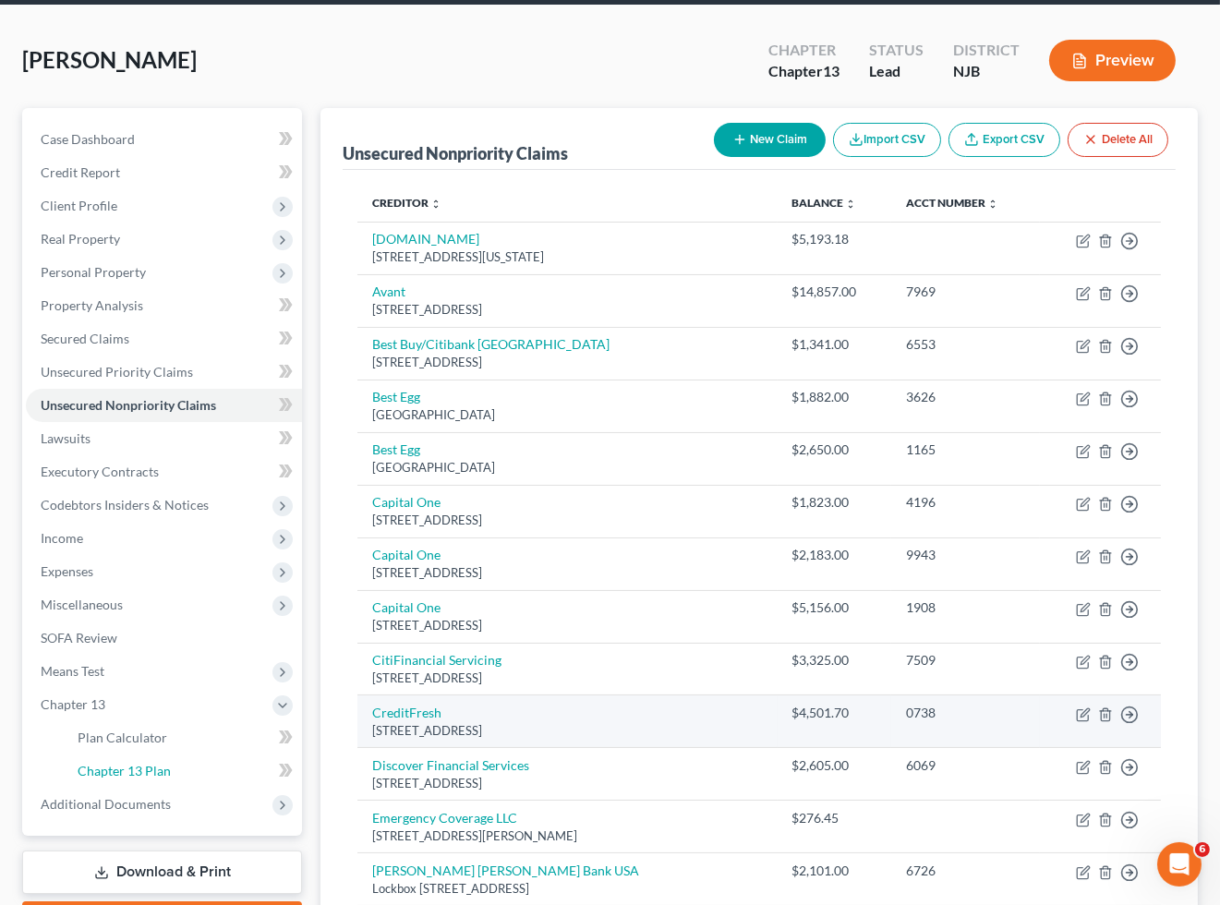
click at [122, 763] on span "Chapter 13 Plan" at bounding box center [124, 771] width 93 height 16
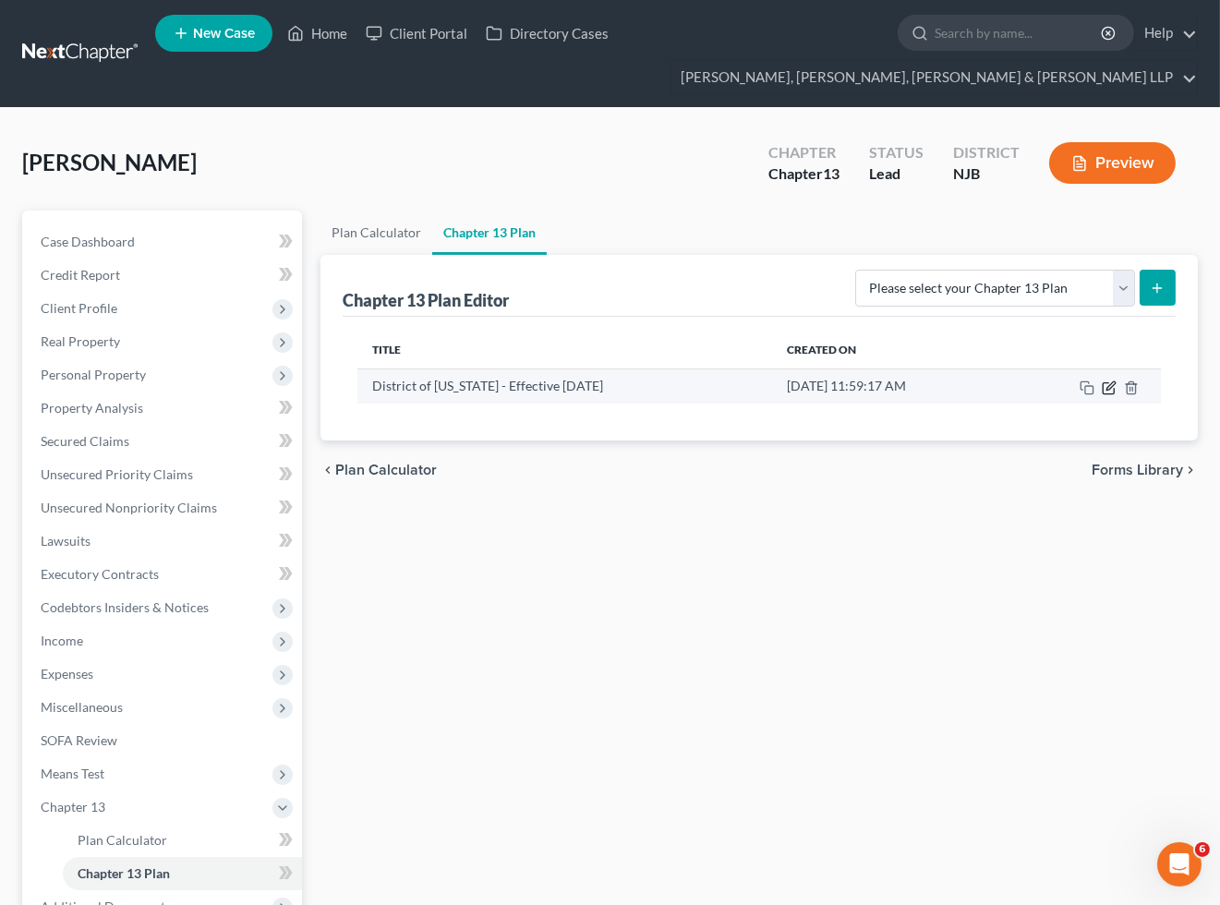
click at [1104, 391] on icon "button" at bounding box center [1108, 387] width 15 height 15
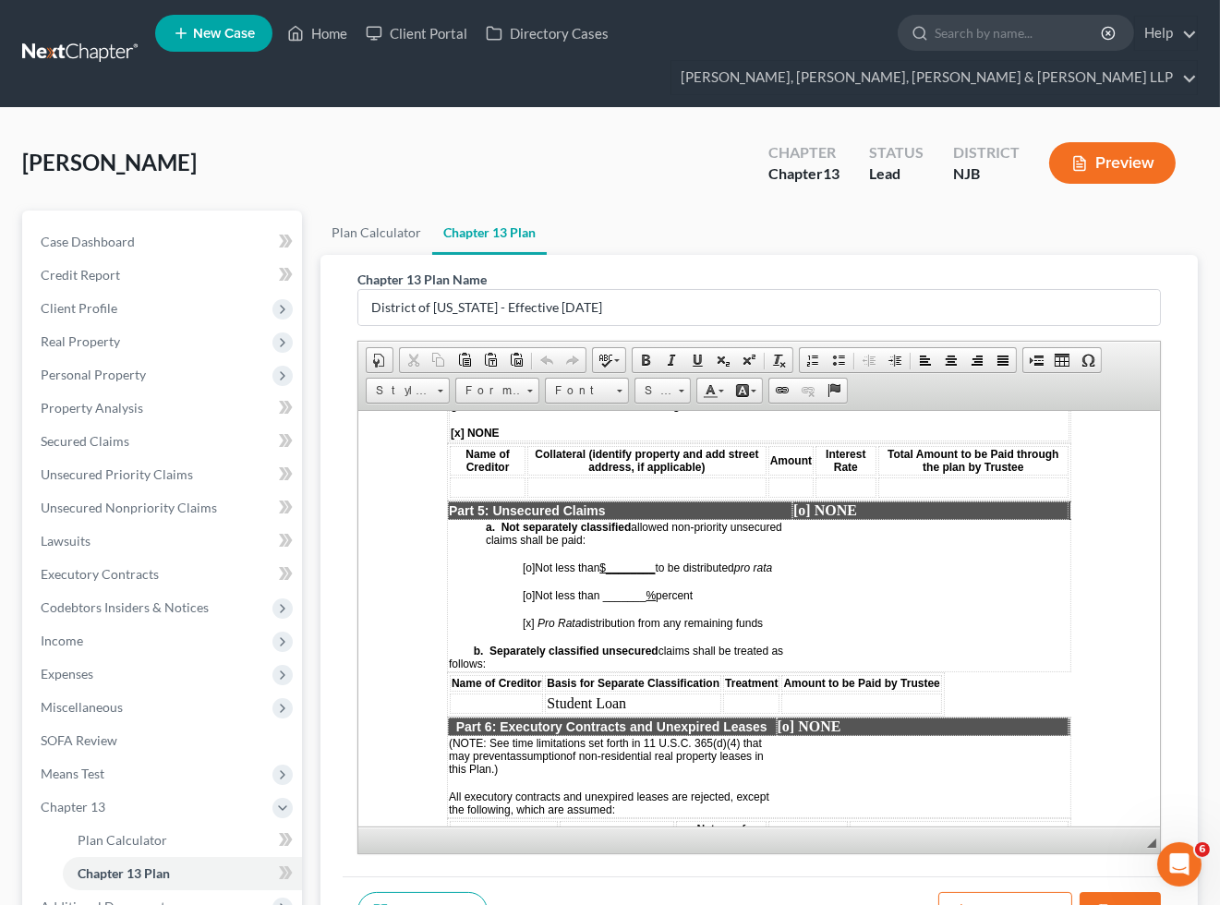
scroll to position [3385, 0]
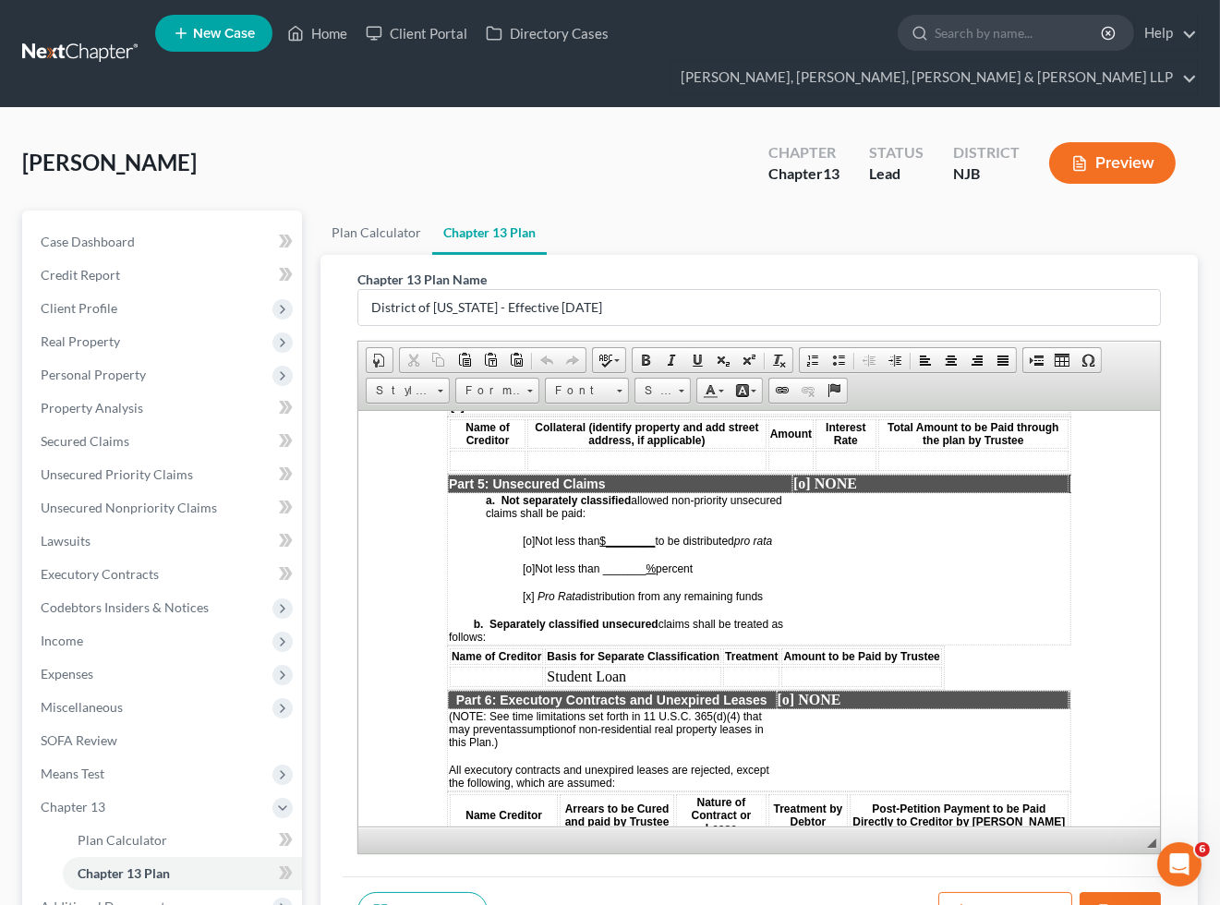
click at [500, 666] on td at bounding box center [496, 676] width 93 height 20
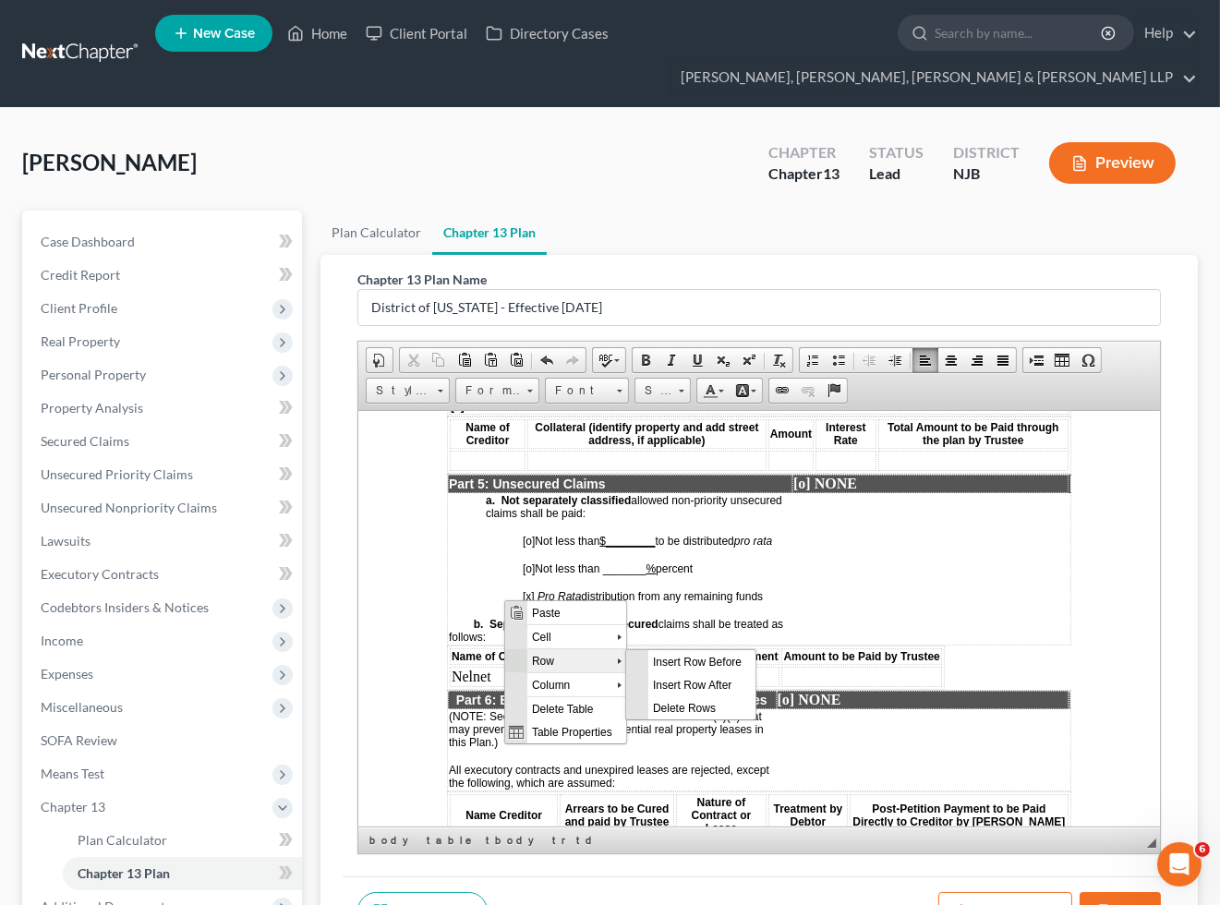
scroll to position [0, 0]
drag, startPoint x: 680, startPoint y: 684, endPoint x: 862, endPoint y: 914, distance: 293.7
click at [680, 684] on span "Insert Row After" at bounding box center [701, 683] width 107 height 23
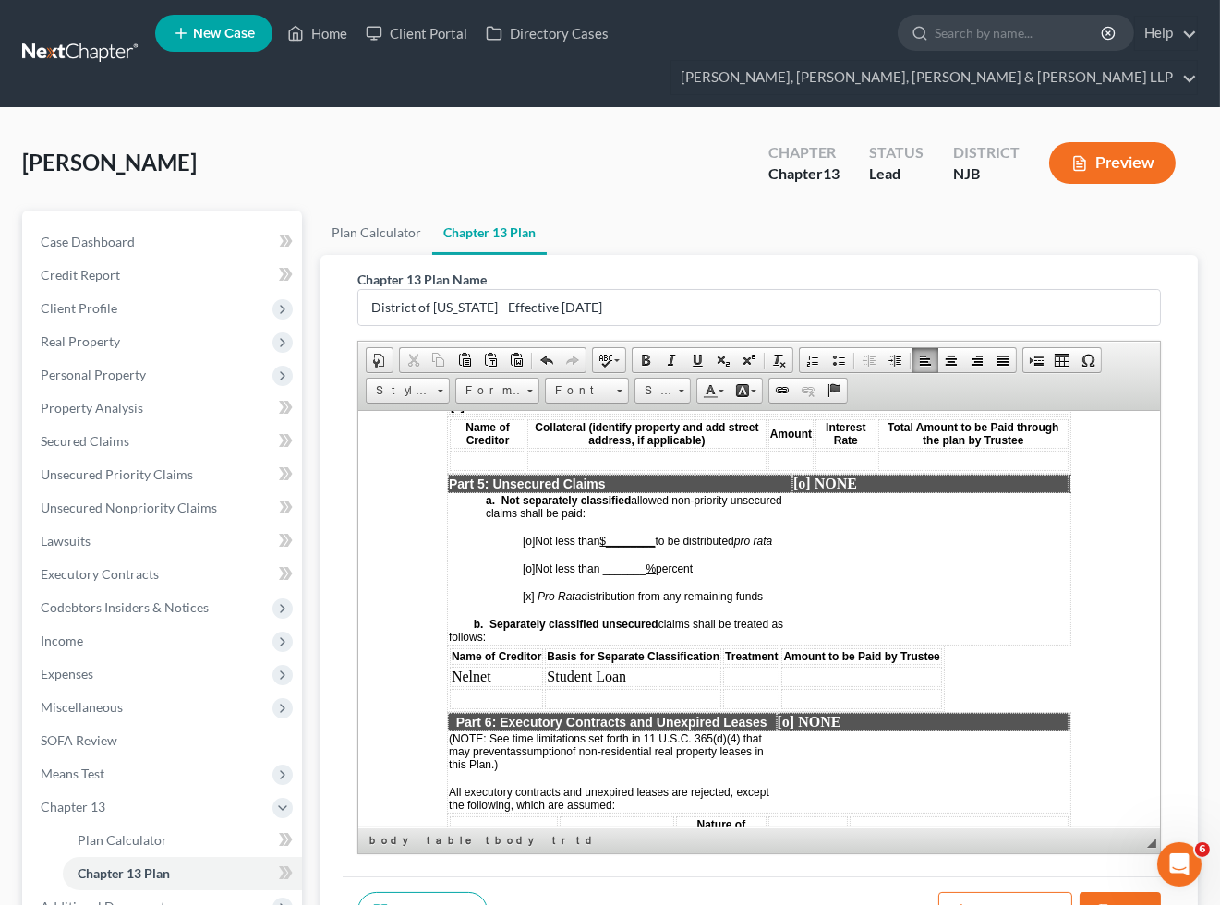
click at [511, 688] on td at bounding box center [496, 698] width 93 height 20
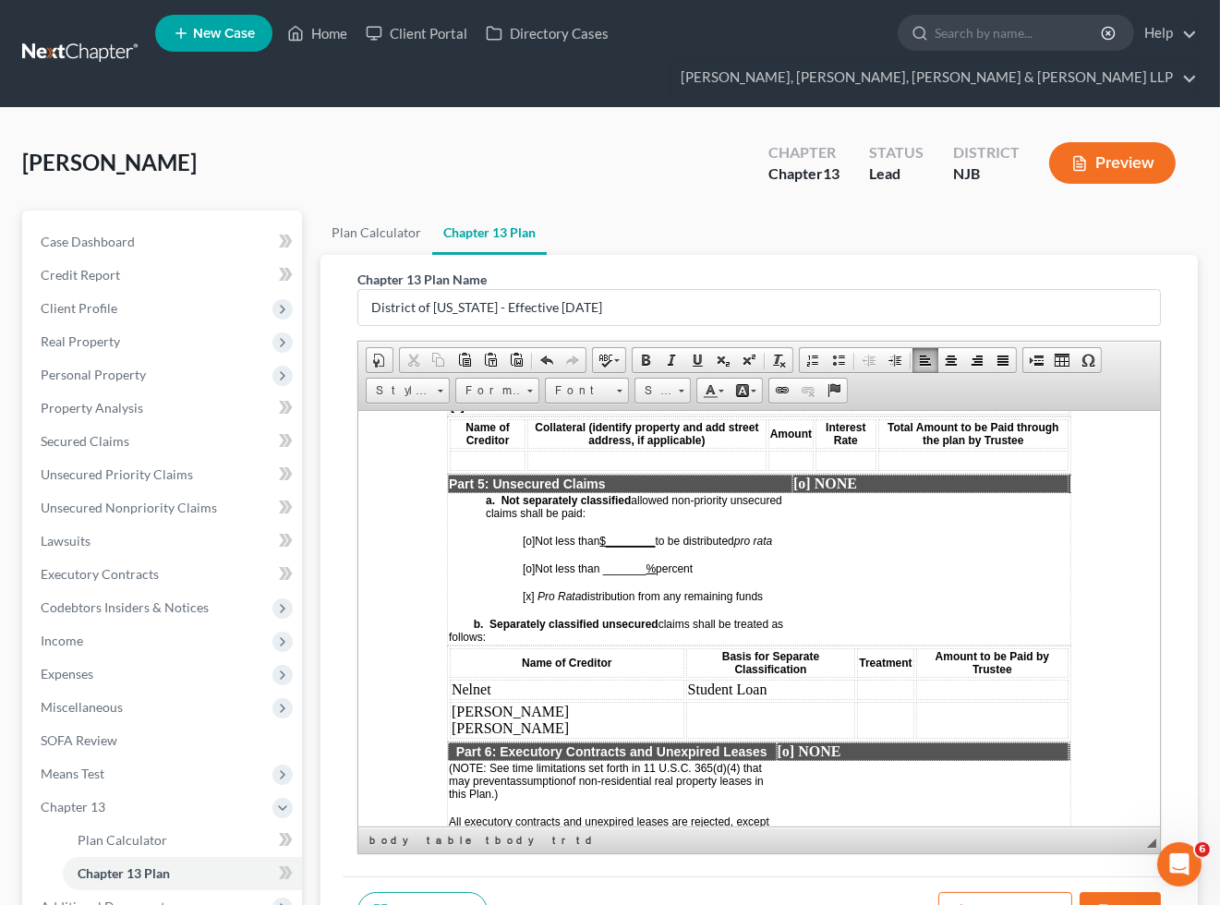
click at [686, 701] on td at bounding box center [771, 719] width 170 height 37
click at [857, 679] on td at bounding box center [885, 689] width 56 height 20
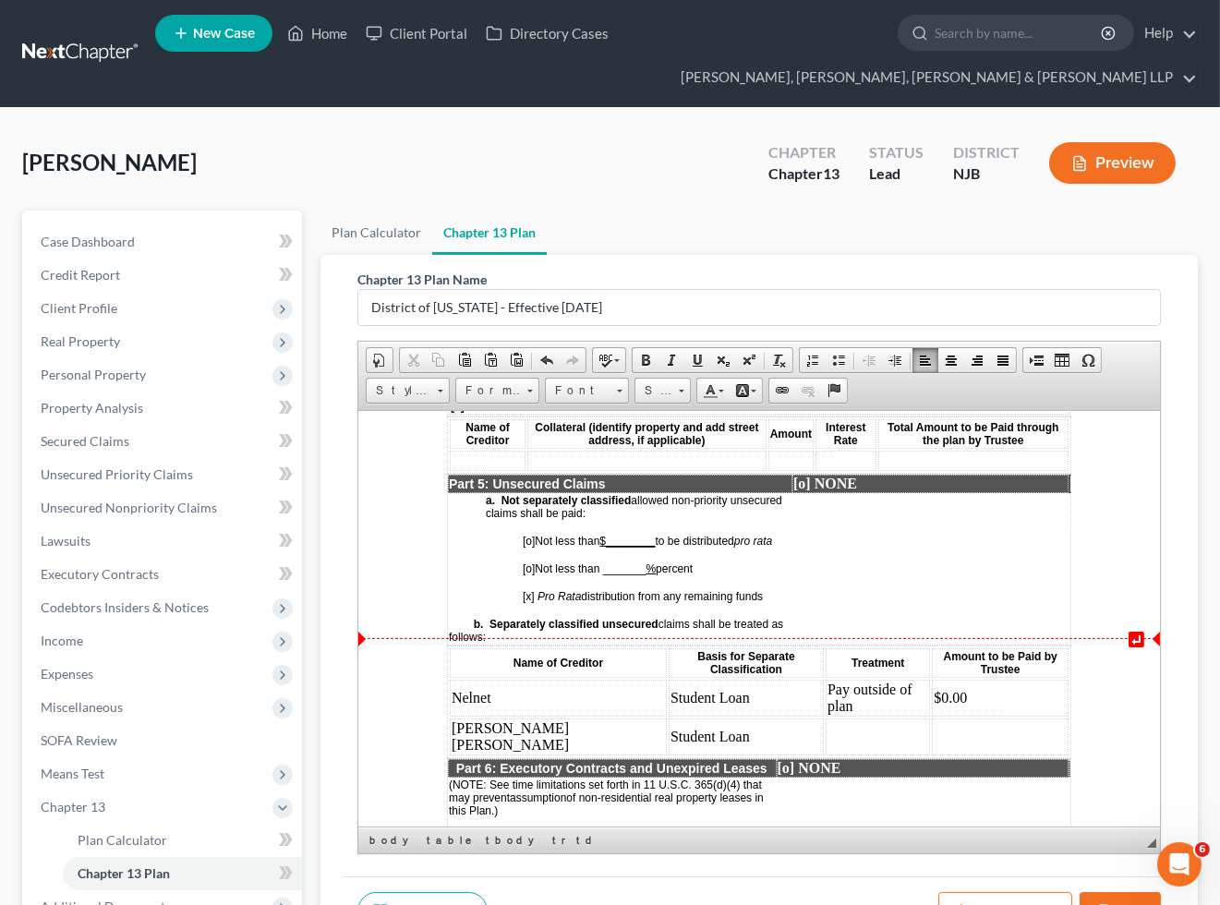
click at [825, 717] on td at bounding box center [877, 735] width 104 height 37
click at [1025, 601] on body "↵ STATISTICAL INFORMATION ONLY: Debtor must select the number of each of the fo…" at bounding box center [759, 21] width 624 height 5815
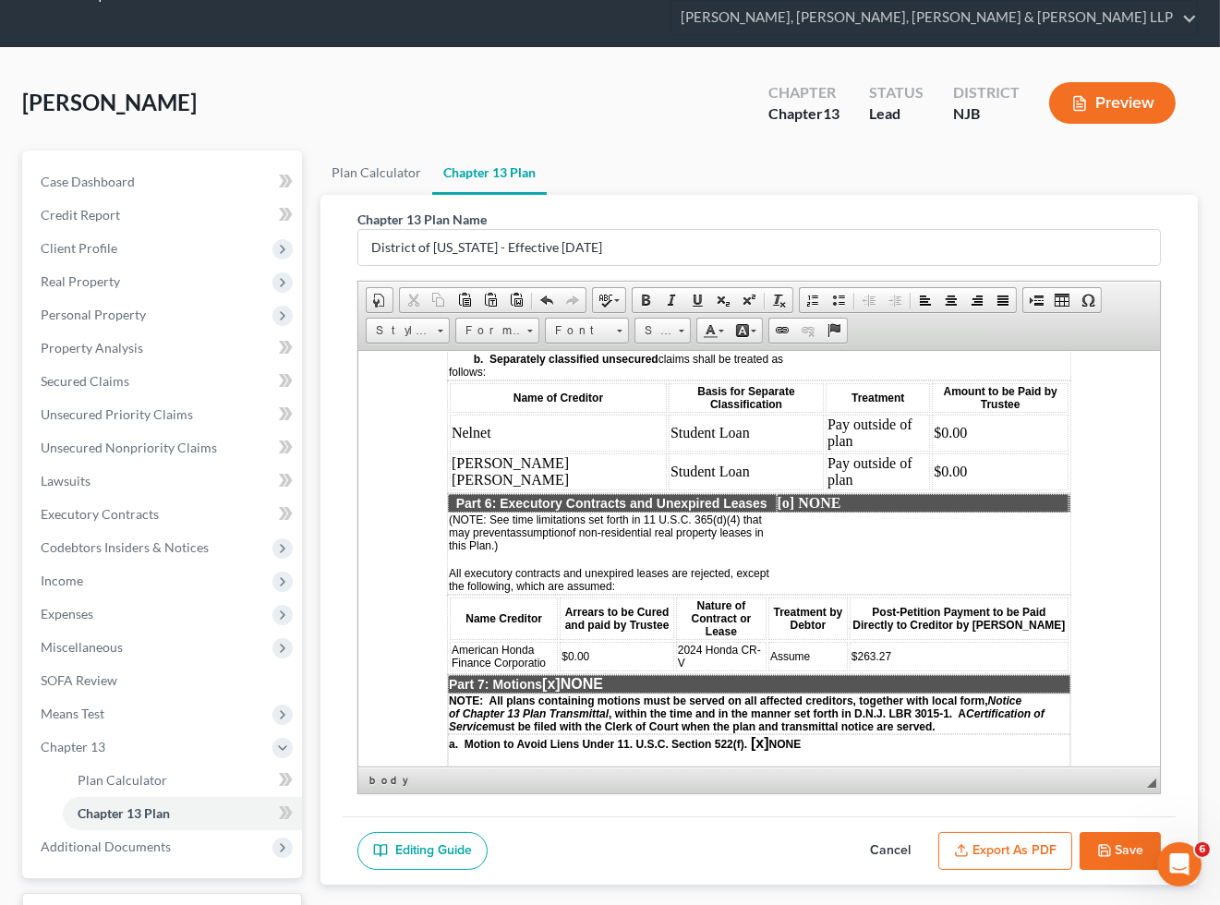
scroll to position [208, 0]
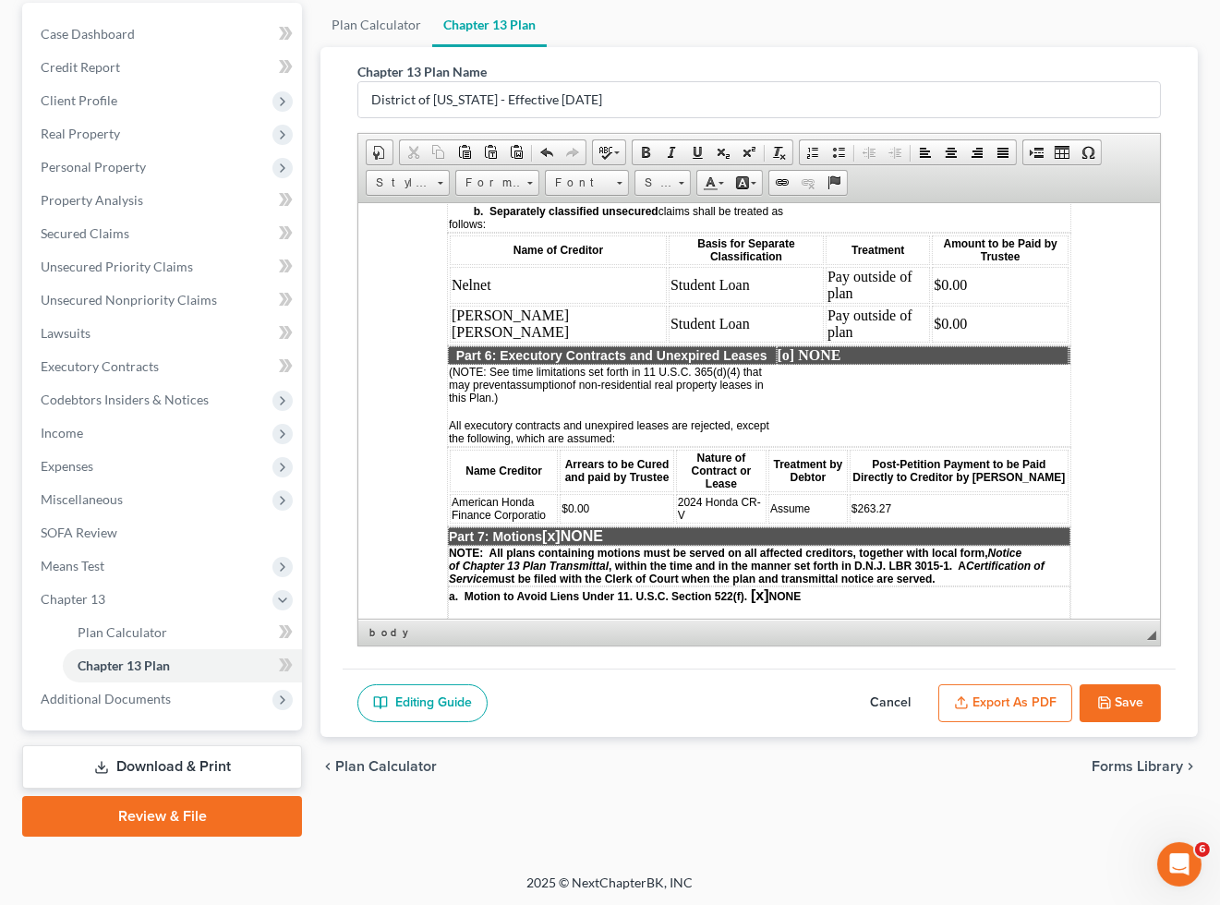
click at [1129, 697] on button "Save" at bounding box center [1119, 703] width 81 height 39
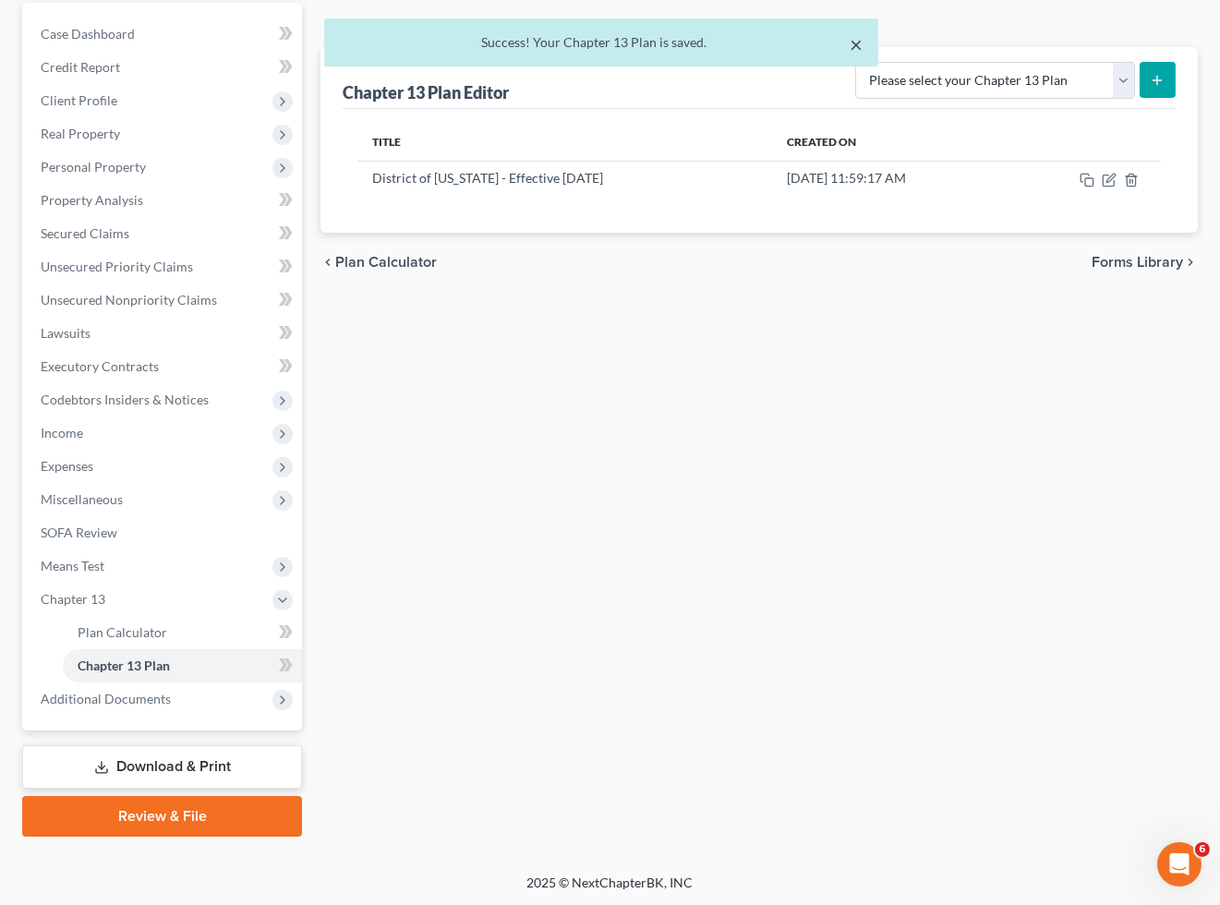
click at [853, 37] on button "×" at bounding box center [856, 44] width 13 height 22
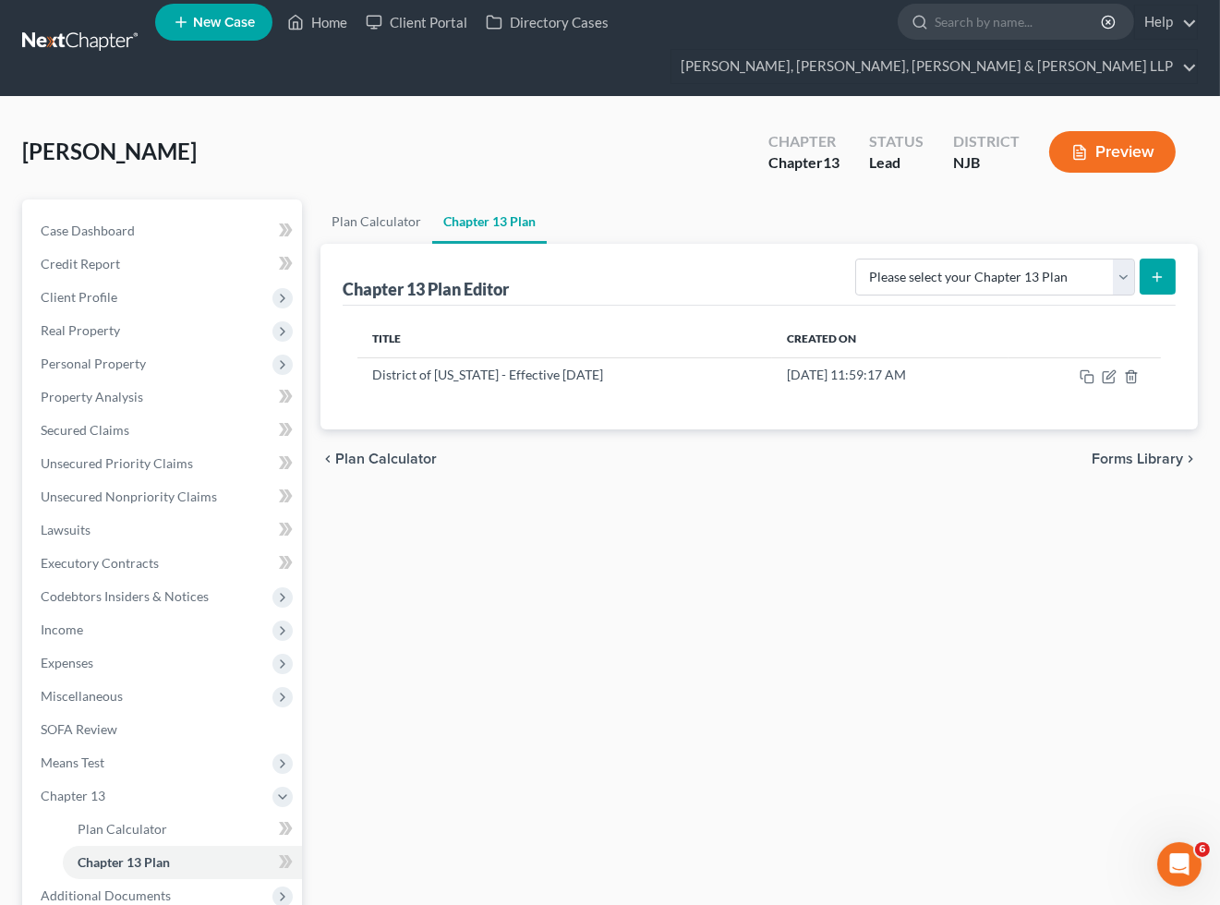
scroll to position [0, 0]
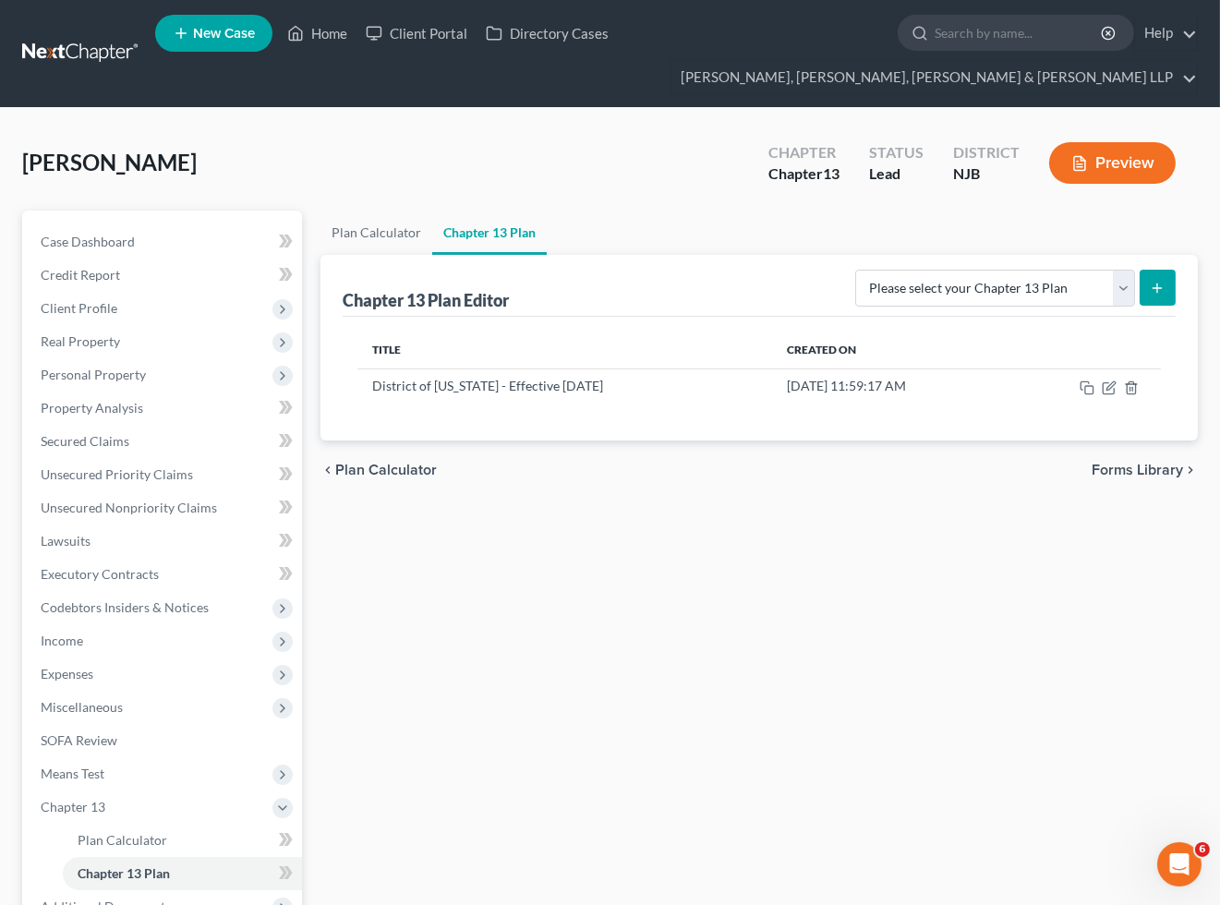
click at [1027, 557] on div "Plan Calculator Chapter 13 Plan Chapter 13 Plan Editor Please select your Chapt…" at bounding box center [759, 628] width 896 height 834
click at [1023, 700] on div "Plan Calculator Chapter 13 Plan Chapter 13 Plan Editor Please select your Chapt…" at bounding box center [759, 628] width 896 height 834
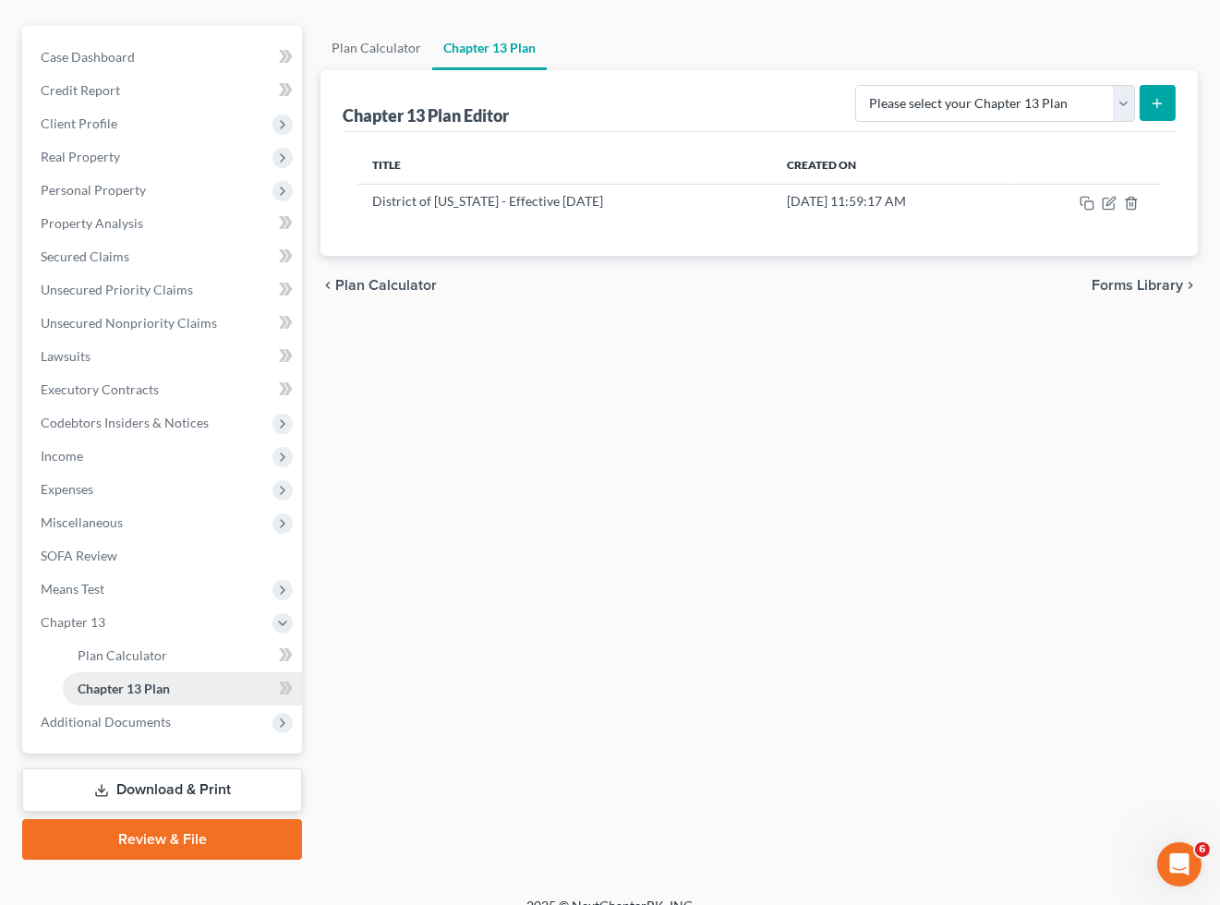
scroll to position [205, 0]
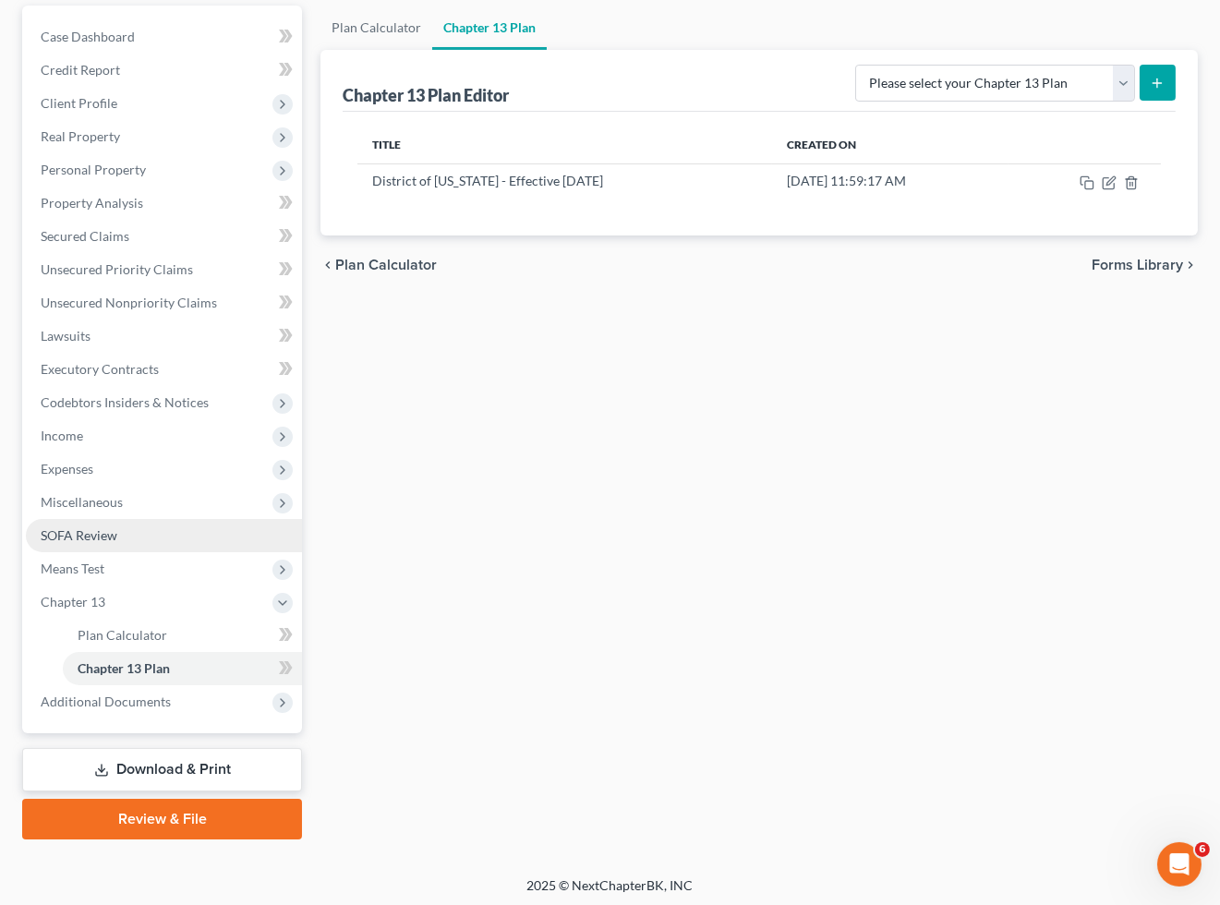
click at [98, 534] on span "SOFA Review" at bounding box center [79, 535] width 77 height 16
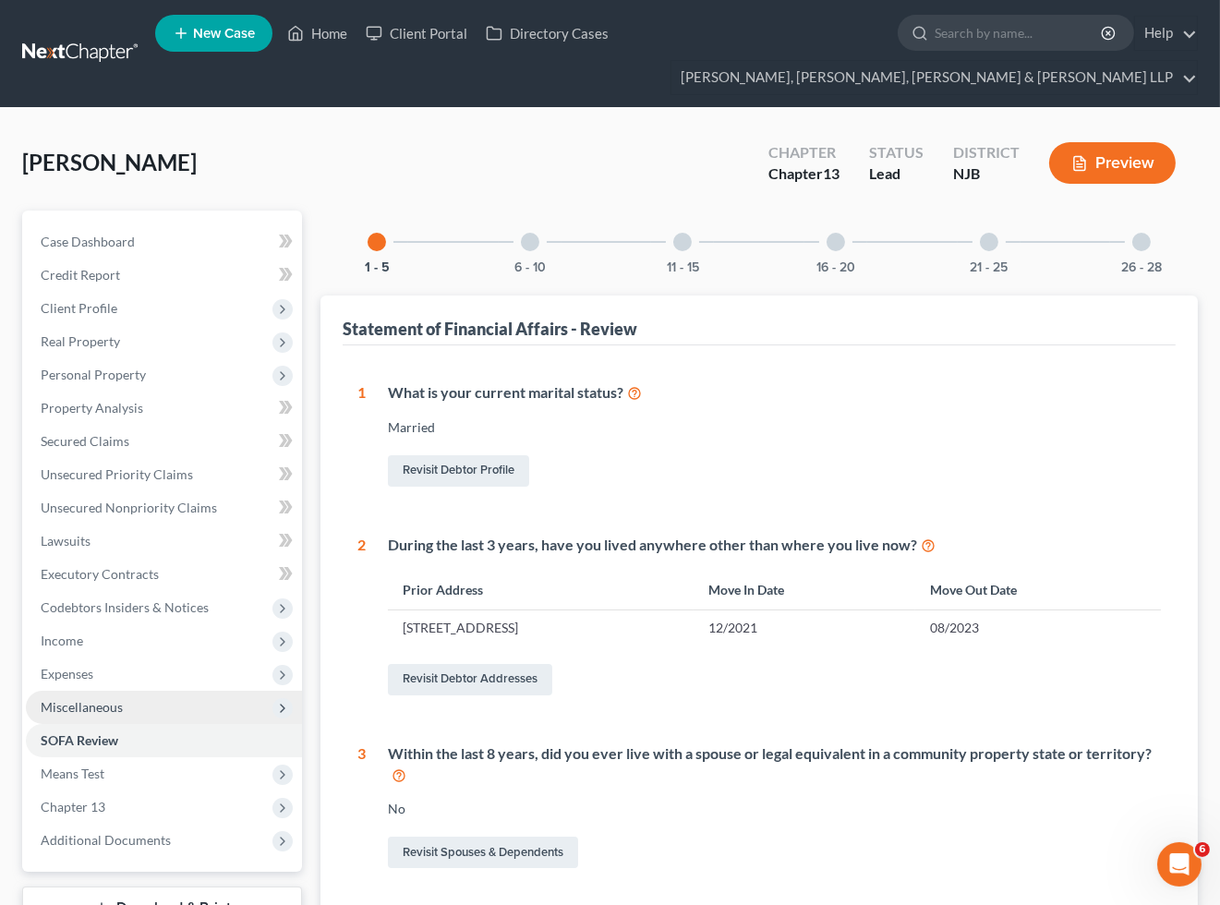
click at [95, 708] on span "Miscellaneous" at bounding box center [82, 707] width 82 height 16
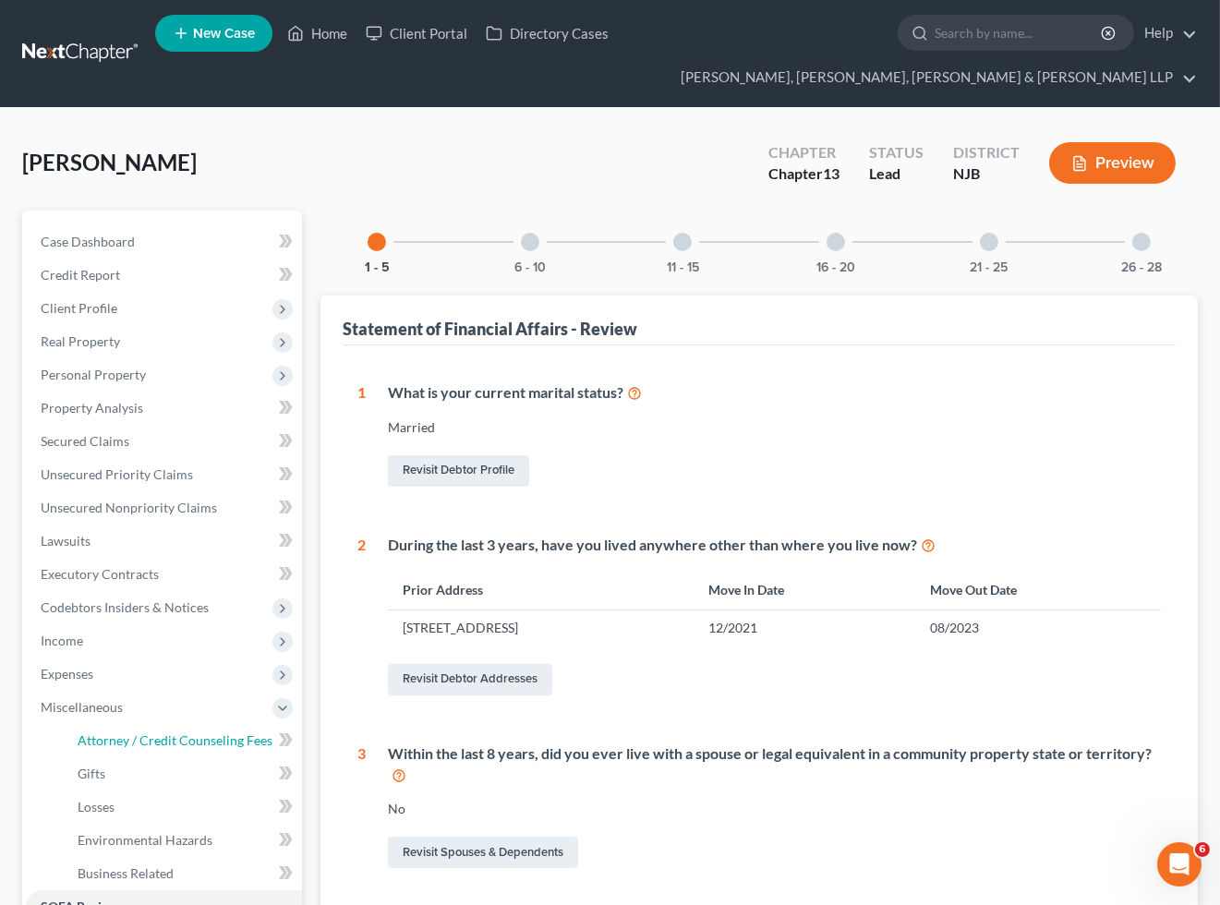
click at [115, 734] on span "Attorney / Credit Counseling Fees" at bounding box center [175, 740] width 195 height 16
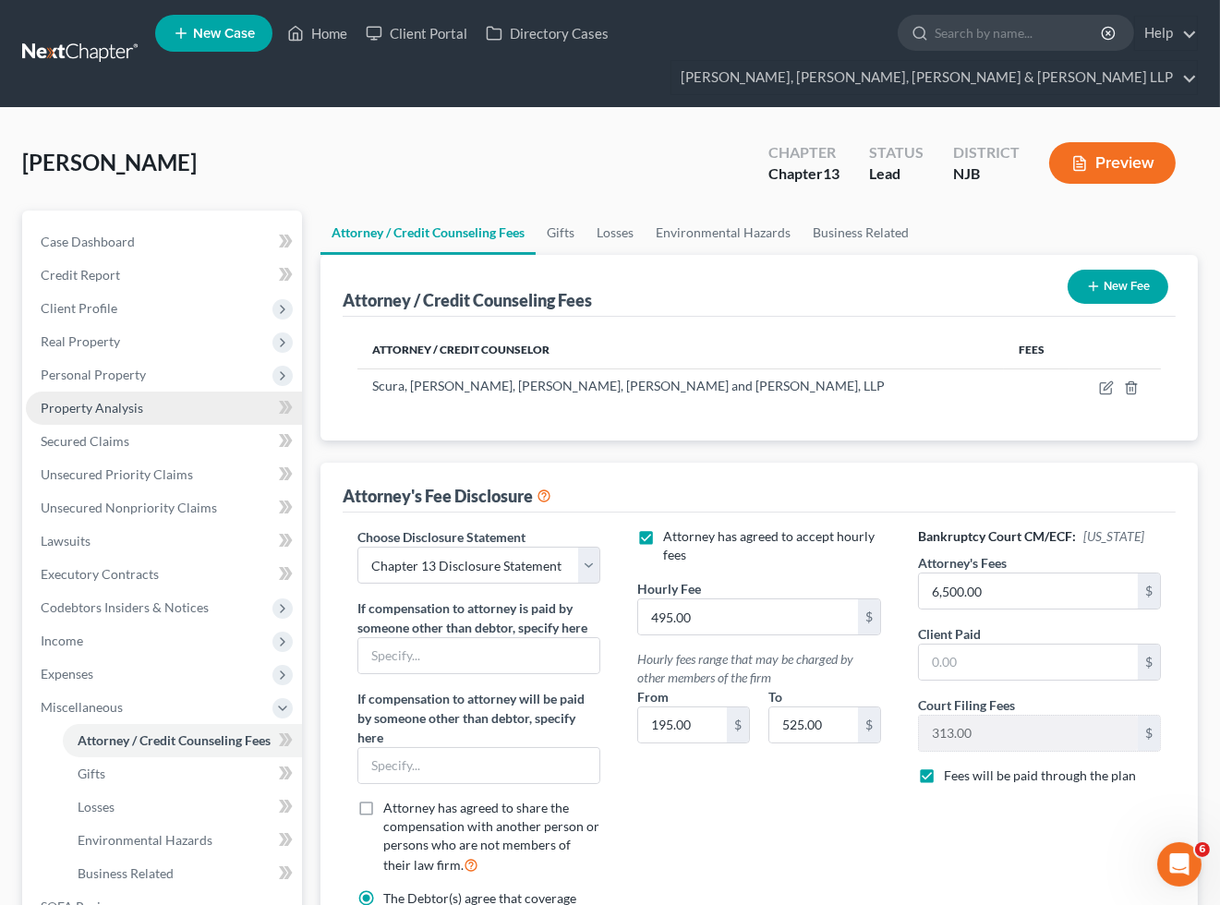
click at [92, 401] on span "Property Analysis" at bounding box center [92, 408] width 102 height 16
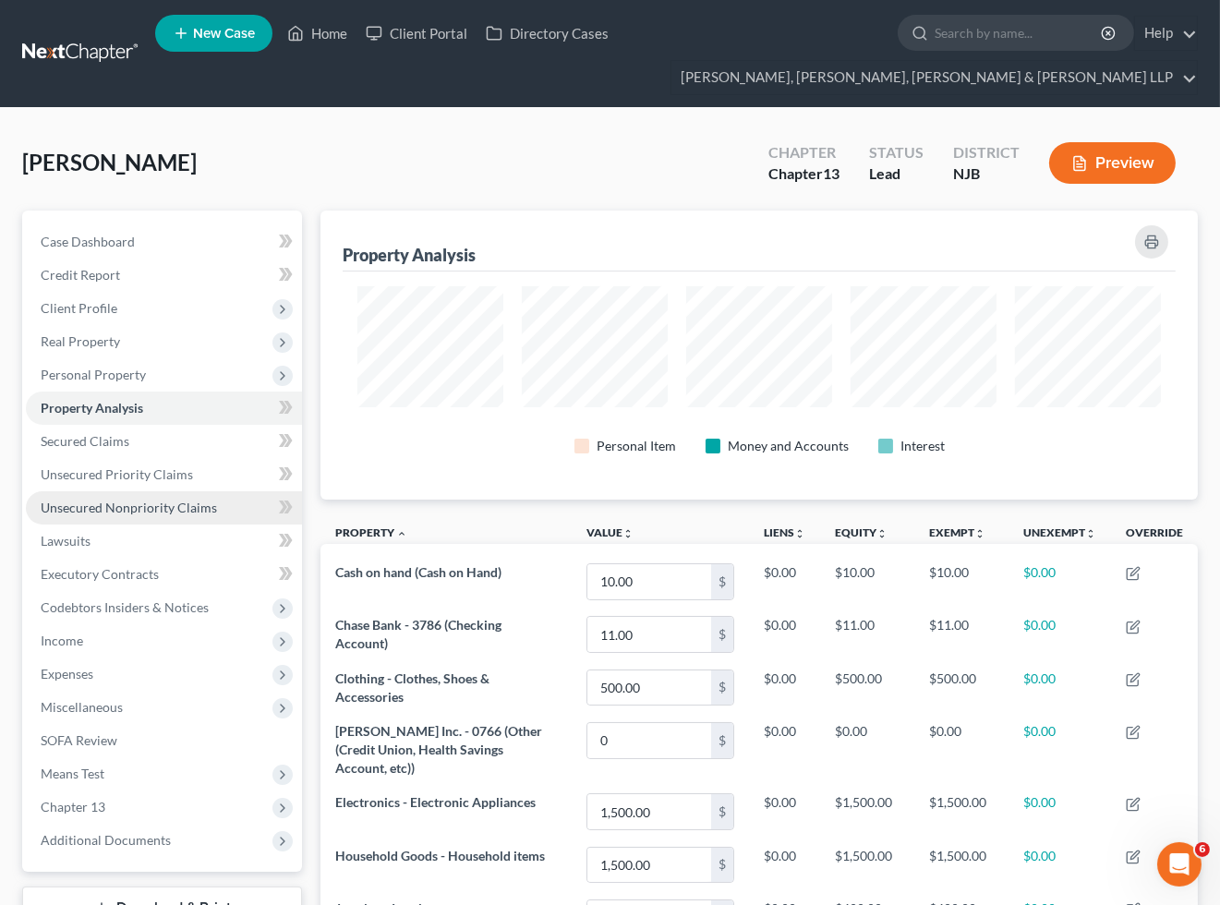
scroll to position [288, 877]
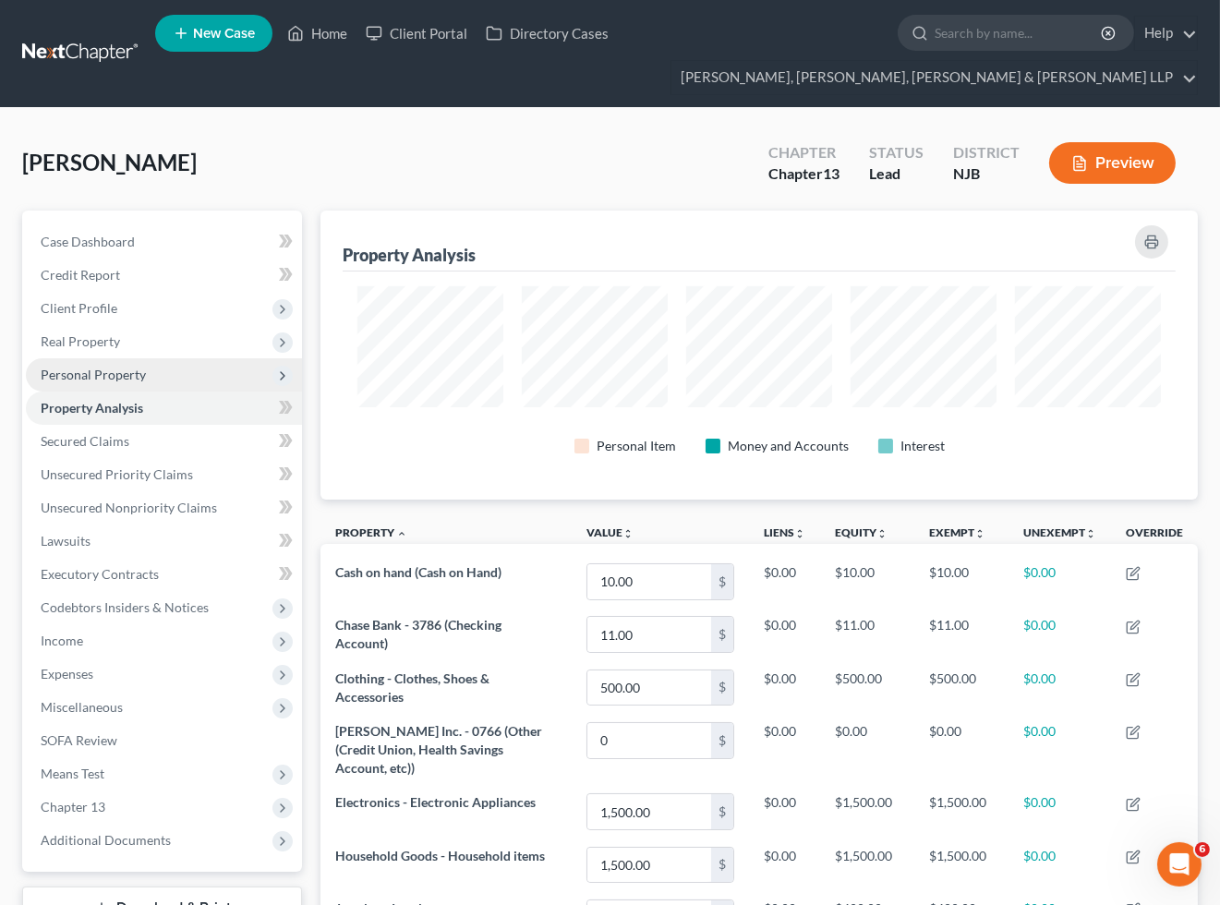
click at [97, 380] on span "Personal Property" at bounding box center [93, 375] width 105 height 16
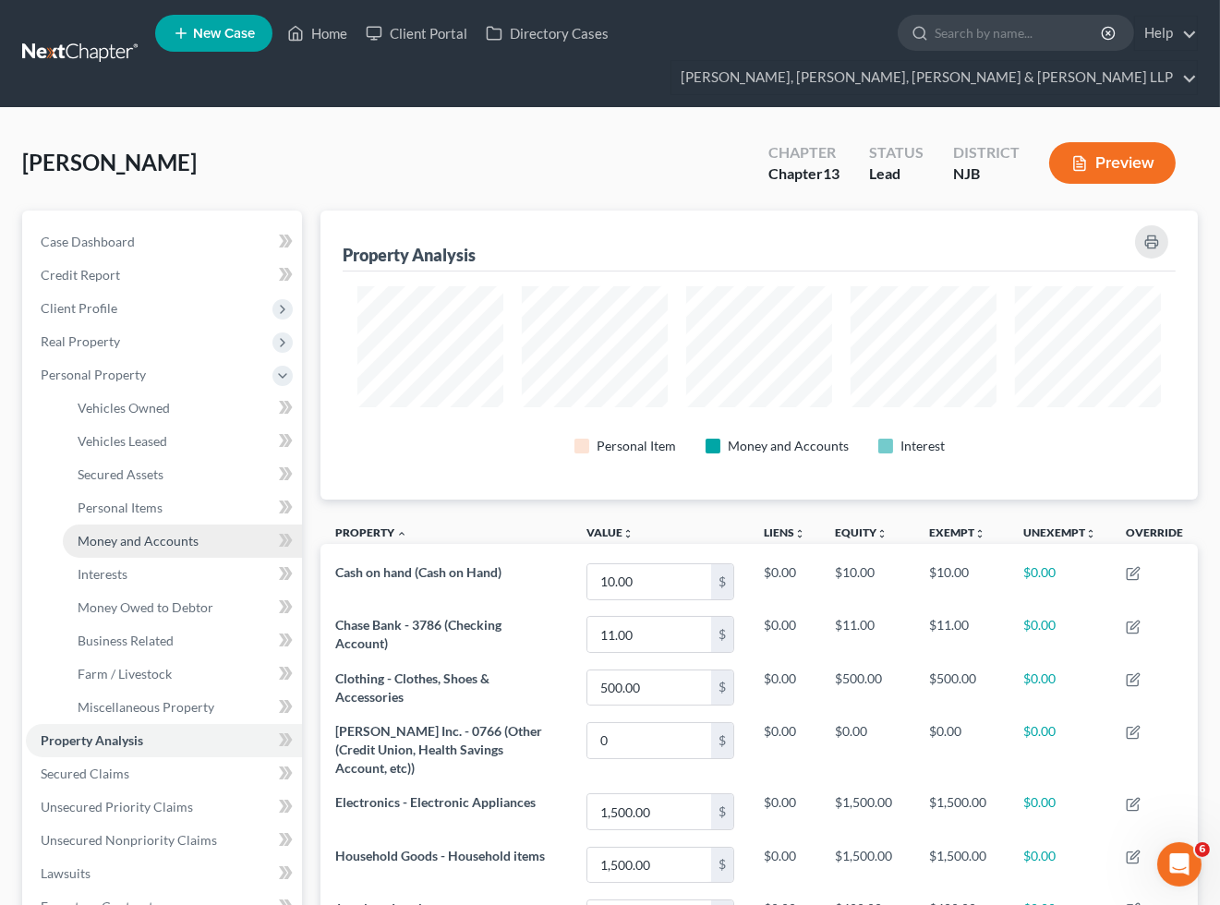
click at [137, 541] on span "Money and Accounts" at bounding box center [138, 541] width 121 height 16
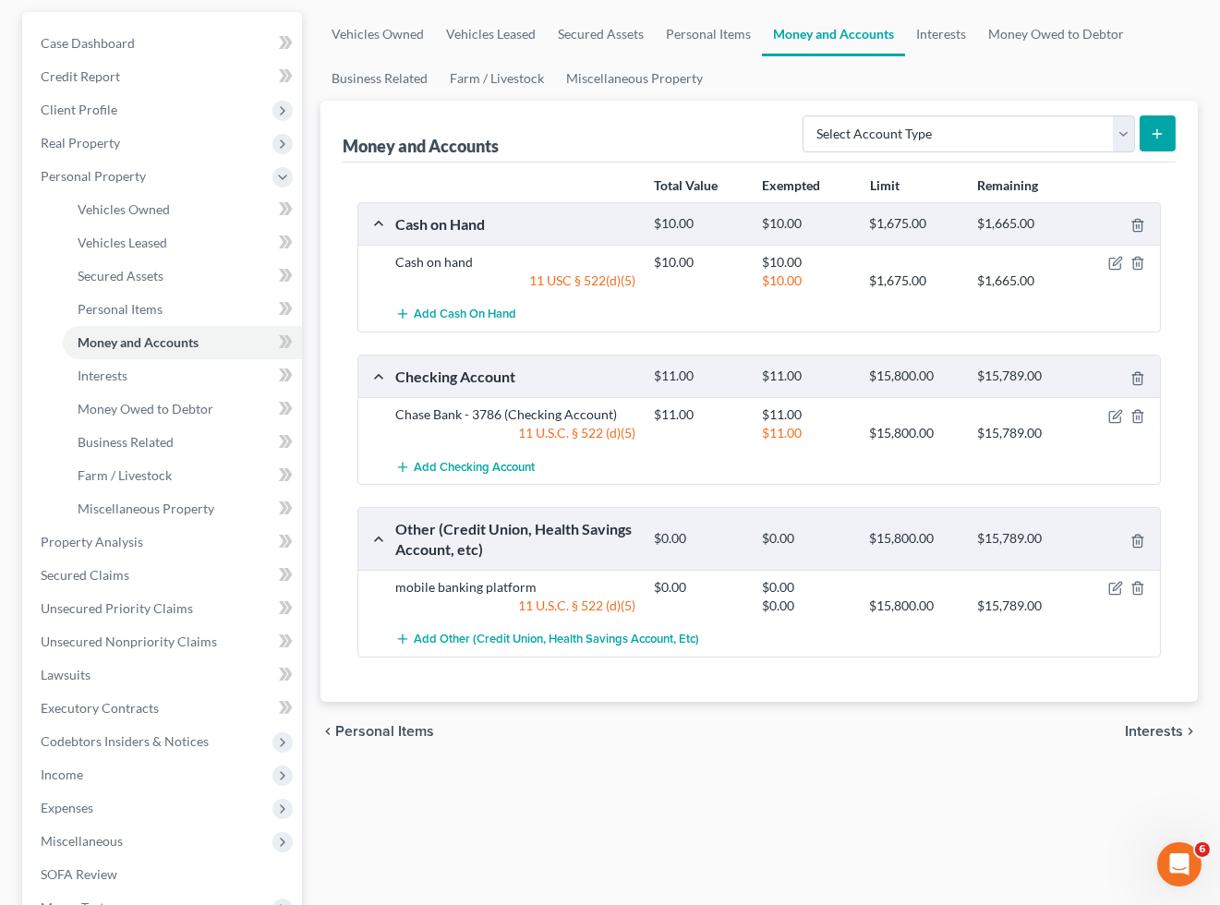
scroll to position [205, 0]
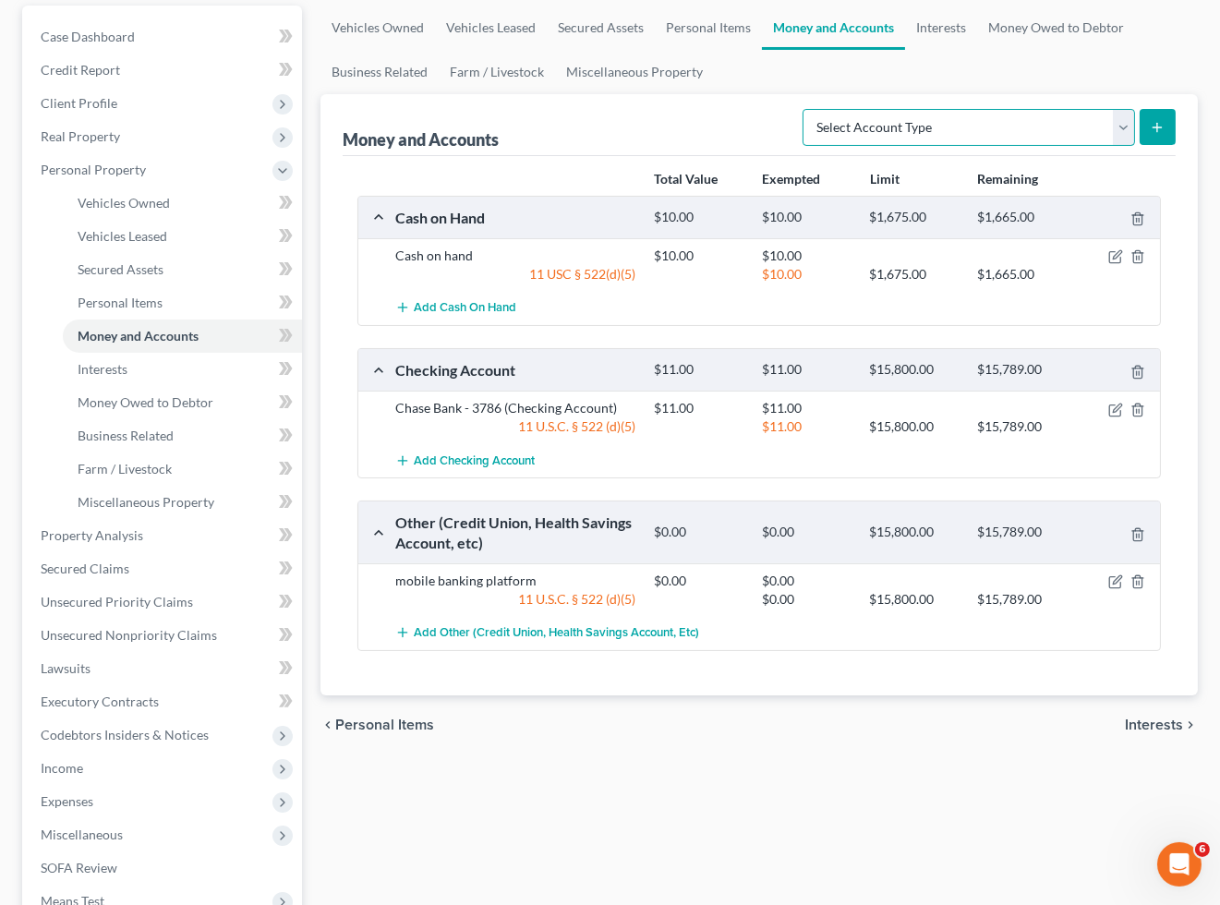
click at [994, 127] on select "Select Account Type Brokerage Cash on Hand Certificates of Deposit Checking Acc…" at bounding box center [968, 127] width 332 height 37
drag, startPoint x: 717, startPoint y: 124, endPoint x: 921, endPoint y: 40, distance: 219.8
click at [717, 124] on div "Money and Accounts Select Account Type Brokerage Cash on Hand Certificates of D…" at bounding box center [759, 125] width 833 height 62
click at [938, 21] on link "Interests" at bounding box center [941, 28] width 72 height 44
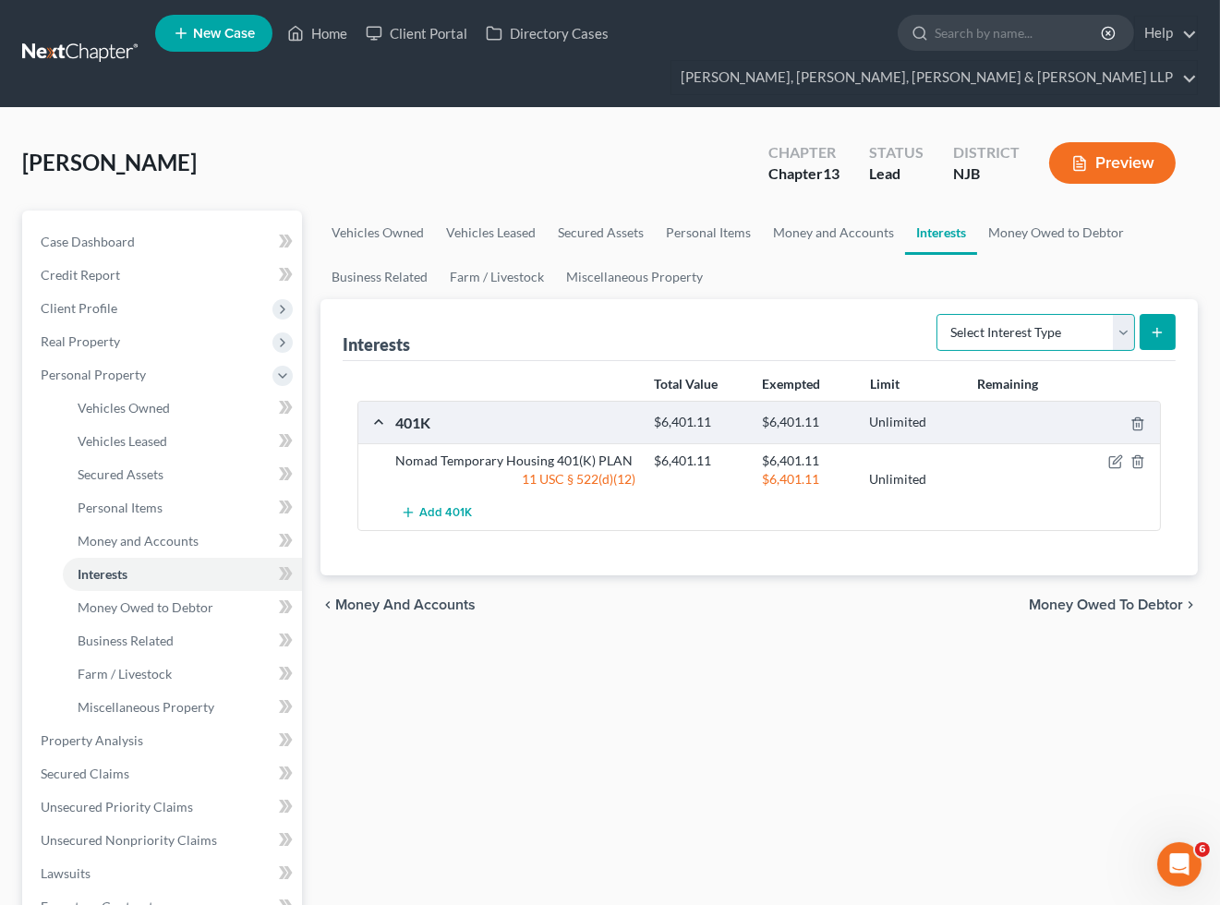
click at [994, 335] on select "Select Interest Type 401K Annuity Bond Education IRA Government Bond Government…" at bounding box center [1035, 332] width 199 height 37
click at [938, 314] on select "Select Interest Type 401K Annuity Bond Education IRA Government Bond Government…" at bounding box center [1035, 332] width 199 height 37
click at [1164, 331] on icon "submit" at bounding box center [1156, 332] width 15 height 15
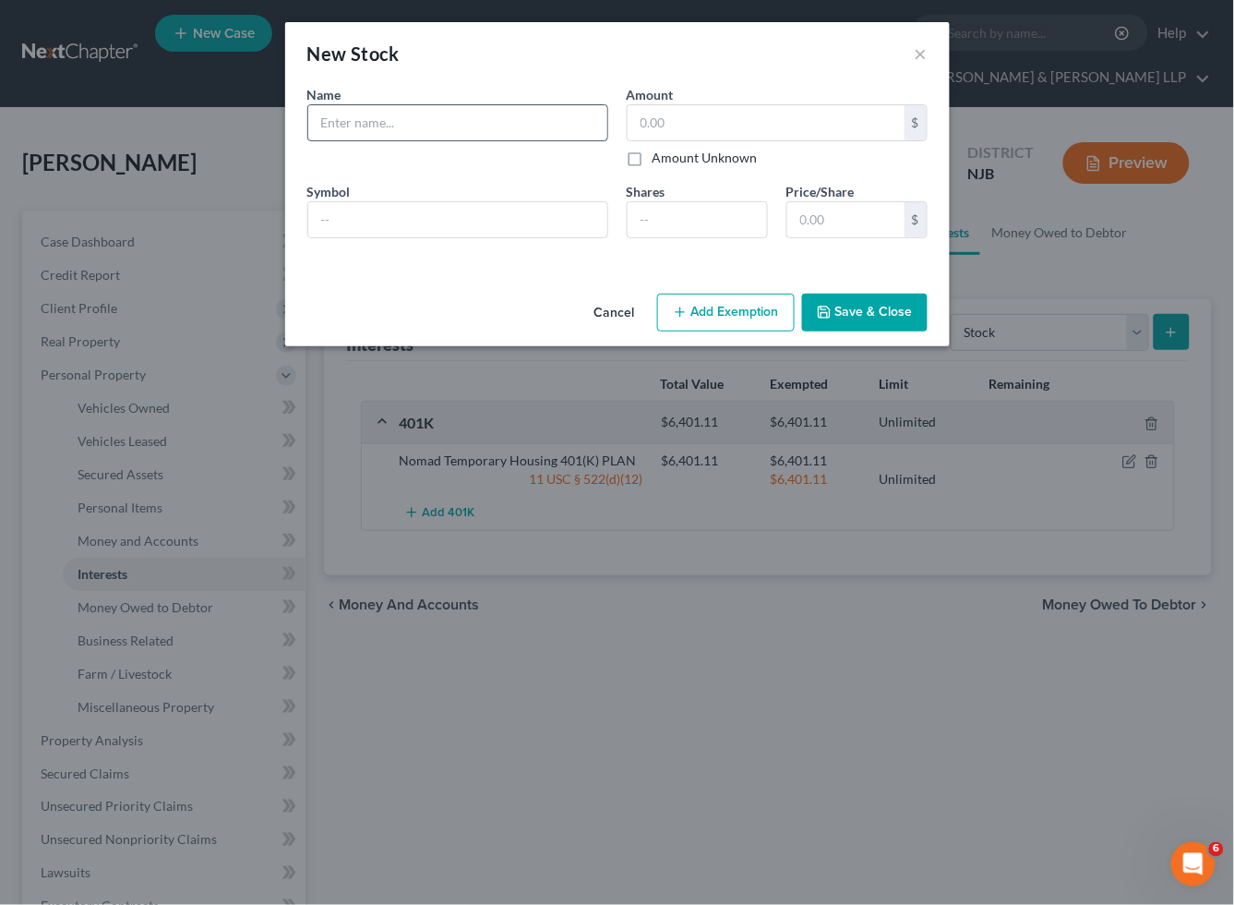
click at [415, 130] on input "text" at bounding box center [457, 122] width 299 height 35
drag, startPoint x: 481, startPoint y: 114, endPoint x: 437, endPoint y: 115, distance: 44.3
click at [437, 115] on input "Robinhood account - 7018" at bounding box center [457, 122] width 299 height 35
drag, startPoint x: 506, startPoint y: 62, endPoint x: 730, endPoint y: 283, distance: 315.3
click at [506, 62] on div "New Stock ×" at bounding box center [617, 53] width 665 height 63
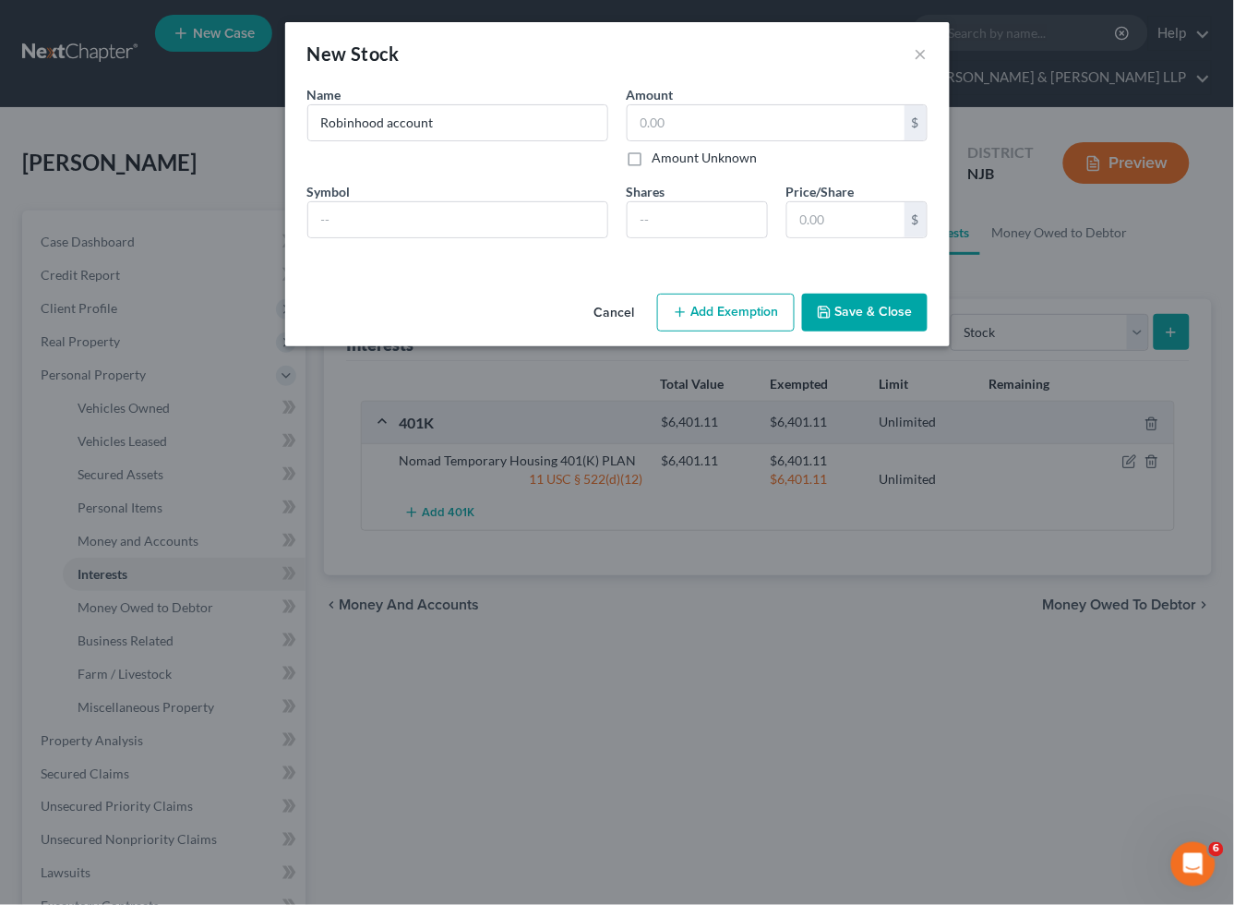
click at [749, 309] on button "Add Exemption" at bounding box center [726, 313] width 138 height 39
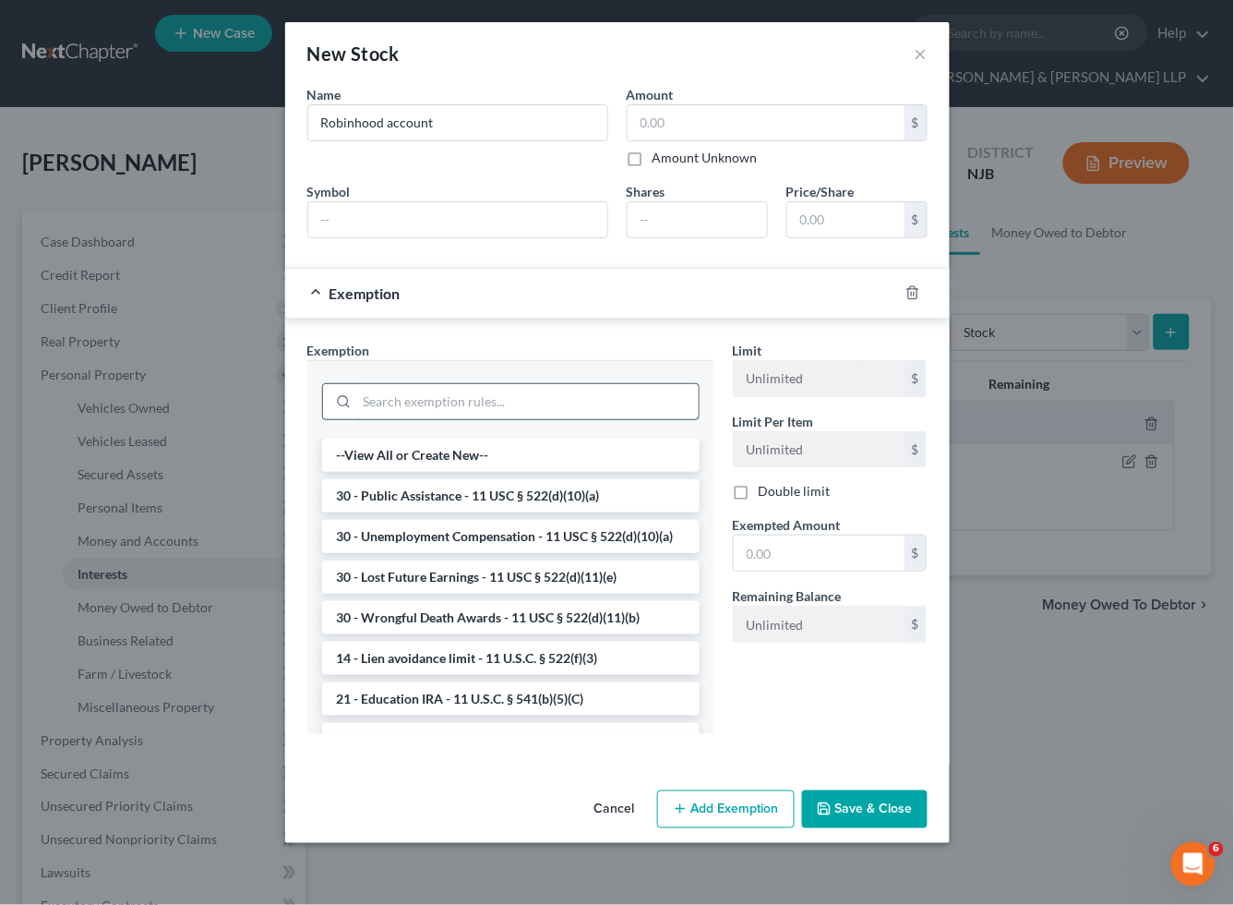
click at [503, 403] on input "search" at bounding box center [528, 401] width 342 height 35
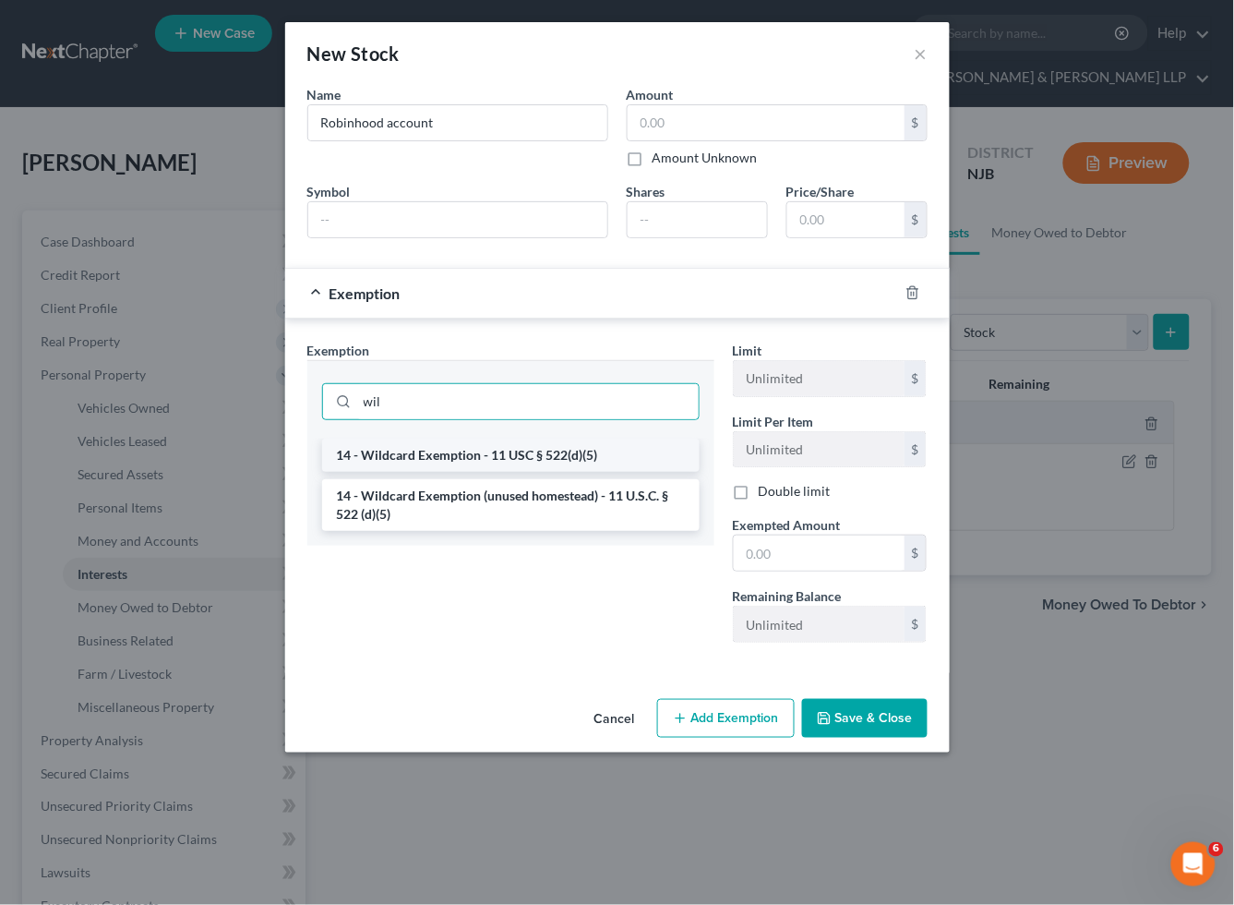
click at [503, 458] on li "14 - Wildcard Exemption - 11 USC § 522(d)(5)" at bounding box center [511, 455] width 378 height 33
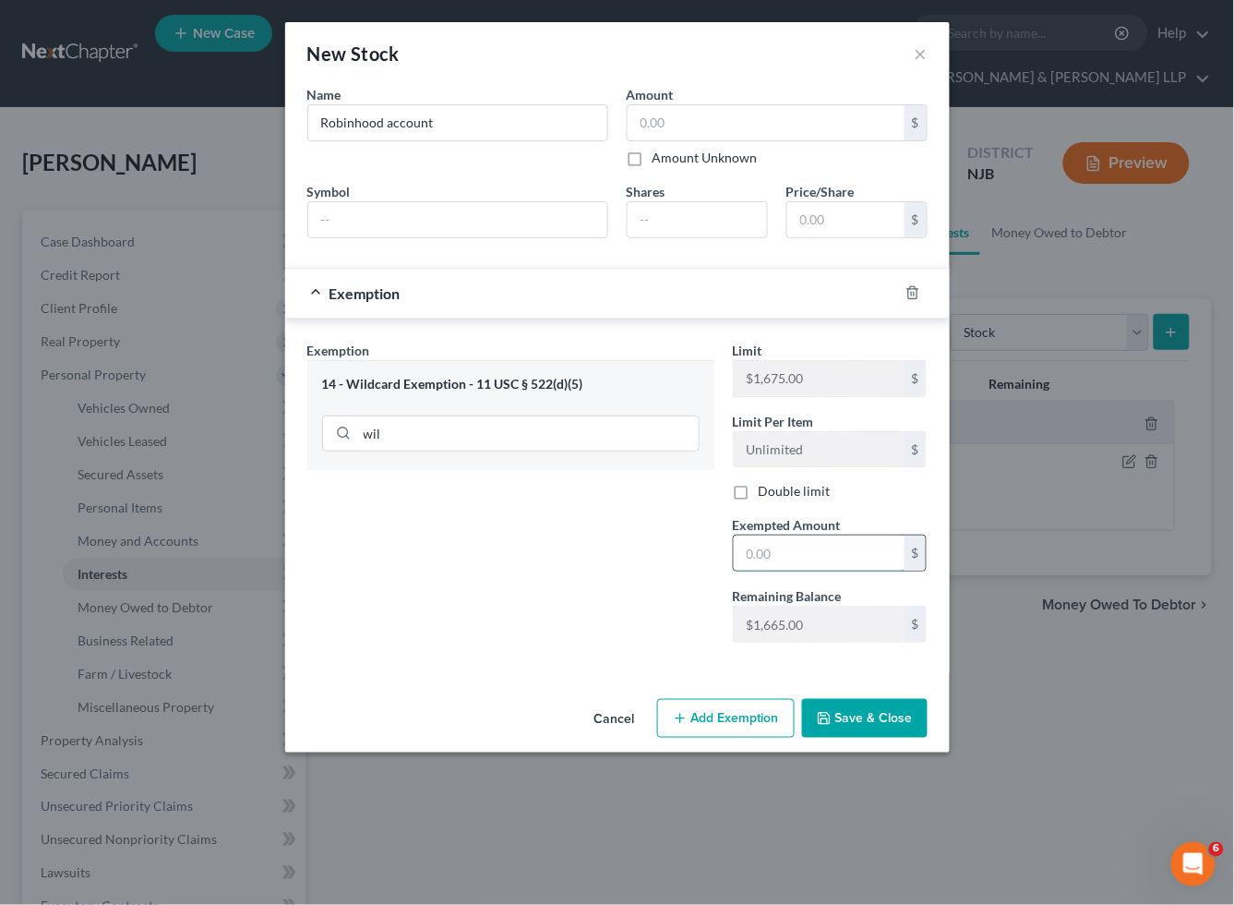
drag, startPoint x: 800, startPoint y: 548, endPoint x: 785, endPoint y: 552, distance: 15.2
click at [800, 548] on input "text" at bounding box center [819, 552] width 171 height 35
click at [859, 725] on button "Save & Close" at bounding box center [865, 718] width 126 height 39
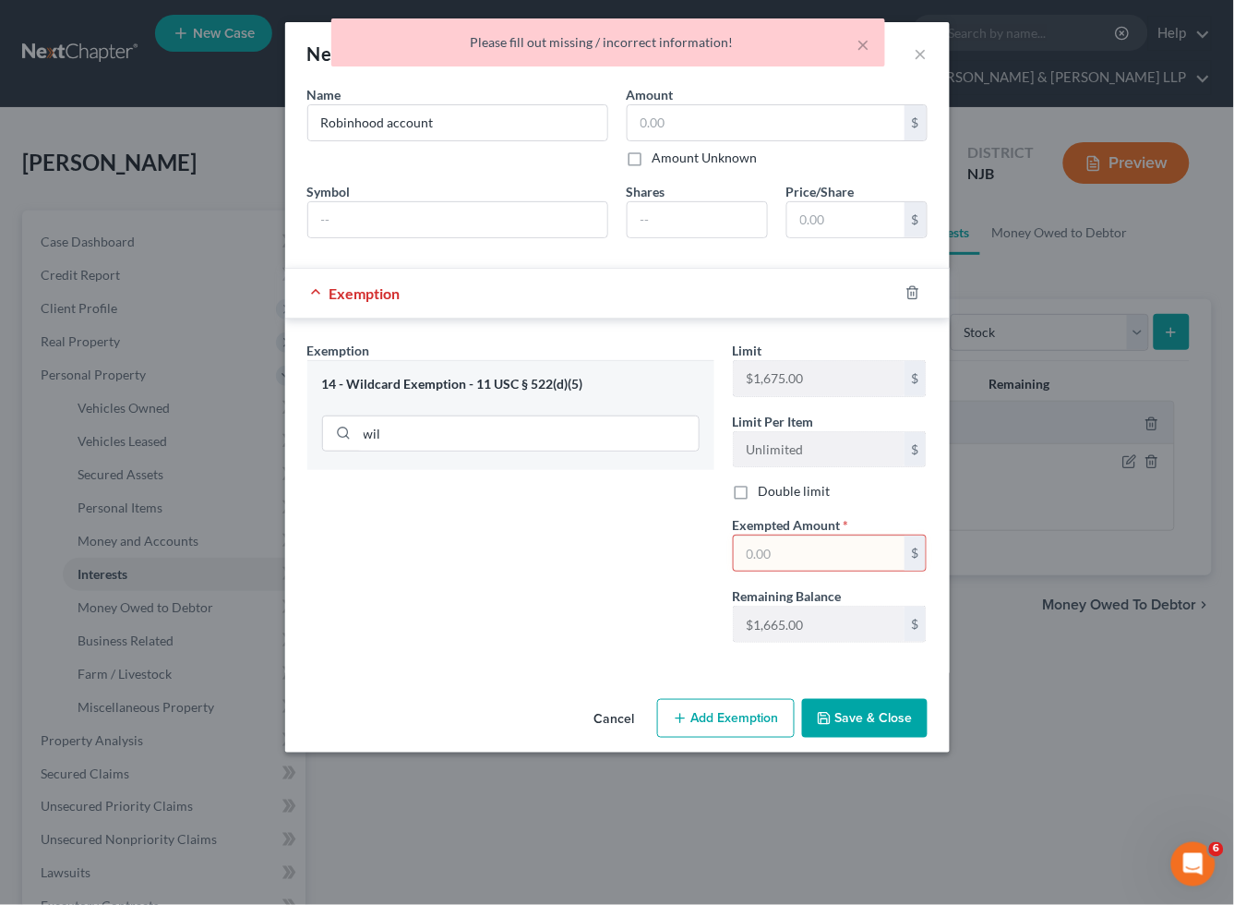
click at [770, 556] on input "text" at bounding box center [819, 552] width 171 height 35
click at [630, 558] on div "Exemption Set must be selected for CA. Exemption * 14 - Wildcard Exemption - 11…" at bounding box center [511, 499] width 426 height 317
click at [856, 722] on button "Save & Close" at bounding box center [865, 718] width 126 height 39
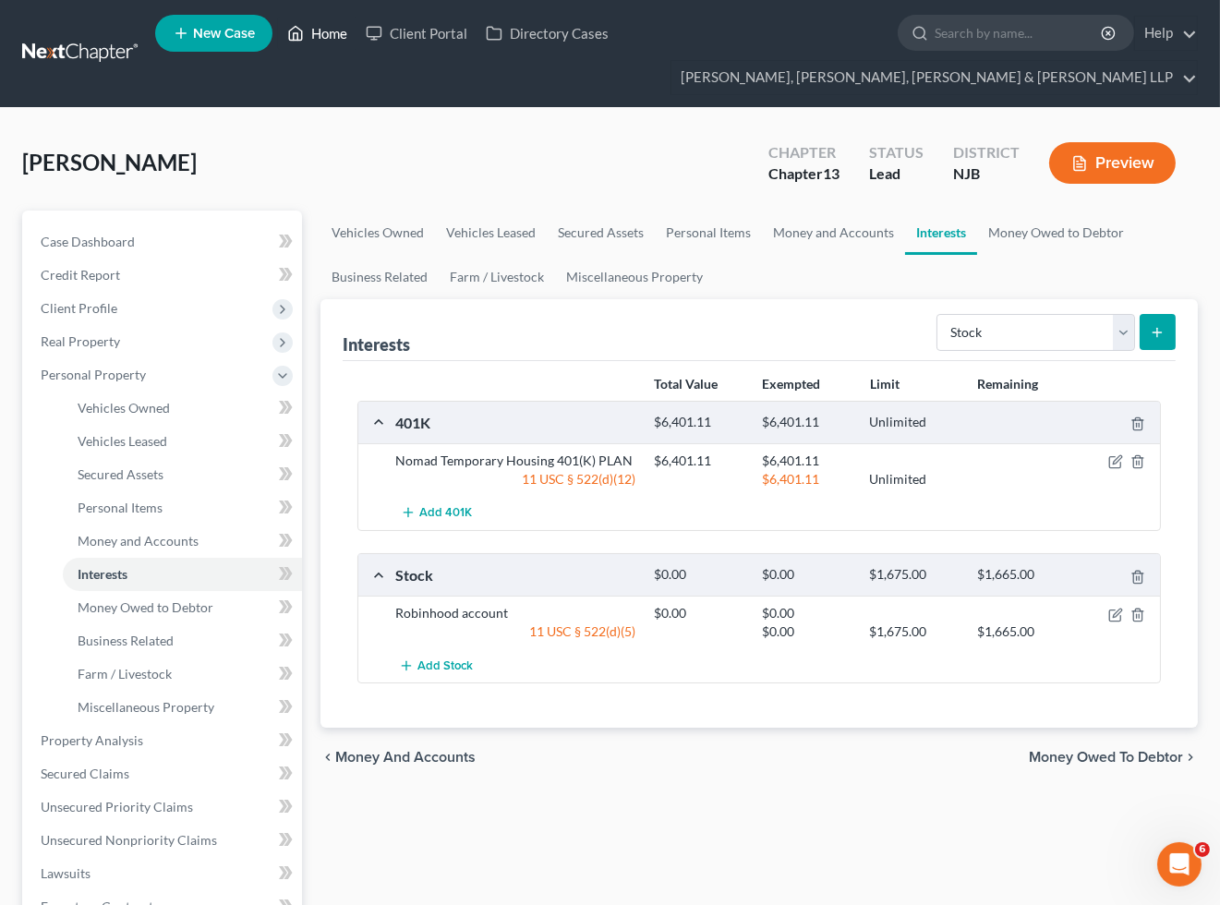
click at [327, 28] on link "Home" at bounding box center [317, 33] width 78 height 33
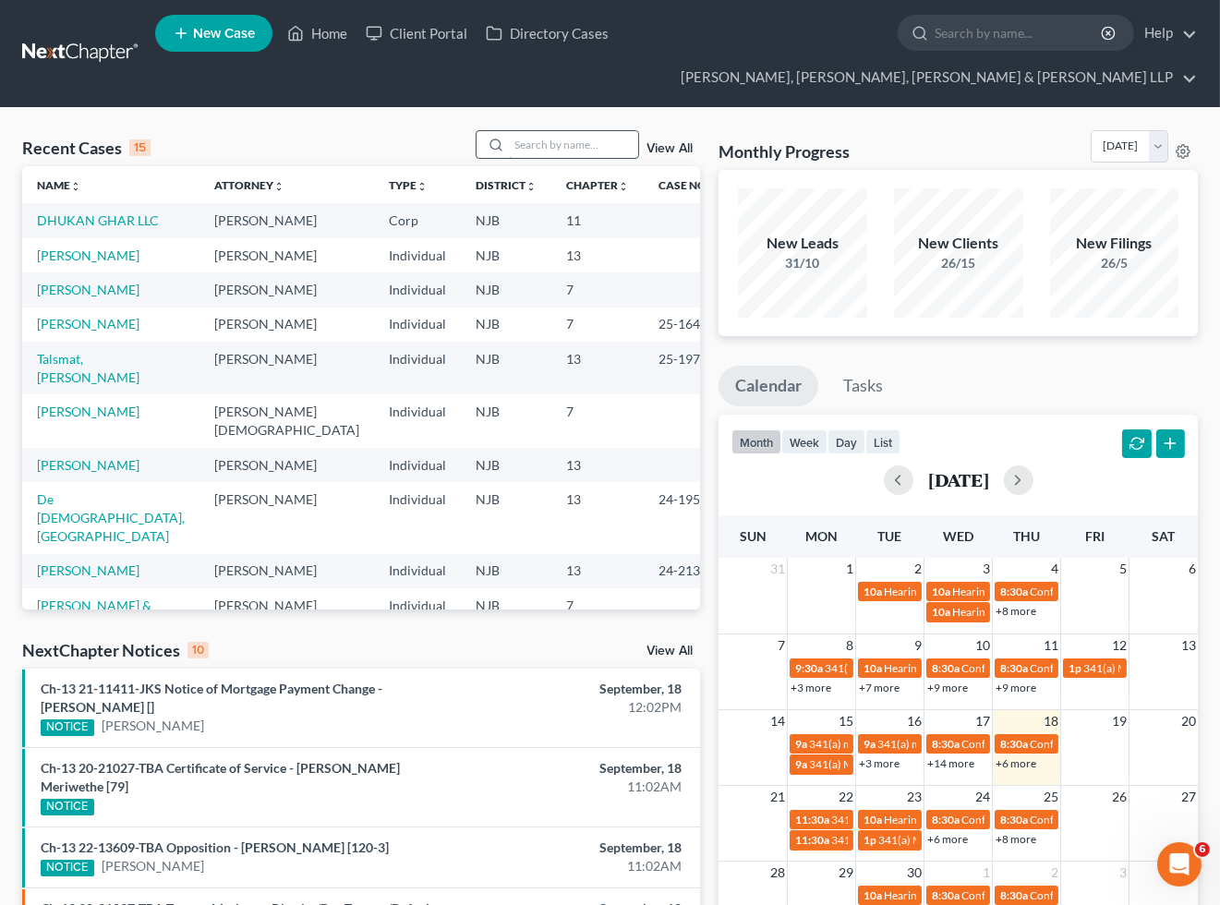
click at [567, 148] on input "search" at bounding box center [573, 144] width 129 height 27
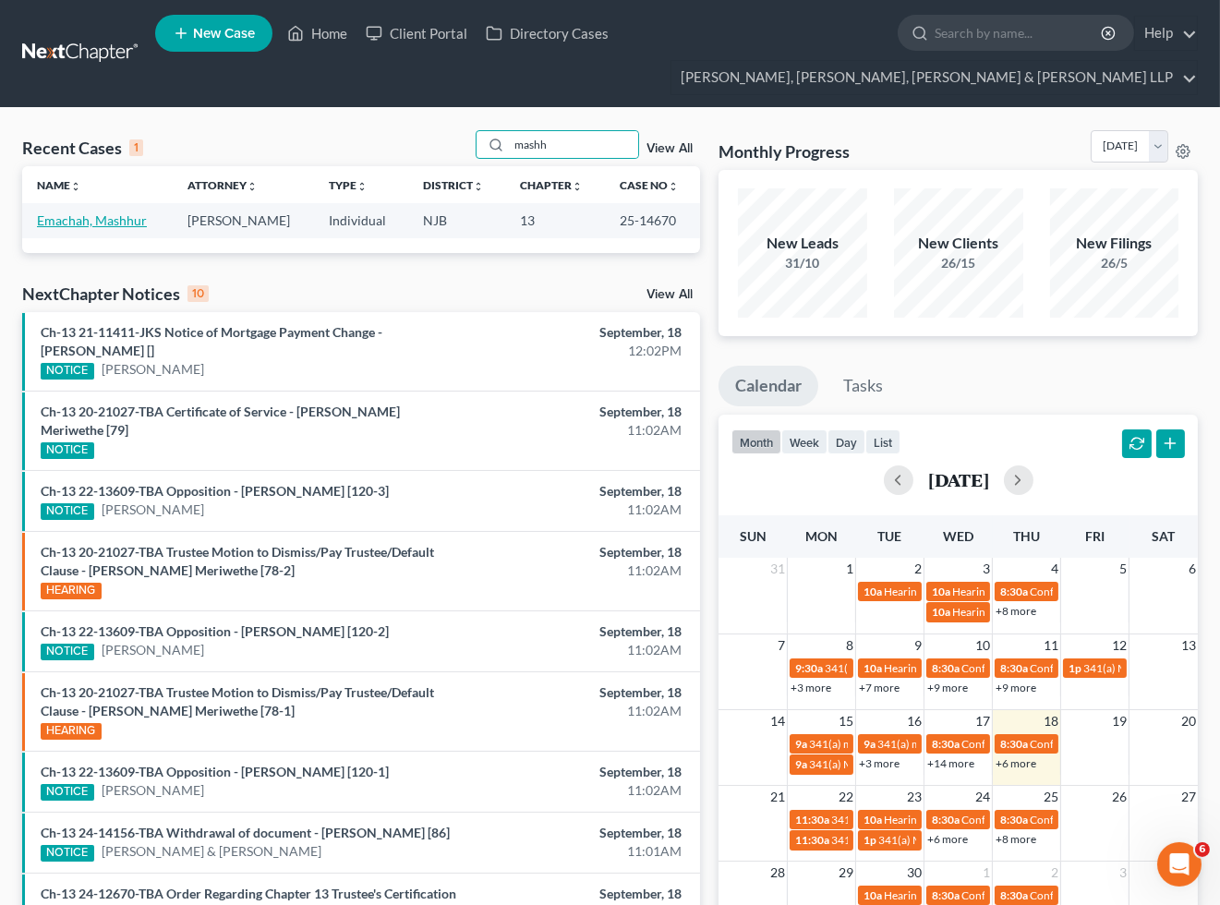
click at [125, 222] on link "Emachah, Mashhur" at bounding box center [92, 220] width 110 height 16
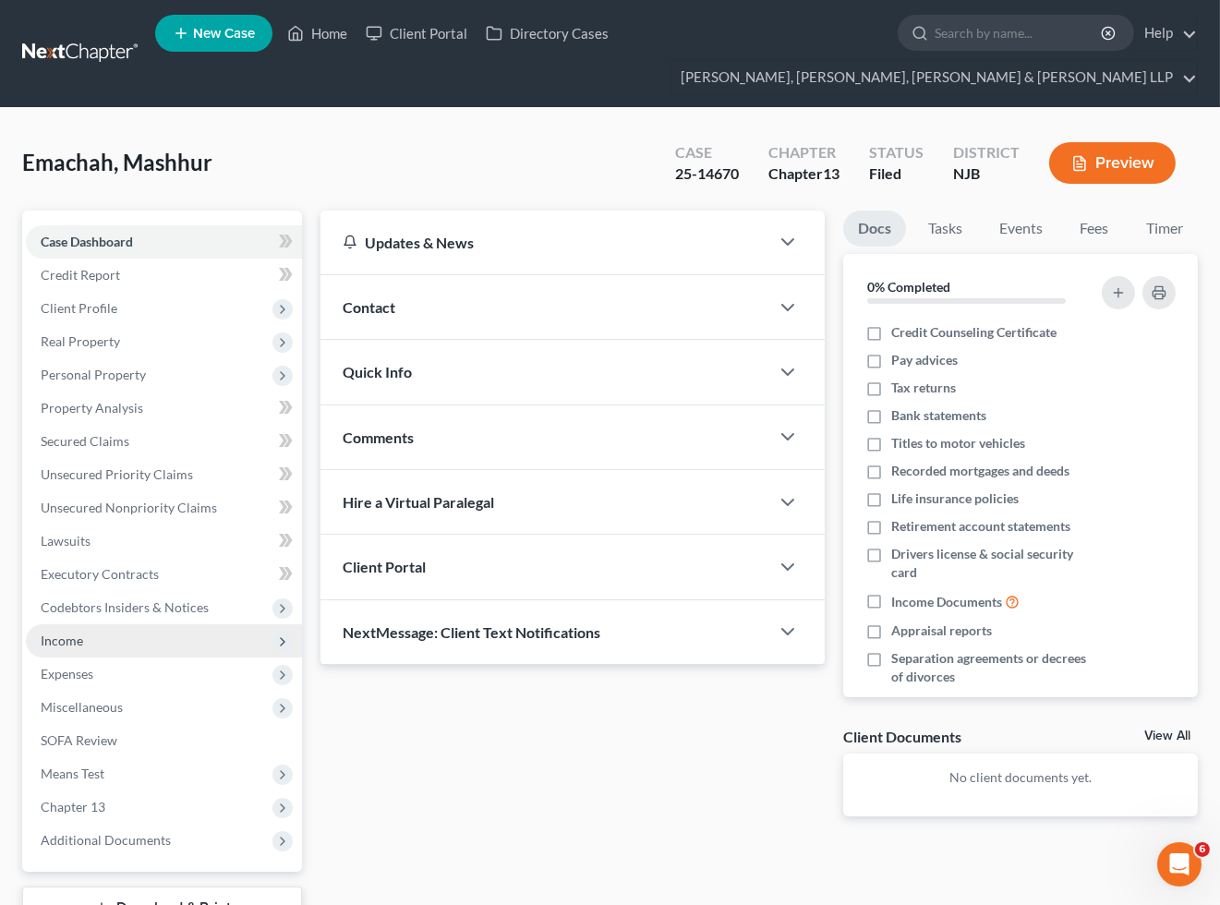
click at [88, 642] on span "Income" at bounding box center [164, 640] width 276 height 33
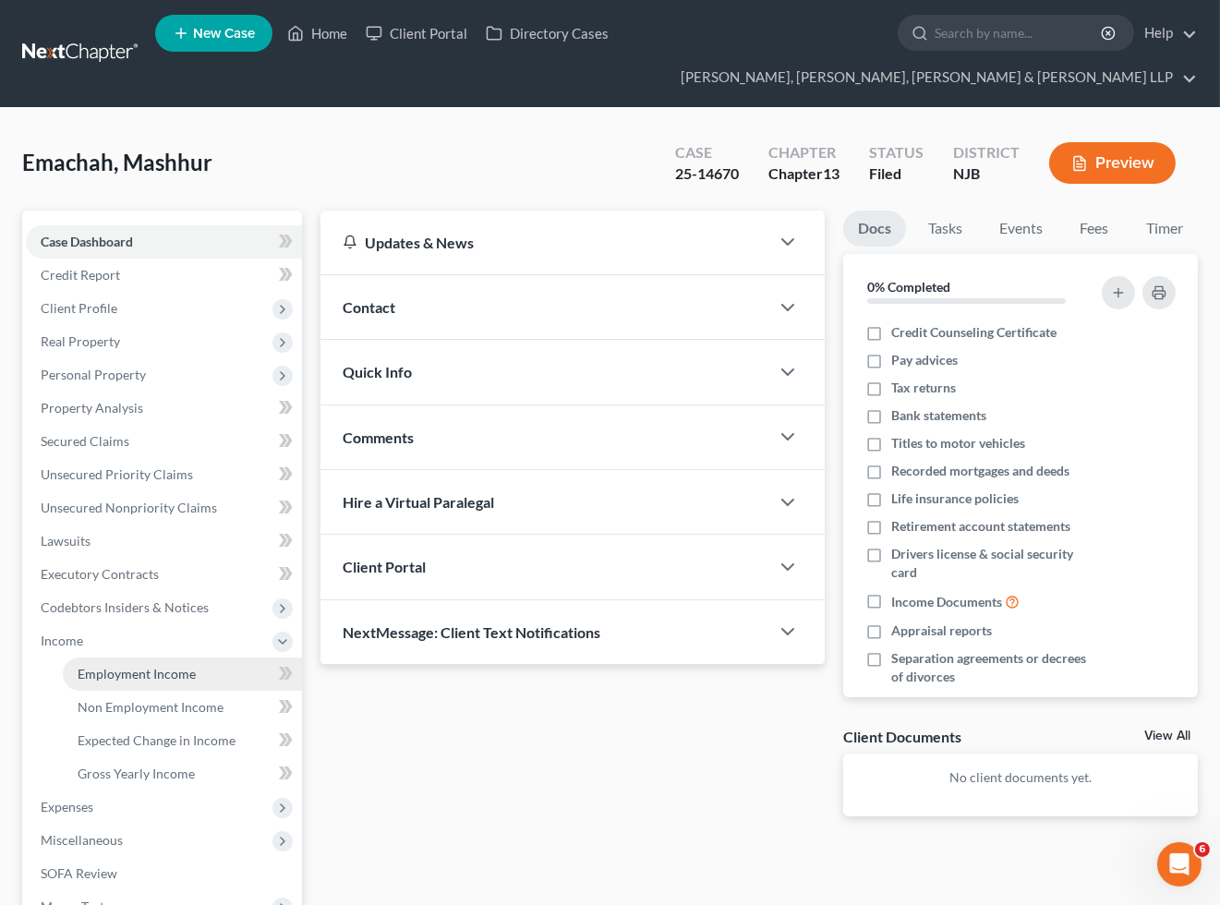
click at [97, 669] on span "Employment Income" at bounding box center [137, 674] width 118 height 16
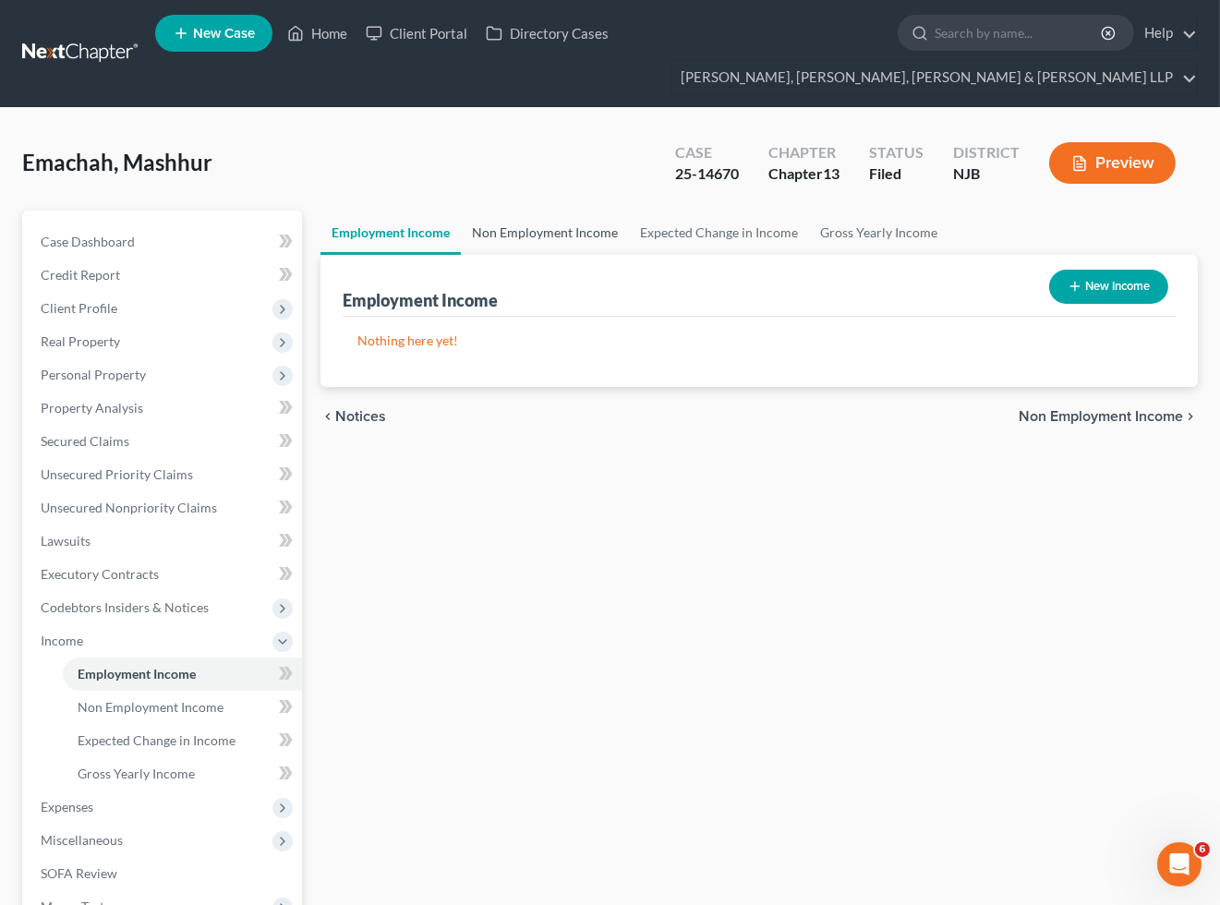
click at [543, 234] on link "Non Employment Income" at bounding box center [545, 233] width 168 height 44
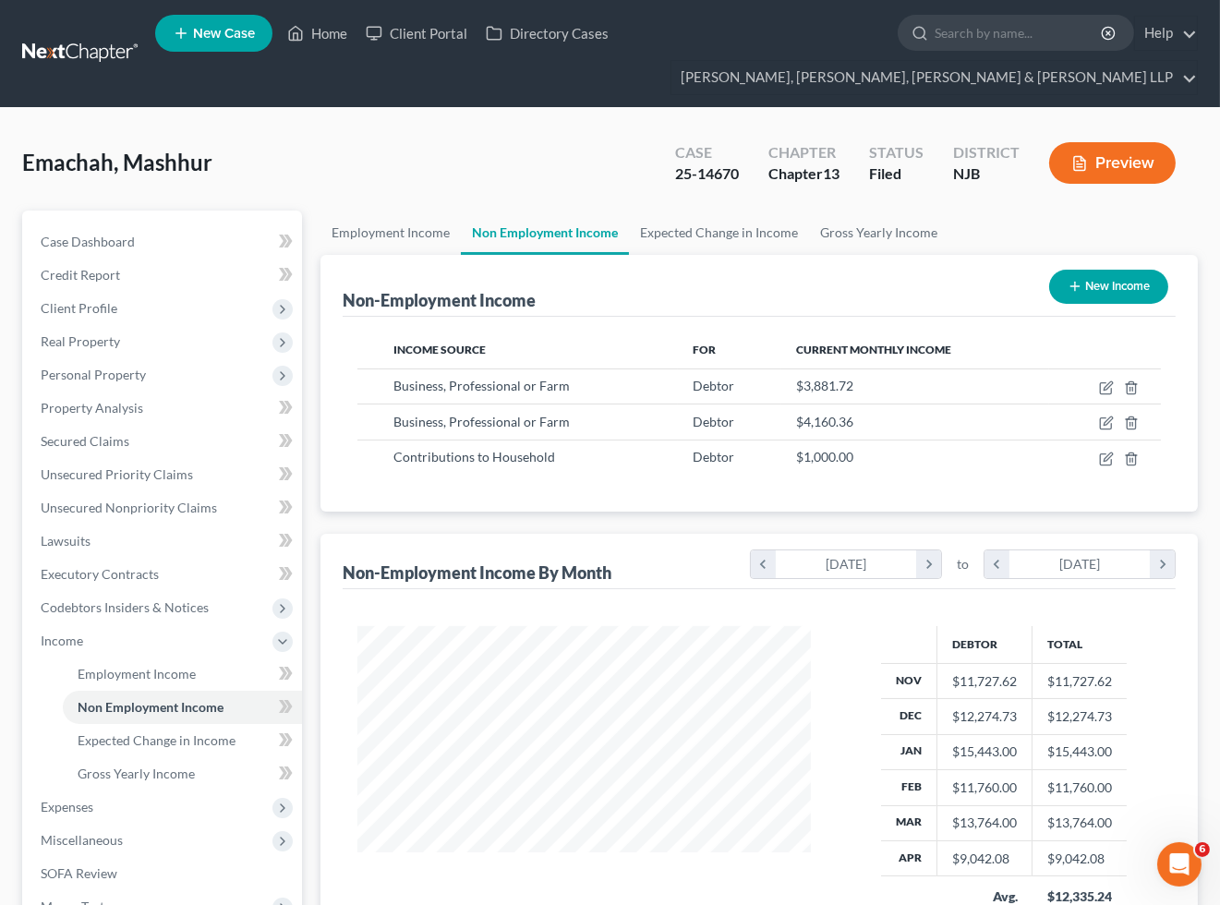
scroll to position [331, 489]
click at [743, 122] on div "Emachah, Mashhur Upgraded Case 25-14670 Chapter Chapter 13 Status [GEOGRAPHIC_D…" at bounding box center [610, 628] width 1220 height 1040
click at [759, 118] on div "Emachah, Mashhur Upgraded Case 25-14670 Chapter Chapter 13 Status [GEOGRAPHIC_D…" at bounding box center [610, 628] width 1220 height 1040
click at [316, 26] on link "Home" at bounding box center [317, 33] width 78 height 33
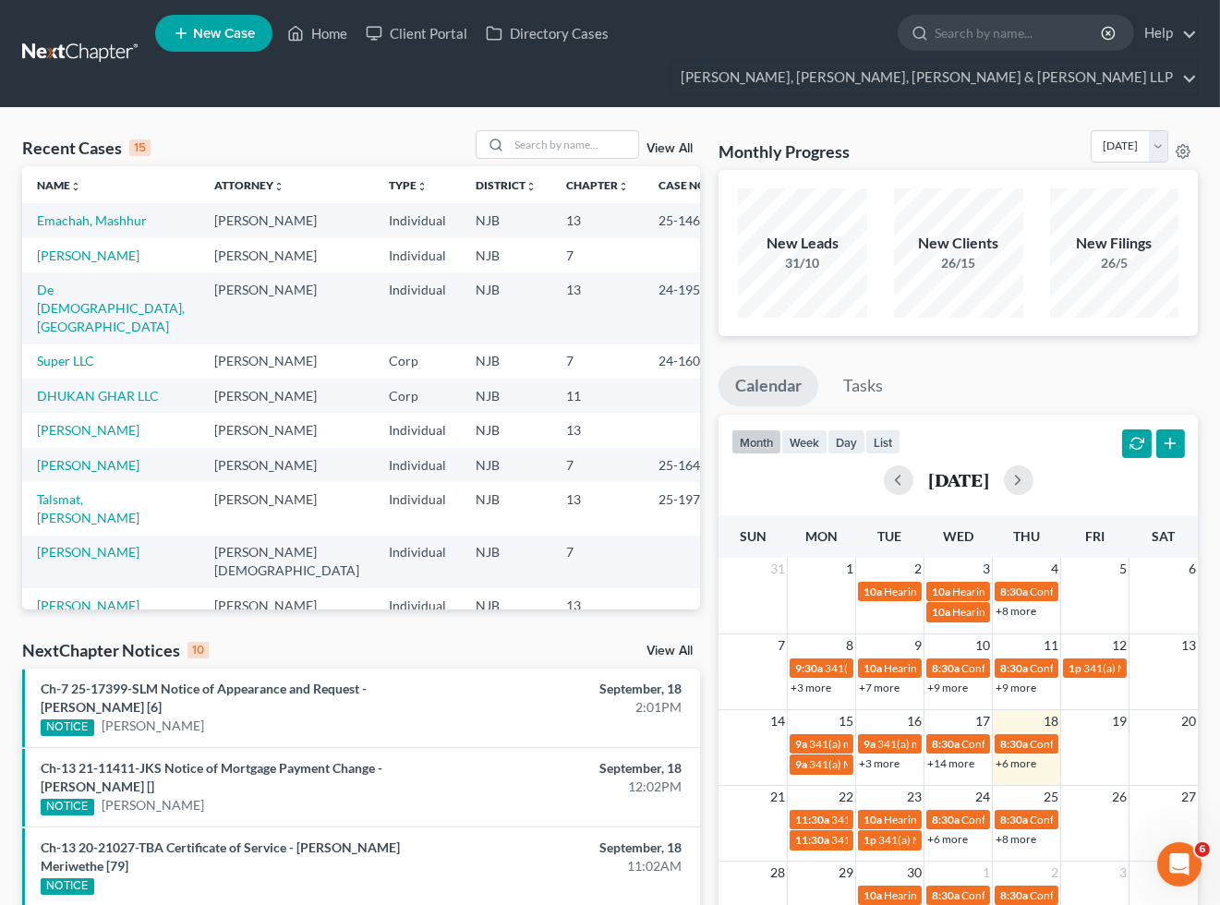
click at [90, 597] on link "[PERSON_NAME]" at bounding box center [88, 605] width 102 height 16
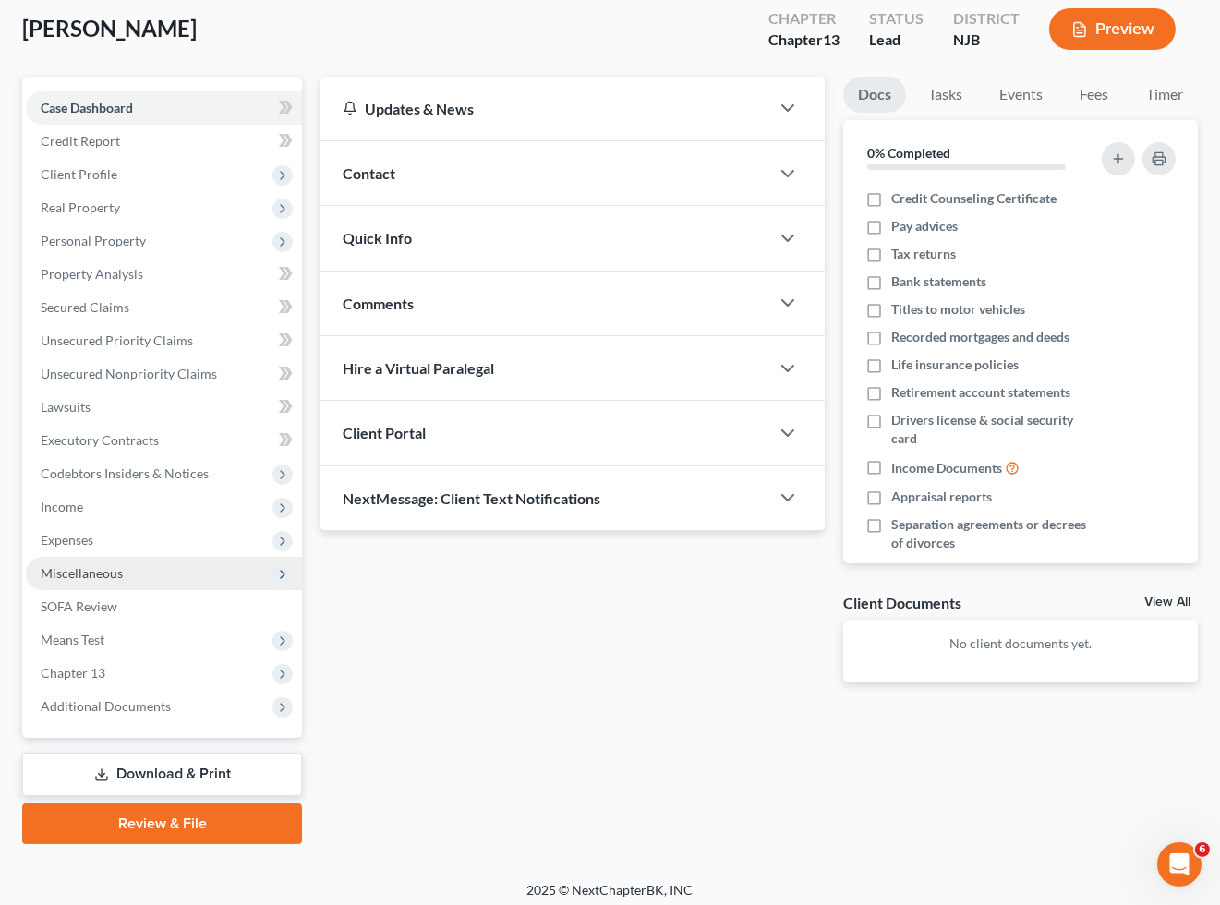
scroll to position [141, 0]
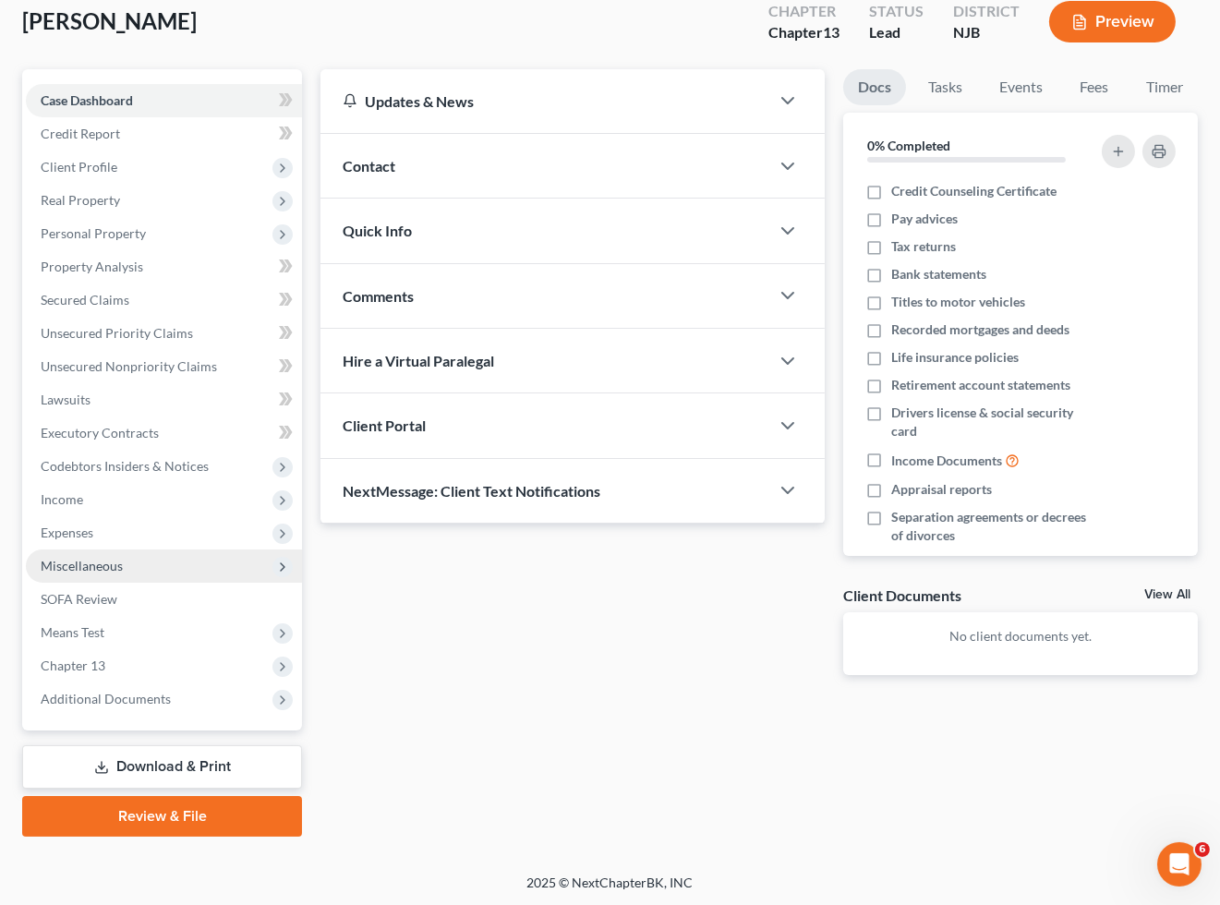
click at [85, 564] on span "Miscellaneous" at bounding box center [82, 566] width 82 height 16
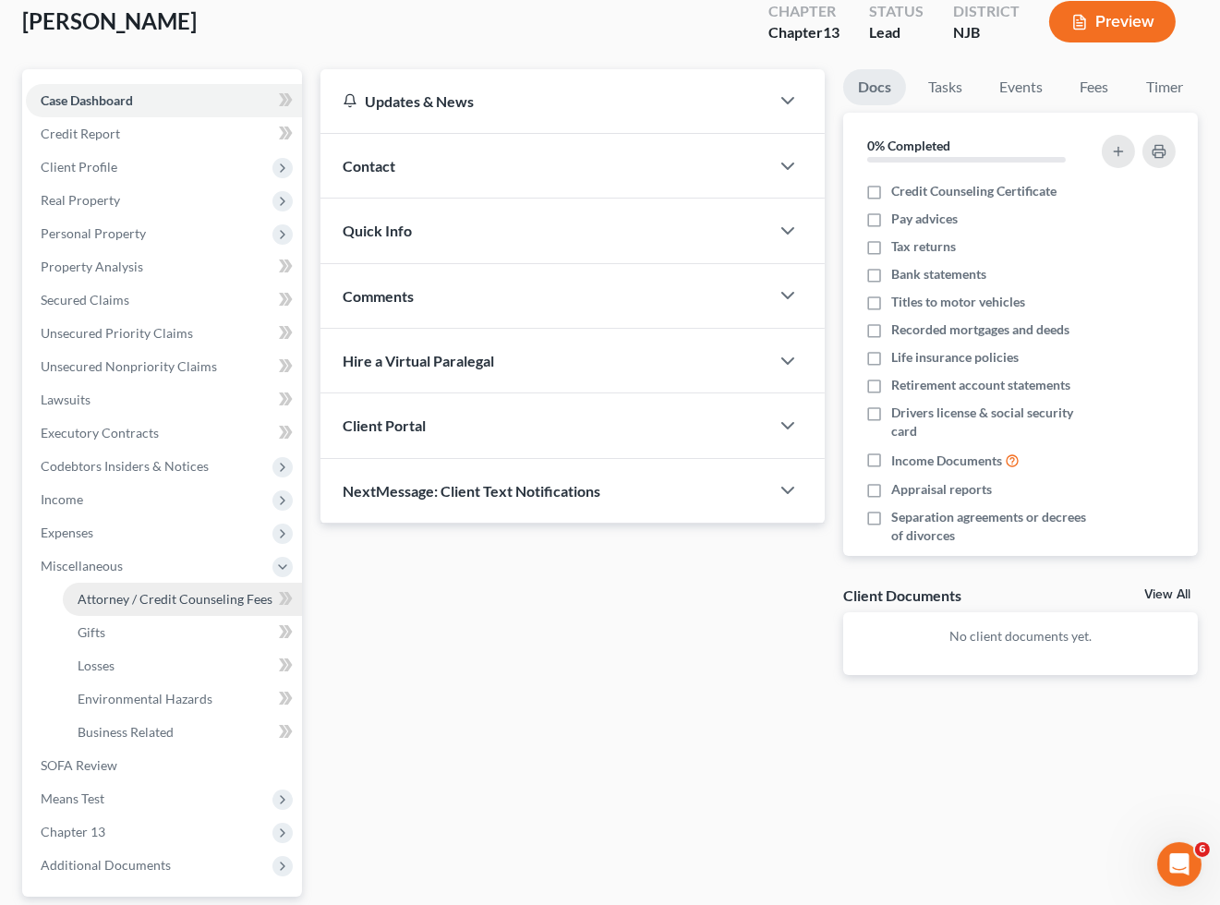
click at [125, 598] on span "Attorney / Credit Counseling Fees" at bounding box center [175, 599] width 195 height 16
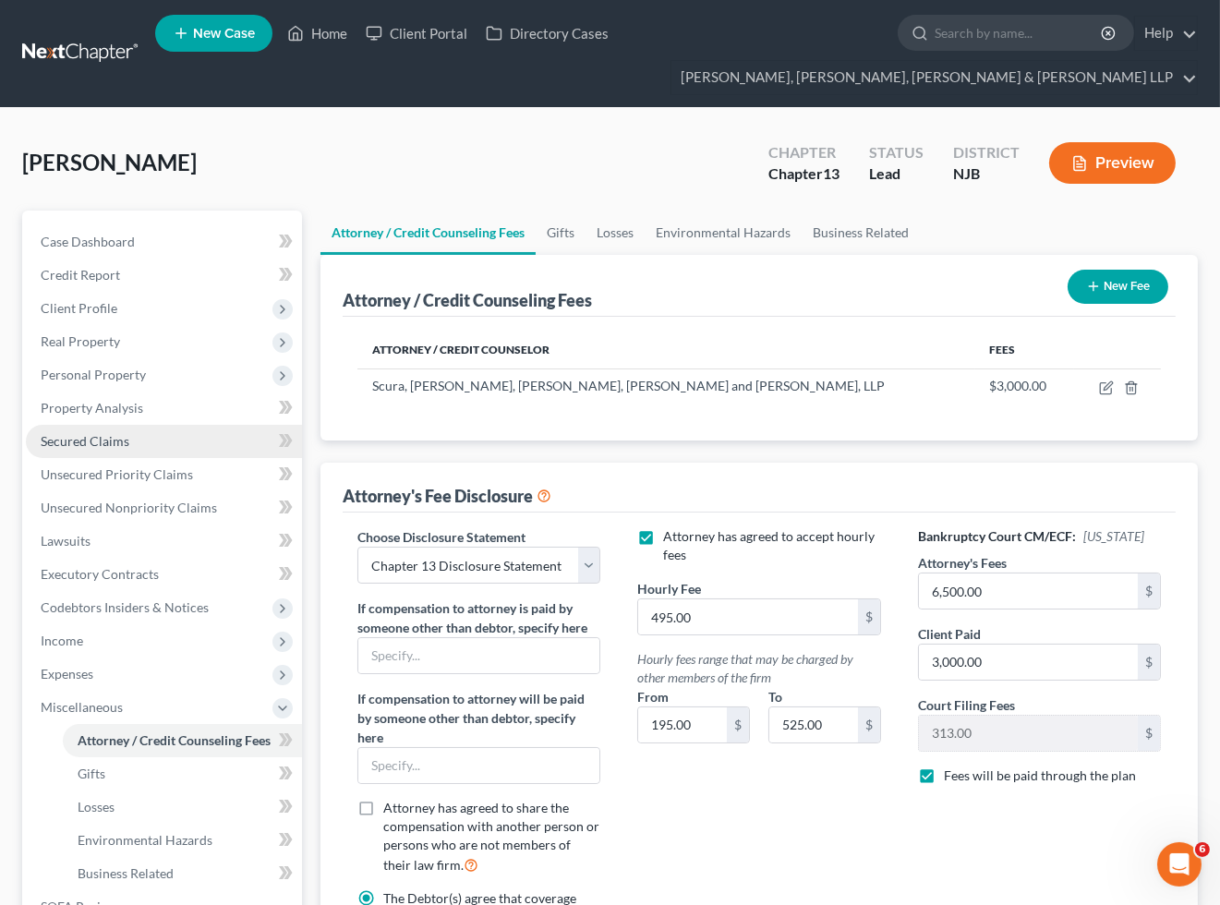
click at [78, 439] on span "Secured Claims" at bounding box center [85, 441] width 89 height 16
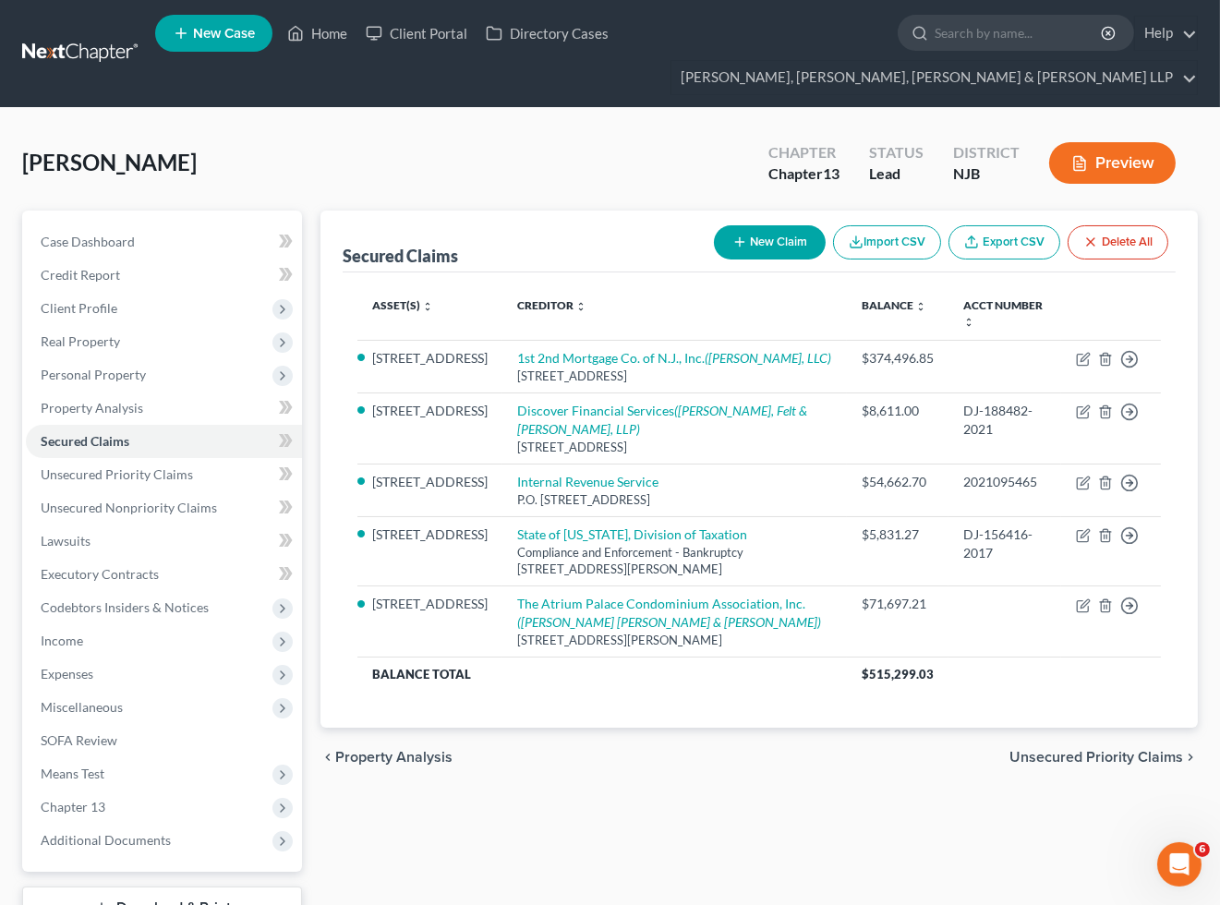
click at [1039, 750] on span "Unsecured Priority Claims" at bounding box center [1096, 757] width 174 height 15
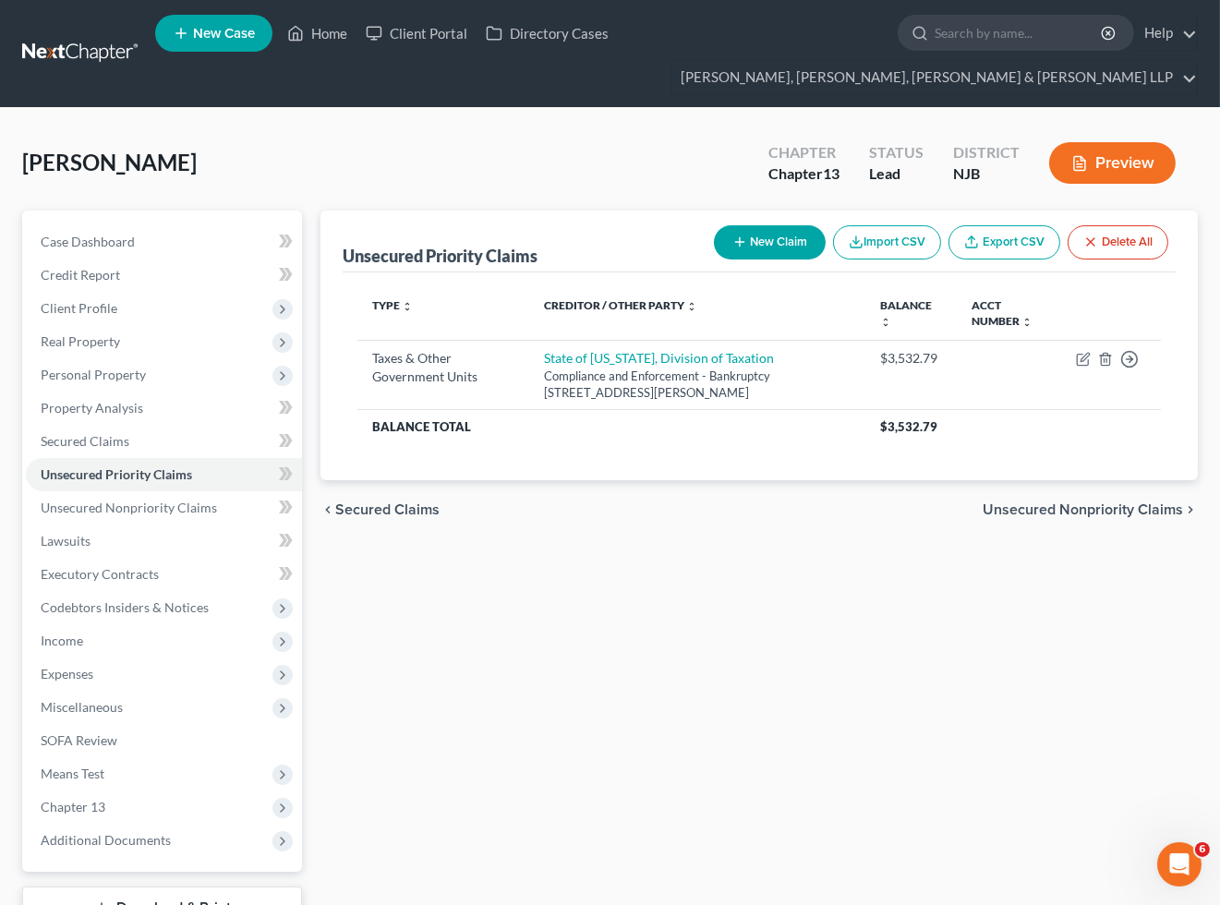
drag, startPoint x: 1049, startPoint y: 505, endPoint x: 991, endPoint y: 666, distance: 170.9
click at [1049, 505] on span "Unsecured Nonpriority Claims" at bounding box center [1082, 509] width 200 height 15
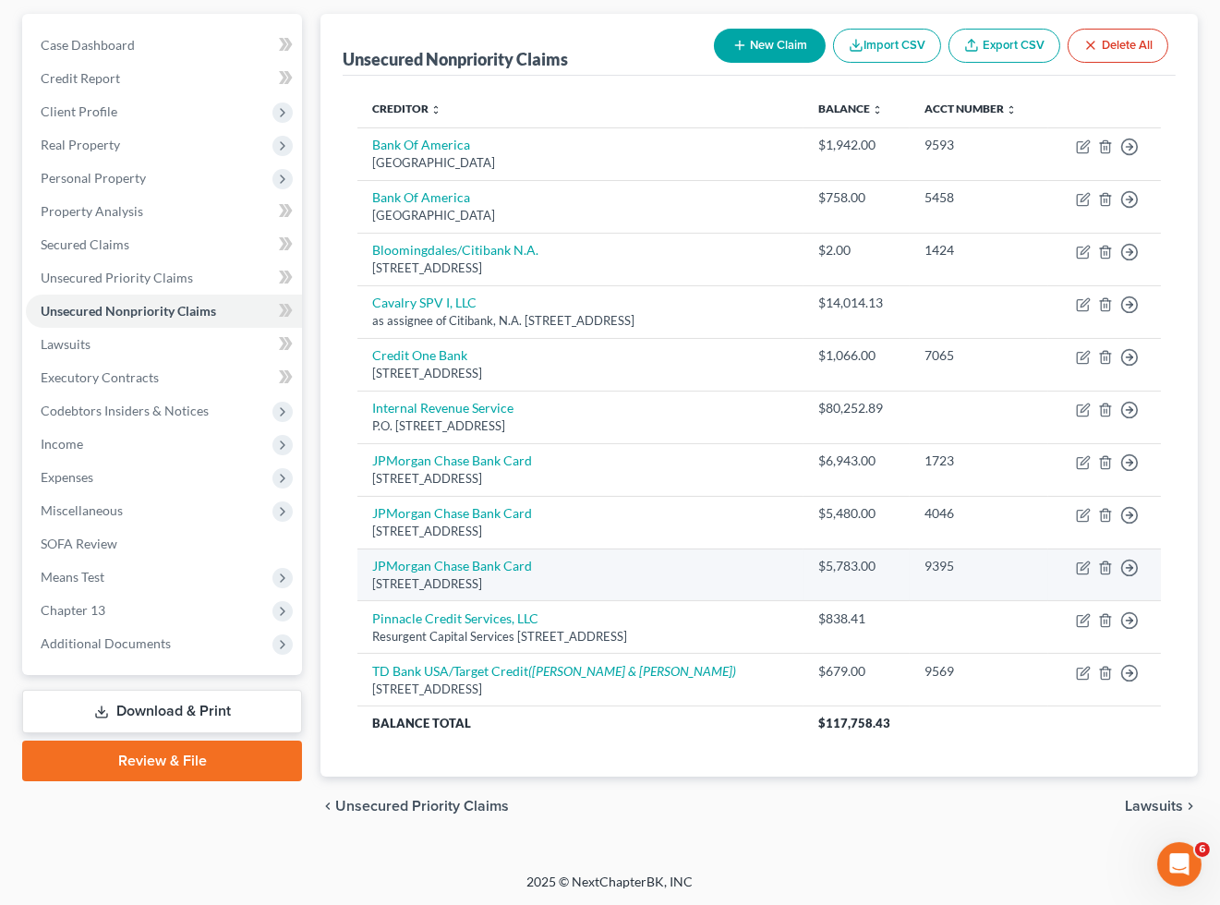
scroll to position [199, 0]
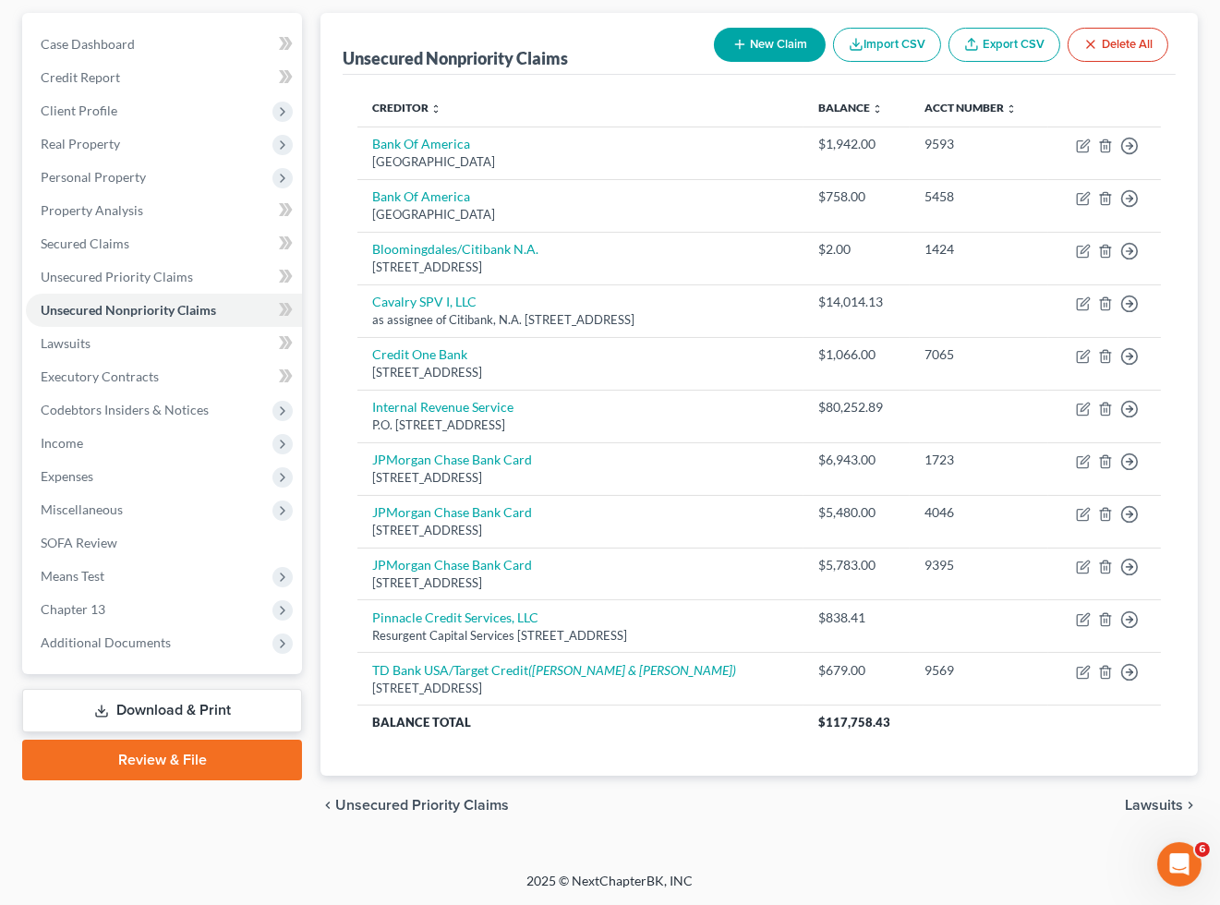
click at [142, 763] on link "Review & File" at bounding box center [162, 760] width 280 height 41
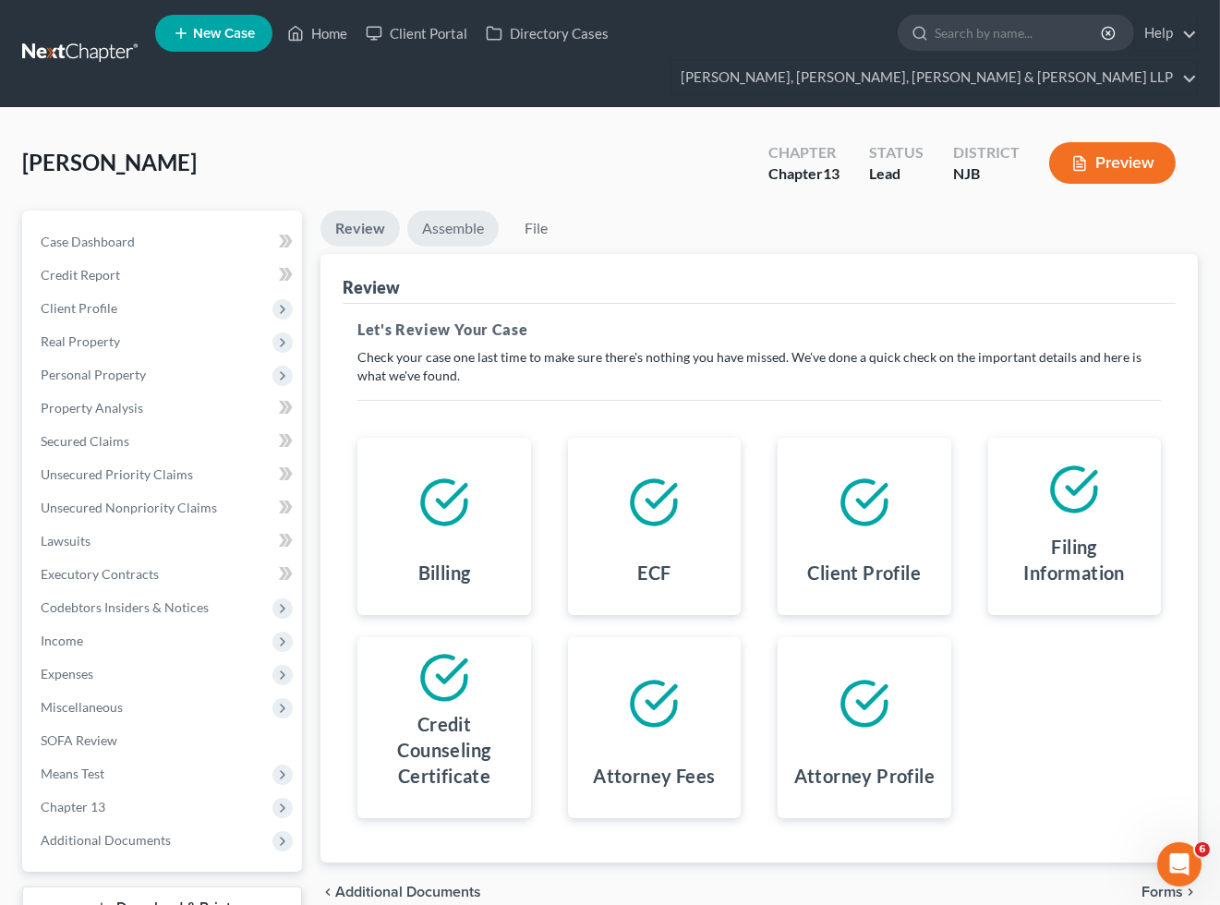
click at [460, 232] on link "Assemble" at bounding box center [452, 229] width 91 height 36
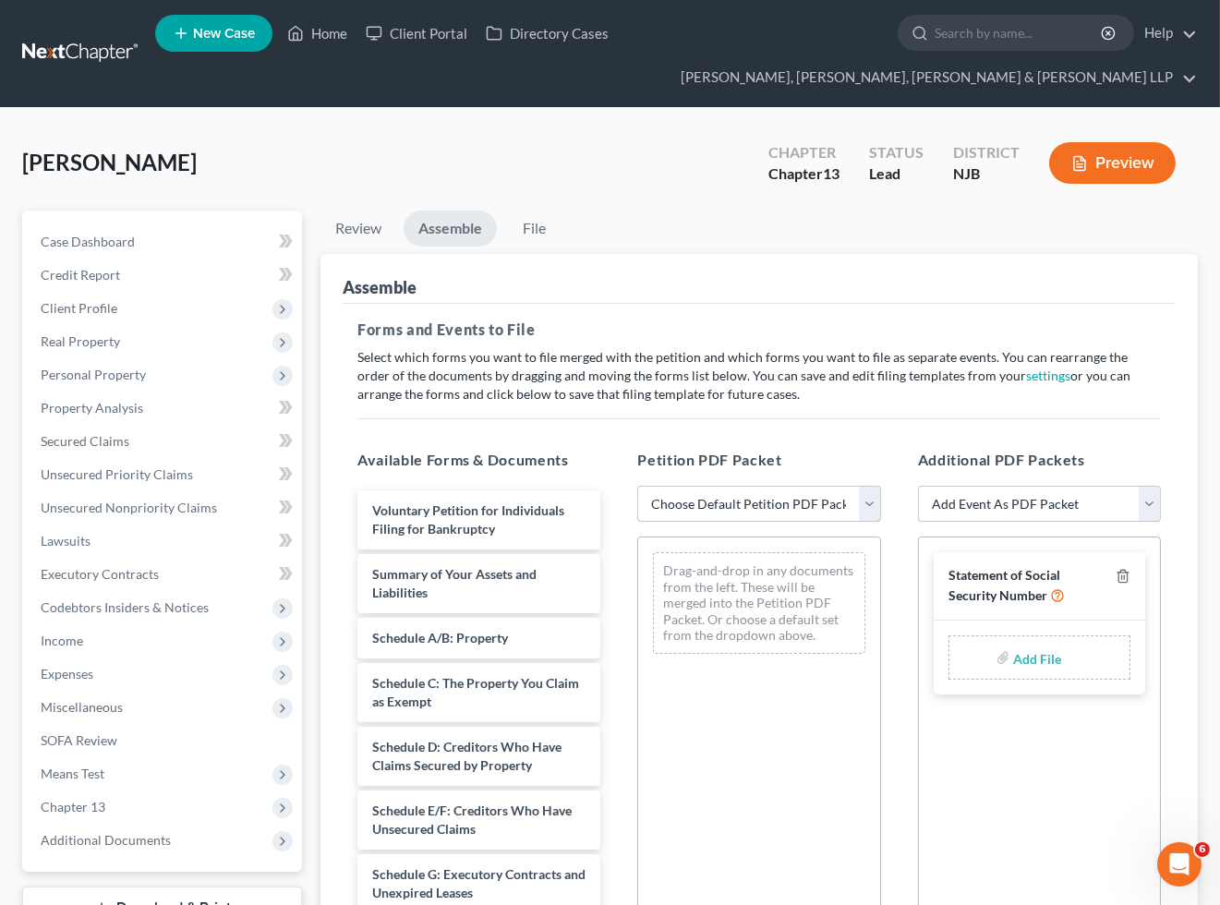
click at [691, 510] on select "Choose Default Petition PDF Packet Complete Bankruptcy Petition (all forms and …" at bounding box center [758, 504] width 243 height 37
click at [637, 486] on select "Choose Default Petition PDF Packet Complete Bankruptcy Petition (all forms and …" at bounding box center [758, 504] width 243 height 37
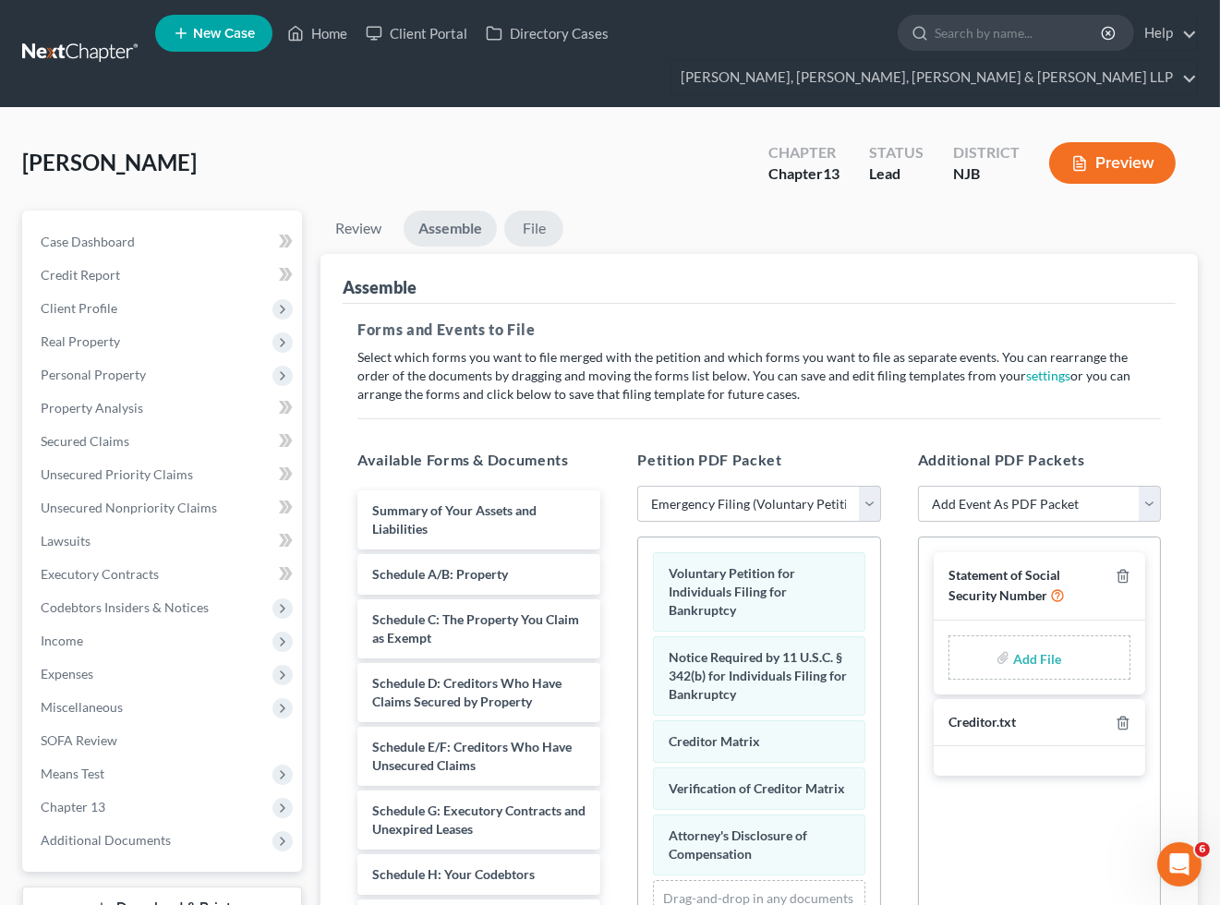
click at [533, 232] on link "File" at bounding box center [533, 229] width 59 height 36
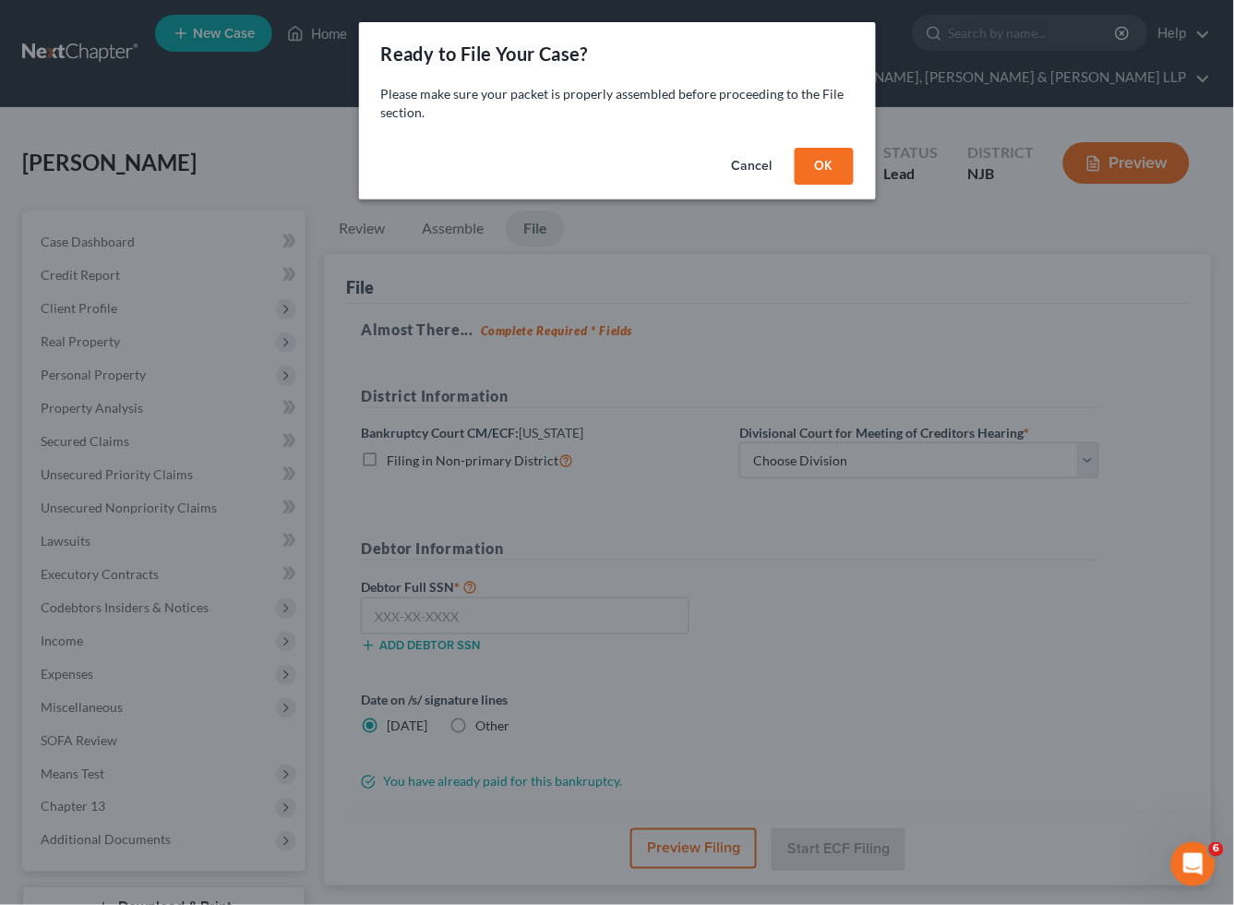
click at [818, 170] on button "OK" at bounding box center [824, 166] width 59 height 37
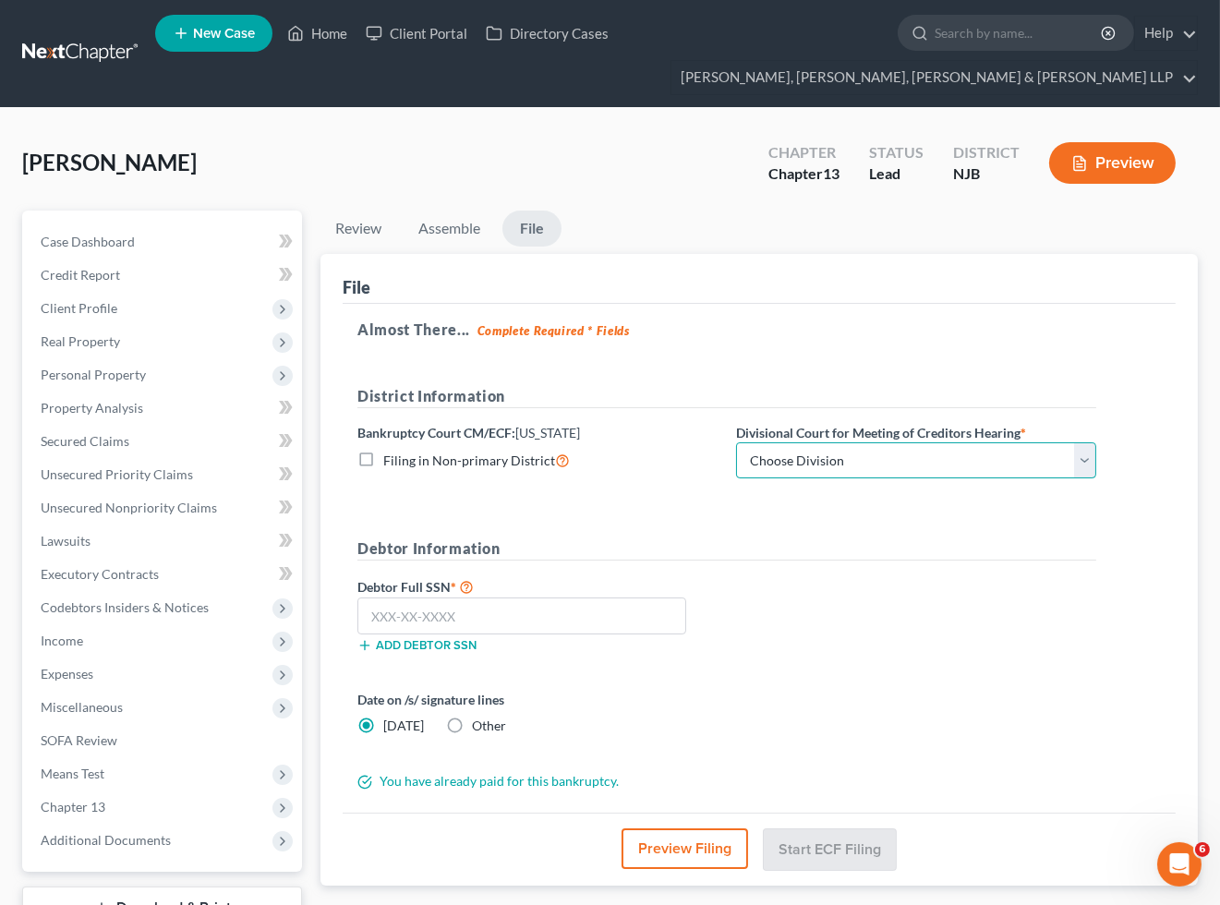
click at [831, 463] on select "Choose Division [GEOGRAPHIC_DATA] [GEOGRAPHIC_DATA]/[GEOGRAPHIC_DATA] [GEOGRAPH…" at bounding box center [916, 460] width 360 height 37
click at [680, 466] on div "Filing in Non-primary District" at bounding box center [537, 460] width 360 height 21
drag, startPoint x: 660, startPoint y: 140, endPoint x: 403, endPoint y: 14, distance: 287.0
click at [660, 140] on div "[PERSON_NAME] Upgraded Chapter Chapter 13 Status [GEOGRAPHIC_DATA] [GEOGRAPHIC_…" at bounding box center [609, 170] width 1175 height 80
drag, startPoint x: 814, startPoint y: 455, endPoint x: 813, endPoint y: 475, distance: 19.4
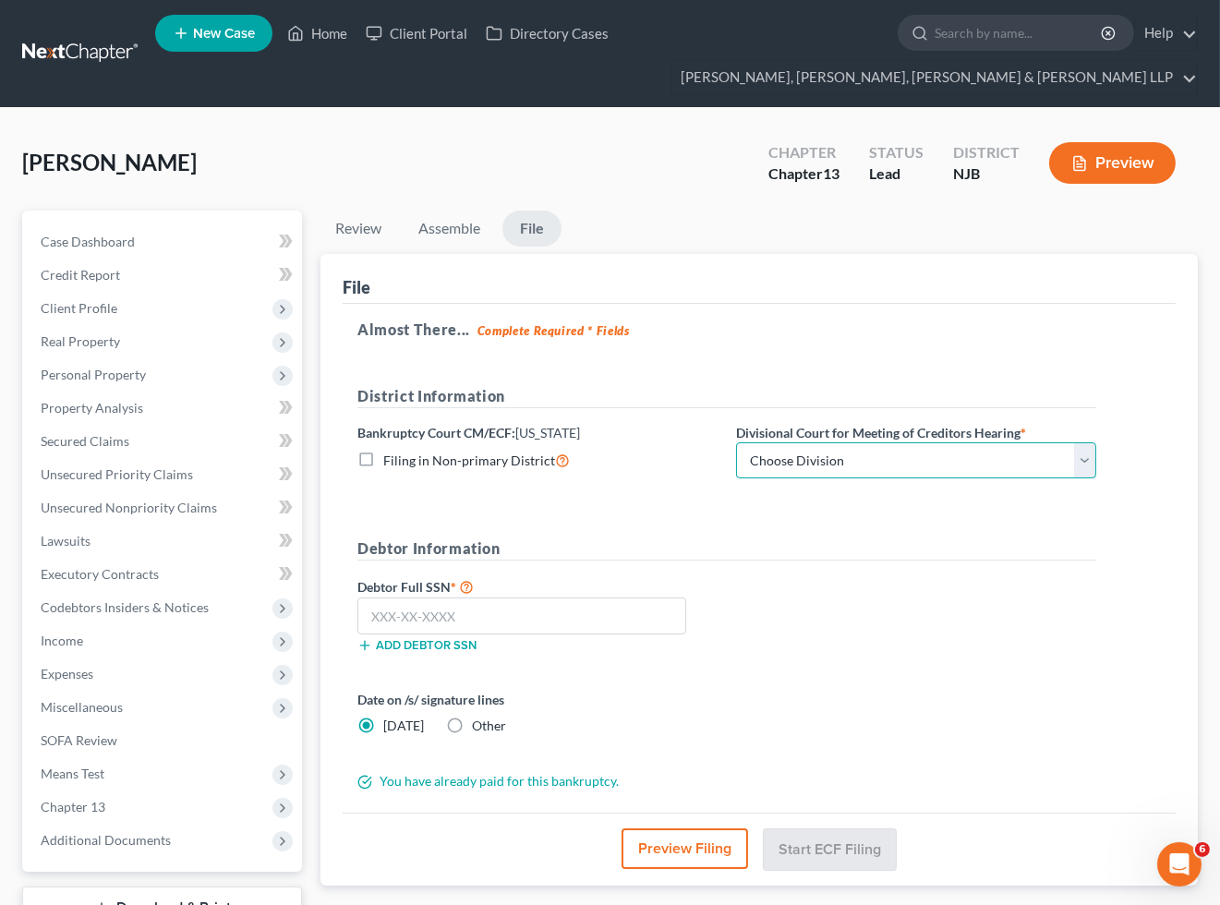
click at [814, 455] on select "Choose Division [GEOGRAPHIC_DATA] [GEOGRAPHIC_DATA]/[GEOGRAPHIC_DATA] [GEOGRAPH…" at bounding box center [916, 460] width 360 height 37
click at [736, 442] on select "Choose Division [GEOGRAPHIC_DATA] [GEOGRAPHIC_DATA]/[GEOGRAPHIC_DATA] [GEOGRAPH…" at bounding box center [916, 460] width 360 height 37
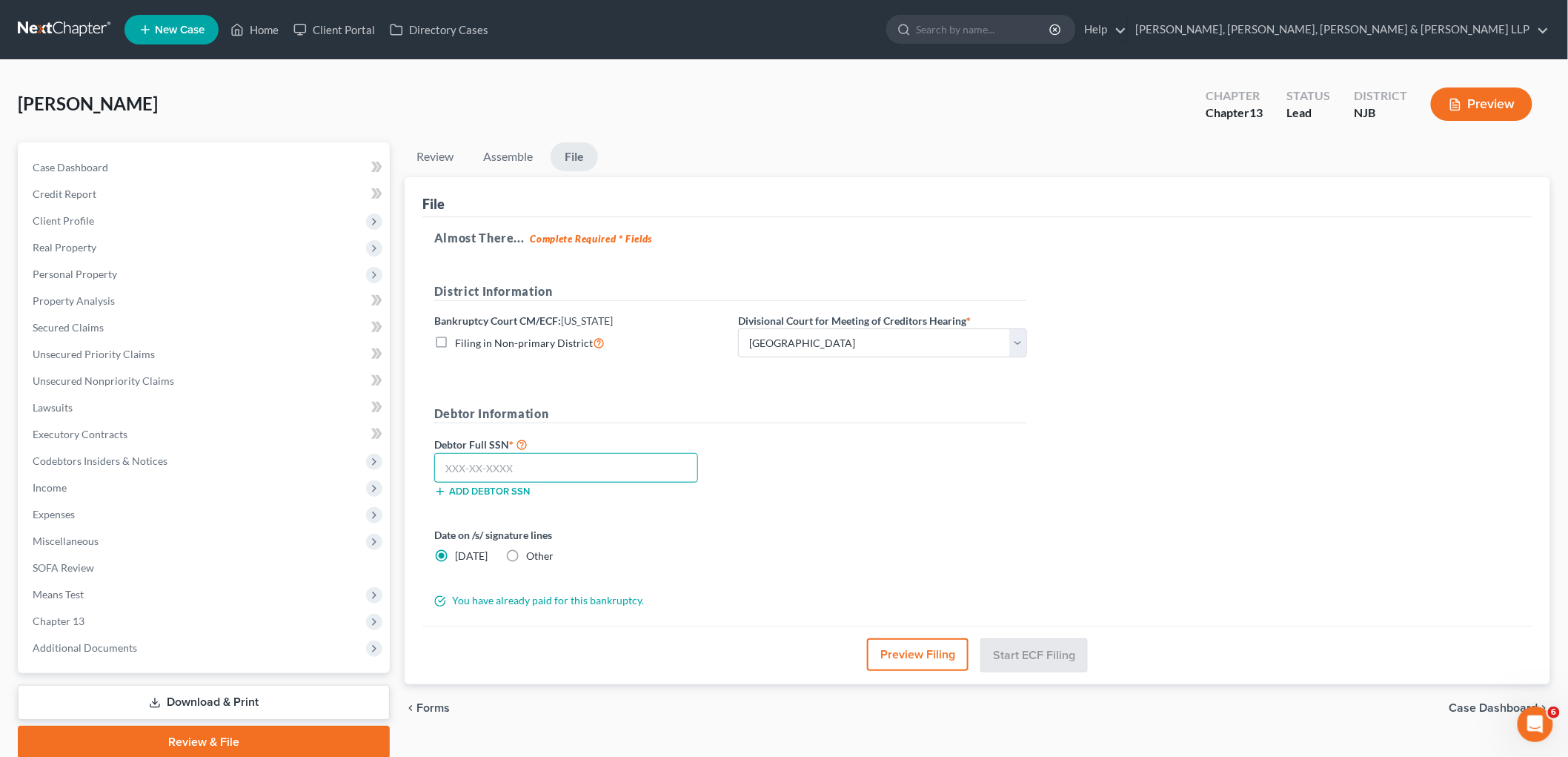
click at [612, 468] on input "text" at bounding box center [566, 467] width 264 height 30
click at [843, 478] on div "Debtor Full SSN * 116-34-1220 Add debtor SSN" at bounding box center [730, 472] width 607 height 74
drag, startPoint x: 534, startPoint y: 470, endPoint x: 420, endPoint y: 467, distance: 114.0
click at [420, 467] on div "File Almost There... Complete Required * Fields District Information Bankruptcy…" at bounding box center [977, 430] width 1145 height 507
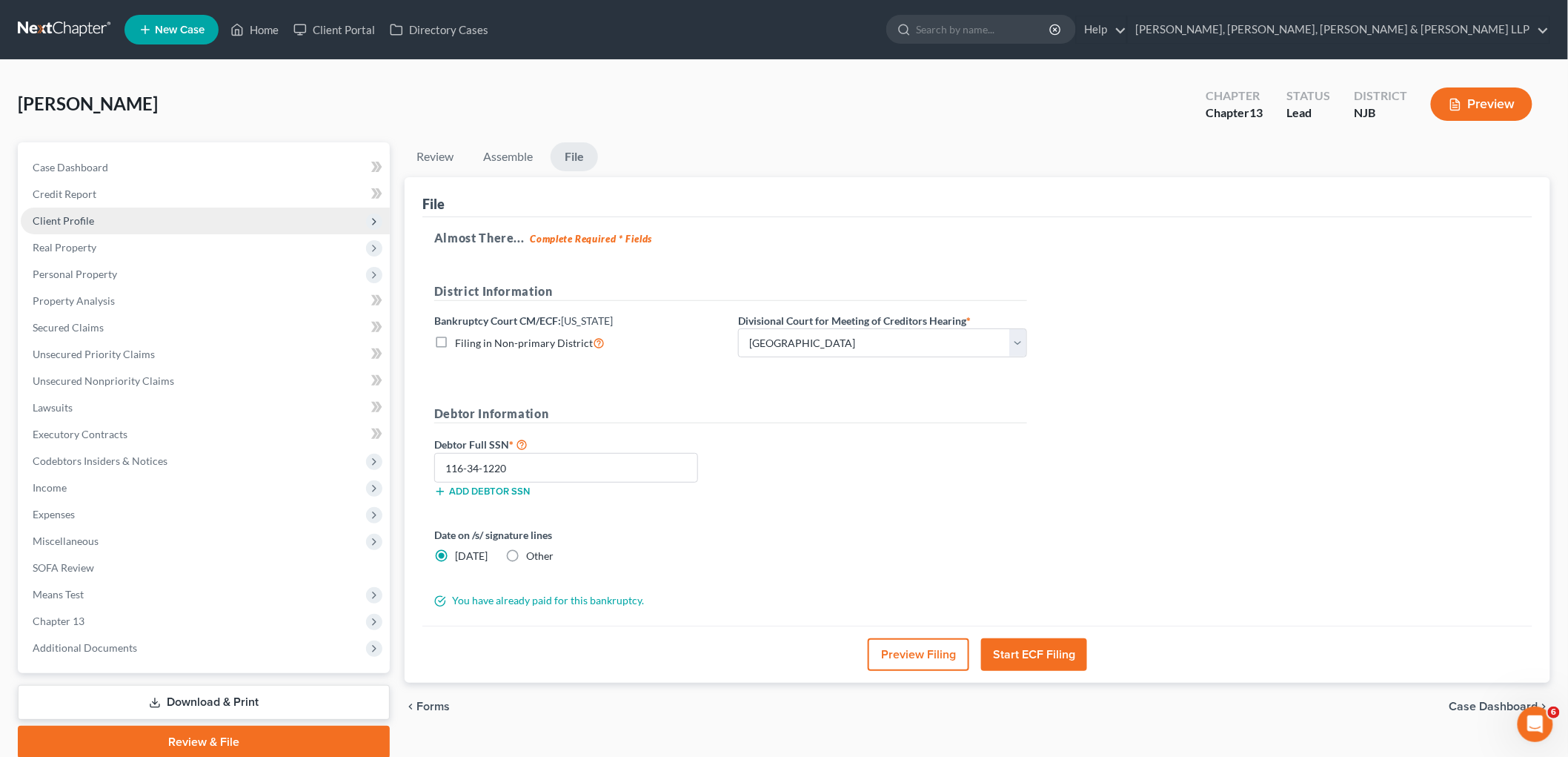
click at [71, 221] on span "Client Profile" at bounding box center [63, 221] width 62 height 13
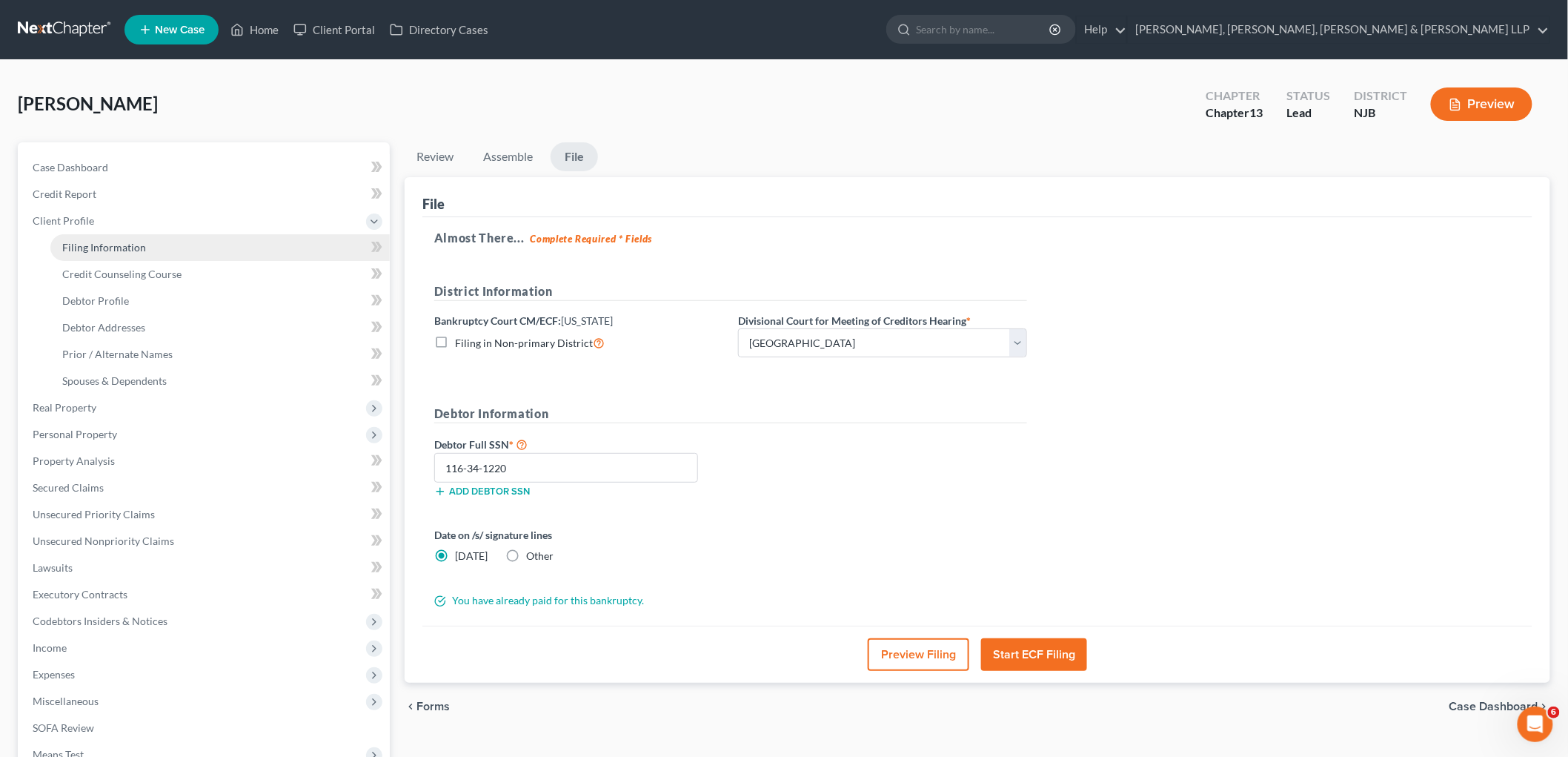
click at [87, 245] on span "Filing Information" at bounding box center [104, 247] width 83 height 13
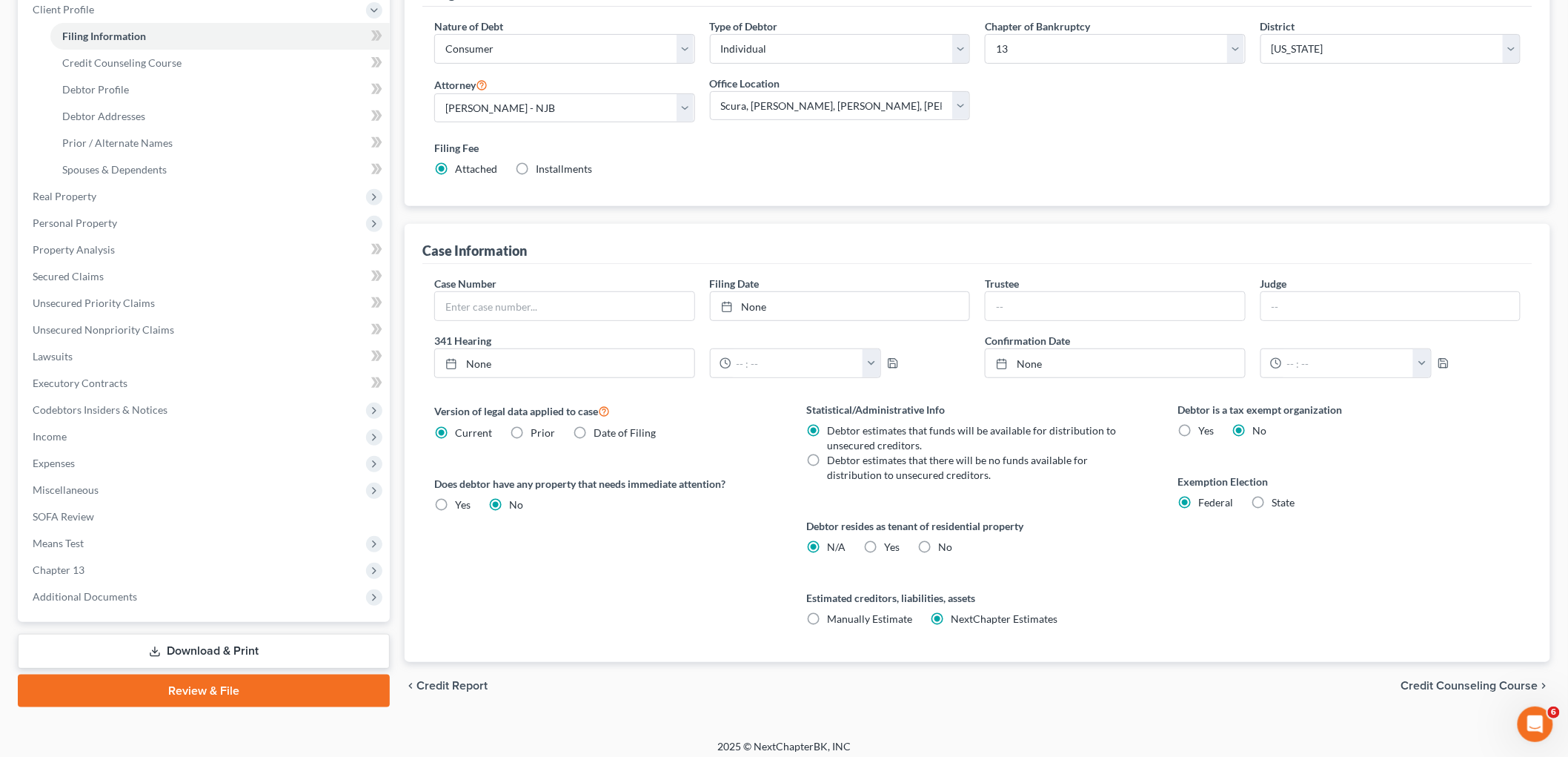
scroll to position [219, 0]
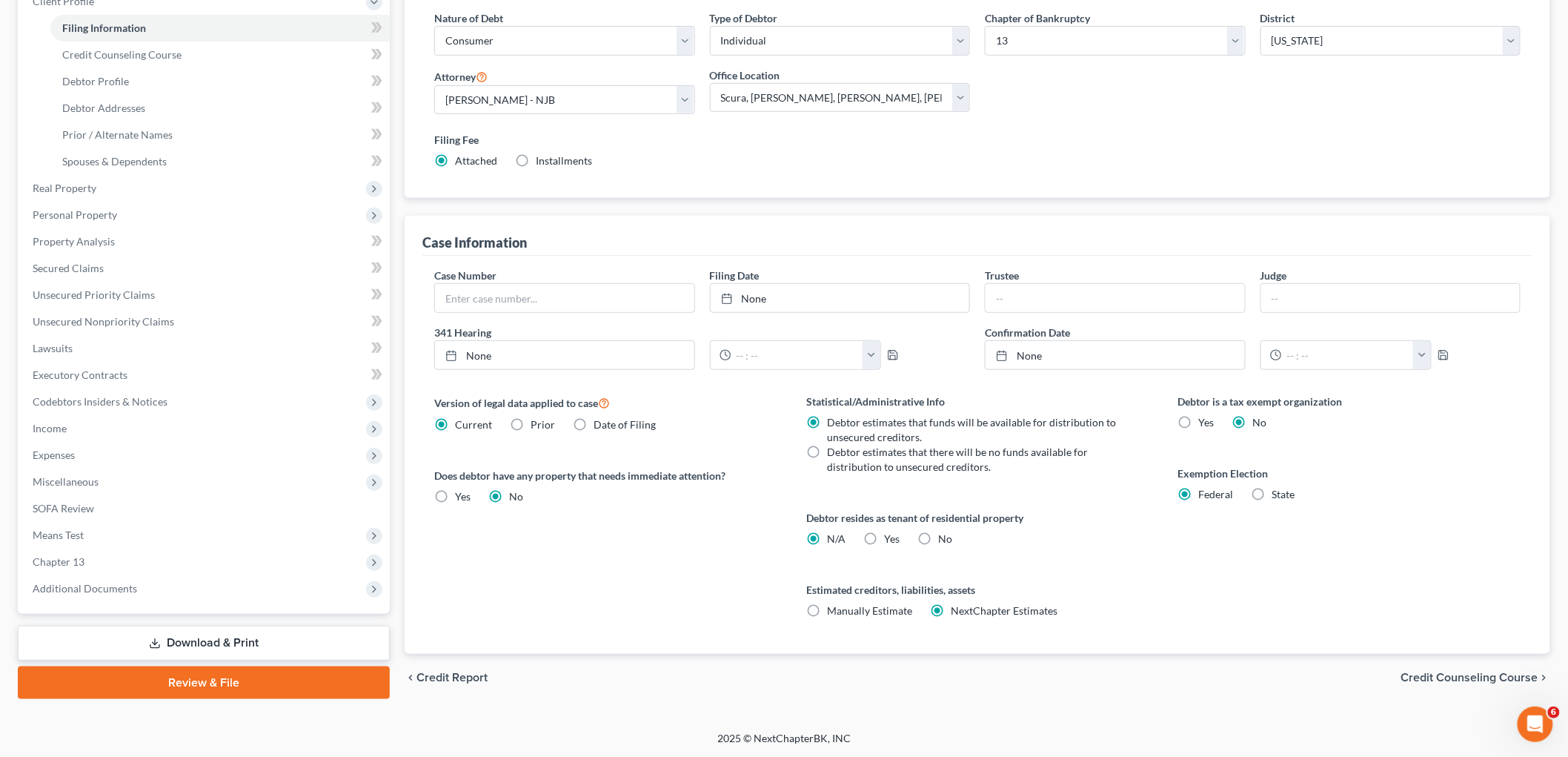
click at [177, 674] on link "Review & File" at bounding box center [203, 682] width 372 height 33
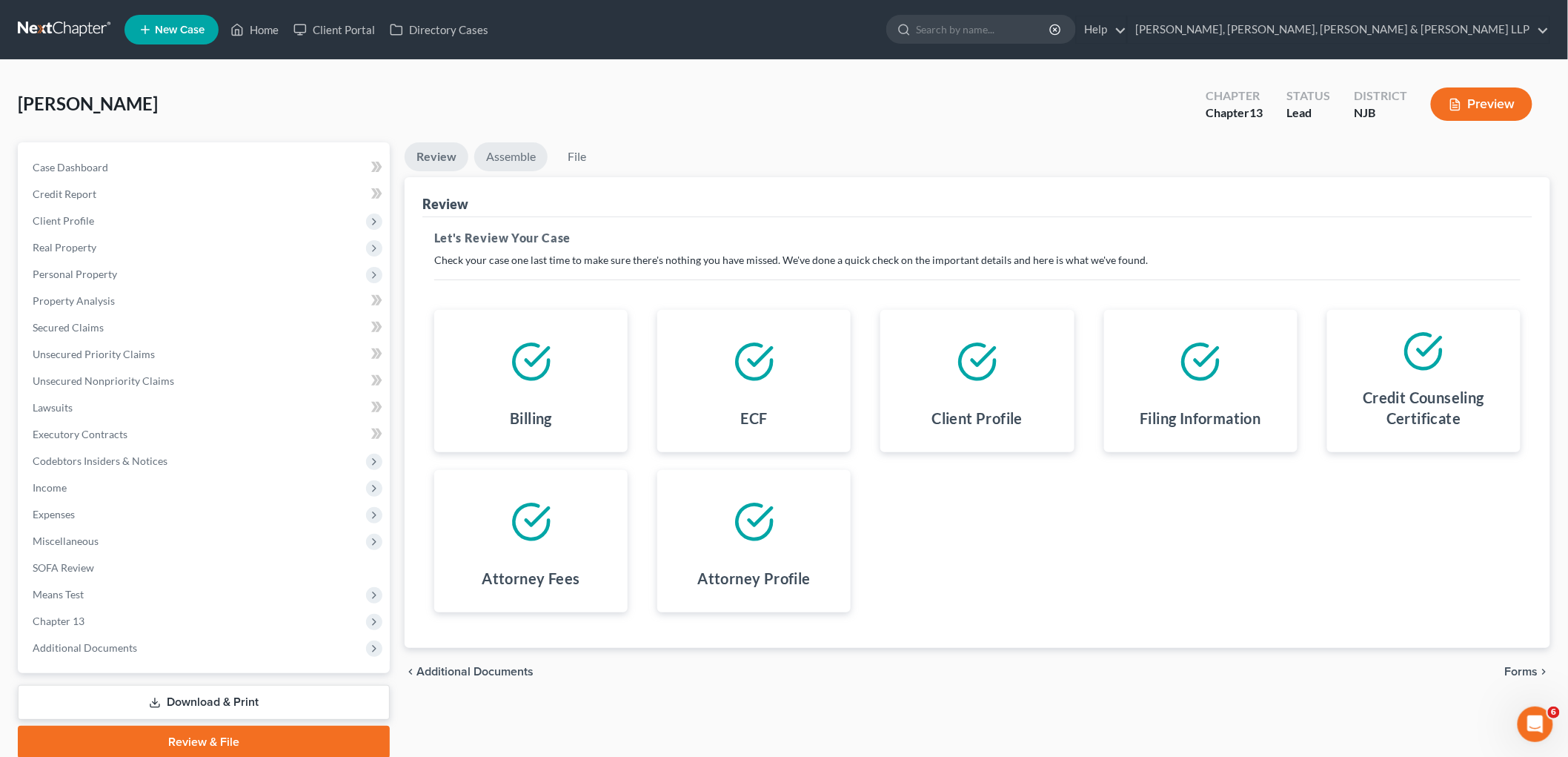
click at [514, 156] on link "Assemble" at bounding box center [510, 157] width 73 height 29
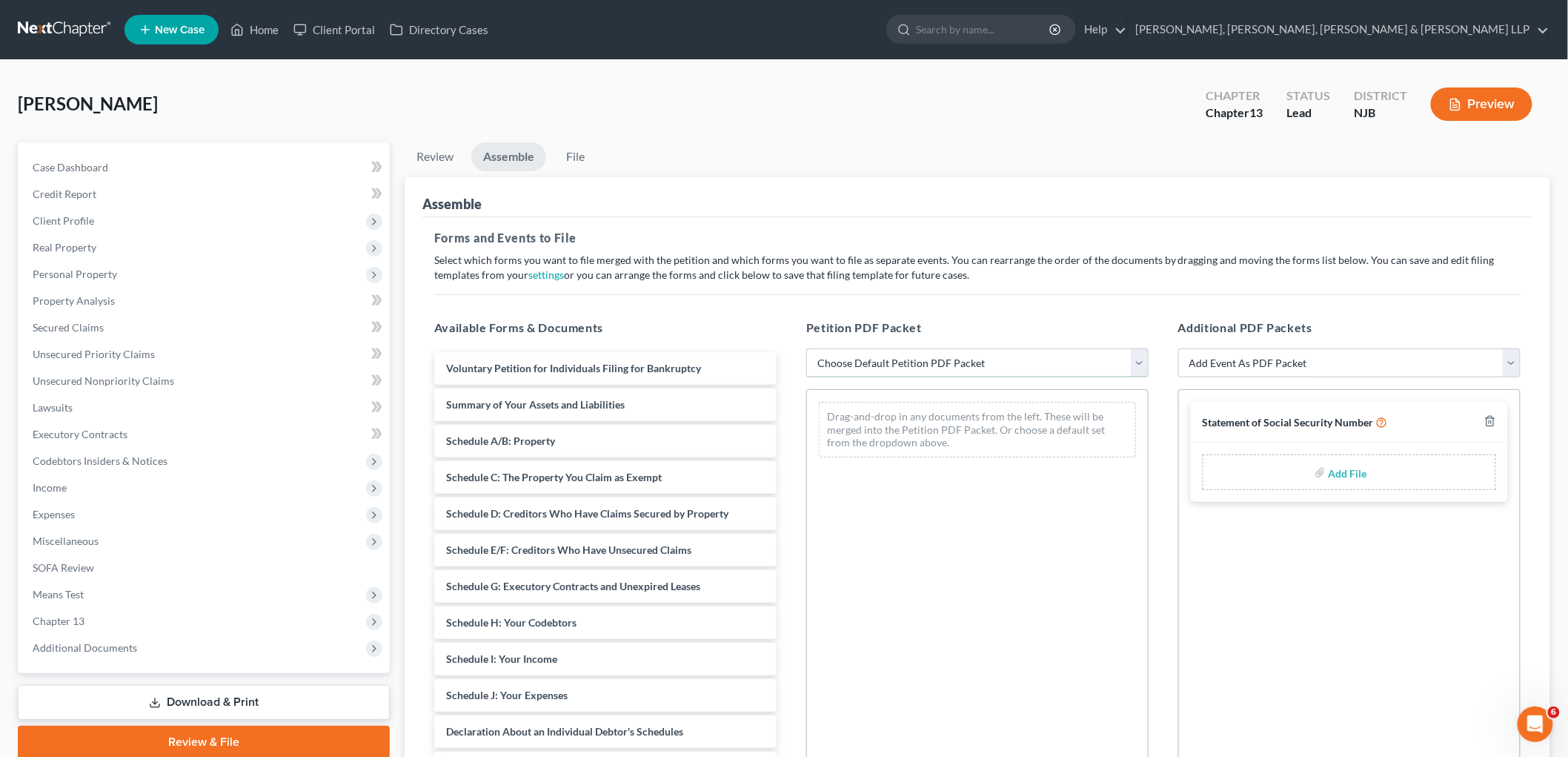
click at [971, 368] on select "Choose Default Petition PDF Packet Complete Bankruptcy Petition (all forms and …" at bounding box center [977, 363] width 343 height 30
click at [806, 348] on select "Choose Default Petition PDF Packet Complete Bankruptcy Petition (all forms and …" at bounding box center [977, 363] width 343 height 30
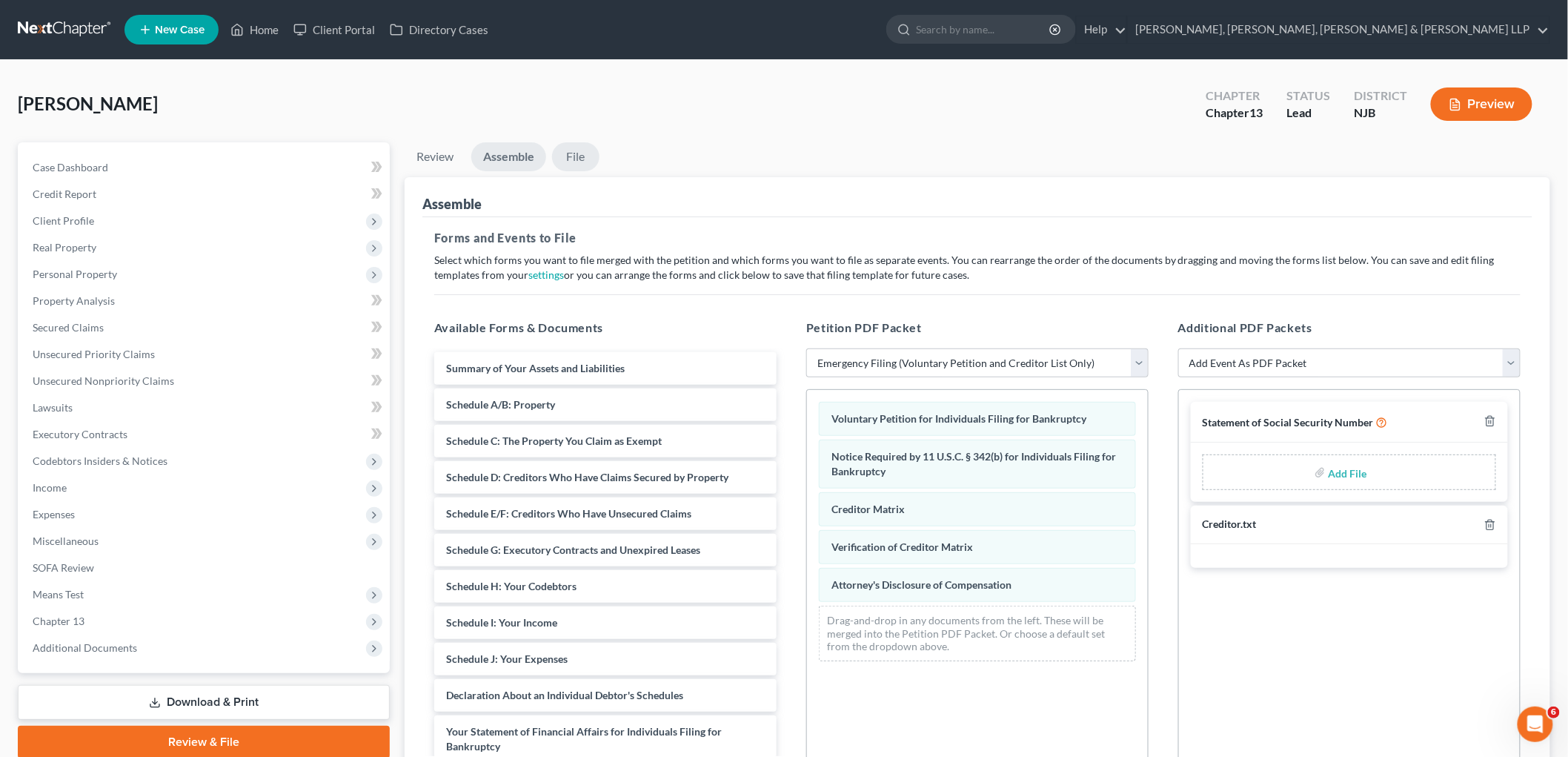
click at [581, 158] on link "File" at bounding box center [575, 157] width 47 height 29
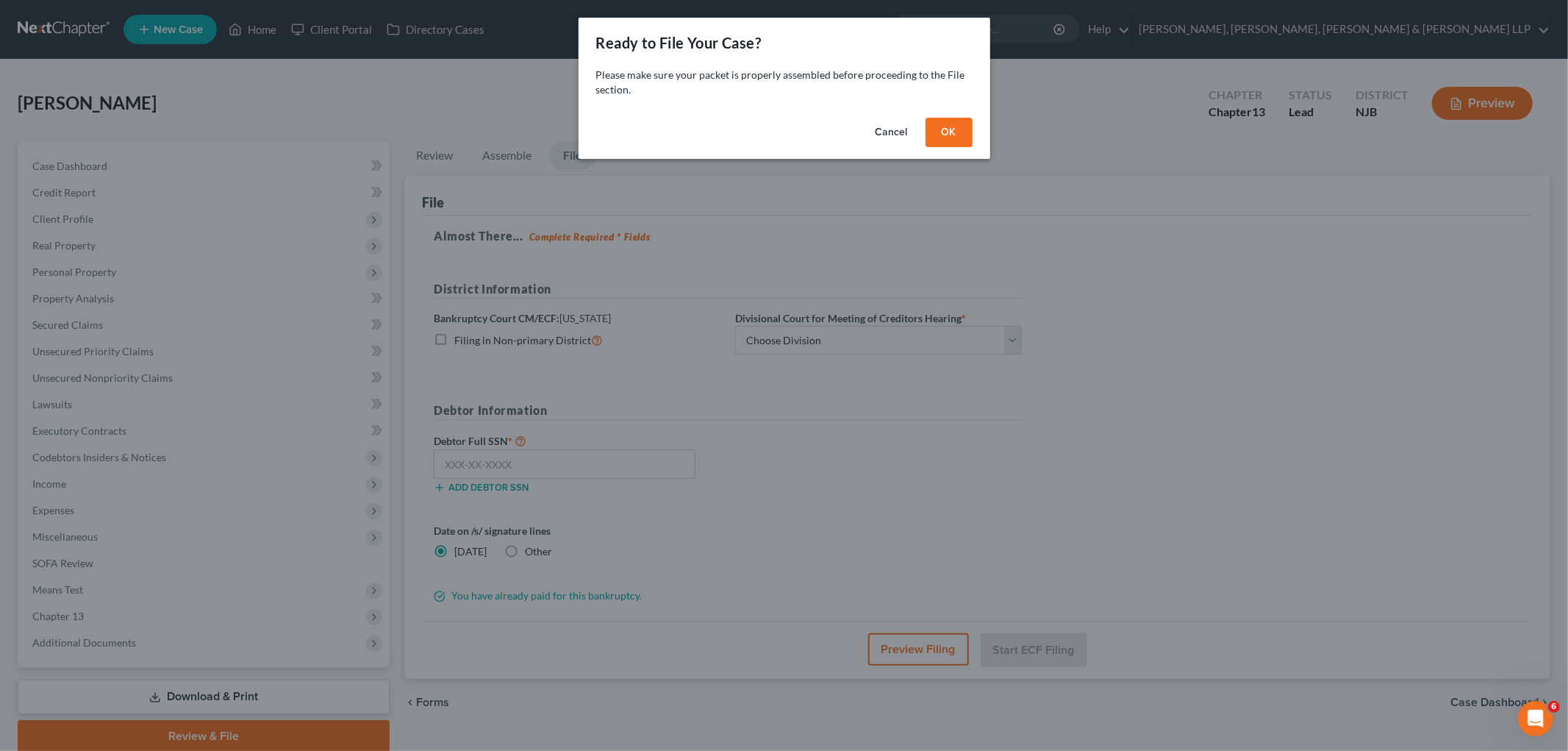
click at [942, 127] on button "OK" at bounding box center [948, 132] width 47 height 29
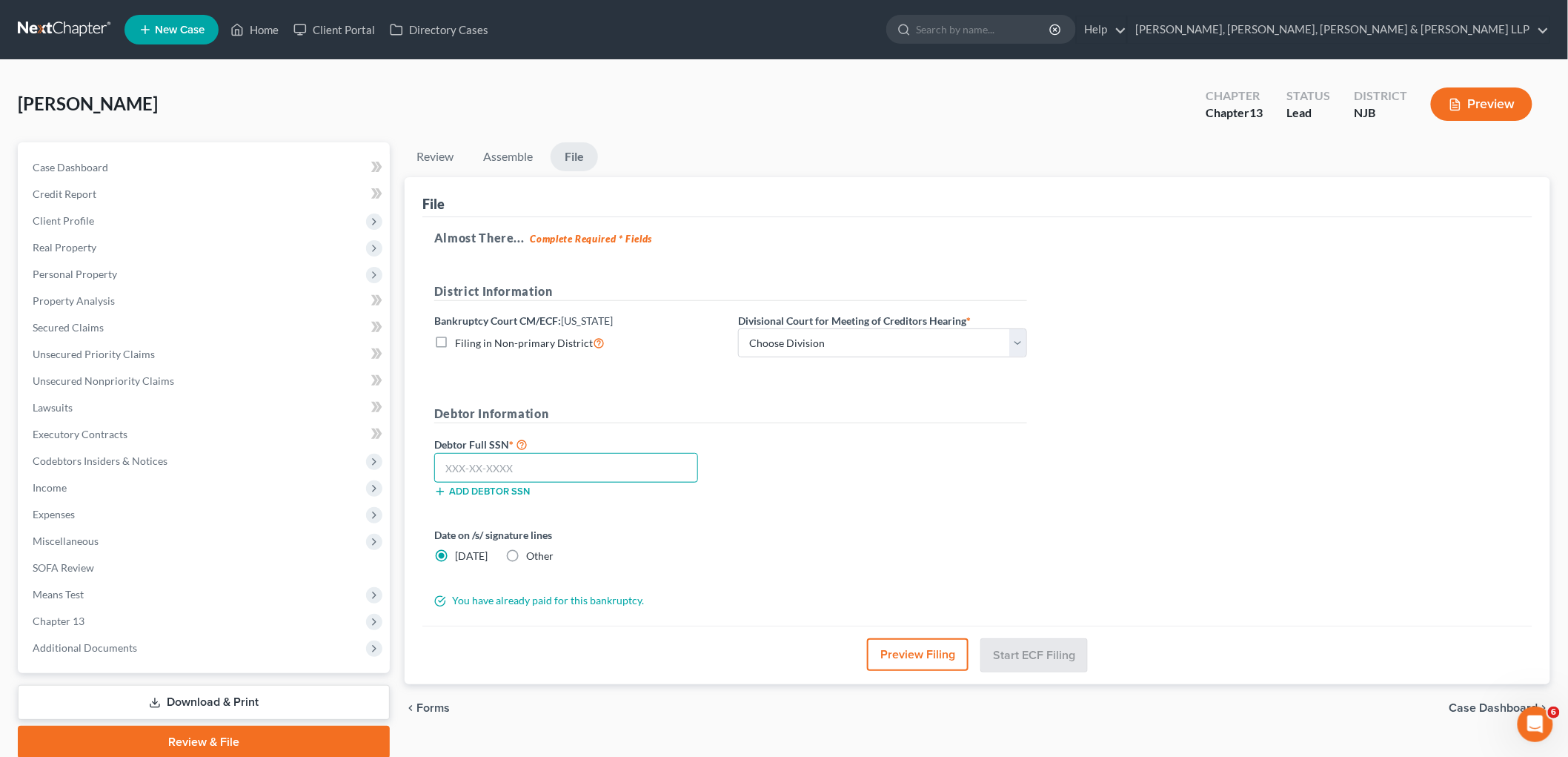
click at [546, 472] on input "text" at bounding box center [566, 467] width 264 height 30
paste input "116-34-1220"
drag, startPoint x: 800, startPoint y: 338, endPoint x: 795, endPoint y: 356, distance: 18.7
click at [800, 337] on select "Choose Division [GEOGRAPHIC_DATA] [GEOGRAPHIC_DATA]/[GEOGRAPHIC_DATA] [GEOGRAPH…" at bounding box center [883, 343] width 289 height 30
click at [738, 328] on select "Choose Division [GEOGRAPHIC_DATA] [GEOGRAPHIC_DATA]/[GEOGRAPHIC_DATA] [GEOGRAPH…" at bounding box center [883, 343] width 289 height 30
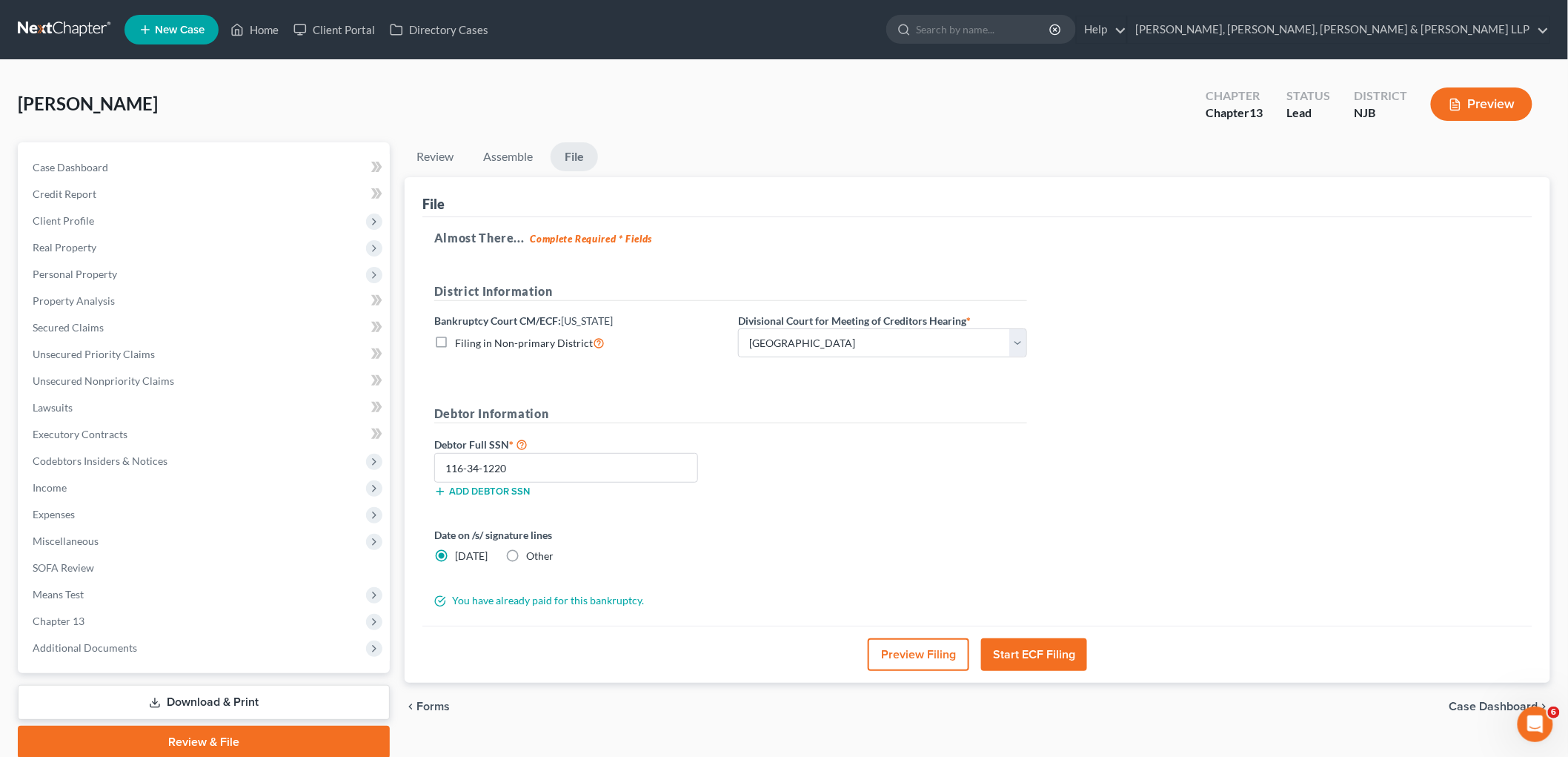
click at [774, 523] on form "District Information Bankruptcy Court CM/ECF: [US_STATE] Filing in Non-primary …" at bounding box center [730, 446] width 593 height 326
click at [821, 455] on div "Debtor Full SSN * 116-34-1220 Add debtor SSN" at bounding box center [730, 472] width 607 height 74
click at [989, 657] on button "Start ECF Filing" at bounding box center [1034, 654] width 106 height 33
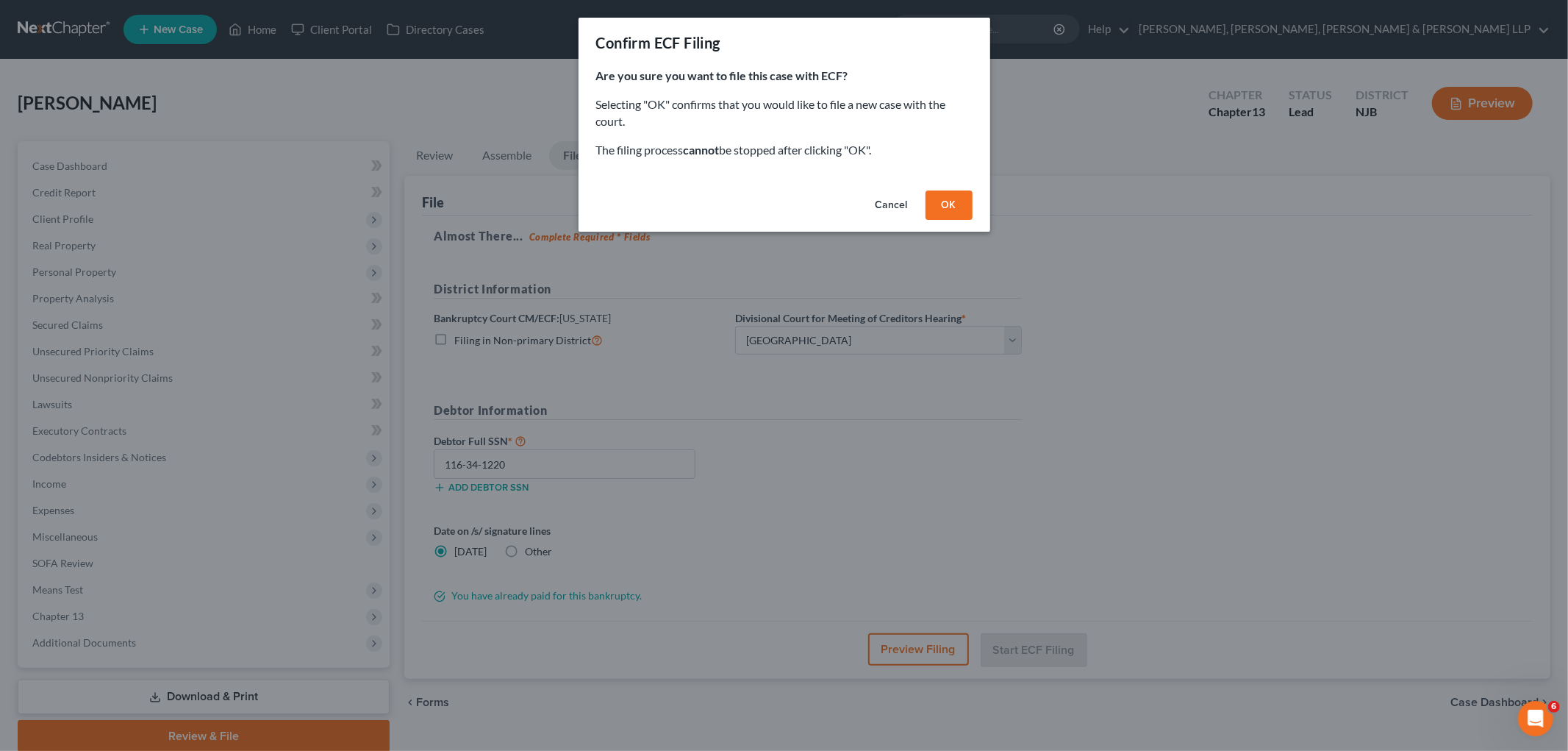
click at [959, 202] on button "OK" at bounding box center [948, 205] width 47 height 29
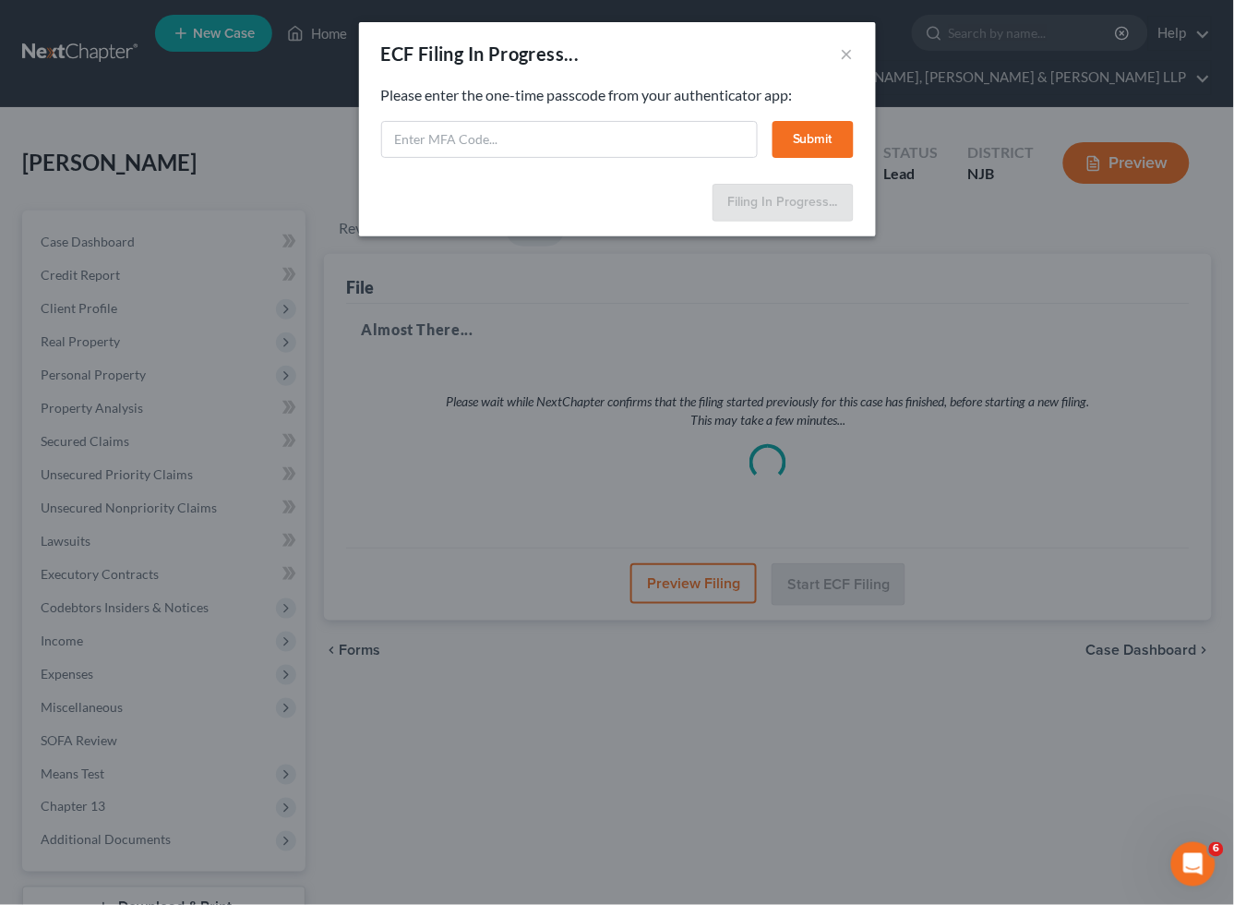
click at [759, 40] on div "ECF Filing In Progress... ×" at bounding box center [617, 53] width 517 height 63
click at [593, 133] on input "text" at bounding box center [569, 139] width 377 height 37
click at [818, 143] on button "Submit" at bounding box center [813, 139] width 81 height 37
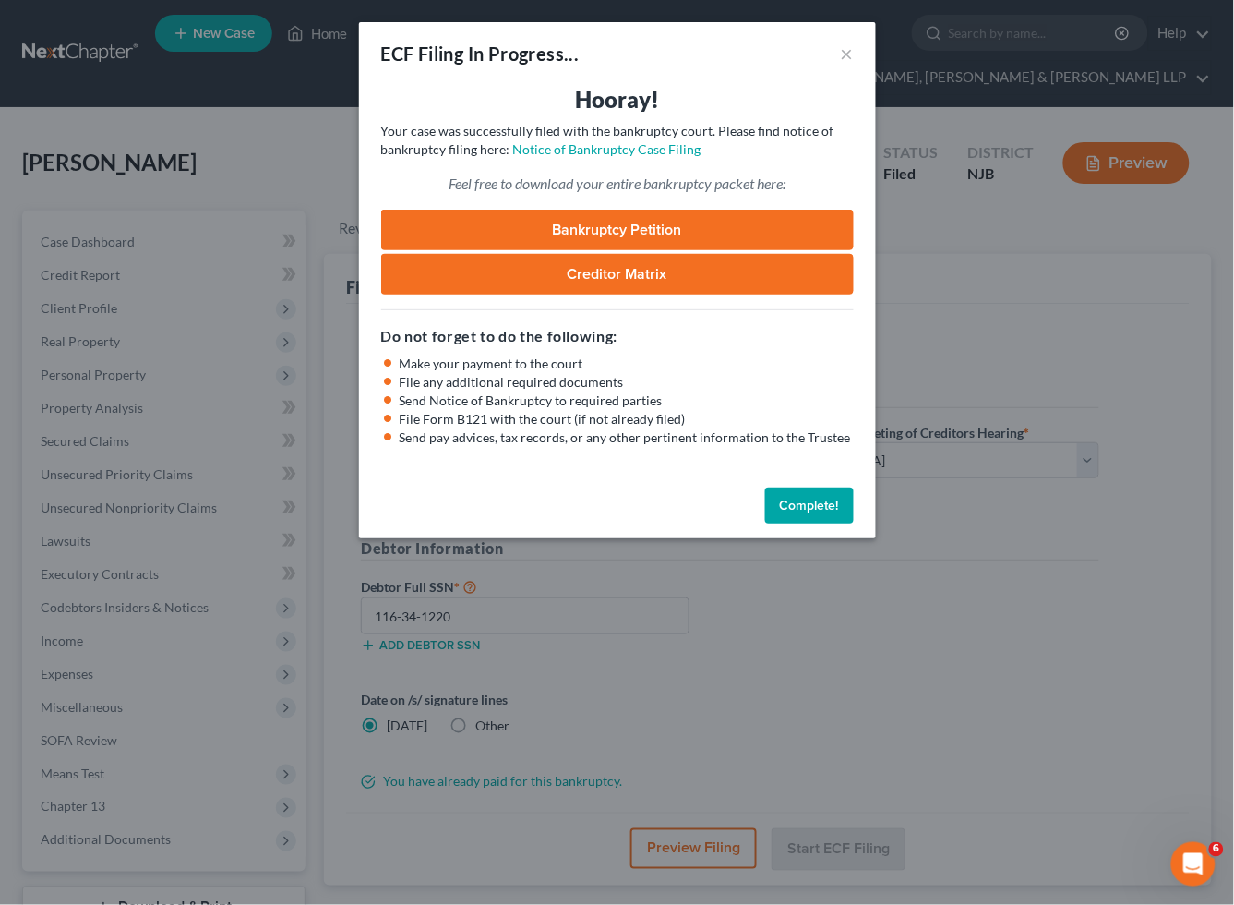
drag, startPoint x: 816, startPoint y: 502, endPoint x: 157, endPoint y: 482, distance: 659.5
click at [816, 502] on button "Complete!" at bounding box center [809, 505] width 89 height 37
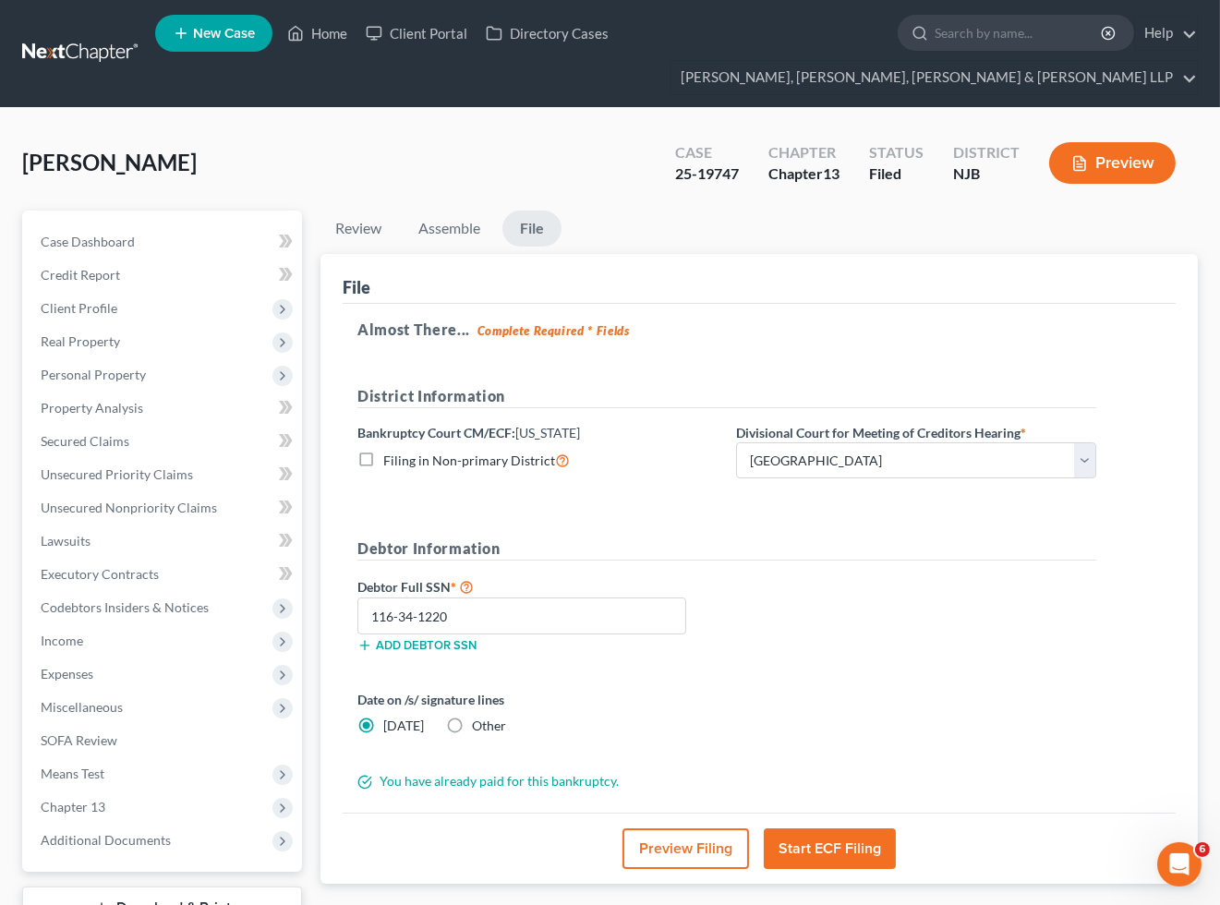
drag, startPoint x: 954, startPoint y: 235, endPoint x: 683, endPoint y: 464, distance: 355.0
click at [954, 235] on ul "Review Assemble File" at bounding box center [758, 232] width 877 height 43
drag, startPoint x: 737, startPoint y: 174, endPoint x: 675, endPoint y: 174, distance: 61.9
click at [675, 174] on div "Case 25-19747" at bounding box center [706, 165] width 93 height 54
copy div "25-19747"
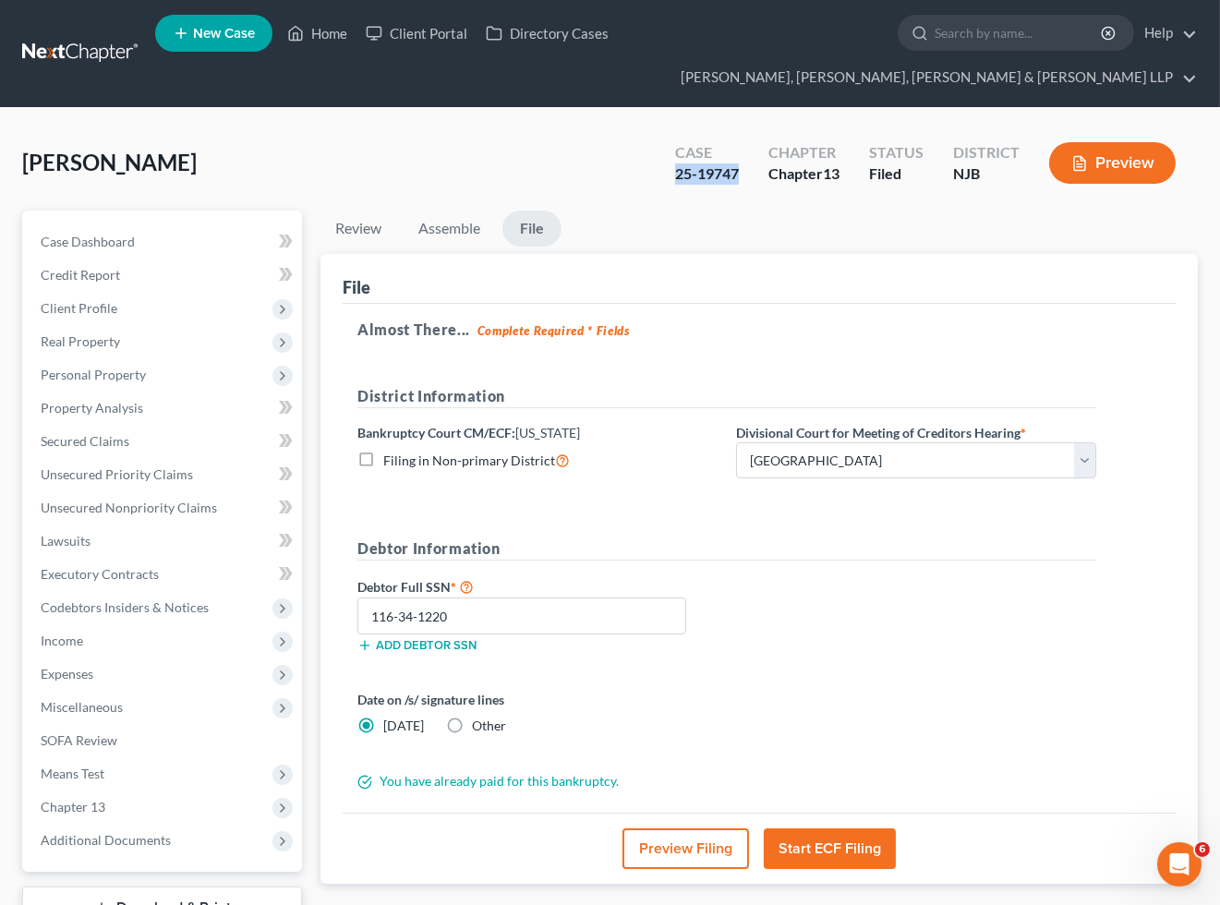
copy div "25-19747"
drag, startPoint x: 75, startPoint y: 535, endPoint x: 492, endPoint y: 564, distance: 418.3
click at [75, 534] on span "Lawsuits" at bounding box center [66, 541] width 50 height 16
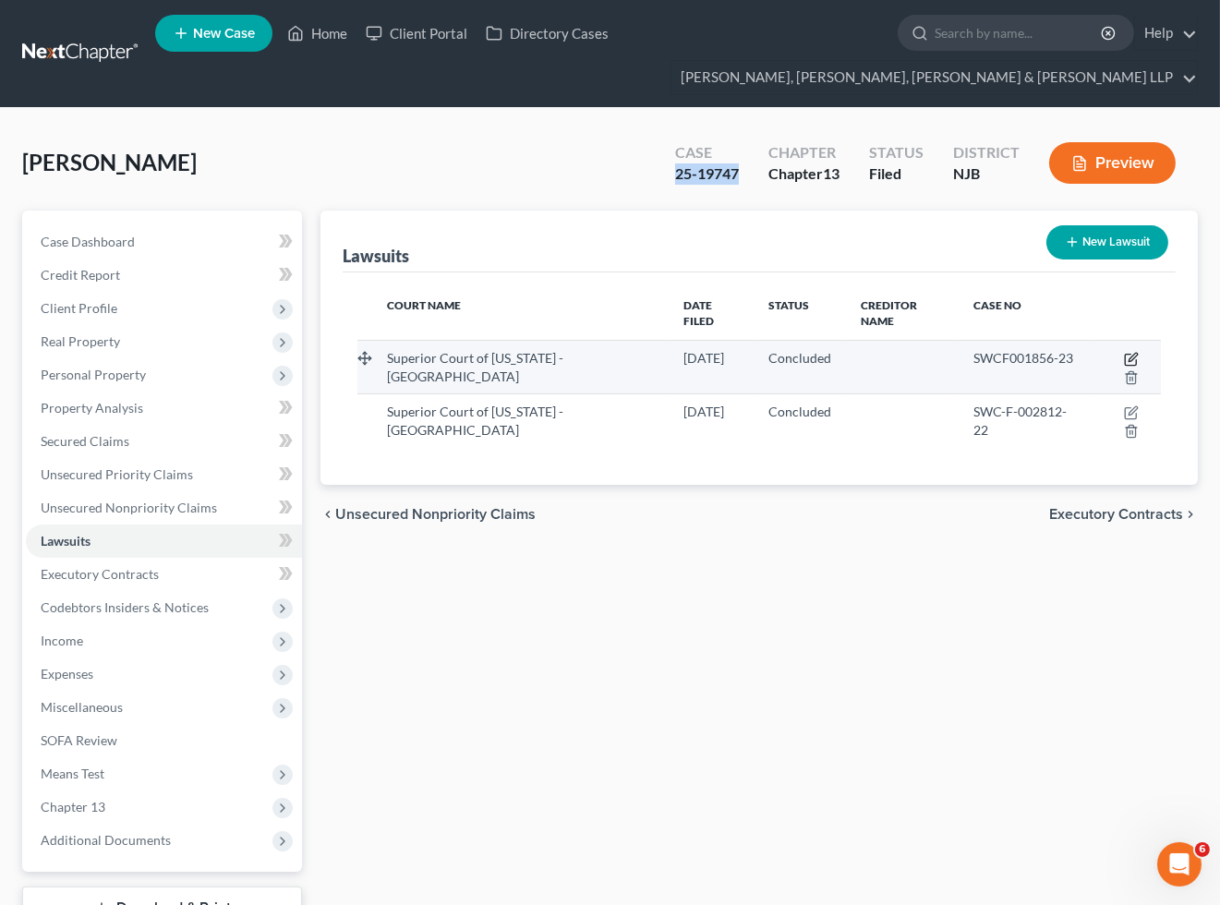
click at [1129, 355] on icon "button" at bounding box center [1130, 360] width 11 height 11
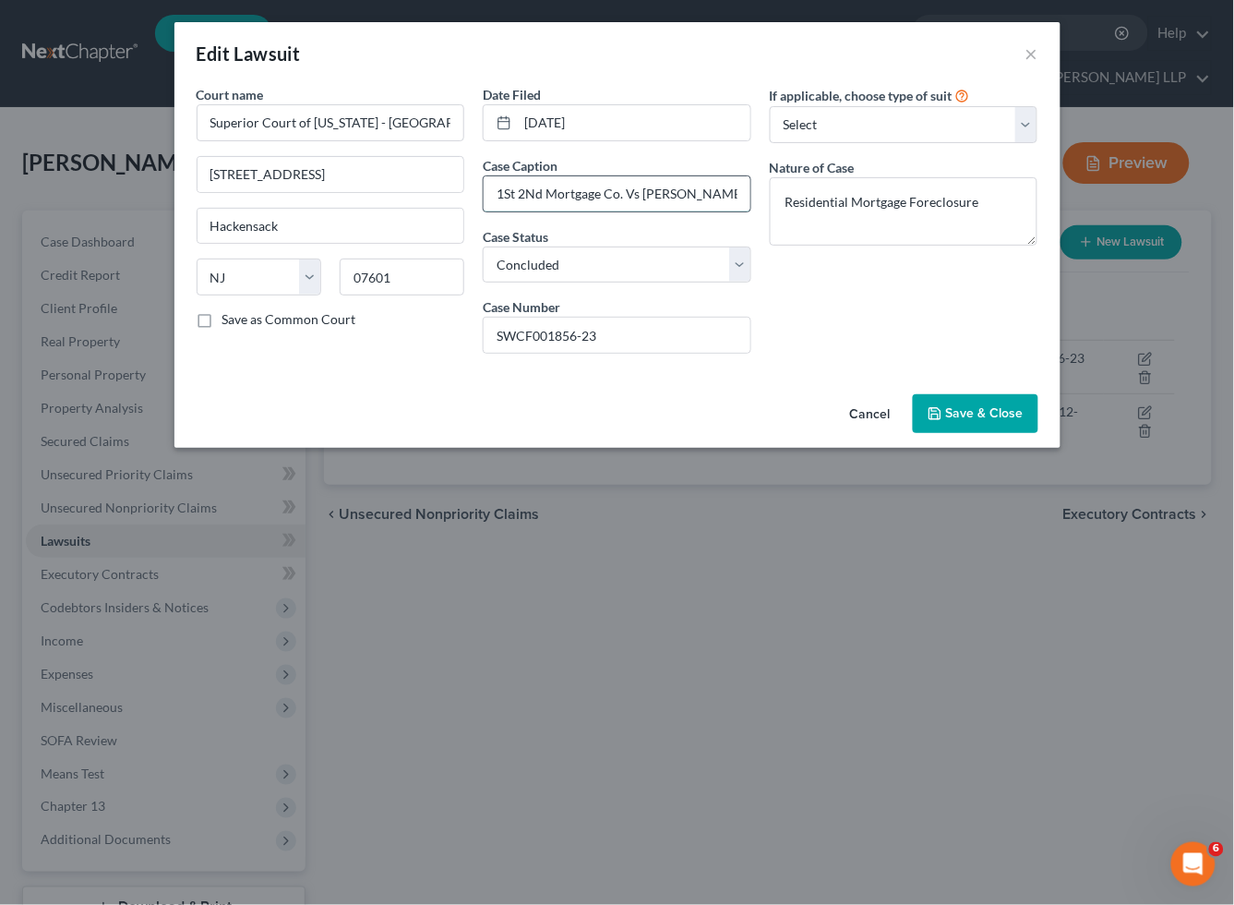
click at [560, 186] on input "1St 2Nd Mortgage Co. Vs [PERSON_NAME]" at bounding box center [617, 193] width 267 height 35
drag, startPoint x: 715, startPoint y: 189, endPoint x: 484, endPoint y: 189, distance: 230.8
click at [484, 189] on input "1St 2Nd Mortgage Co. Vs [PERSON_NAME]" at bounding box center [617, 193] width 267 height 35
drag, startPoint x: 619, startPoint y: 332, endPoint x: 496, endPoint y: 331, distance: 122.8
click at [496, 331] on input "SWCF001856-23" at bounding box center [617, 335] width 267 height 35
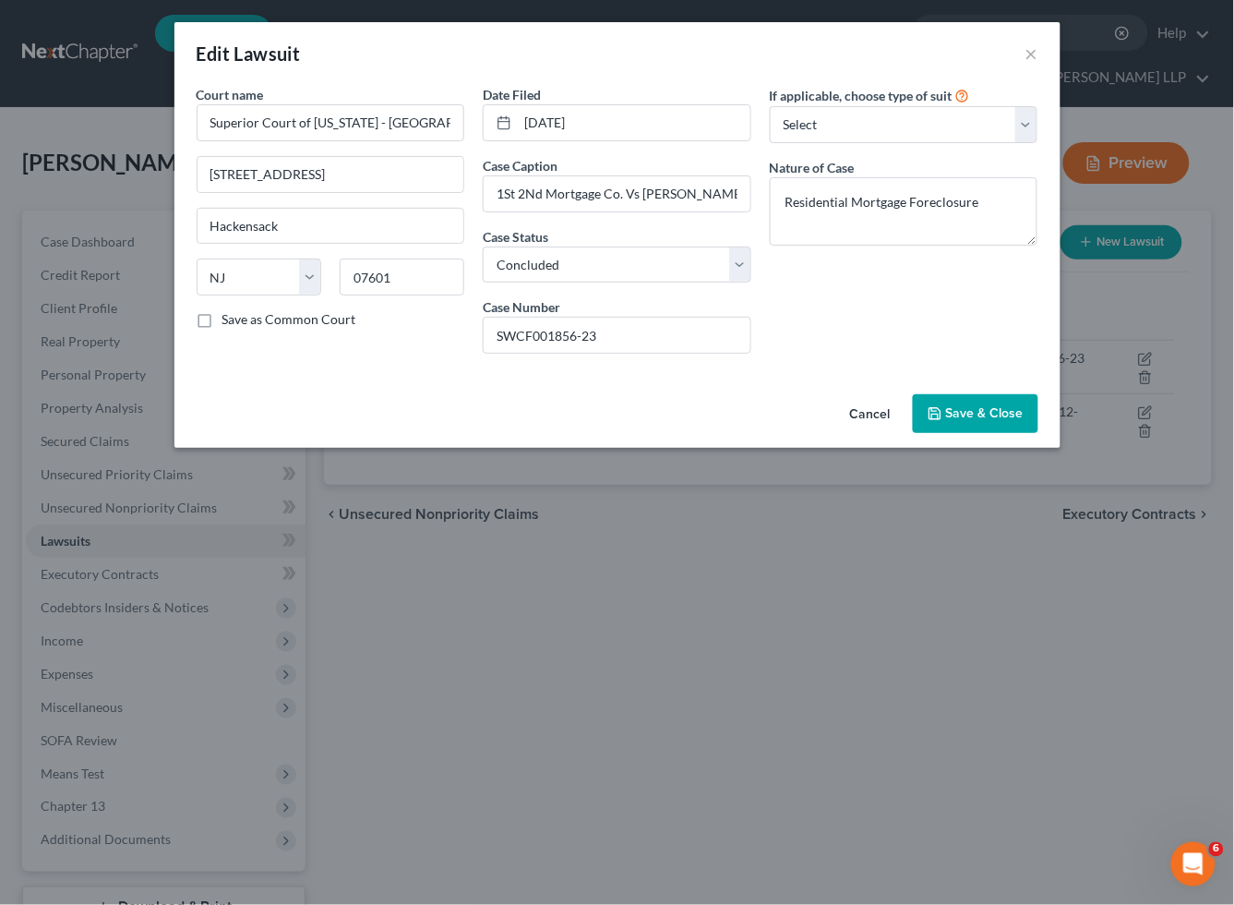
click at [860, 411] on button "Cancel" at bounding box center [871, 414] width 70 height 37
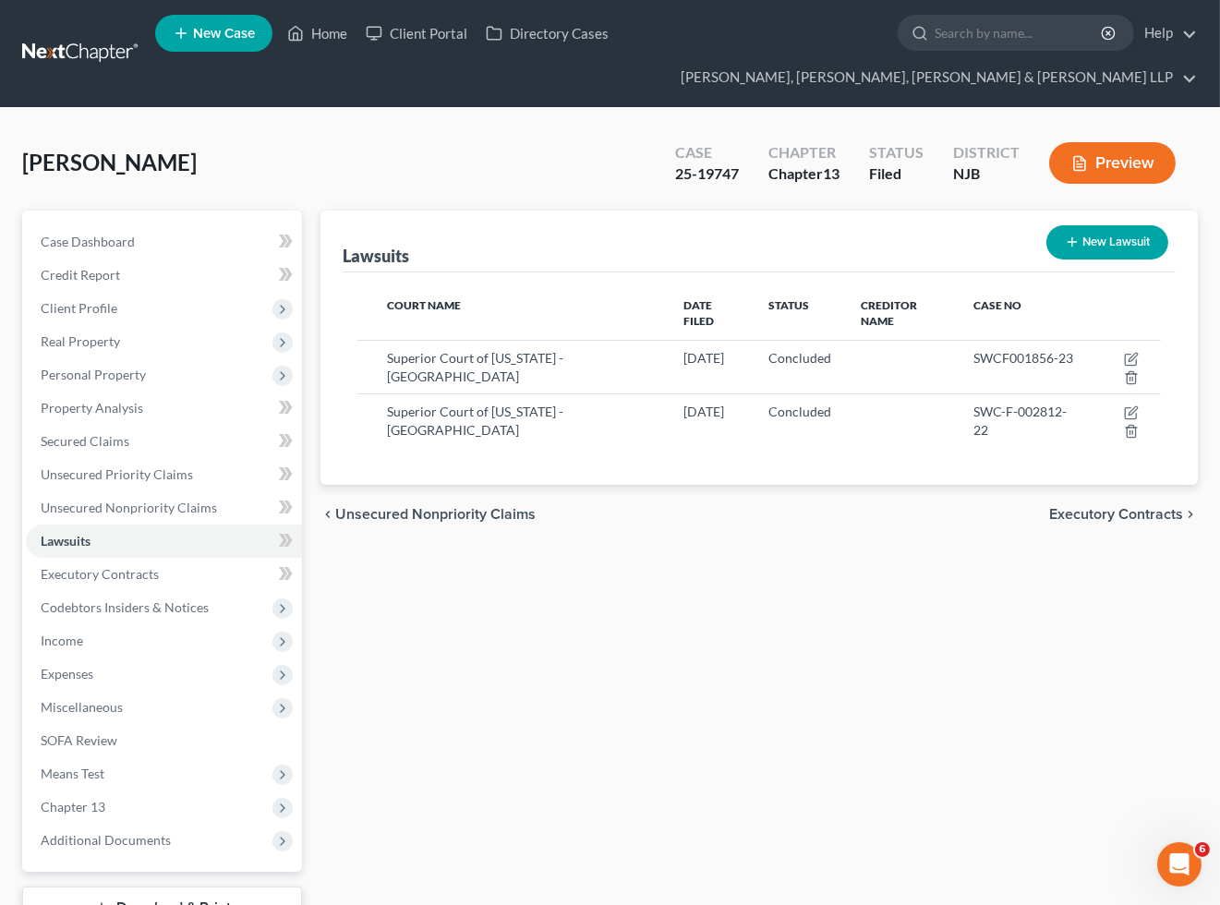
drag, startPoint x: 530, startPoint y: 654, endPoint x: 964, endPoint y: 527, distance: 452.0
click at [530, 654] on div "Lawsuits New Lawsuit Court Name Date Filed Status Creditor Name Case No Superio…" at bounding box center [759, 594] width 896 height 767
click at [316, 32] on link "Home" at bounding box center [317, 33] width 78 height 33
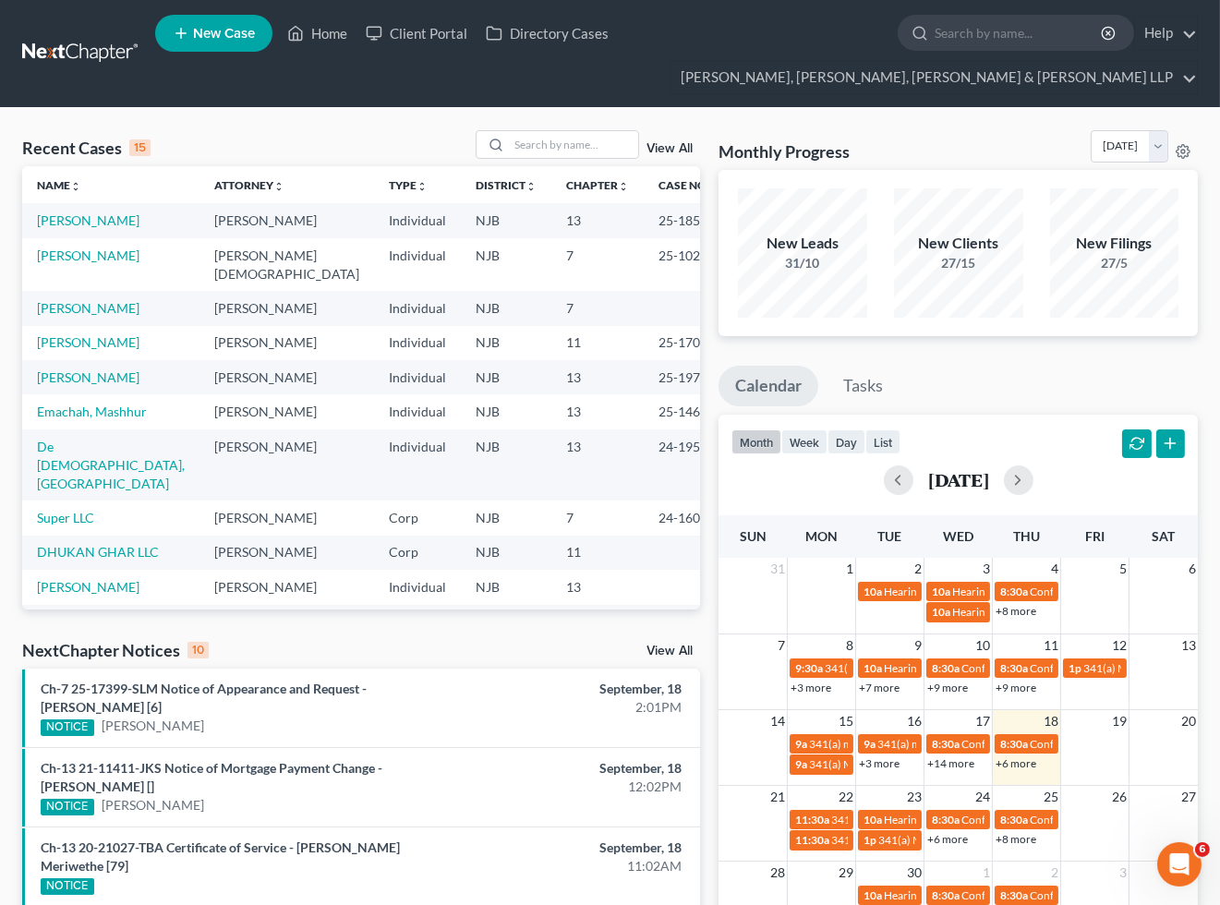
click at [918, 135] on div "Monthly Progress Bankruptcy Bankruptcy [DATE] [DATE] [DATE] [DATE] [DATE] [DATE…" at bounding box center [957, 150] width 479 height 40
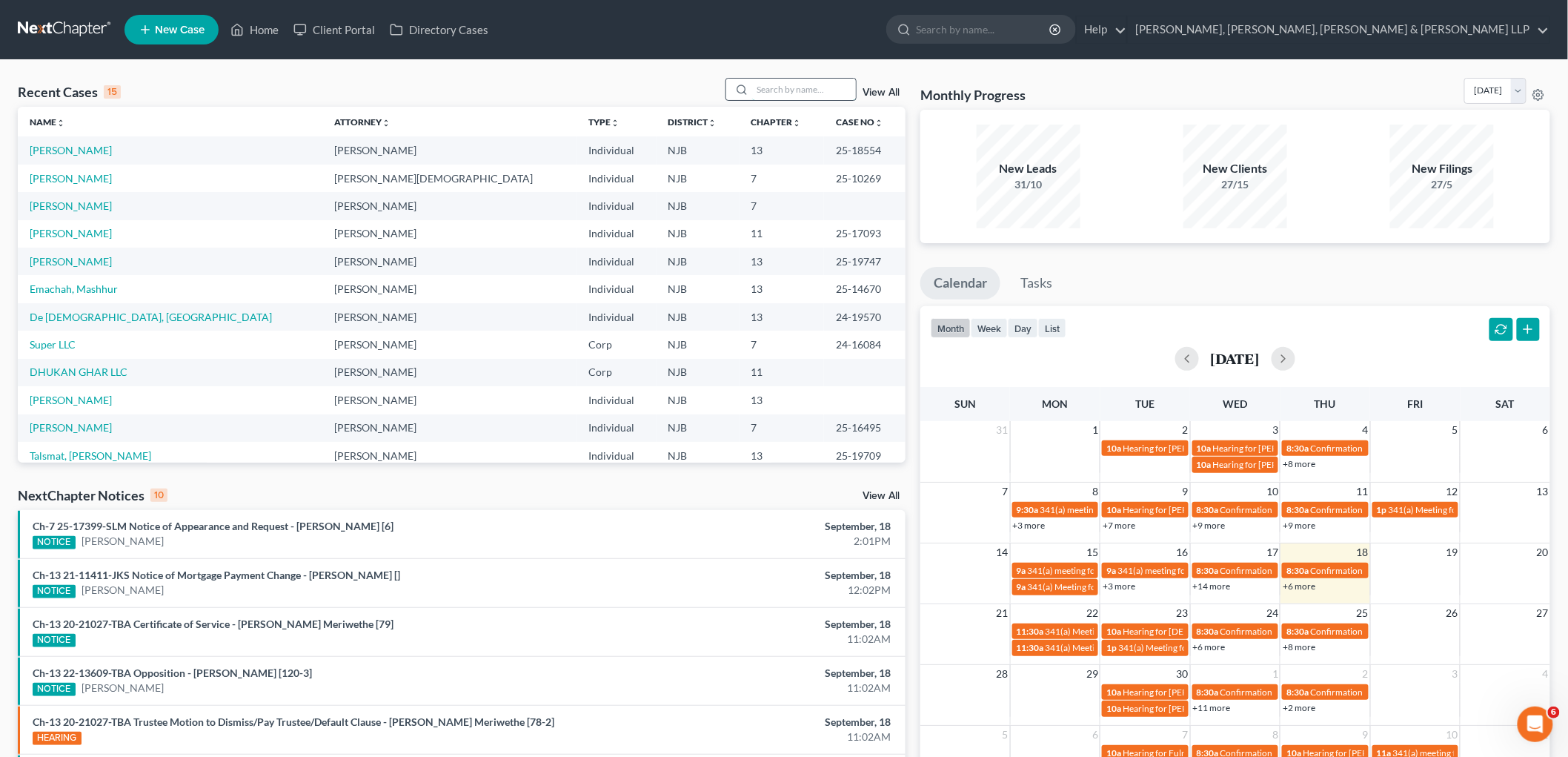
click at [800, 94] on input "search" at bounding box center [803, 89] width 104 height 22
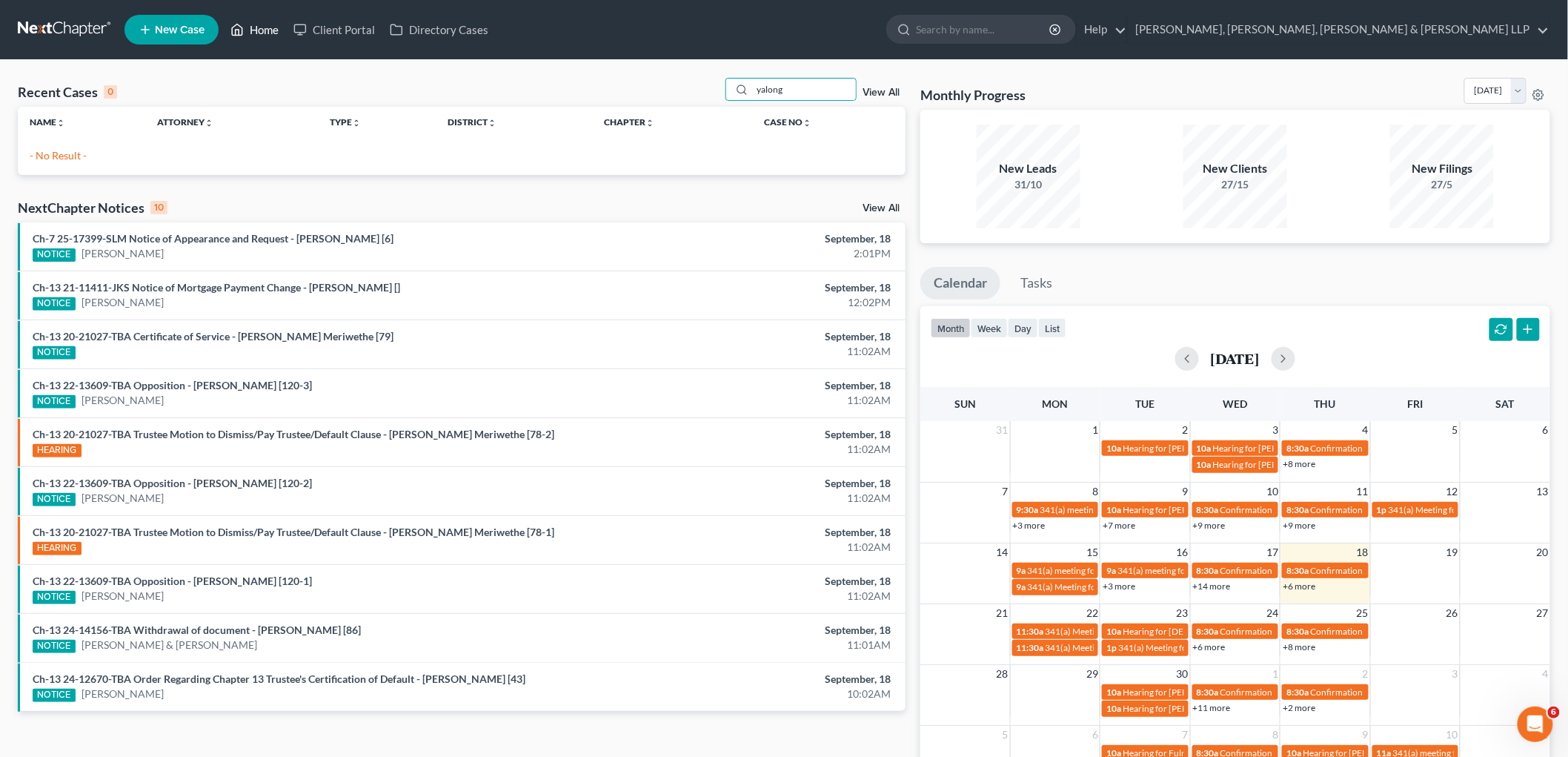
click at [256, 32] on link "Home" at bounding box center [254, 29] width 63 height 26
drag, startPoint x: 806, startPoint y: 91, endPoint x: 717, endPoint y: 90, distance: 89.0
click at [717, 90] on div "Recent Cases 0 yalong View All" at bounding box center [461, 92] width 888 height 29
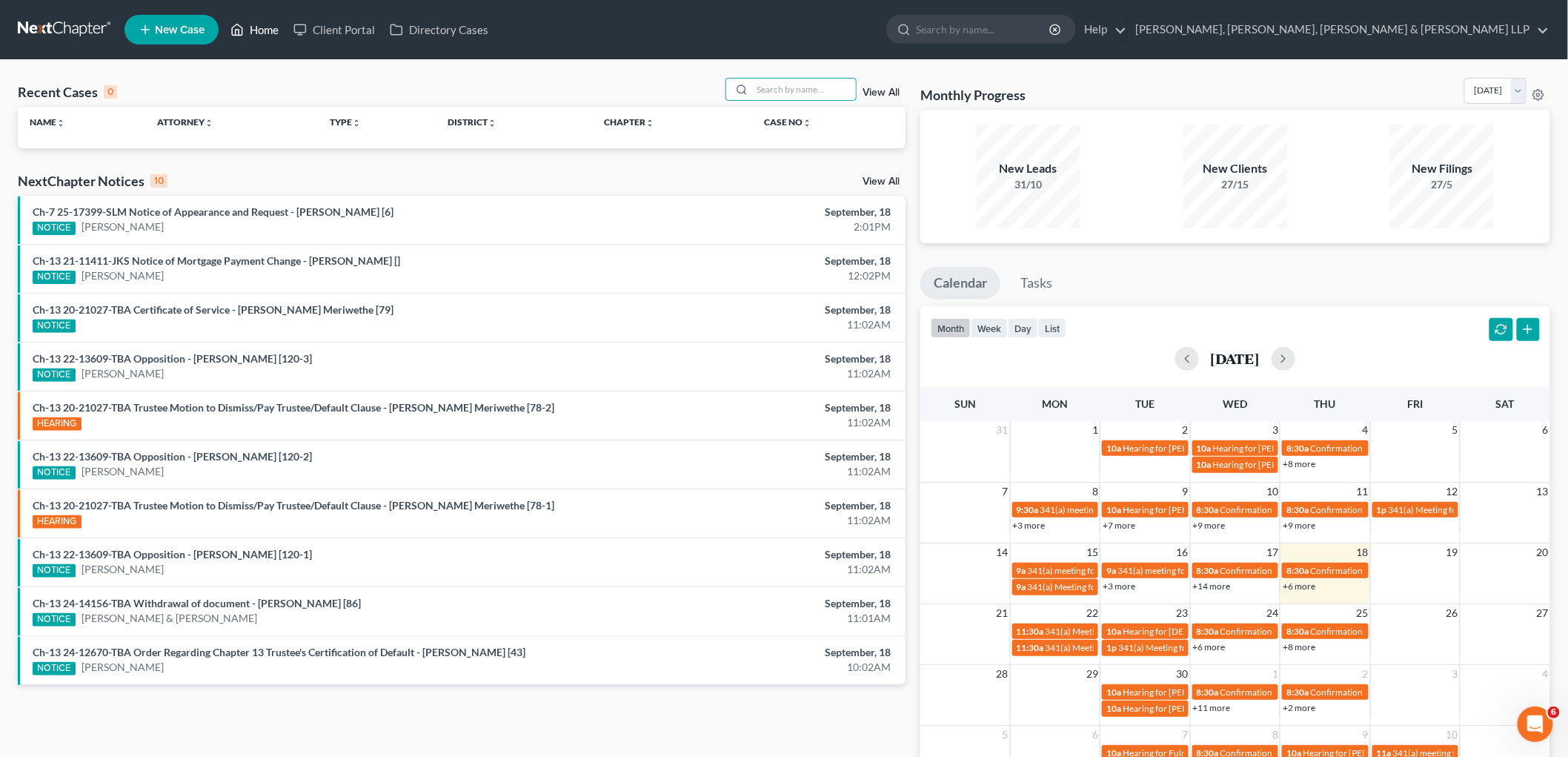
click at [262, 28] on link "Home" at bounding box center [254, 29] width 63 height 26
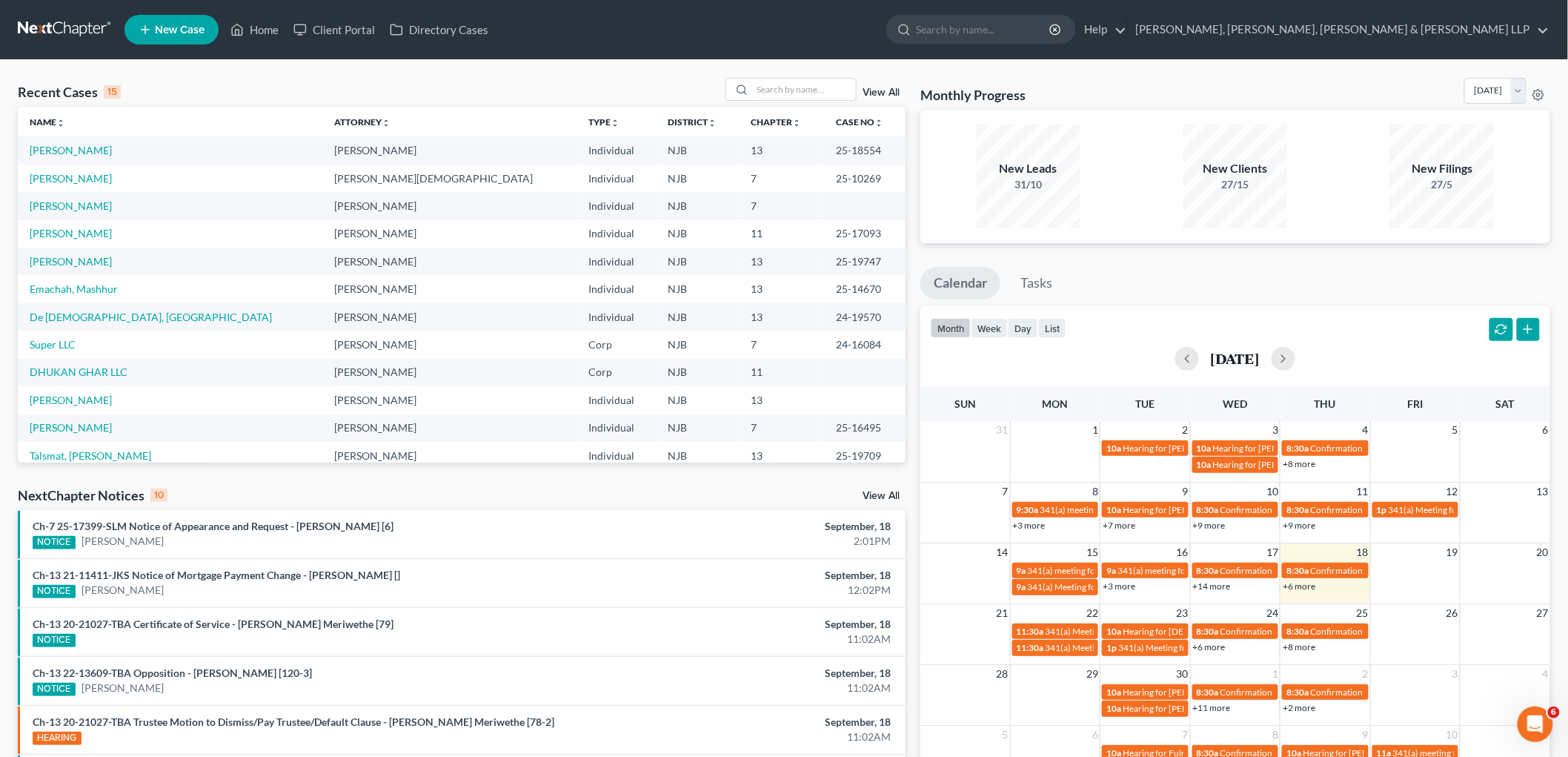
click at [169, 19] on link "New Case" at bounding box center [171, 29] width 94 height 30
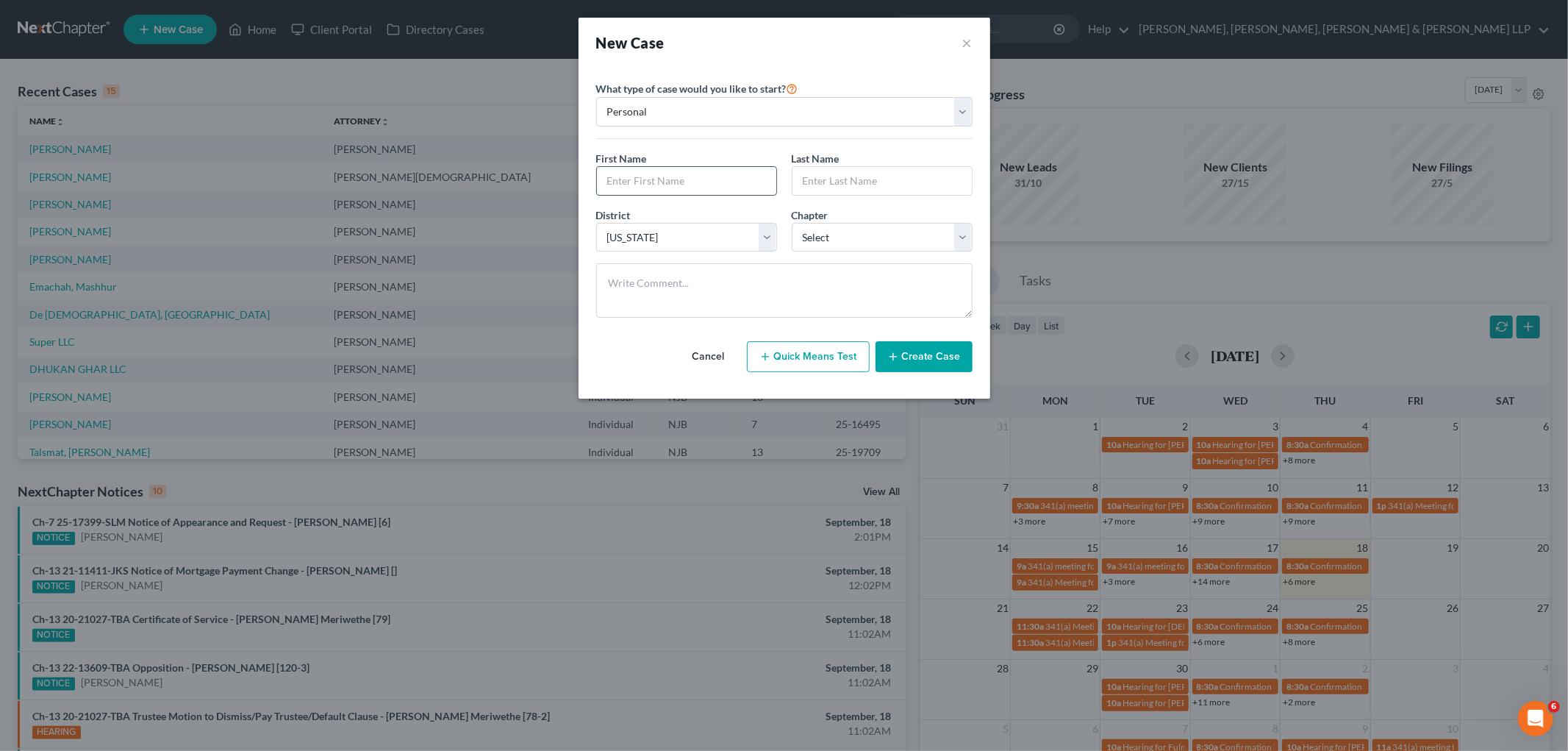
click at [717, 170] on input "text" at bounding box center [686, 181] width 179 height 28
click at [664, 181] on input "text" at bounding box center [686, 181] width 179 height 28
drag, startPoint x: 818, startPoint y: 232, endPoint x: 819, endPoint y: 244, distance: 12.0
click at [818, 232] on select "Select 7 11 12 13" at bounding box center [882, 237] width 181 height 29
click at [792, 223] on select "Select 7 11 12 13" at bounding box center [882, 237] width 181 height 29
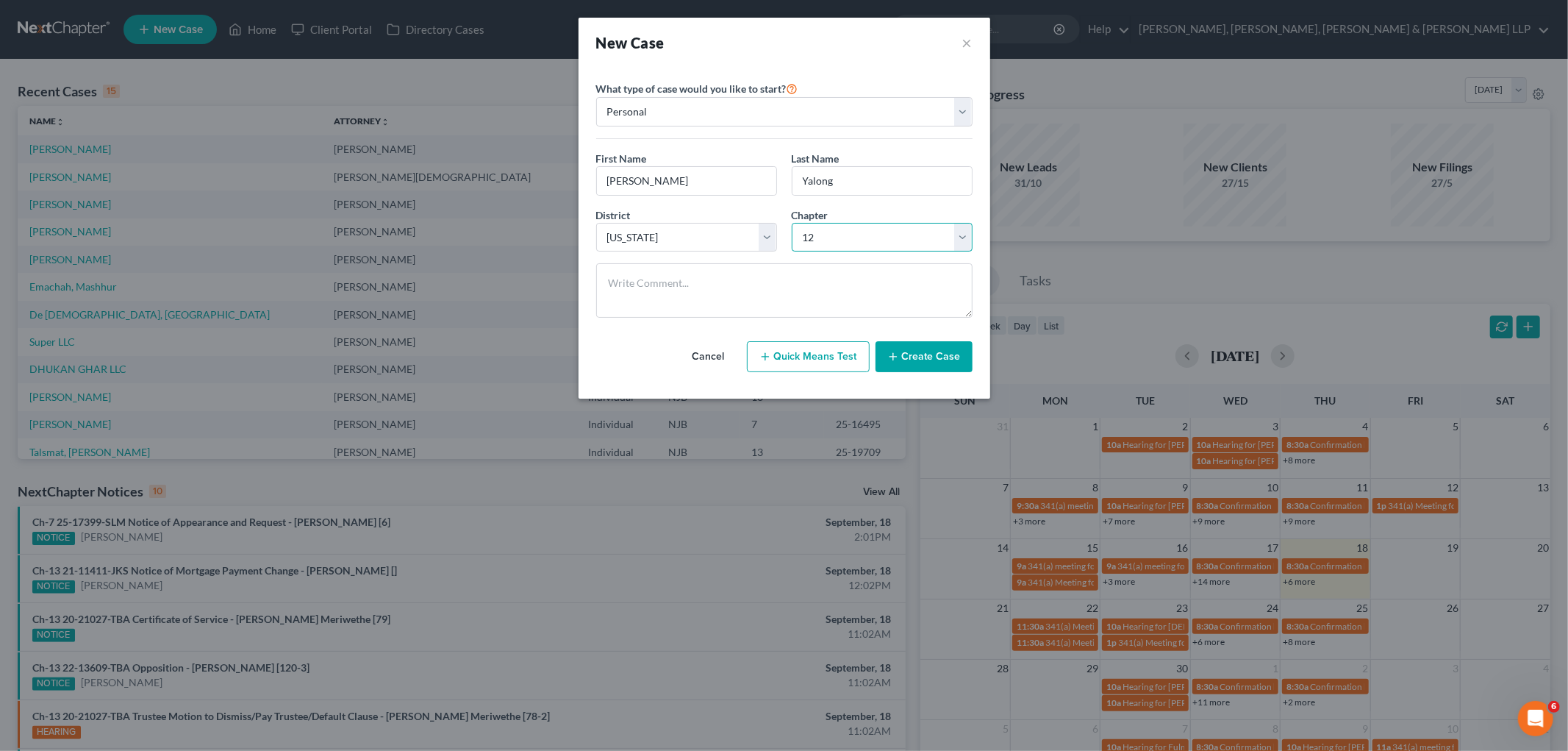
click at [831, 243] on select "Select 7 11 12 13" at bounding box center [882, 237] width 181 height 29
click at [792, 223] on select "Select 7 11 12 13" at bounding box center [882, 237] width 181 height 29
click at [951, 355] on button "Create Case" at bounding box center [925, 356] width 97 height 31
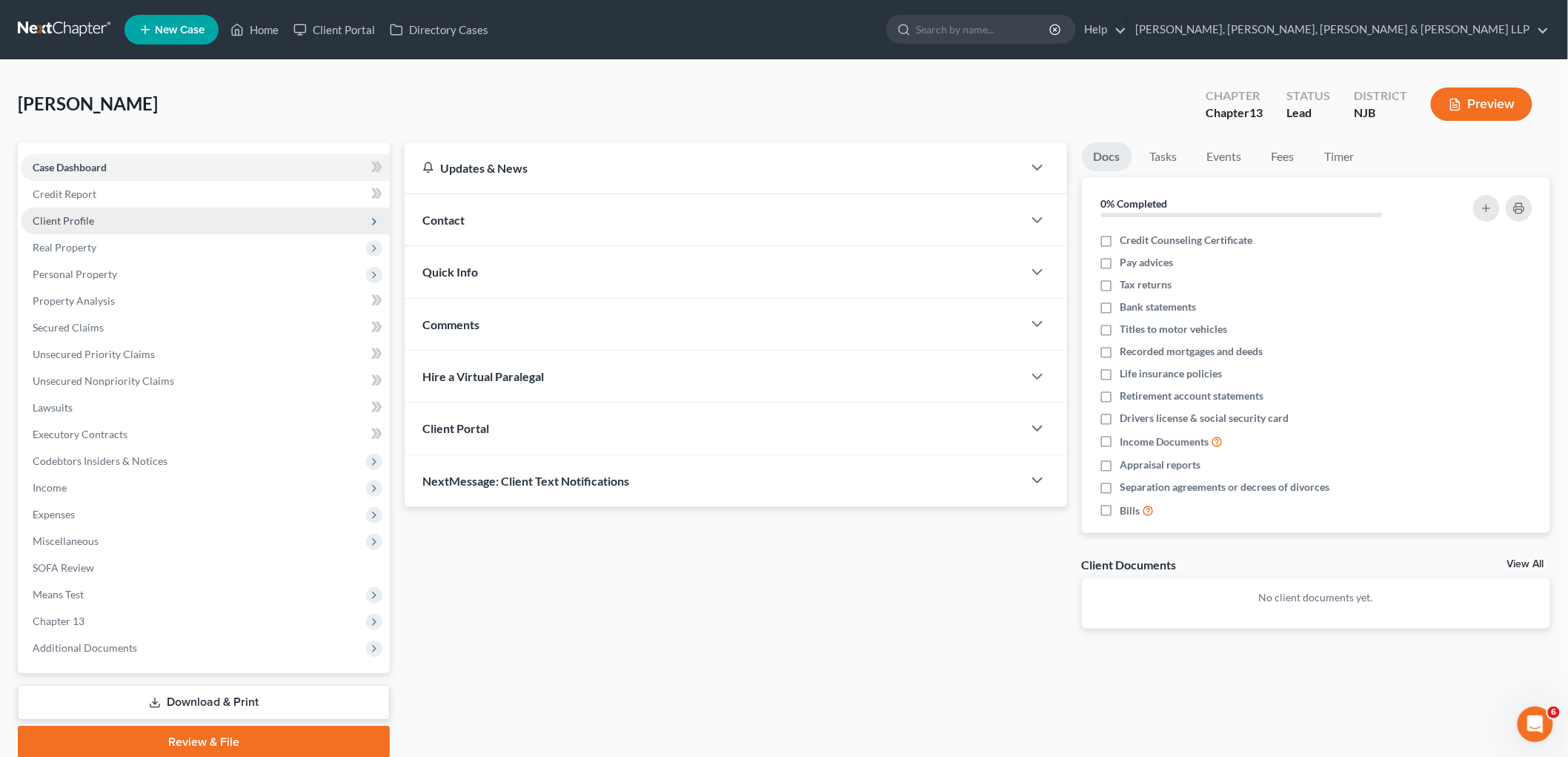
click at [77, 218] on span "Client Profile" at bounding box center [63, 221] width 62 height 13
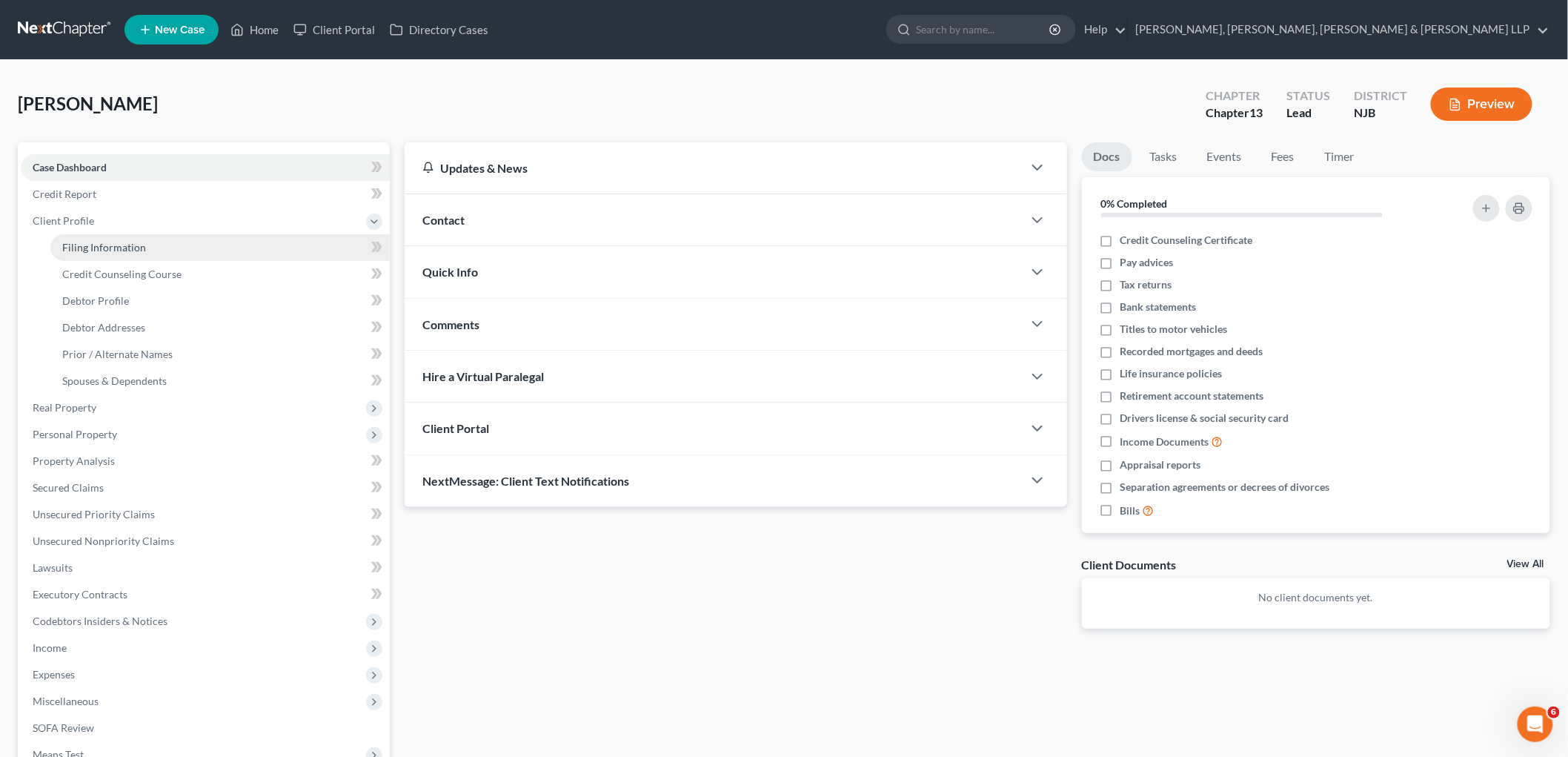
click at [98, 246] on span "Filing Information" at bounding box center [104, 247] width 83 height 13
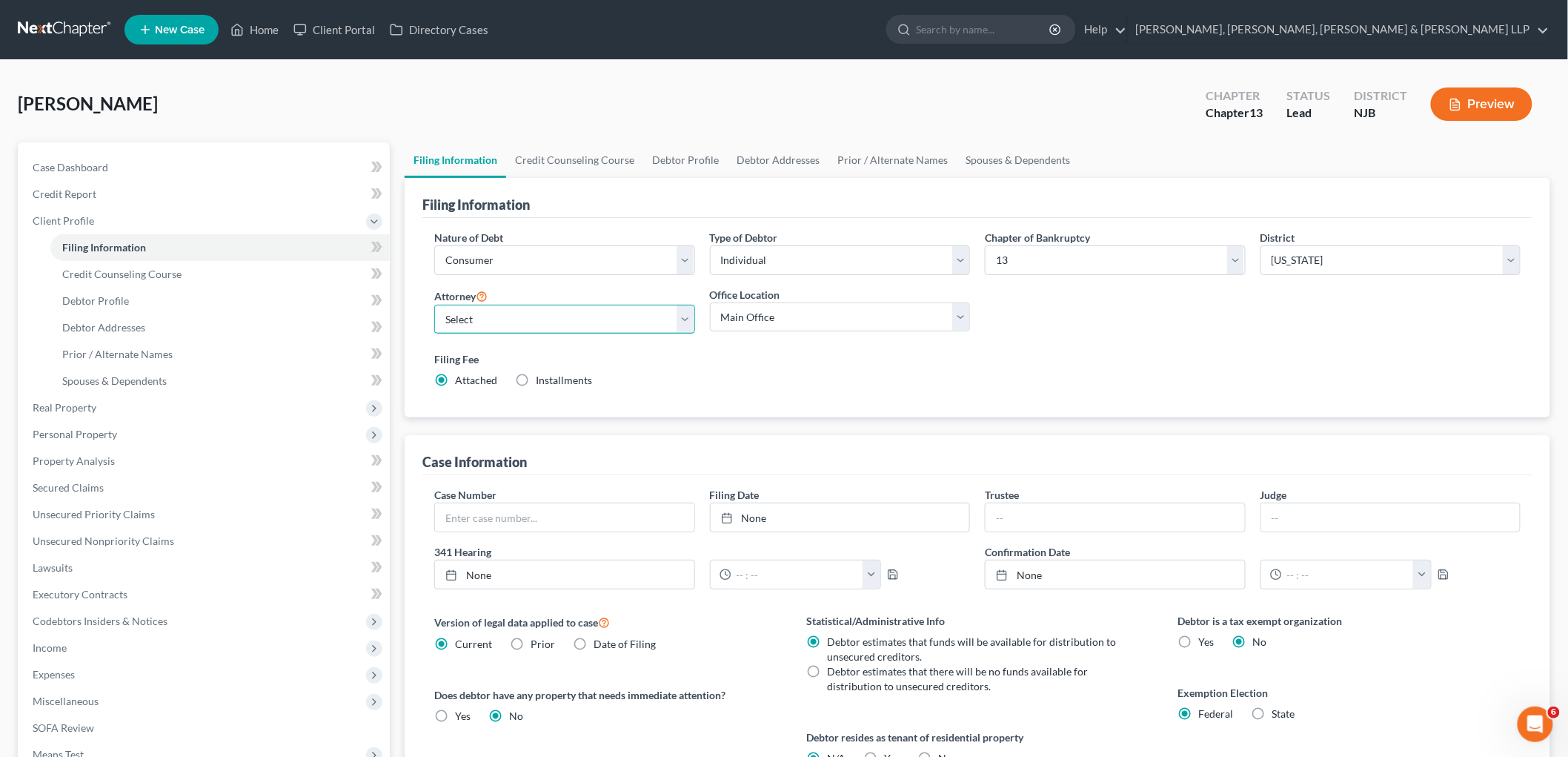
click at [574, 319] on select "Select [PERSON_NAME] - NJB [PERSON_NAME] - NYNB [PERSON_NAME] - NYEB [PERSON_NA…" at bounding box center [564, 319] width 261 height 30
click at [434, 304] on select "Select [PERSON_NAME] - NJB [PERSON_NAME] - NYNB [PERSON_NAME] - NYEB [PERSON_NA…" at bounding box center [564, 319] width 261 height 30
click at [753, 320] on select "Main Office Scura, [GEOGRAPHIC_DATA], [PERSON_NAME], [PERSON_NAME] & [PERSON_NA…" at bounding box center [839, 317] width 261 height 30
click at [709, 303] on select "Main Office Scura, [GEOGRAPHIC_DATA], [PERSON_NAME], [PERSON_NAME] & [PERSON_NA…" at bounding box center [839, 317] width 261 height 30
click at [595, 160] on link "Credit Counseling Course" at bounding box center [575, 160] width 137 height 35
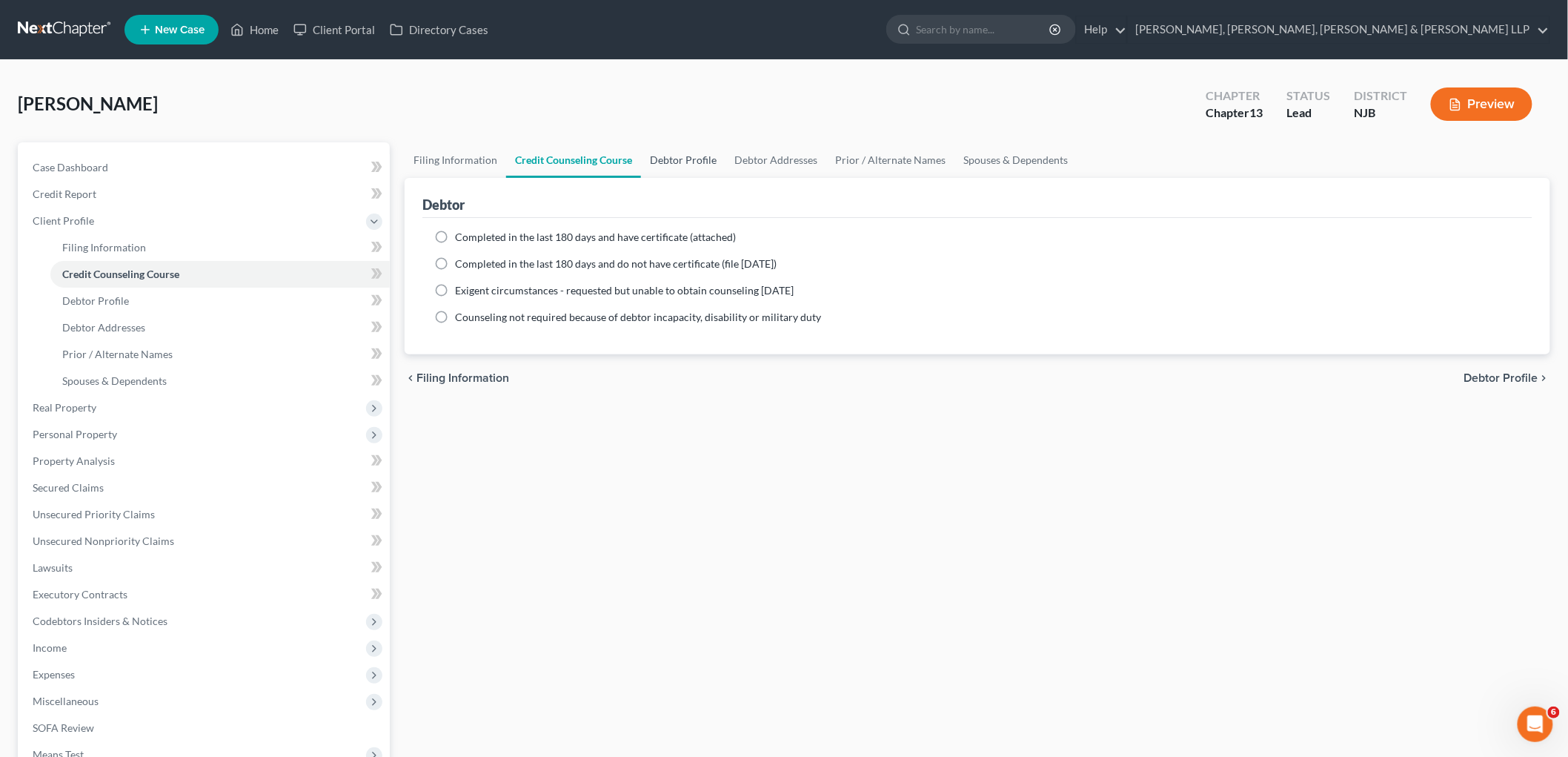
click at [668, 160] on link "Debtor Profile" at bounding box center [683, 160] width 84 height 35
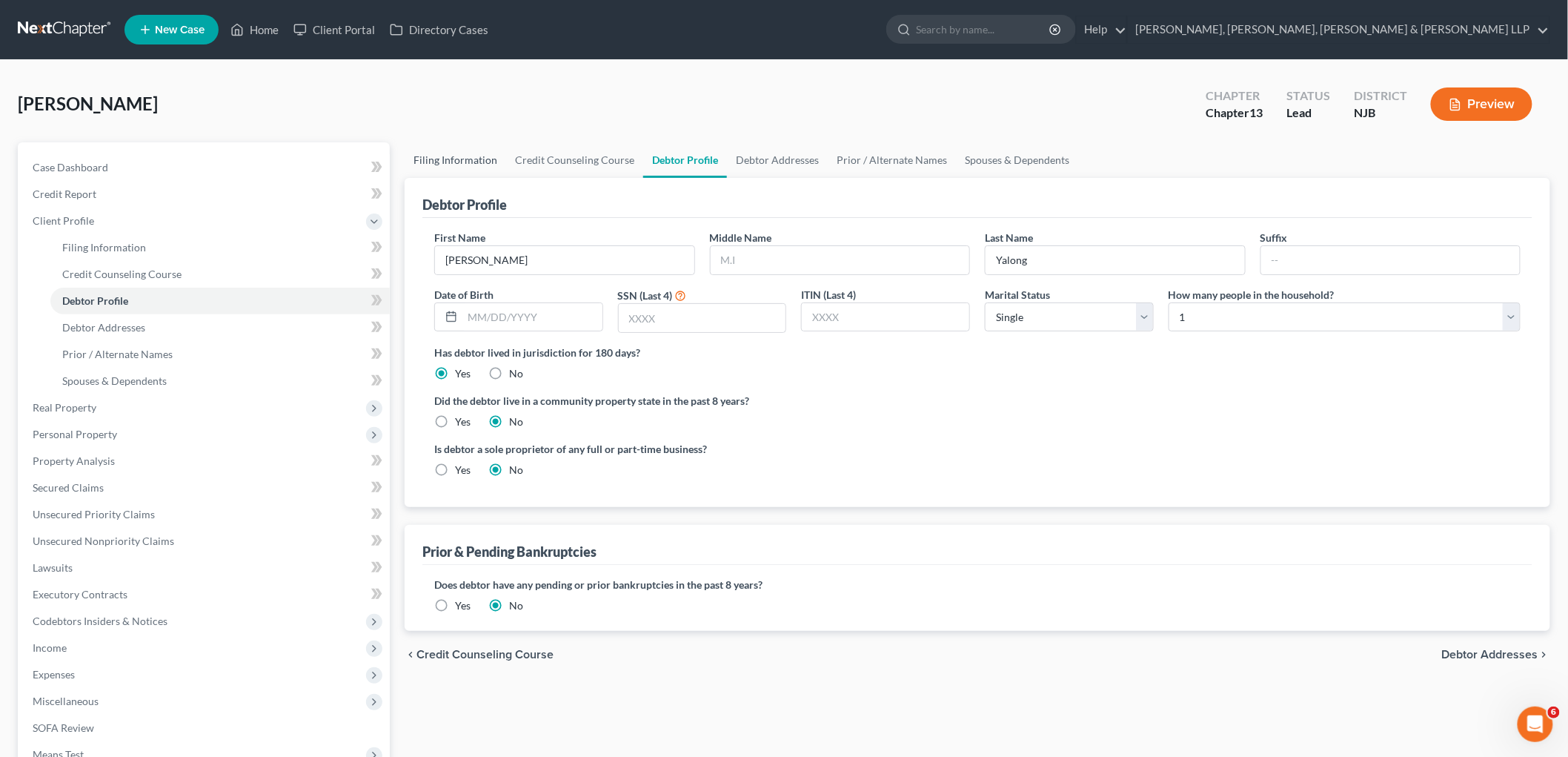
click at [469, 165] on link "Filing Information" at bounding box center [455, 160] width 101 height 35
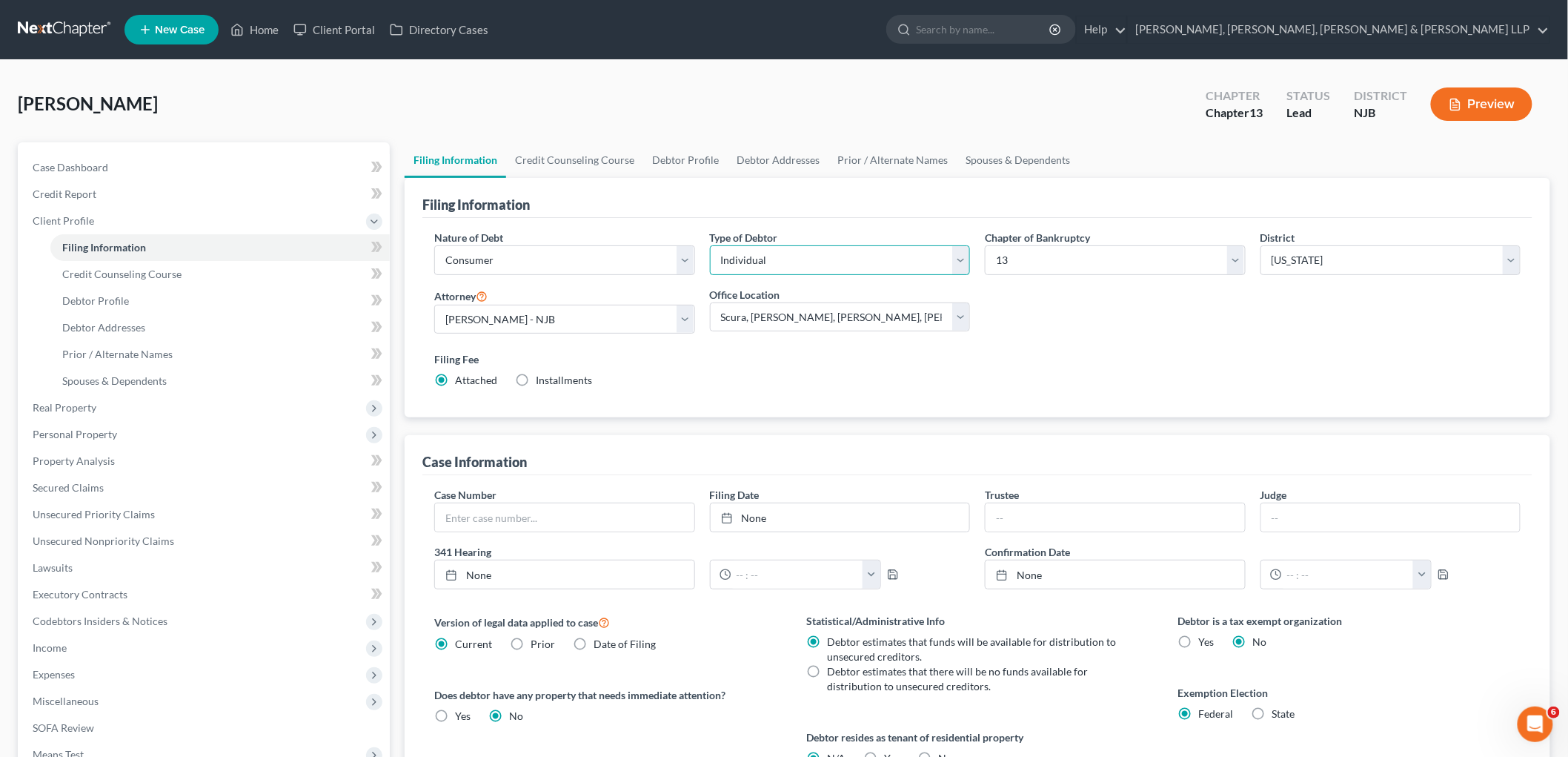
click at [773, 262] on select "Select Individual Joint" at bounding box center [839, 260] width 261 height 30
click at [709, 246] on select "Select Individual Joint" at bounding box center [839, 260] width 261 height 30
click at [571, 159] on link "Credit Counseling Course" at bounding box center [575, 160] width 137 height 35
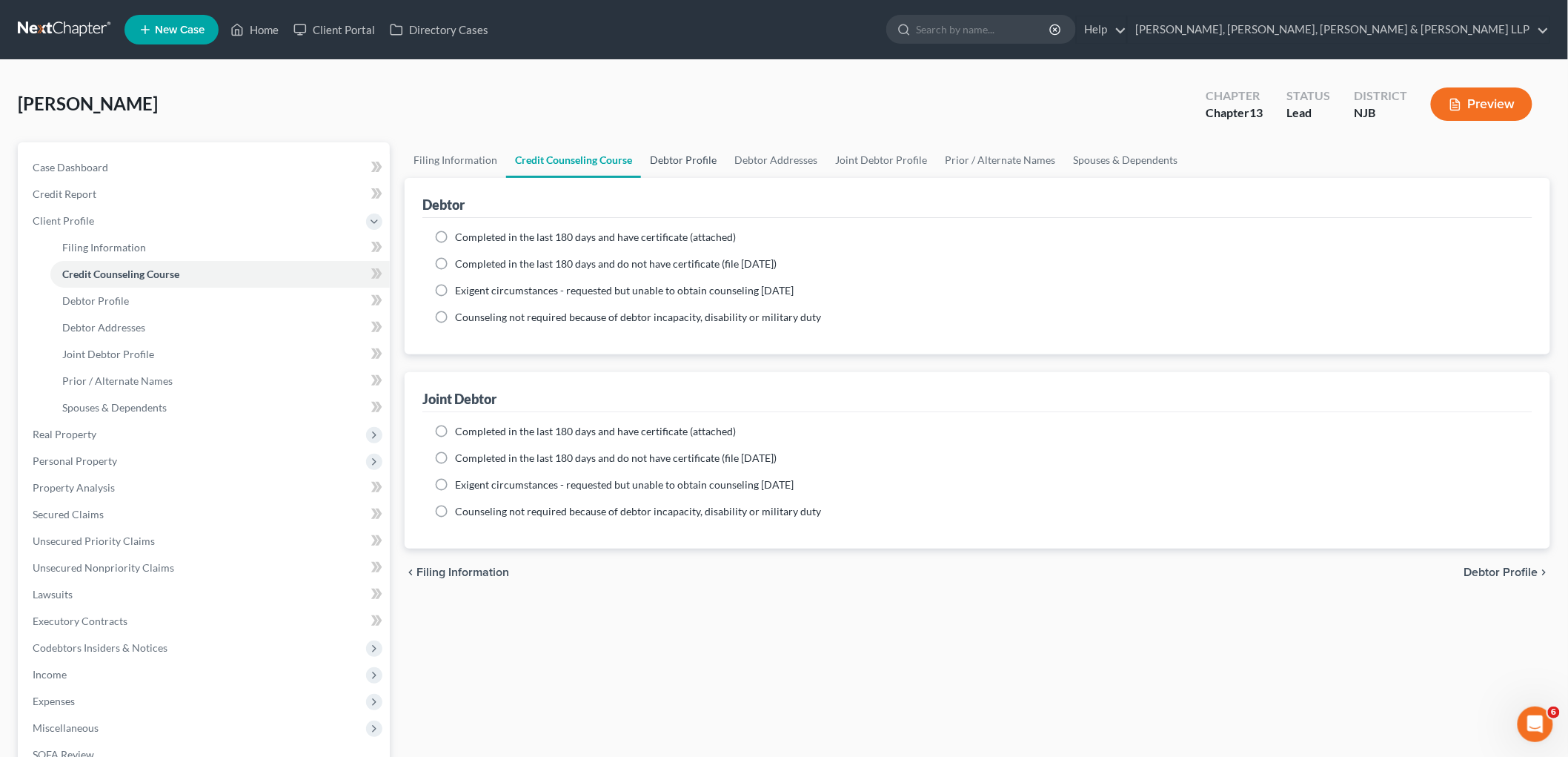
click at [672, 153] on link "Debtor Profile" at bounding box center [683, 160] width 84 height 35
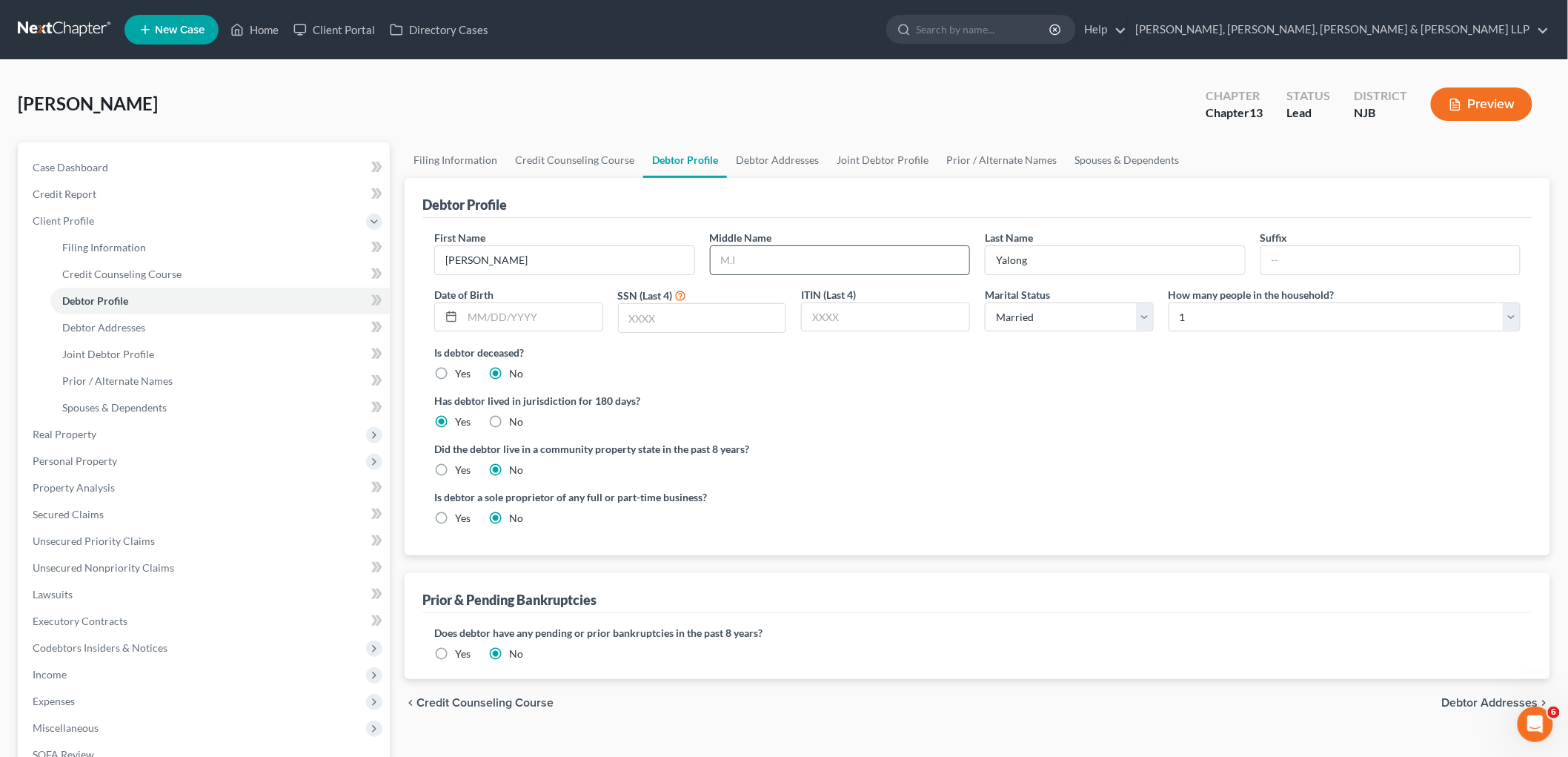
click at [761, 246] on input "text" at bounding box center [839, 260] width 259 height 28
click at [863, 156] on link "Joint Debtor Profile" at bounding box center [882, 160] width 110 height 35
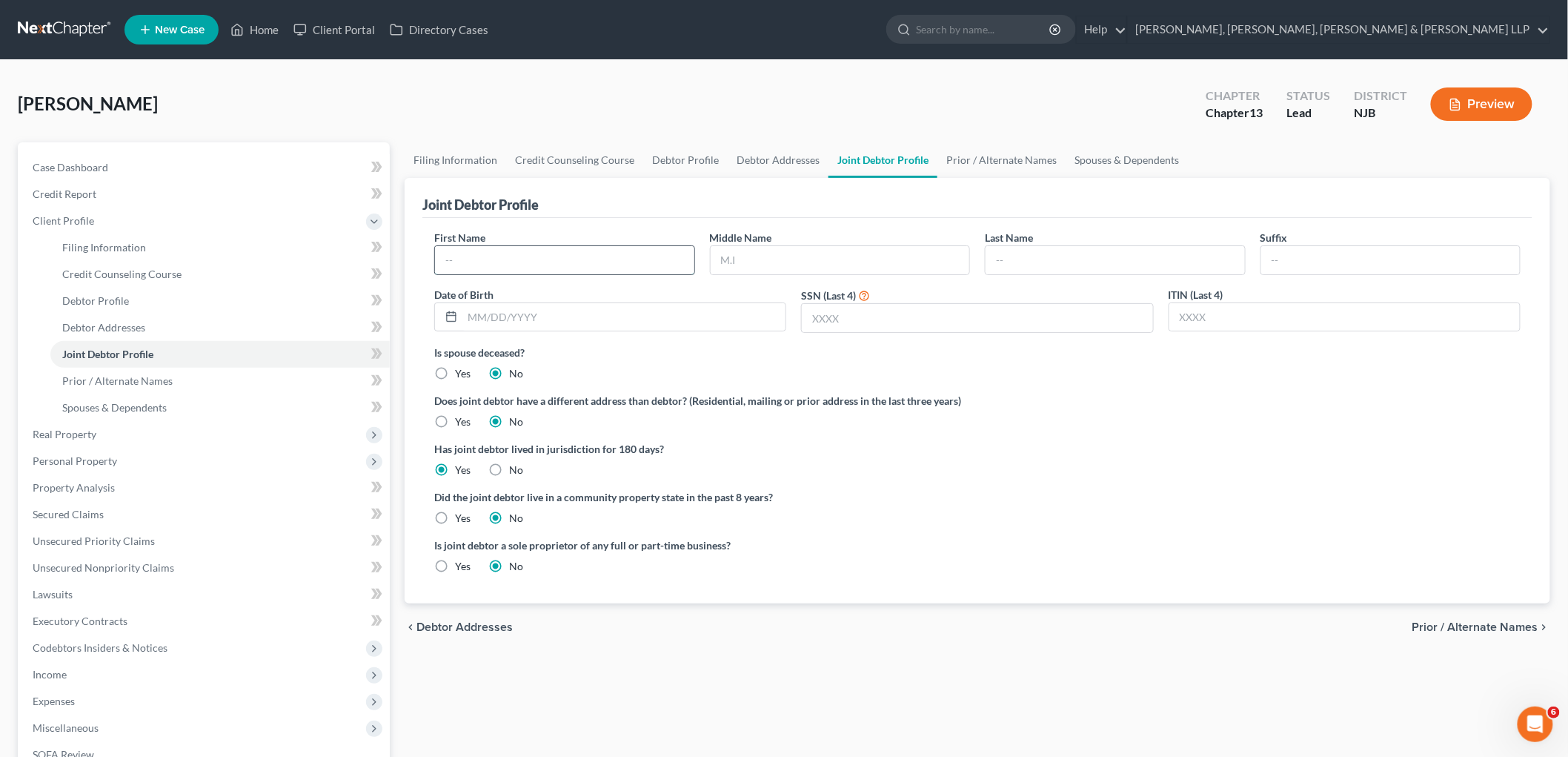
click at [571, 254] on input "text" at bounding box center [564, 260] width 259 height 28
click at [773, 263] on input "text" at bounding box center [839, 260] width 259 height 28
click at [989, 259] on input "text" at bounding box center [1115, 260] width 259 height 28
click at [587, 324] on input "text" at bounding box center [624, 317] width 323 height 28
click at [676, 156] on link "Debtor Profile" at bounding box center [684, 160] width 84 height 35
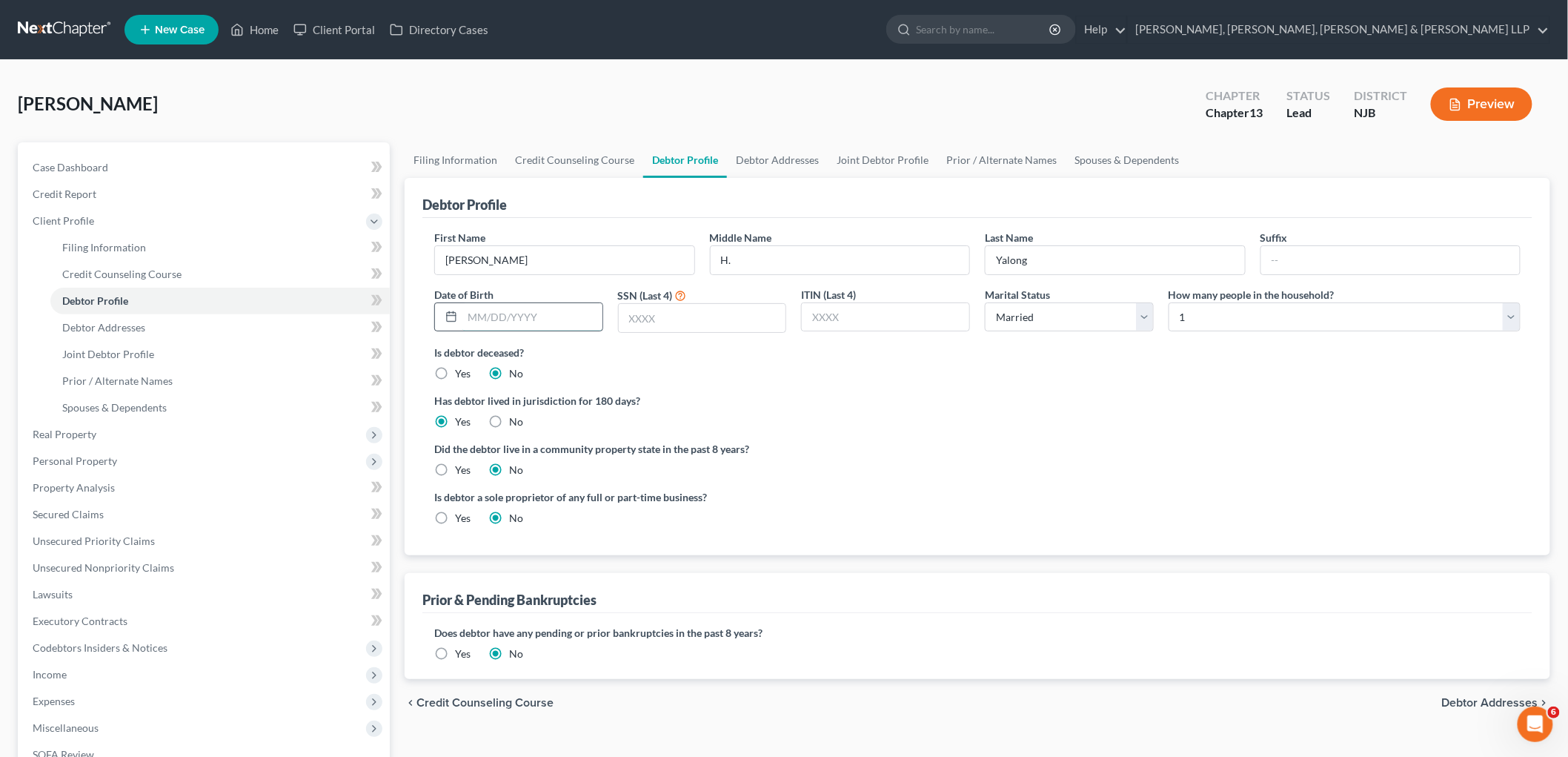
click at [538, 317] on input "text" at bounding box center [532, 317] width 140 height 28
click at [769, 165] on link "Debtor Addresses" at bounding box center [778, 160] width 101 height 35
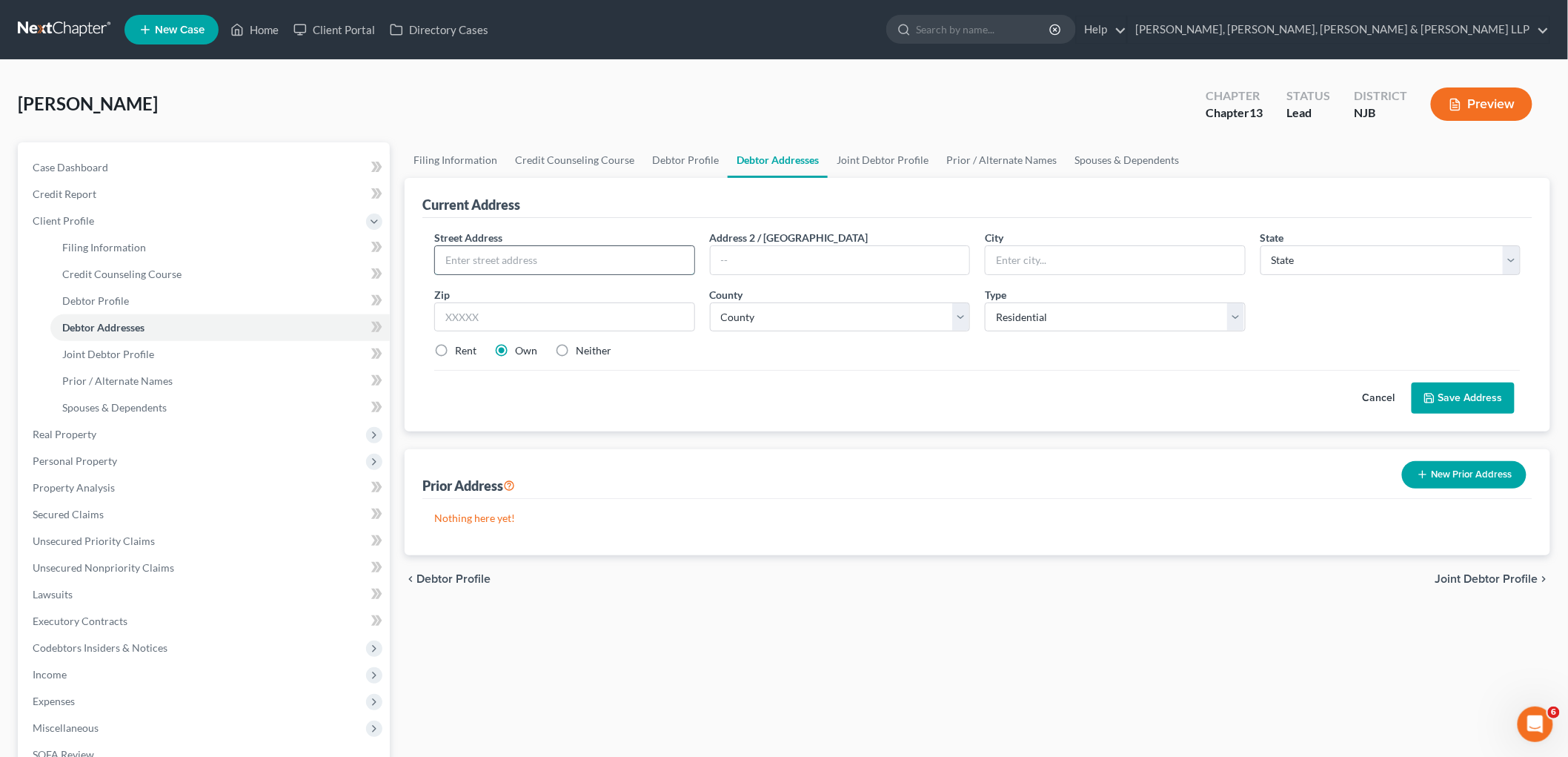
click at [494, 257] on input "text" at bounding box center [564, 260] width 259 height 28
click at [523, 327] on input "text" at bounding box center [564, 317] width 261 height 30
click at [653, 205] on div "Current Address" at bounding box center [977, 198] width 1110 height 40
click at [794, 314] on select "County [GEOGRAPHIC_DATA] [GEOGRAPHIC_DATA] [GEOGRAPHIC_DATA] [GEOGRAPHIC_DATA] …" at bounding box center [839, 317] width 261 height 30
click at [709, 303] on select "County [GEOGRAPHIC_DATA] [GEOGRAPHIC_DATA] [GEOGRAPHIC_DATA] [GEOGRAPHIC_DATA] …" at bounding box center [839, 317] width 261 height 30
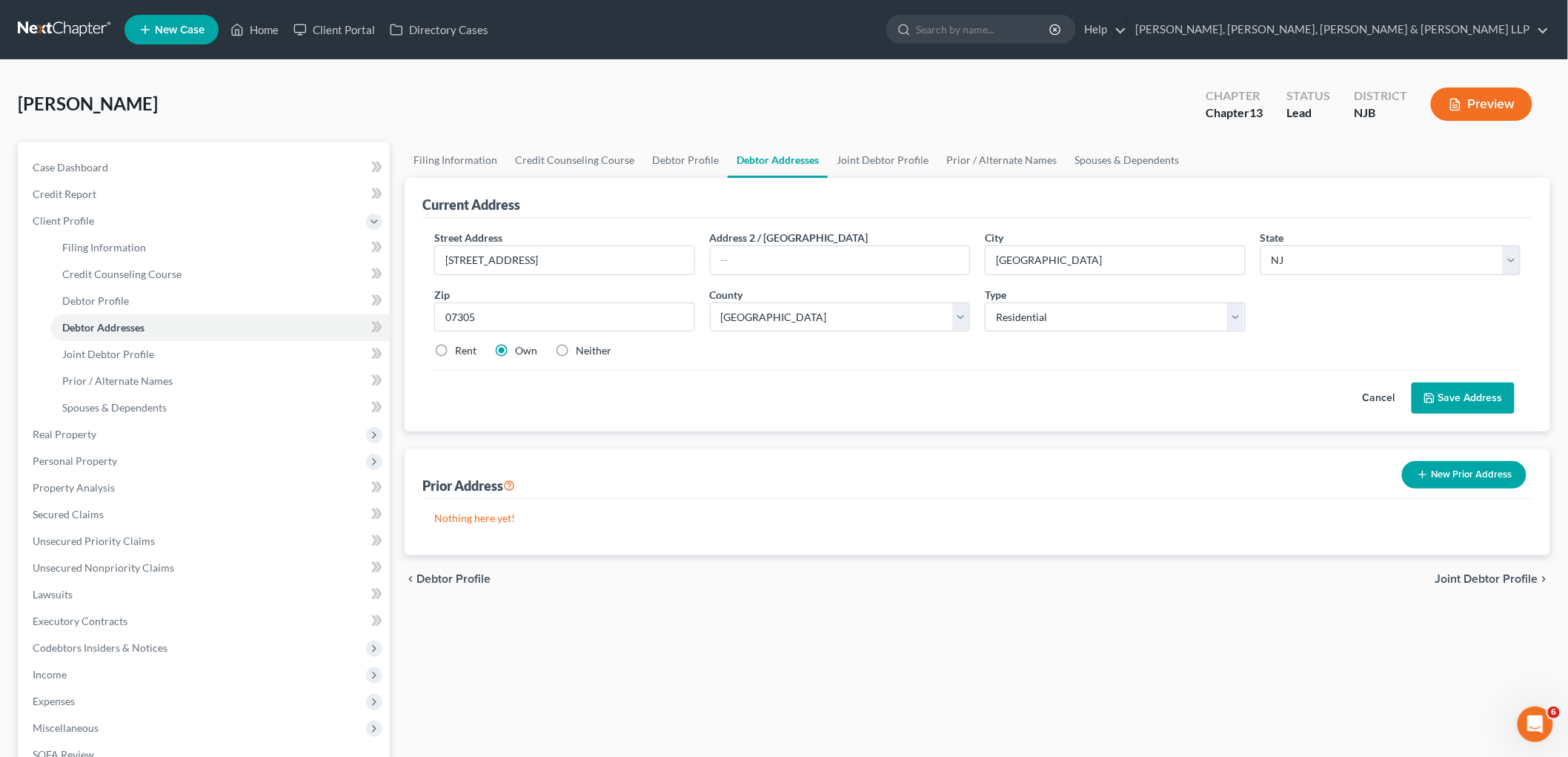
click at [816, 398] on div "Cancel Save Address" at bounding box center [977, 392] width 1087 height 43
click at [989, 397] on button "Save Address" at bounding box center [1463, 397] width 103 height 31
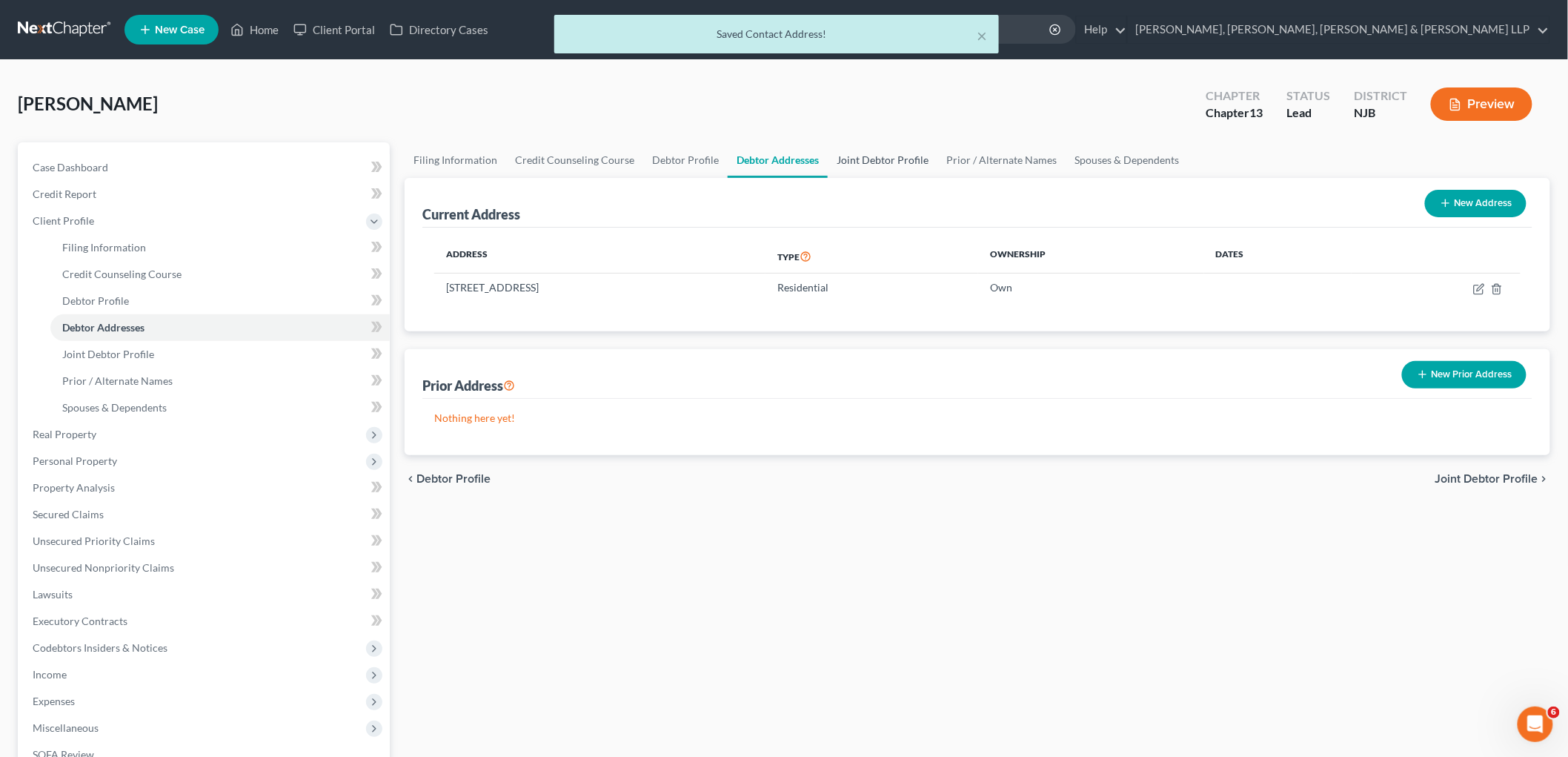
click at [878, 158] on link "Joint Debtor Profile" at bounding box center [882, 160] width 110 height 35
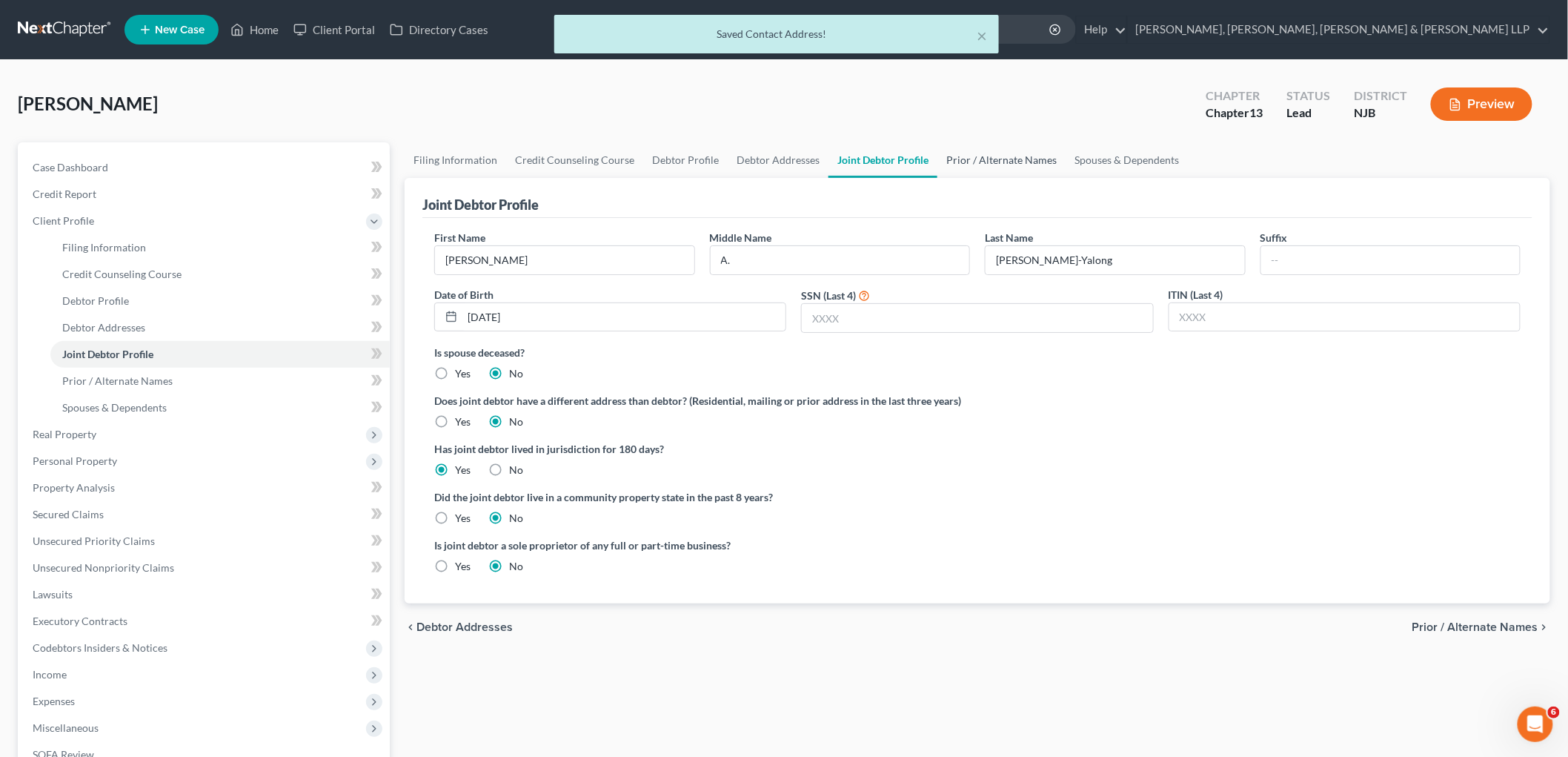
click at [958, 157] on link "Prior / Alternate Names" at bounding box center [1001, 160] width 128 height 35
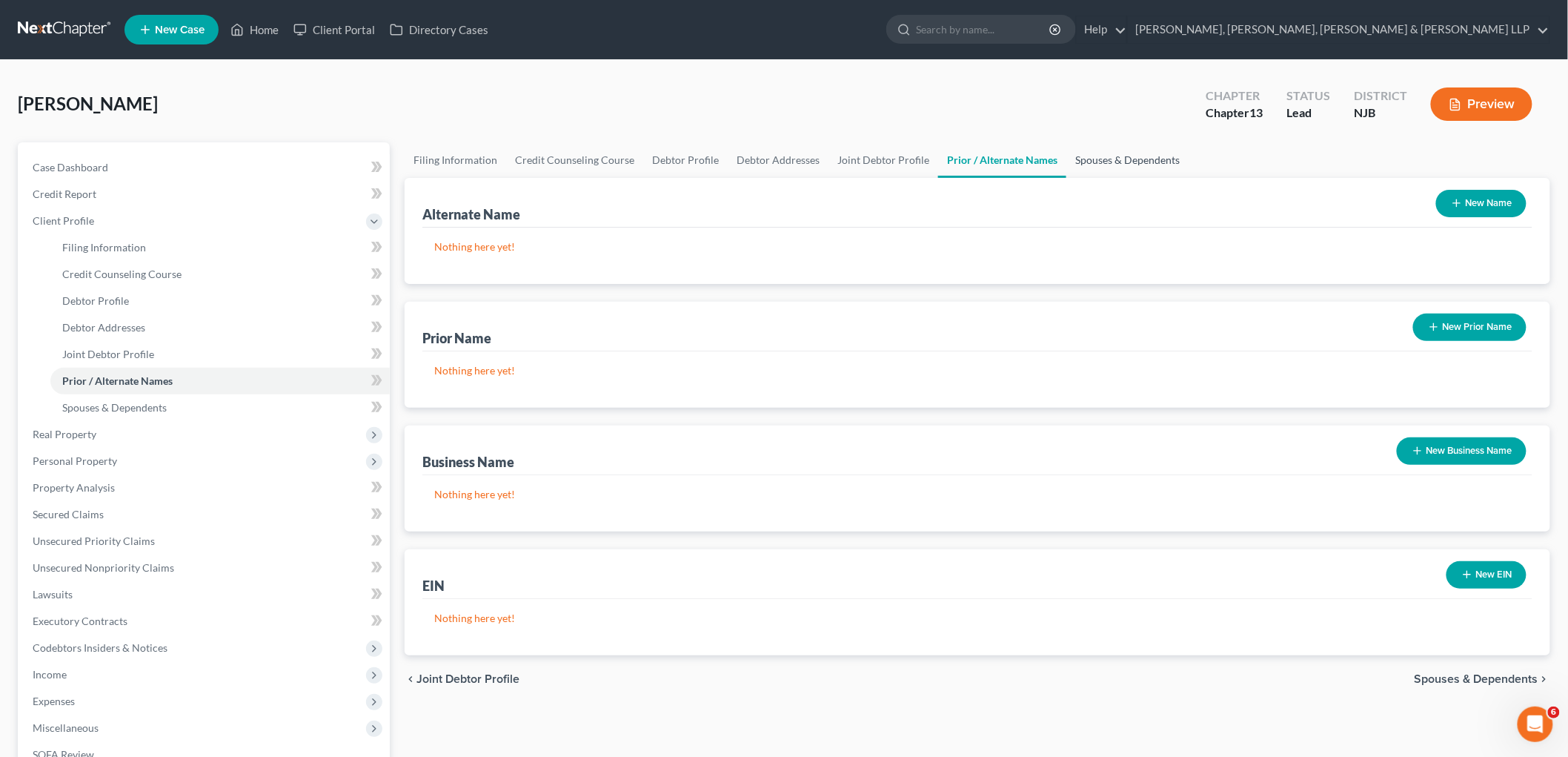
click at [989, 156] on link "Spouses & Dependents" at bounding box center [1127, 160] width 122 height 35
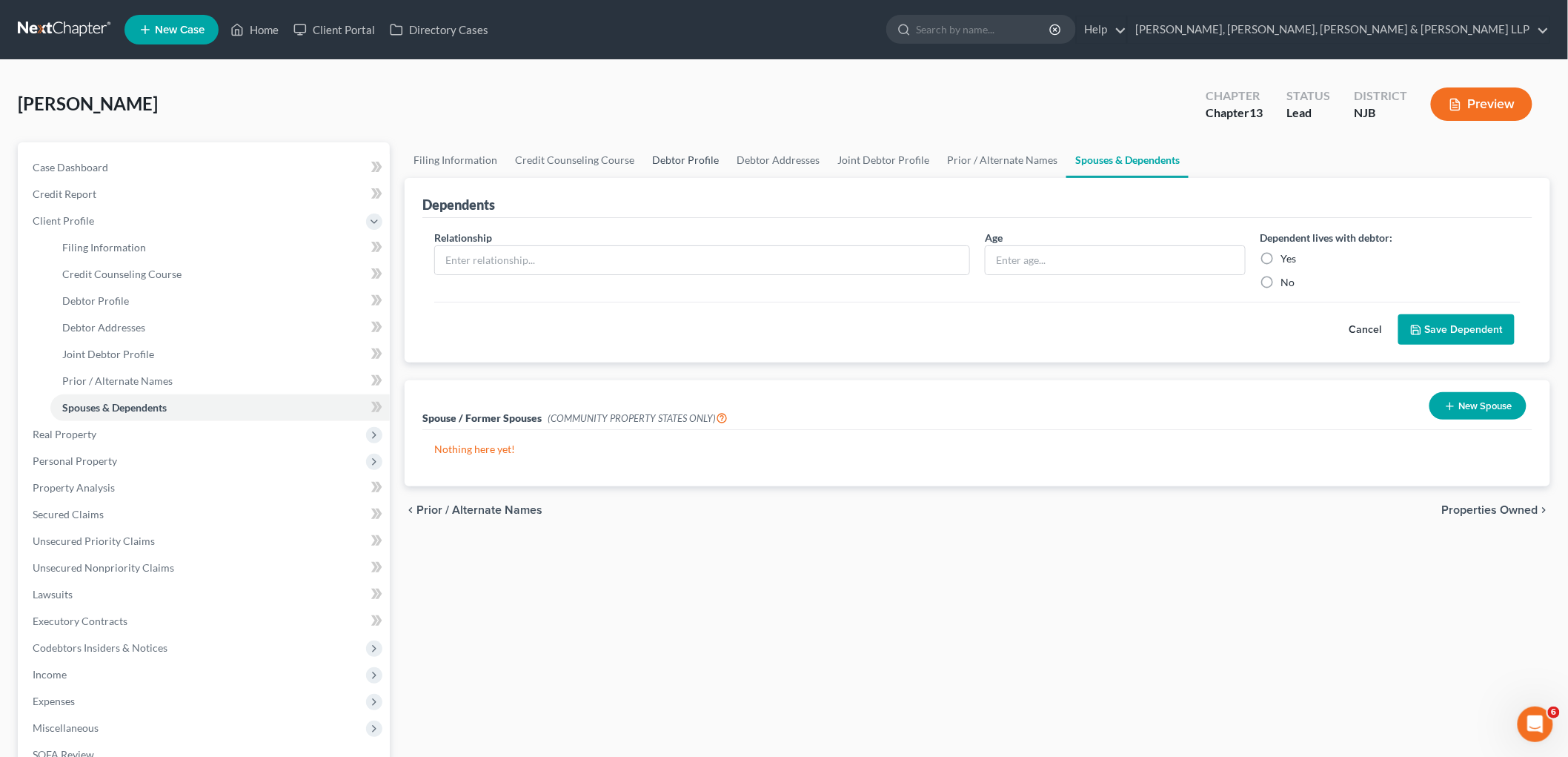
click at [682, 158] on link "Debtor Profile" at bounding box center [684, 160] width 84 height 35
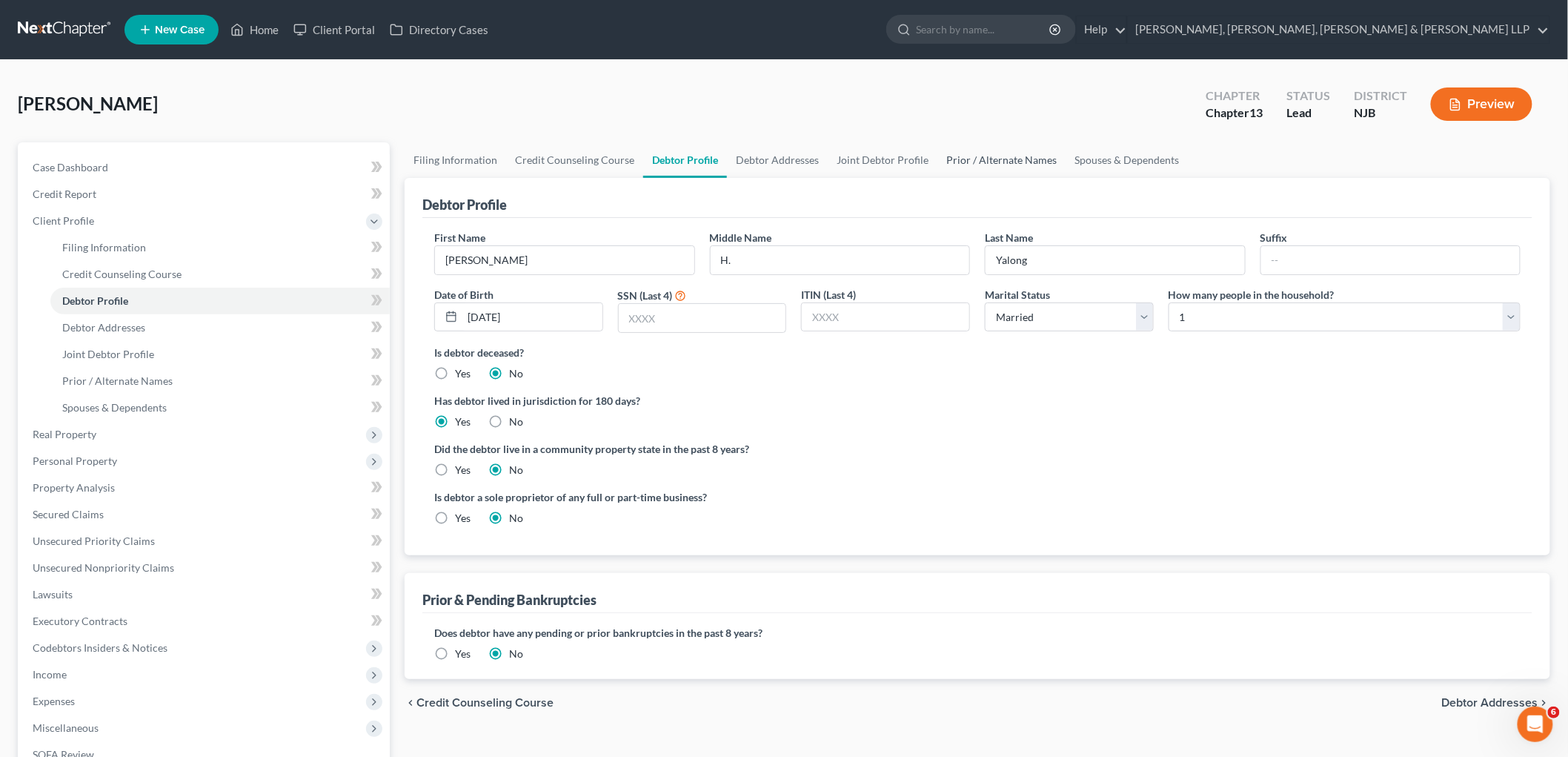
click at [989, 158] on link "Prior / Alternate Names" at bounding box center [1001, 160] width 128 height 35
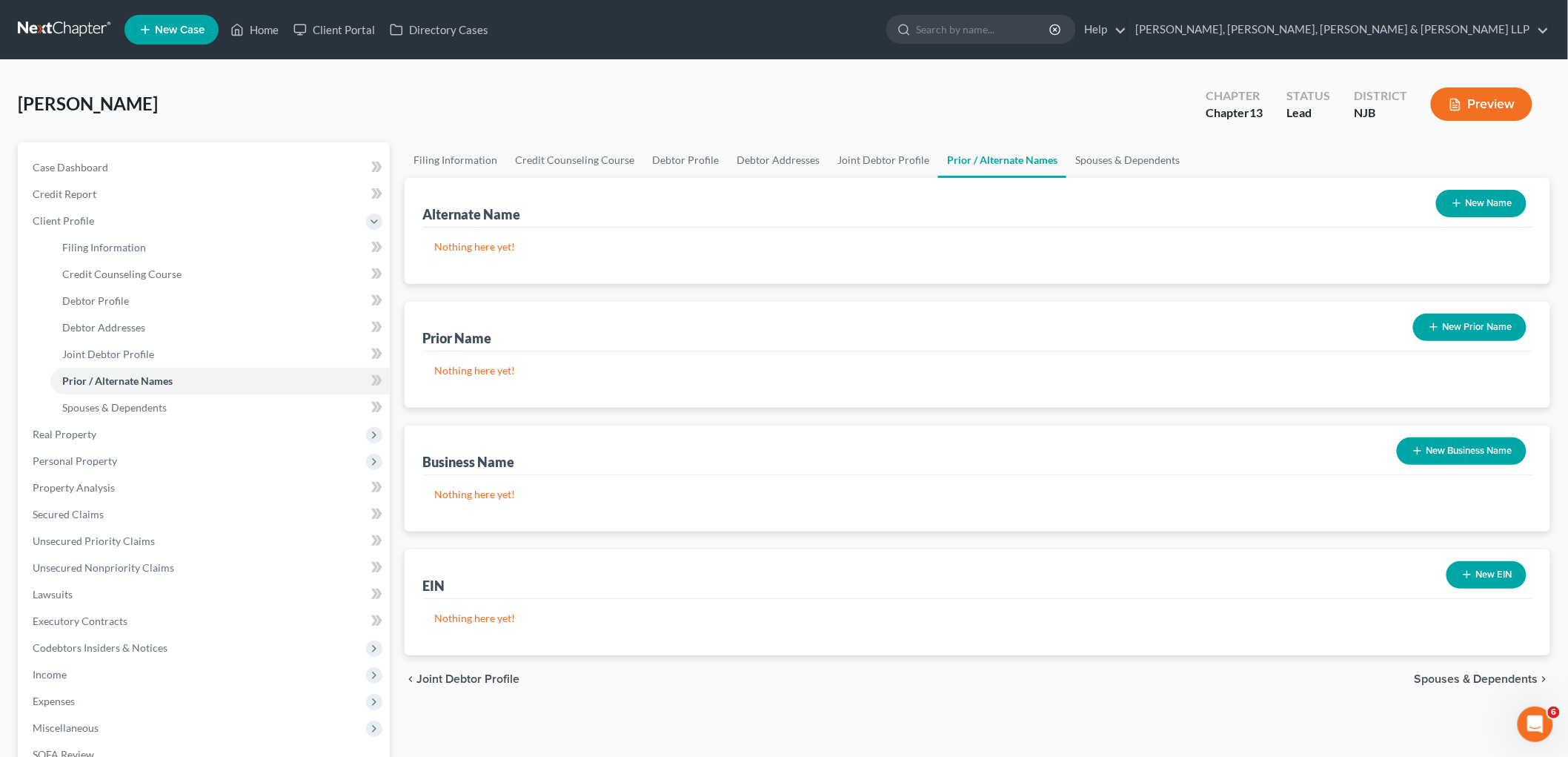
click at [989, 201] on button "New Name" at bounding box center [1481, 203] width 91 height 27
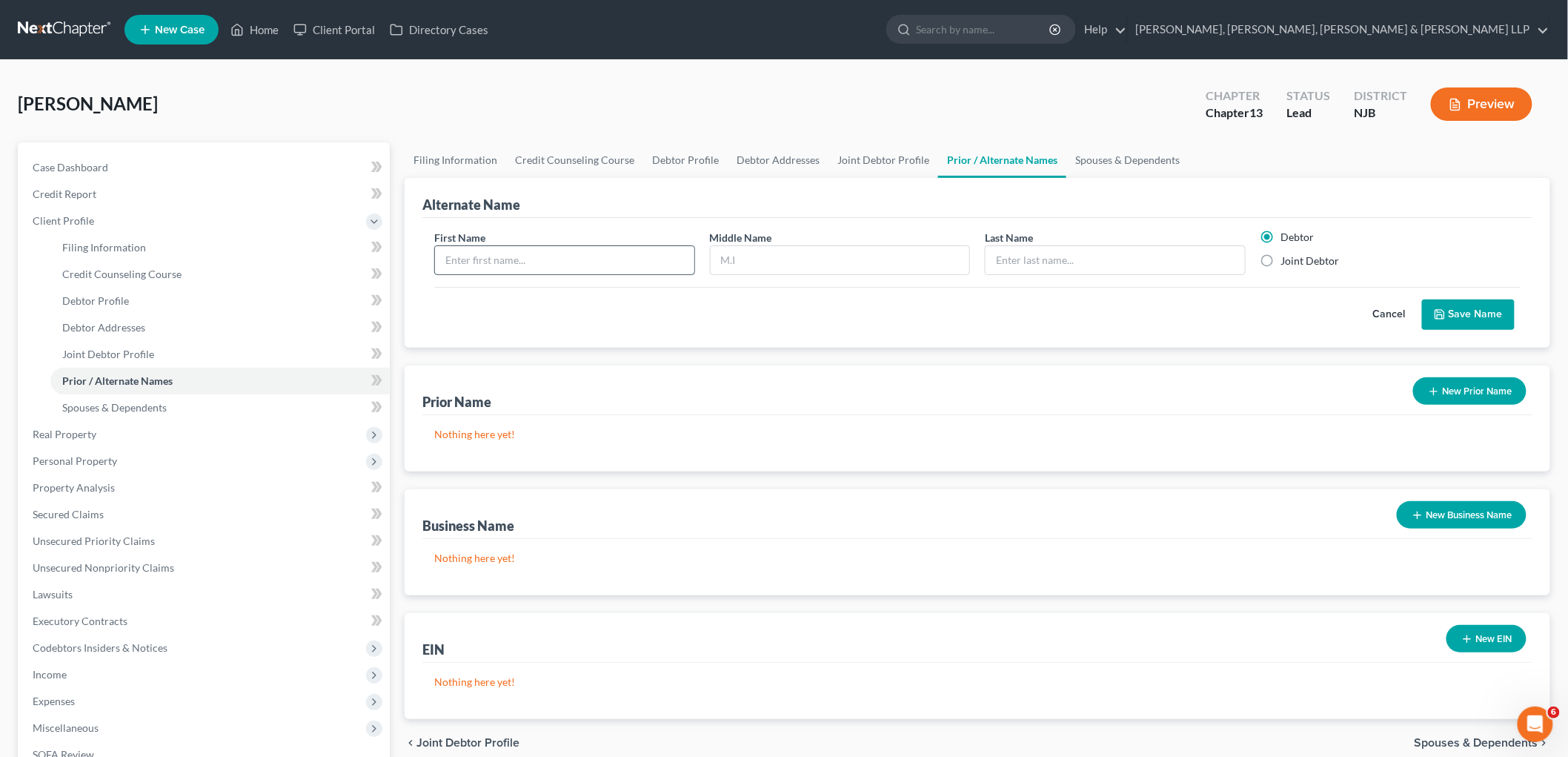
click at [589, 254] on input "text" at bounding box center [564, 260] width 259 height 28
click at [794, 258] on input "[PERSON_NAME]" at bounding box center [839, 260] width 259 height 28
click at [989, 317] on button "Save Name" at bounding box center [1468, 315] width 92 height 31
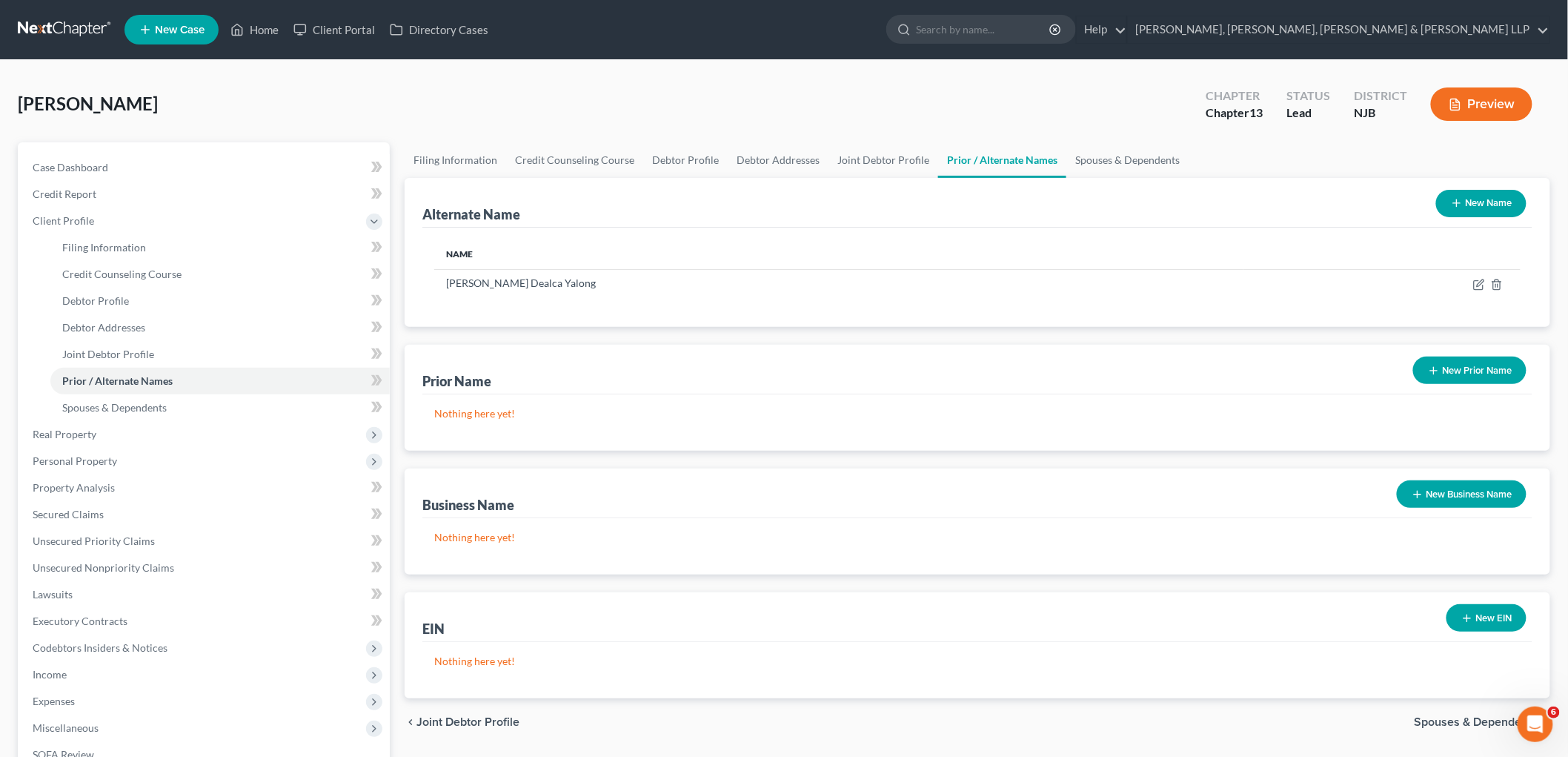
click at [989, 201] on icon "button" at bounding box center [1456, 203] width 12 height 12
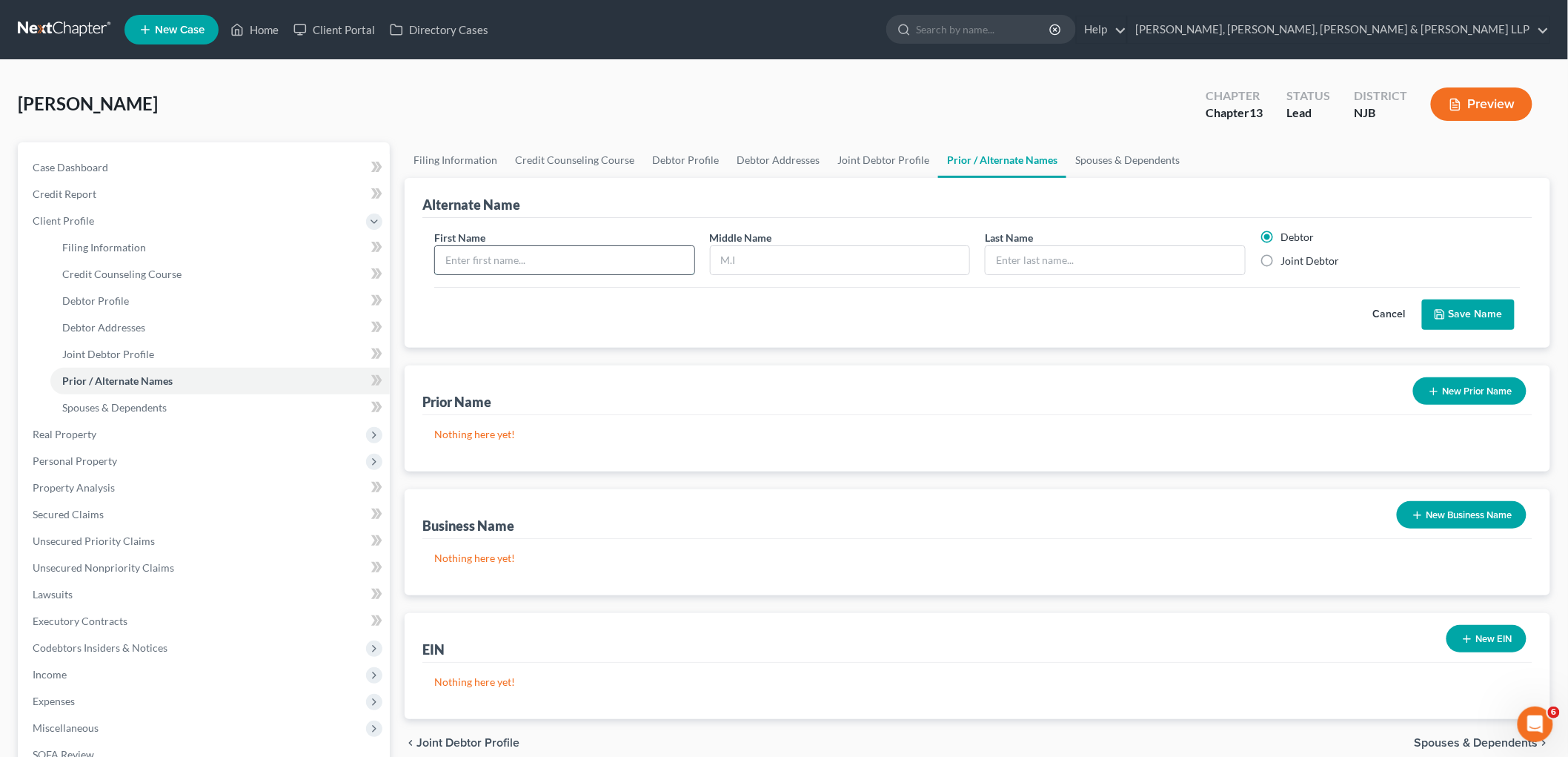
click at [574, 249] on input "text" at bounding box center [564, 260] width 259 height 28
click at [989, 262] on label "Joint Debtor" at bounding box center [1310, 261] width 59 height 14
click at [989, 262] on input "Joint Debtor" at bounding box center [1292, 258] width 10 height 10
click at [989, 312] on button "Save Name" at bounding box center [1468, 315] width 92 height 31
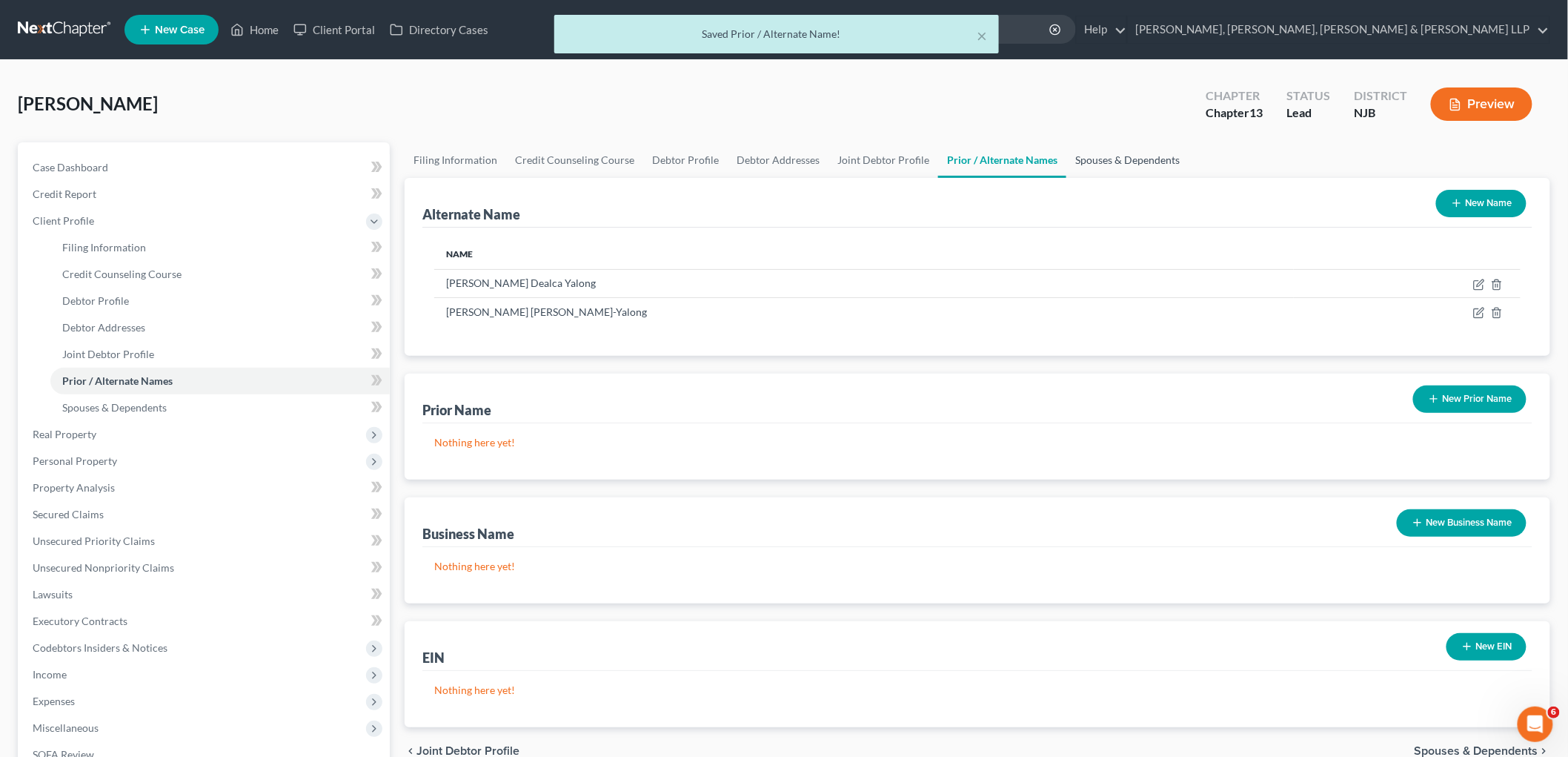
click at [989, 154] on link "Spouses & Dependents" at bounding box center [1127, 160] width 122 height 35
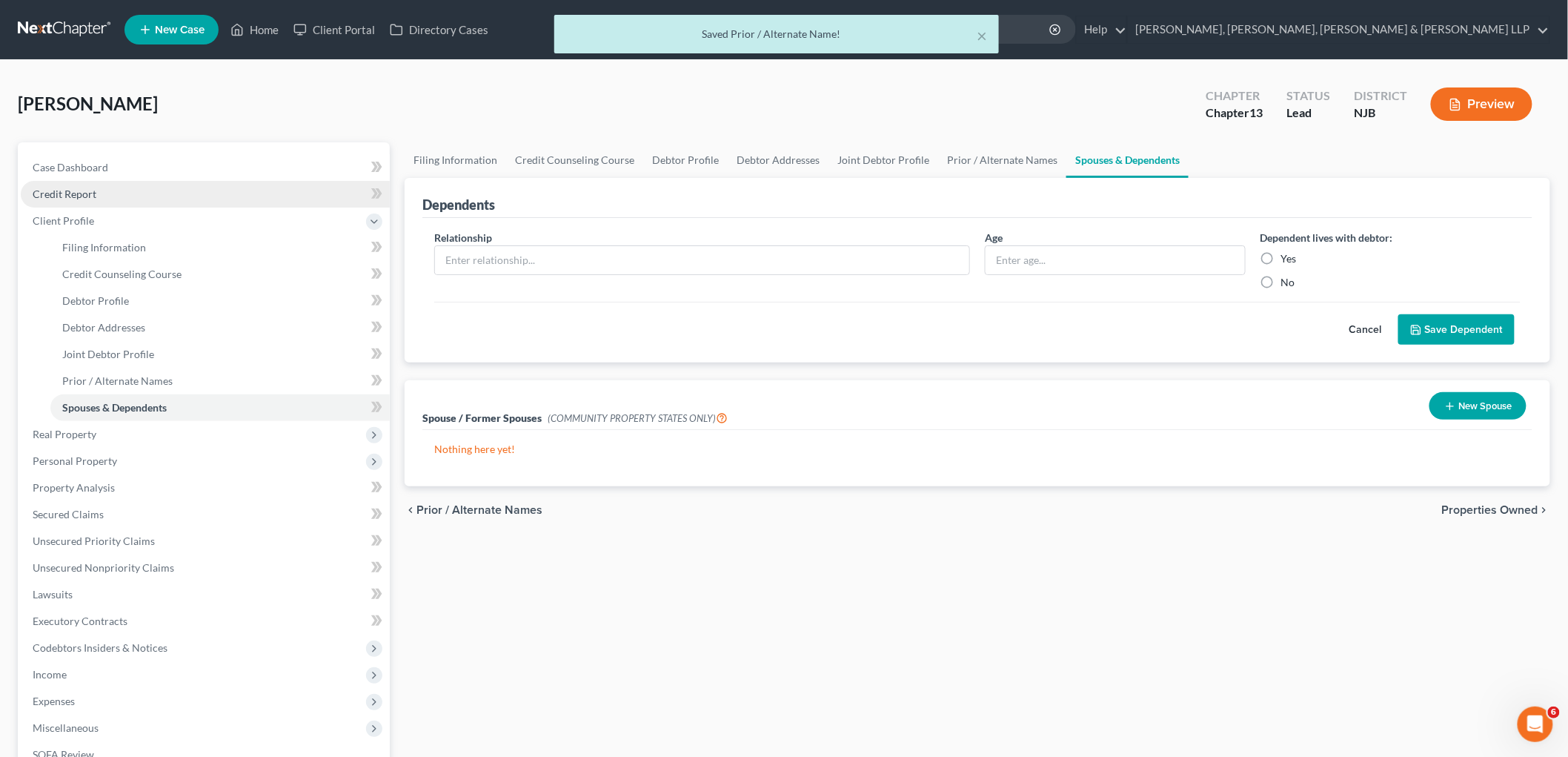
click at [76, 189] on span "Credit Report" at bounding box center [64, 194] width 63 height 13
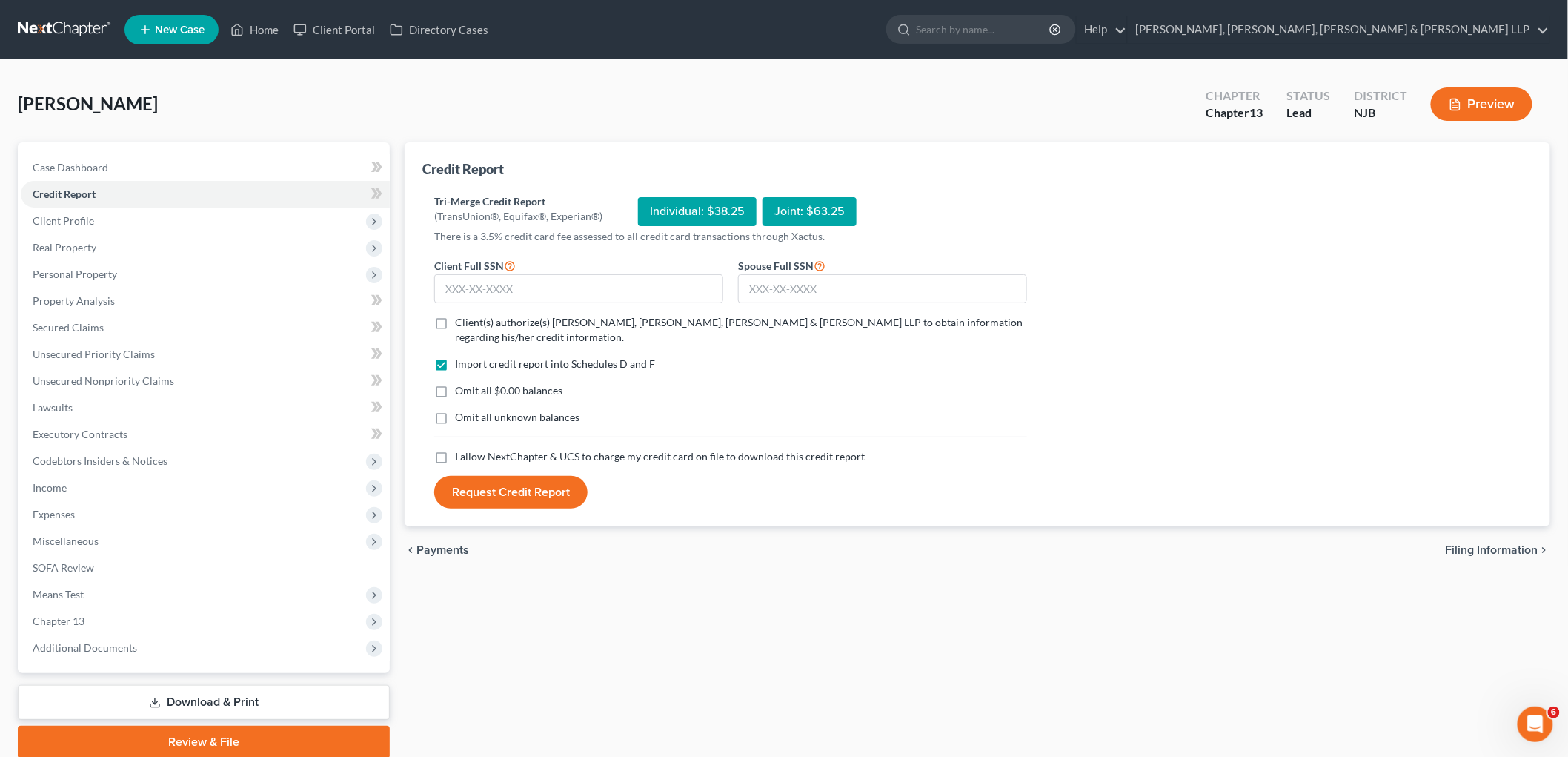
click at [455, 316] on label "Client(s) authorize(s) [PERSON_NAME], [PERSON_NAME], [PERSON_NAME] & [PERSON_NA…" at bounding box center [741, 329] width 572 height 30
click at [461, 316] on input "Client(s) authorize(s) [PERSON_NAME], [PERSON_NAME], [PERSON_NAME] & [PERSON_NA…" at bounding box center [465, 319] width 10 height 10
click at [455, 455] on label "I allow NextChapter & UCS to charge my credit card on file to download this cre…" at bounding box center [660, 457] width 410 height 14
click at [461, 455] on input "I allow NextChapter & UCS to charge my credit card on file to download this cre…" at bounding box center [465, 454] width 10 height 10
click at [455, 390] on label "Omit all $0.00 balances" at bounding box center [509, 390] width 108 height 14
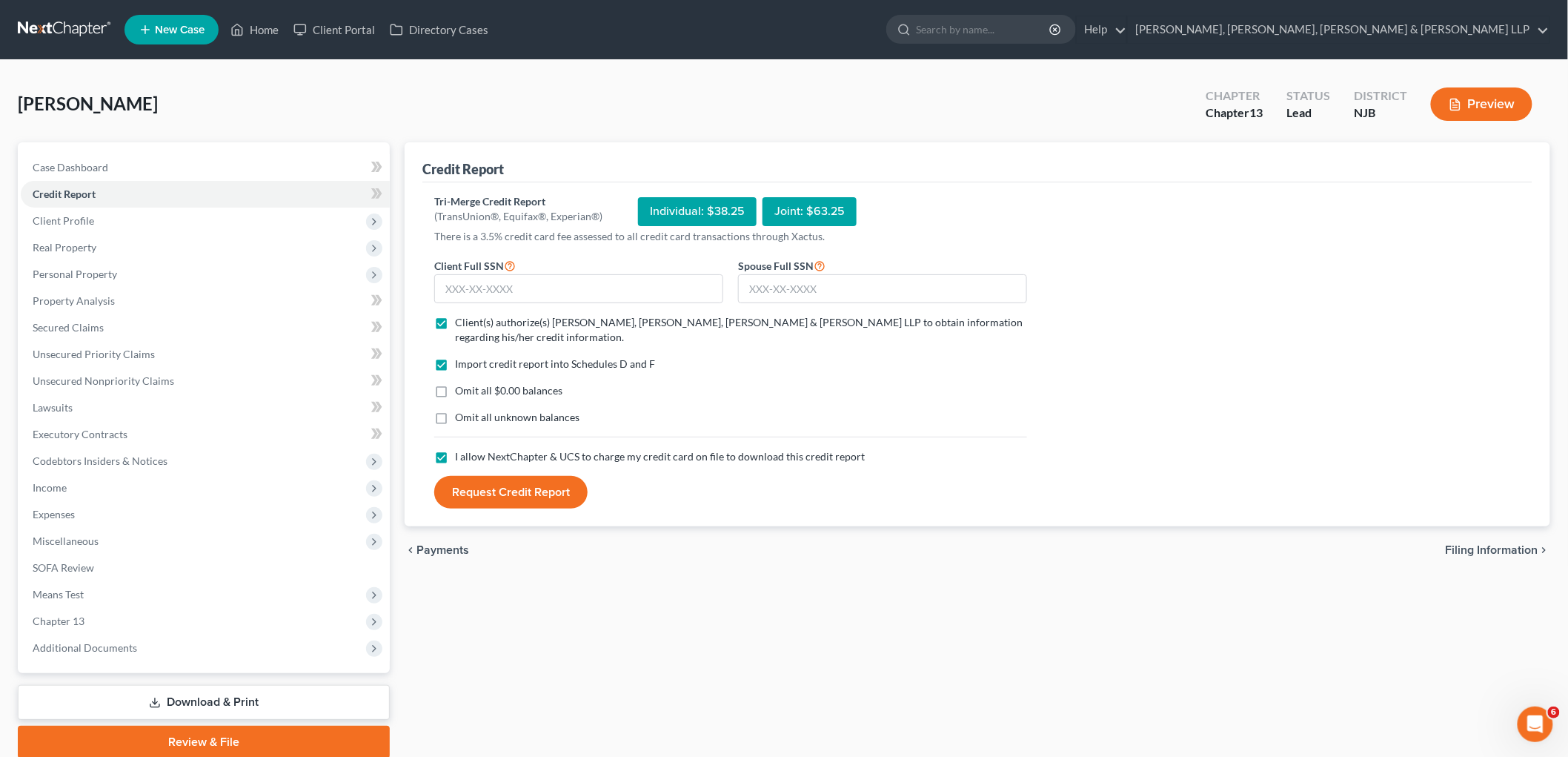
click at [461, 390] on input "Omit all $0.00 balances" at bounding box center [465, 388] width 10 height 10
click at [838, 286] on input "text" at bounding box center [883, 289] width 289 height 30
click at [529, 286] on input "text" at bounding box center [579, 289] width 289 height 30
drag, startPoint x: 840, startPoint y: 210, endPoint x: 774, endPoint y: 210, distance: 66.0
click at [774, 210] on div "Joint: $63.25" at bounding box center [809, 212] width 94 height 29
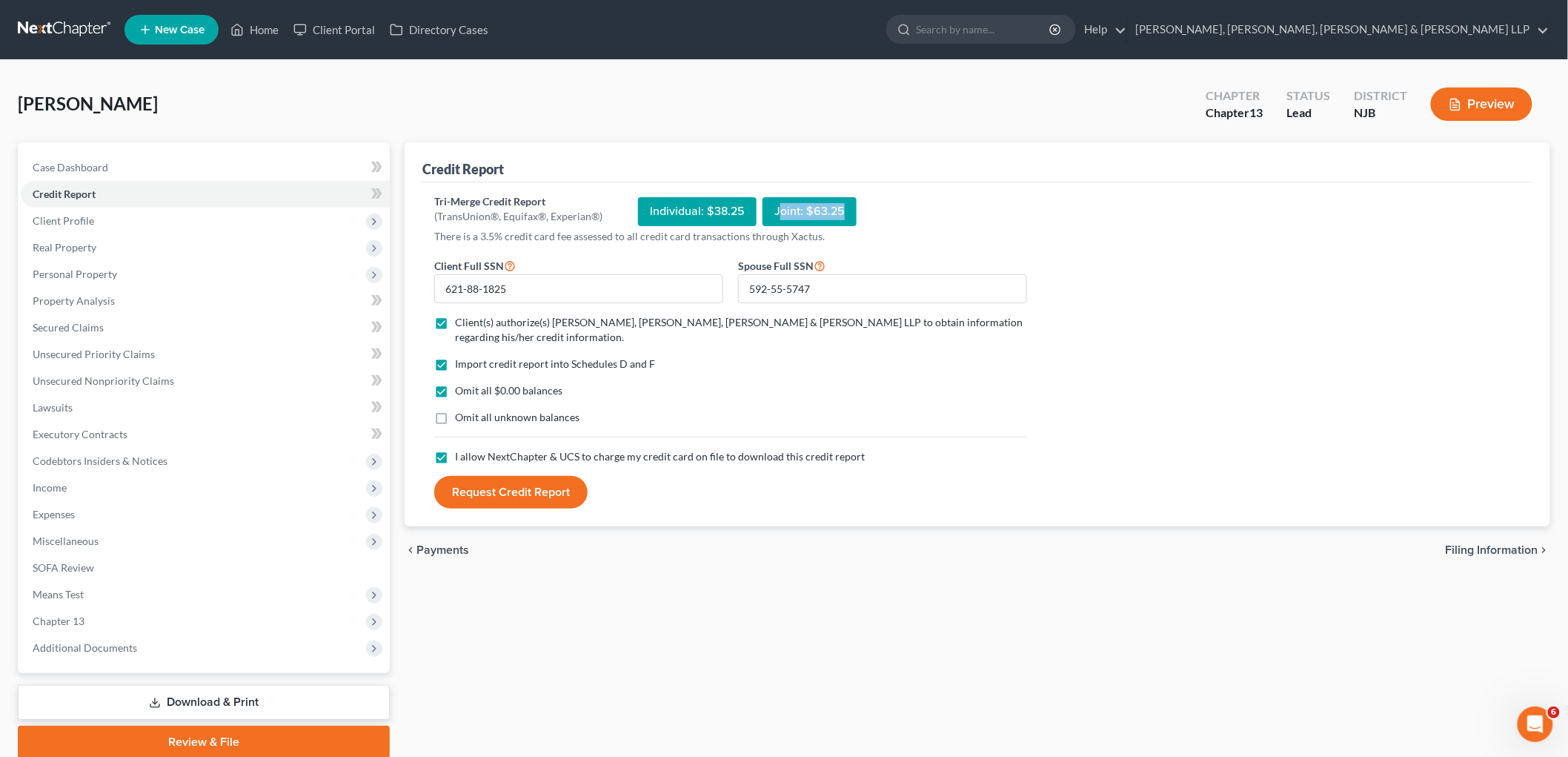
copy div "oint: $63.25"
click at [526, 499] on button "Request Credit Report" at bounding box center [510, 492] width 153 height 33
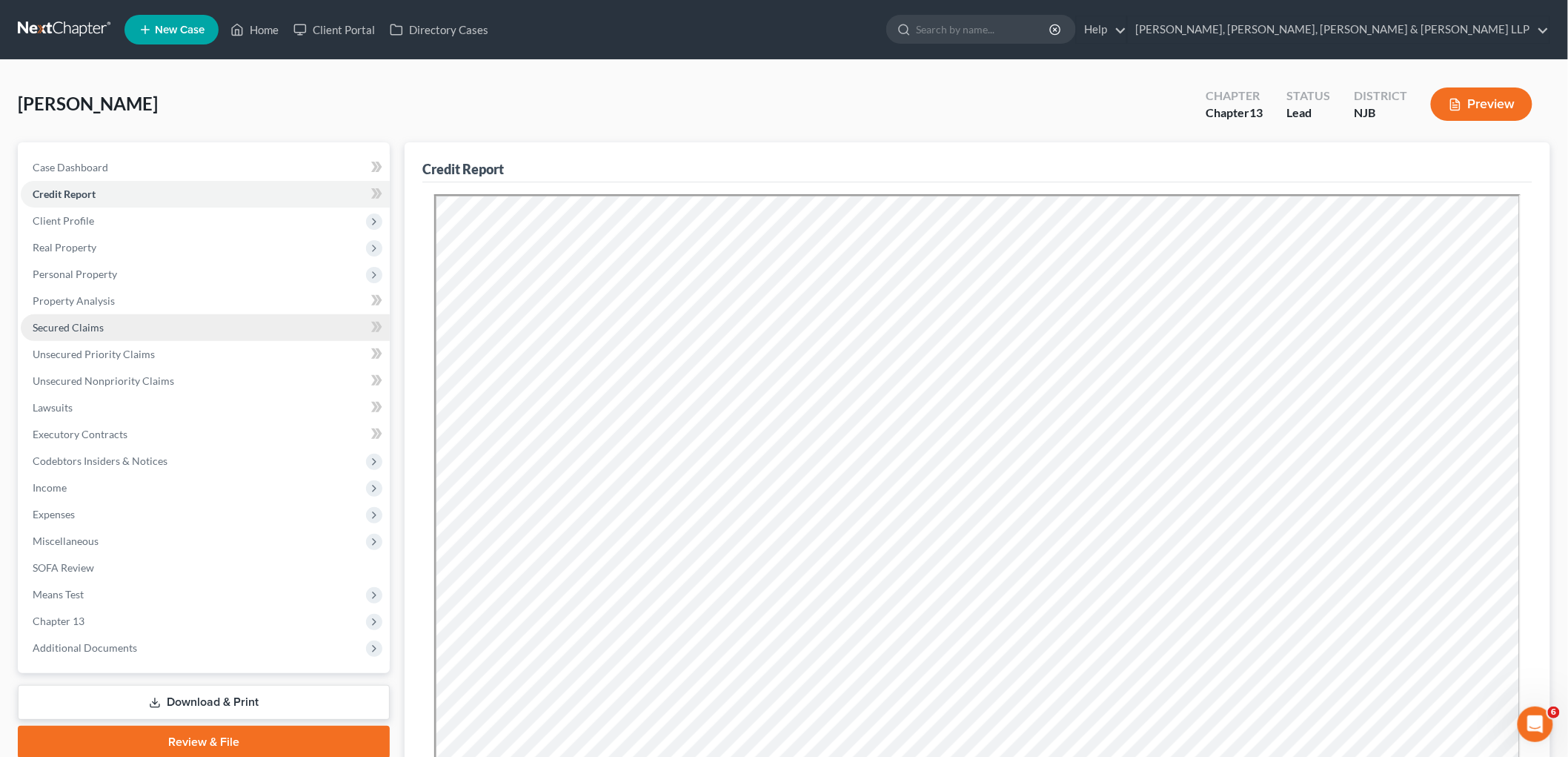
click at [75, 321] on span "Secured Claims" at bounding box center [68, 328] width 71 height 13
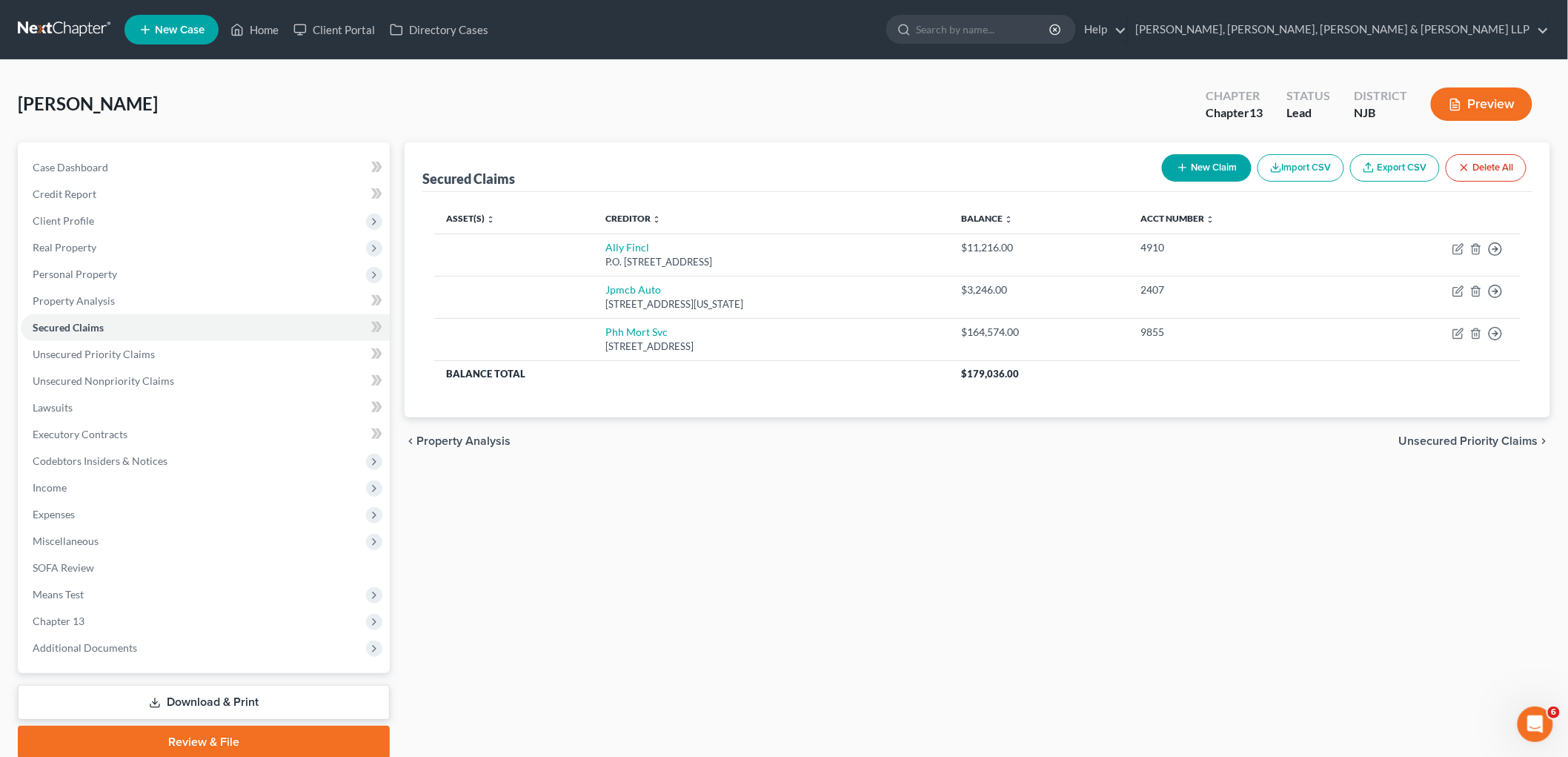
click at [989, 439] on span "Unsecured Priority Claims" at bounding box center [1468, 441] width 140 height 12
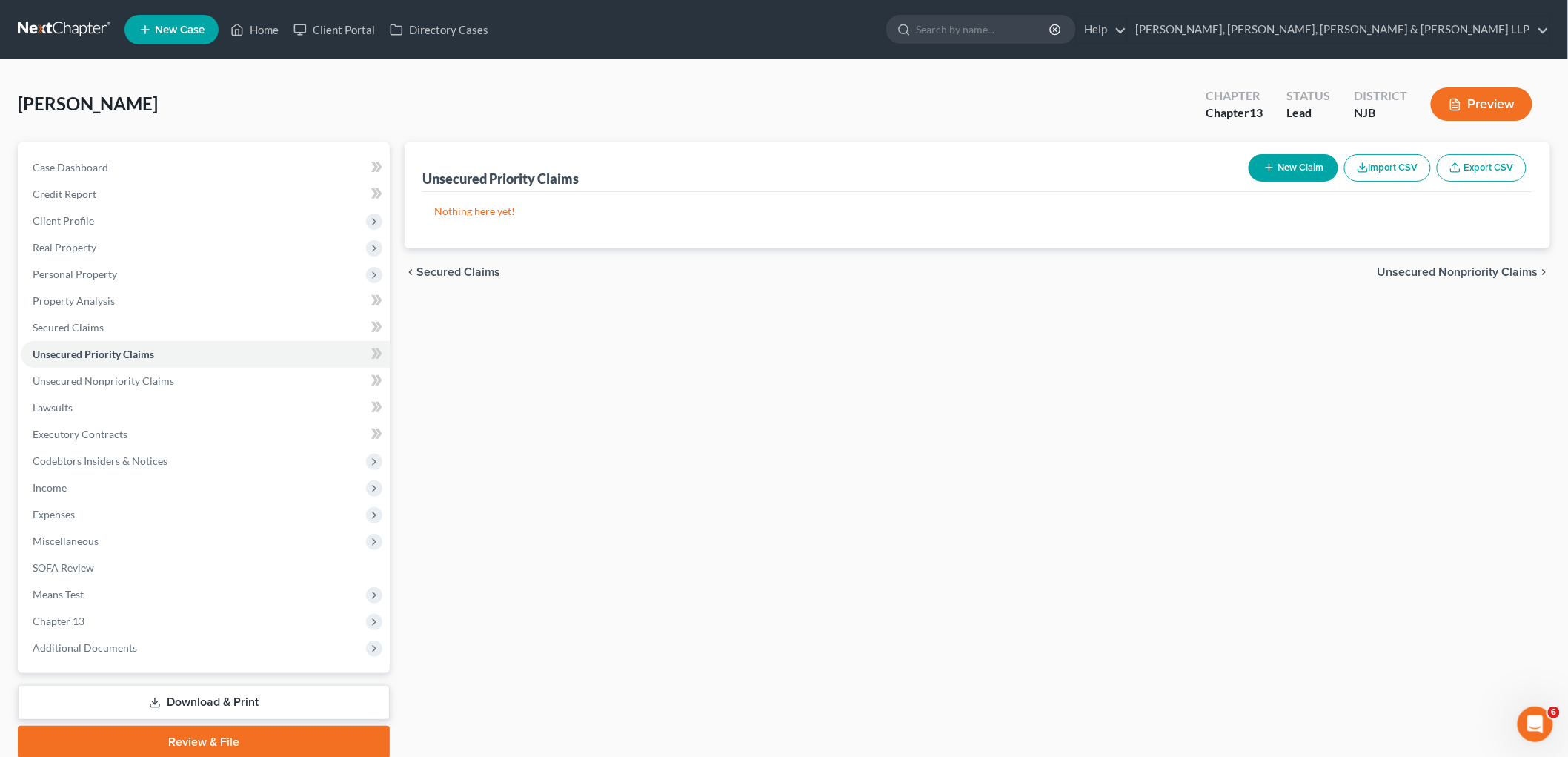
click at [989, 271] on span "Unsecured Nonpriority Claims" at bounding box center [1457, 271] width 160 height 12
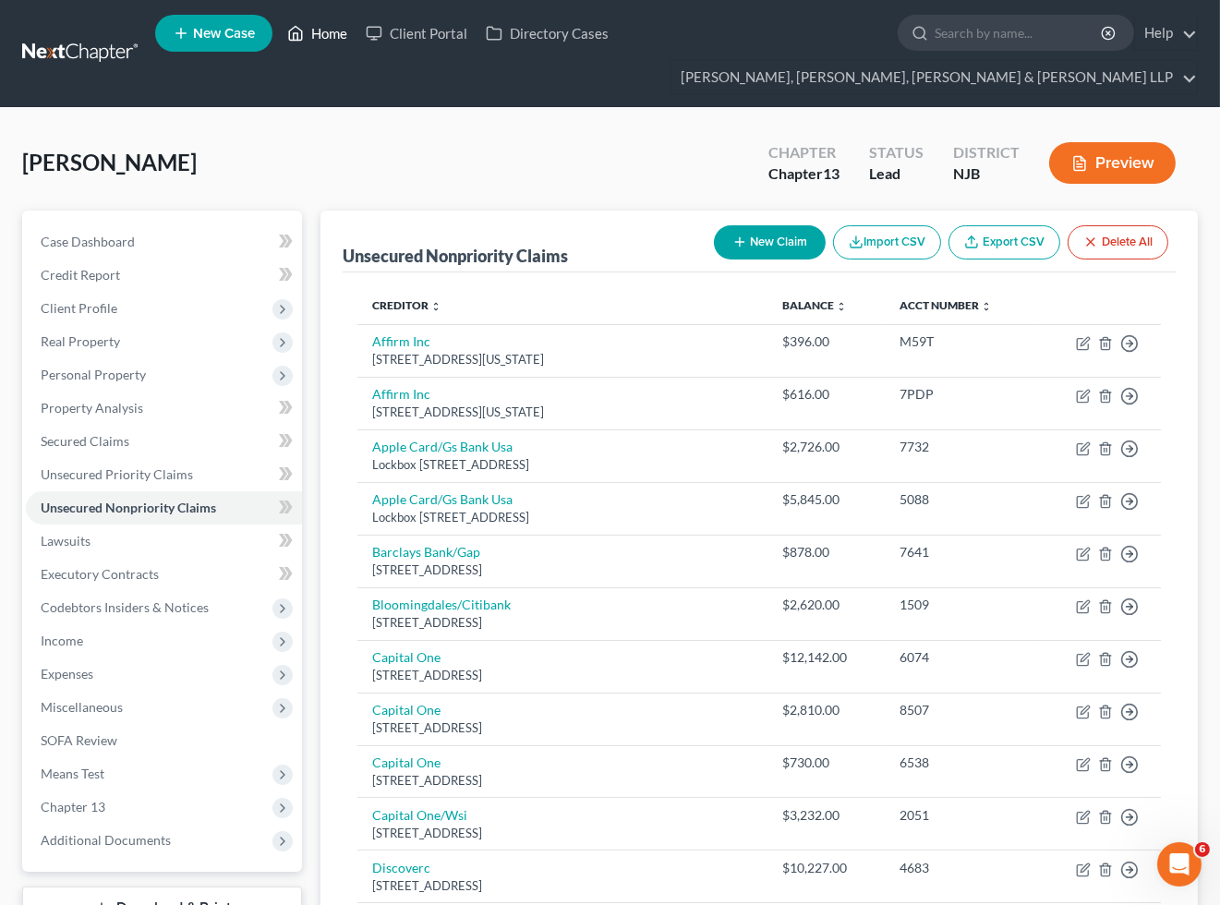
click at [326, 26] on link "Home" at bounding box center [317, 33] width 78 height 33
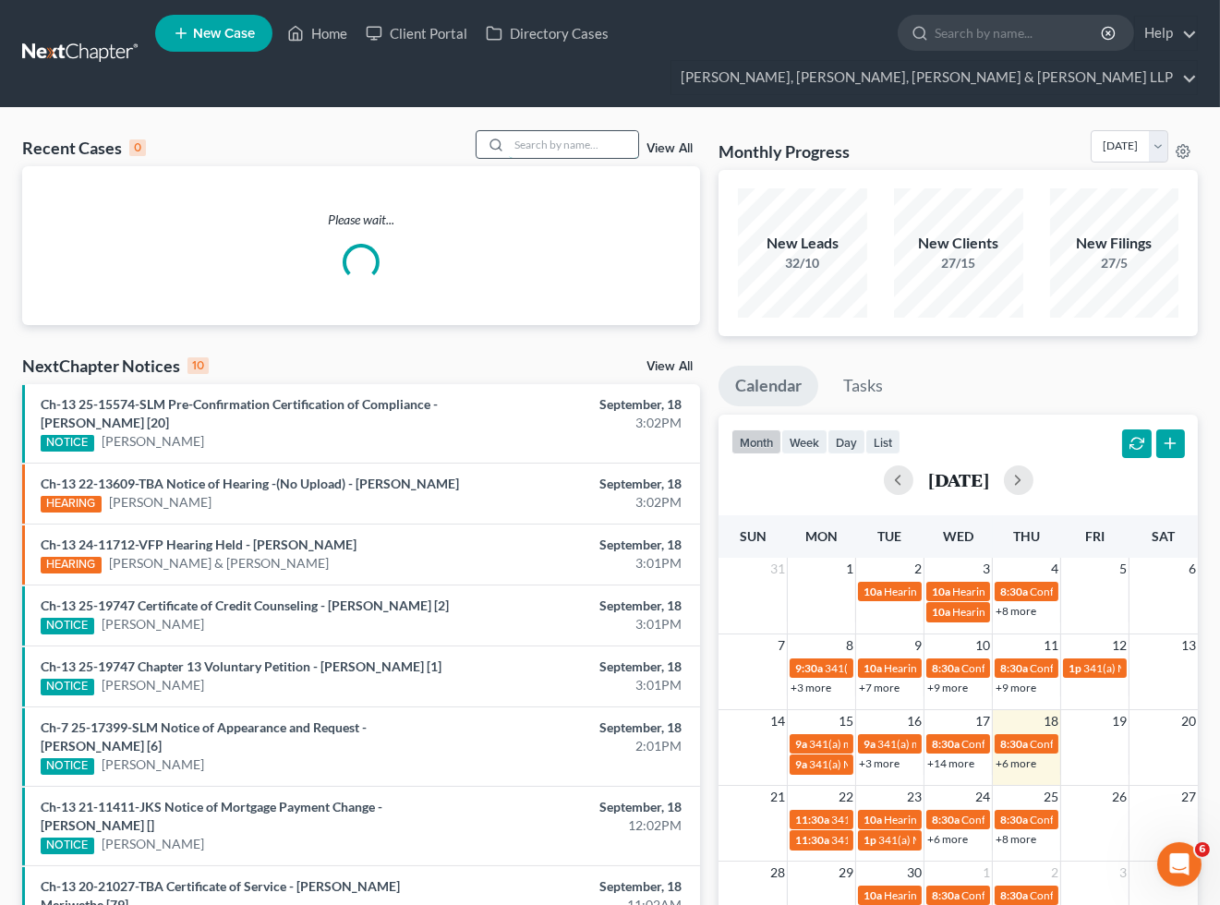
click at [611, 145] on input "search" at bounding box center [573, 144] width 129 height 27
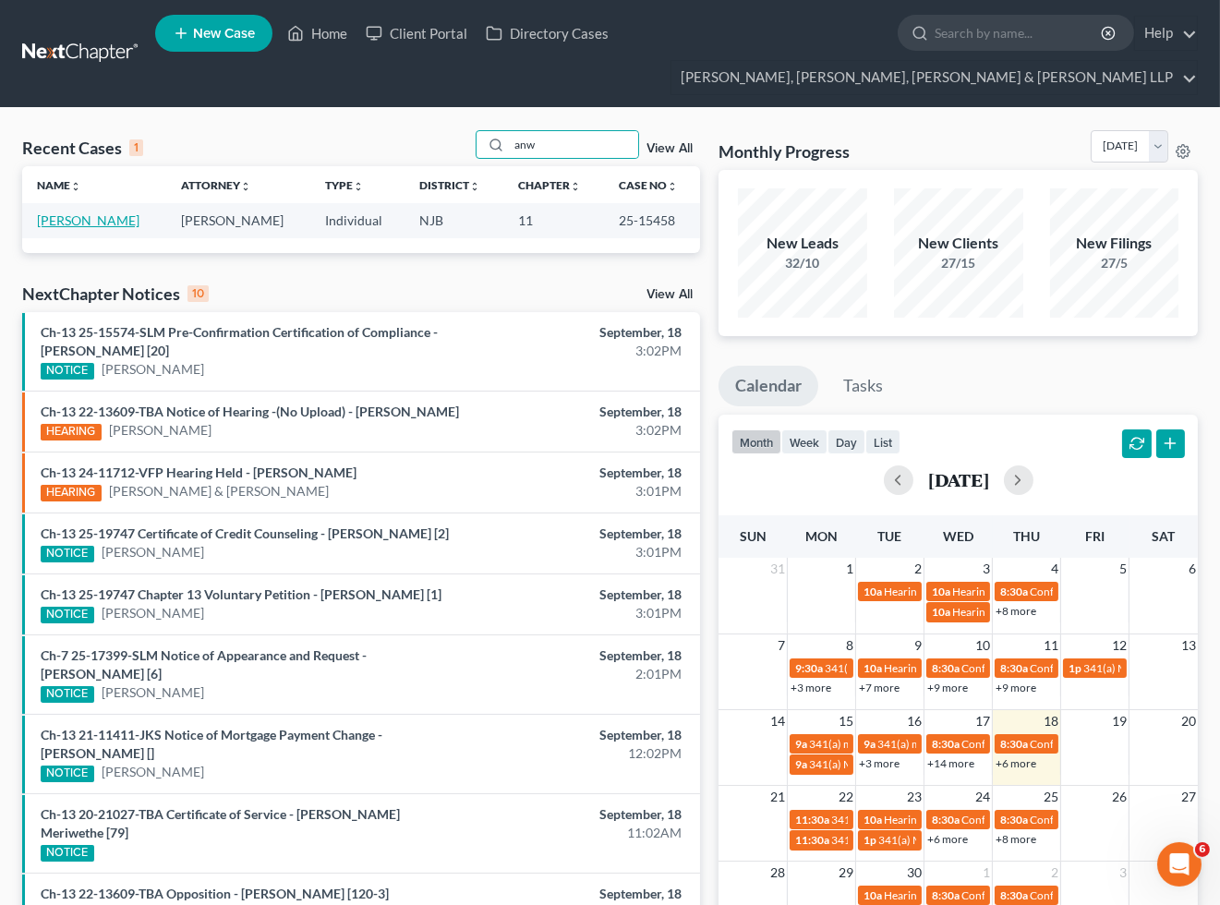
click at [88, 223] on link "[PERSON_NAME]" at bounding box center [88, 220] width 102 height 16
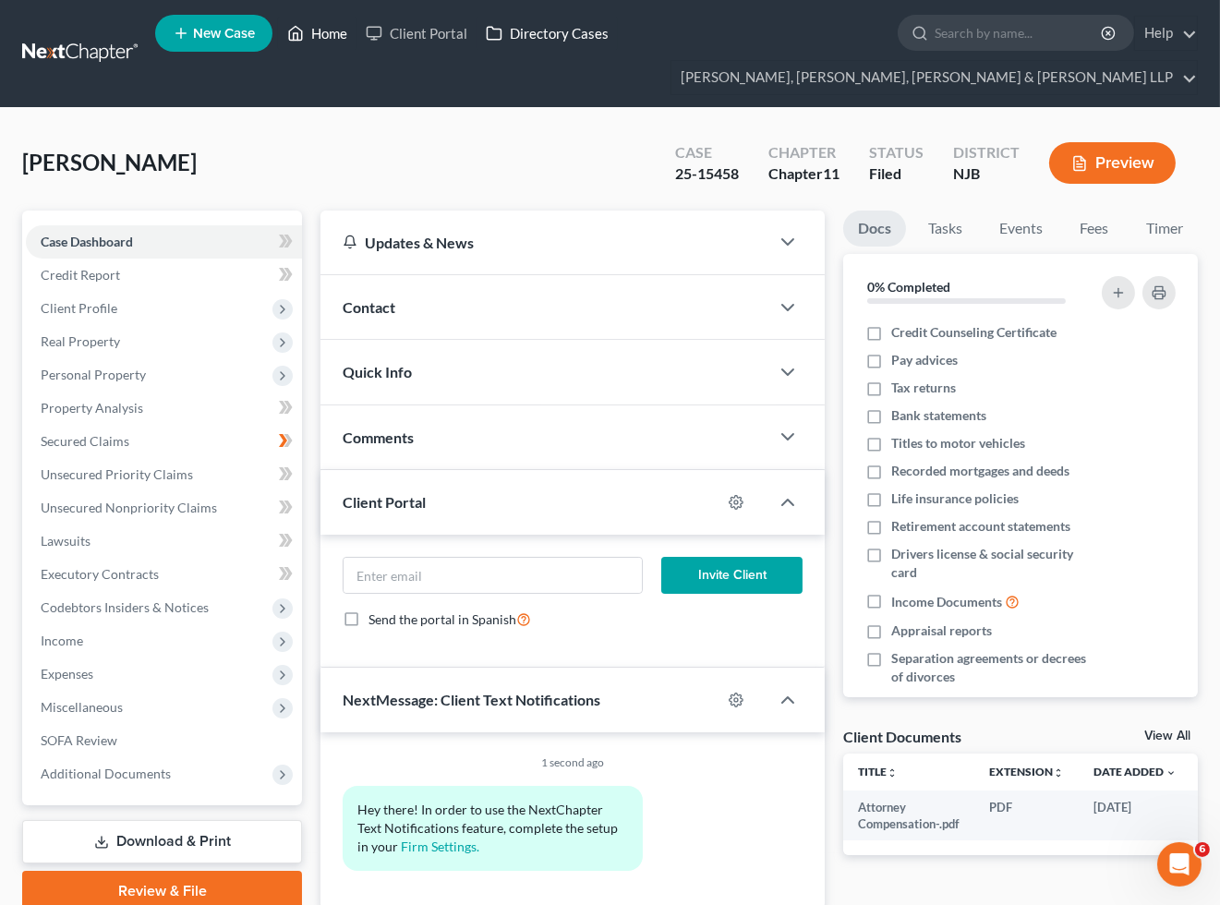
drag, startPoint x: 325, startPoint y: 33, endPoint x: 612, endPoint y: 18, distance: 287.5
click at [325, 33] on link "Home" at bounding box center [317, 33] width 78 height 33
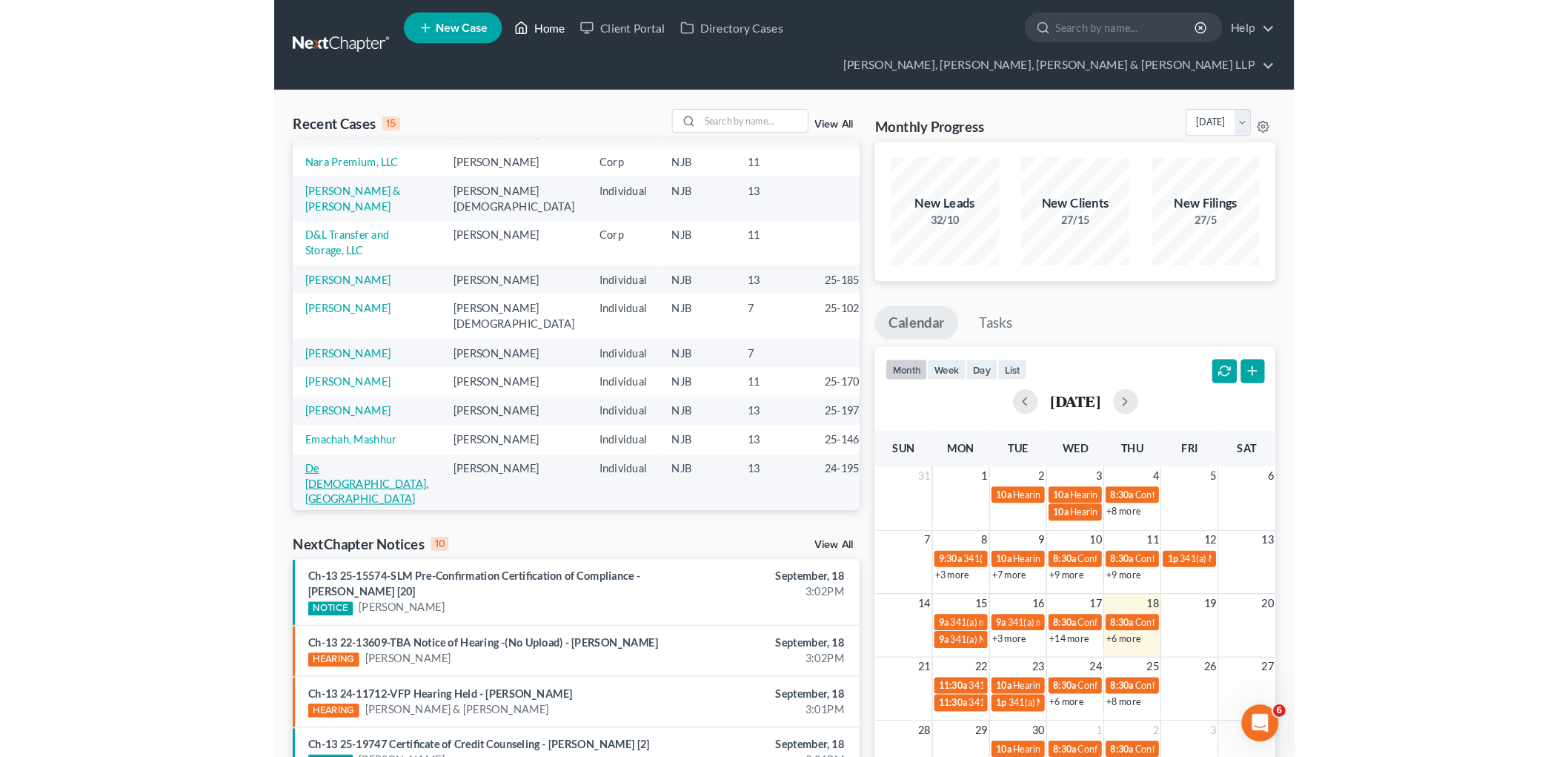
scroll to position [82, 0]
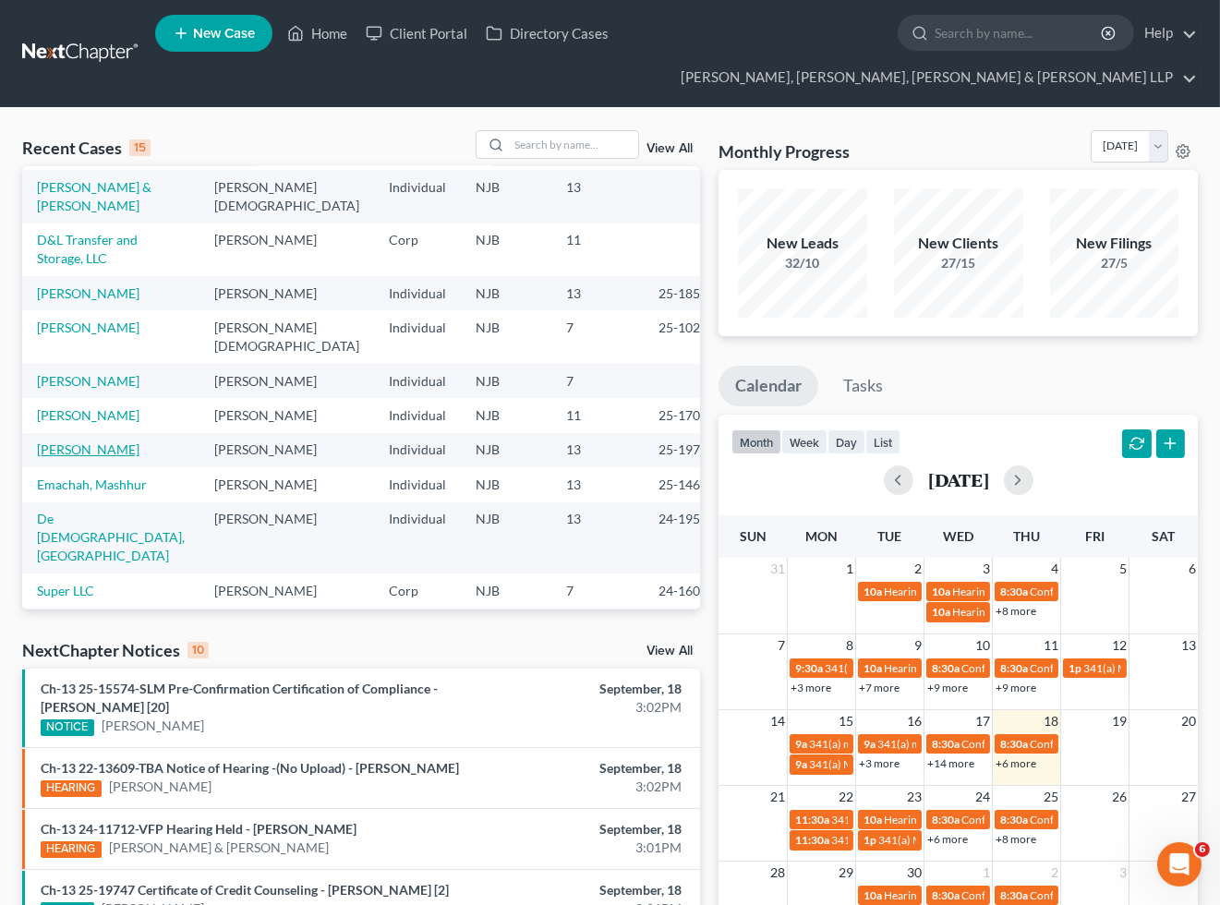
click at [93, 451] on link "[PERSON_NAME]" at bounding box center [88, 449] width 102 height 16
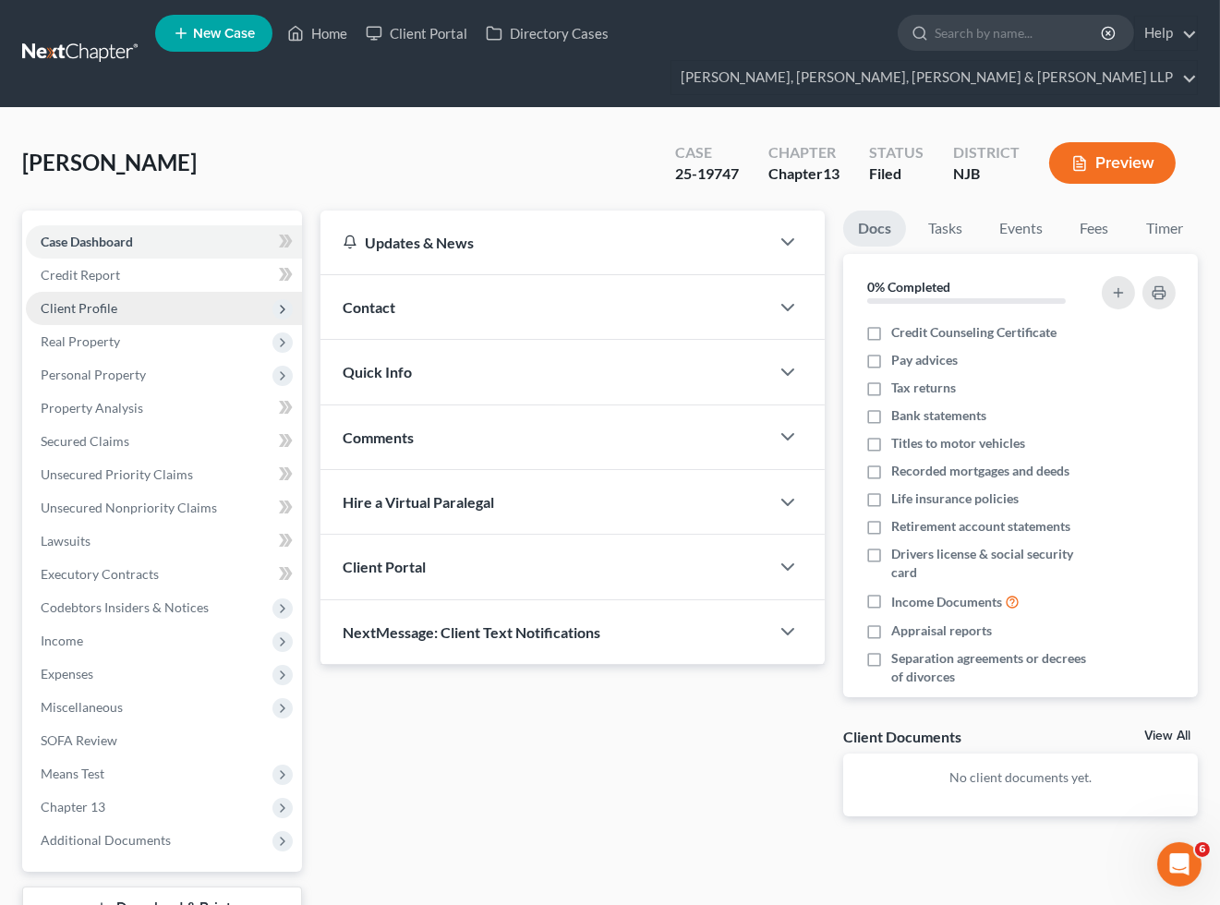
click at [89, 300] on span "Client Profile" at bounding box center [79, 308] width 77 height 16
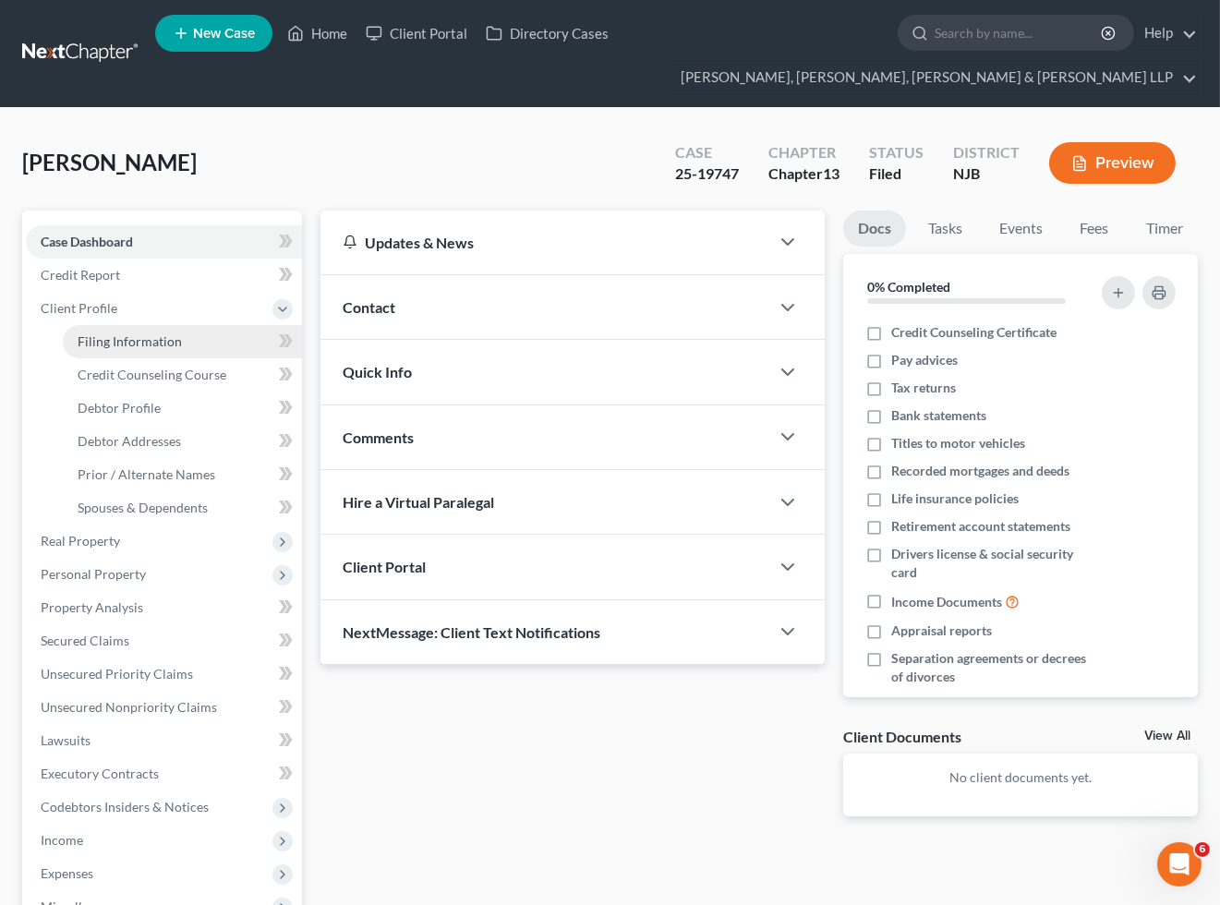
click at [130, 337] on span "Filing Information" at bounding box center [130, 341] width 104 height 16
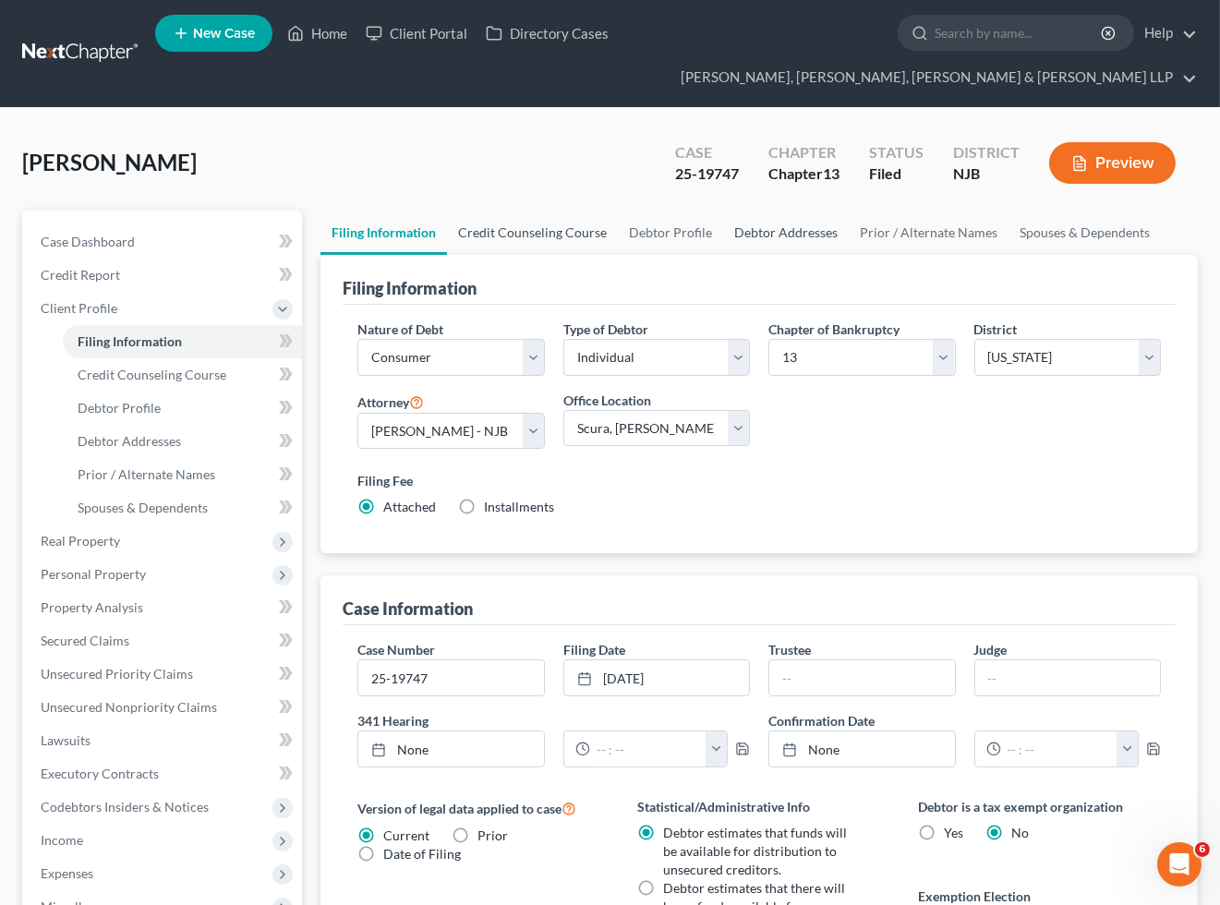
drag, startPoint x: 811, startPoint y: 229, endPoint x: 578, endPoint y: 214, distance: 233.1
click at [811, 228] on link "Debtor Addresses" at bounding box center [786, 233] width 126 height 44
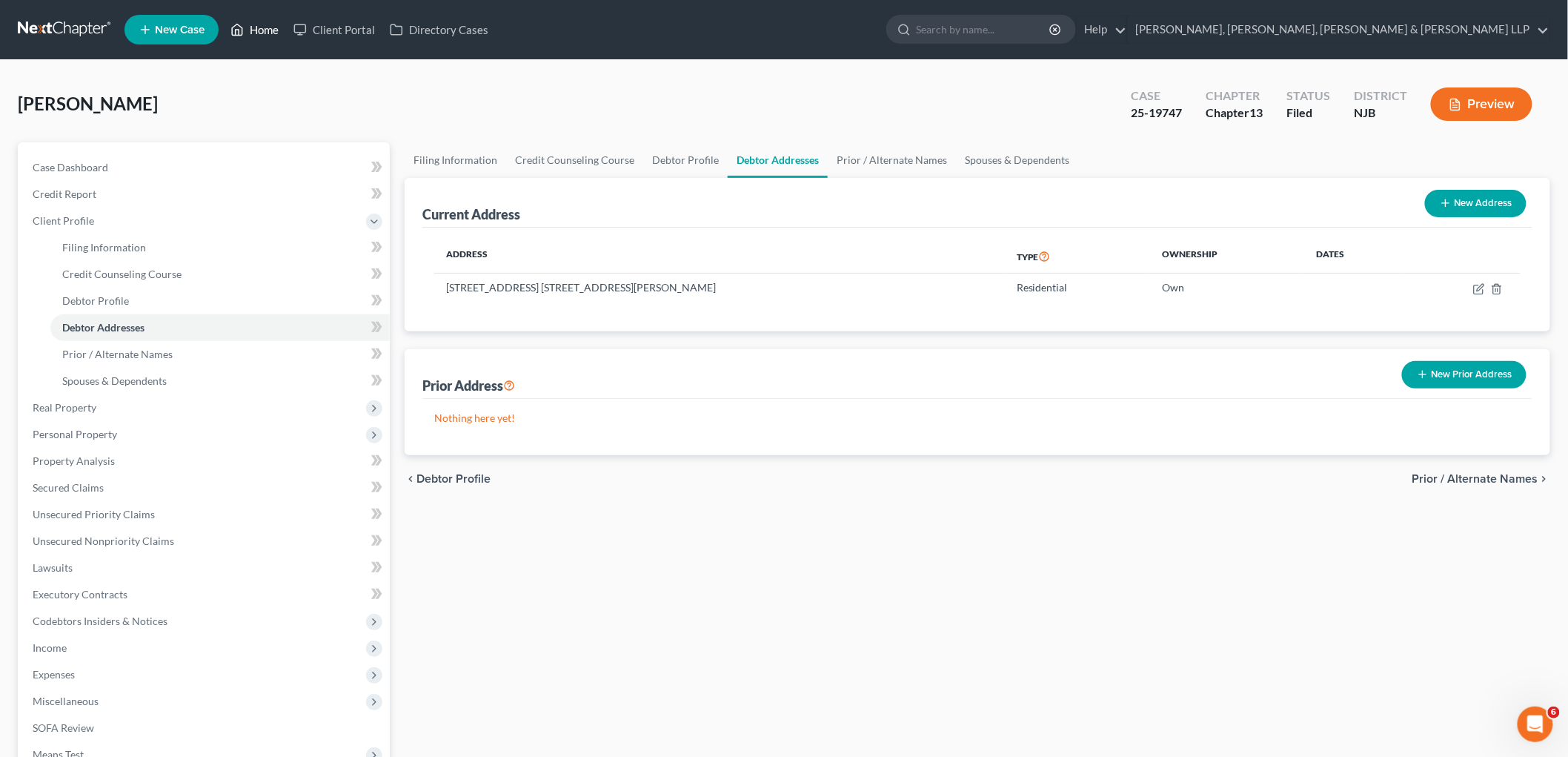
click at [267, 34] on link "Home" at bounding box center [254, 29] width 63 height 26
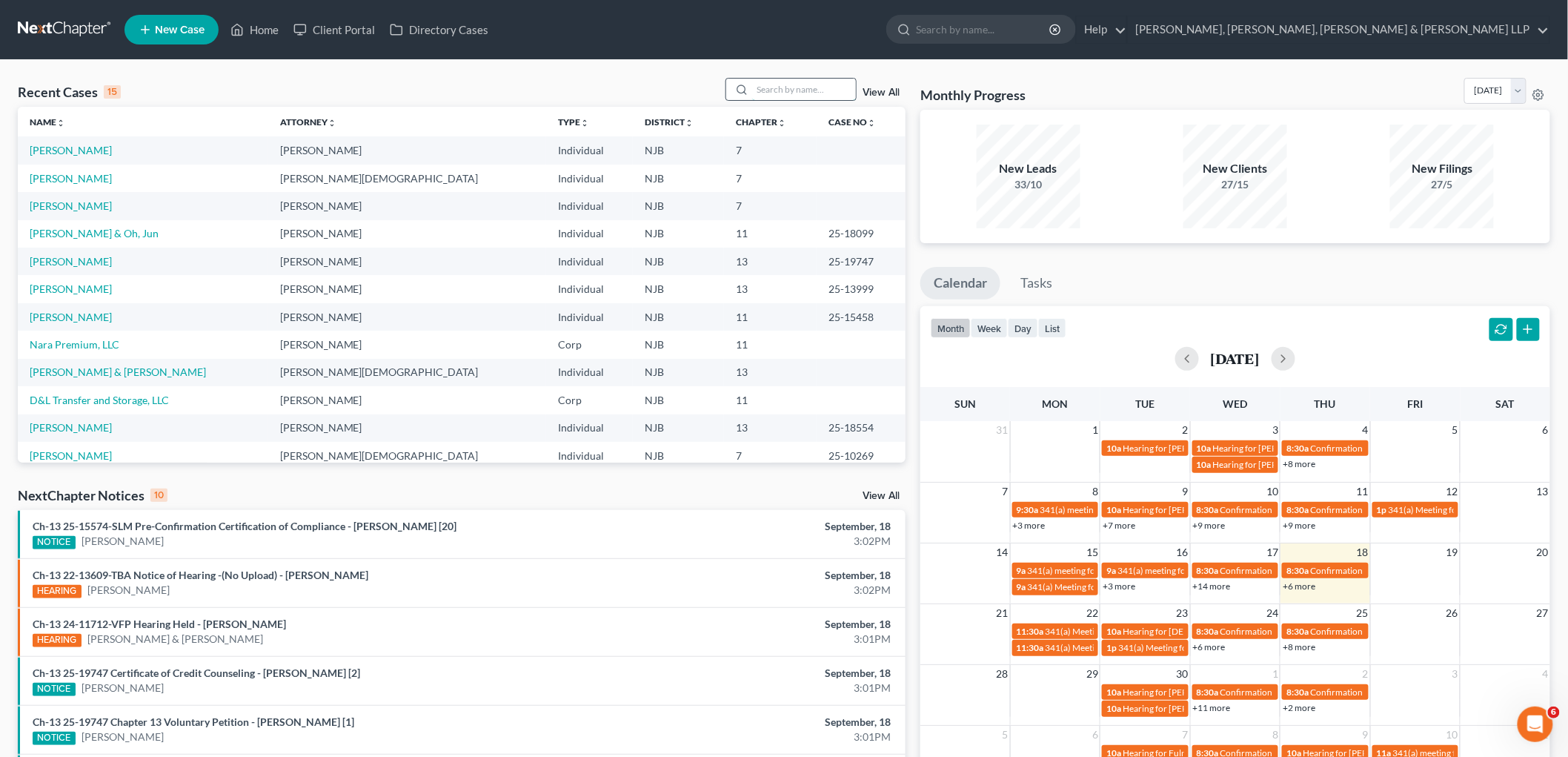
click at [783, 92] on input "search" at bounding box center [803, 89] width 104 height 22
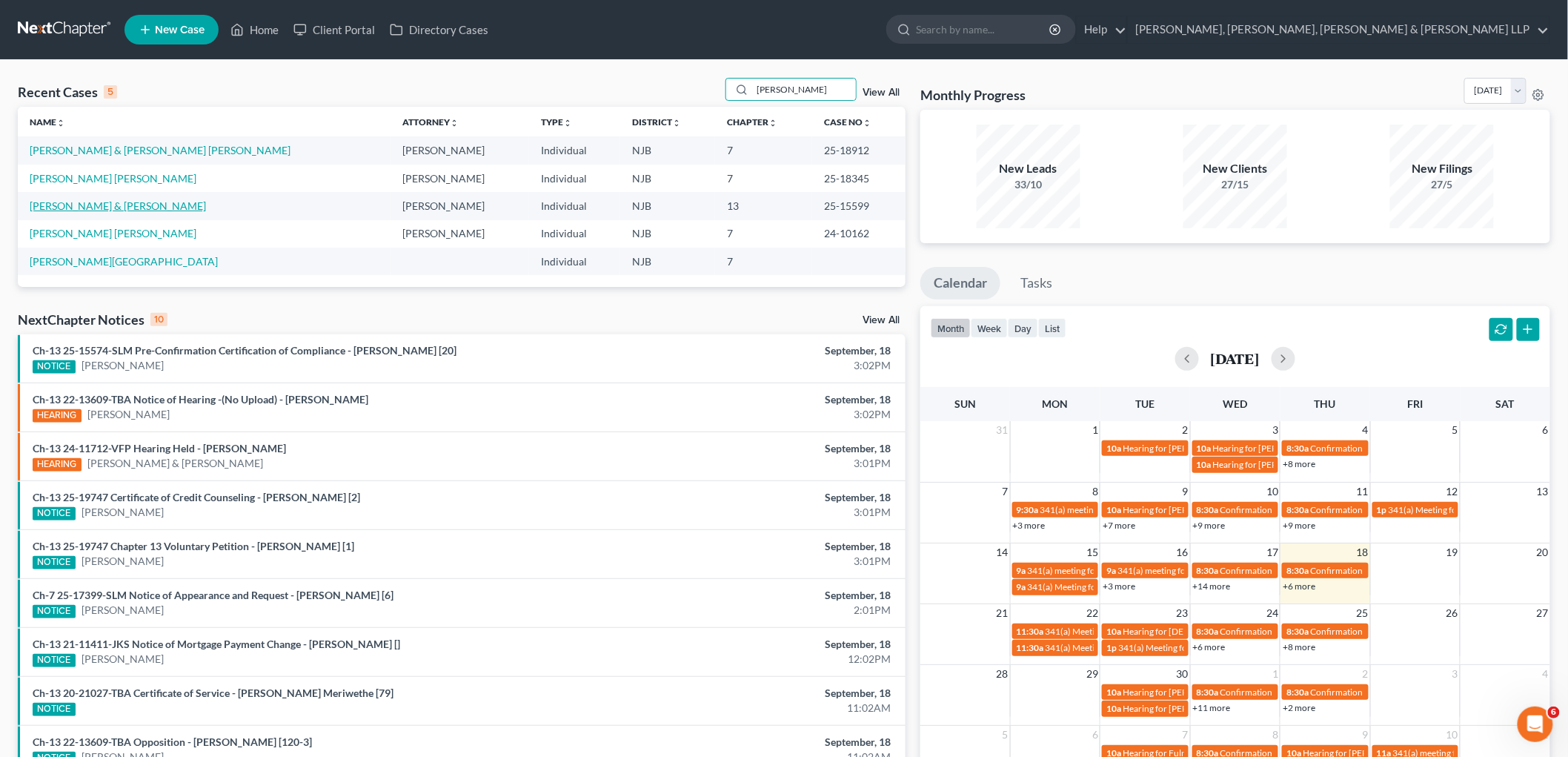
click at [105, 204] on link "[PERSON_NAME] & [PERSON_NAME]" at bounding box center [118, 206] width 177 height 13
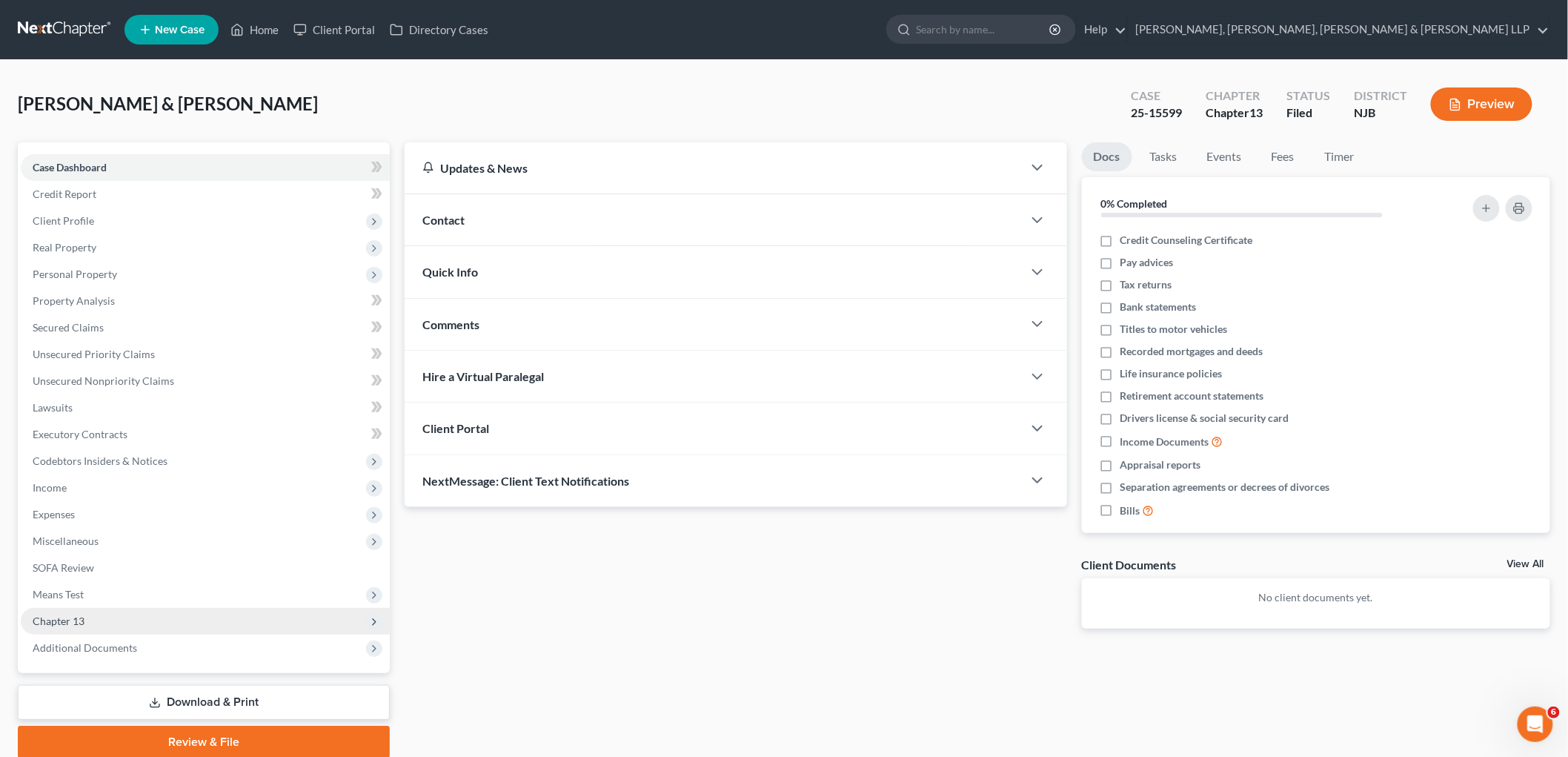
click at [79, 617] on span "Chapter 13" at bounding box center [59, 621] width 52 height 13
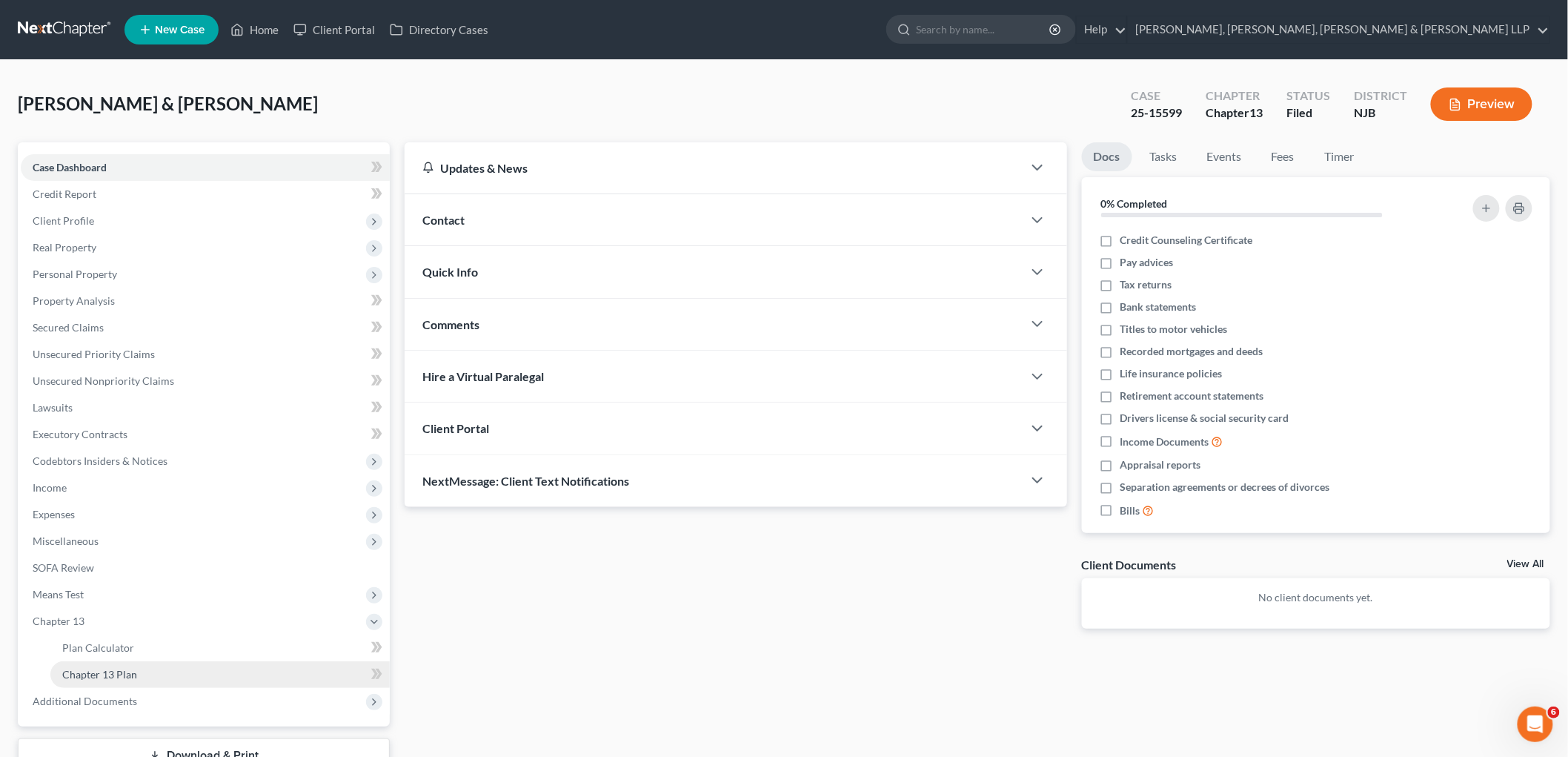
click at [101, 671] on span "Chapter 13 Plan" at bounding box center [100, 674] width 75 height 13
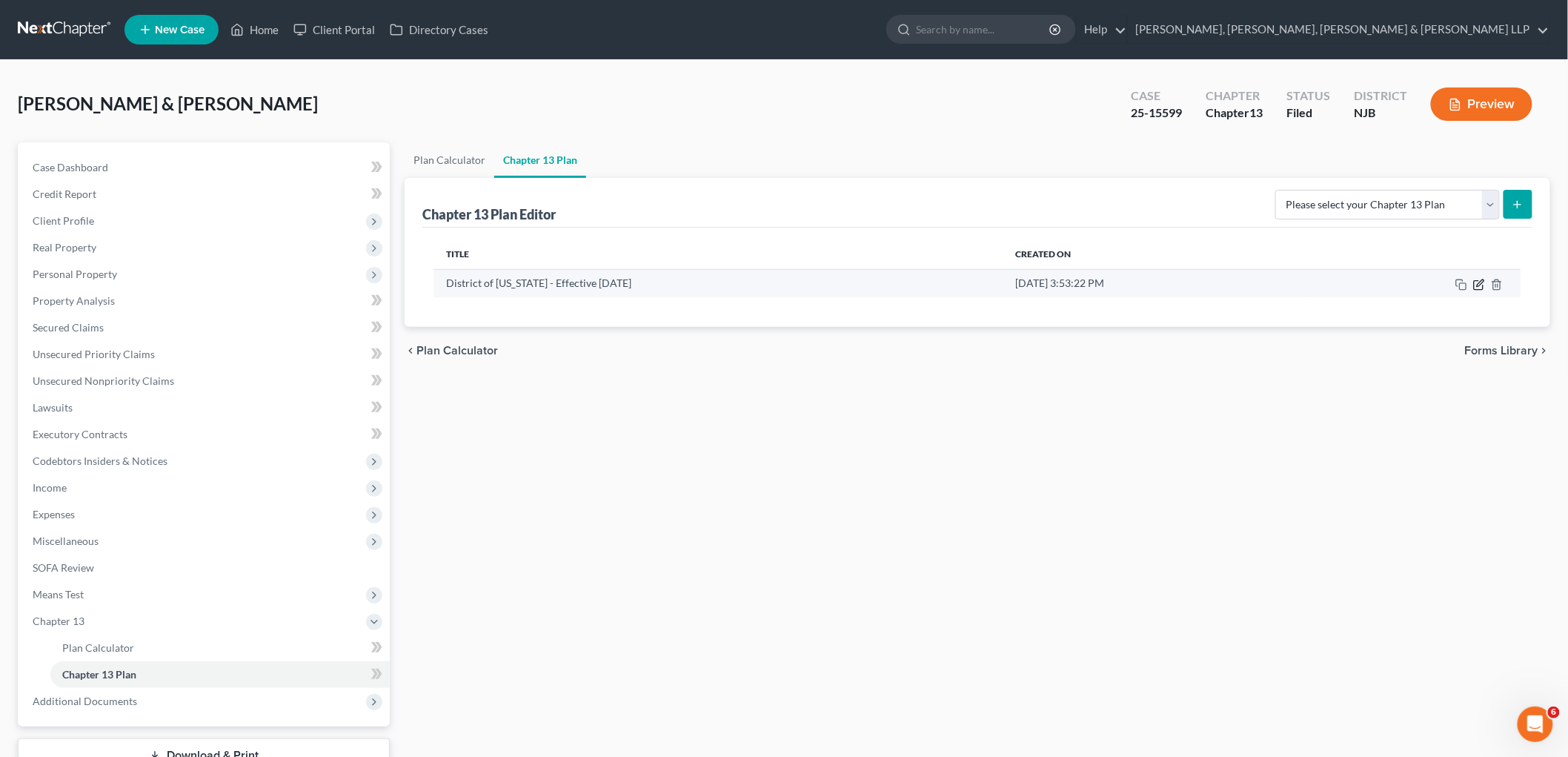
click at [989, 286] on icon "button" at bounding box center [1478, 284] width 12 height 12
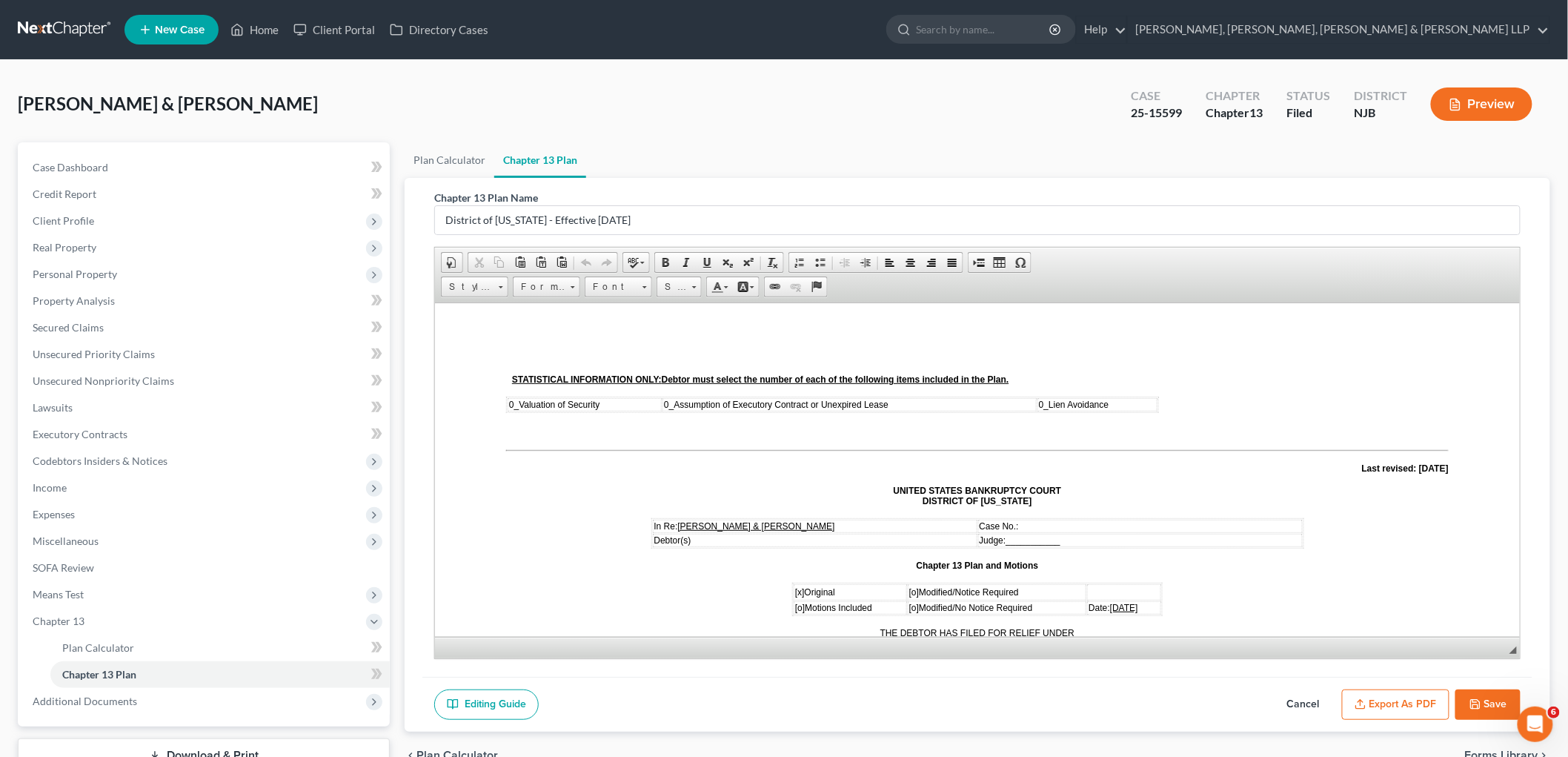
click at [989, 698] on button "Cancel" at bounding box center [1302, 705] width 65 height 31
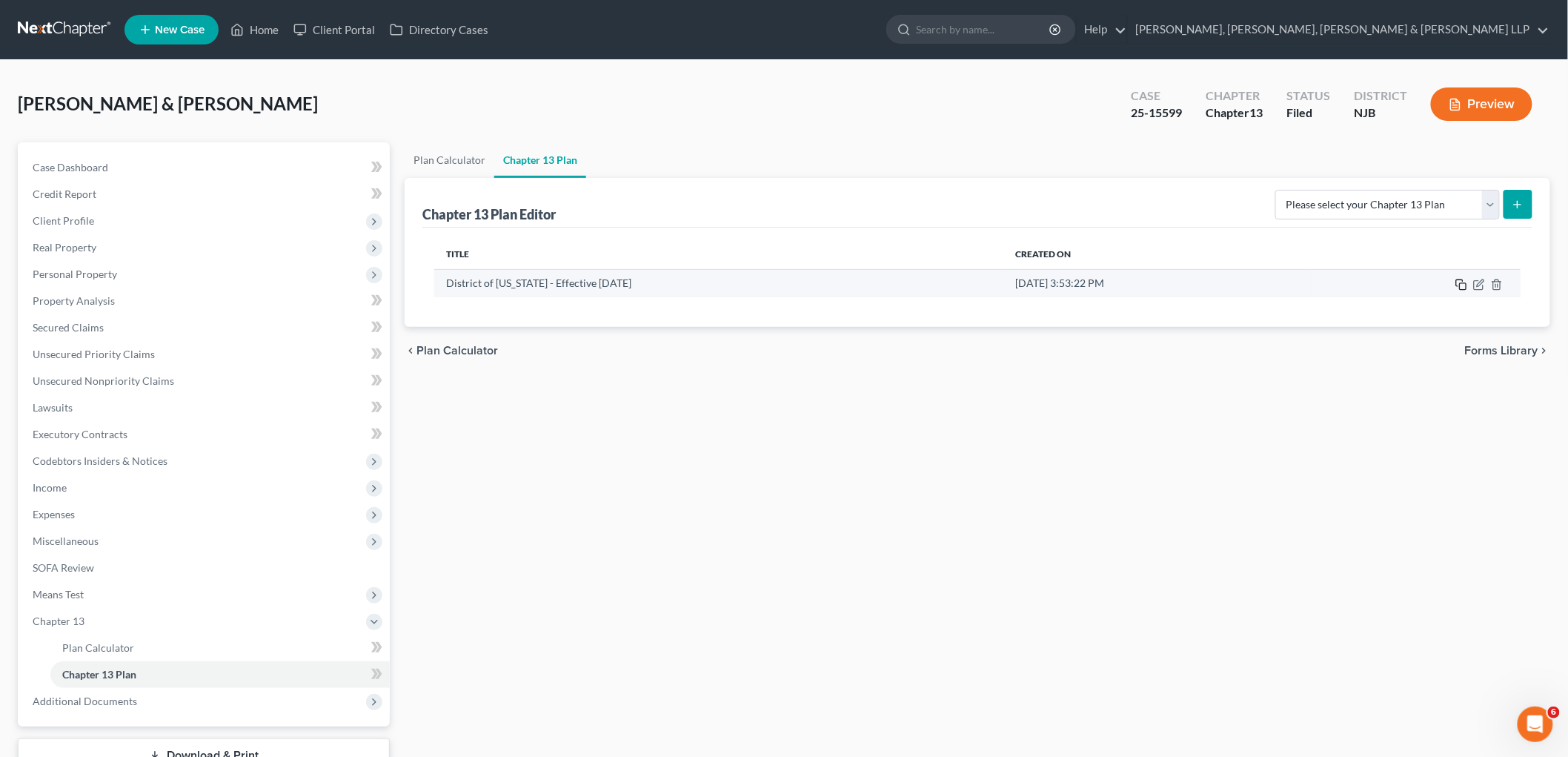
click at [989, 282] on icon "button" at bounding box center [1460, 284] width 12 height 12
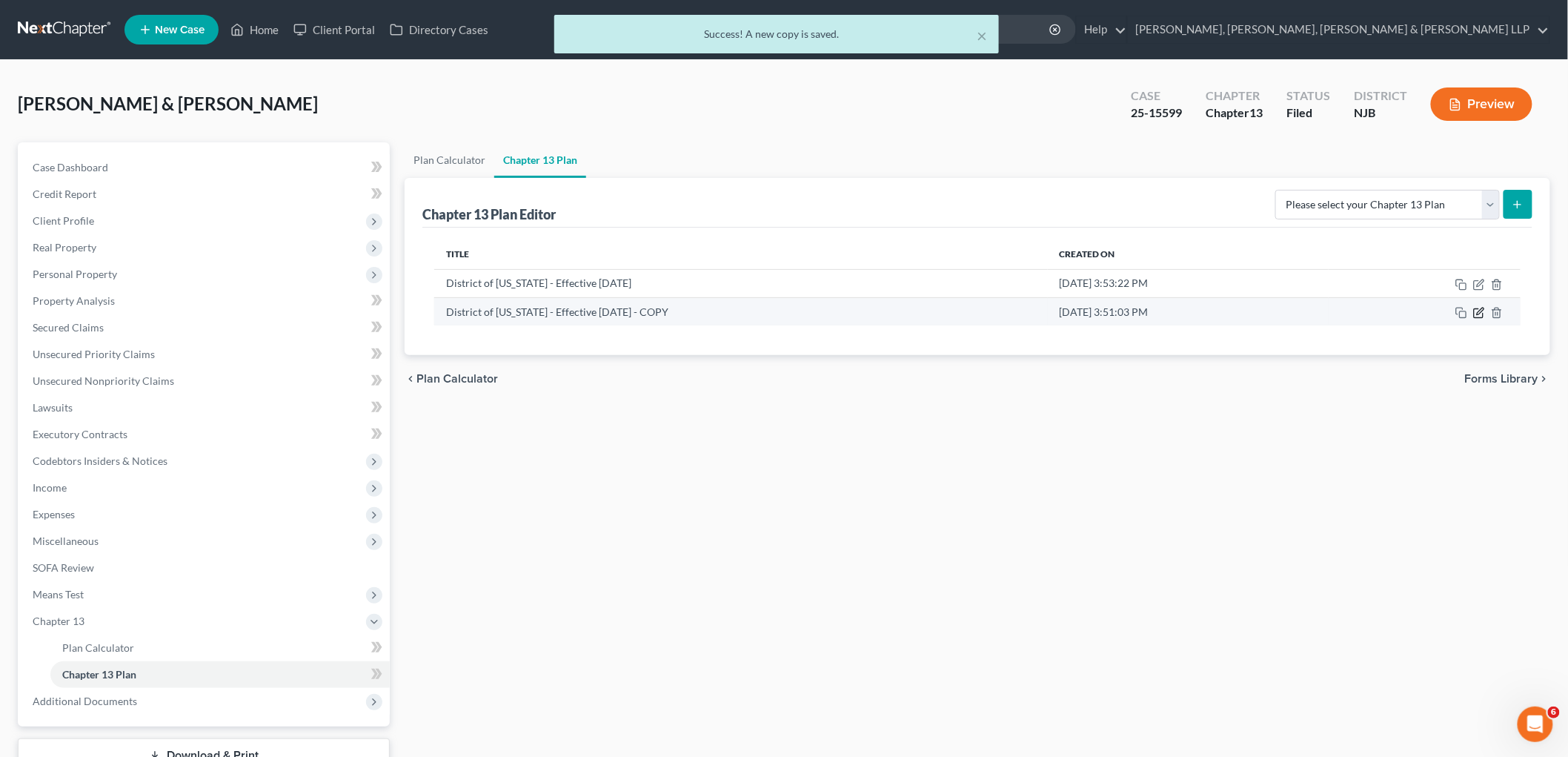
click at [989, 312] on icon "button" at bounding box center [1478, 312] width 12 height 12
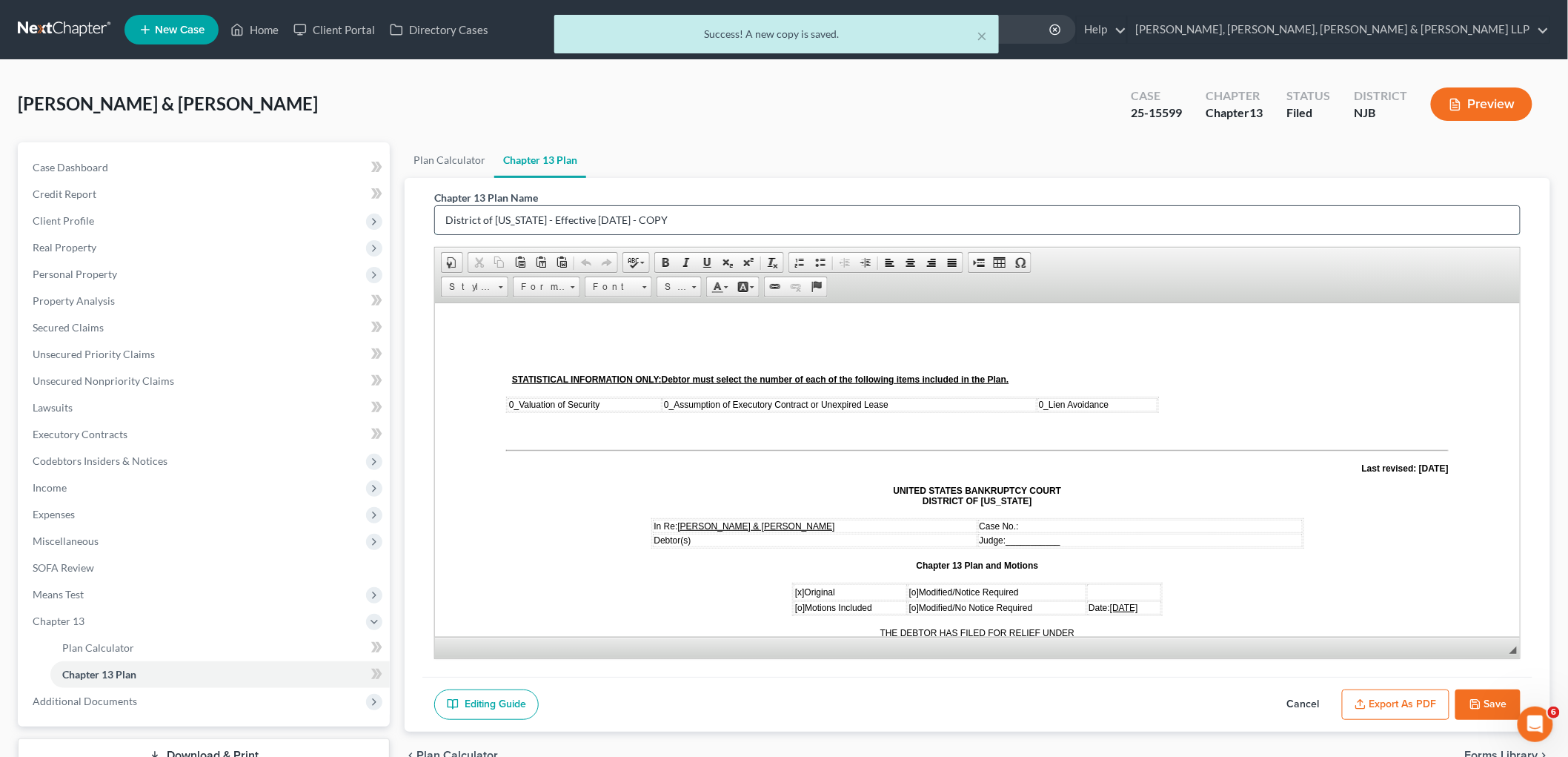
click at [743, 216] on input "District of [US_STATE] - Effective [DATE] - COPY" at bounding box center [977, 220] width 1085 height 28
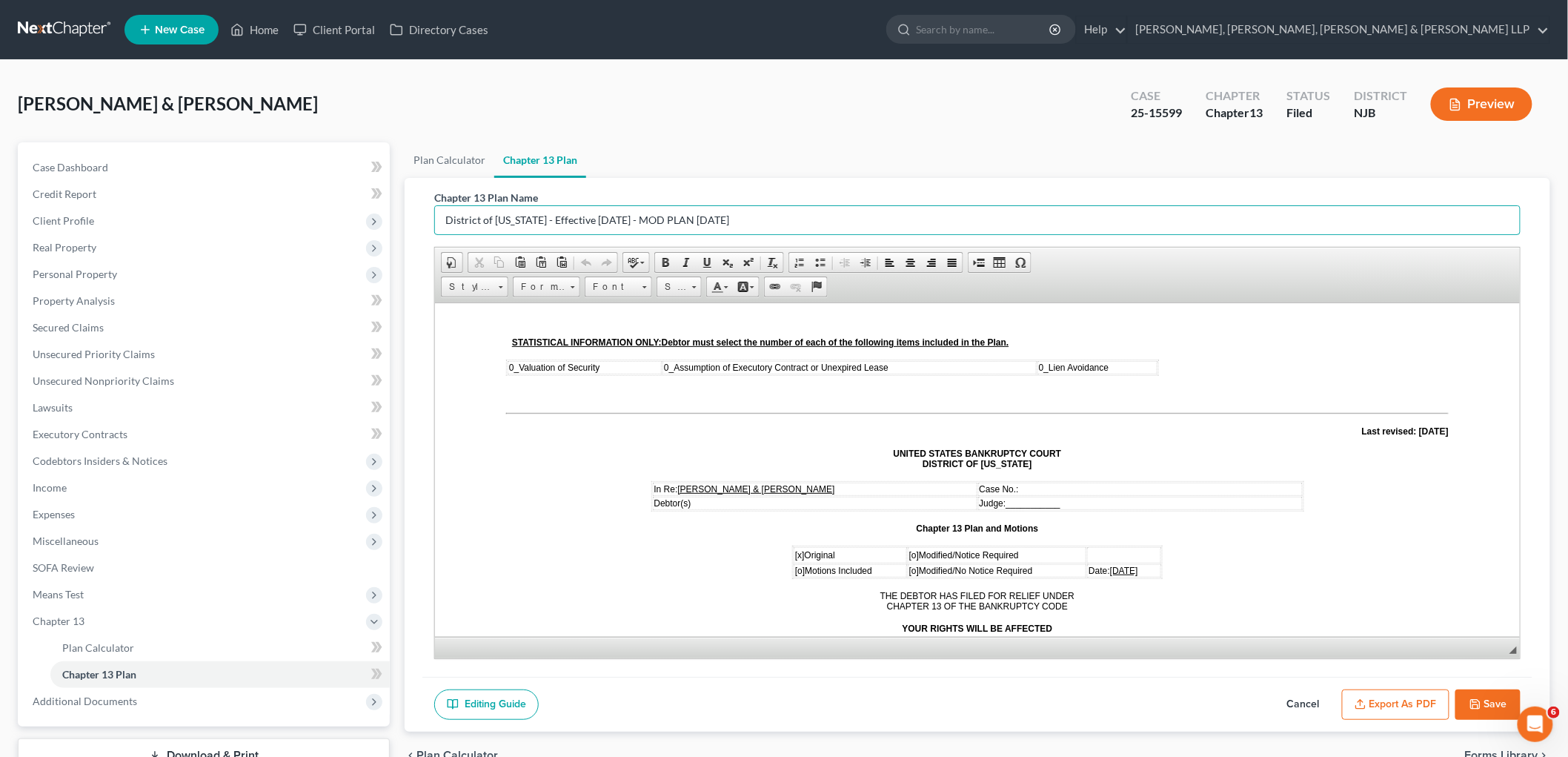
scroll to position [82, 0]
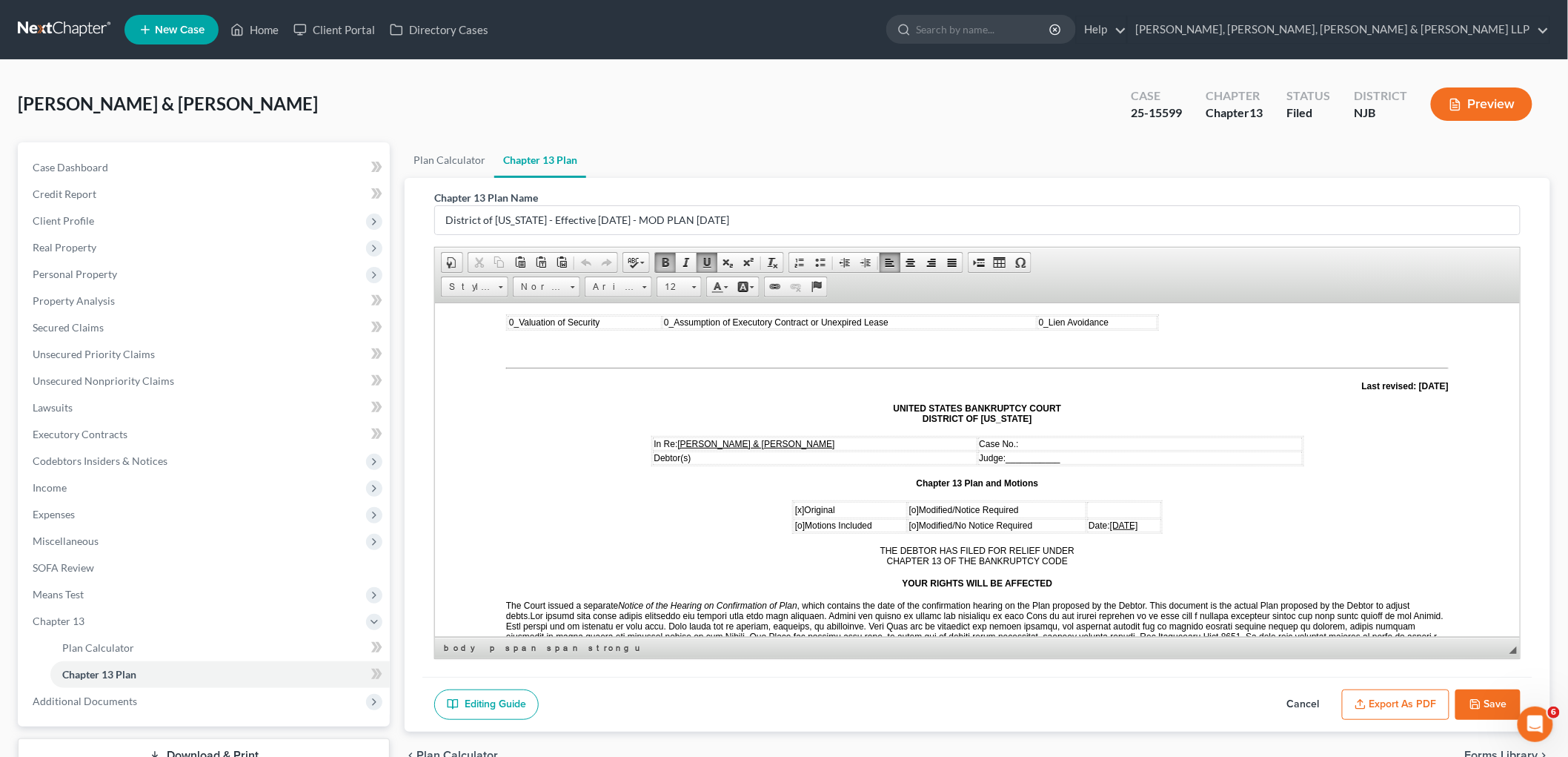
drag, startPoint x: 1137, startPoint y: 519, endPoint x: 1093, endPoint y: 519, distance: 44.0
click at [989, 519] on td "Date: [DATE]" at bounding box center [1123, 524] width 74 height 14
click at [908, 504] on span "[o]" at bounding box center [913, 509] width 10 height 10
click at [795, 504] on span "[x]" at bounding box center [799, 509] width 10 height 10
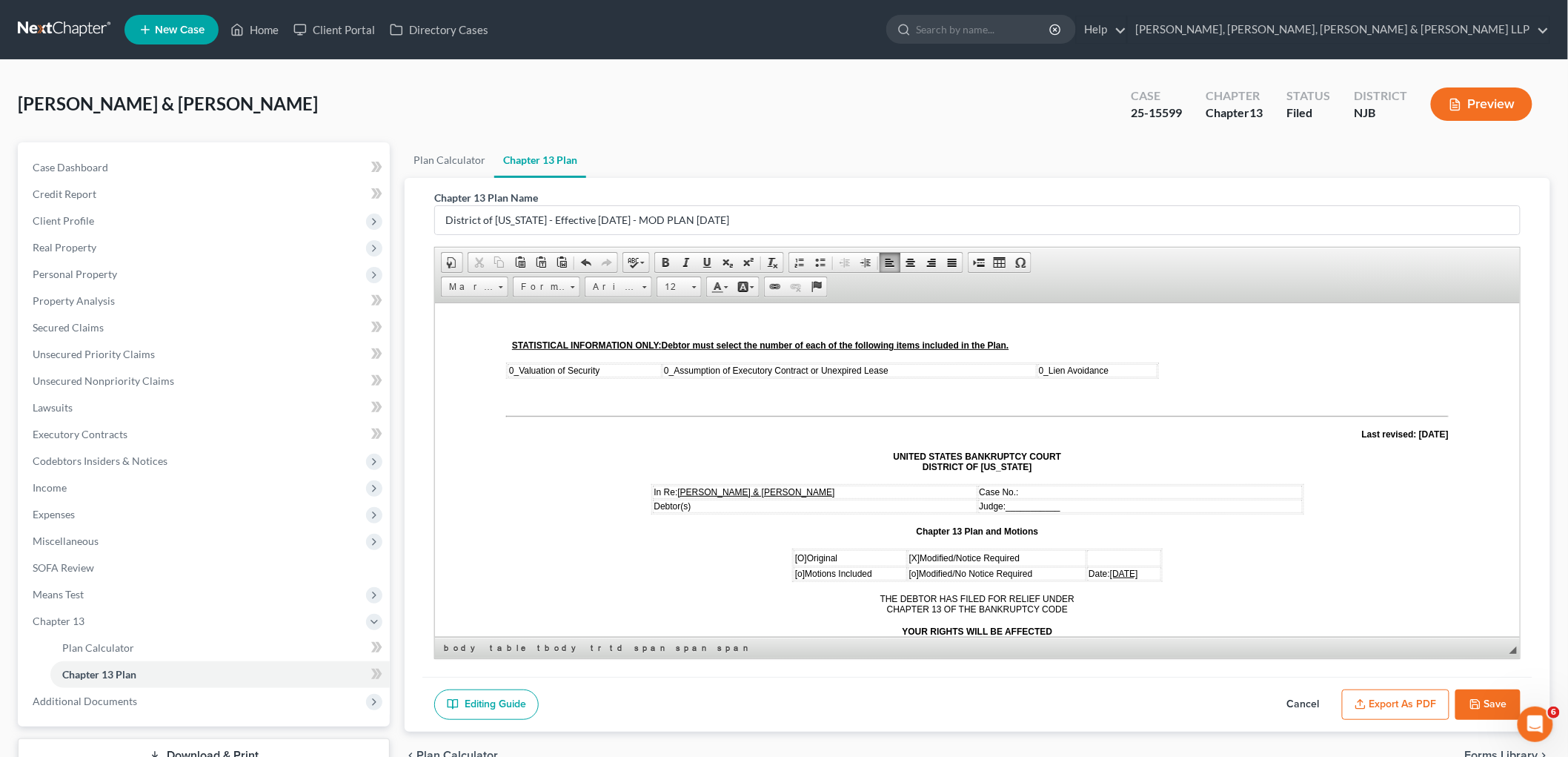
scroll to position [0, 0]
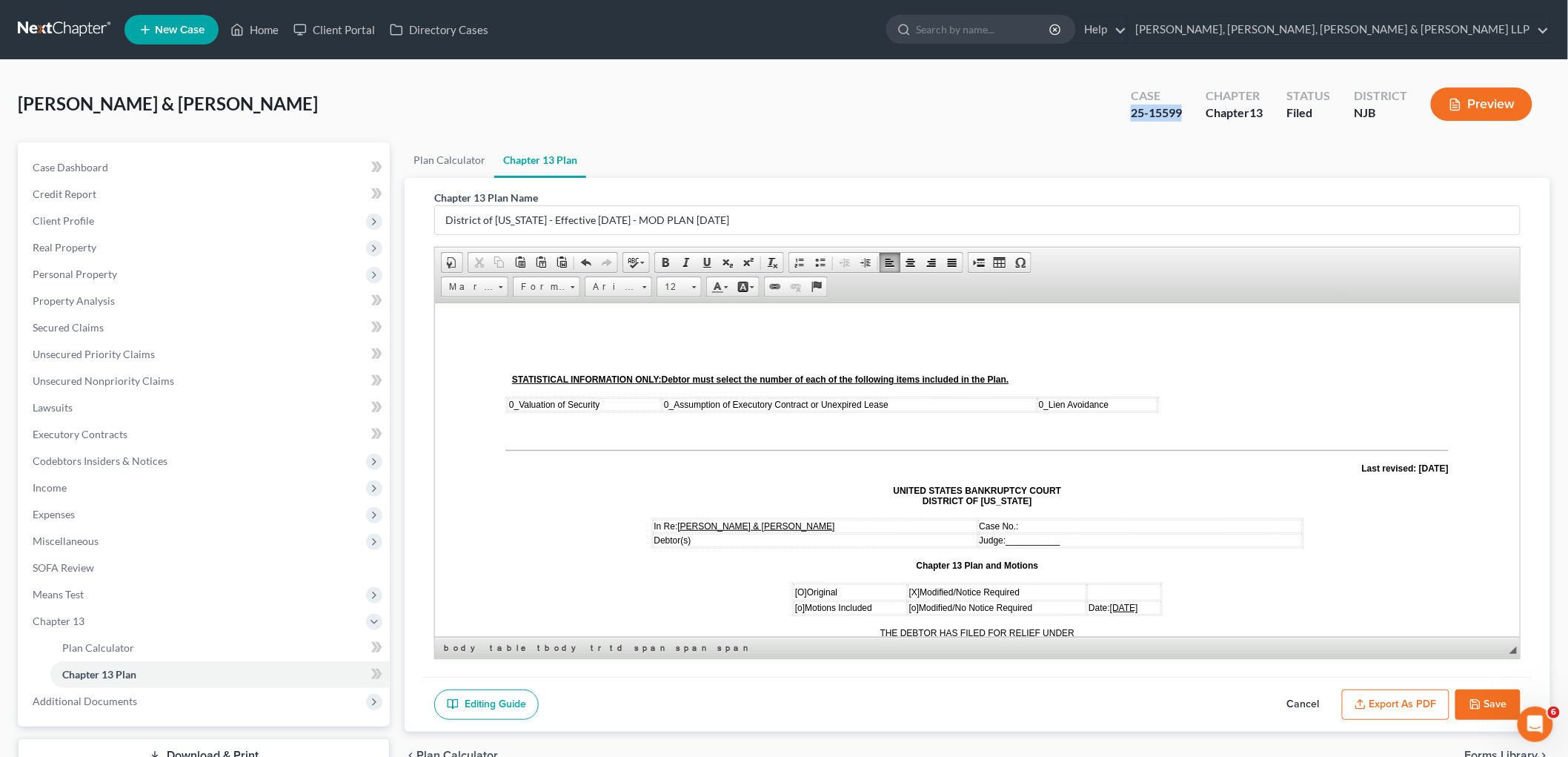
drag, startPoint x: 1186, startPoint y: 111, endPoint x: 1128, endPoint y: 112, distance: 58.0
click at [989, 112] on div "Case 25-15599" at bounding box center [1156, 105] width 75 height 43
copy div "25-15599"
drag, startPoint x: 1072, startPoint y: 536, endPoint x: 1006, endPoint y: 532, distance: 66.1
click at [989, 533] on td "Judge: ___________" at bounding box center [1139, 539] width 324 height 14
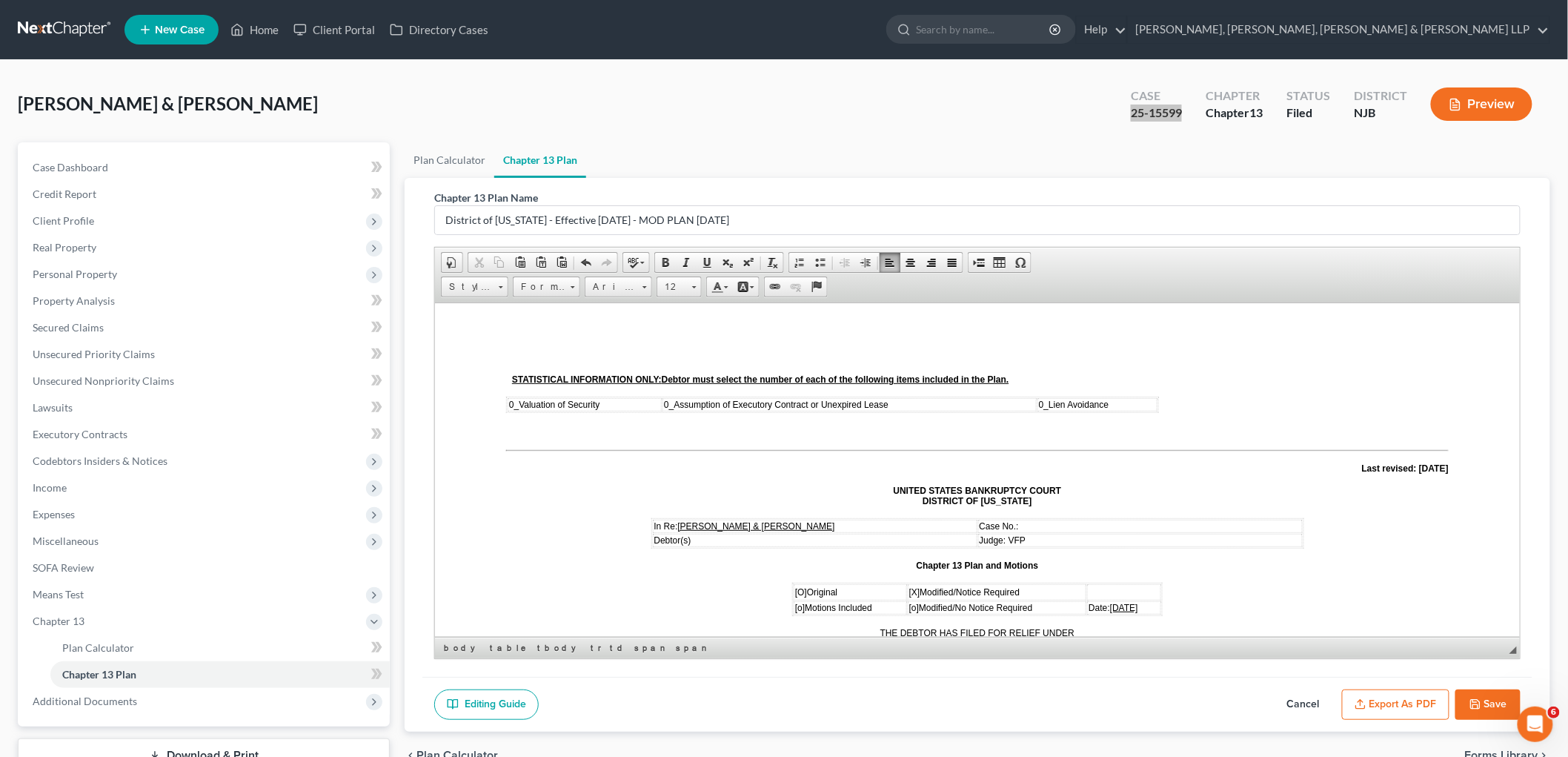
click at [989, 522] on p "Case No.:" at bounding box center [1139, 525] width 322 height 10
click at [795, 586] on span "[O]" at bounding box center [800, 591] width 12 height 10
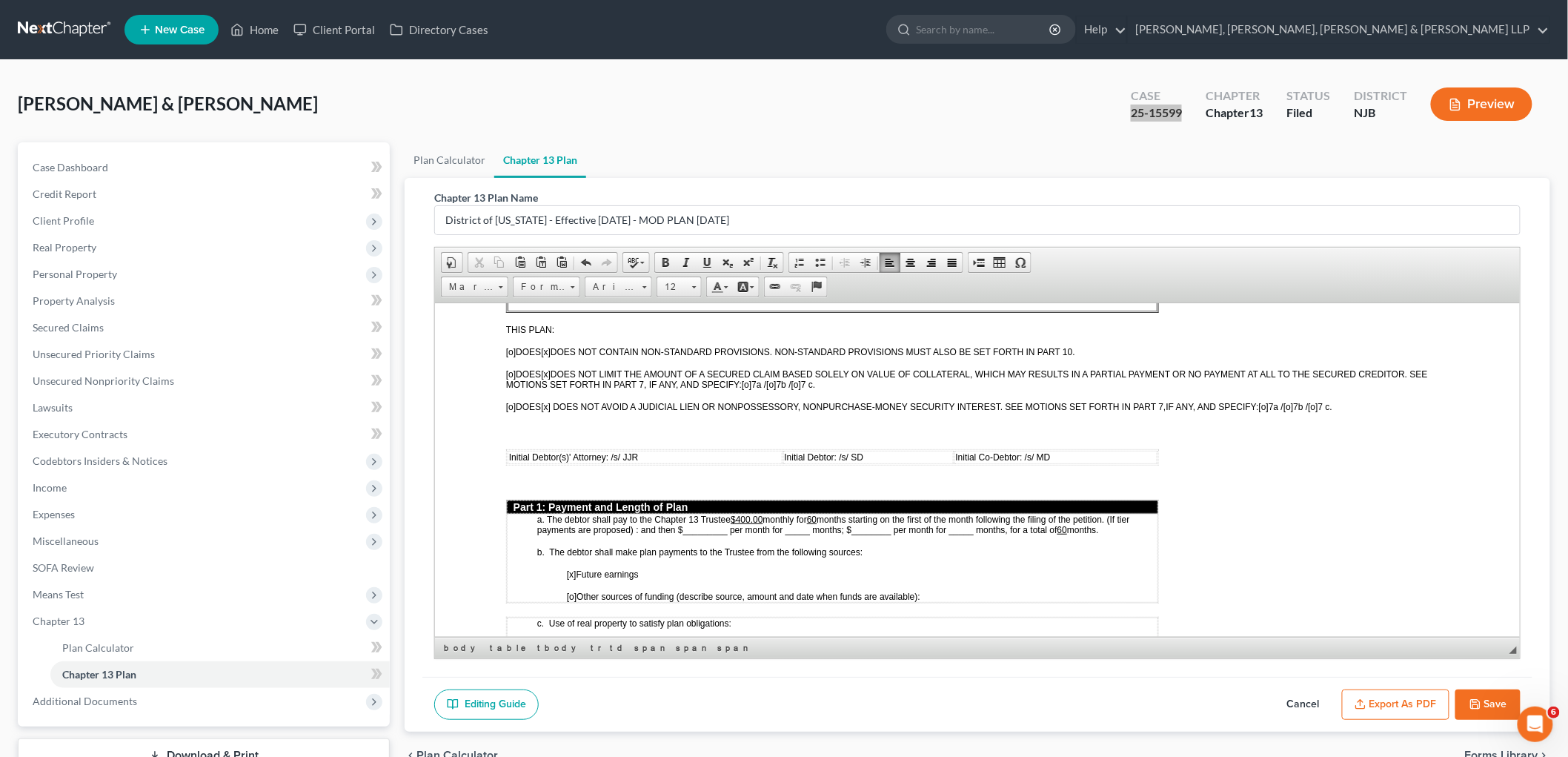
scroll to position [494, 0]
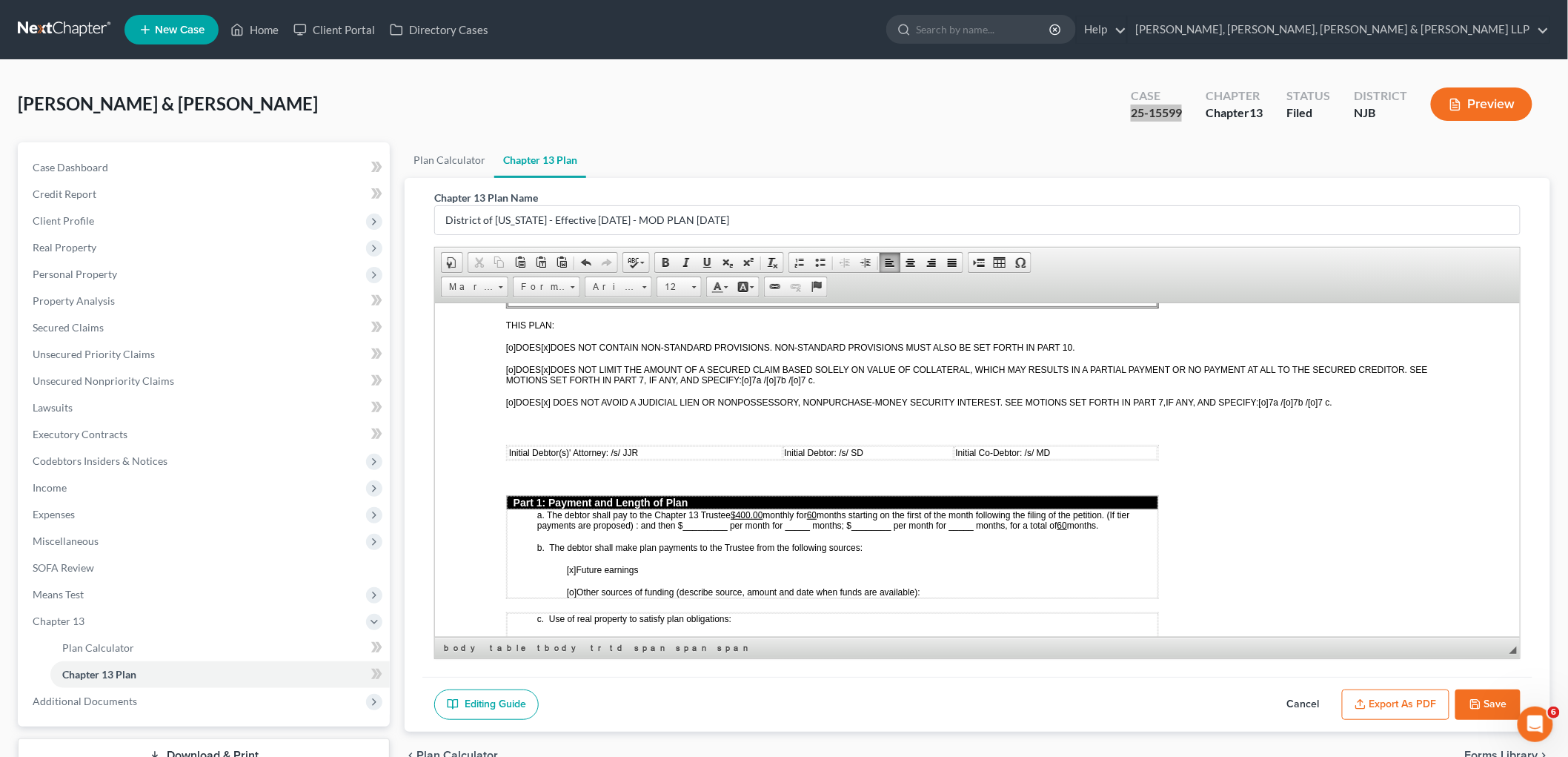
click at [816, 509] on u "60" at bounding box center [811, 514] width 10 height 10
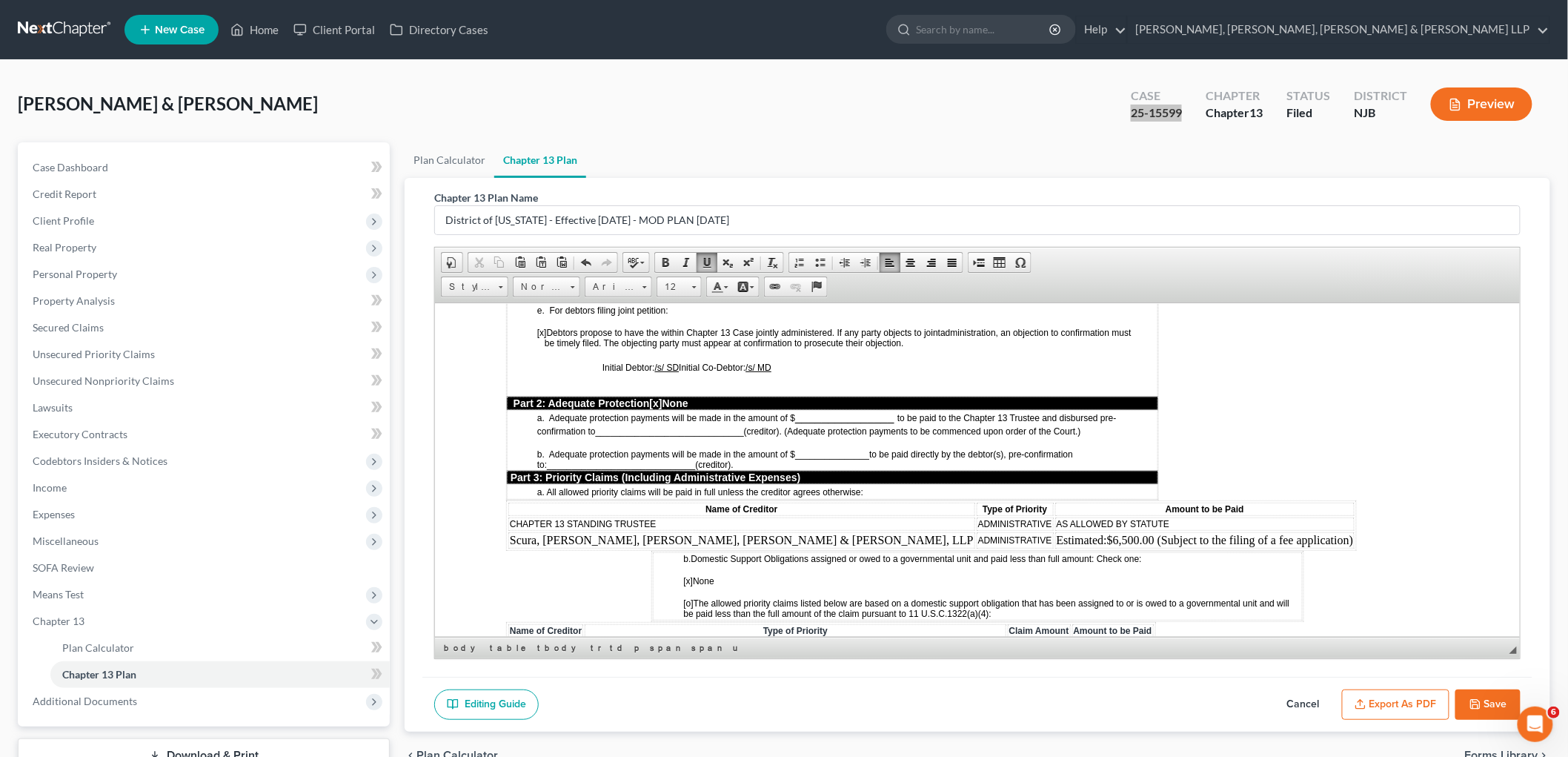
scroll to position [1153, 0]
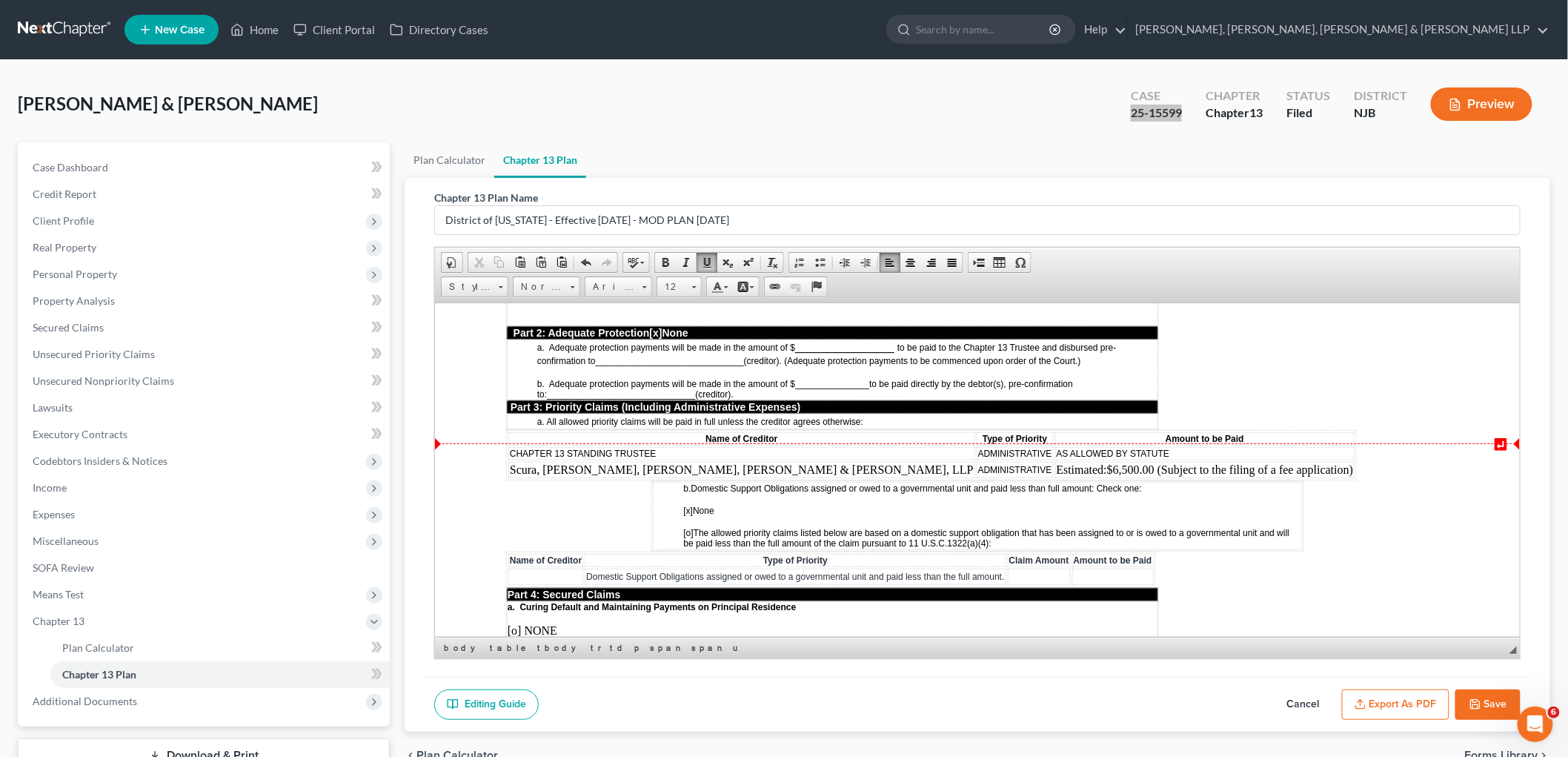
click at [733, 462] on span "Scura, [PERSON_NAME], [PERSON_NAME], [PERSON_NAME] & [PERSON_NAME], LLP" at bounding box center [741, 469] width 464 height 13
click at [854, 492] on span "Insert Row After" at bounding box center [891, 498] width 86 height 18
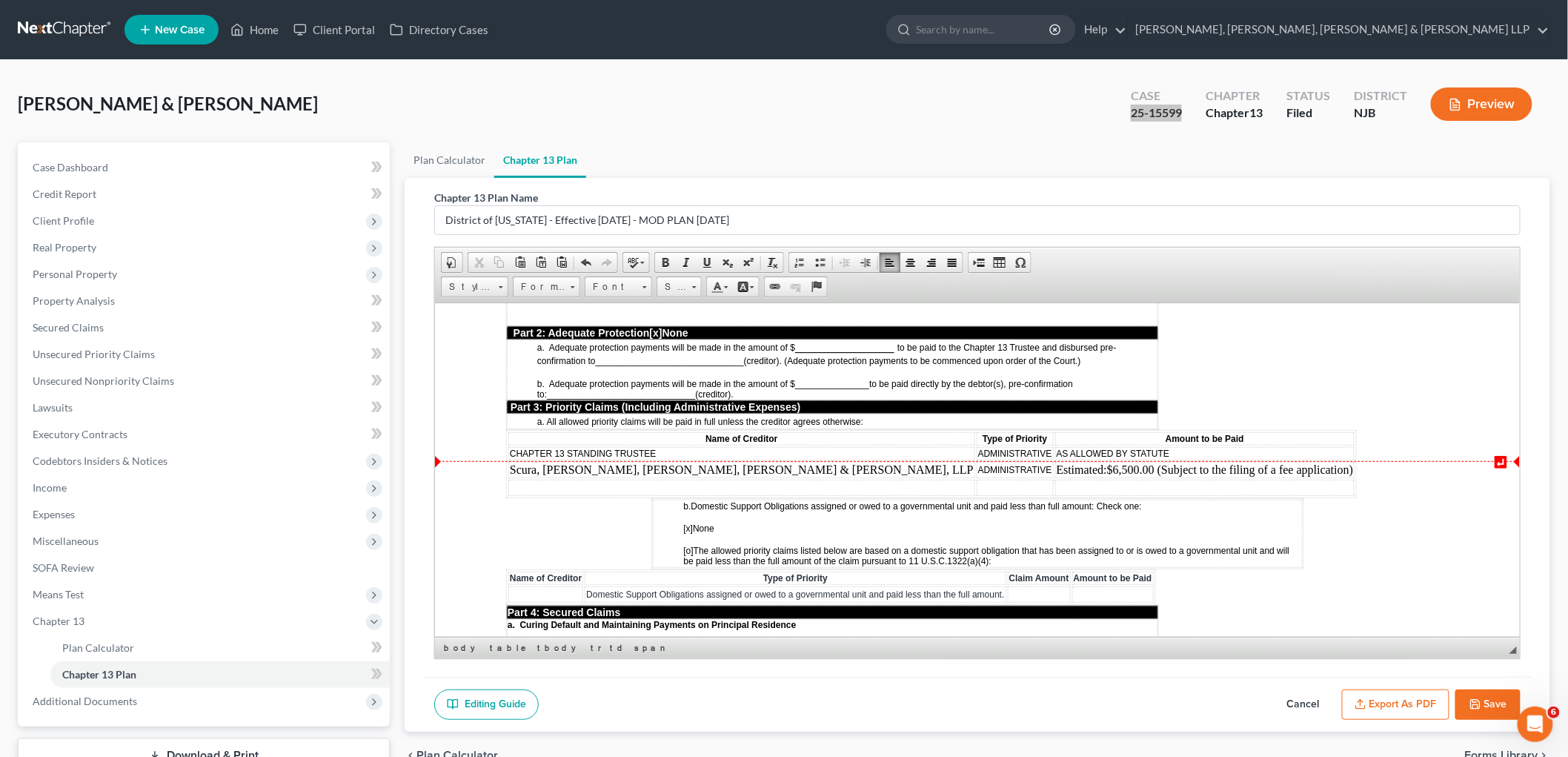
click at [989, 478] on td at bounding box center [1204, 486] width 300 height 16
click at [709, 478] on td at bounding box center [741, 486] width 467 height 16
click at [989, 478] on td "$8,592.79" at bounding box center [1219, 486] width 300 height 16
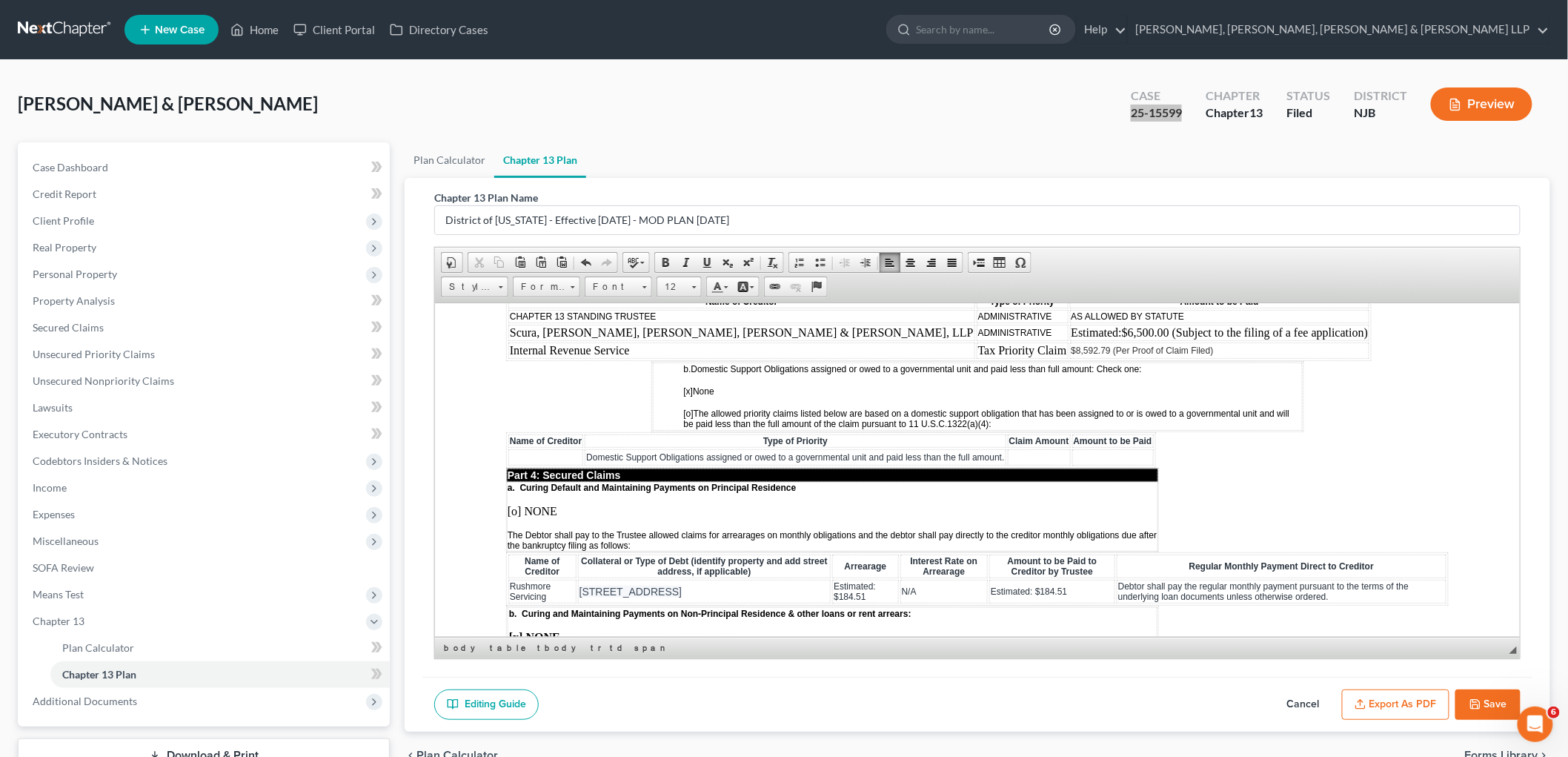
scroll to position [1317, 0]
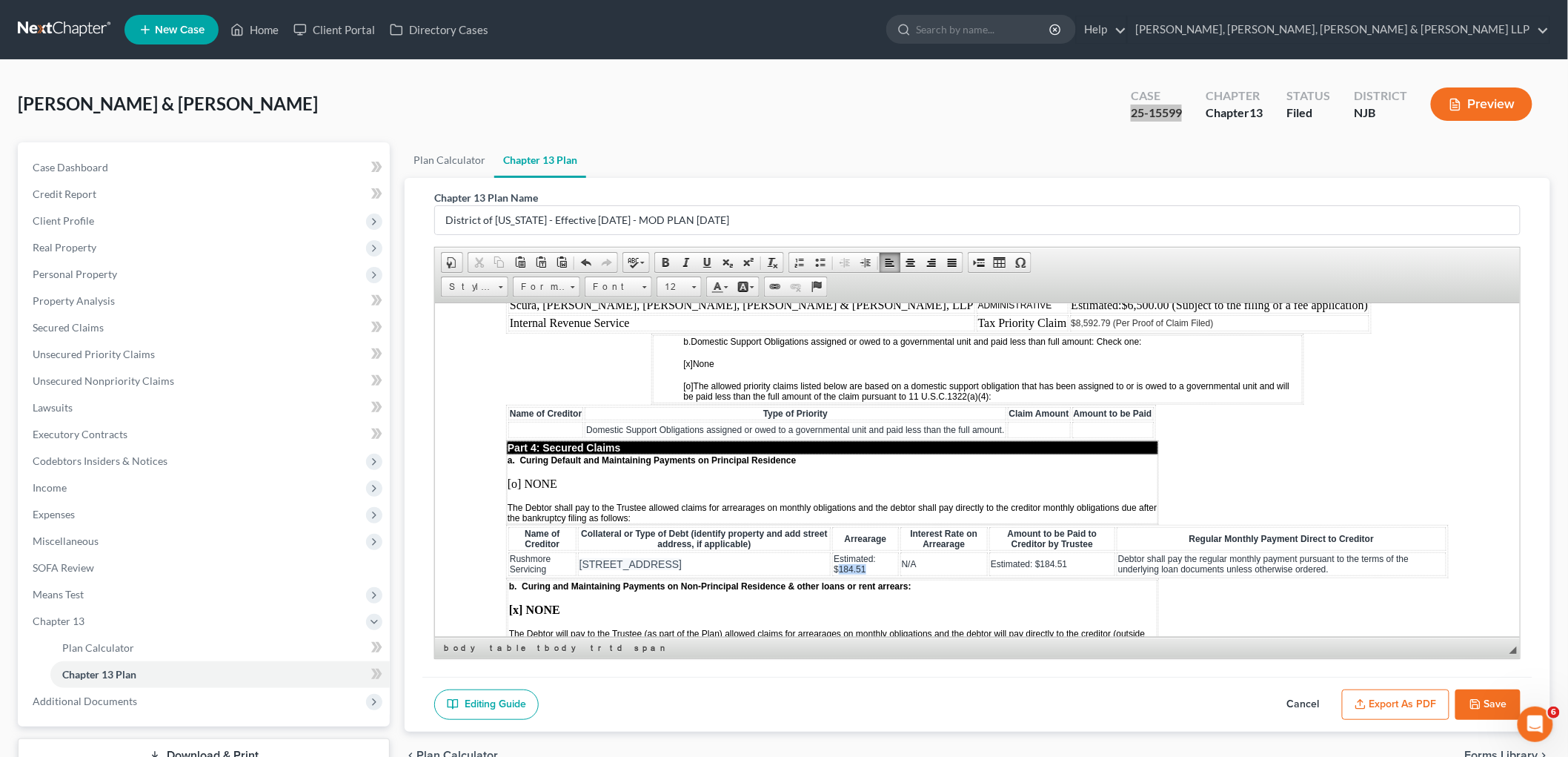
drag, startPoint x: 854, startPoint y: 525, endPoint x: 818, endPoint y: 523, distance: 36.1
click at [831, 551] on td "Estimated: $184.51" at bounding box center [864, 564] width 66 height 24
drag, startPoint x: 856, startPoint y: 513, endPoint x: 810, endPoint y: 513, distance: 46.0
click at [829, 551] on td "Estimated: $ $1,355.74" at bounding box center [866, 564] width 74 height 24
click at [823, 553] on span "$1,355.74 (Per Proof of Claim Filed)" at bounding box center [868, 564] width 92 height 21
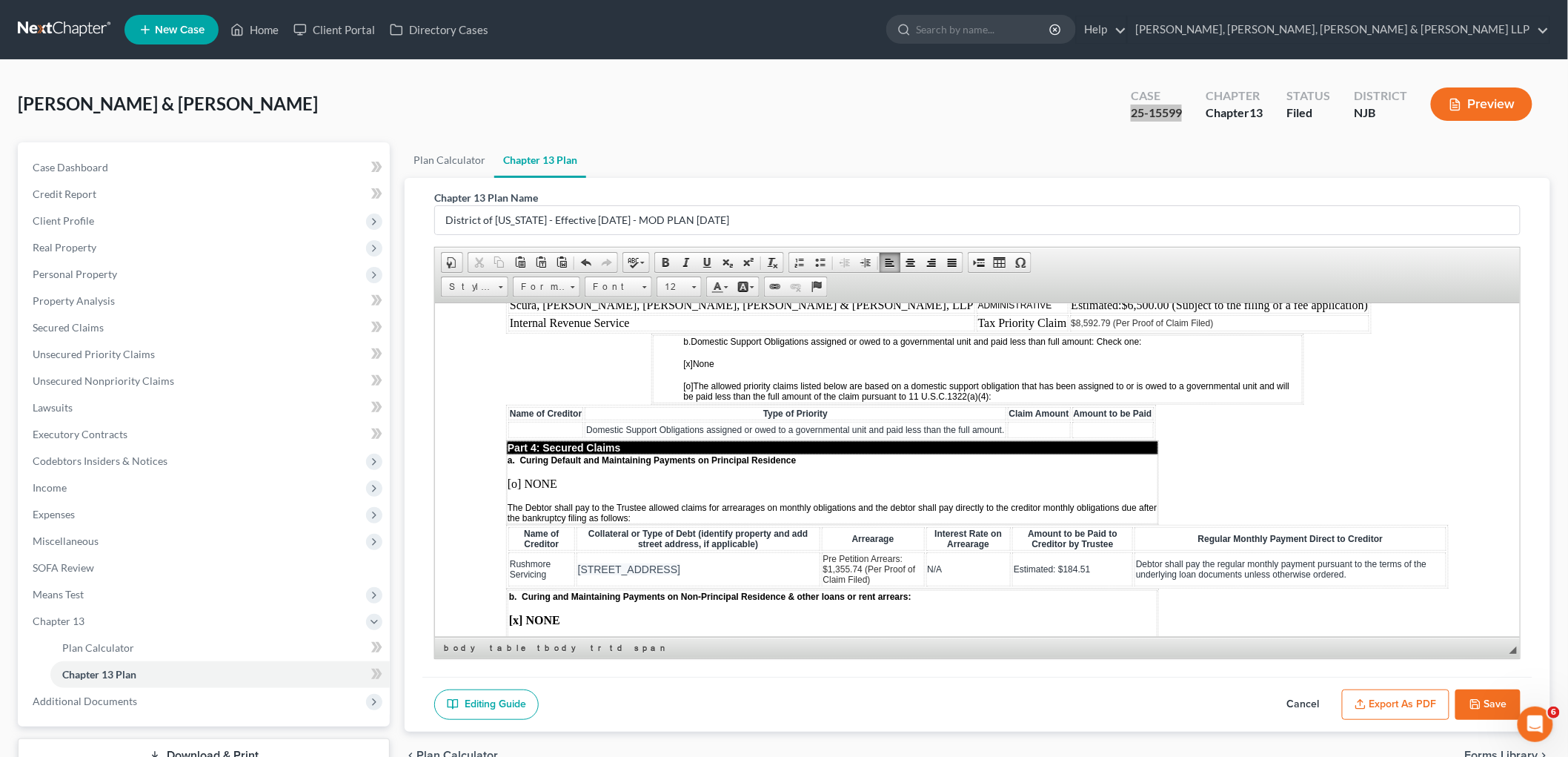
click at [834, 553] on span "Pre Petition Arrears: ​ $1,355.74 (Per Proof of Claim Filed)" at bounding box center [868, 568] width 92 height 31
drag, startPoint x: 850, startPoint y: 532, endPoint x: 800, endPoint y: 515, distance: 52.8
click at [821, 551] on td "Pre Petition Arrears: ​ $1,355.74 (Per Proof of Claim Filed)" at bounding box center [872, 568] width 103 height 34
copy span "Pre Petition Arrears: ​ $1,355.74 (Per Proof of Claim Filed)"
click at [989, 564] on span "Estimated: $184.51" at bounding box center [1050, 568] width 76 height 10
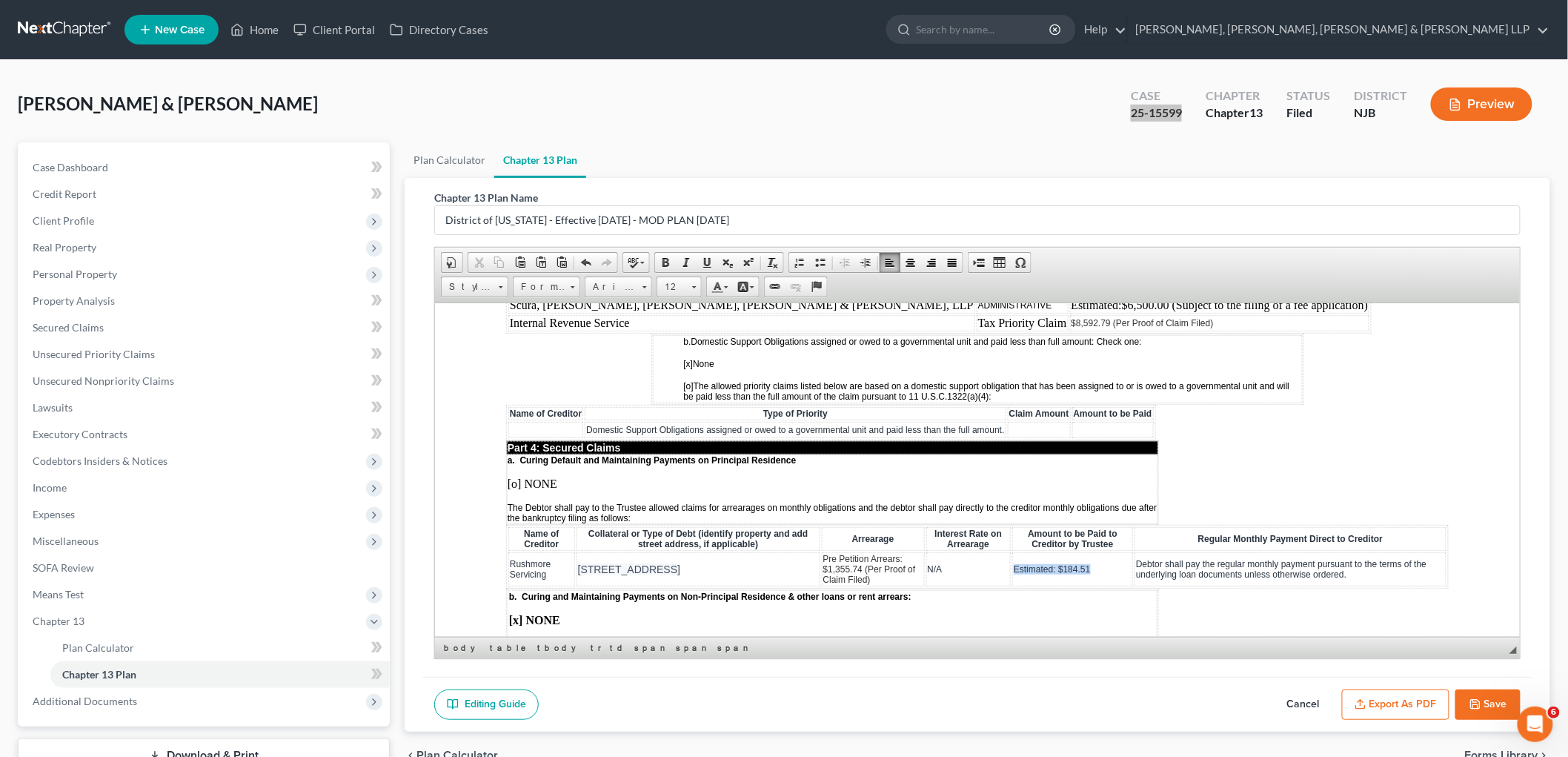
drag, startPoint x: 1076, startPoint y: 521, endPoint x: 995, endPoint y: 519, distance: 81.0
click at [989, 551] on td "Estimated: $184.51" at bounding box center [1071, 568] width 120 height 34
click at [989, 564] on span "$1,355.74 (Per Proof of Claim Filed)" at bounding box center [1059, 574] width 92 height 21
click at [843, 553] on span "Pre Petition Arrears: $1,355.74 (Per Proof of Claim Filed)" at bounding box center [868, 568] width 92 height 31
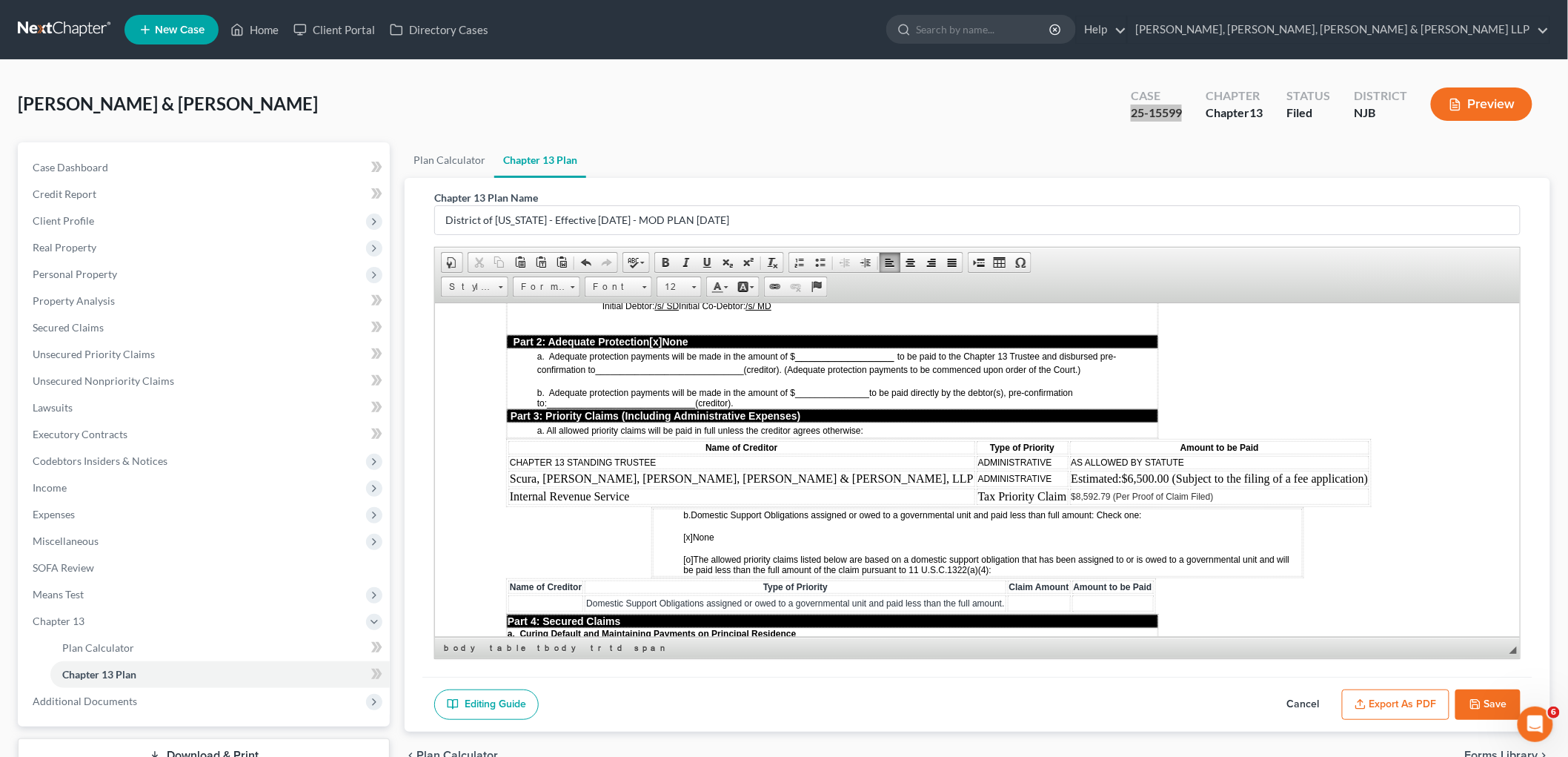
scroll to position [1153, 0]
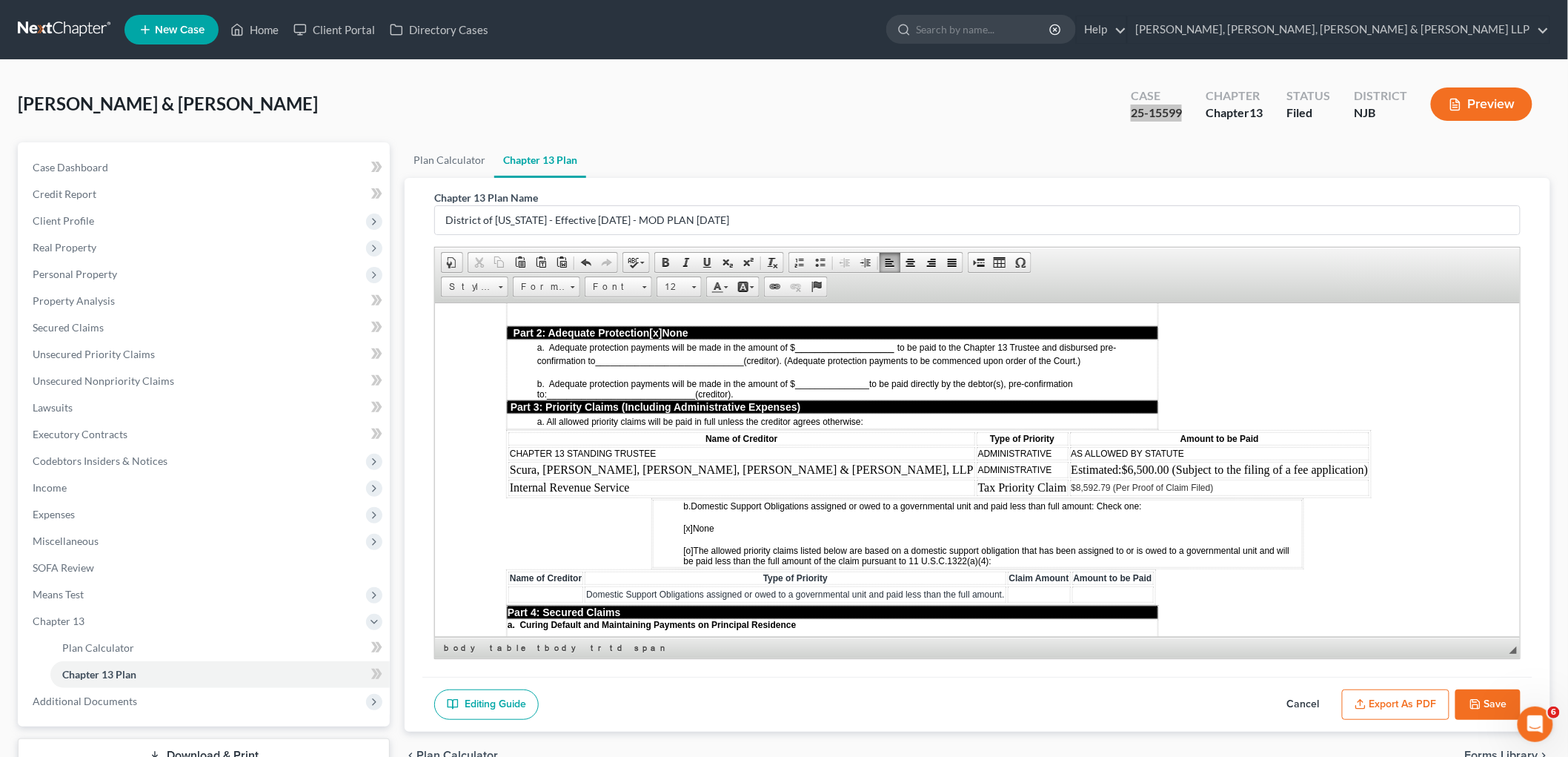
click at [639, 478] on td "Internal Revenue Service" at bounding box center [741, 486] width 467 height 16
click at [787, 514] on span "Insert Row After" at bounding box center [798, 516] width 86 height 18
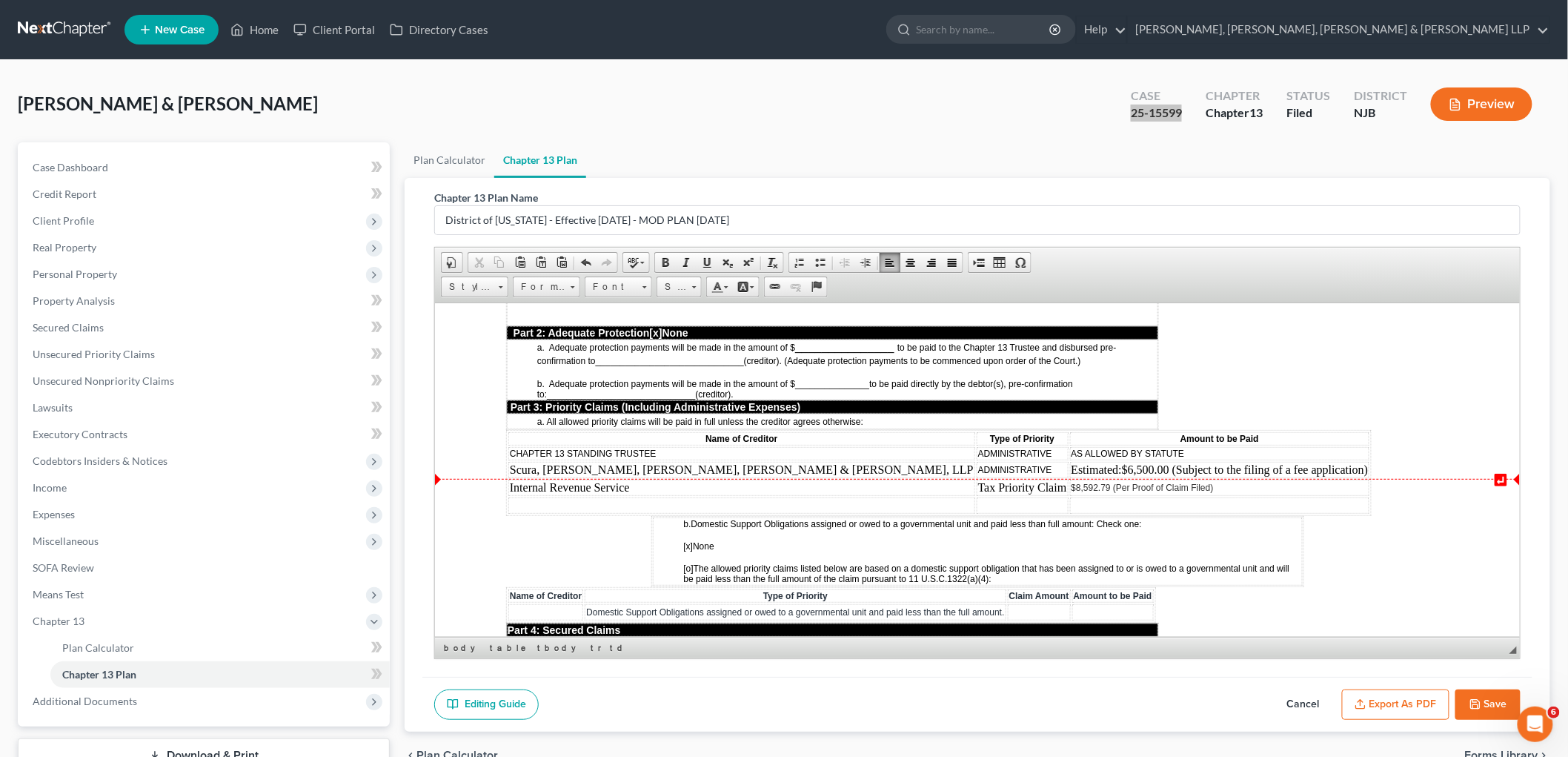
click at [662, 497] on td at bounding box center [741, 505] width 467 height 16
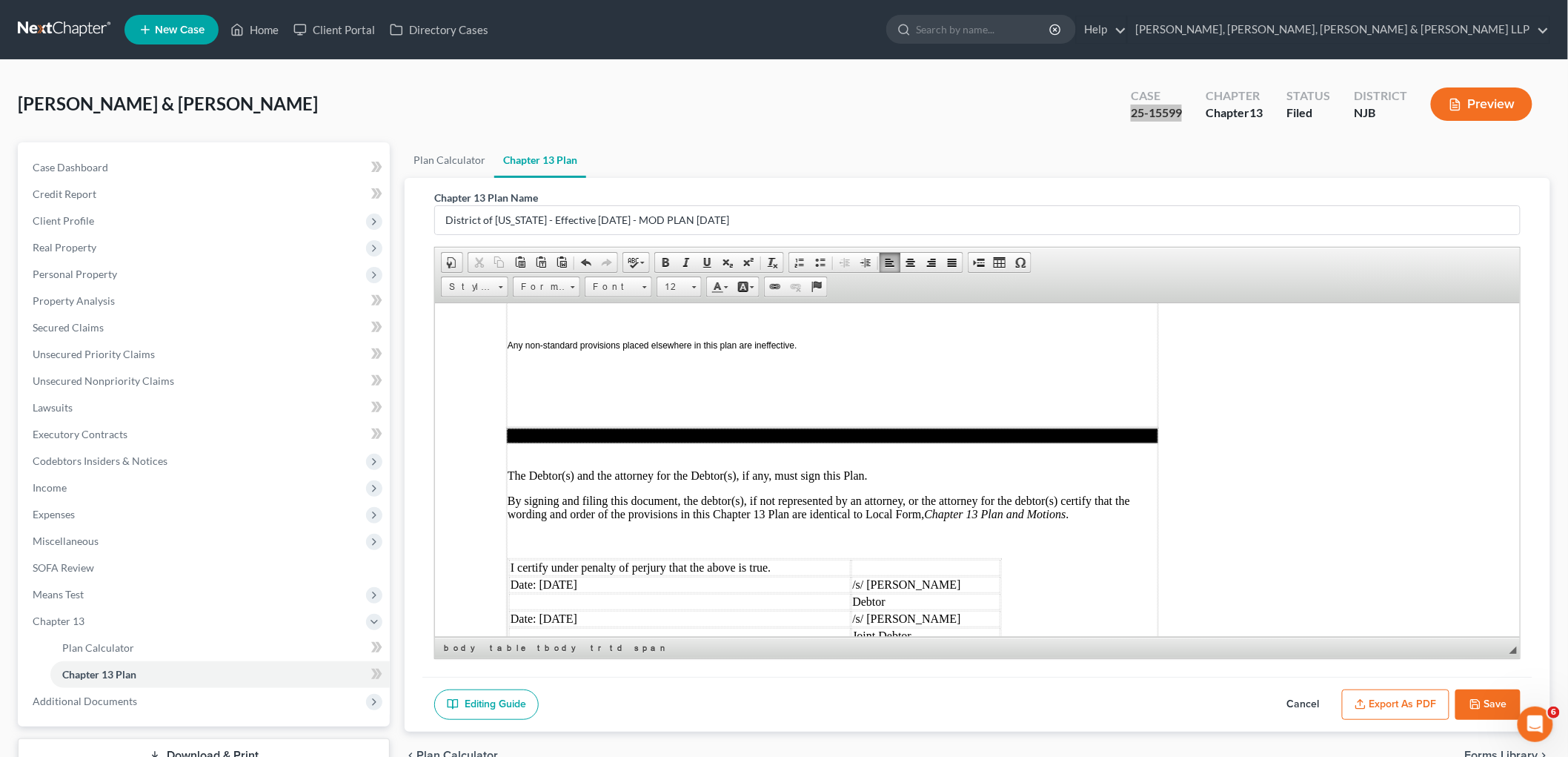
scroll to position [3870, 0]
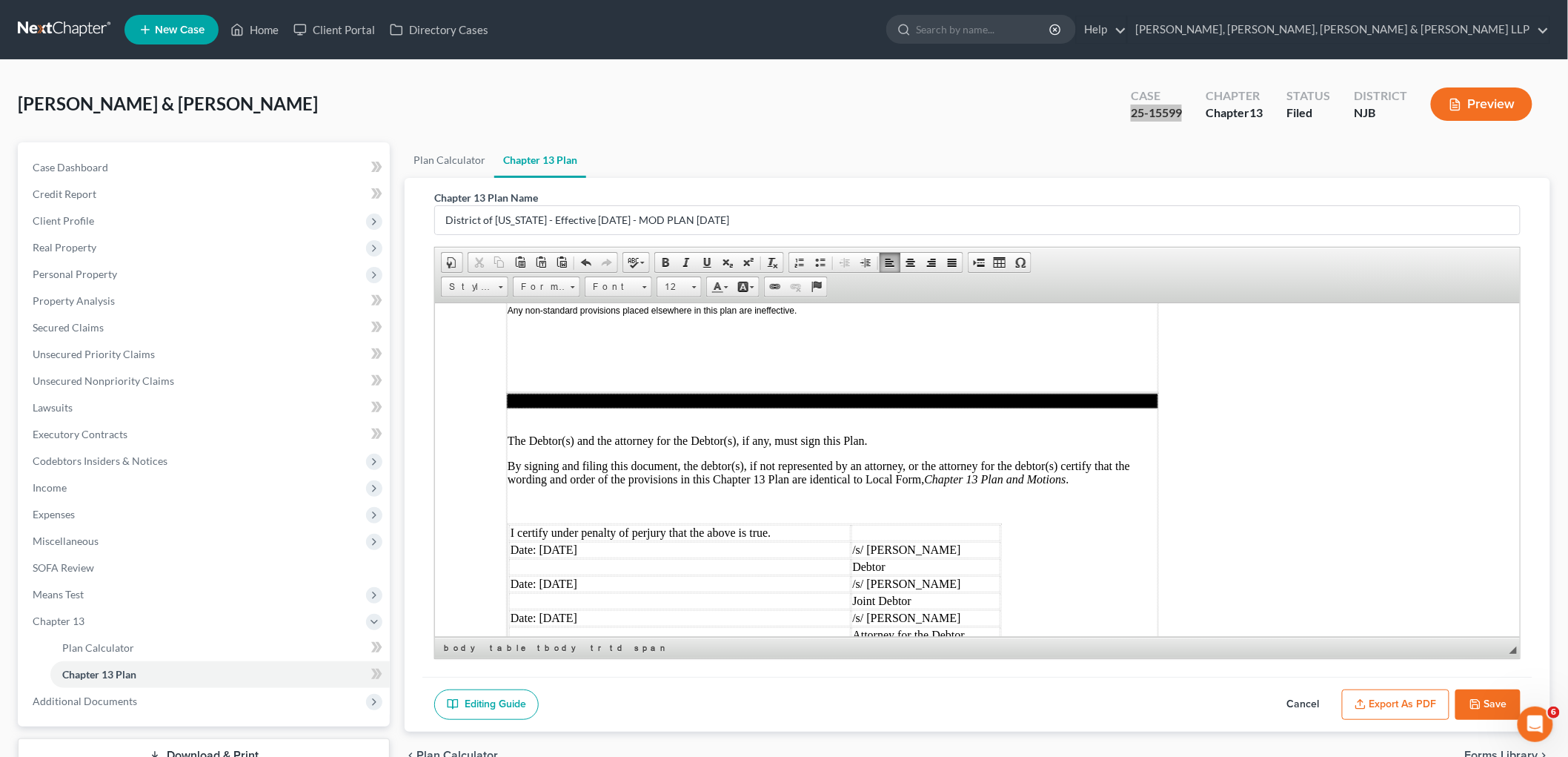
drag, startPoint x: 599, startPoint y: 470, endPoint x: 535, endPoint y: 470, distance: 64.0
click at [535, 541] on td "Date: [DATE]" at bounding box center [679, 549] width 342 height 16
drag, startPoint x: 606, startPoint y: 503, endPoint x: 544, endPoint y: 503, distance: 62.0
click at [544, 575] on td "Date: [DATE]" at bounding box center [679, 583] width 342 height 16
click at [547, 575] on td "Date: 0/18/2025" at bounding box center [679, 583] width 342 height 16
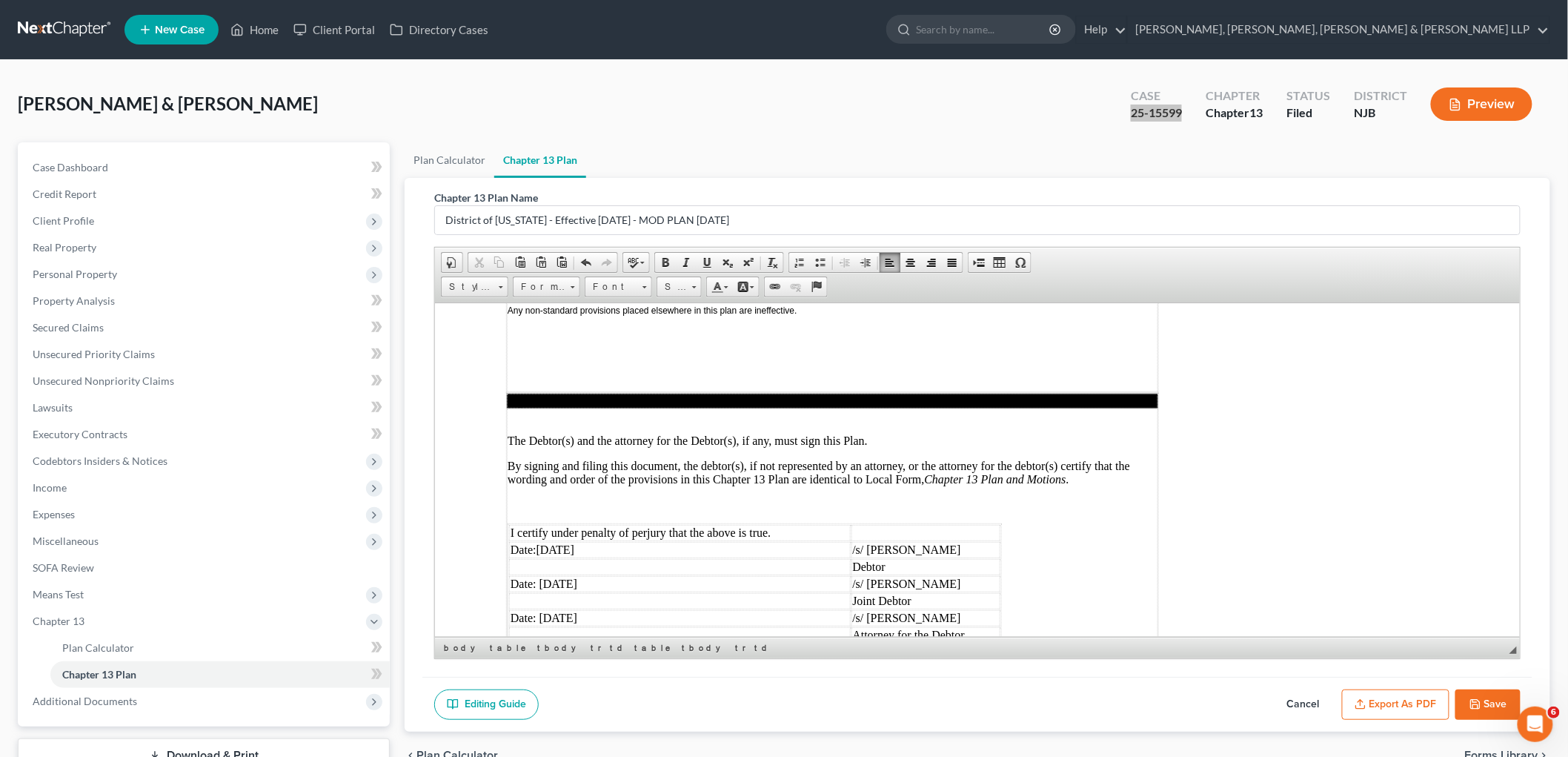
drag, startPoint x: 597, startPoint y: 536, endPoint x: 540, endPoint y: 536, distance: 57.0
click at [540, 609] on td "Date: [DATE]" at bounding box center [679, 617] width 342 height 16
click at [535, 541] on td "Date:[DATE]" at bounding box center [679, 549] width 342 height 16
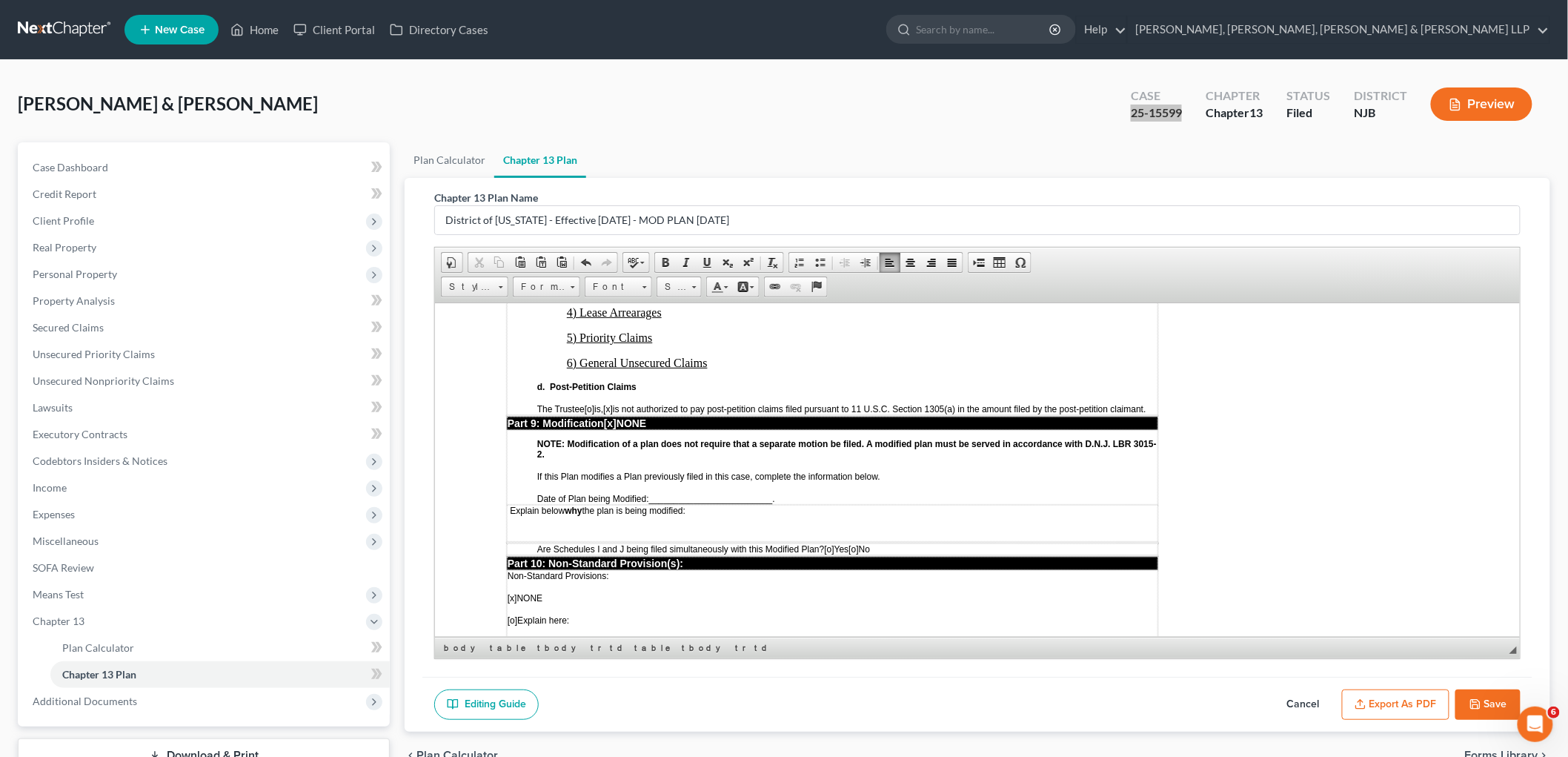
scroll to position [3458, 0]
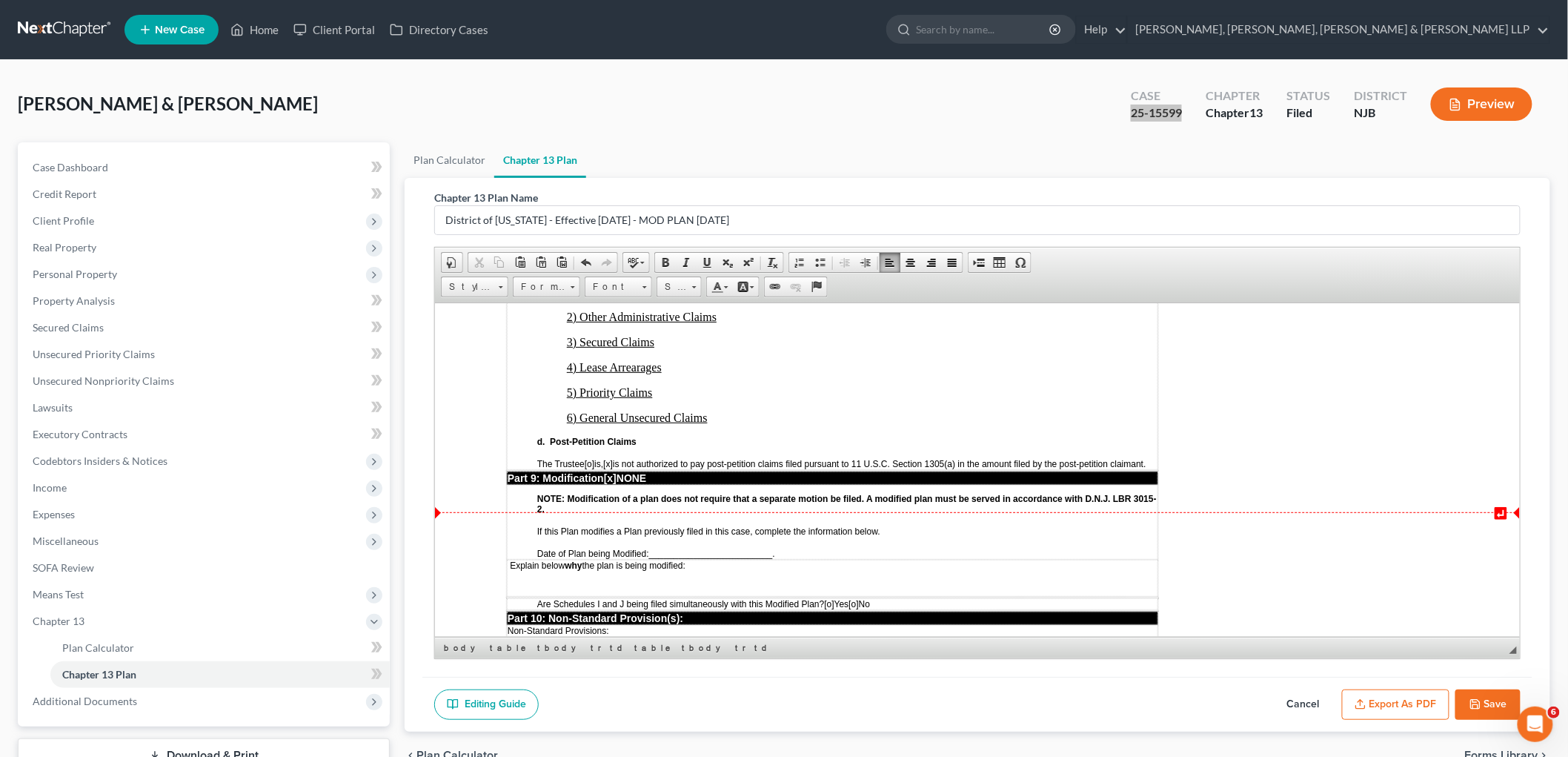
click at [834, 598] on span "[o]" at bounding box center [829, 603] width 10 height 10
click at [651, 547] on span "_________________________" at bounding box center [710, 552] width 124 height 10
drag, startPoint x: 711, startPoint y: 466, endPoint x: 652, endPoint y: 466, distance: 59.0
click at [652, 547] on p "Date of Plan being Modified: [DATE] ." at bounding box center [846, 552] width 620 height 10
click at [614, 471] on span "[x]" at bounding box center [610, 477] width 13 height 12
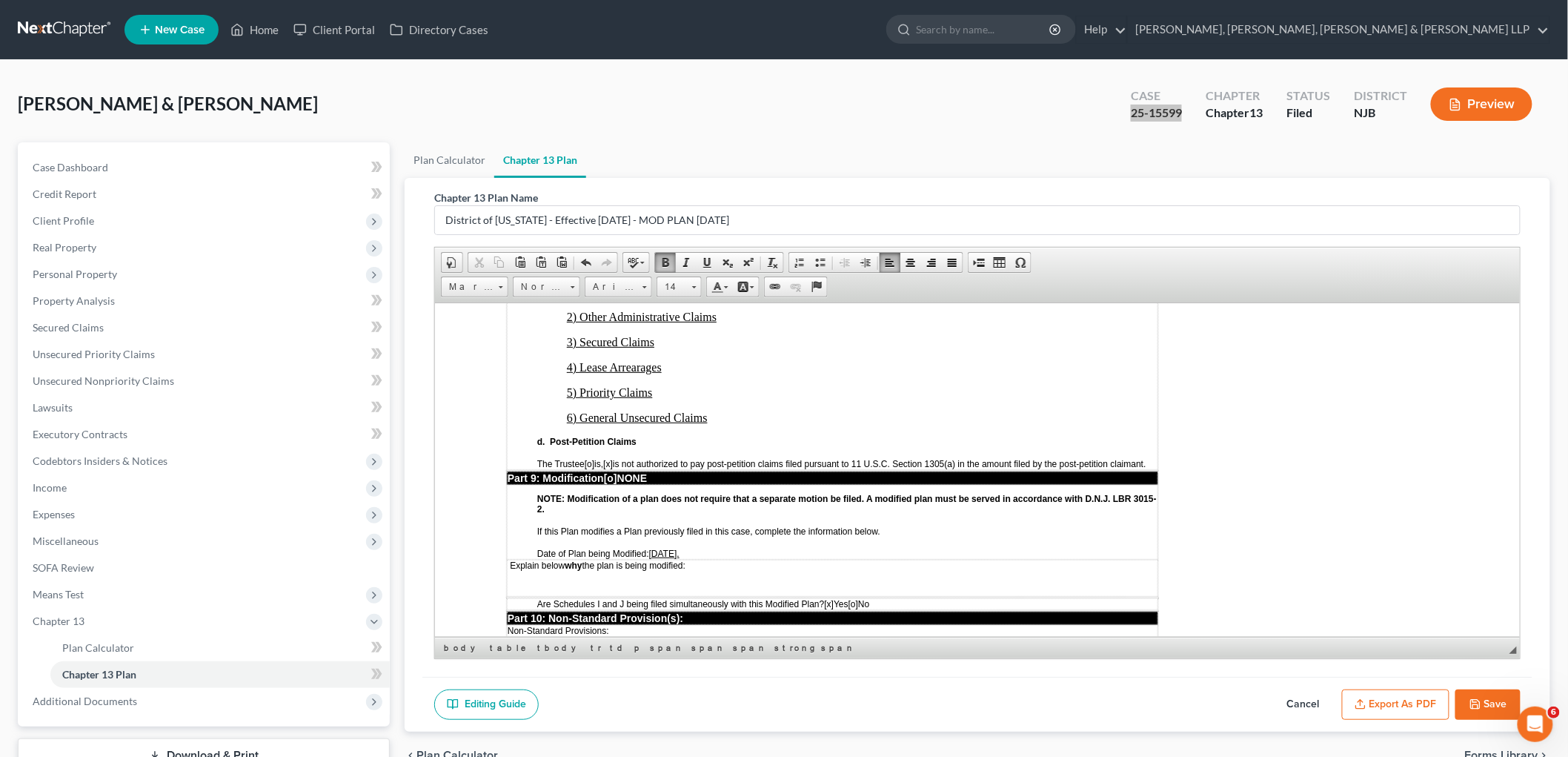
click at [721, 547] on p "Date of Plan being Modified: [DATE]." at bounding box center [846, 552] width 620 height 10
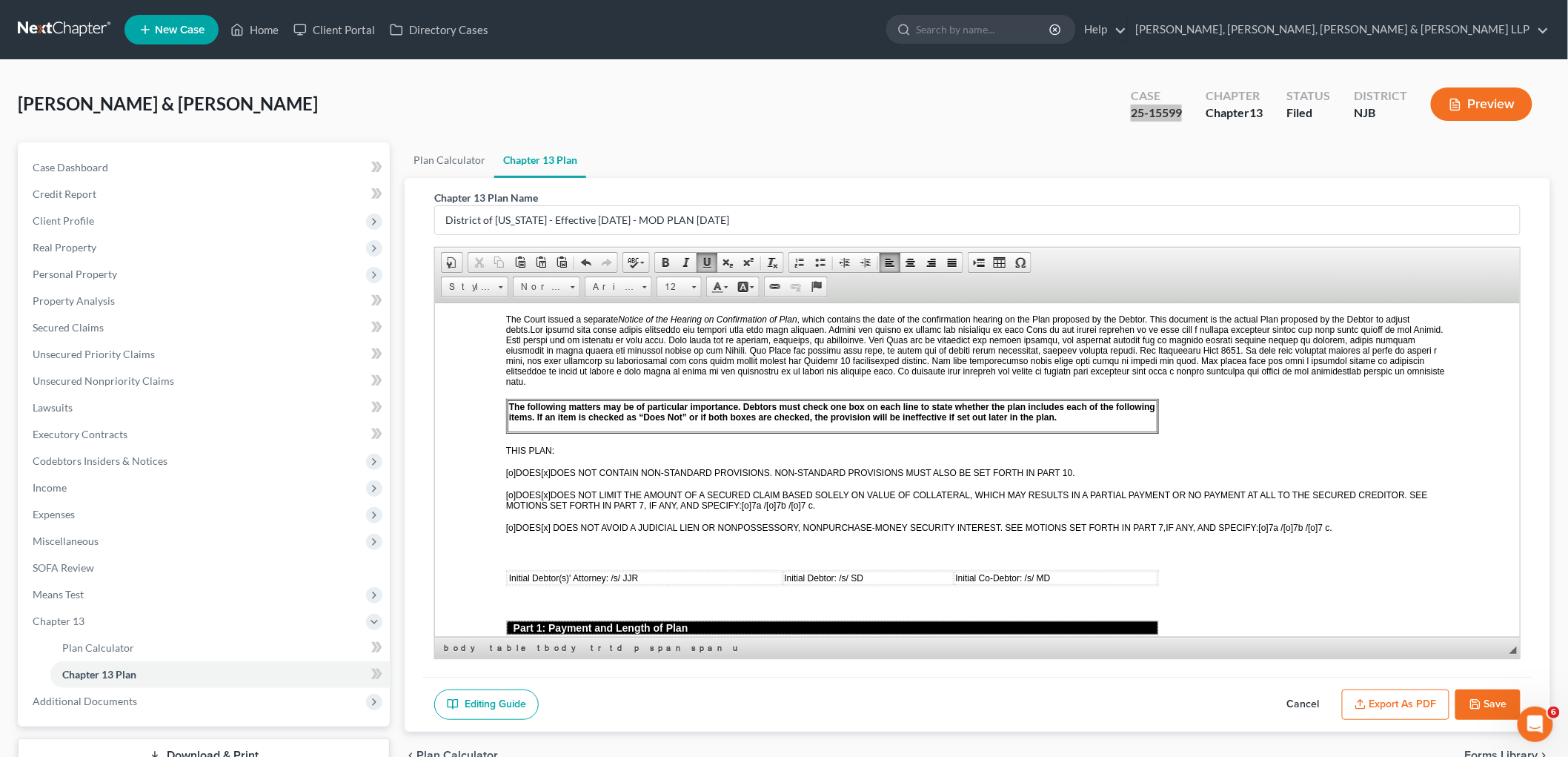
scroll to position [411, 0]
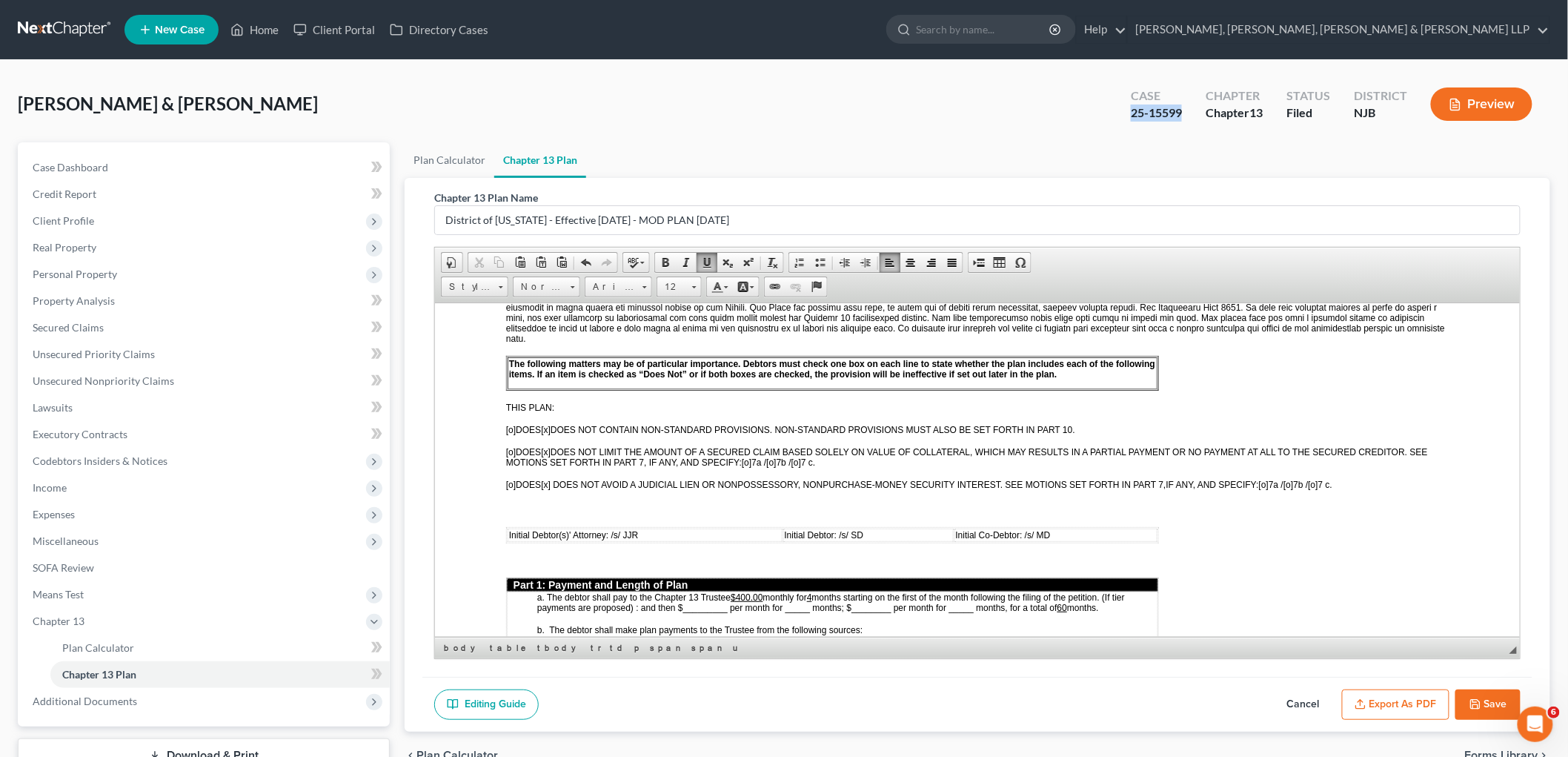
click at [989, 701] on icon "button" at bounding box center [1475, 704] width 12 height 12
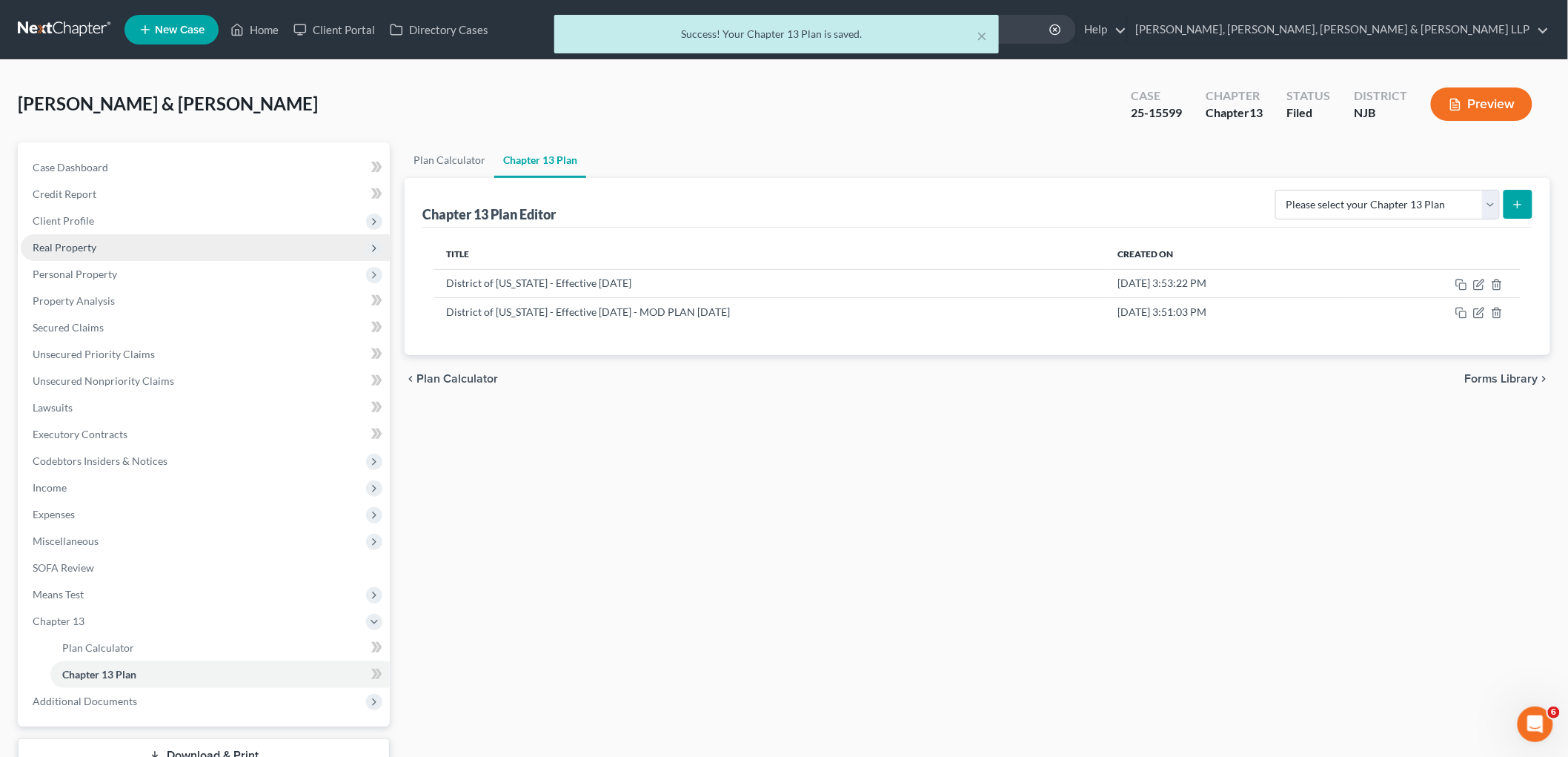
click at [80, 242] on span "Real Property" at bounding box center [64, 247] width 63 height 13
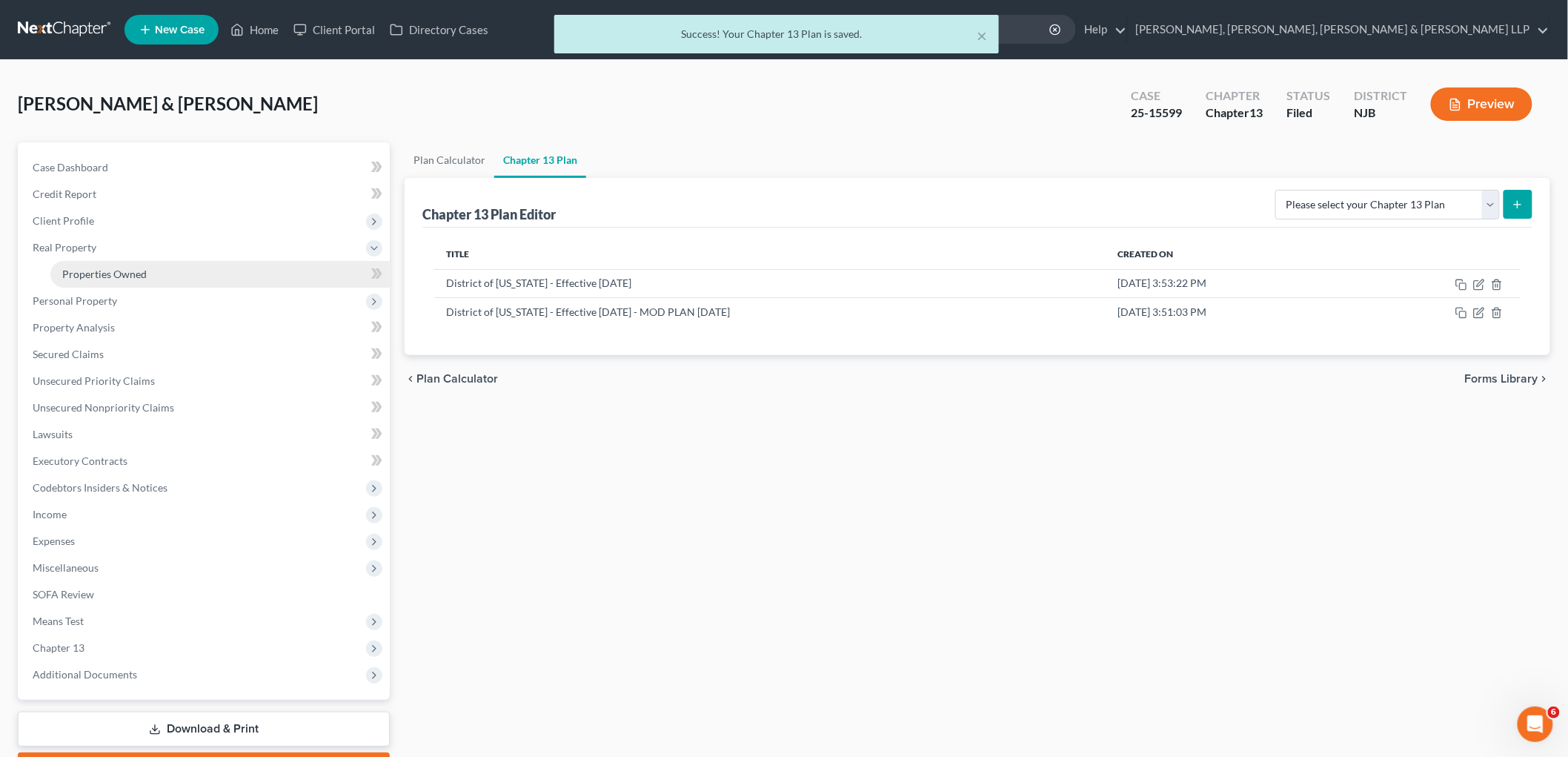
click at [86, 271] on span "Properties Owned" at bounding box center [104, 274] width 84 height 13
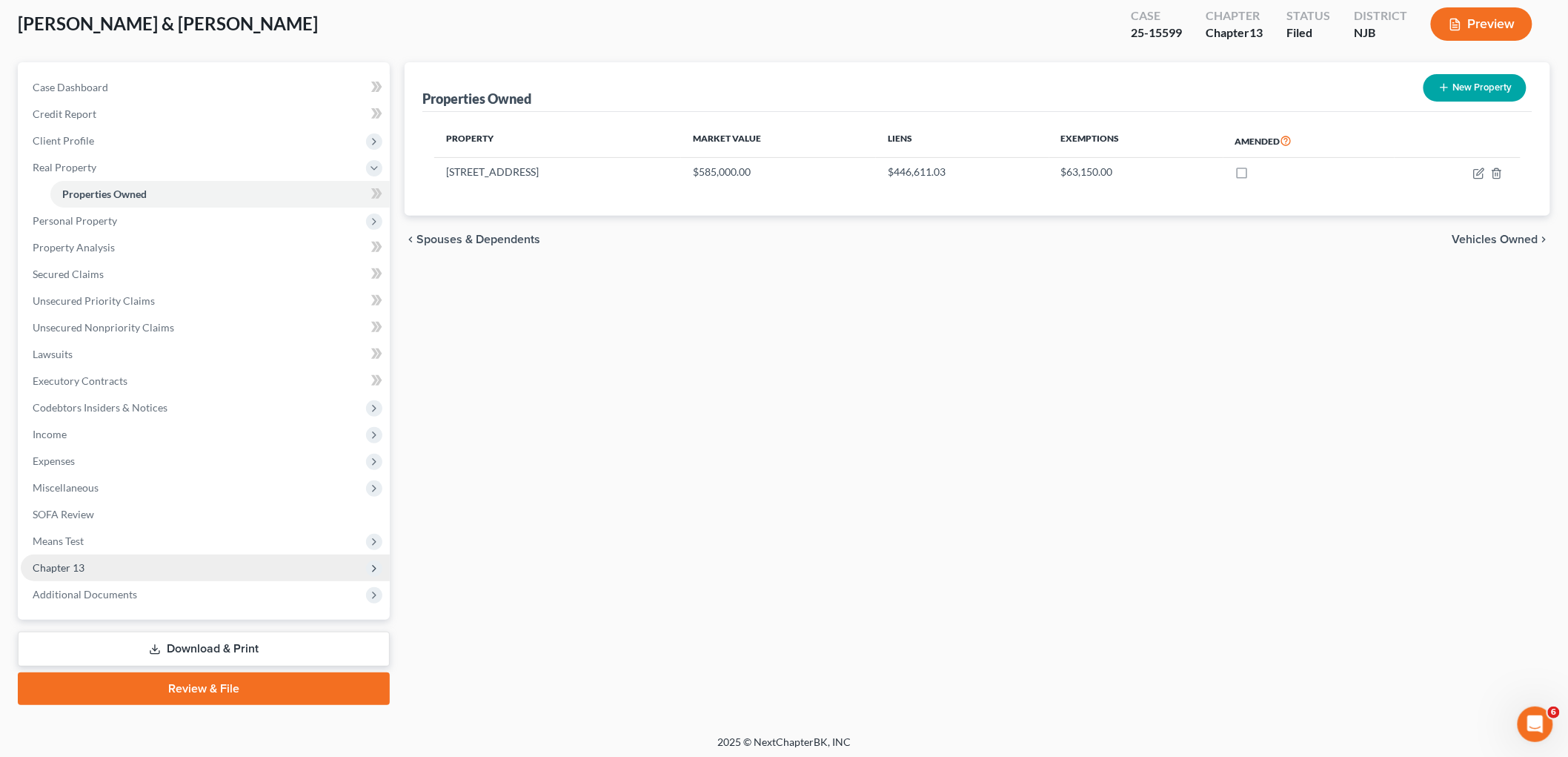
scroll to position [83, 0]
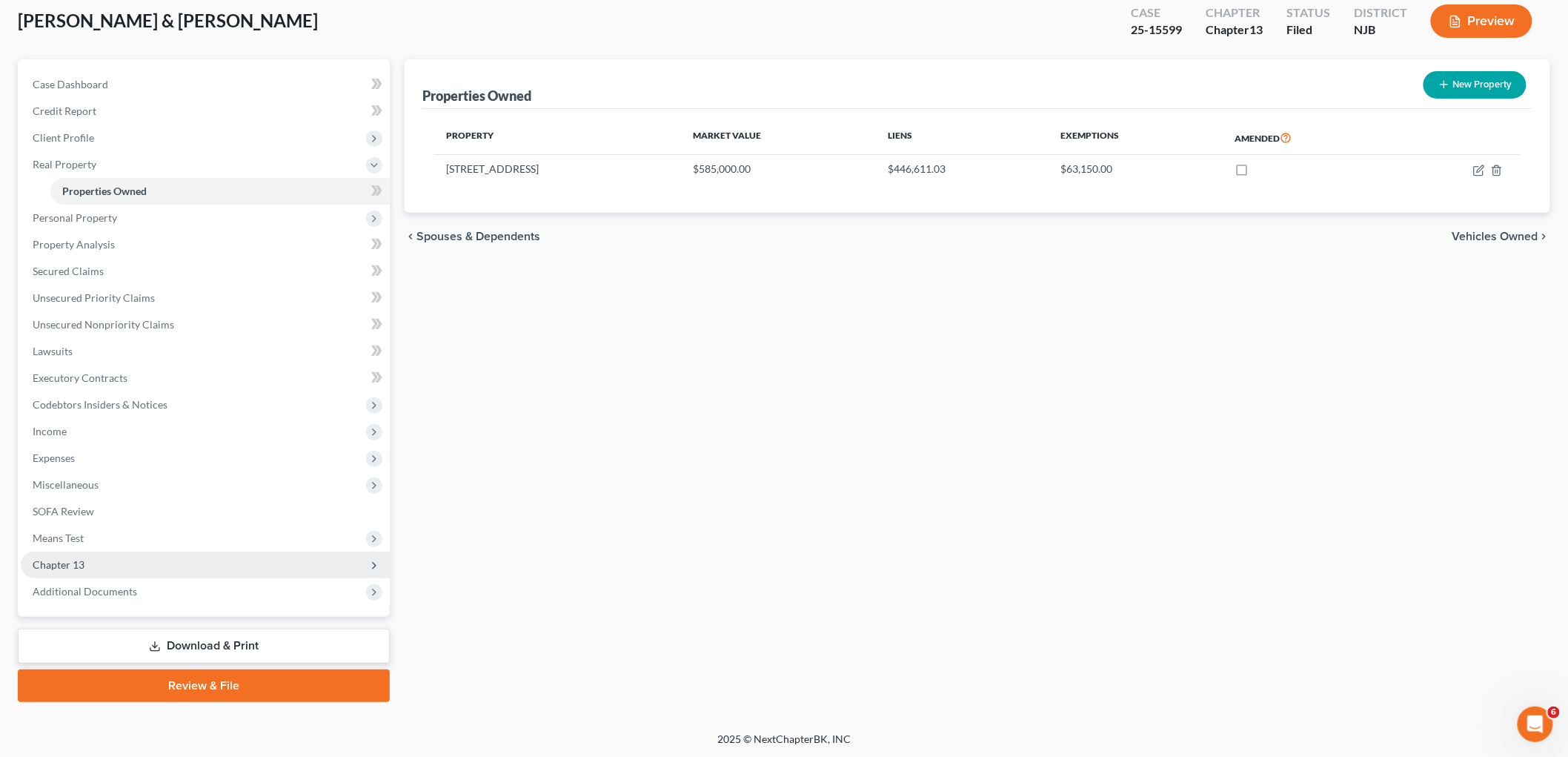
click at [50, 560] on span "Chapter 13" at bounding box center [59, 564] width 52 height 13
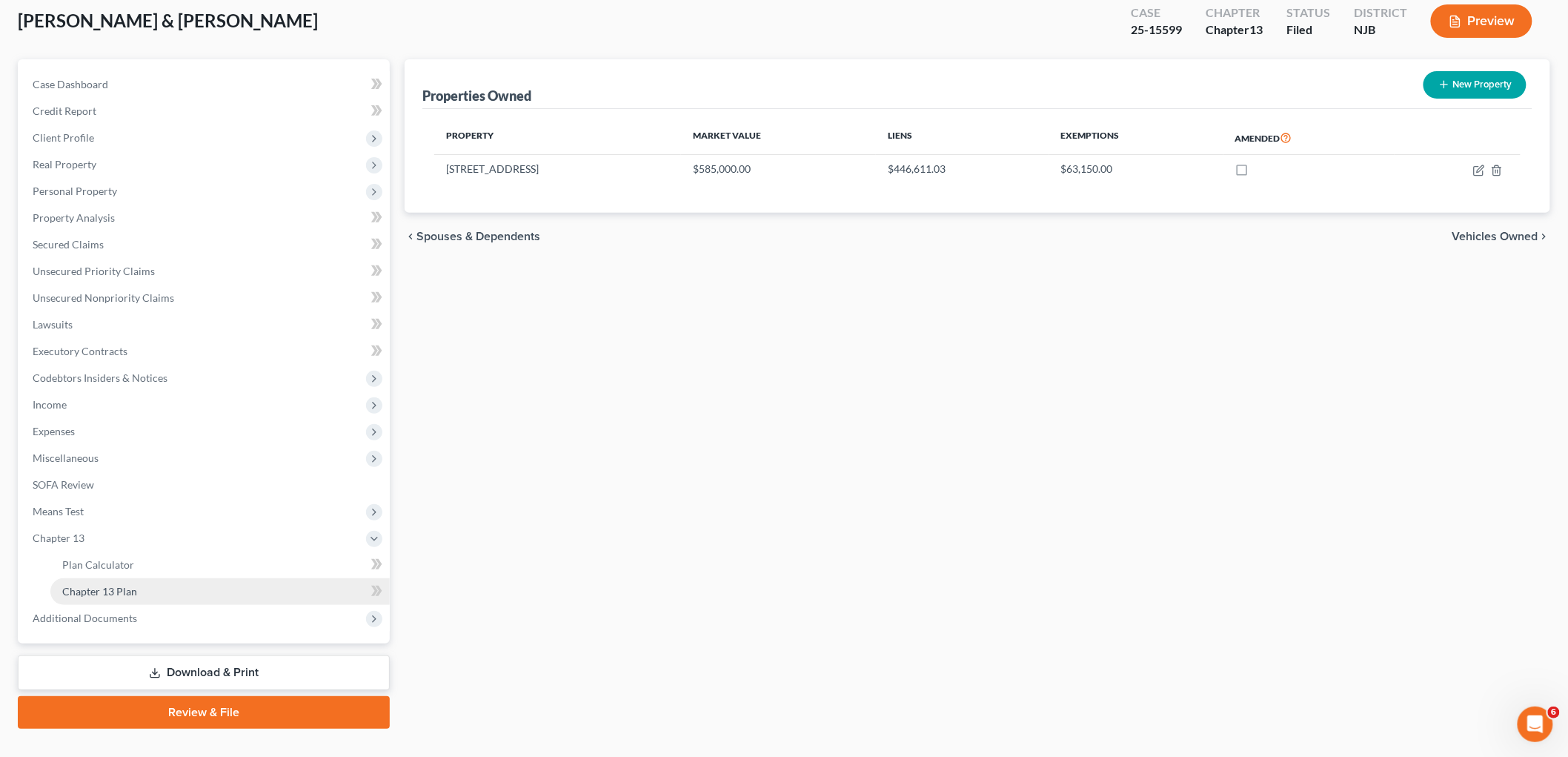
click at [89, 584] on span "Chapter 13 Plan" at bounding box center [100, 591] width 75 height 13
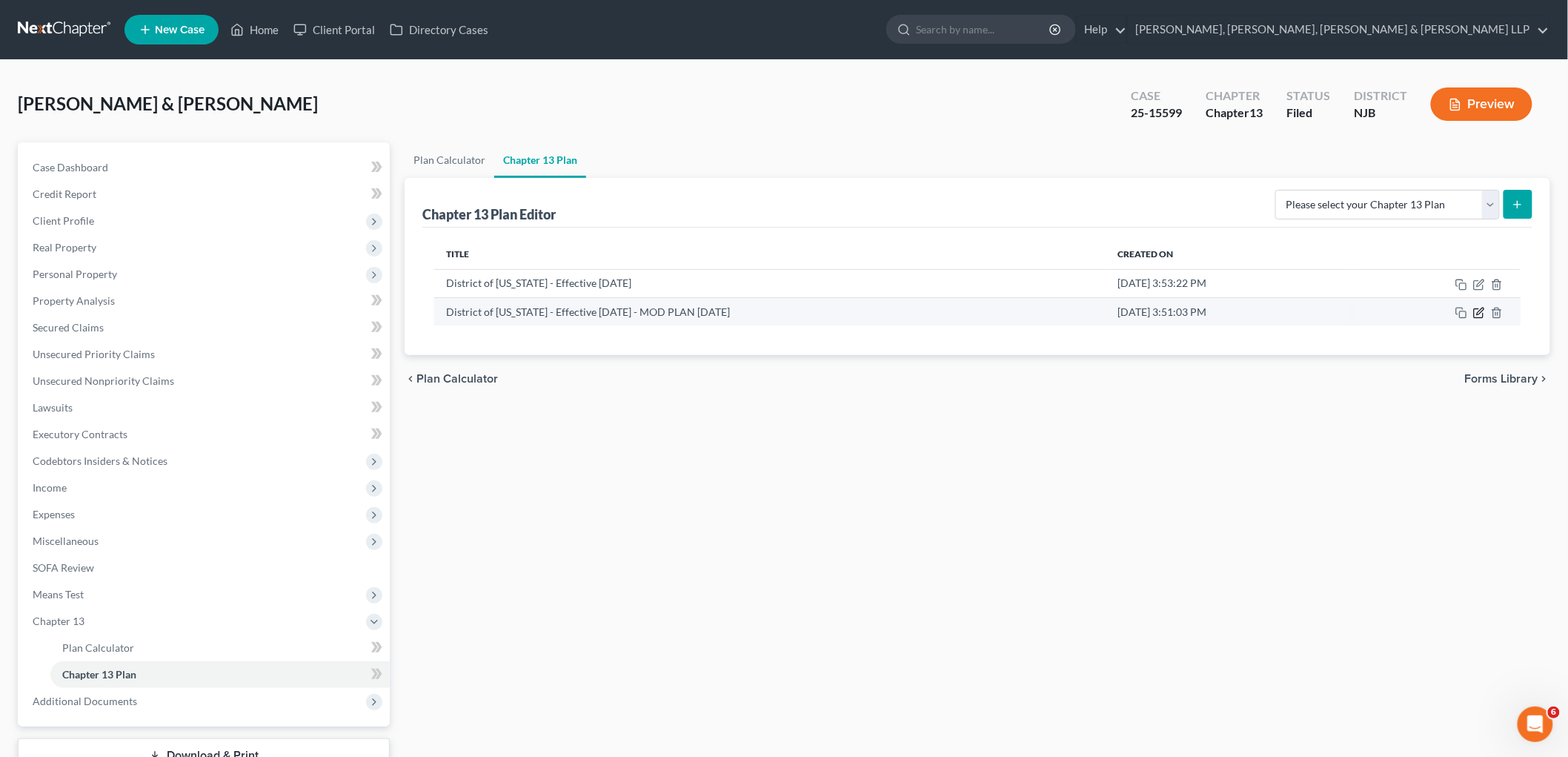
click at [989, 313] on icon "button" at bounding box center [1478, 312] width 12 height 12
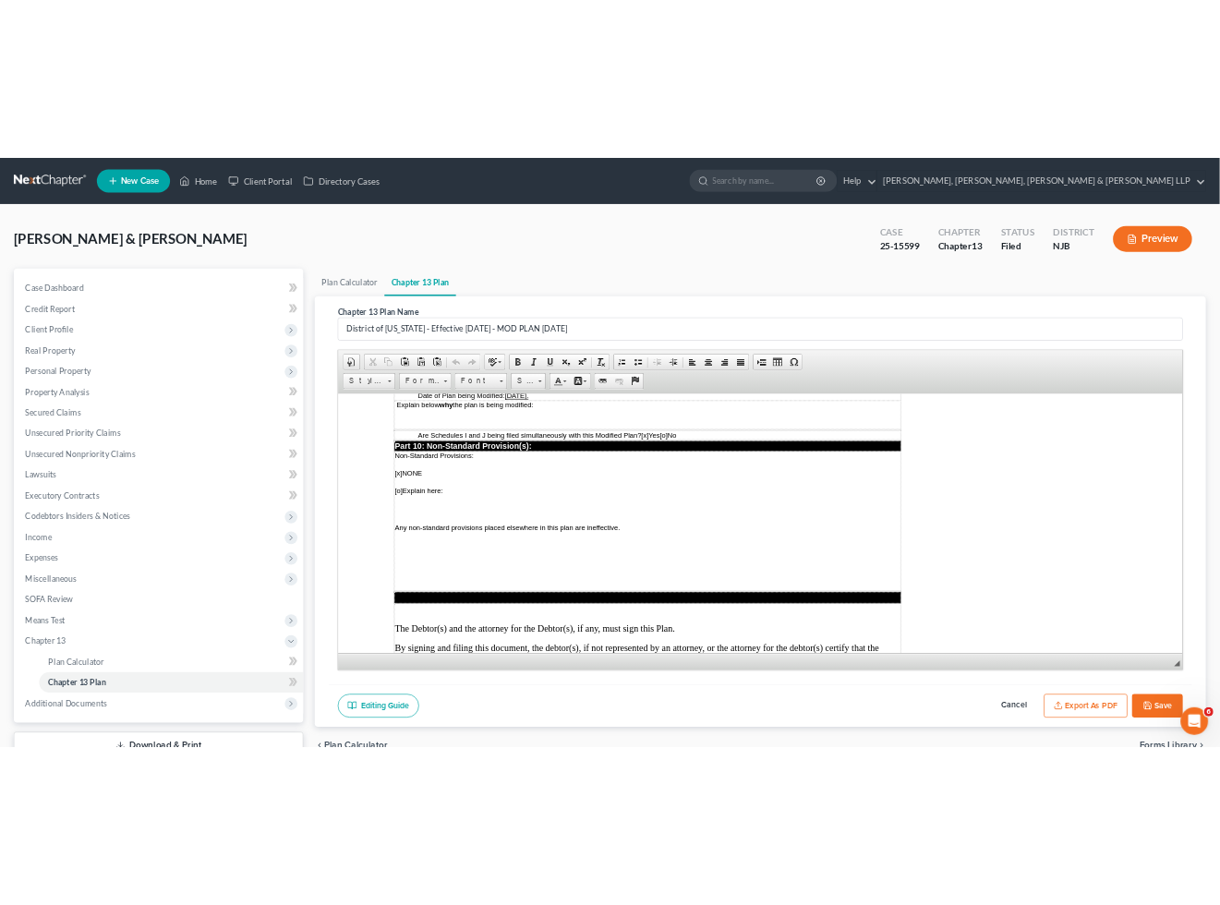
scroll to position [4881, 0]
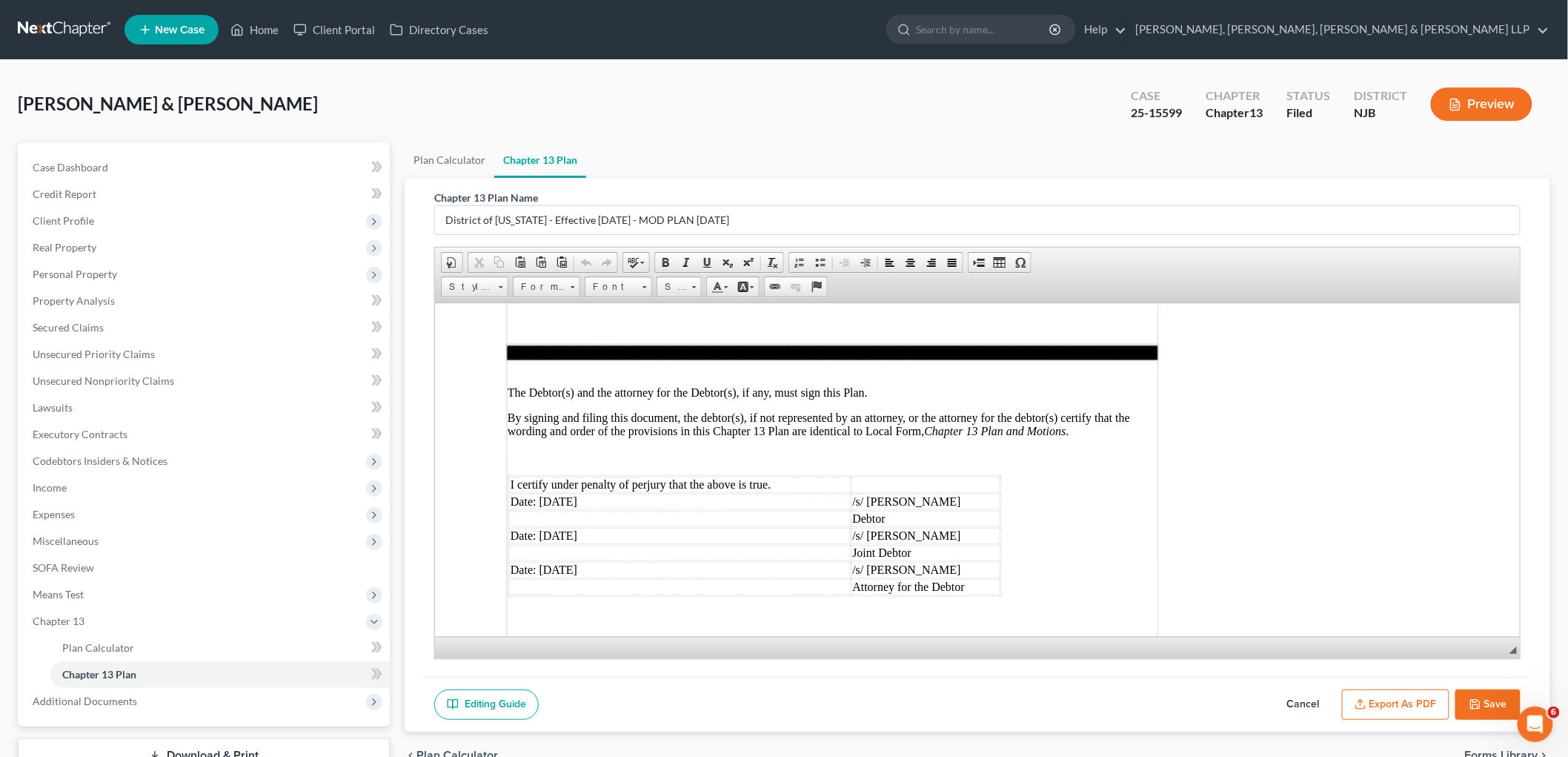
click at [989, 706] on button "Export as PDF" at bounding box center [1395, 705] width 108 height 31
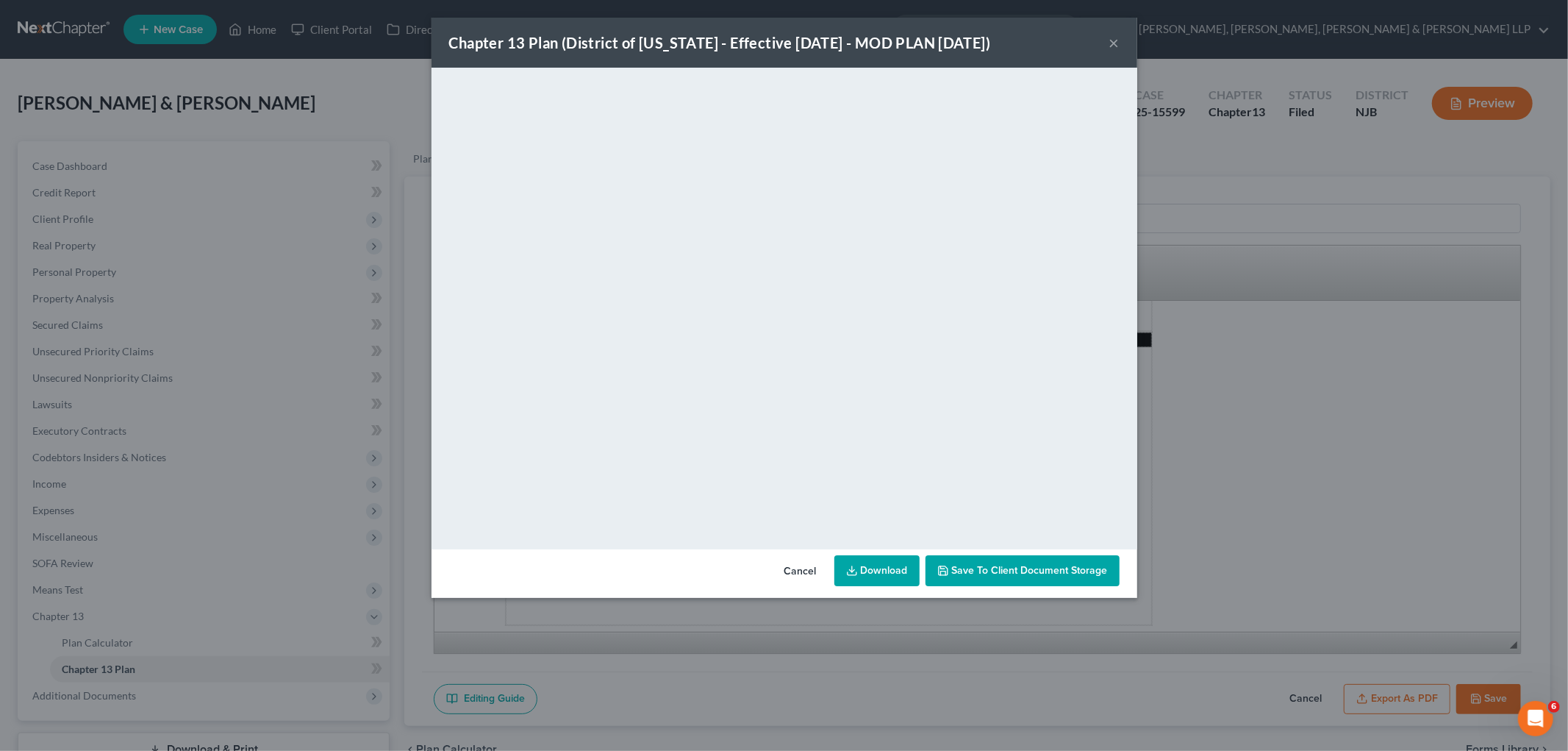
click at [788, 570] on button "Cancel" at bounding box center [800, 571] width 56 height 29
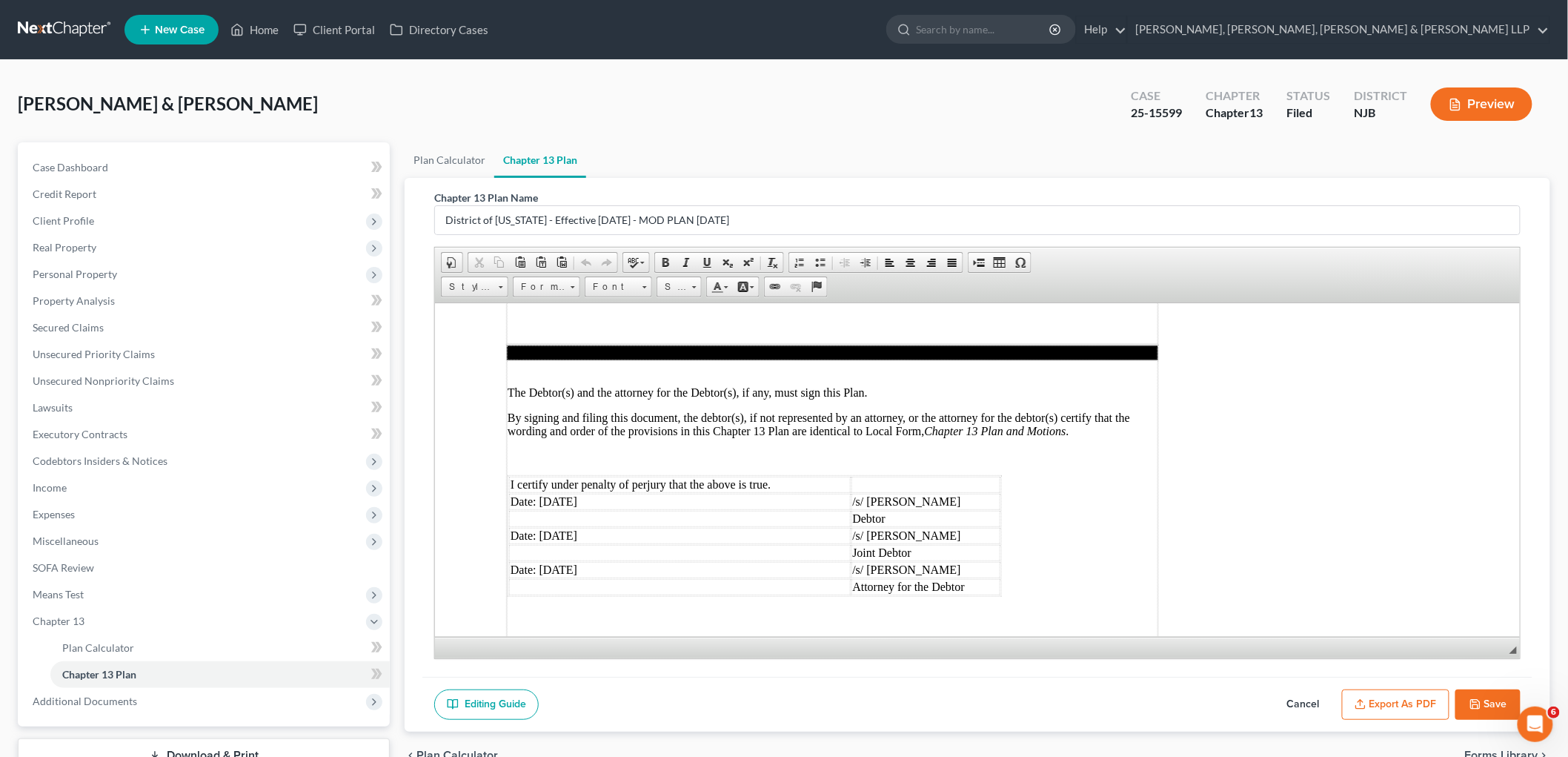
click at [989, 699] on button "Save" at bounding box center [1487, 705] width 65 height 31
click at [989, 702] on button "Save" at bounding box center [1487, 705] width 65 height 31
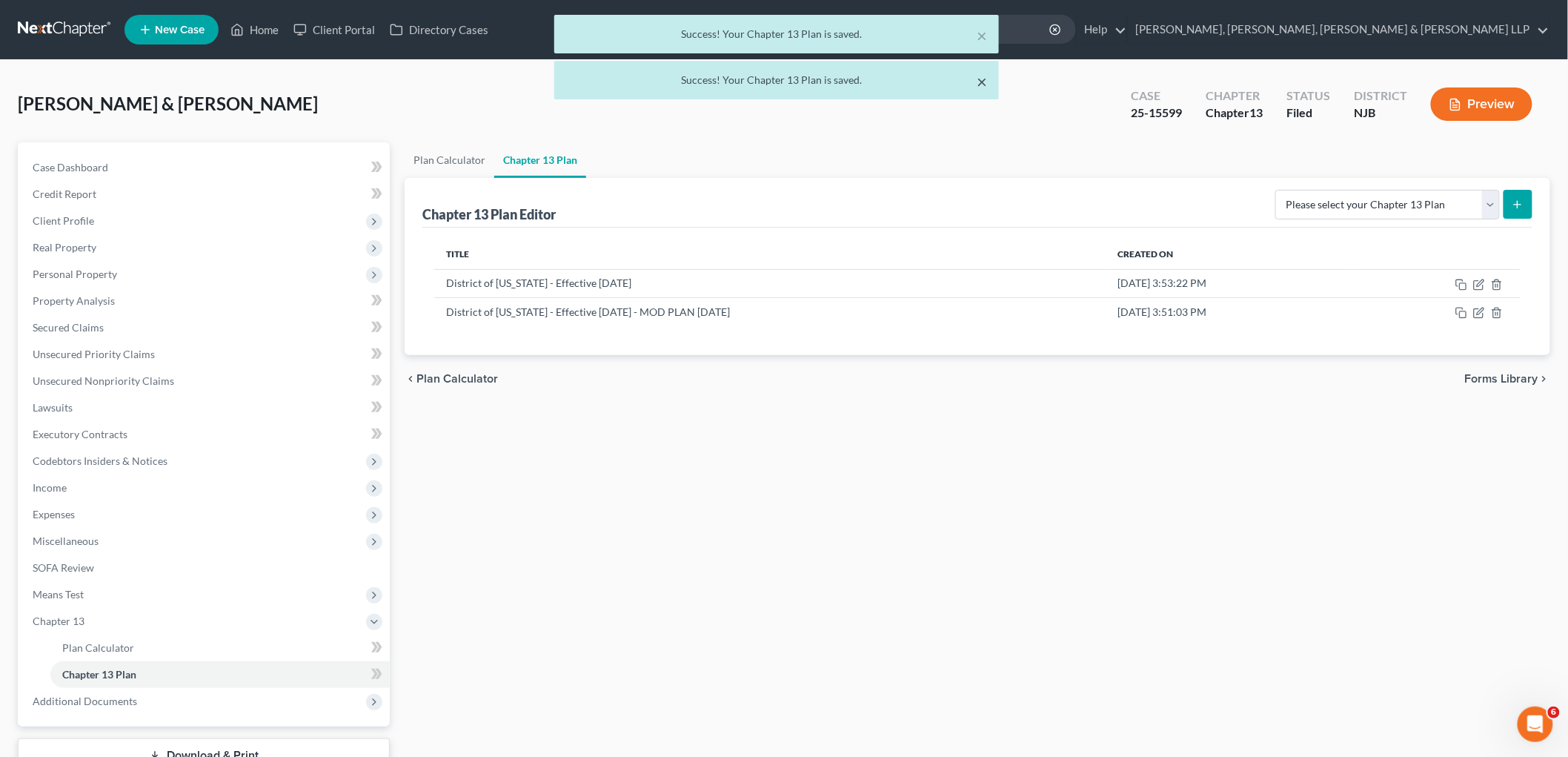
click at [981, 80] on button "×" at bounding box center [981, 81] width 10 height 18
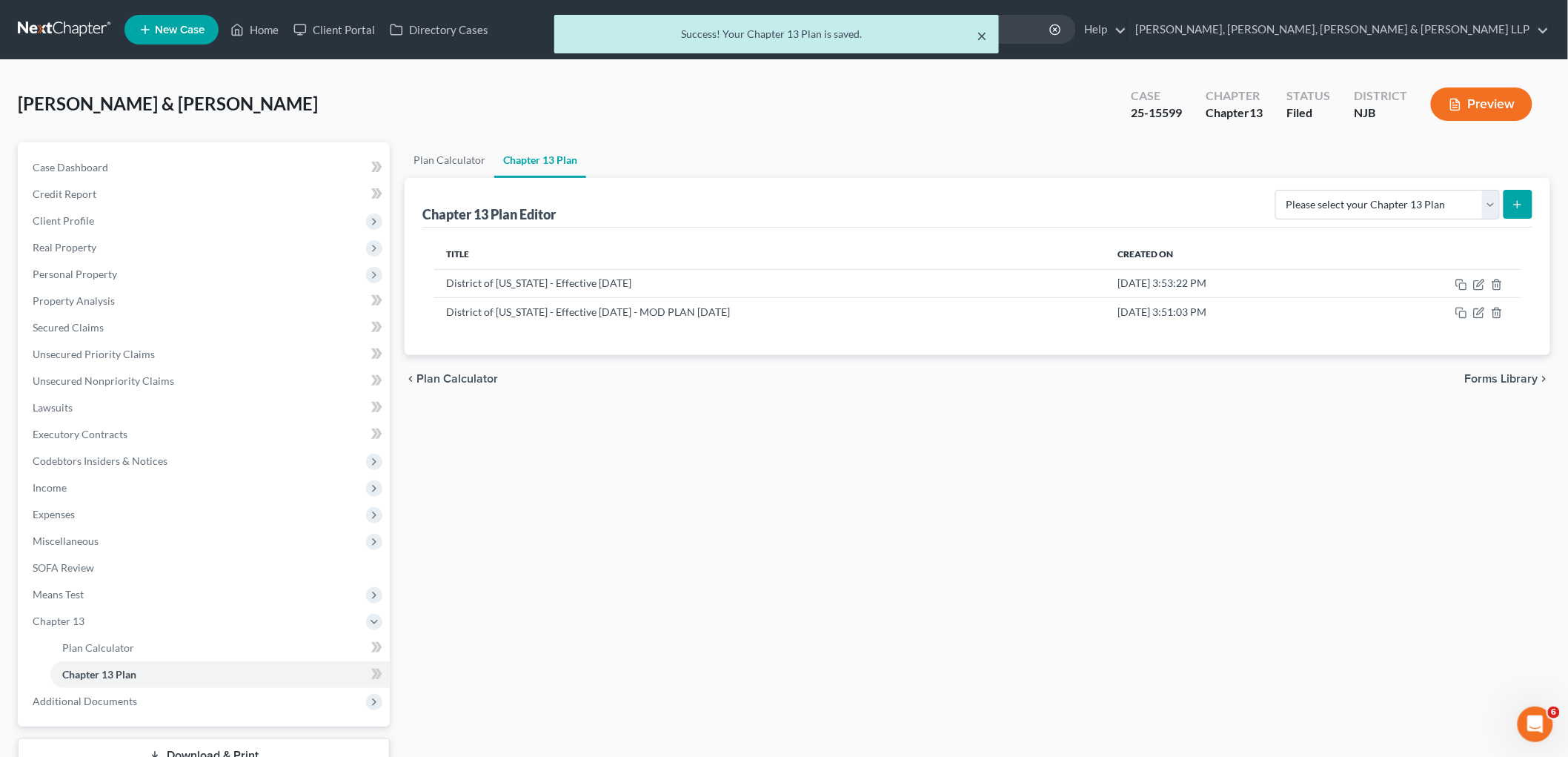
click at [982, 34] on button "×" at bounding box center [981, 35] width 10 height 18
